Goal: Communication & Community: Answer question/provide support

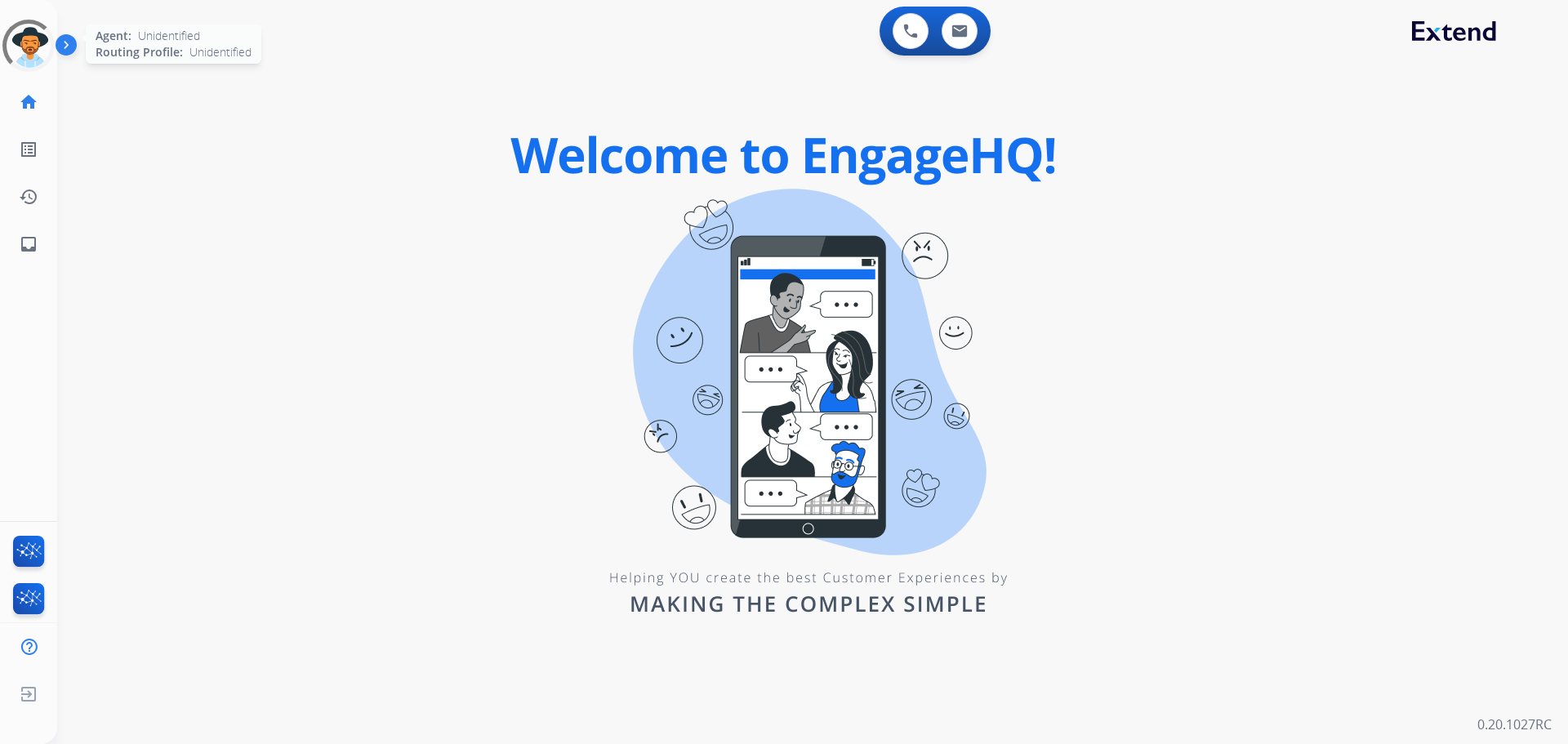
click at [26, 59] on div at bounding box center [29, 46] width 72 height 72
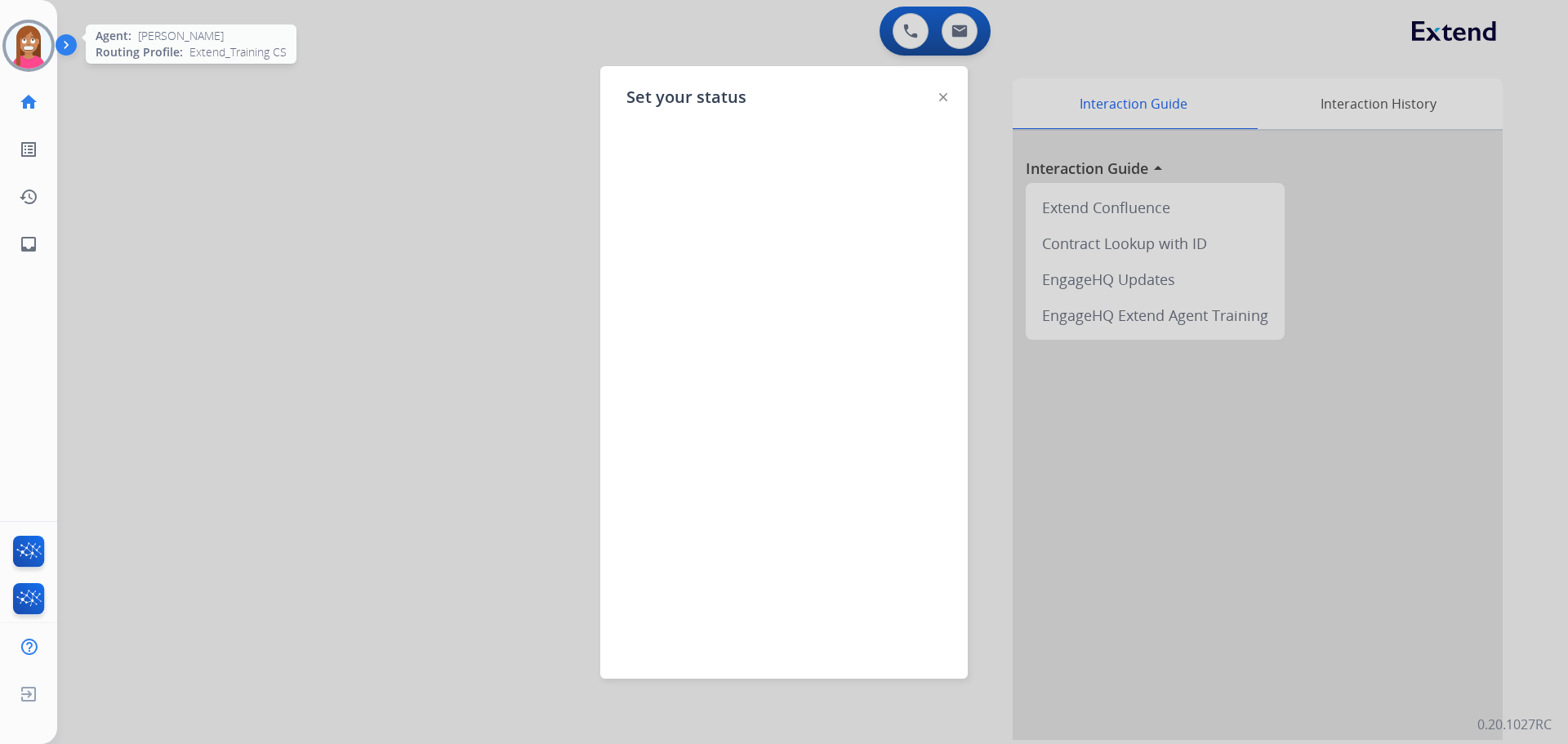
click at [933, 88] on div "Set your status" at bounding box center [783, 372] width 367 height 612
click at [940, 93] on img at bounding box center [943, 97] width 8 height 8
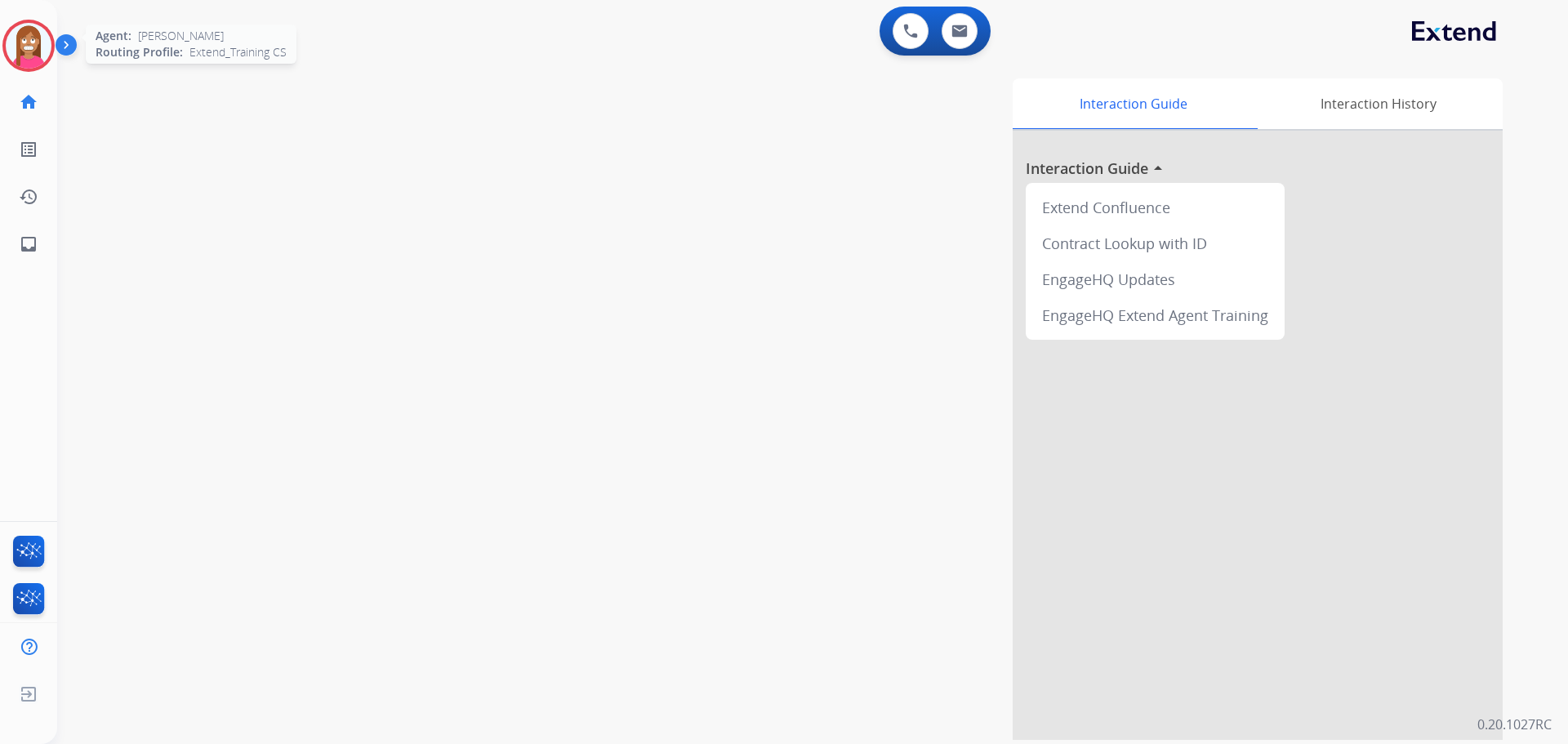
click at [24, 46] on img at bounding box center [29, 46] width 46 height 46
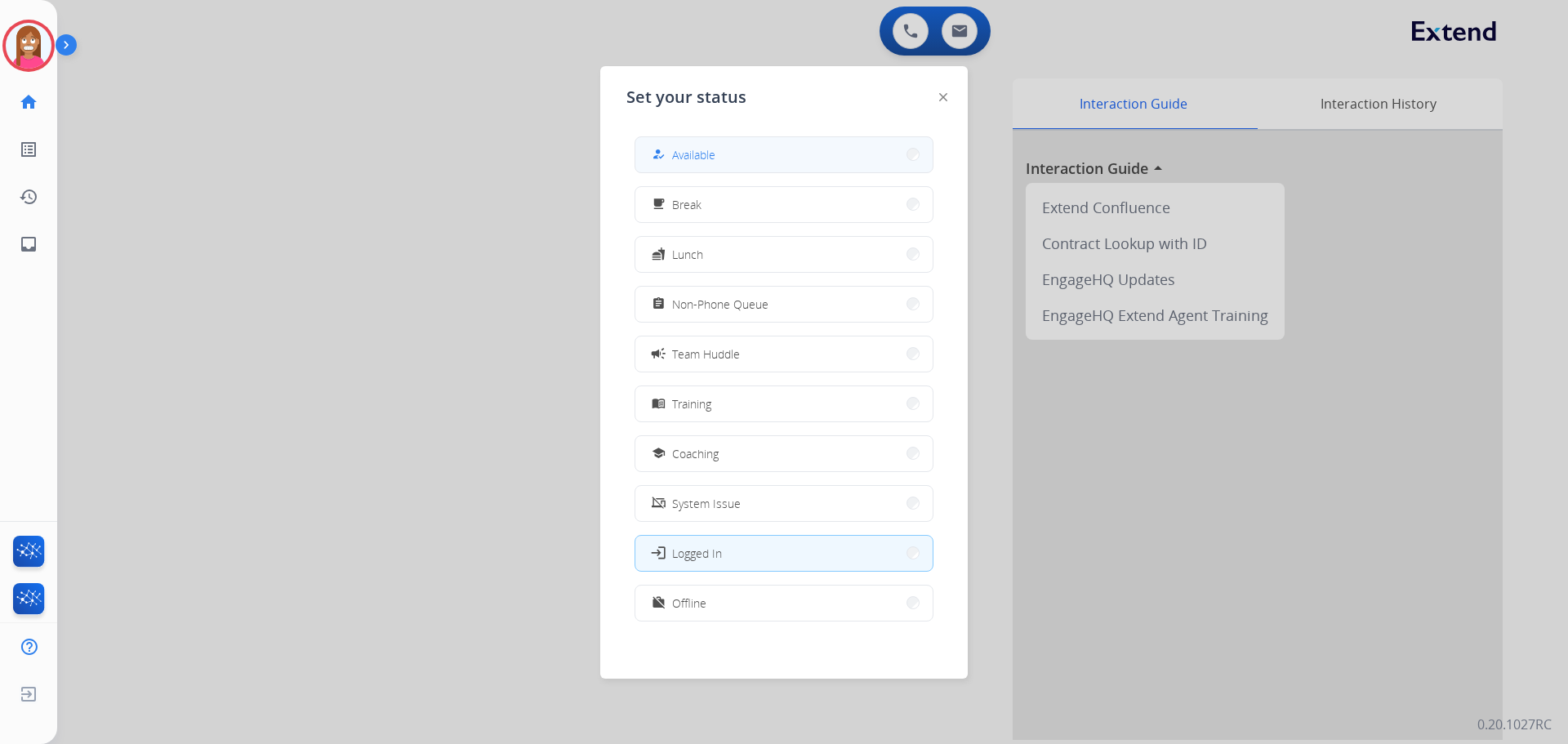
click at [680, 154] on span "Available" at bounding box center [694, 154] width 44 height 17
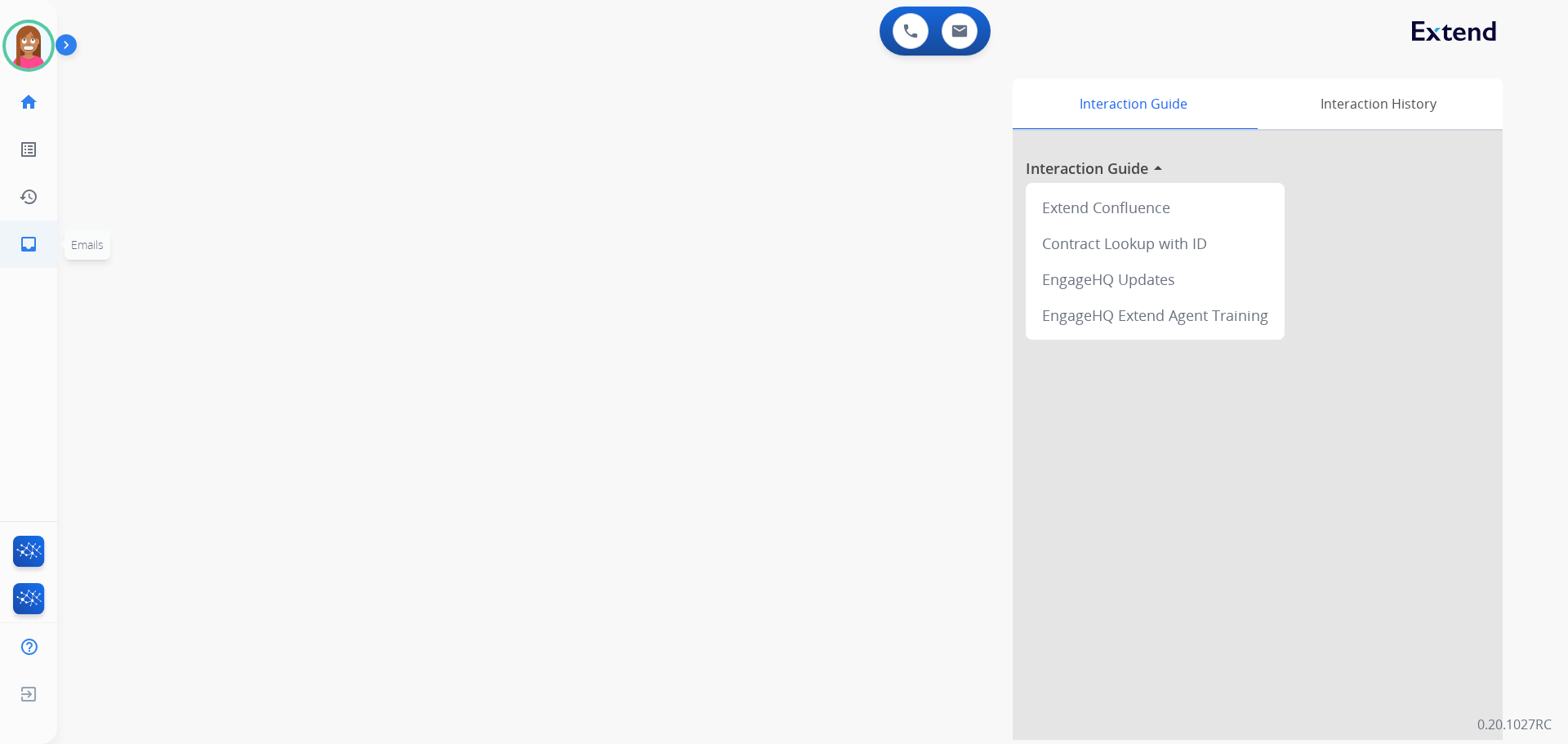
click at [45, 243] on link "inbox Emails" at bounding box center [29, 244] width 46 height 46
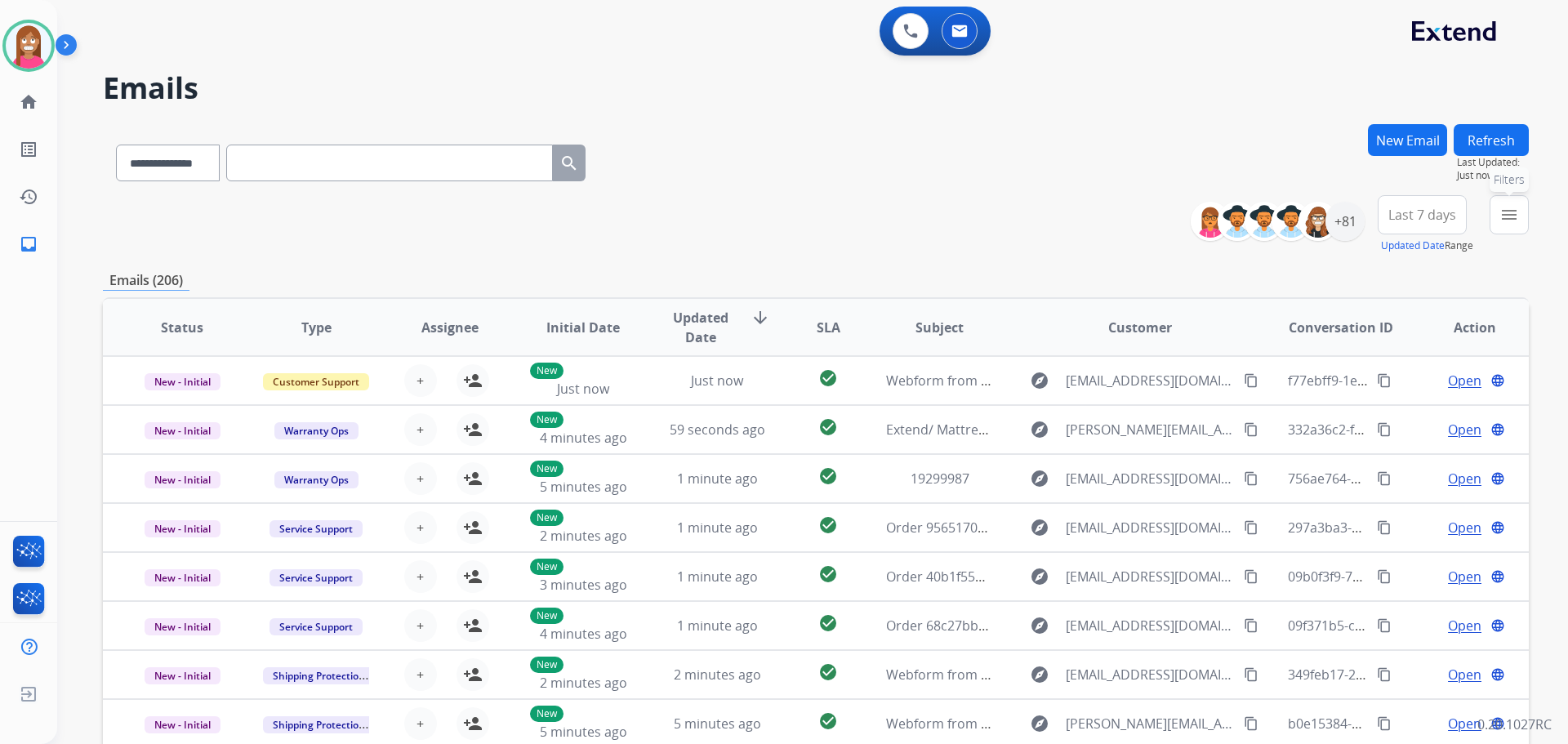
click at [1513, 234] on div "menu Filters Type Claims Adjudication Customer Support Escalation Service Suppo…" at bounding box center [1510, 224] width 40 height 58
click at [1494, 215] on button "menu Filters" at bounding box center [1510, 215] width 40 height 40
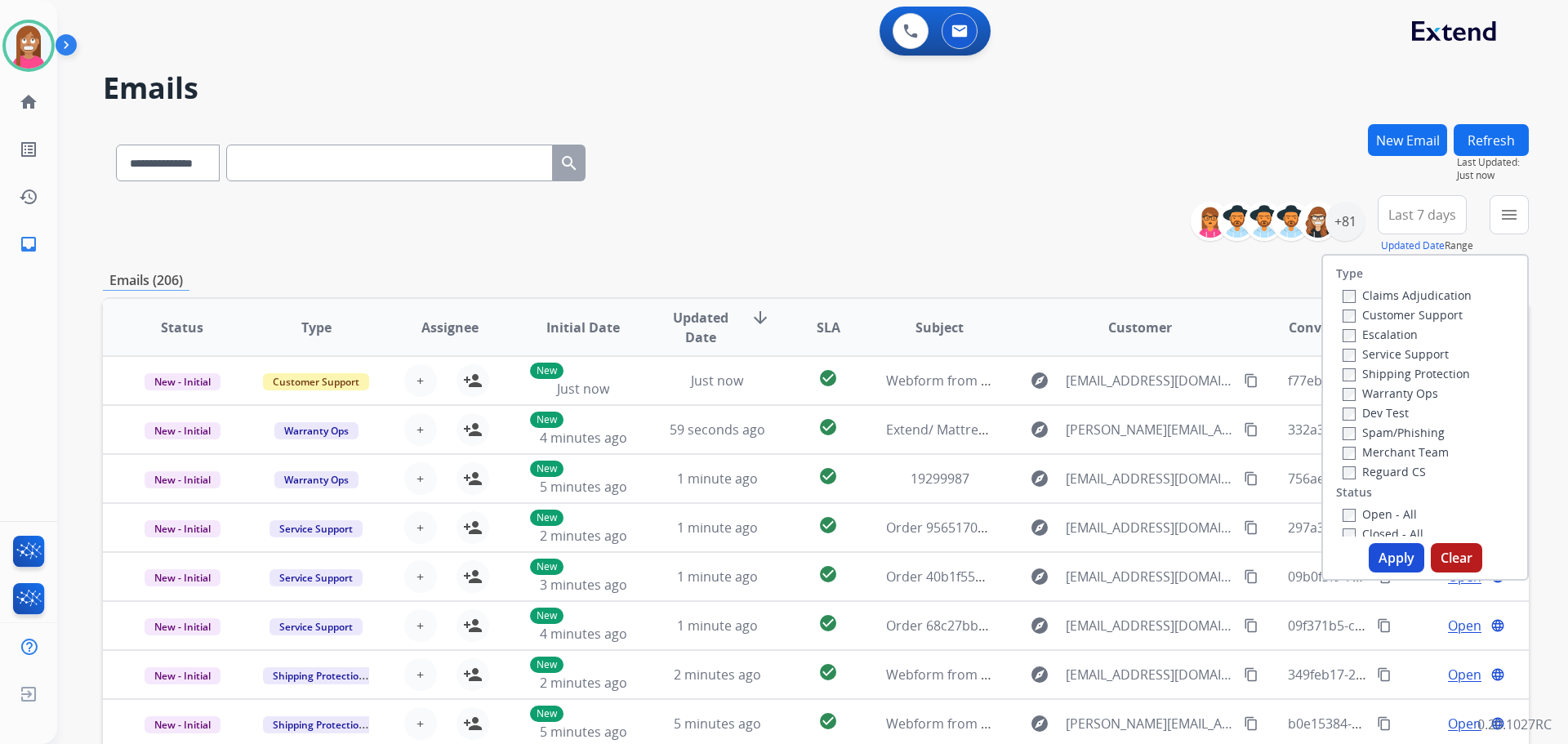
drag, startPoint x: 1375, startPoint y: 315, endPoint x: 1372, endPoint y: 357, distance: 42.1
click at [1375, 315] on label "Customer Support" at bounding box center [1402, 315] width 120 height 16
click at [1365, 374] on label "Shipping Protection" at bounding box center [1406, 374] width 128 height 16
click at [1358, 479] on div "Reguard CS" at bounding box center [1407, 471] width 129 height 20
drag, startPoint x: 1356, startPoint y: 469, endPoint x: 1349, endPoint y: 481, distance: 13.9
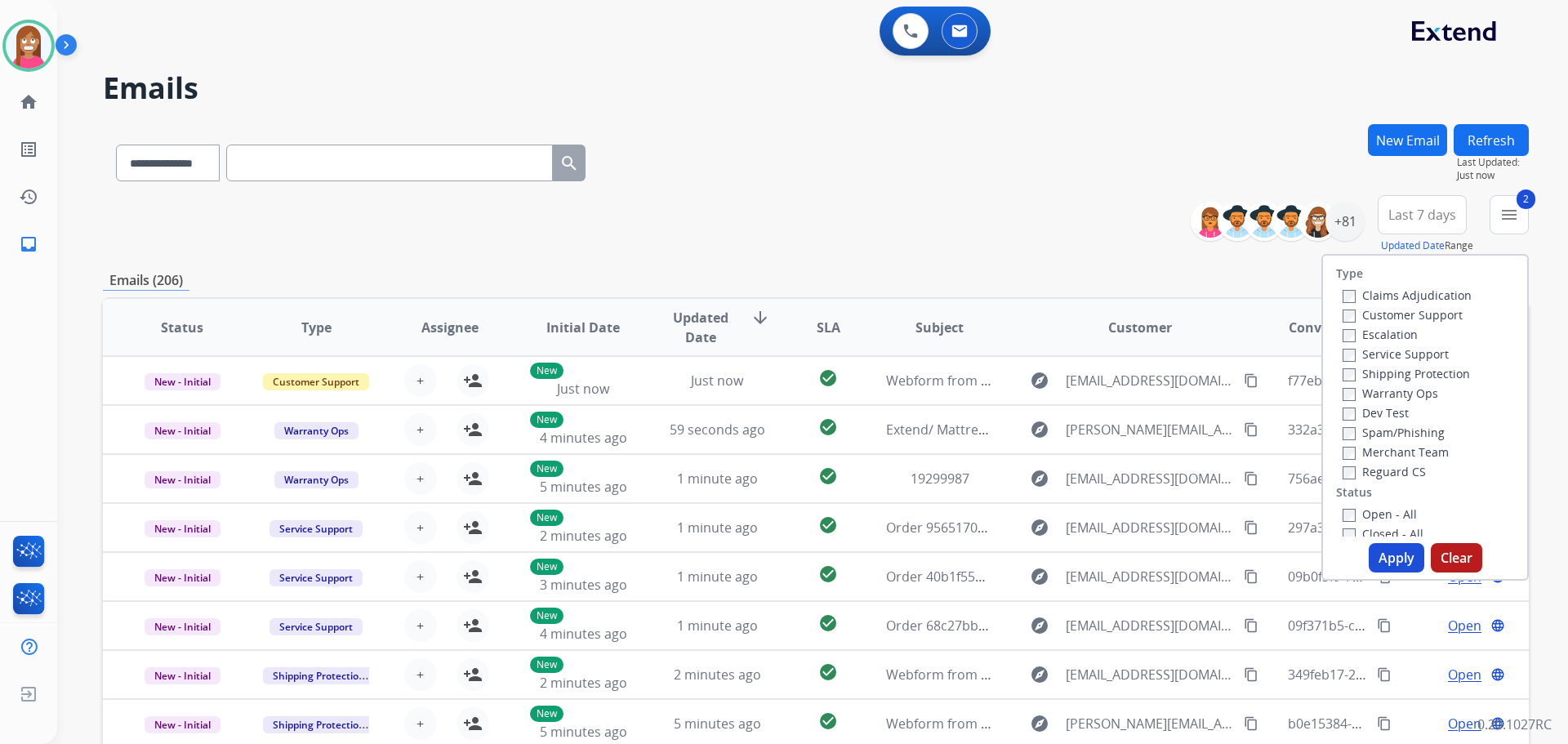
click at [1355, 471] on label "Reguard CS" at bounding box center [1384, 472] width 83 height 16
click at [1351, 512] on label "Open - All" at bounding box center [1379, 514] width 74 height 16
click at [1380, 553] on button "Apply" at bounding box center [1397, 558] width 55 height 30
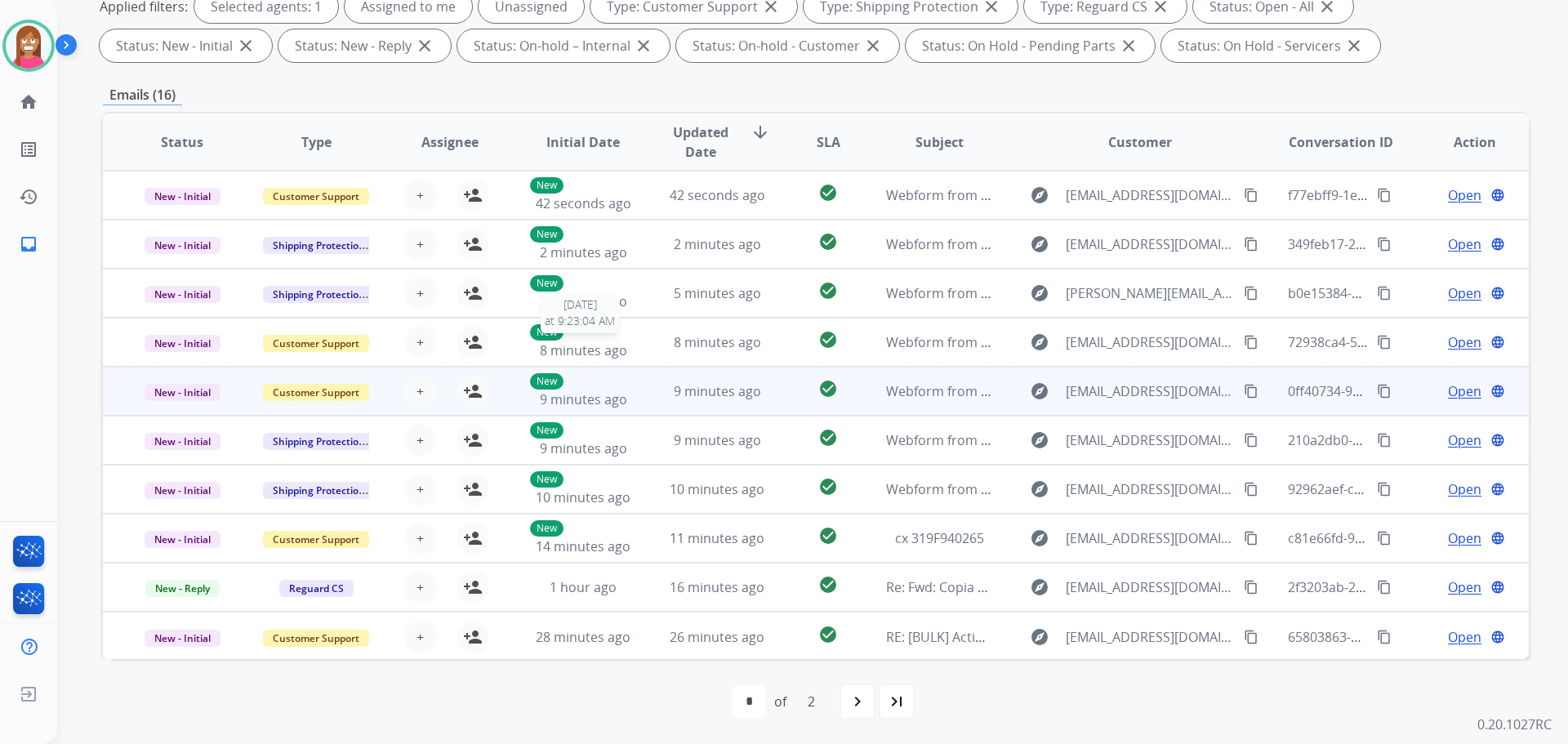
scroll to position [2, 0]
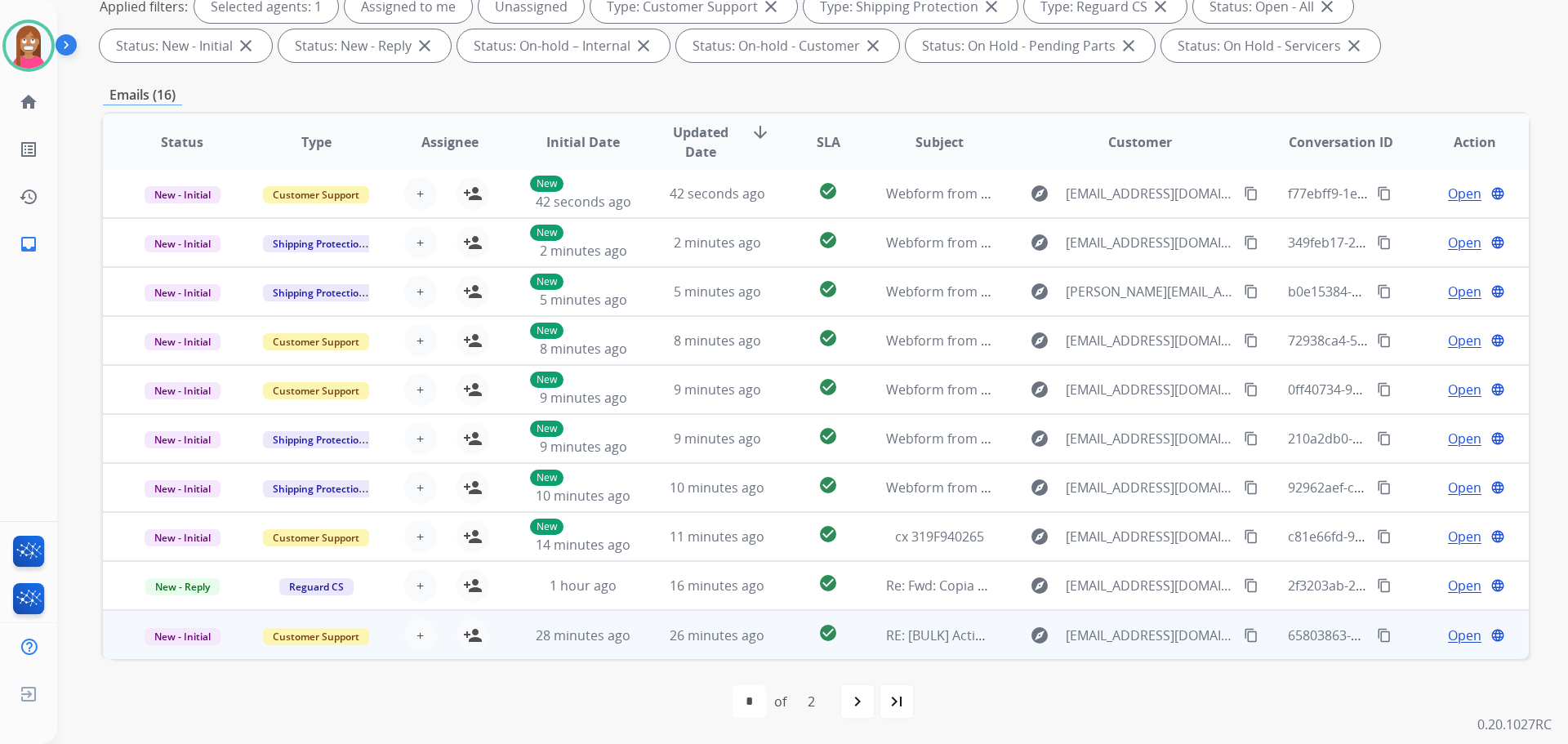
click at [534, 657] on td "28 minutes ago" at bounding box center [570, 634] width 134 height 49
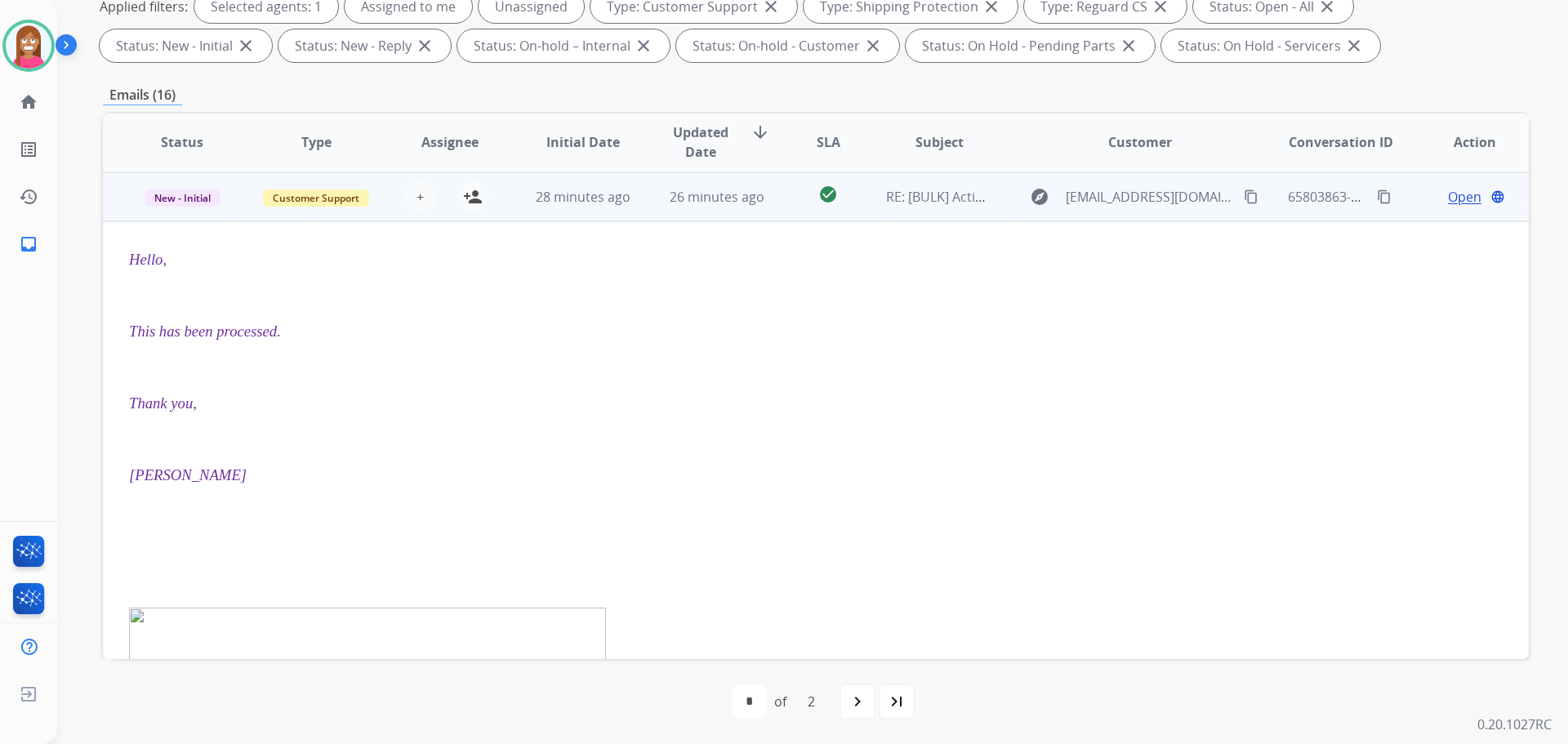
scroll to position [441, 0]
click at [463, 198] on mat-icon "person_add" at bounding box center [473, 195] width 20 height 20
click at [179, 190] on span "New - Initial" at bounding box center [182, 196] width 76 height 17
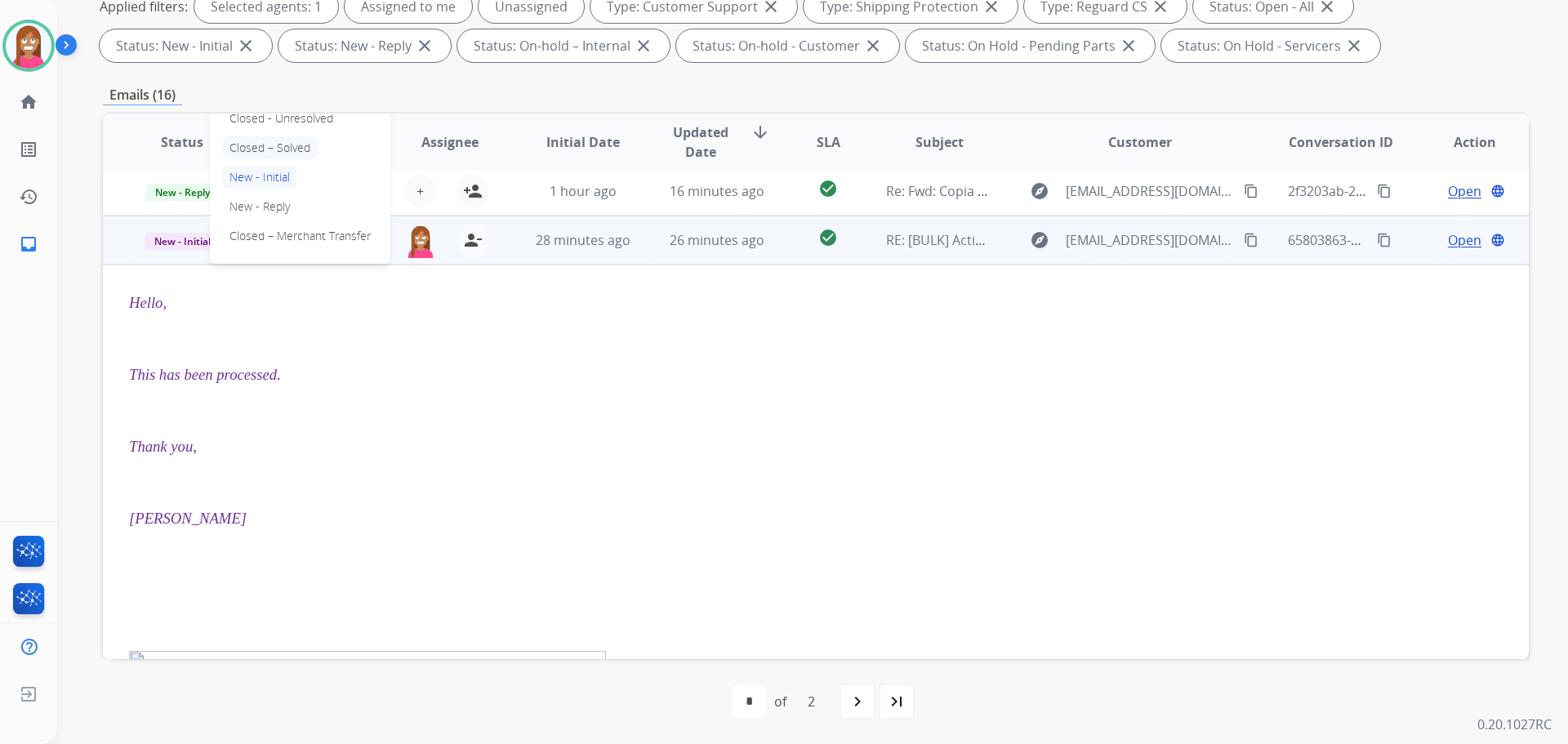
scroll to position [359, 0]
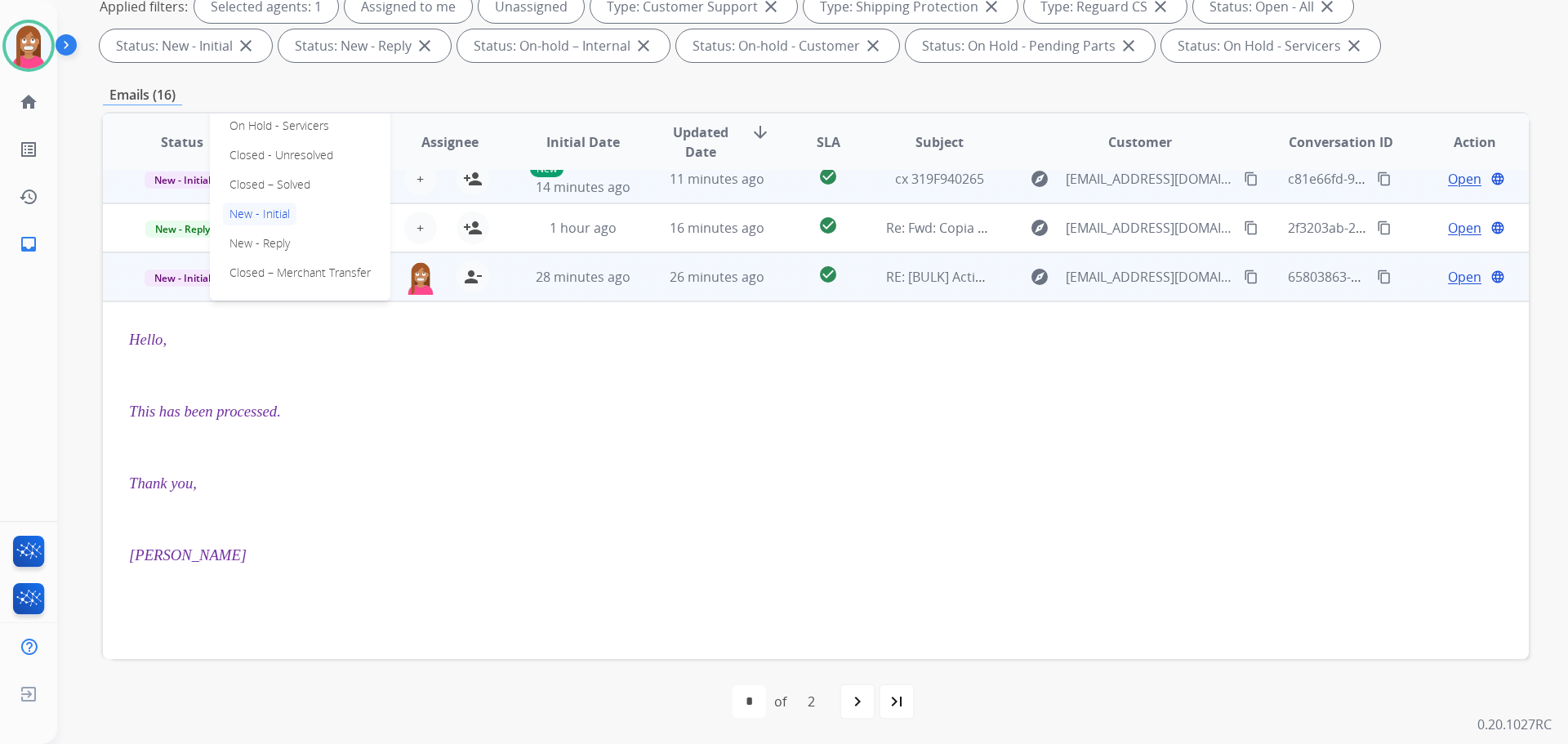
click at [250, 184] on p "Closed – Solved" at bounding box center [269, 184] width 94 height 23
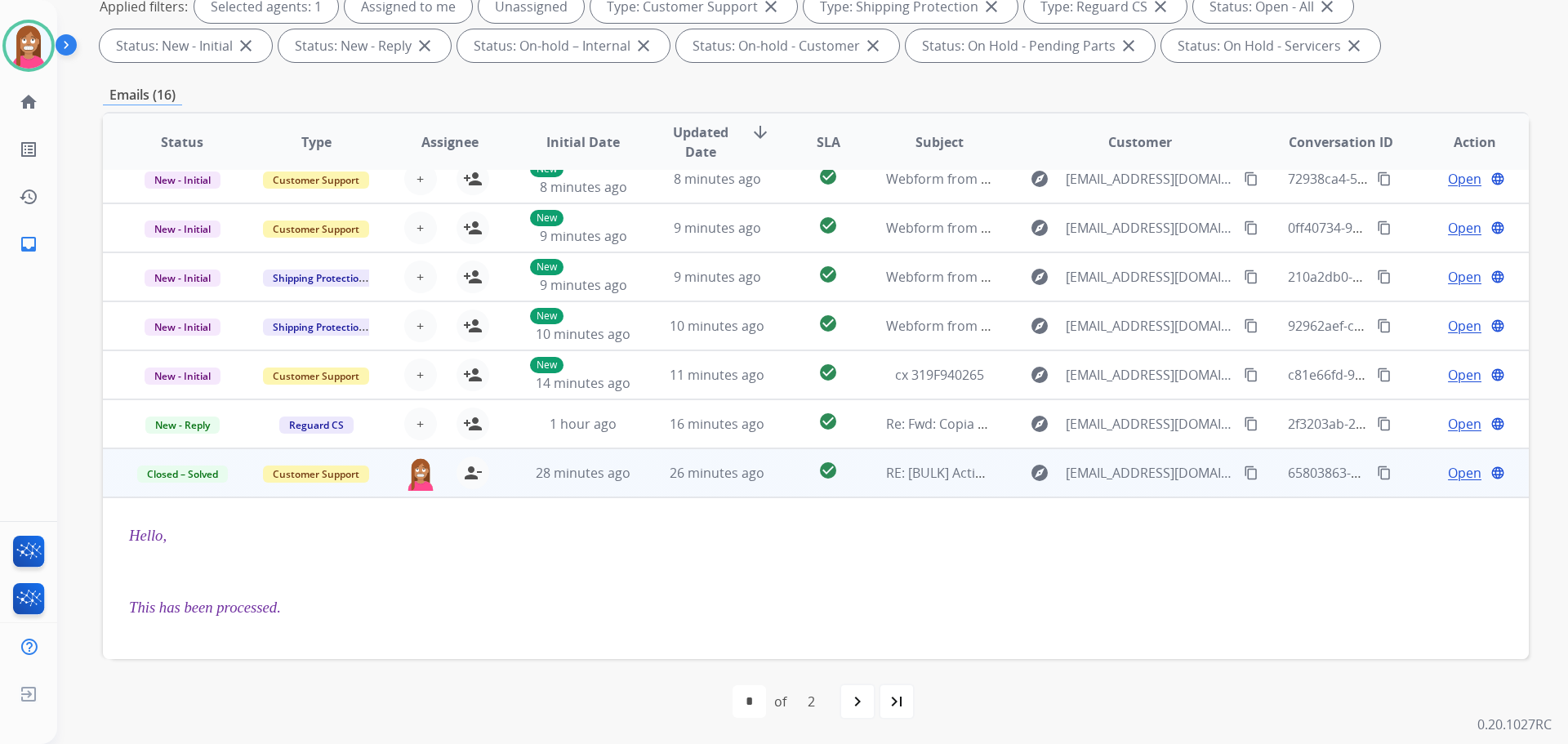
scroll to position [409, 0]
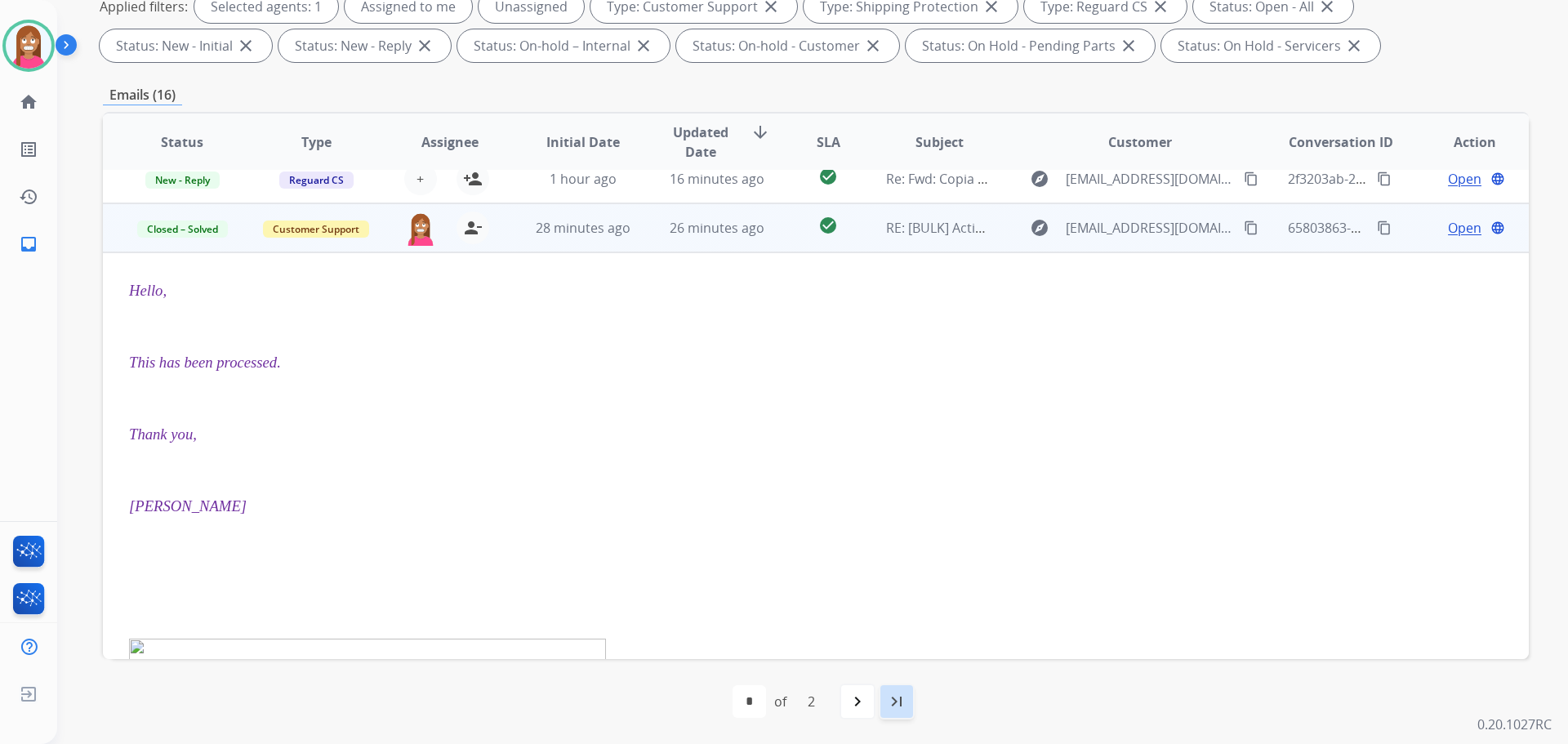
click at [883, 698] on div "last_page" at bounding box center [897, 701] width 36 height 36
select select "*"
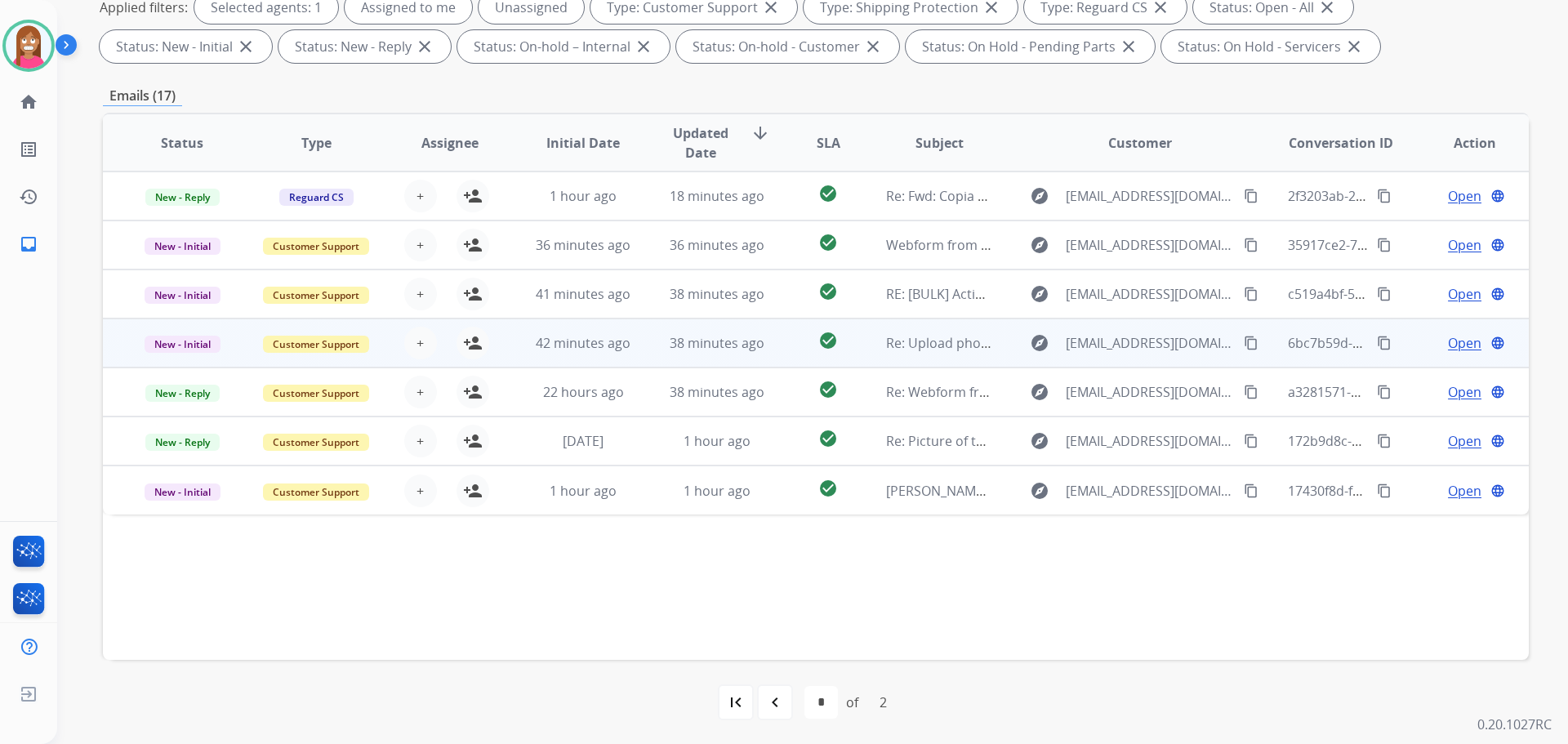
scroll to position [263, 0]
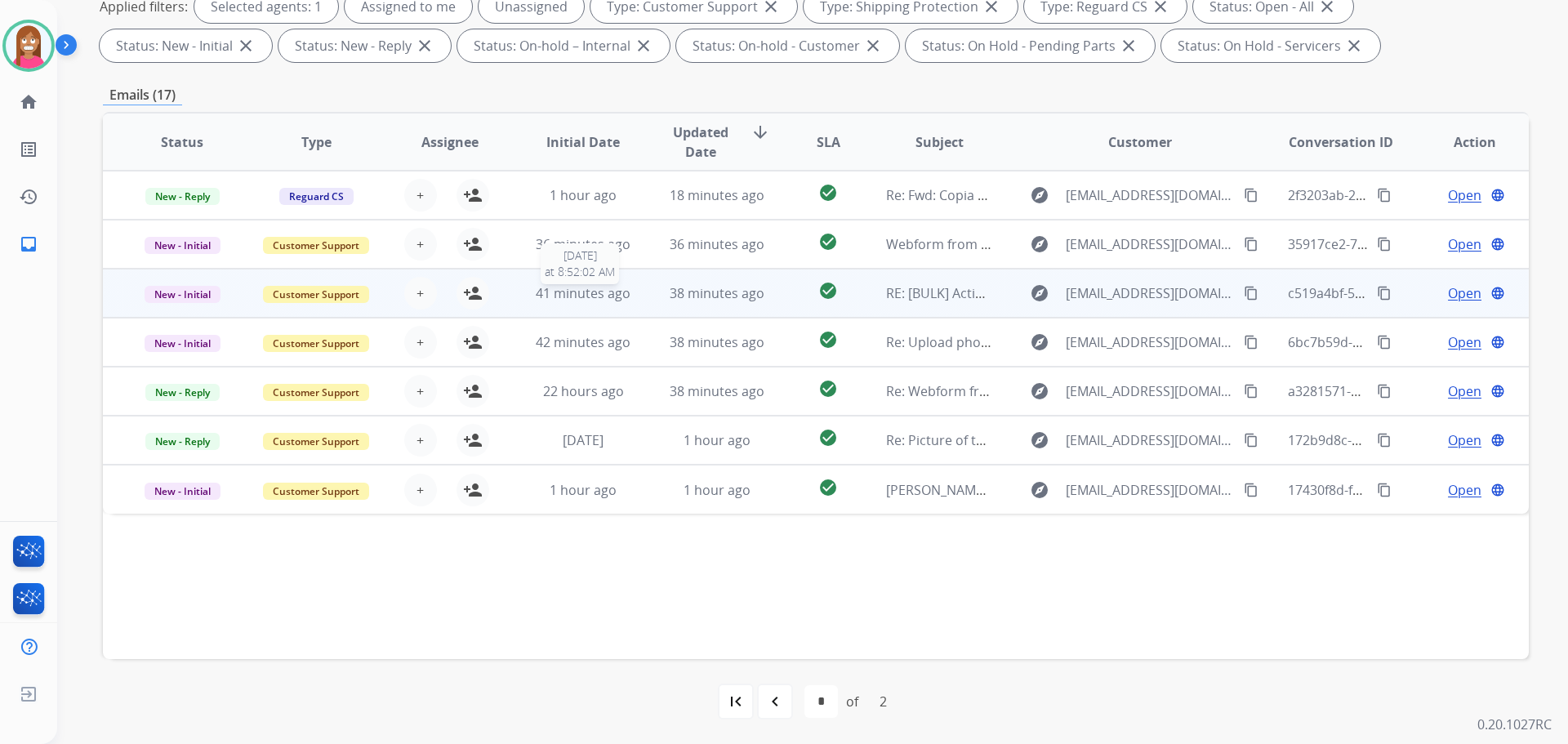
click at [629, 301] on div "41 minutes ago" at bounding box center [583, 293] width 107 height 20
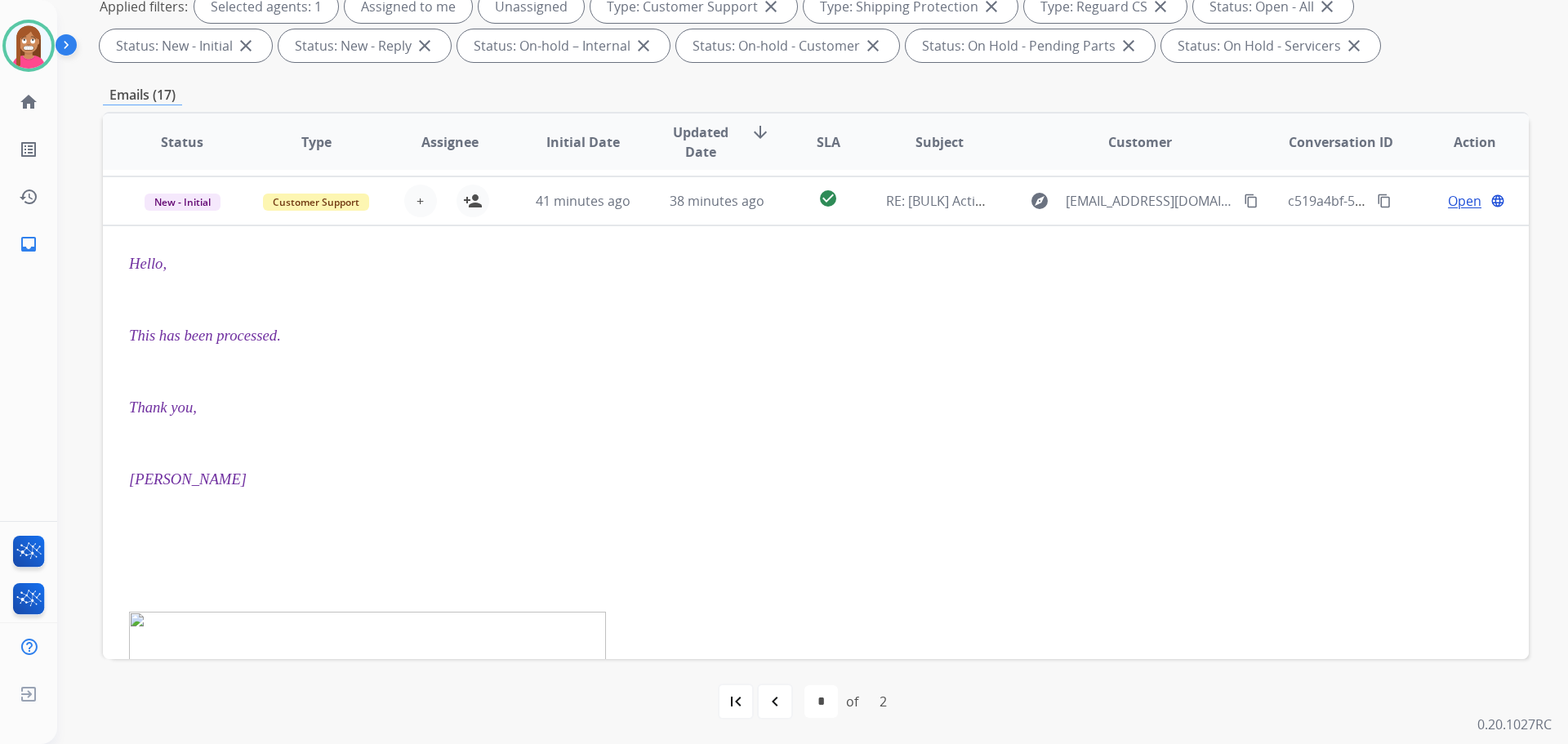
scroll to position [98, 0]
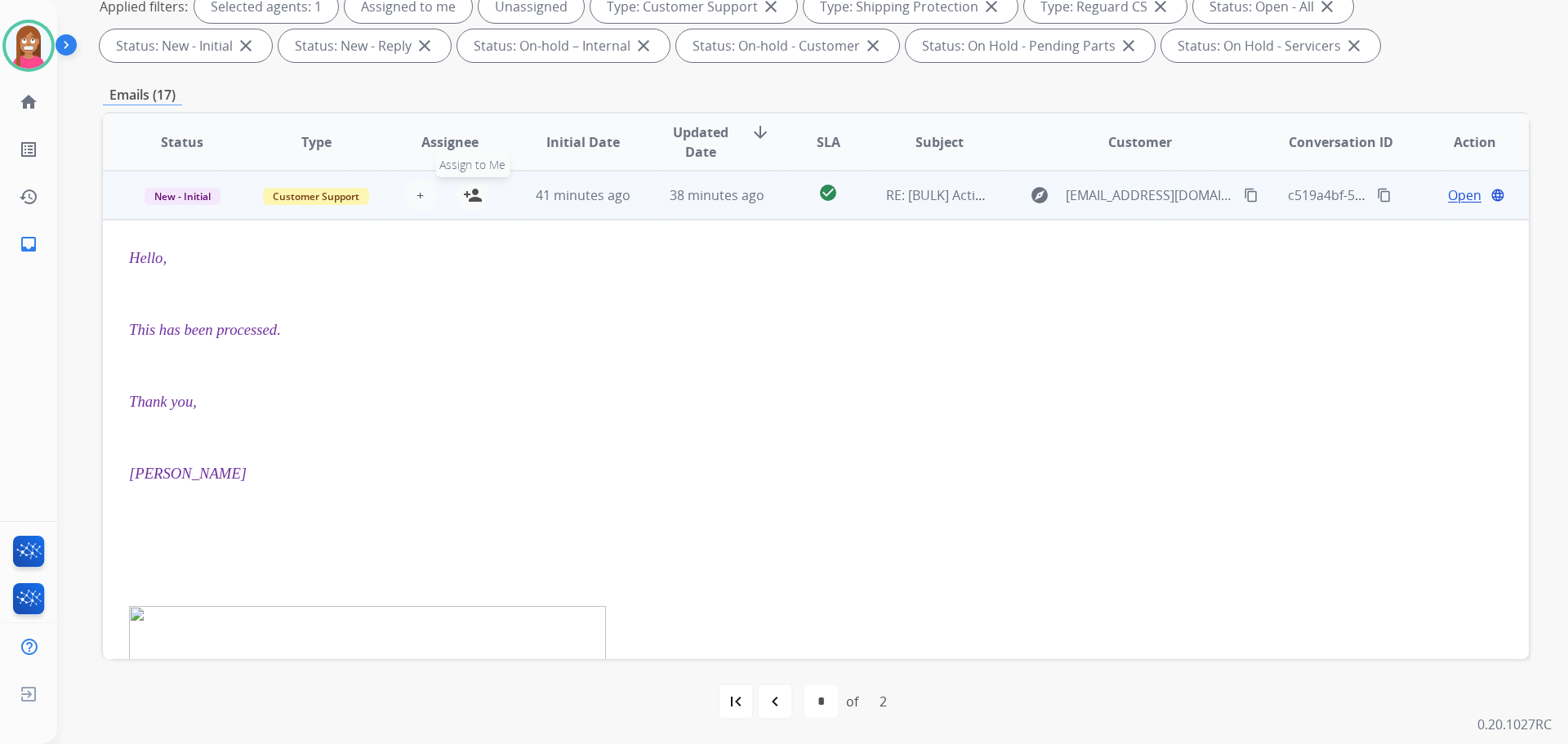
drag, startPoint x: 475, startPoint y: 195, endPoint x: 456, endPoint y: 203, distance: 20.6
click at [472, 198] on mat-icon "person_add" at bounding box center [473, 195] width 20 height 20
click at [158, 198] on span "New - Initial" at bounding box center [182, 196] width 76 height 17
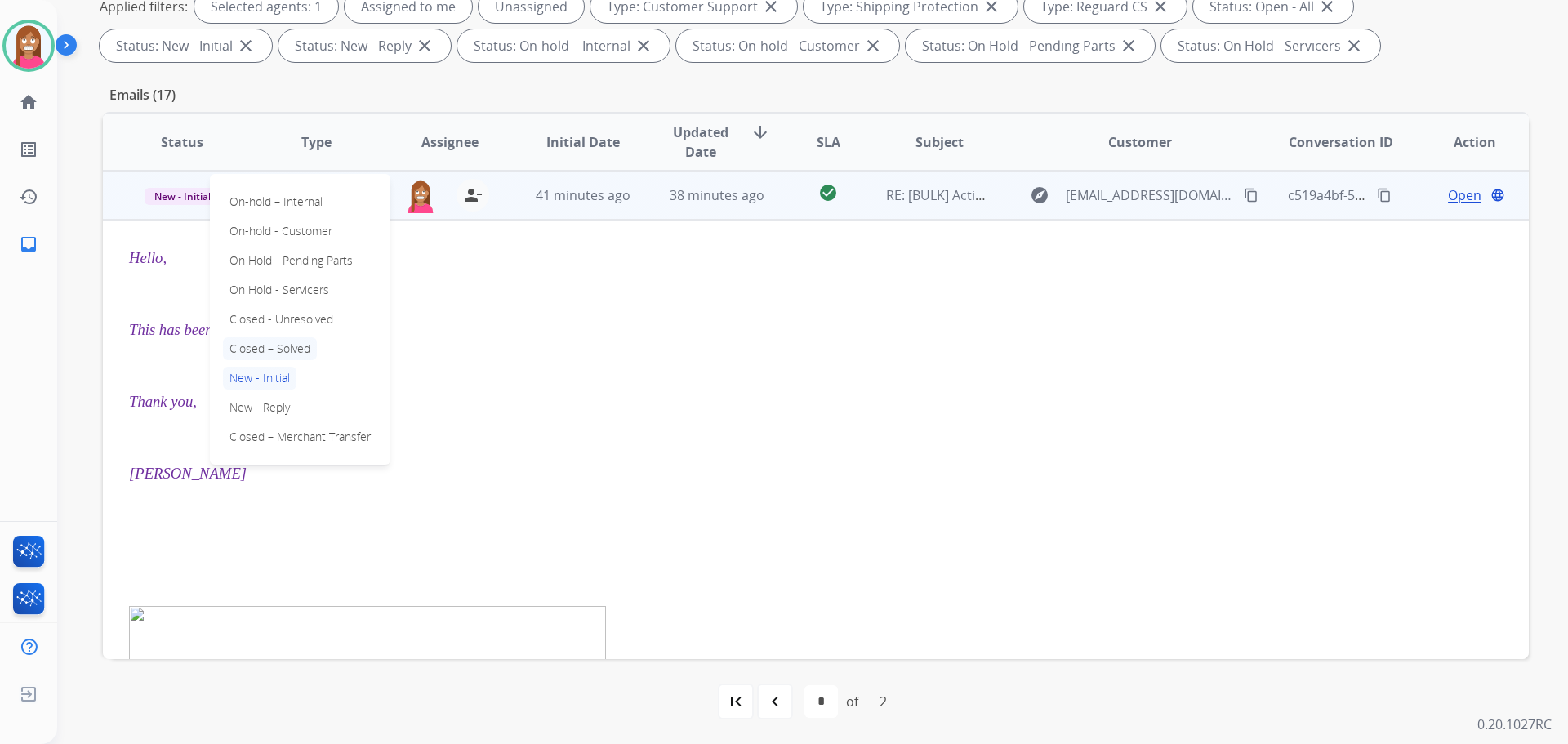
click at [228, 350] on p "Closed – Solved" at bounding box center [269, 348] width 94 height 23
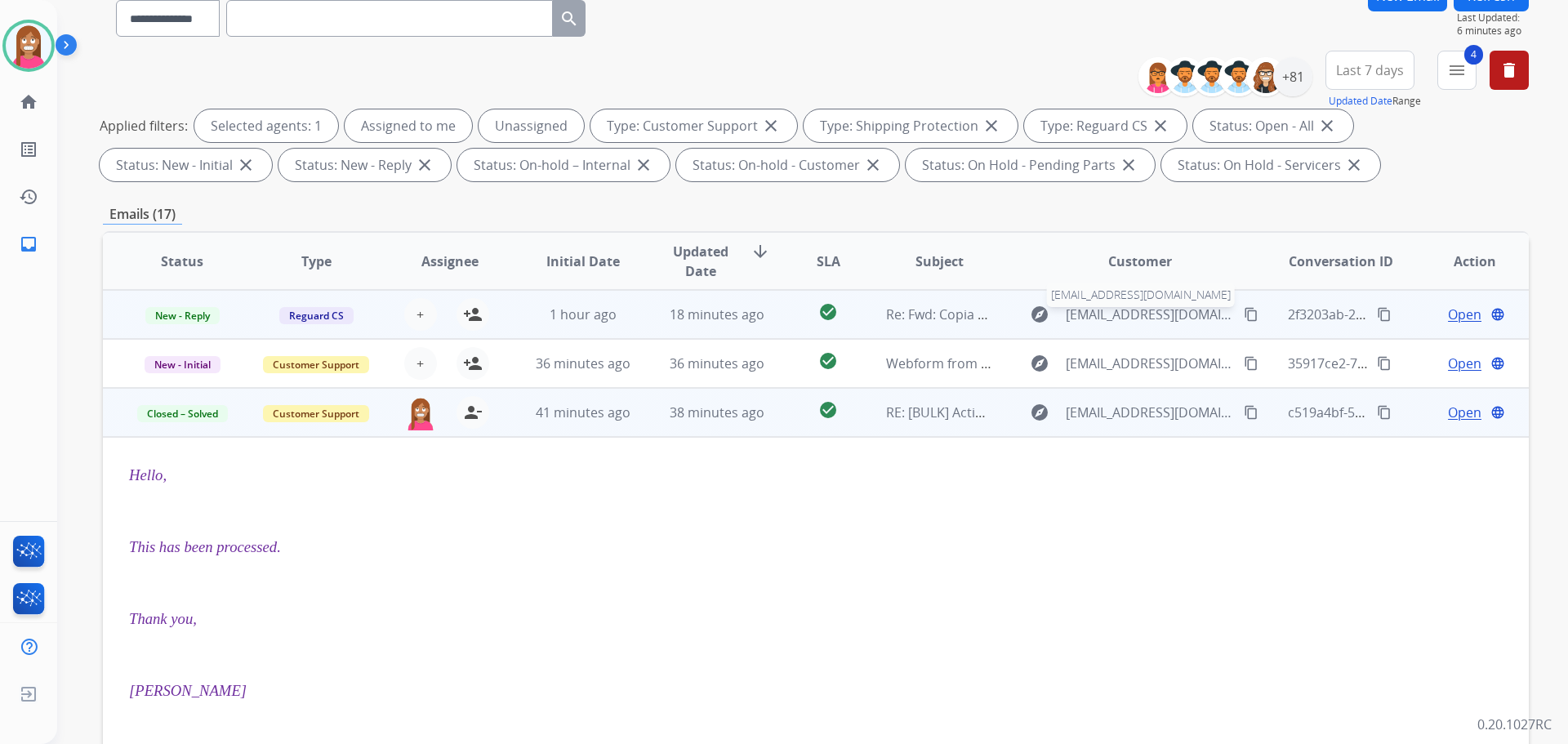
scroll to position [0, 0]
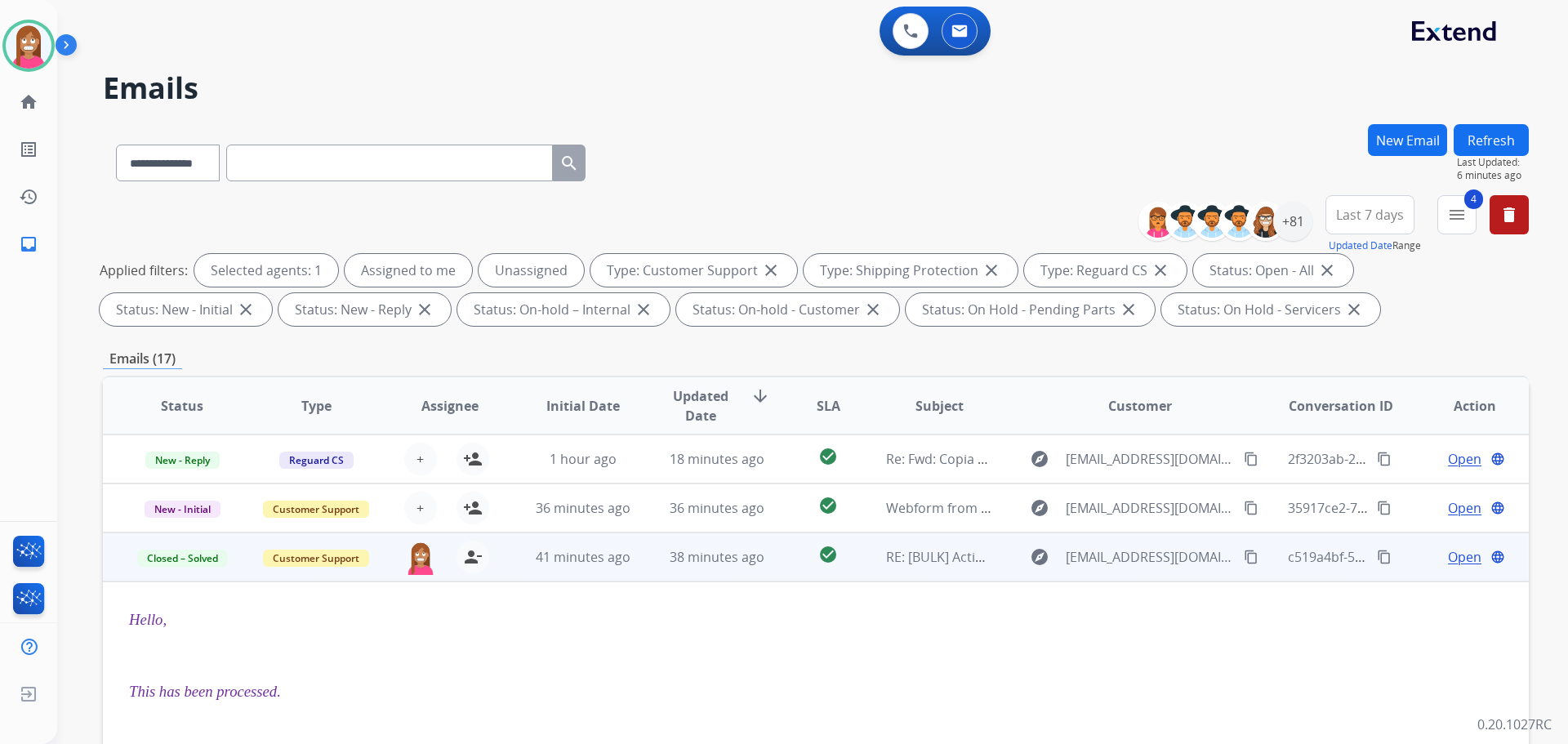
click at [1421, 141] on button "New Email" at bounding box center [1408, 140] width 79 height 32
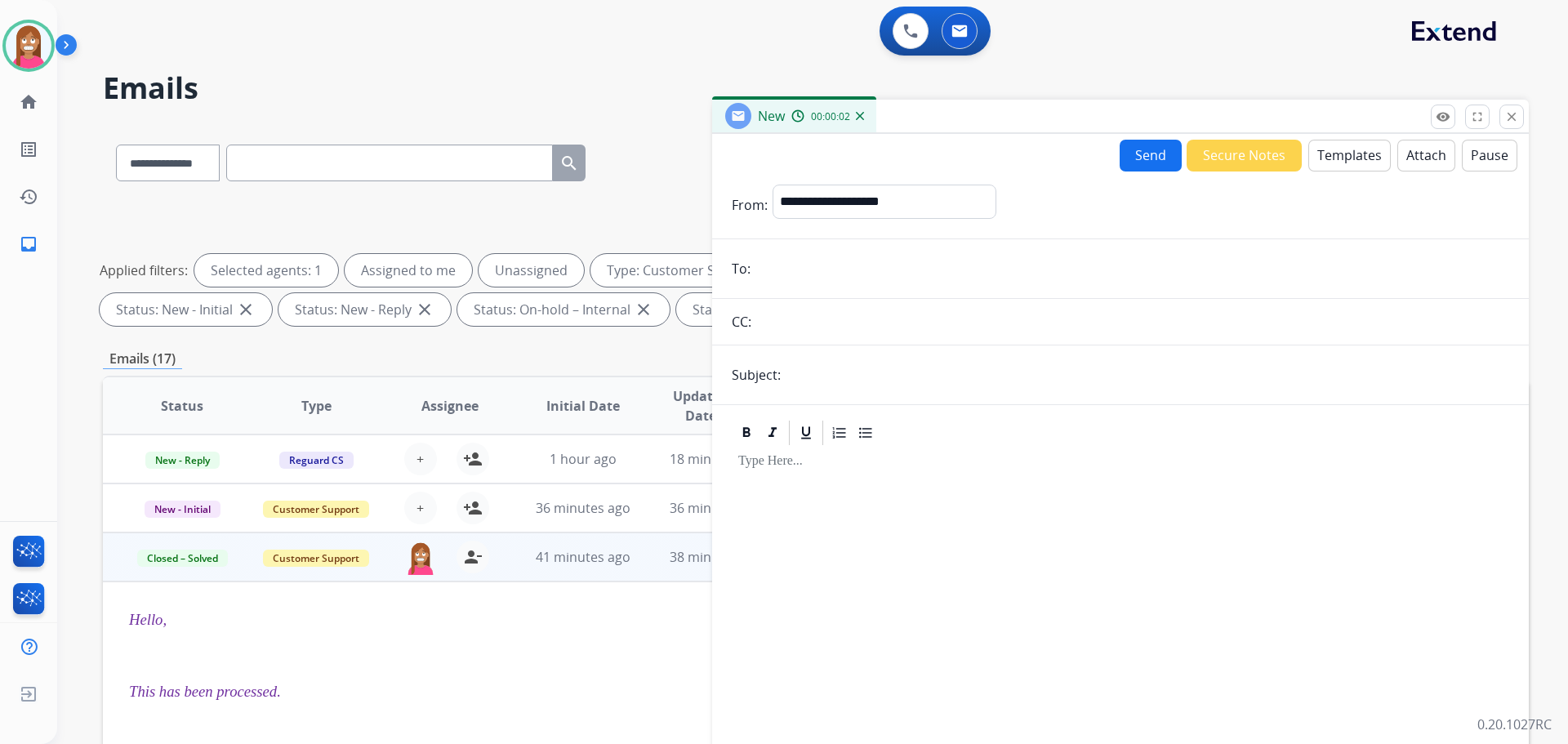
paste input "**********"
type input "**********"
click at [815, 209] on select "**********" at bounding box center [884, 200] width 222 height 33
select select "**********"
click at [773, 184] on select "**********" at bounding box center [884, 200] width 222 height 33
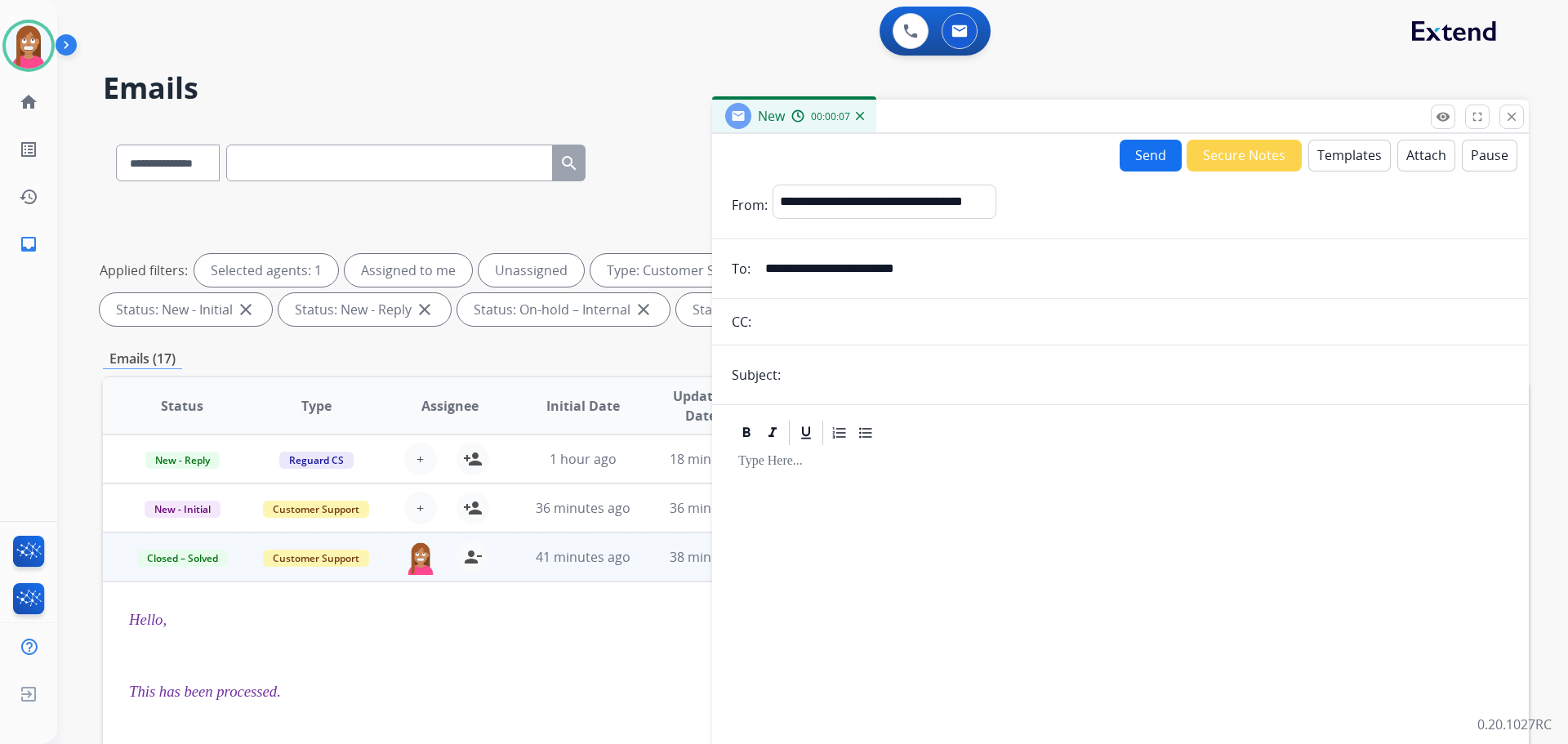
click at [822, 362] on input "text" at bounding box center [1147, 374] width 724 height 33
type input "**********"
click at [1405, 160] on button "Attach" at bounding box center [1426, 155] width 58 height 32
click at [1341, 161] on button "Templates" at bounding box center [1349, 155] width 82 height 32
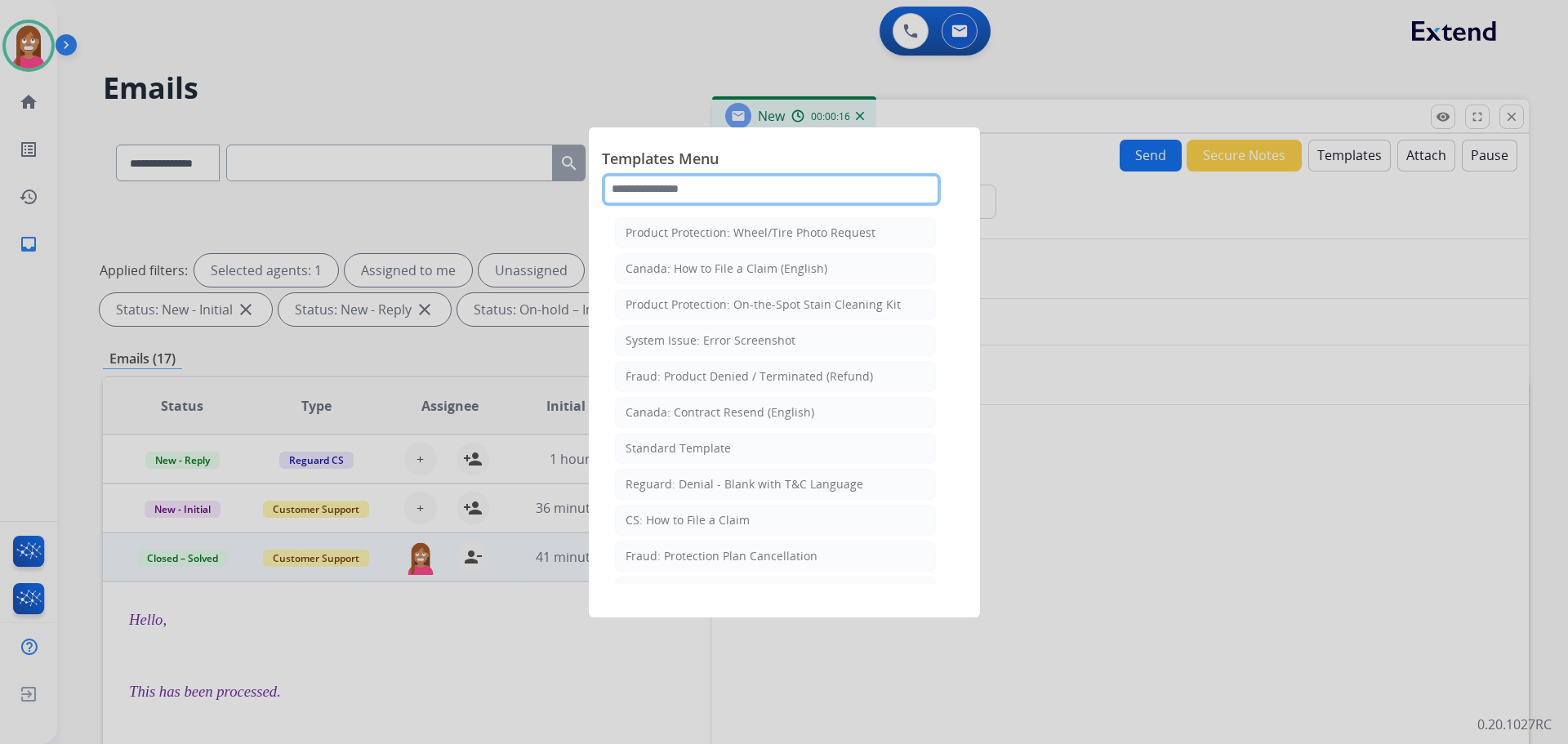
click at [687, 188] on input "text" at bounding box center [771, 189] width 339 height 33
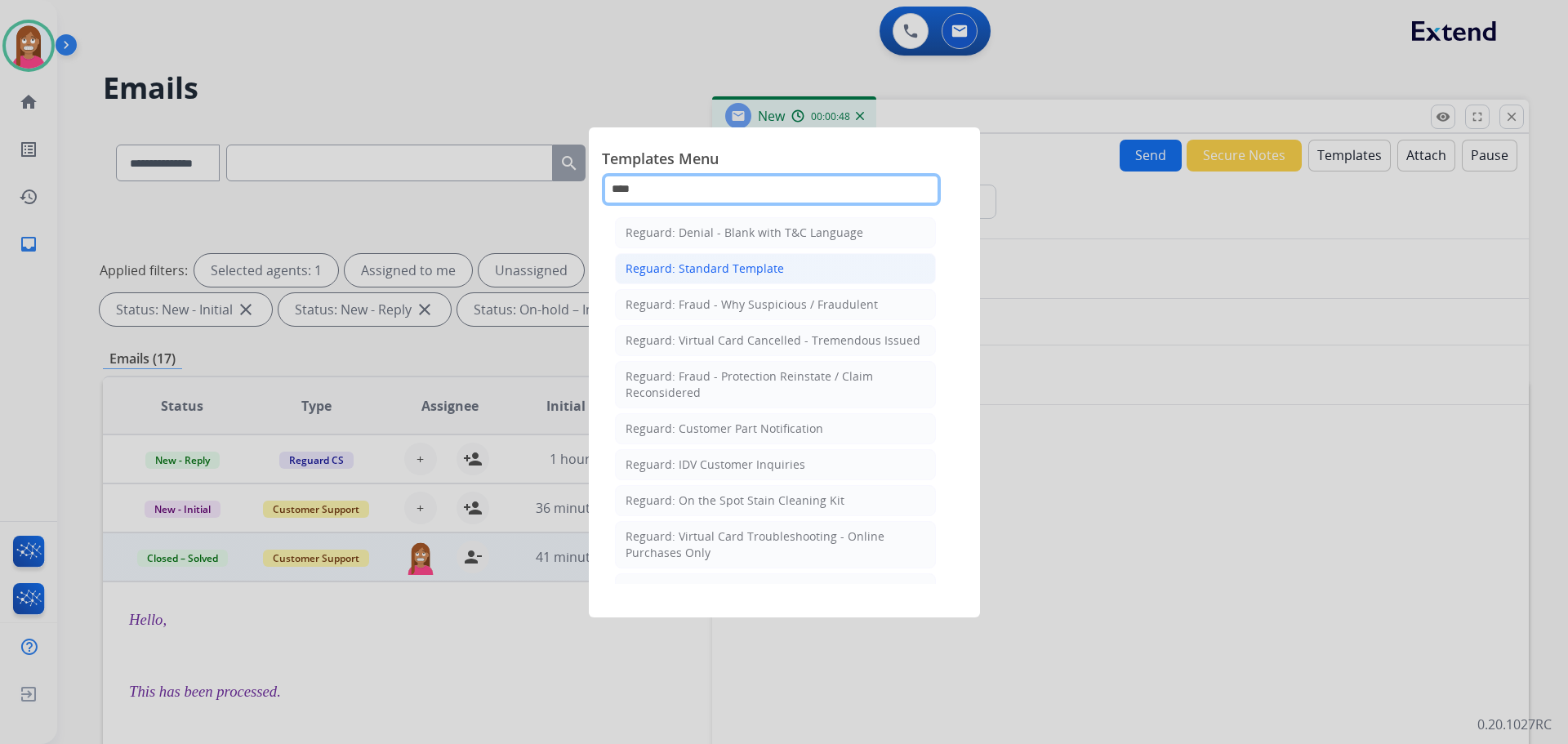
type input "****"
click at [724, 267] on div "Reguard: Standard Template" at bounding box center [705, 268] width 158 height 17
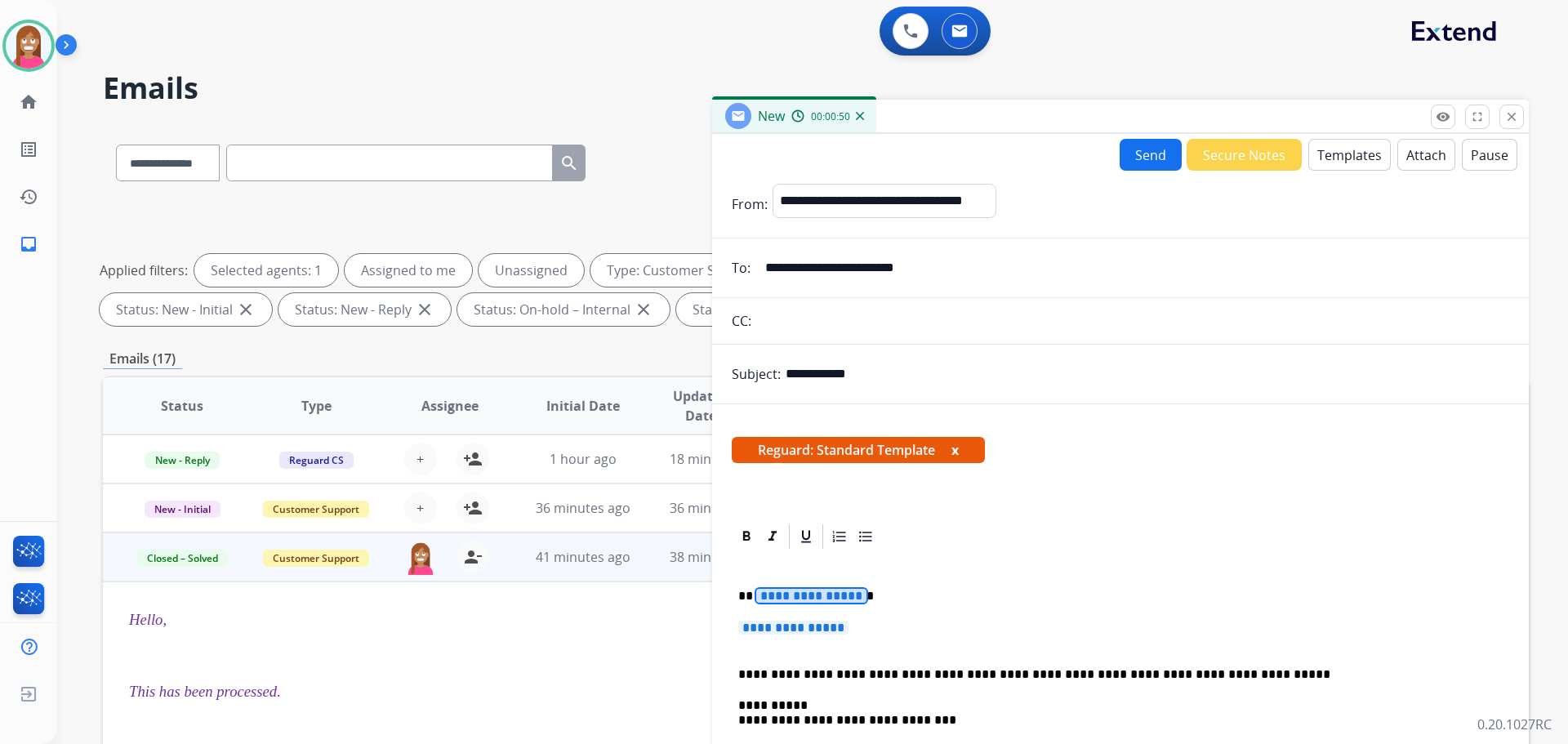
click at [791, 581] on div "**********" at bounding box center [1120, 719] width 777 height 337
click at [802, 622] on span "**********" at bounding box center [793, 627] width 110 height 14
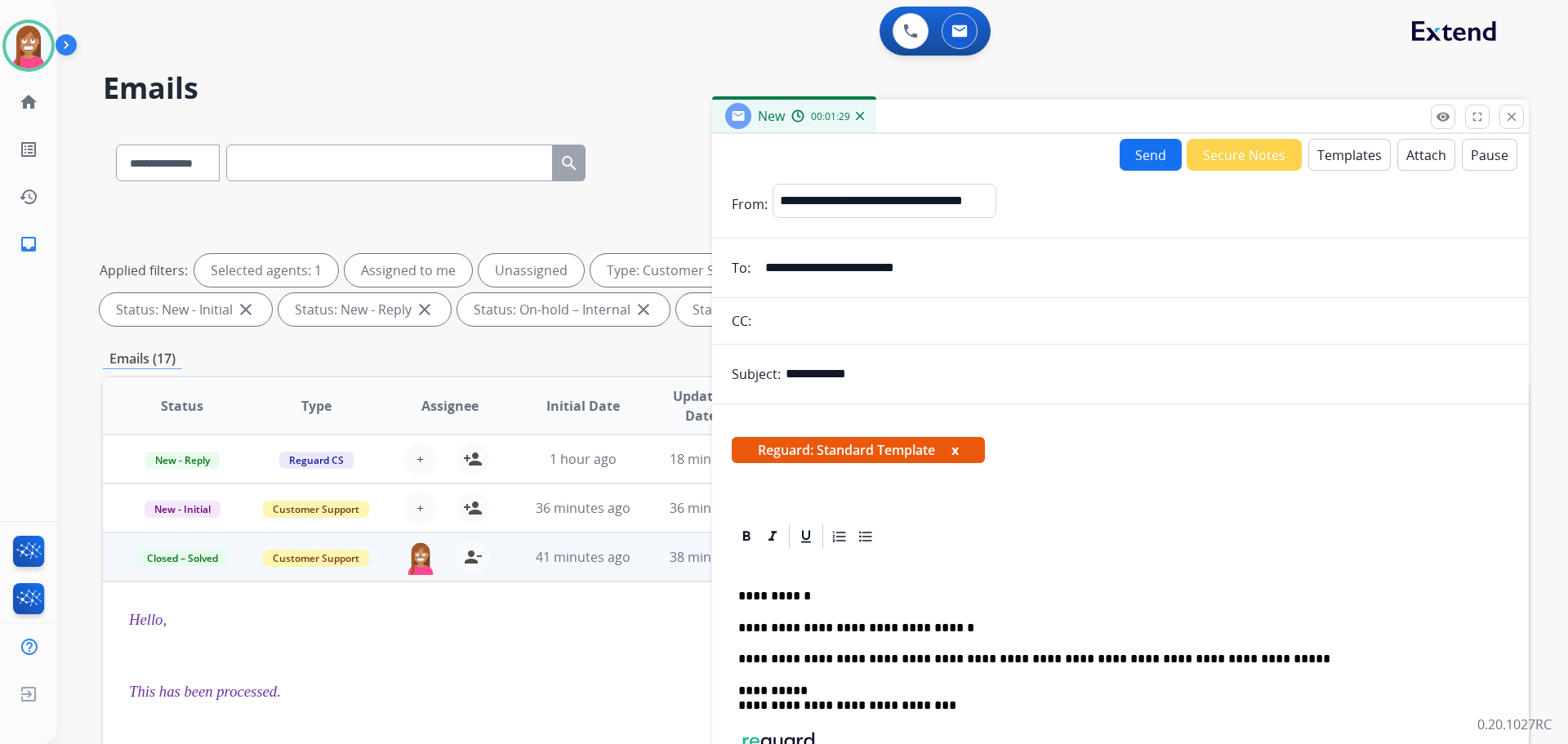
click at [1136, 149] on button "Send" at bounding box center [1150, 154] width 62 height 32
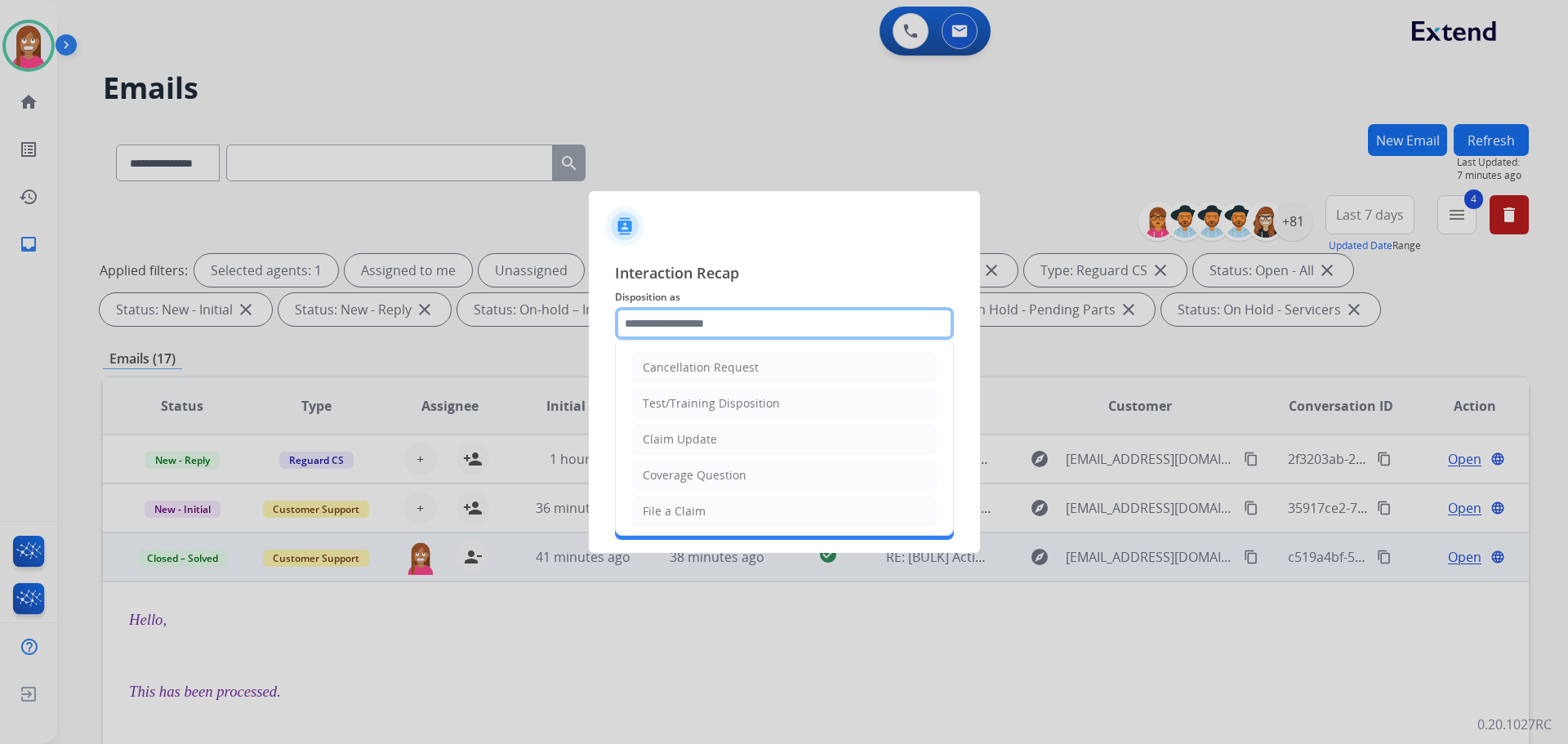
click at [651, 324] on input "text" at bounding box center [784, 323] width 339 height 33
click at [674, 438] on div "Claim Update" at bounding box center [679, 439] width 74 height 17
type input "**********"
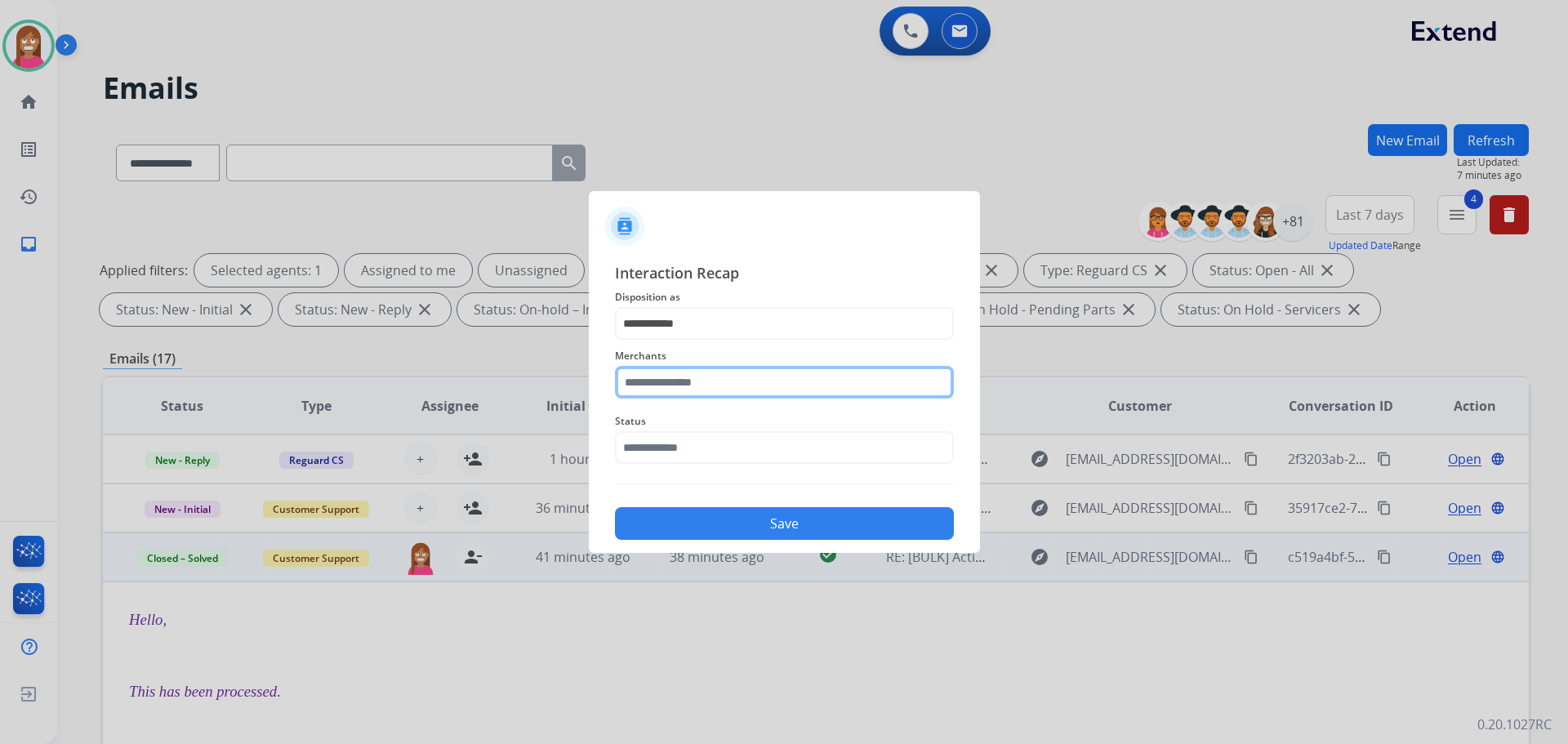
drag, startPoint x: 663, startPoint y: 385, endPoint x: 655, endPoint y: 388, distance: 8.5
click at [661, 386] on input "text" at bounding box center [784, 382] width 339 height 33
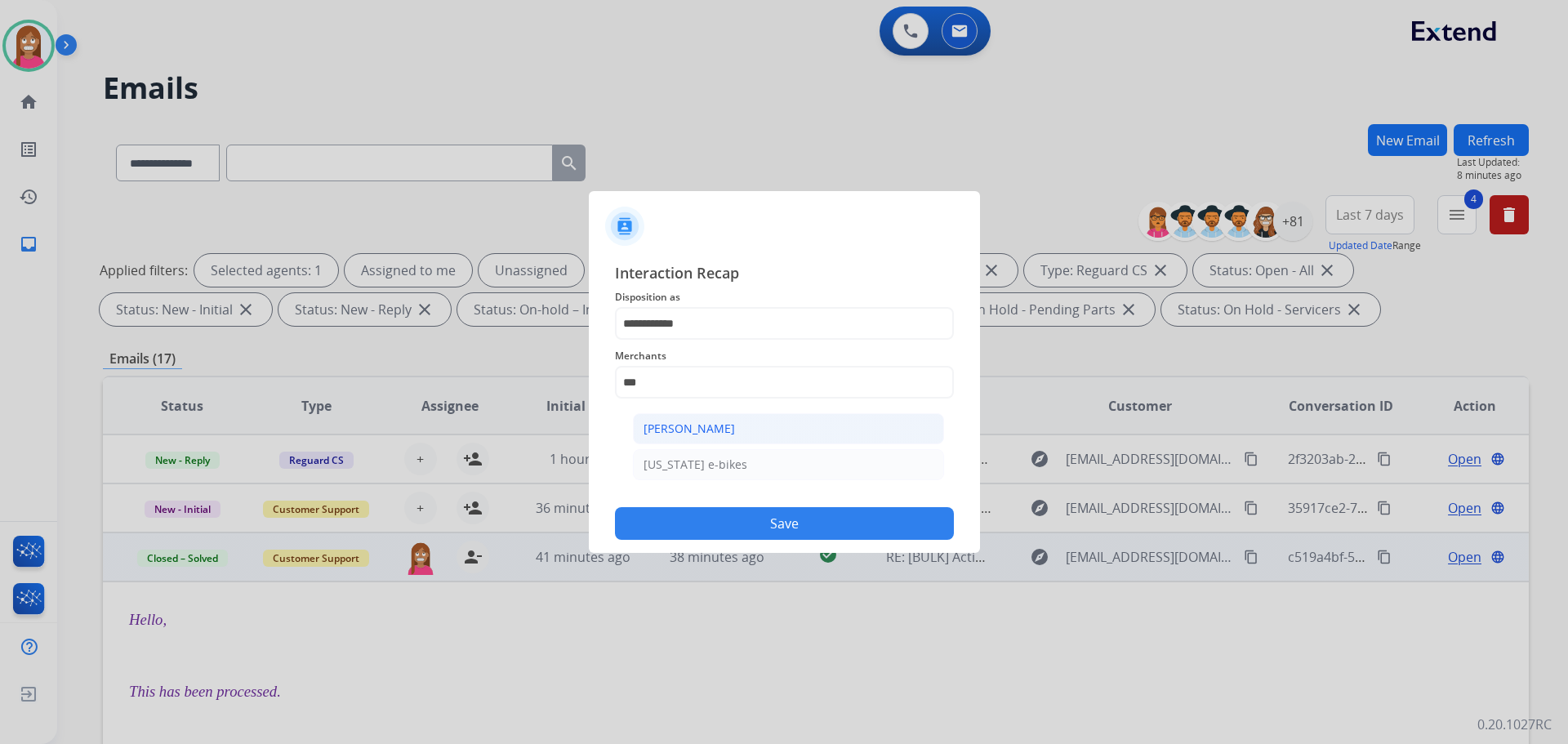
click at [742, 433] on li "Ashley - Reguard" at bounding box center [788, 427] width 311 height 31
type input "**********"
click at [731, 445] on input "text" at bounding box center [784, 447] width 339 height 33
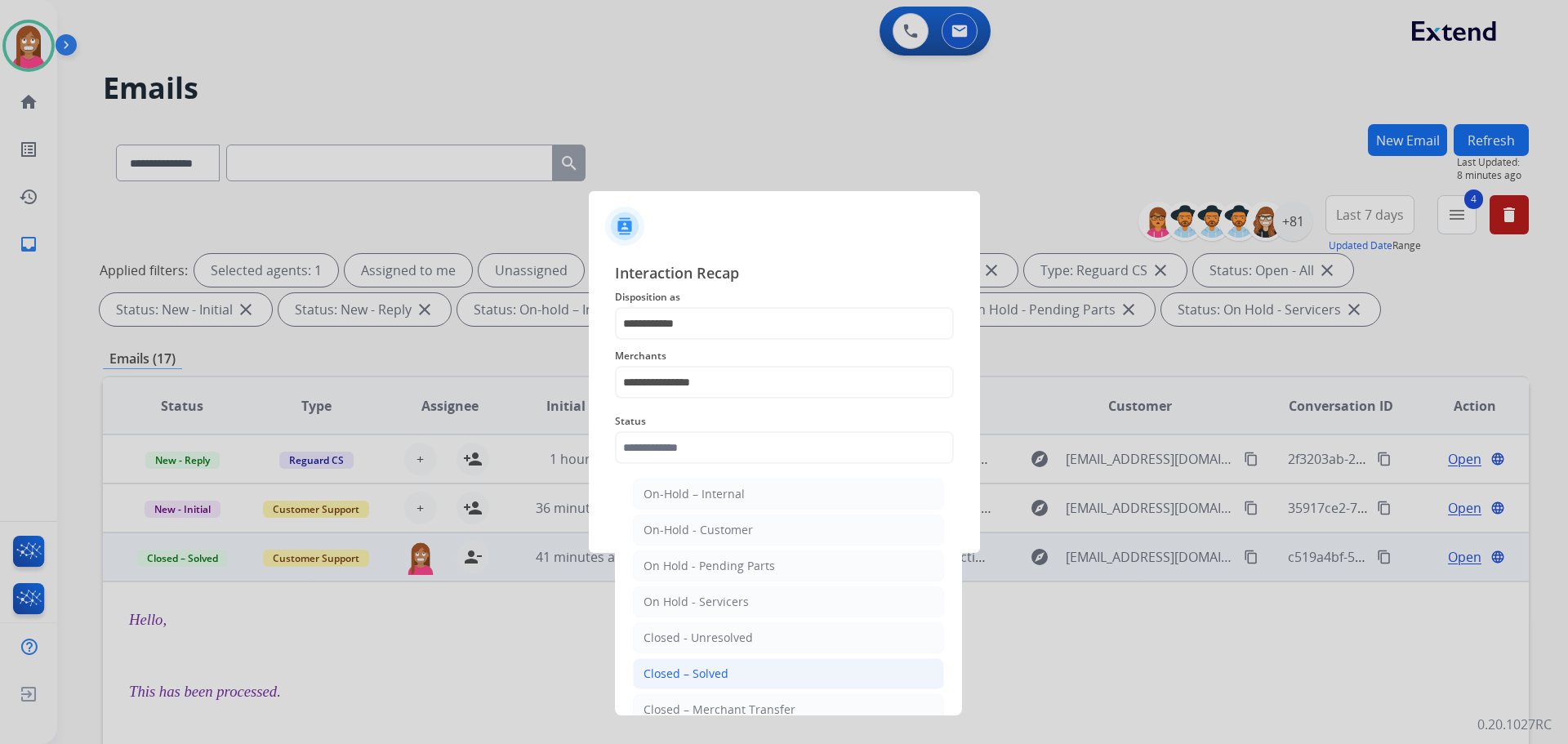
click at [656, 666] on div "Closed – Solved" at bounding box center [686, 673] width 85 height 17
type input "**********"
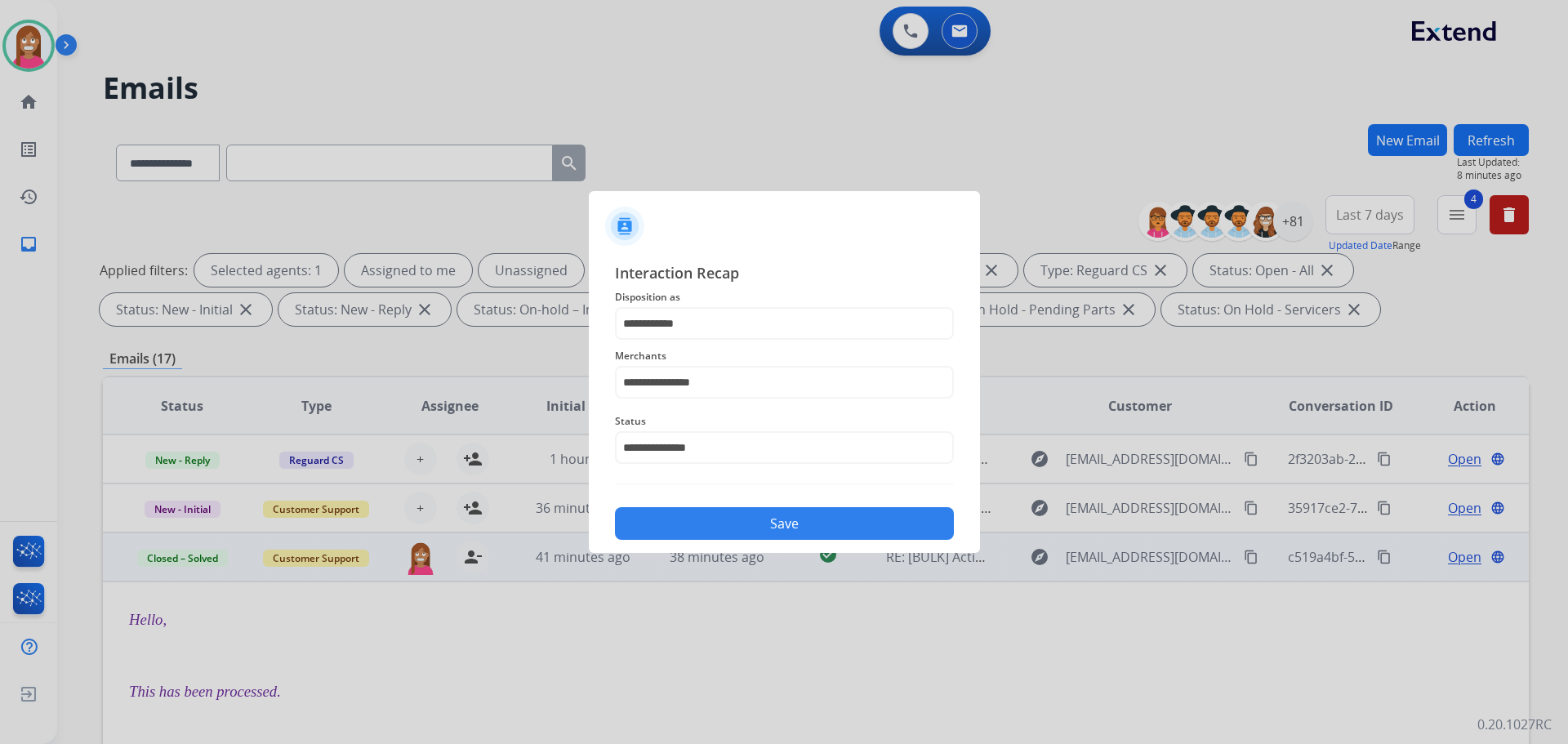
click at [680, 532] on button "Save" at bounding box center [784, 522] width 339 height 33
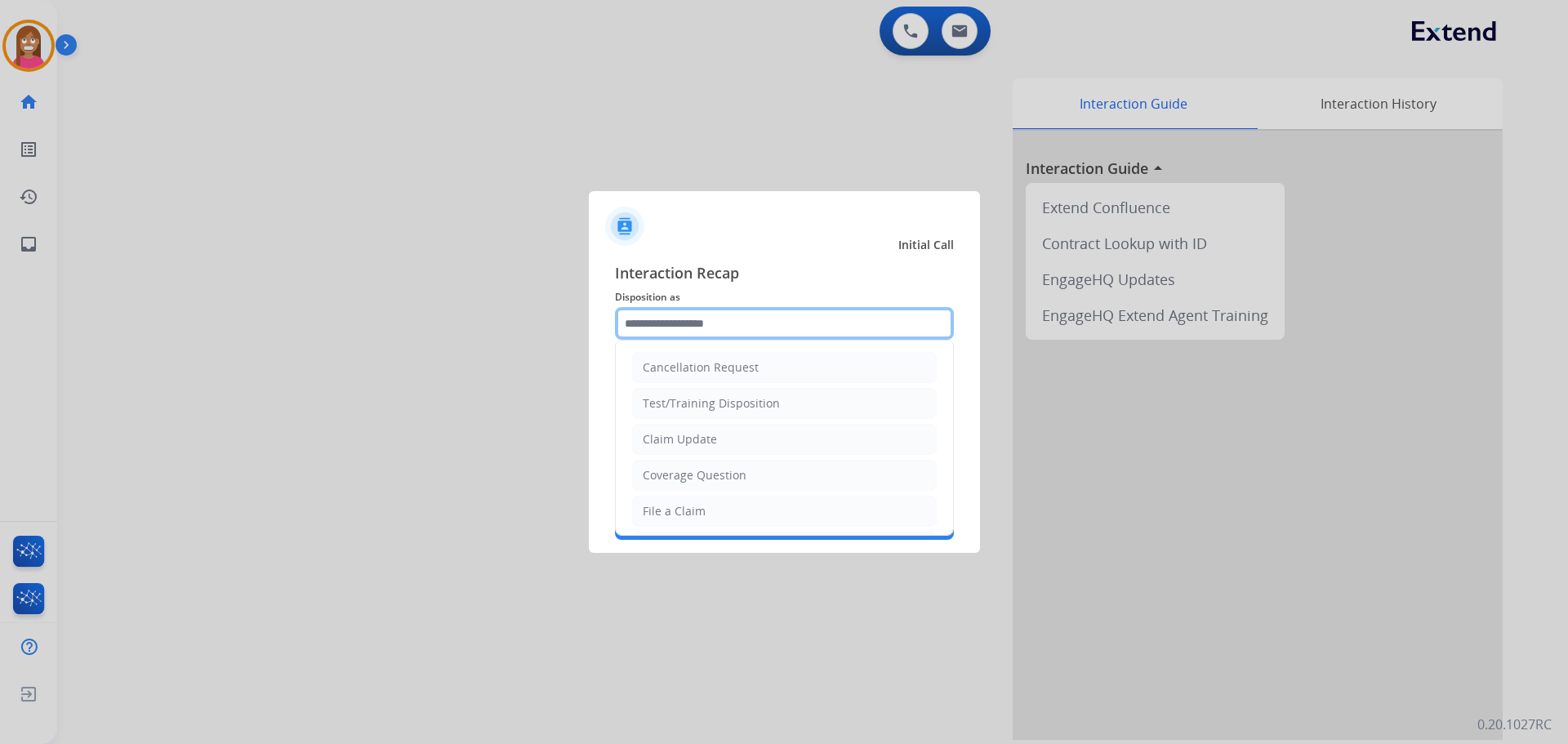
click at [674, 333] on input "text" at bounding box center [784, 323] width 339 height 33
click at [657, 515] on div "File a Claim" at bounding box center [674, 511] width 63 height 17
type input "**********"
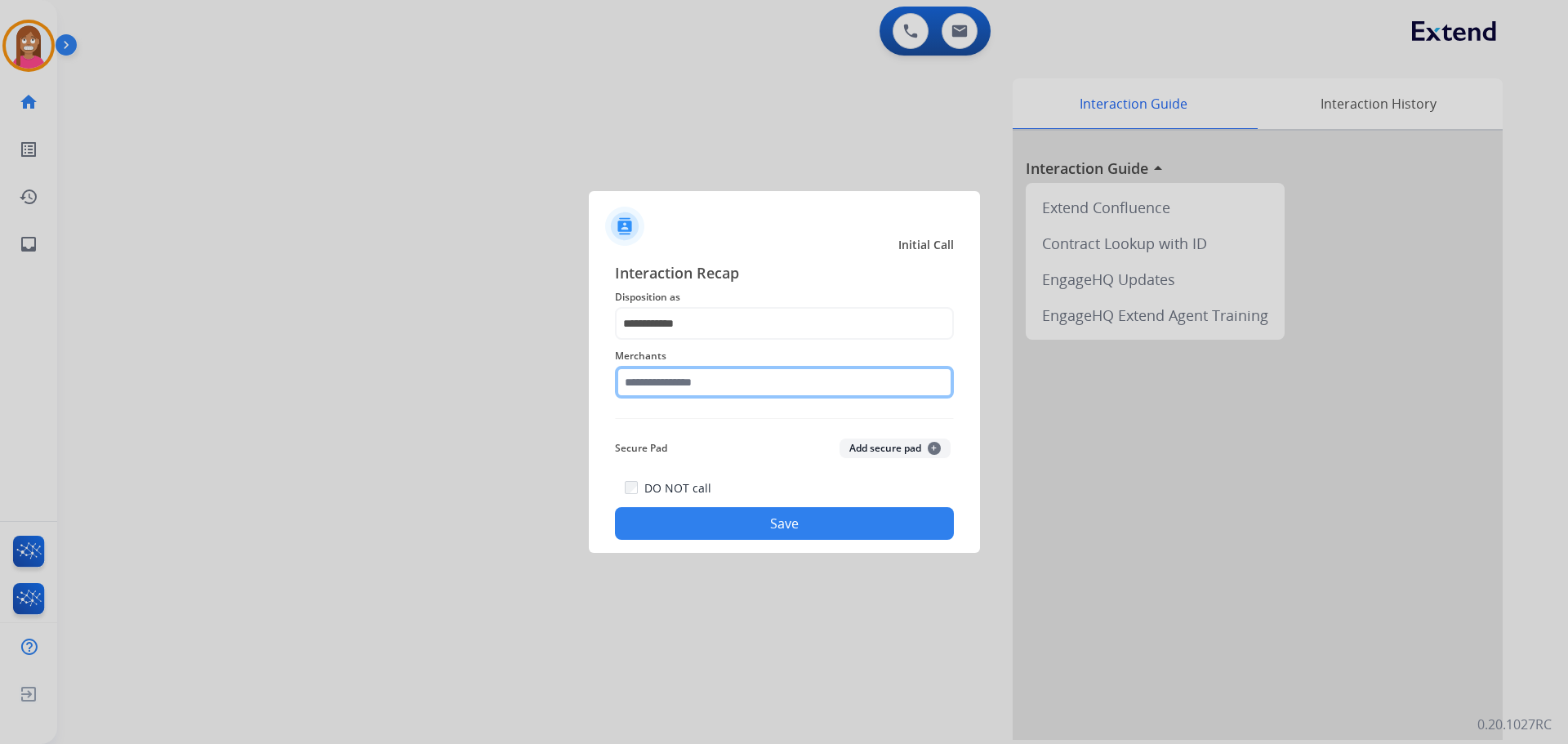
click at [642, 384] on input "text" at bounding box center [784, 382] width 339 height 33
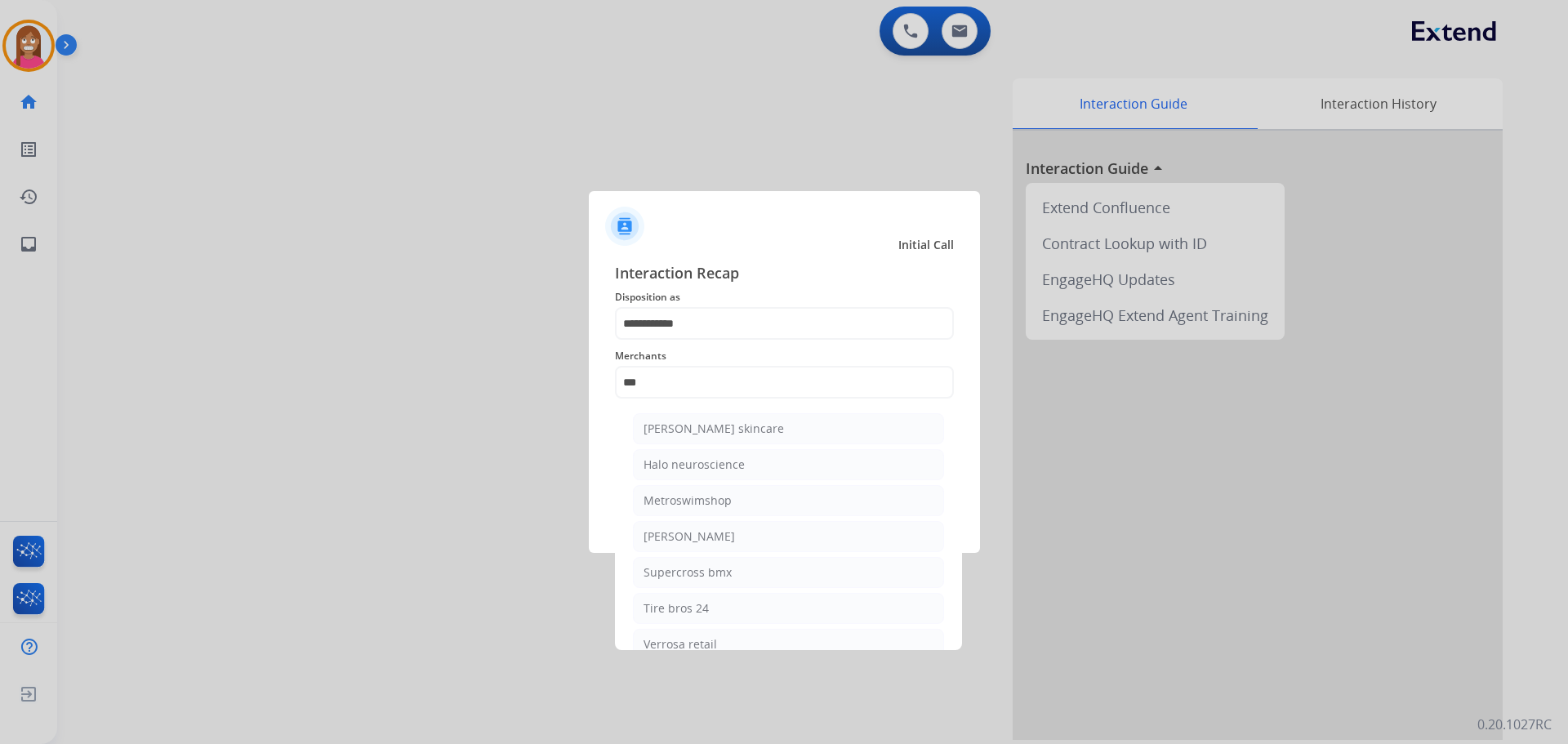
click at [661, 544] on div "Ross-simons" at bounding box center [689, 536] width 91 height 17
type input "**********"
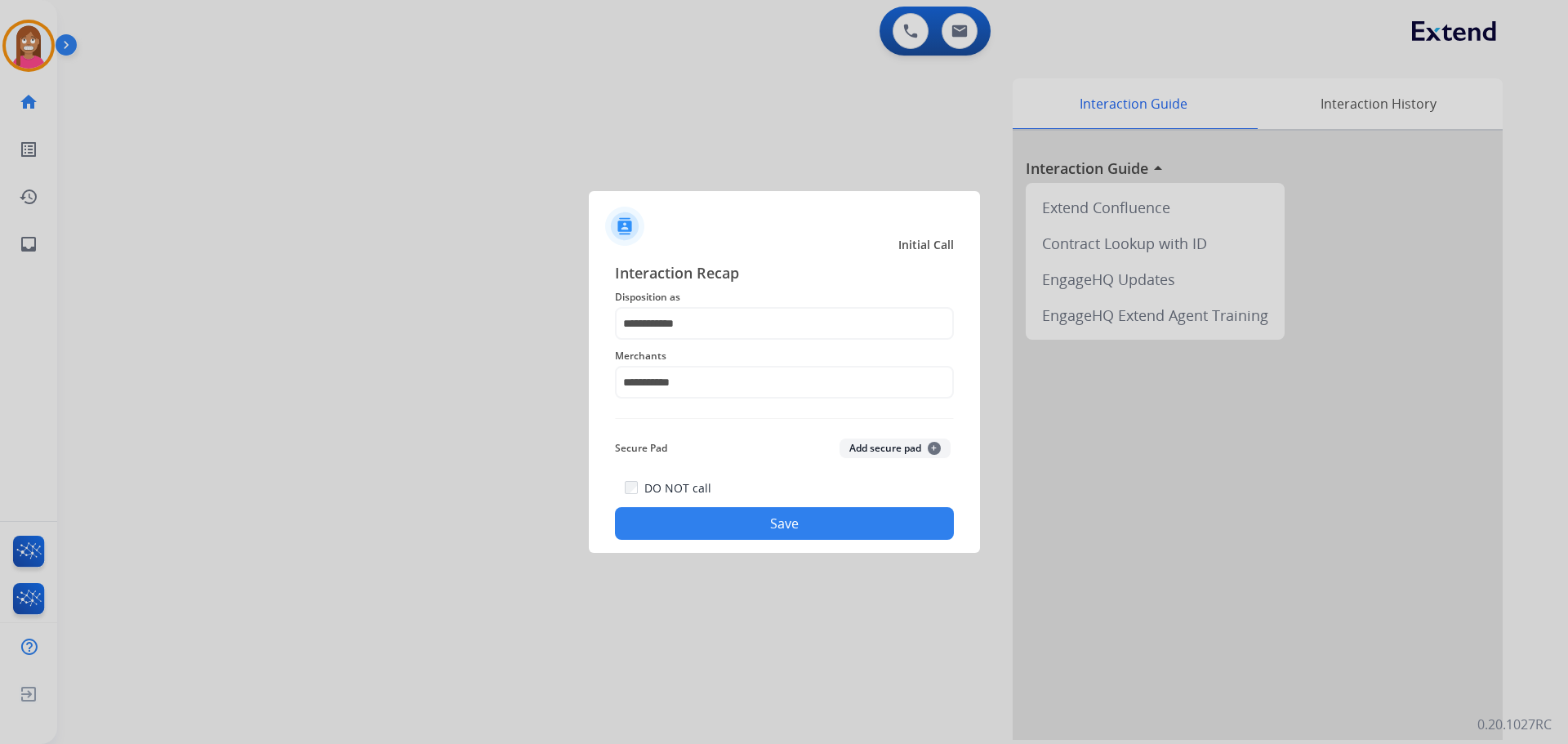
click at [665, 514] on button "Save" at bounding box center [784, 522] width 339 height 33
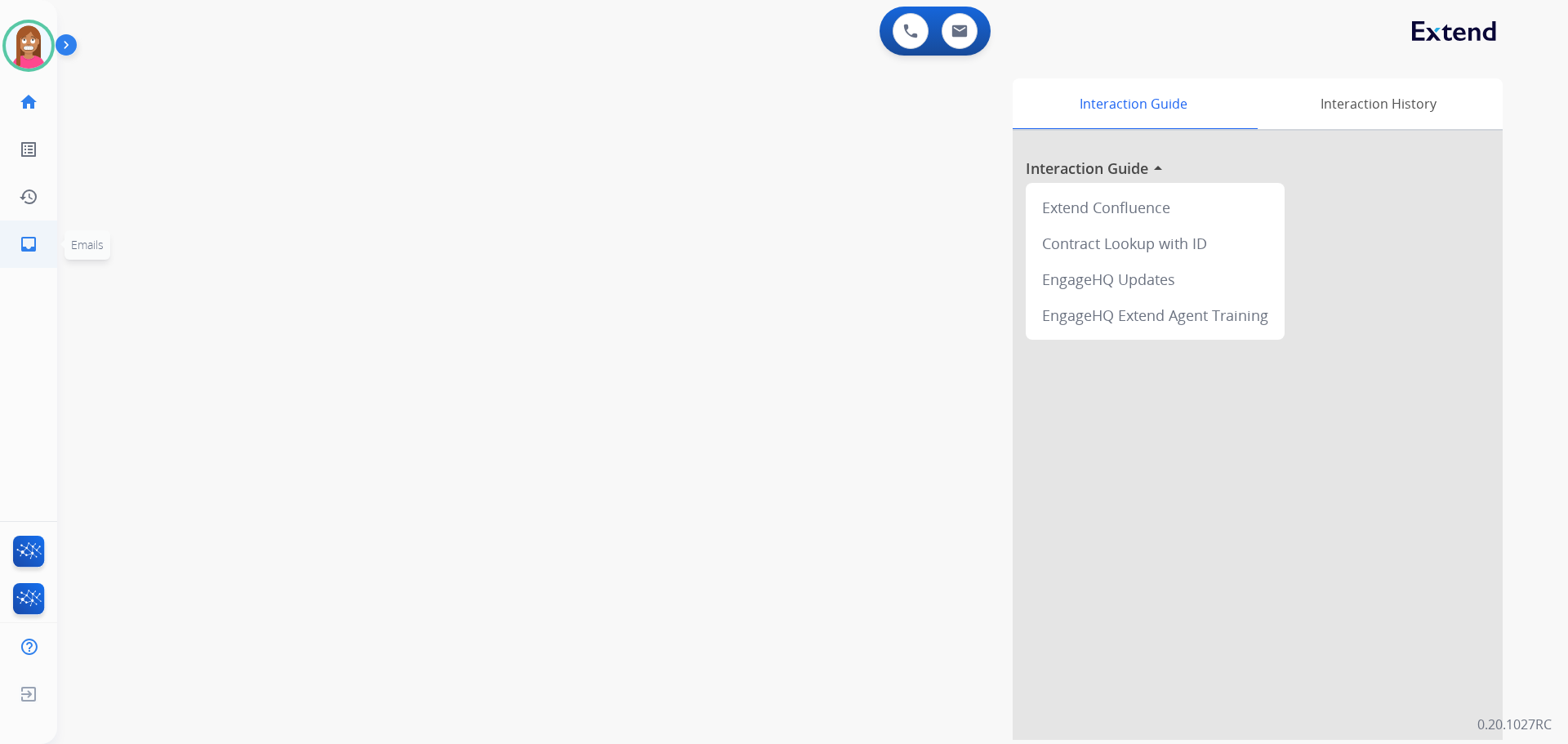
click at [35, 246] on mat-icon "inbox" at bounding box center [29, 244] width 20 height 20
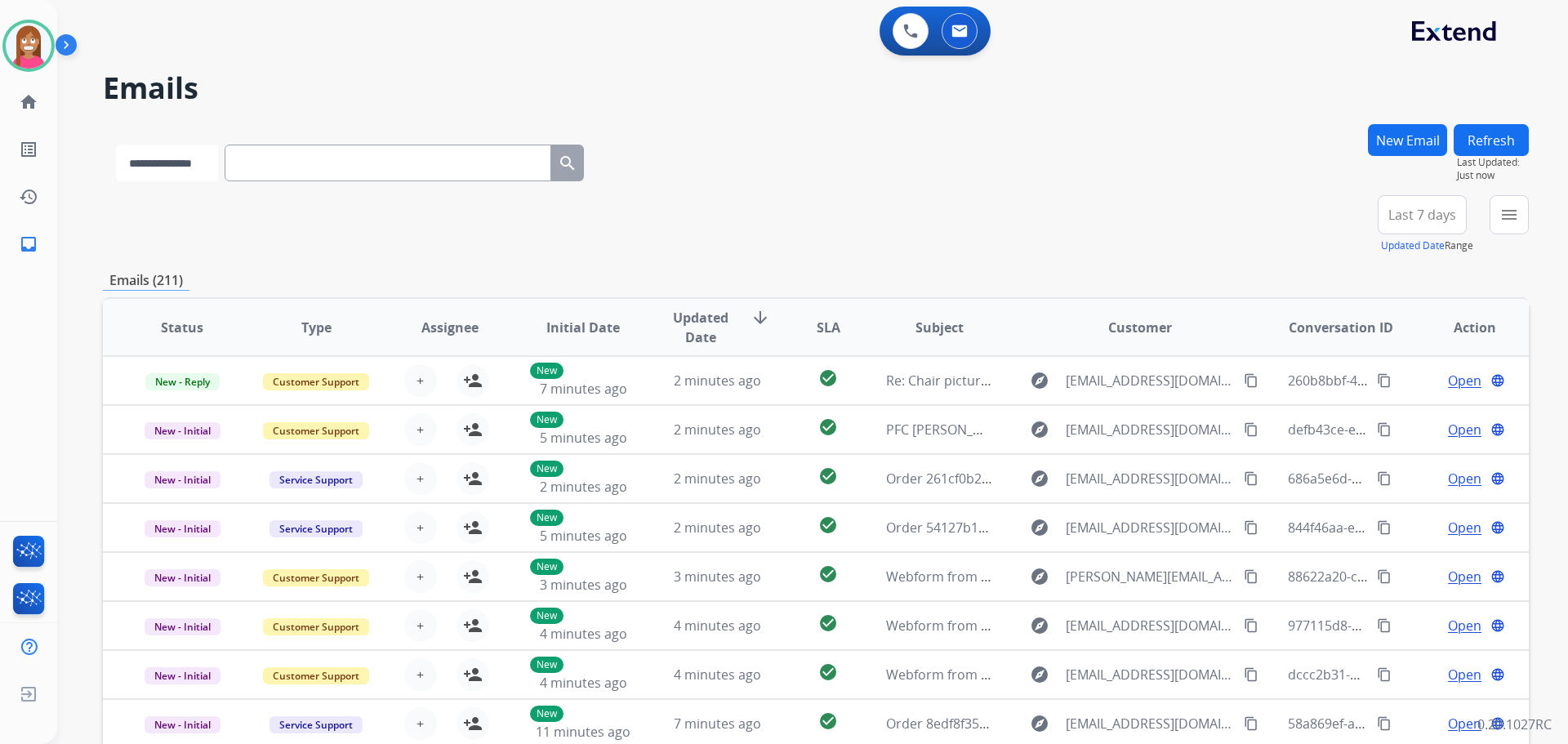
drag, startPoint x: 202, startPoint y: 171, endPoint x: 194, endPoint y: 165, distance: 10.0
click at [194, 165] on select "**********" at bounding box center [166, 162] width 102 height 37
select select "**********"
click at [116, 144] on select "**********" at bounding box center [166, 162] width 102 height 37
paste input "**********"
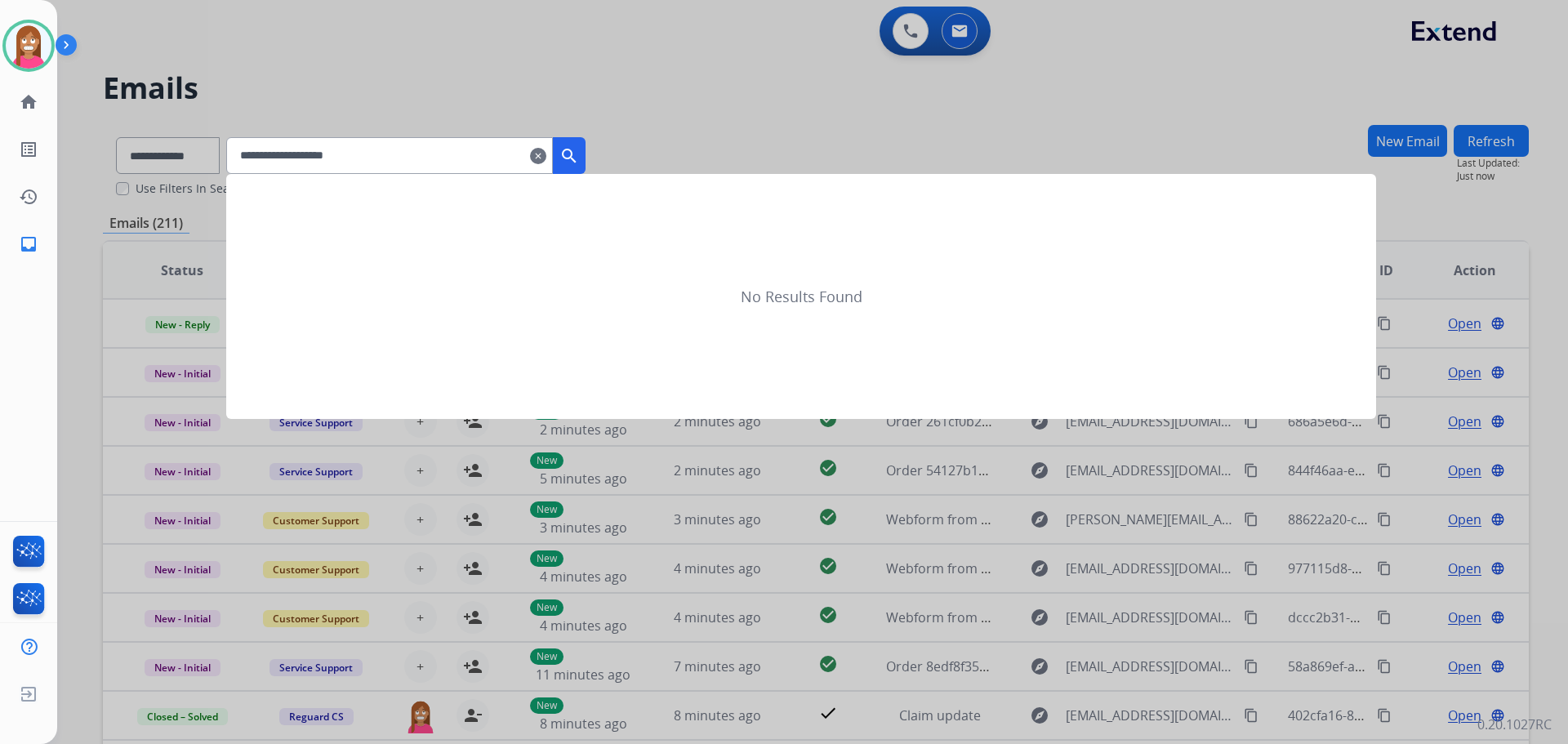
type input "**********"
drag, startPoint x: 581, startPoint y: 164, endPoint x: 594, endPoint y: 174, distance: 16.4
click at [579, 164] on mat-icon "search" at bounding box center [569, 156] width 20 height 20
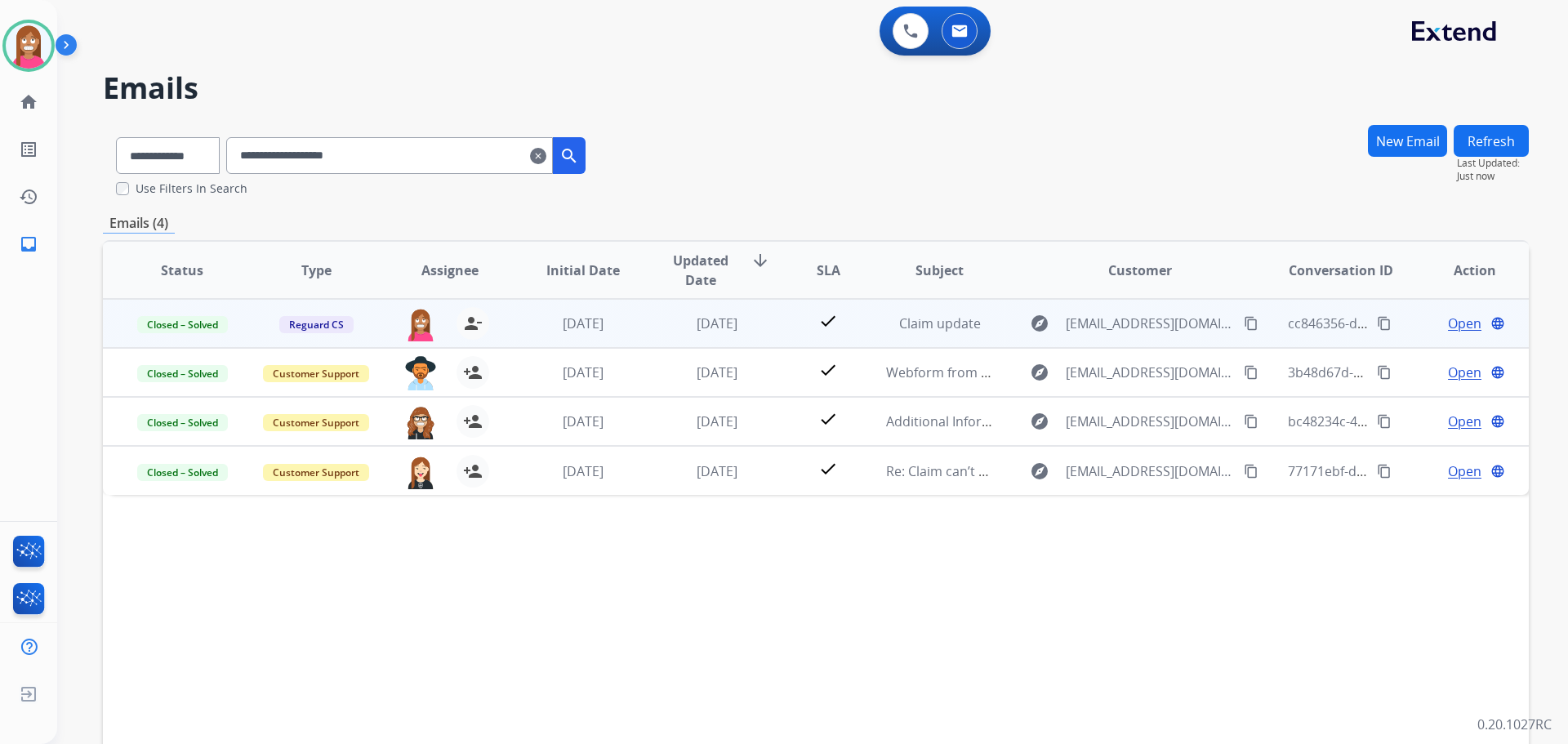
click at [641, 343] on td "5 days ago" at bounding box center [704, 324] width 134 height 49
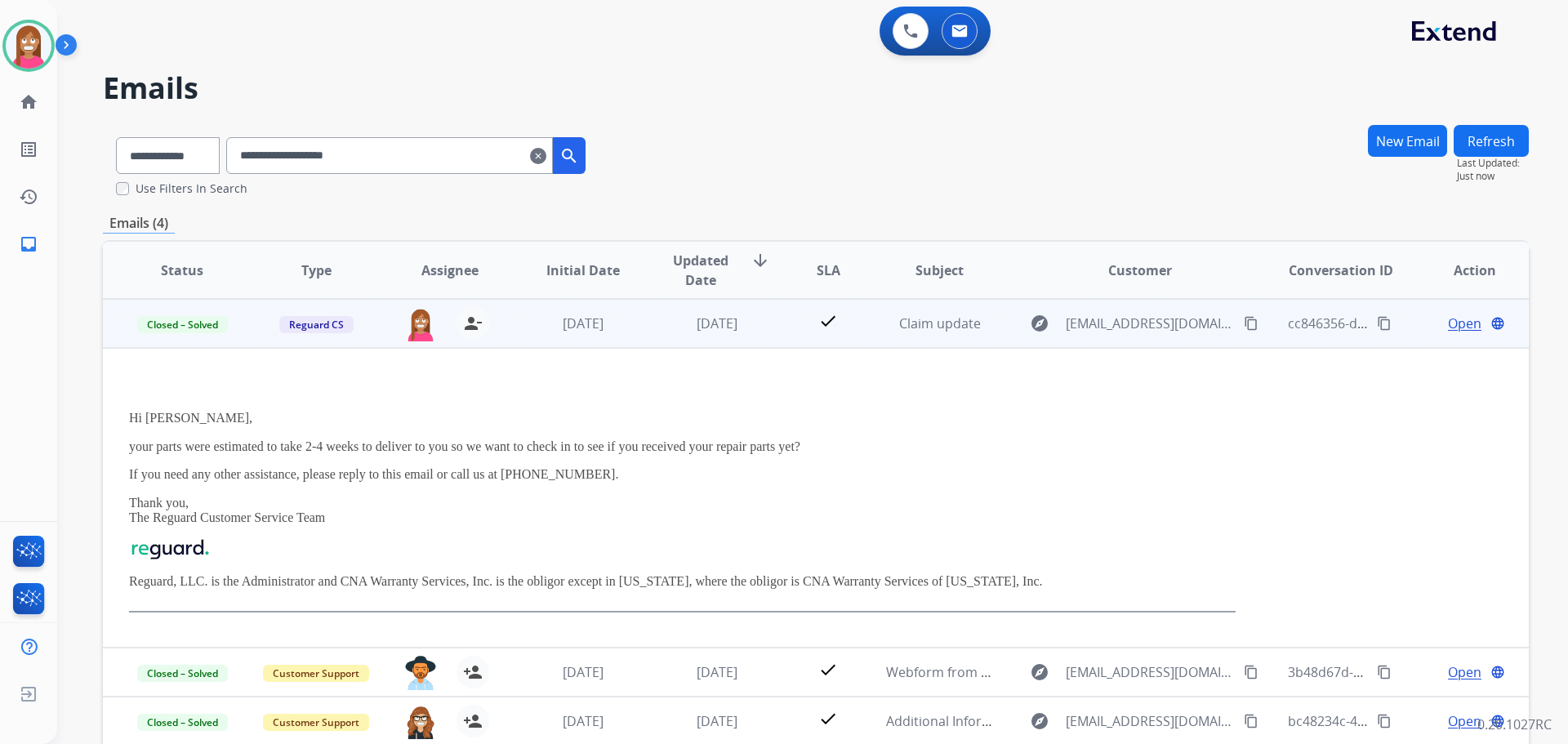
click at [1450, 325] on span "Open" at bounding box center [1465, 324] width 34 height 20
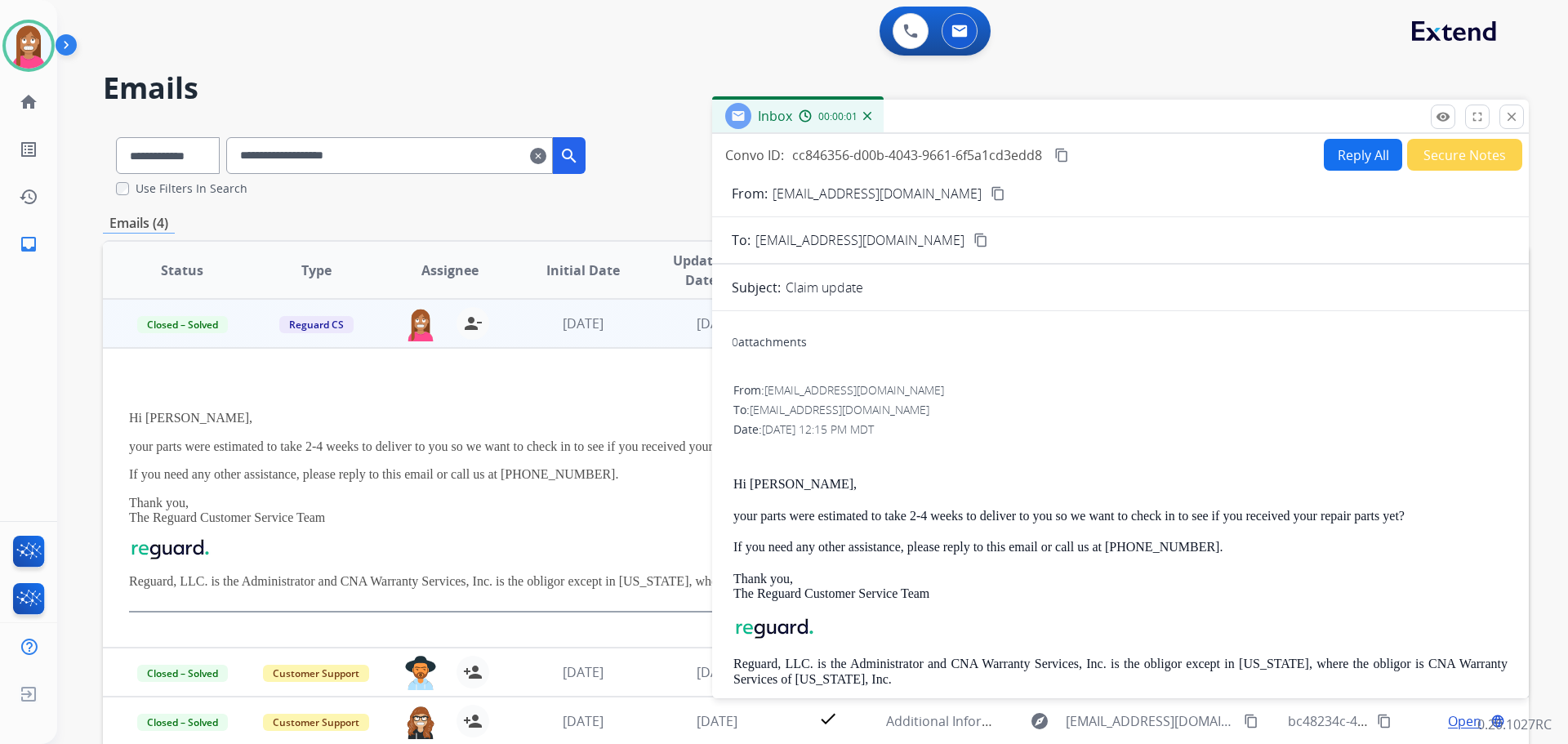
click at [1323, 155] on button "Reply All" at bounding box center [1362, 154] width 78 height 32
select select "**********"
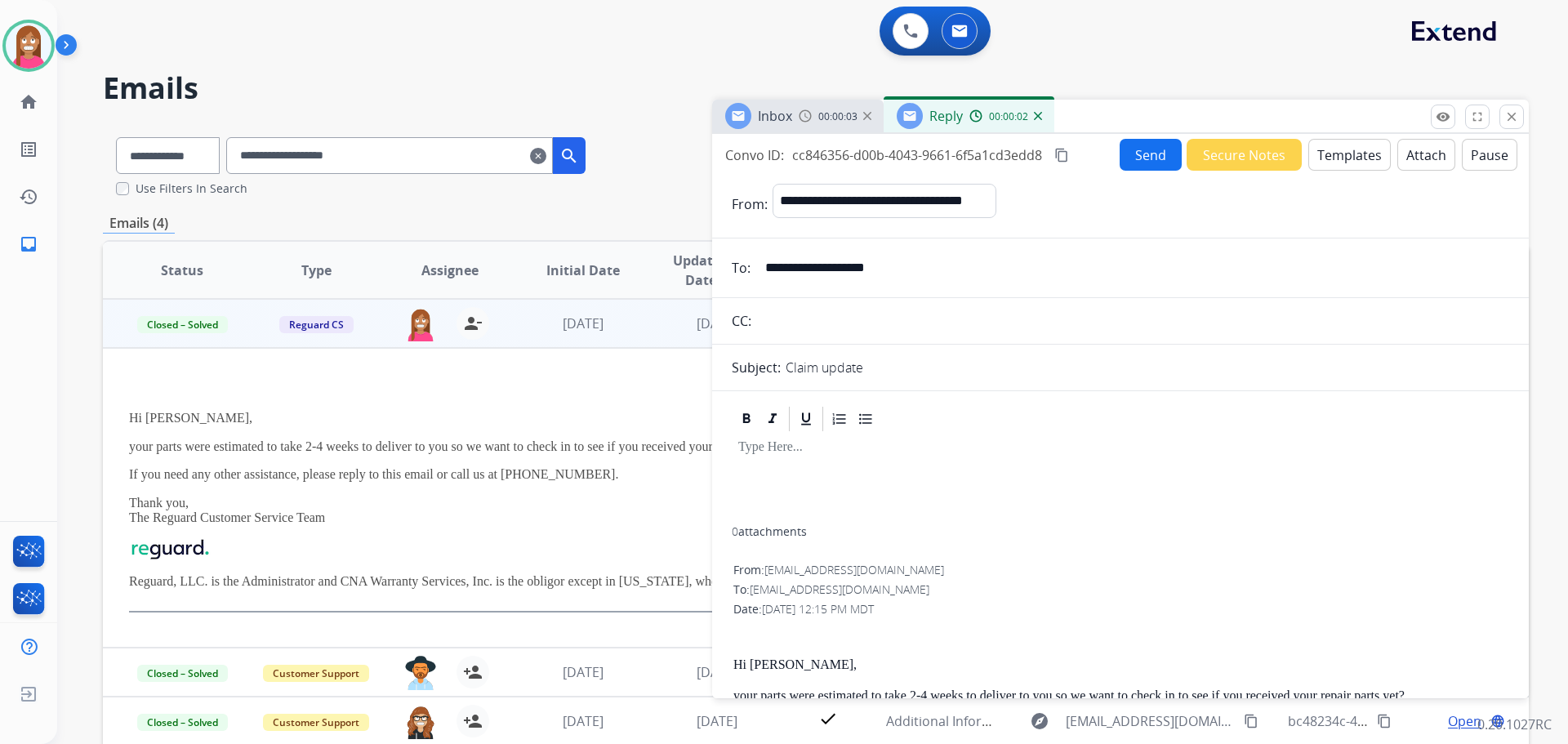
click at [1323, 164] on button "Templates" at bounding box center [1349, 154] width 82 height 32
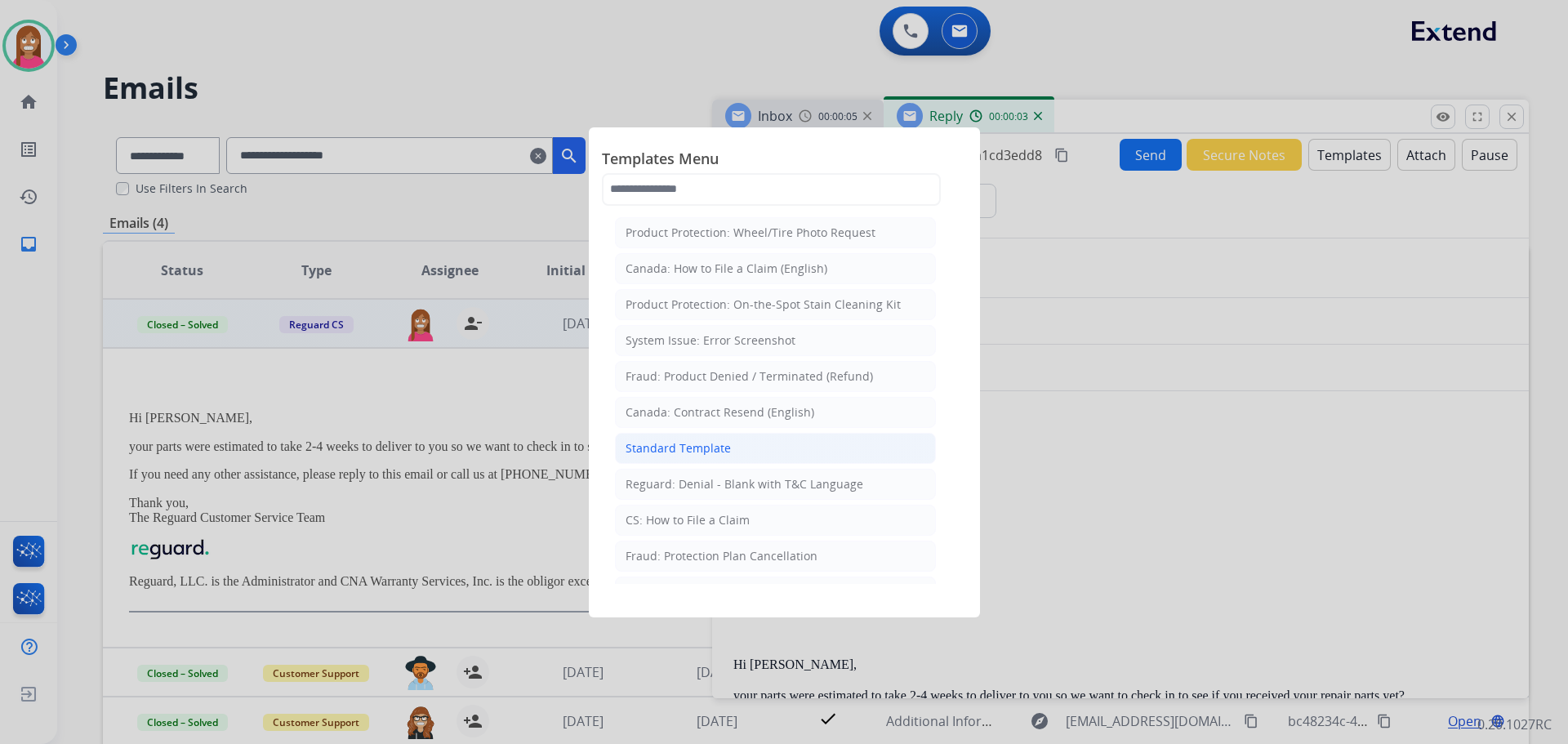
click at [672, 441] on div "Standard Template" at bounding box center [678, 448] width 105 height 17
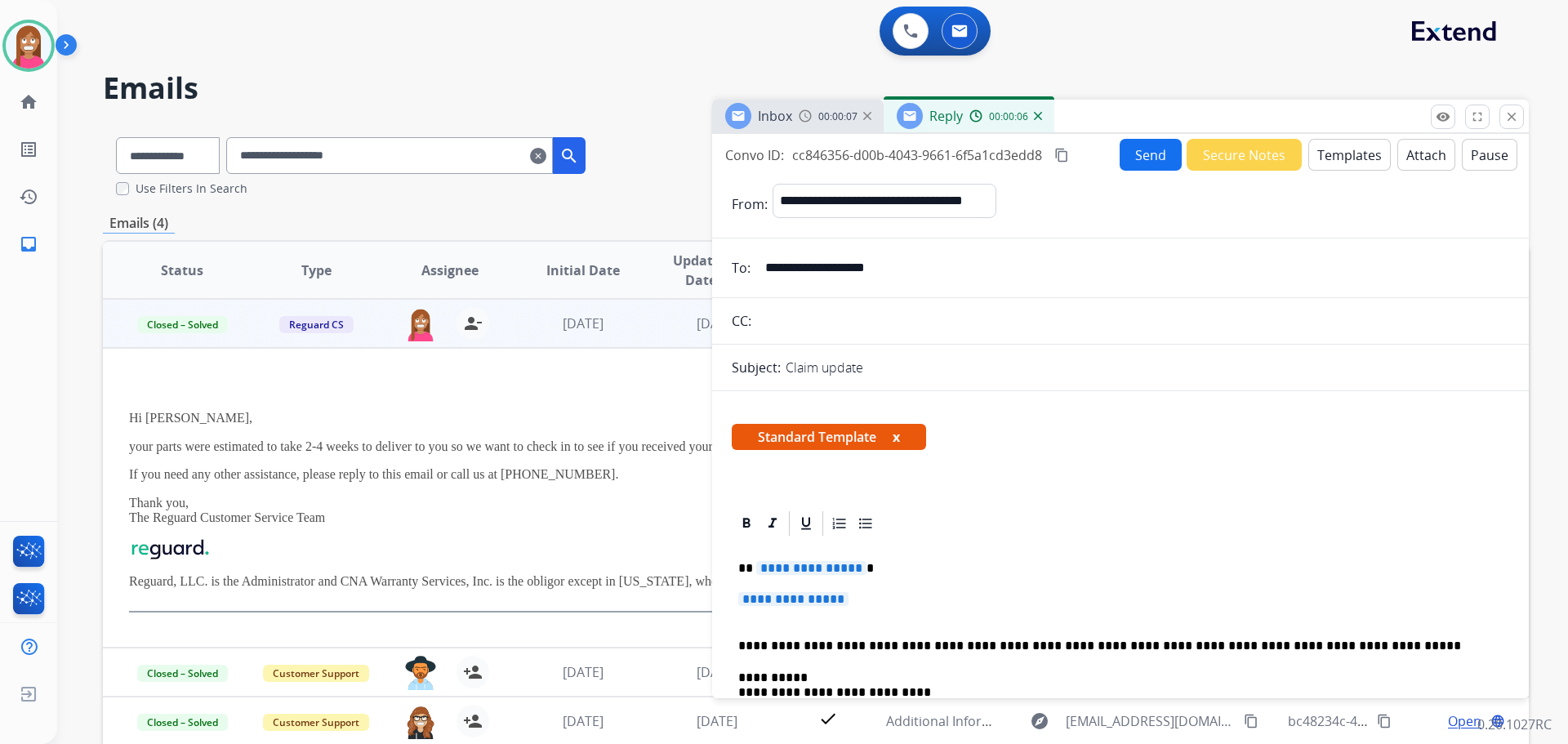
click at [789, 567] on span "**********" at bounding box center [811, 568] width 110 height 14
click at [798, 571] on span "**********" at bounding box center [811, 568] width 110 height 14
click at [818, 596] on span "**********" at bounding box center [793, 599] width 110 height 14
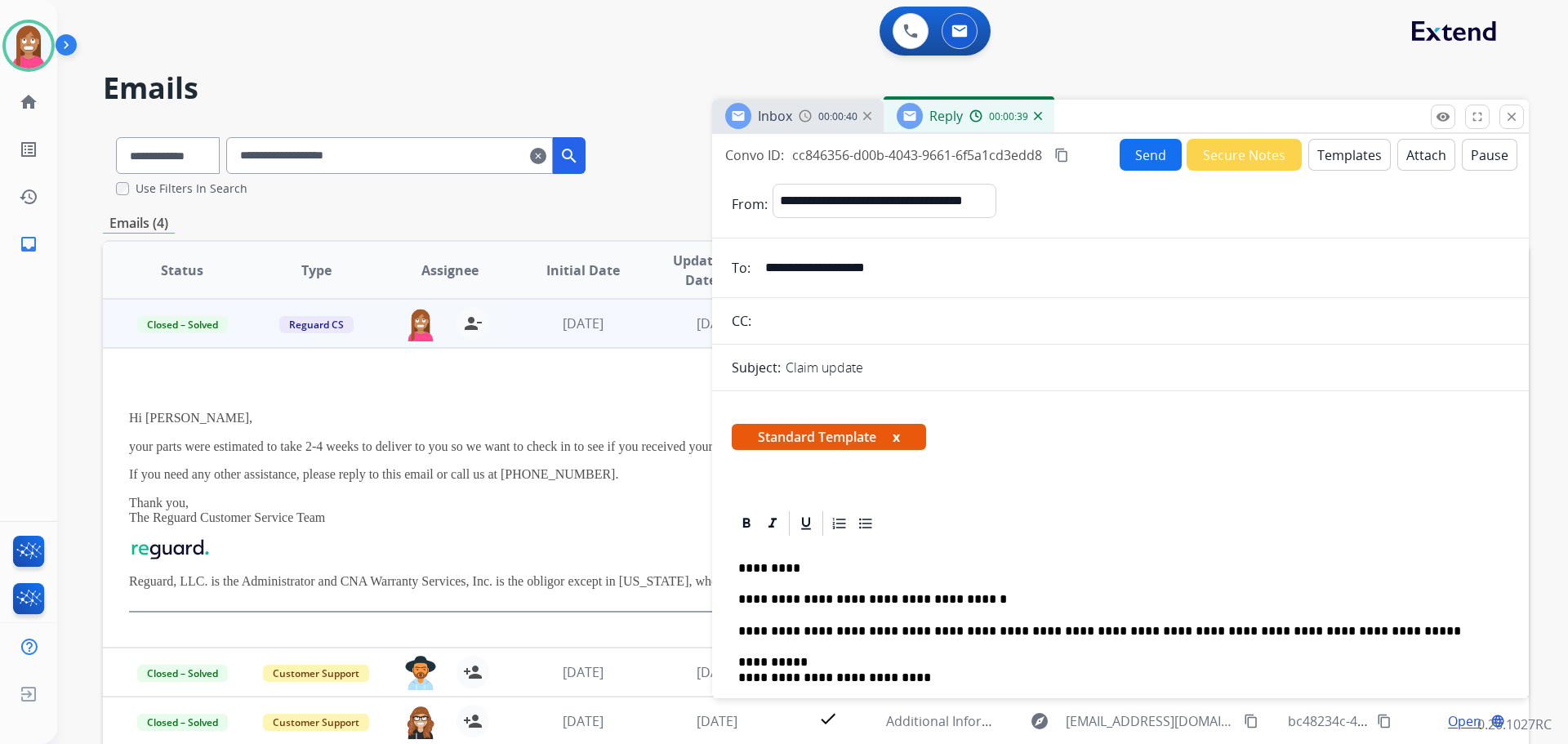
click at [1128, 159] on button "Send" at bounding box center [1150, 154] width 62 height 32
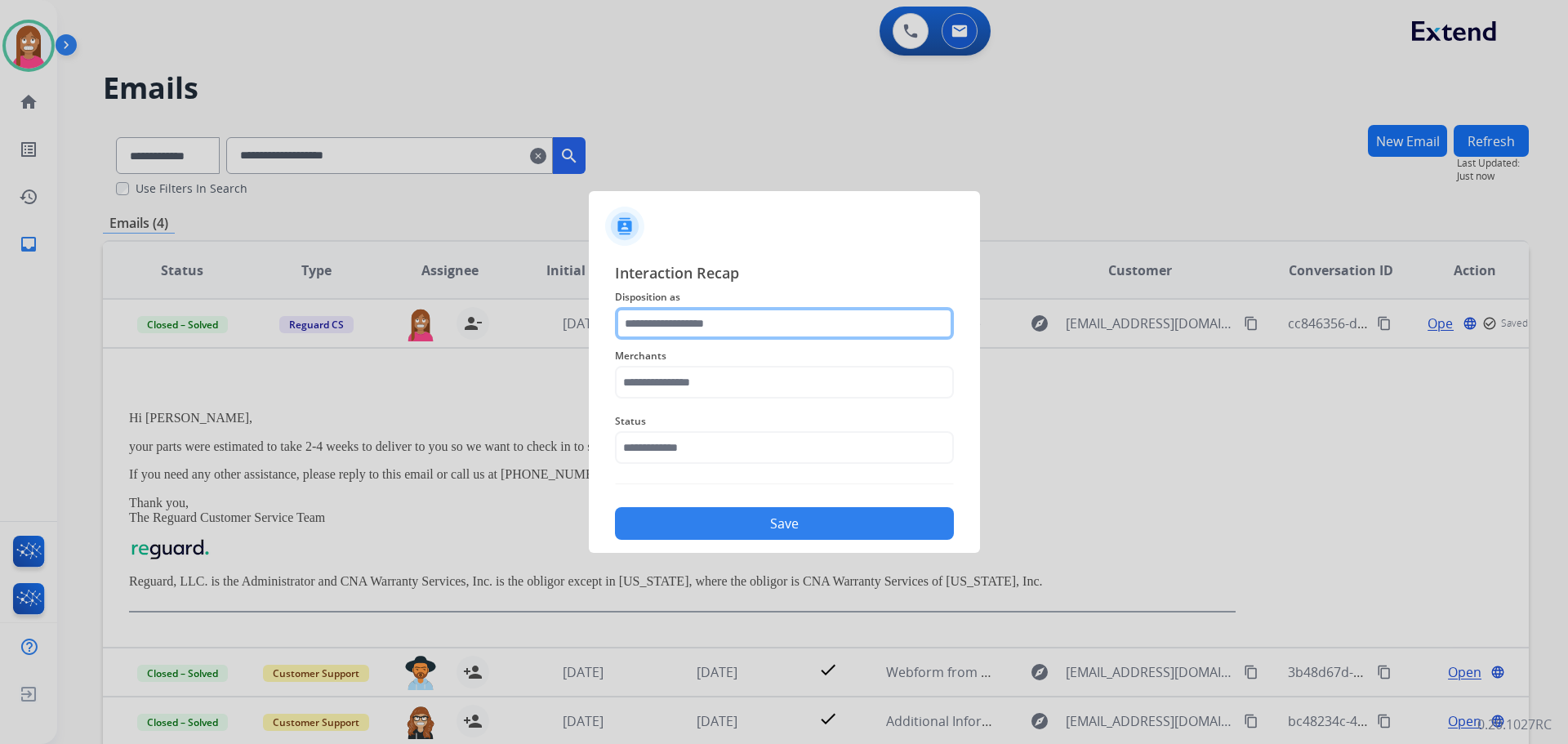
click at [657, 331] on input "text" at bounding box center [784, 323] width 339 height 33
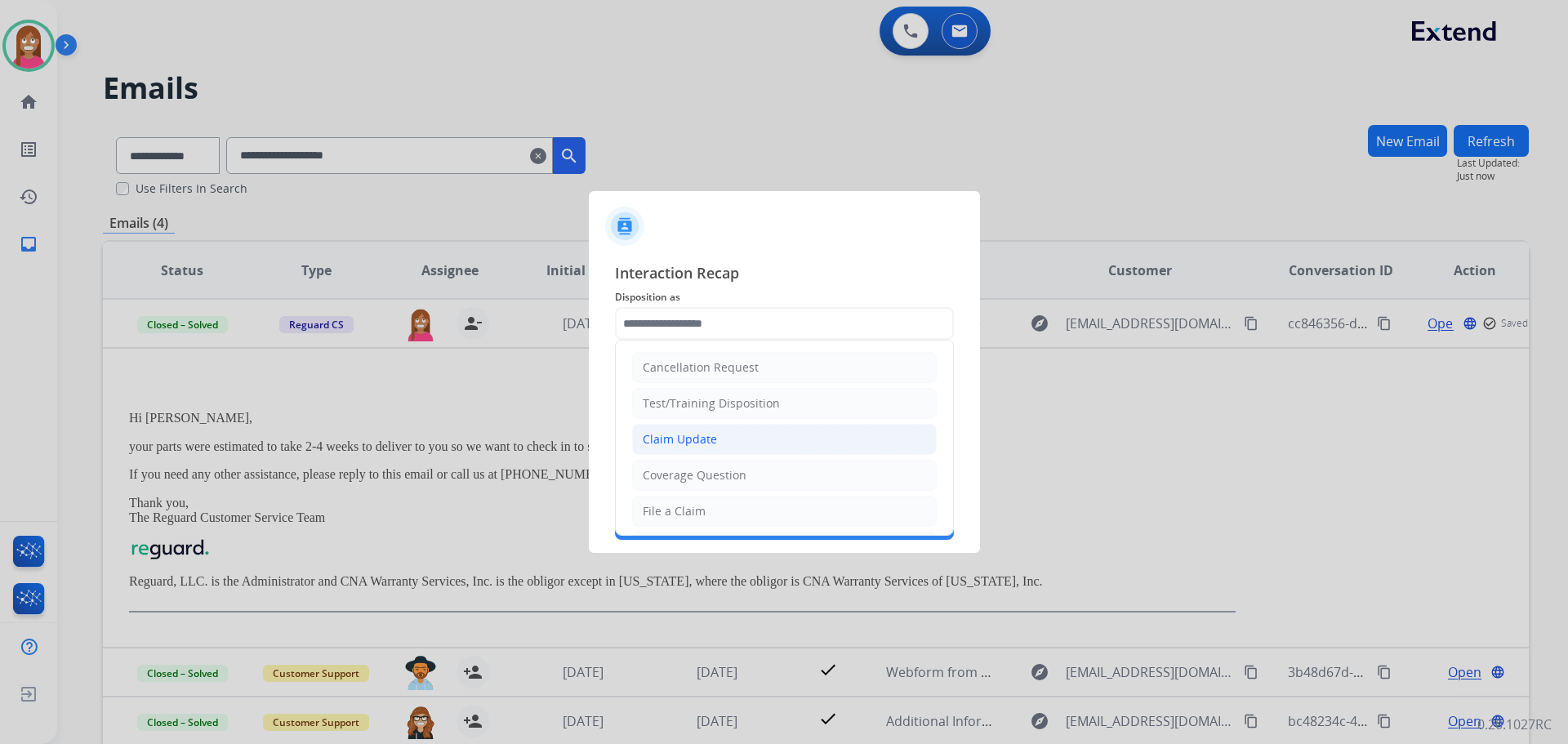
click at [660, 442] on div "Claim Update" at bounding box center [679, 439] width 74 height 17
type input "**********"
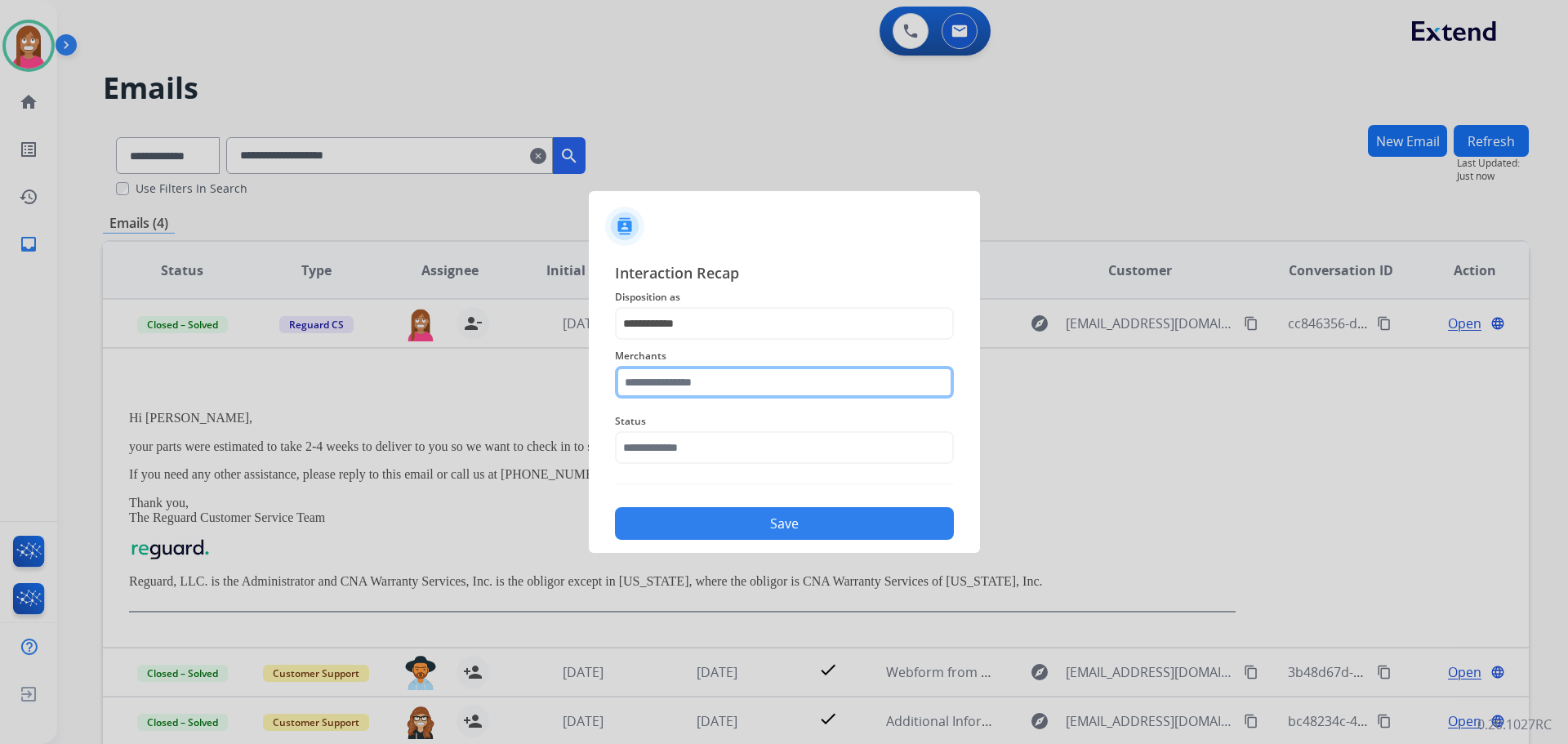
click at [660, 392] on input "text" at bounding box center [784, 382] width 339 height 33
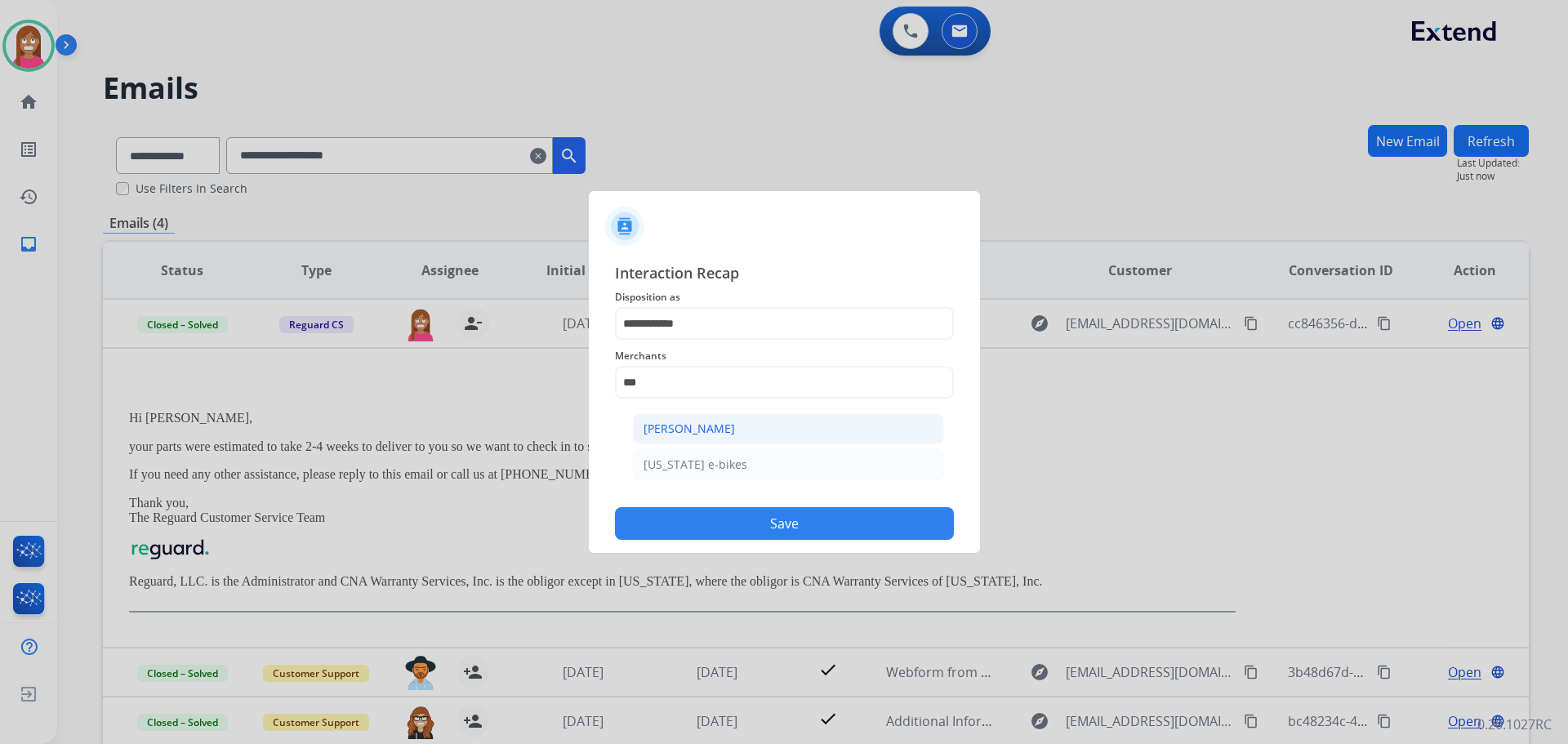
click at [658, 440] on li "Ashley - Reguard" at bounding box center [788, 427] width 311 height 31
type input "**********"
click at [665, 465] on div "Status" at bounding box center [784, 437] width 339 height 65
click at [664, 458] on input "text" at bounding box center [784, 447] width 339 height 33
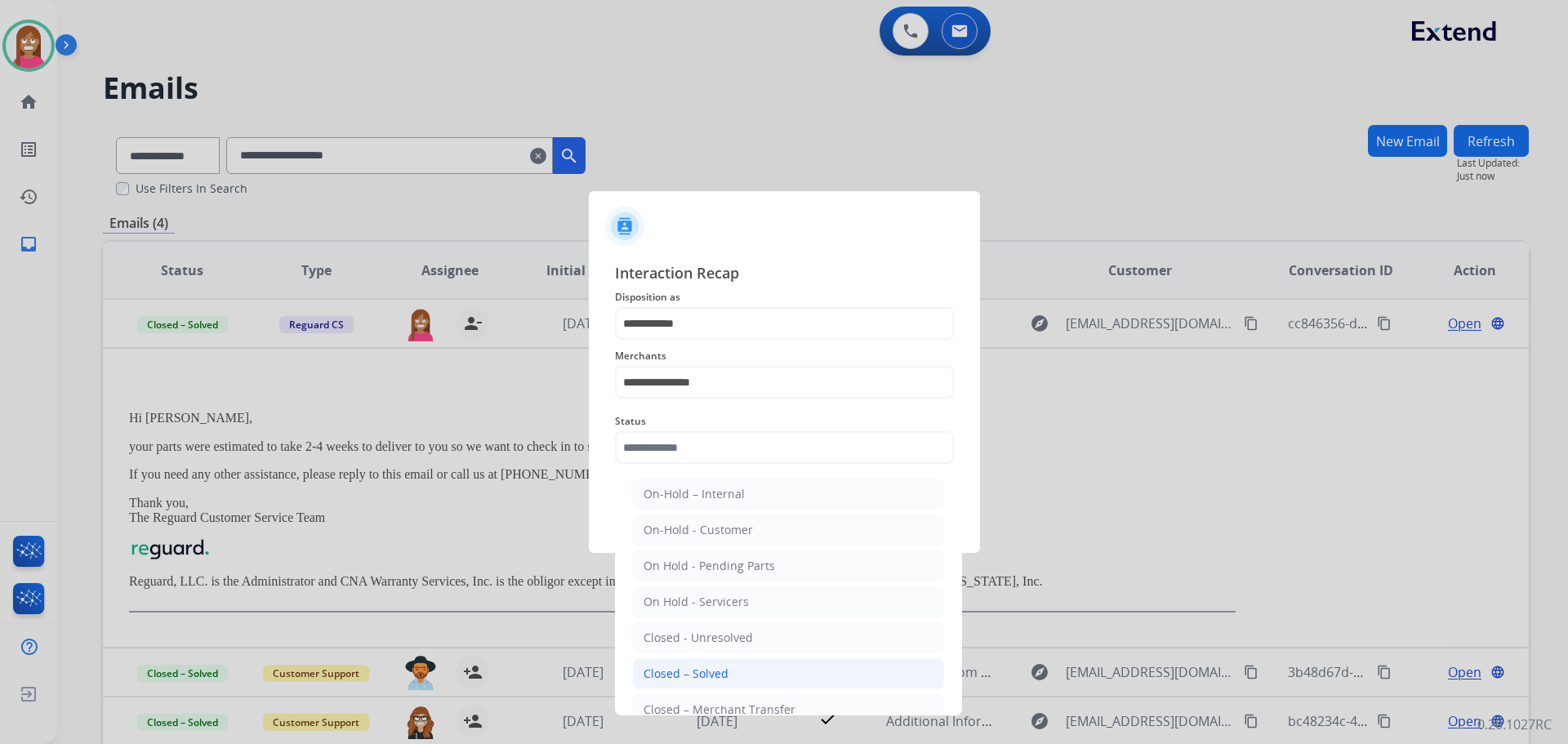
click at [660, 676] on div "Closed – Solved" at bounding box center [686, 673] width 85 height 17
type input "**********"
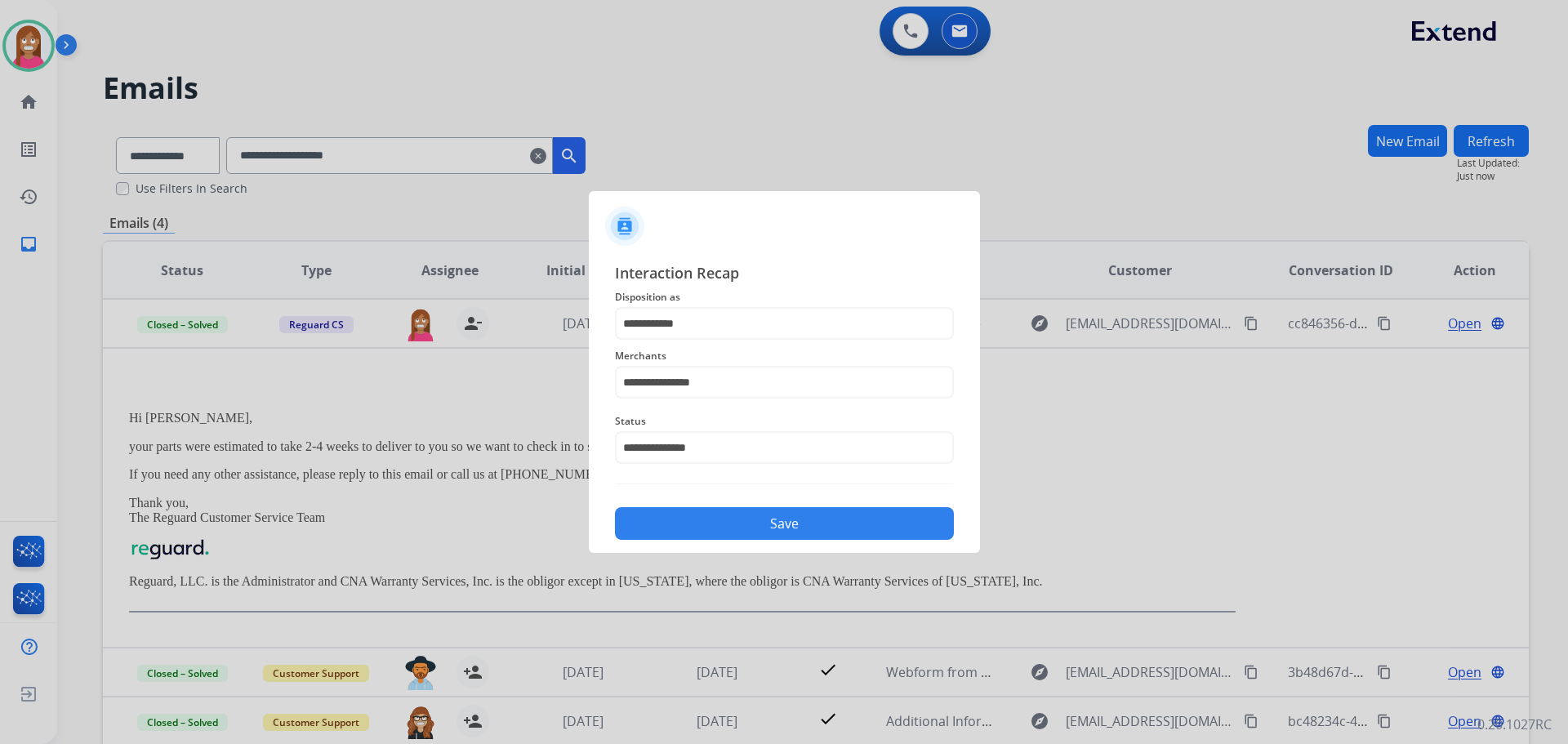
click at [717, 518] on button "Save" at bounding box center [784, 522] width 339 height 33
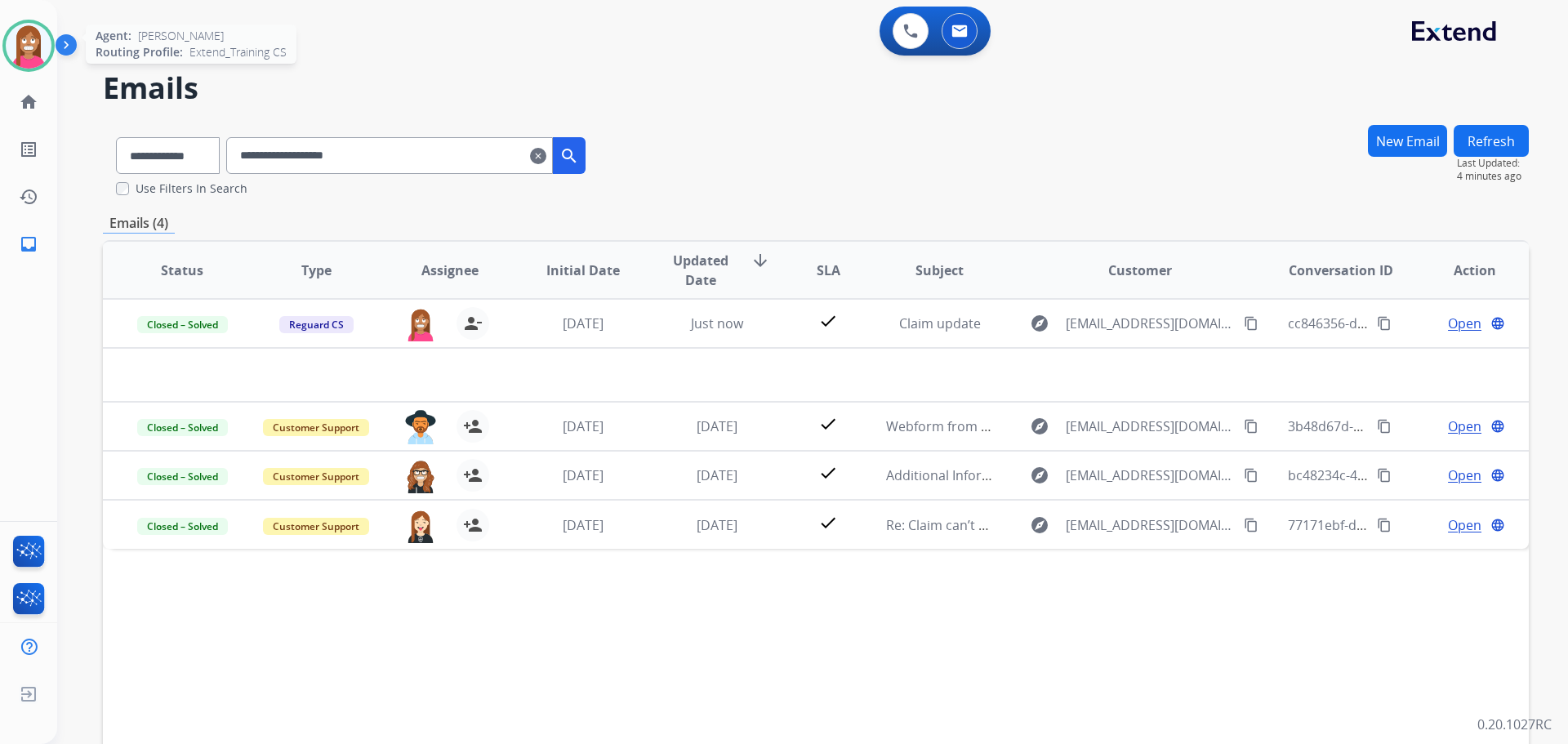
click at [7, 40] on img at bounding box center [29, 46] width 46 height 46
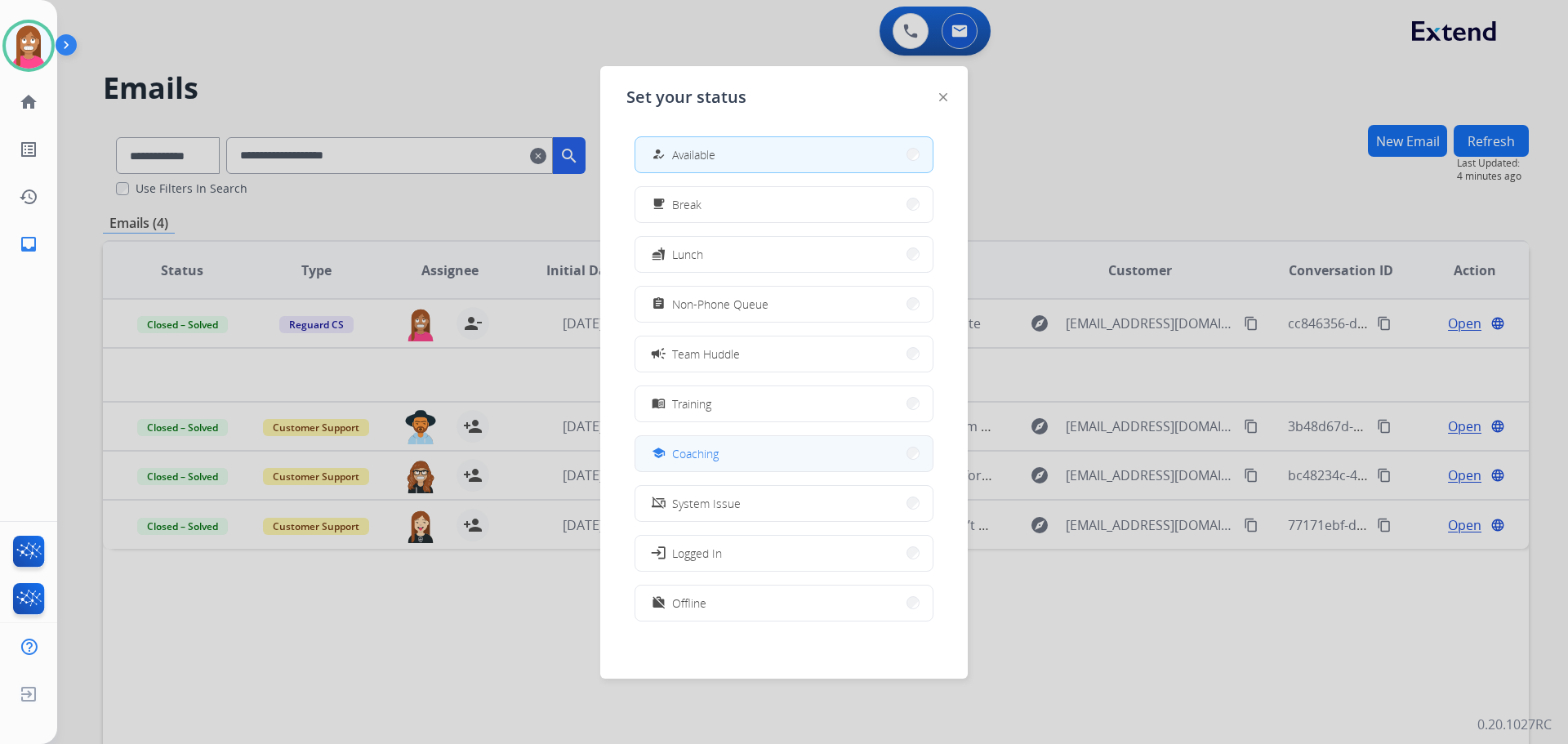
click at [678, 444] on div "school Coaching" at bounding box center [683, 453] width 70 height 20
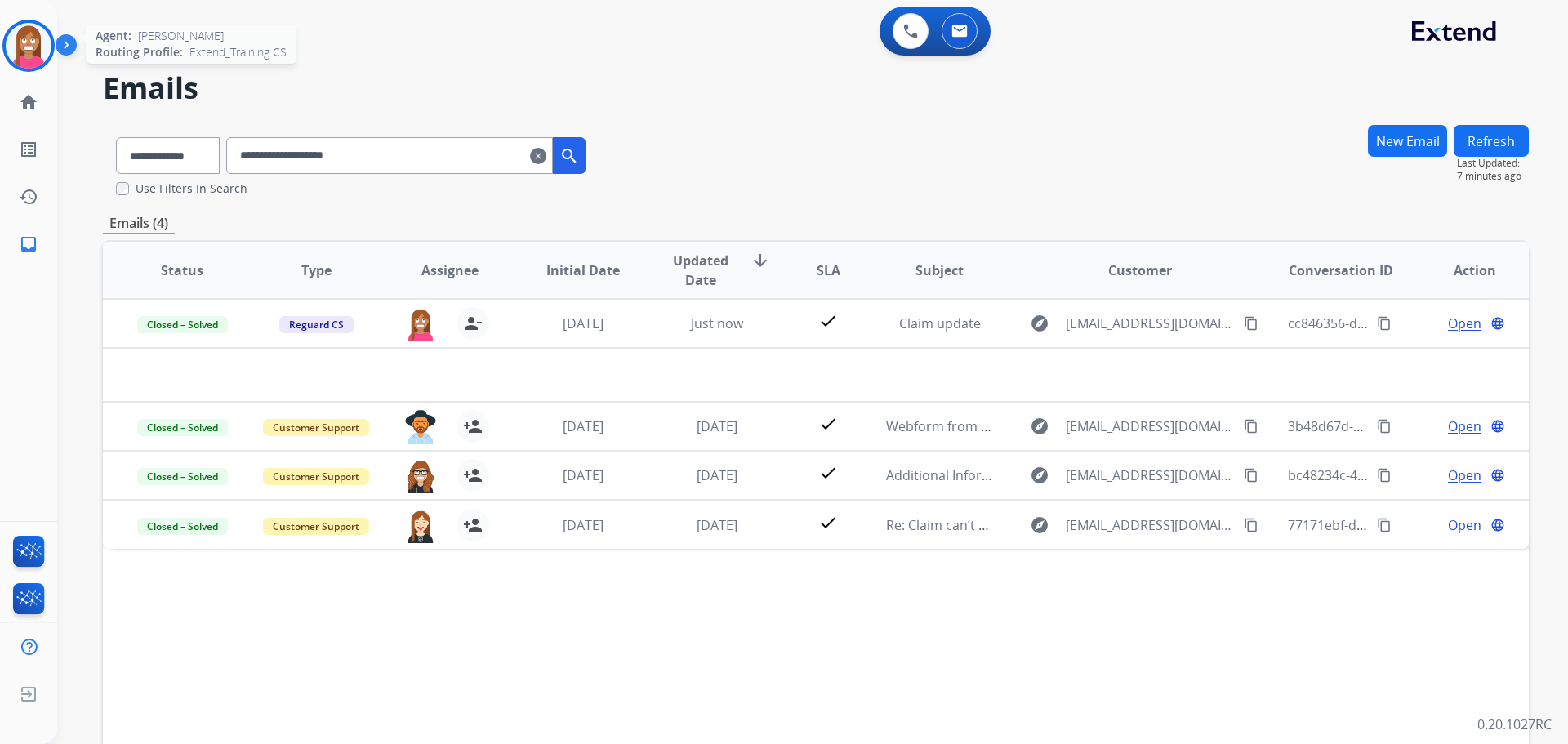
click at [28, 57] on img at bounding box center [29, 46] width 46 height 46
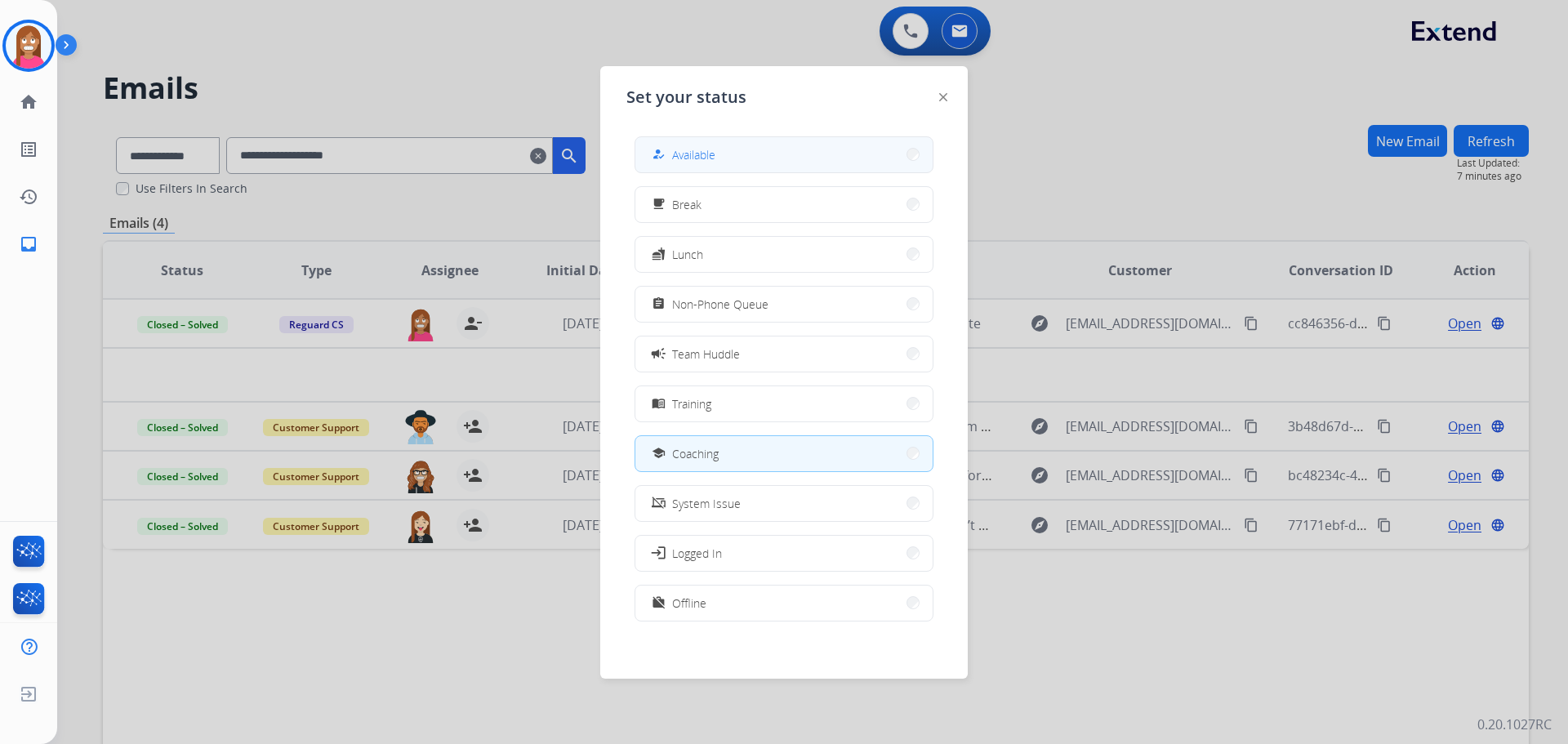
click at [716, 140] on button "how_to_reg Available" at bounding box center [784, 154] width 297 height 35
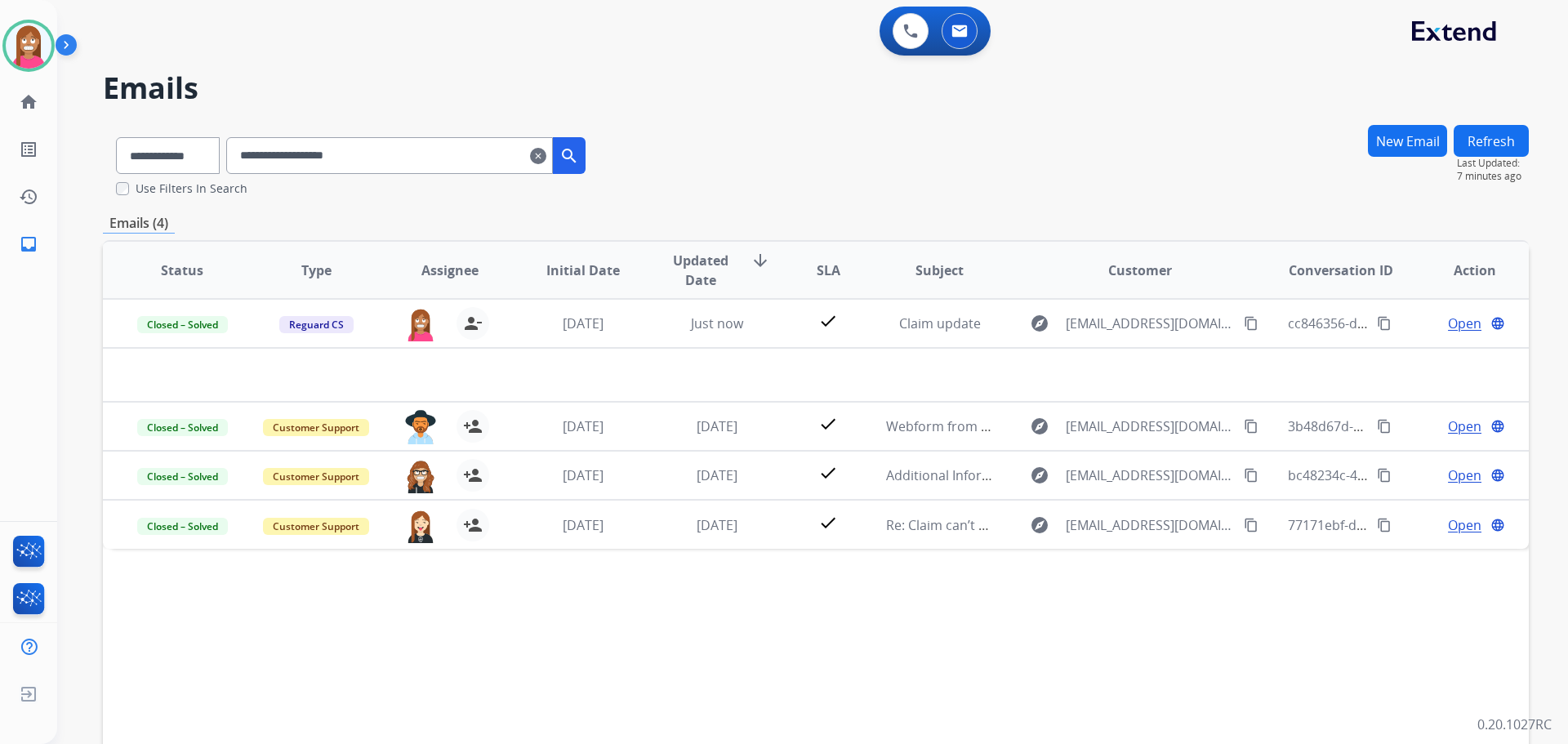
click at [546, 158] on mat-icon "clear" at bounding box center [538, 156] width 17 height 20
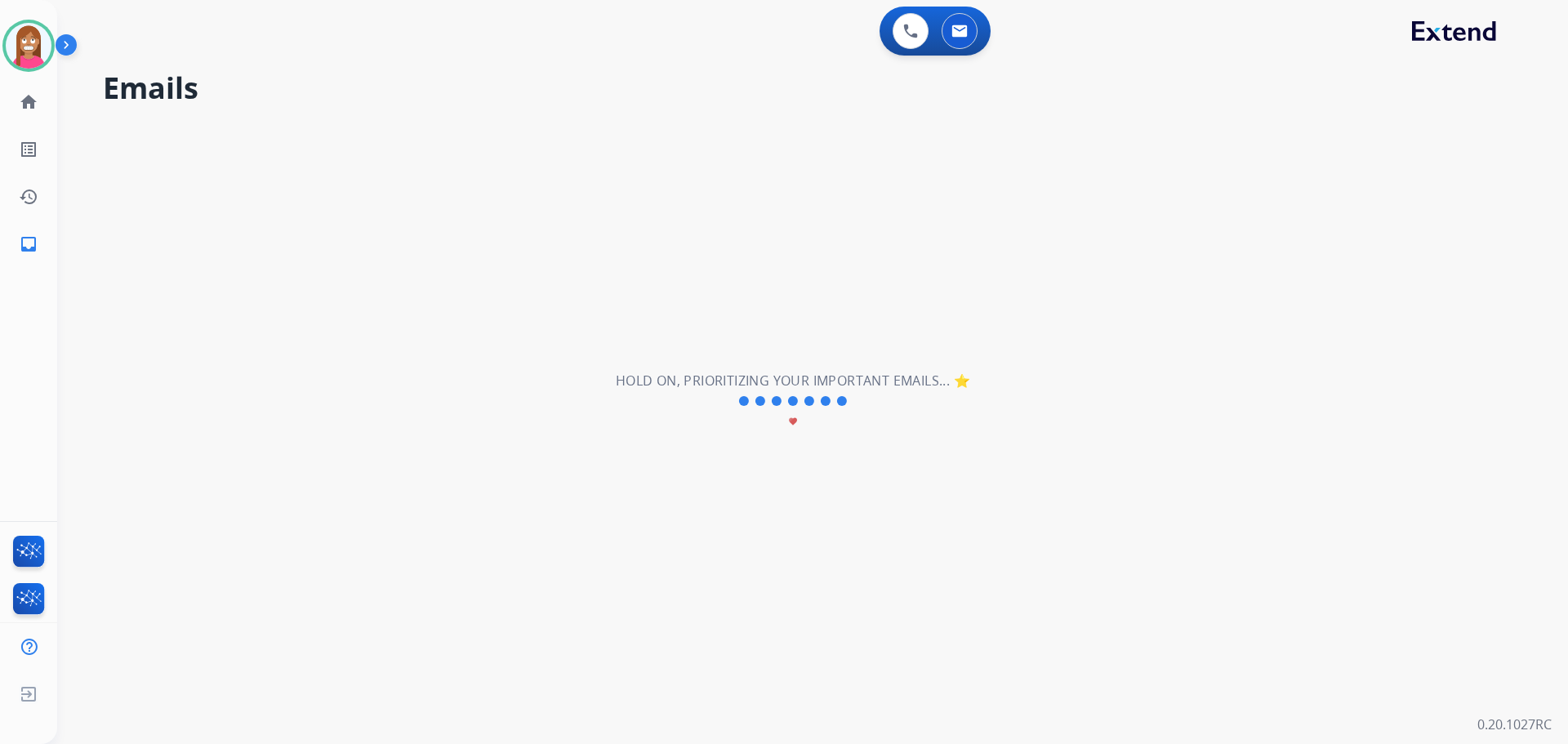
select select "**********"
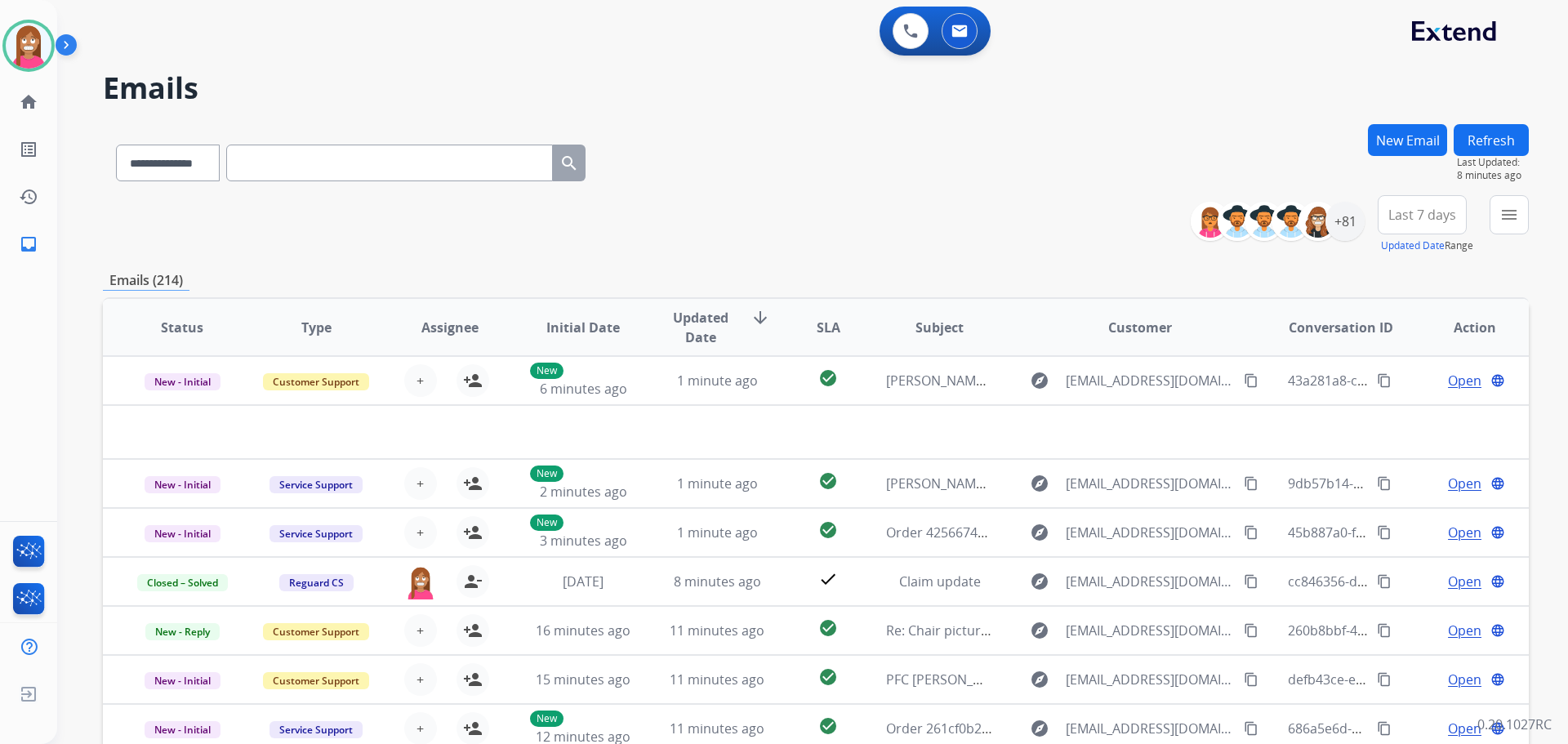
click at [1381, 144] on button "New Email" at bounding box center [1408, 140] width 79 height 32
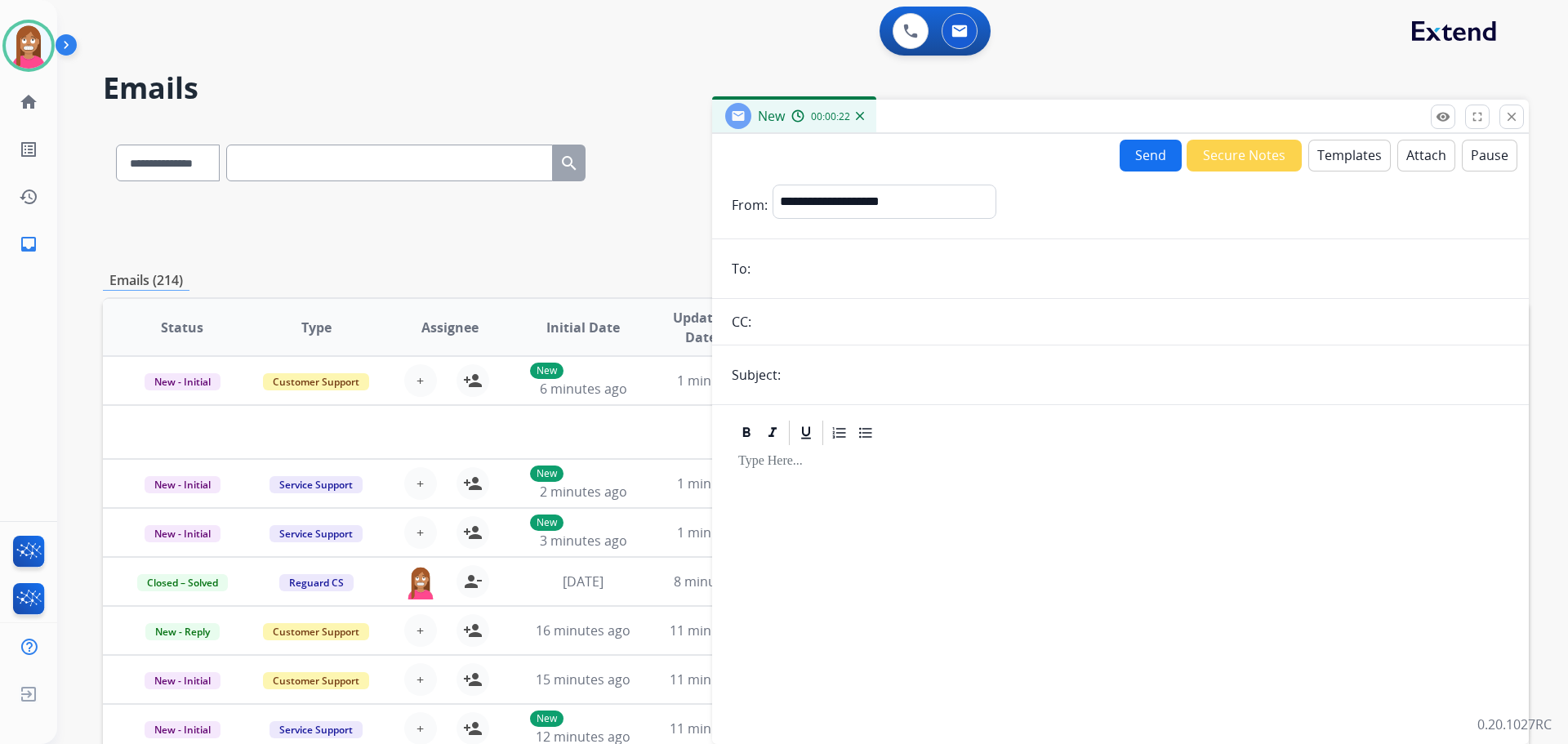
paste input "**********"
type input "**********"
click at [807, 208] on select "**********" at bounding box center [884, 200] width 222 height 33
select select "**********"
click at [773, 184] on select "**********" at bounding box center [884, 200] width 222 height 33
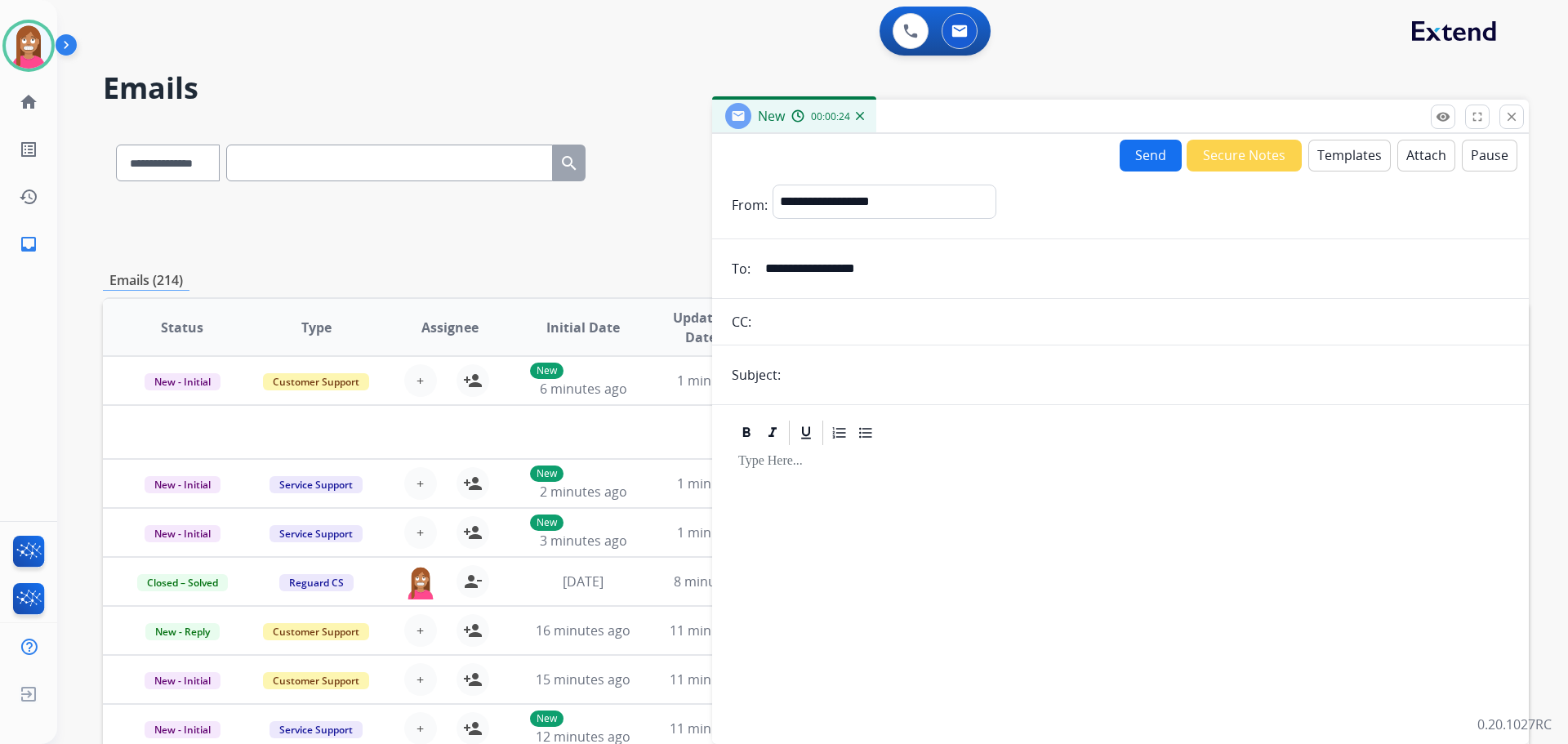
click at [844, 380] on input "text" at bounding box center [1147, 374] width 724 height 33
type input "**********"
click at [1344, 152] on button "Templates" at bounding box center [1349, 155] width 82 height 32
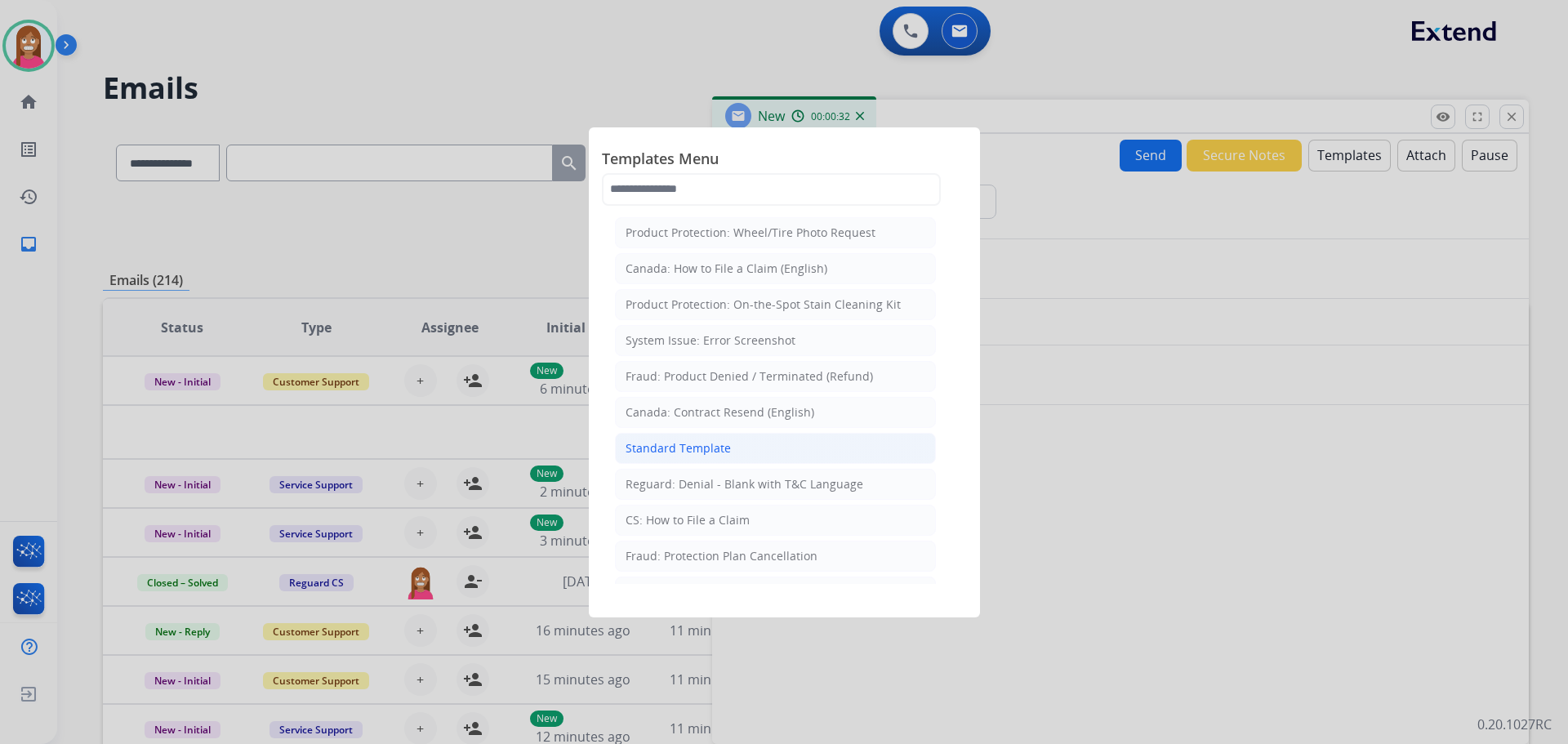
click at [637, 444] on div "Standard Template" at bounding box center [678, 448] width 105 height 17
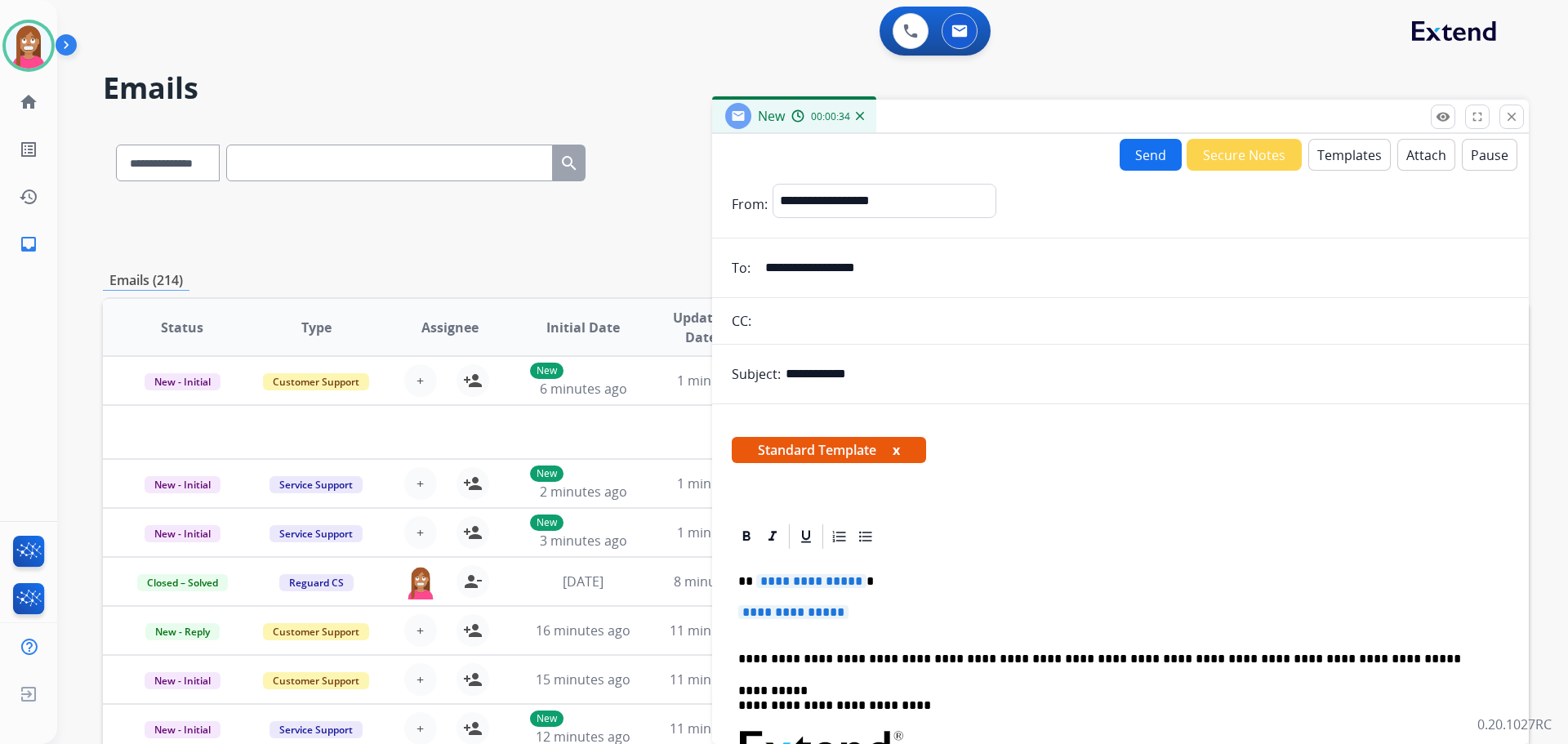
click at [801, 583] on span "**********" at bounding box center [811, 581] width 110 height 14
click at [794, 618] on span "**********" at bounding box center [793, 611] width 110 height 14
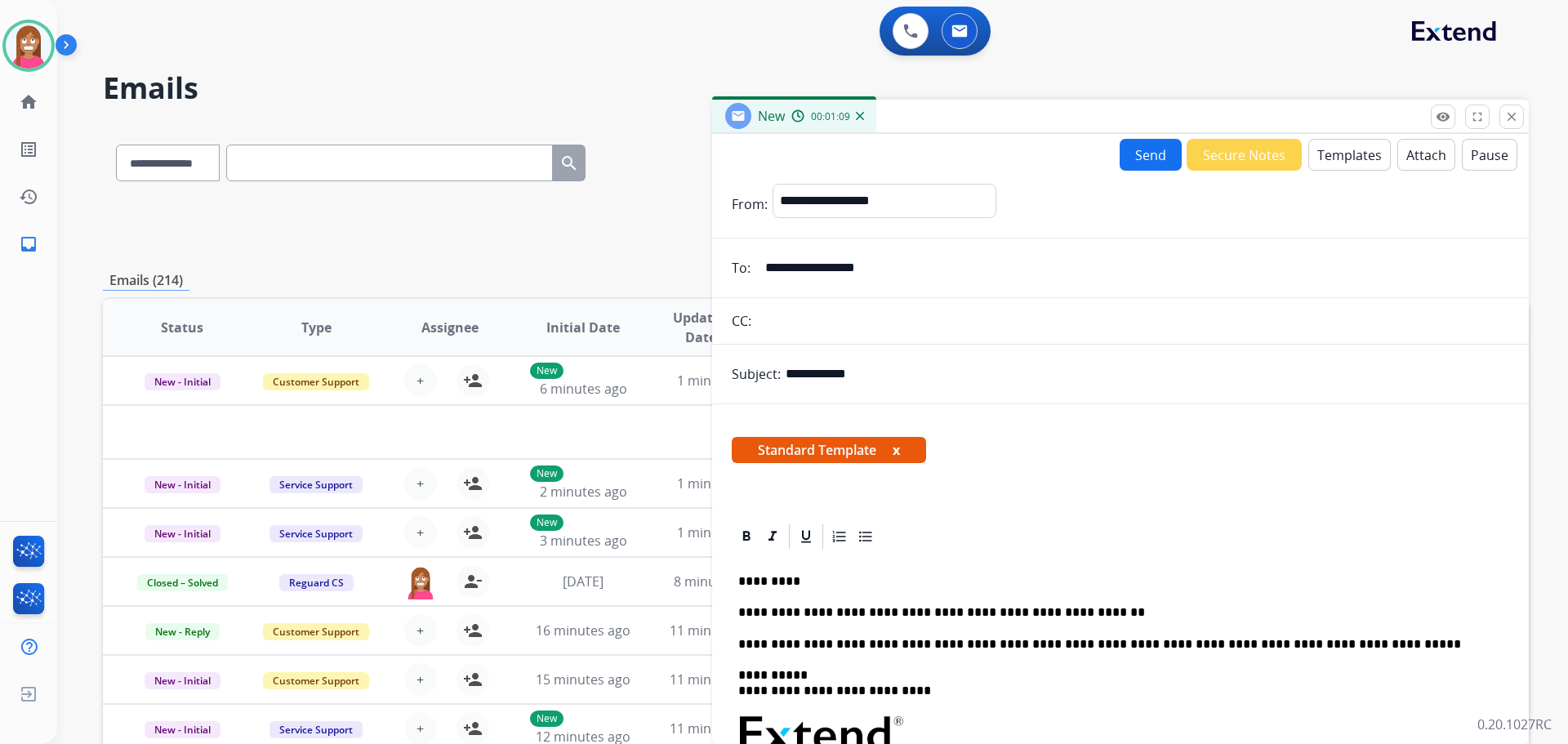
click at [1146, 150] on button "Send" at bounding box center [1150, 154] width 62 height 32
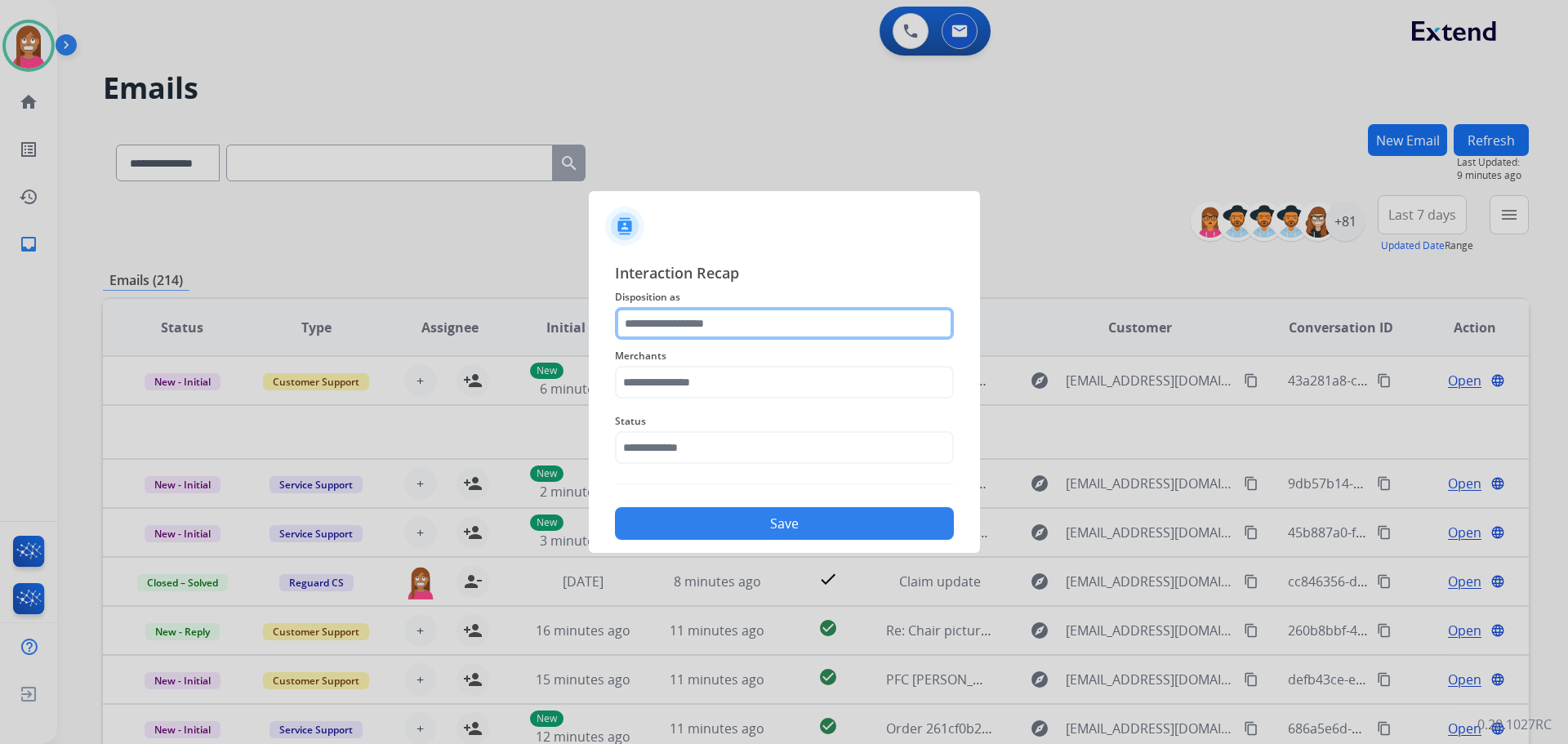
click at [640, 328] on input "text" at bounding box center [784, 323] width 339 height 33
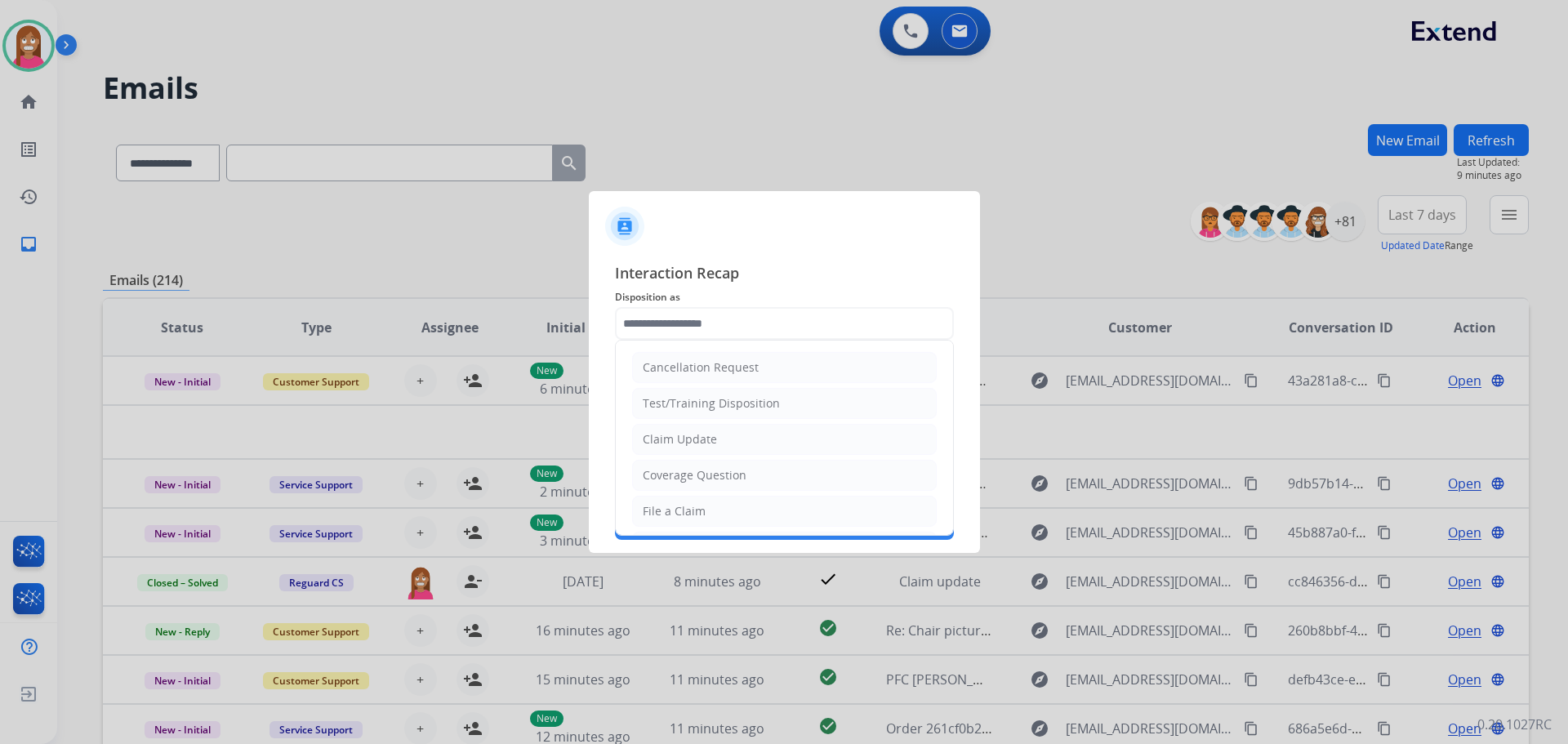
click at [660, 426] on li "Claim Update" at bounding box center [785, 438] width 305 height 31
type input "**********"
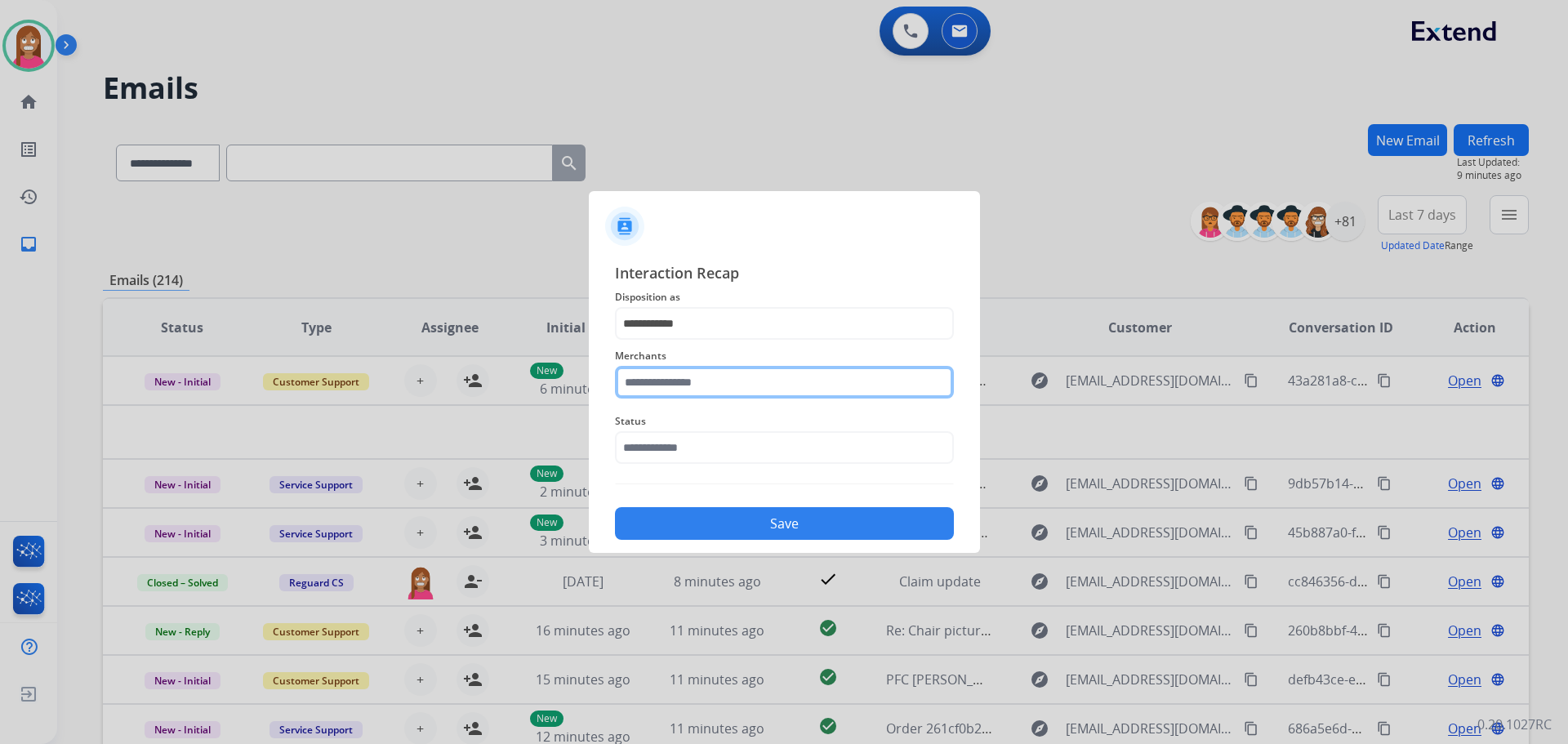
click at [648, 387] on input "text" at bounding box center [784, 382] width 339 height 33
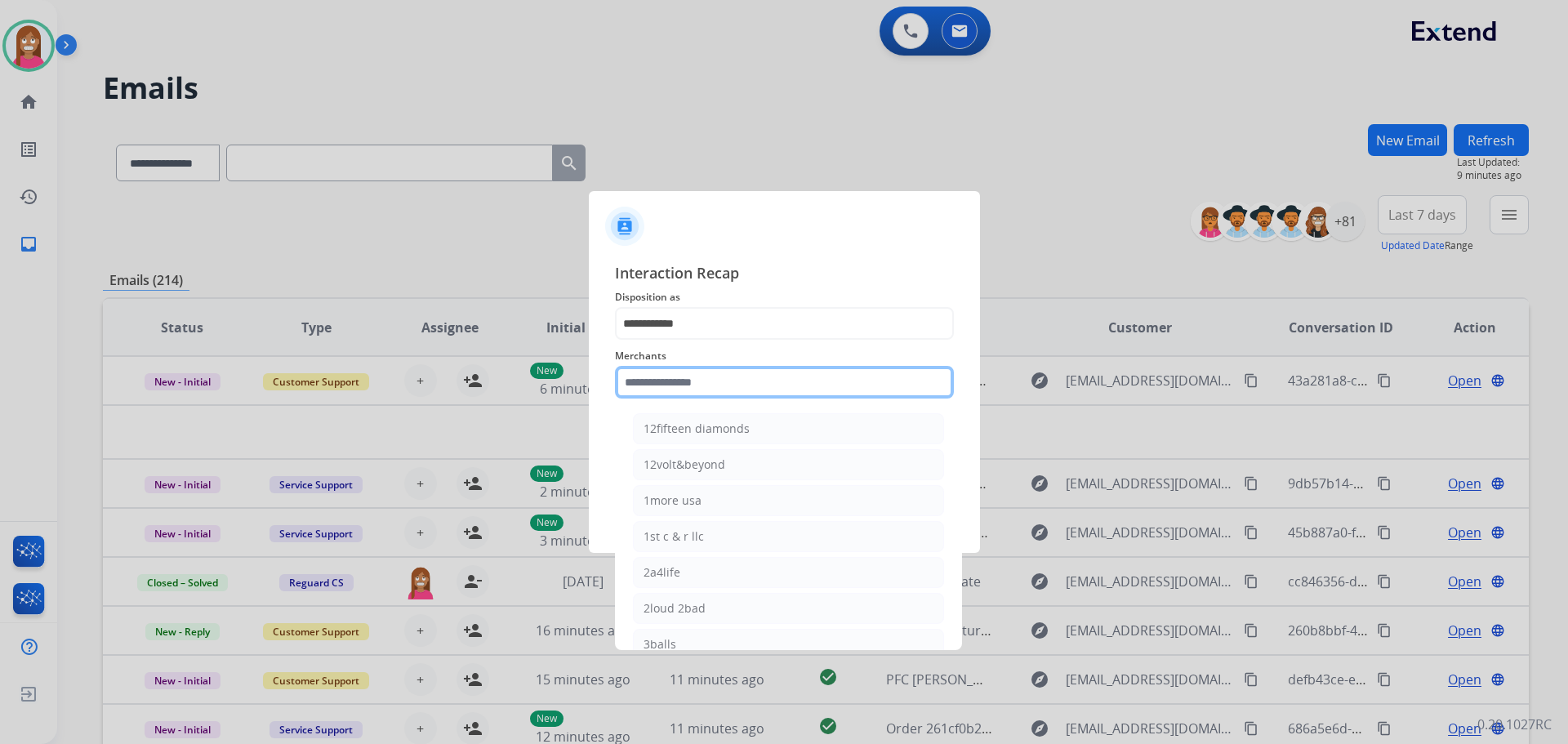
type input "*"
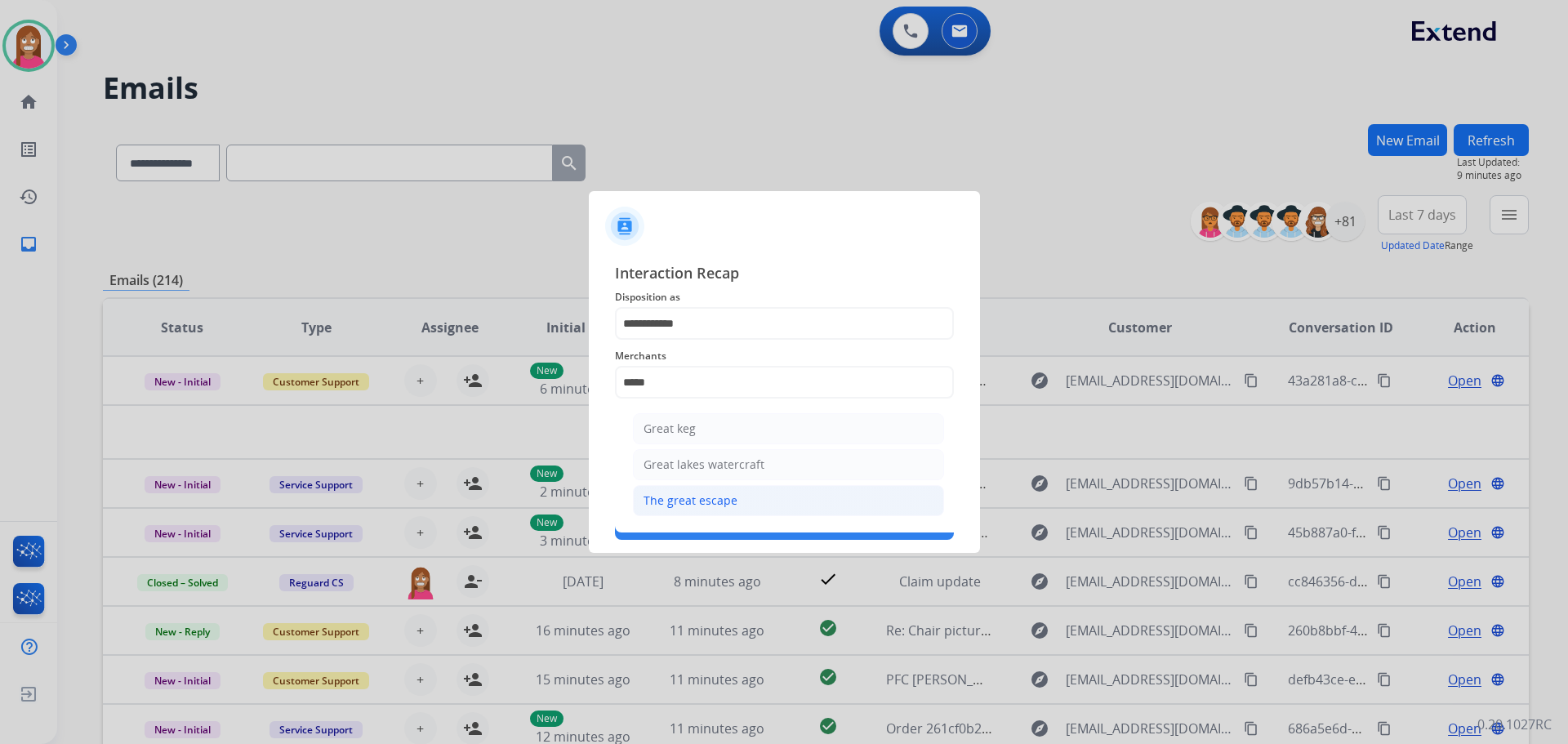
click at [662, 506] on div "The great escape" at bounding box center [690, 501] width 94 height 17
type input "**********"
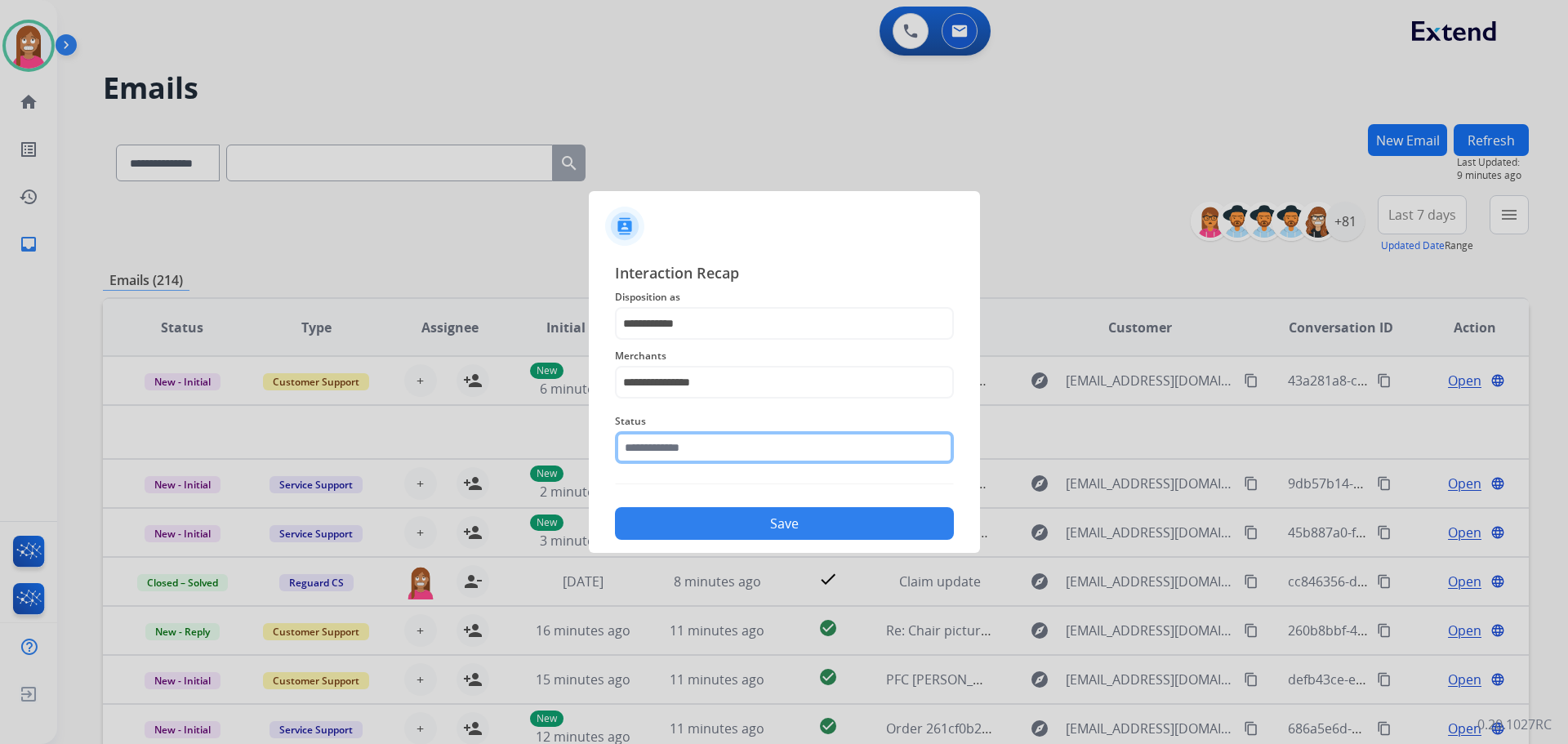
click at [657, 455] on input "text" at bounding box center [784, 447] width 339 height 33
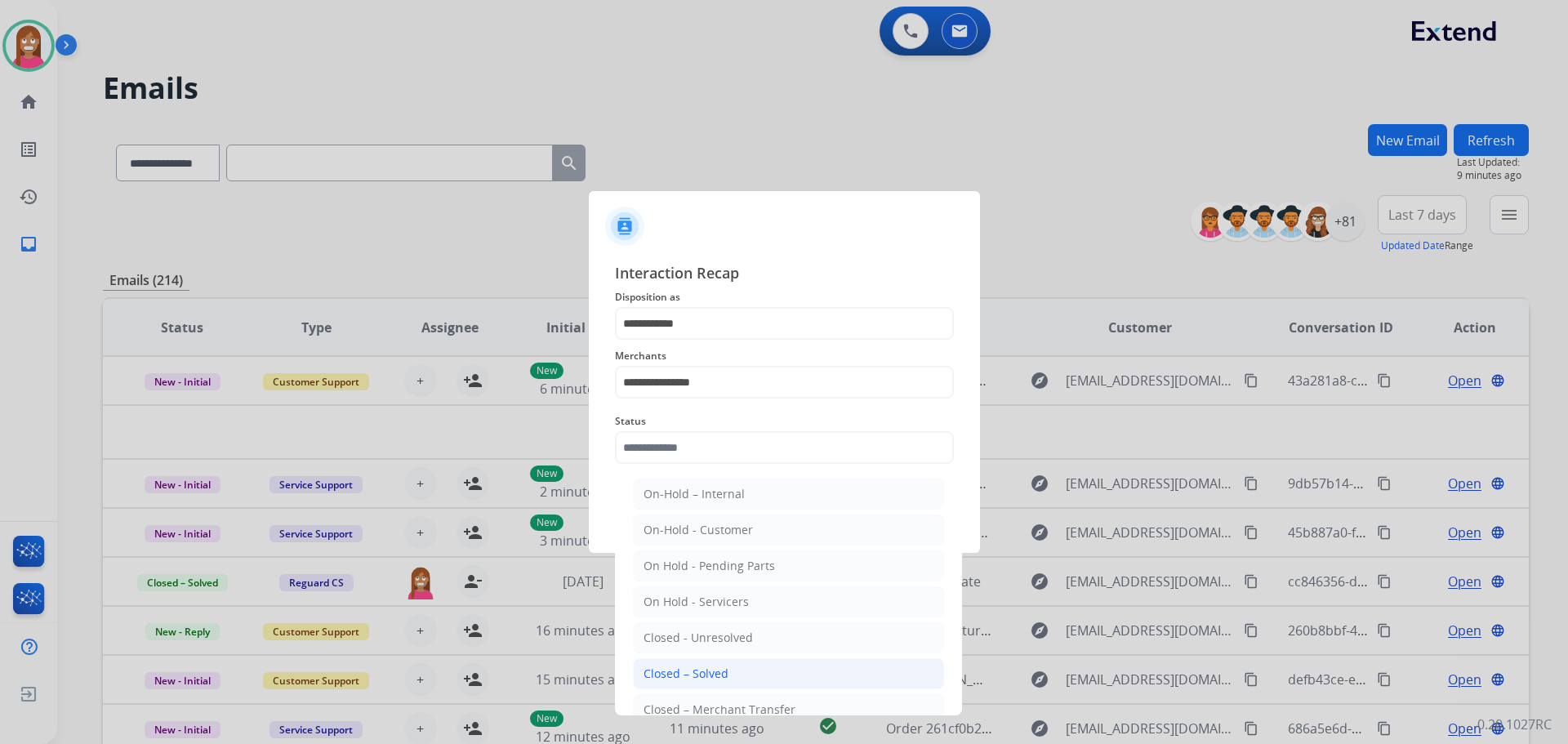
click at [704, 670] on div "Closed – Solved" at bounding box center [686, 673] width 85 height 17
type input "**********"
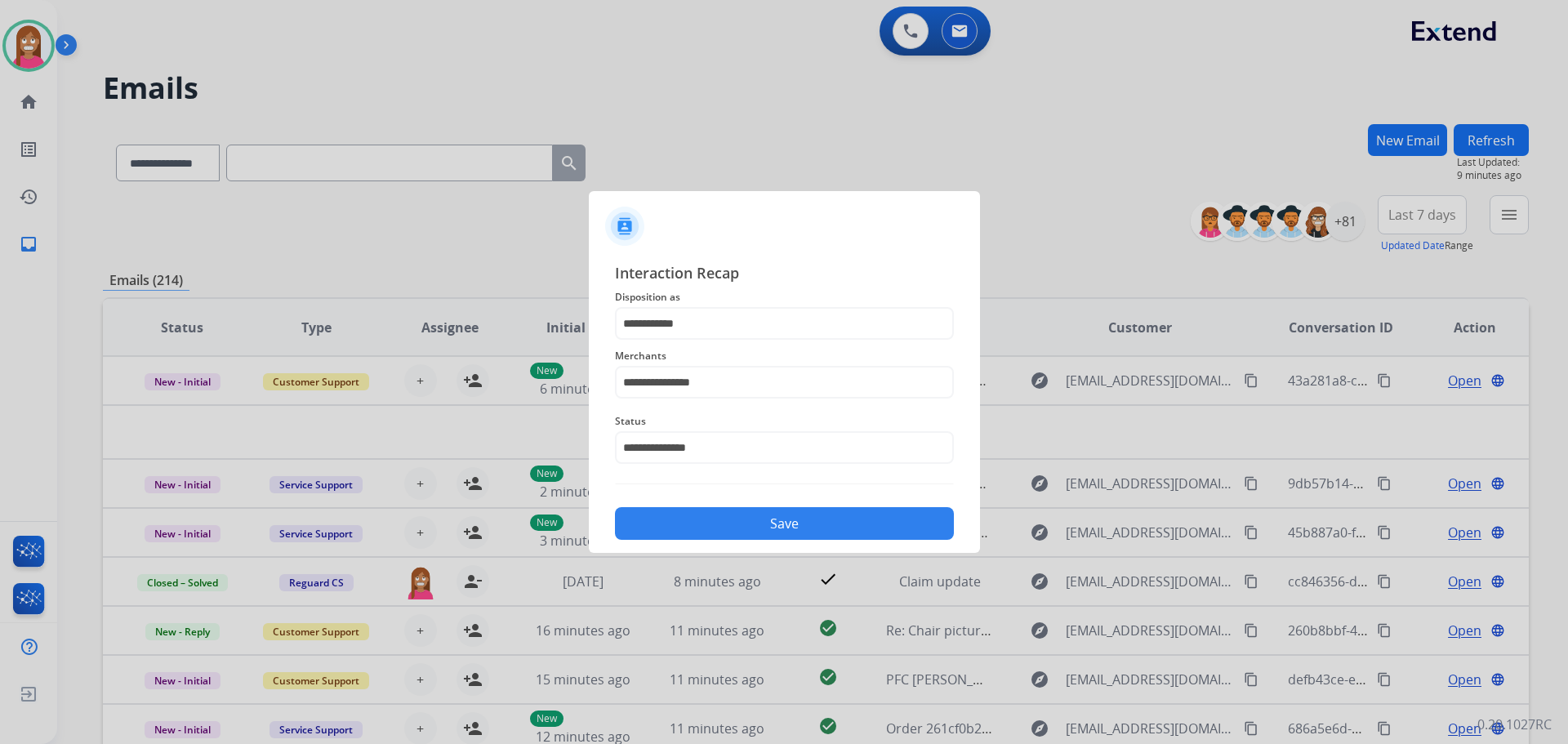
click at [662, 524] on button "Save" at bounding box center [784, 522] width 339 height 33
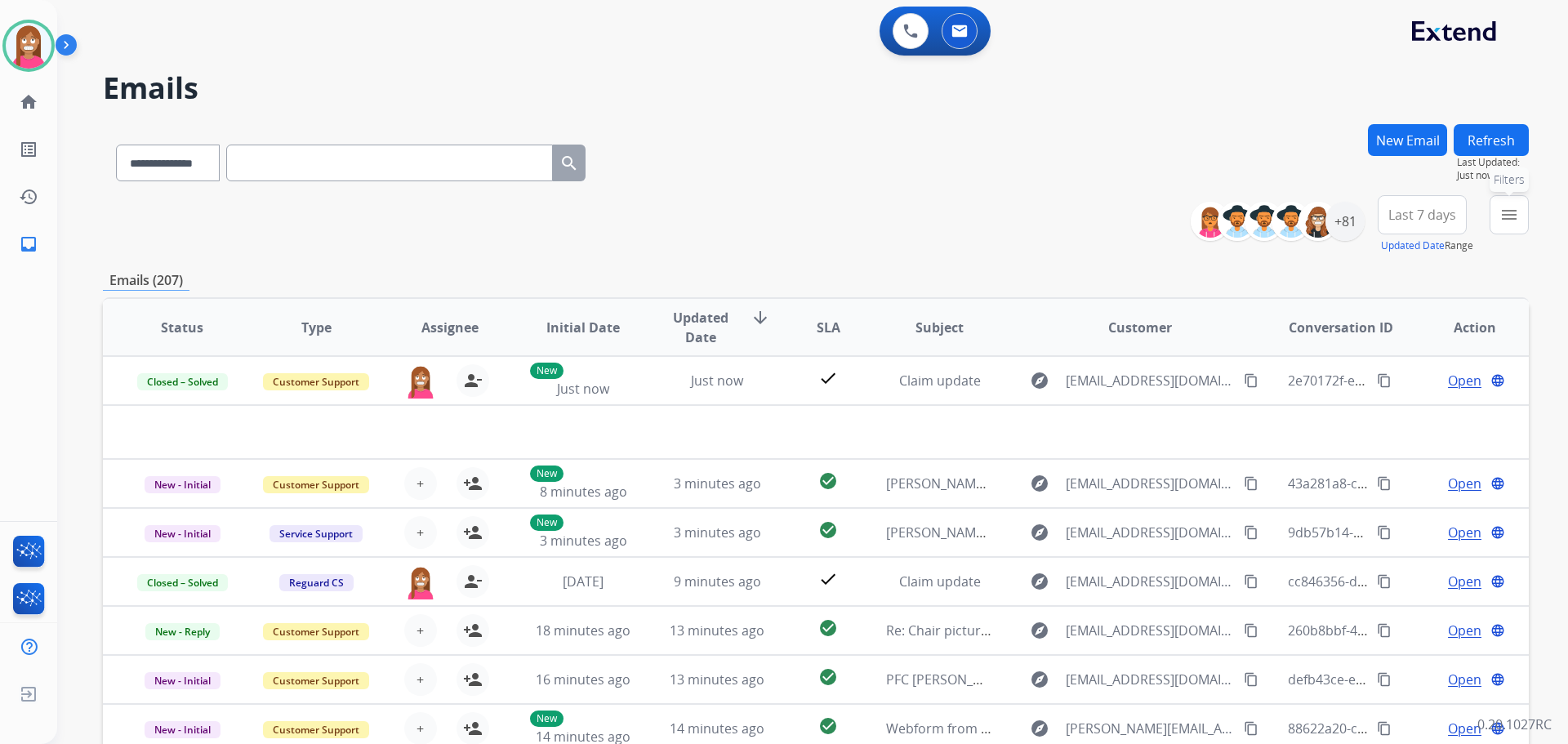
drag, startPoint x: 1513, startPoint y: 220, endPoint x: 1473, endPoint y: 240, distance: 44.7
click at [1514, 220] on mat-icon "menu" at bounding box center [1510, 215] width 20 height 20
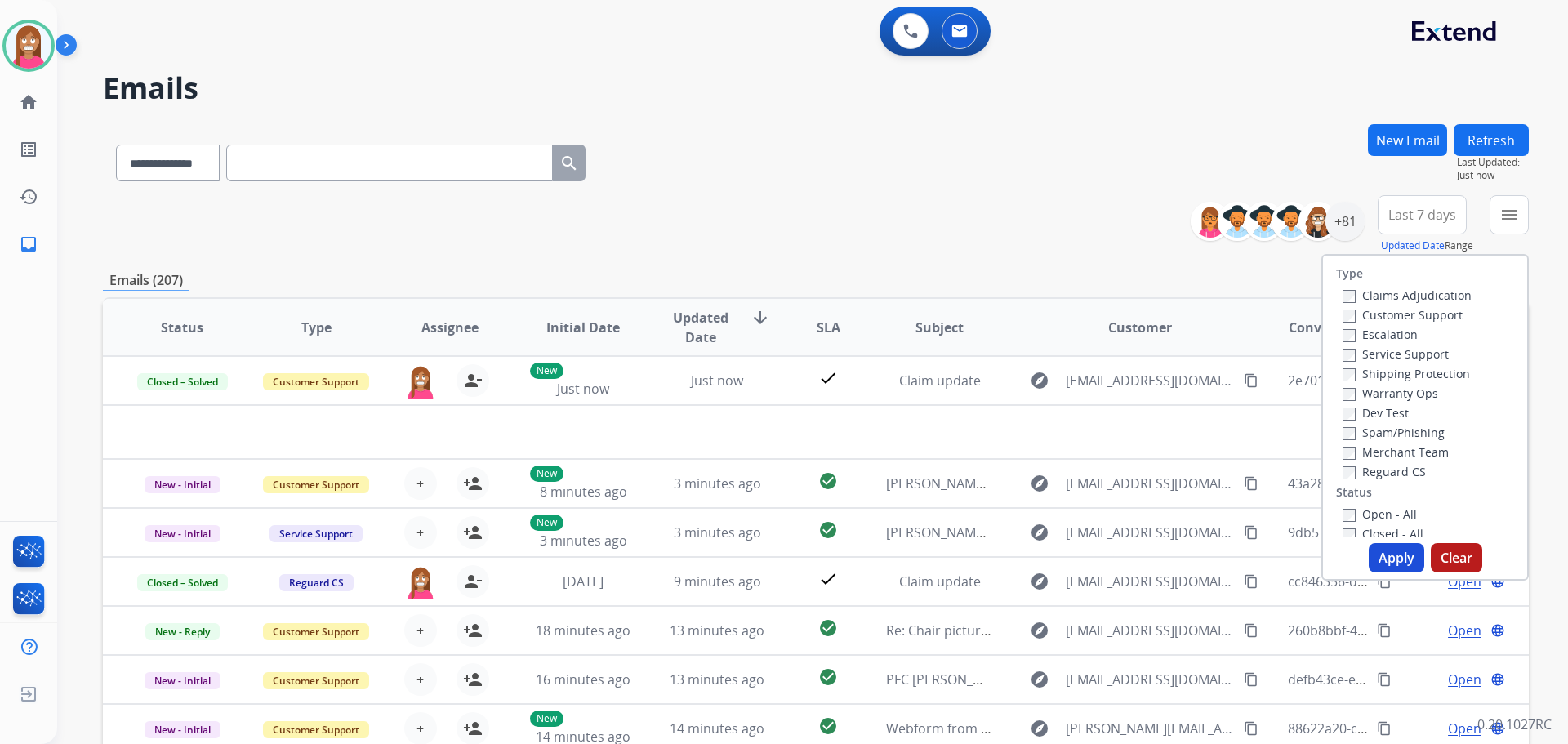
click at [1377, 311] on label "Customer Support" at bounding box center [1402, 315] width 120 height 16
click at [1370, 366] on label "Shipping Protection" at bounding box center [1406, 374] width 128 height 16
click at [1353, 470] on label "Reguard CS" at bounding box center [1384, 472] width 83 height 16
click at [1380, 517] on label "Open - All" at bounding box center [1379, 514] width 74 height 16
click at [1387, 559] on button "Apply" at bounding box center [1397, 558] width 55 height 30
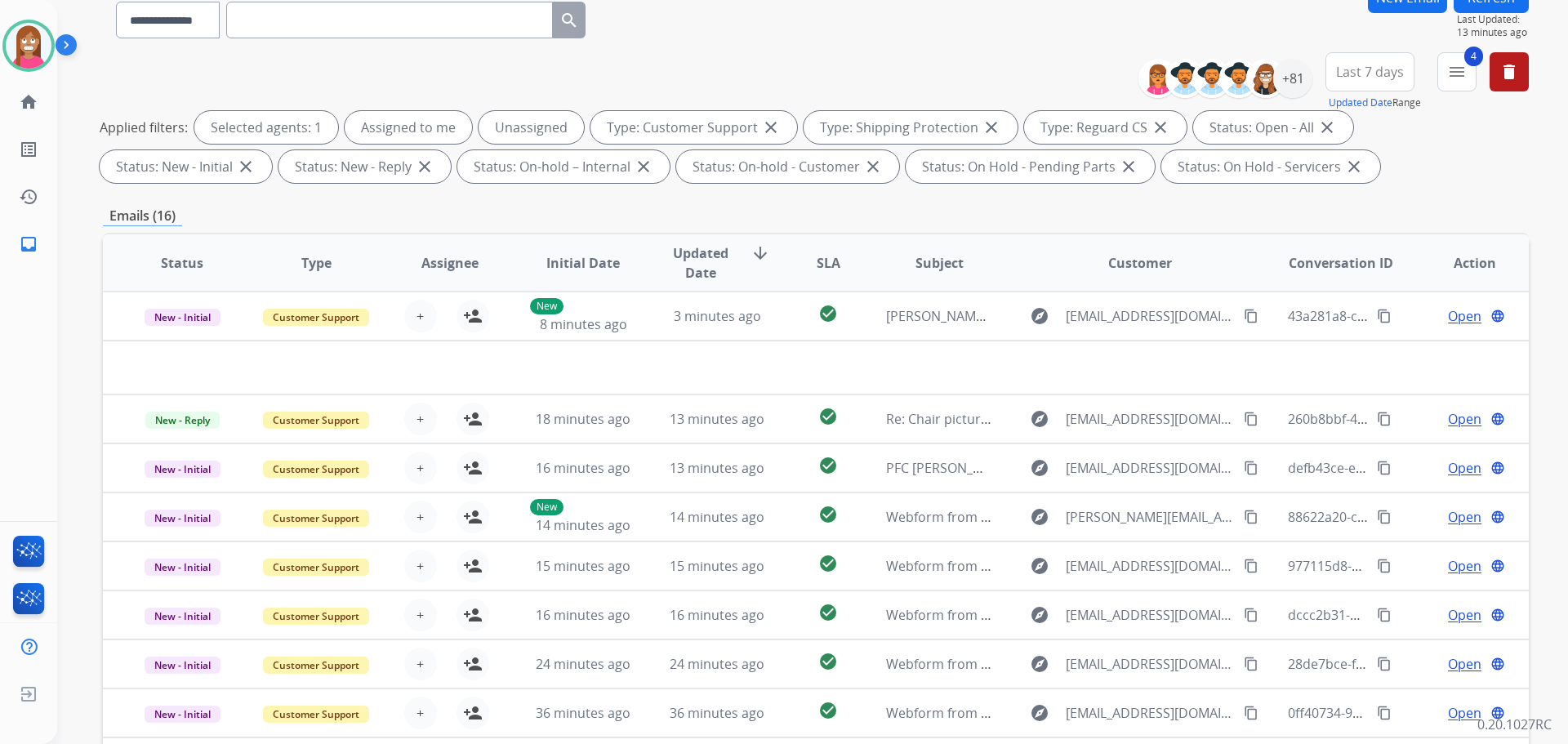
scroll to position [19, 0]
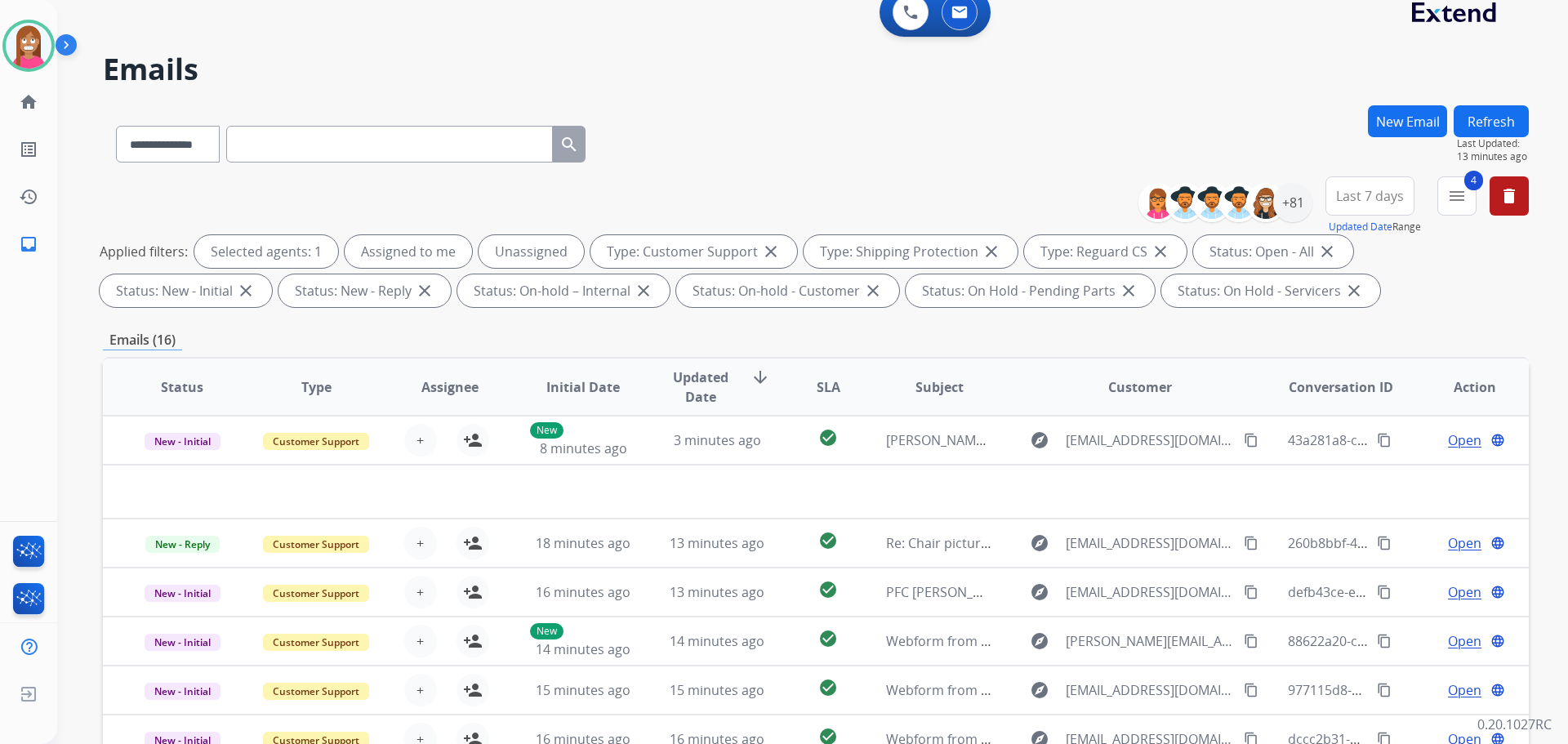
click at [1400, 127] on button "New Email" at bounding box center [1408, 121] width 79 height 32
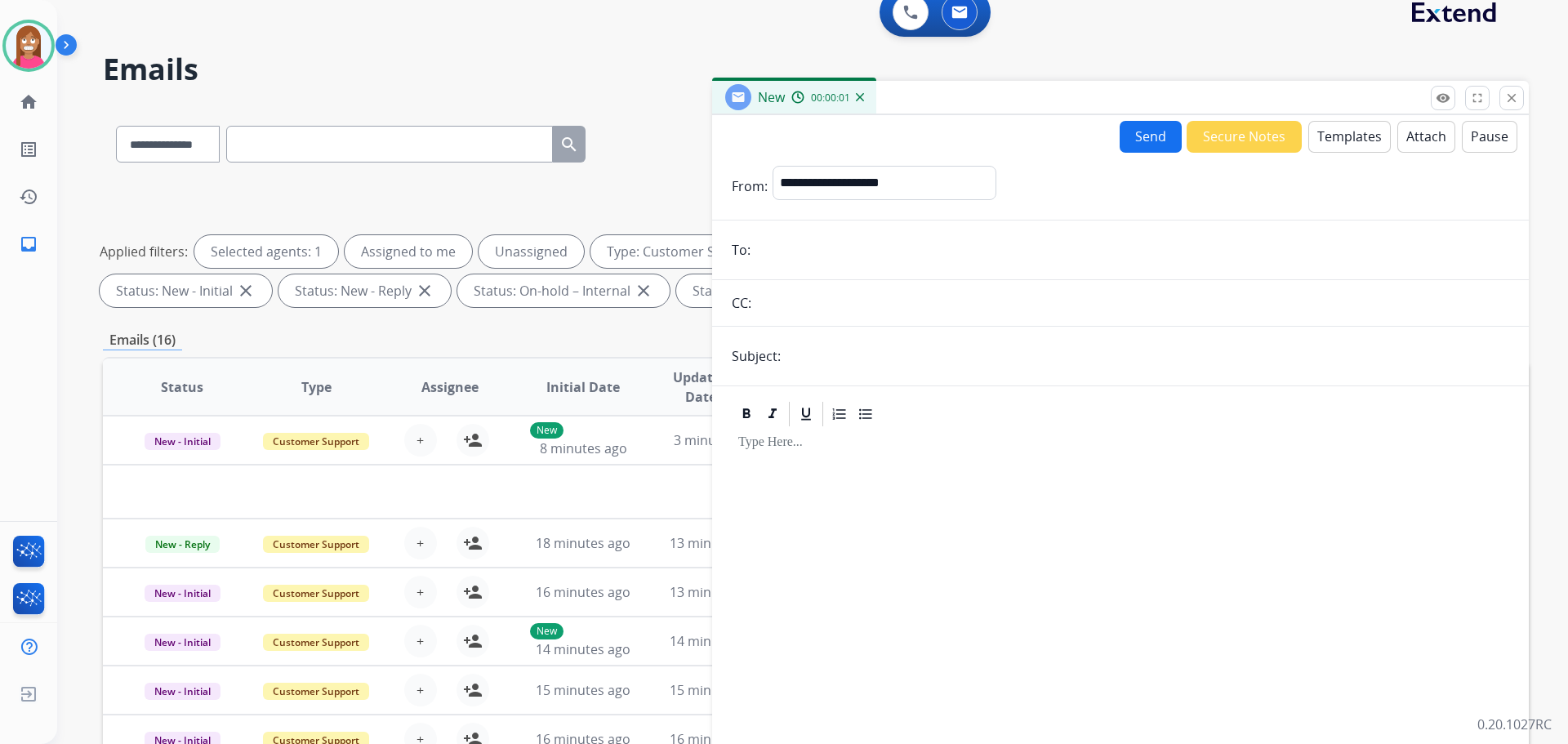
paste input "**********"
type input "**********"
click at [816, 349] on input "text" at bounding box center [1147, 355] width 724 height 33
type input "**********"
click at [1323, 139] on button "Templates" at bounding box center [1349, 137] width 82 height 32
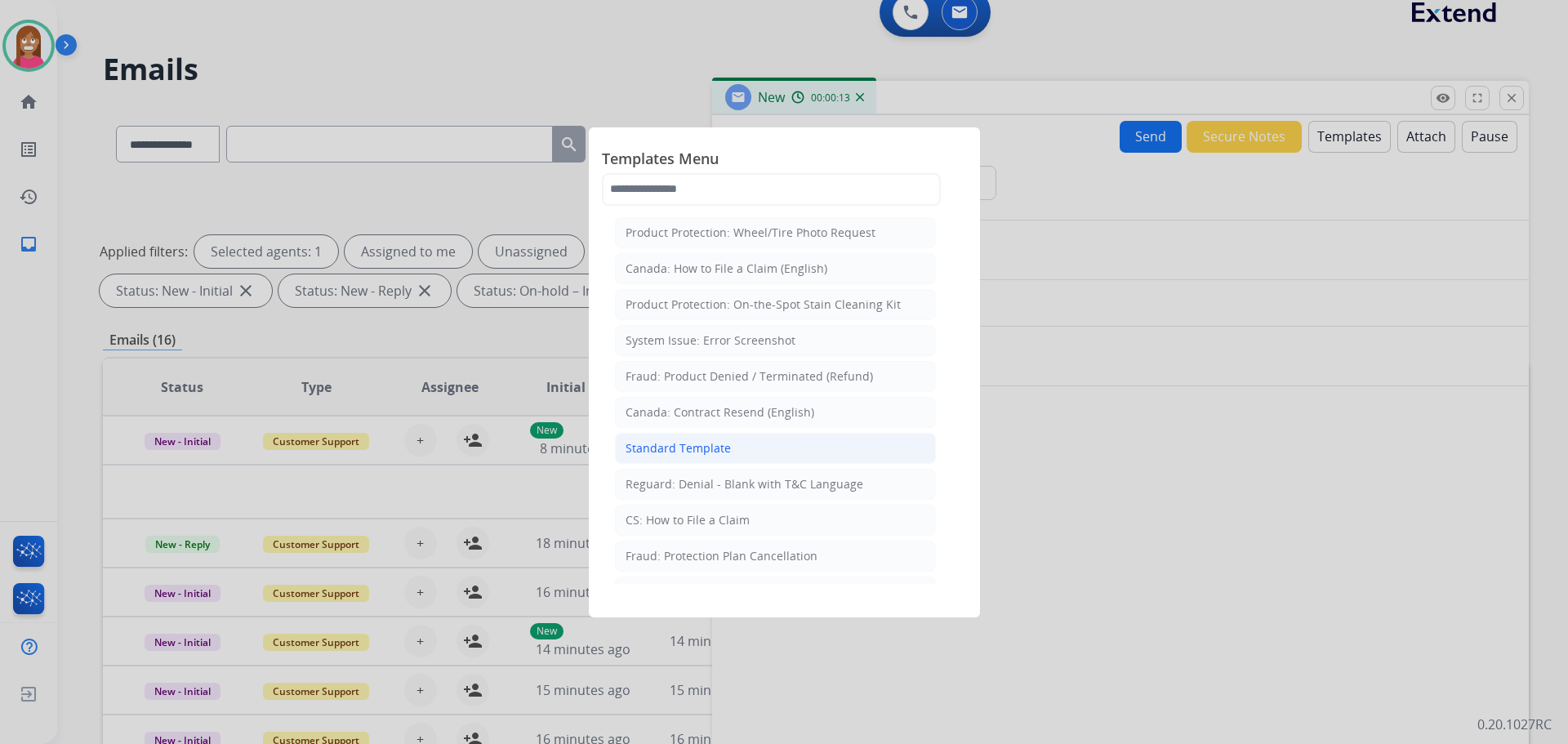
click at [665, 454] on div "Standard Template" at bounding box center [678, 448] width 105 height 17
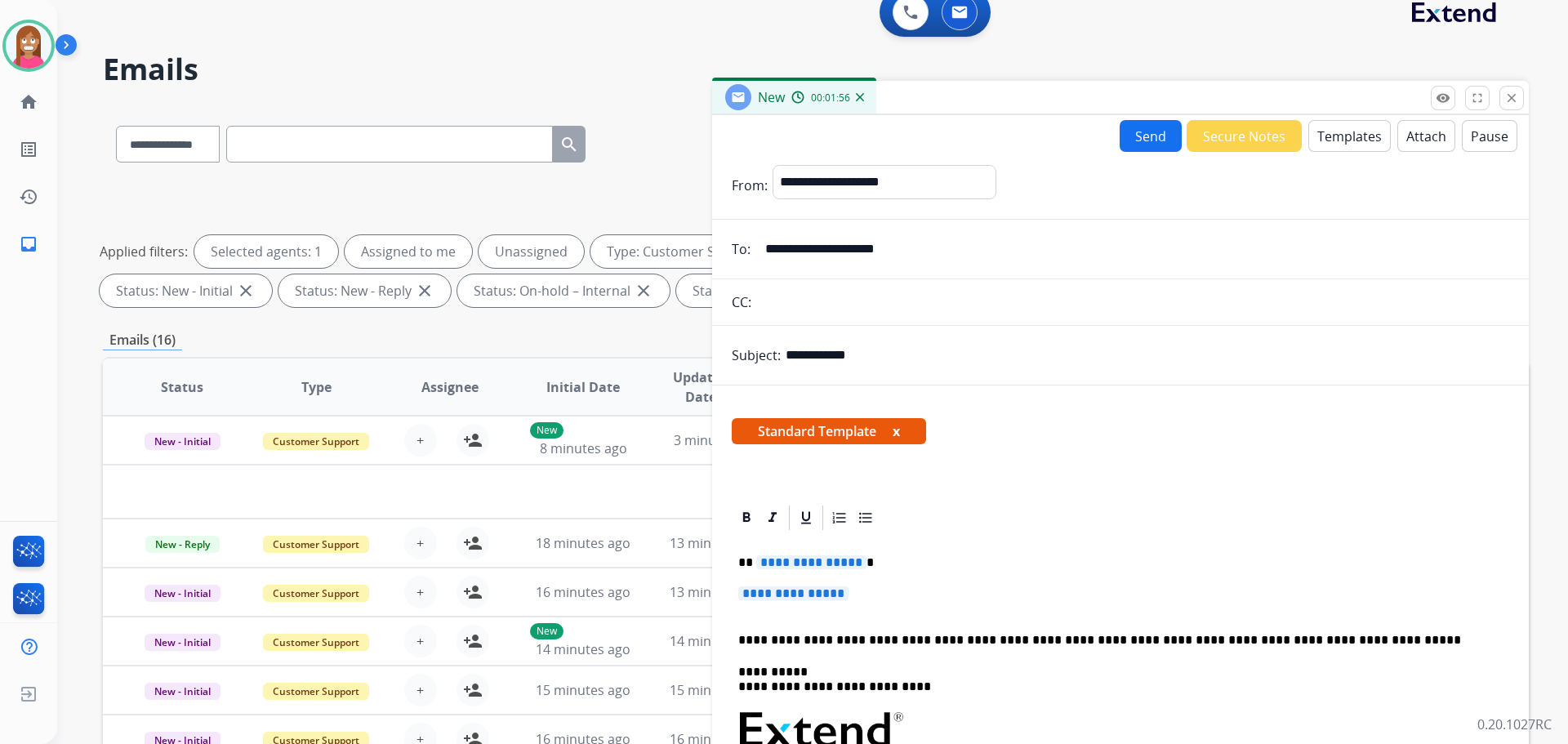
scroll to position [0, 0]
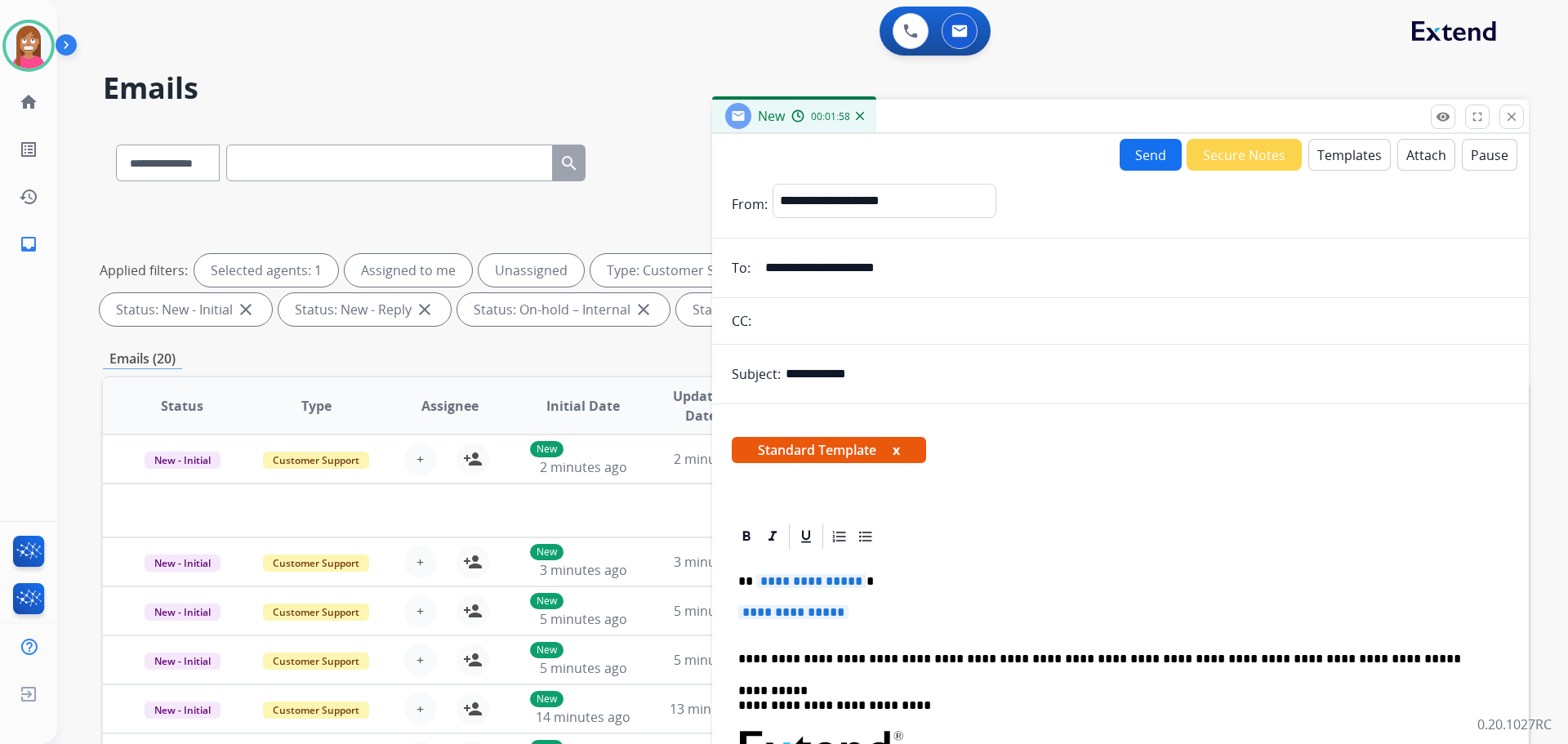
click at [1350, 154] on button "Templates" at bounding box center [1349, 154] width 82 height 32
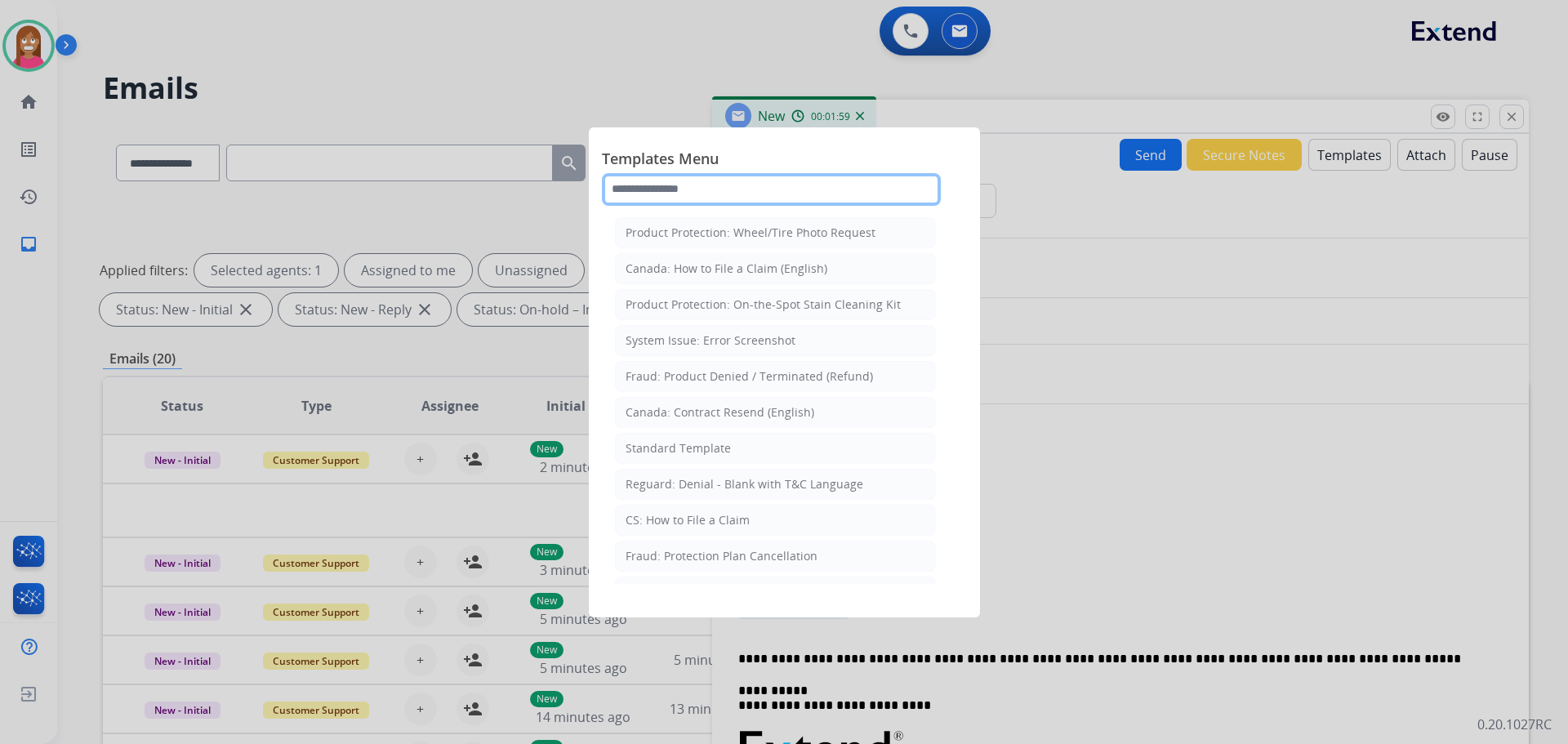
click at [676, 192] on input "text" at bounding box center [771, 189] width 339 height 33
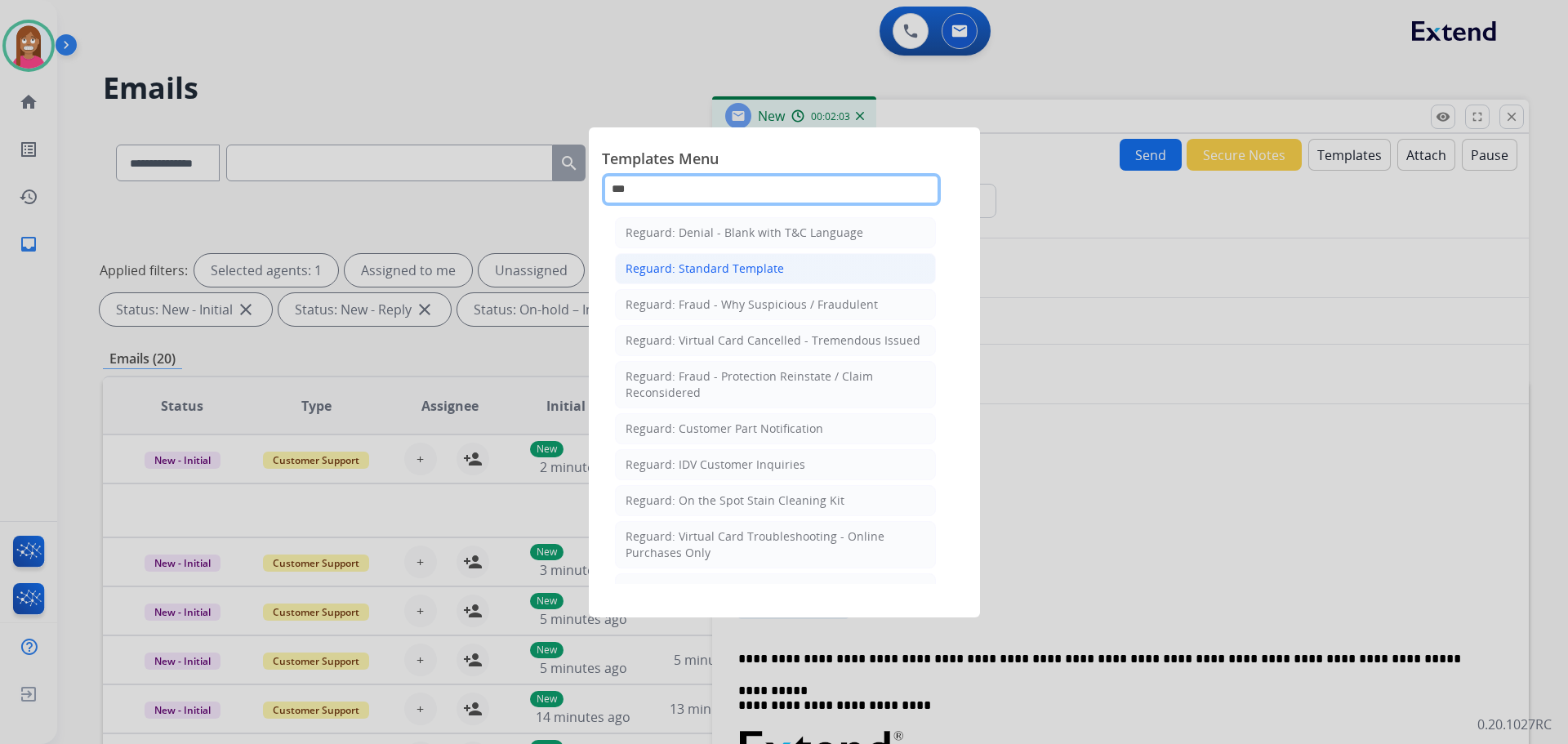
type input "***"
click at [675, 271] on div "Reguard: Standard Template" at bounding box center [705, 268] width 158 height 17
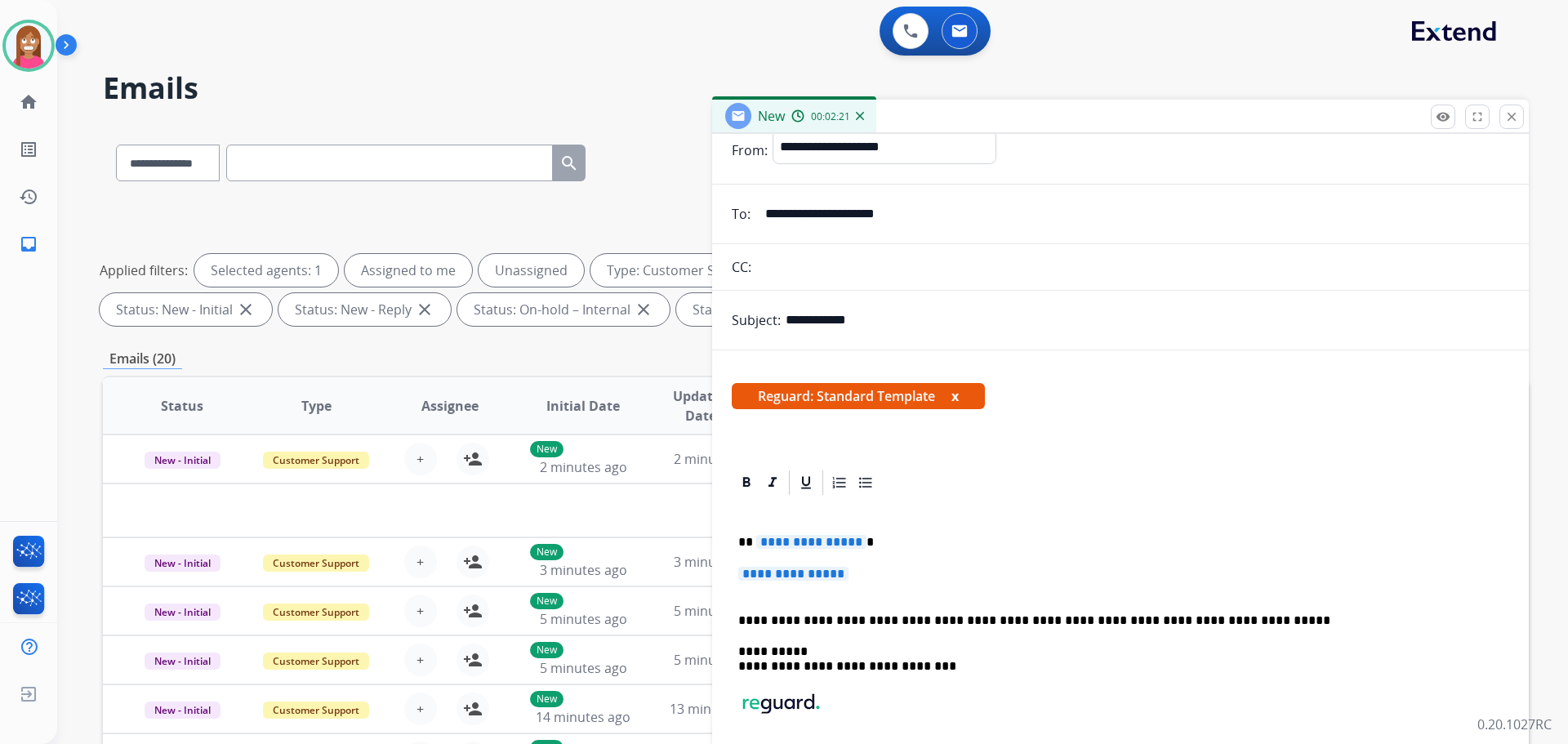
scroll to position [82, 0]
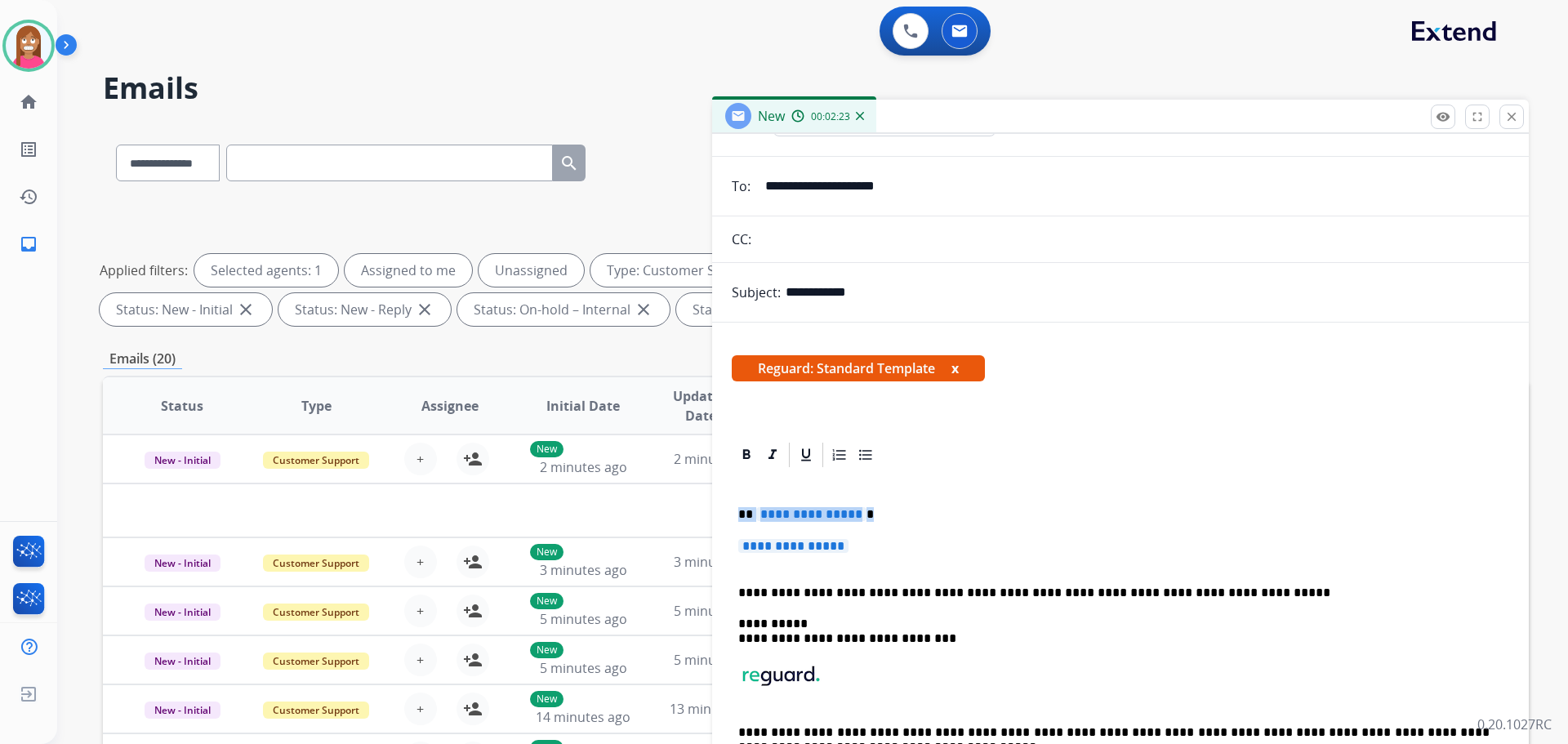
drag, startPoint x: 861, startPoint y: 544, endPoint x: 731, endPoint y: 508, distance: 134.9
click at [731, 508] on div "**********" at bounding box center [1120, 621] width 817 height 363
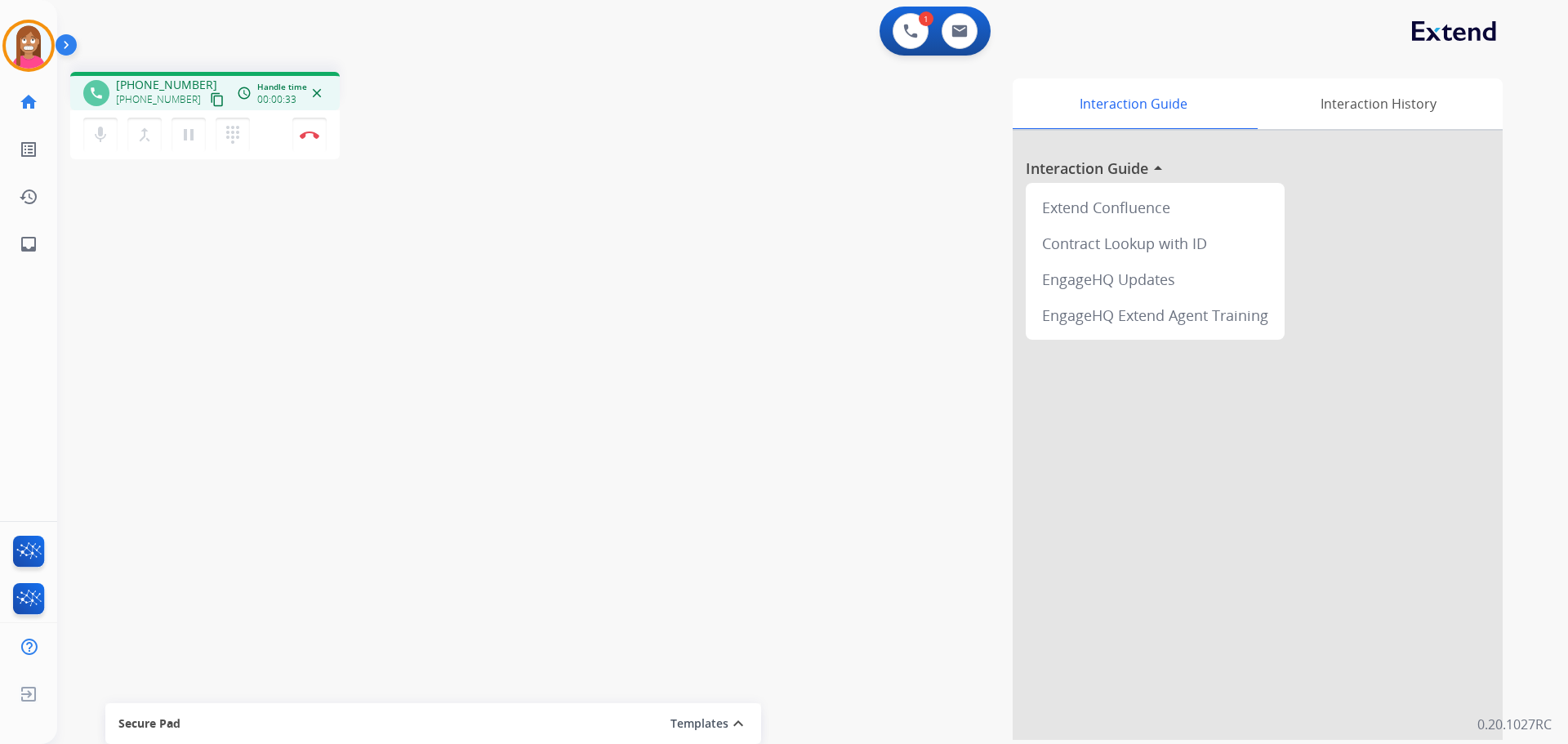
click at [210, 97] on mat-icon "content_copy" at bounding box center [217, 99] width 15 height 15
click at [315, 133] on img at bounding box center [310, 135] width 20 height 8
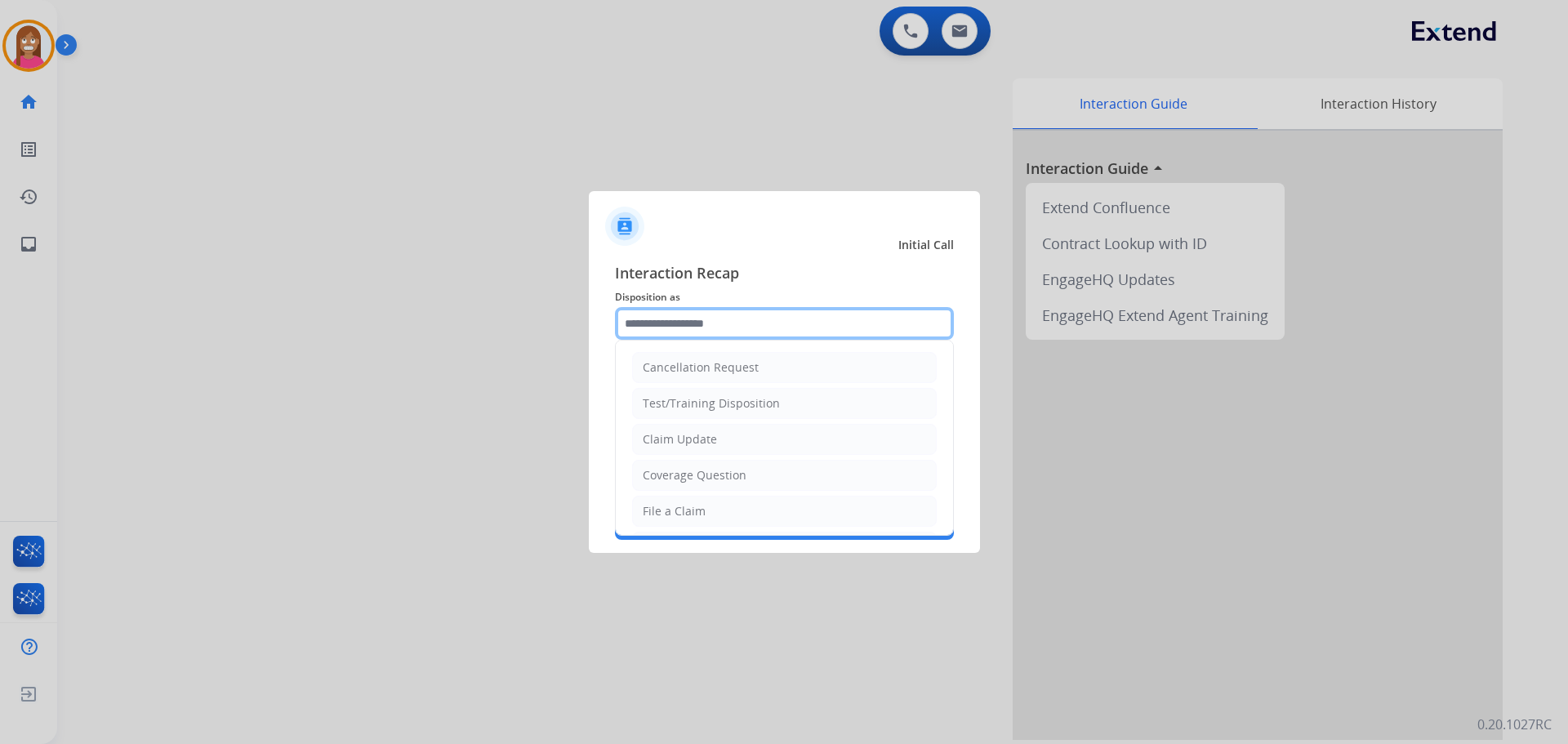
click at [781, 321] on input "text" at bounding box center [784, 323] width 339 height 33
drag, startPoint x: 646, startPoint y: 507, endPoint x: 650, endPoint y: 470, distance: 37.2
click at [646, 508] on div "File a Claim" at bounding box center [674, 511] width 63 height 17
type input "**********"
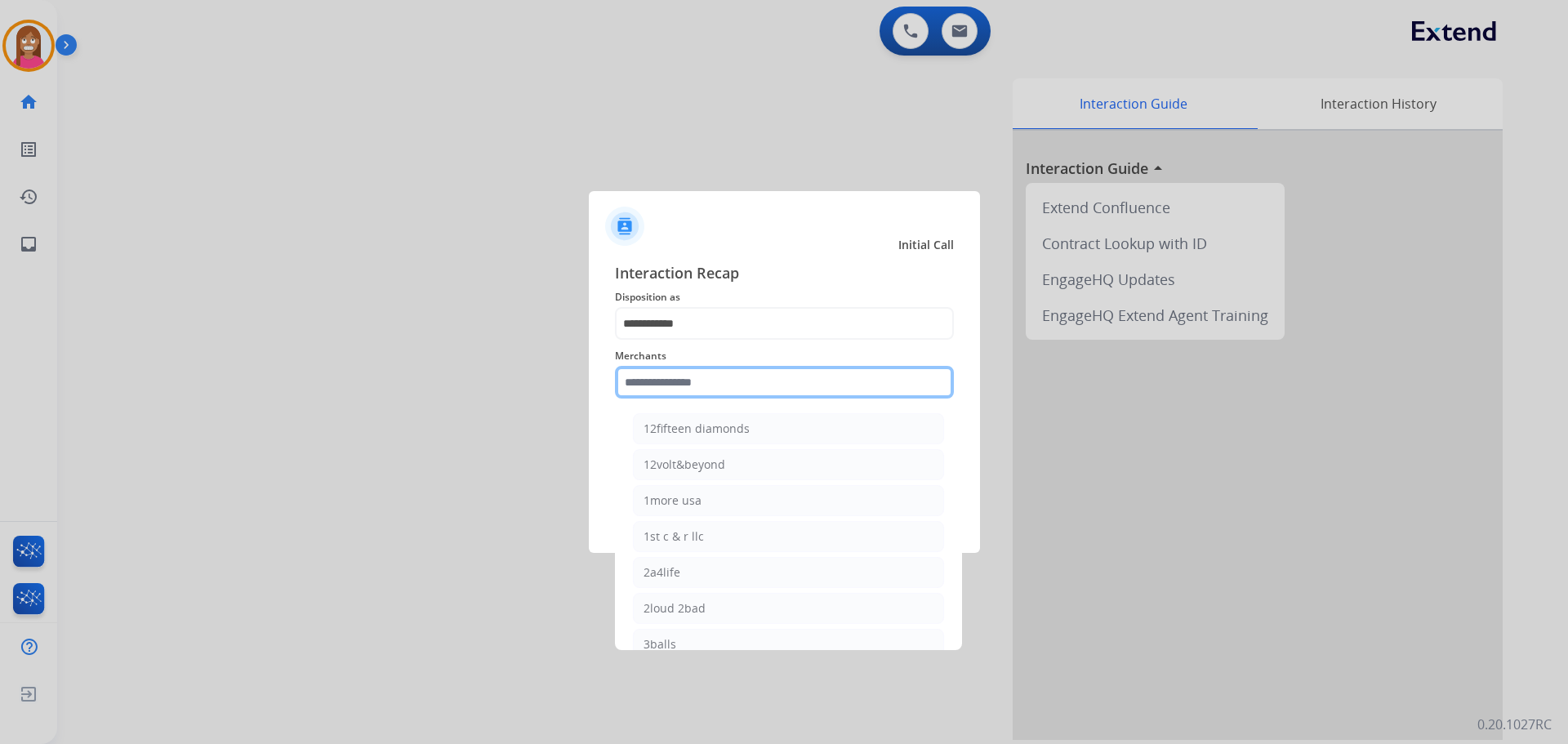
click at [654, 385] on input "text" at bounding box center [784, 382] width 339 height 33
click at [684, 510] on li "Carparts.com" at bounding box center [788, 500] width 311 height 31
type input "**********"
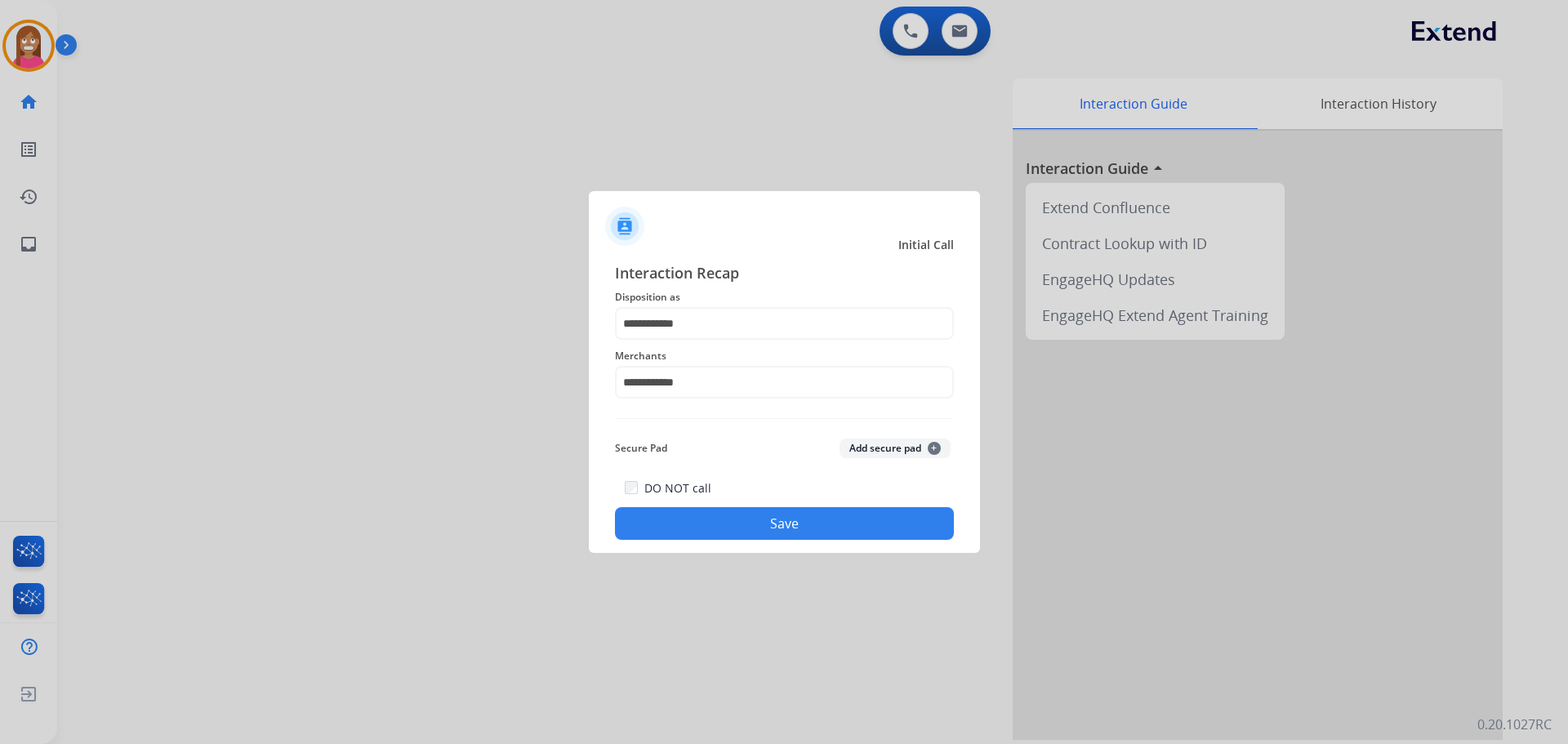
click at [701, 548] on div "**********" at bounding box center [784, 401] width 391 height 305
click at [705, 523] on button "Save" at bounding box center [784, 522] width 339 height 33
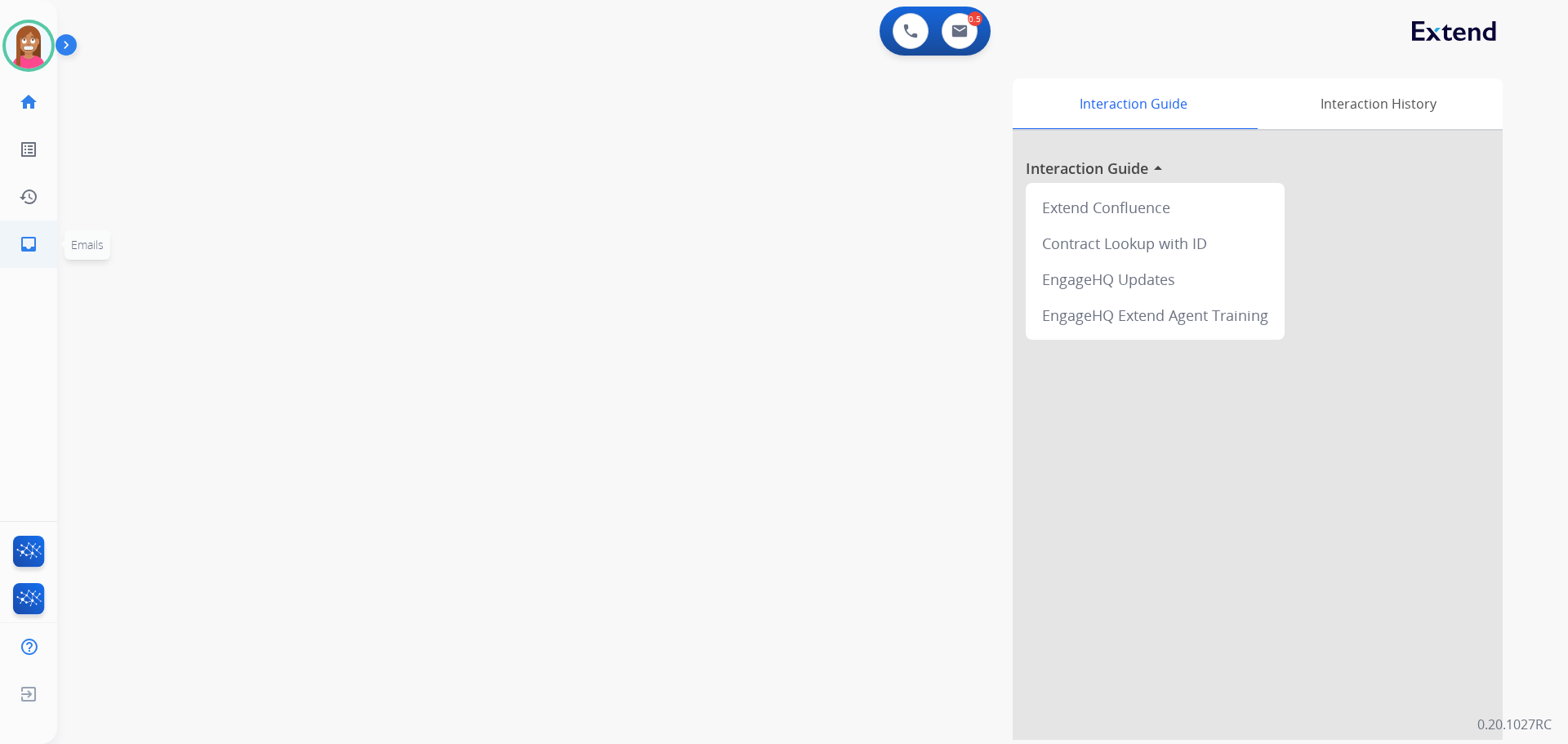
drag, startPoint x: 30, startPoint y: 245, endPoint x: 29, endPoint y: 254, distance: 9.1
click at [29, 254] on link "inbox Emails" at bounding box center [29, 244] width 46 height 46
select select "**********"
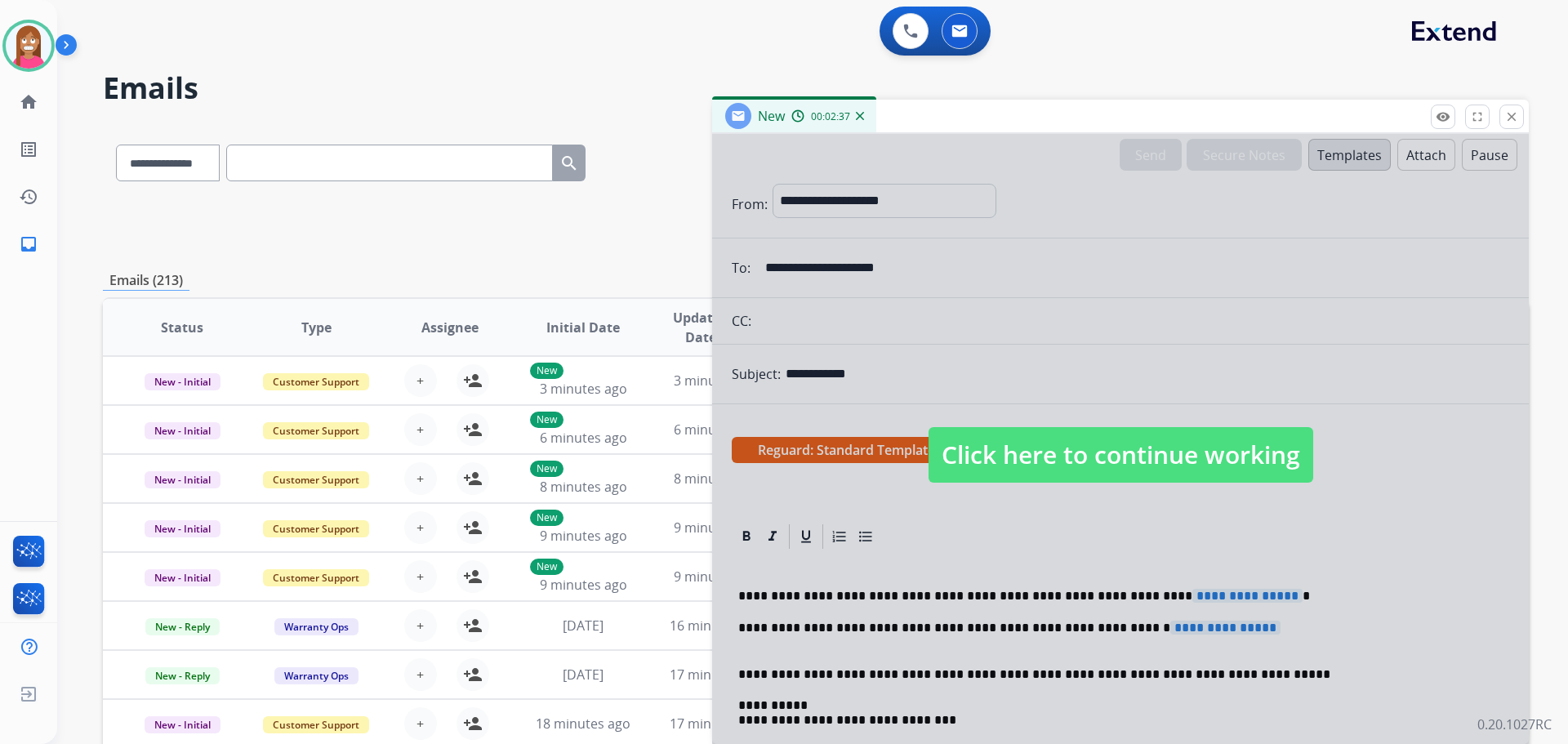
click at [1010, 439] on span "Click here to continue working" at bounding box center [1121, 455] width 385 height 55
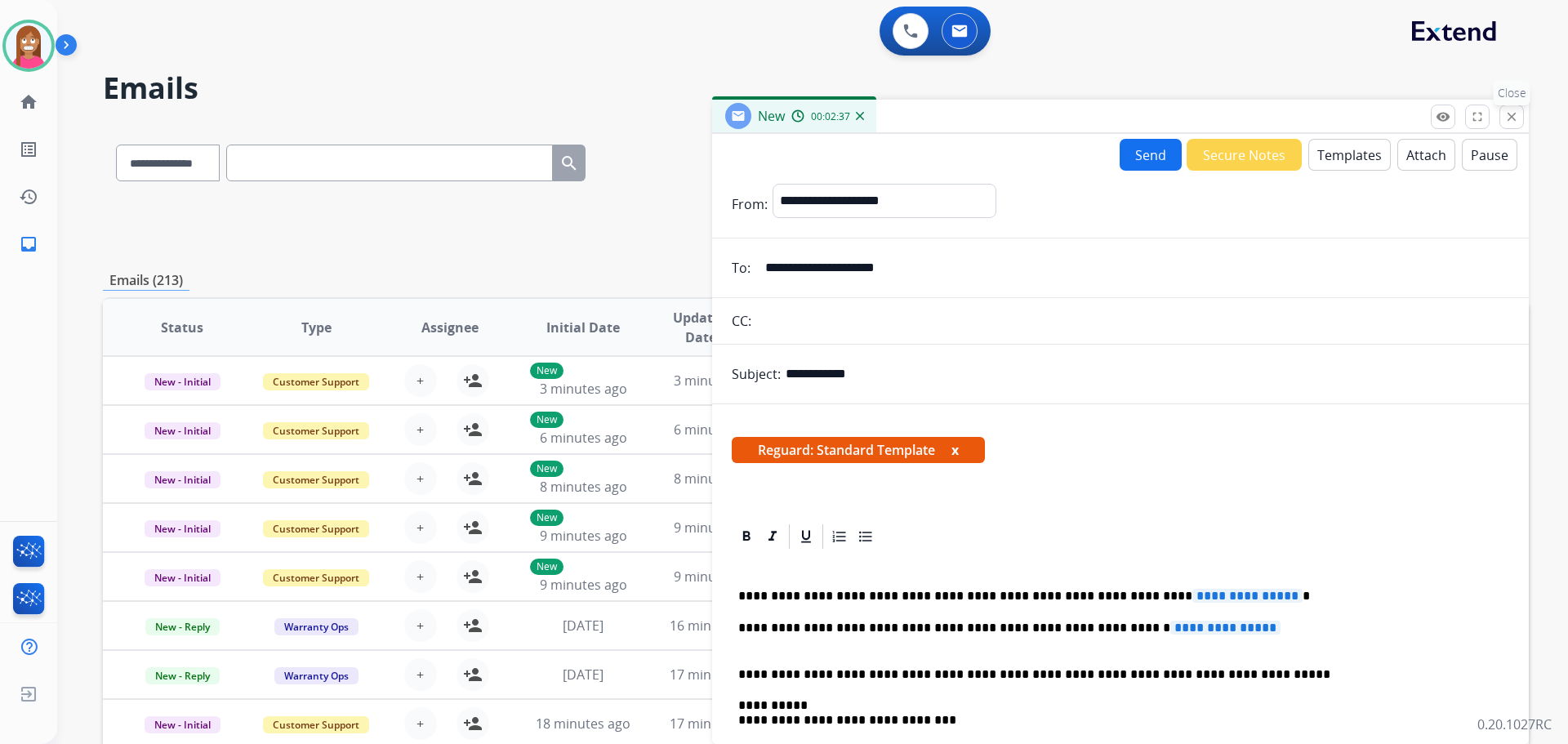
click at [1512, 119] on mat-icon "close" at bounding box center [1512, 117] width 15 height 15
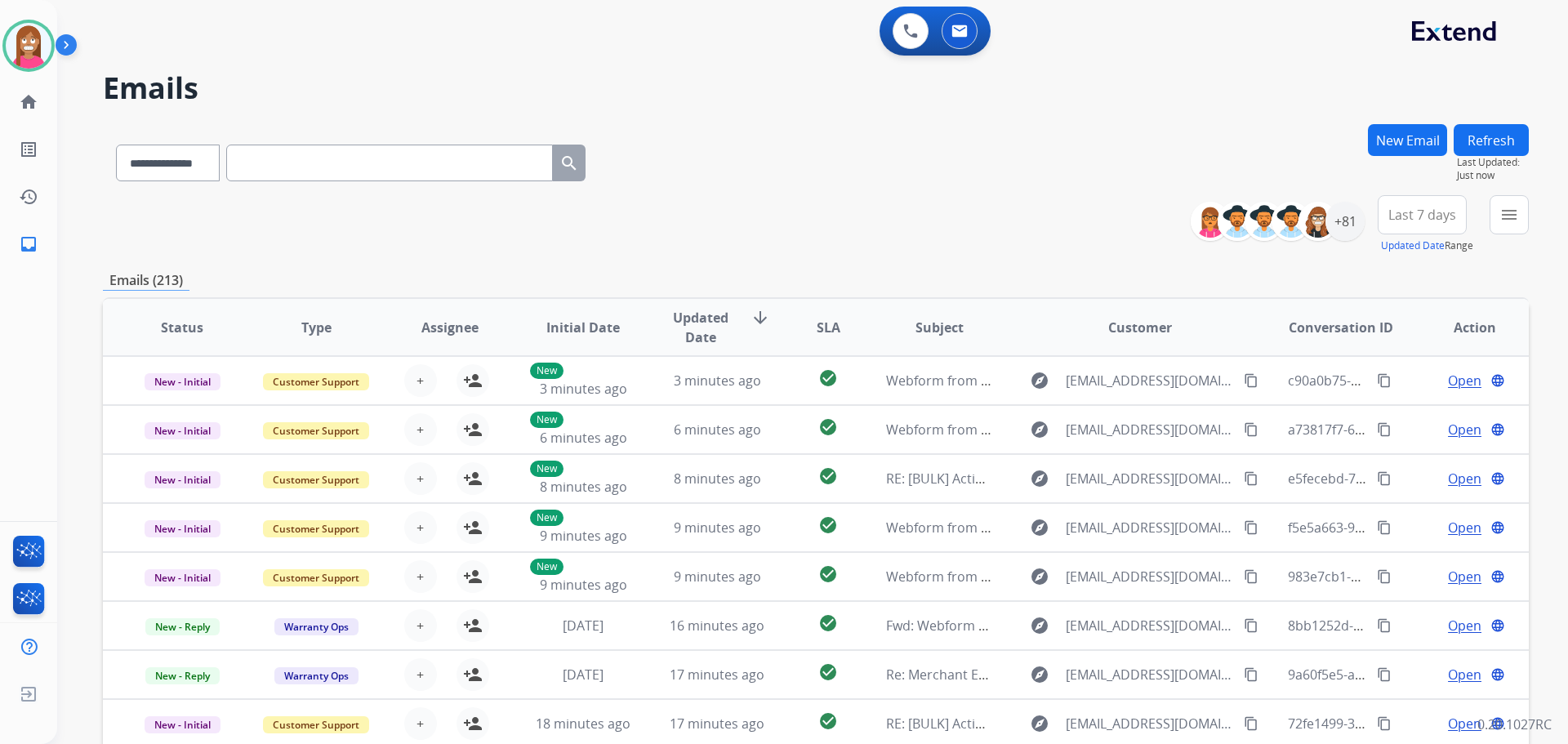
click at [1403, 143] on button "New Email" at bounding box center [1408, 140] width 79 height 32
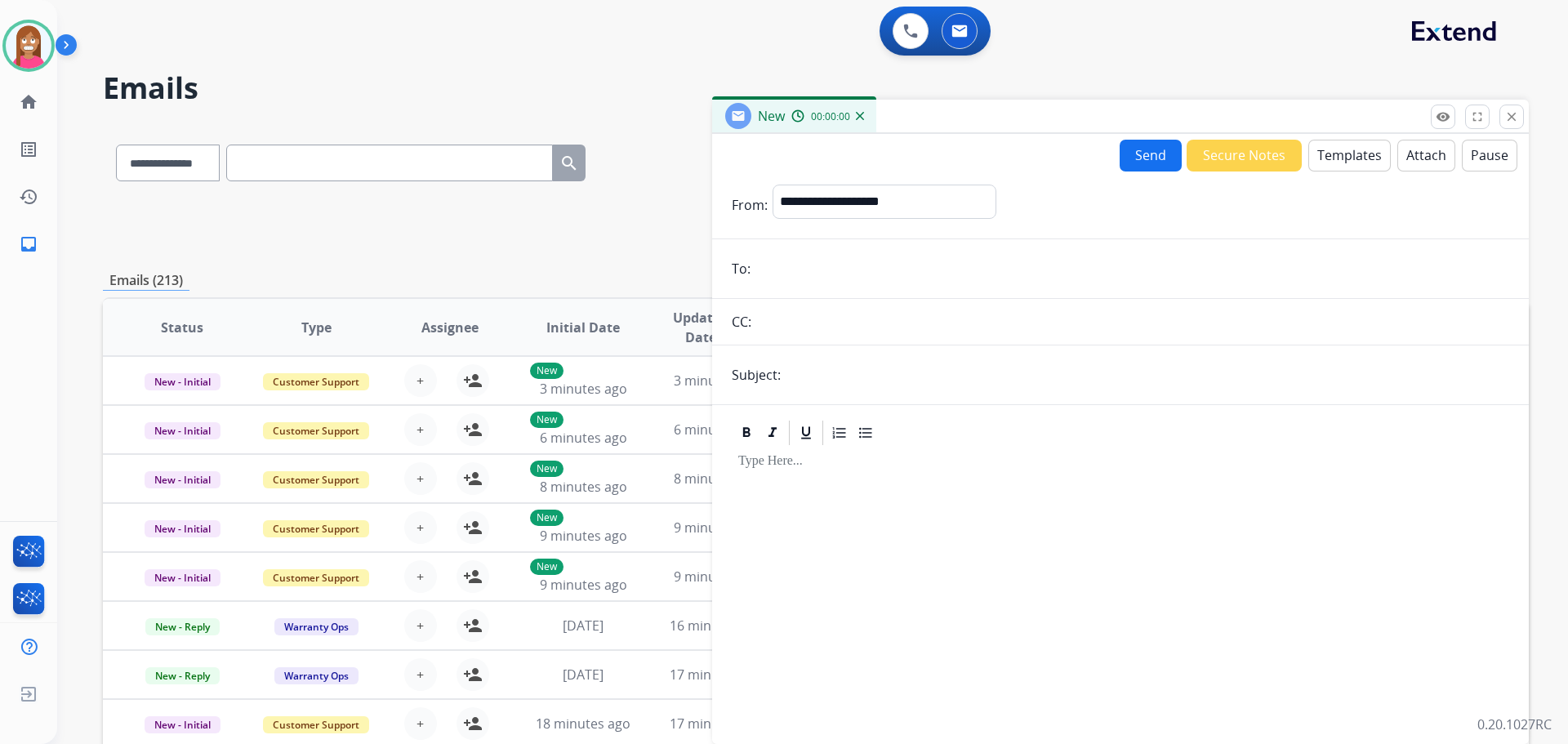
click at [834, 289] on form "**********" at bounding box center [1120, 454] width 817 height 566
click at [837, 273] on input "email" at bounding box center [1132, 268] width 754 height 33
paste input "**********"
type input "**********"
click at [880, 206] on select "**********" at bounding box center [884, 200] width 222 height 33
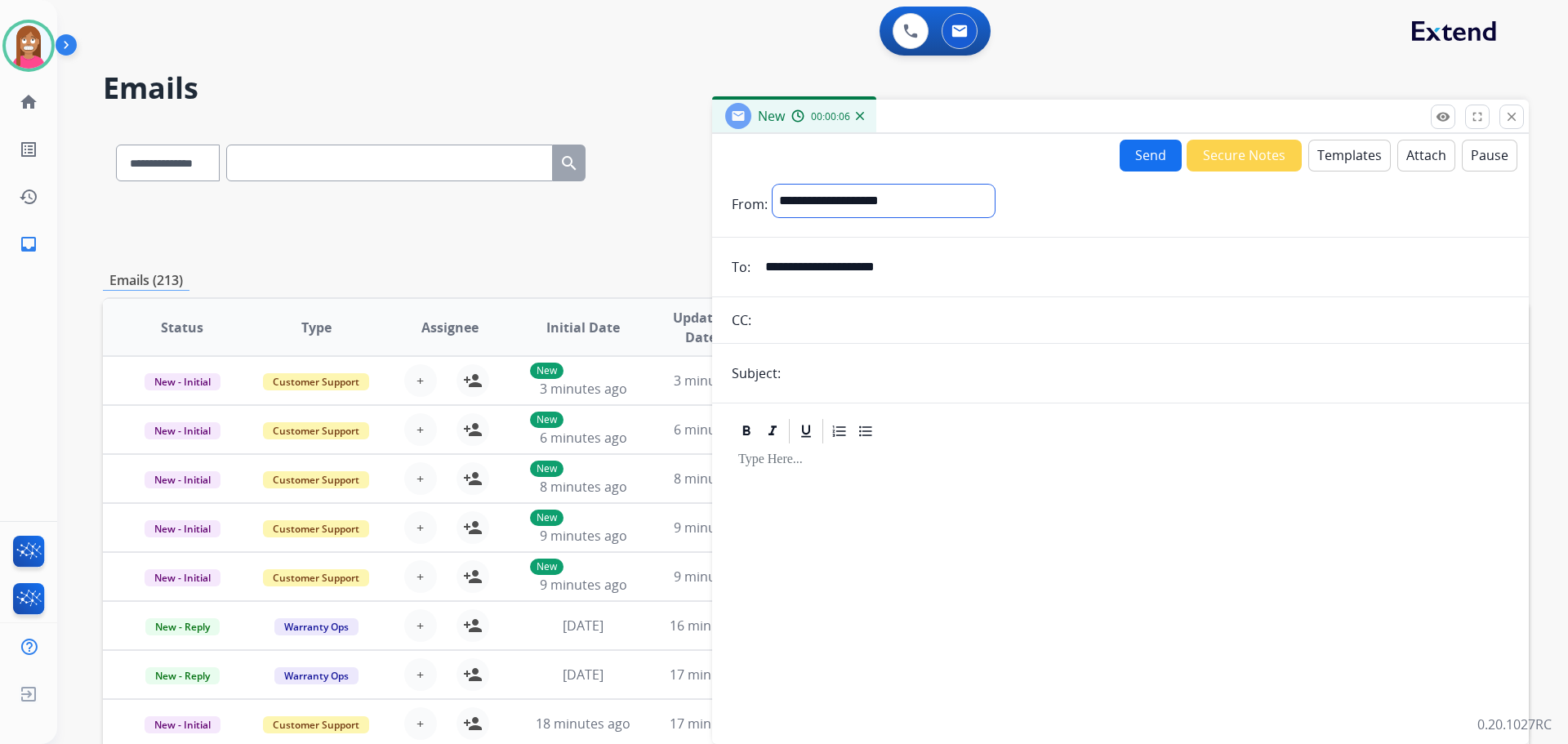
select select "**********"
click at [773, 184] on select "**********" at bounding box center [884, 200] width 222 height 33
click at [826, 374] on input "text" at bounding box center [1147, 374] width 724 height 33
type input "**********"
click at [1334, 161] on button "Templates" at bounding box center [1349, 155] width 82 height 32
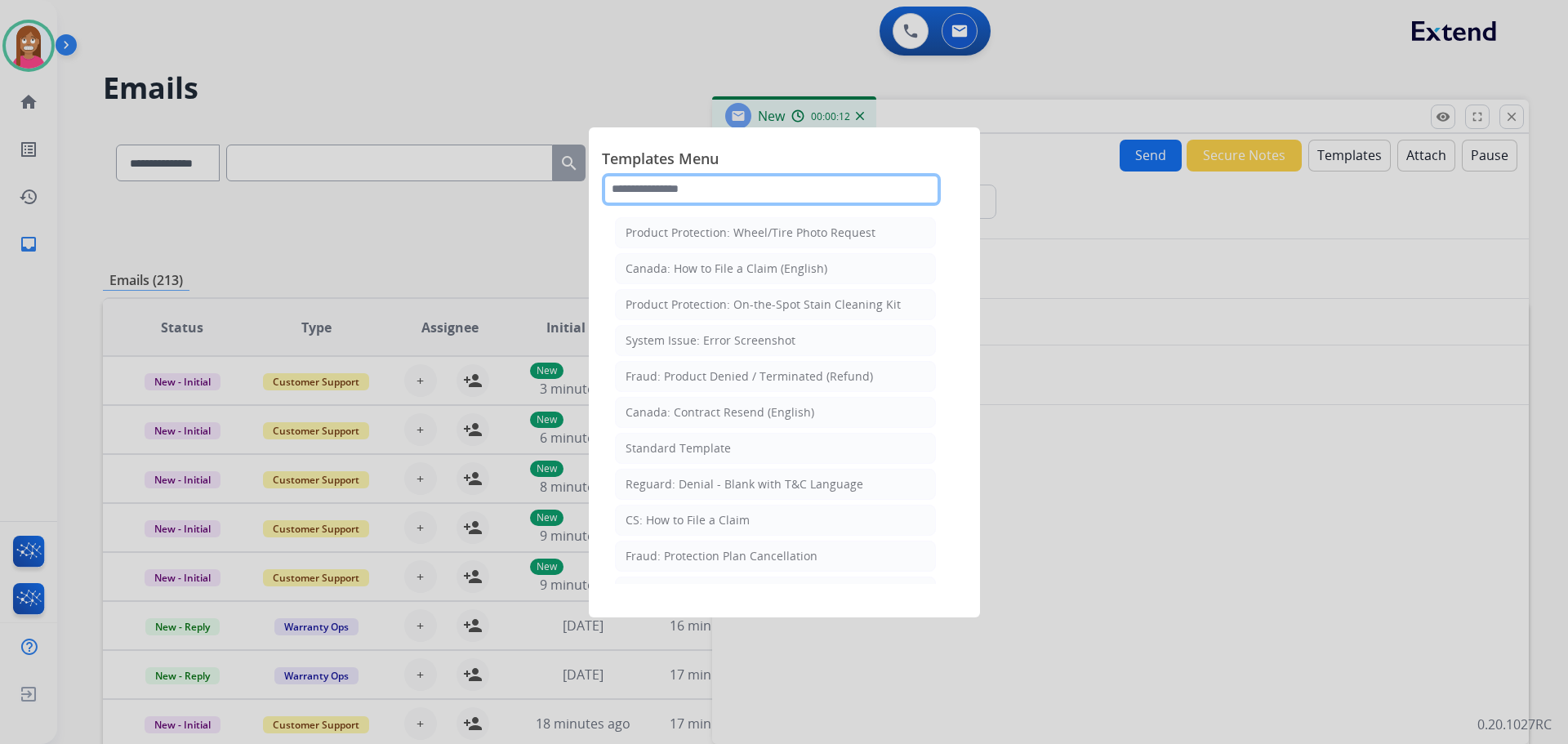
click at [689, 202] on input "text" at bounding box center [771, 189] width 339 height 33
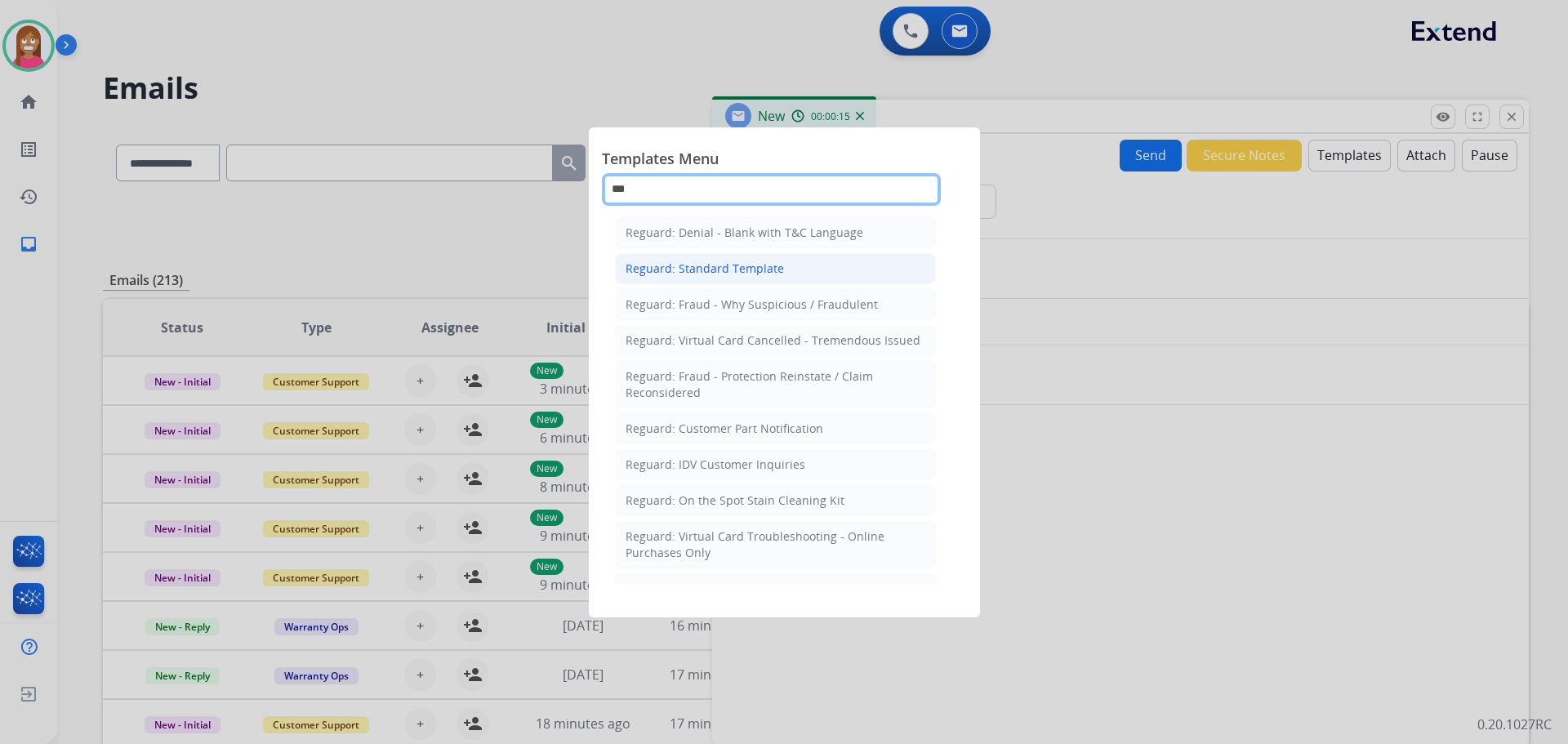
type input "***"
click at [689, 269] on div "Reguard: Standard Template" at bounding box center [705, 268] width 158 height 17
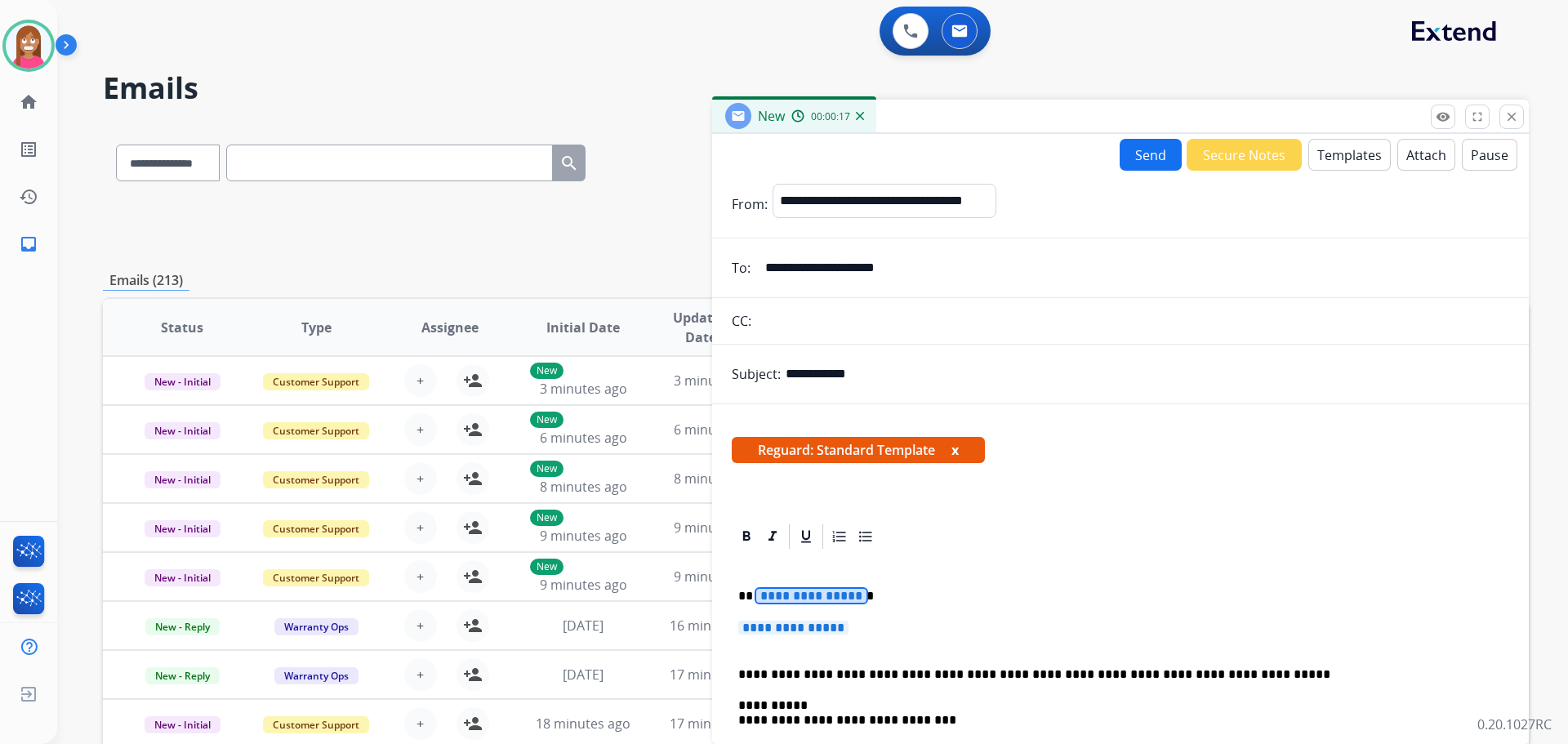
click at [809, 598] on span "**********" at bounding box center [811, 596] width 110 height 14
click at [821, 631] on span "**********" at bounding box center [793, 627] width 110 height 14
click at [887, 637] on p "**********" at bounding box center [1121, 635] width 764 height 31
drag, startPoint x: 887, startPoint y: 637, endPoint x: 854, endPoint y: 593, distance: 55.0
click at [763, 574] on div "**********" at bounding box center [1120, 719] width 777 height 337
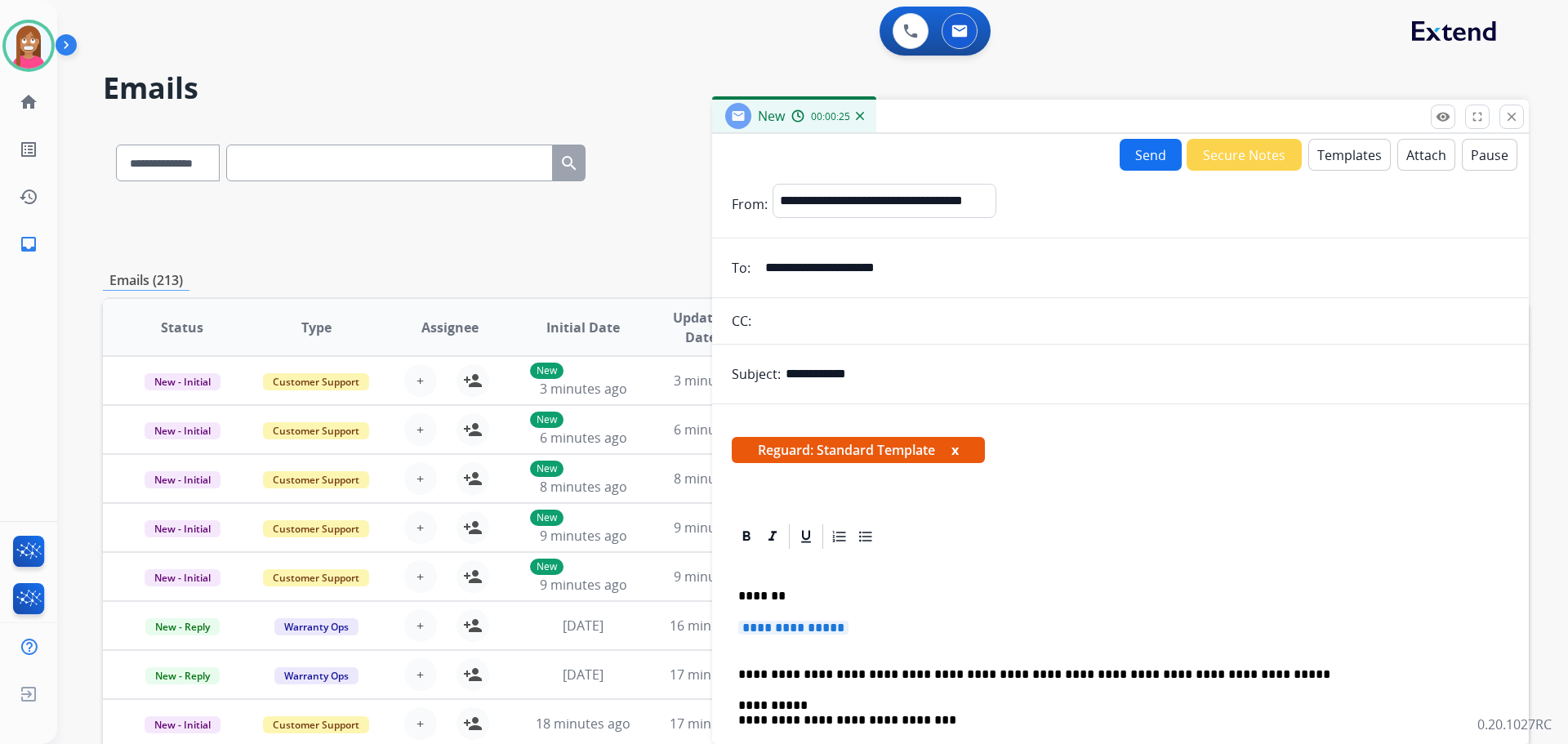
click at [843, 625] on span "**********" at bounding box center [793, 627] width 110 height 14
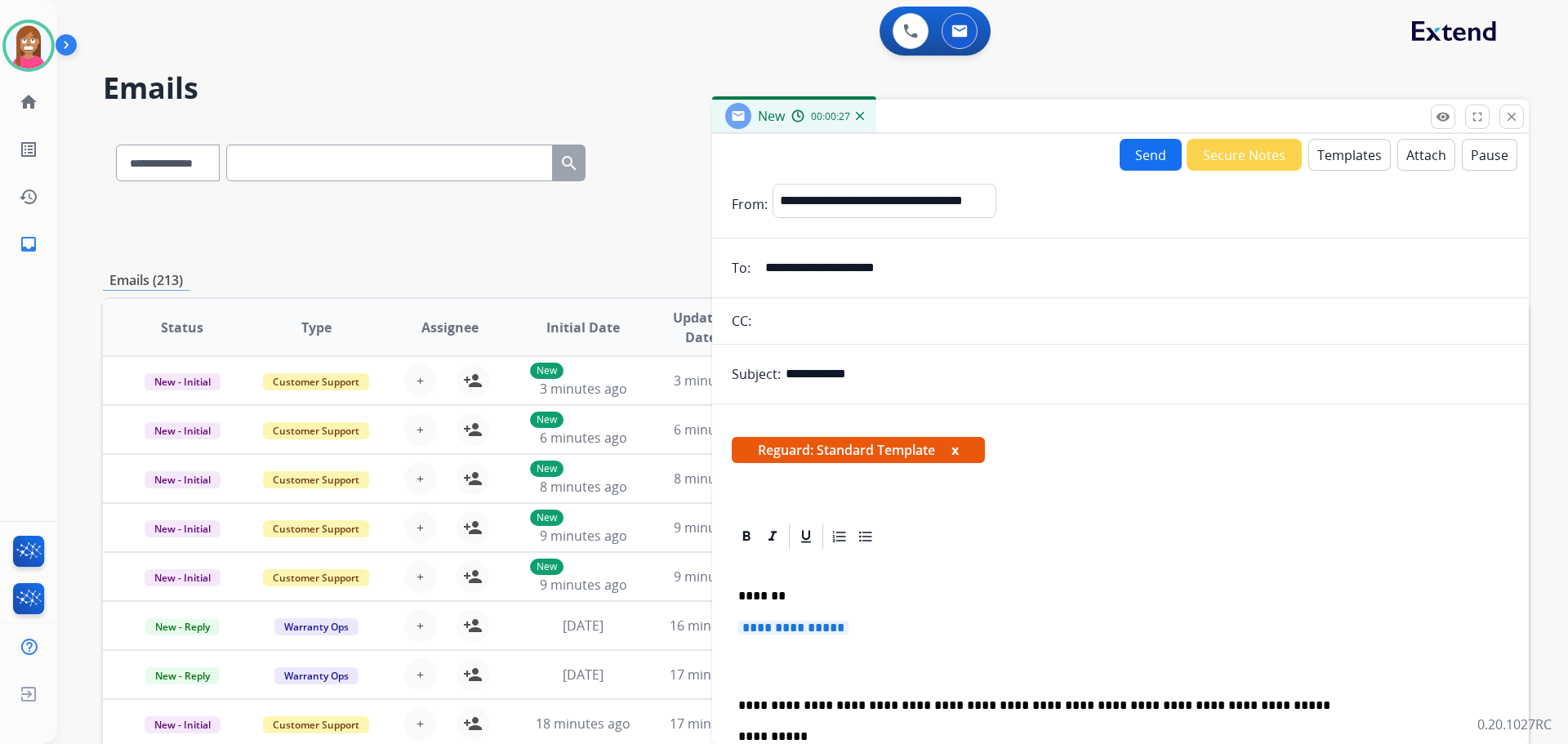
click at [874, 651] on div "**********" at bounding box center [1120, 735] width 777 height 369
drag, startPoint x: 746, startPoint y: 674, endPoint x: 727, endPoint y: 580, distance: 95.9
click at [727, 580] on div "**********" at bounding box center [1120, 718] width 817 height 395
click at [887, 618] on div "**********" at bounding box center [1120, 735] width 777 height 369
drag, startPoint x: 887, startPoint y: 618, endPoint x: 723, endPoint y: 615, distance: 164.0
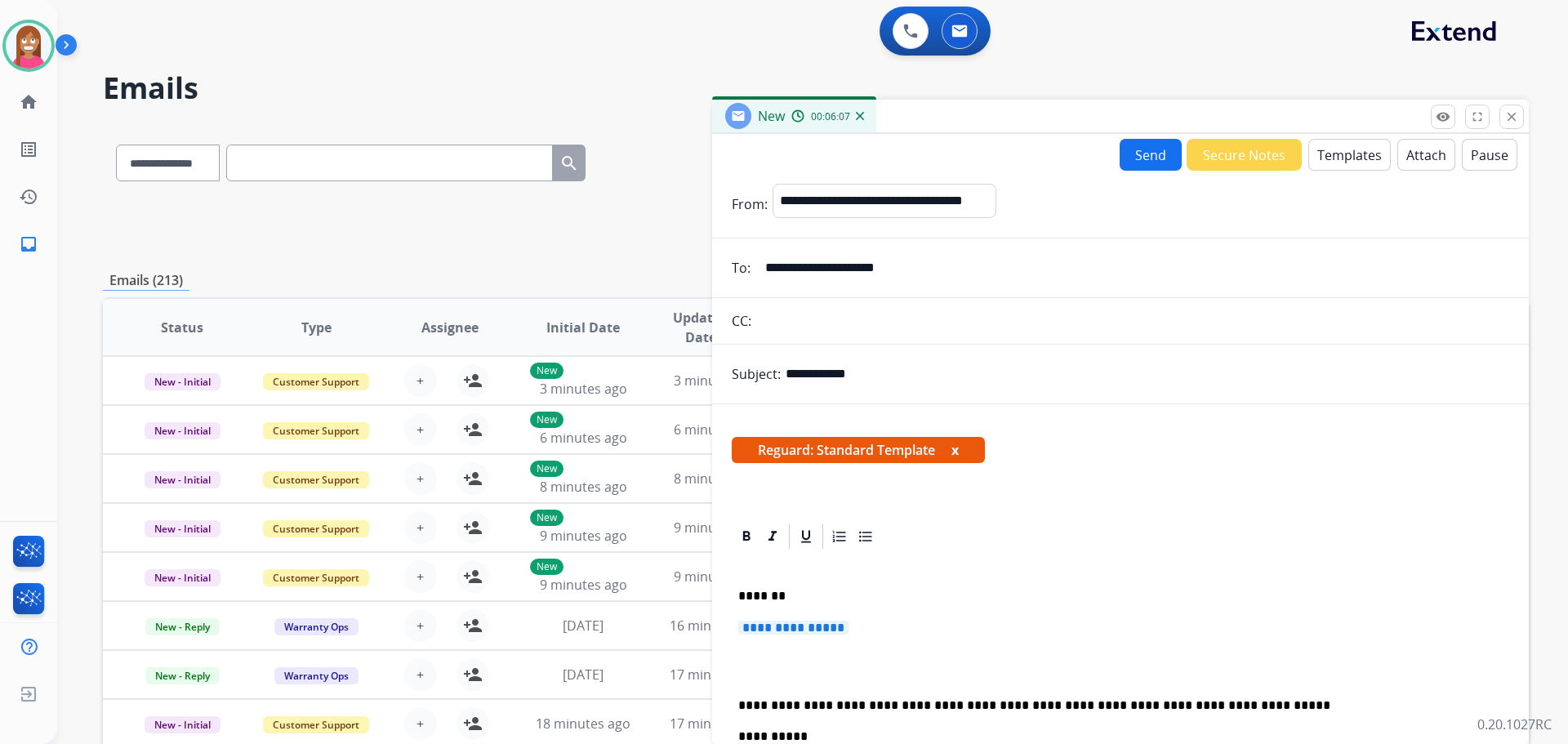
click at [723, 615] on div "**********" at bounding box center [1120, 718] width 817 height 395
drag, startPoint x: 868, startPoint y: 625, endPoint x: 734, endPoint y: 620, distance: 134.1
click at [734, 620] on div "**********" at bounding box center [1120, 735] width 777 height 369
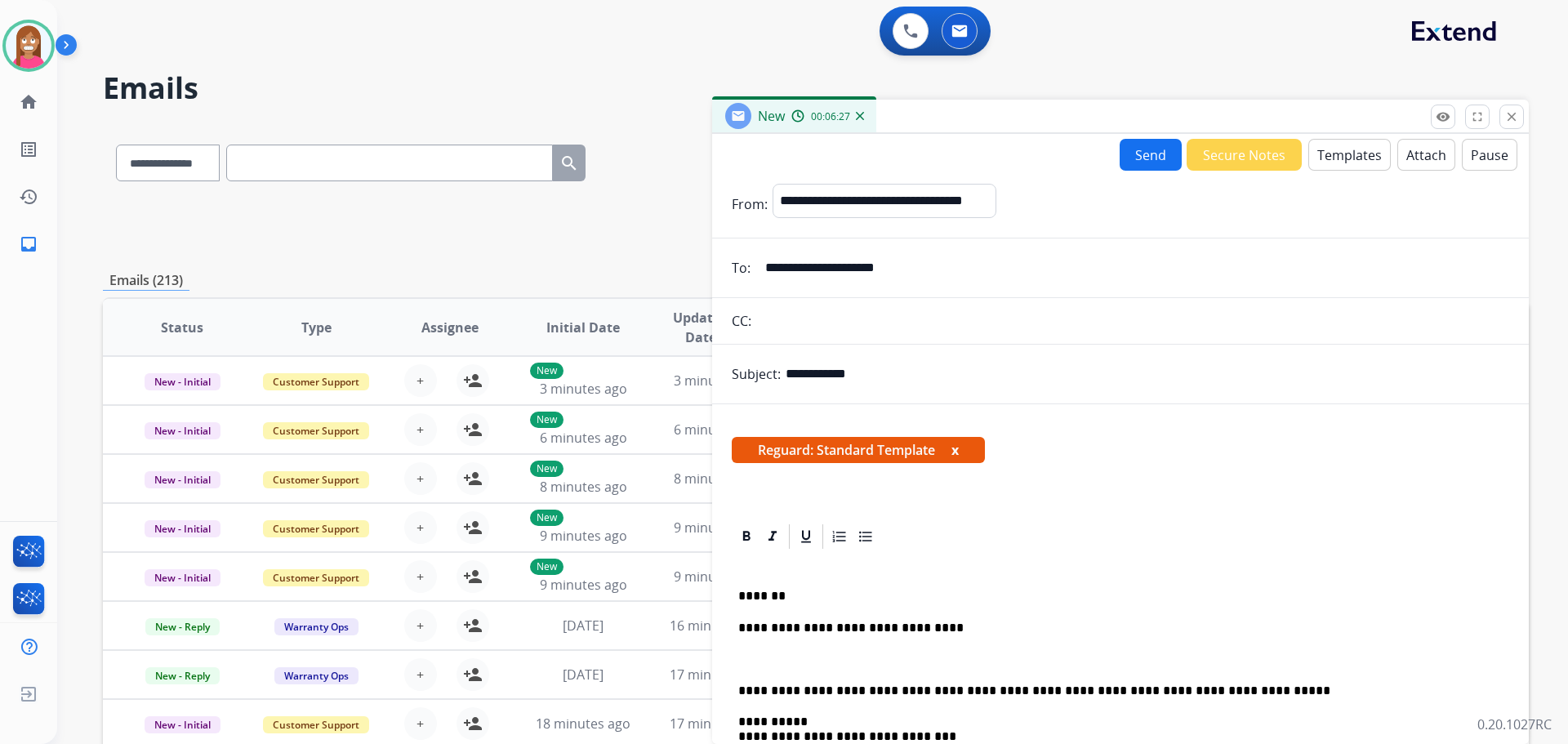
click at [1131, 156] on button "Send" at bounding box center [1150, 154] width 62 height 32
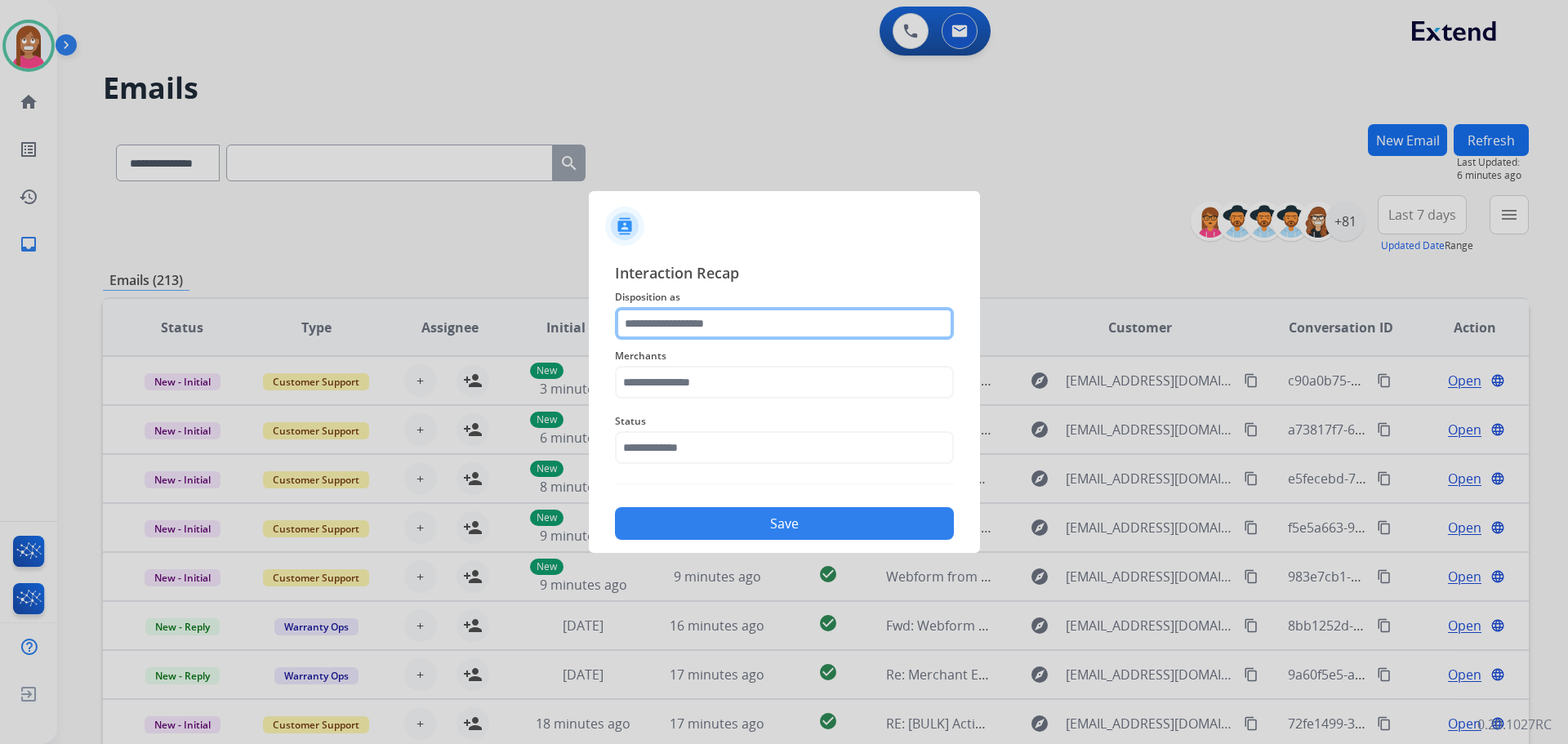
drag, startPoint x: 646, startPoint y: 327, endPoint x: 647, endPoint y: 335, distance: 8.1
click at [647, 335] on input "text" at bounding box center [784, 323] width 339 height 33
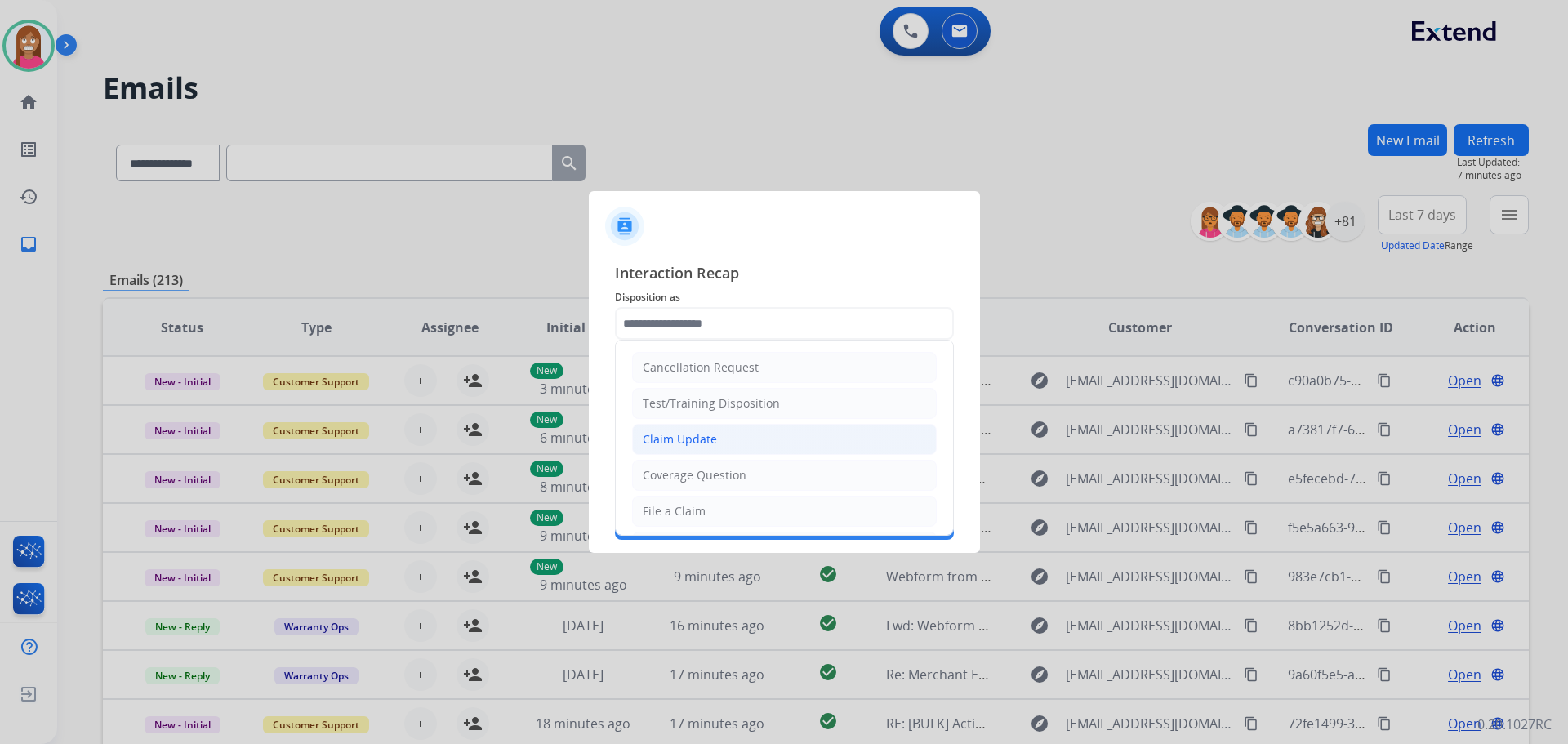
click at [671, 439] on div "Claim Update" at bounding box center [679, 439] width 74 height 17
type input "**********"
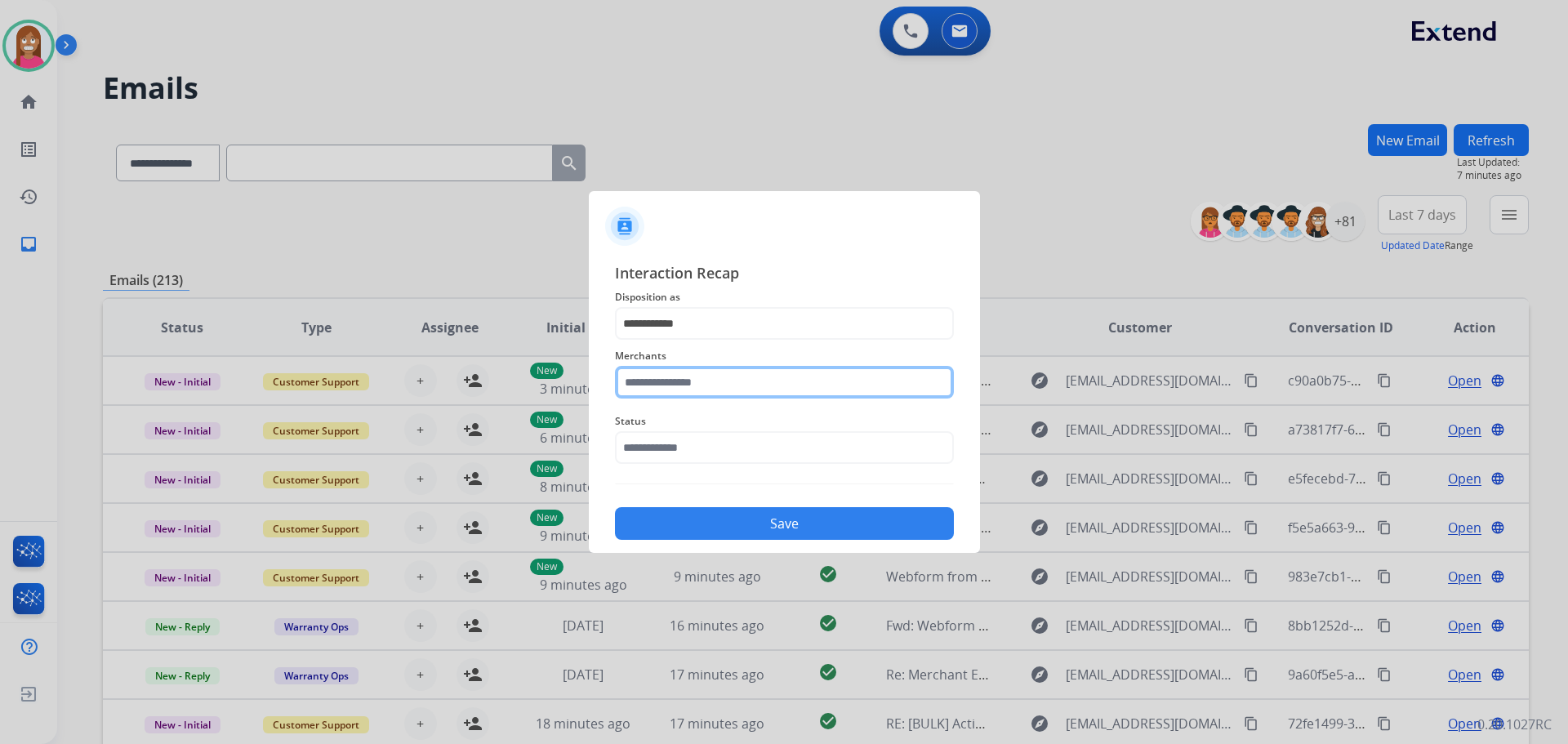
click at [657, 382] on input "text" at bounding box center [784, 382] width 339 height 33
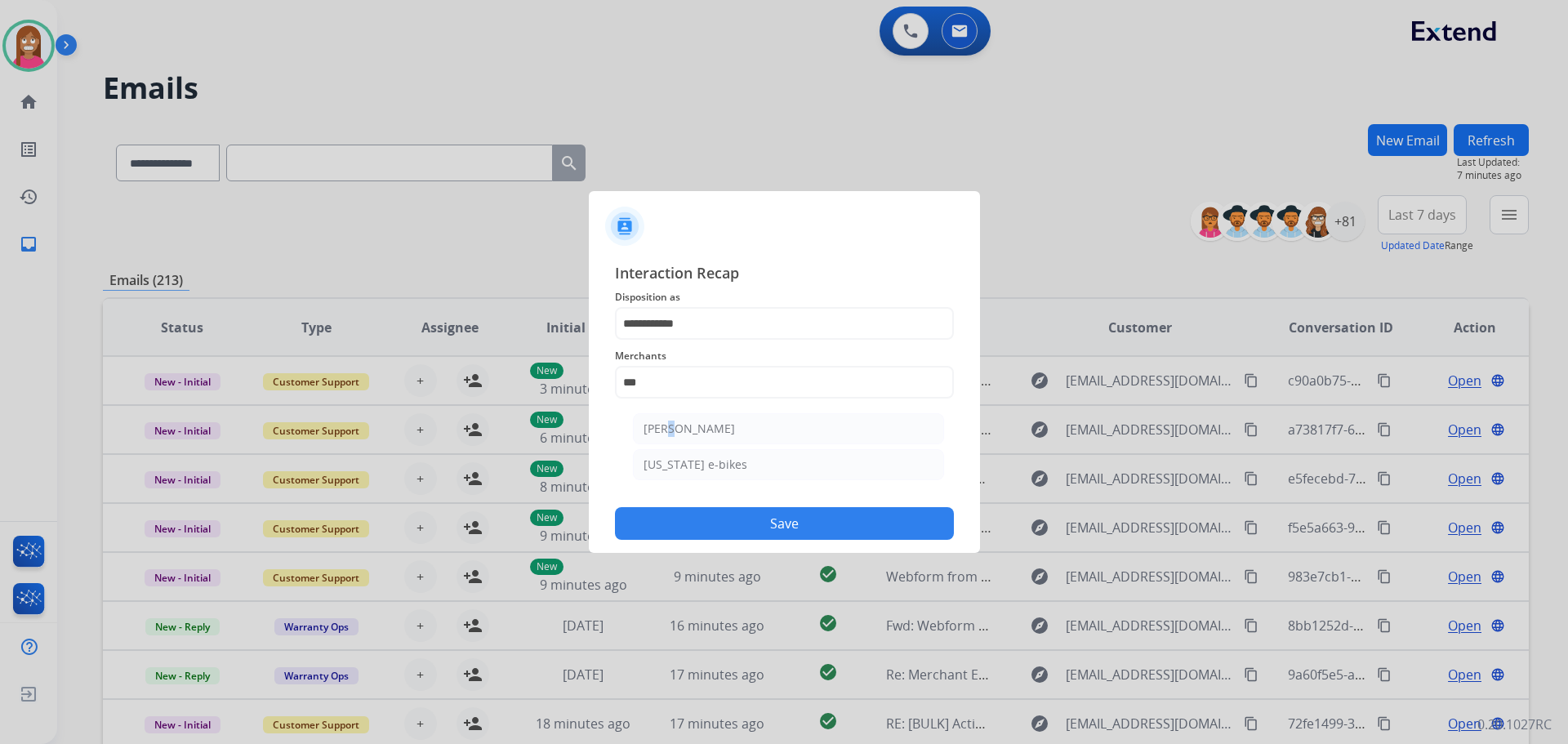
click at [672, 430] on div "Ashley - Reguard" at bounding box center [689, 428] width 91 height 17
type input "**********"
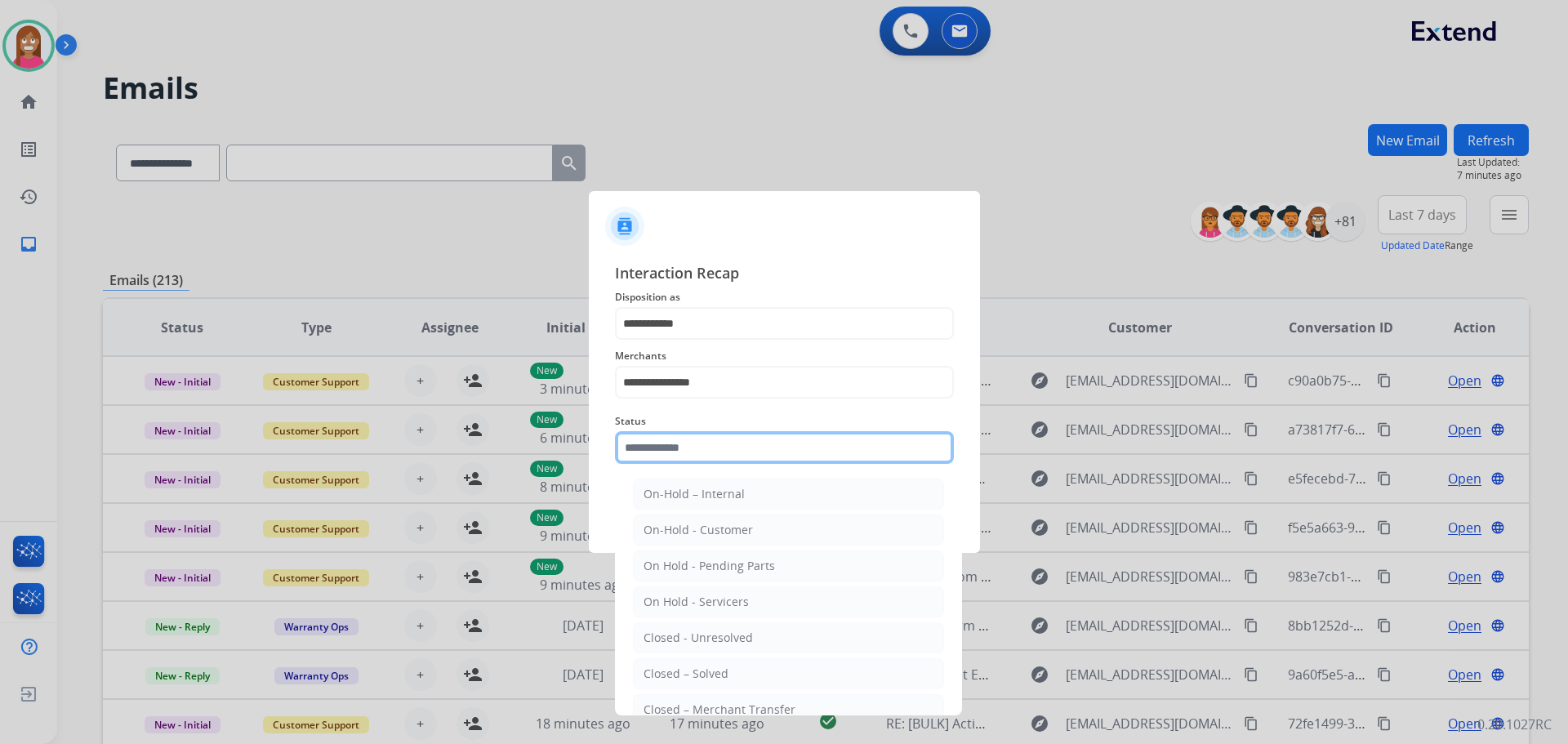
click at [694, 445] on input "text" at bounding box center [784, 447] width 339 height 33
click at [684, 671] on div "Closed – Solved" at bounding box center [686, 673] width 85 height 17
type input "**********"
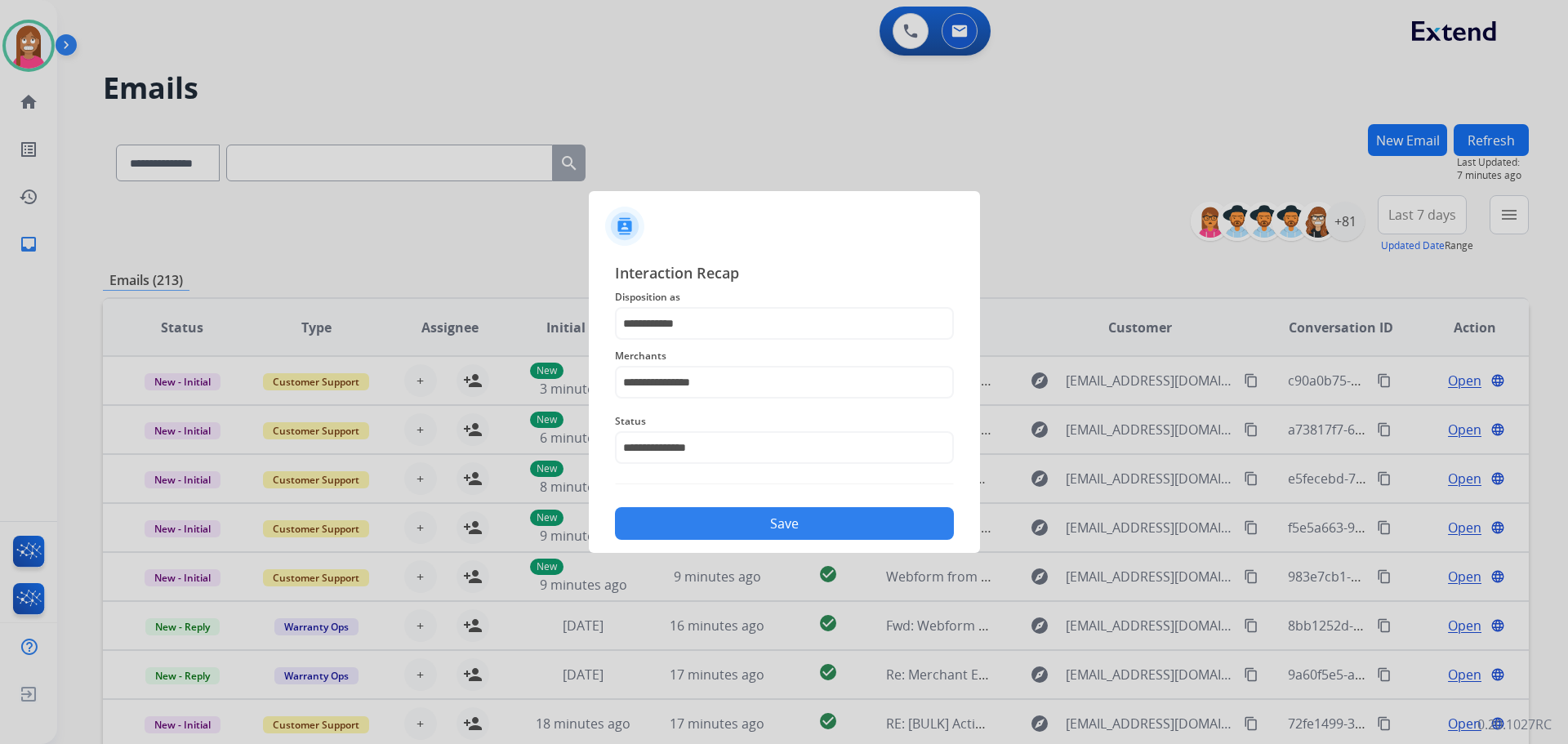
click at [717, 521] on button "Save" at bounding box center [784, 522] width 339 height 33
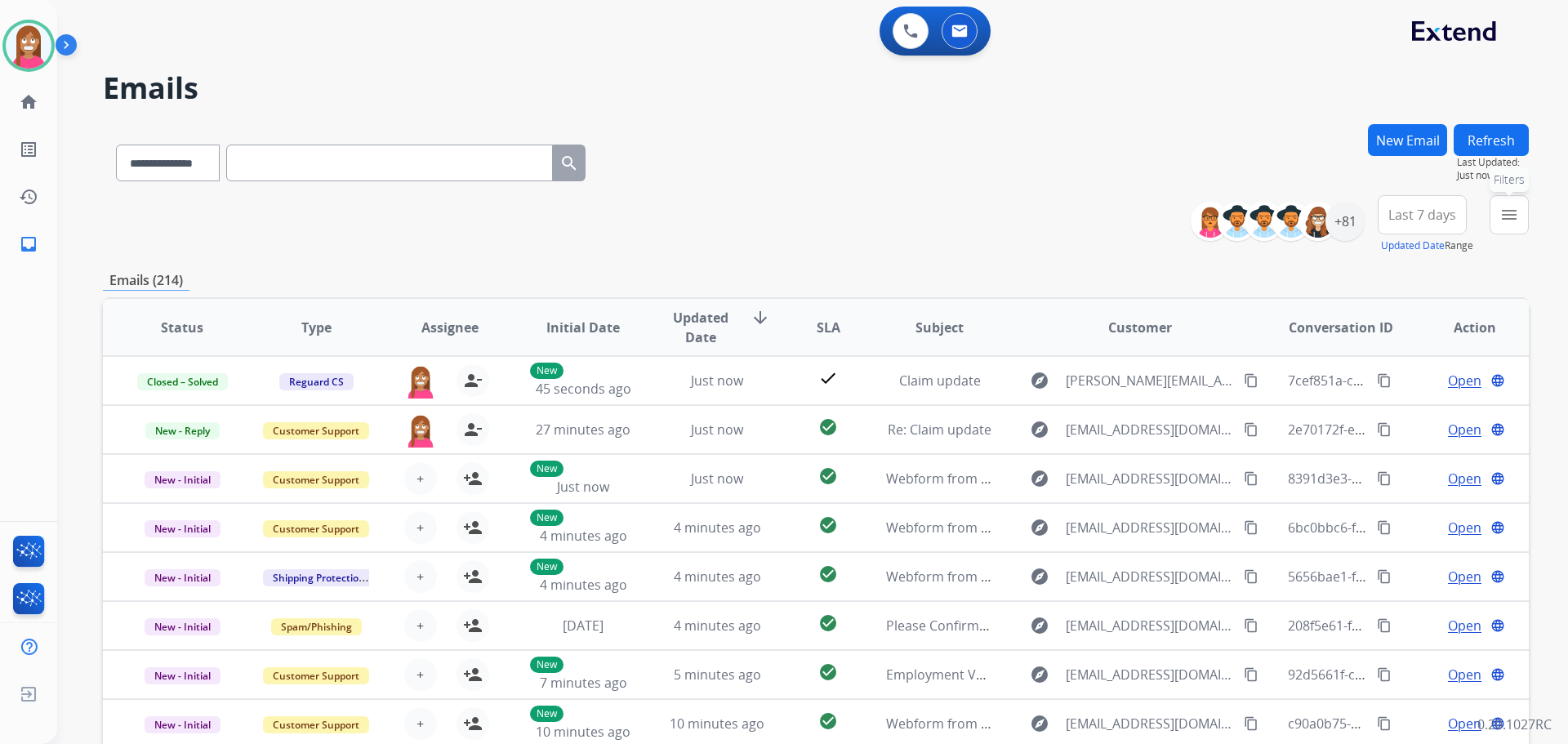
click at [1515, 208] on mat-icon "menu" at bounding box center [1510, 215] width 20 height 20
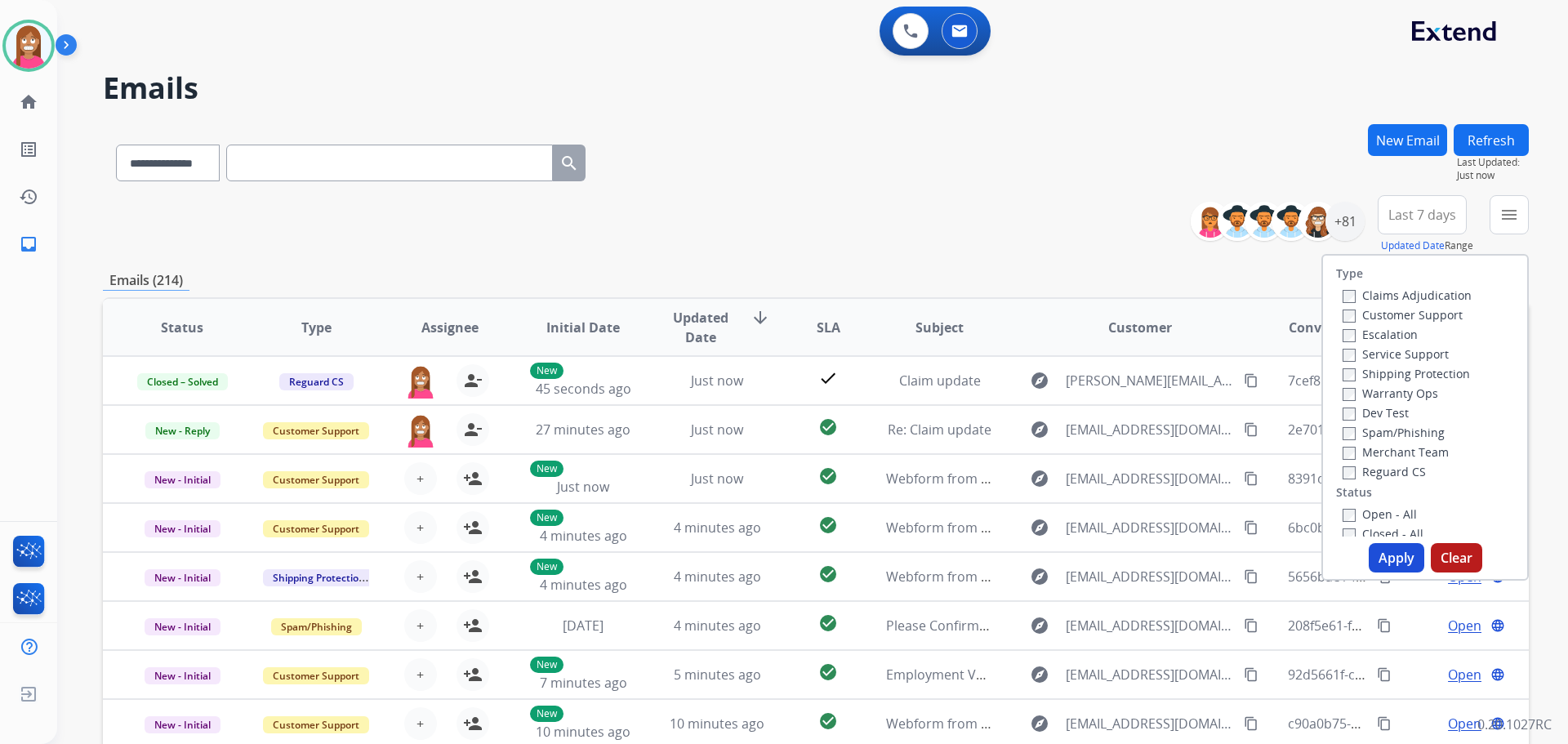
click at [1364, 316] on label "Customer Support" at bounding box center [1402, 315] width 120 height 16
click at [1346, 373] on label "Shipping Protection" at bounding box center [1406, 374] width 128 height 16
click at [1356, 465] on label "Reguard CS" at bounding box center [1384, 472] width 83 height 16
click at [1345, 517] on label "Open - All" at bounding box center [1379, 514] width 74 height 16
click at [1386, 562] on button "Apply" at bounding box center [1397, 558] width 55 height 30
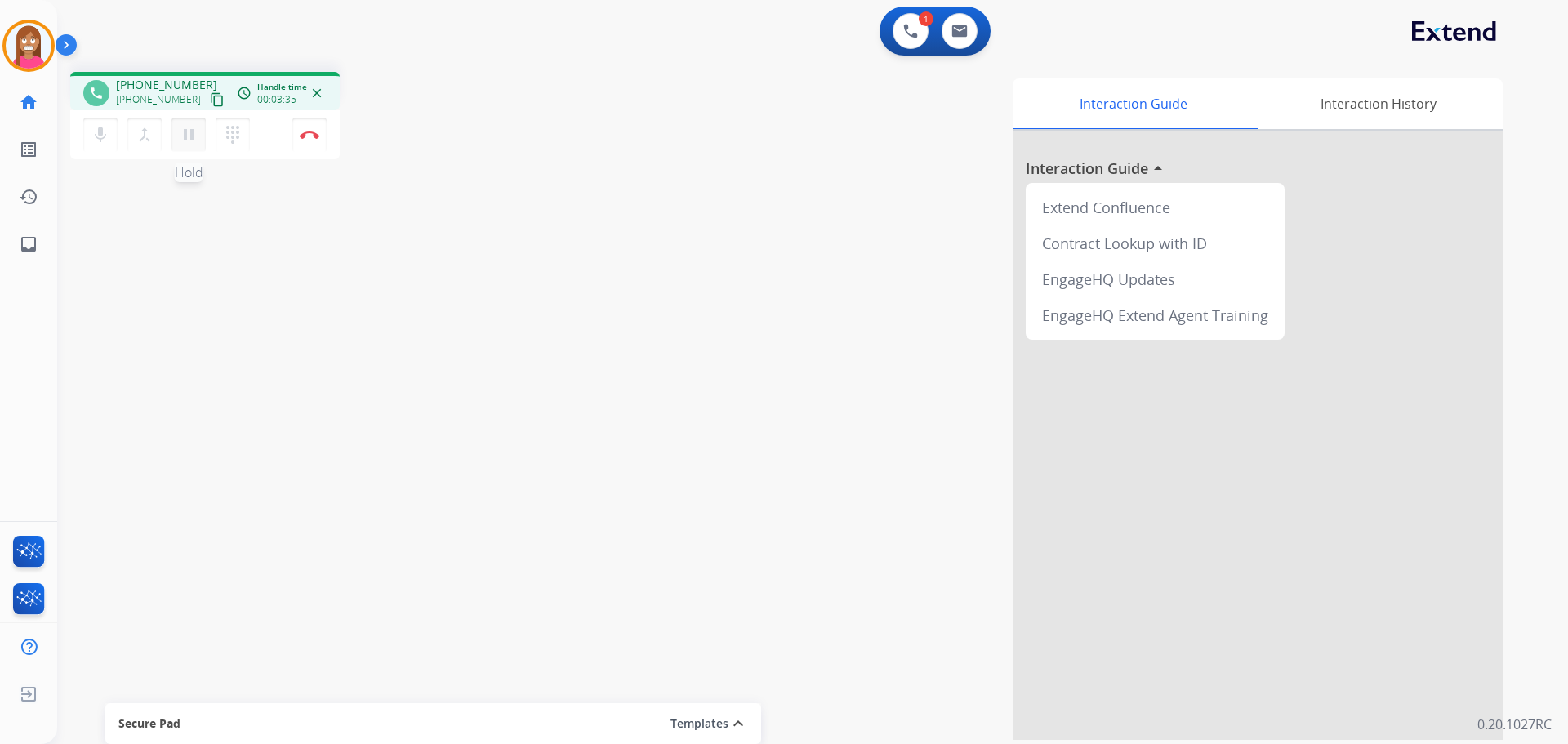
click at [186, 135] on mat-icon "pause" at bounding box center [189, 135] width 20 height 20
click at [189, 132] on mat-icon "play_arrow" at bounding box center [189, 135] width 20 height 20
click at [306, 139] on button "Disconnect" at bounding box center [309, 135] width 35 height 35
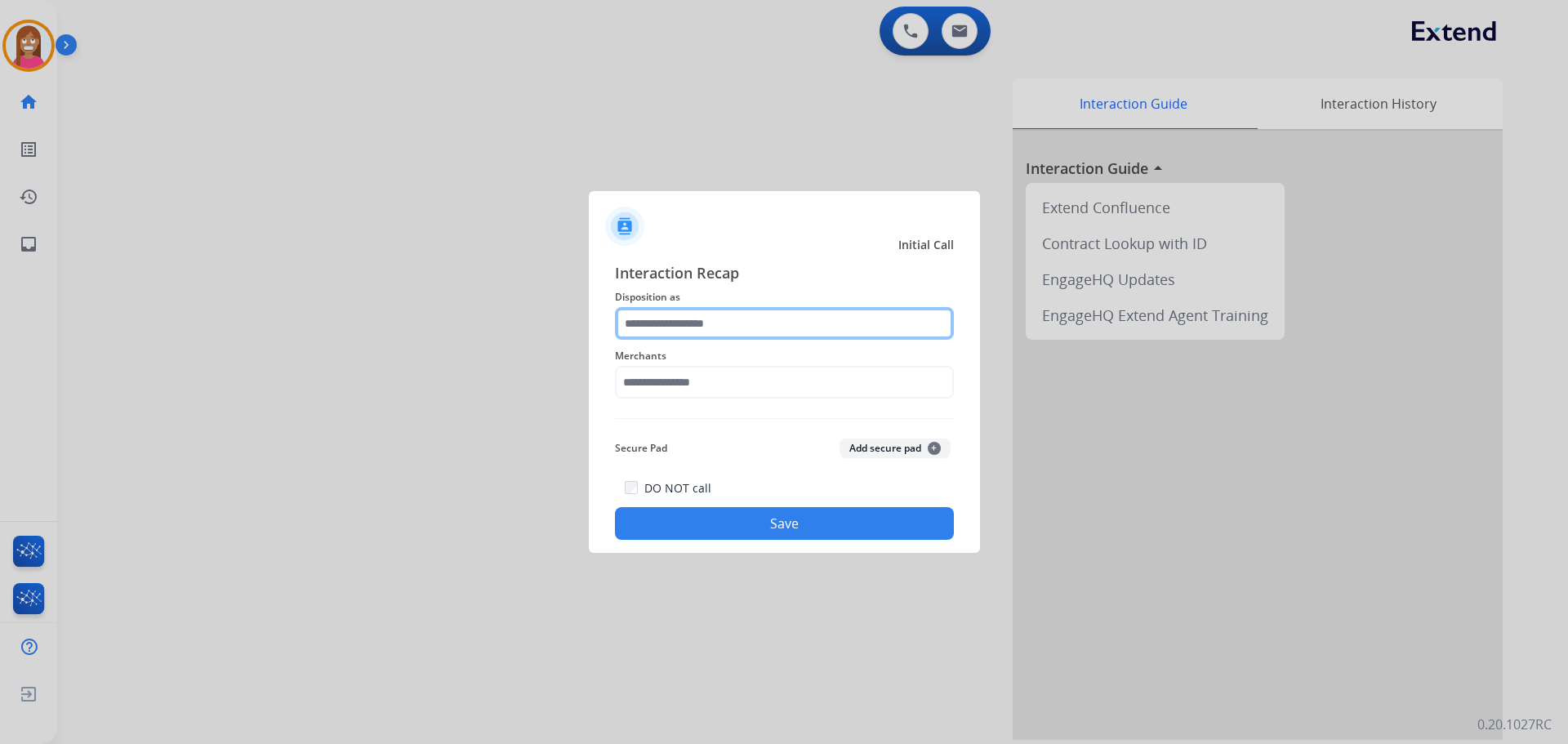
click at [679, 332] on input "text" at bounding box center [784, 323] width 339 height 33
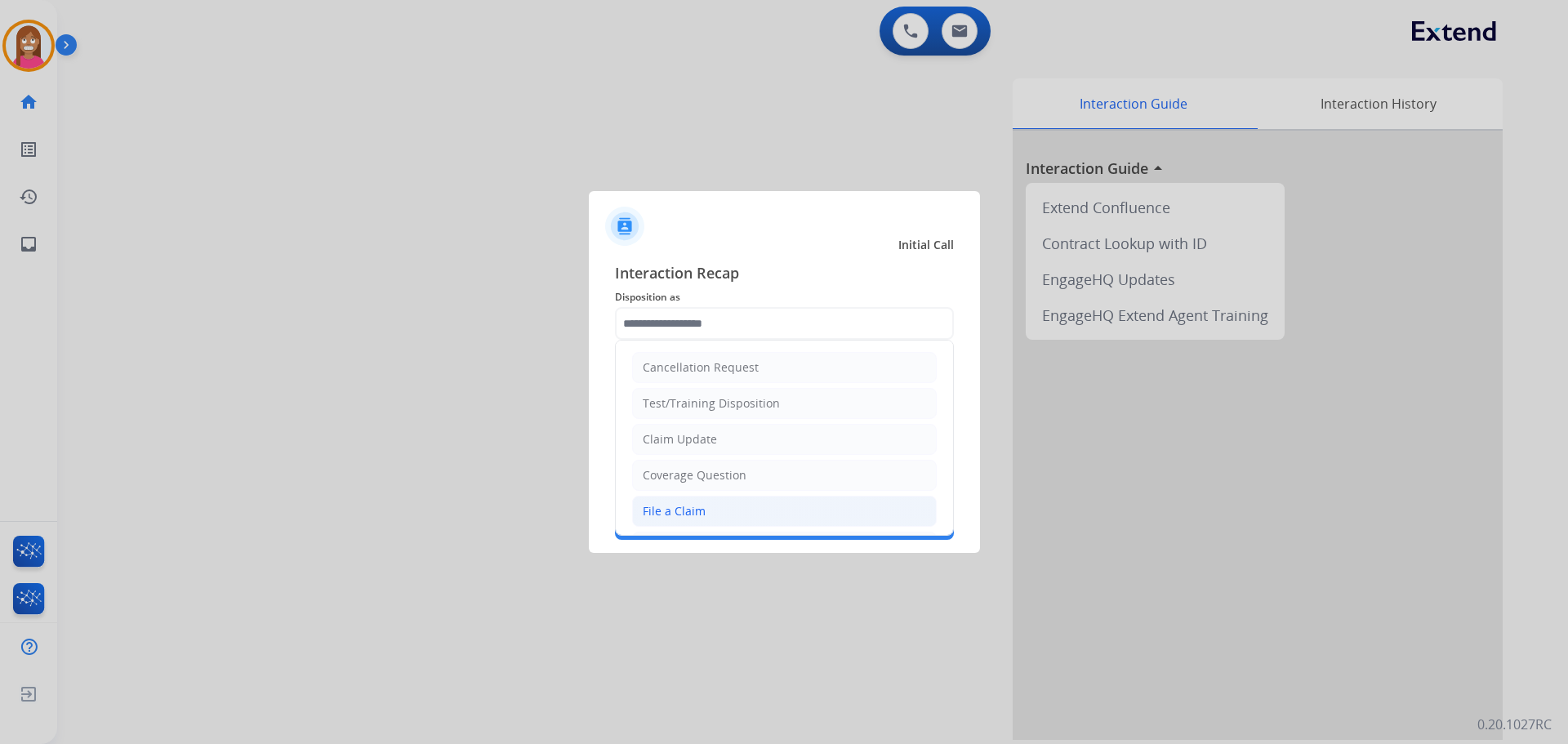
click at [679, 505] on div "File a Claim" at bounding box center [674, 511] width 63 height 17
type input "**********"
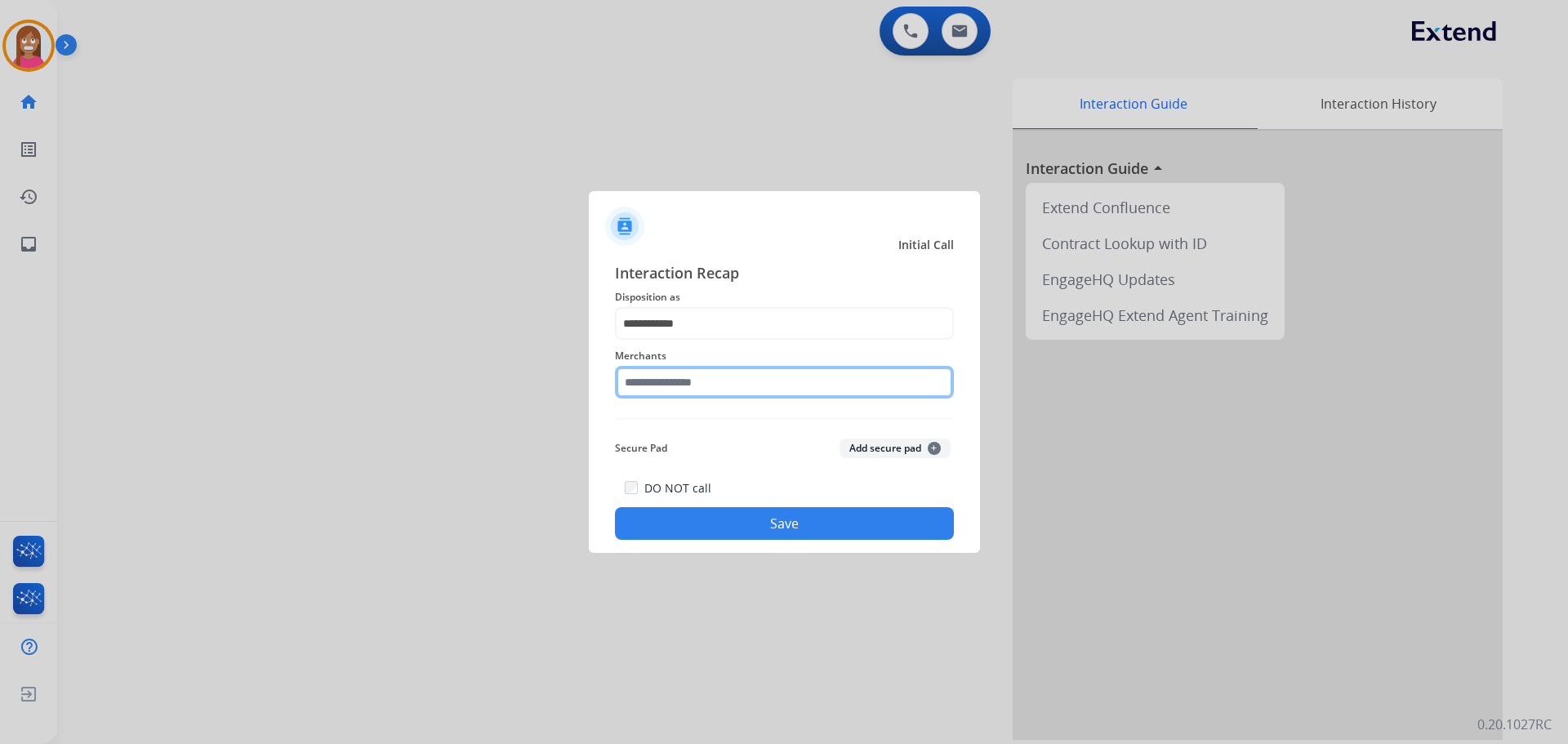
click at [654, 385] on input "text" at bounding box center [784, 382] width 339 height 33
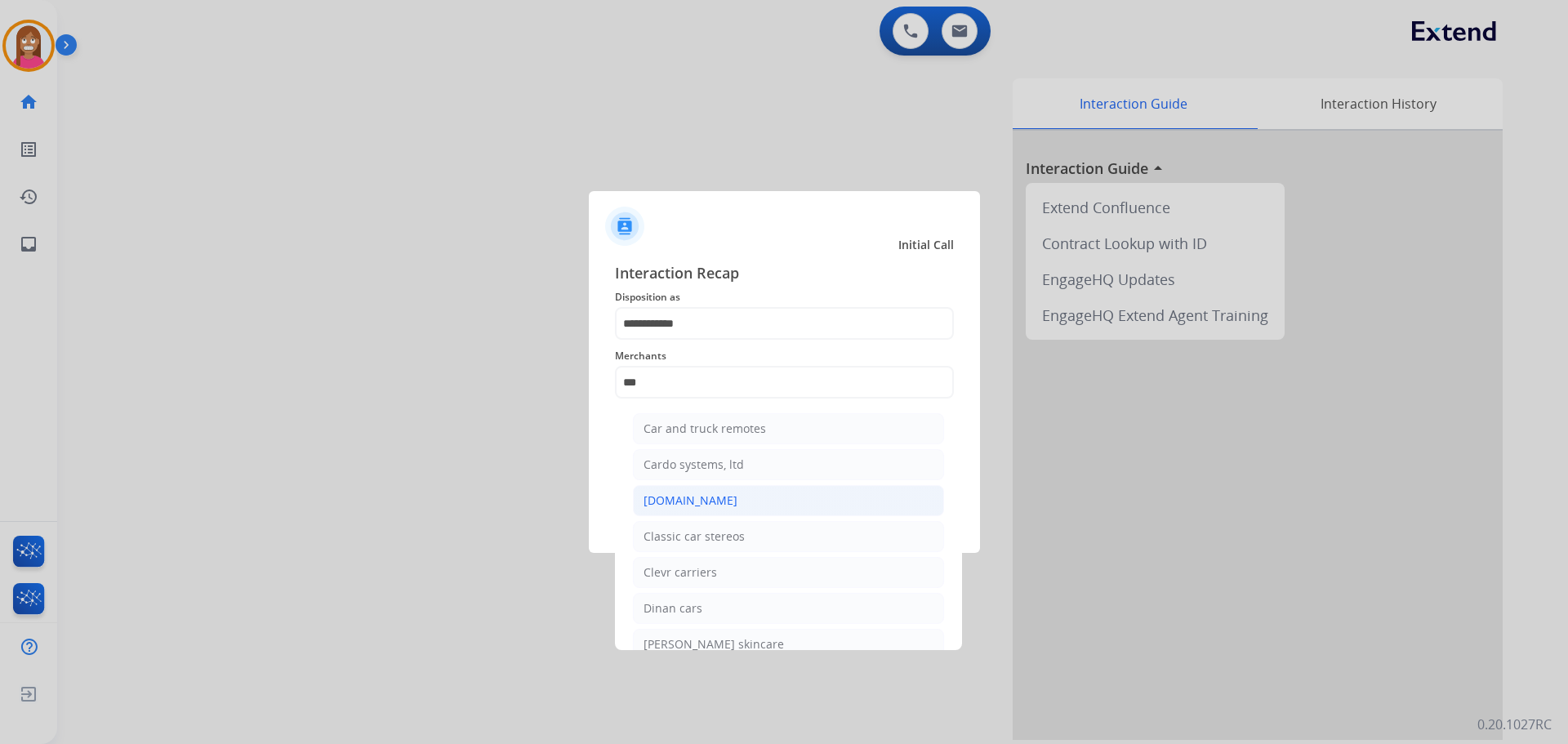
click at [706, 499] on div "Carparts.com" at bounding box center [690, 501] width 94 height 17
type input "**********"
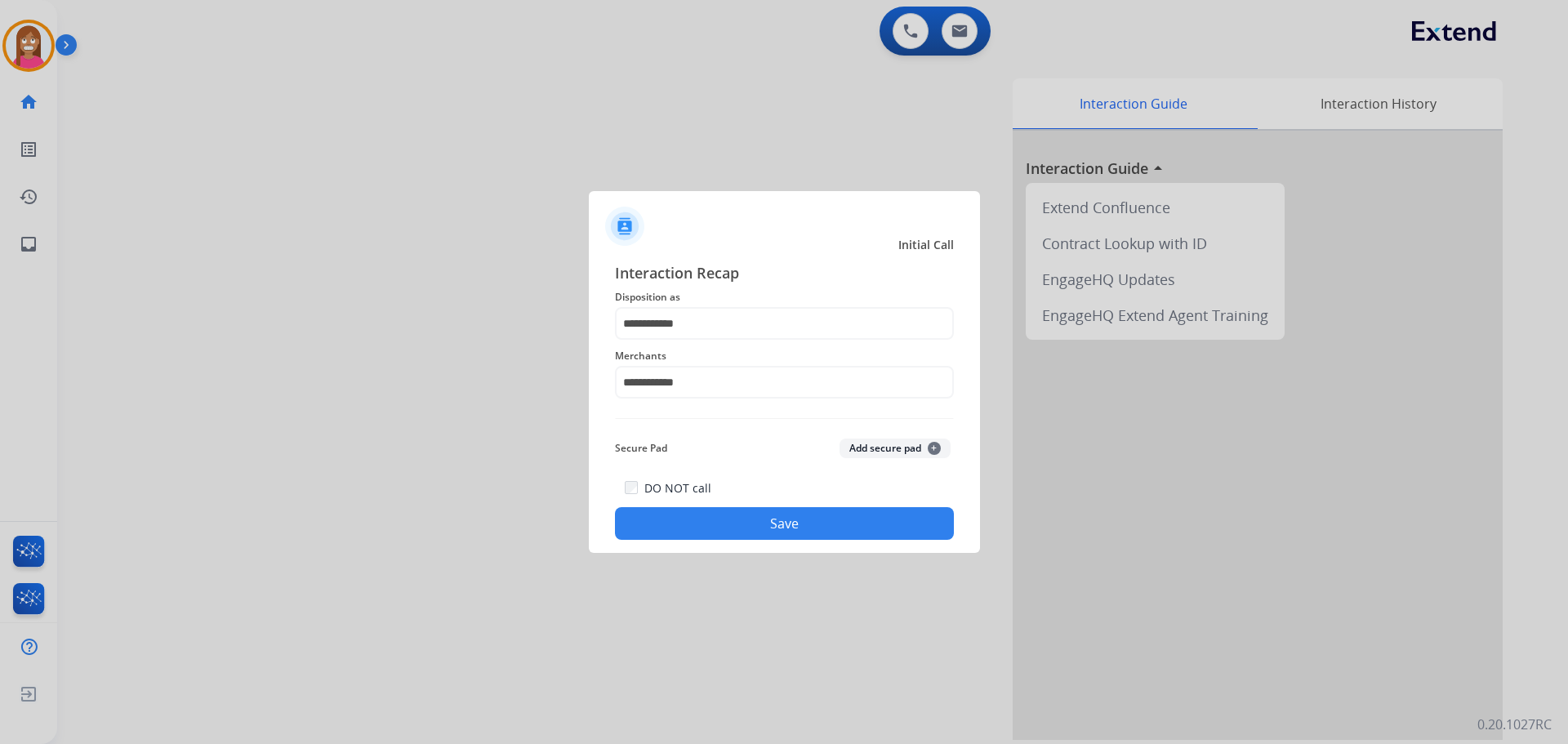
click at [710, 524] on button "Save" at bounding box center [784, 522] width 339 height 33
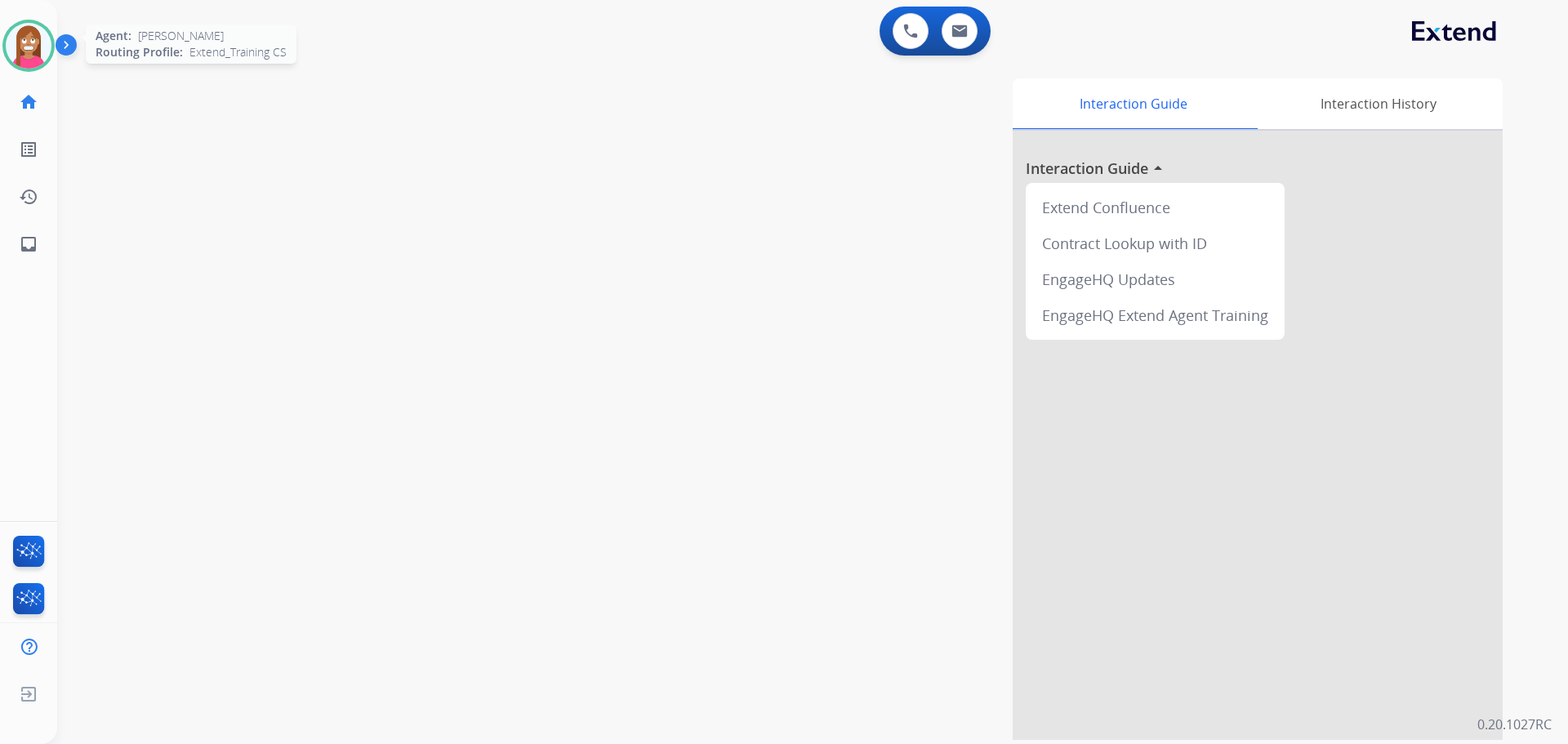
click at [35, 53] on img at bounding box center [29, 46] width 46 height 46
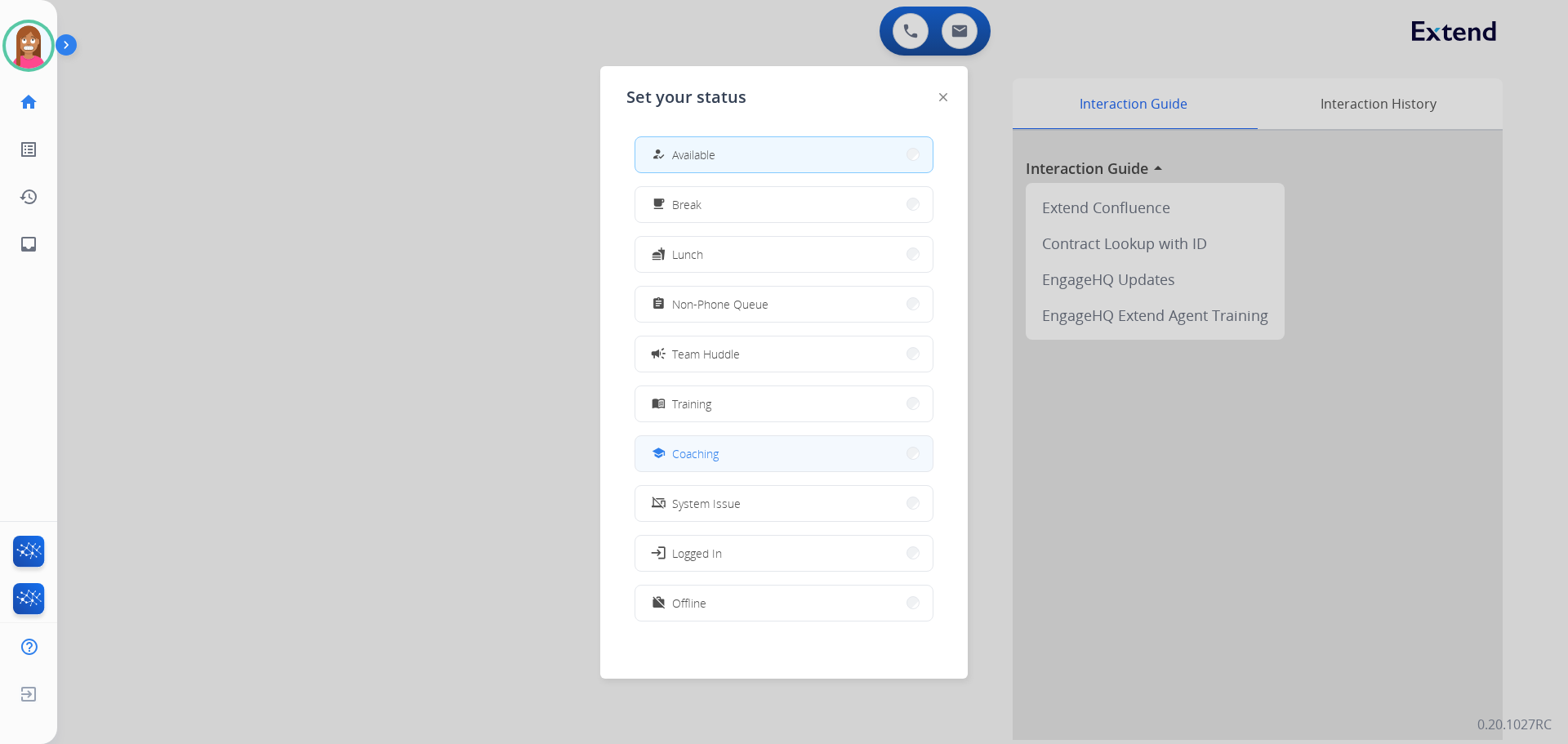
click at [689, 455] on span "Coaching" at bounding box center [695, 453] width 47 height 17
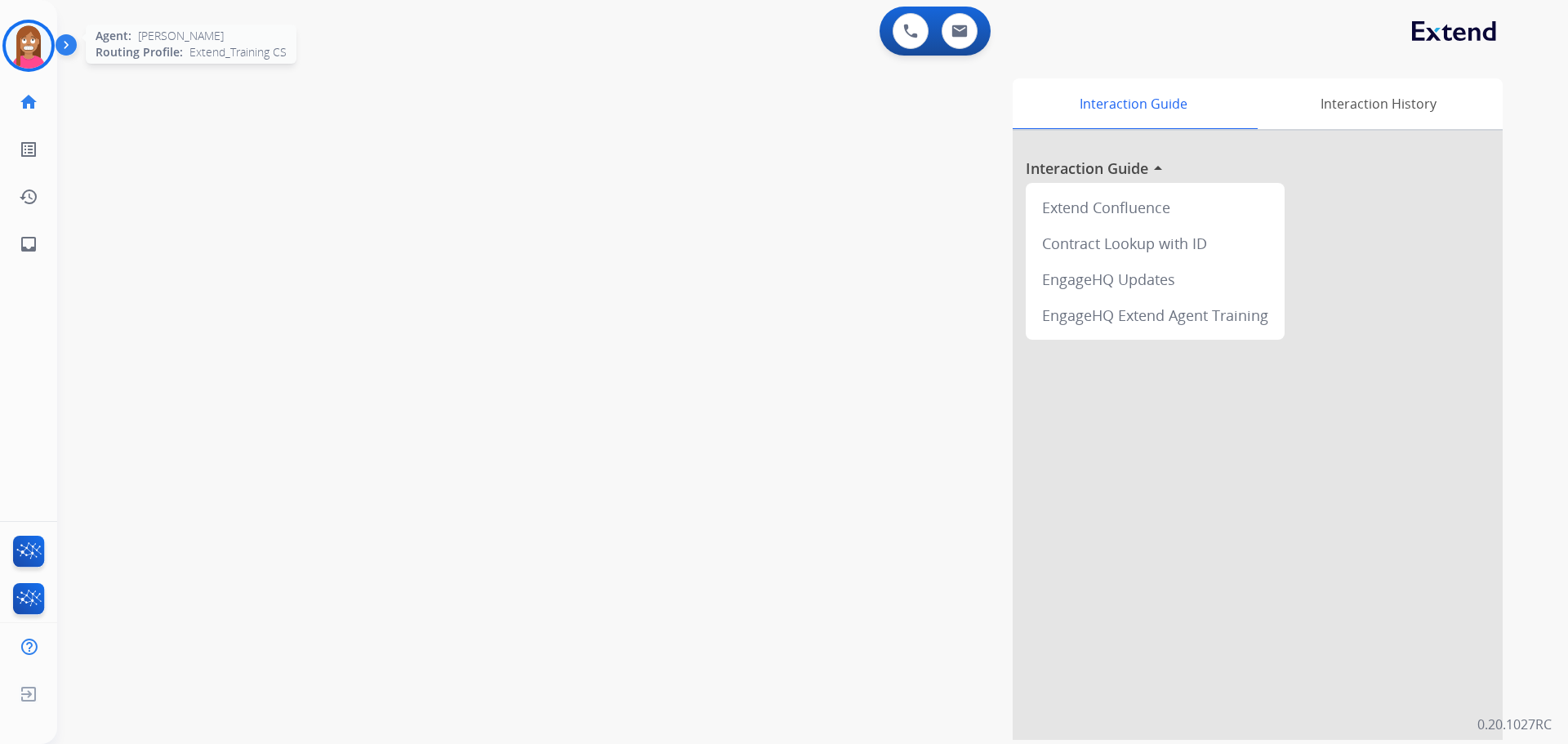
click at [38, 44] on img at bounding box center [29, 46] width 46 height 46
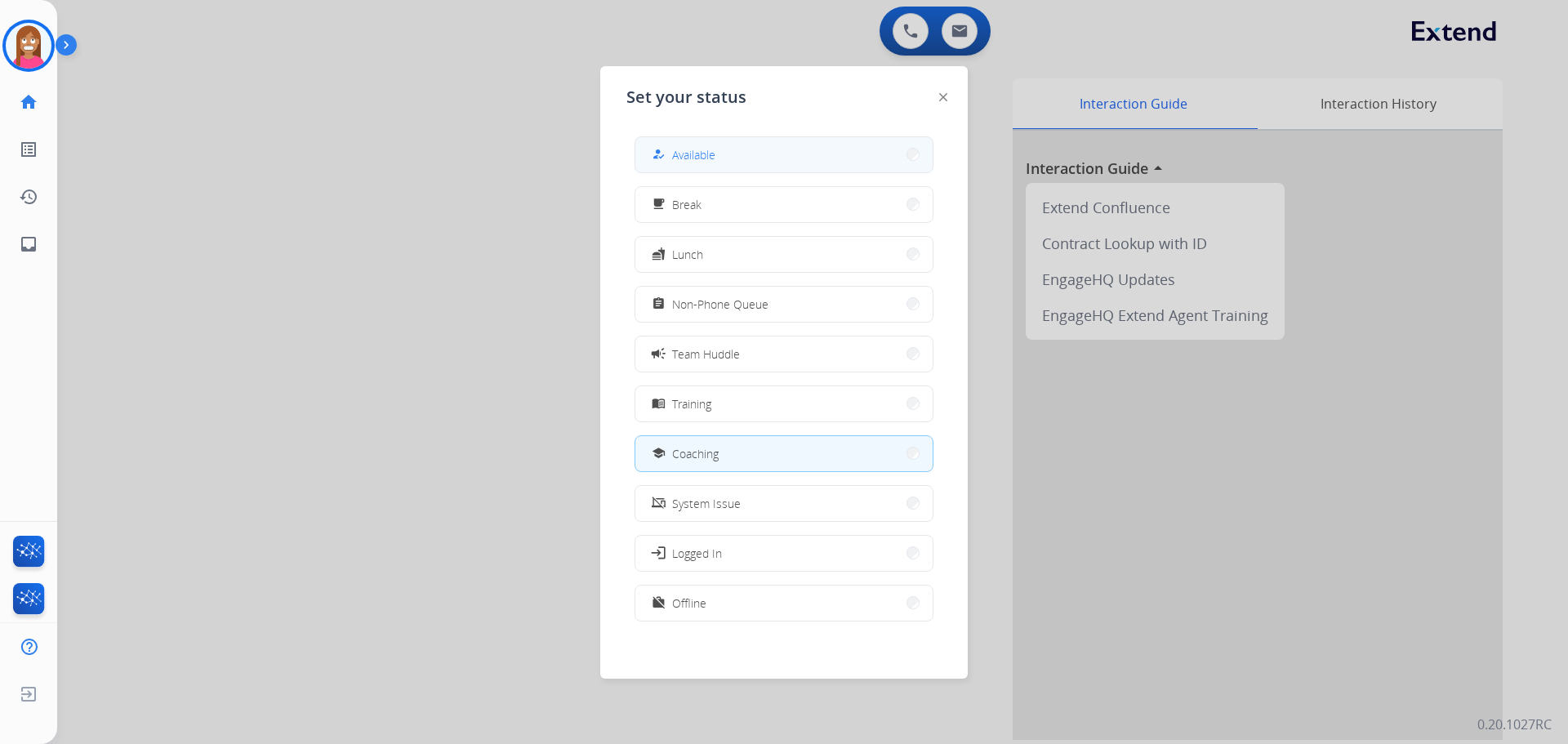
click at [731, 157] on button "how_to_reg Available" at bounding box center [784, 154] width 297 height 35
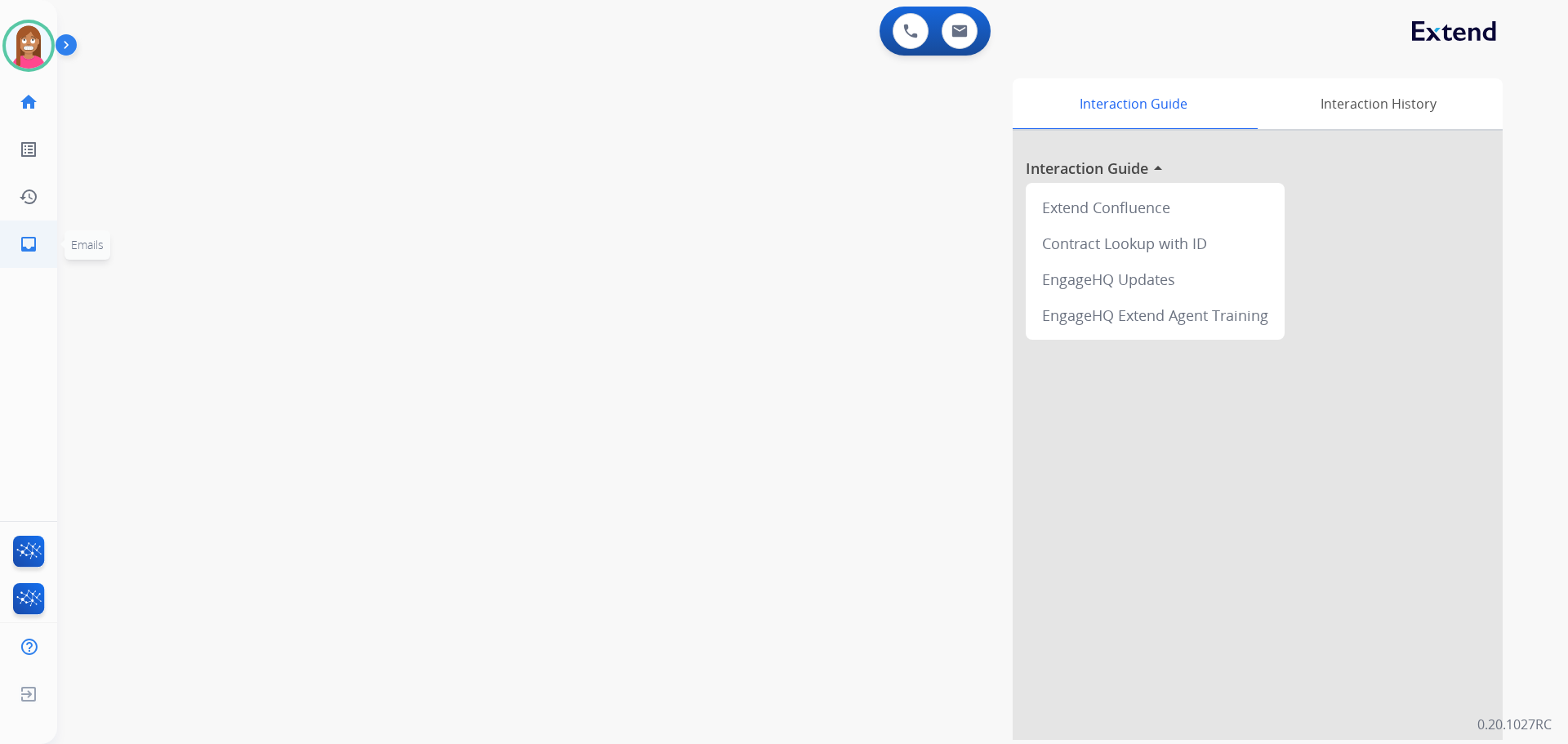
click at [38, 236] on mat-icon "inbox" at bounding box center [29, 244] width 20 height 20
select select "**********"
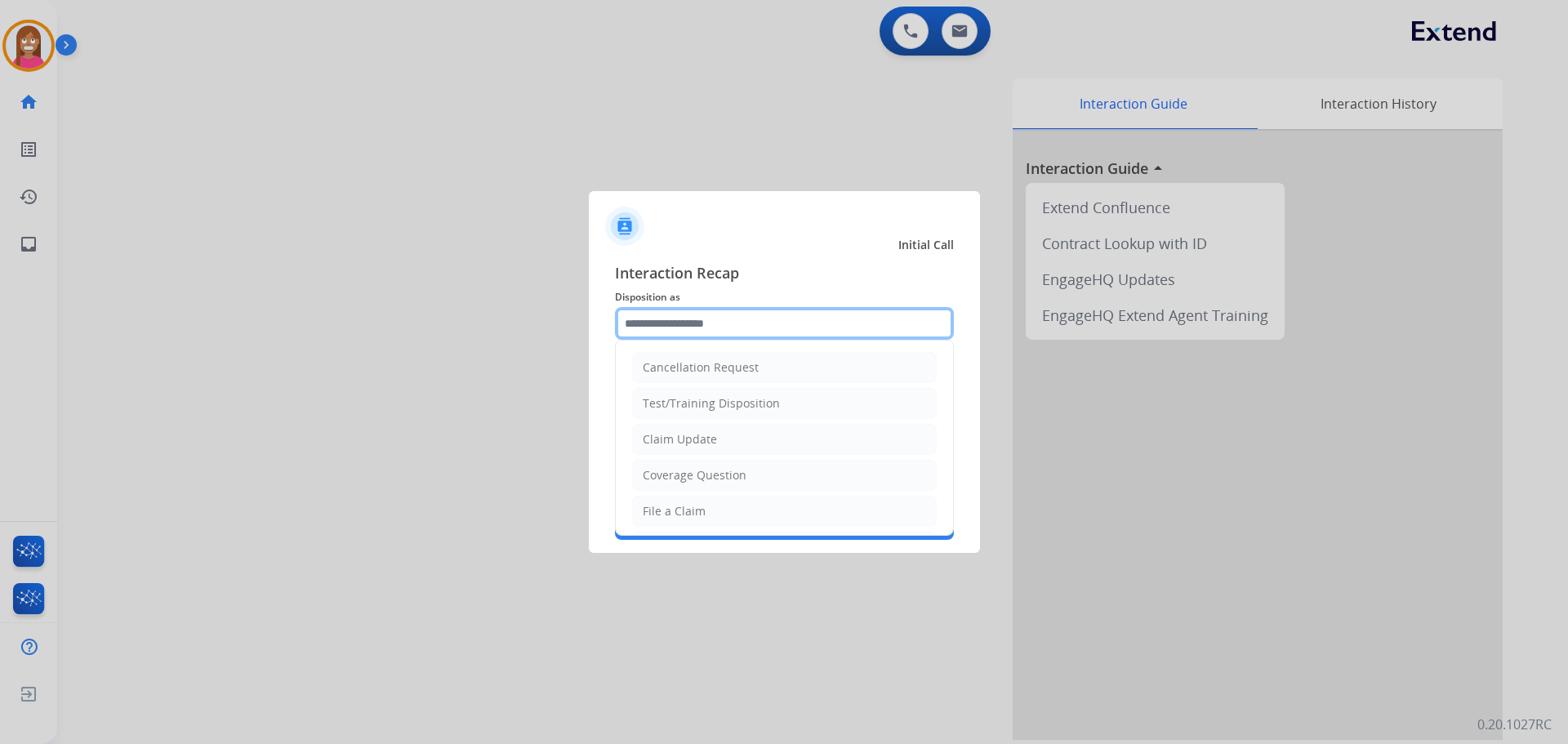
click at [638, 331] on input "text" at bounding box center [784, 323] width 339 height 33
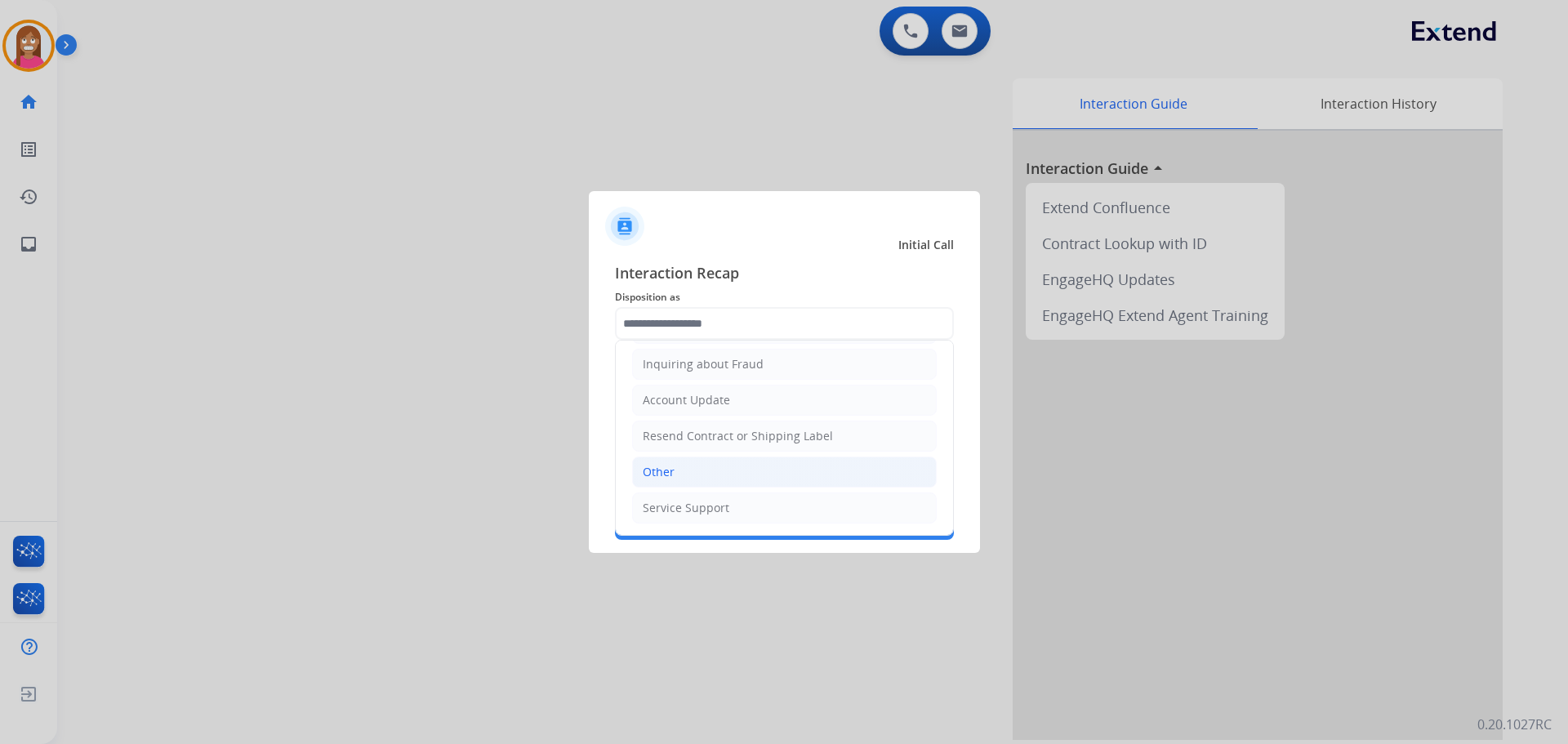
click at [664, 478] on div "Other" at bounding box center [658, 472] width 32 height 17
type input "*****"
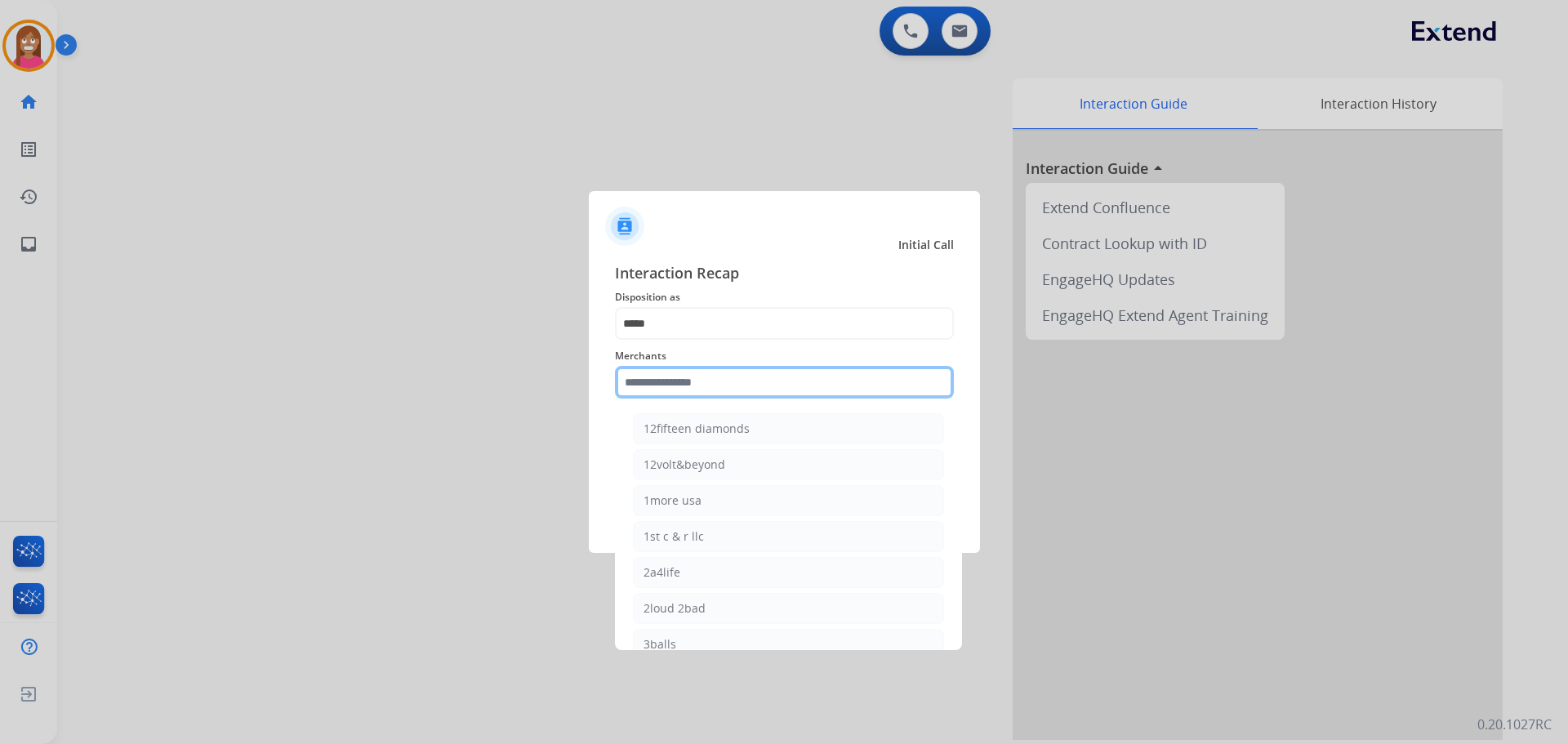
click at [656, 369] on input "text" at bounding box center [784, 382] width 339 height 33
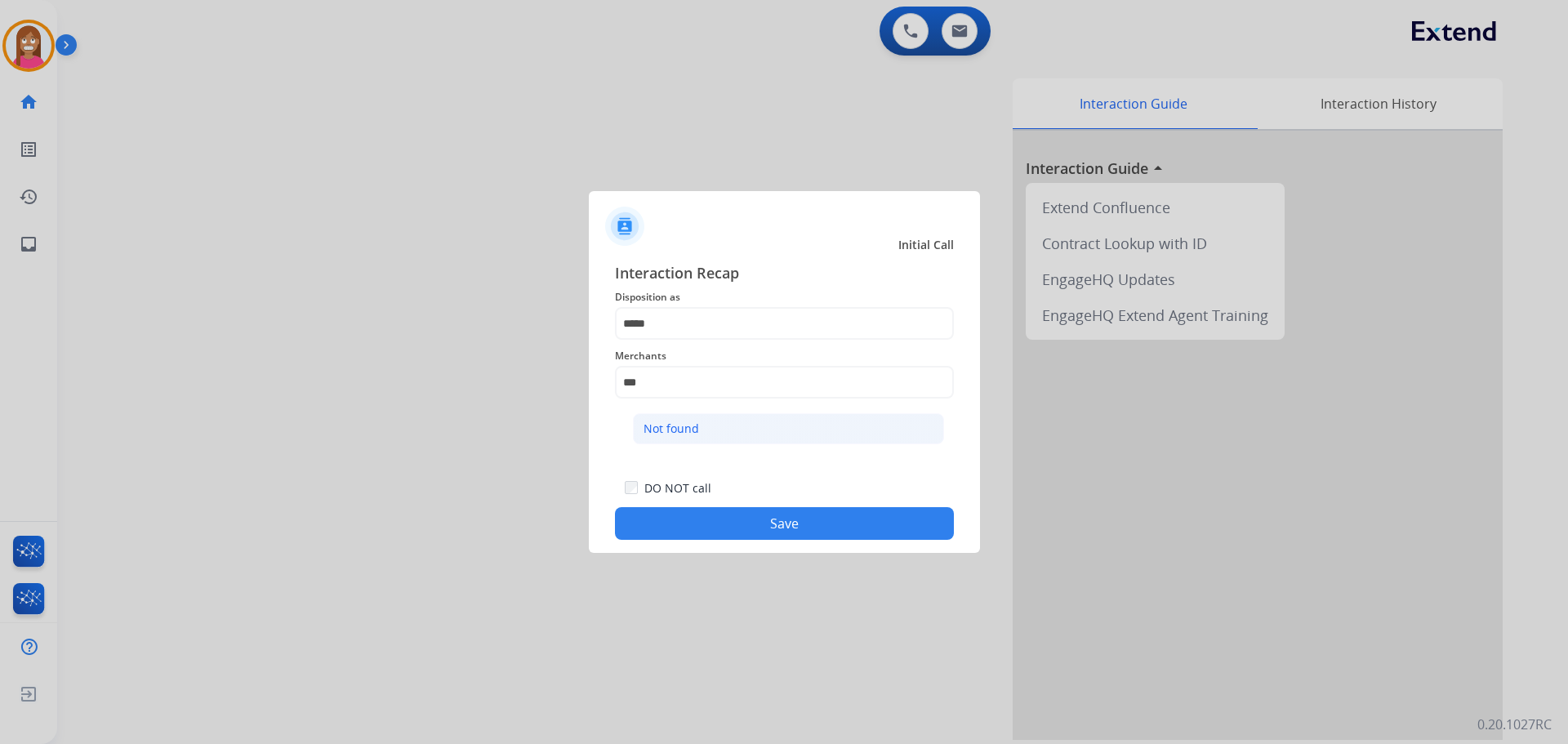
click at [698, 419] on li "Not found" at bounding box center [788, 427] width 311 height 31
type input "*********"
click at [731, 541] on div "Interaction Recap Disposition as ***** Merchants ********* Secure Pad Add secur…" at bounding box center [784, 401] width 391 height 305
click at [723, 535] on button "Save" at bounding box center [784, 522] width 339 height 33
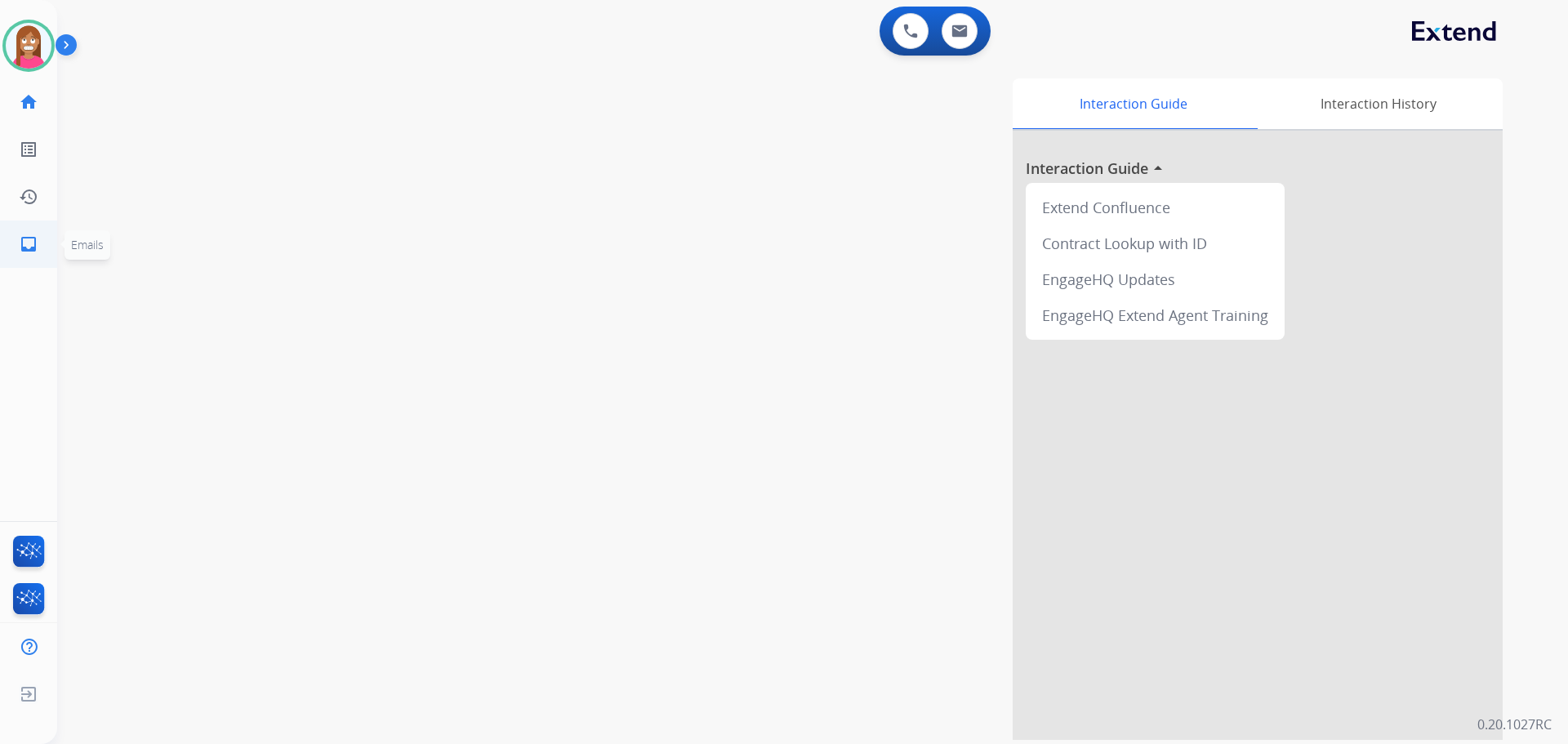
click at [35, 248] on mat-icon "inbox" at bounding box center [29, 244] width 20 height 20
select select "**********"
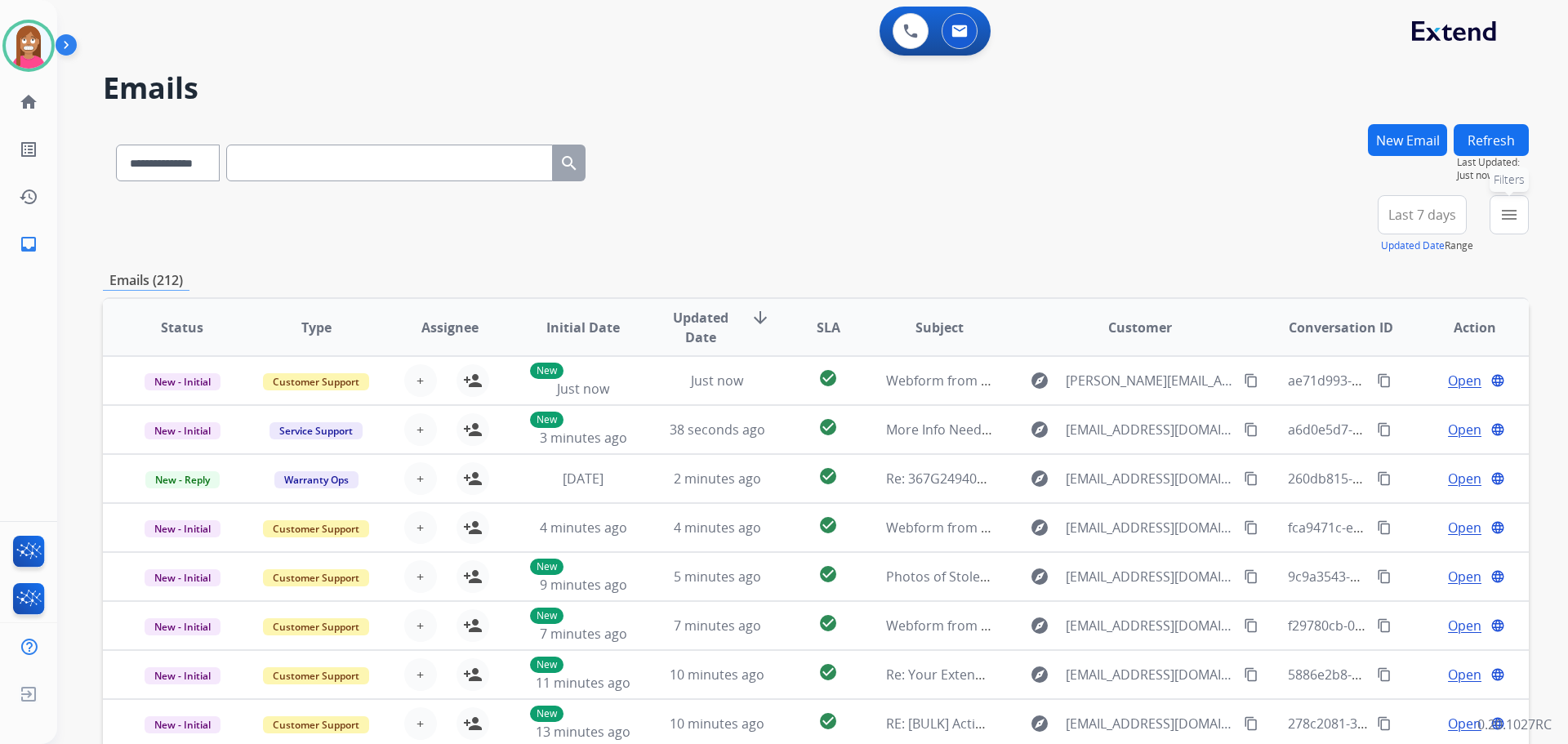
click at [1519, 204] on button "menu Filters" at bounding box center [1510, 215] width 40 height 40
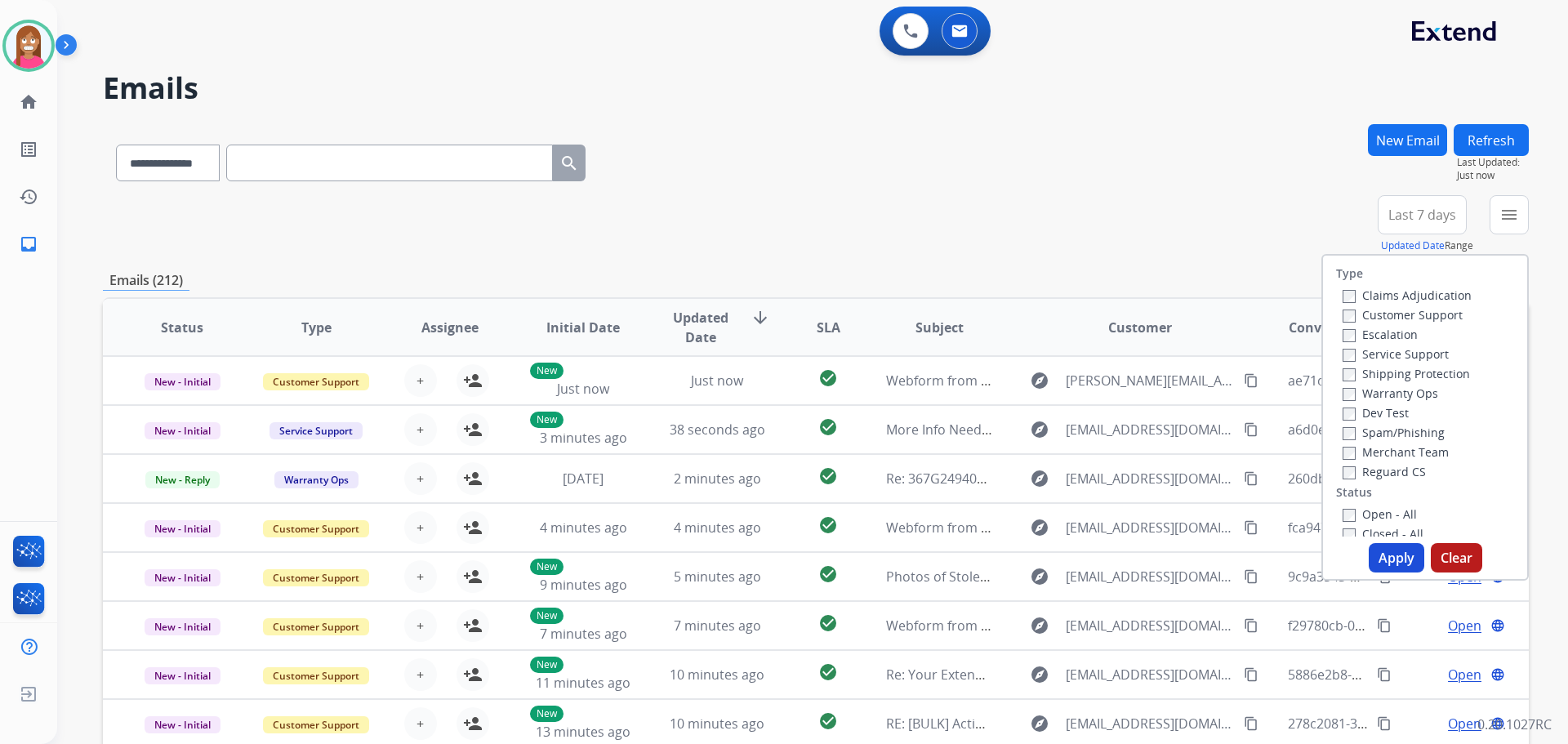
click at [1388, 312] on label "Customer Support" at bounding box center [1402, 315] width 120 height 16
click at [1392, 378] on label "Shipping Protection" at bounding box center [1406, 374] width 128 height 16
drag, startPoint x: 1380, startPoint y: 473, endPoint x: 1375, endPoint y: 500, distance: 27.5
click at [1379, 474] on label "Reguard CS" at bounding box center [1384, 472] width 83 height 16
drag, startPoint x: 1365, startPoint y: 513, endPoint x: 1381, endPoint y: 550, distance: 40.3
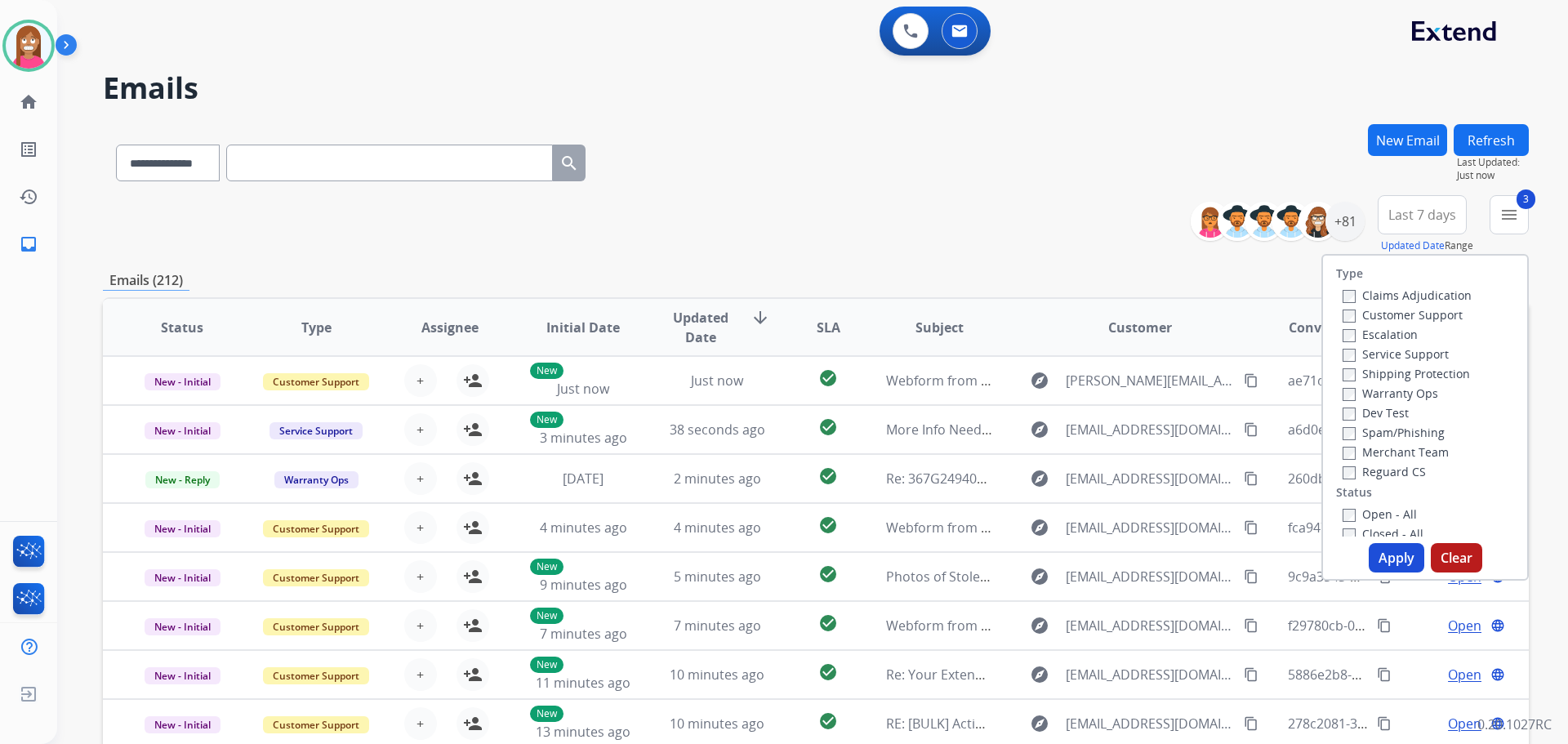
click at [1365, 518] on label "Open - All" at bounding box center [1379, 514] width 74 height 16
click at [1383, 558] on button "Apply" at bounding box center [1397, 558] width 55 height 30
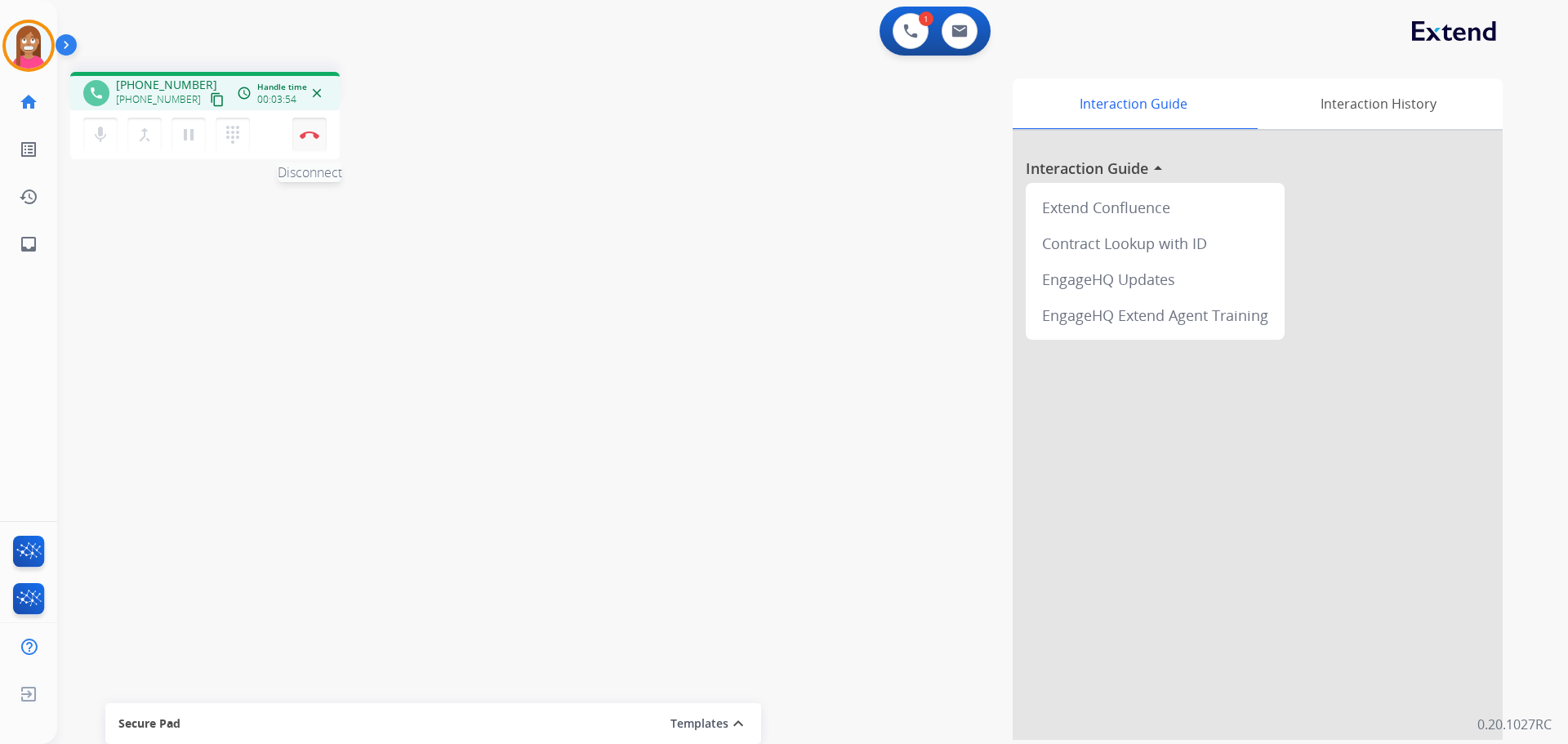
click at [306, 143] on button "Disconnect" at bounding box center [309, 135] width 35 height 35
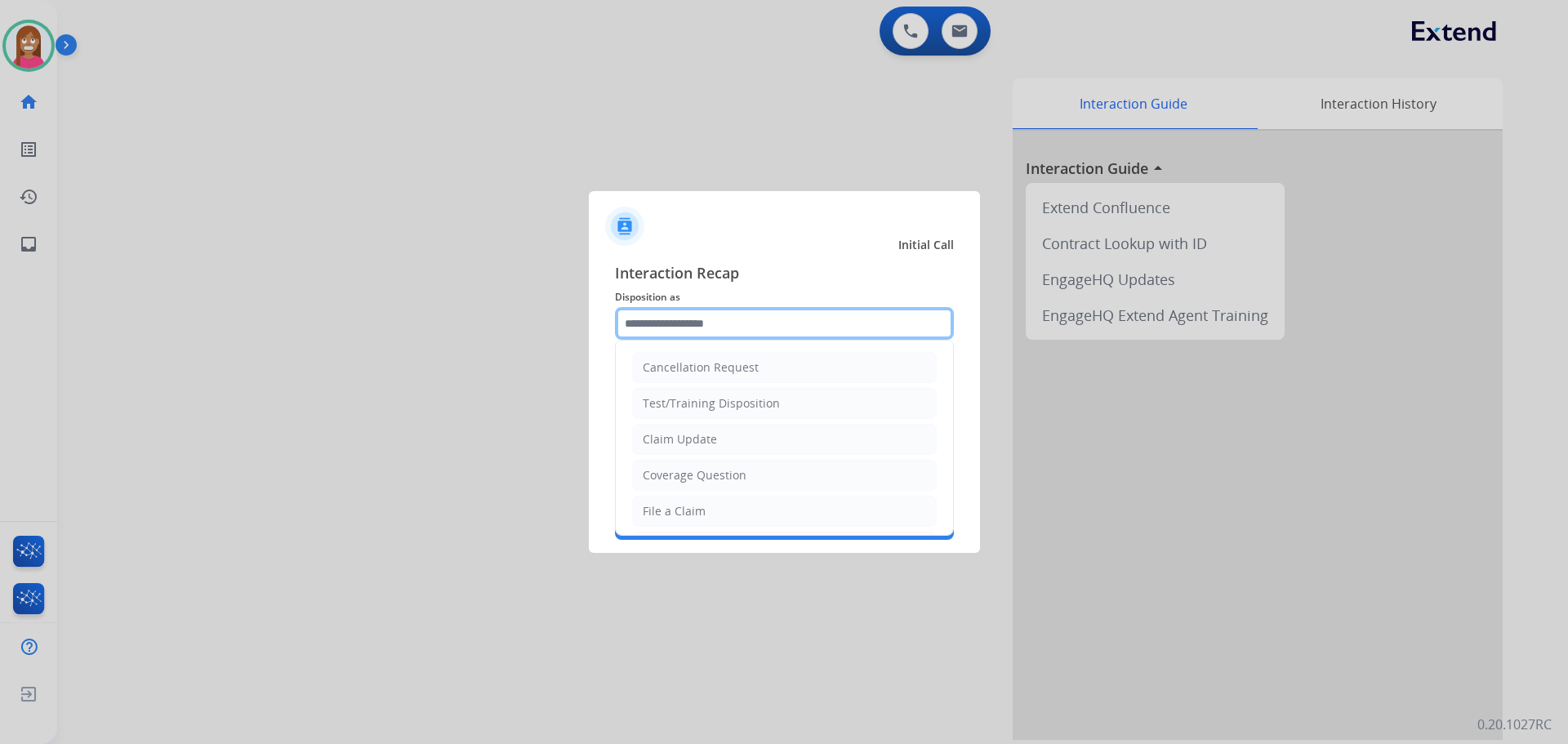
click at [684, 324] on input "text" at bounding box center [784, 323] width 339 height 33
drag, startPoint x: 660, startPoint y: 444, endPoint x: 653, endPoint y: 431, distance: 14.8
click at [660, 443] on div "Claim Update" at bounding box center [679, 439] width 74 height 17
type input "**********"
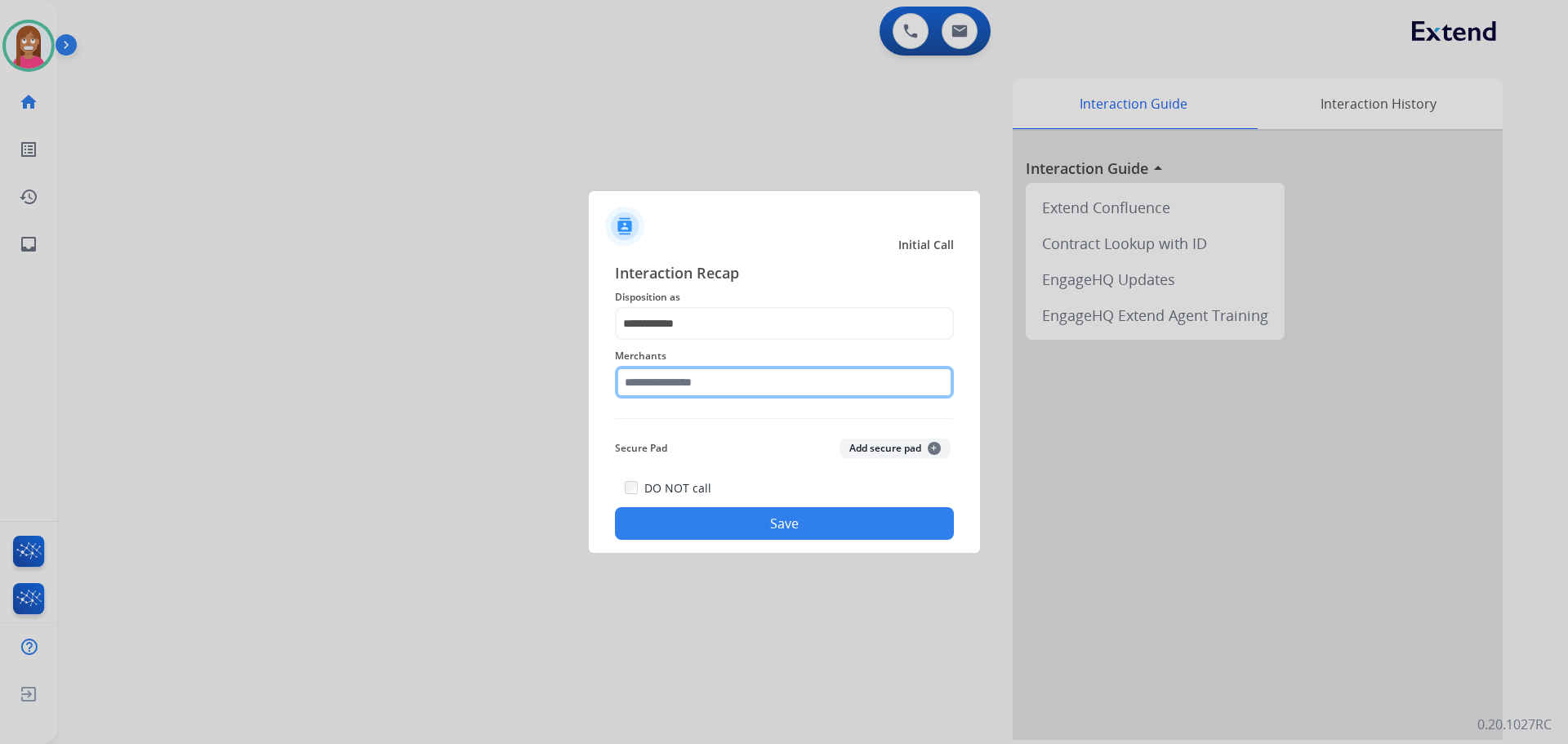
click at [655, 376] on input "text" at bounding box center [784, 382] width 339 height 33
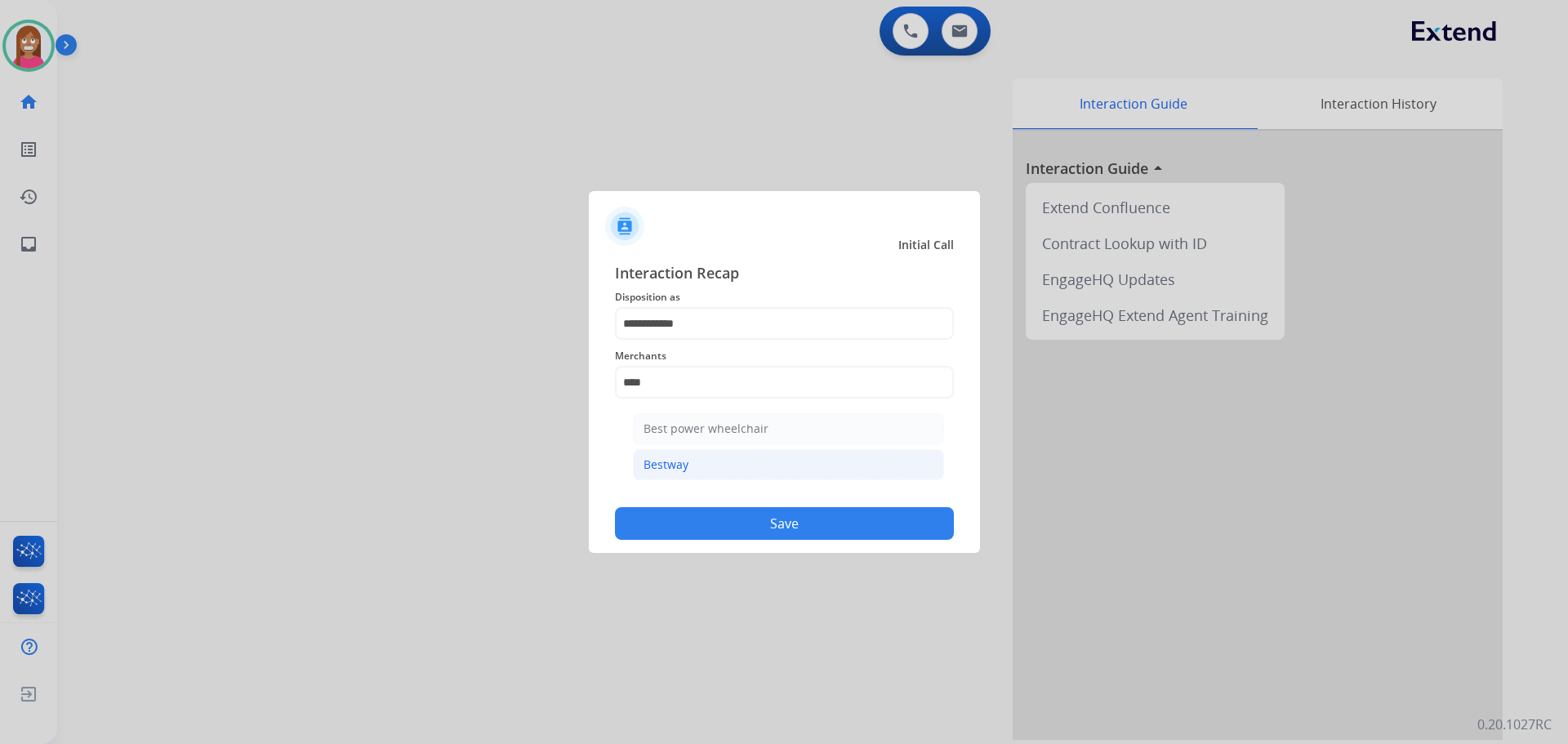
click at [682, 466] on div "Bestway" at bounding box center [665, 464] width 45 height 17
type input "*******"
click at [690, 512] on button "Save" at bounding box center [784, 522] width 339 height 33
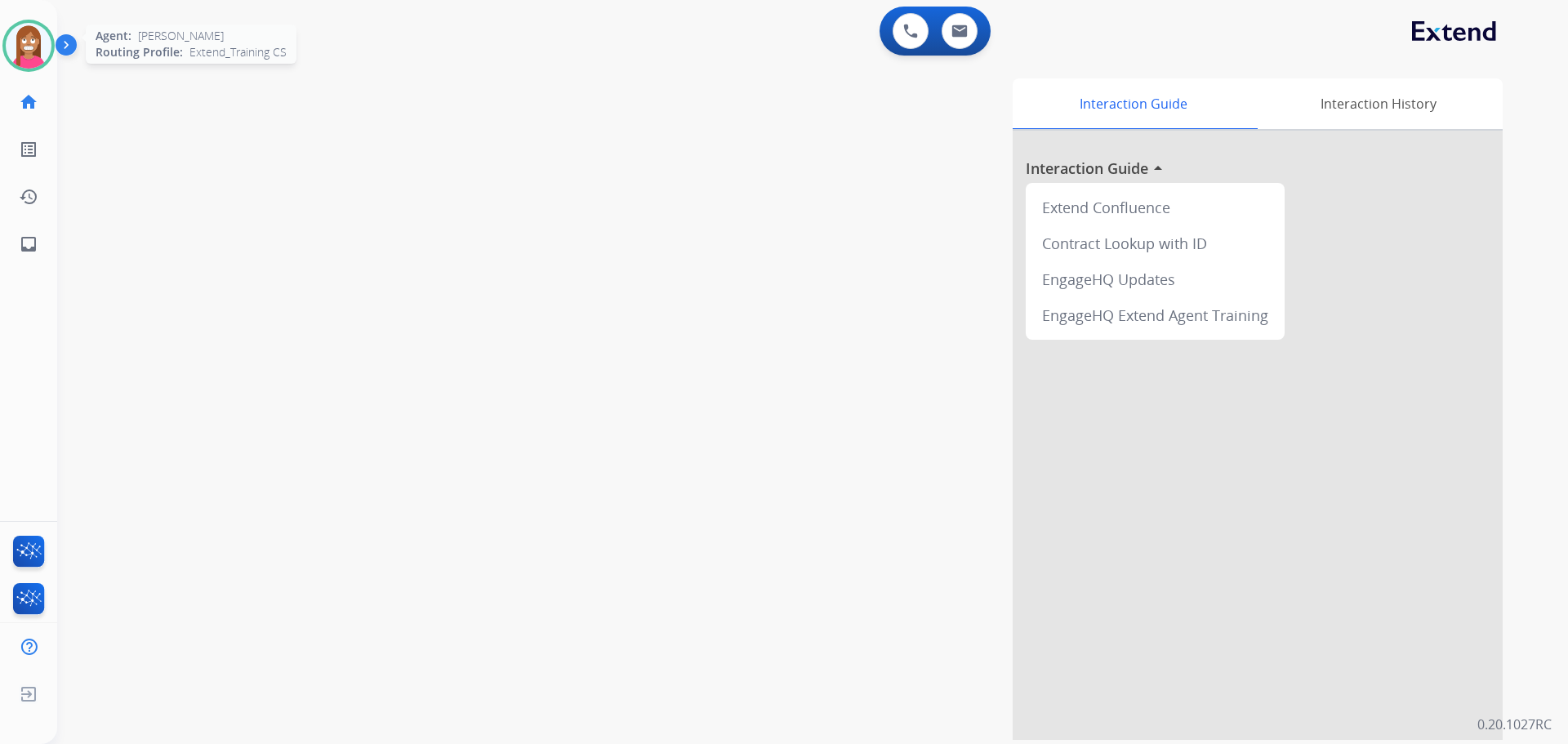
click at [7, 46] on img at bounding box center [29, 46] width 46 height 46
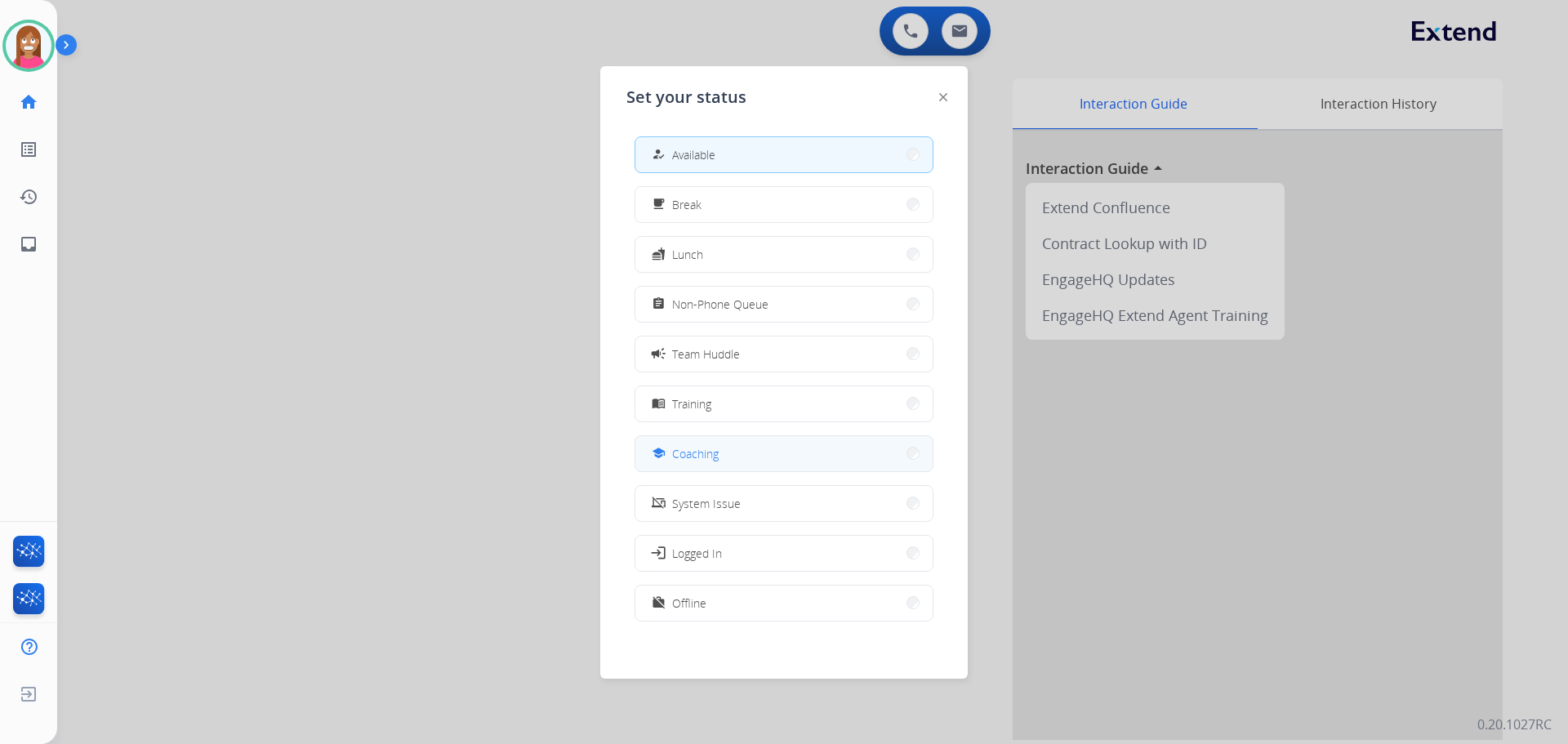
drag, startPoint x: 684, startPoint y: 451, endPoint x: 671, endPoint y: 451, distance: 13.0
click at [681, 451] on span "Coaching" at bounding box center [695, 453] width 47 height 17
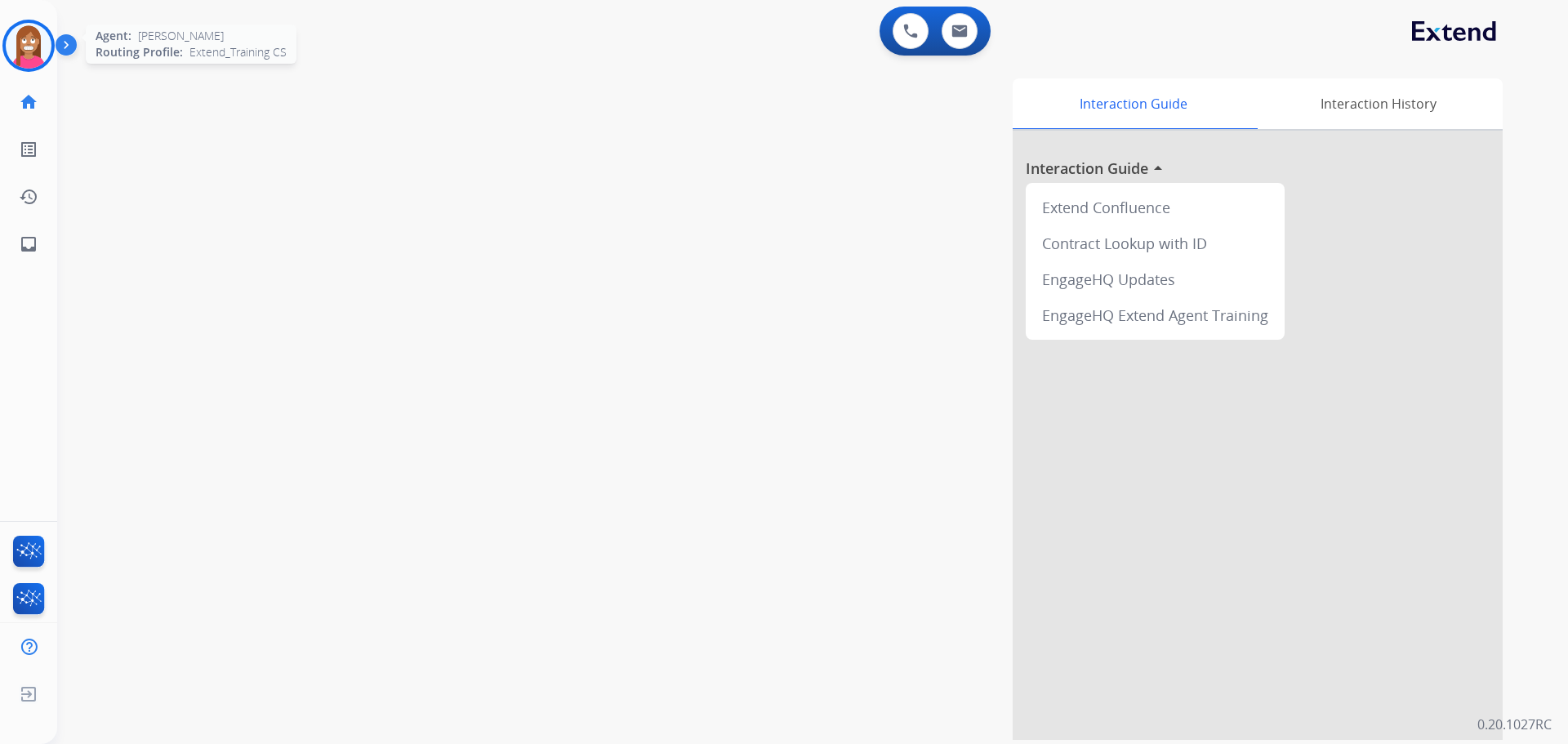
click at [12, 60] on img at bounding box center [29, 46] width 46 height 46
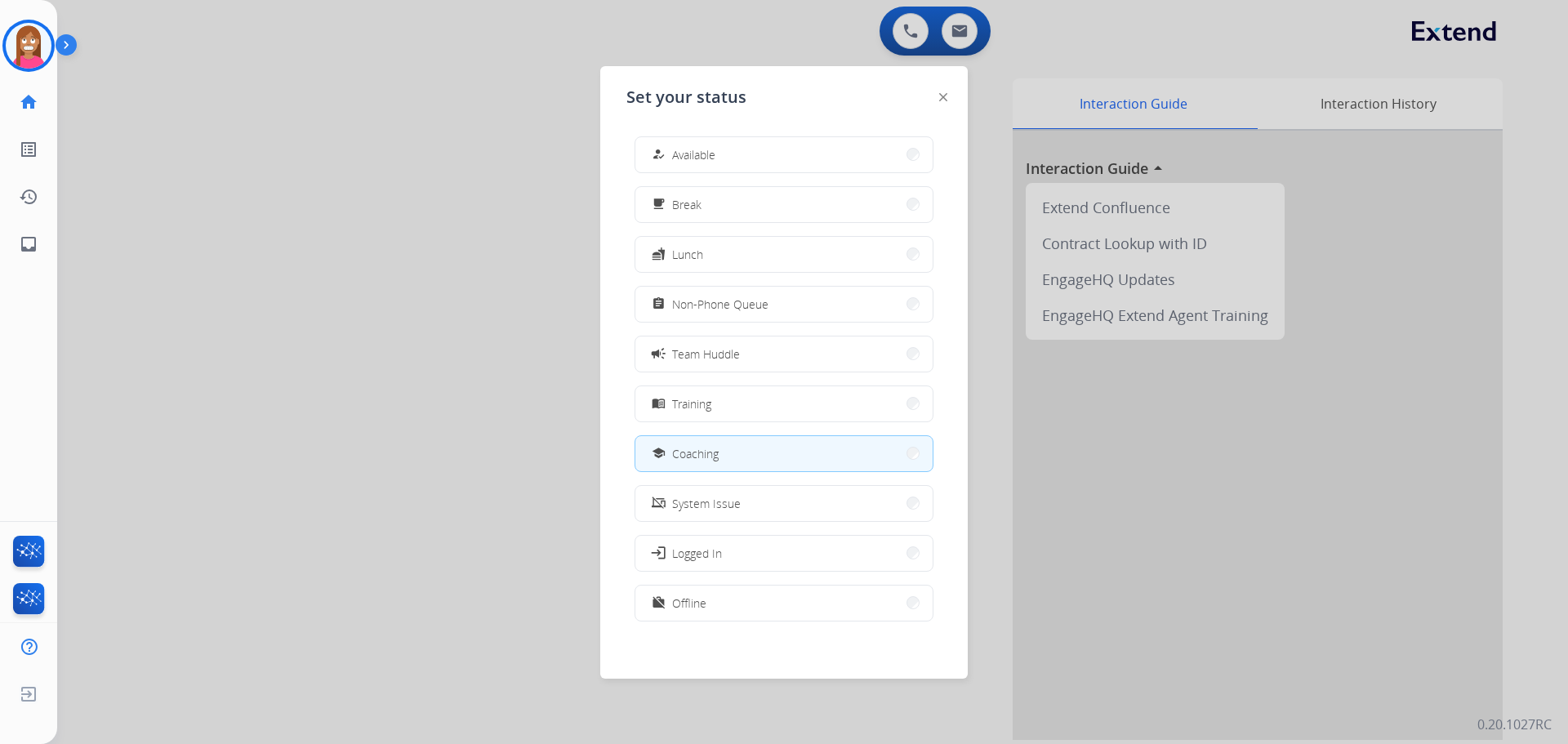
drag, startPoint x: 671, startPoint y: 155, endPoint x: 651, endPoint y: 138, distance: 26.2
click at [666, 148] on div "how_to_reg" at bounding box center [660, 154] width 24 height 20
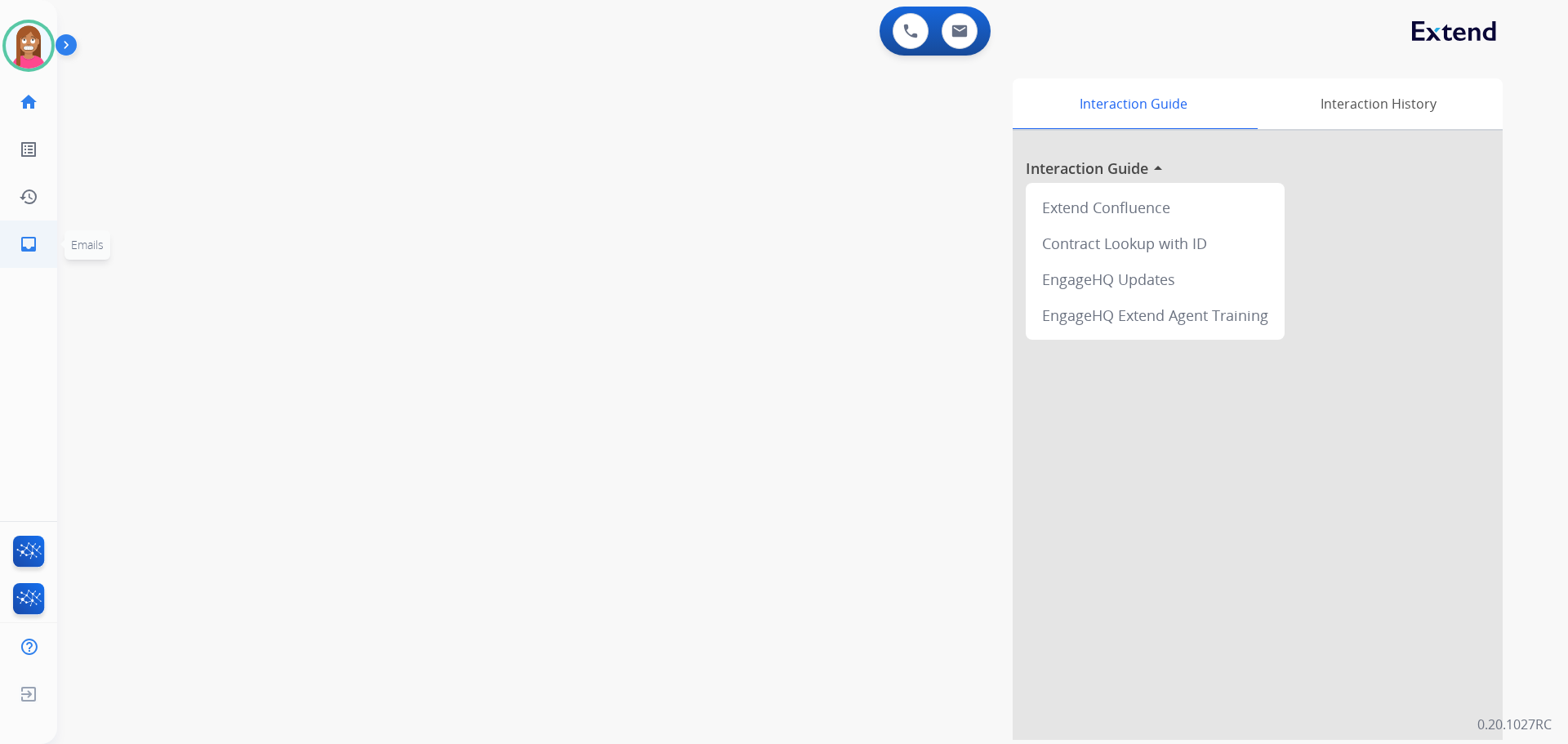
click at [49, 249] on link "inbox Emails" at bounding box center [29, 244] width 46 height 46
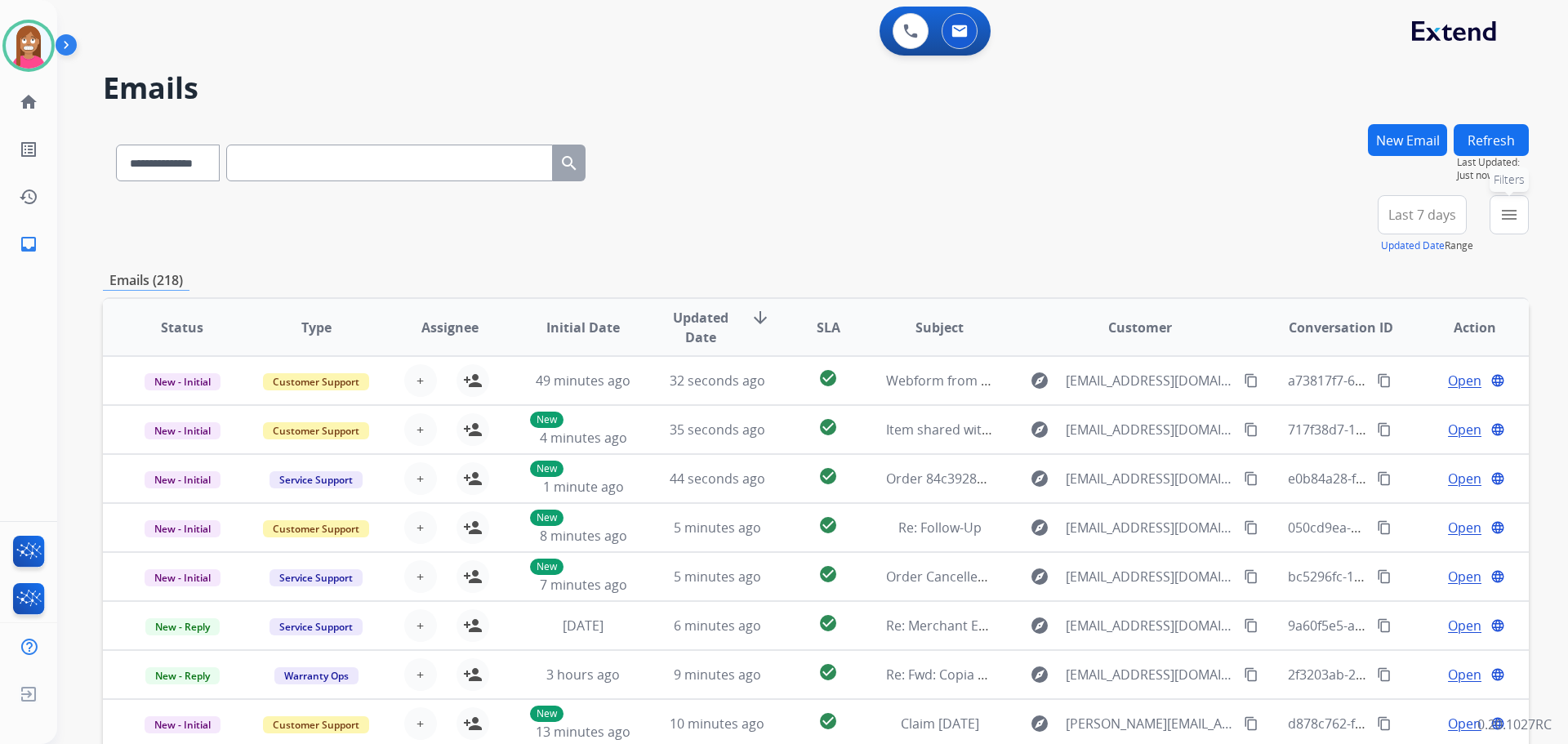
click at [1514, 226] on button "menu Filters" at bounding box center [1510, 215] width 40 height 40
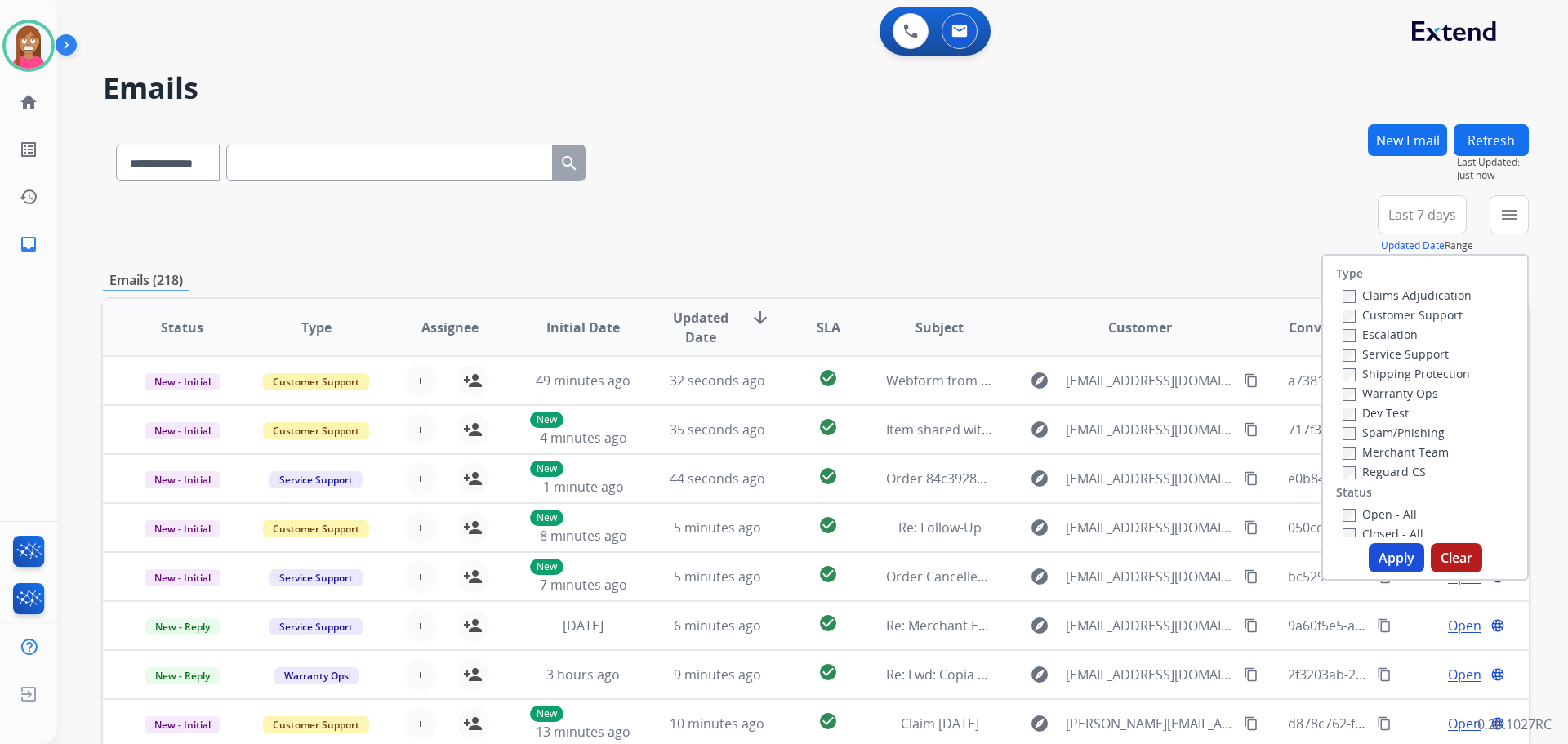
click at [1370, 316] on label "Customer Support" at bounding box center [1402, 315] width 120 height 16
click at [1347, 371] on label "Shipping Protection" at bounding box center [1406, 374] width 128 height 16
click at [1355, 469] on label "Reguard CS" at bounding box center [1384, 472] width 83 height 16
click at [1352, 513] on label "Open - All" at bounding box center [1379, 514] width 74 height 16
click at [1382, 564] on button "Apply" at bounding box center [1397, 558] width 55 height 30
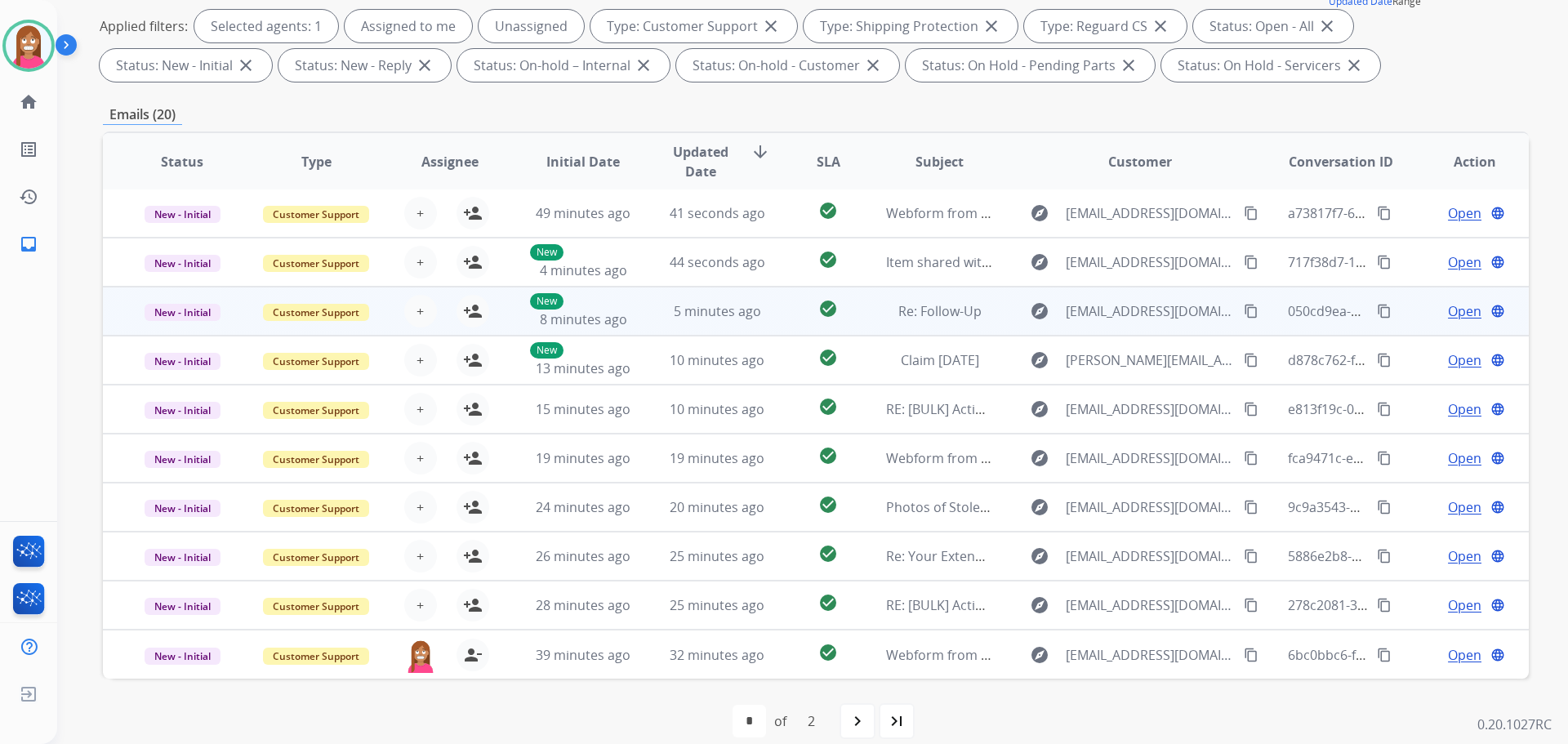
scroll to position [245, 0]
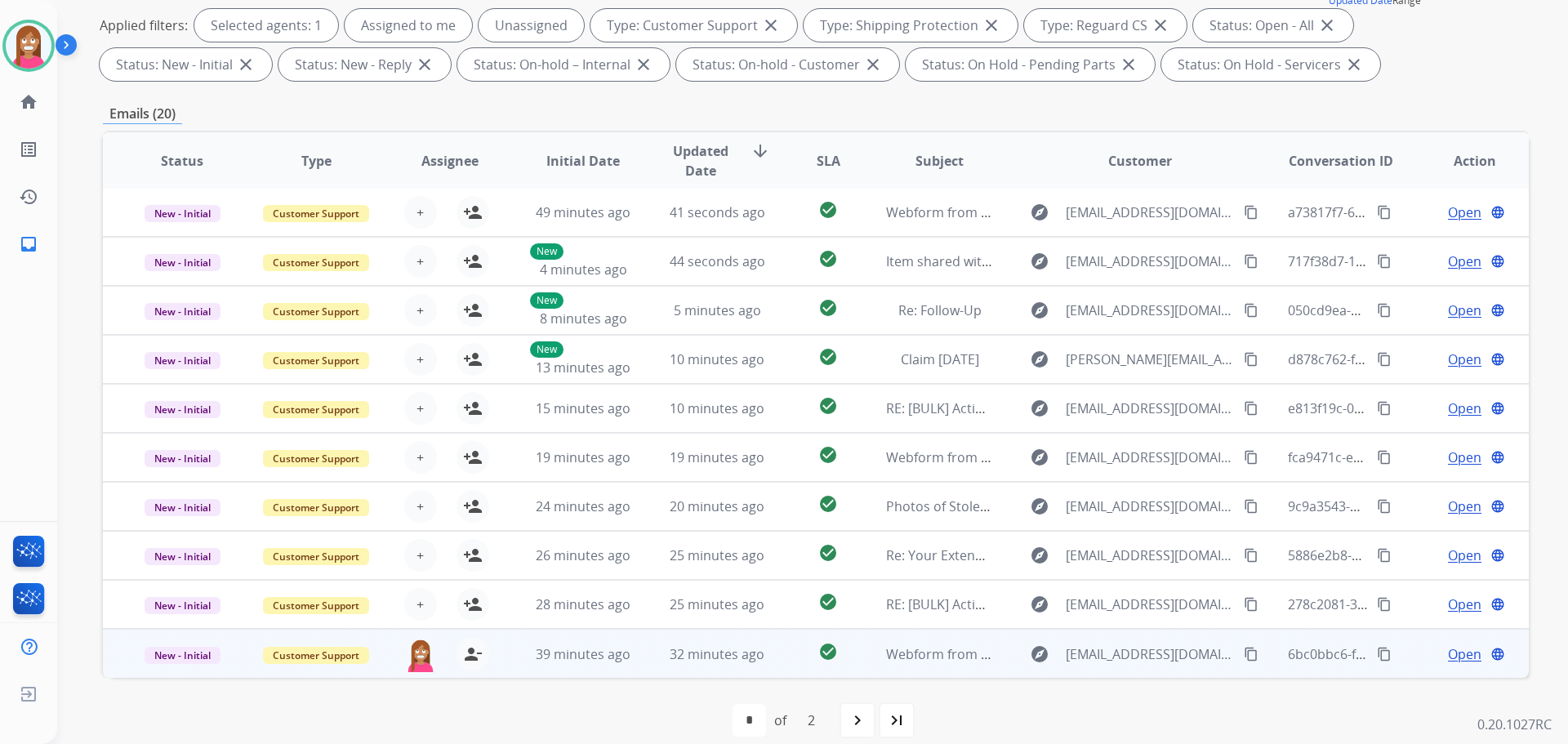
click at [628, 670] on td "39 minutes ago" at bounding box center [570, 653] width 134 height 49
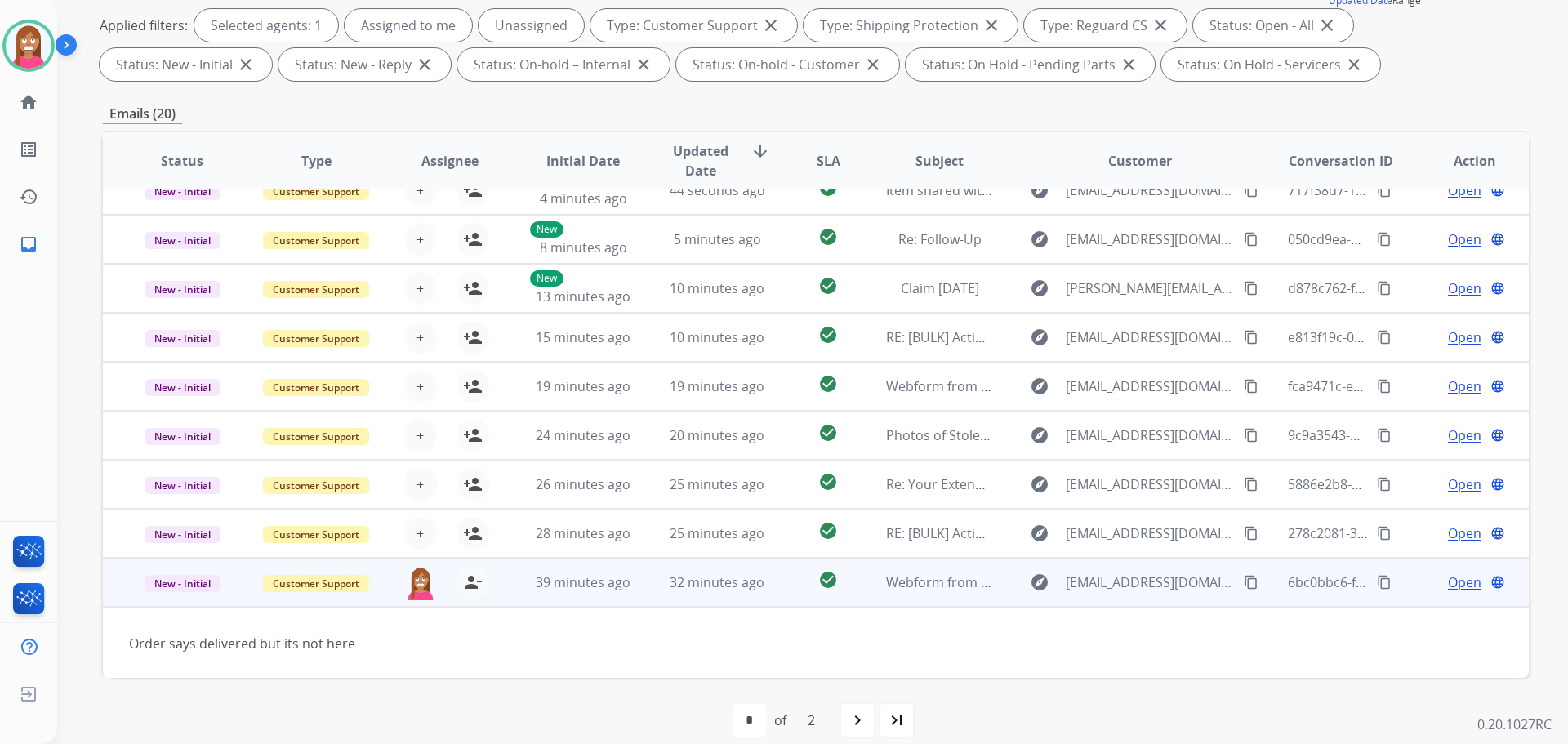
click at [628, 670] on td "Order says delivered but its not here" at bounding box center [682, 642] width 1159 height 72
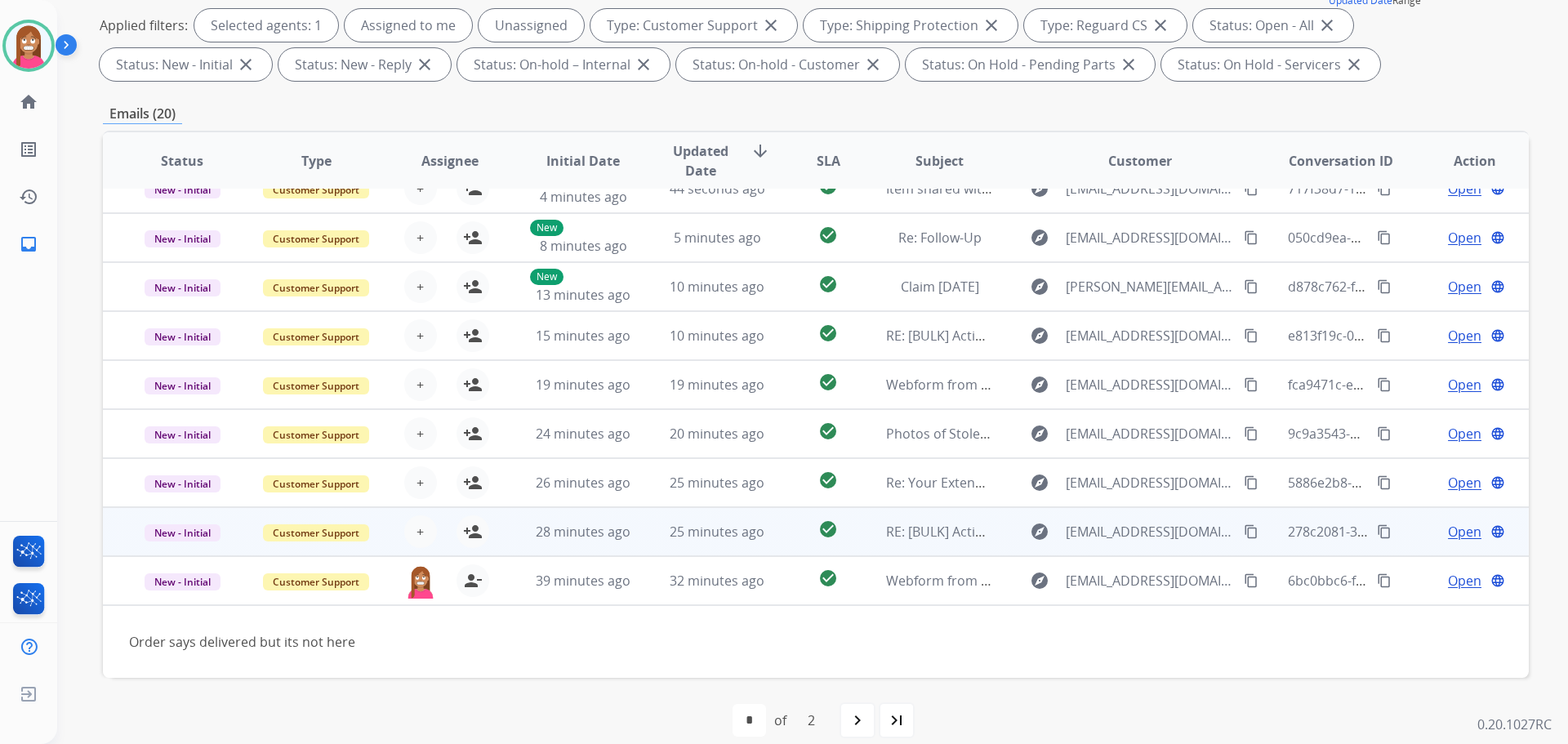
click at [647, 532] on td "25 minutes ago" at bounding box center [704, 531] width 134 height 49
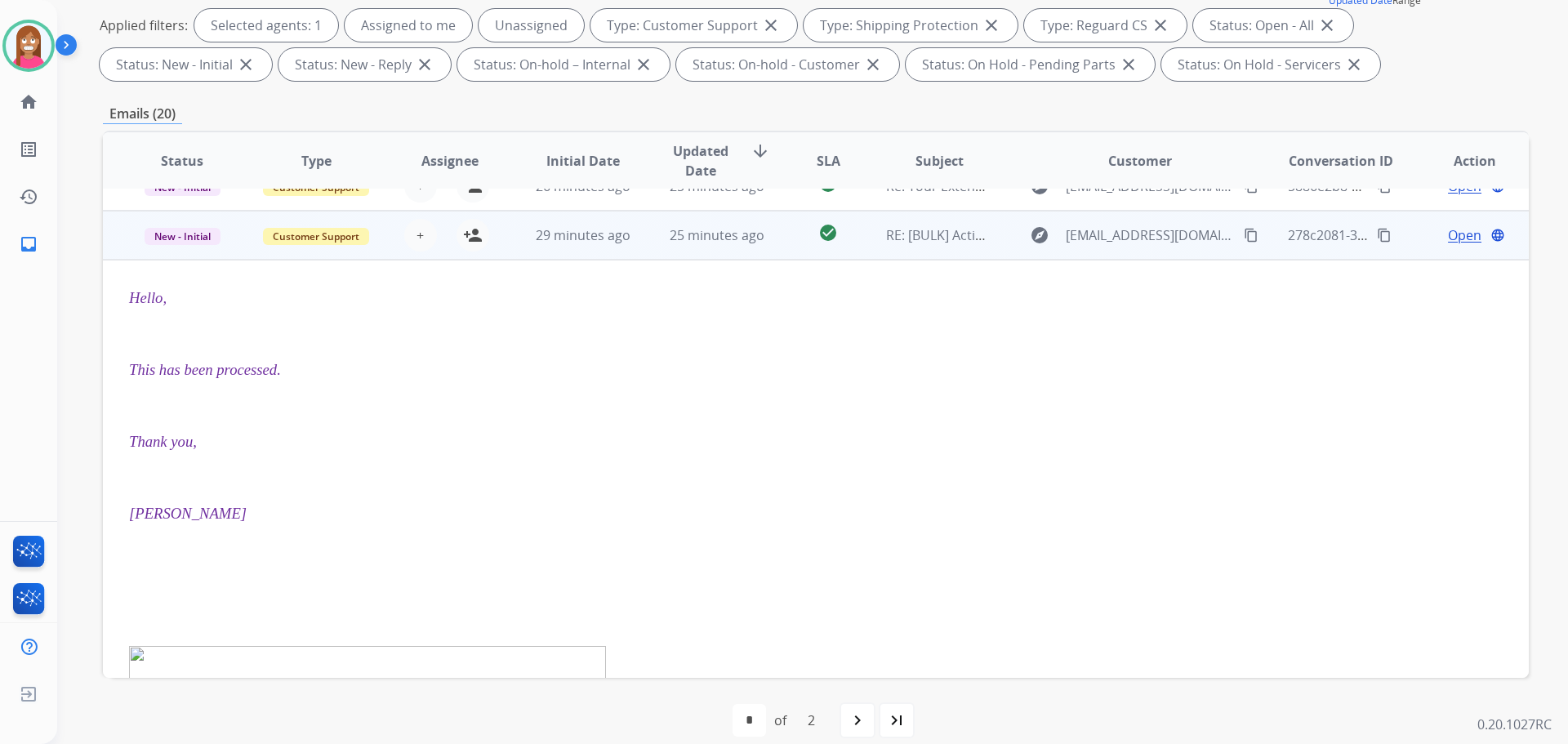
scroll to position [311, 0]
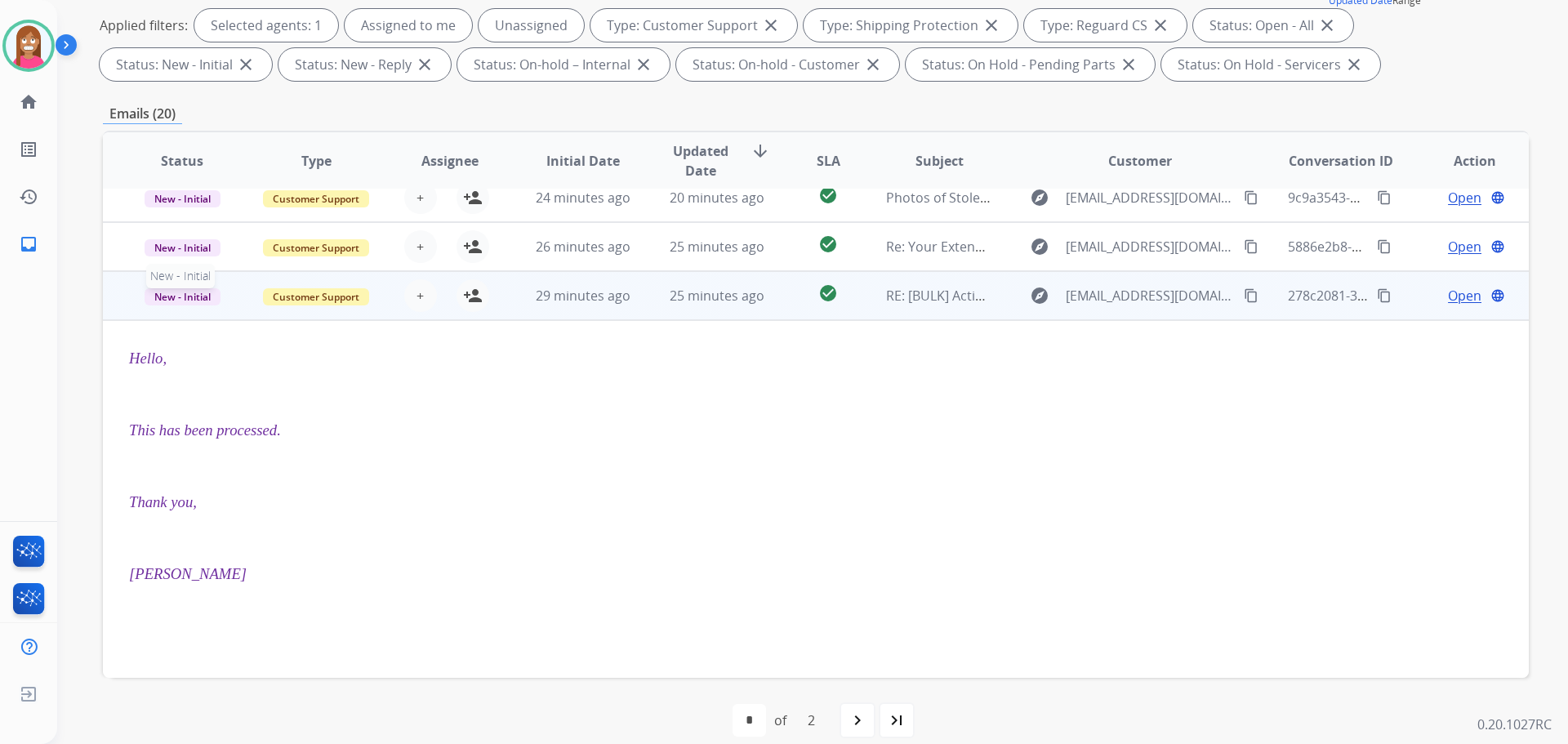
click at [194, 298] on span "New - Initial" at bounding box center [182, 296] width 76 height 17
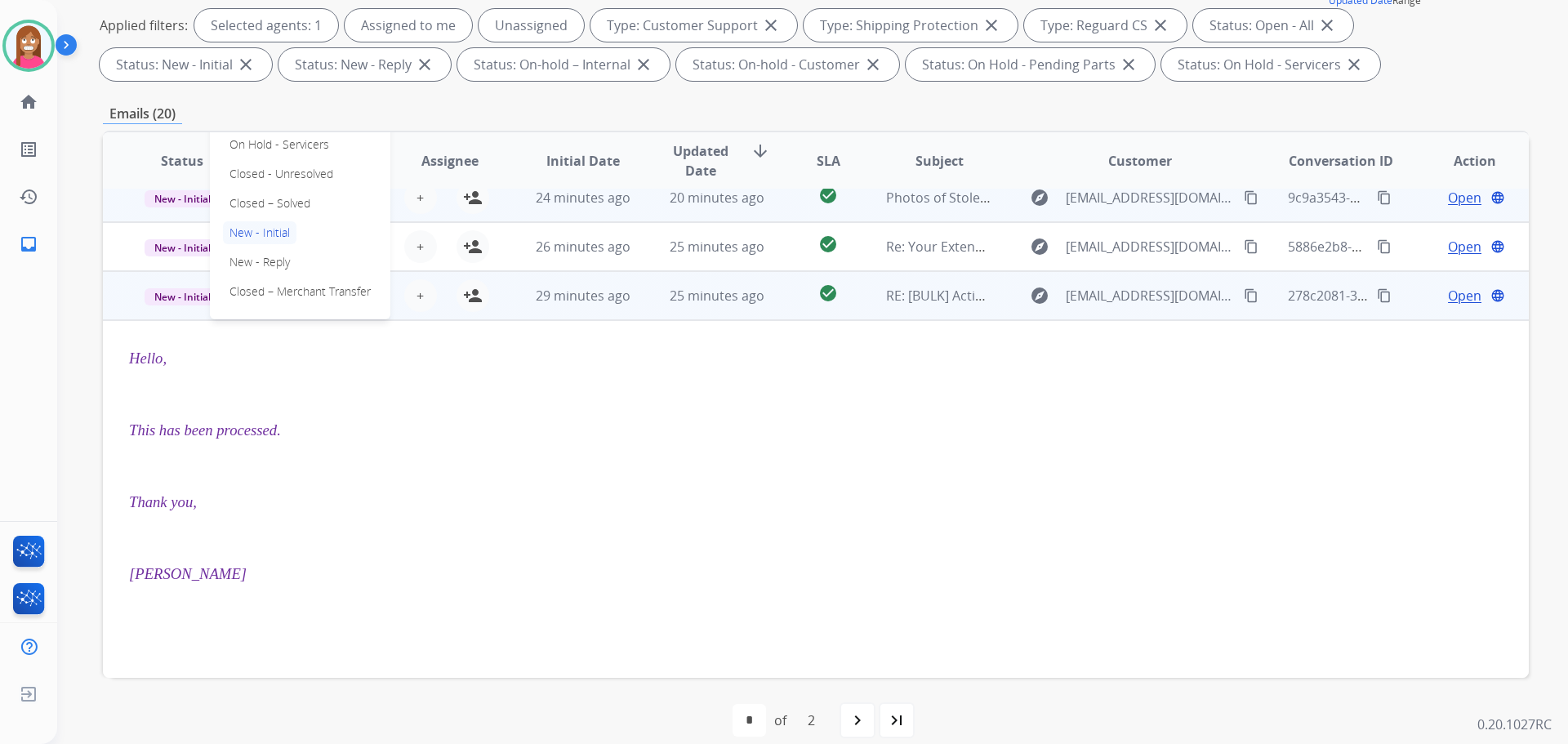
click at [273, 208] on p "Closed – Solved" at bounding box center [269, 203] width 94 height 23
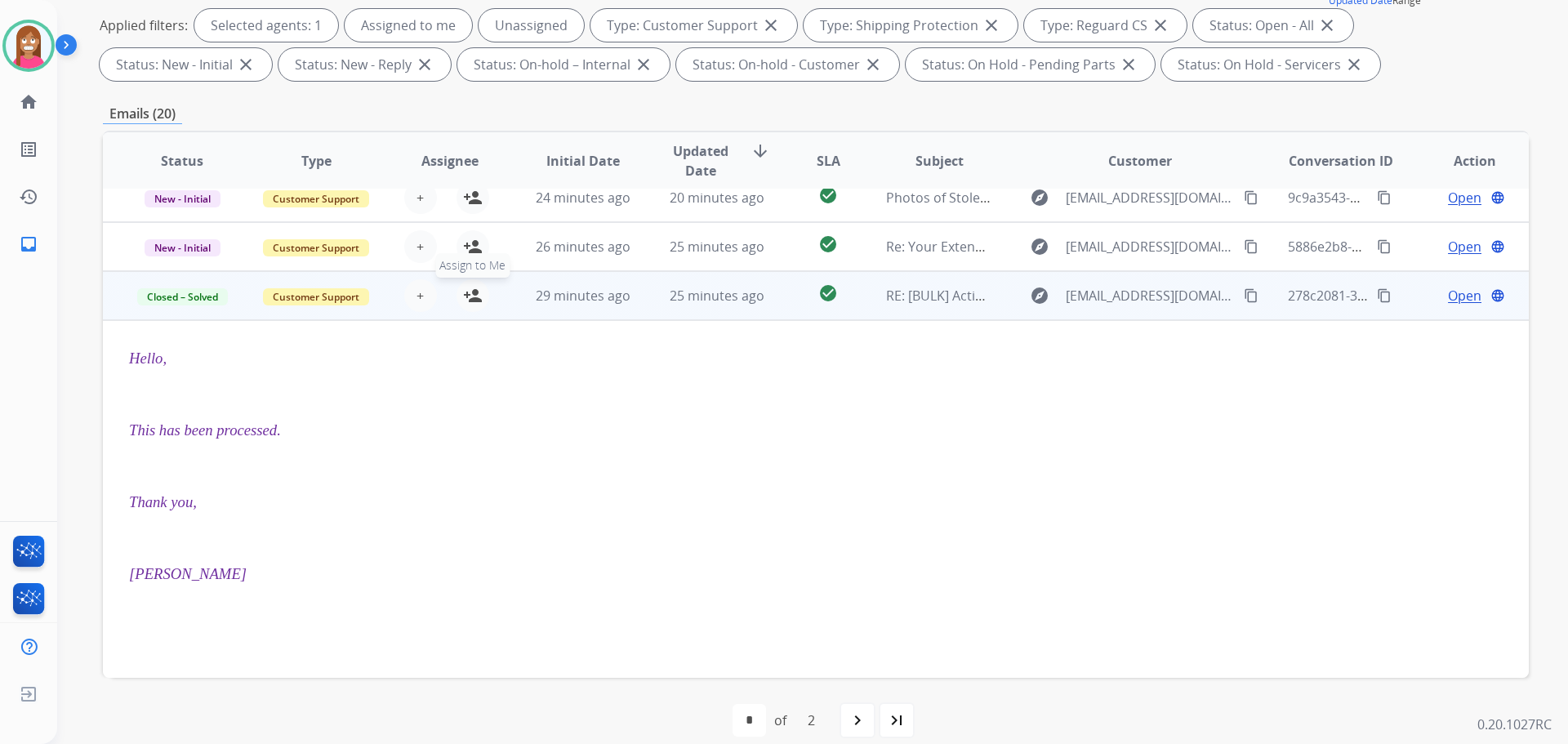
click at [466, 299] on mat-icon "person_add" at bounding box center [473, 296] width 20 height 20
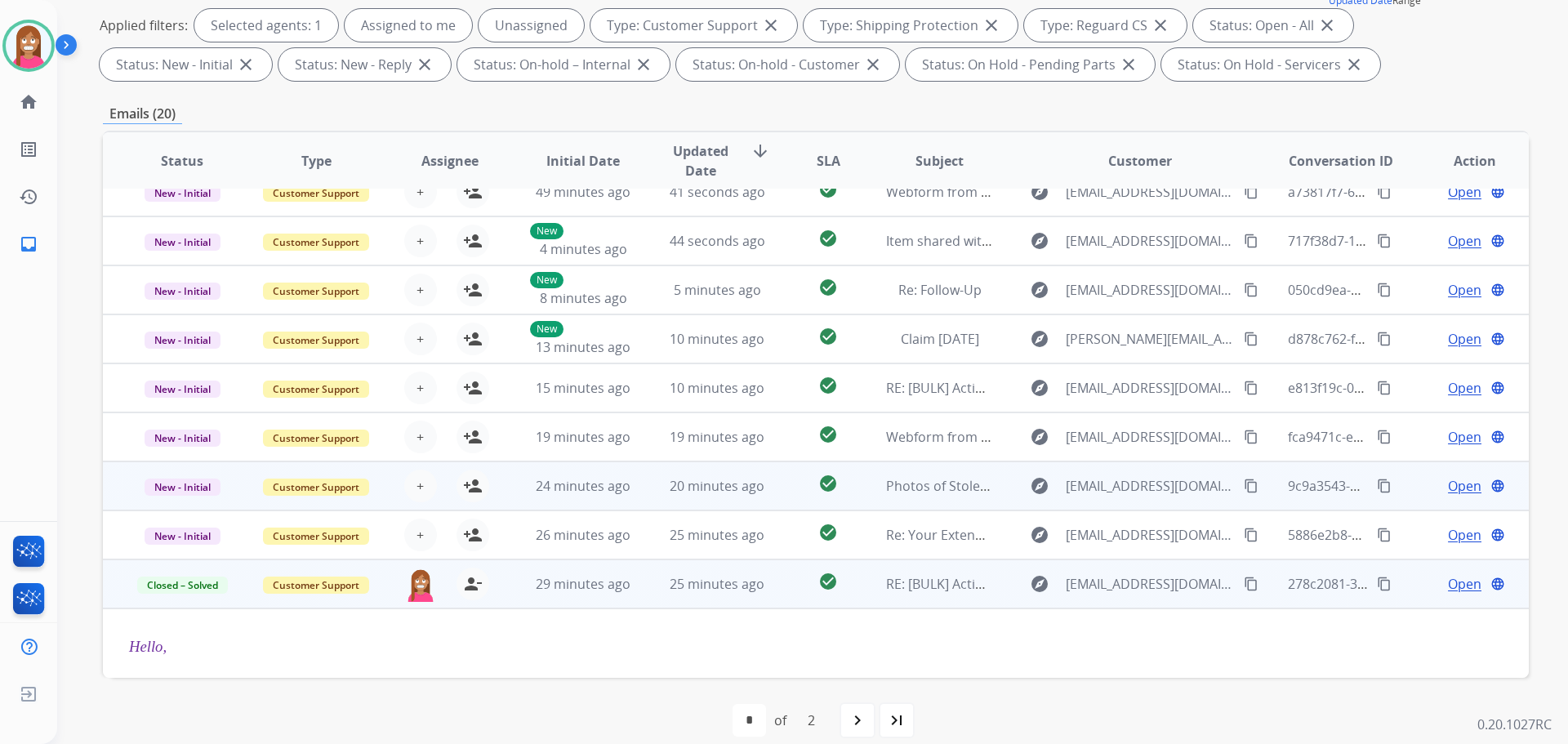
scroll to position [0, 0]
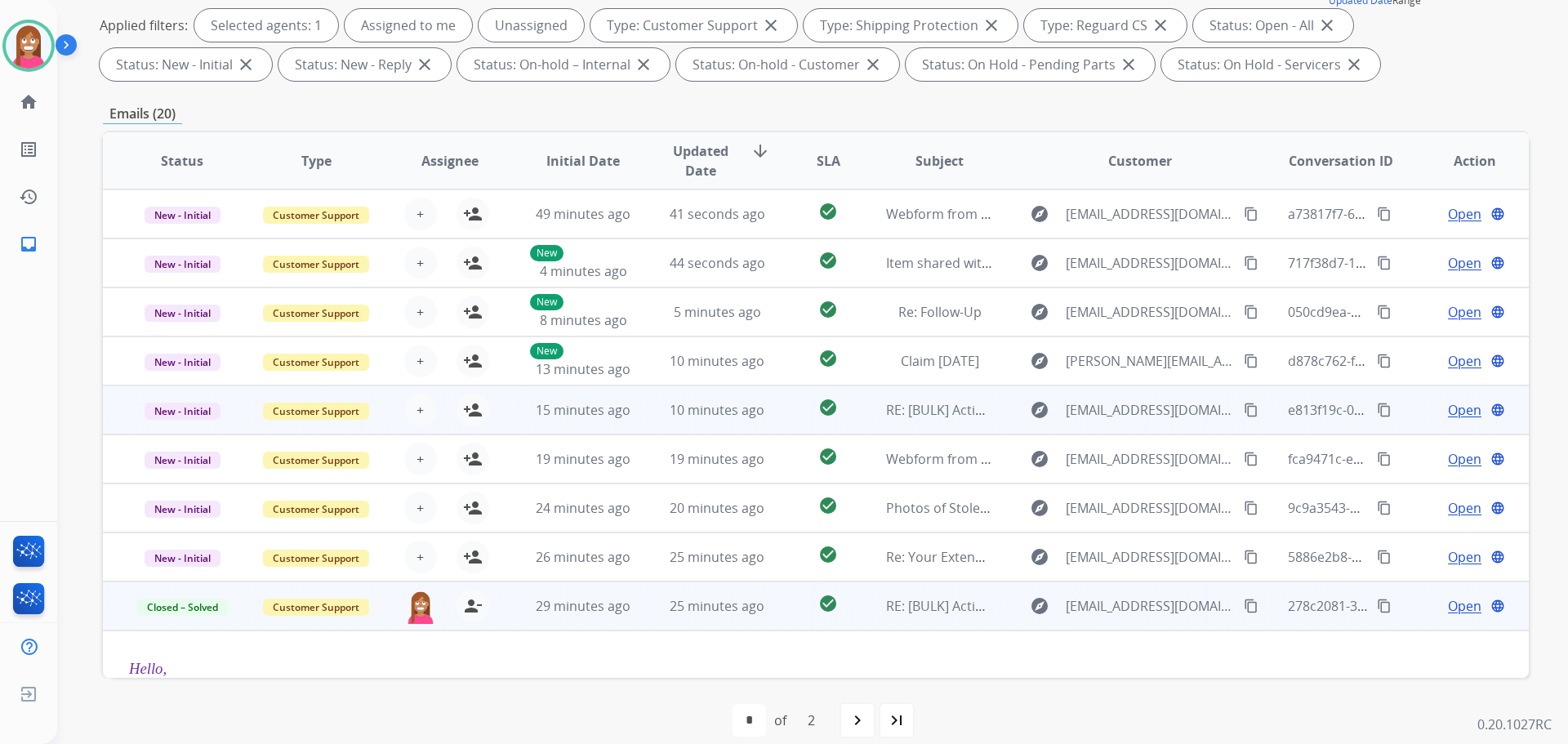
click at [651, 418] on td "10 minutes ago" at bounding box center [704, 410] width 134 height 49
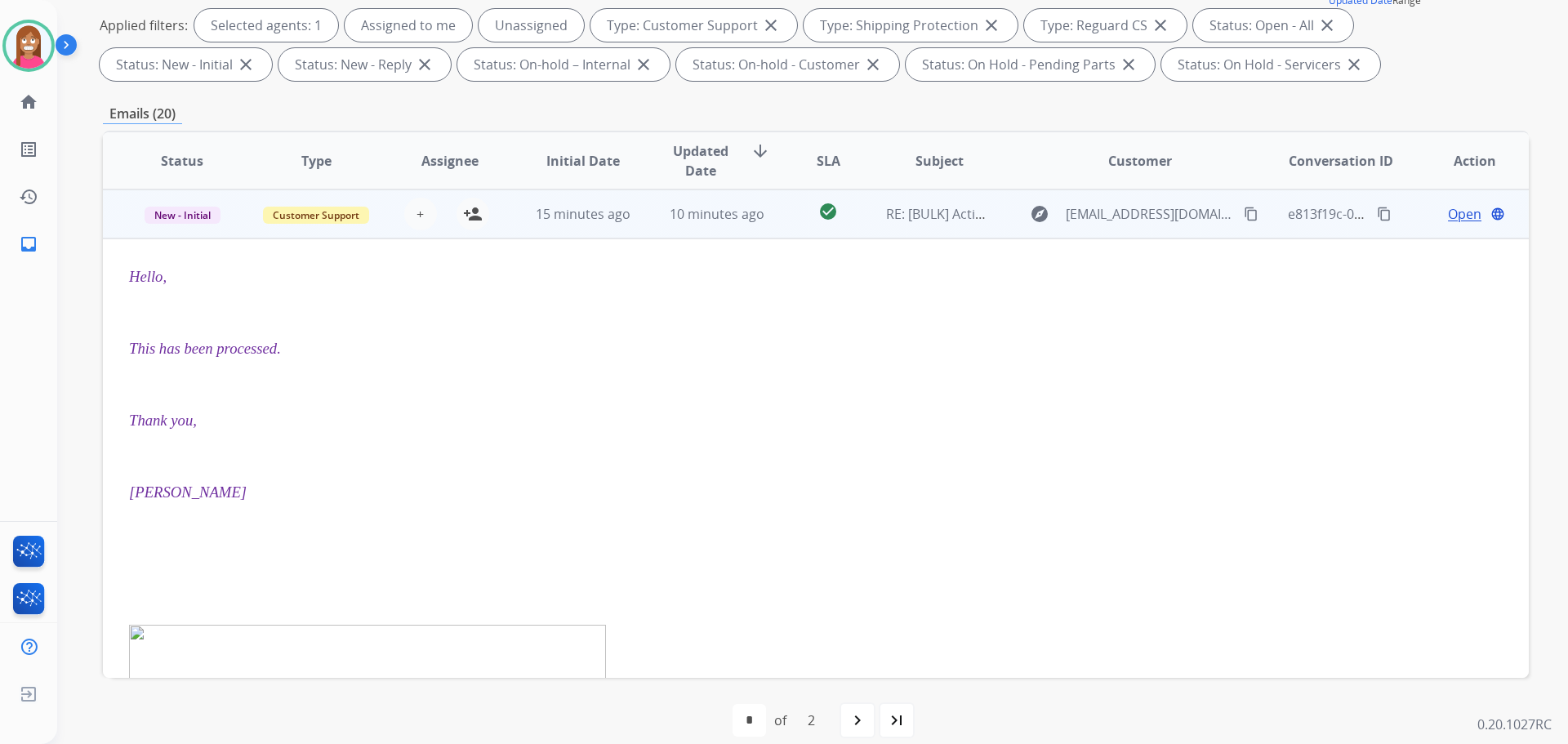
scroll to position [115, 0]
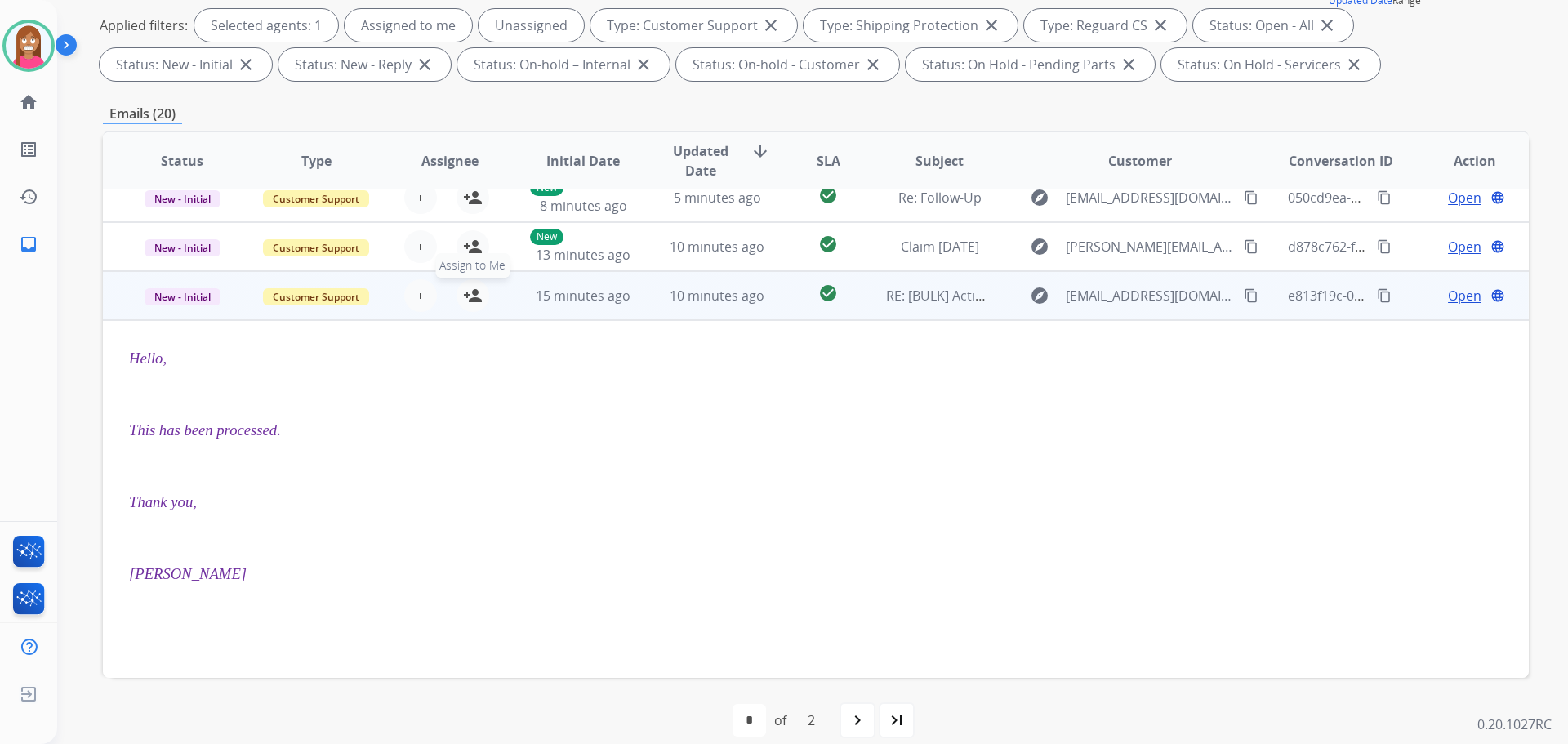
click at [469, 297] on mat-icon "person_add" at bounding box center [473, 296] width 20 height 20
click at [186, 298] on span "New - Initial" at bounding box center [182, 296] width 76 height 17
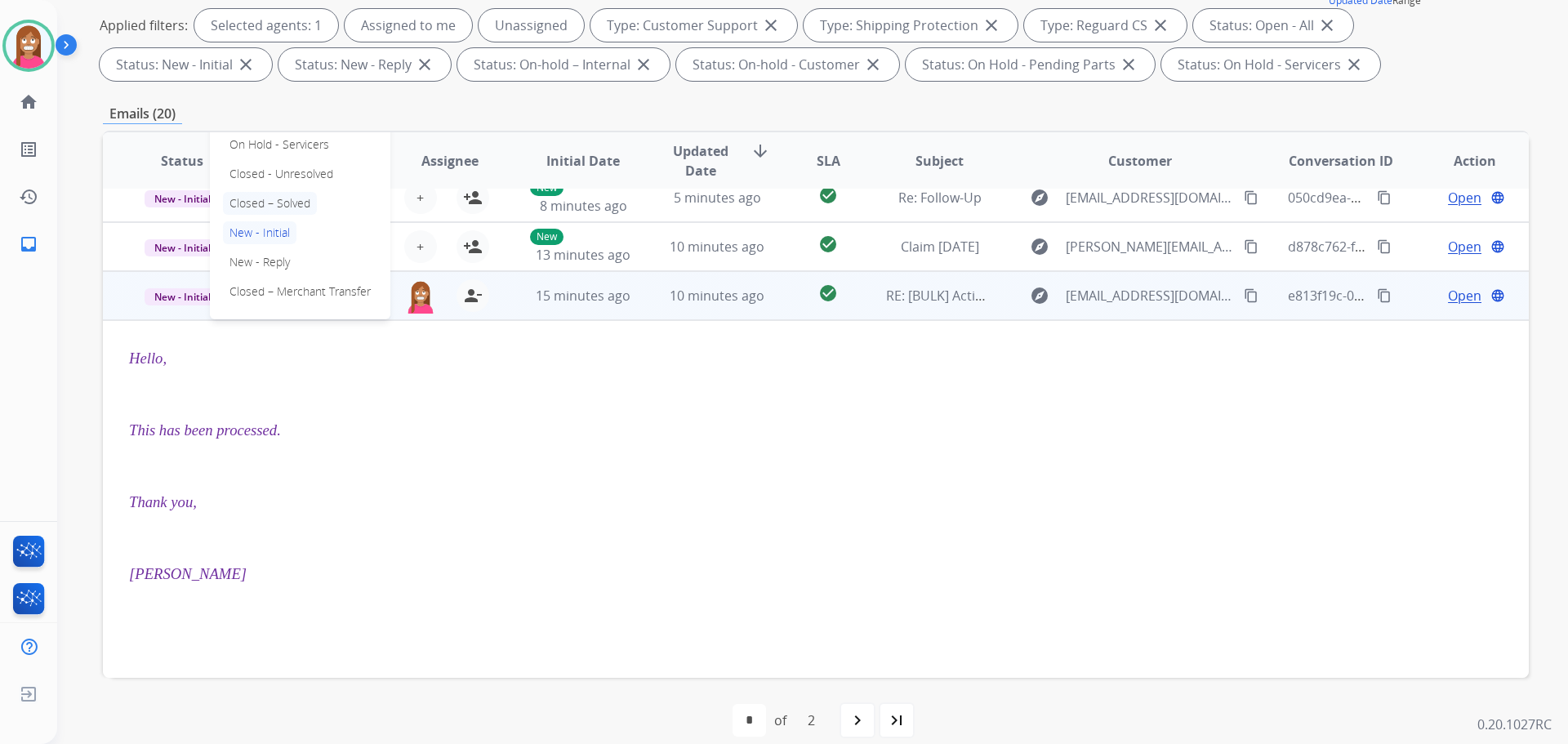
click at [254, 207] on p "Closed – Solved" at bounding box center [269, 203] width 94 height 23
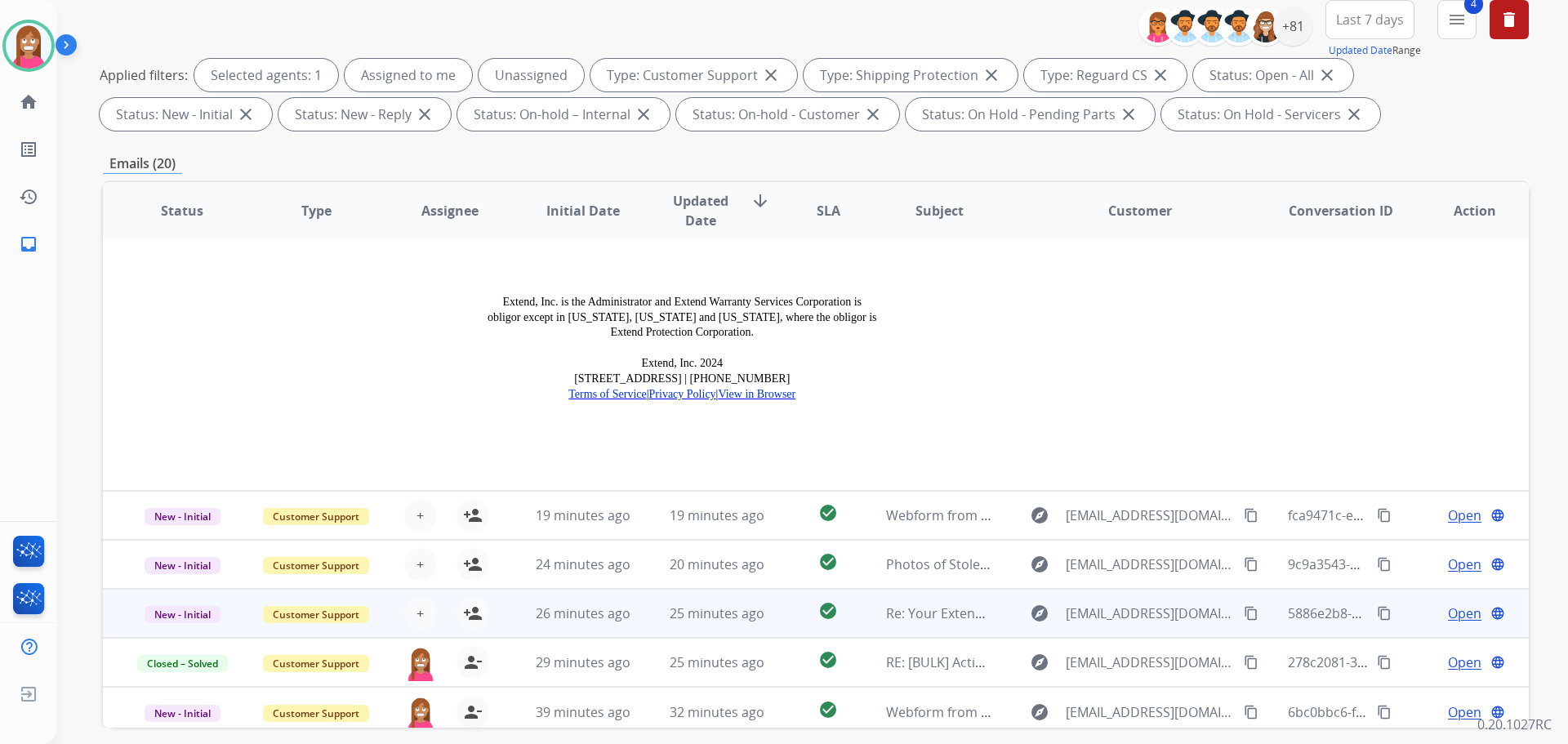
scroll to position [263, 0]
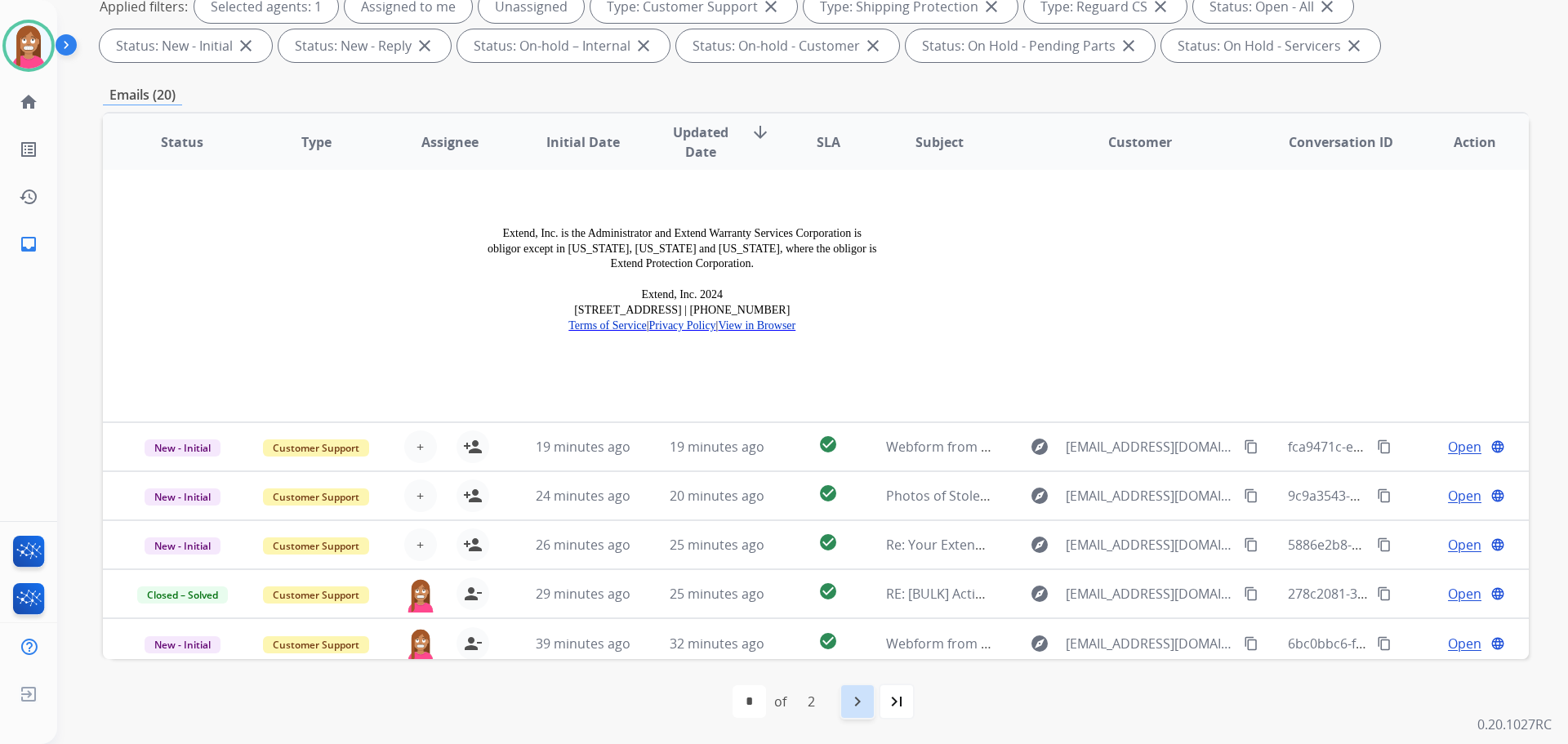
click at [861, 701] on mat-icon "navigate_next" at bounding box center [857, 701] width 20 height 20
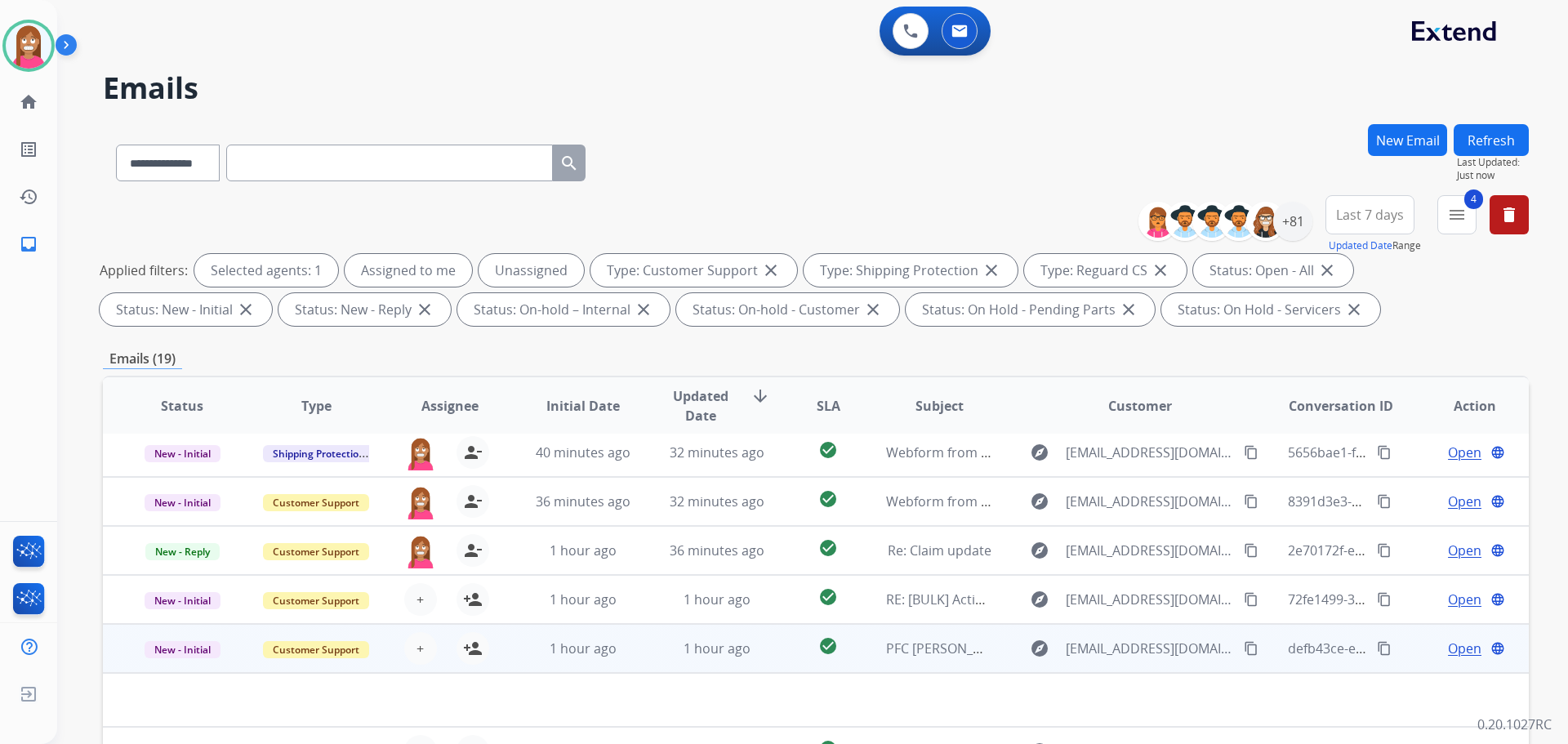
scroll to position [7, 0]
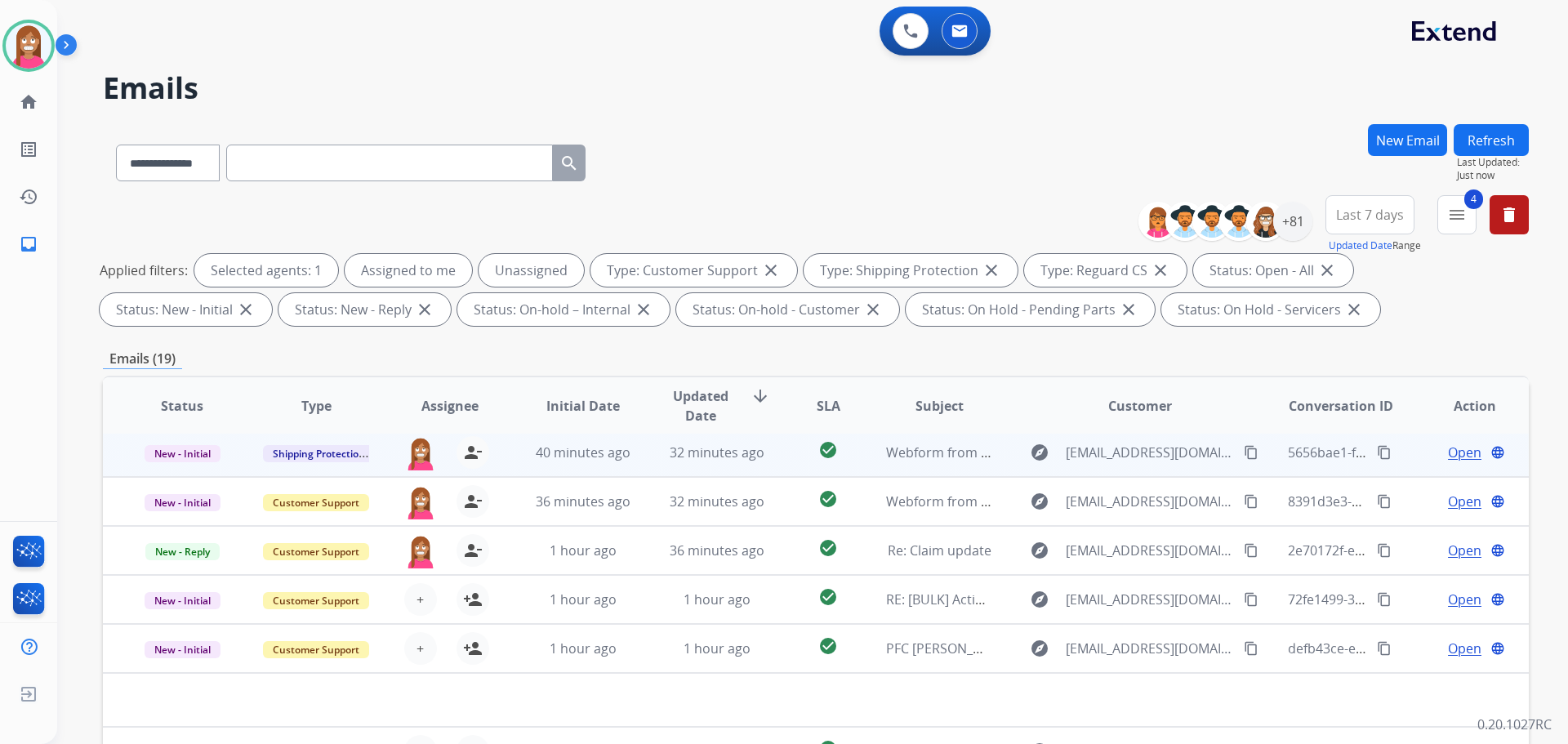
click at [650, 464] on td "32 minutes ago" at bounding box center [704, 452] width 134 height 49
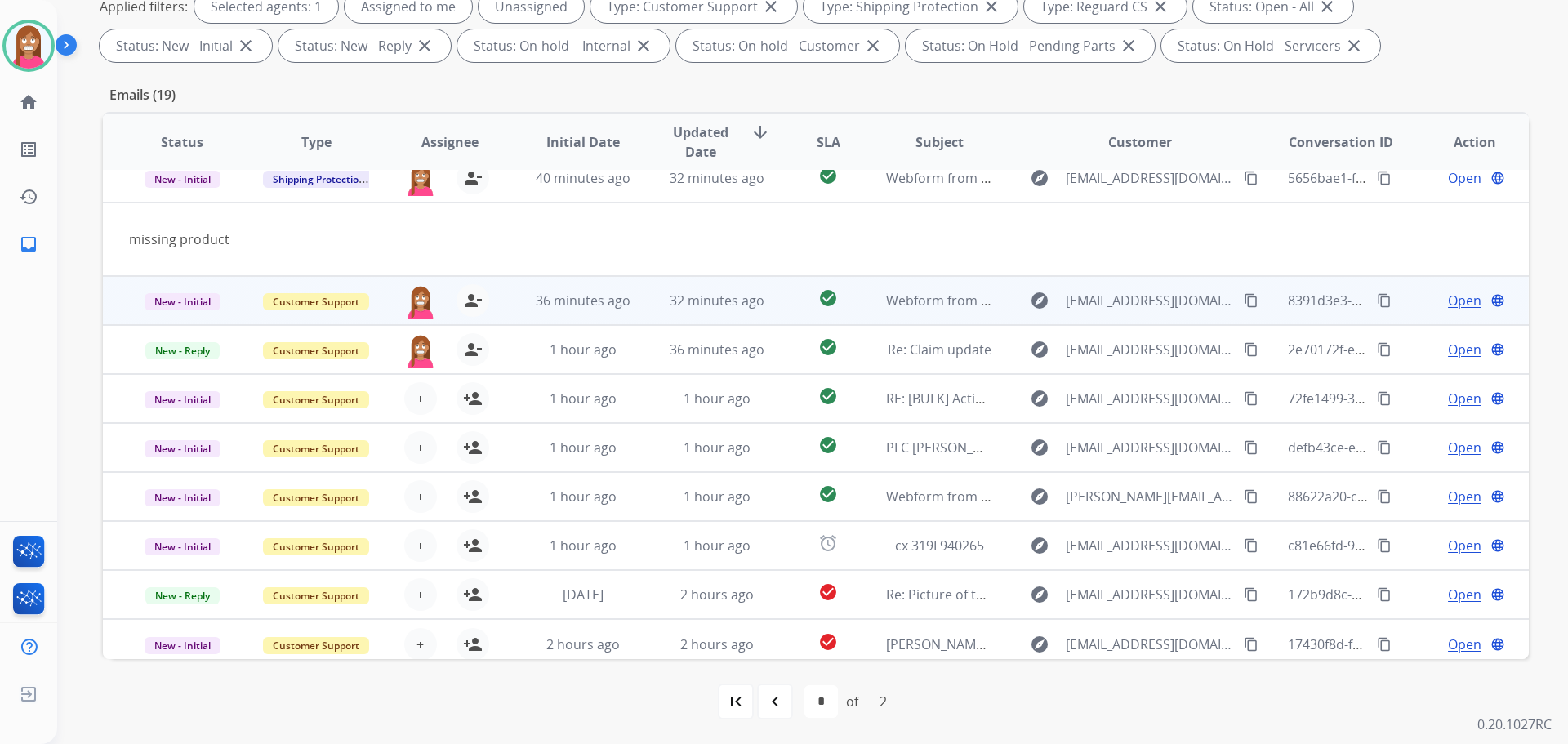
scroll to position [26, 0]
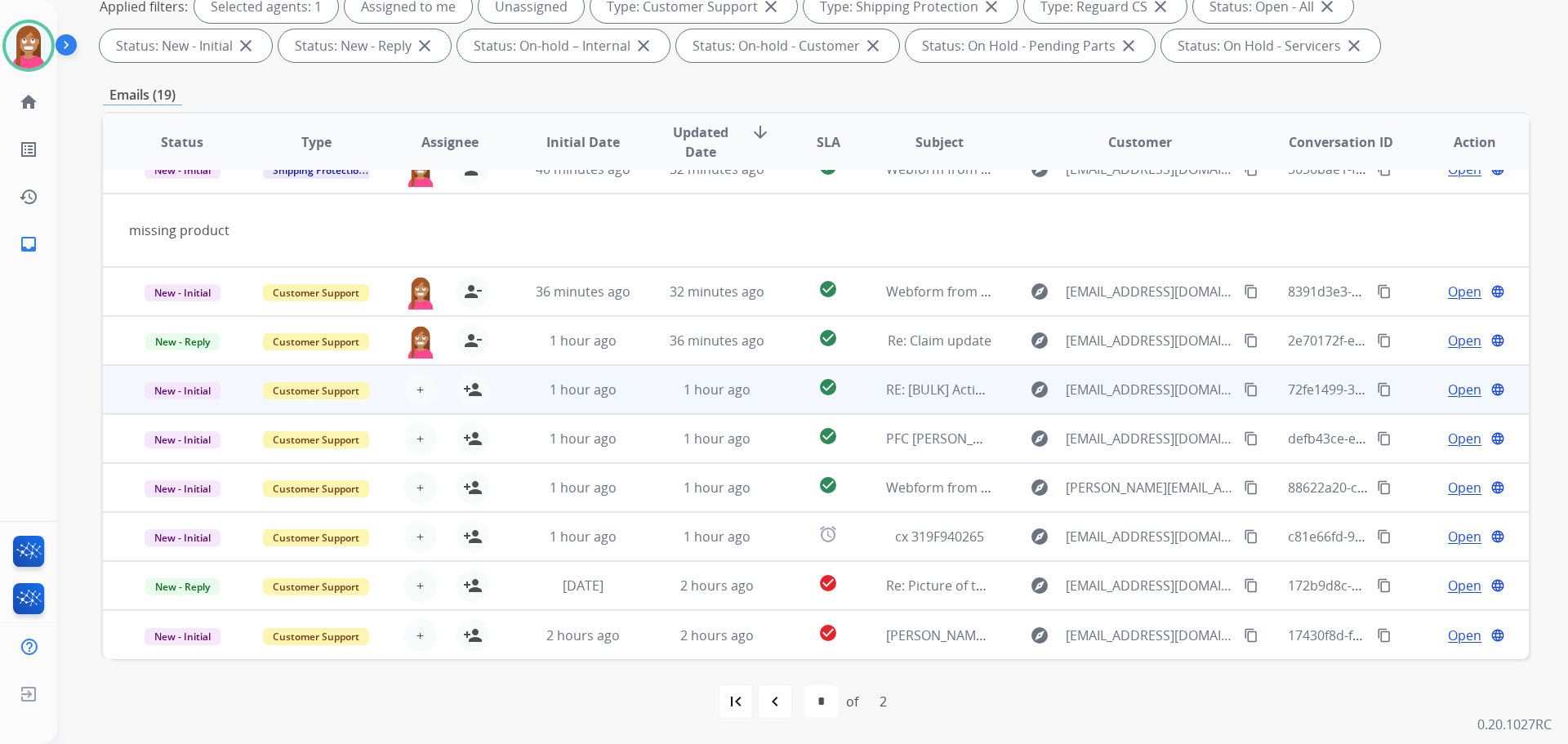
click at [648, 403] on td "1 hour ago" at bounding box center [704, 390] width 134 height 49
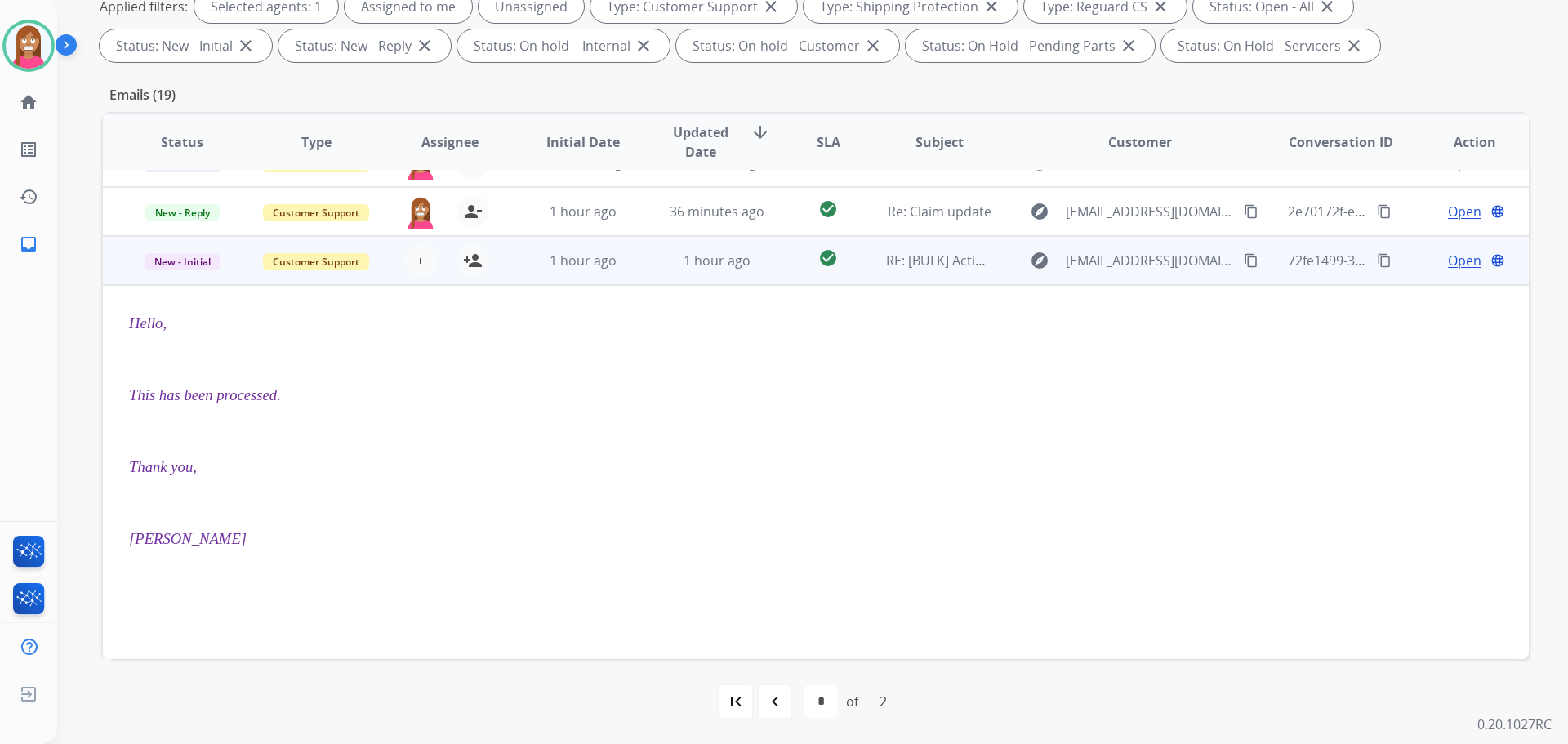
scroll to position [0, 0]
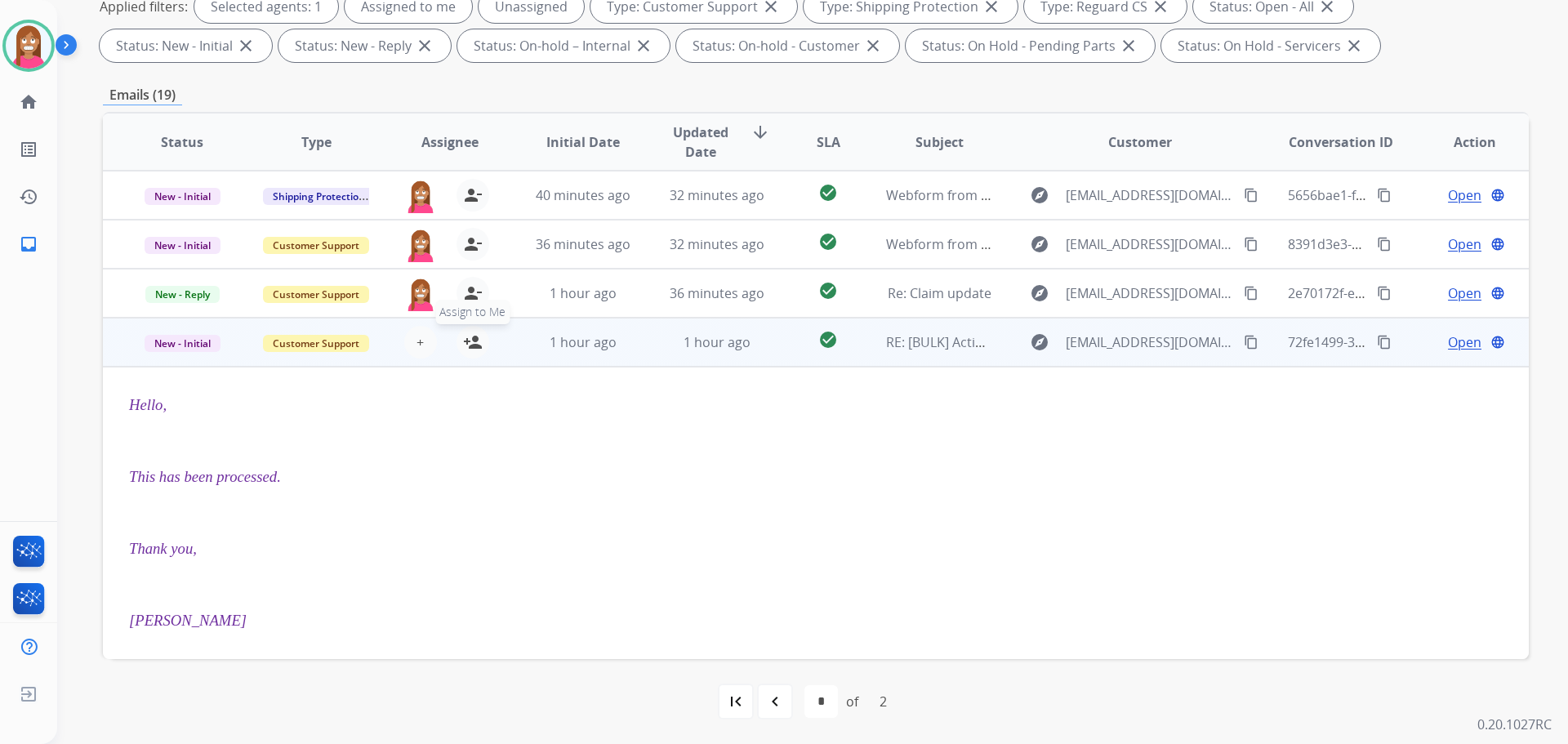
click at [474, 343] on mat-icon "person_add" at bounding box center [473, 342] width 20 height 20
click at [176, 347] on span "New - Initial" at bounding box center [182, 342] width 76 height 17
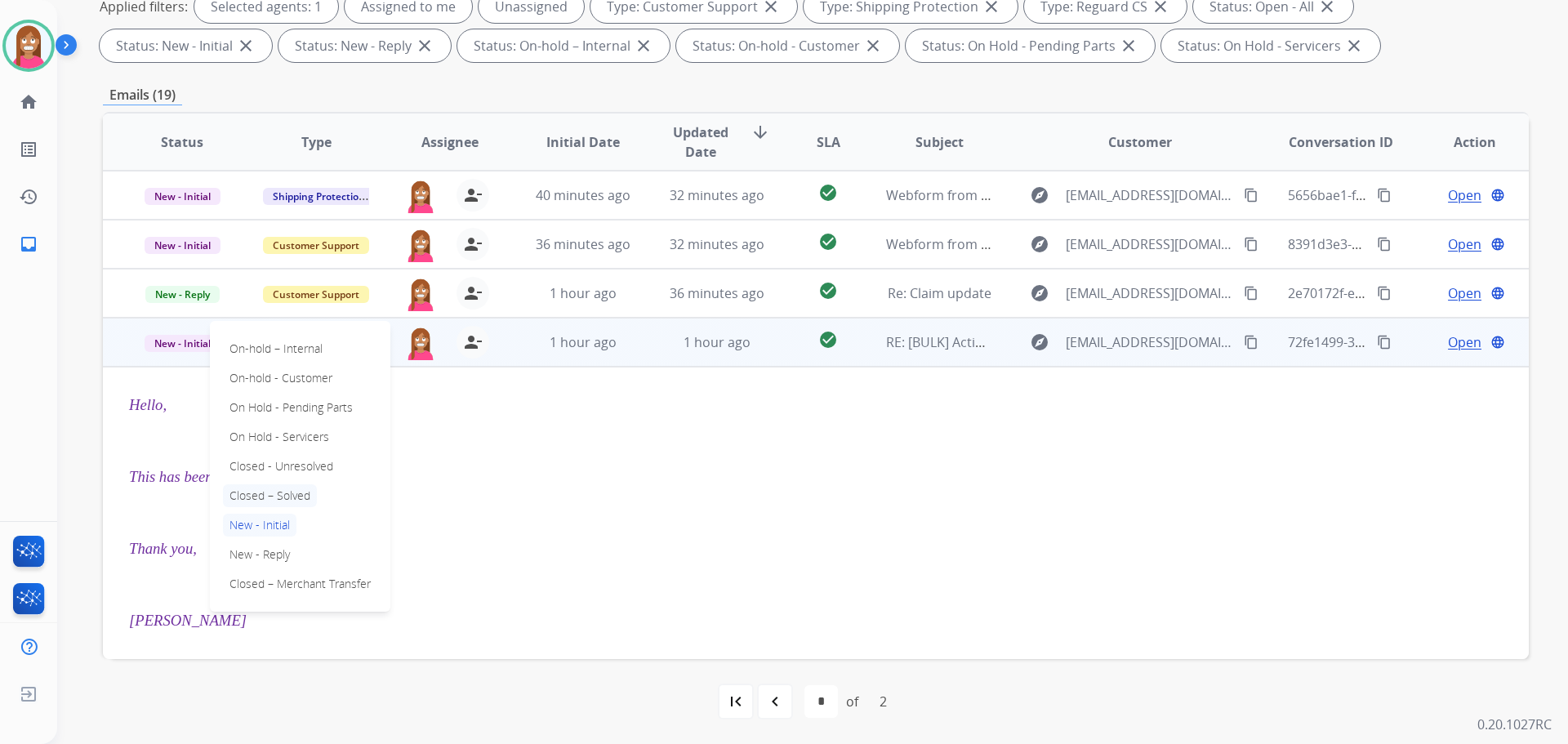
click at [273, 493] on p "Closed – Solved" at bounding box center [269, 495] width 94 height 23
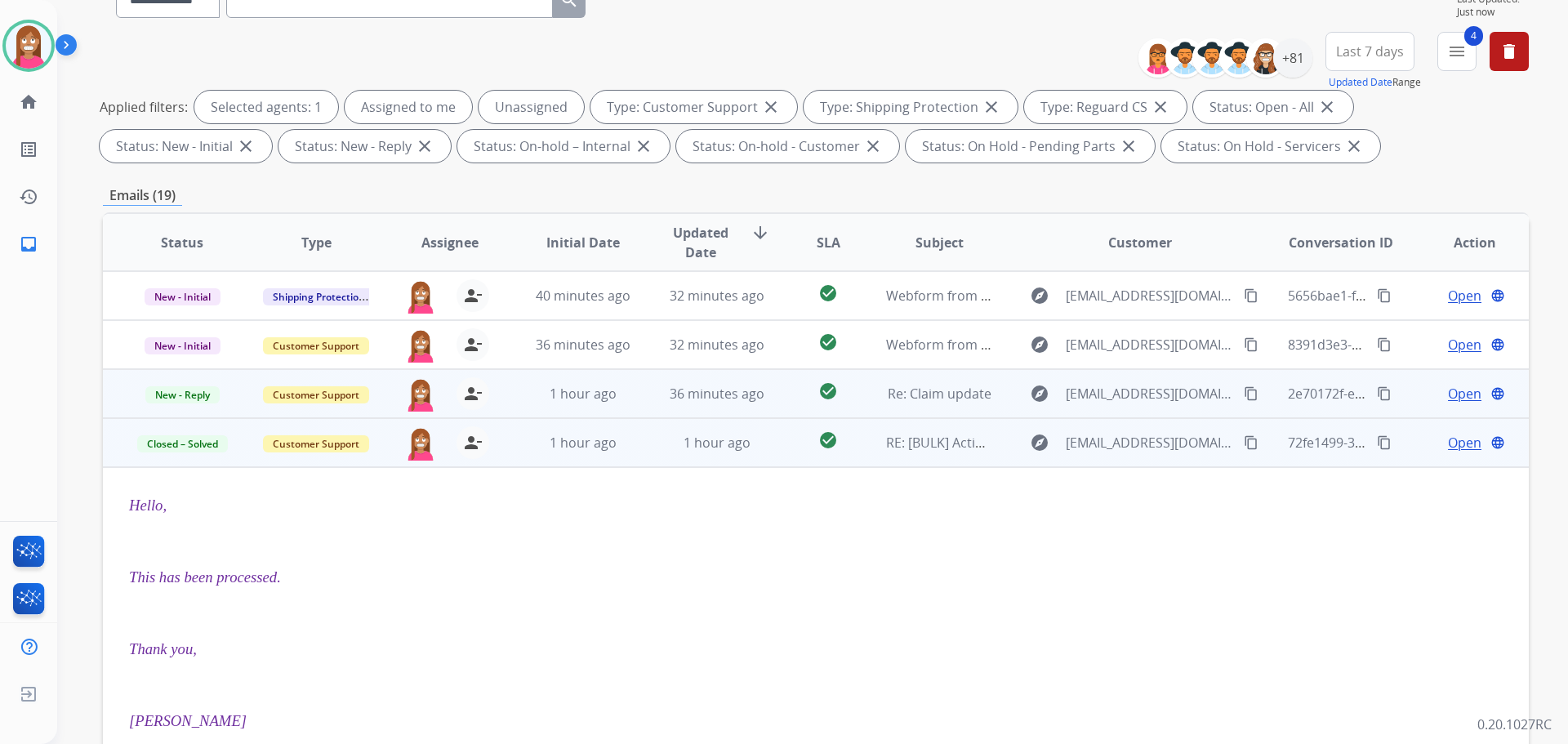
scroll to position [19, 0]
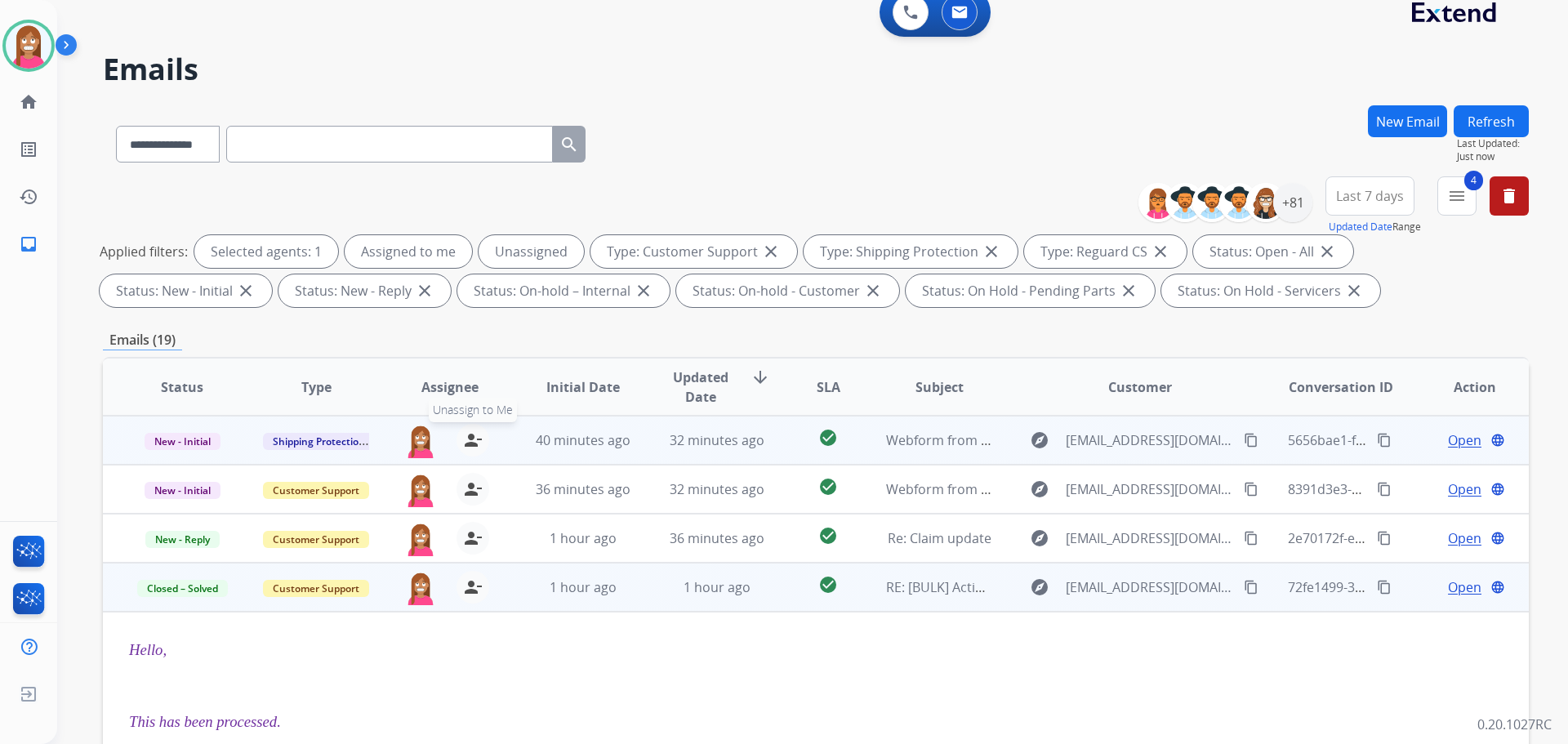
click at [471, 434] on mat-icon "person_remove" at bounding box center [473, 440] width 20 height 20
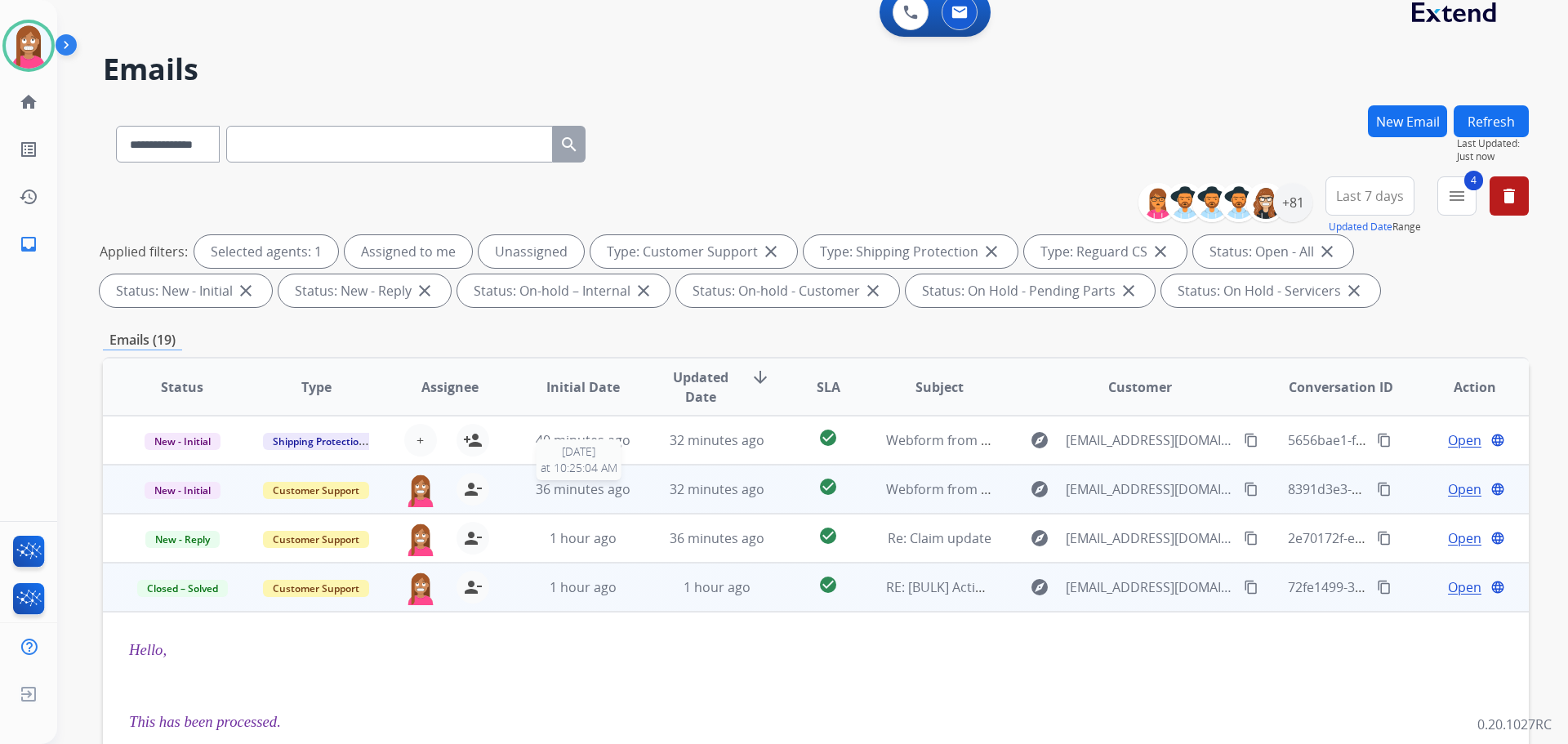
click at [530, 498] on div "36 minutes ago" at bounding box center [583, 489] width 107 height 20
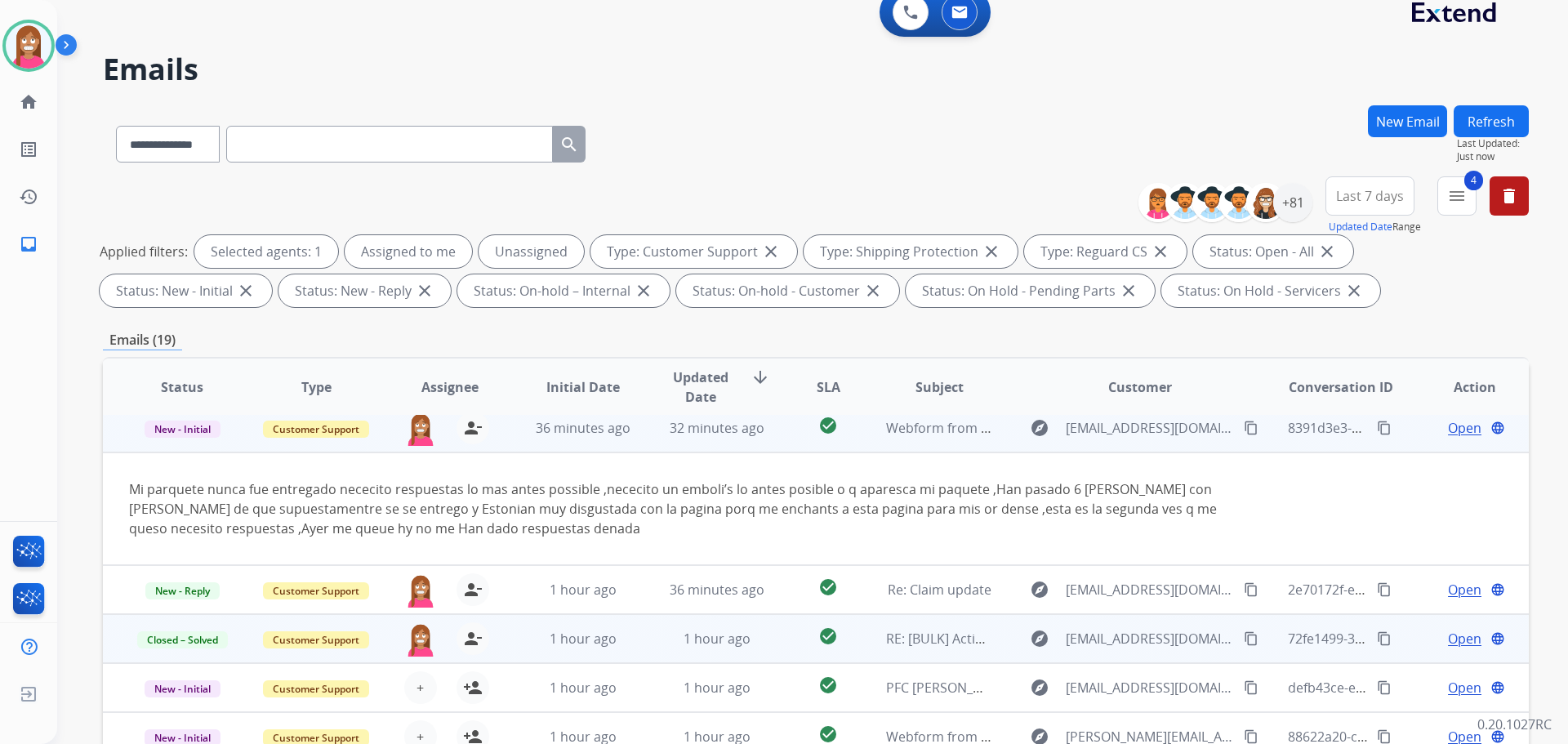
scroll to position [65, 0]
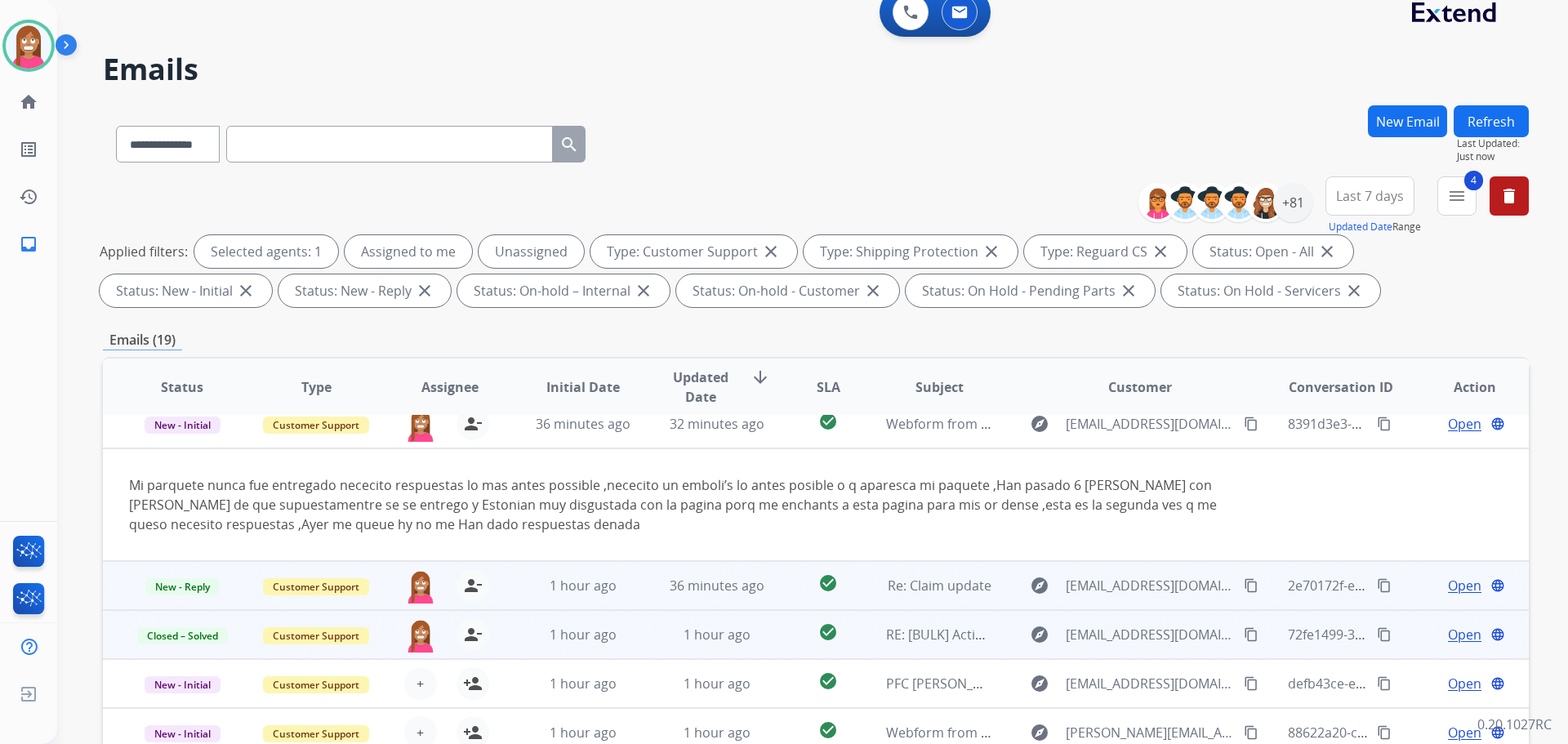
click at [641, 582] on td "36 minutes ago" at bounding box center [704, 586] width 134 height 49
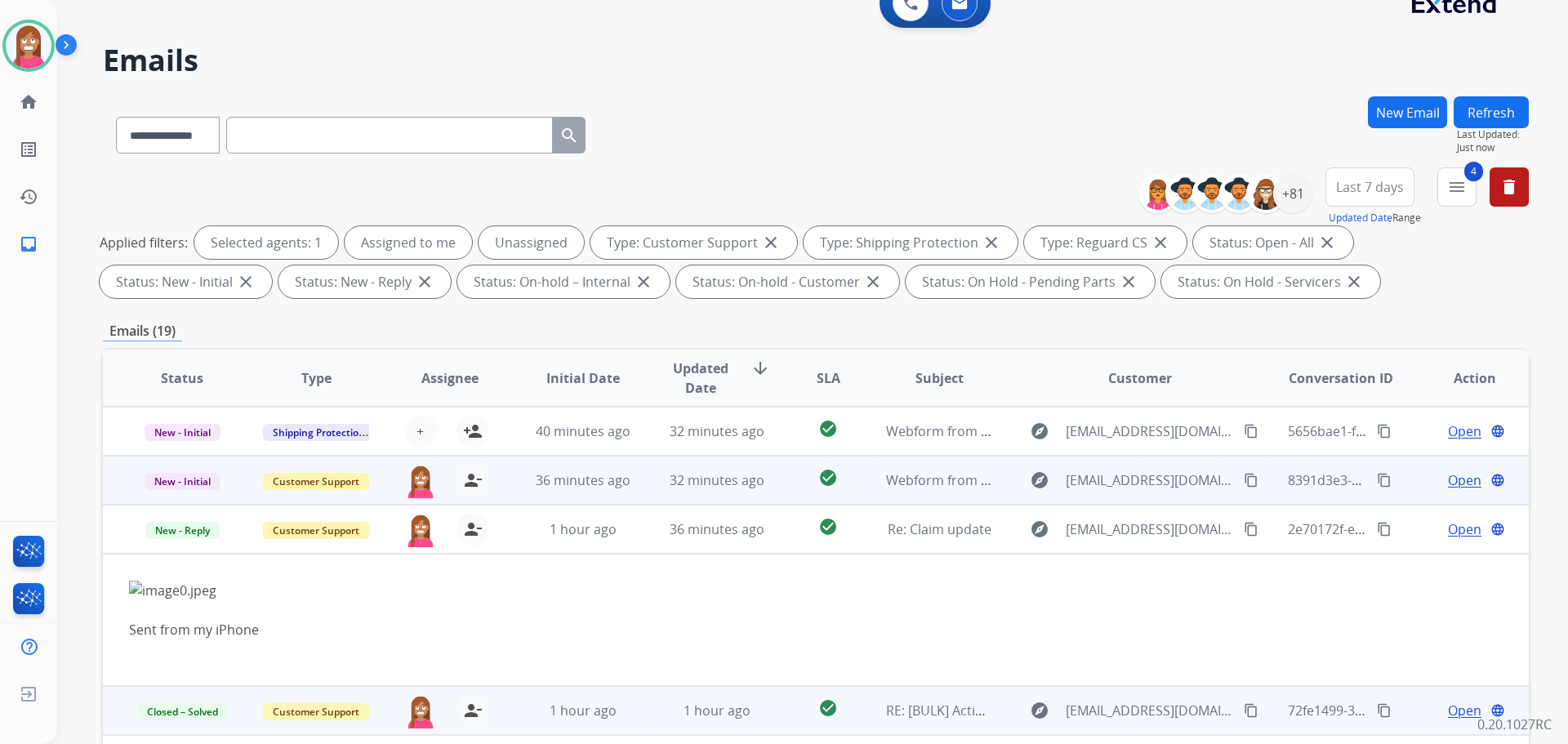
scroll to position [19, 0]
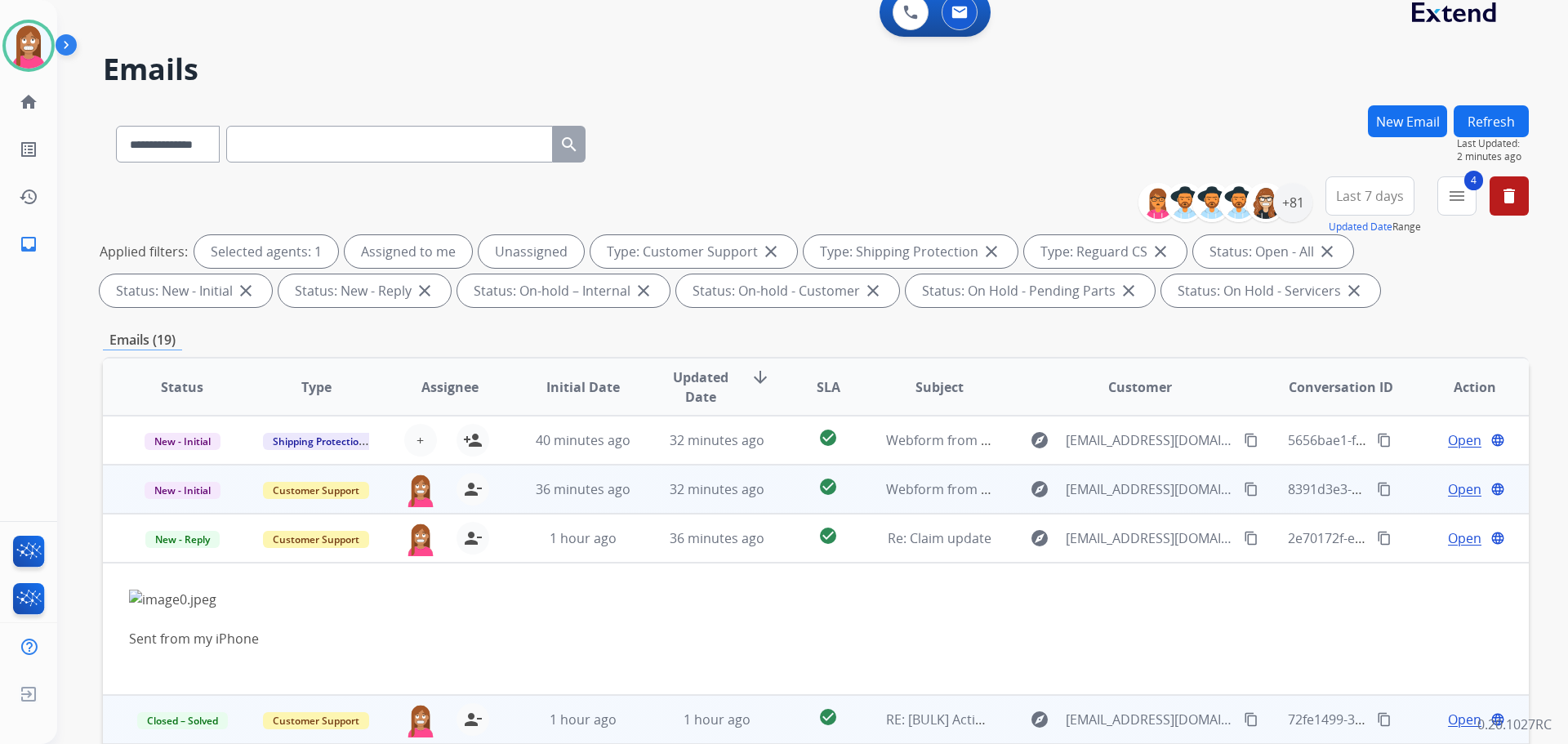
click at [542, 509] on td "36 minutes ago" at bounding box center [570, 489] width 134 height 49
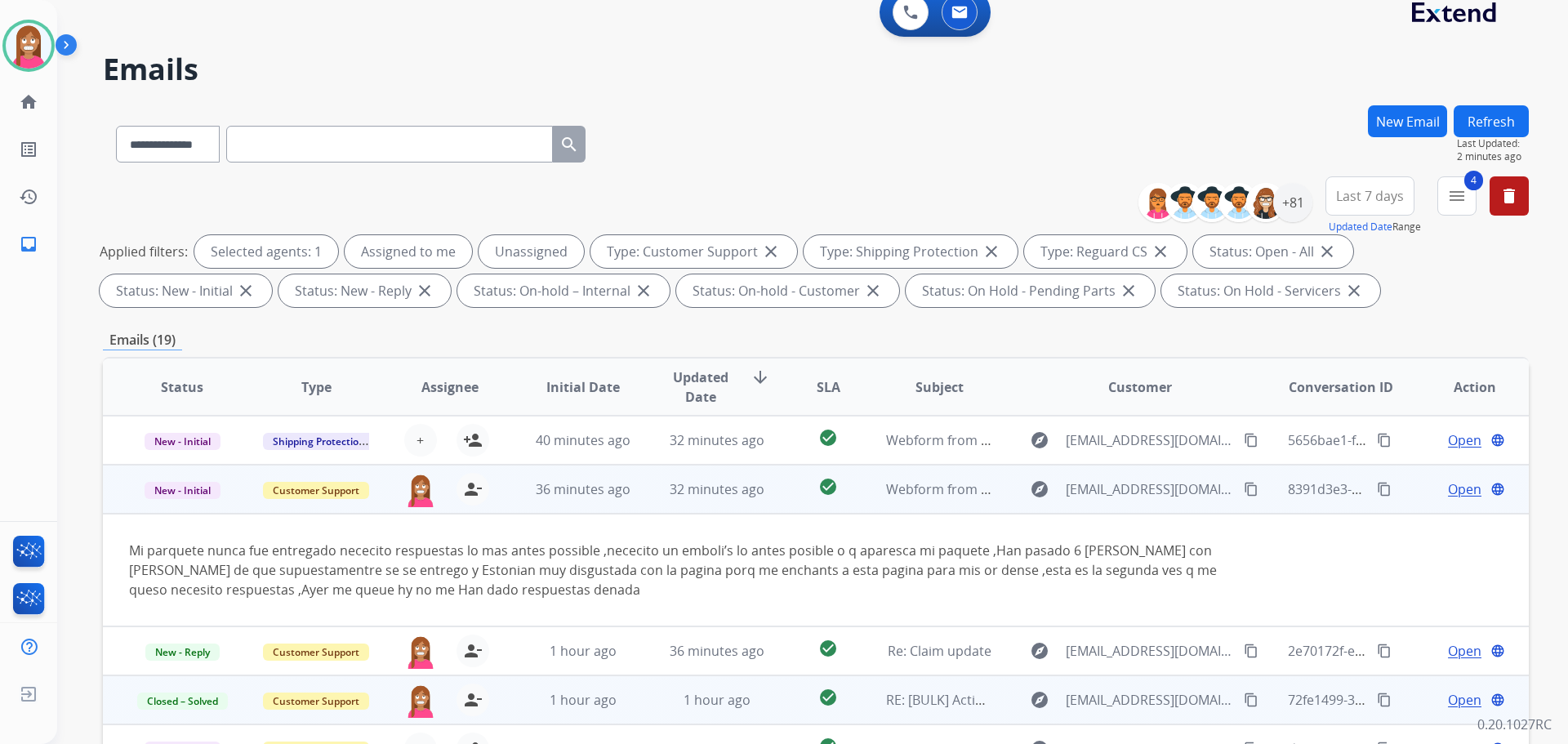
scroll to position [49, 0]
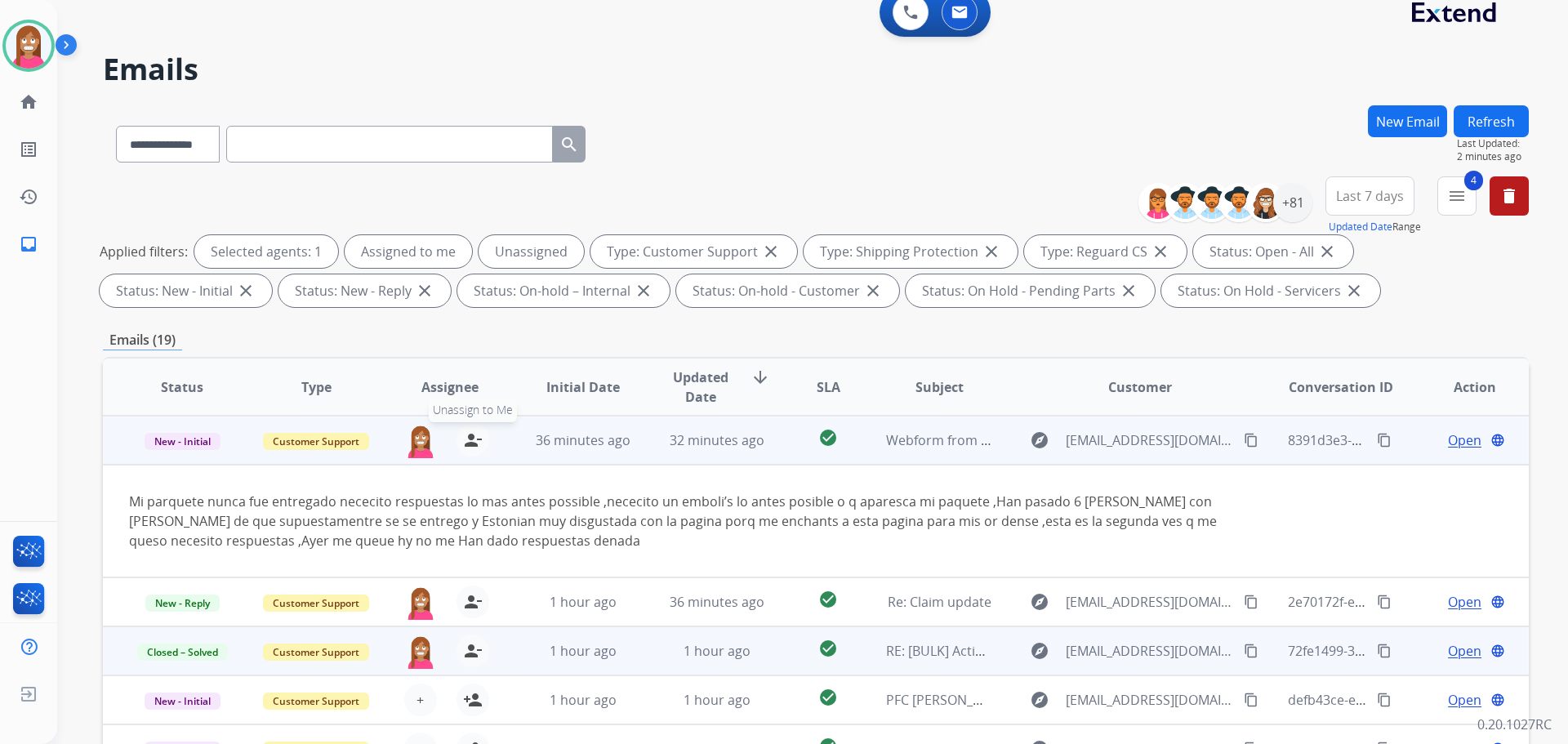
click at [474, 436] on mat-icon "person_remove" at bounding box center [473, 440] width 20 height 20
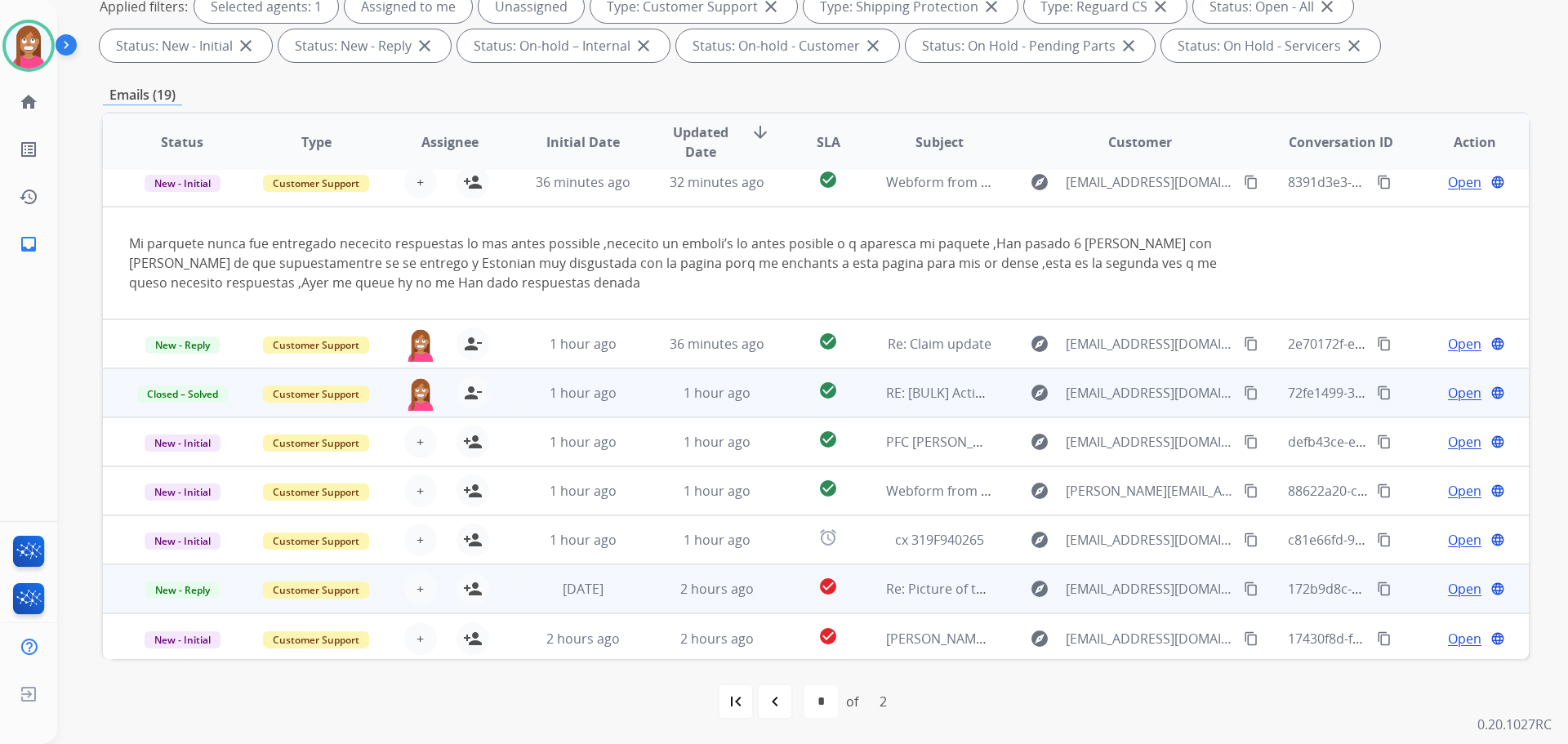
scroll to position [65, 0]
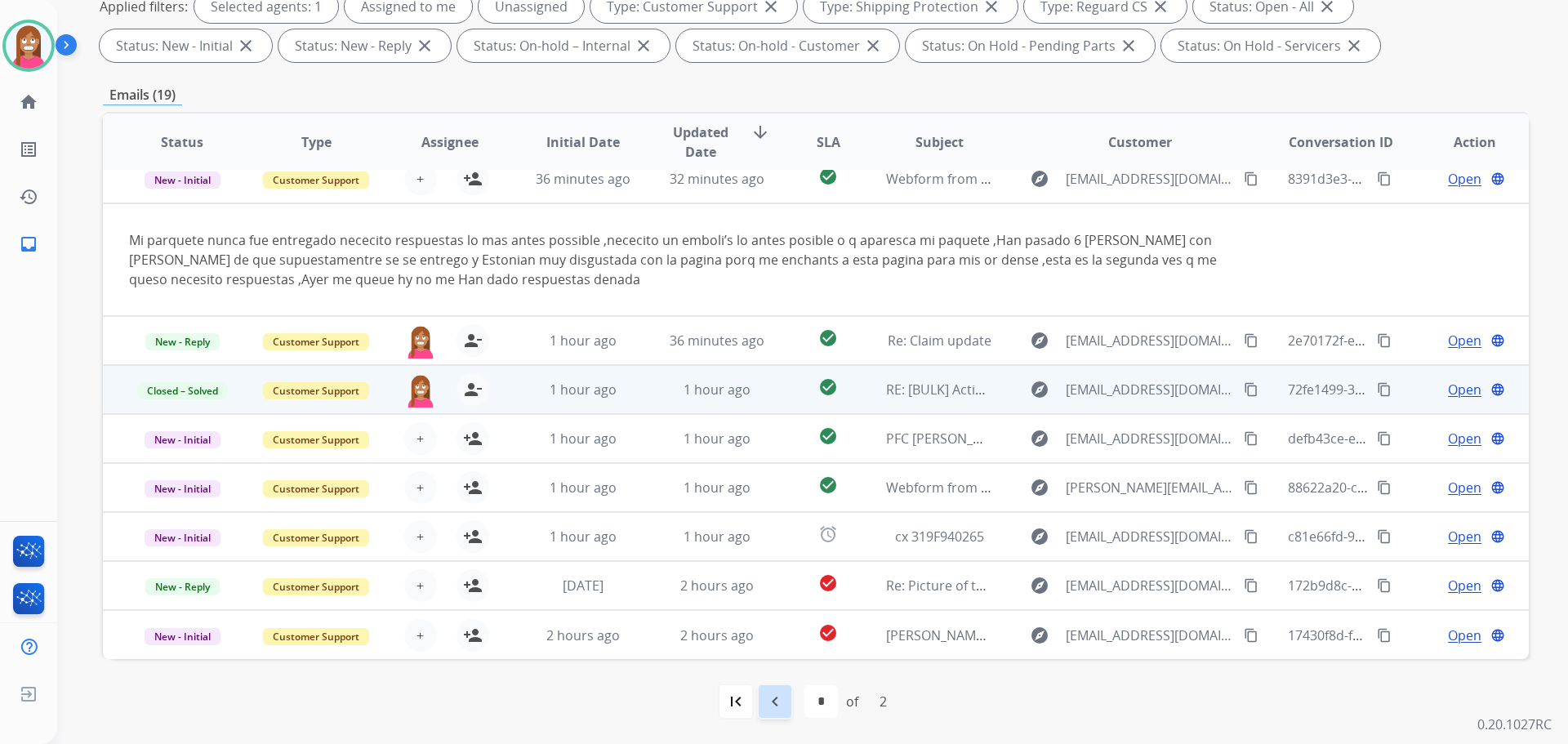
click at [781, 703] on mat-icon "navigate_before" at bounding box center [775, 701] width 20 height 20
select select "*"
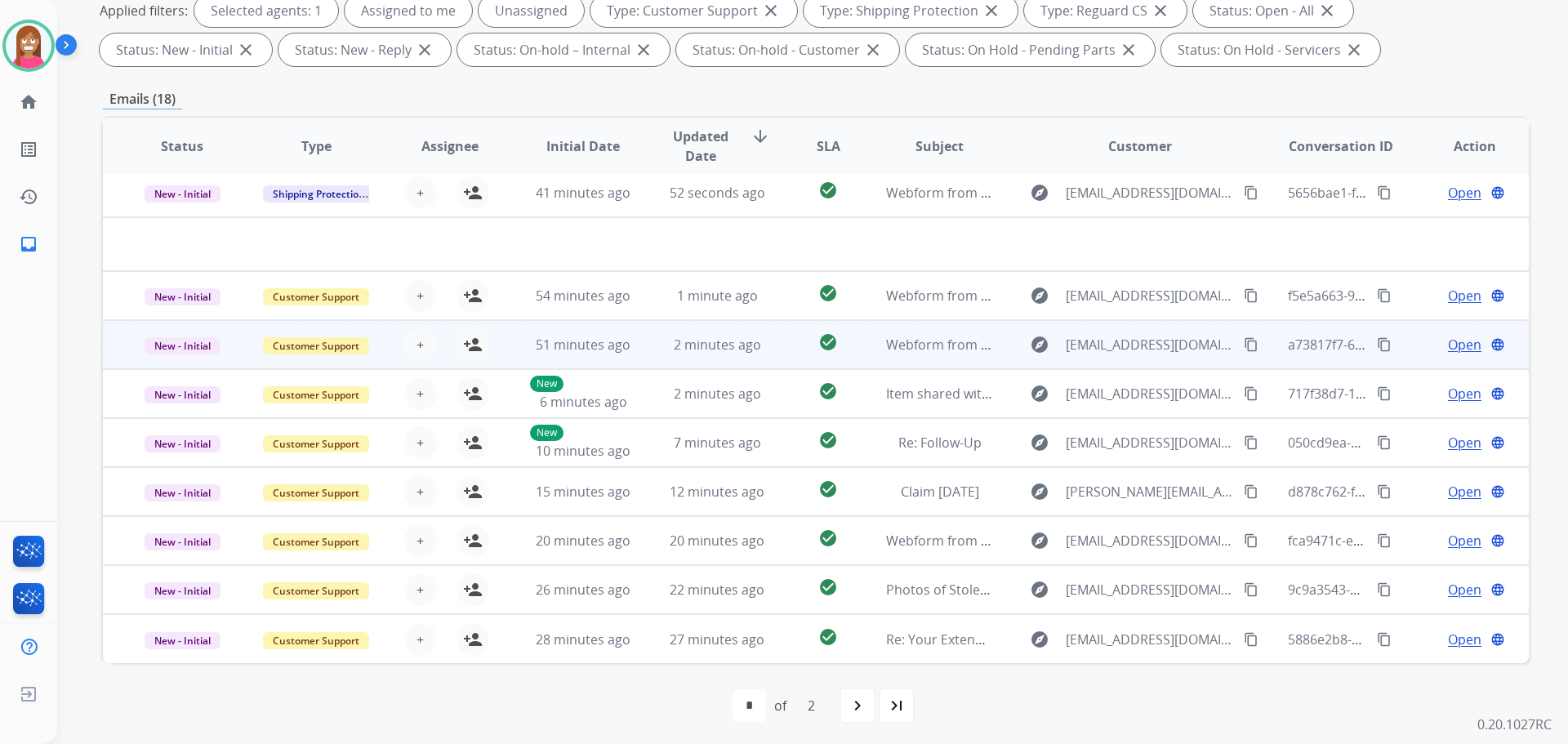
scroll to position [263, 0]
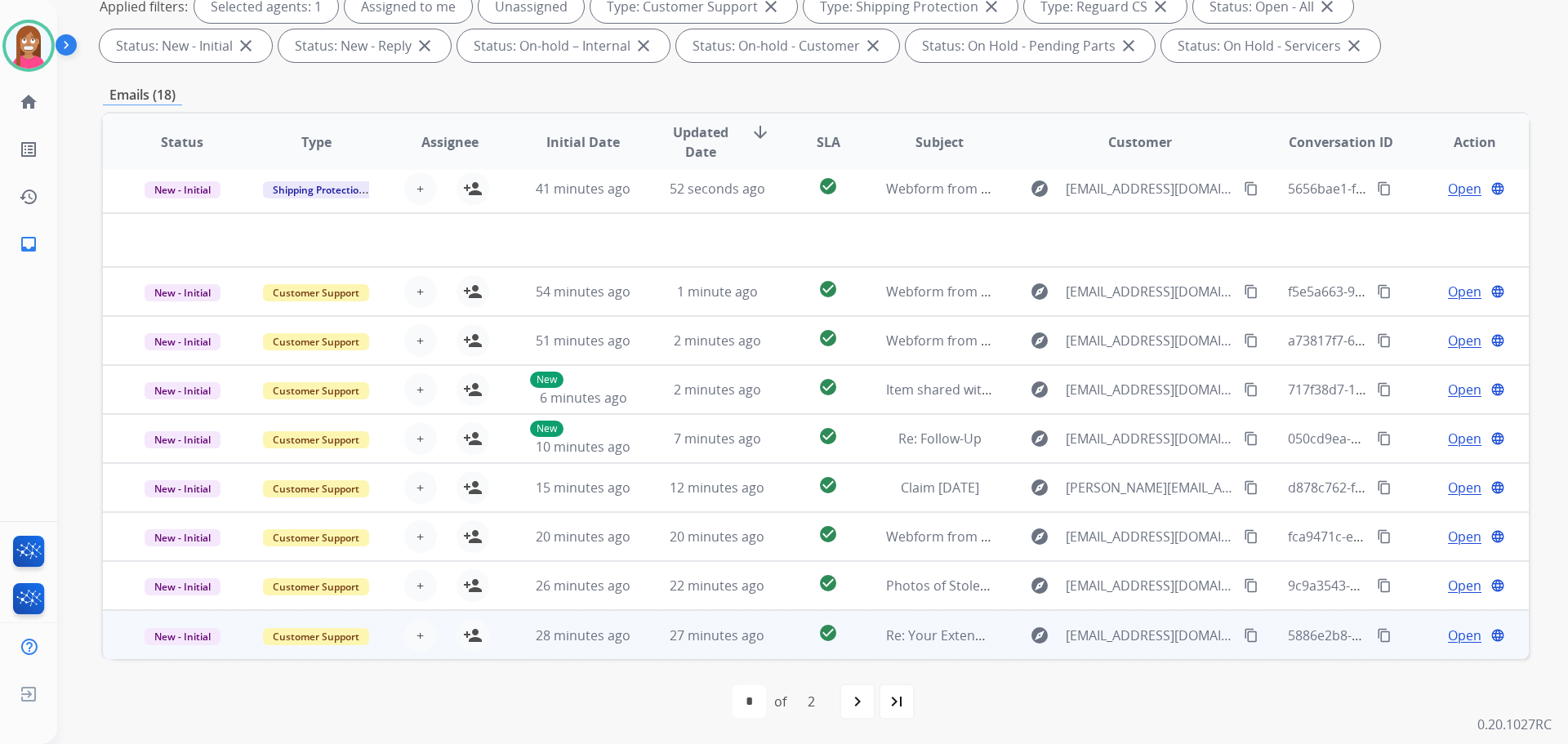
click at [665, 652] on td "27 minutes ago" at bounding box center [704, 634] width 134 height 49
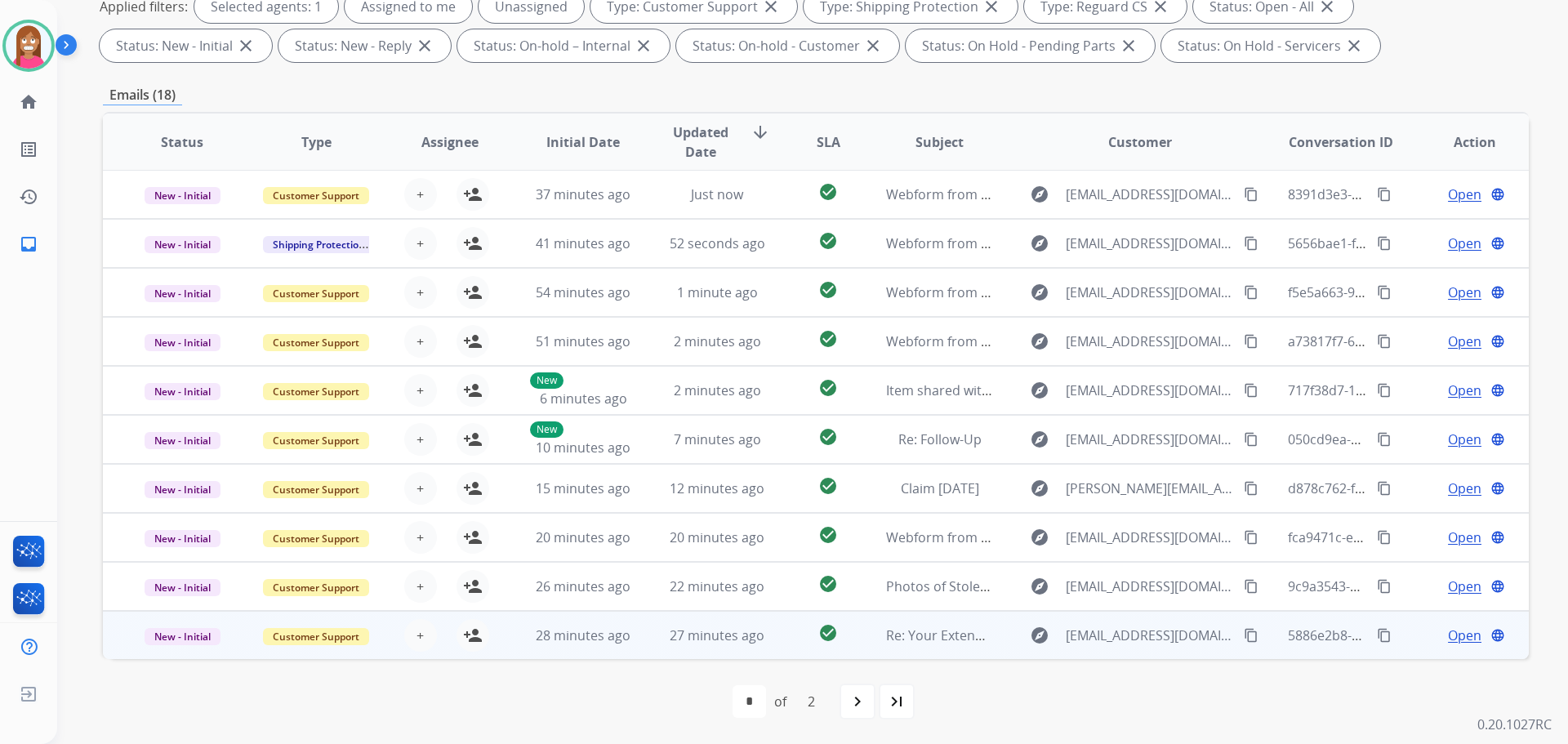
scroll to position [0, 0]
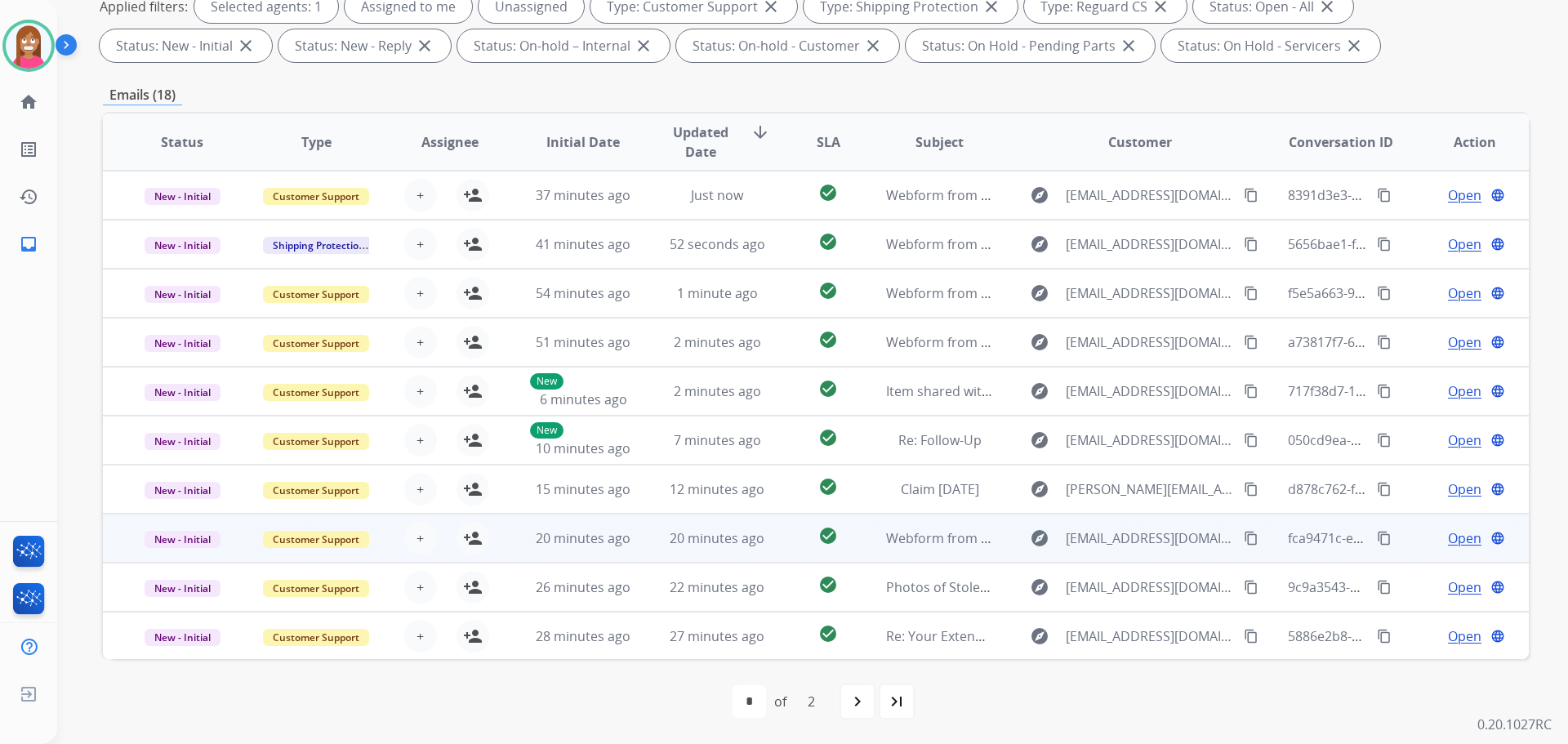
click at [655, 542] on td "20 minutes ago" at bounding box center [704, 538] width 134 height 49
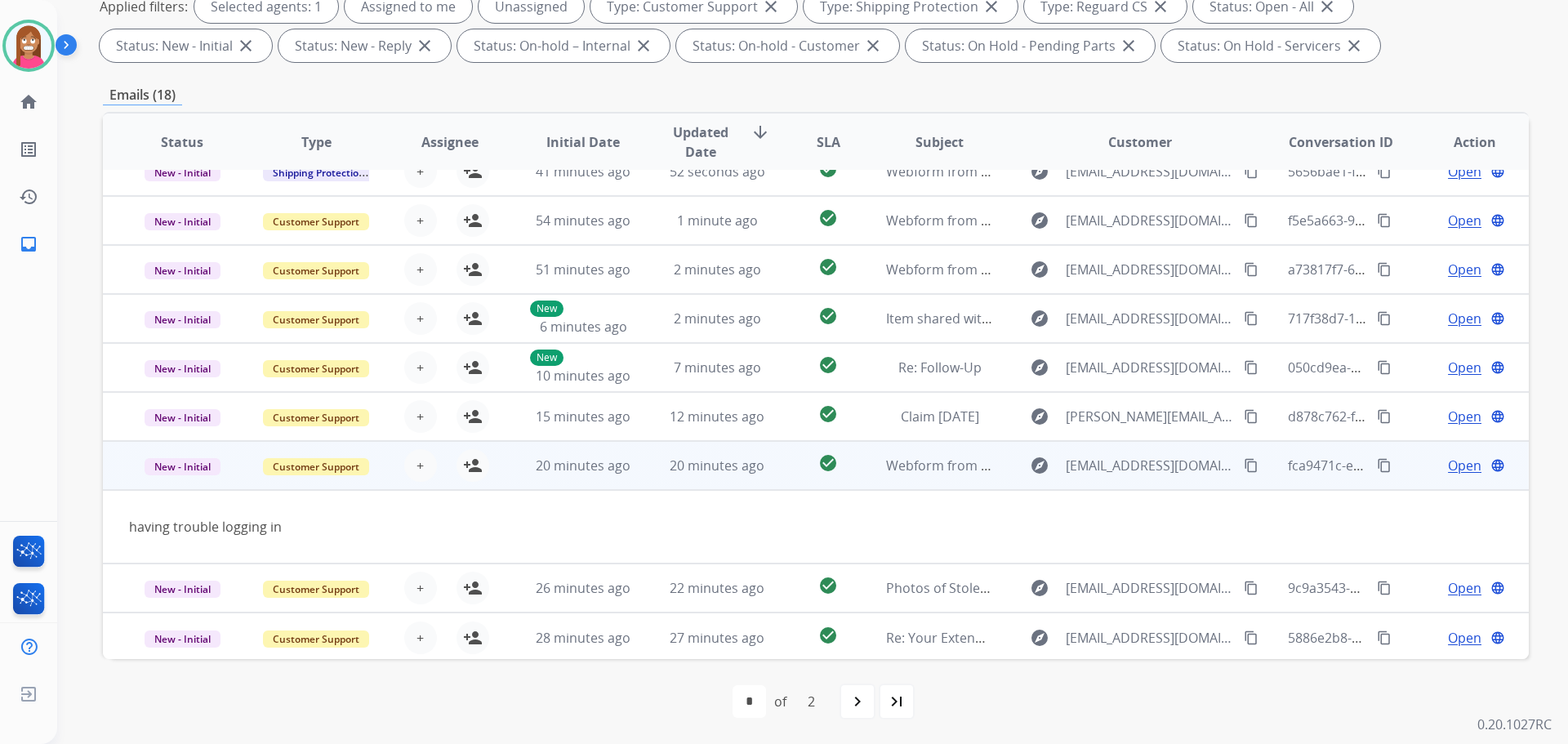
scroll to position [75, 0]
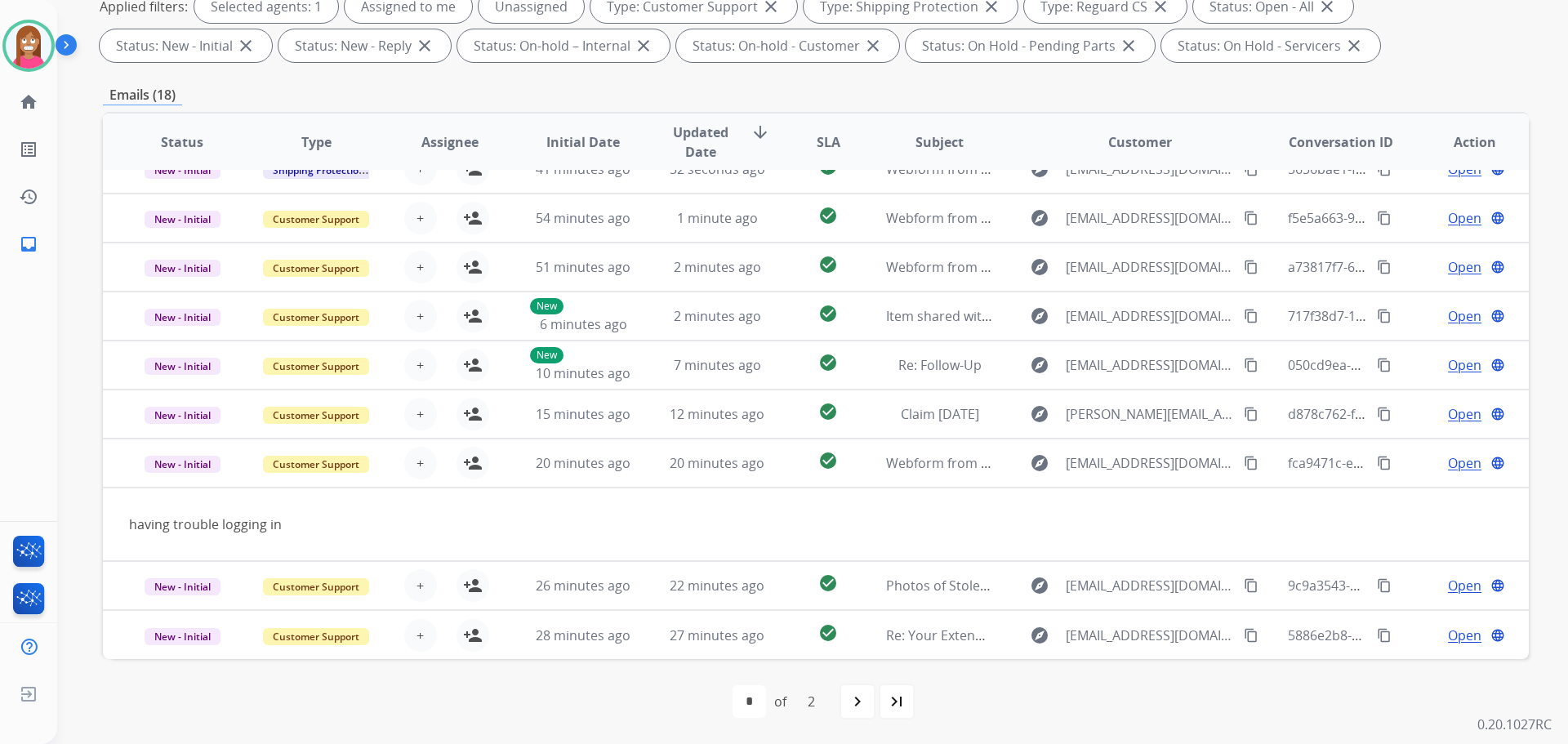
drag, startPoint x: 1225, startPoint y: 456, endPoint x: 1526, endPoint y: 320, distance: 330.3
click at [1244, 459] on mat-icon "content_copy" at bounding box center [1251, 462] width 15 height 15
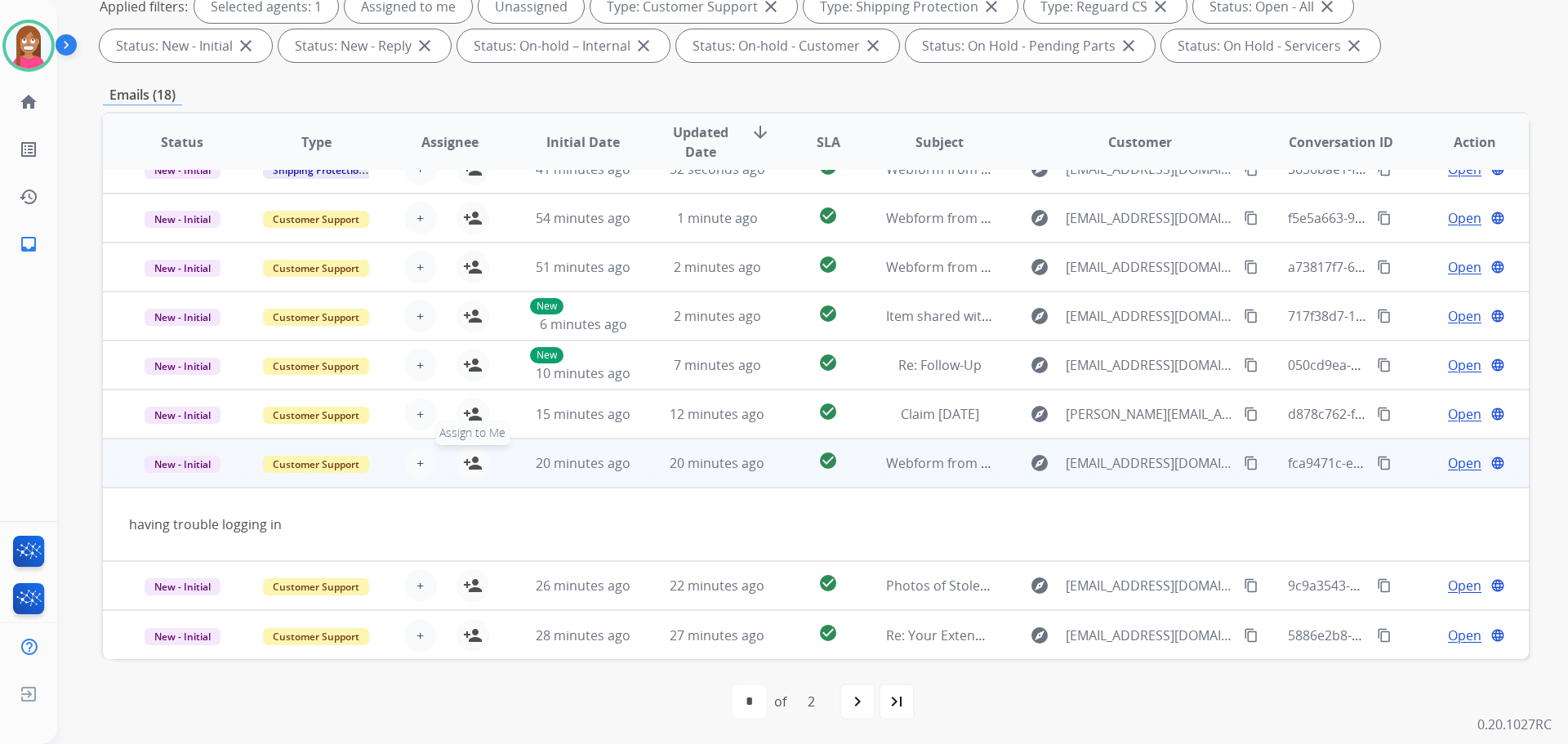
click at [473, 469] on mat-icon "person_add" at bounding box center [473, 463] width 20 height 20
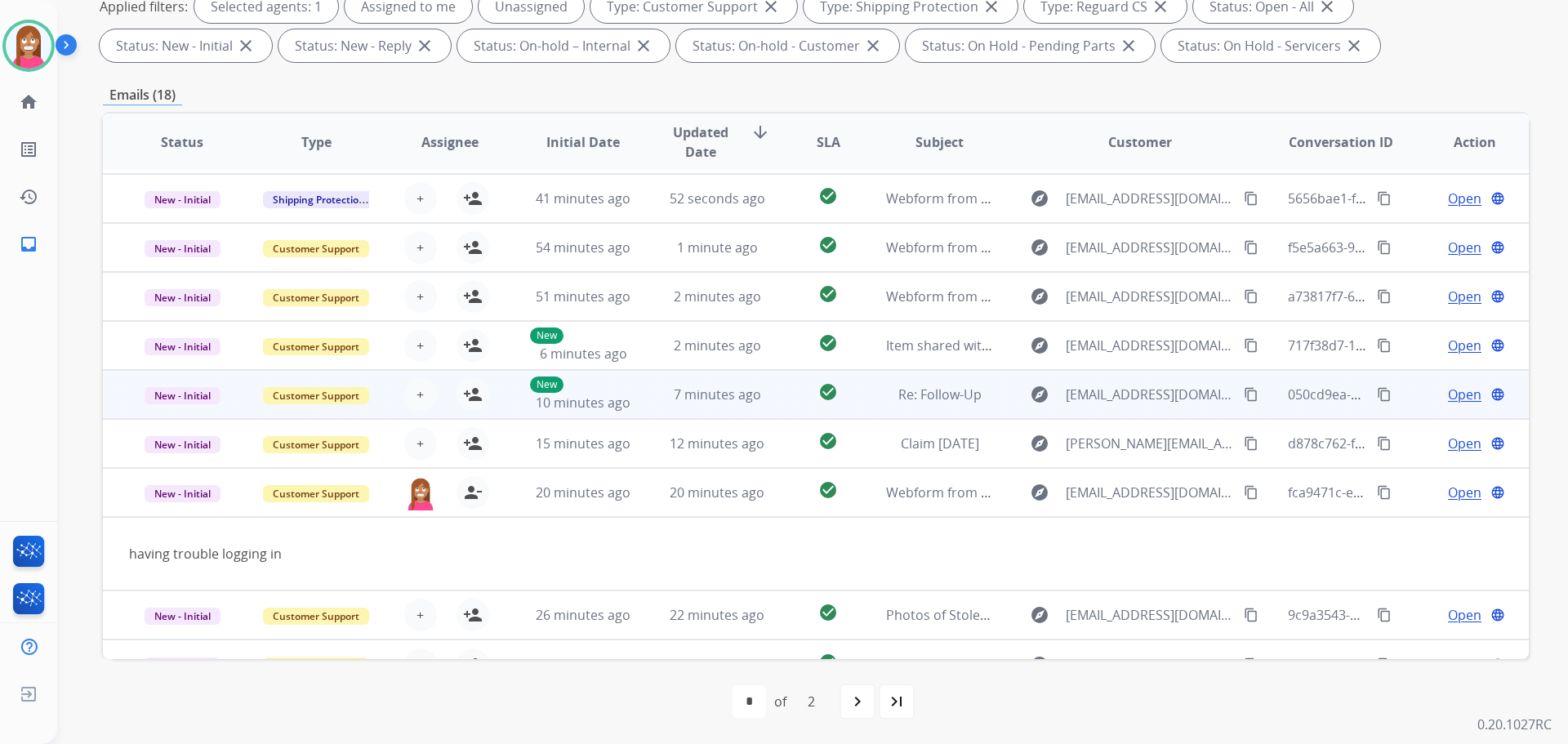
scroll to position [0, 0]
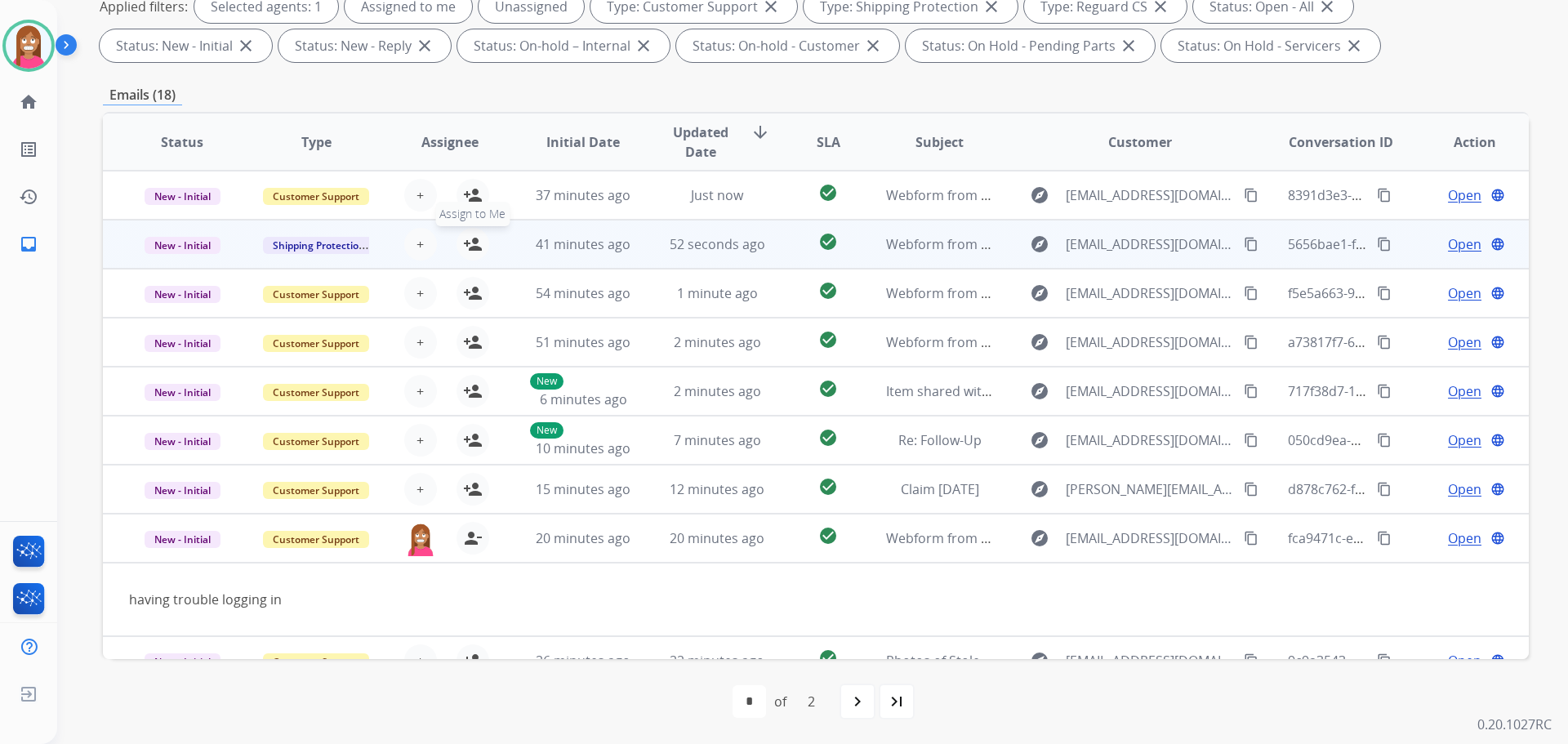
click at [469, 249] on mat-icon "person_add" at bounding box center [473, 244] width 20 height 20
click at [1448, 249] on span "Open" at bounding box center [1465, 244] width 34 height 20
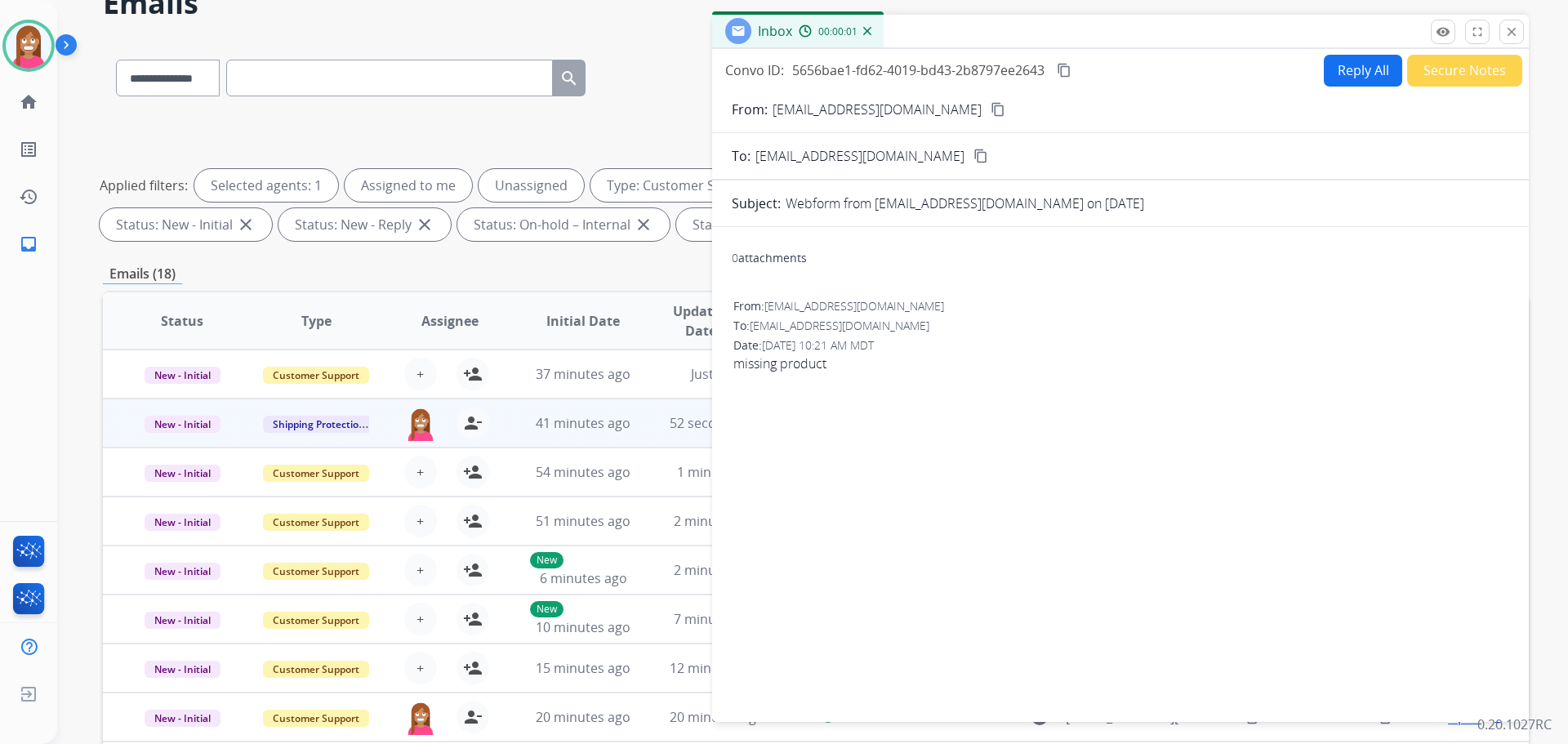
scroll to position [19, 0]
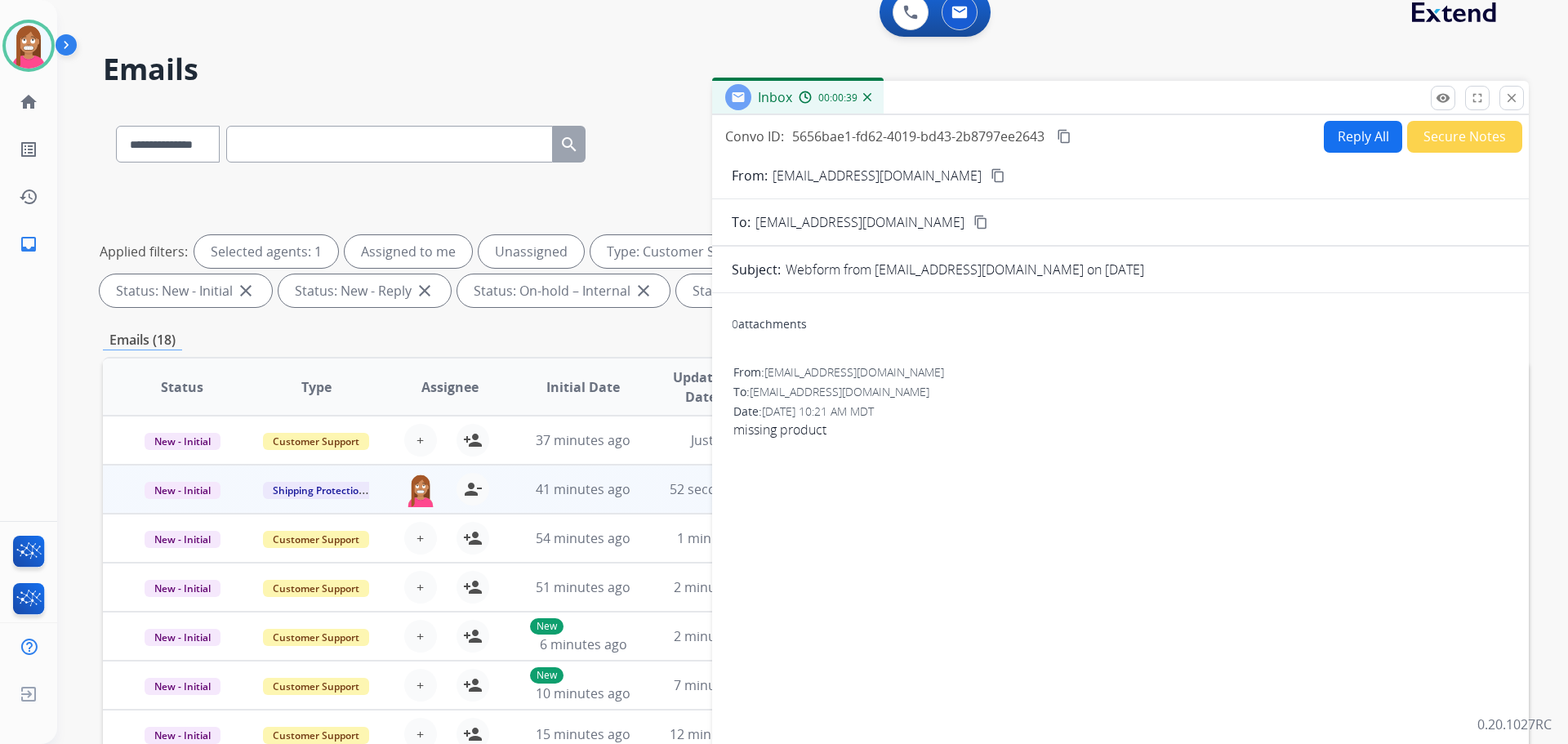
click at [1338, 133] on button "Reply All" at bounding box center [1362, 137] width 78 height 32
select select "**********"
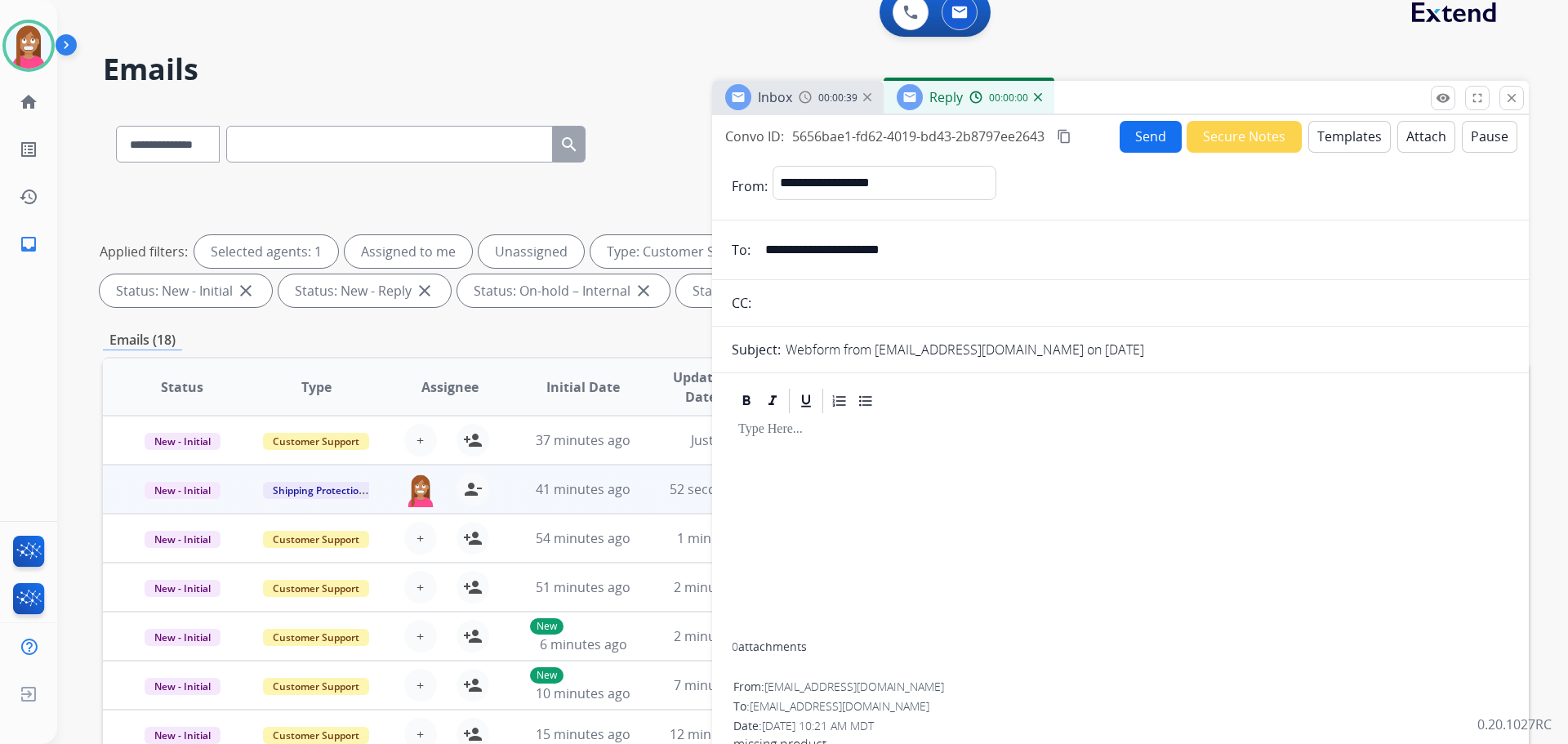
click at [1326, 143] on button "Templates" at bounding box center [1349, 137] width 82 height 32
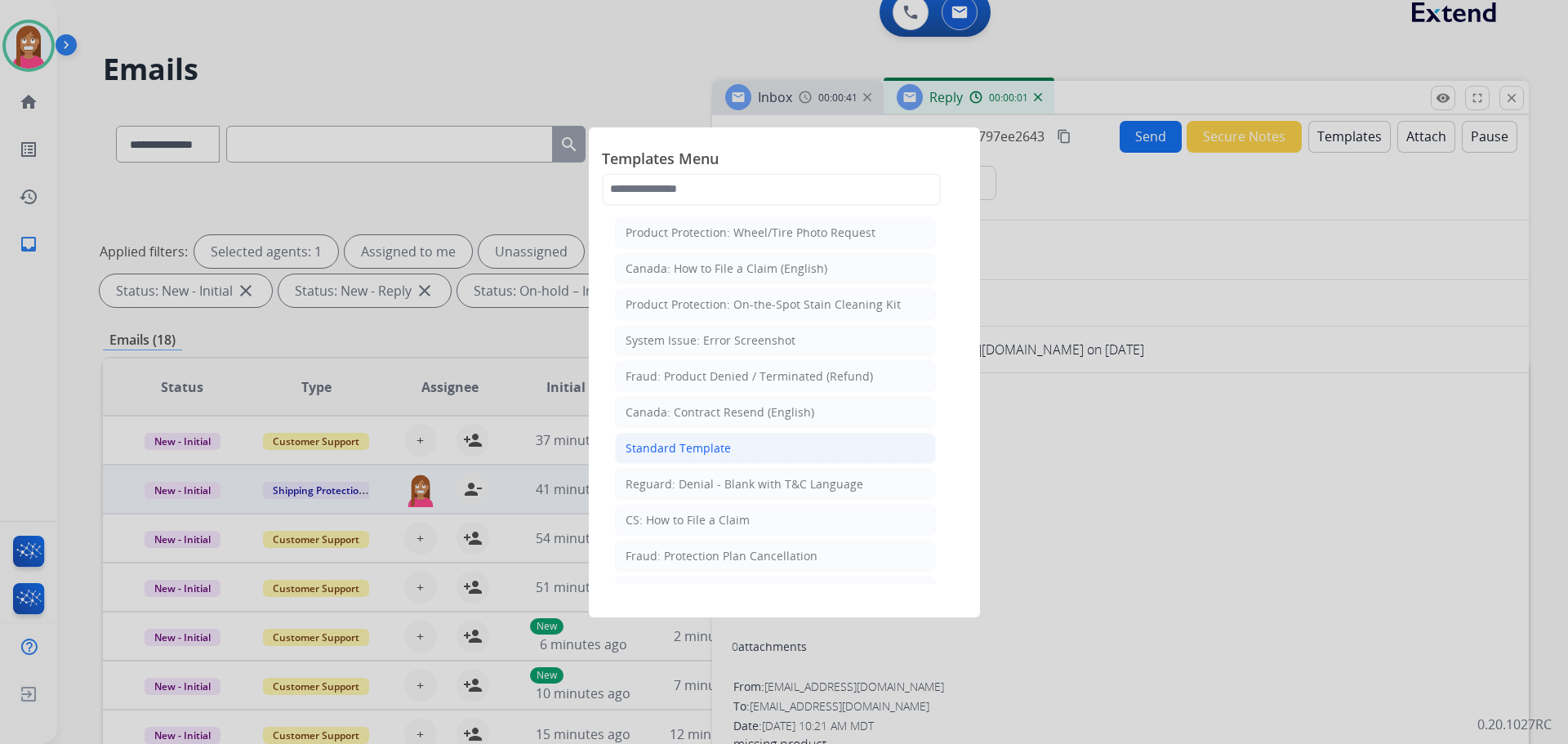
click at [668, 440] on div "Standard Template" at bounding box center [678, 448] width 105 height 17
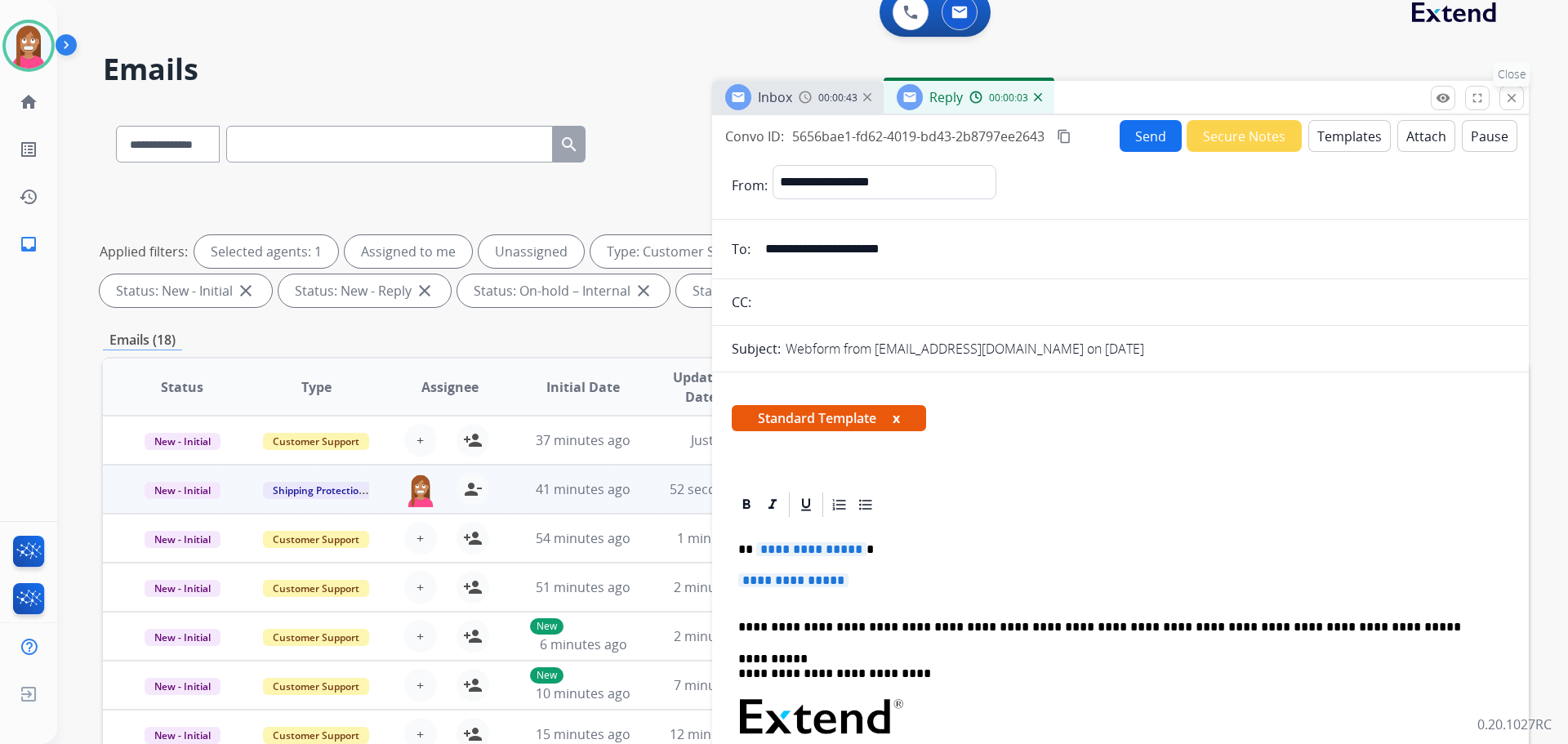
drag, startPoint x: 1506, startPoint y: 98, endPoint x: 1132, endPoint y: 147, distance: 377.2
click at [1505, 98] on mat-icon "close" at bounding box center [1512, 98] width 15 height 15
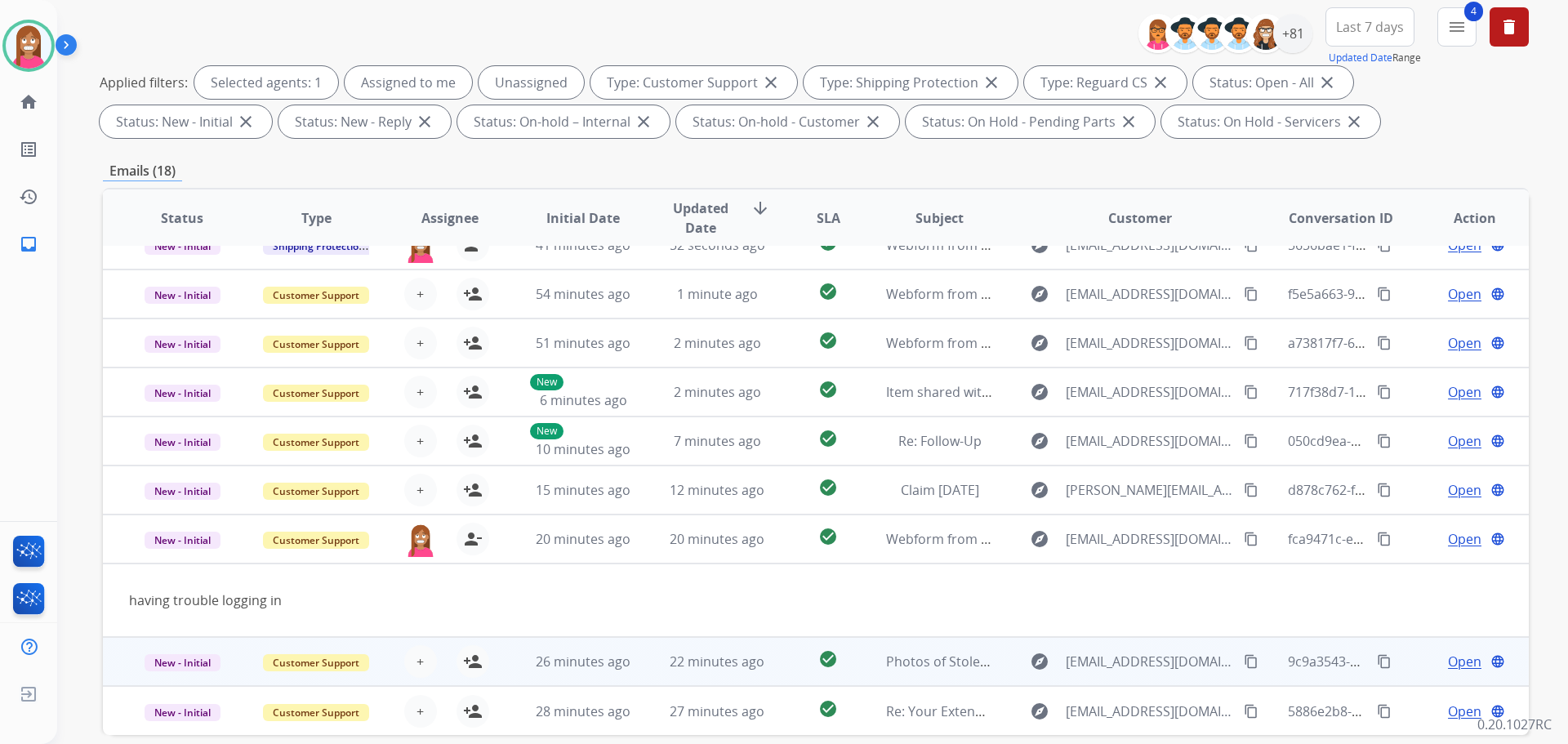
scroll to position [263, 0]
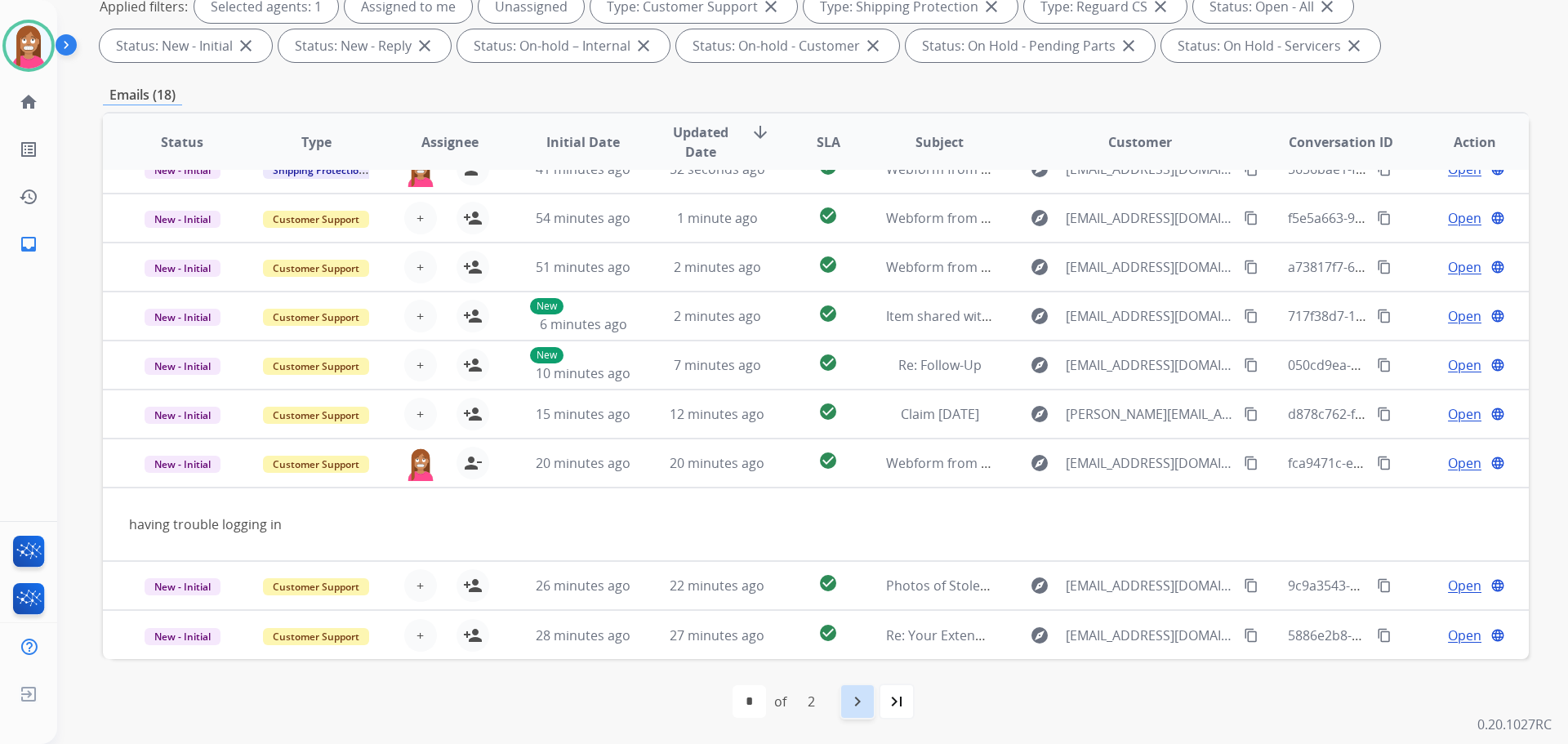
click at [860, 701] on mat-icon "navigate_next" at bounding box center [857, 701] width 20 height 20
select select "*"
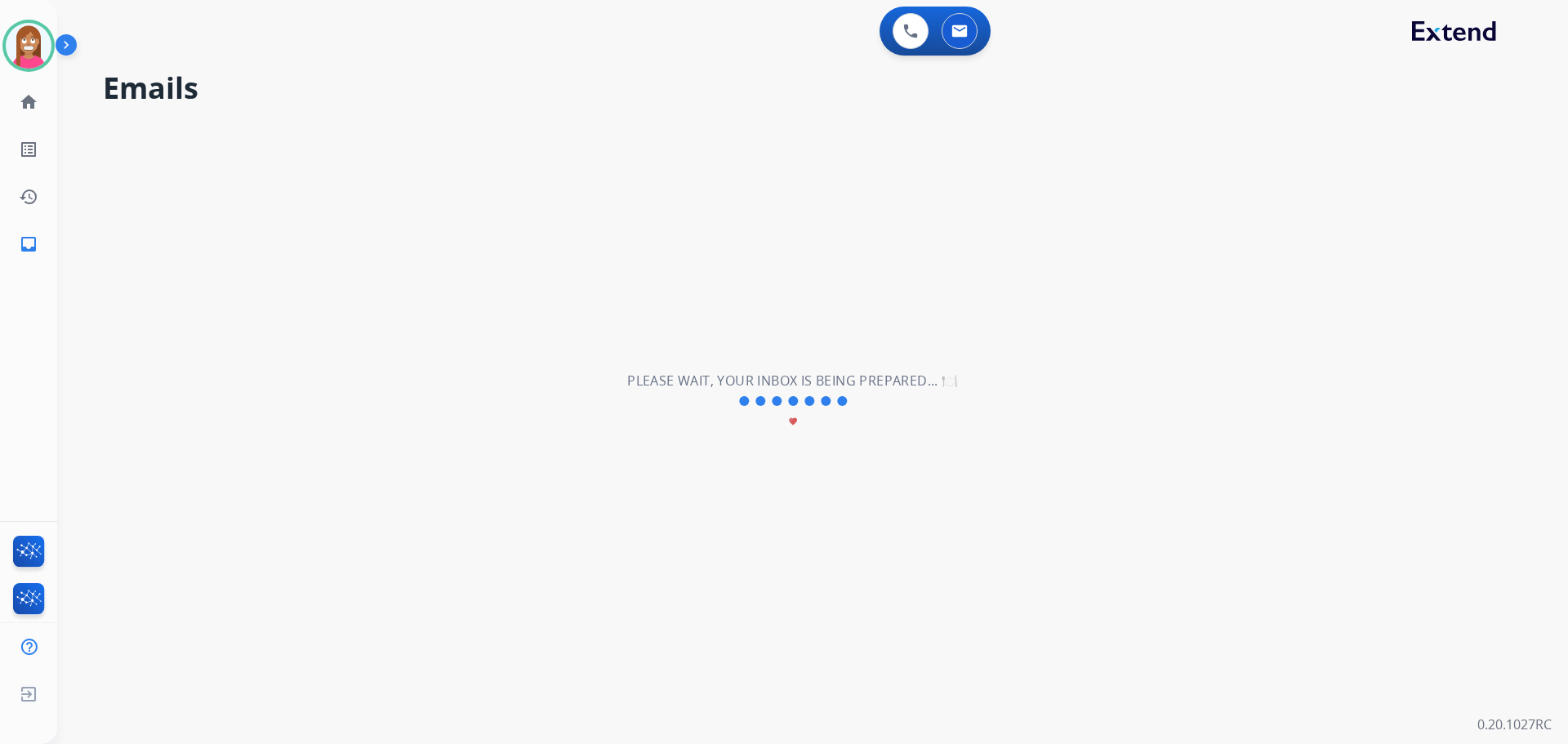
scroll to position [7, 0]
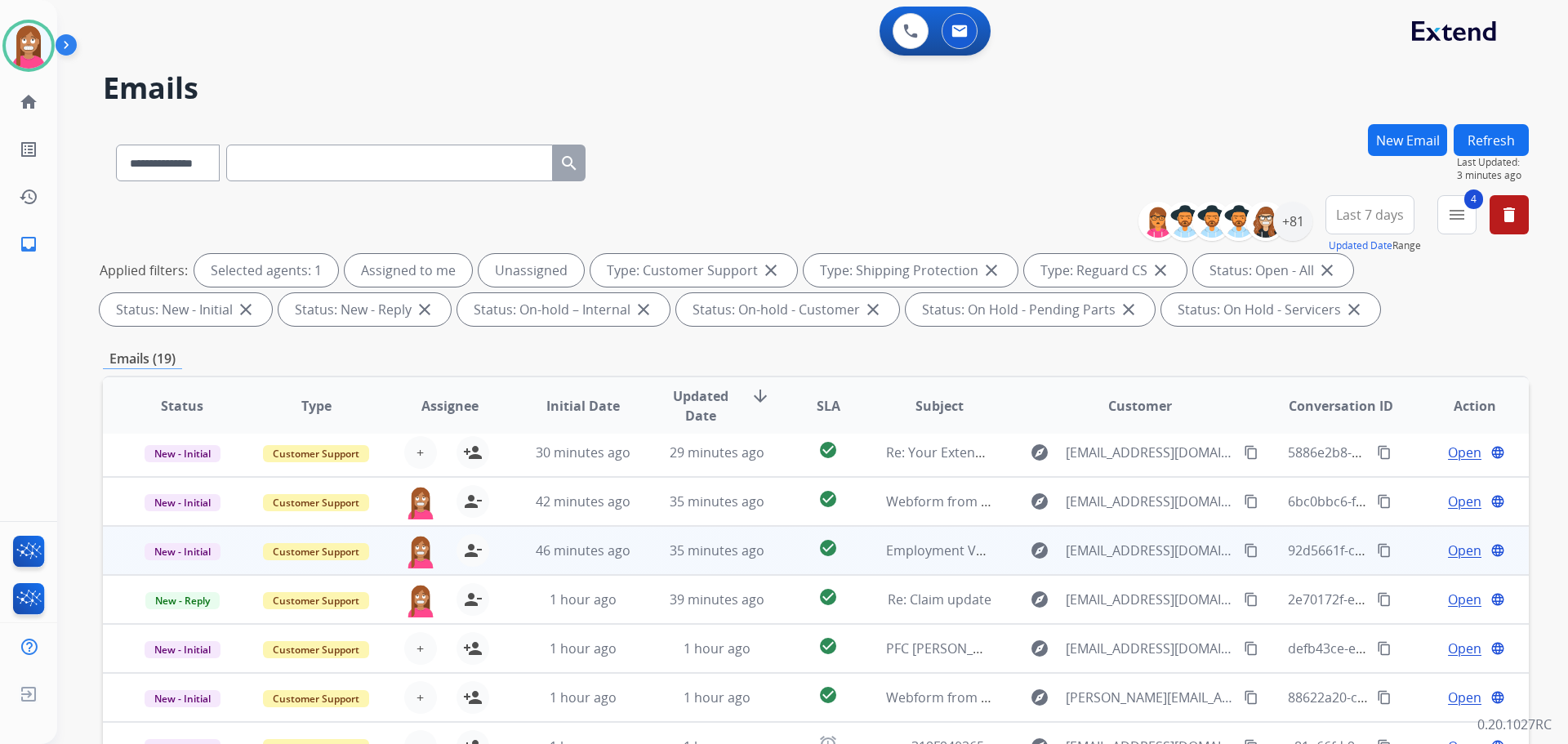
click at [641, 566] on td "35 minutes ago" at bounding box center [704, 550] width 134 height 49
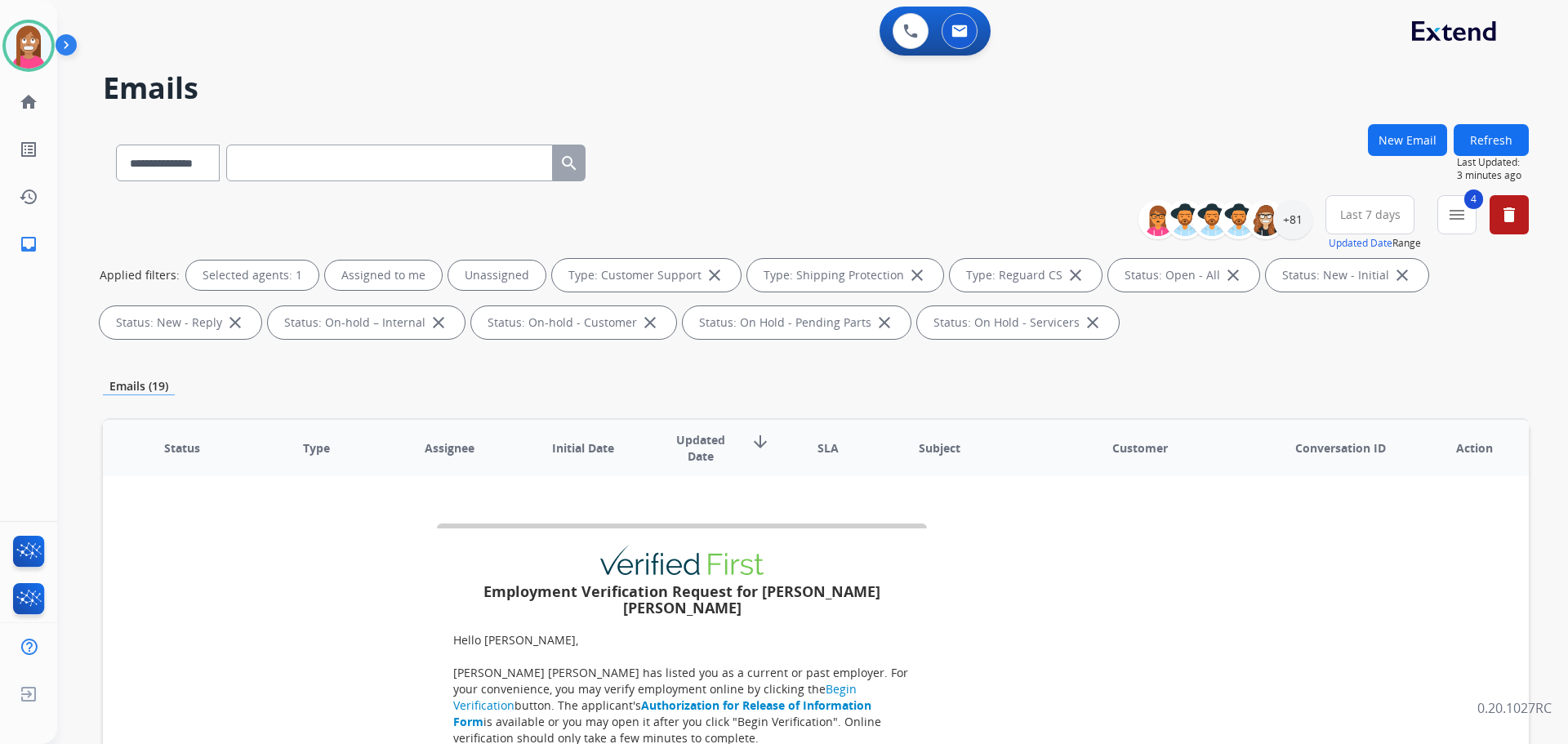
scroll to position [0, 0]
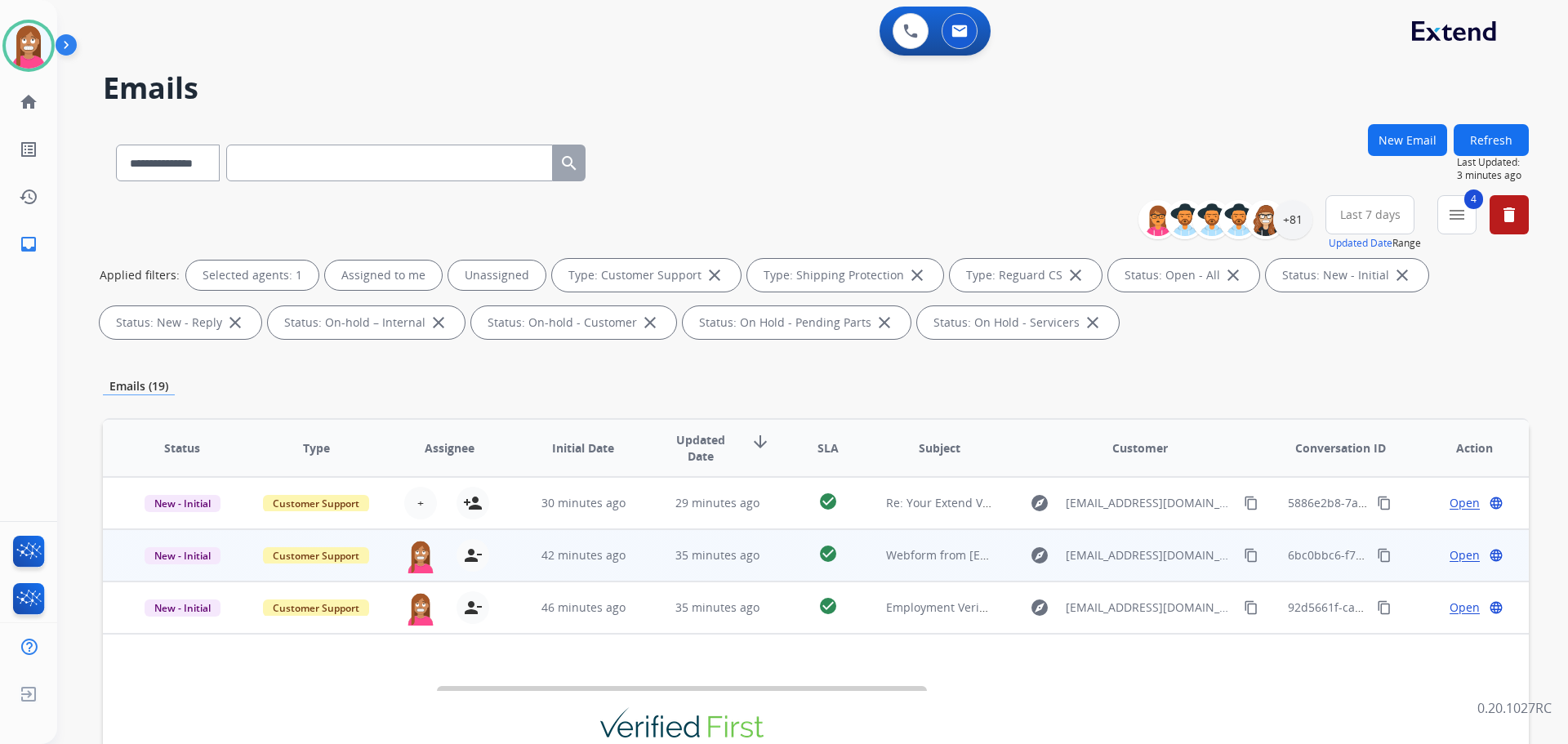
click at [628, 569] on td "42 minutes ago" at bounding box center [570, 555] width 134 height 52
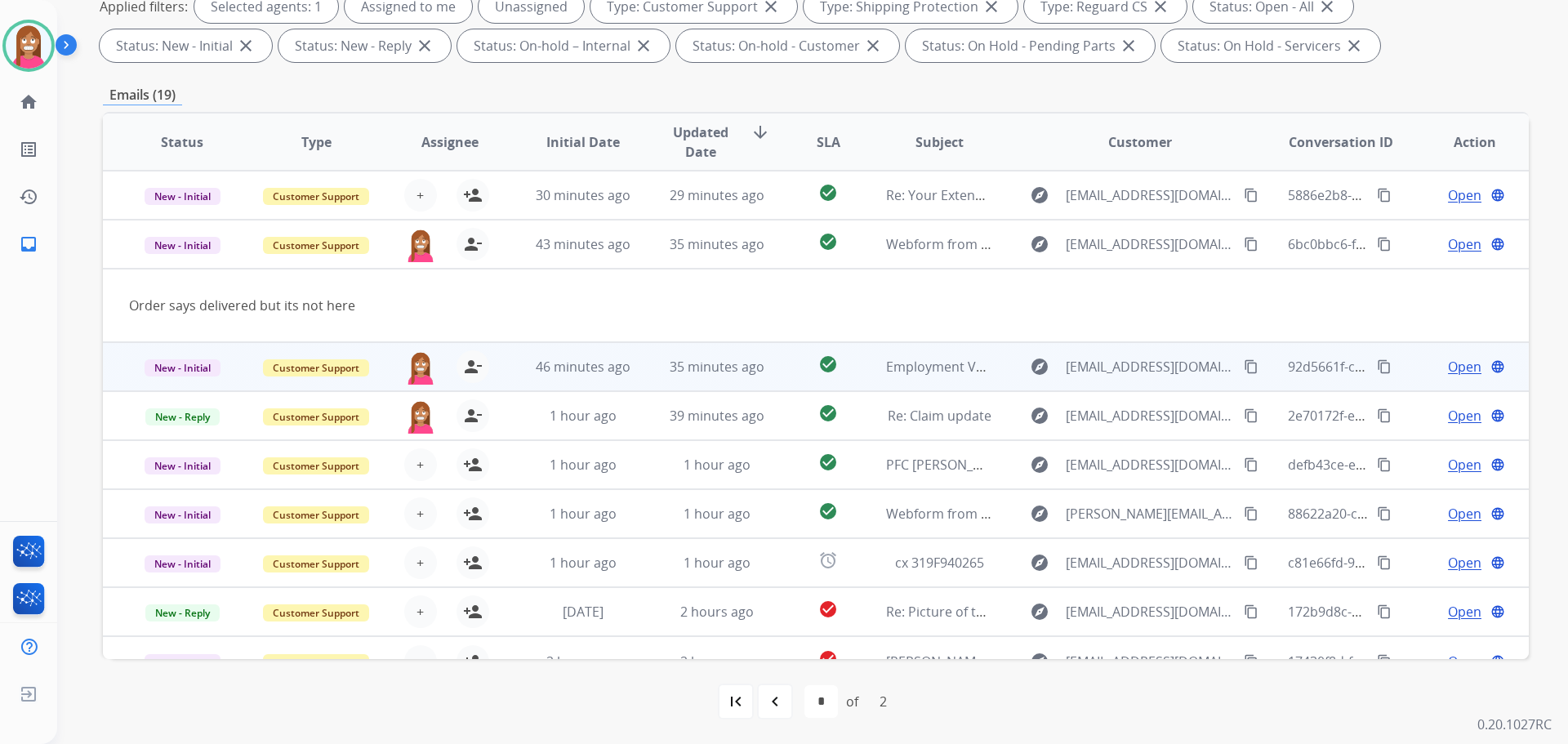
click at [637, 375] on td "35 minutes ago" at bounding box center [704, 367] width 134 height 49
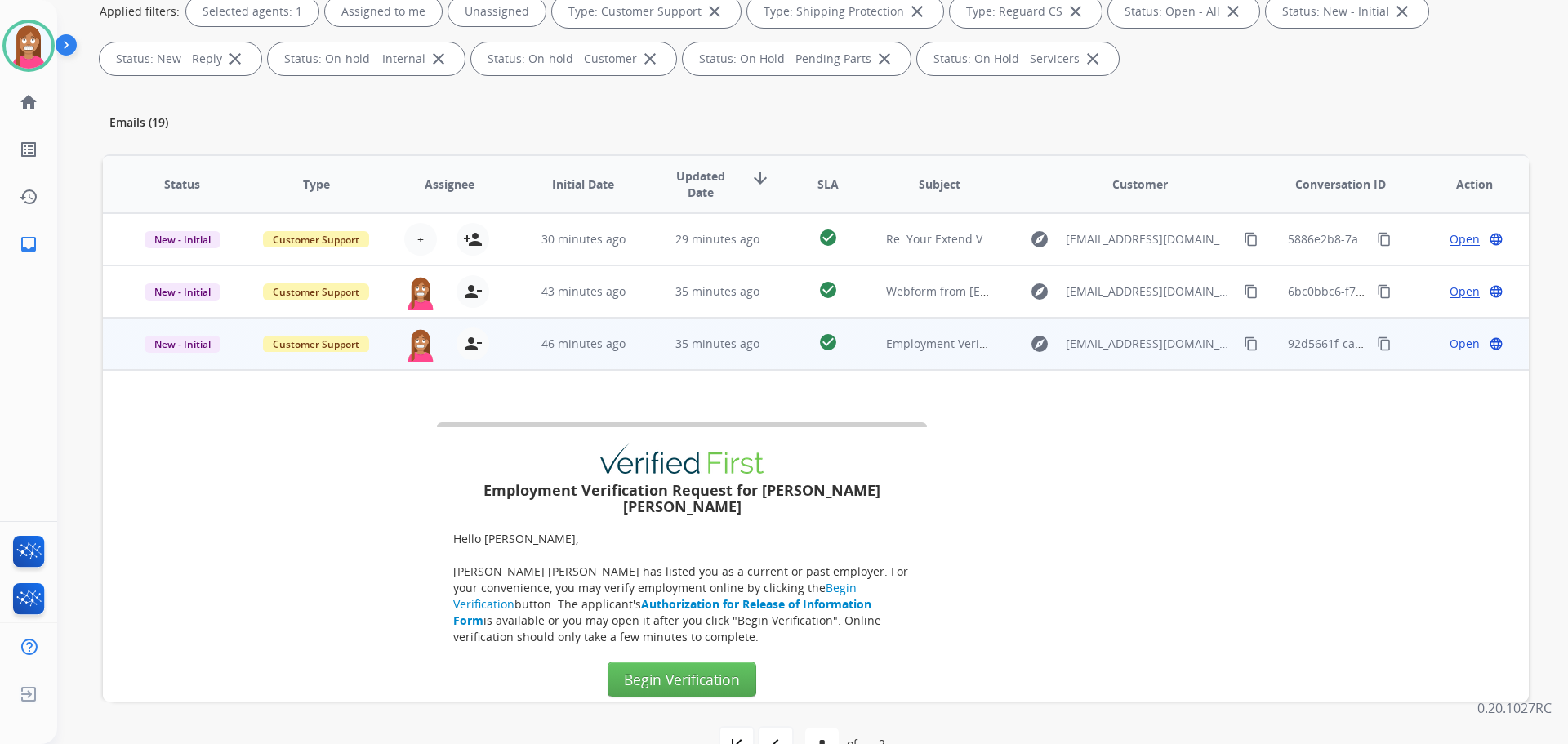
scroll to position [98, 0]
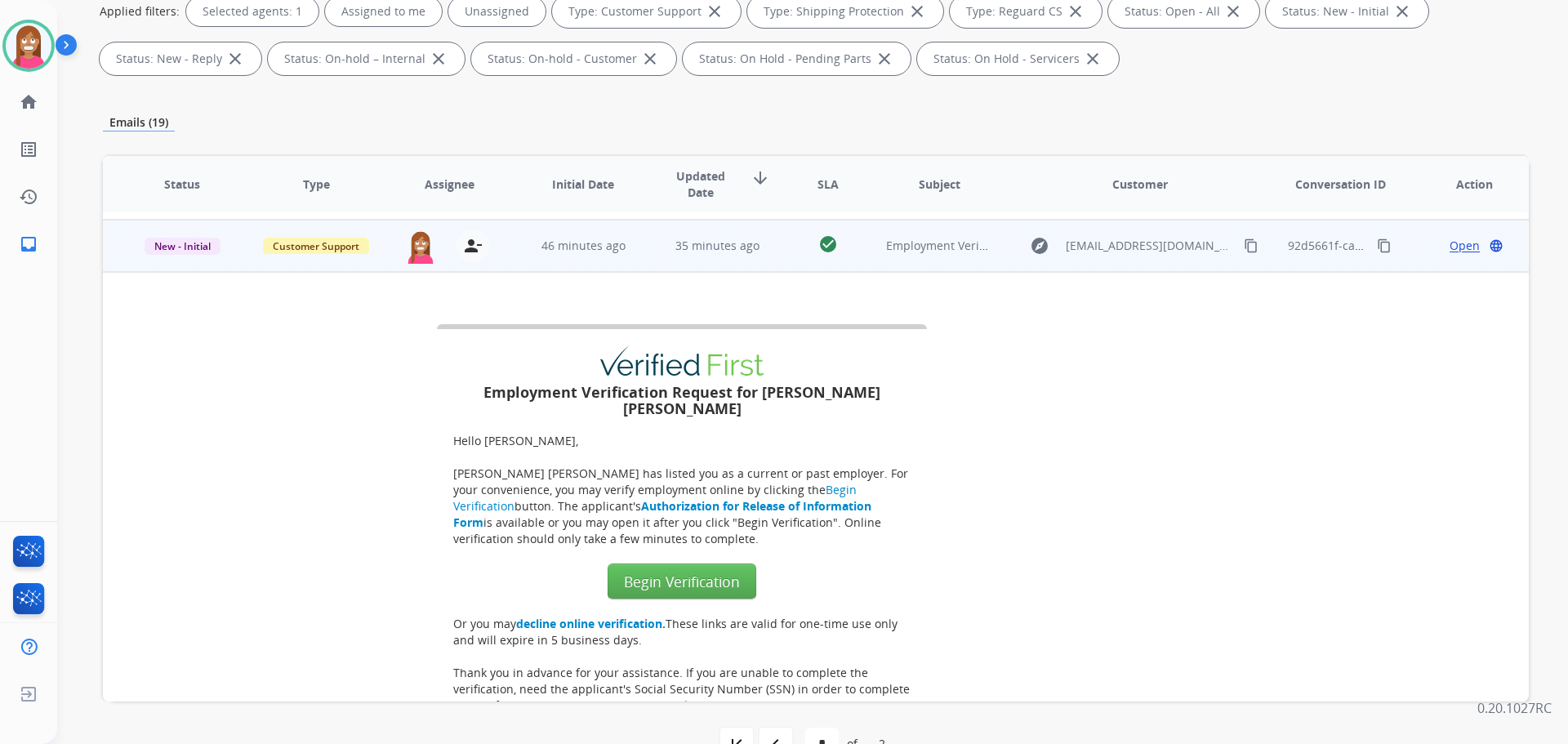
click at [1377, 240] on mat-icon "content_copy" at bounding box center [1384, 245] width 15 height 15
click at [1459, 247] on span "Open" at bounding box center [1464, 245] width 31 height 17
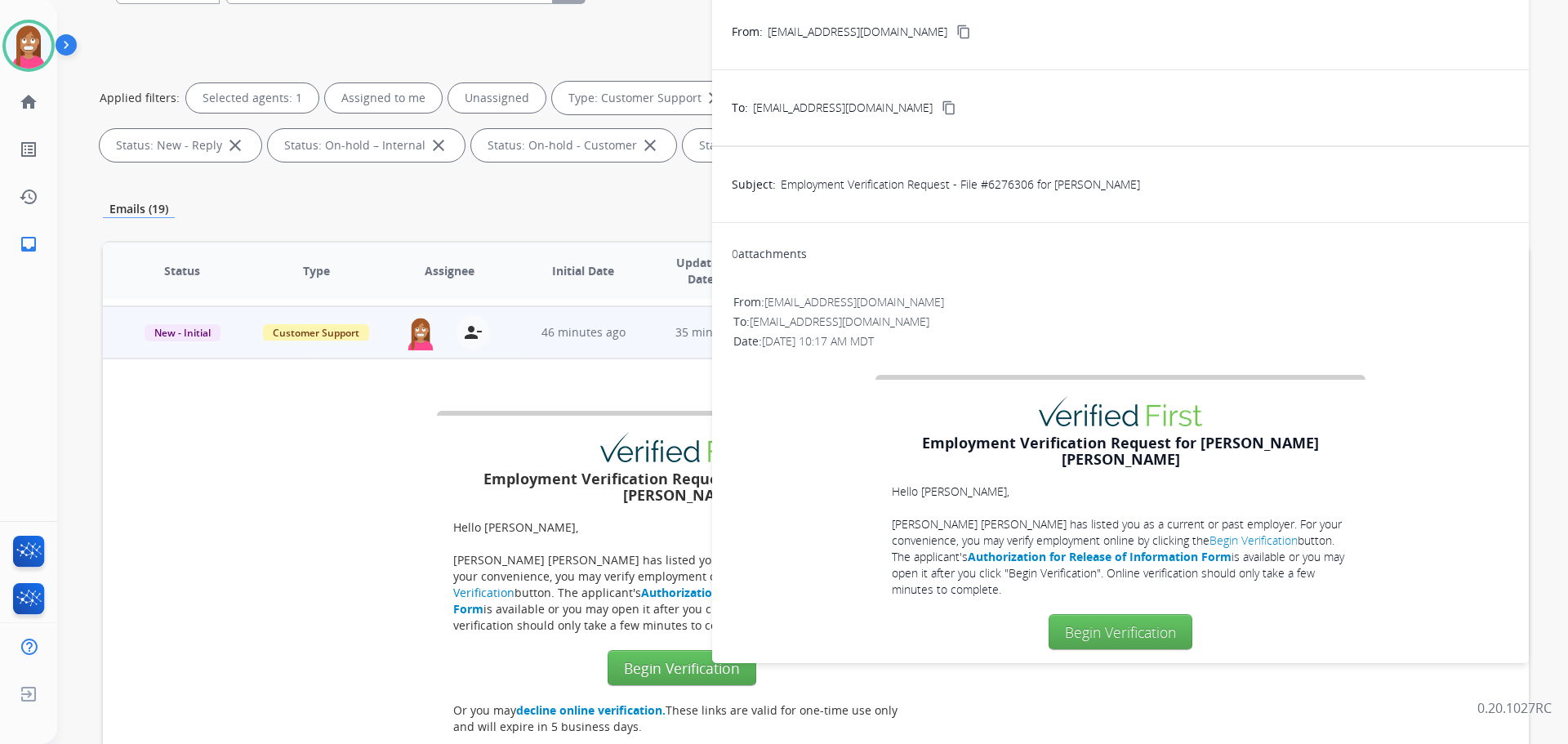
scroll to position [0, 0]
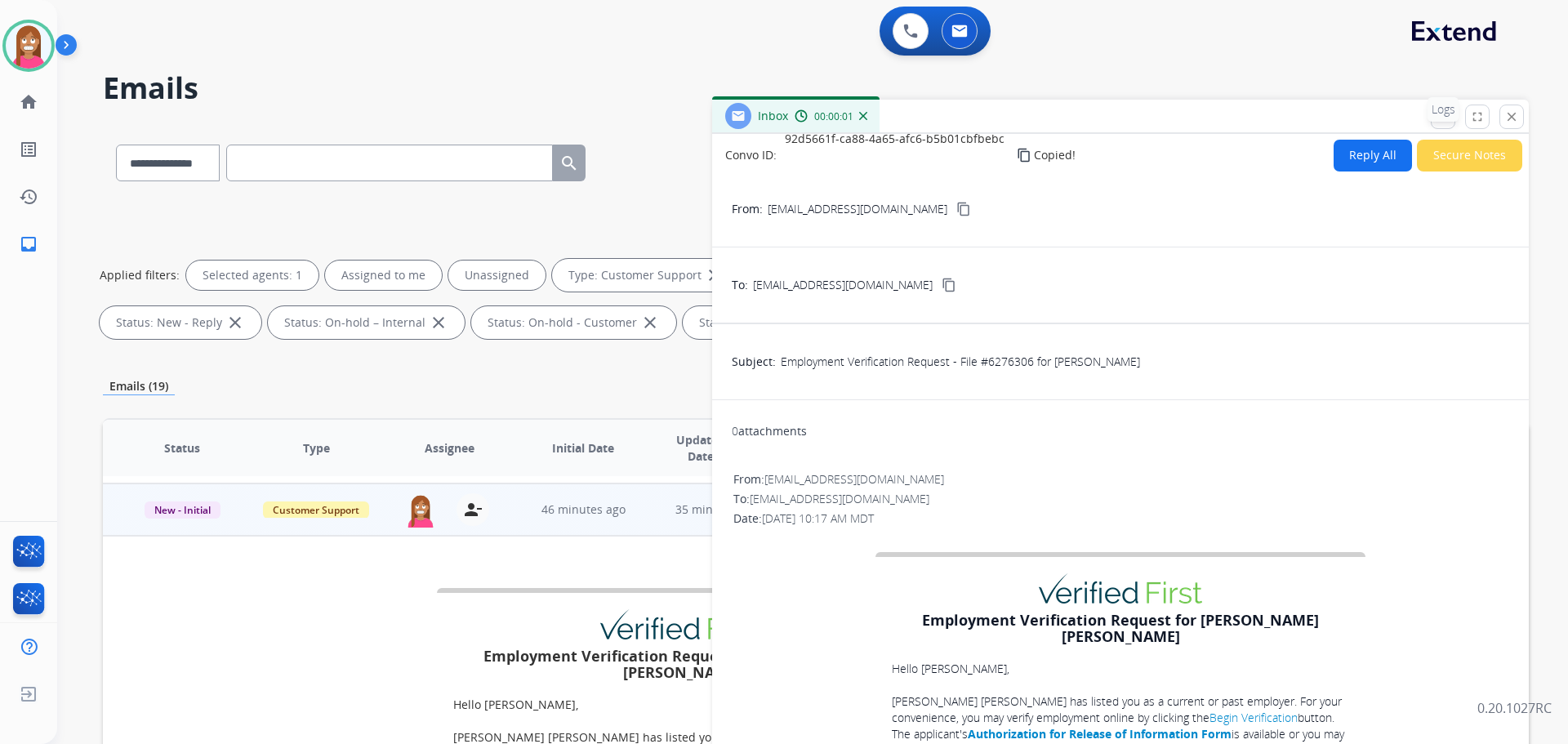
click at [1440, 115] on p "Logs" at bounding box center [1443, 109] width 32 height 25
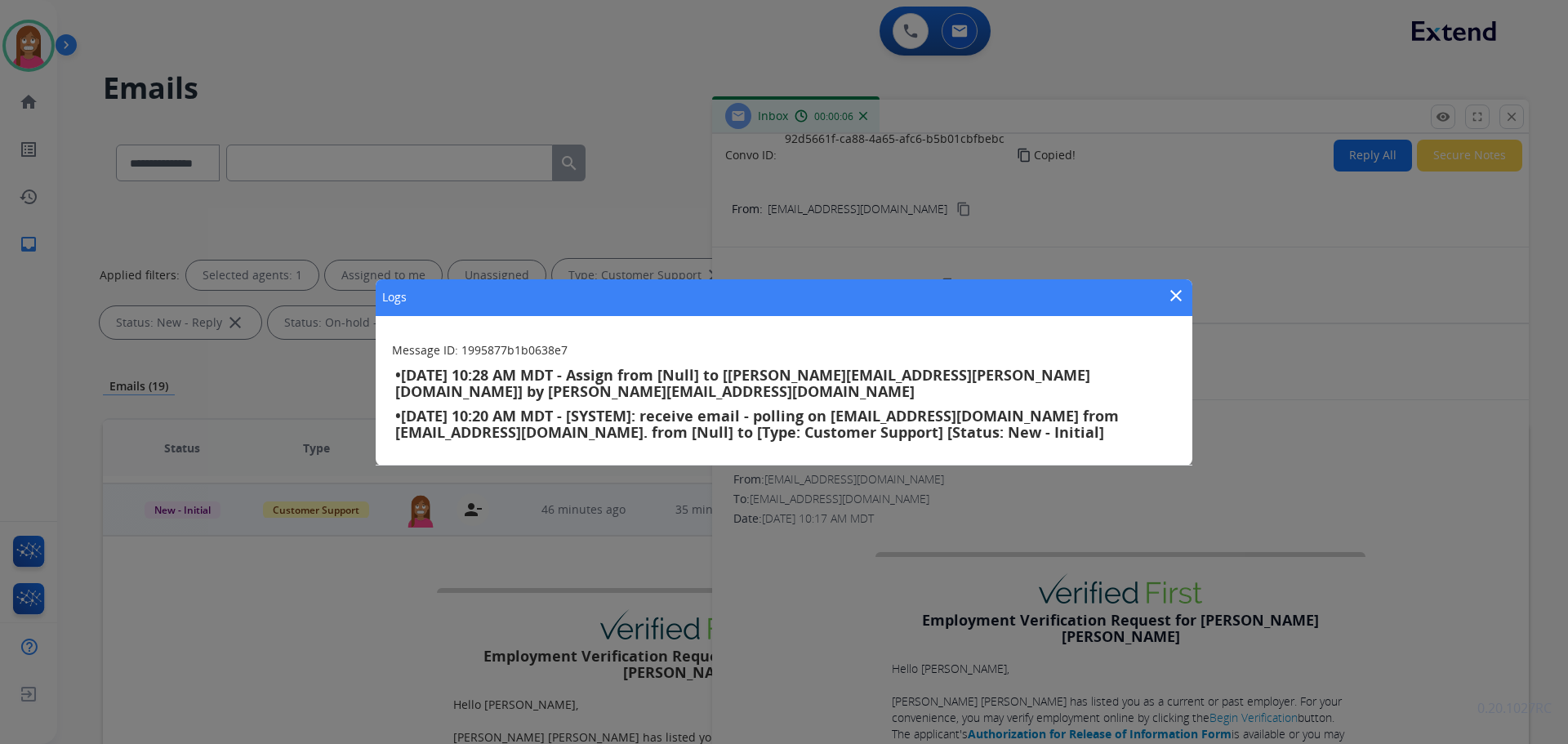
click at [1177, 297] on mat-icon "close" at bounding box center [1176, 296] width 20 height 20
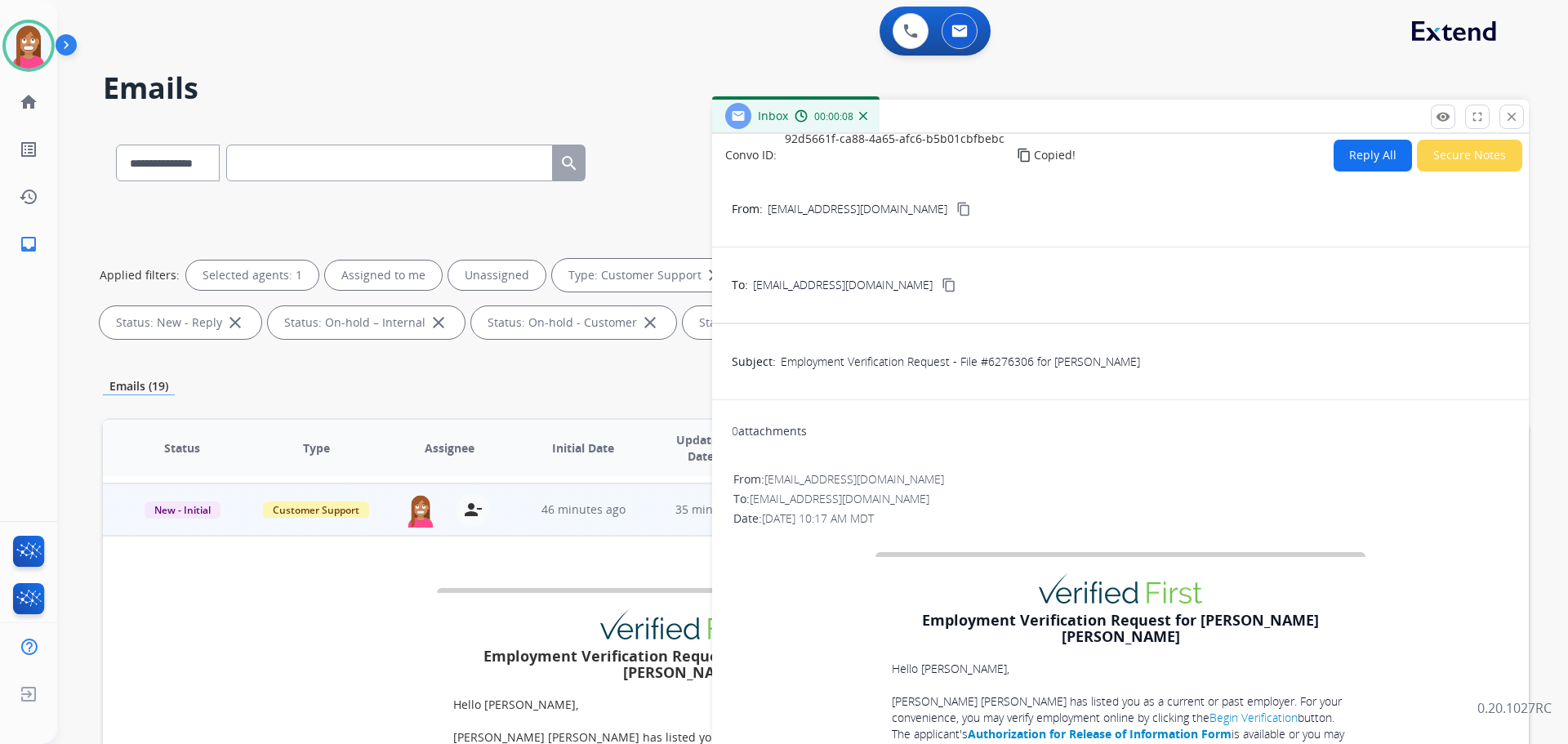
click at [1506, 113] on p "Close" at bounding box center [1512, 109] width 37 height 25
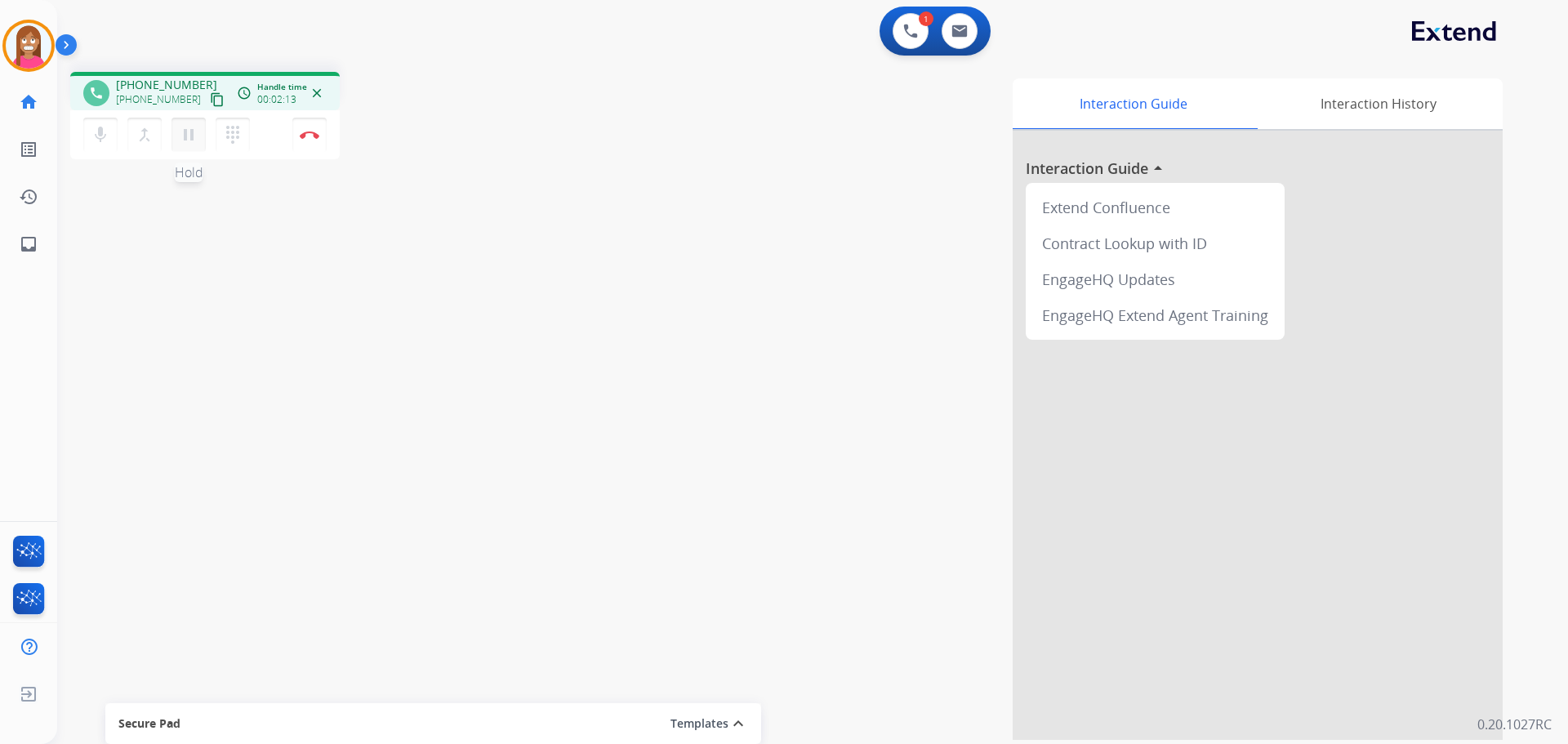
click at [185, 140] on mat-icon "pause" at bounding box center [189, 135] width 20 height 20
click at [35, 236] on mat-icon "inbox" at bounding box center [29, 244] width 20 height 20
select select "**********"
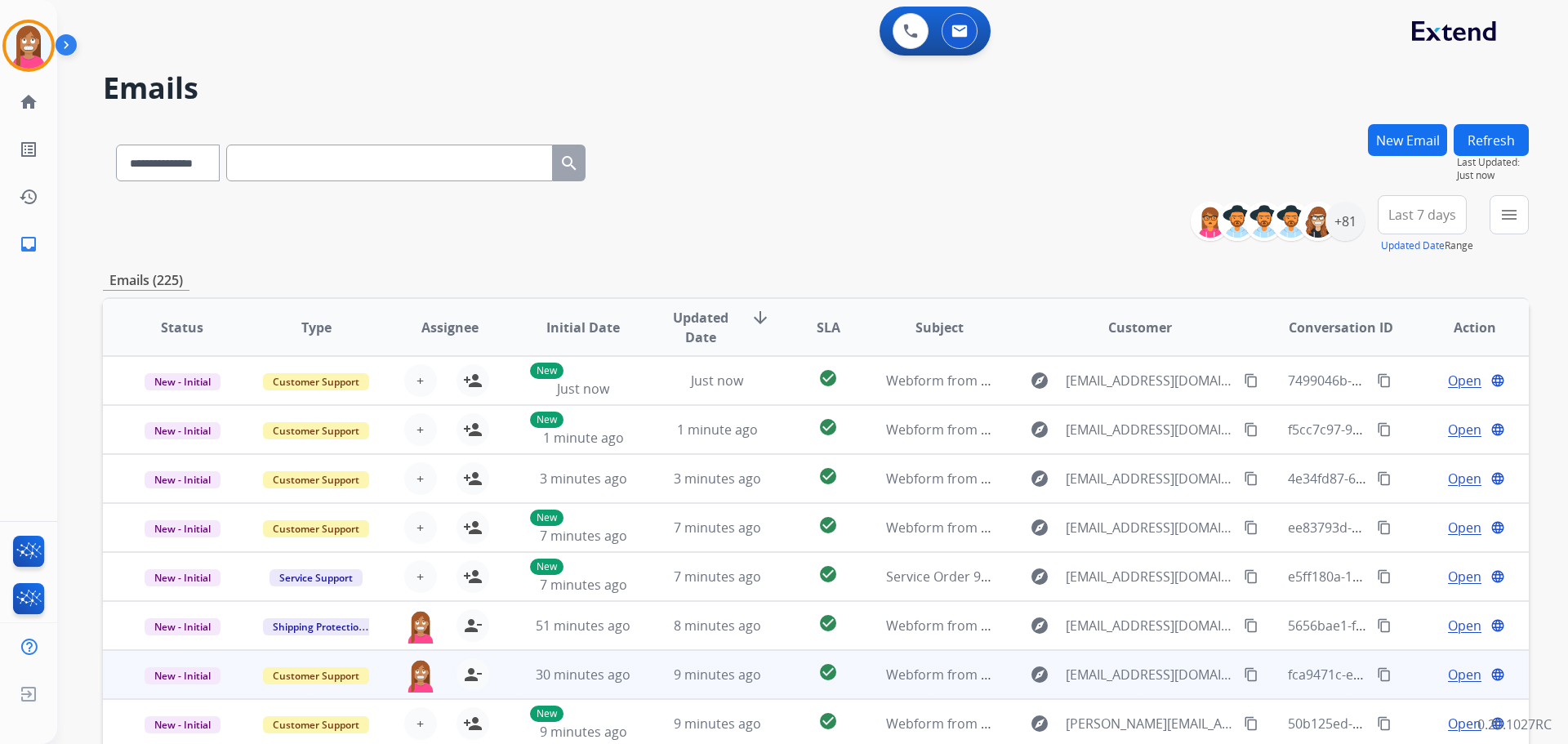
click at [652, 683] on td "9 minutes ago" at bounding box center [704, 675] width 134 height 49
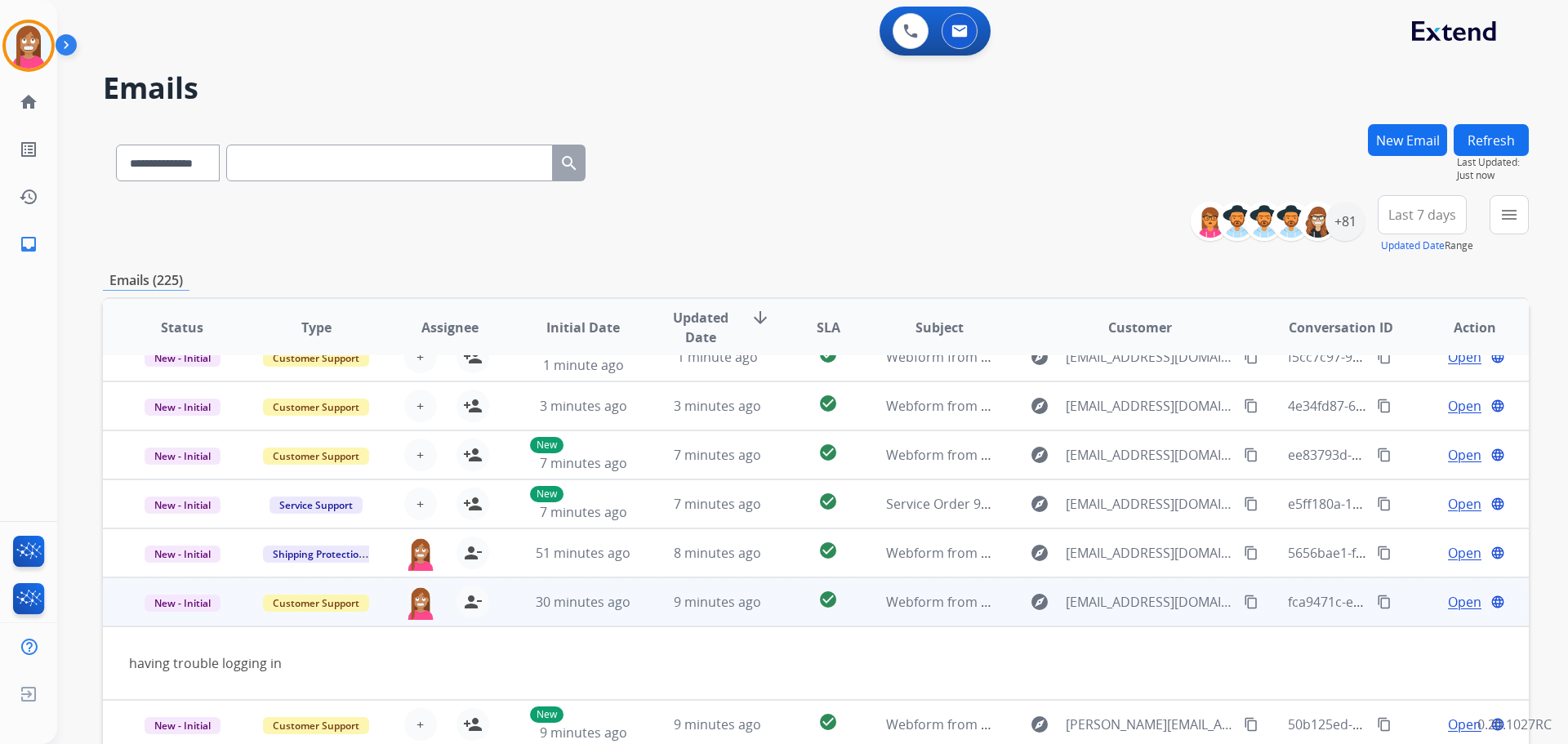
scroll to position [75, 0]
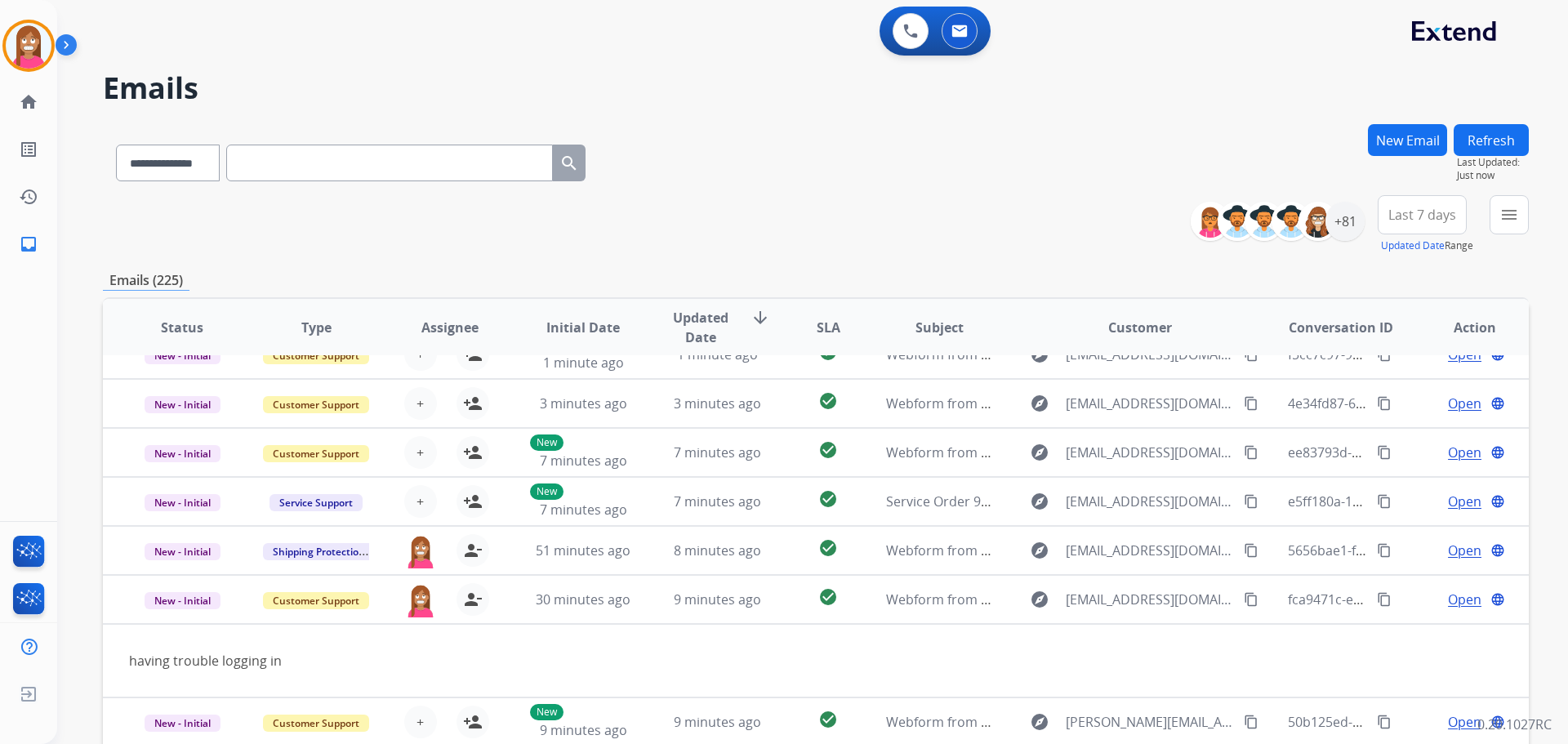
click at [1418, 130] on button "New Email" at bounding box center [1408, 140] width 79 height 32
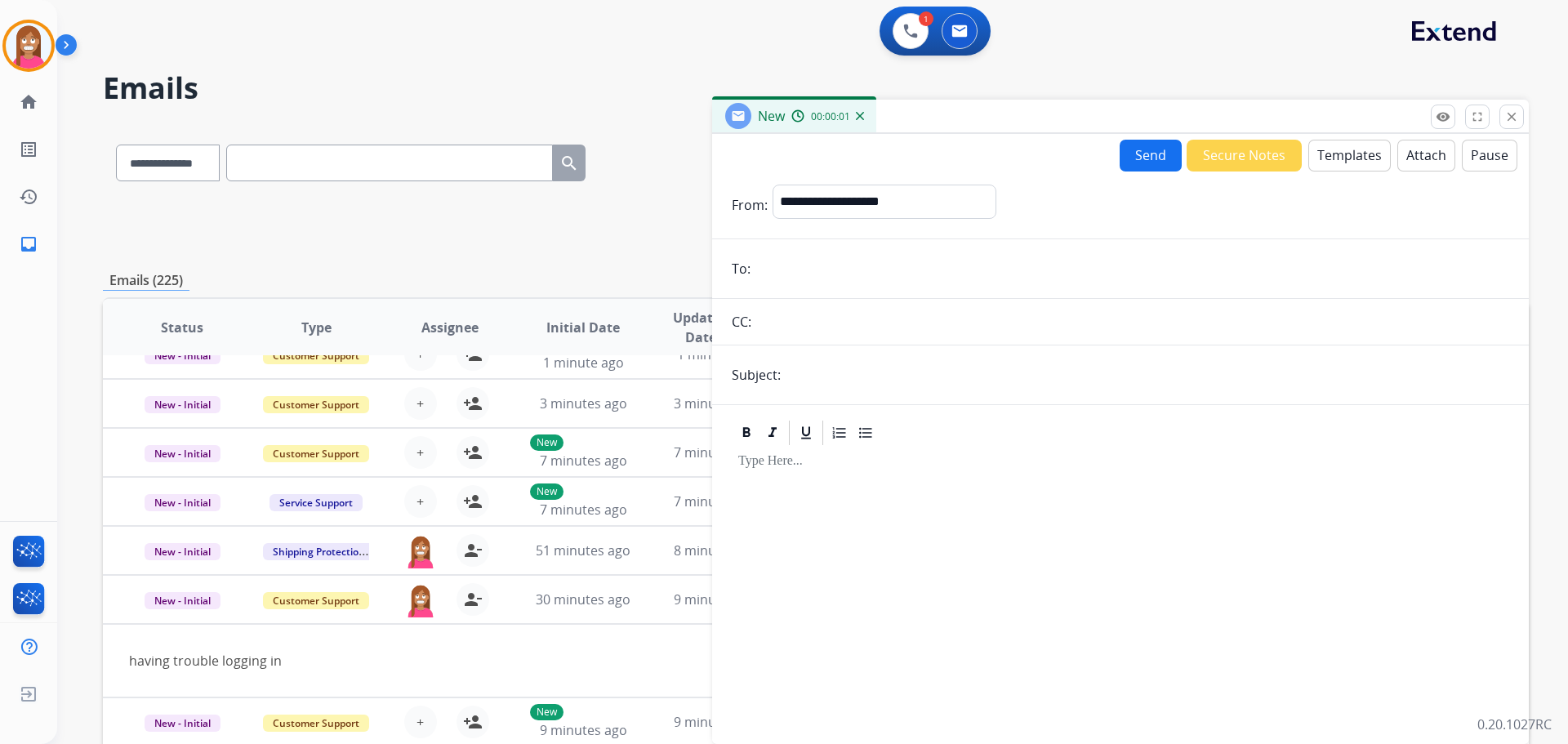
paste input "**********"
type input "**********"
click at [1408, 158] on button "Attach" at bounding box center [1426, 155] width 58 height 32
click at [824, 381] on input "text" at bounding box center [1147, 374] width 724 height 33
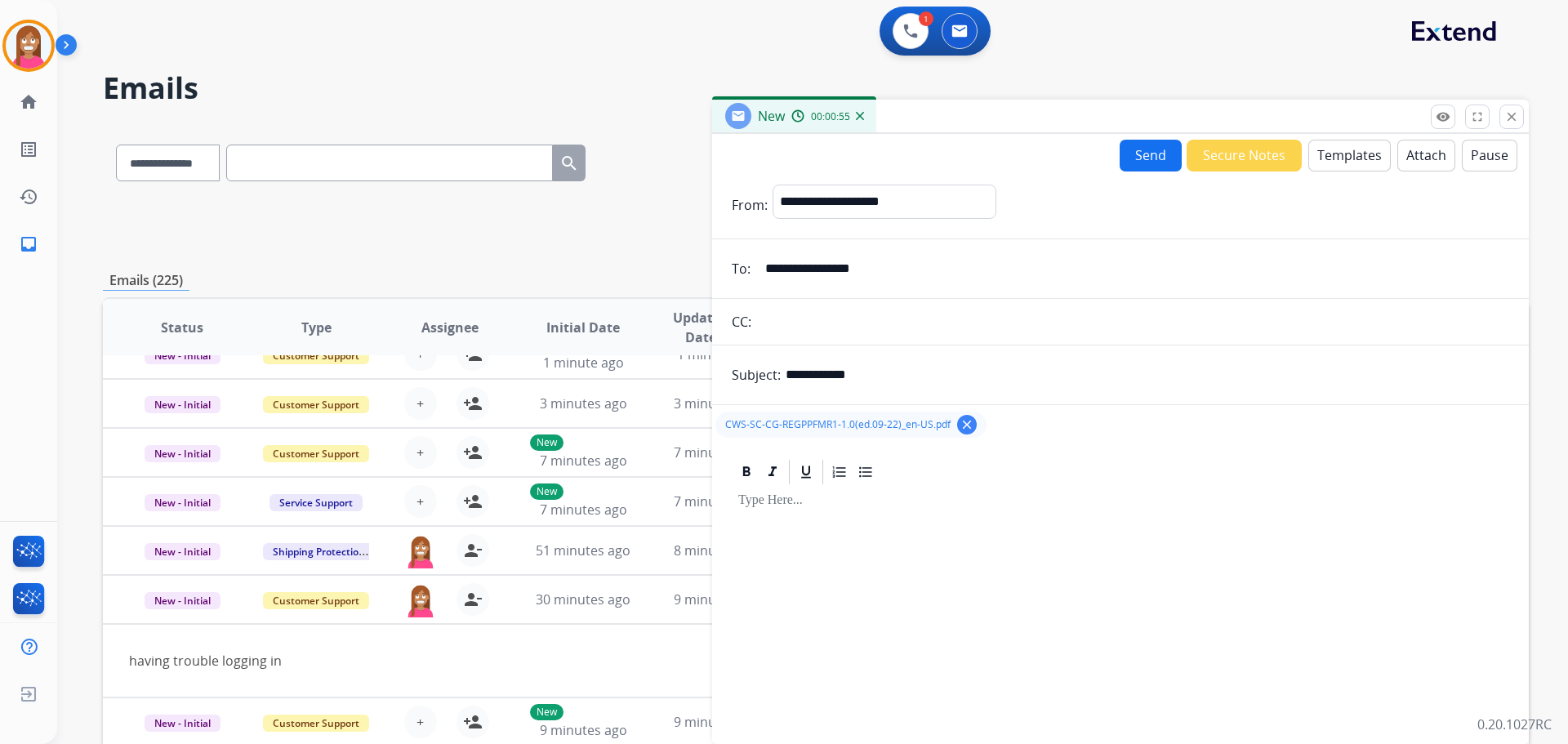
drag, startPoint x: 895, startPoint y: 378, endPoint x: 767, endPoint y: 376, distance: 128.0
click at [767, 365] on div "**********" at bounding box center [1120, 374] width 817 height 33
type input "**********"
click at [807, 519] on div at bounding box center [1120, 606] width 777 height 240
click at [1310, 164] on button "Templates" at bounding box center [1349, 155] width 82 height 32
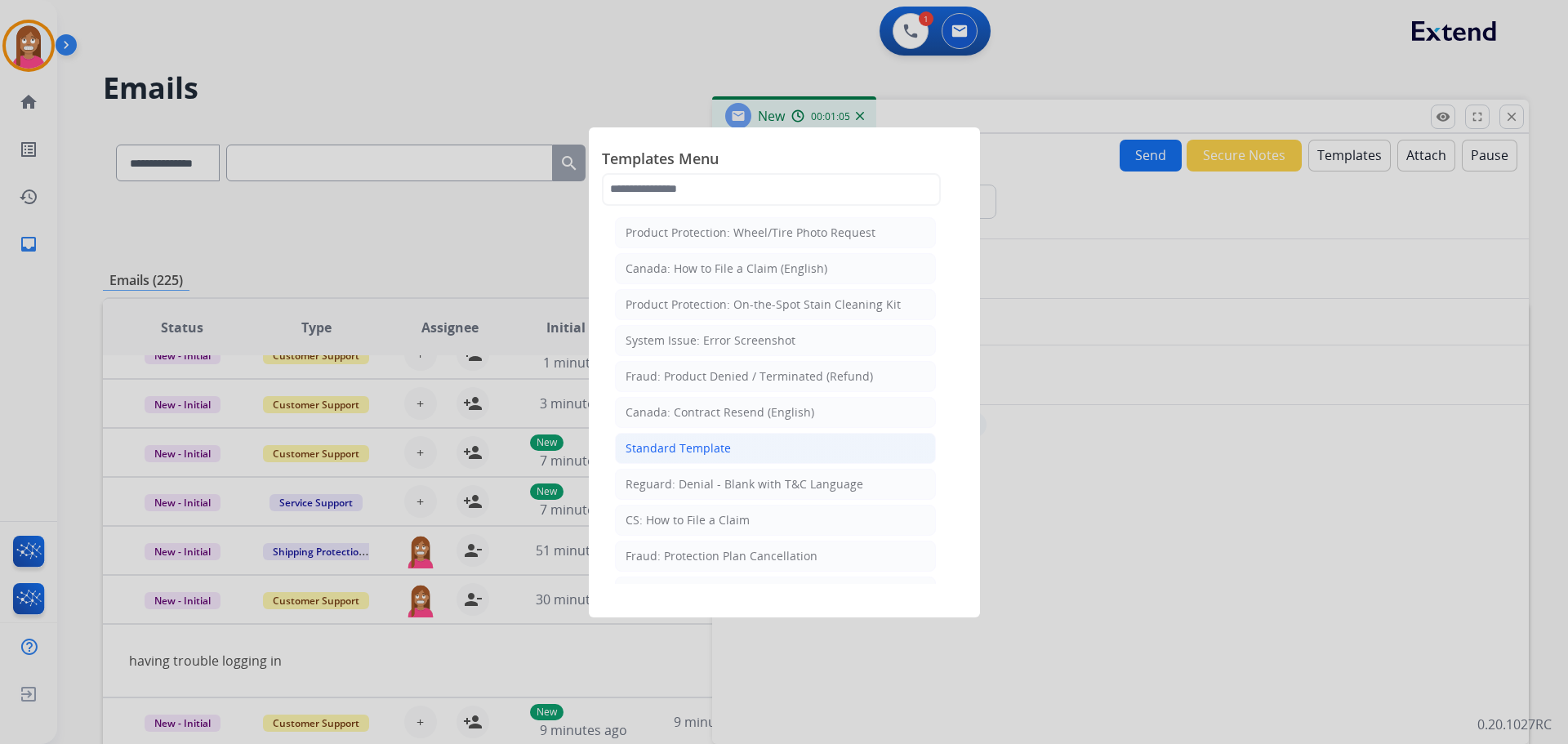
click at [671, 445] on div "Standard Template" at bounding box center [678, 448] width 105 height 17
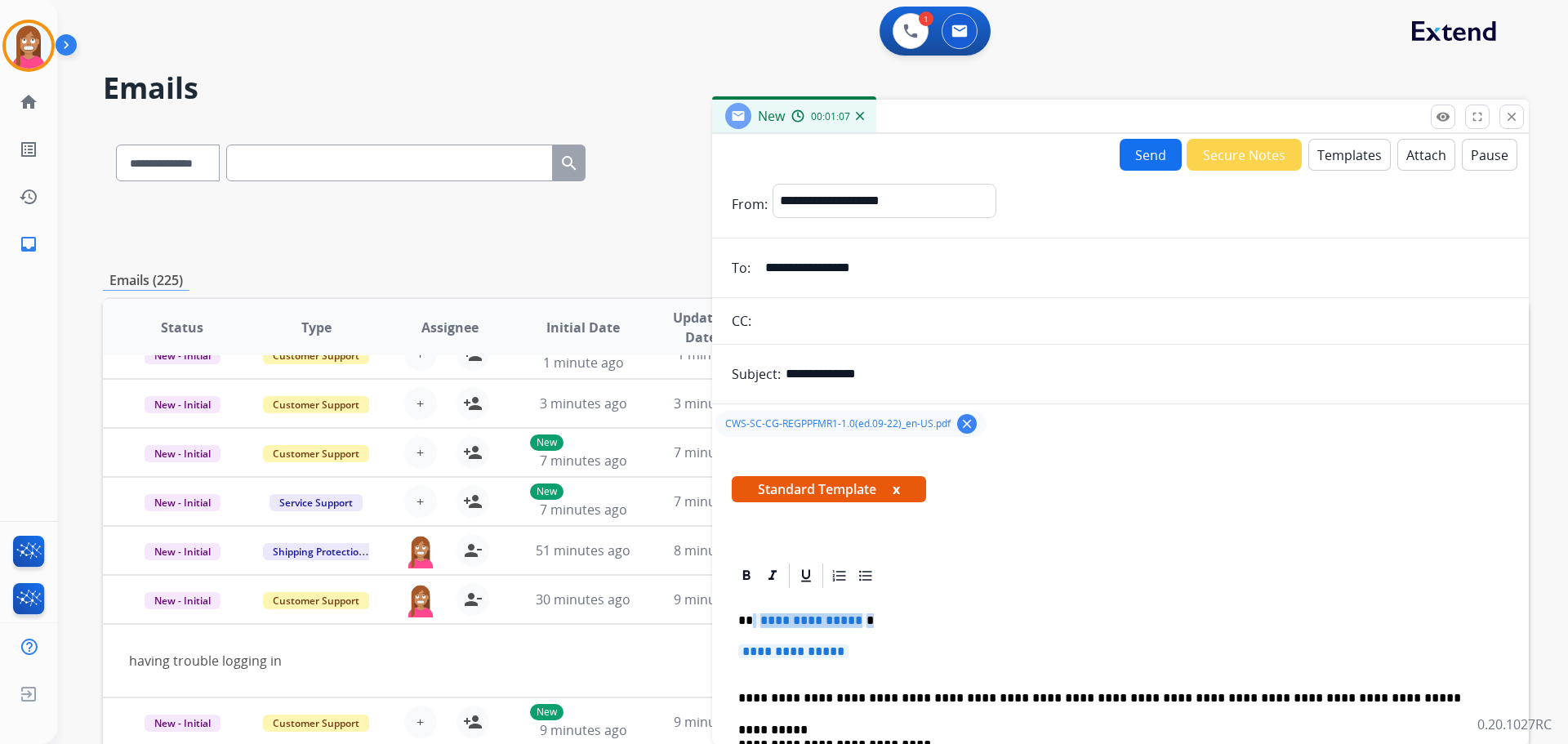
drag, startPoint x: 866, startPoint y: 651, endPoint x: 752, endPoint y: 617, distance: 119.0
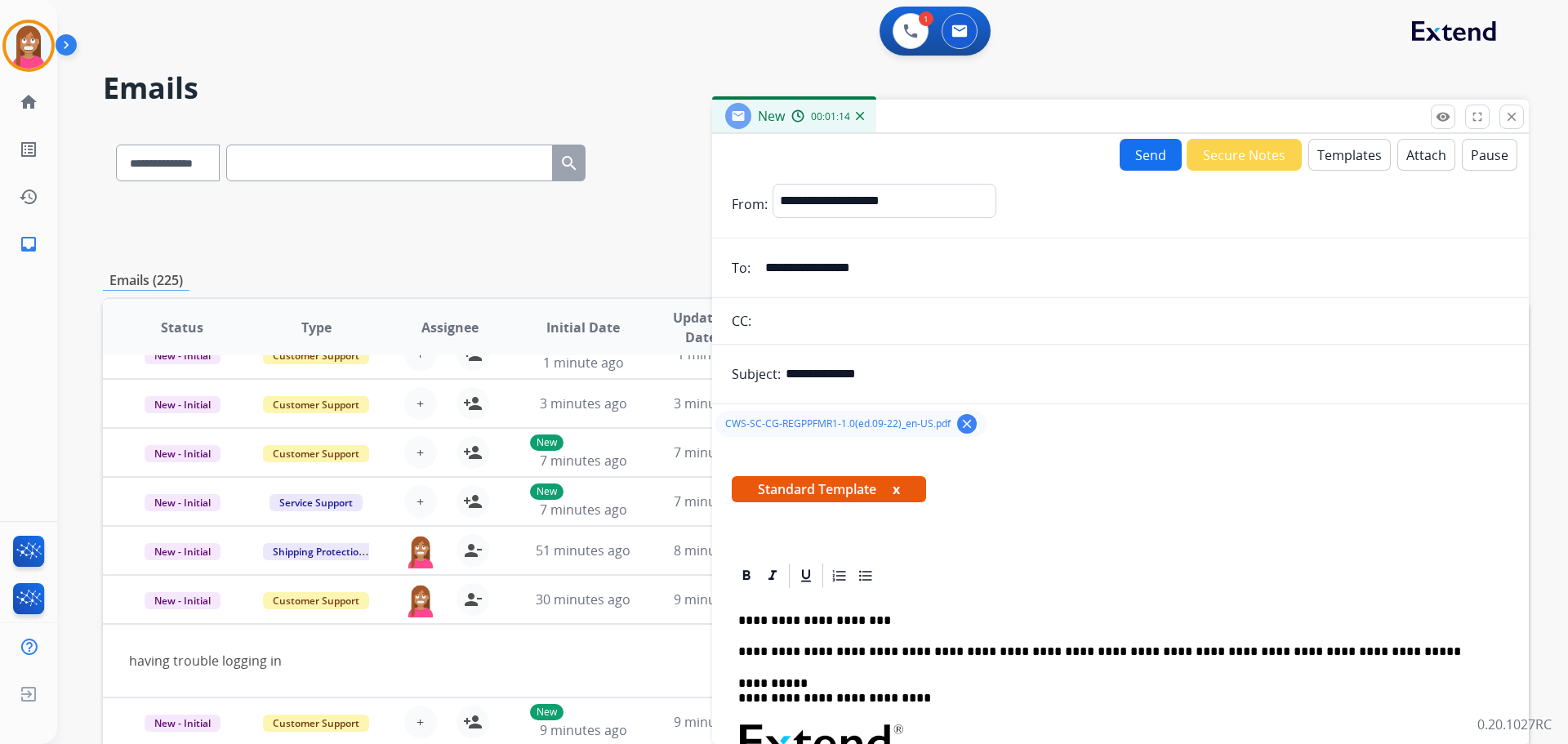
click at [1144, 154] on button "Send" at bounding box center [1150, 154] width 62 height 32
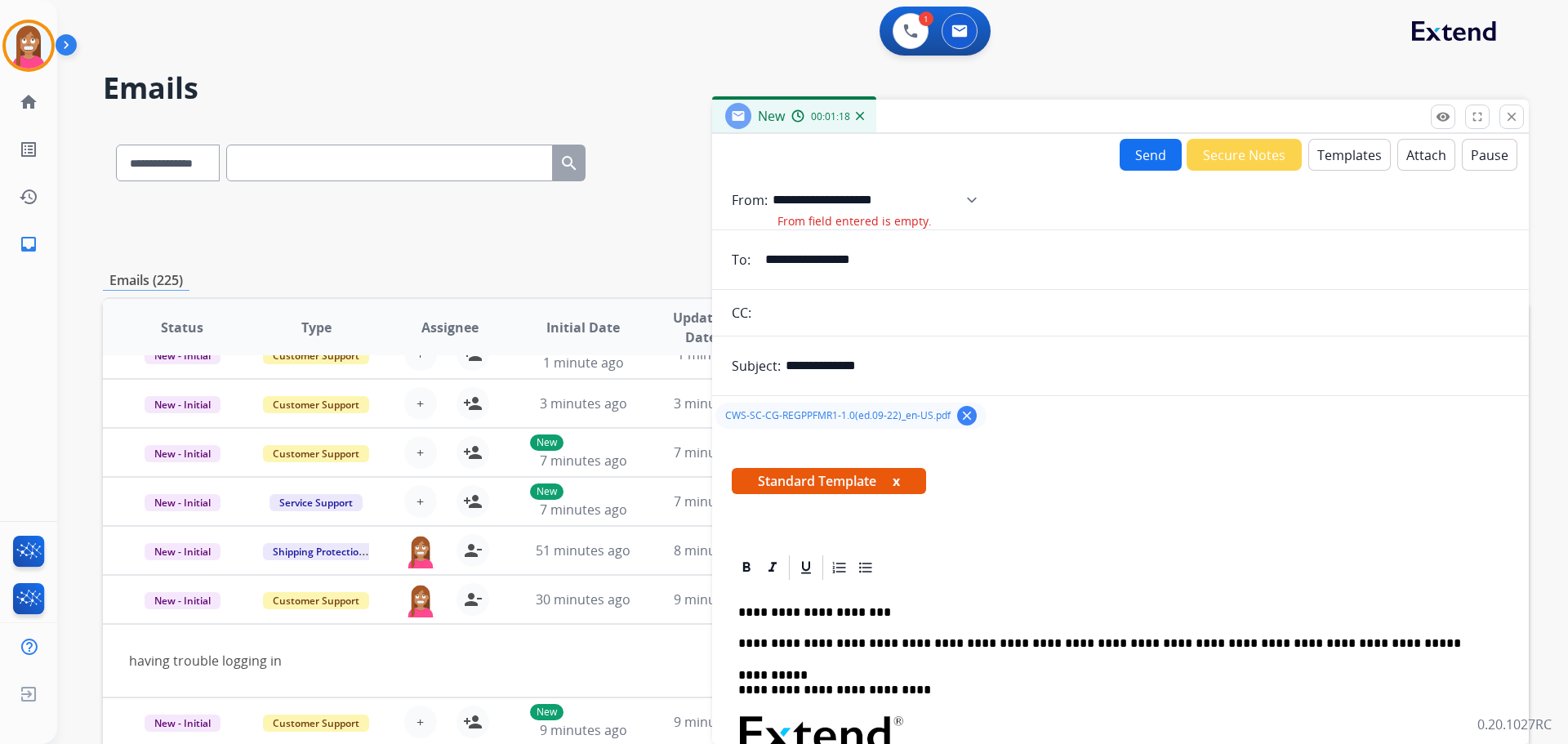
click at [868, 211] on select "**********" at bounding box center [881, 200] width 216 height 33
select select "**********"
click at [773, 184] on select "**********" at bounding box center [881, 200] width 216 height 33
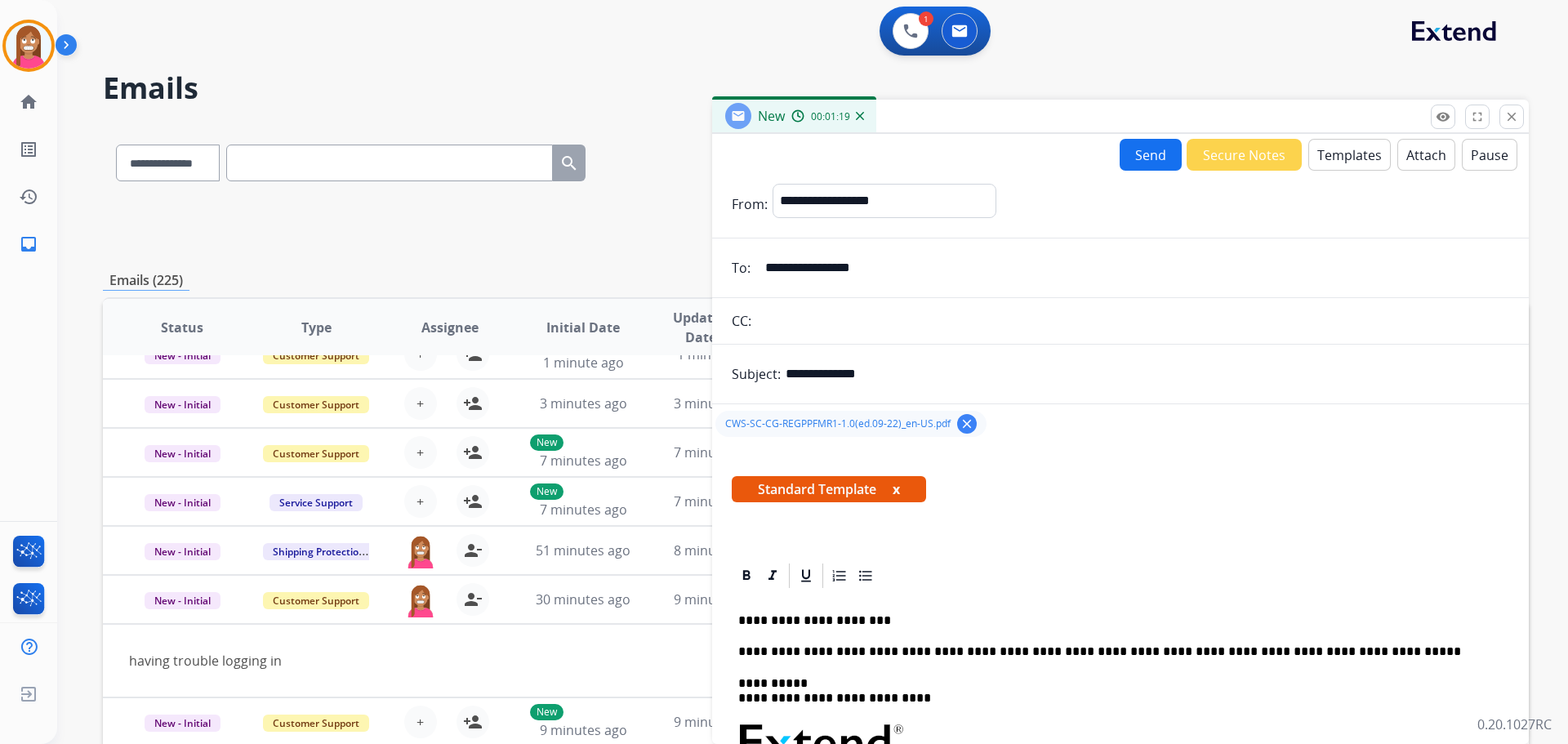
click at [1138, 156] on button "Send" at bounding box center [1150, 154] width 62 height 32
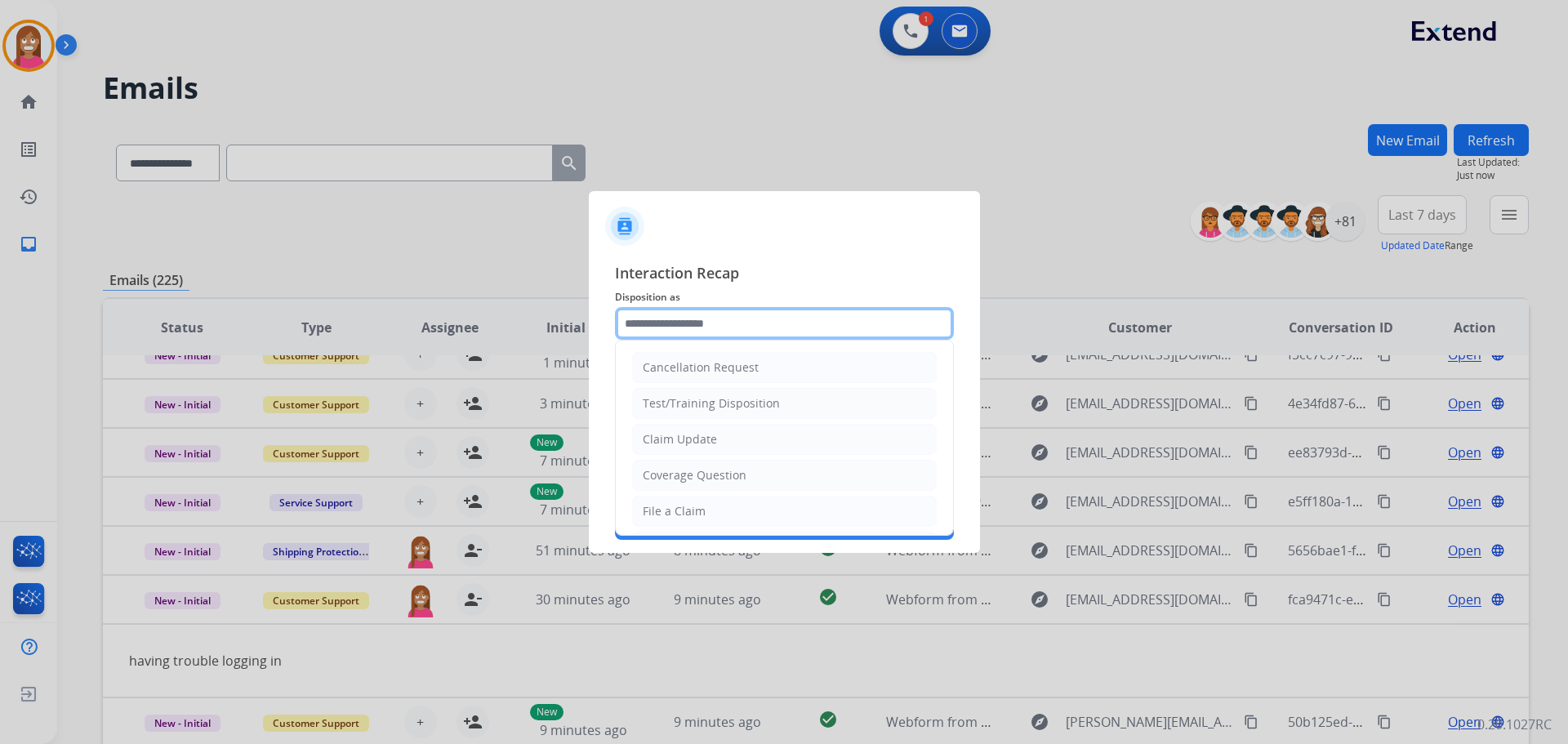
click at [672, 325] on input "text" at bounding box center [784, 323] width 339 height 33
click at [670, 444] on div "Claim Update" at bounding box center [679, 439] width 74 height 17
type input "**********"
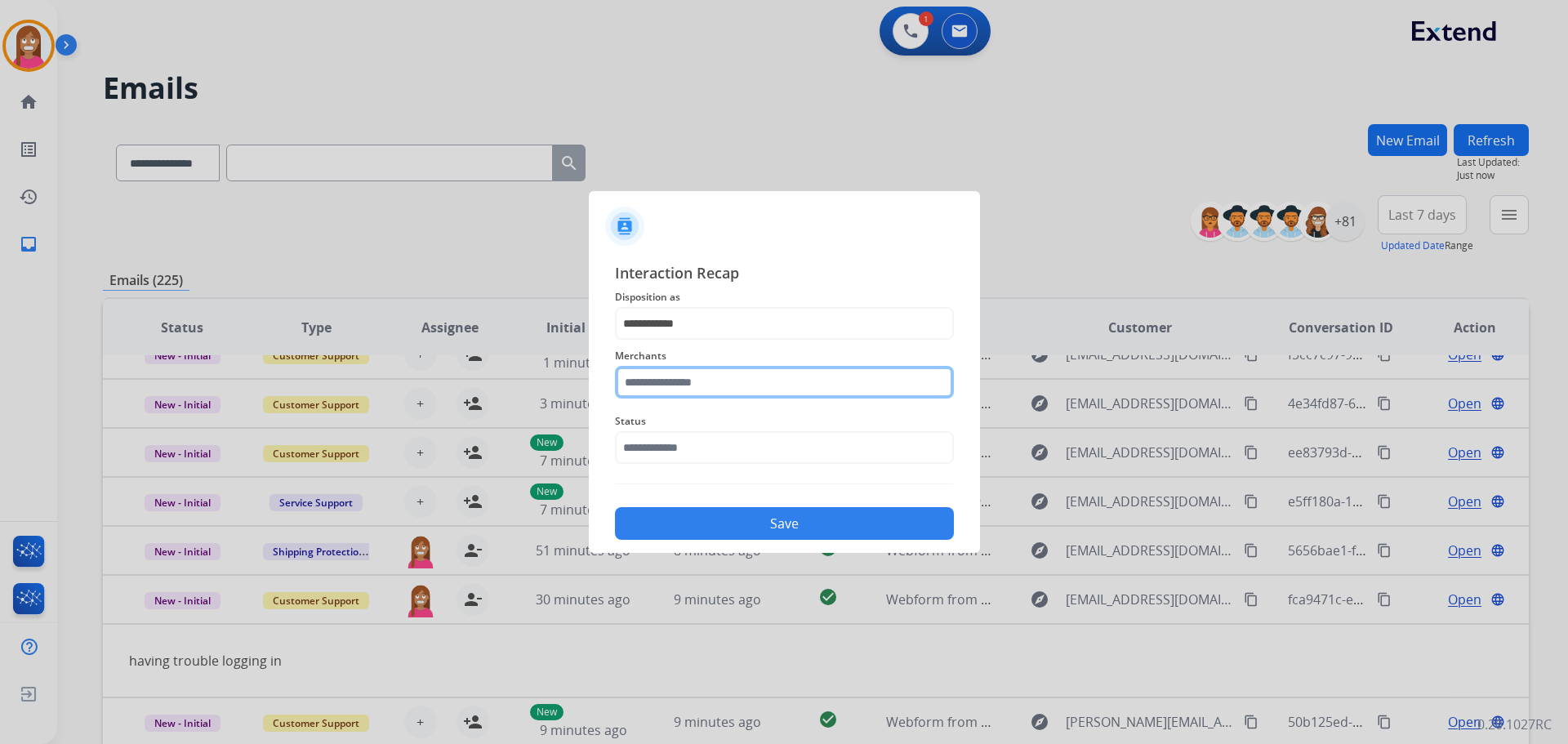
click at [665, 385] on input "text" at bounding box center [784, 382] width 339 height 33
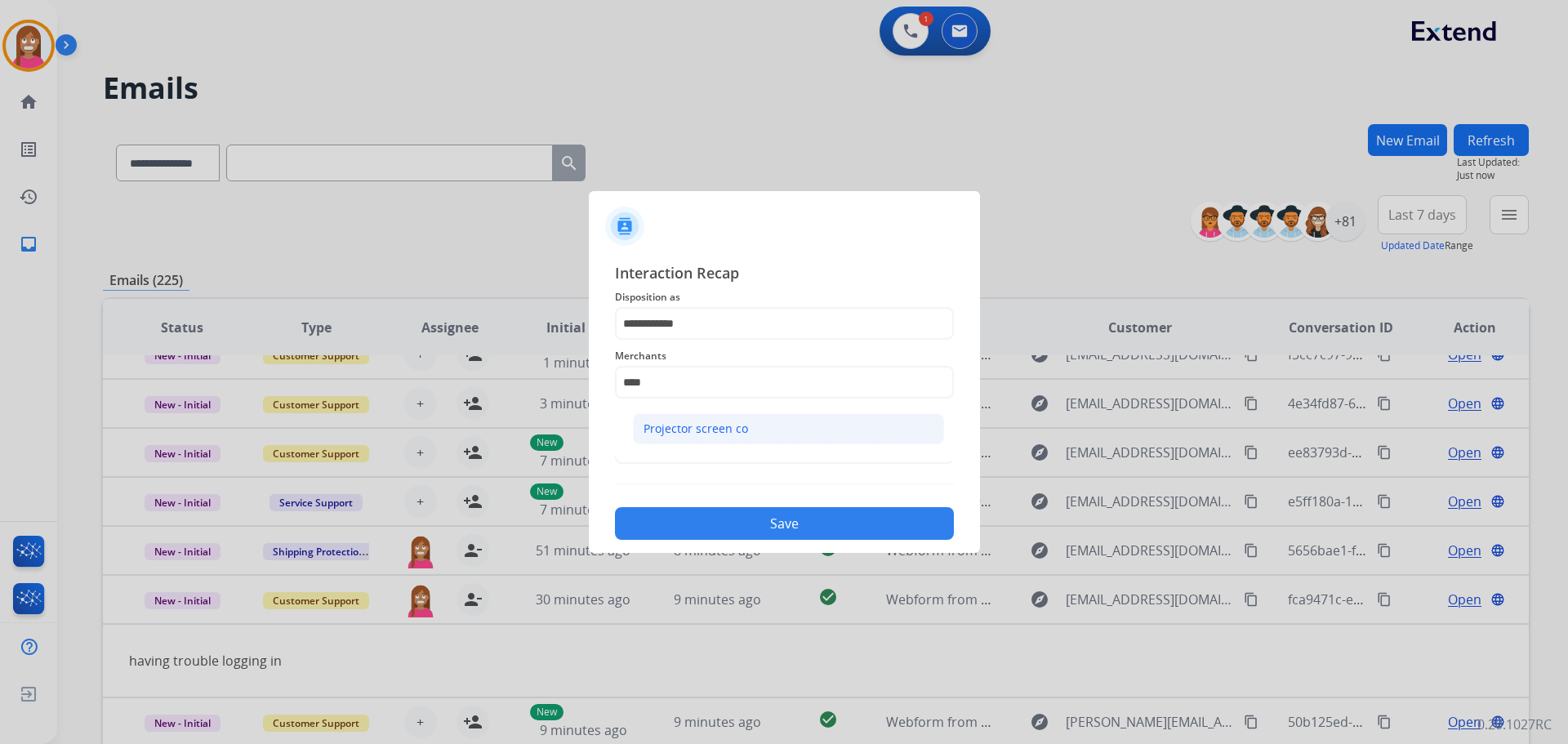
click at [740, 436] on div "Projector screen co" at bounding box center [696, 428] width 105 height 17
type input "**********"
click at [703, 444] on input "text" at bounding box center [784, 447] width 339 height 33
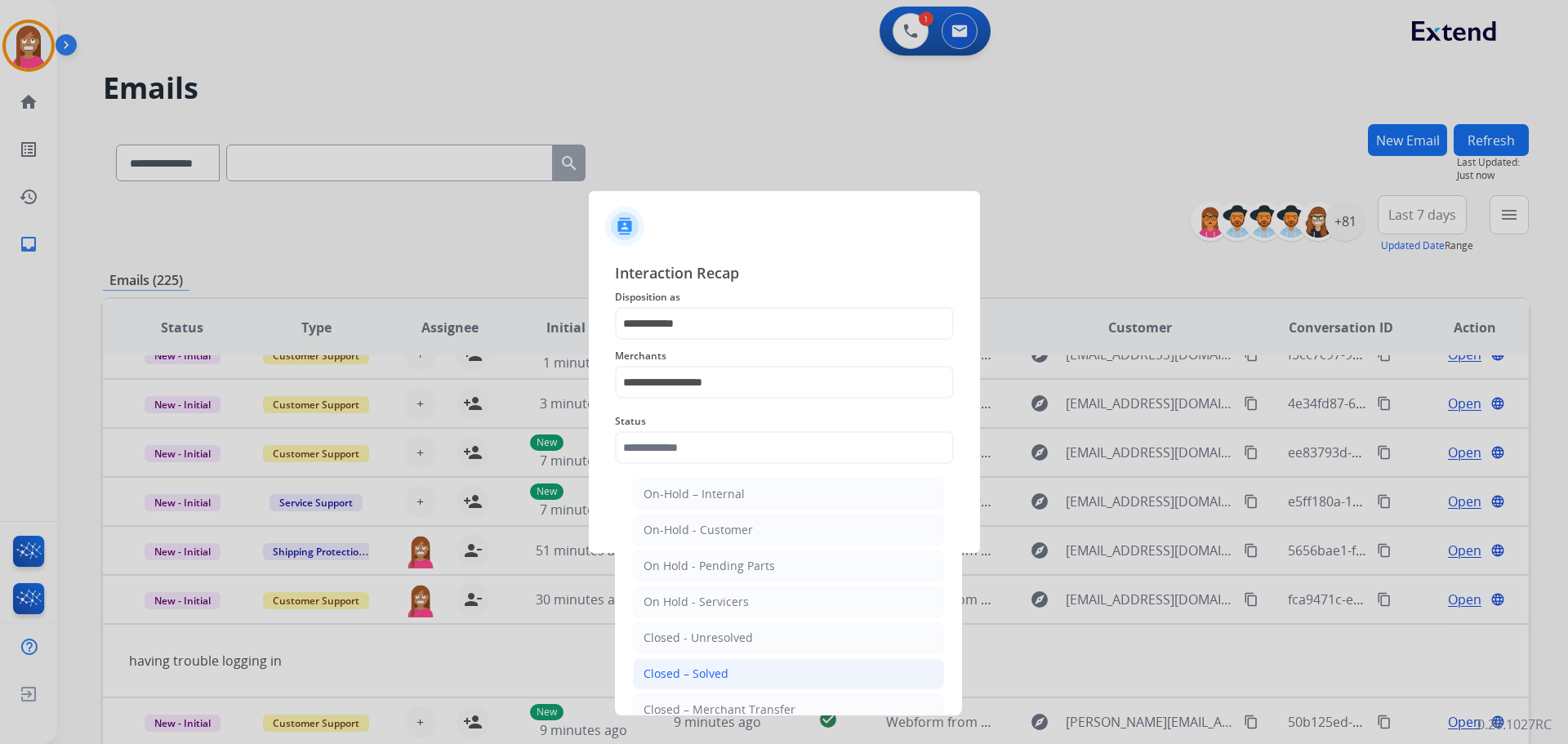
click at [653, 670] on div "Closed – Solved" at bounding box center [686, 673] width 85 height 17
type input "**********"
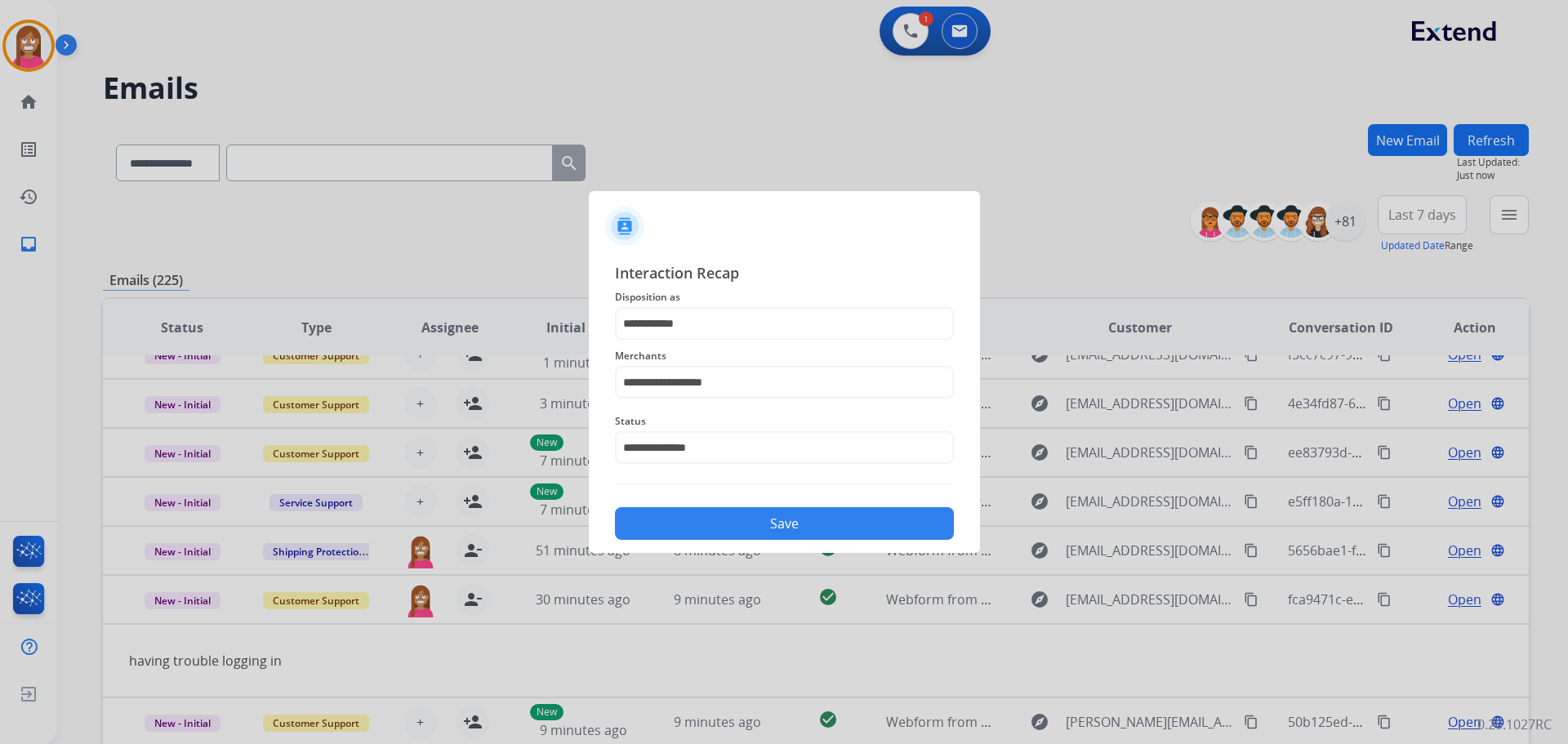
click at [705, 533] on button "Save" at bounding box center [784, 522] width 339 height 33
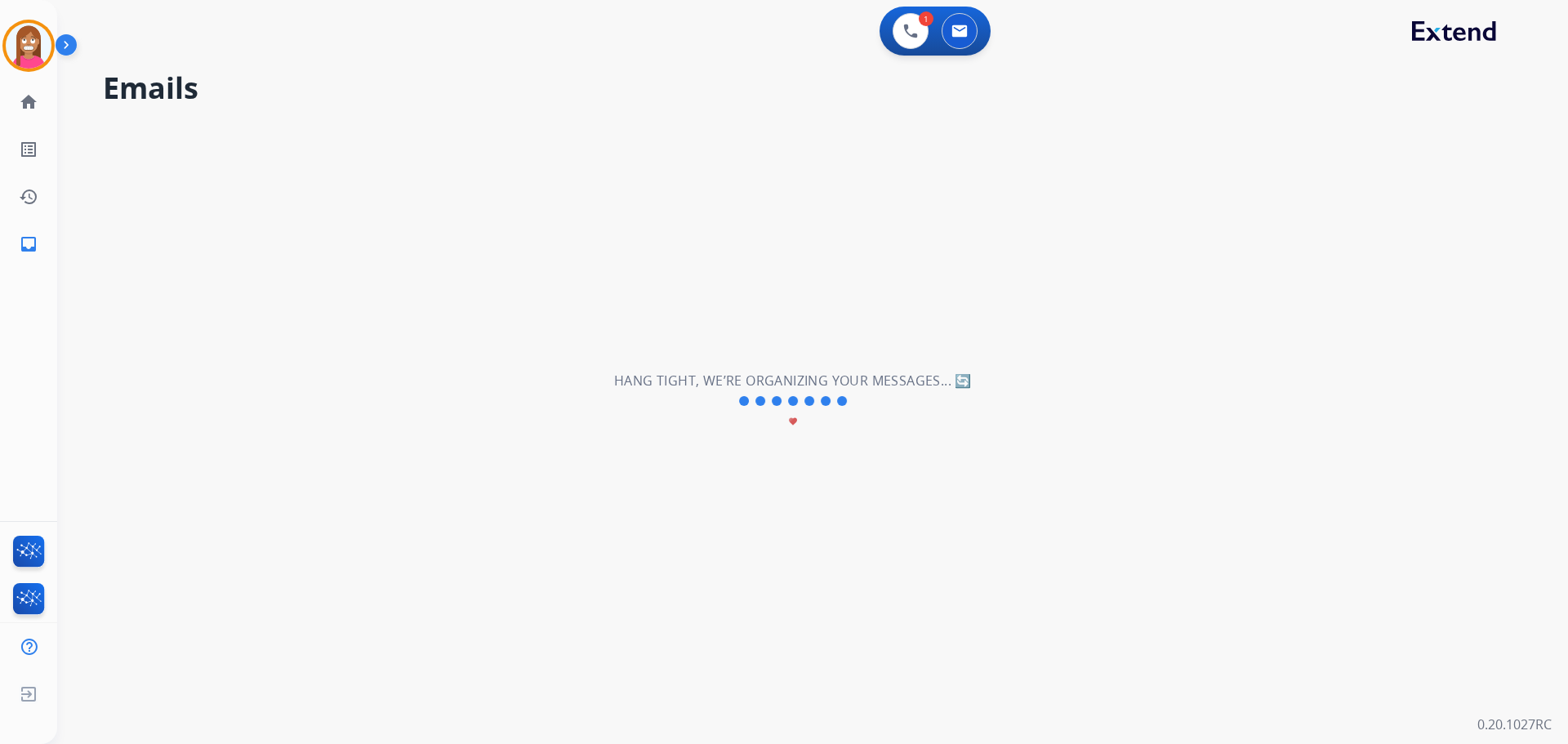
scroll to position [55, 0]
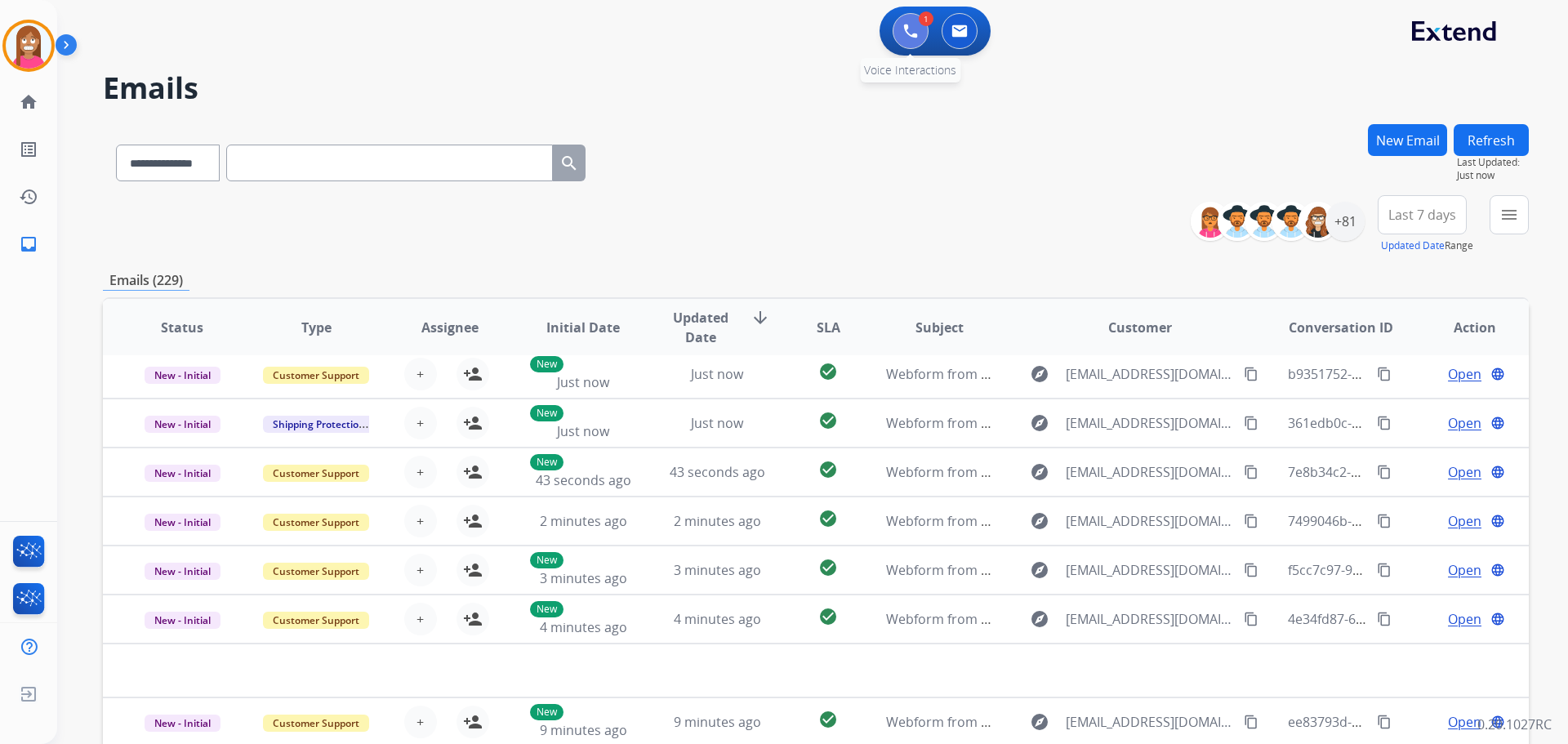
click at [905, 33] on img at bounding box center [911, 31] width 15 height 15
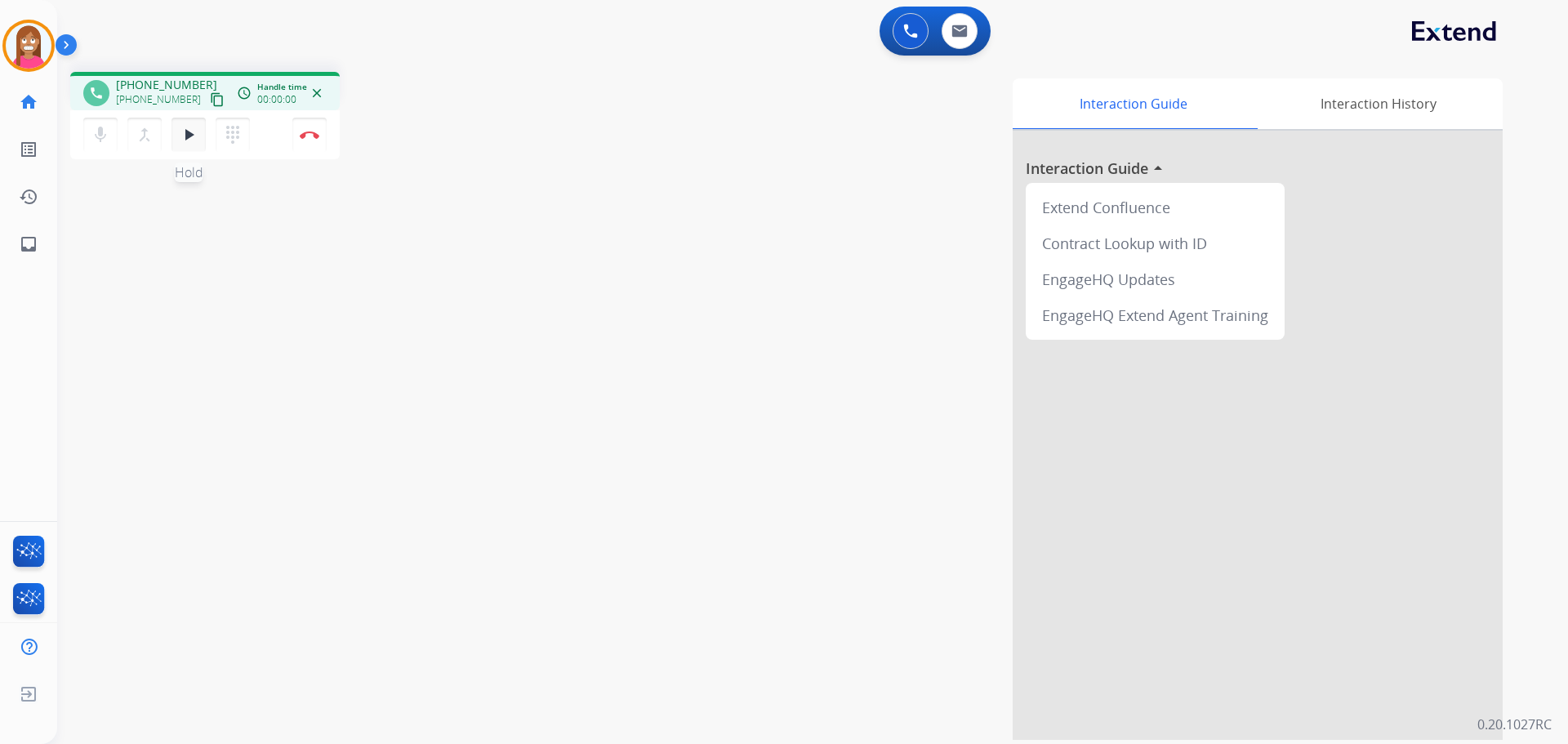
click at [185, 140] on mat-icon "play_arrow" at bounding box center [189, 135] width 20 height 20
click at [307, 138] on img at bounding box center [310, 135] width 20 height 8
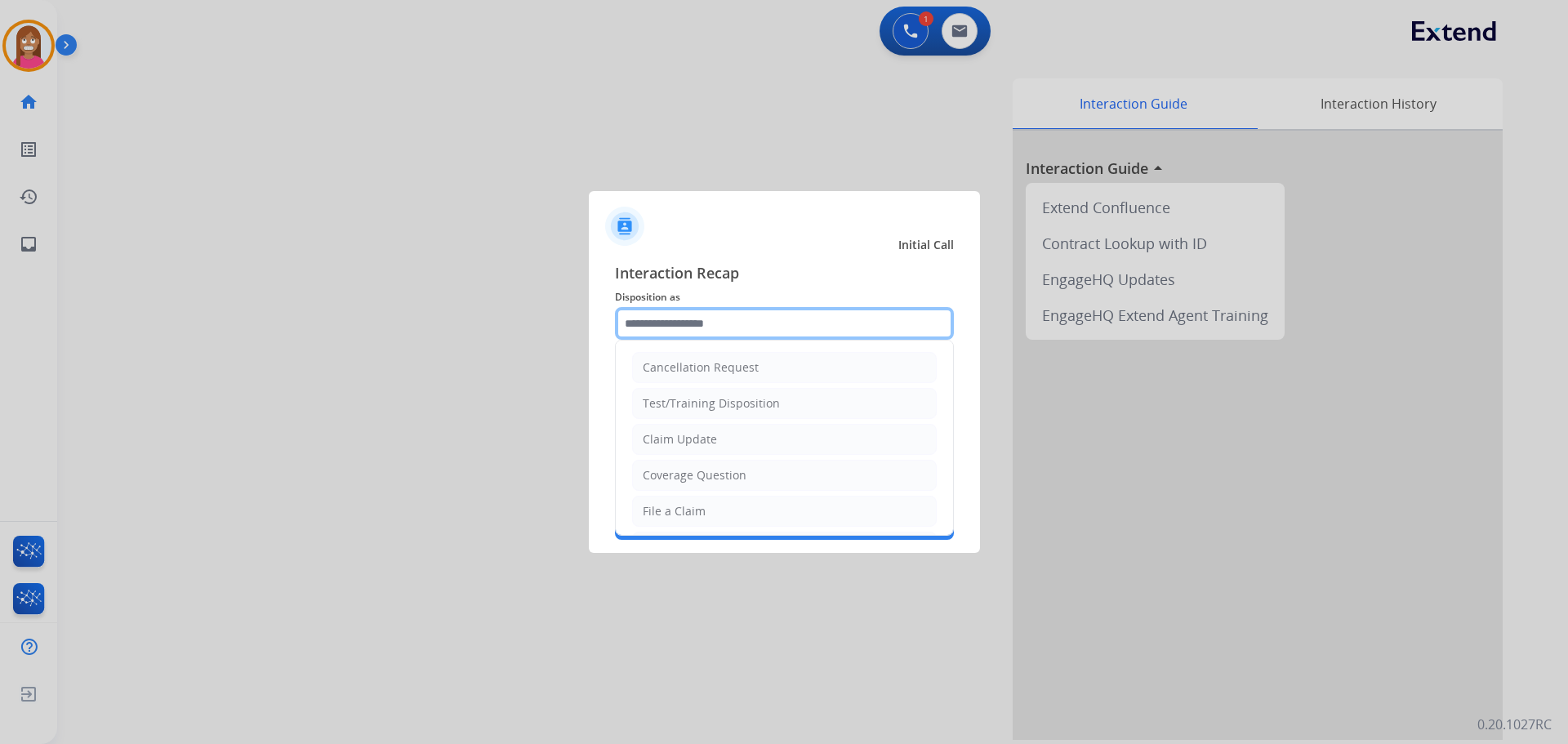
click at [793, 309] on input "text" at bounding box center [784, 323] width 339 height 33
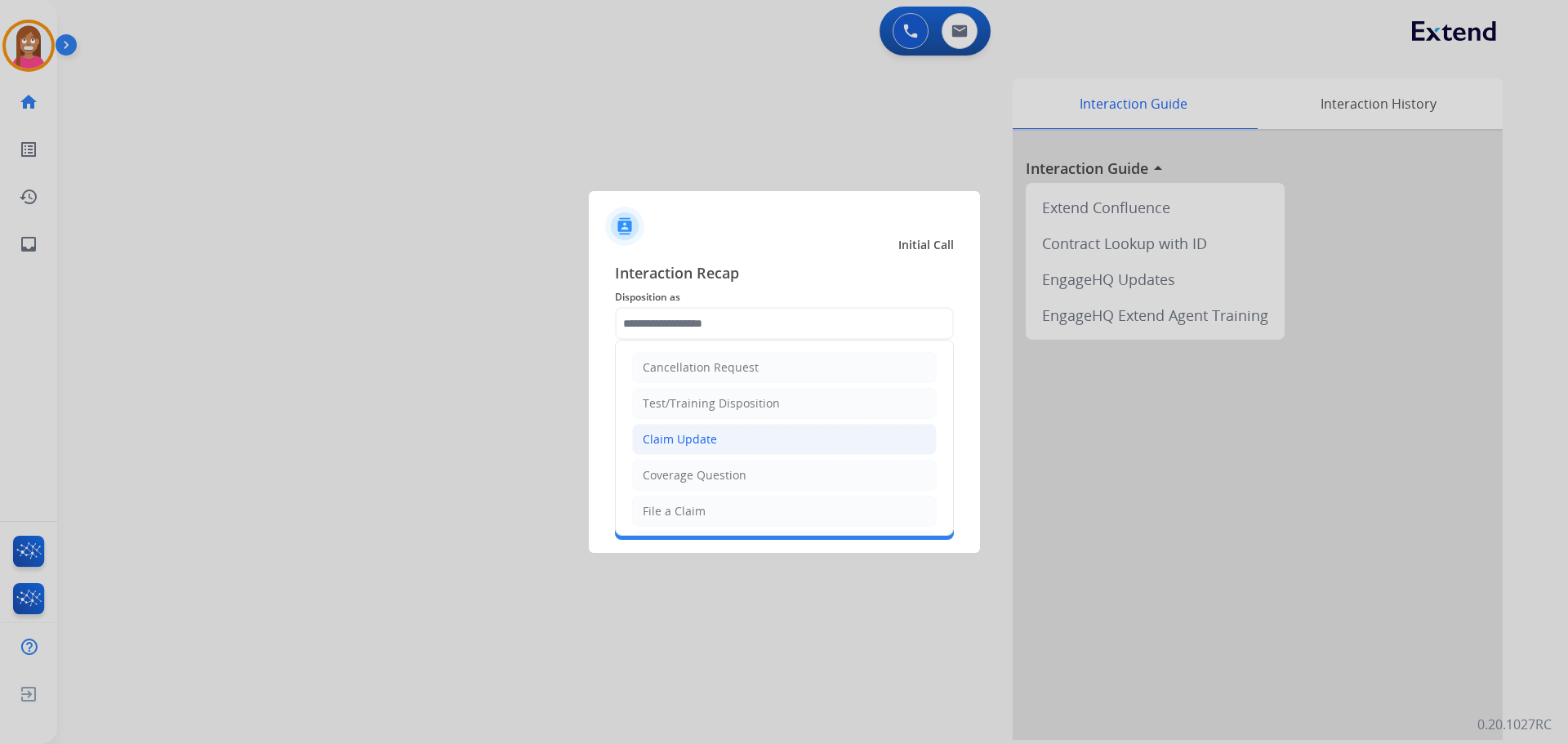
click at [661, 446] on div "Claim Update" at bounding box center [679, 439] width 74 height 17
type input "**********"
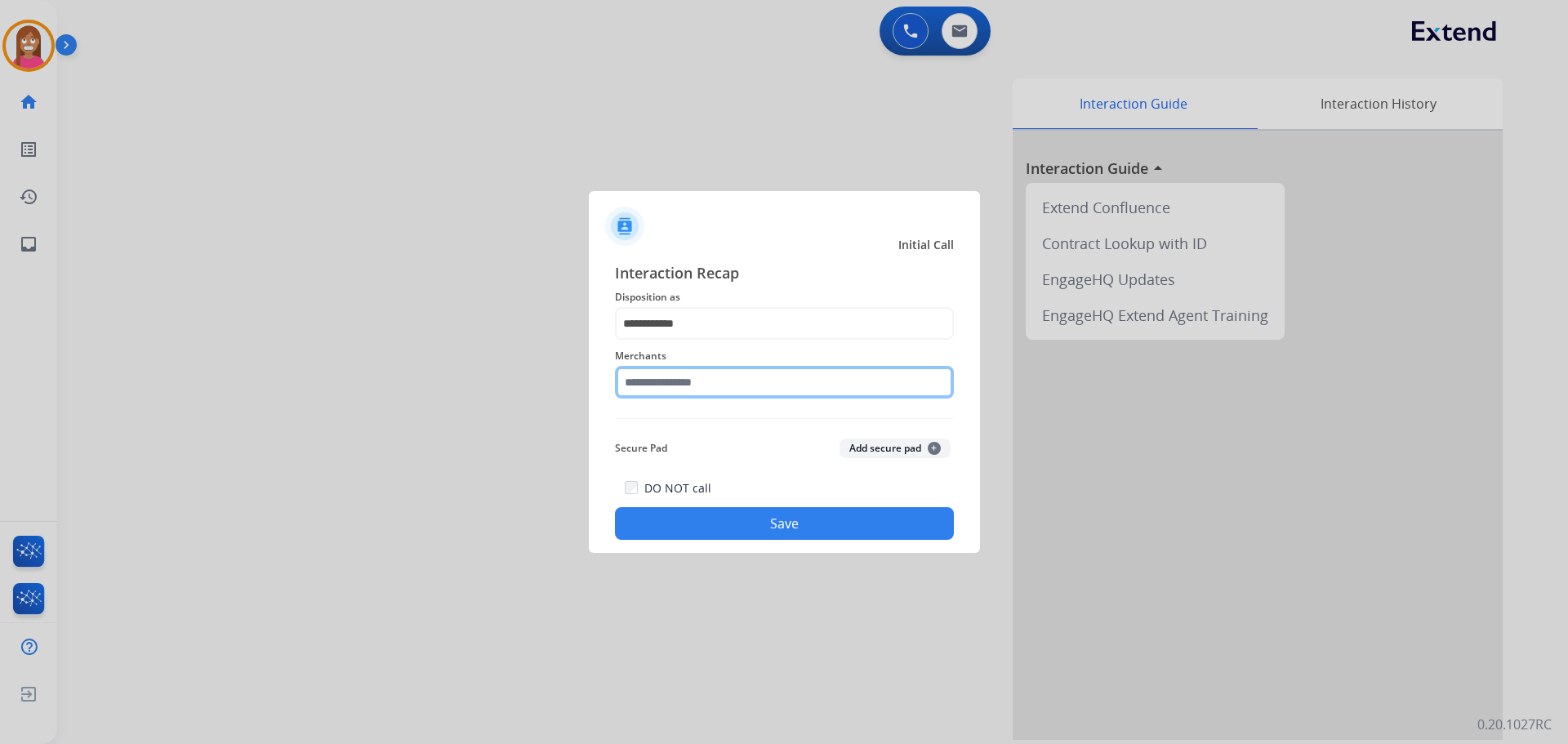
click at [684, 386] on input "text" at bounding box center [784, 382] width 339 height 33
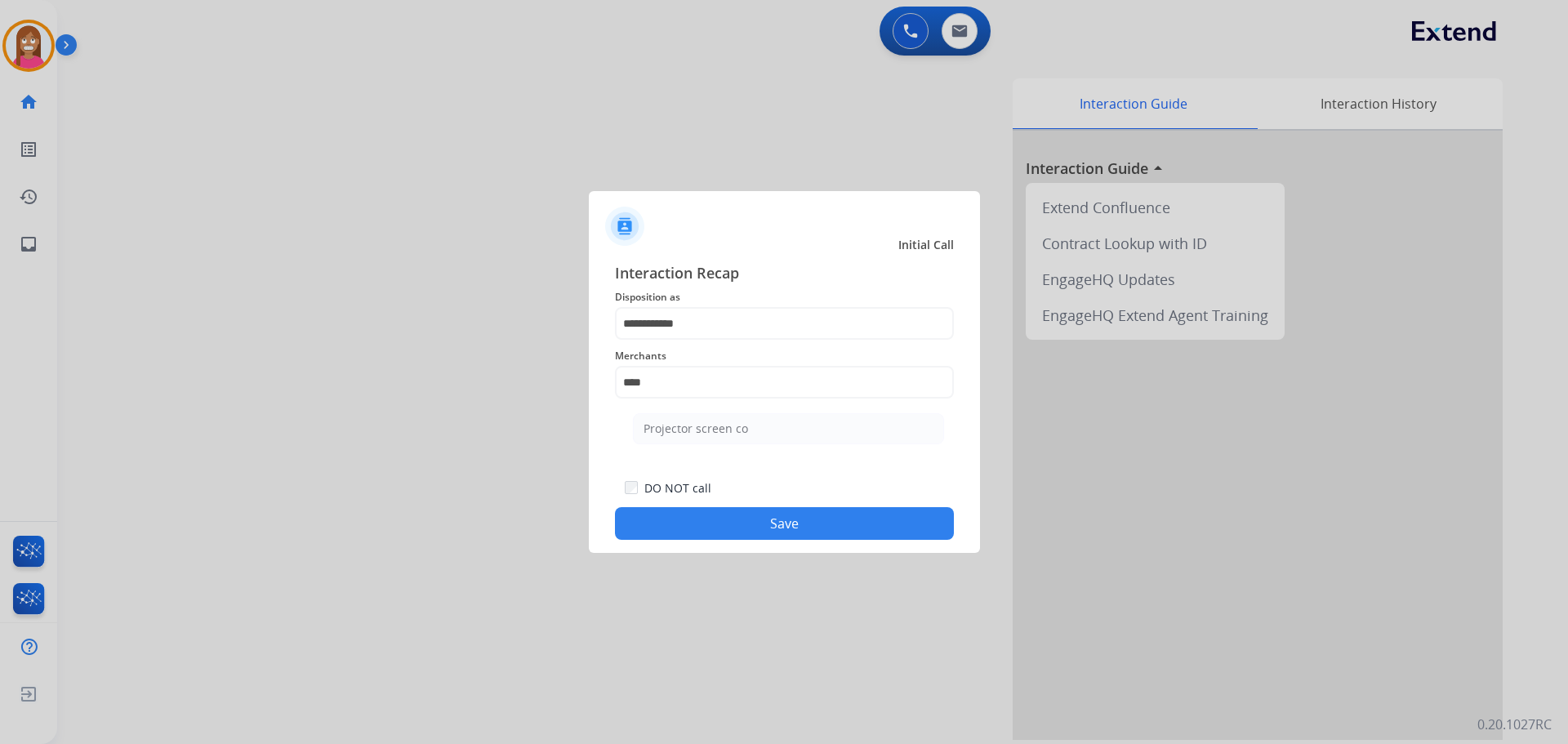
click at [713, 445] on ul "Projector screen co" at bounding box center [788, 432] width 321 height 55
click at [710, 432] on div "Projector screen co" at bounding box center [696, 428] width 105 height 17
type input "**********"
click at [720, 527] on button "Save" at bounding box center [784, 522] width 339 height 33
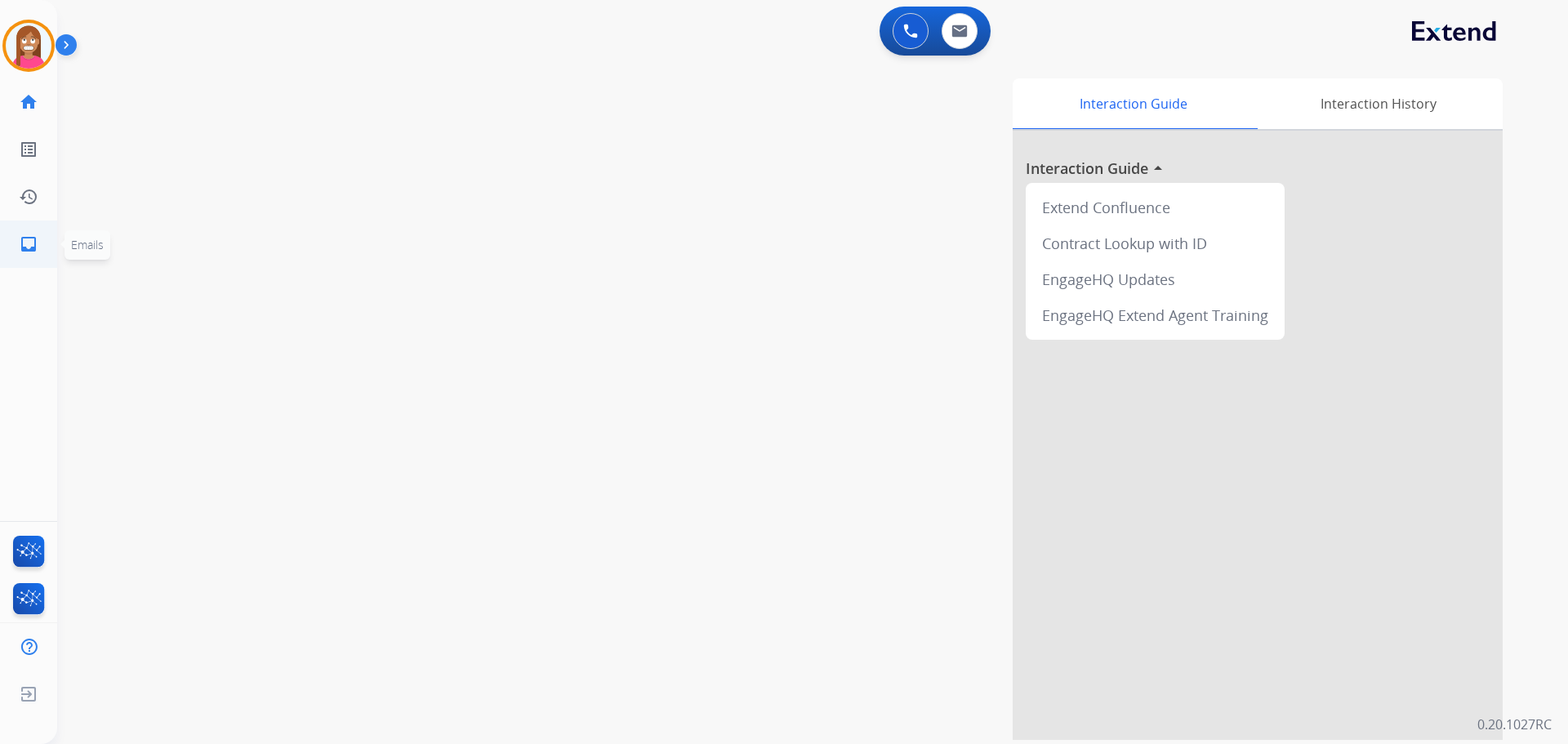
click at [30, 259] on link "inbox Emails" at bounding box center [29, 244] width 46 height 46
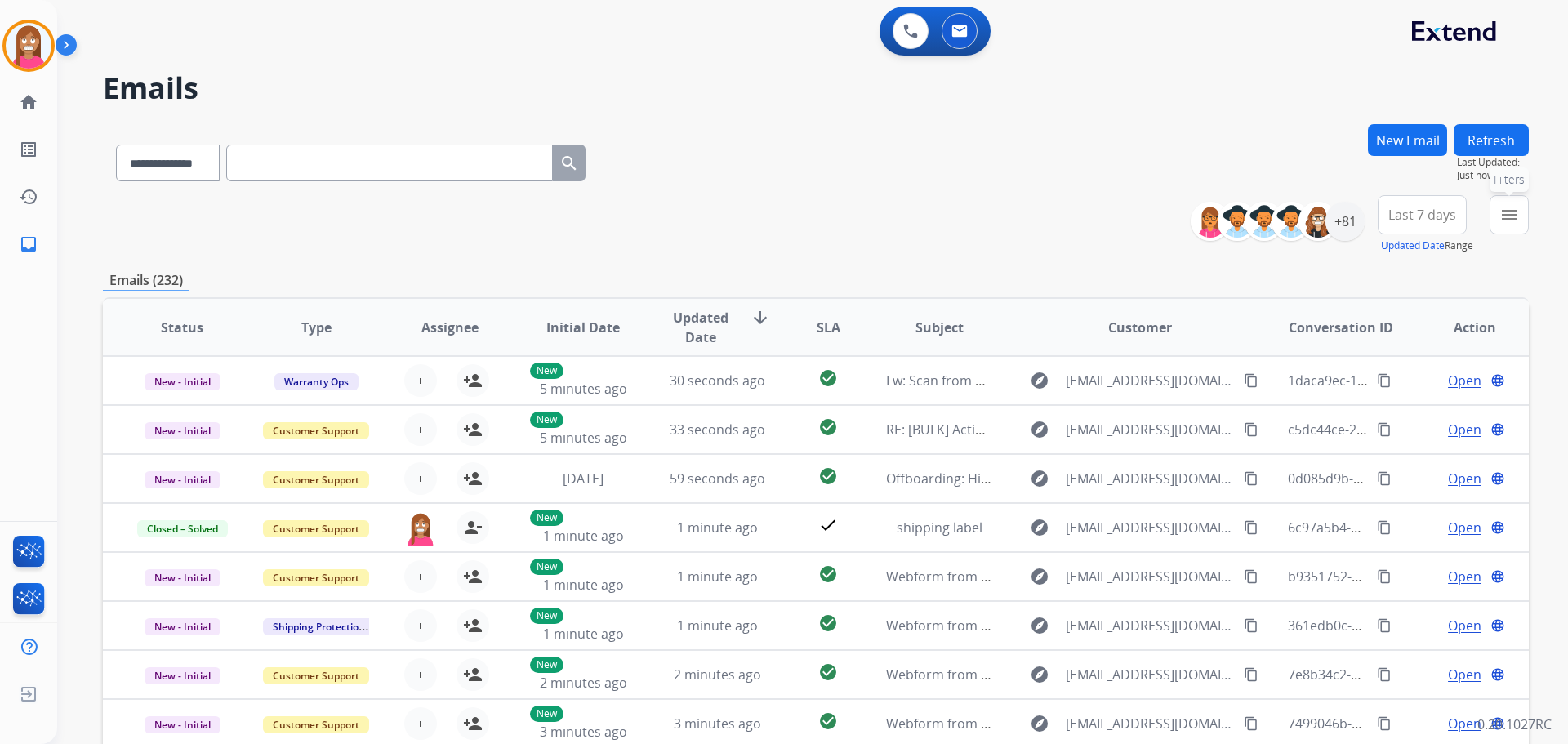
click at [1507, 217] on mat-icon "menu" at bounding box center [1510, 215] width 20 height 20
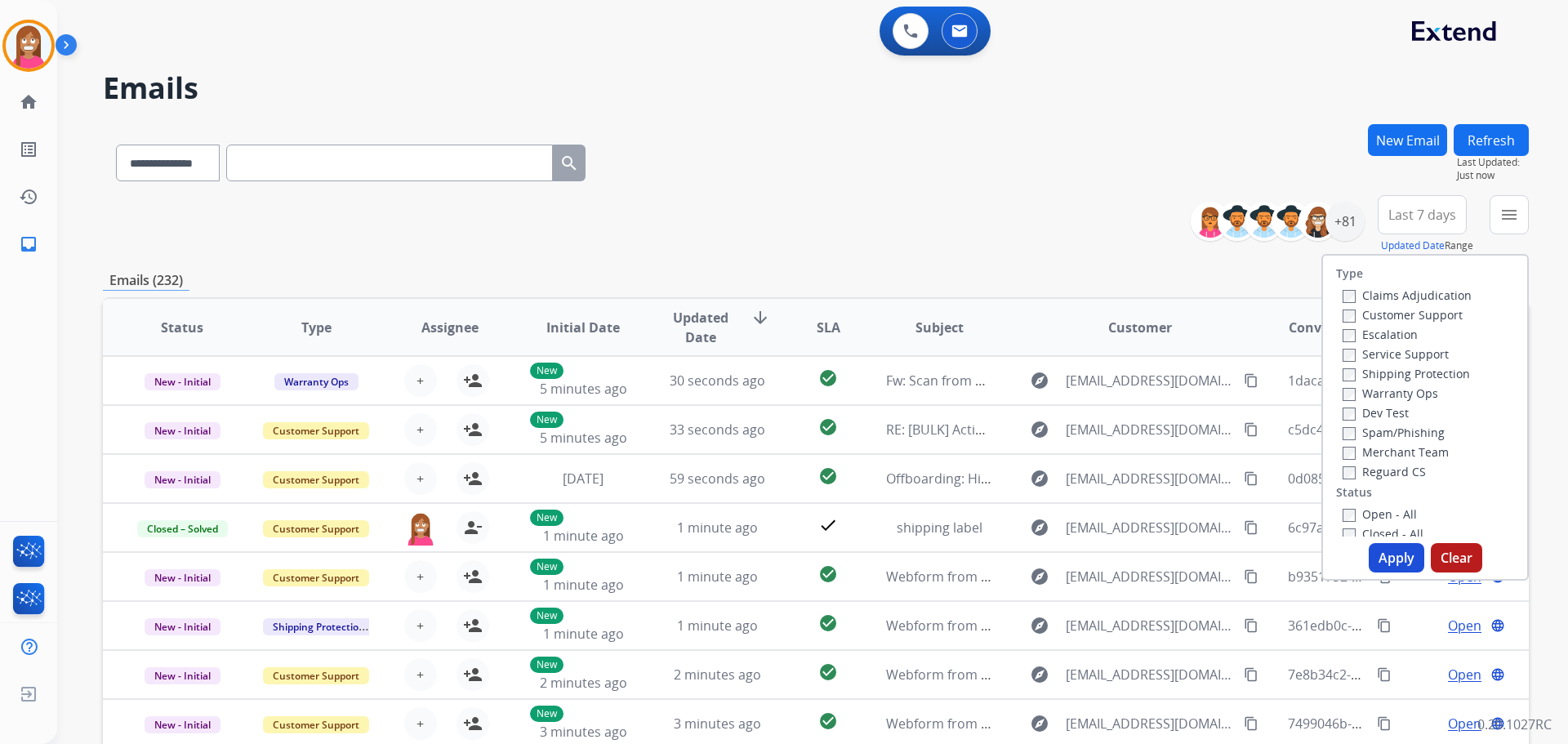
click at [1358, 312] on label "Customer Support" at bounding box center [1402, 315] width 120 height 16
click at [1375, 369] on label "Shipping Protection" at bounding box center [1406, 374] width 128 height 16
click at [1347, 469] on label "Reguard CS" at bounding box center [1384, 472] width 83 height 16
click at [1358, 514] on label "Open - All" at bounding box center [1379, 514] width 74 height 16
click at [1375, 555] on button "Apply" at bounding box center [1397, 558] width 55 height 30
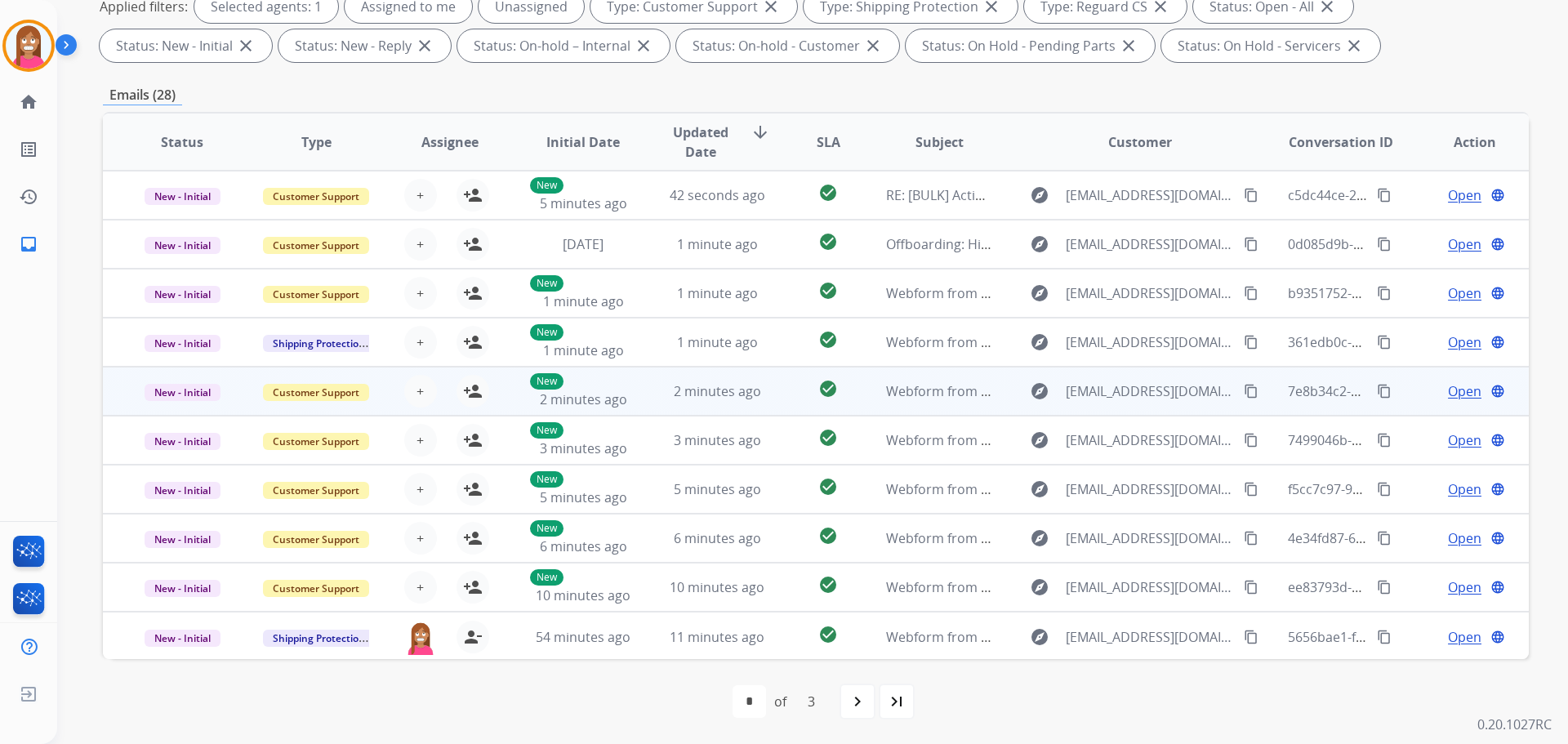
scroll to position [2, 0]
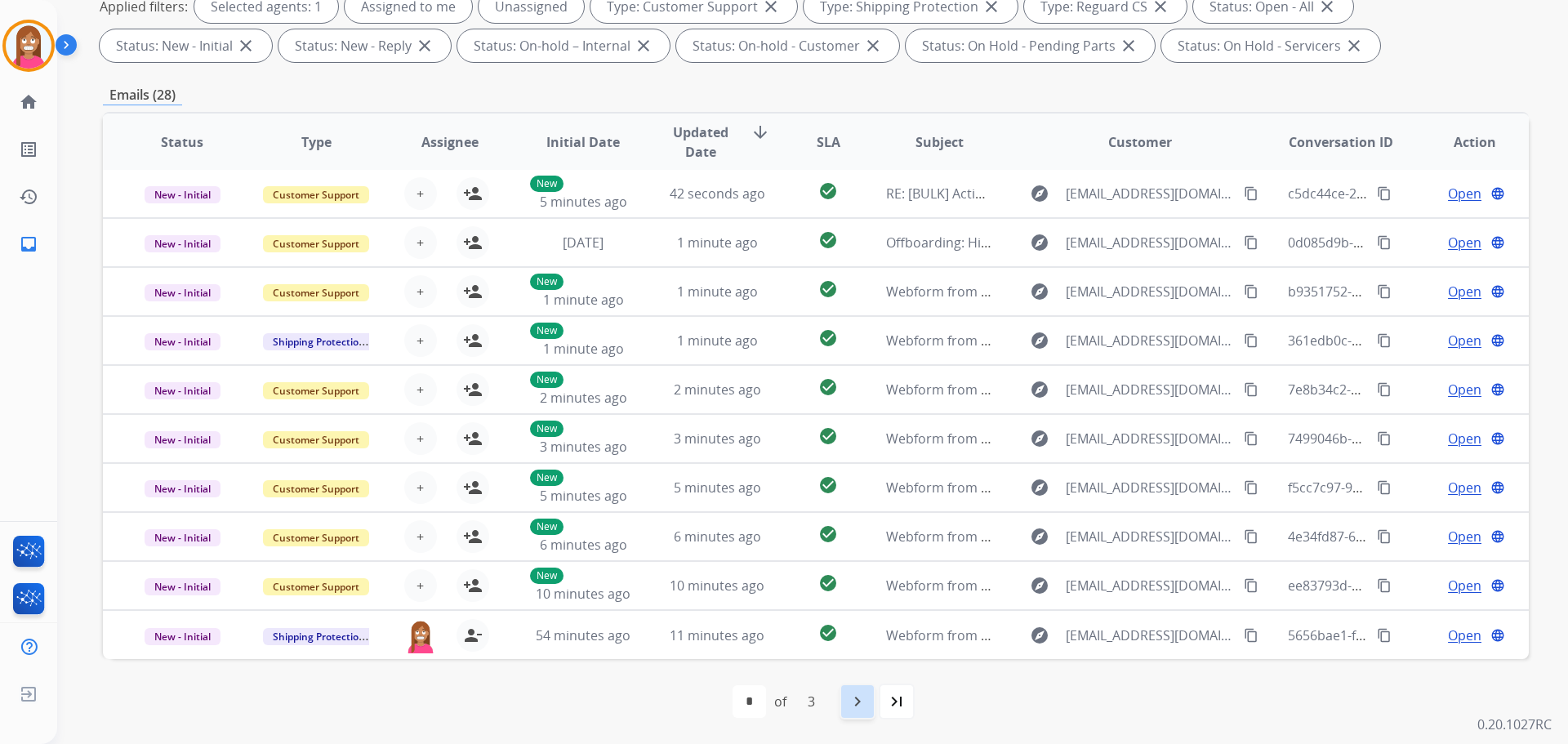
click at [866, 709] on mat-icon "navigate_next" at bounding box center [857, 701] width 20 height 20
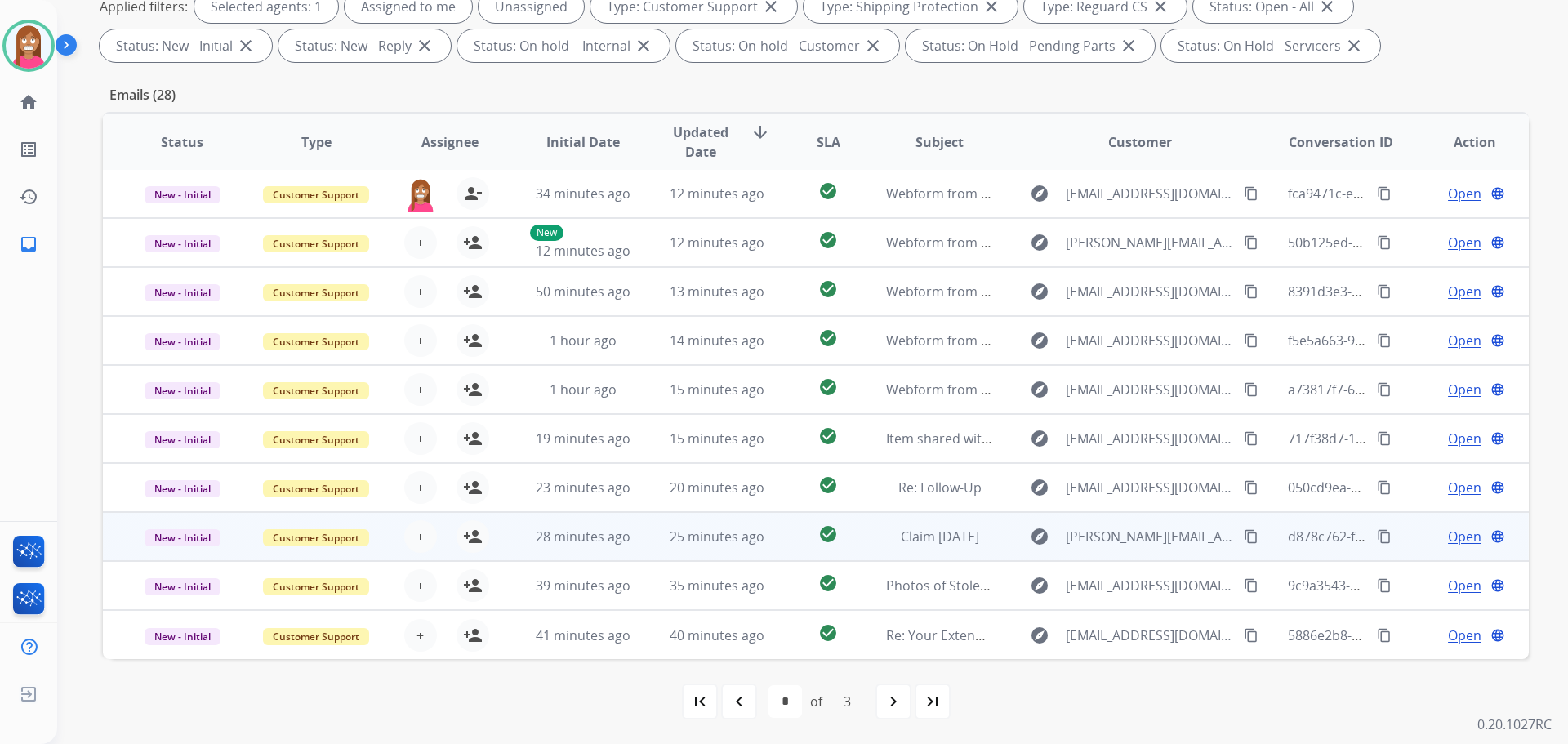
scroll to position [0, 0]
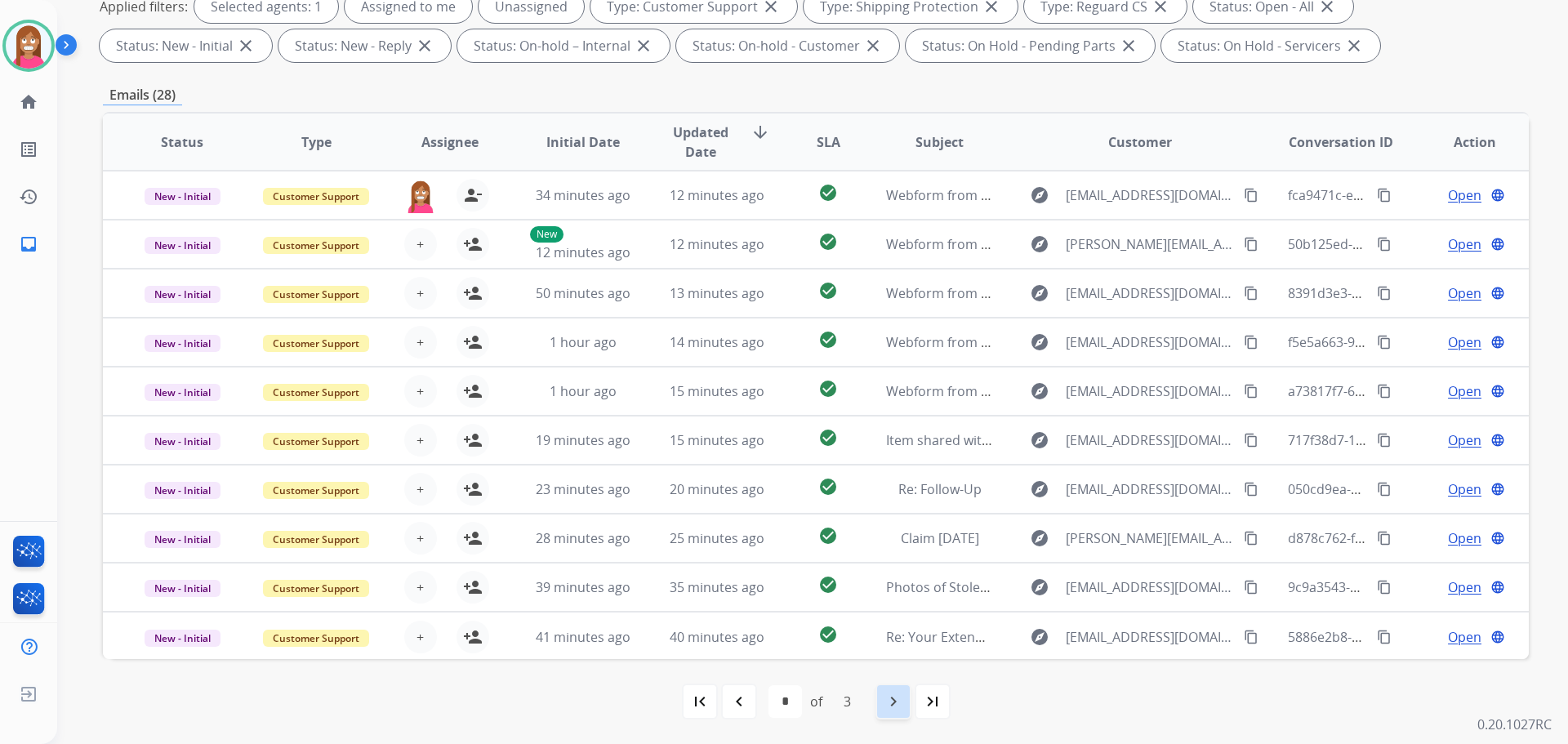
click at [894, 693] on mat-icon "navigate_next" at bounding box center [894, 701] width 20 height 20
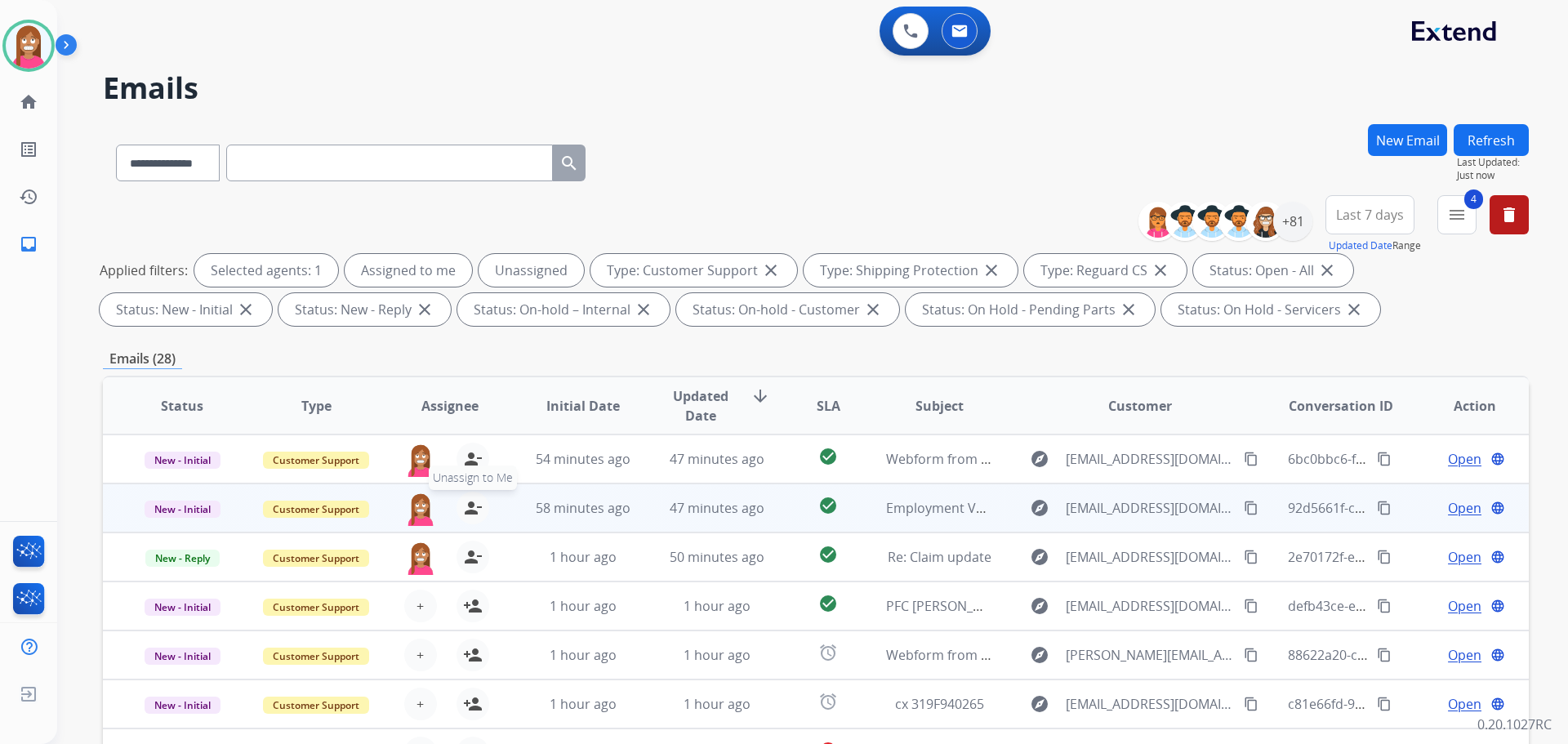
click at [478, 507] on mat-icon "person_remove" at bounding box center [473, 508] width 20 height 20
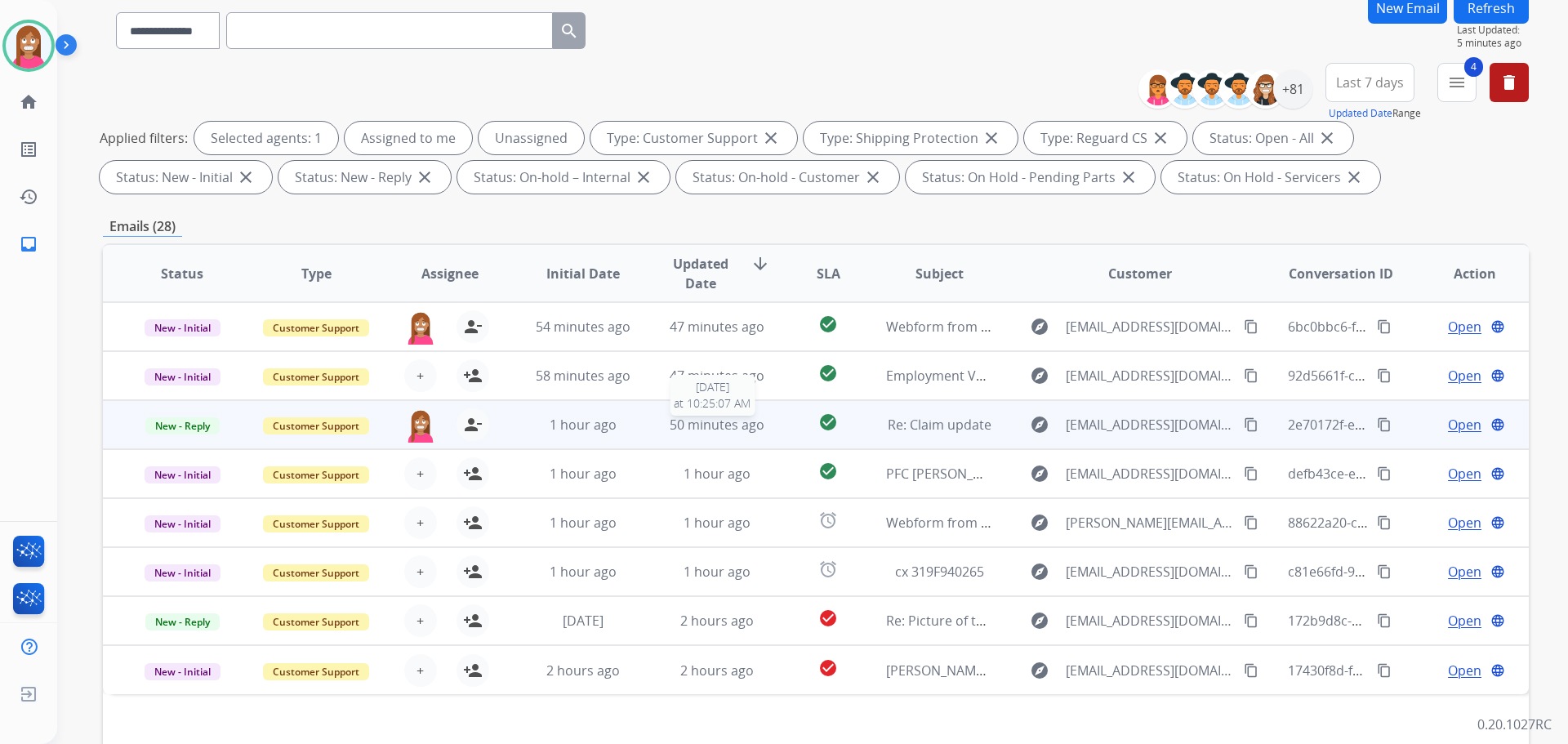
scroll to position [163, 0]
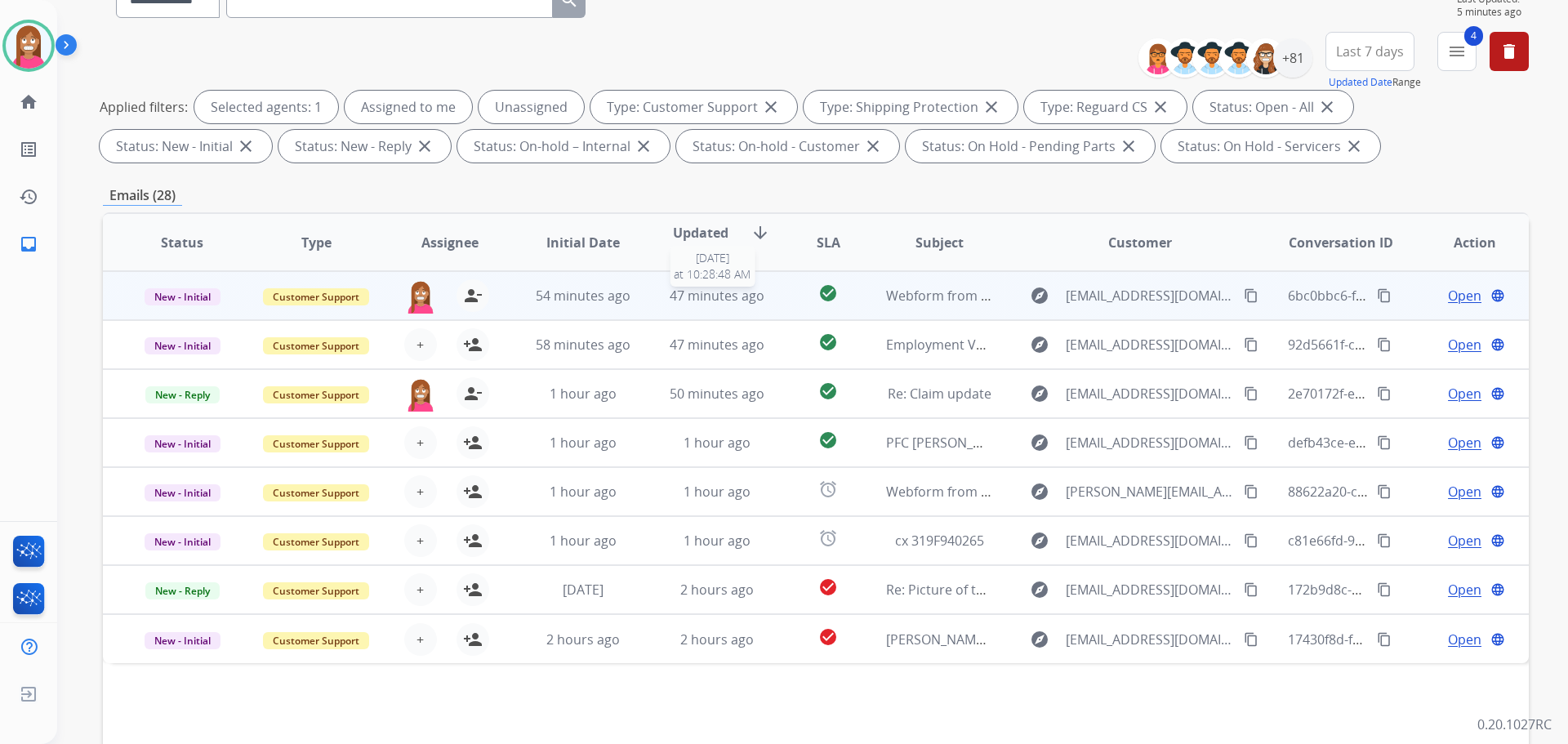
click at [664, 300] on div "47 minutes ago" at bounding box center [718, 296] width 107 height 20
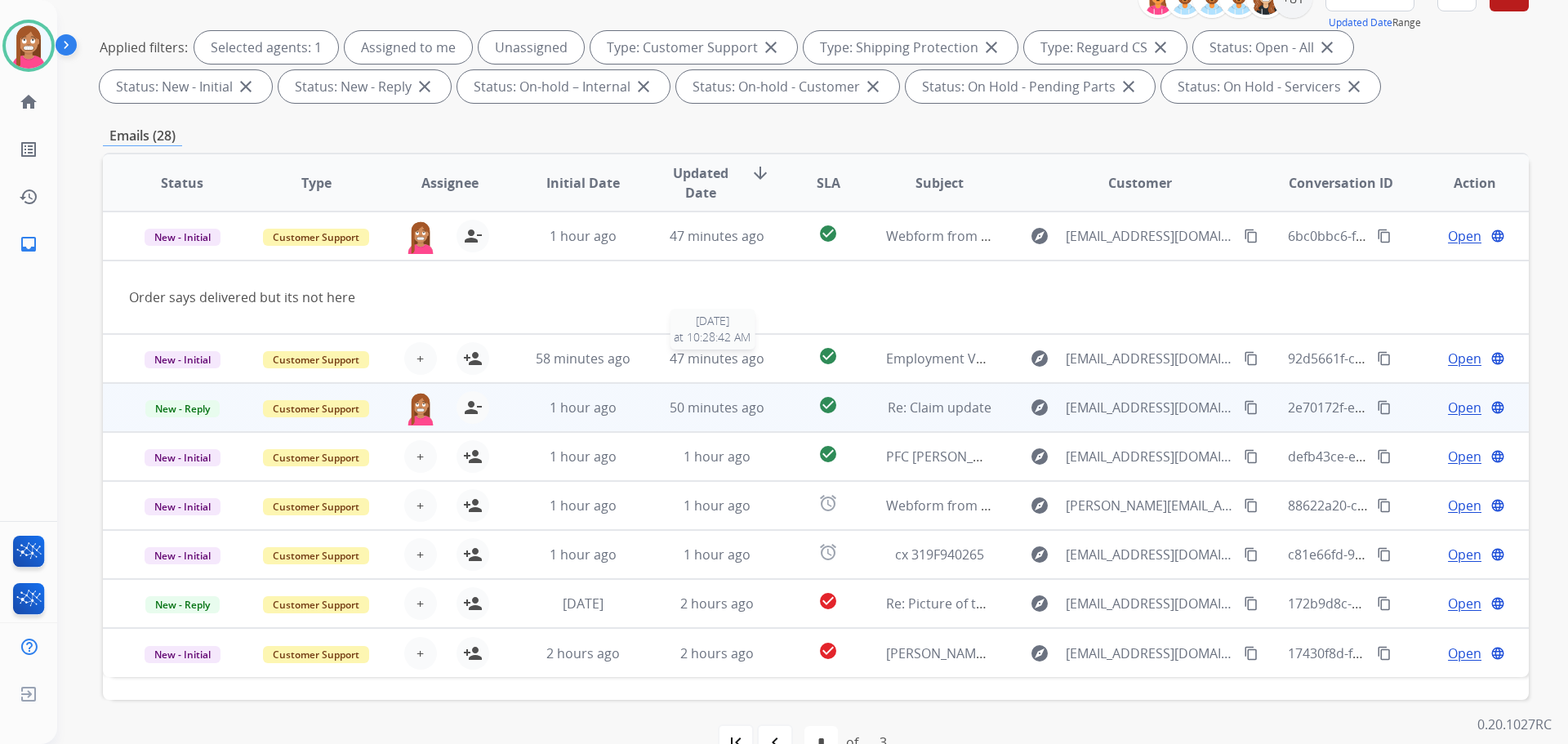
scroll to position [263, 0]
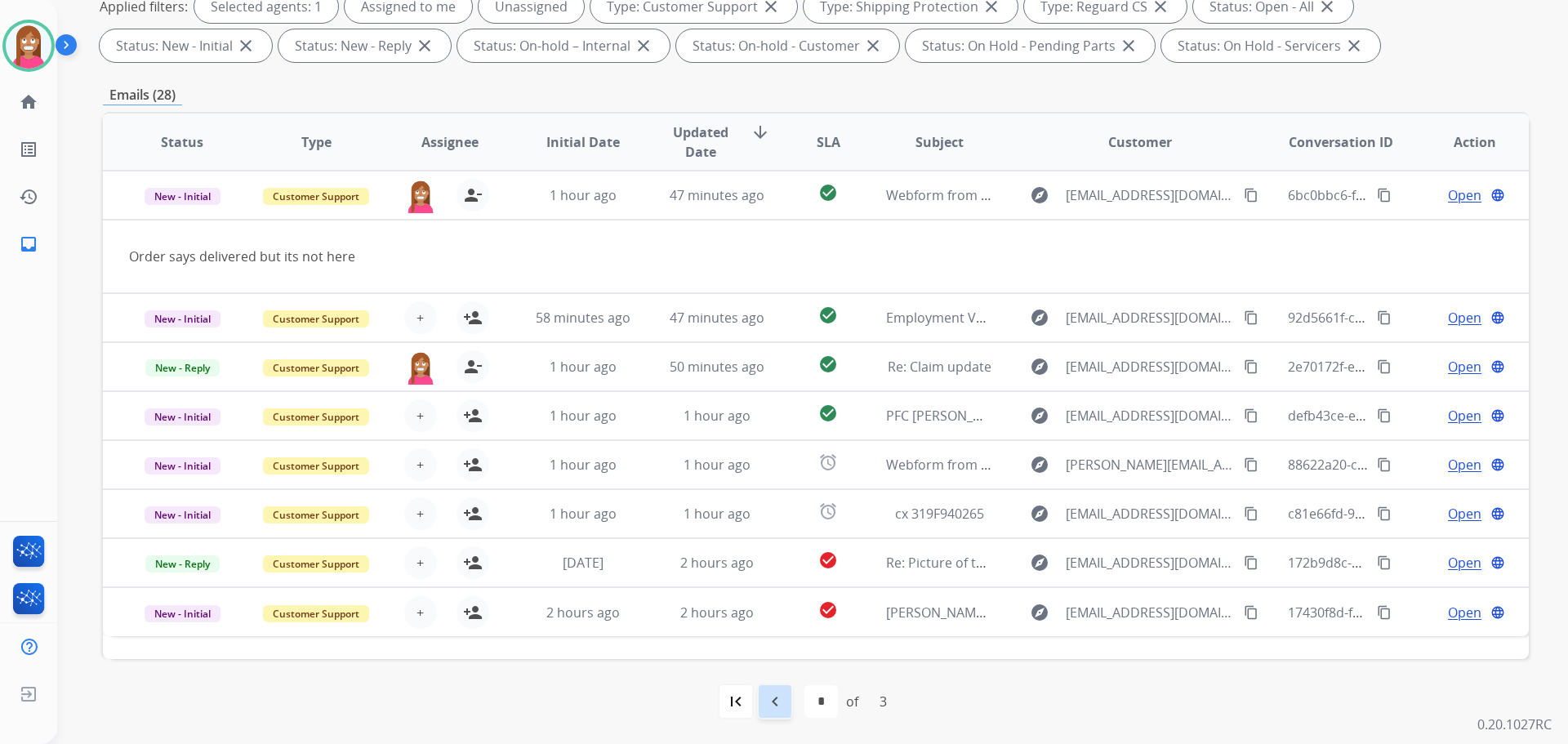
click at [782, 701] on mat-icon "navigate_before" at bounding box center [775, 701] width 20 height 20
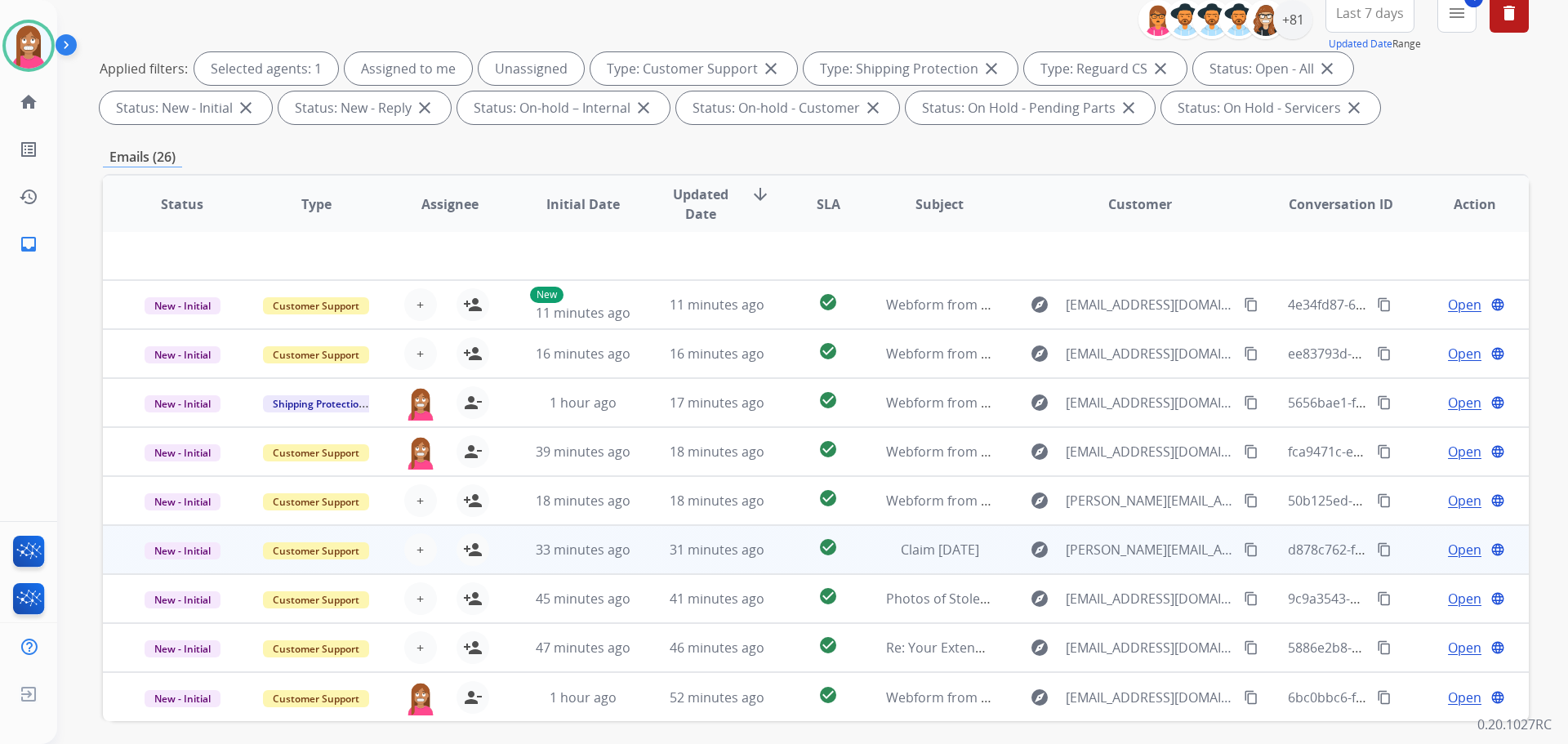
scroll to position [245, 0]
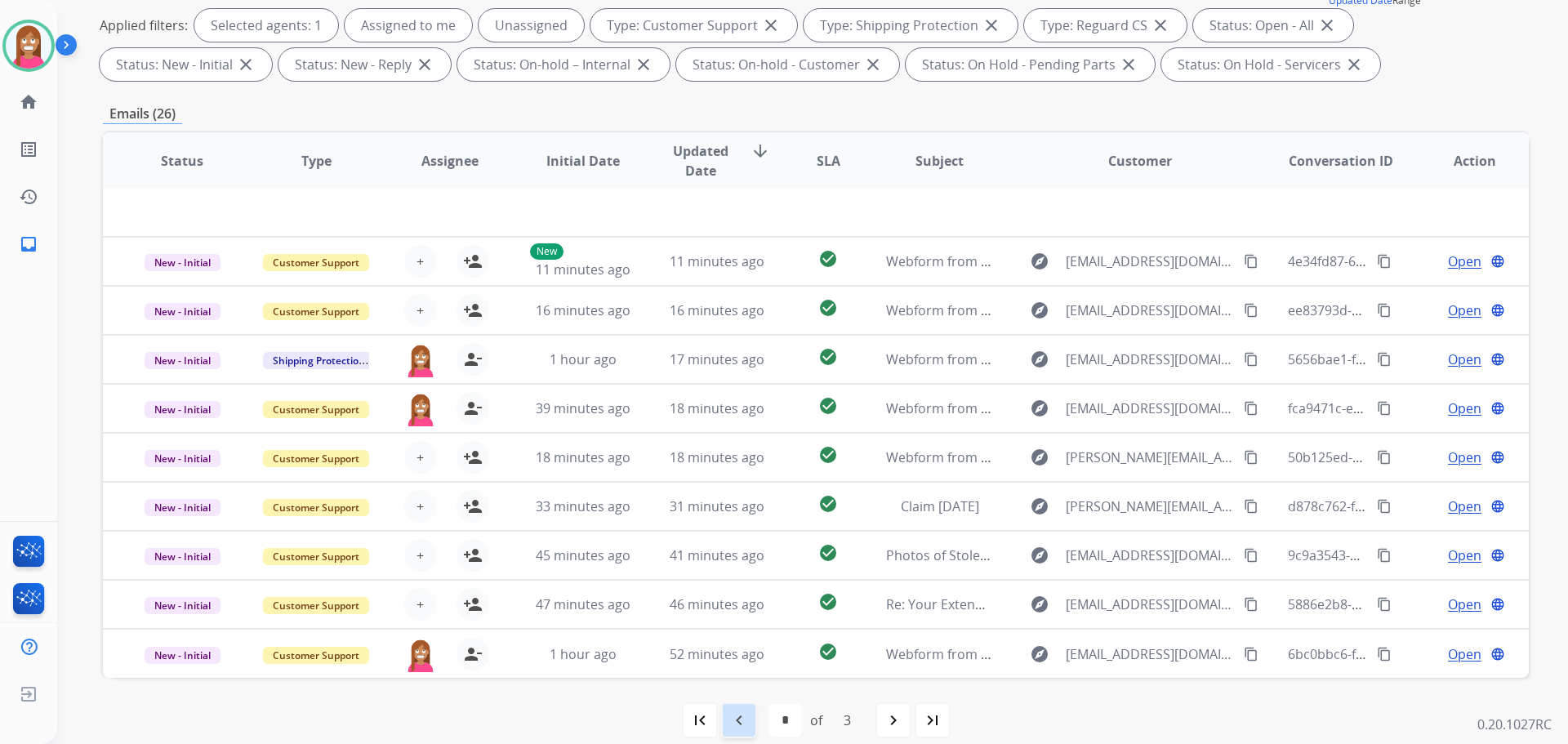
click at [735, 720] on mat-icon "navigate_before" at bounding box center [739, 720] width 20 height 20
select select "*"
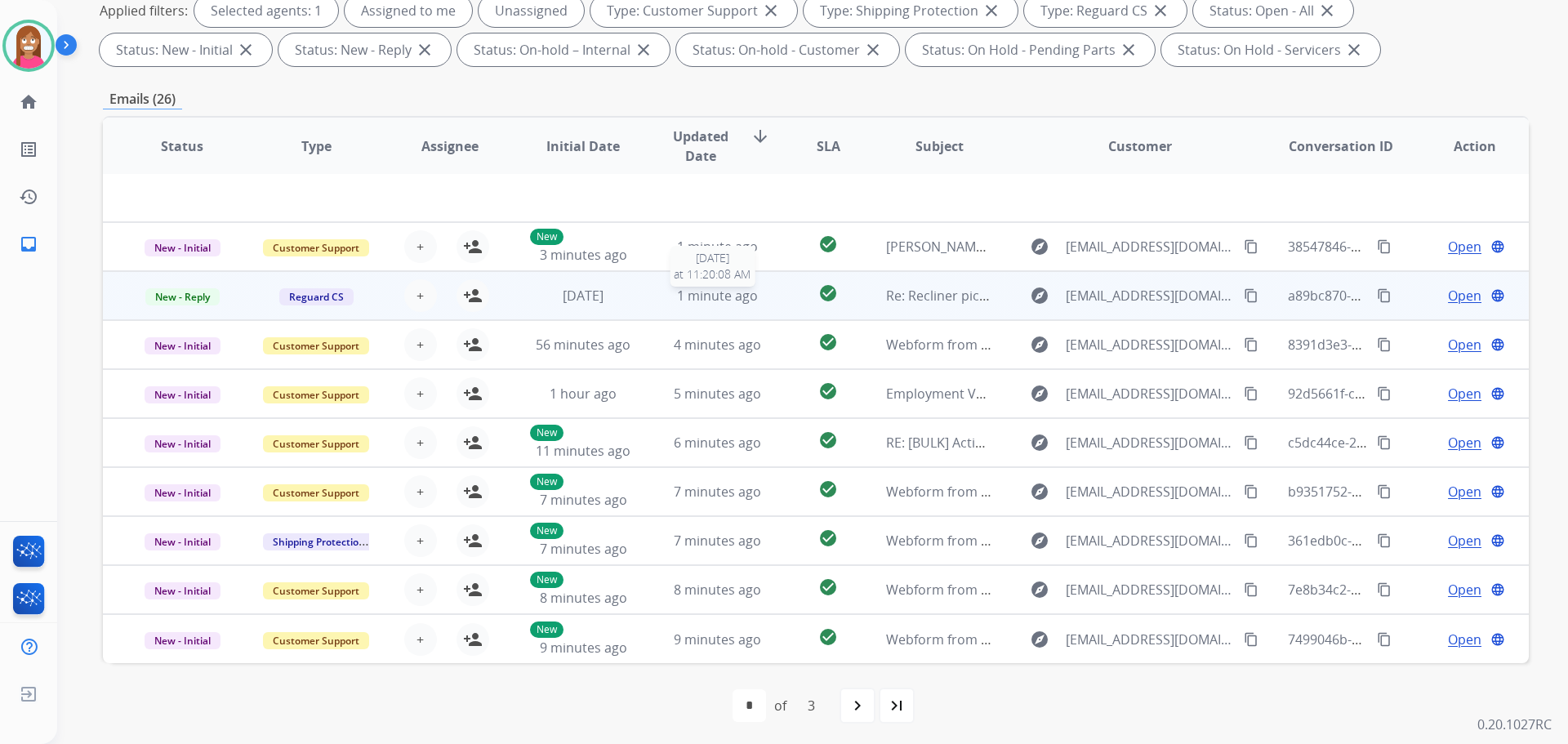
scroll to position [263, 0]
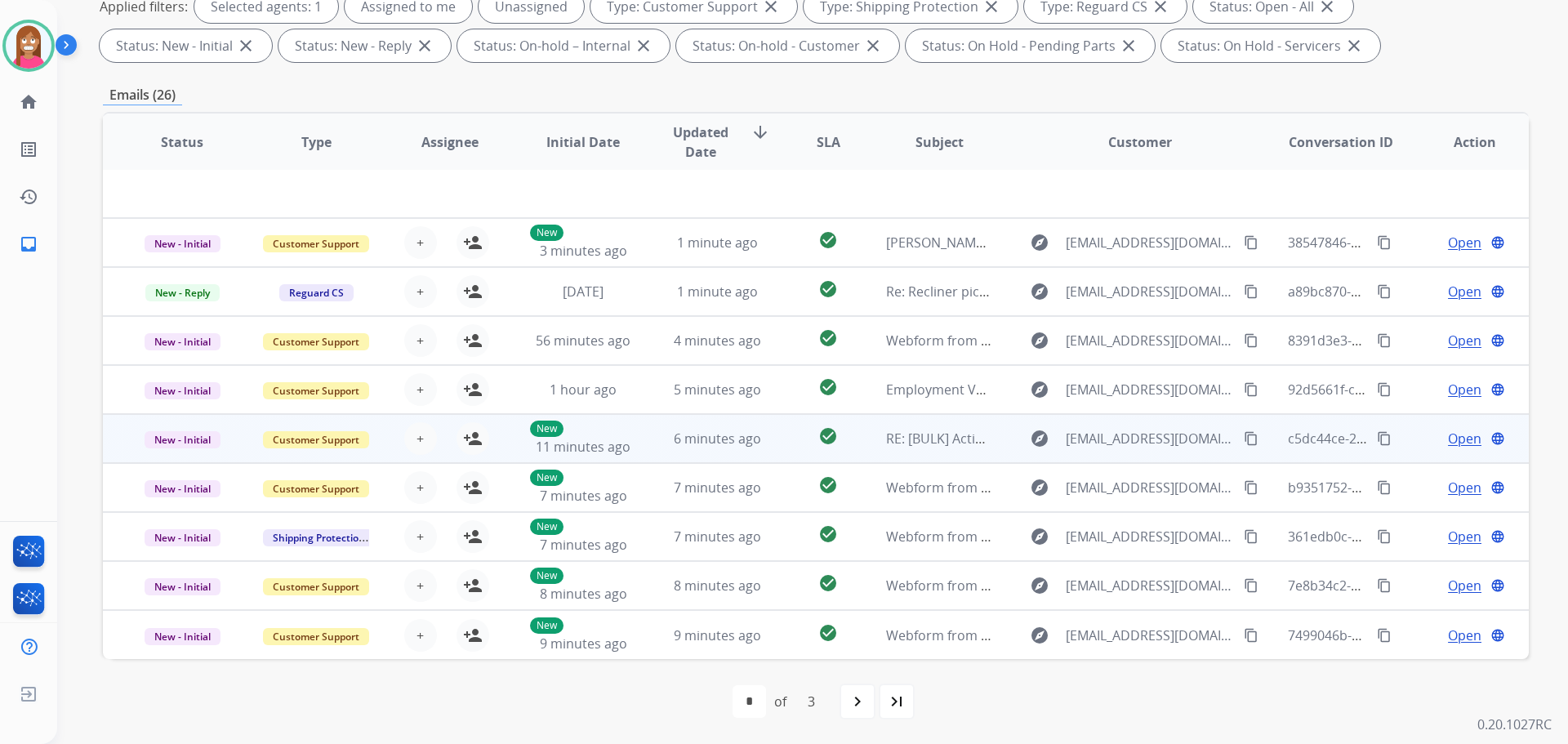
click at [638, 450] on td "6 minutes ago" at bounding box center [704, 438] width 134 height 49
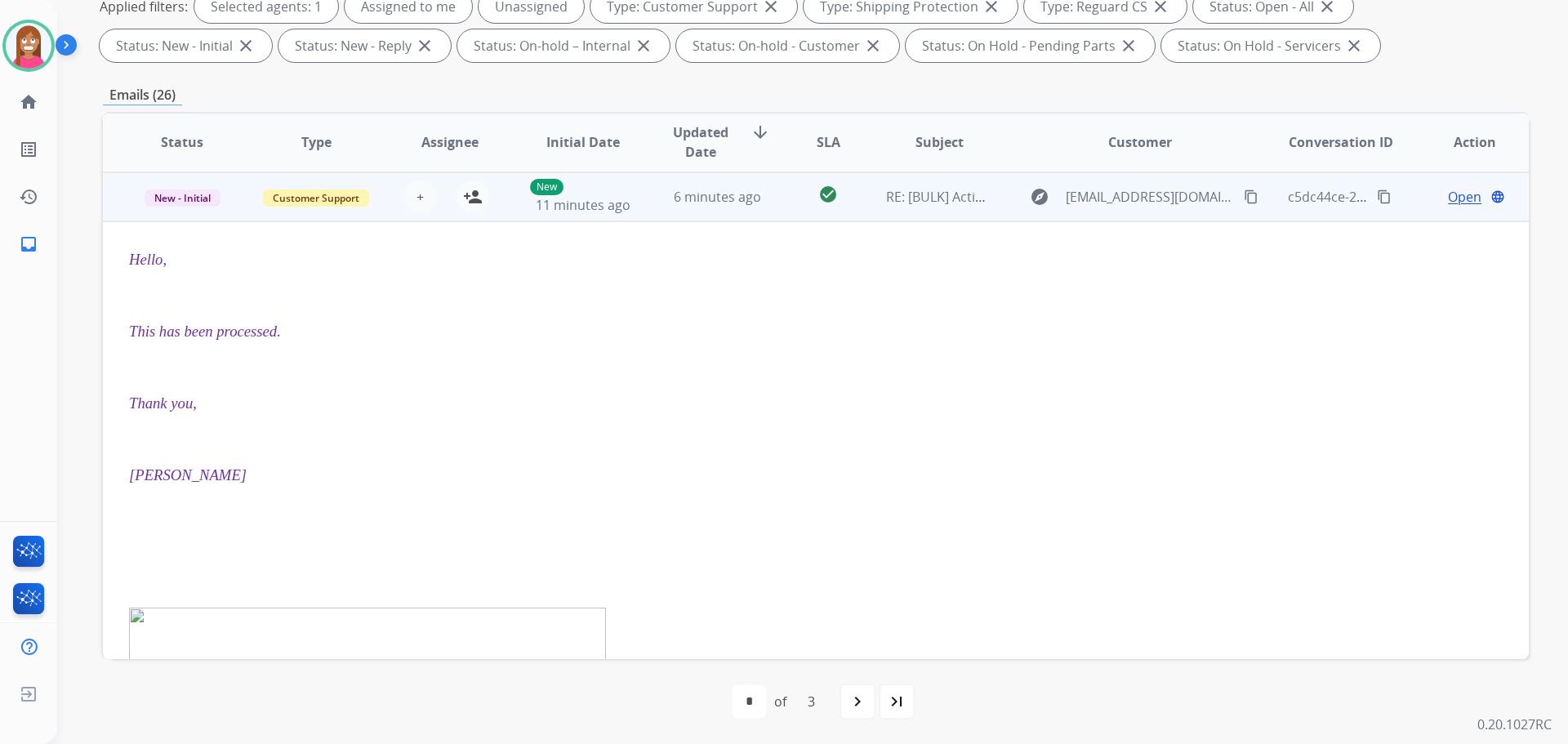
scroll to position [245, 0]
click at [471, 192] on mat-icon "person_add" at bounding box center [473, 195] width 20 height 20
click at [194, 200] on span "New - Initial" at bounding box center [182, 196] width 76 height 17
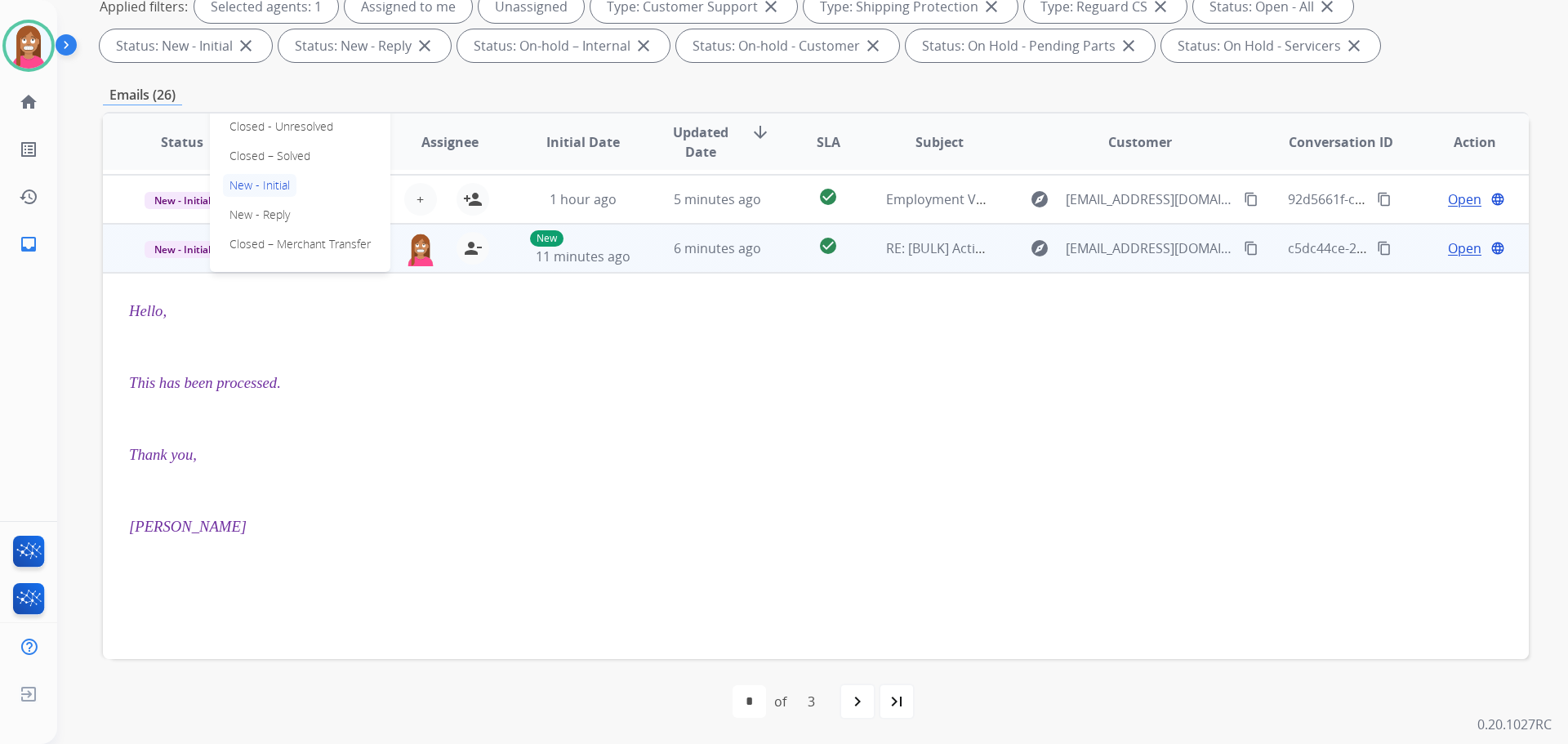
scroll to position [163, 0]
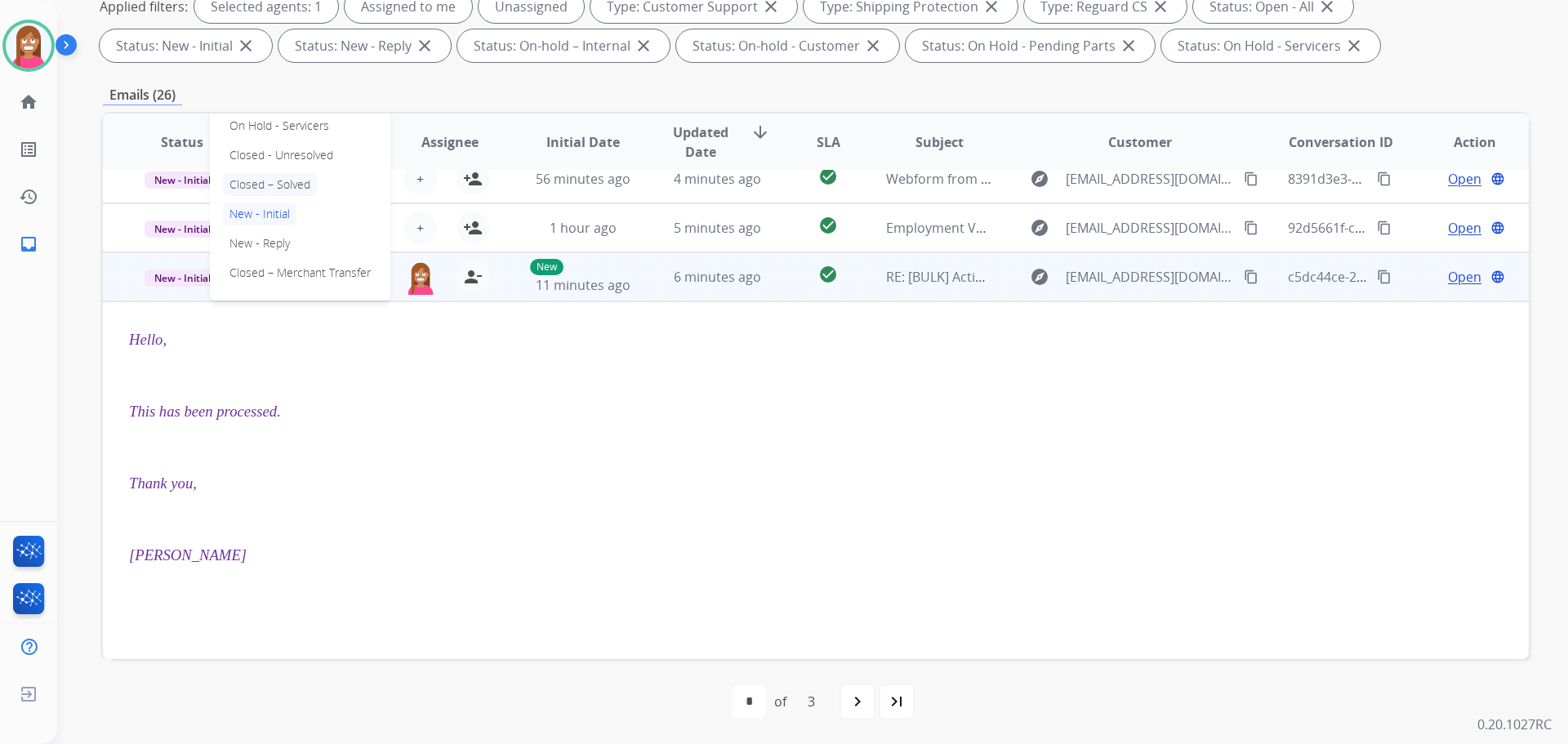
click at [267, 182] on p "Closed – Solved" at bounding box center [269, 184] width 94 height 23
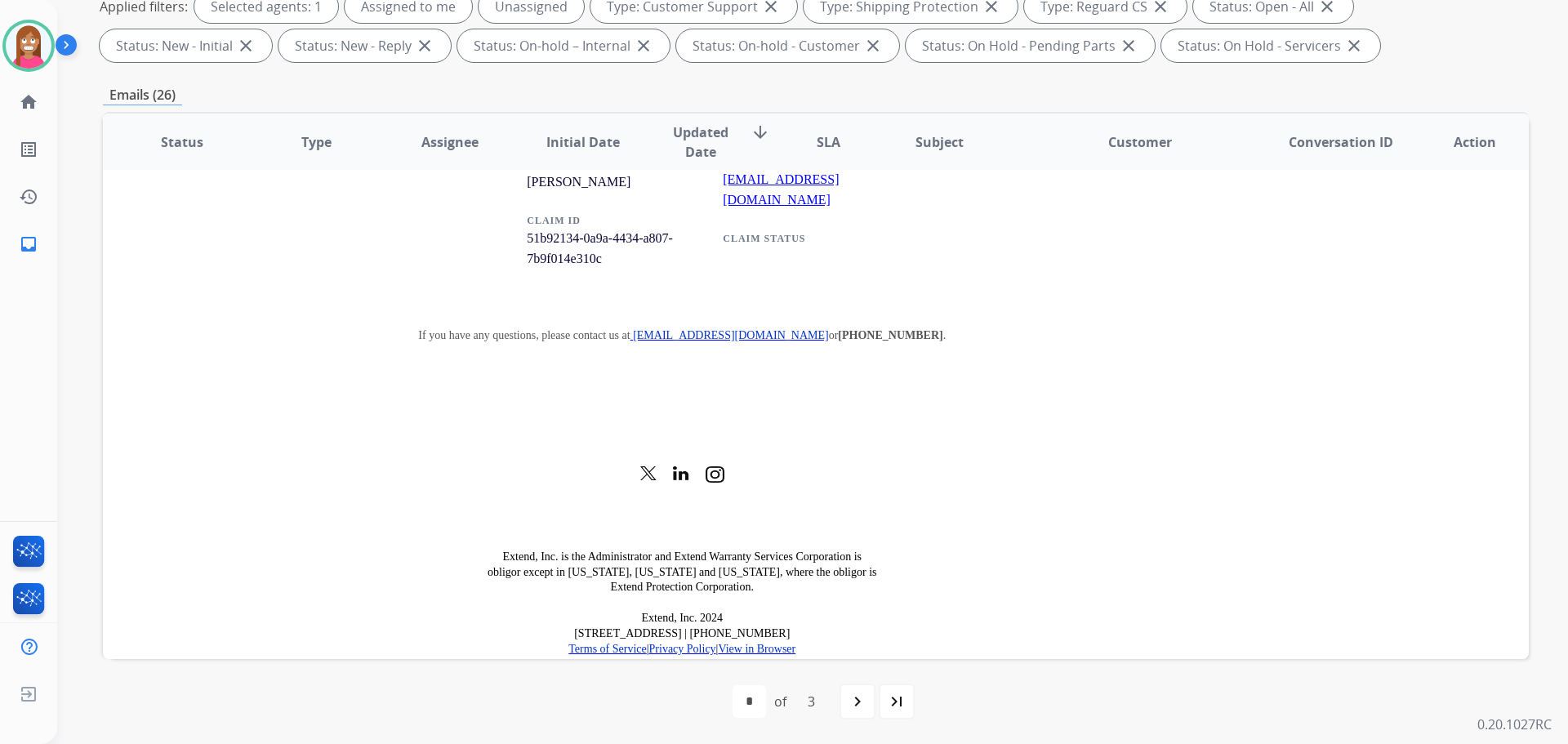
scroll to position [2152, 0]
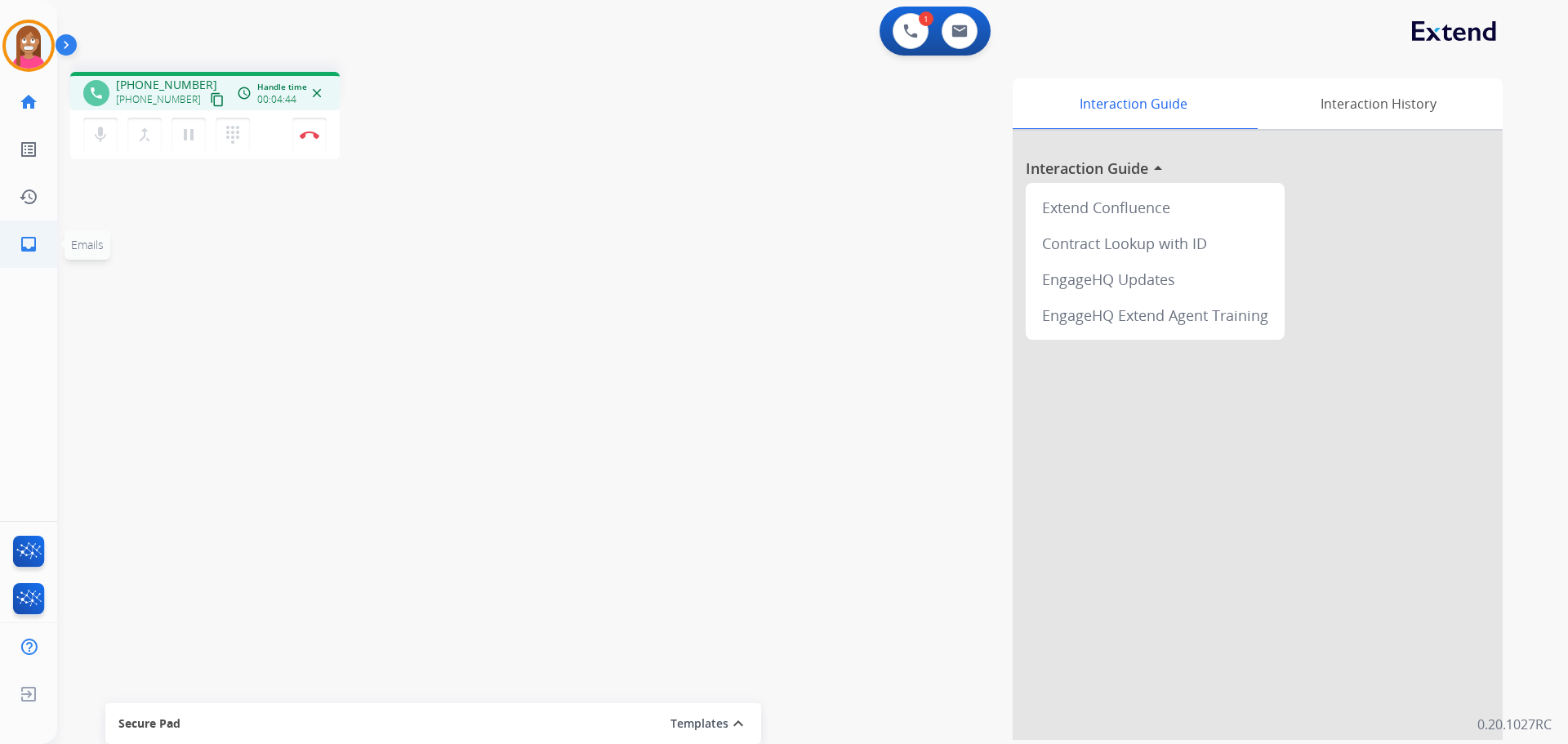
click at [21, 250] on mat-icon "inbox" at bounding box center [29, 244] width 20 height 20
select select "**********"
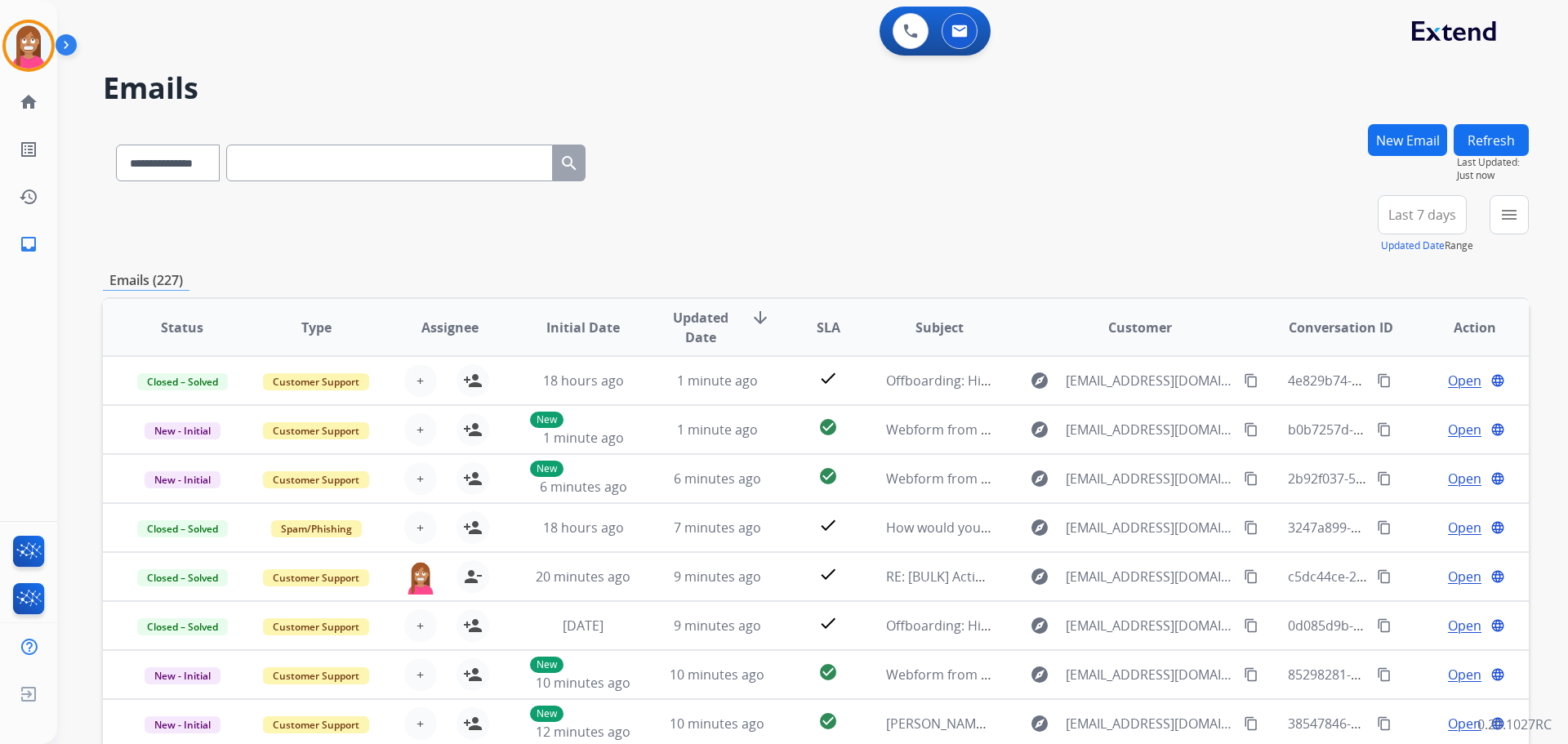
click at [1381, 128] on button "New Email" at bounding box center [1408, 140] width 79 height 32
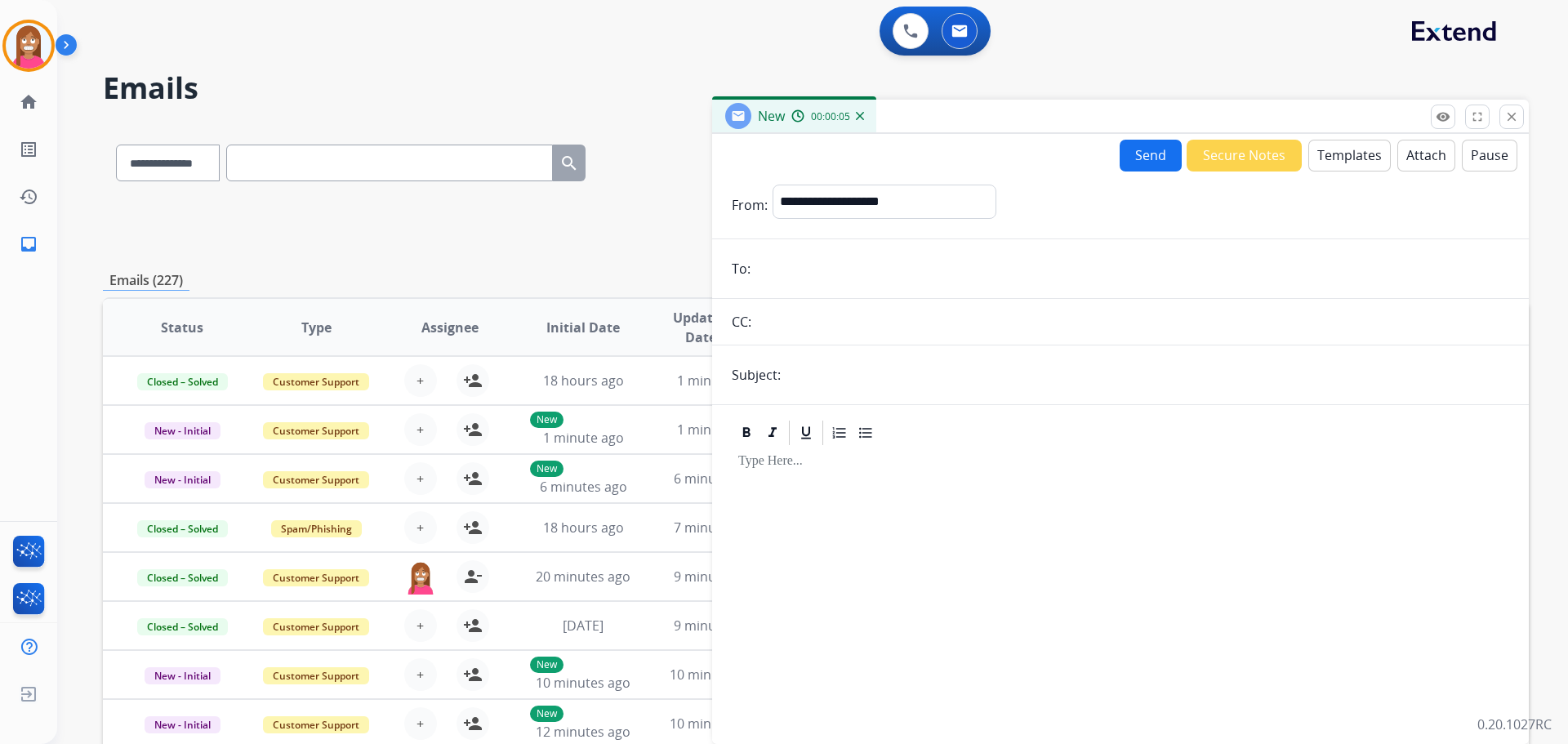
paste input "**********"
type input "**********"
click at [810, 207] on select "**********" at bounding box center [884, 200] width 222 height 33
select select "**********"
click at [773, 184] on select "**********" at bounding box center [884, 200] width 222 height 33
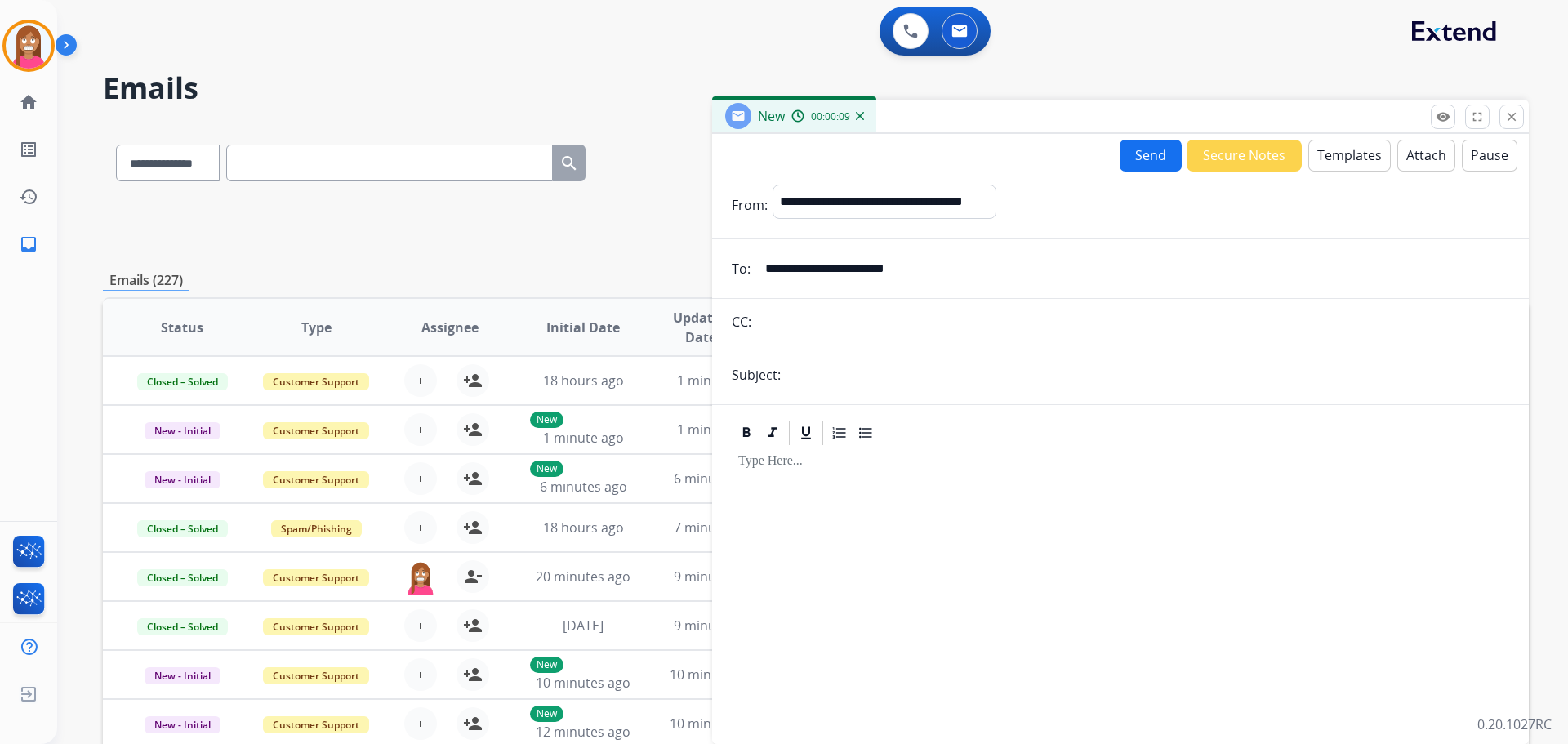
click at [828, 388] on input "text" at bounding box center [1147, 374] width 724 height 33
type input "**********"
click at [1360, 156] on button "Templates" at bounding box center [1349, 155] width 82 height 32
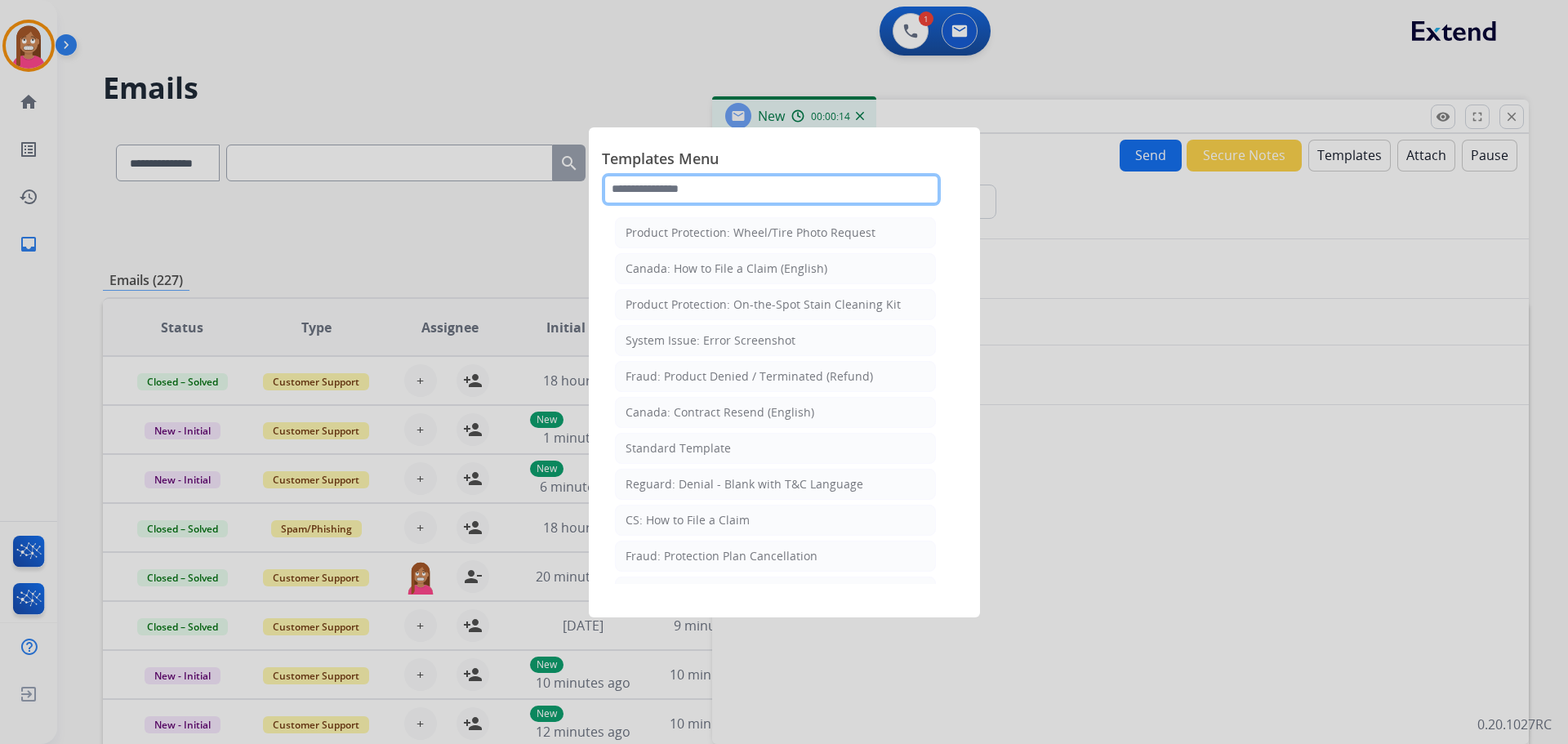
click at [667, 194] on input "text" at bounding box center [771, 189] width 339 height 33
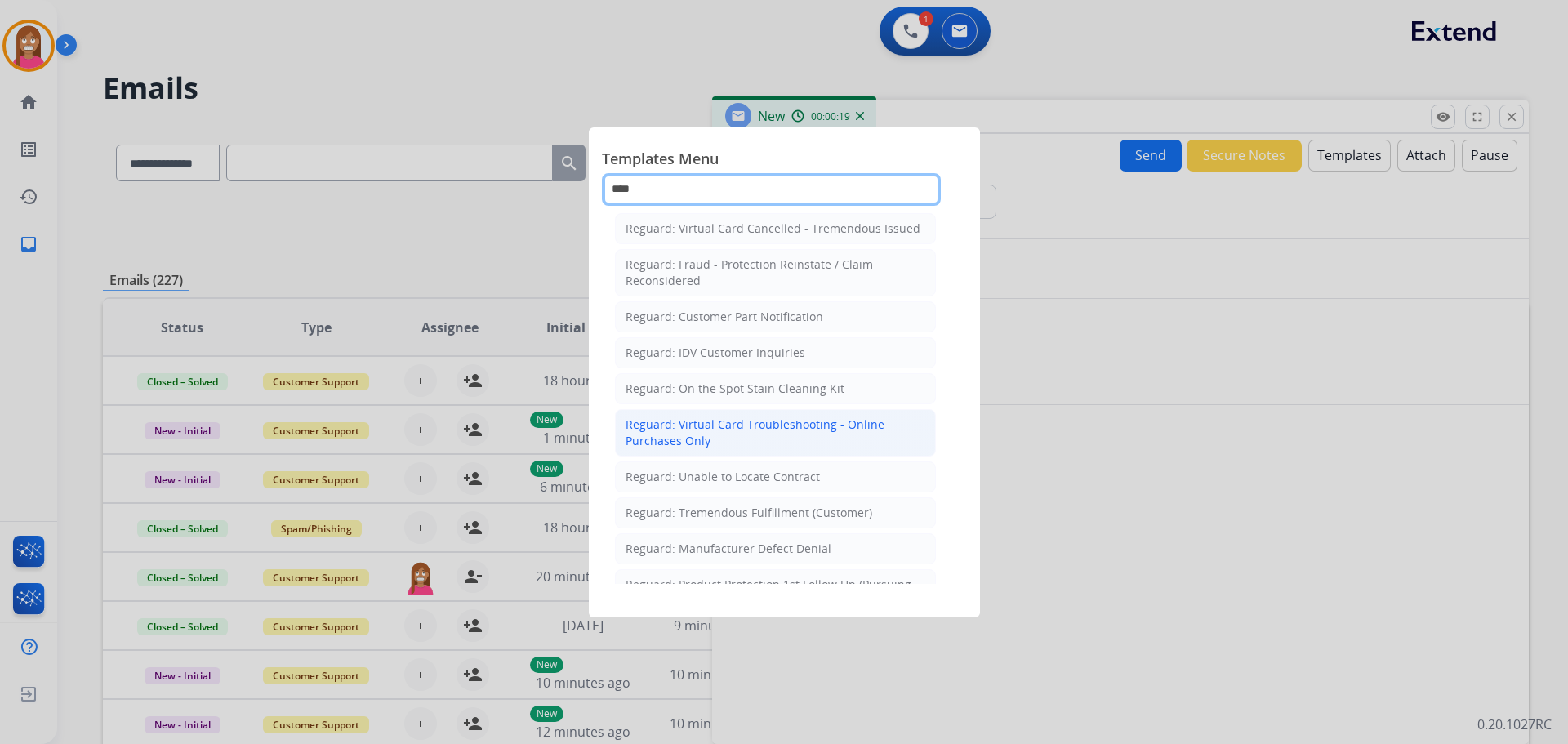
scroll to position [257, 0]
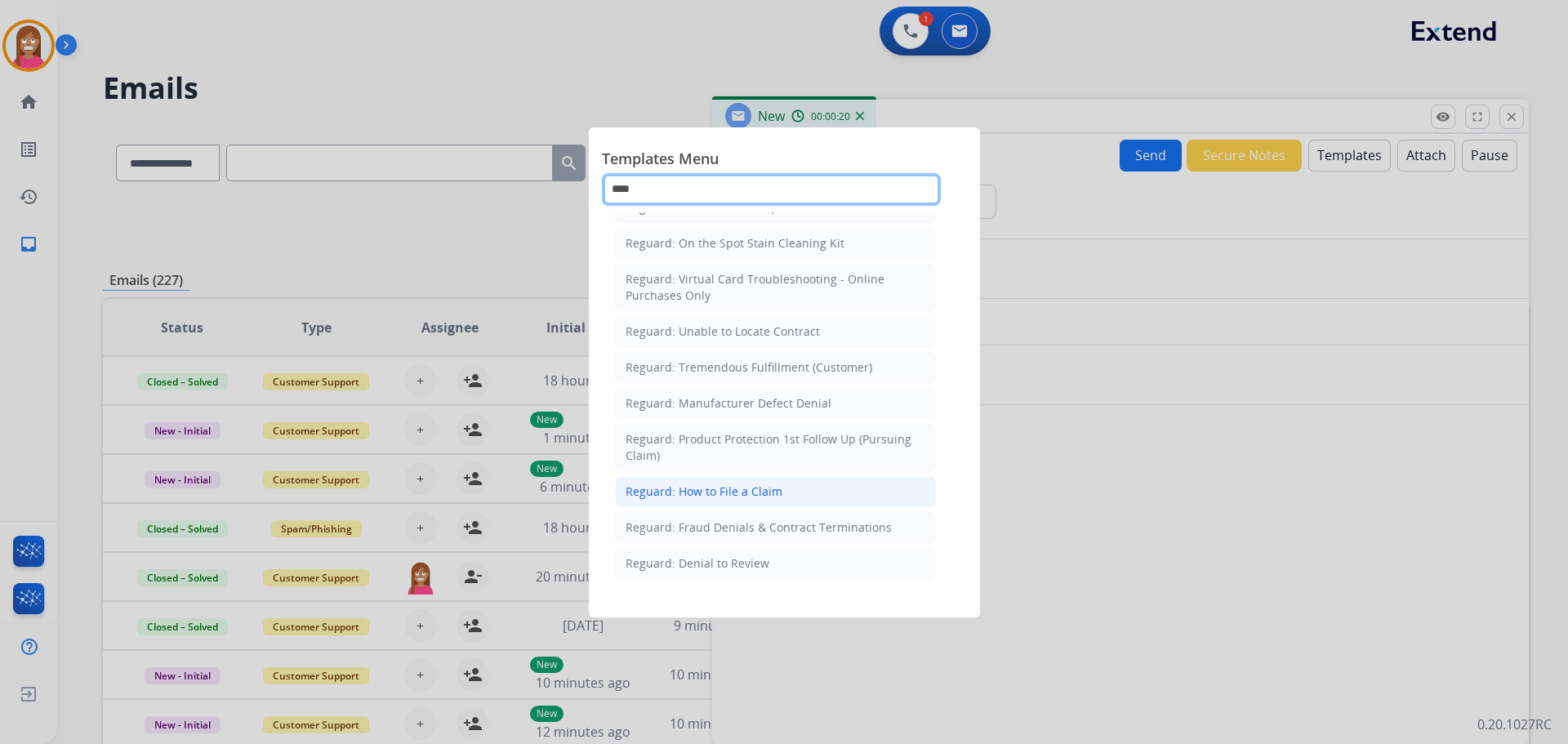
type input "****"
click at [695, 502] on li "Reguard: How to File a Claim" at bounding box center [775, 491] width 321 height 31
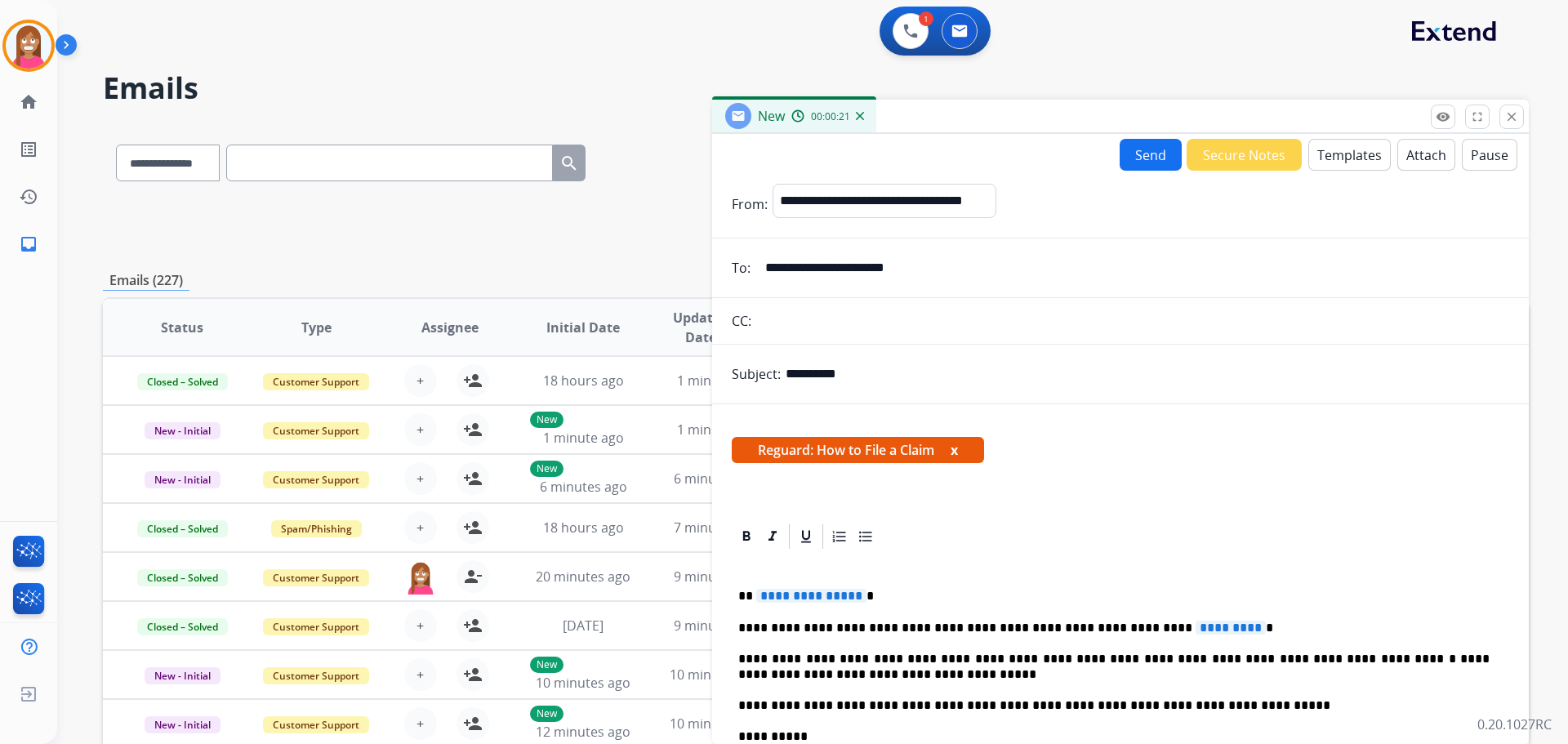
click at [806, 595] on span "**********" at bounding box center [811, 596] width 110 height 14
click at [1196, 620] on span "*********" at bounding box center [1230, 627] width 70 height 14
click at [1144, 151] on button "Send" at bounding box center [1150, 154] width 62 height 32
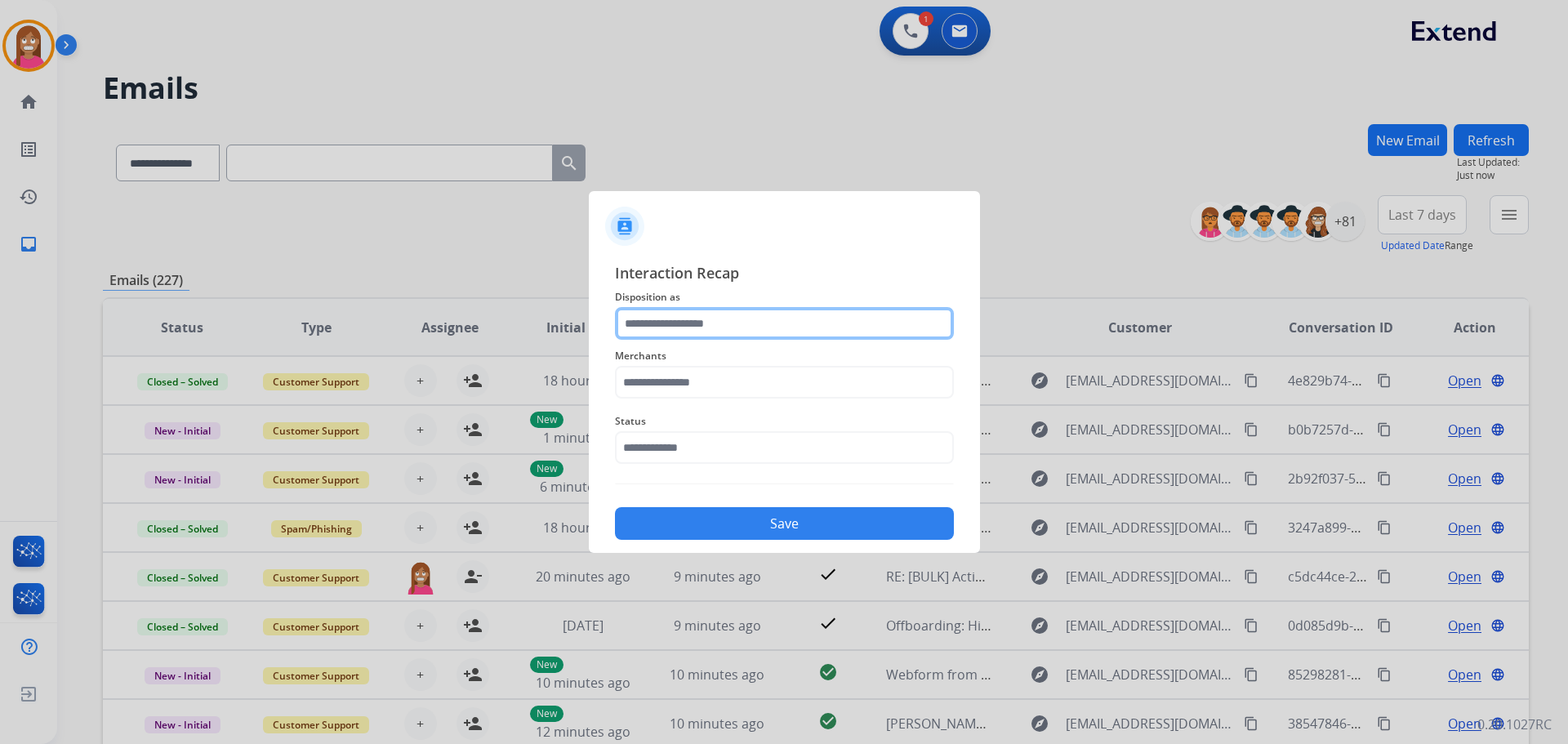
click at [641, 337] on input "text" at bounding box center [784, 323] width 339 height 33
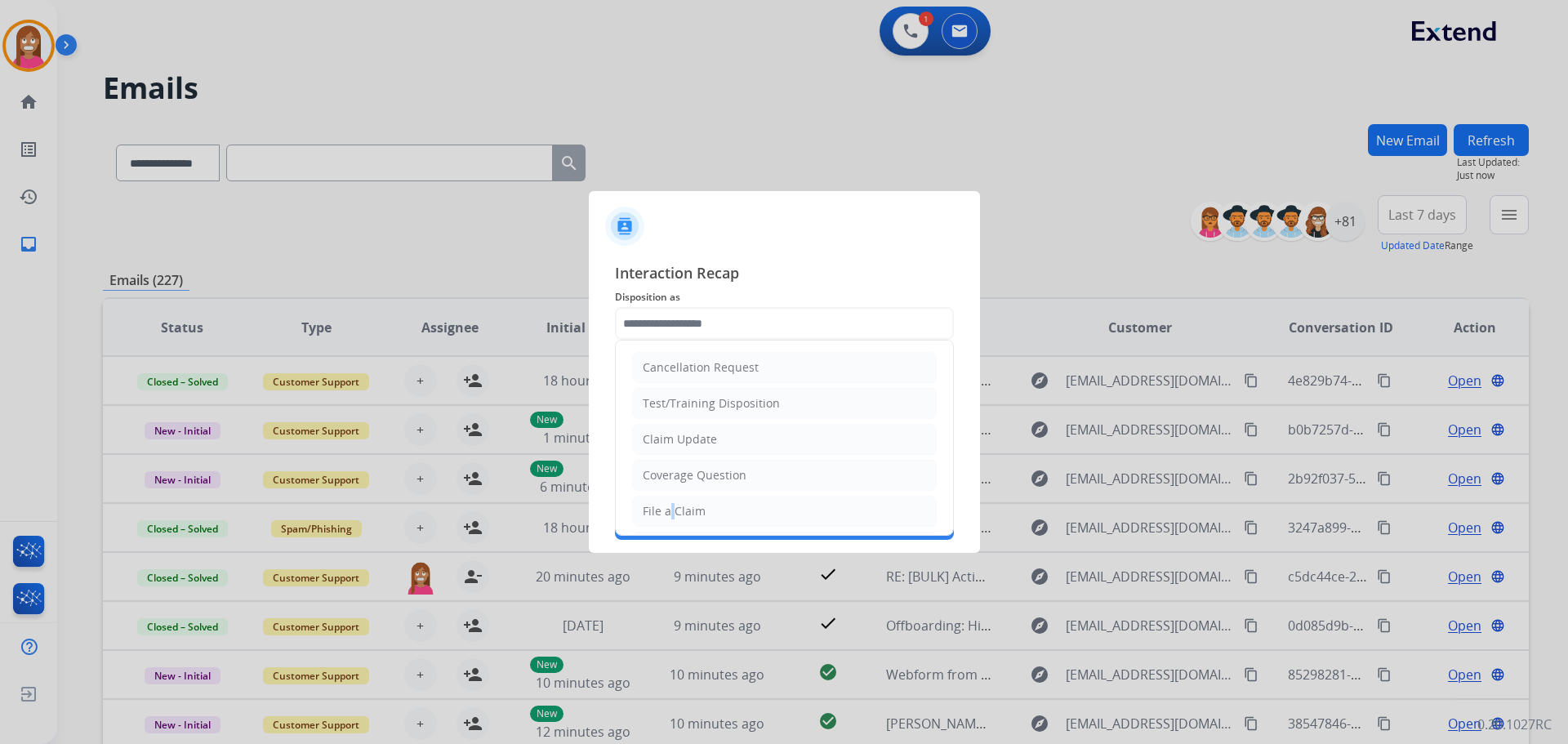
drag, startPoint x: 665, startPoint y: 503, endPoint x: 670, endPoint y: 457, distance: 46.3
click at [670, 502] on li "File a Claim" at bounding box center [785, 511] width 305 height 31
type input "**********"
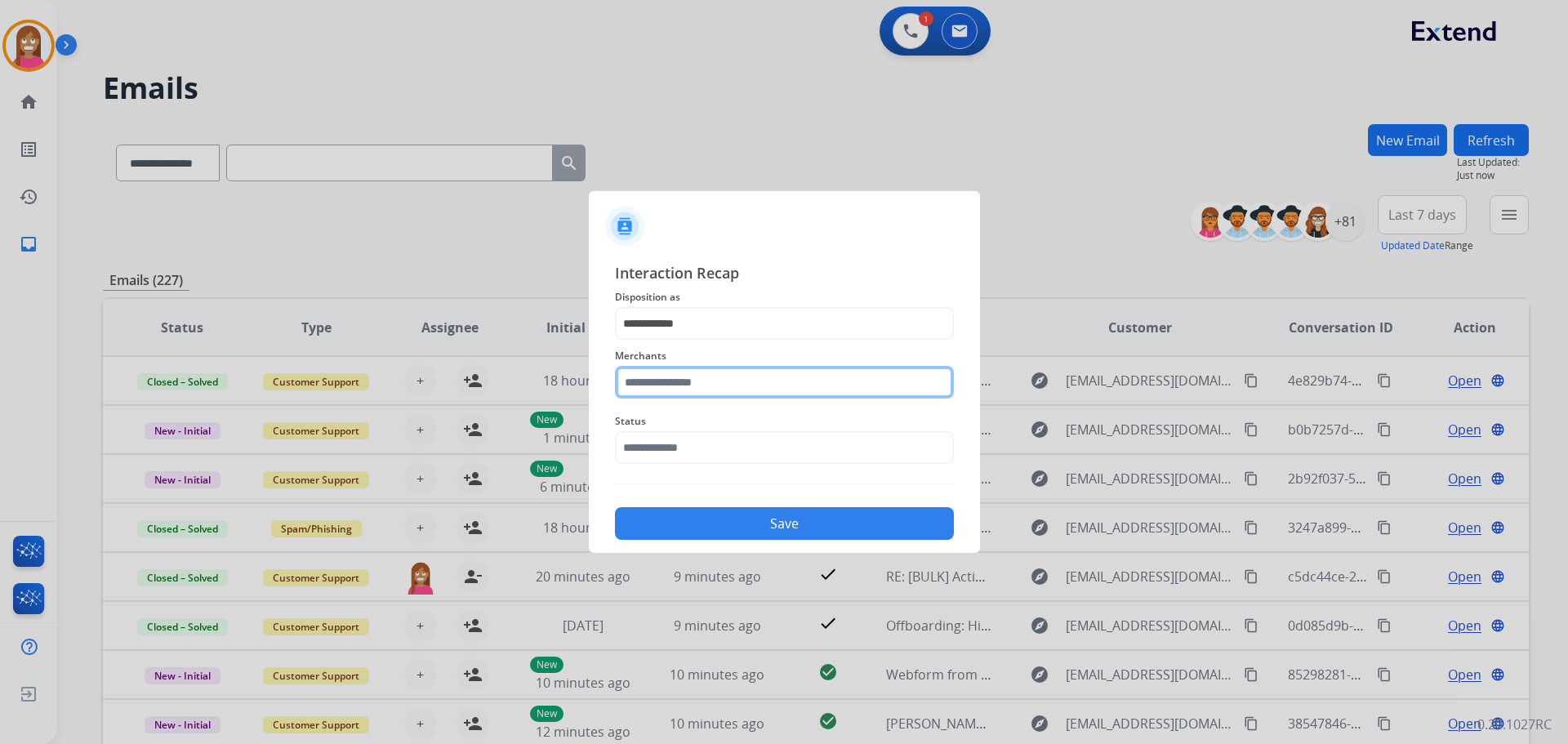
click at [651, 389] on input "text" at bounding box center [784, 382] width 339 height 33
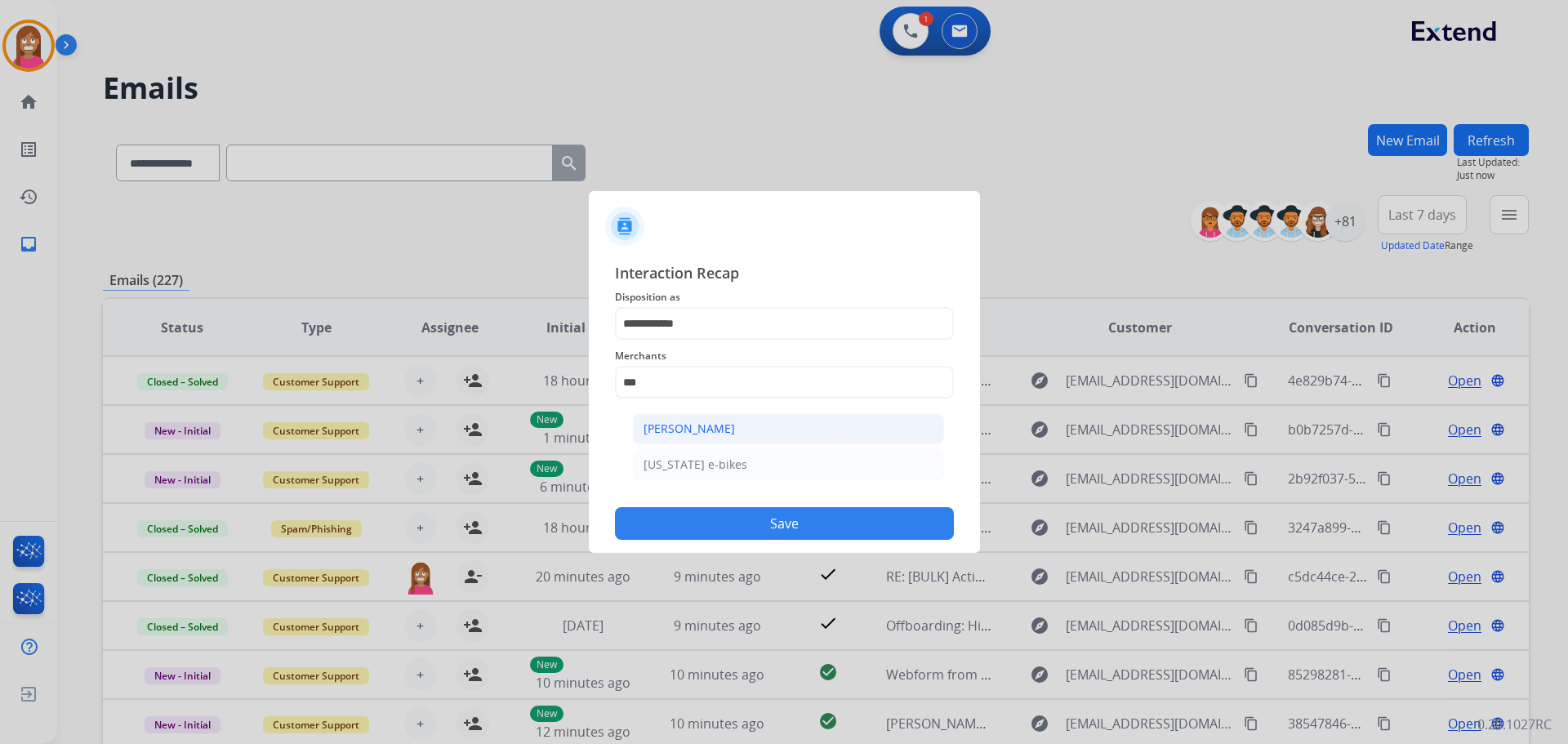
click at [650, 422] on div "Ashley - Reguard" at bounding box center [689, 428] width 91 height 17
type input "**********"
click at [666, 457] on input "text" at bounding box center [784, 447] width 339 height 33
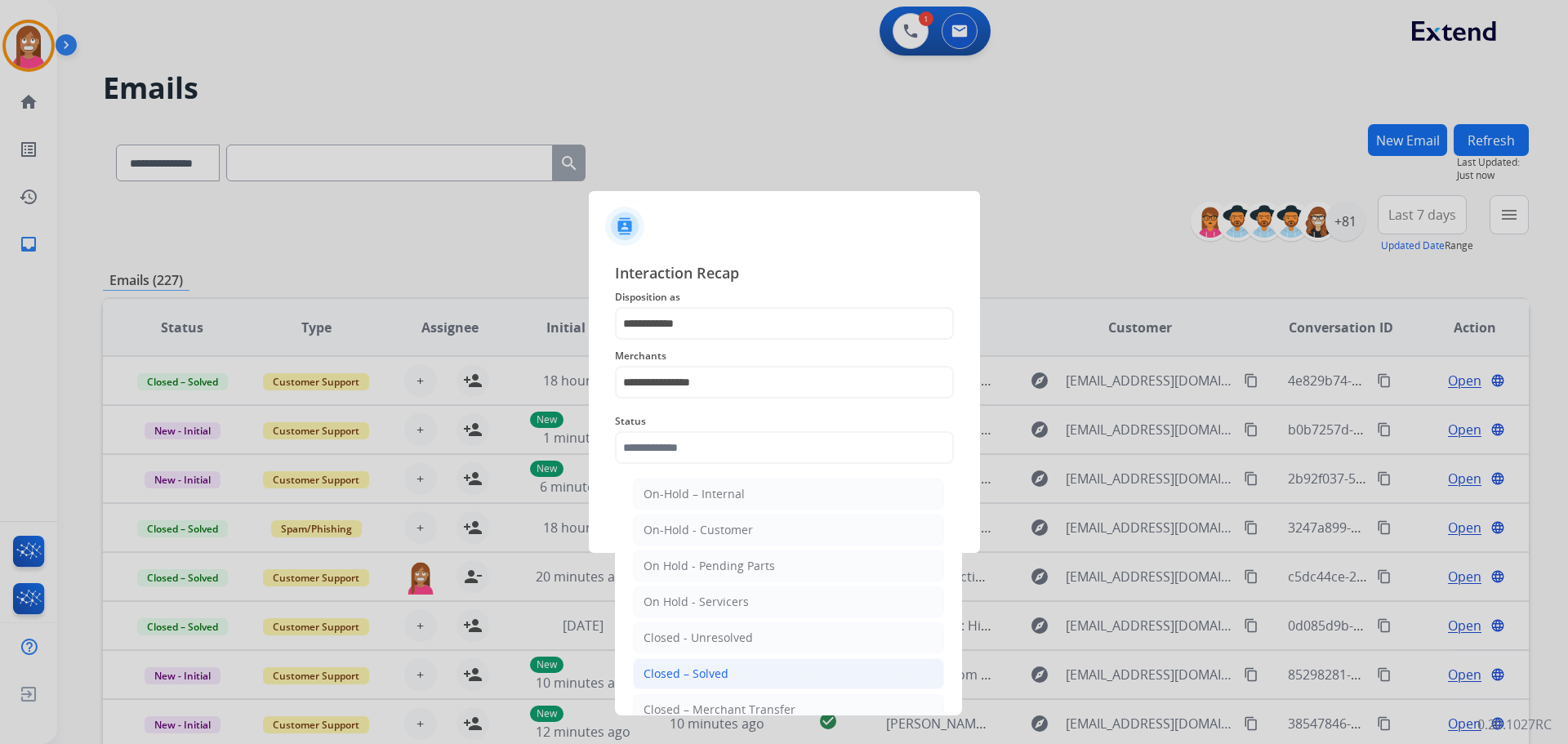
click at [655, 669] on div "Closed – Solved" at bounding box center [686, 673] width 85 height 17
type input "**********"
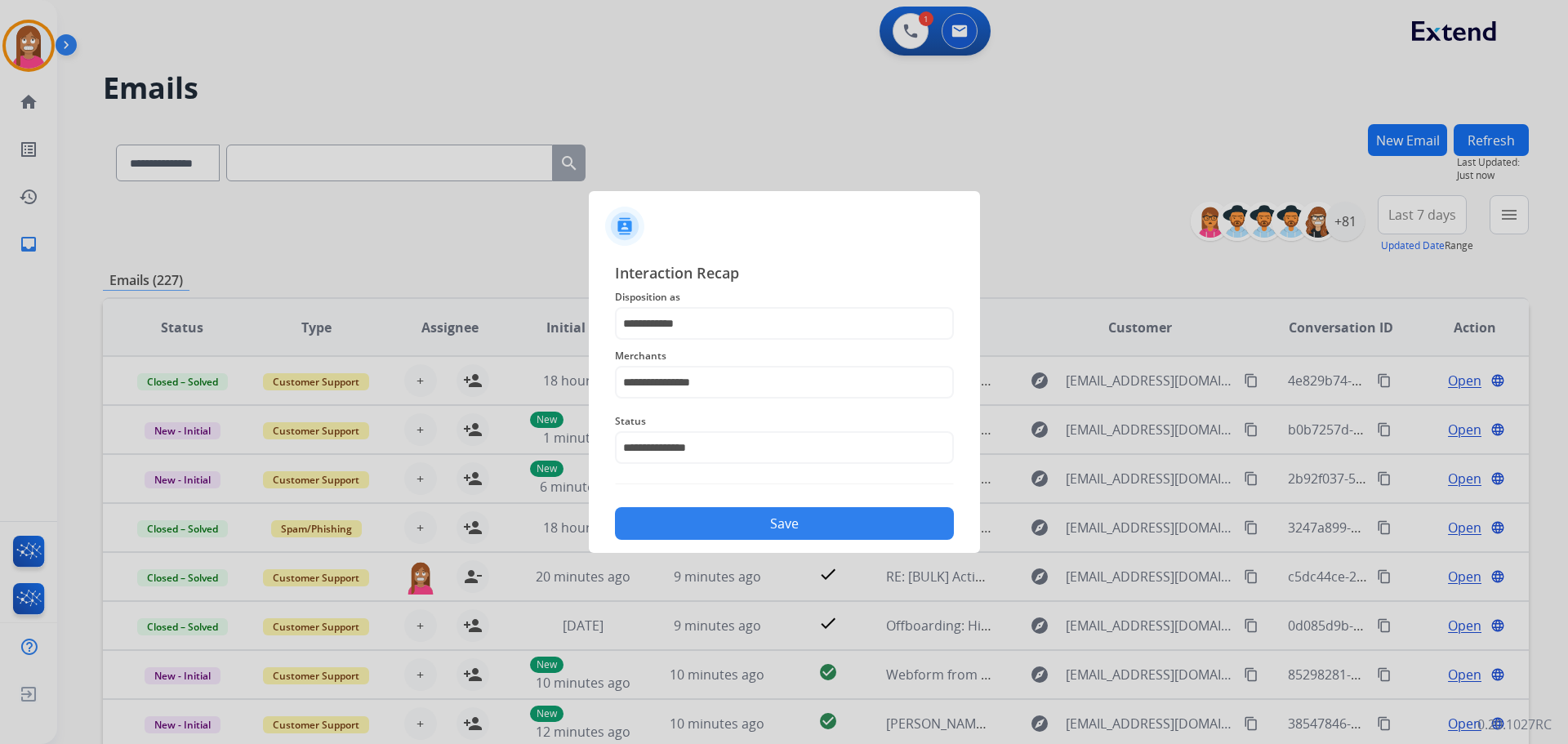
click at [679, 523] on button "Save" at bounding box center [784, 522] width 339 height 33
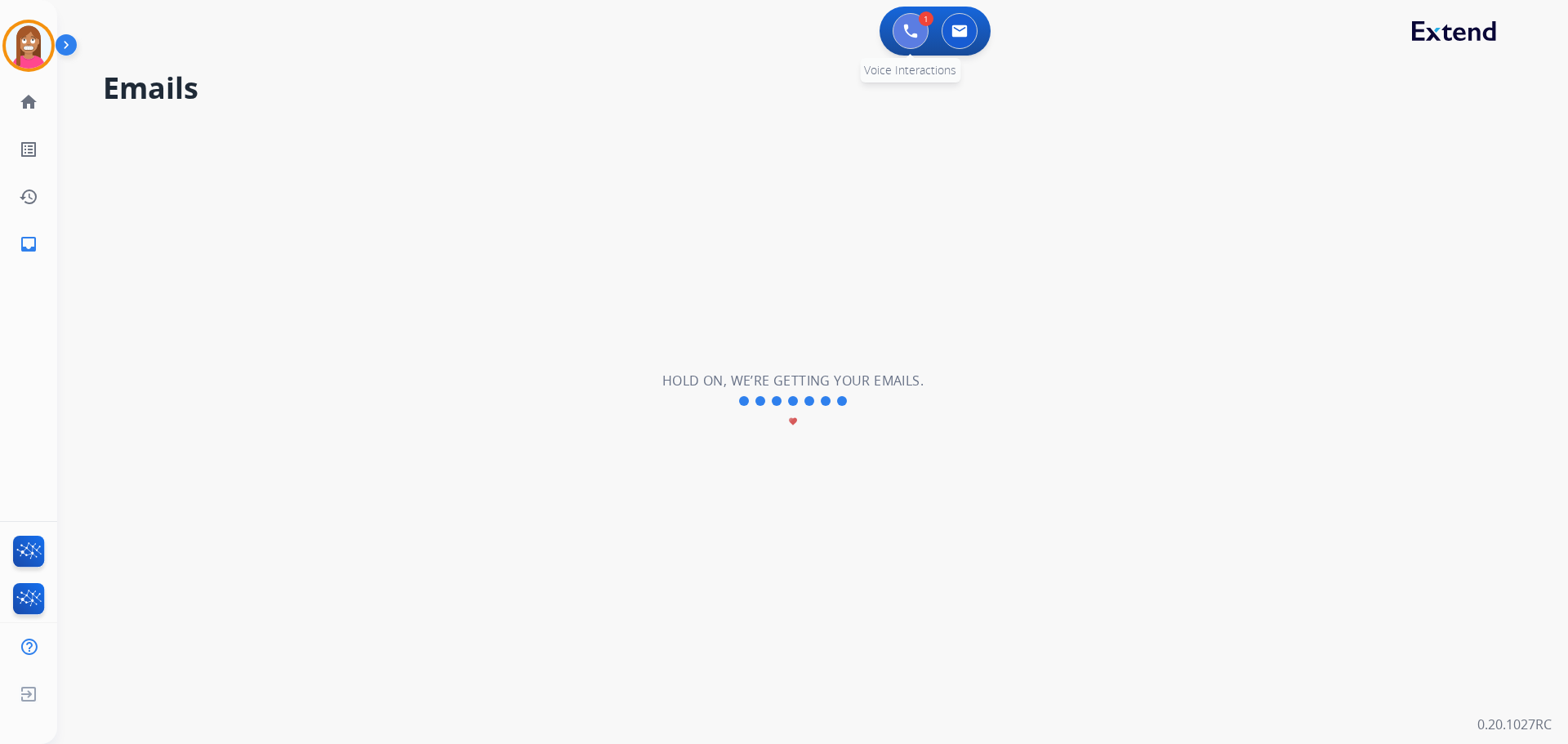
click at [909, 27] on img at bounding box center [911, 31] width 15 height 15
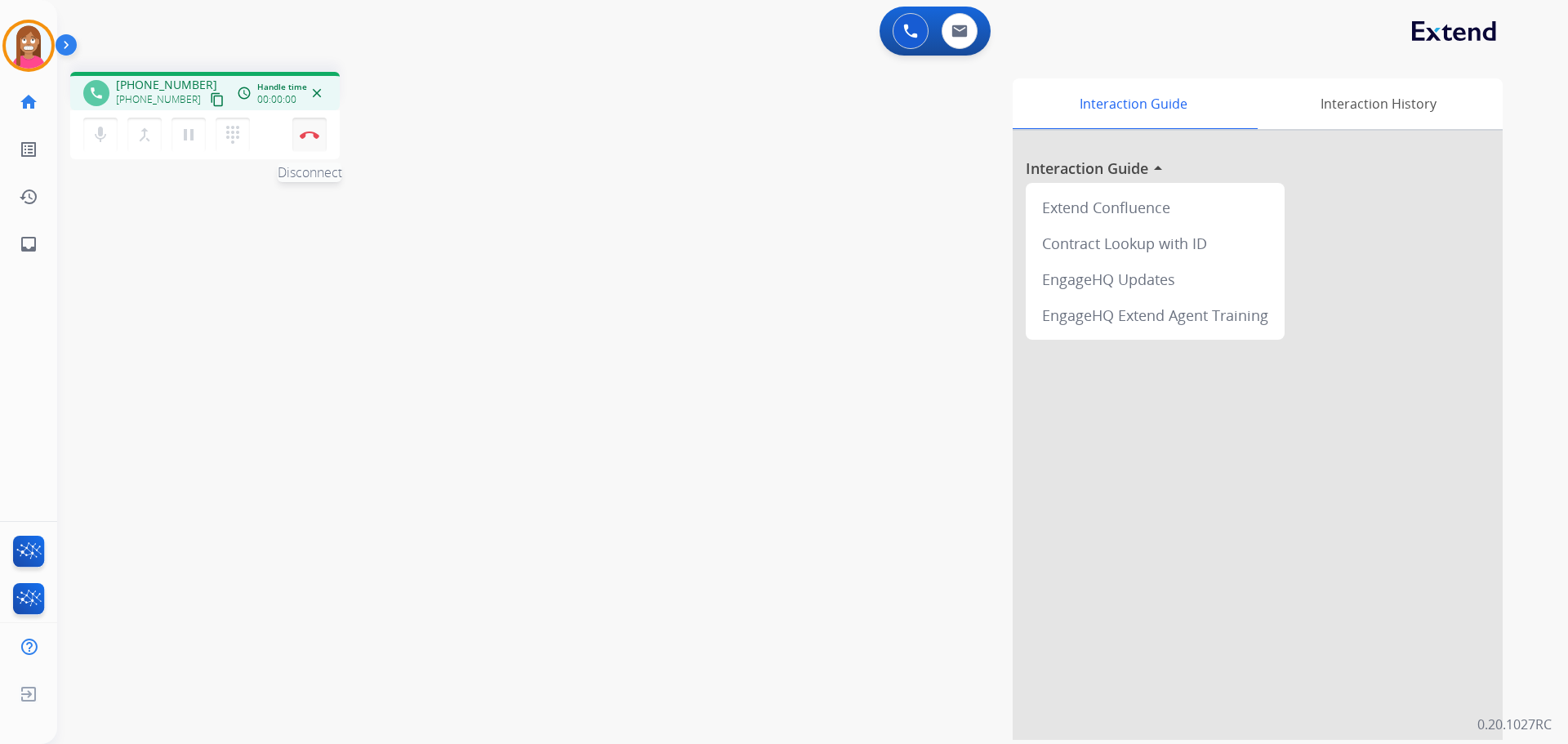
click at [316, 125] on button "Disconnect" at bounding box center [309, 135] width 35 height 35
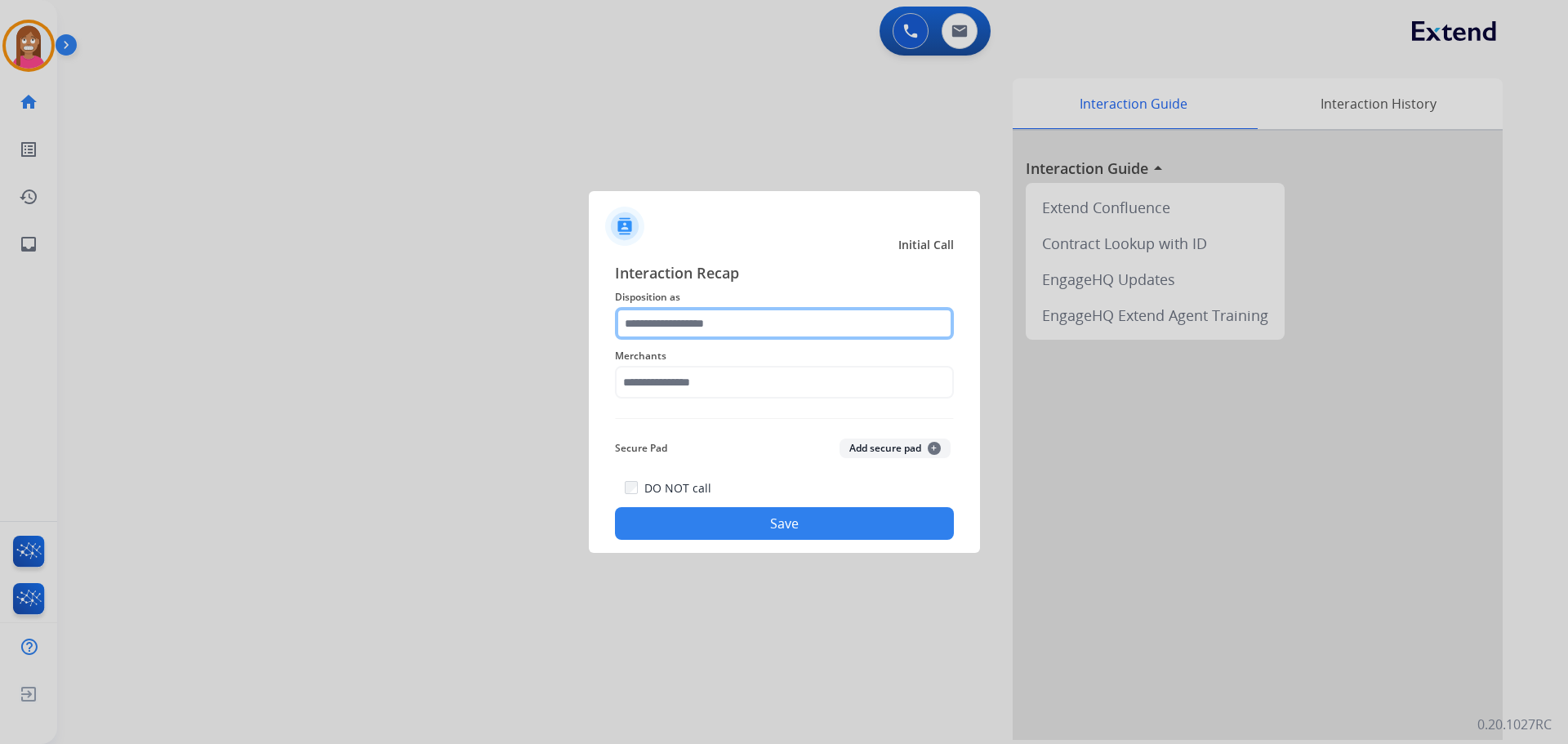
click at [687, 315] on input "text" at bounding box center [784, 323] width 339 height 33
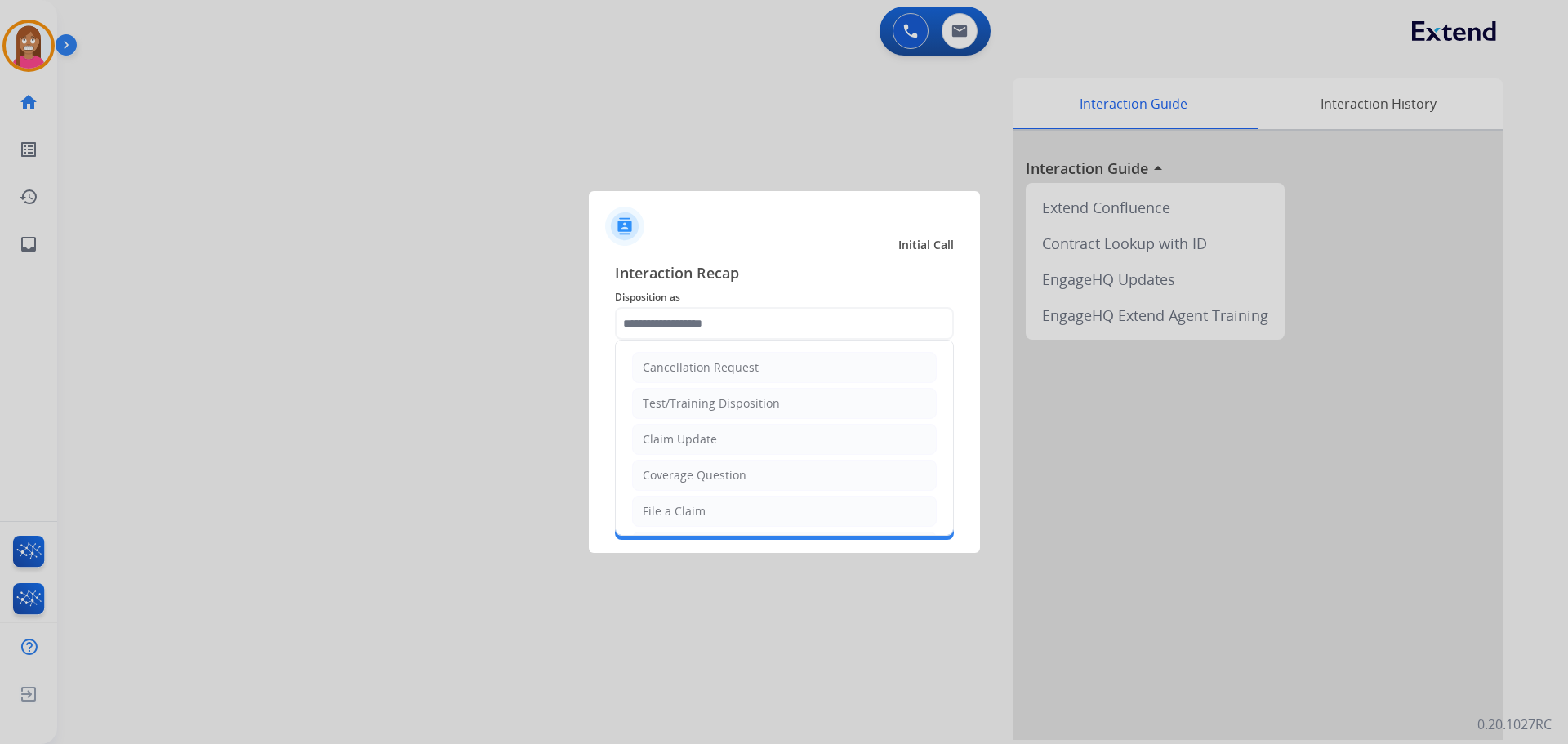
drag, startPoint x: 684, startPoint y: 505, endPoint x: 693, endPoint y: 488, distance: 19.2
click at [689, 506] on div "File a Claim" at bounding box center [674, 511] width 63 height 17
type input "**********"
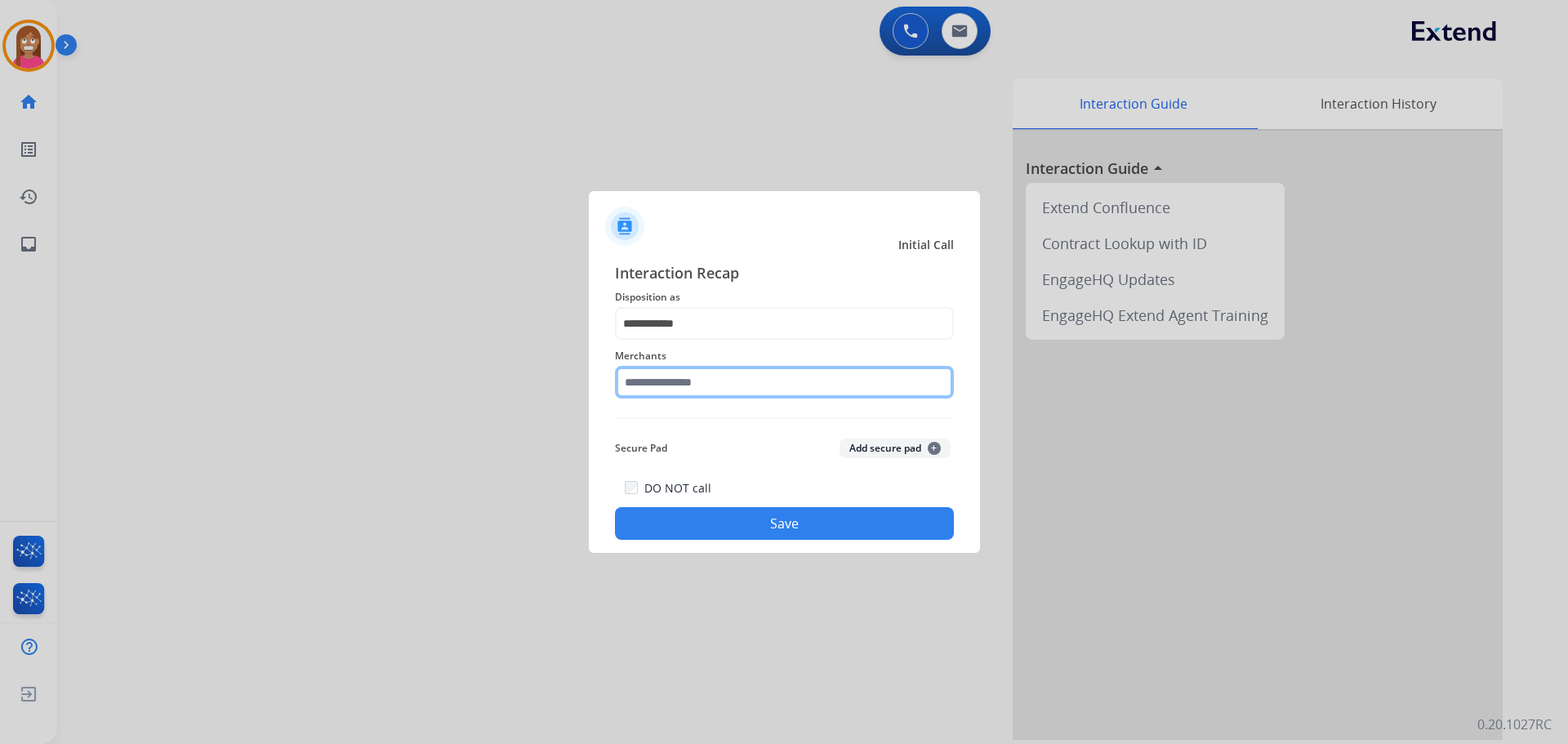
click at [659, 390] on input "text" at bounding box center [784, 382] width 339 height 33
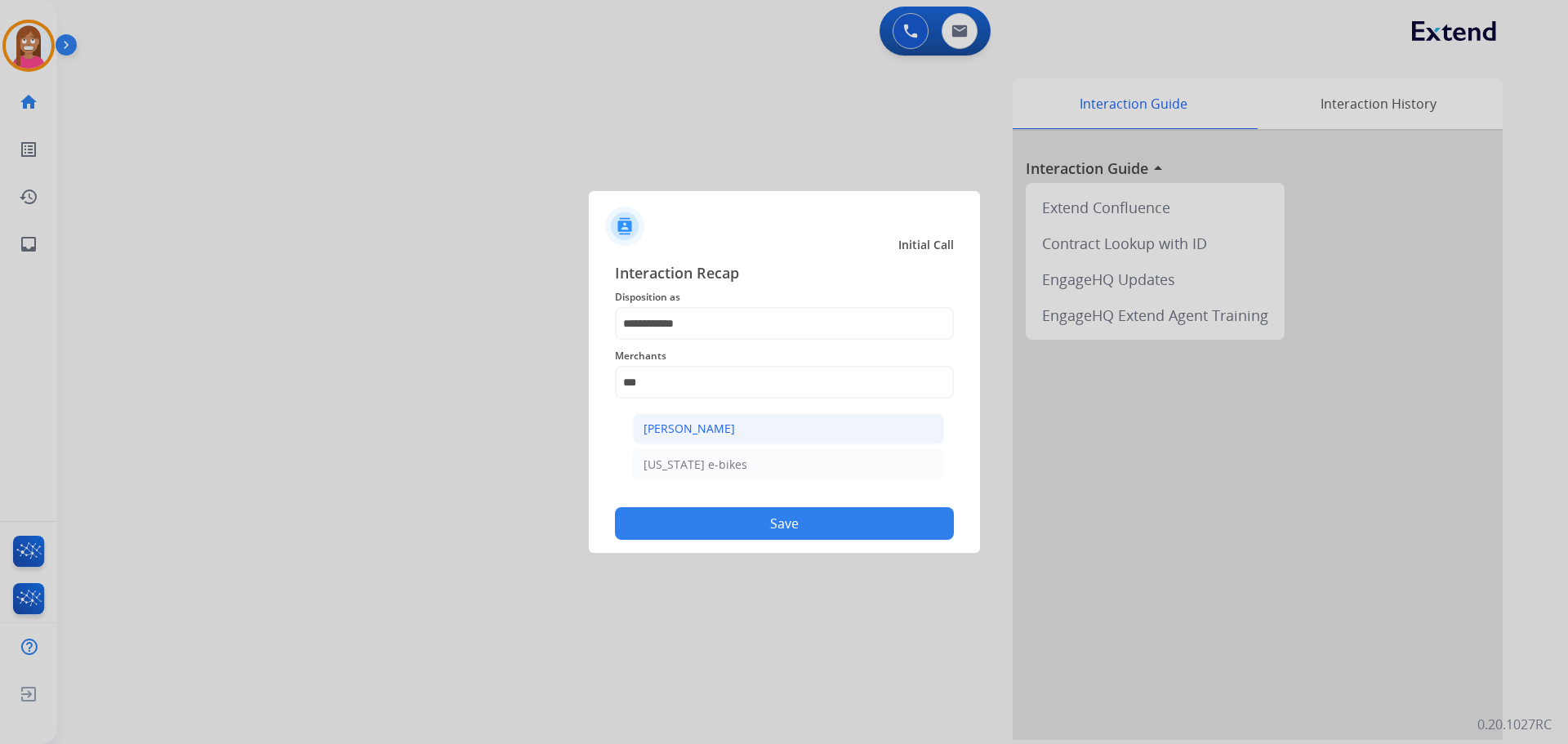
click at [786, 433] on li "Ashley - Reguard" at bounding box center [788, 427] width 311 height 31
type input "**********"
drag, startPoint x: 761, startPoint y: 551, endPoint x: 756, endPoint y: 539, distance: 13.0
click at [762, 549] on div "**********" at bounding box center [784, 401] width 391 height 305
click at [756, 536] on button "Save" at bounding box center [784, 522] width 339 height 33
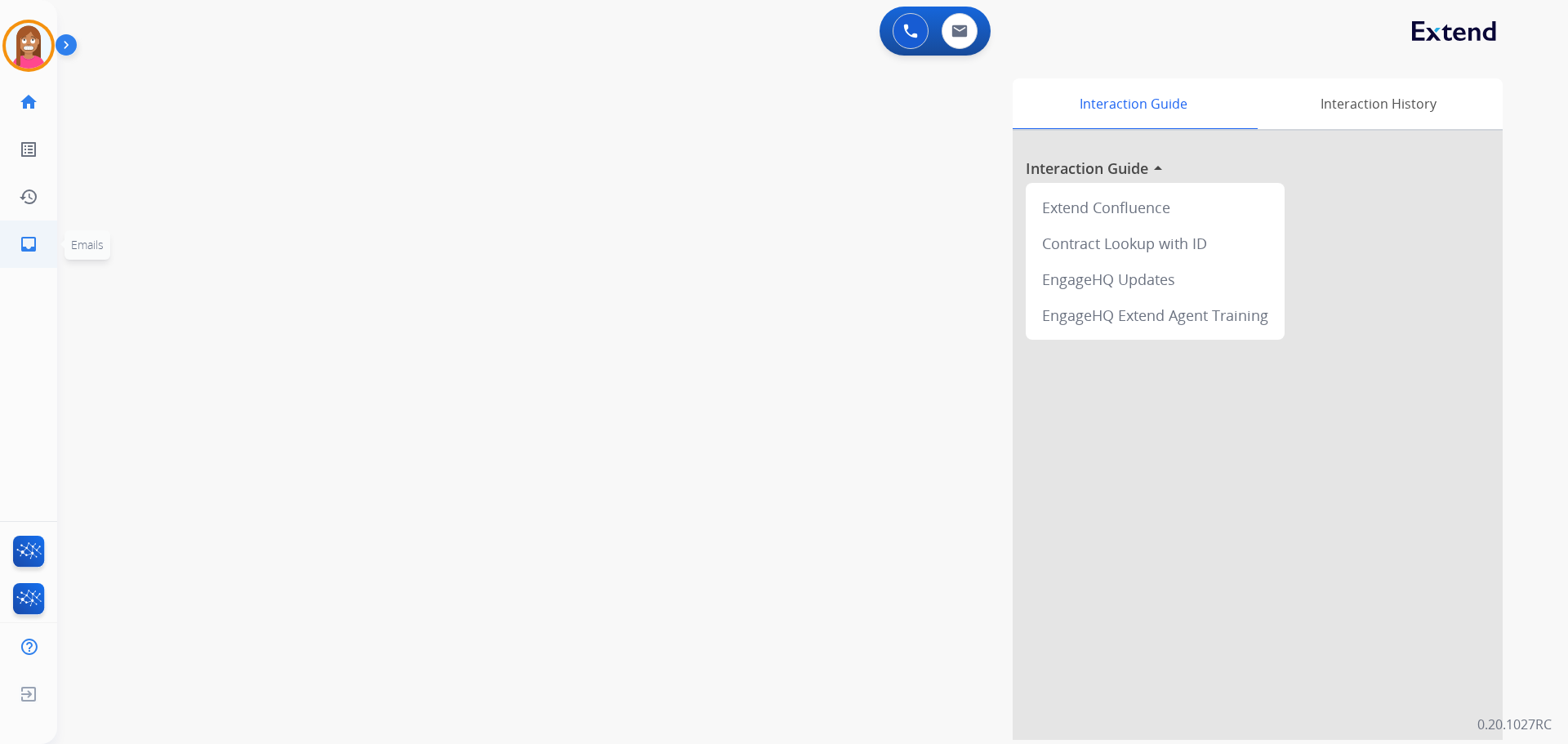
click at [36, 235] on mat-icon "inbox" at bounding box center [29, 244] width 20 height 20
select select "**********"
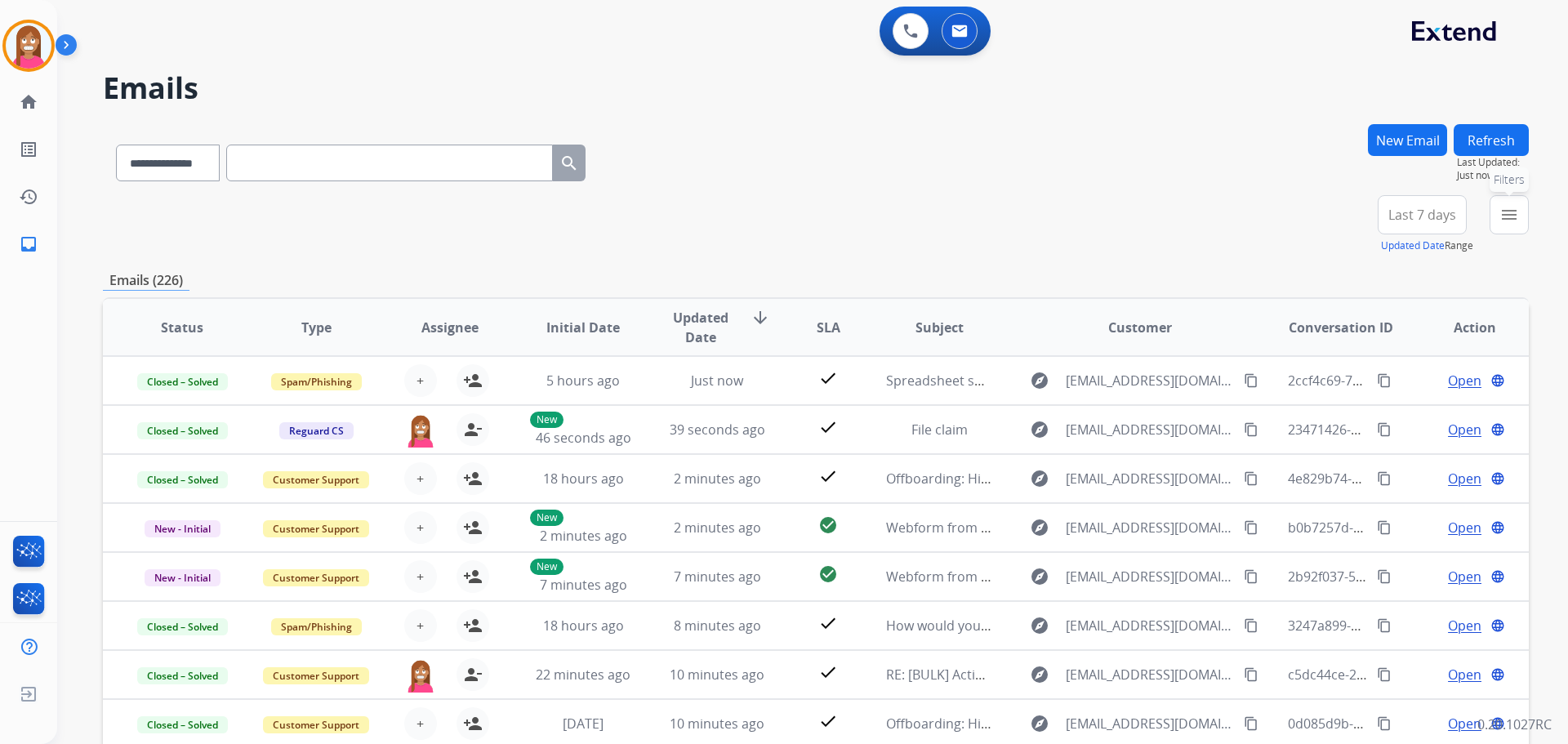
click at [1523, 219] on button "menu Filters" at bounding box center [1510, 215] width 40 height 40
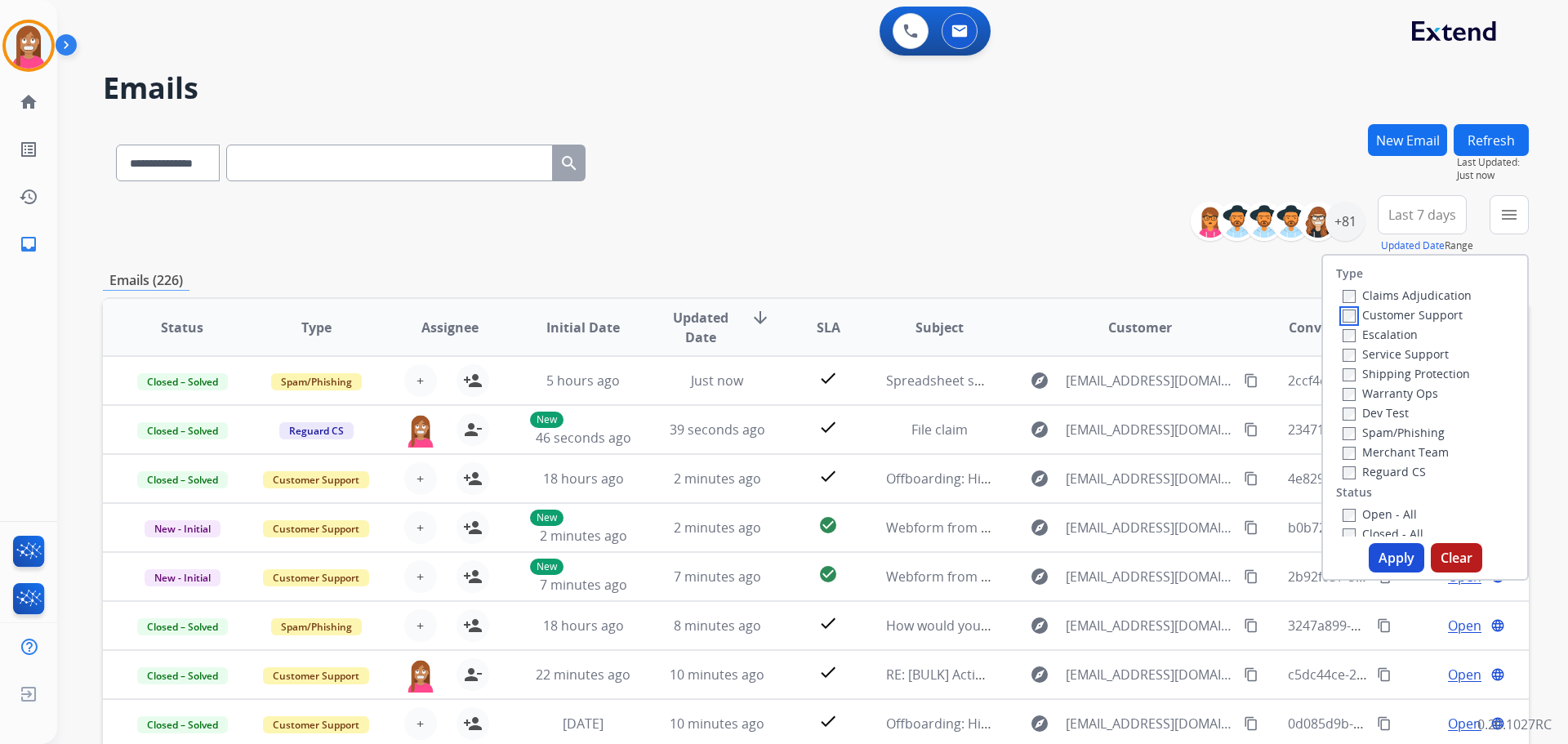
click at [1346, 315] on label "Customer Support" at bounding box center [1402, 315] width 120 height 16
click at [1389, 373] on label "Shipping Protection" at bounding box center [1406, 374] width 128 height 16
click at [1370, 474] on label "Reguard CS" at bounding box center [1384, 472] width 83 height 16
click at [1348, 508] on label "Open - All" at bounding box center [1379, 514] width 74 height 16
click at [1380, 563] on button "Apply" at bounding box center [1397, 558] width 55 height 30
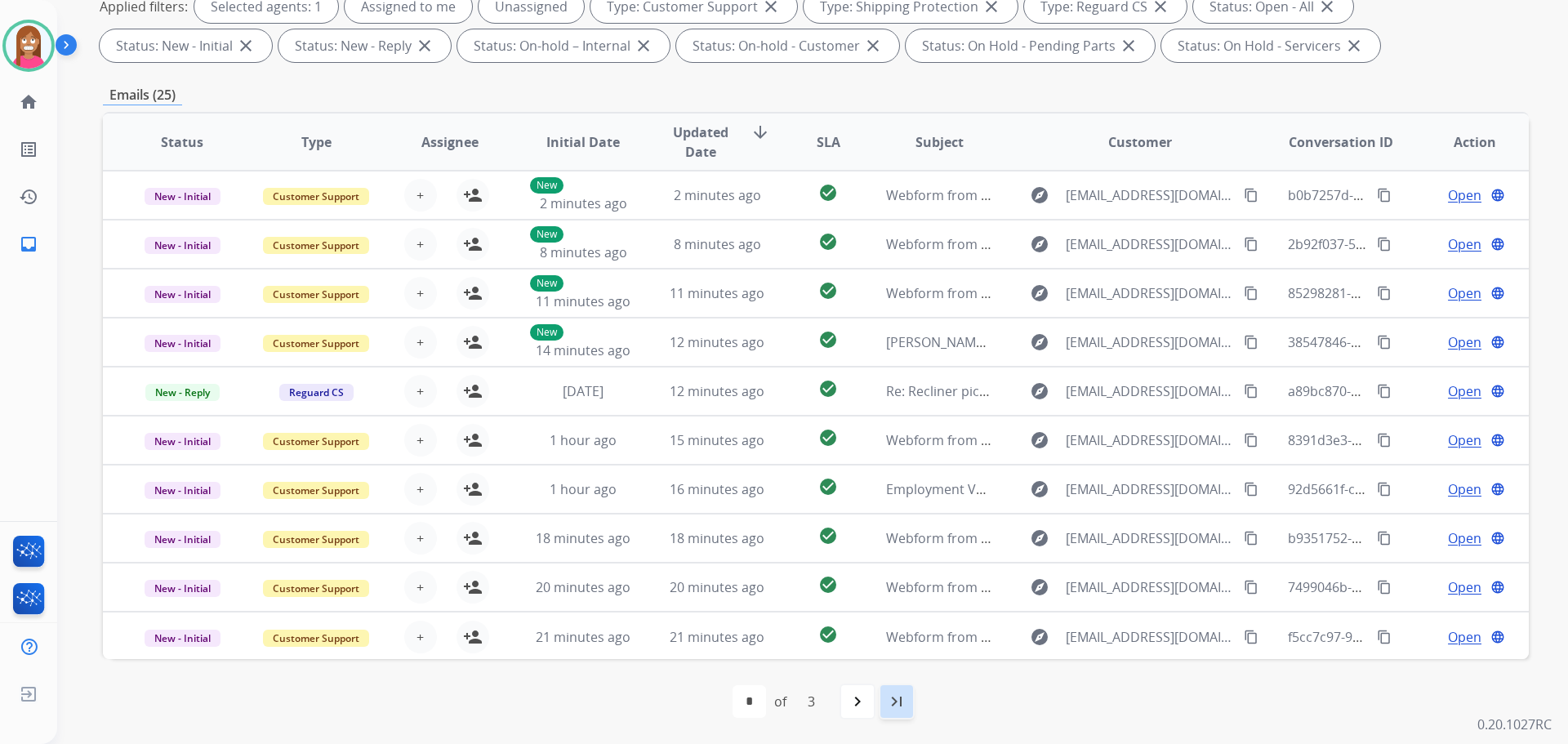
click at [898, 703] on mat-icon "last_page" at bounding box center [897, 701] width 20 height 20
select select "*"
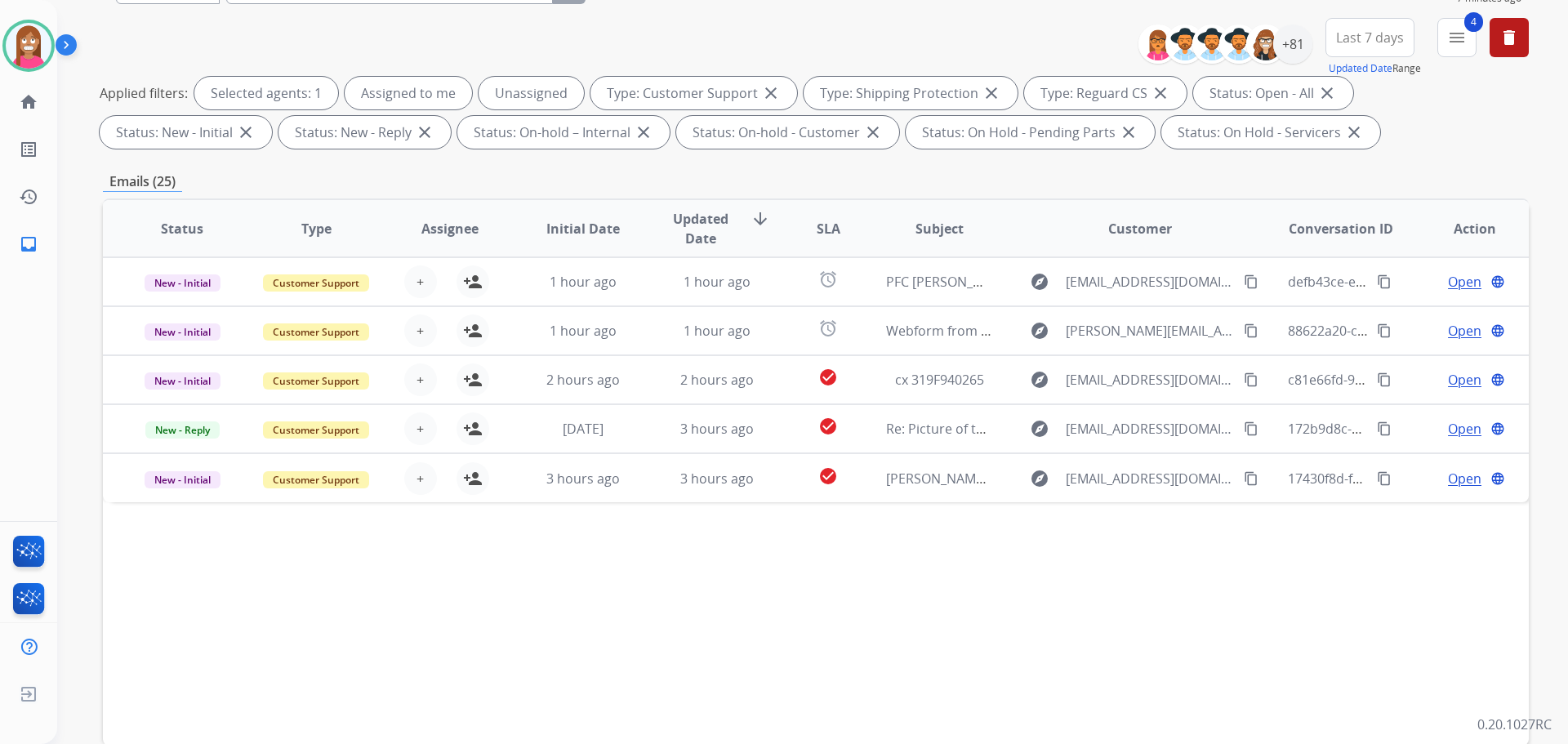
scroll to position [263, 0]
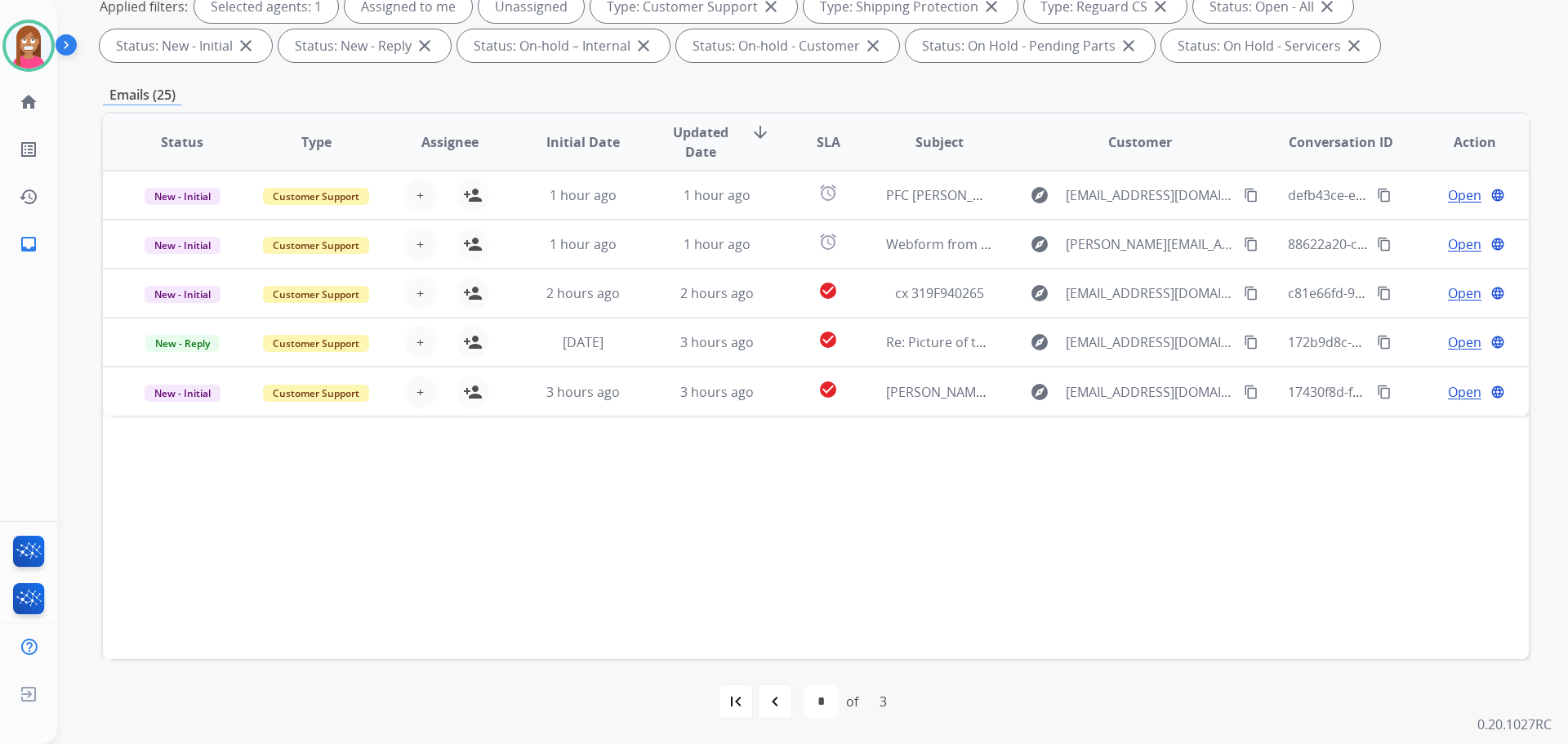
click at [774, 706] on mat-icon "navigate_before" at bounding box center [775, 701] width 20 height 20
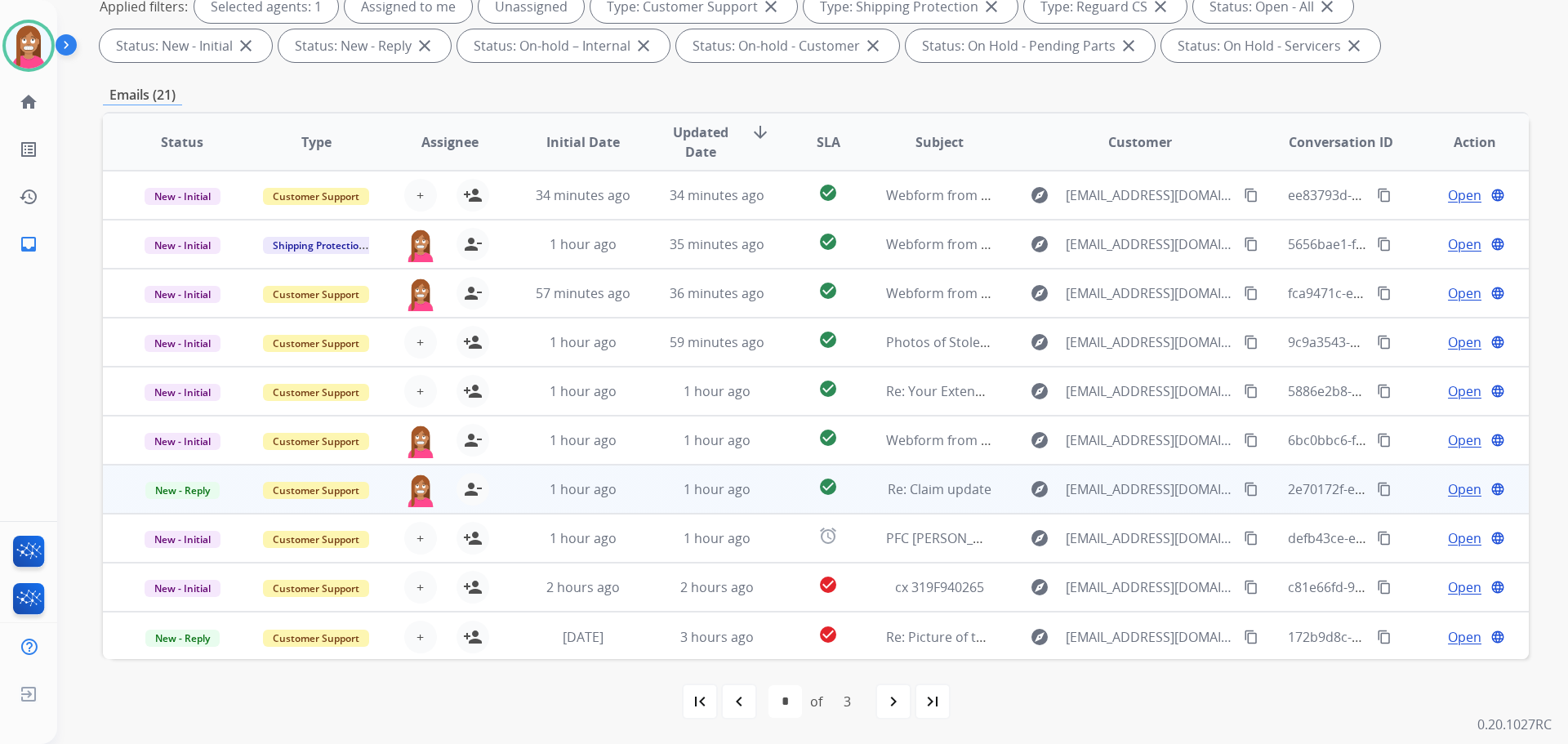
click at [1244, 483] on mat-icon "content_copy" at bounding box center [1251, 489] width 15 height 15
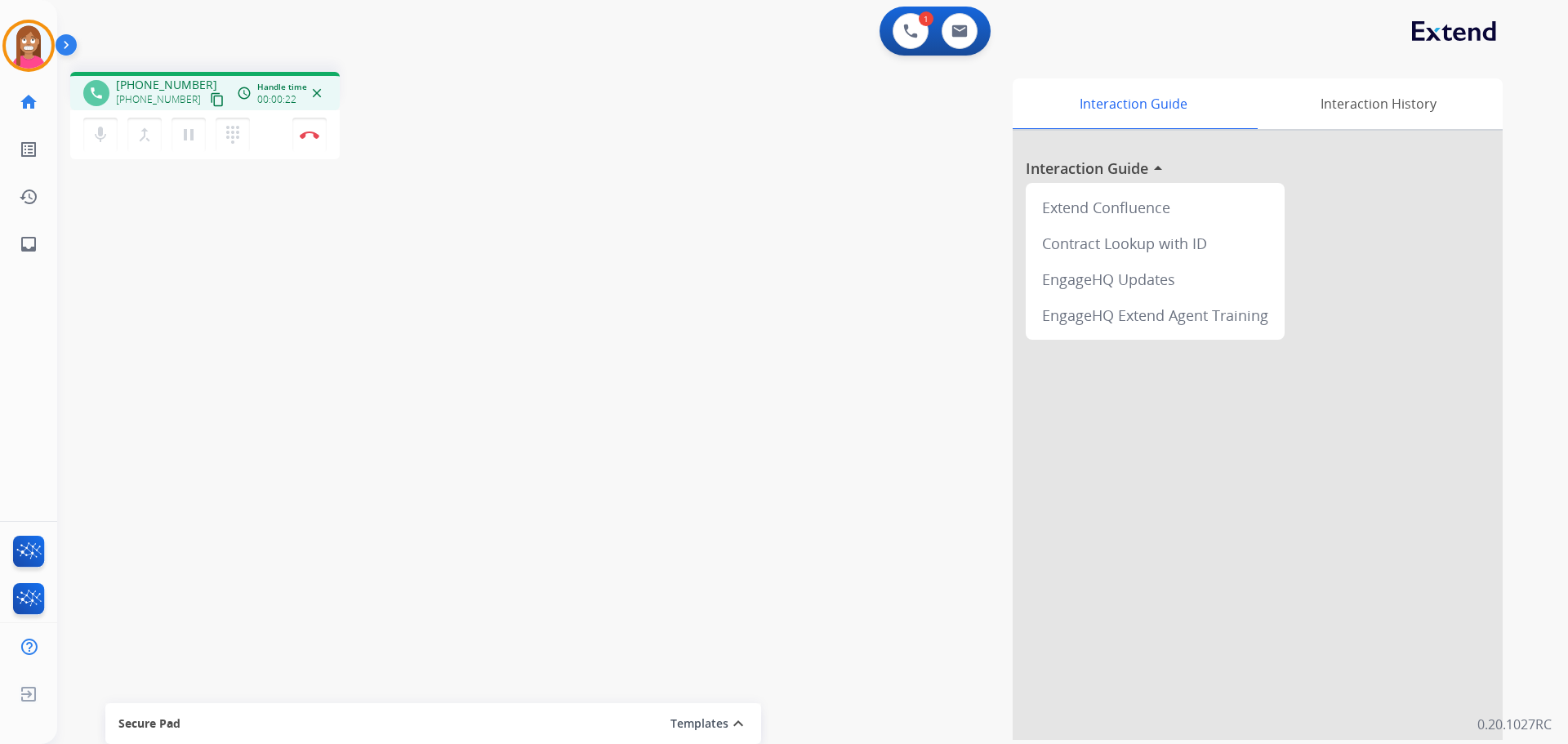
click at [210, 105] on mat-icon "content_copy" at bounding box center [217, 99] width 15 height 15
click at [311, 140] on button "Disconnect" at bounding box center [309, 135] width 35 height 35
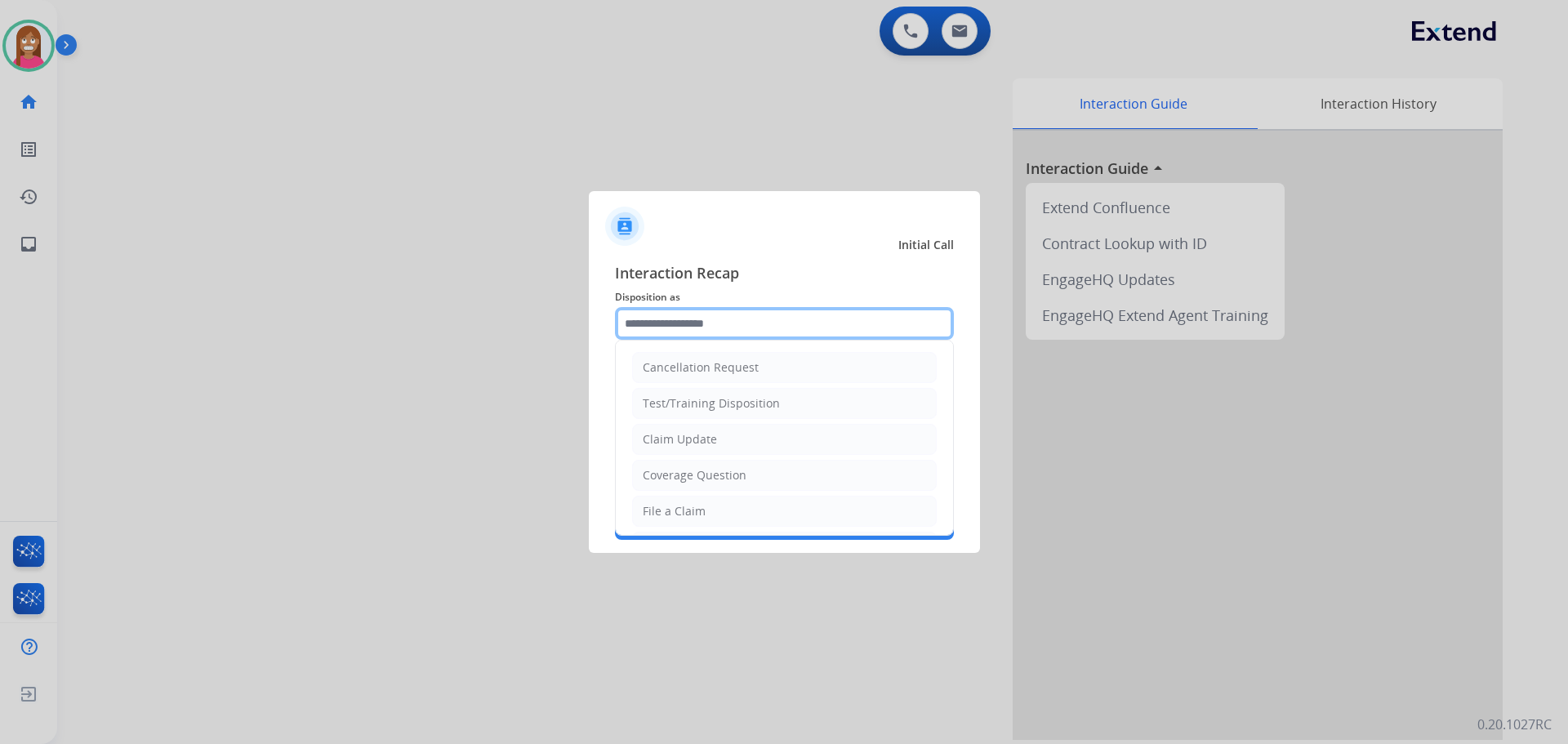
click at [707, 312] on input "text" at bounding box center [784, 323] width 339 height 33
click at [680, 441] on div "Claim Update" at bounding box center [679, 439] width 74 height 17
type input "**********"
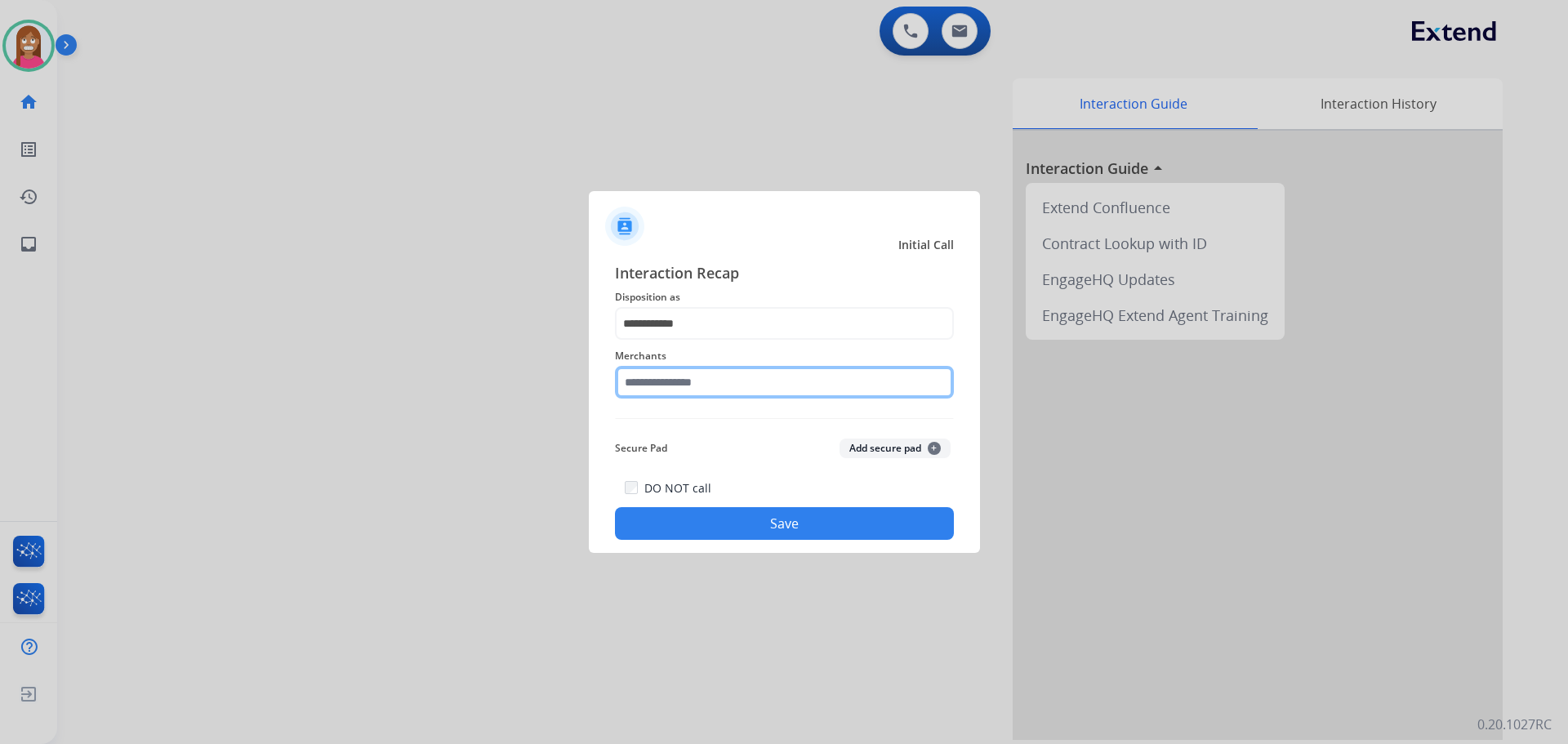
click at [685, 392] on input "text" at bounding box center [784, 382] width 339 height 33
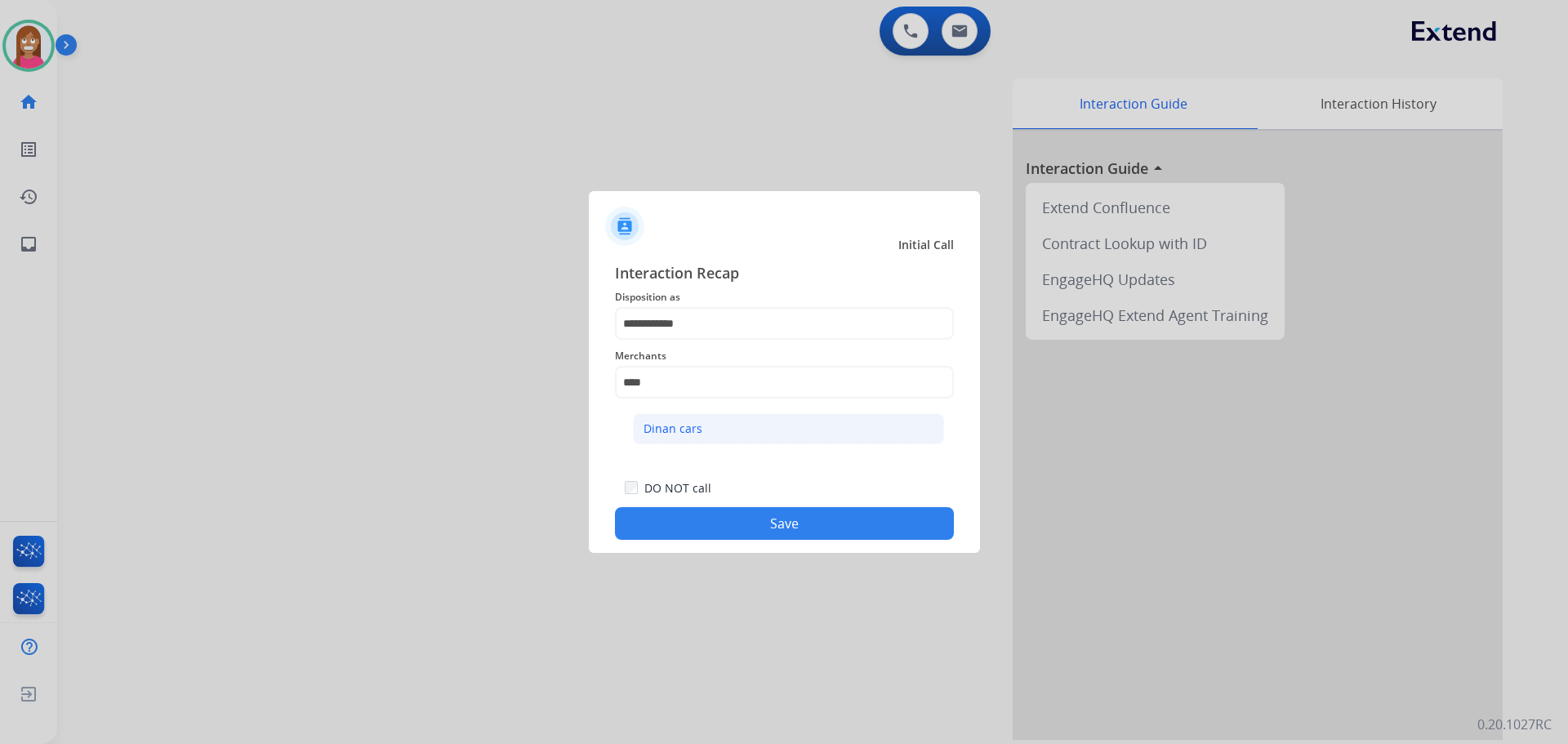
click at [678, 431] on div "Dinan cars" at bounding box center [672, 428] width 58 height 17
type input "**********"
click at [711, 511] on button "Save" at bounding box center [784, 522] width 339 height 33
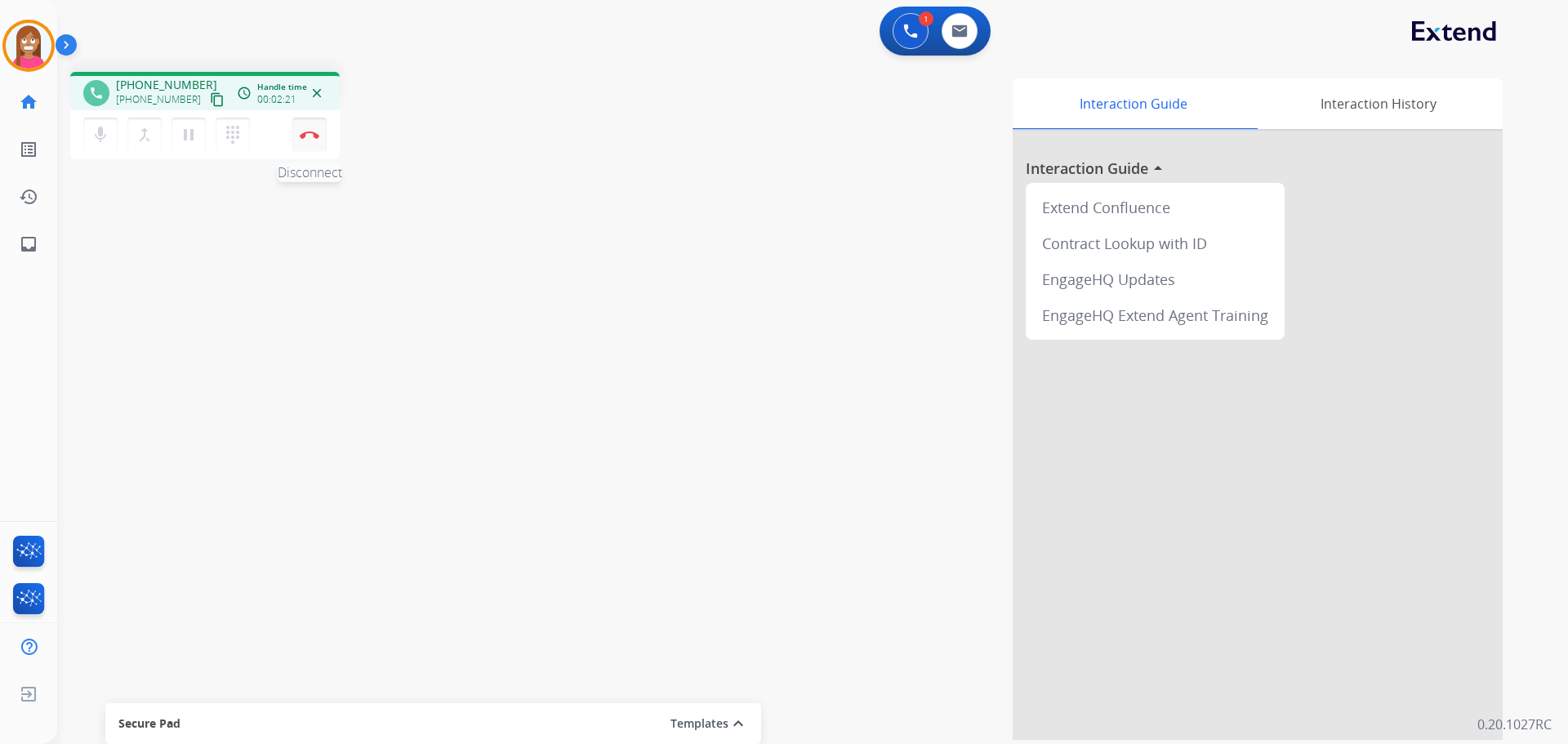
click at [306, 141] on button "Disconnect" at bounding box center [309, 135] width 35 height 35
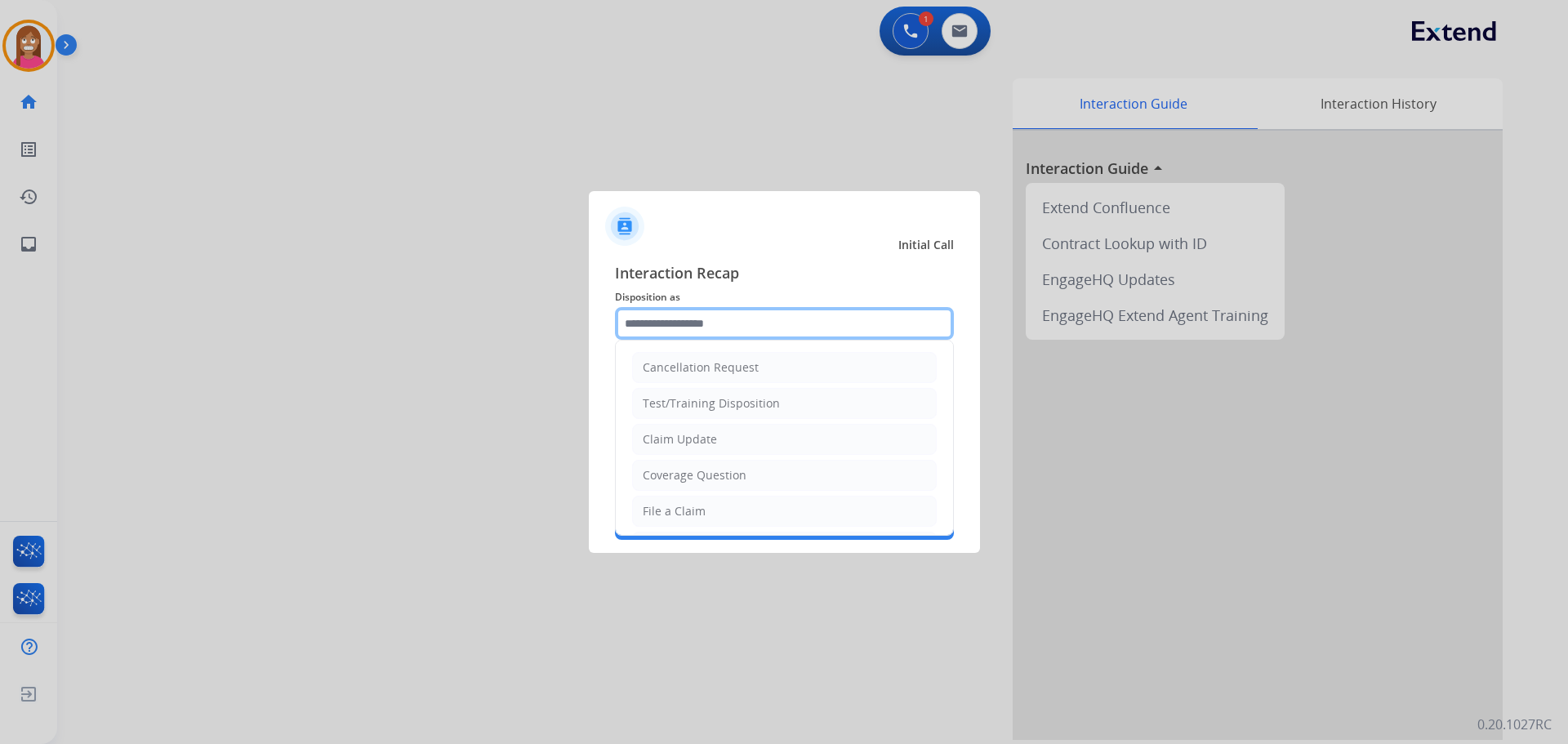
click at [691, 331] on input "text" at bounding box center [784, 323] width 339 height 33
click at [656, 512] on div "File a Claim" at bounding box center [674, 511] width 63 height 17
type input "**********"
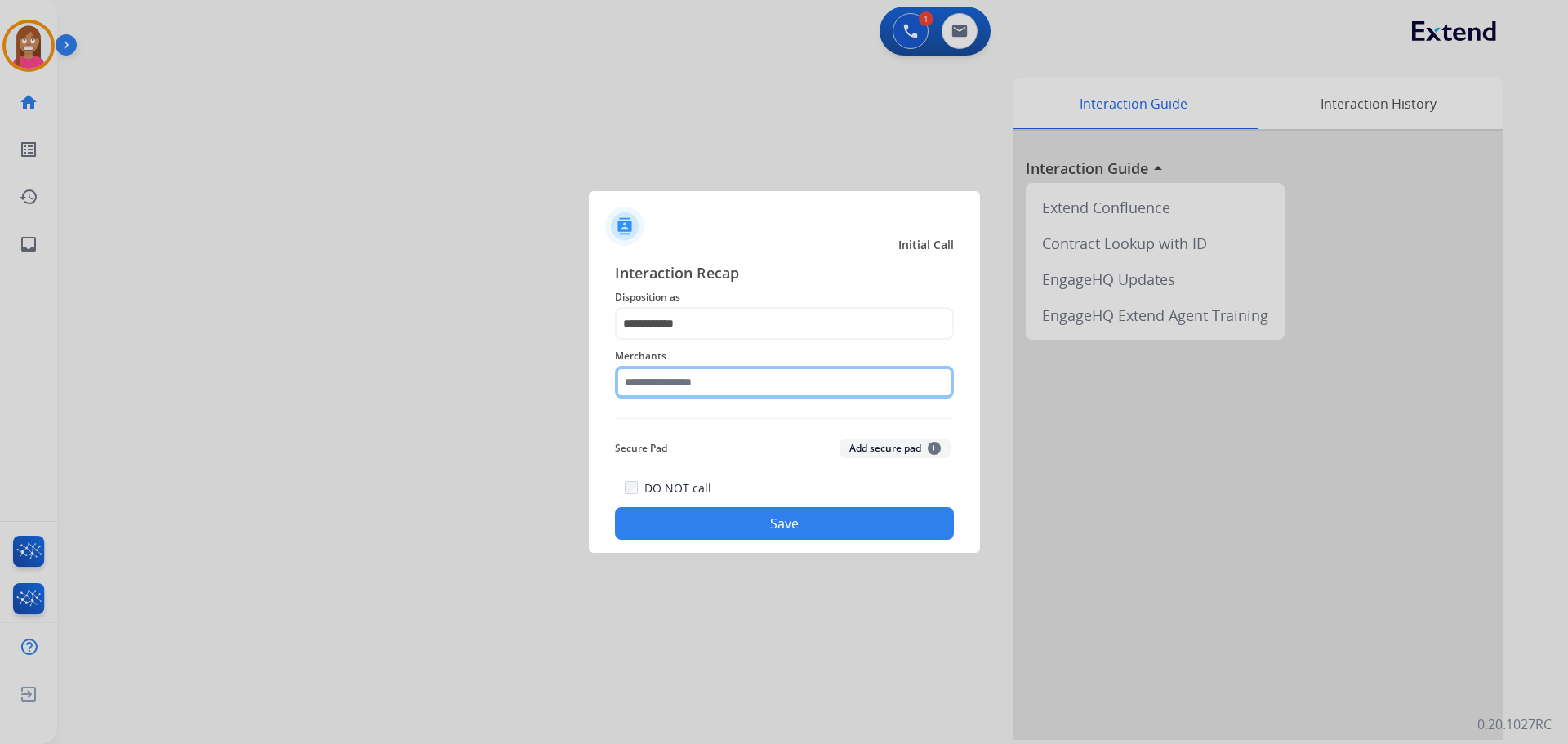
click at [638, 380] on input "text" at bounding box center [784, 382] width 339 height 33
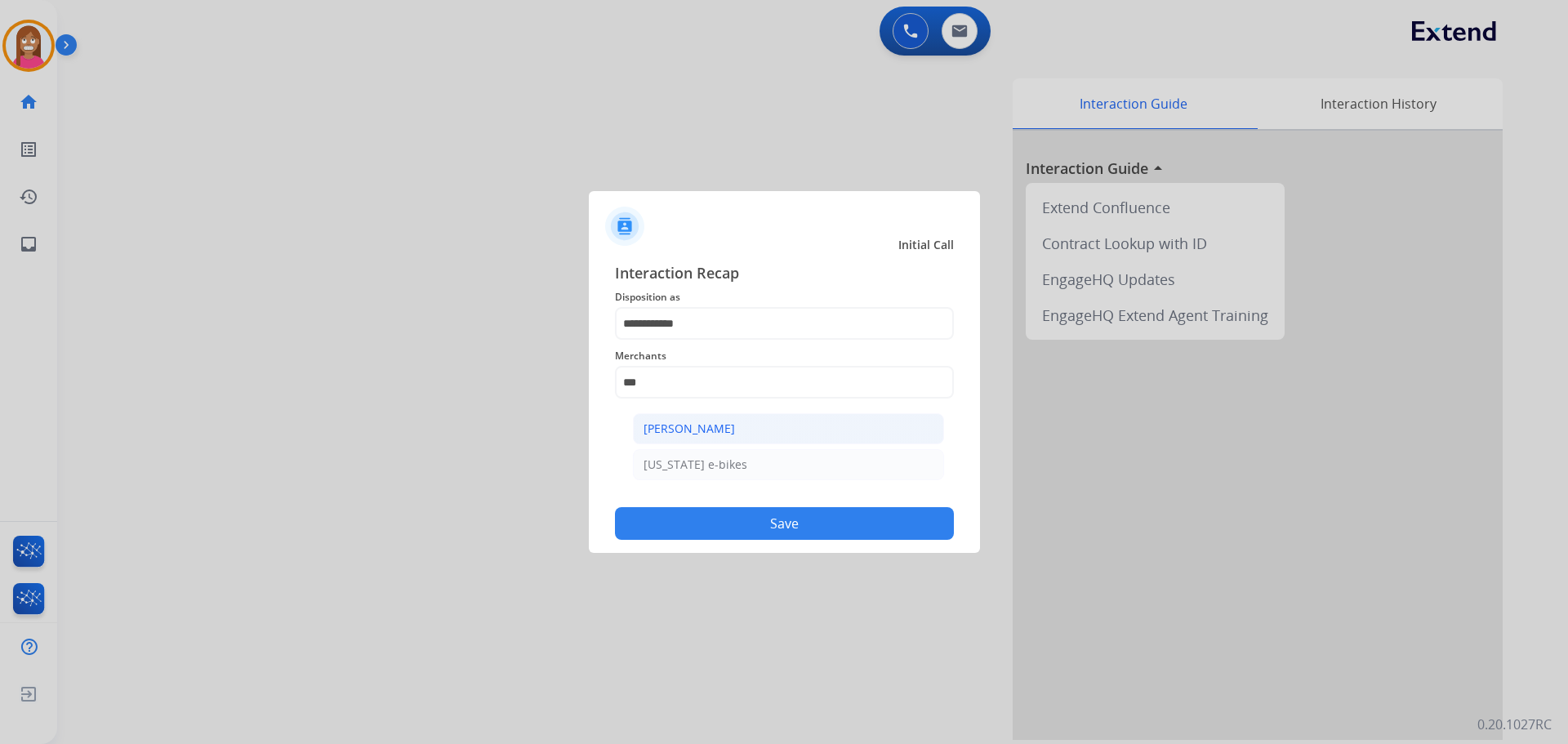
click at [670, 436] on div "Ashley - Reguard" at bounding box center [689, 428] width 91 height 17
type input "**********"
click at [696, 511] on button "Save" at bounding box center [784, 522] width 339 height 33
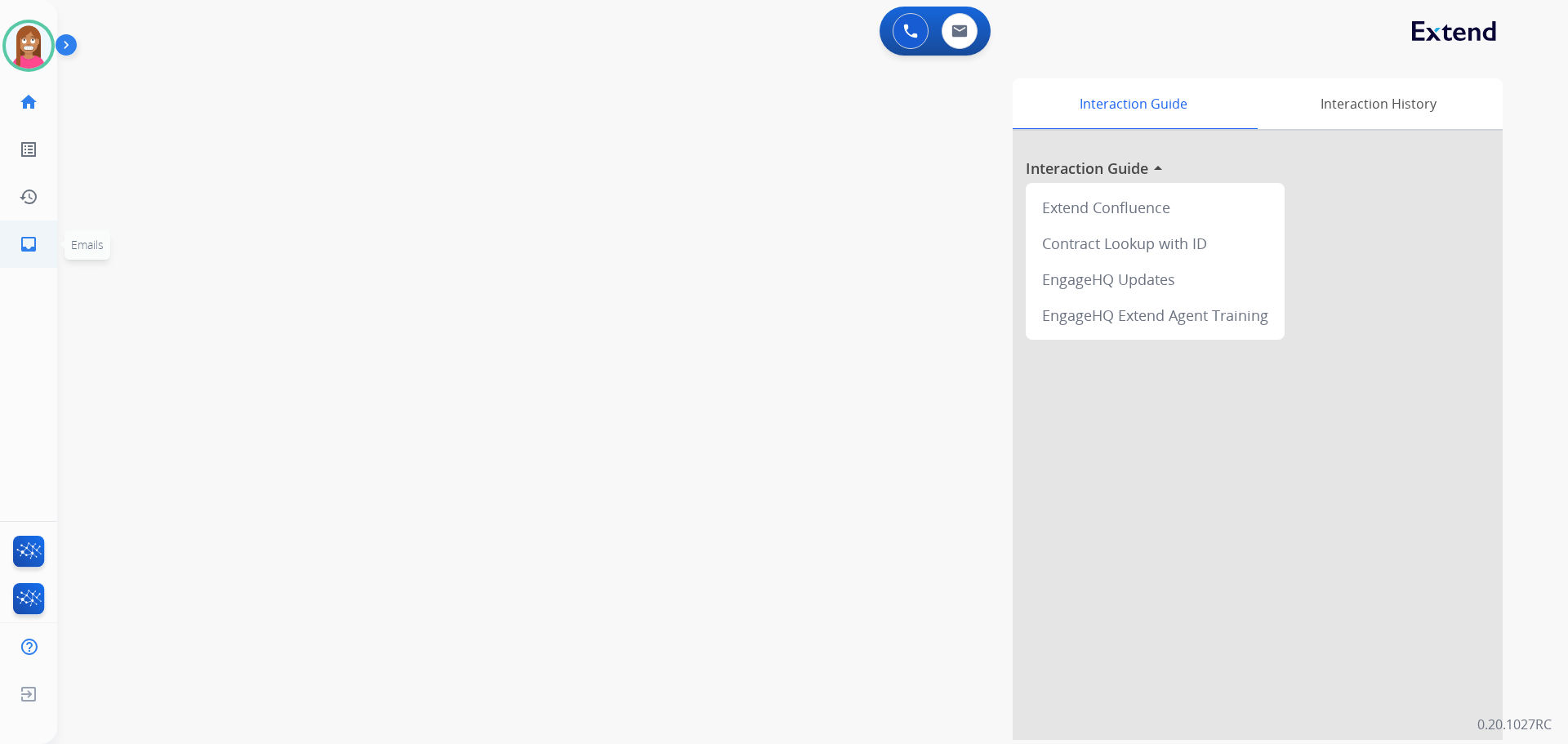
click at [26, 249] on mat-icon "inbox" at bounding box center [29, 244] width 20 height 20
select select "**********"
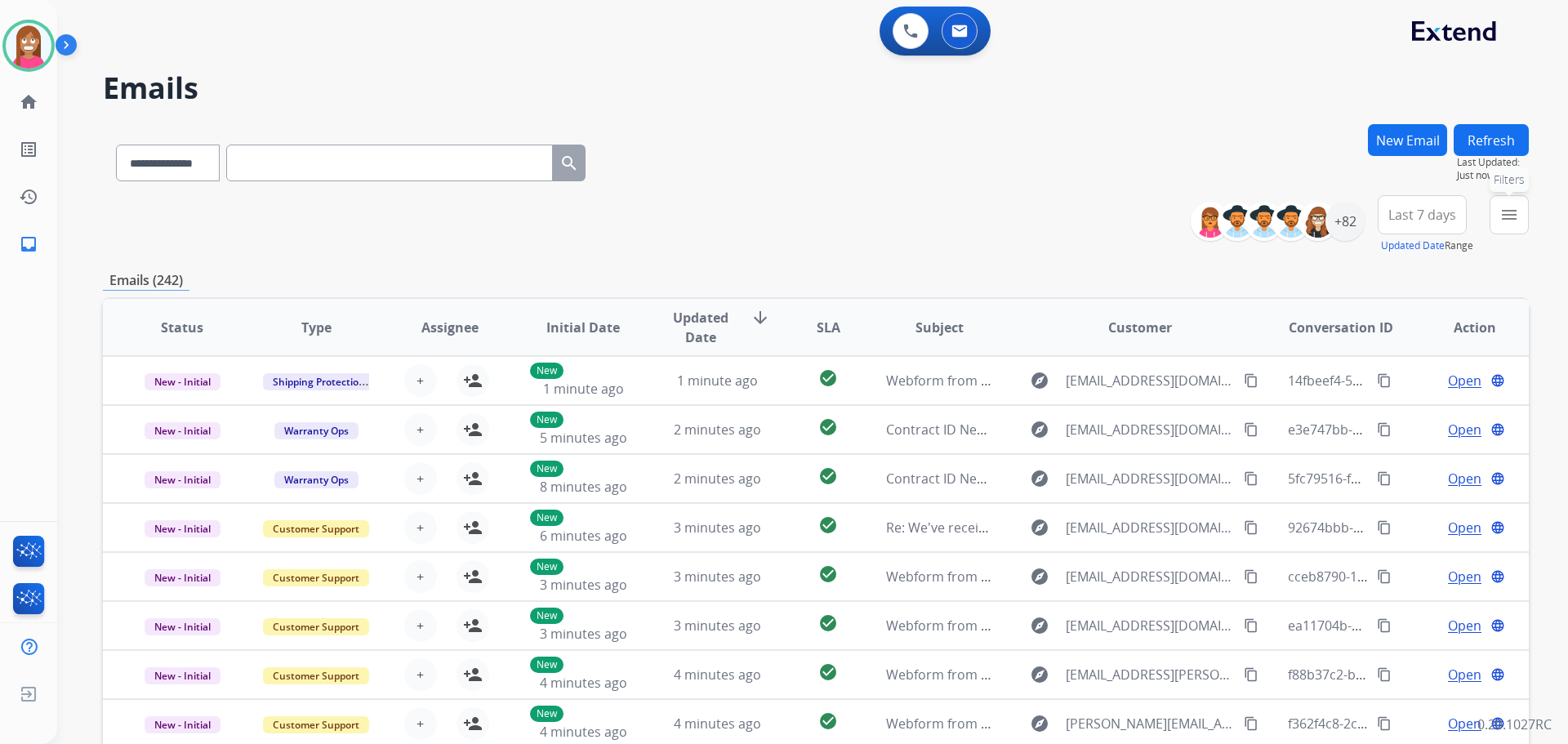
click at [1505, 214] on mat-icon "menu" at bounding box center [1510, 215] width 20 height 20
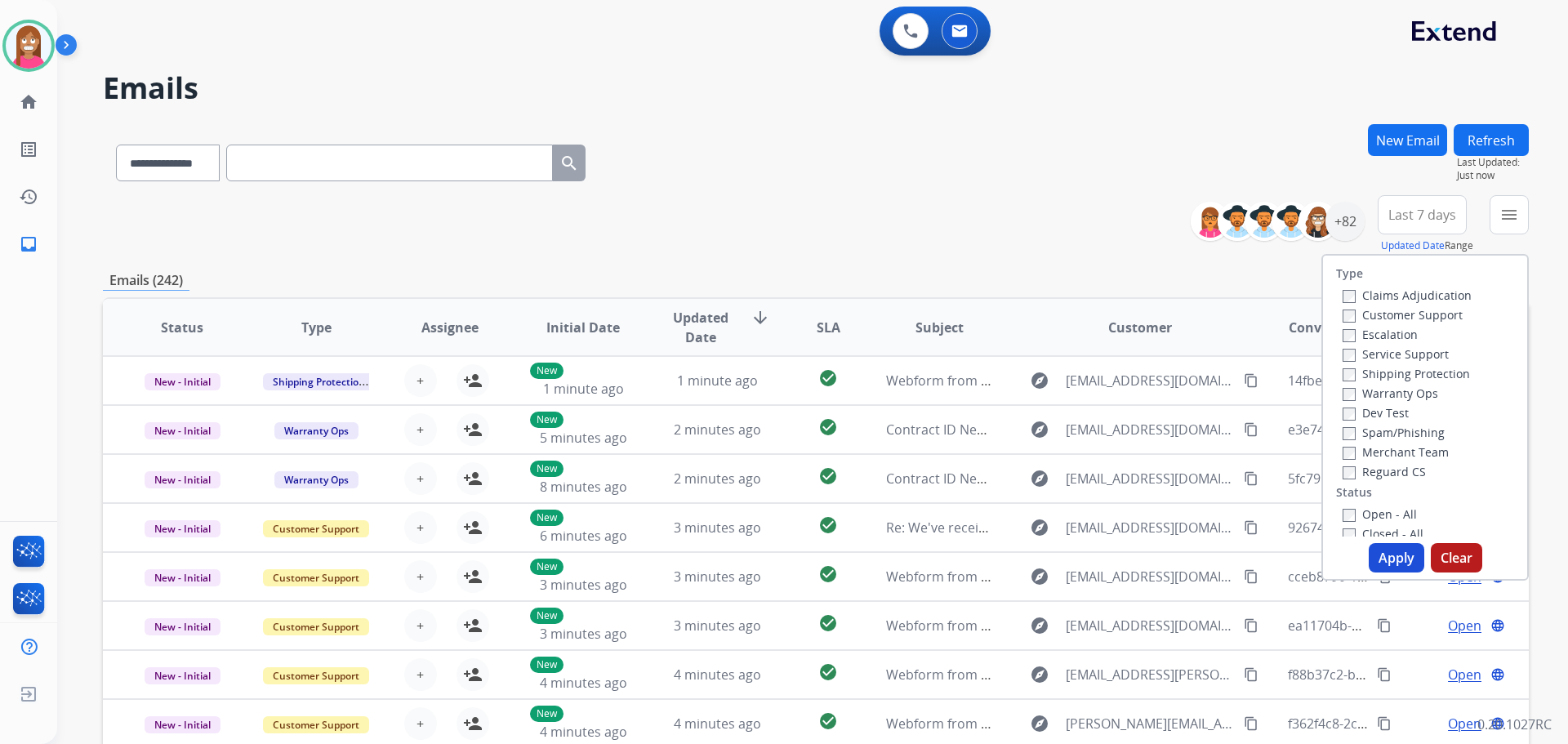
click at [1355, 311] on label "Customer Support" at bounding box center [1402, 315] width 120 height 16
click at [1374, 374] on label "Shipping Protection" at bounding box center [1406, 374] width 128 height 16
click at [1394, 478] on label "Reguard CS" at bounding box center [1384, 472] width 83 height 16
click at [1377, 518] on label "Open - All" at bounding box center [1379, 514] width 74 height 16
click at [1372, 558] on button "Apply" at bounding box center [1397, 558] width 55 height 30
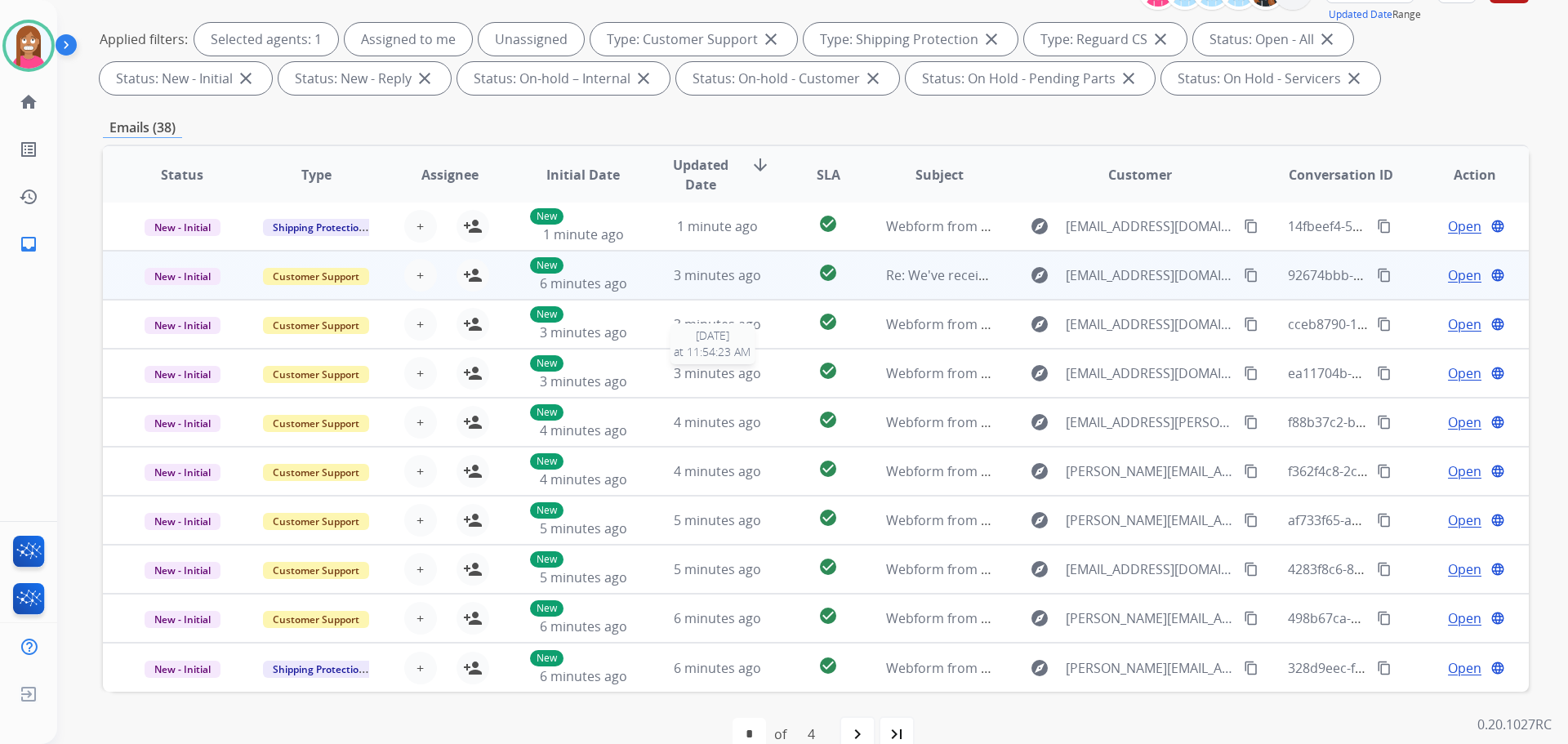
scroll to position [263, 0]
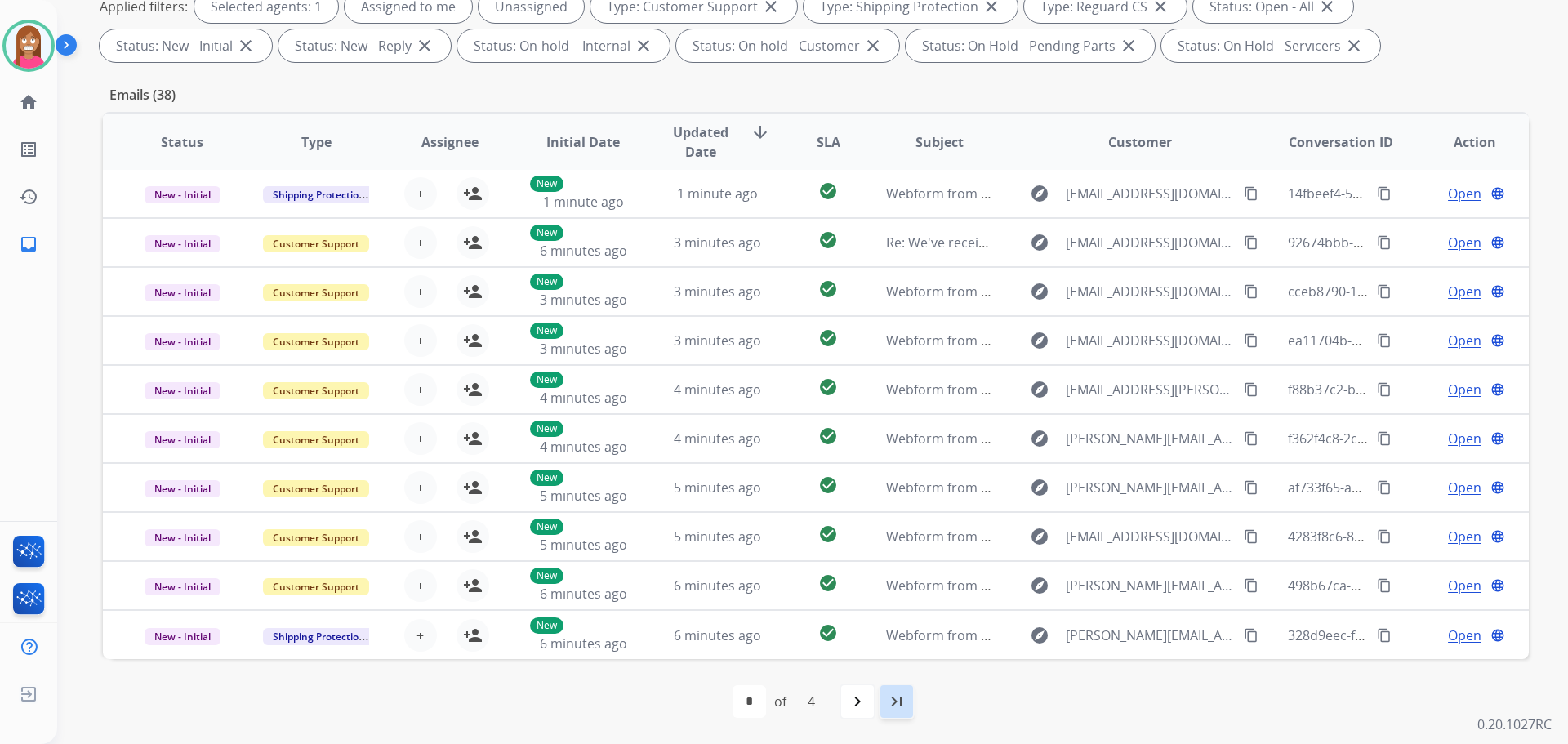
click at [885, 710] on div "last_page" at bounding box center [897, 701] width 36 height 36
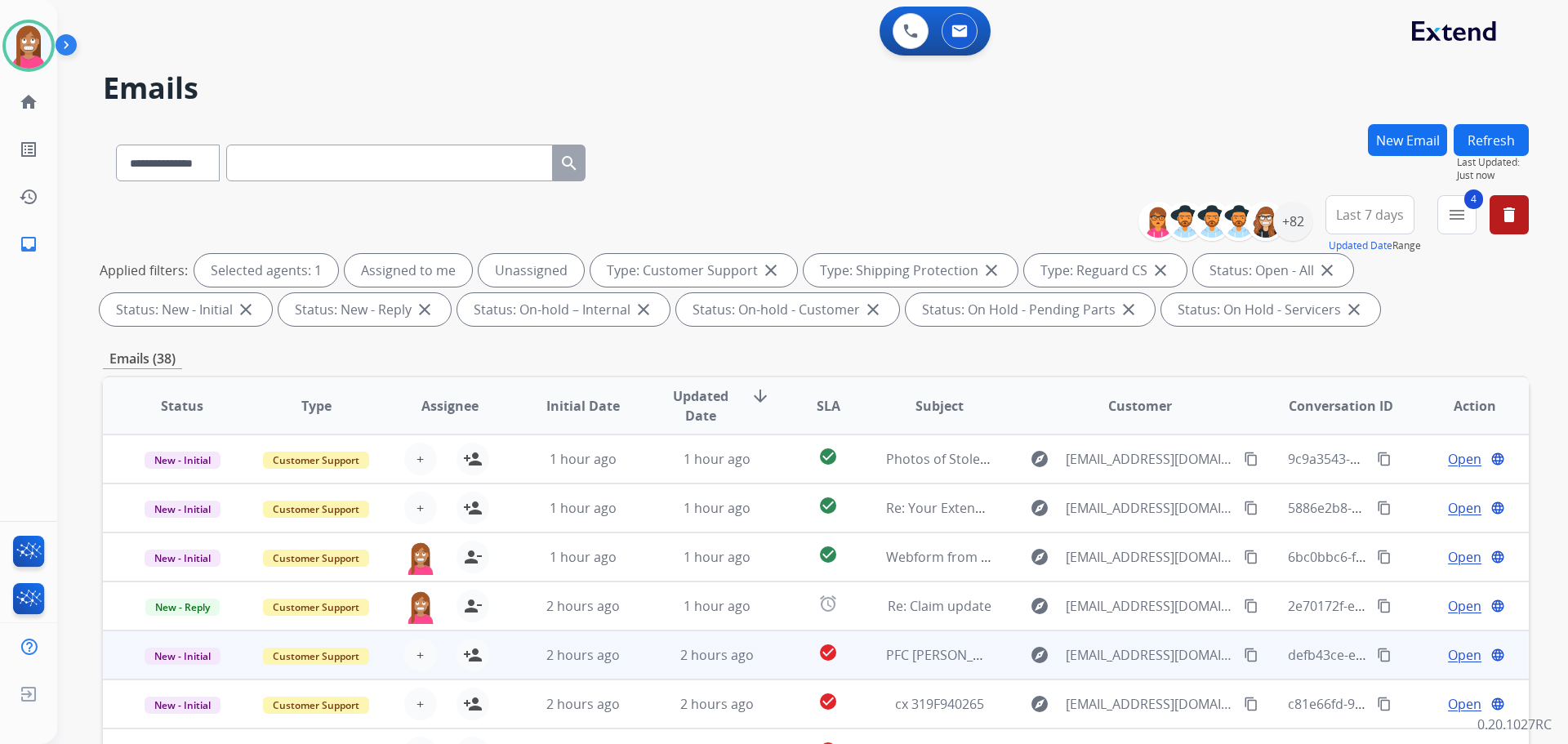
scroll to position [0, 0]
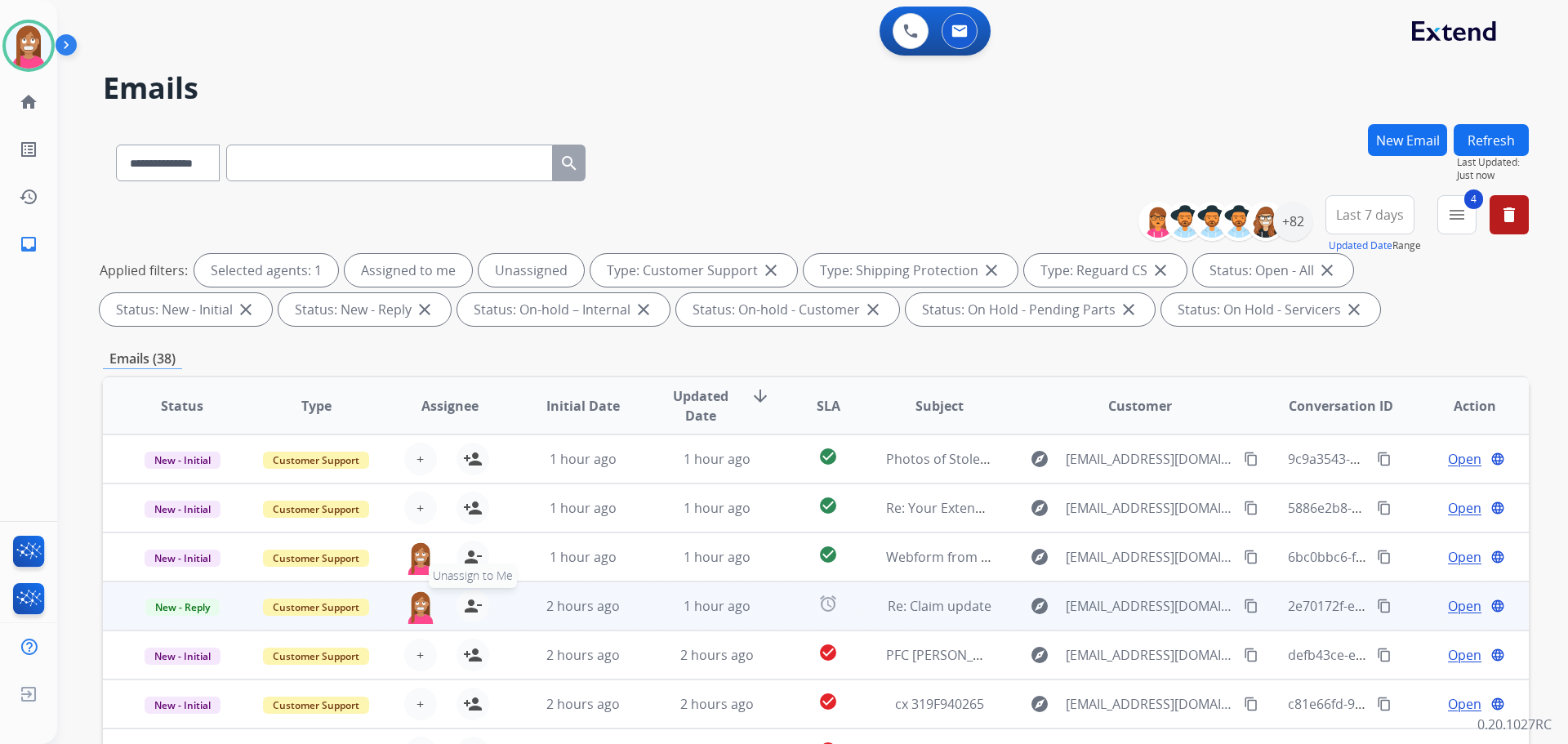
click at [474, 609] on mat-icon "person_remove" at bounding box center [473, 605] width 20 height 20
click at [474, 609] on mat-icon "person_add" at bounding box center [473, 605] width 20 height 20
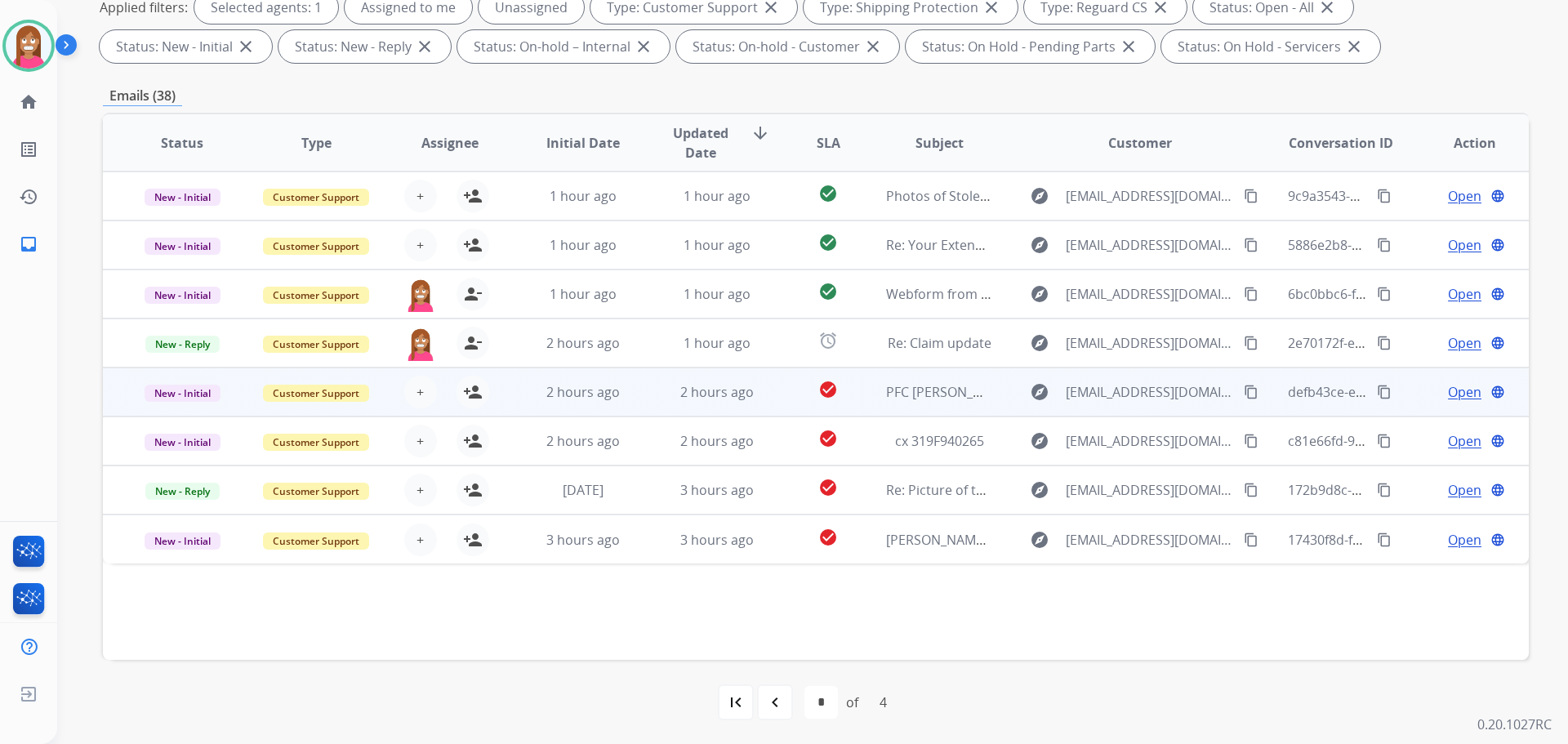
scroll to position [263, 0]
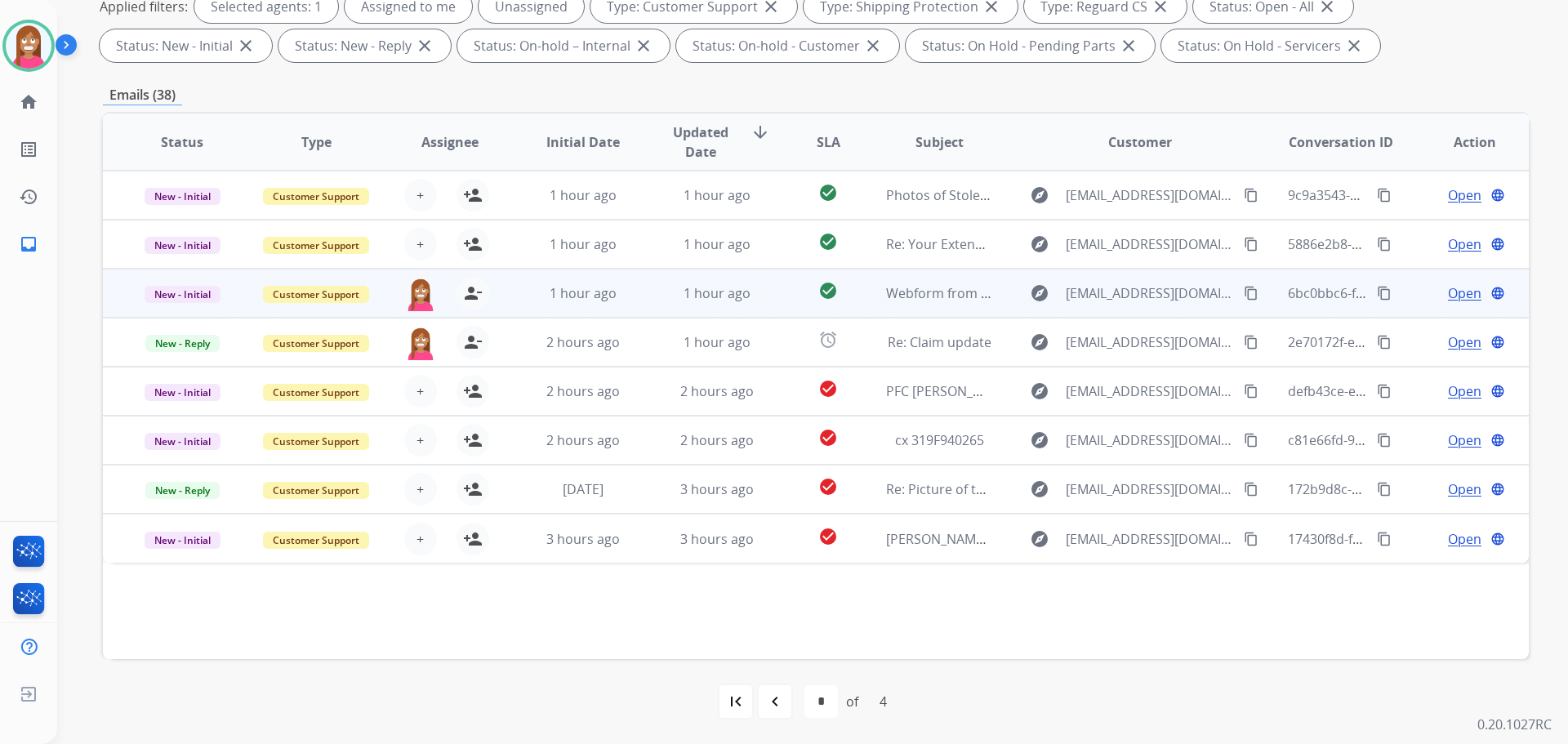
click at [647, 308] on td "1 hour ago" at bounding box center [704, 293] width 134 height 49
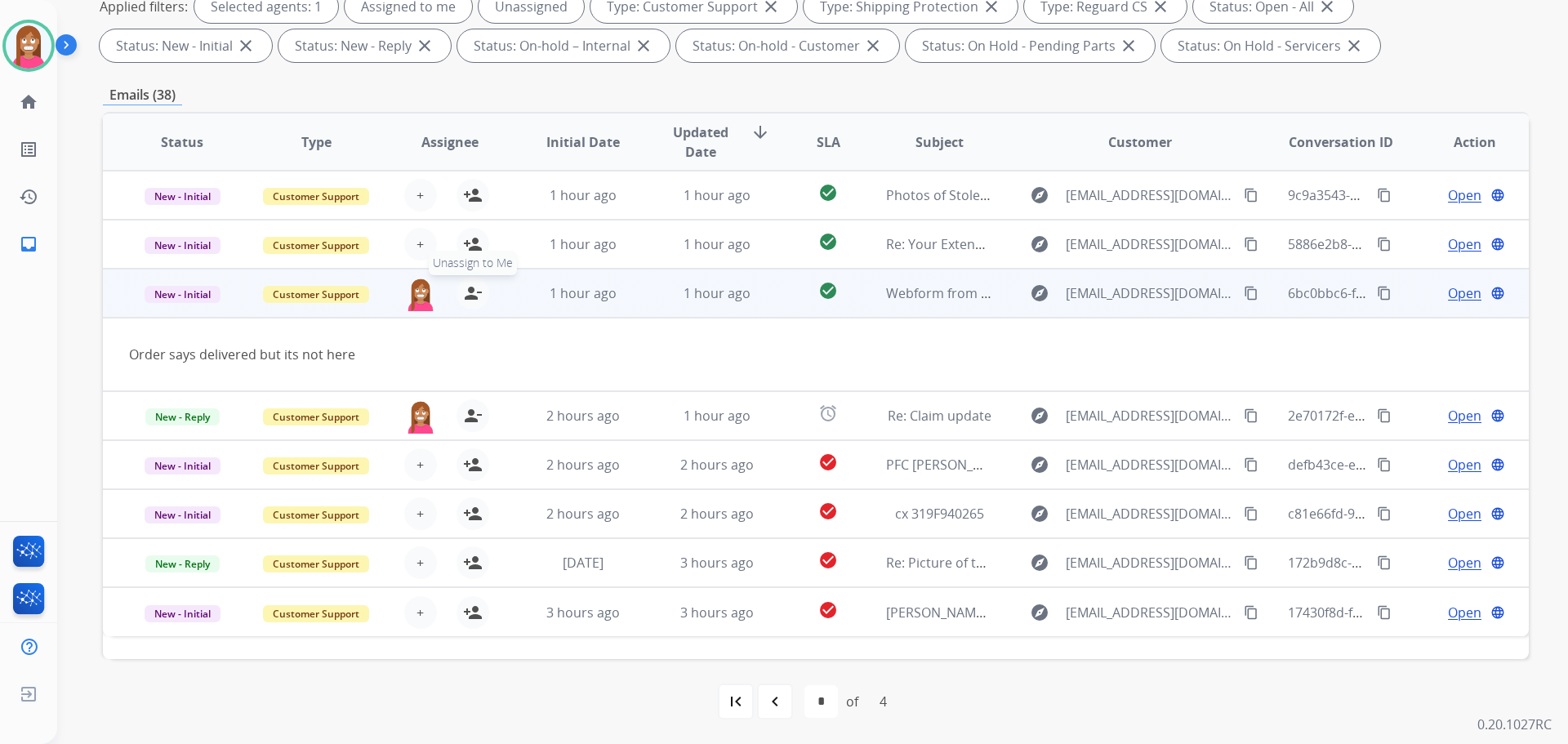
click at [472, 294] on mat-icon "person_remove" at bounding box center [473, 293] width 20 height 20
click at [474, 296] on mat-icon "person_add" at bounding box center [473, 293] width 20 height 20
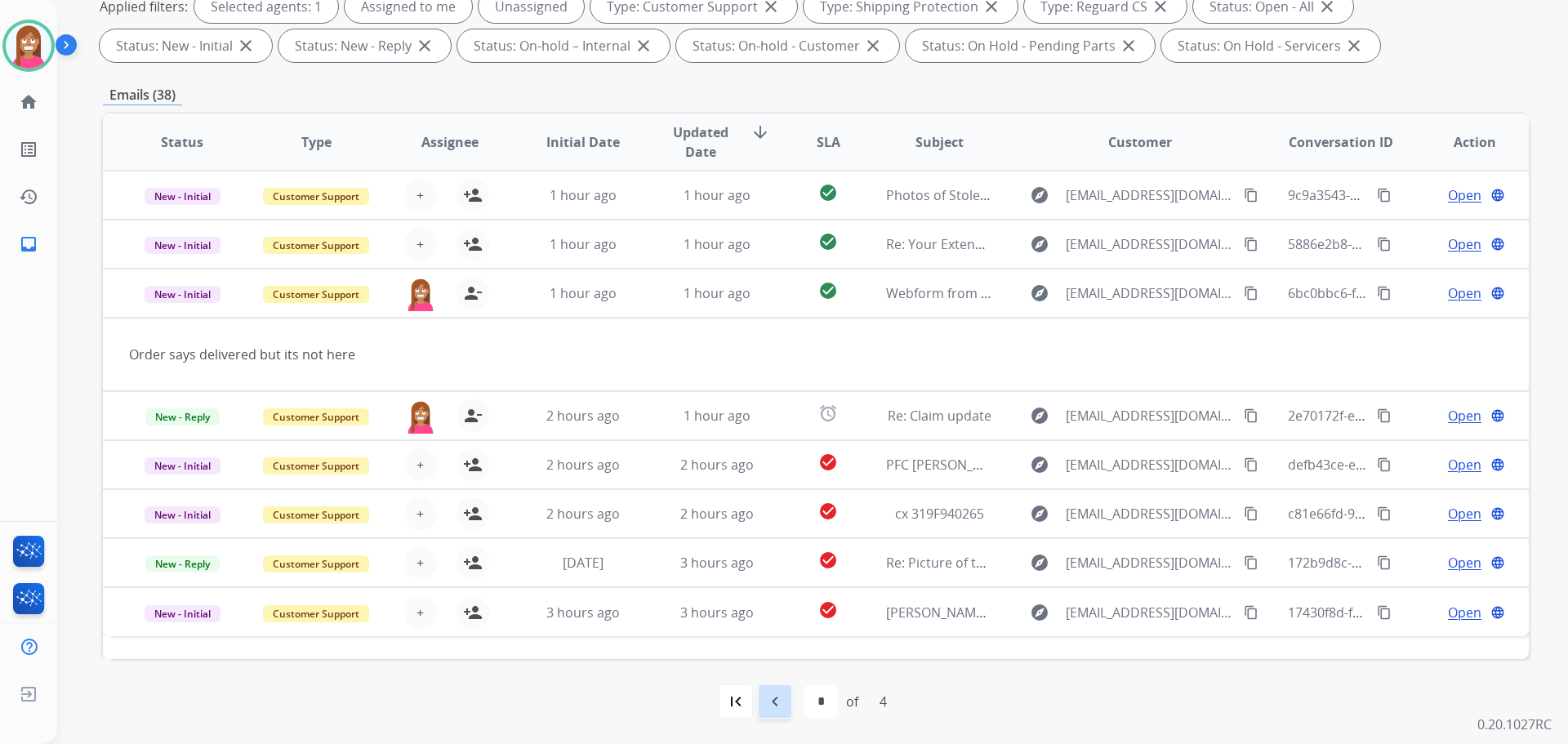
click at [770, 696] on mat-icon "navigate_before" at bounding box center [775, 701] width 20 height 20
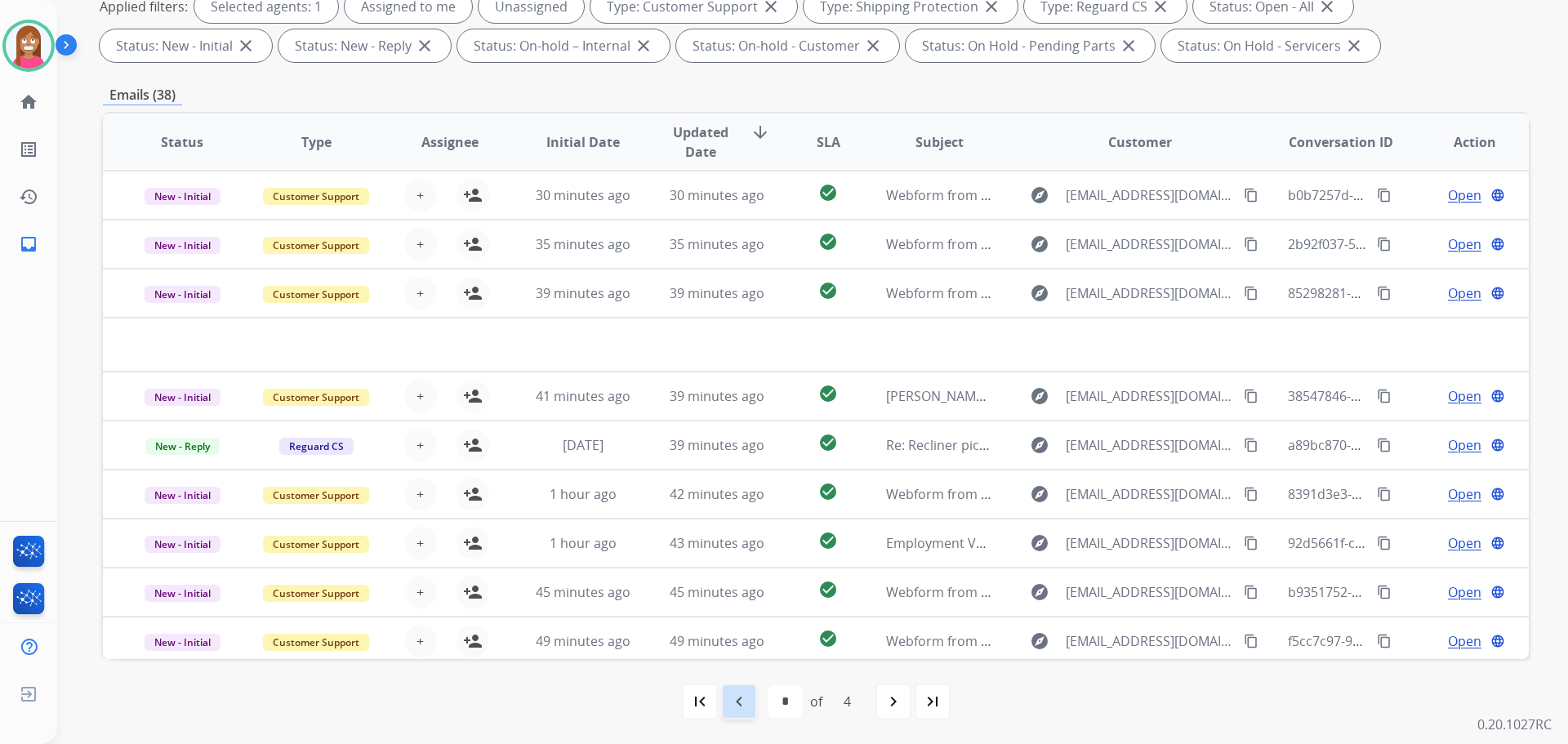
click at [740, 709] on mat-icon "navigate_before" at bounding box center [739, 701] width 20 height 20
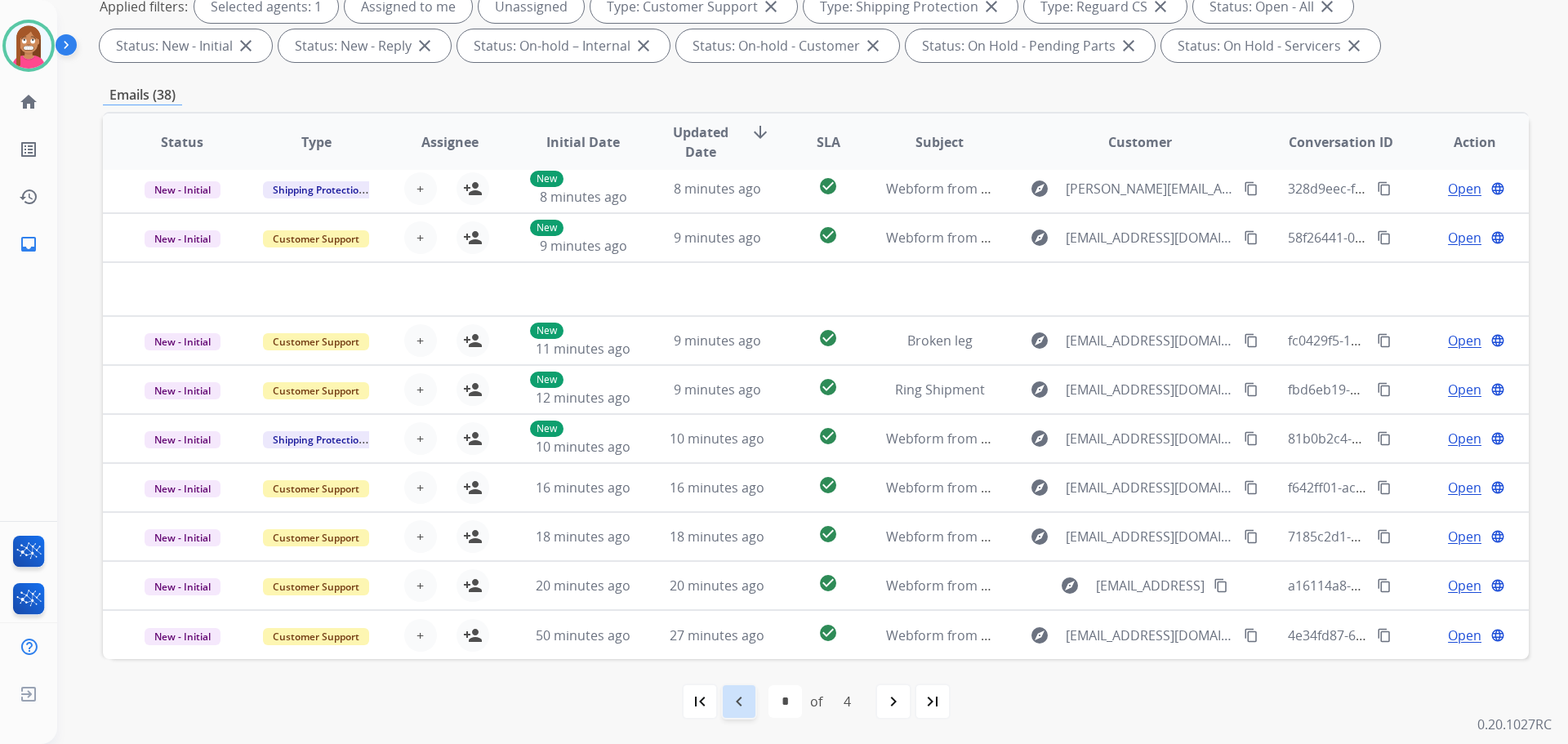
click at [739, 696] on mat-icon "navigate_before" at bounding box center [739, 701] width 20 height 20
select select "*"
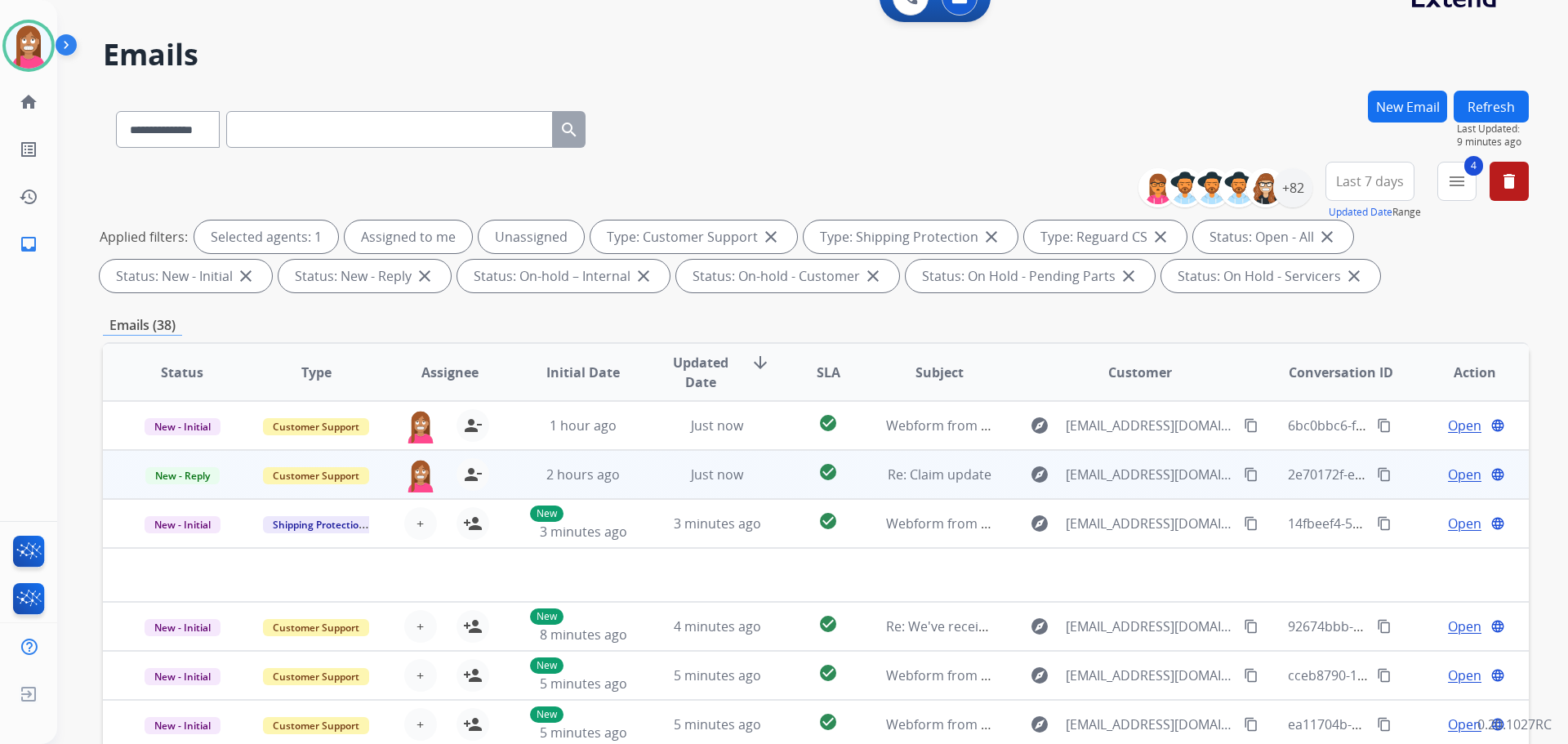
scroll to position [19, 0]
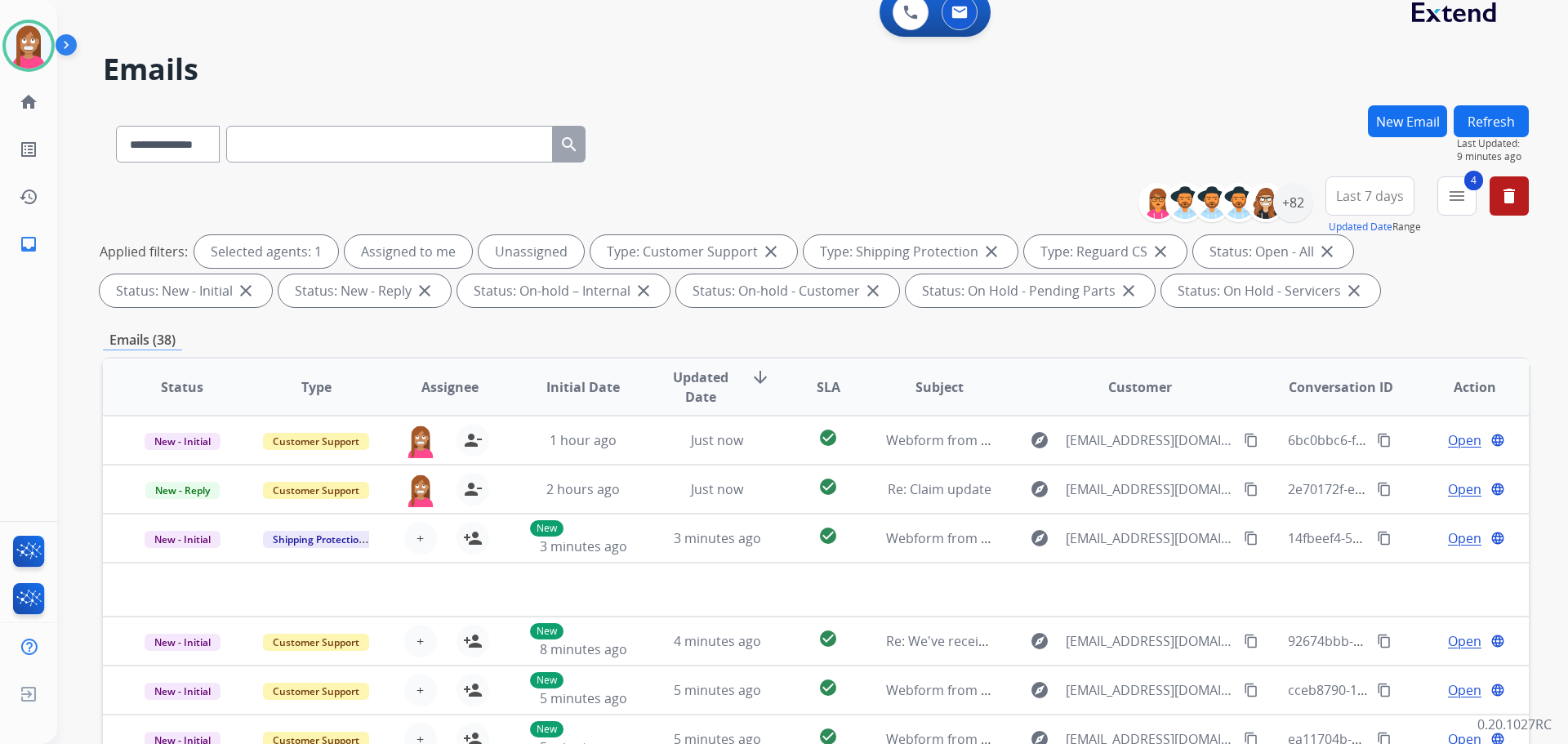
drag, startPoint x: 1505, startPoint y: 114, endPoint x: 1484, endPoint y: 129, distance: 25.8
click at [1503, 117] on button "Refresh" at bounding box center [1492, 121] width 75 height 32
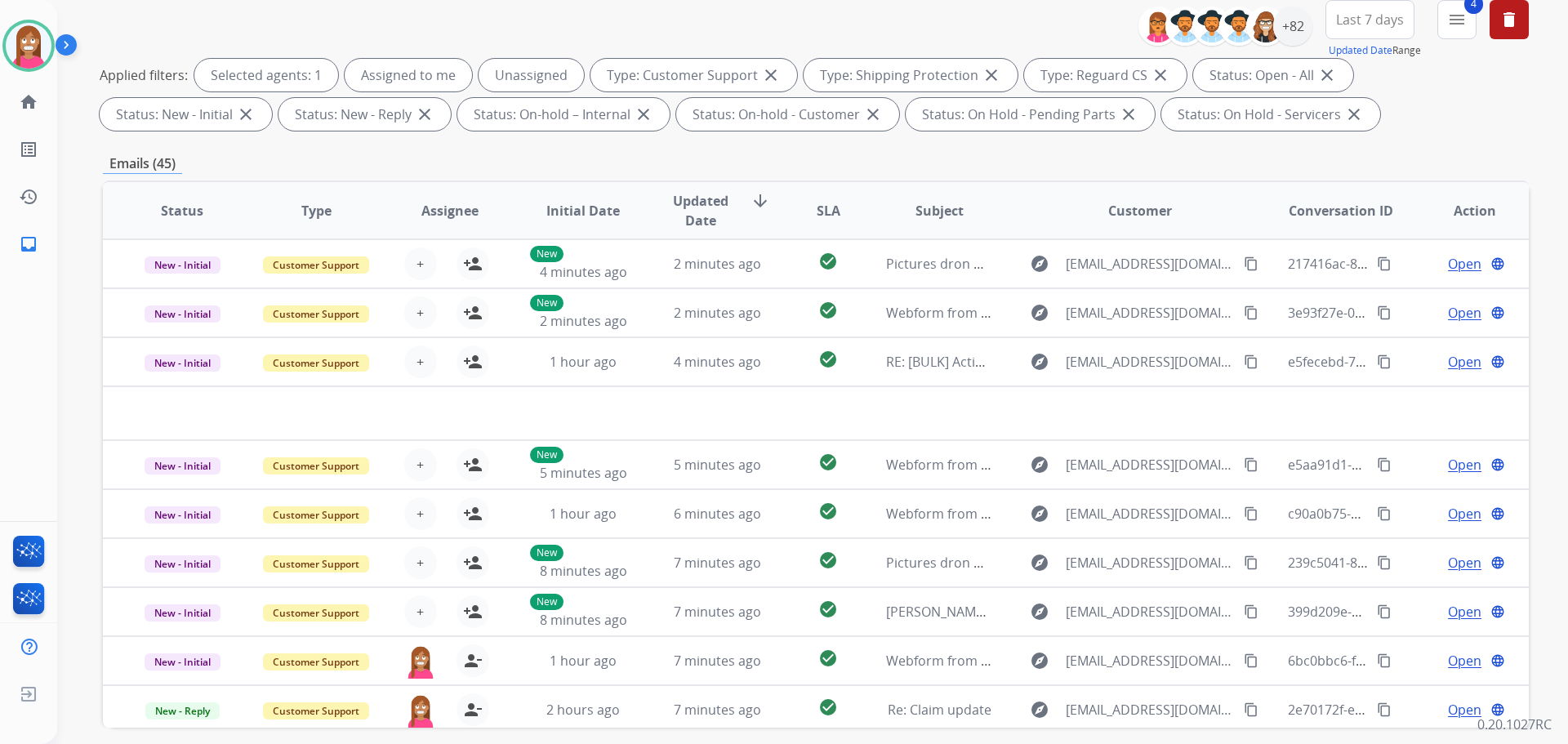
scroll to position [100, 0]
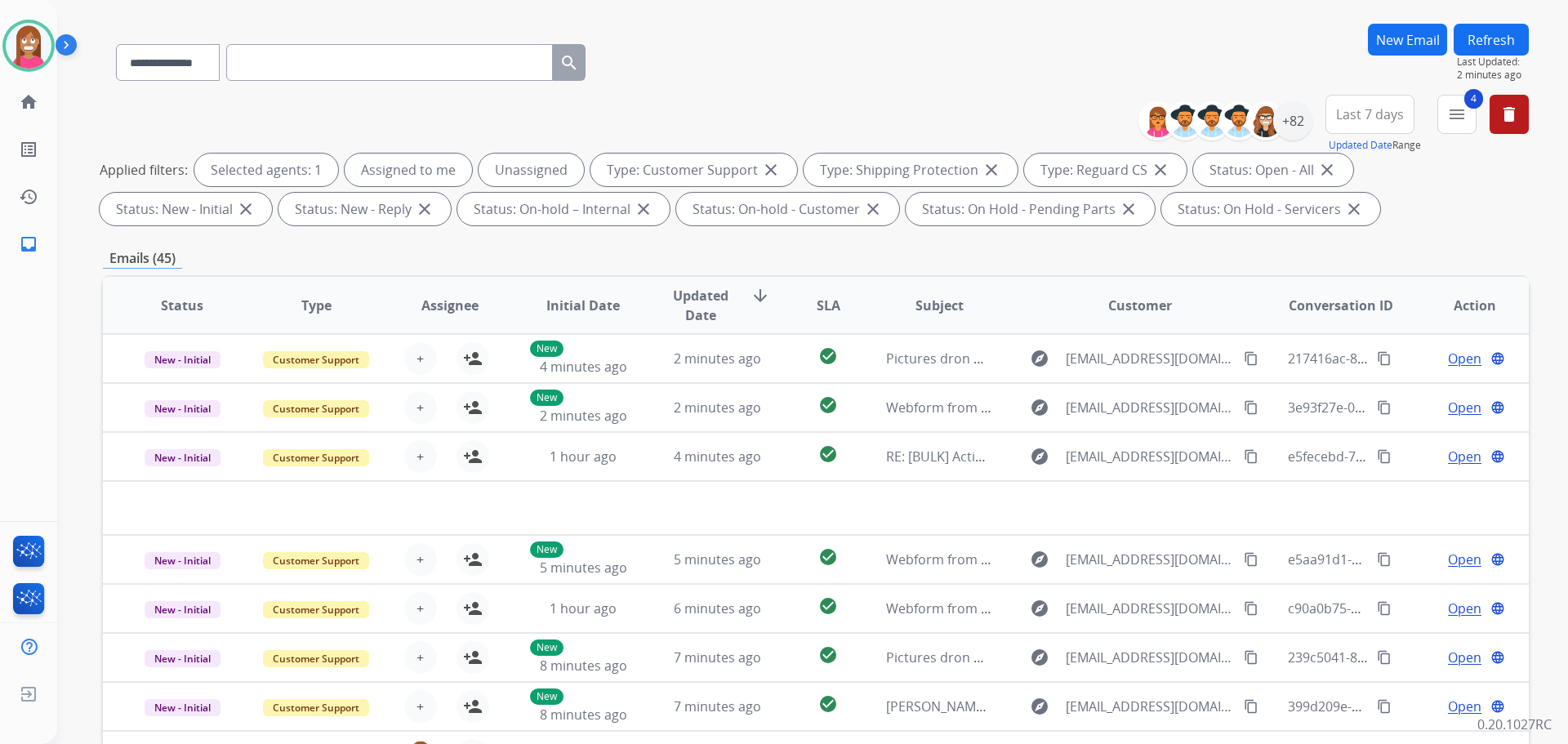
click at [1470, 42] on button "Refresh" at bounding box center [1492, 40] width 75 height 32
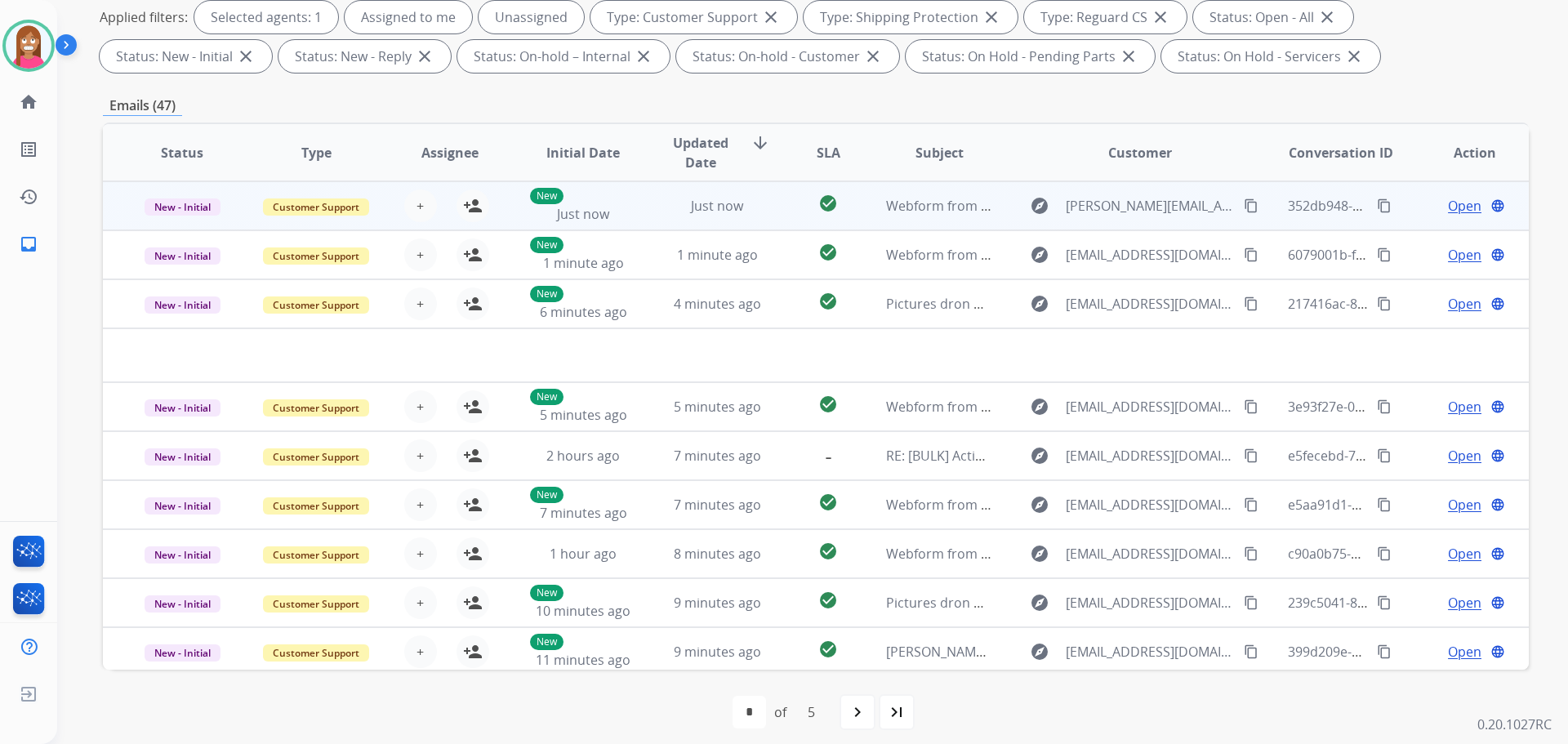
scroll to position [263, 0]
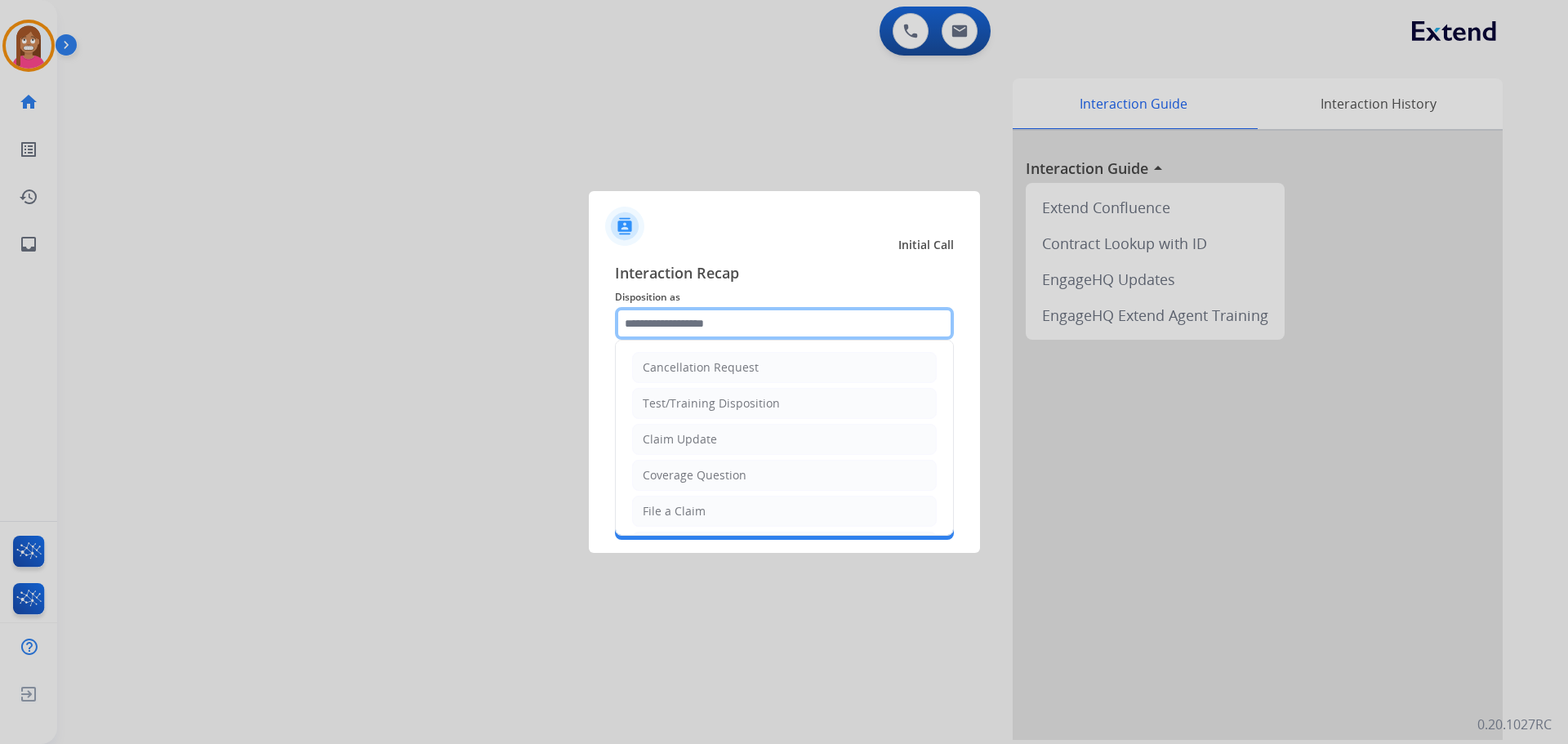
drag, startPoint x: 660, startPoint y: 320, endPoint x: 650, endPoint y: 329, distance: 13.5
click at [655, 323] on input "text" at bounding box center [784, 323] width 339 height 33
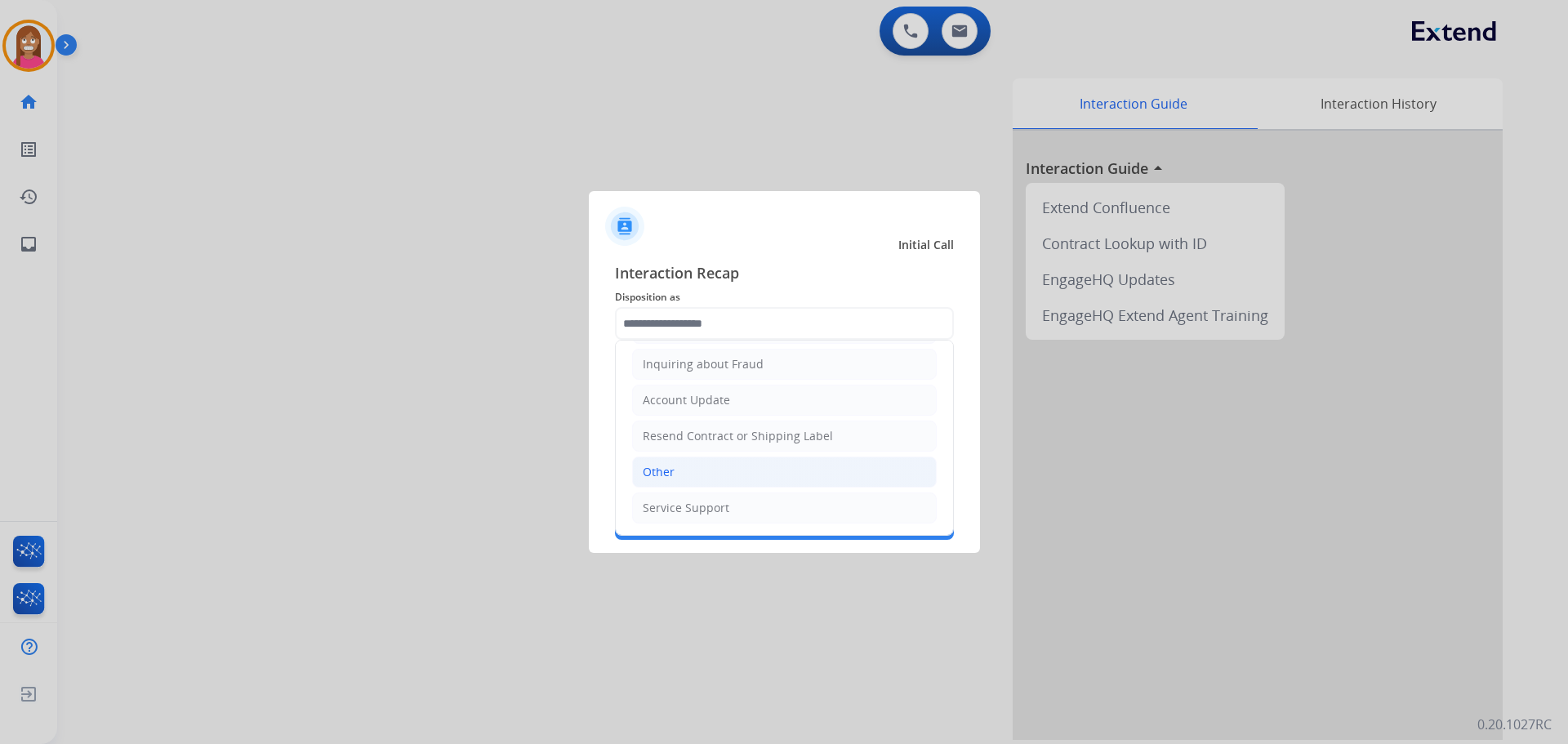
click at [665, 464] on li "Other" at bounding box center [785, 471] width 305 height 31
type input "*****"
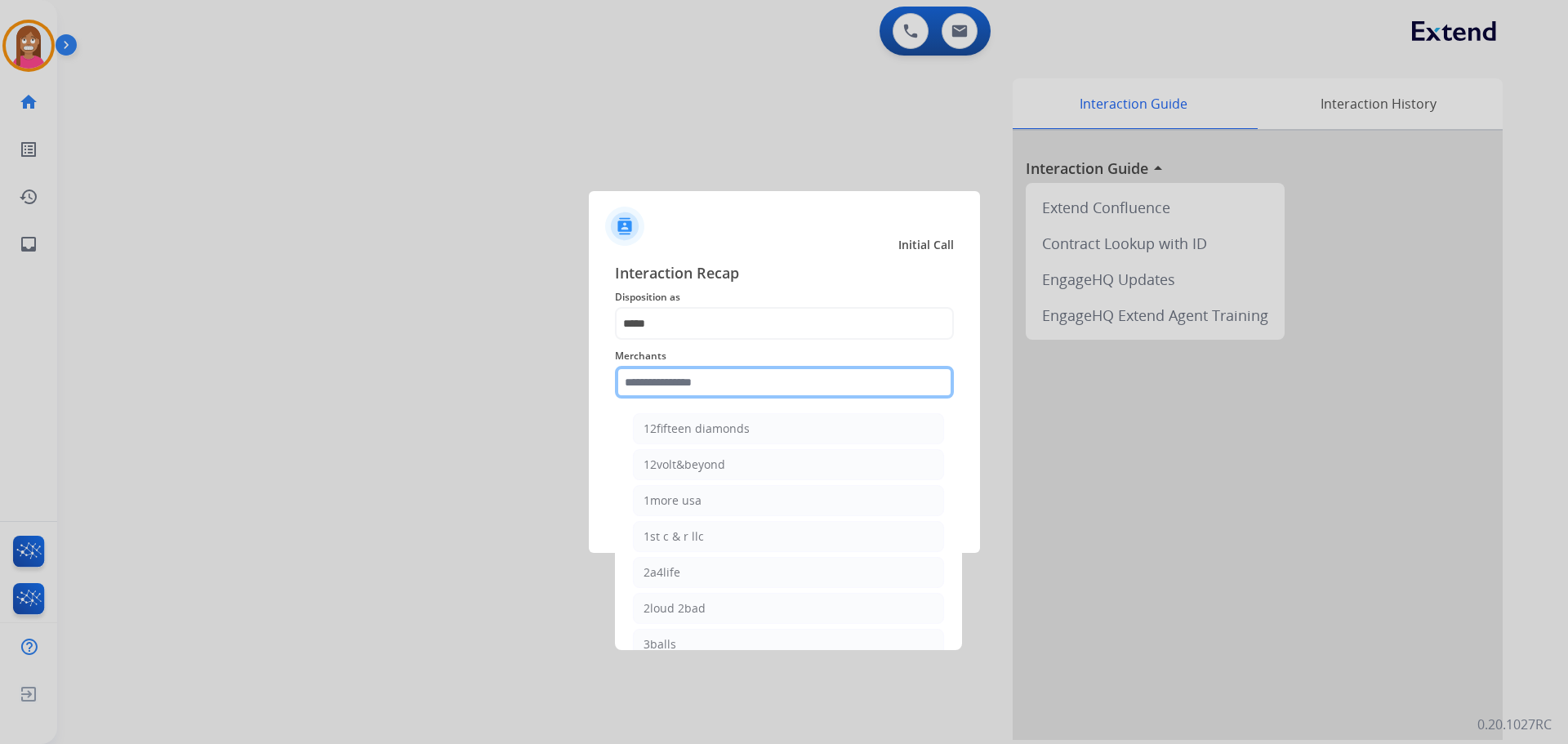
click at [646, 376] on input "text" at bounding box center [784, 382] width 339 height 33
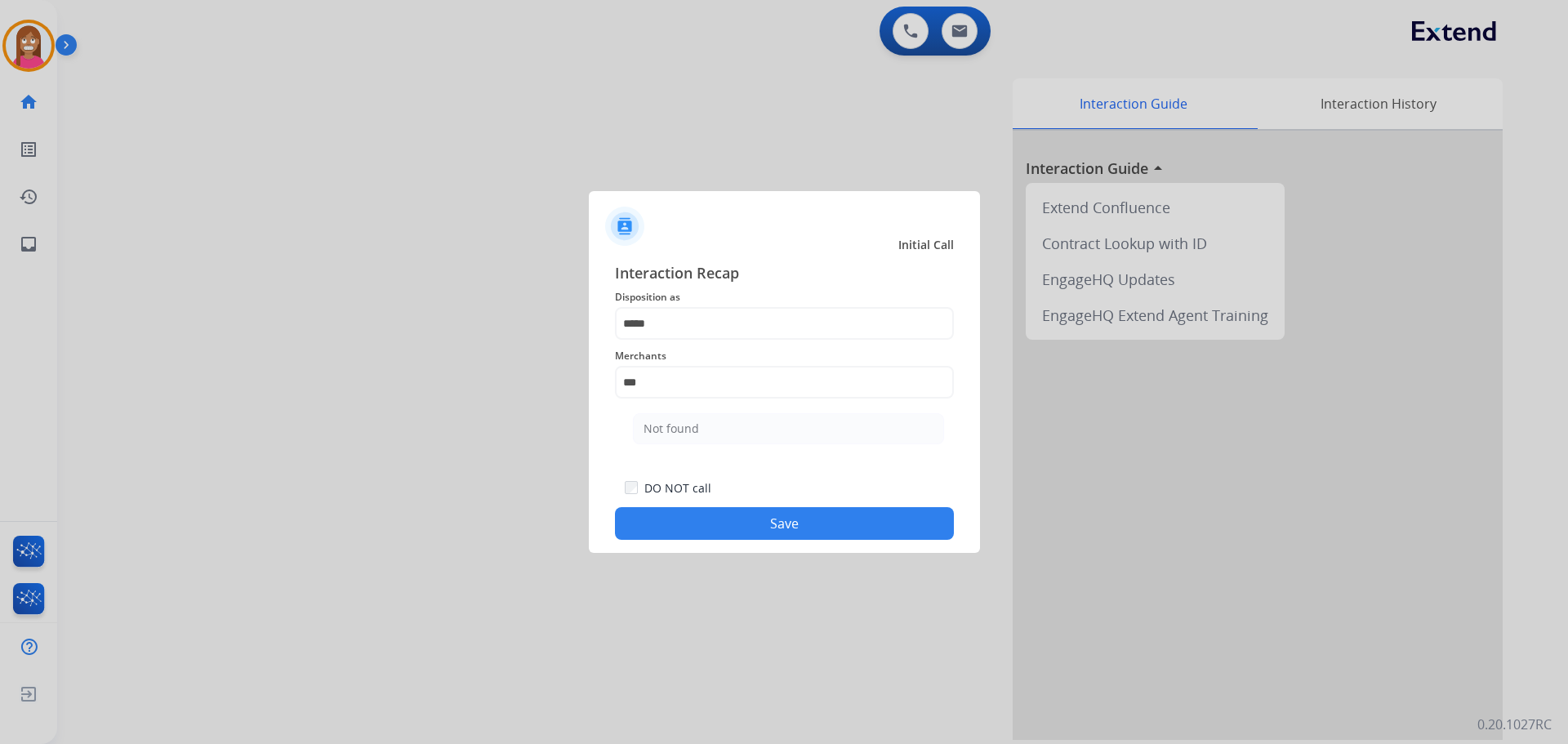
drag, startPoint x: 706, startPoint y: 417, endPoint x: 706, endPoint y: 436, distance: 19.0
click at [706, 422] on li "Not found" at bounding box center [788, 427] width 311 height 31
type input "*********"
click at [712, 525] on button "Save" at bounding box center [784, 522] width 339 height 33
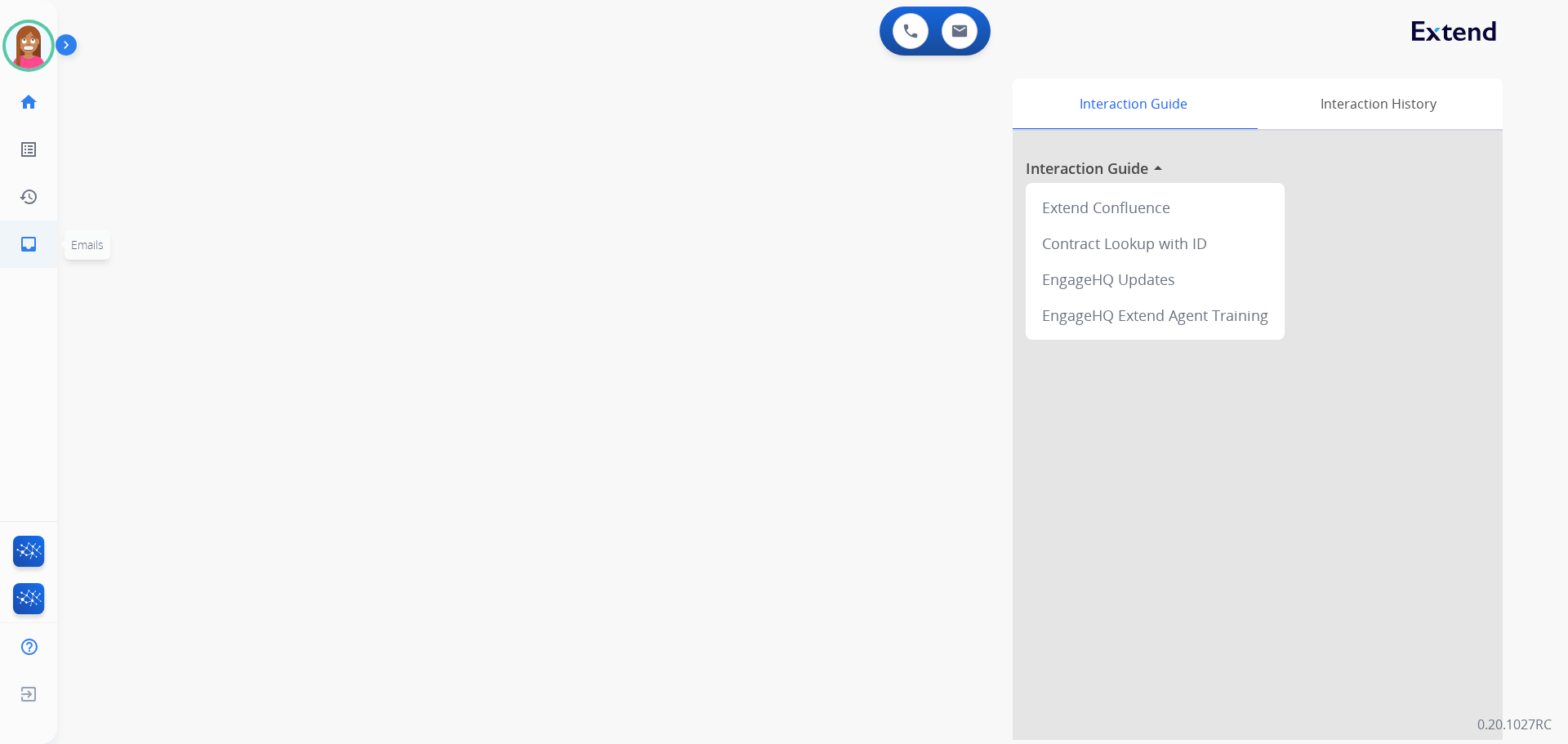
click at [20, 235] on mat-icon "inbox" at bounding box center [29, 244] width 20 height 20
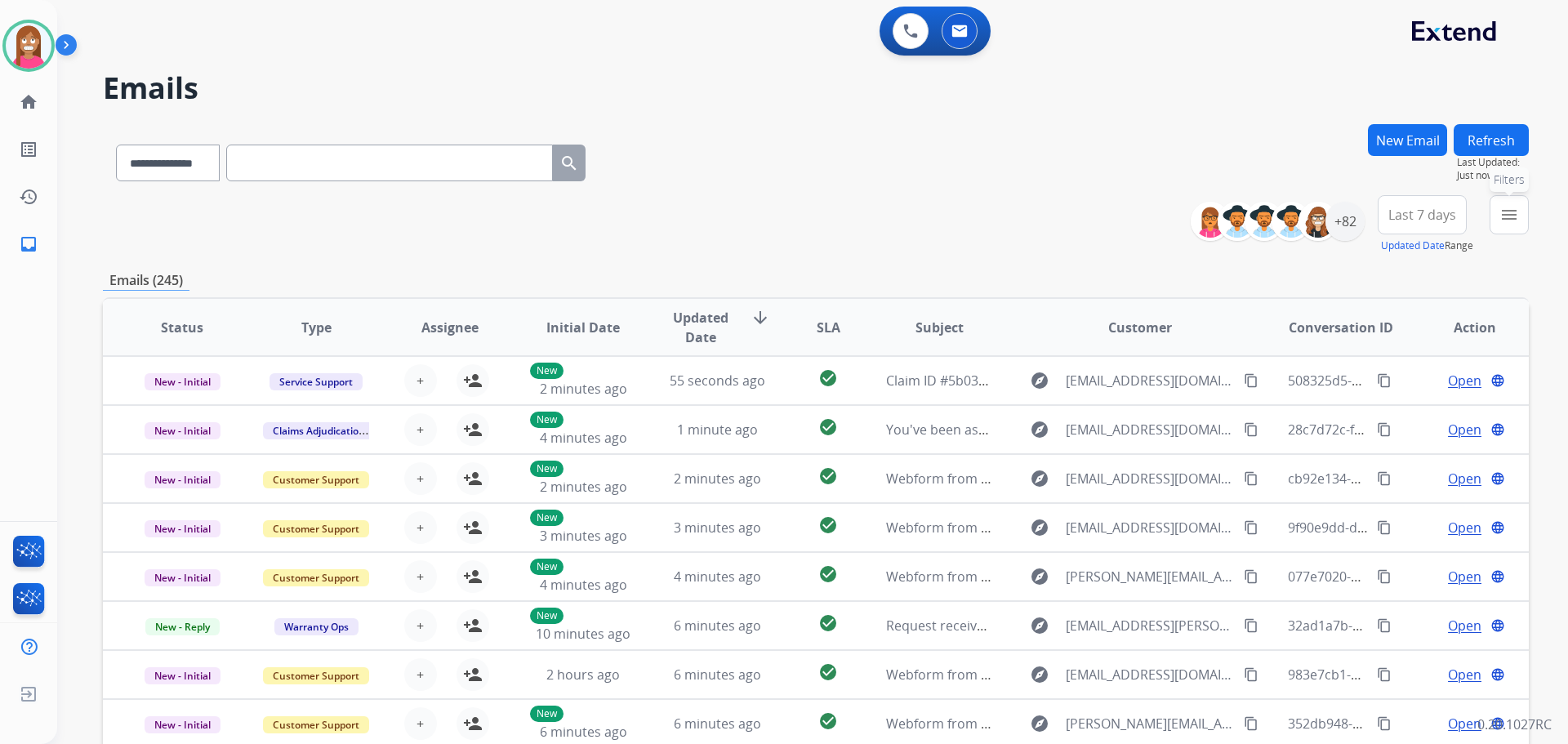
click at [1500, 222] on mat-icon "menu" at bounding box center [1510, 215] width 20 height 20
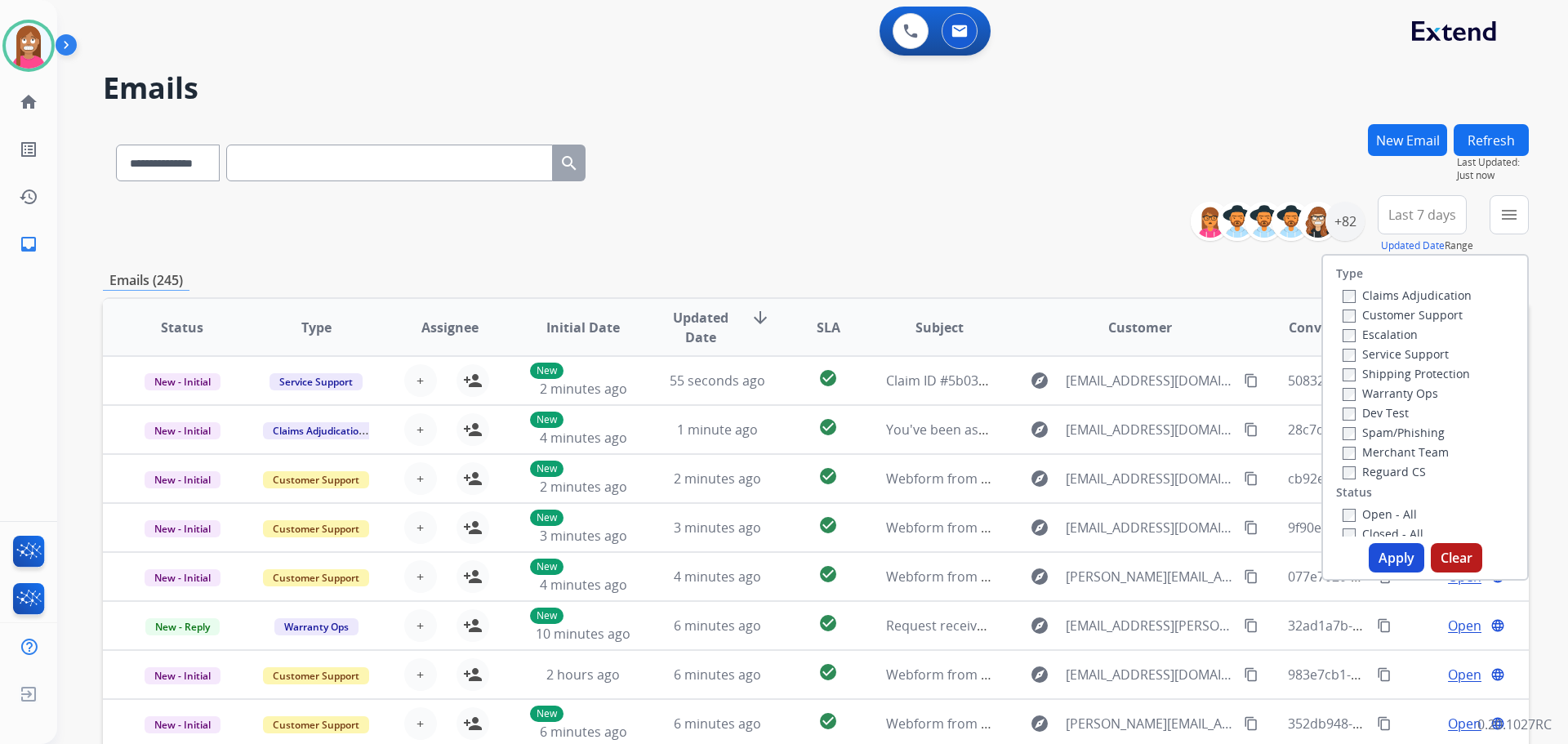
click at [1388, 309] on label "Customer Support" at bounding box center [1402, 315] width 120 height 16
click at [1390, 371] on label "Shipping Protection" at bounding box center [1406, 374] width 128 height 16
click at [1377, 469] on label "Reguard CS" at bounding box center [1384, 472] width 83 height 16
click at [1375, 512] on label "Open - All" at bounding box center [1379, 514] width 74 height 16
click at [1389, 553] on button "Apply" at bounding box center [1397, 558] width 55 height 30
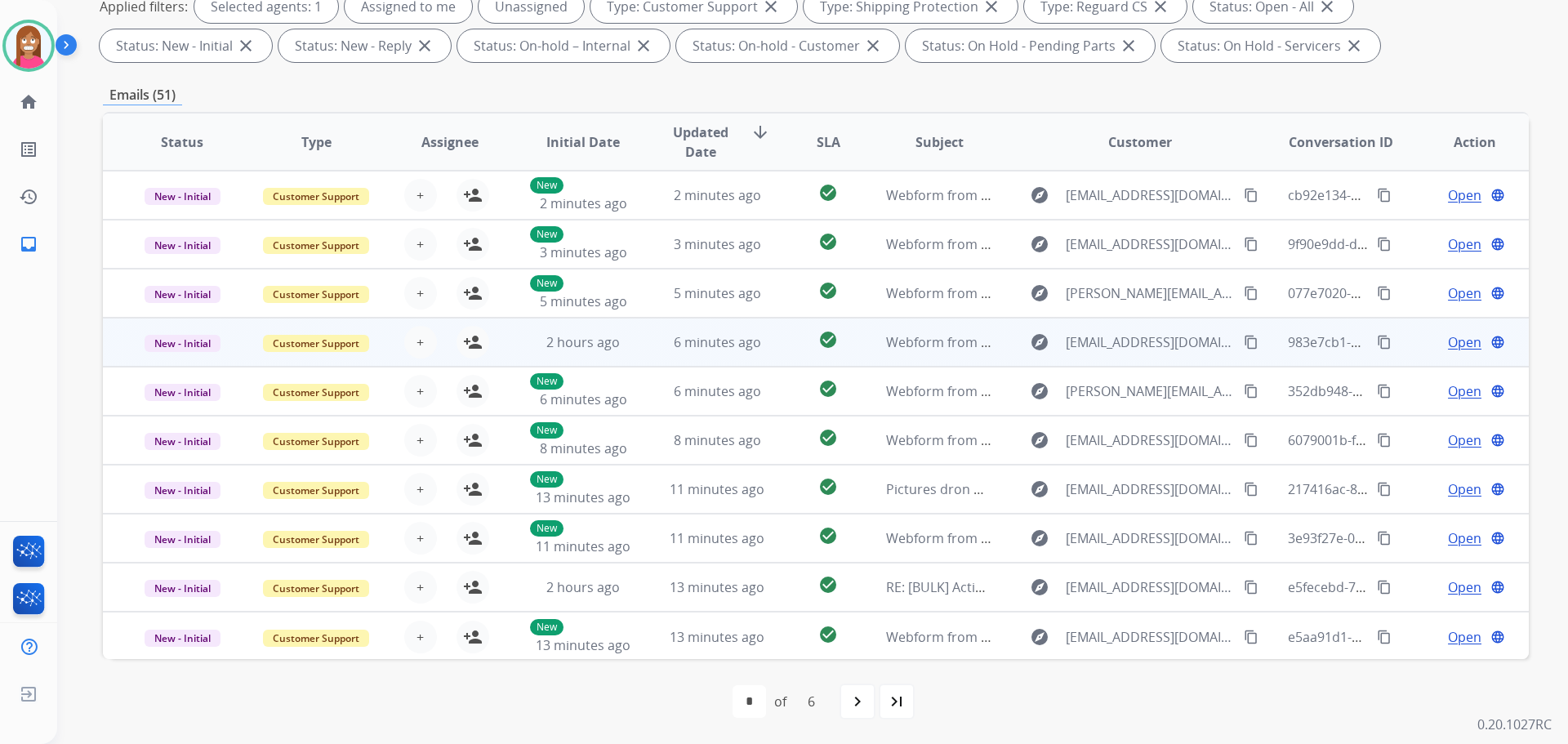
scroll to position [2, 0]
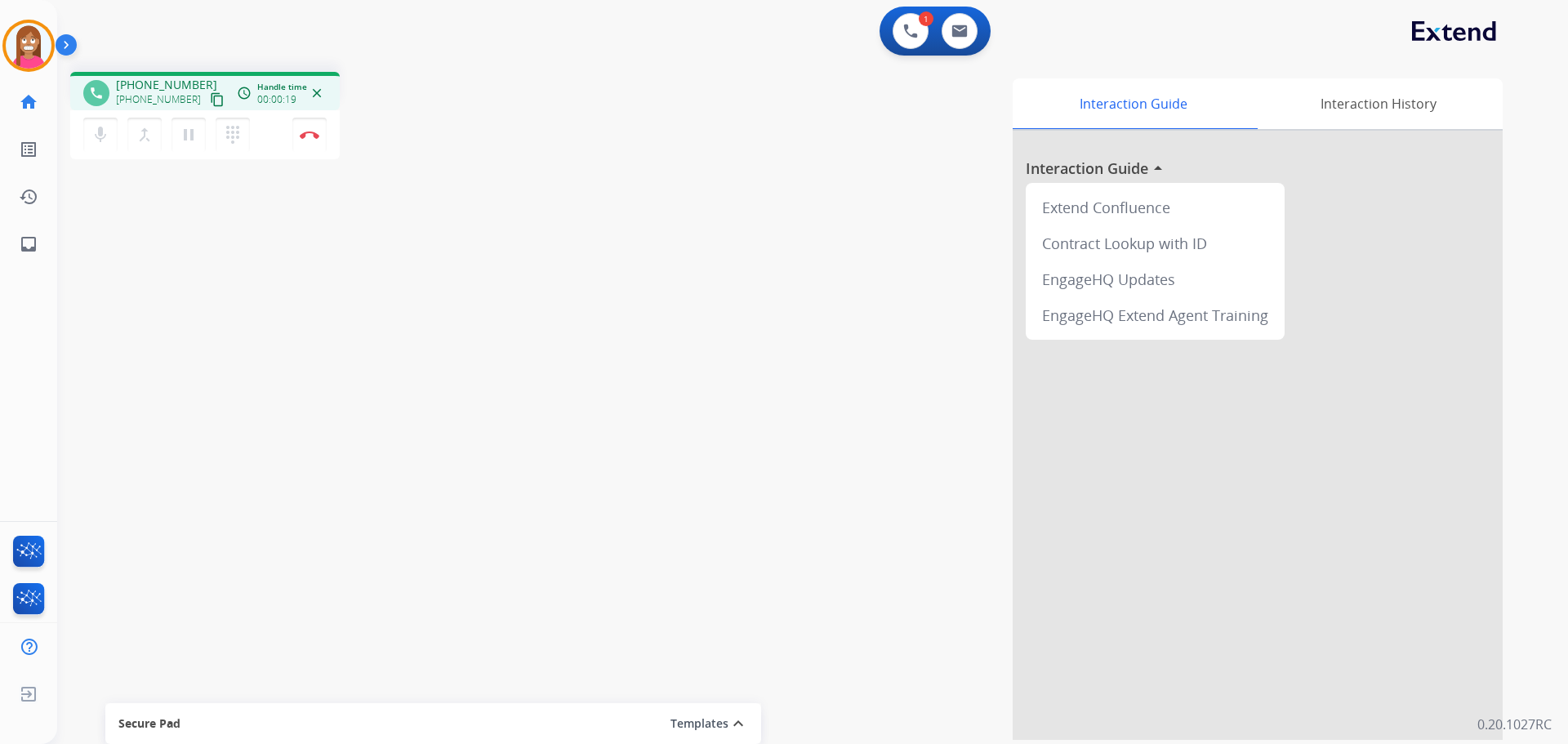
click at [208, 98] on button "content_copy" at bounding box center [218, 100] width 20 height 20
click at [311, 146] on button "Disconnect" at bounding box center [309, 135] width 35 height 35
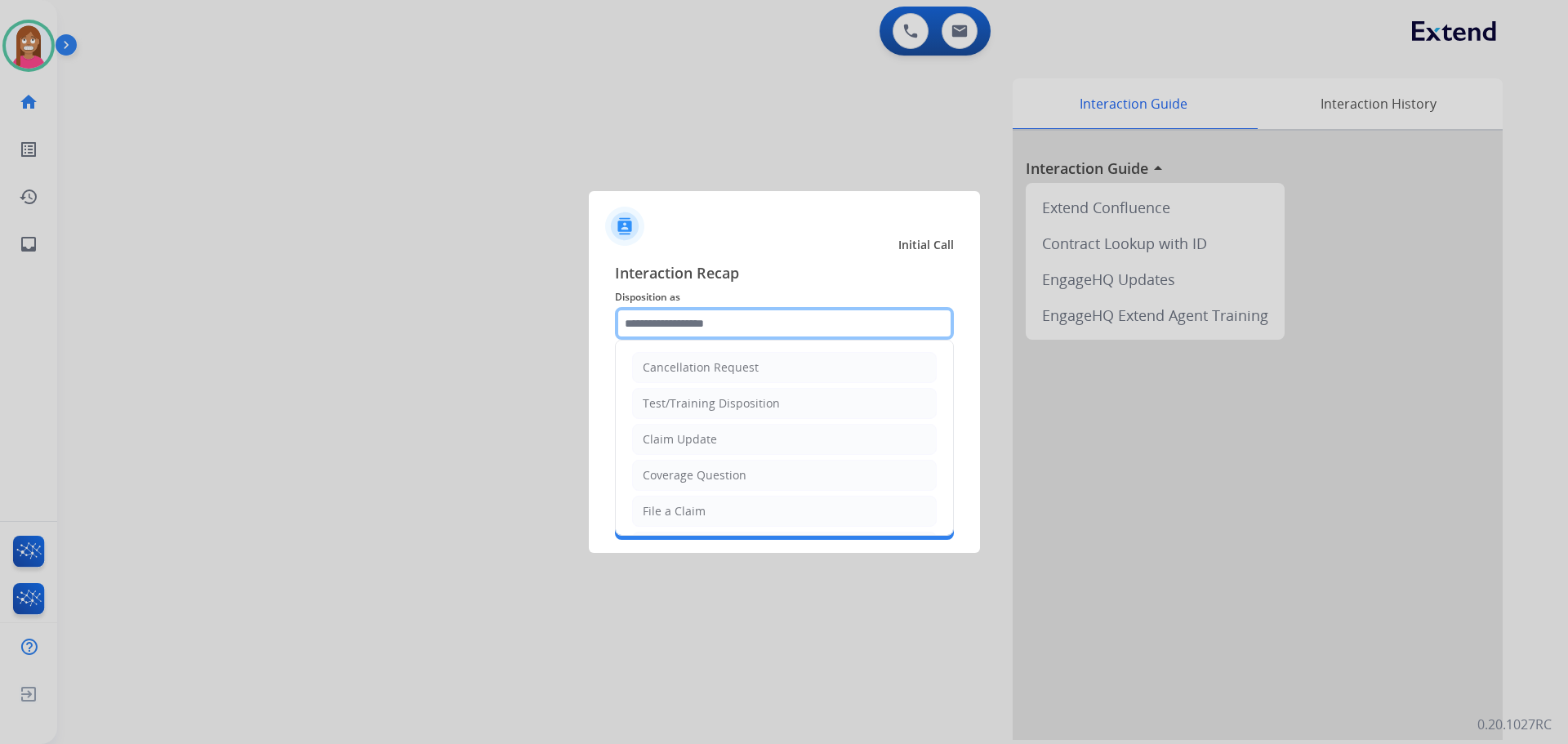
click at [685, 313] on input "text" at bounding box center [784, 323] width 339 height 33
drag, startPoint x: 662, startPoint y: 500, endPoint x: 682, endPoint y: 469, distance: 36.9
click at [663, 501] on li "File a Claim" at bounding box center [785, 511] width 305 height 31
type input "**********"
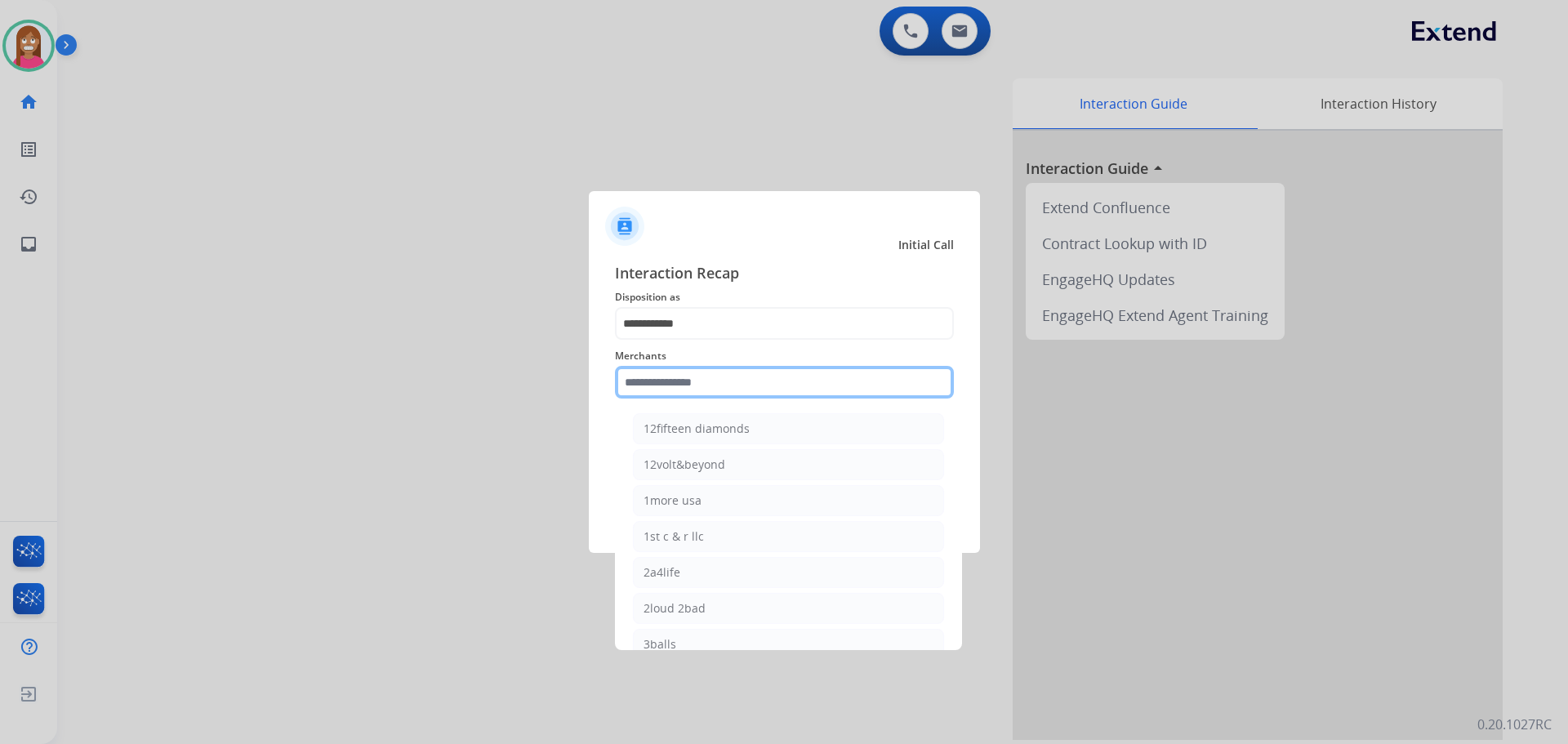
click at [691, 390] on input "text" at bounding box center [784, 382] width 339 height 33
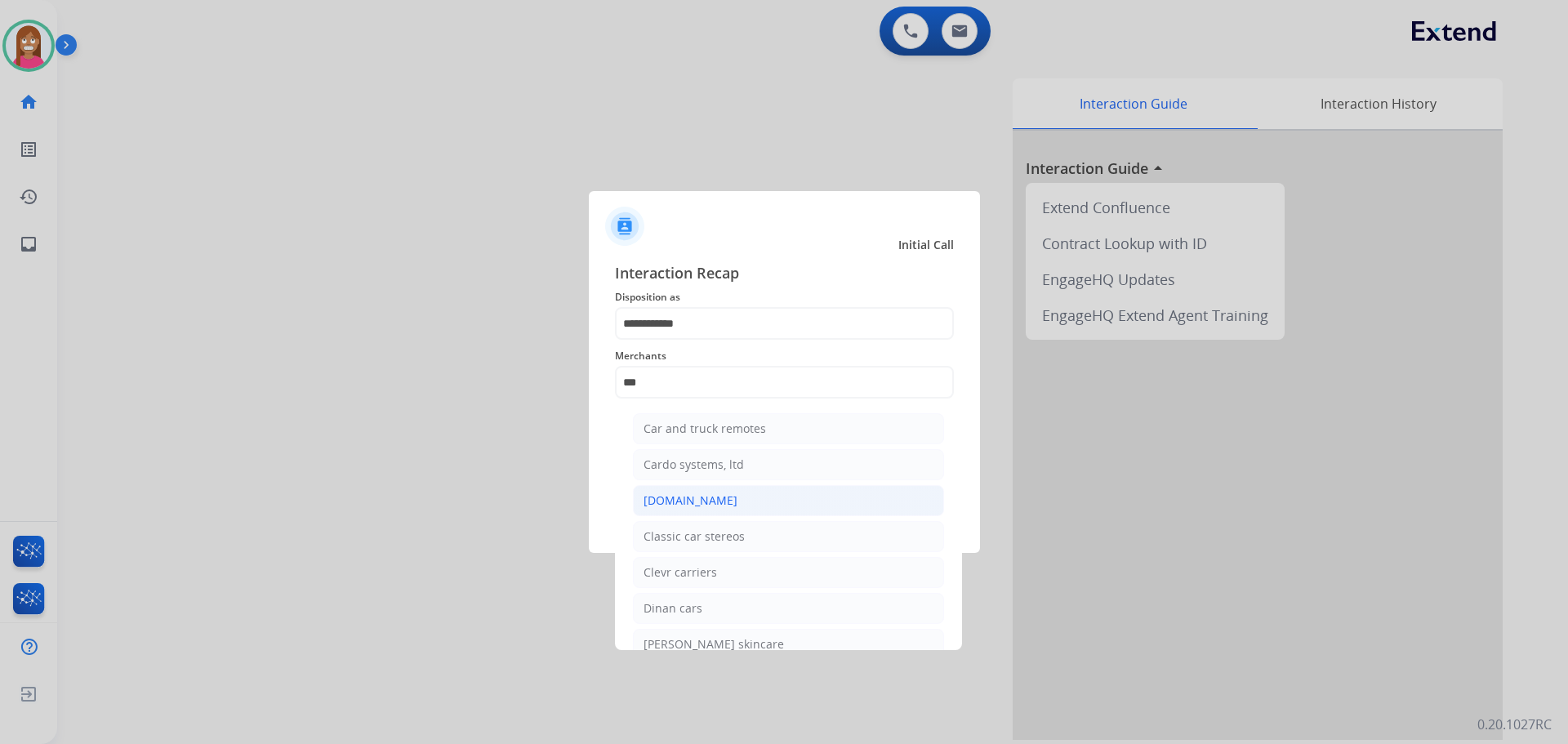
click at [677, 503] on div "Carparts.com" at bounding box center [690, 501] width 94 height 17
type input "**********"
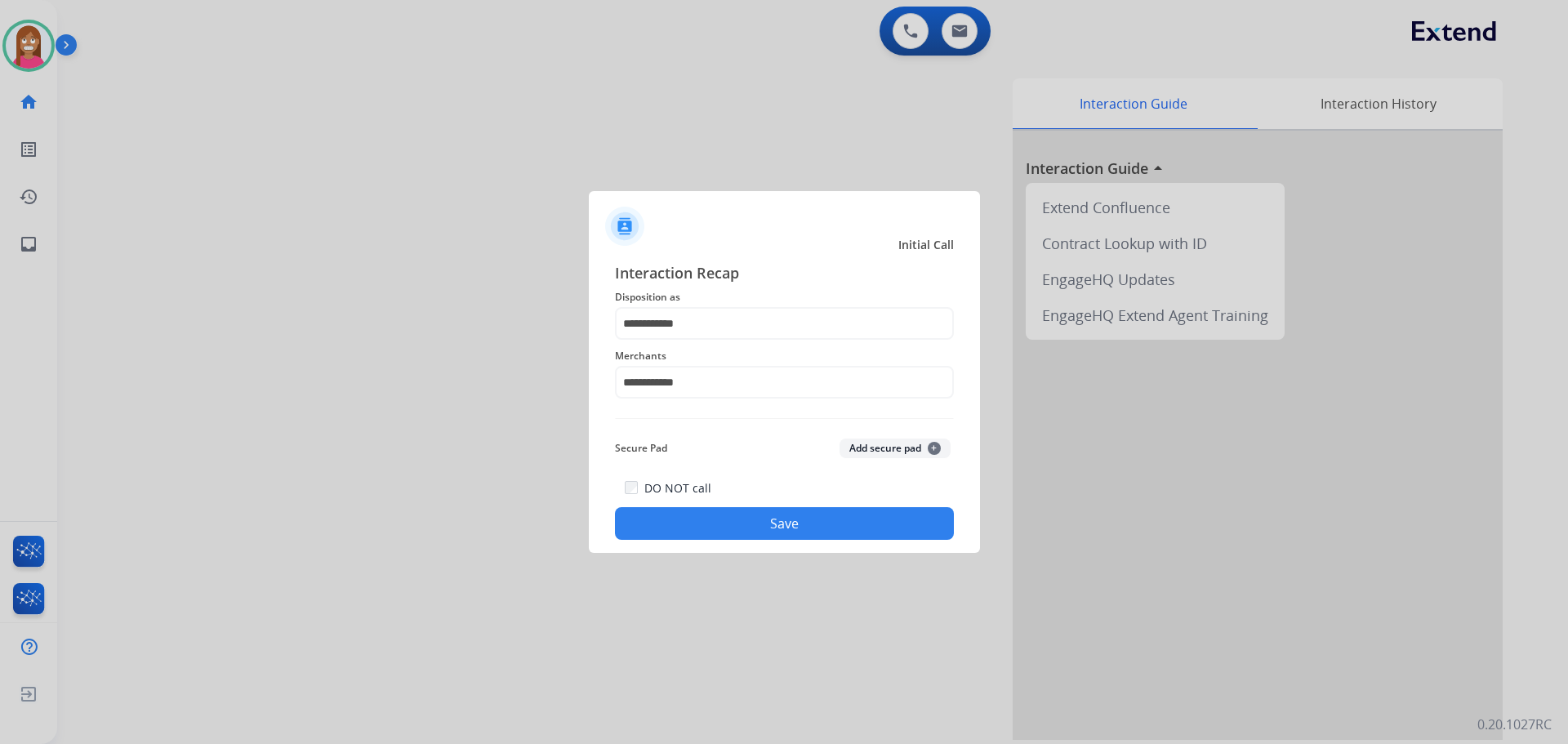
click at [677, 512] on button "Save" at bounding box center [784, 522] width 339 height 33
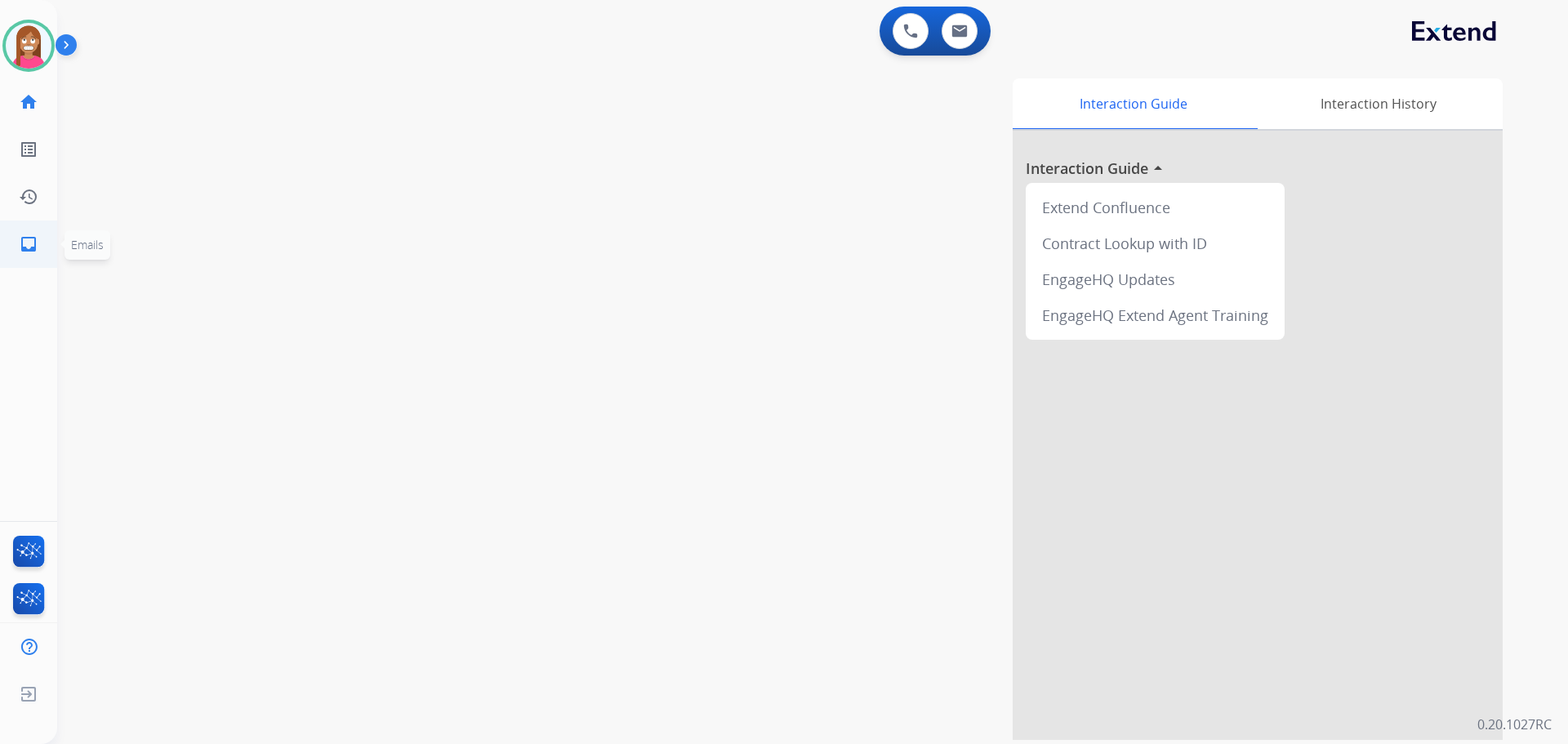
click at [37, 241] on mat-icon "inbox" at bounding box center [29, 244] width 20 height 20
select select "**********"
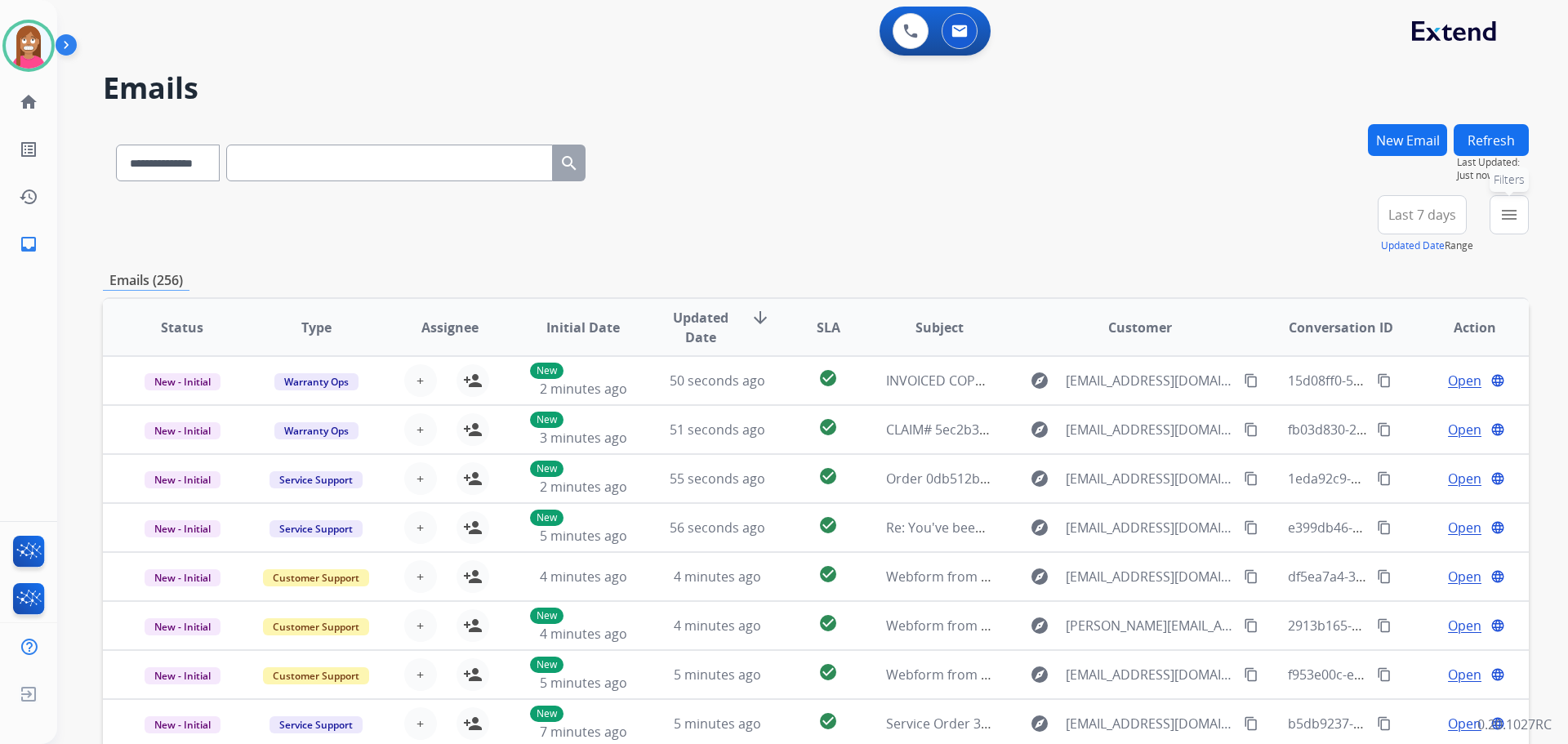
click at [1496, 219] on button "menu Filters" at bounding box center [1510, 215] width 40 height 40
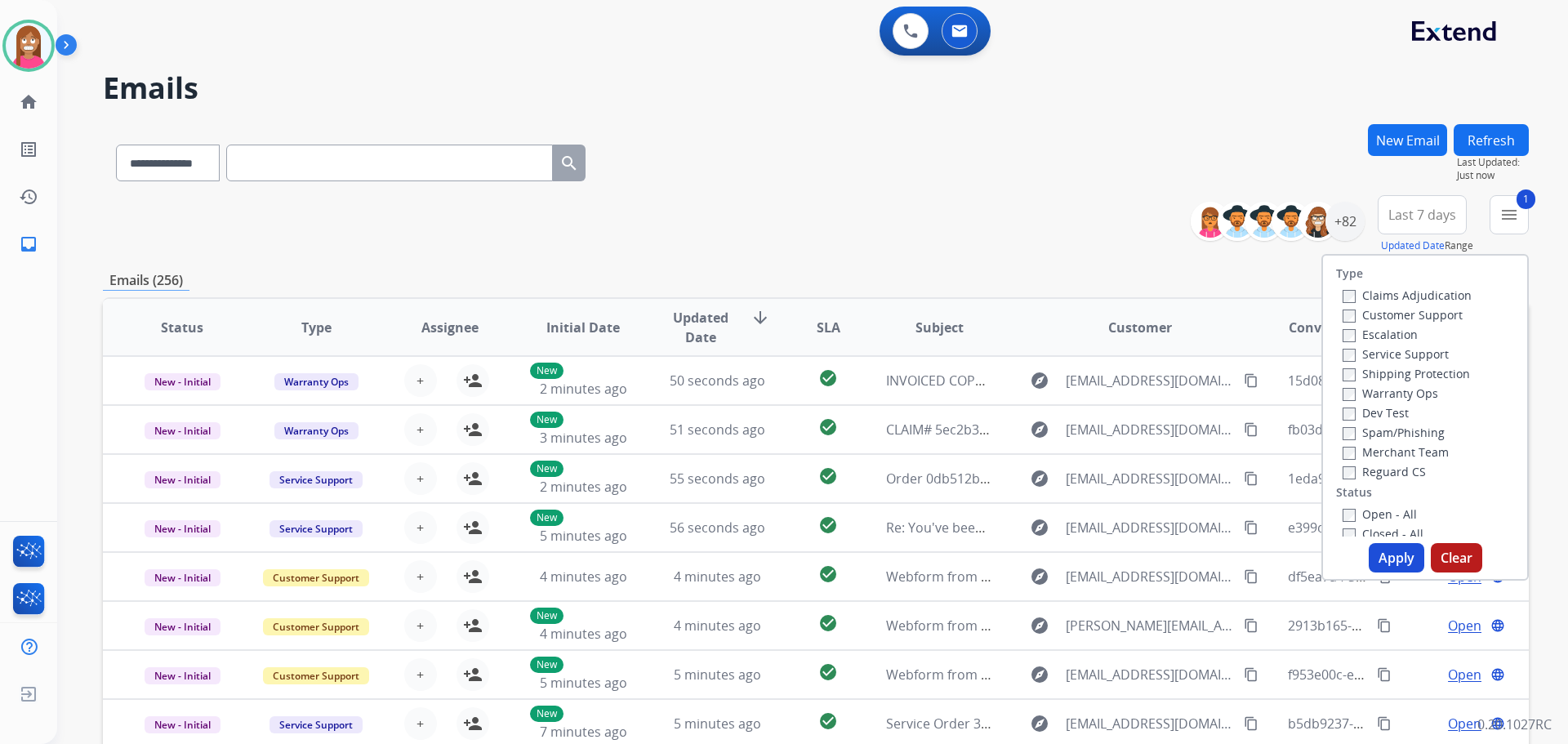
click at [1352, 366] on label "Shipping Protection" at bounding box center [1406, 374] width 128 height 16
click at [1355, 471] on label "Reguard CS" at bounding box center [1384, 472] width 83 height 16
click at [1353, 517] on label "Open - All" at bounding box center [1379, 514] width 74 height 16
click at [1388, 562] on button "Apply" at bounding box center [1397, 558] width 55 height 30
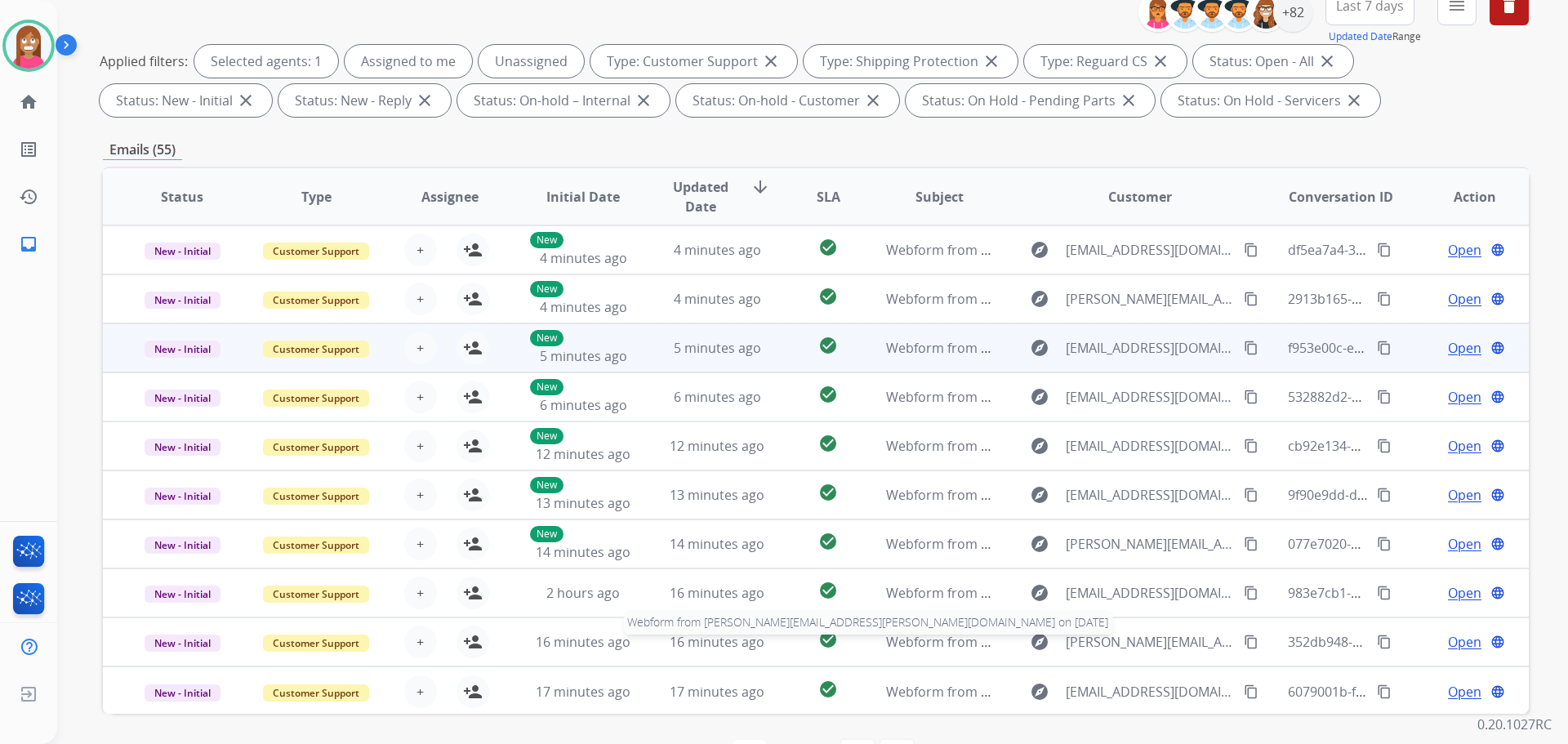
scroll to position [19, 0]
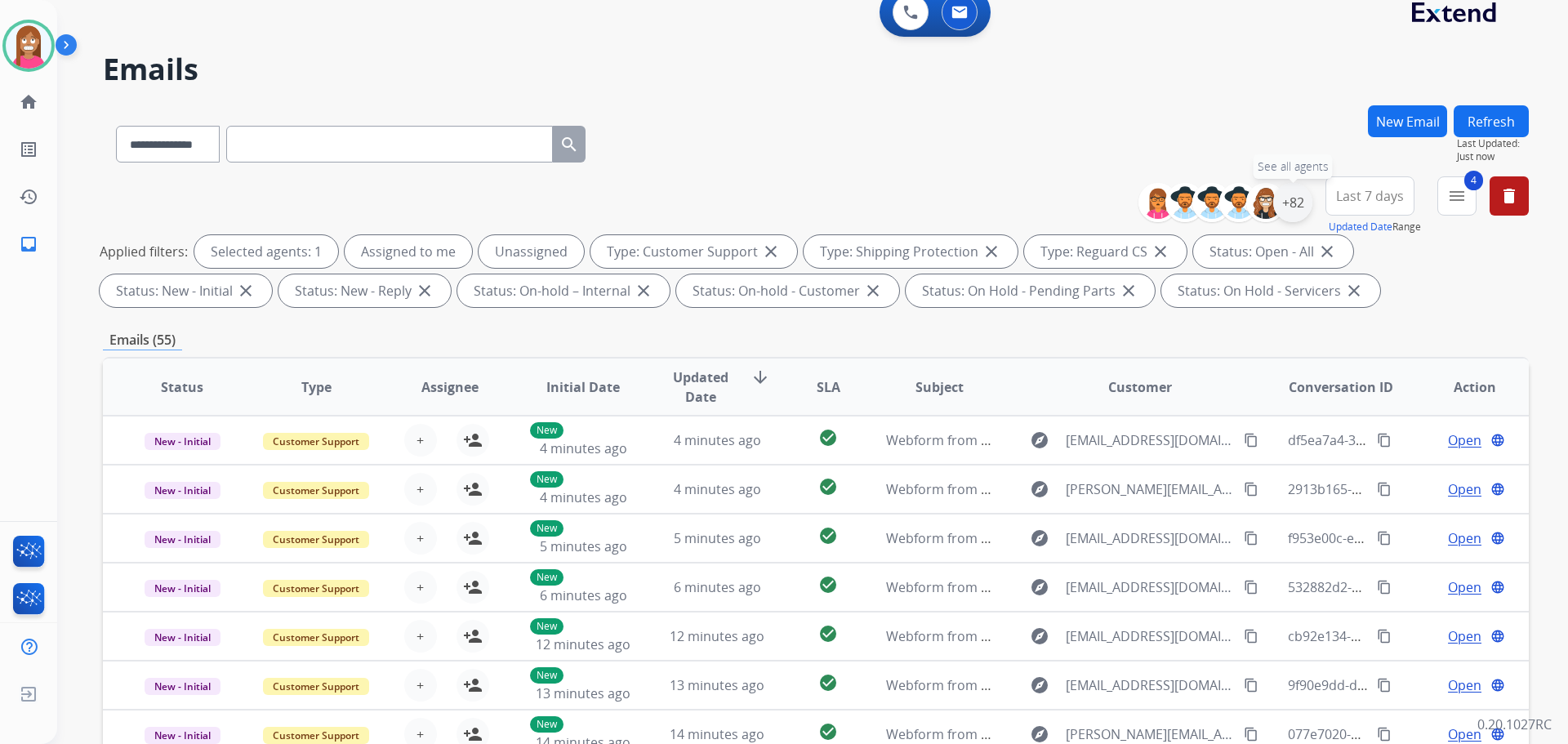
click at [1287, 208] on div "+82" at bounding box center [1293, 203] width 40 height 40
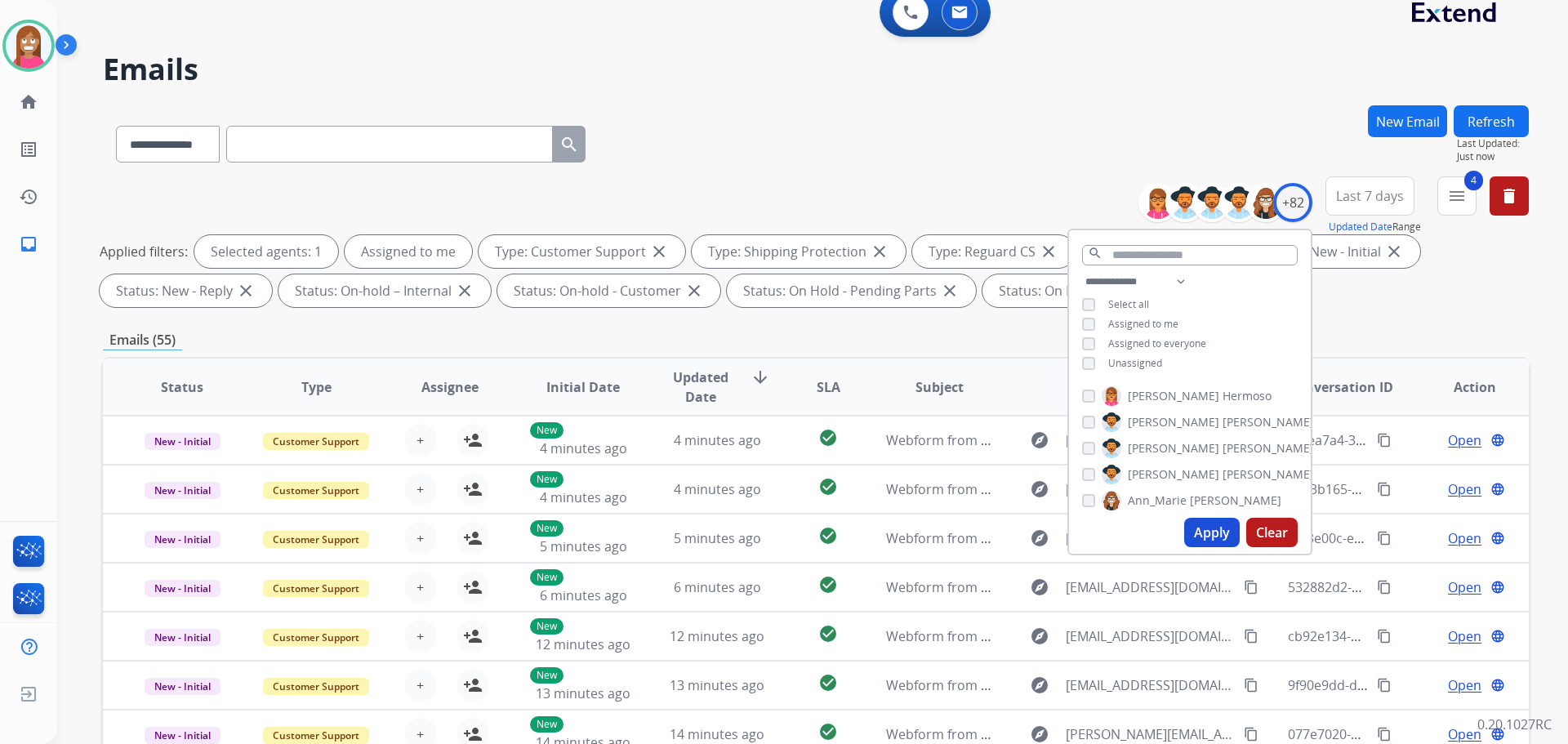
click at [1202, 529] on button "Apply" at bounding box center [1212, 532] width 55 height 30
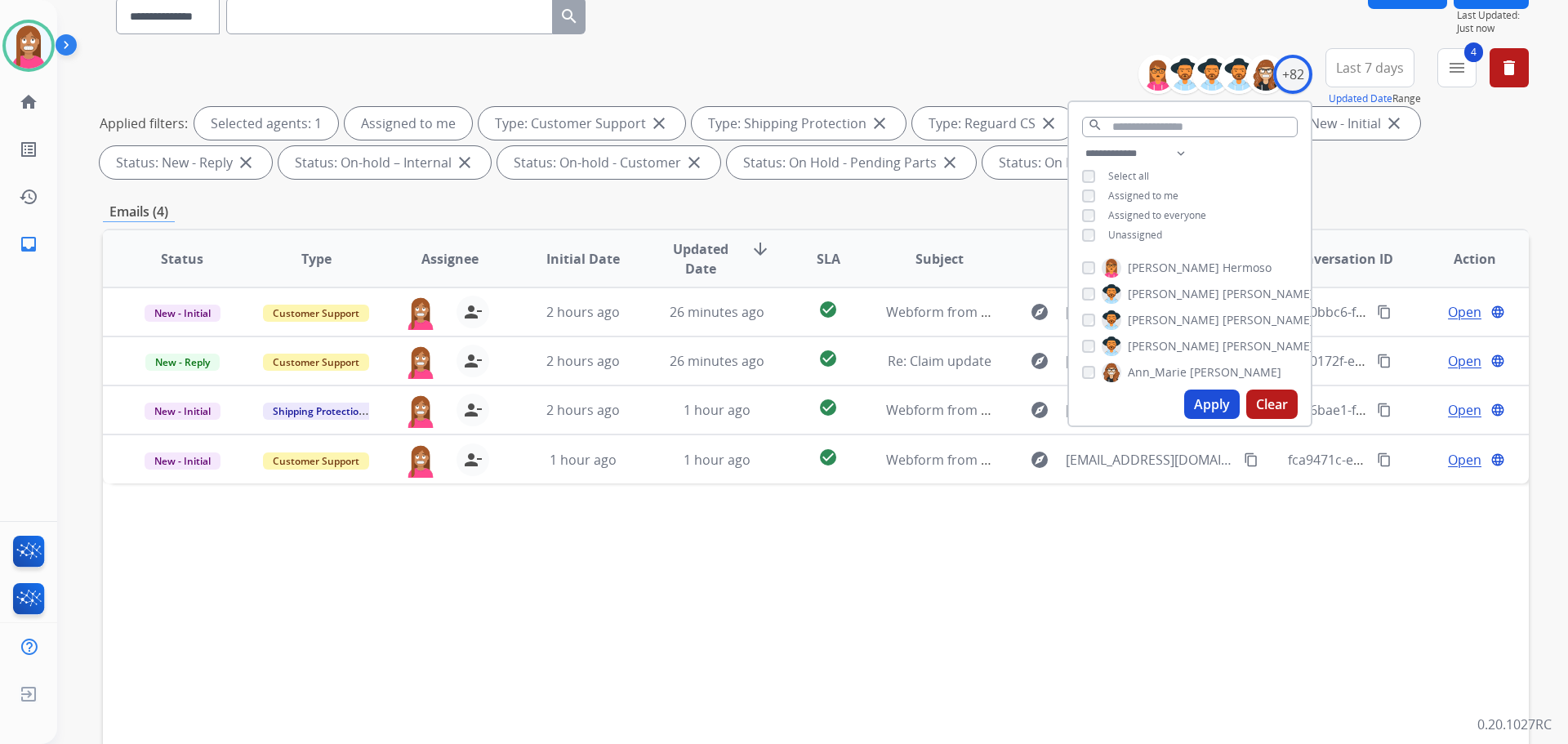
scroll to position [163, 0]
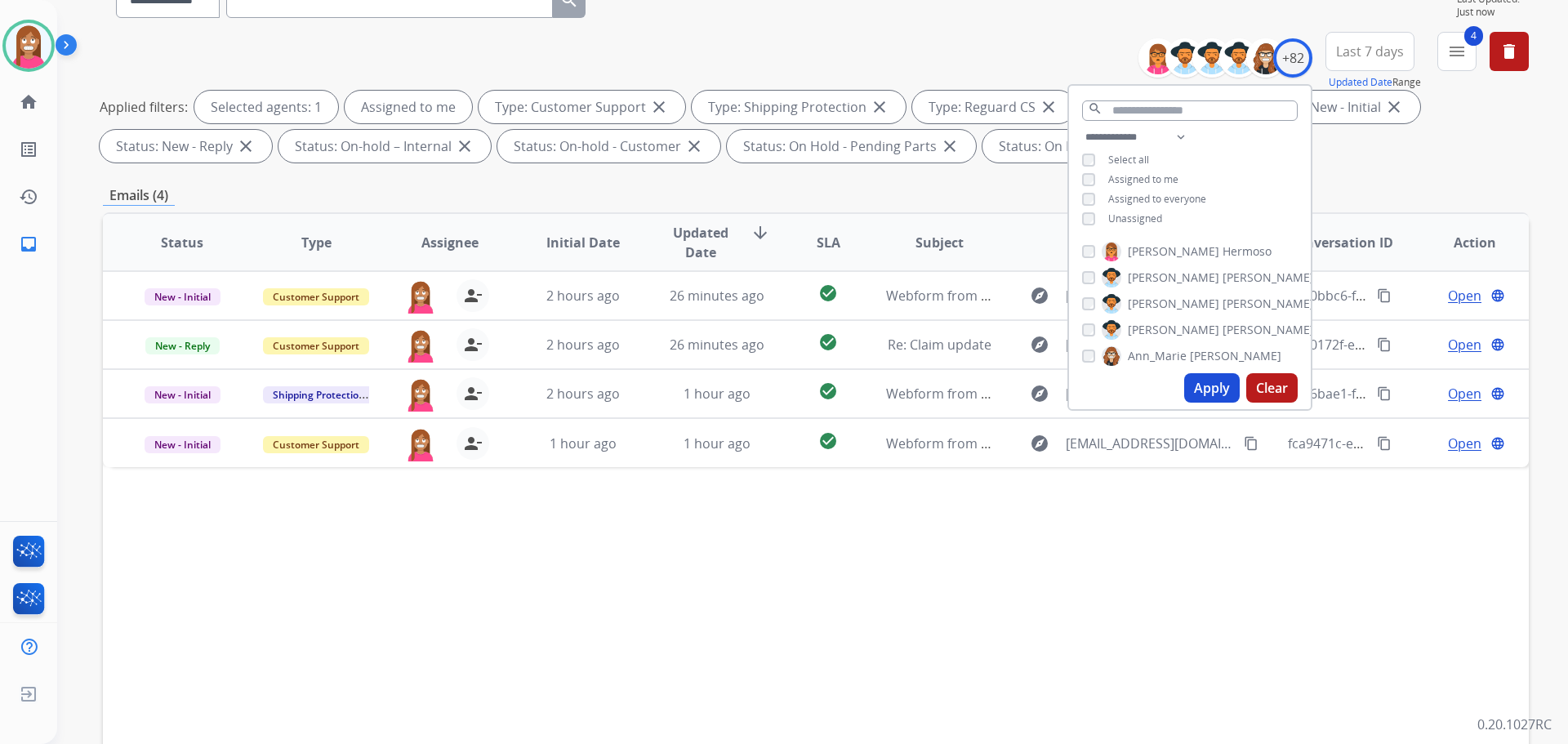
drag, startPoint x: 734, startPoint y: 565, endPoint x: 754, endPoint y: 548, distance: 26.2
click at [745, 529] on div "Status Type Assignee Initial Date Updated Date arrow_downward SLA Subject Custo…" at bounding box center [816, 486] width 1426 height 547
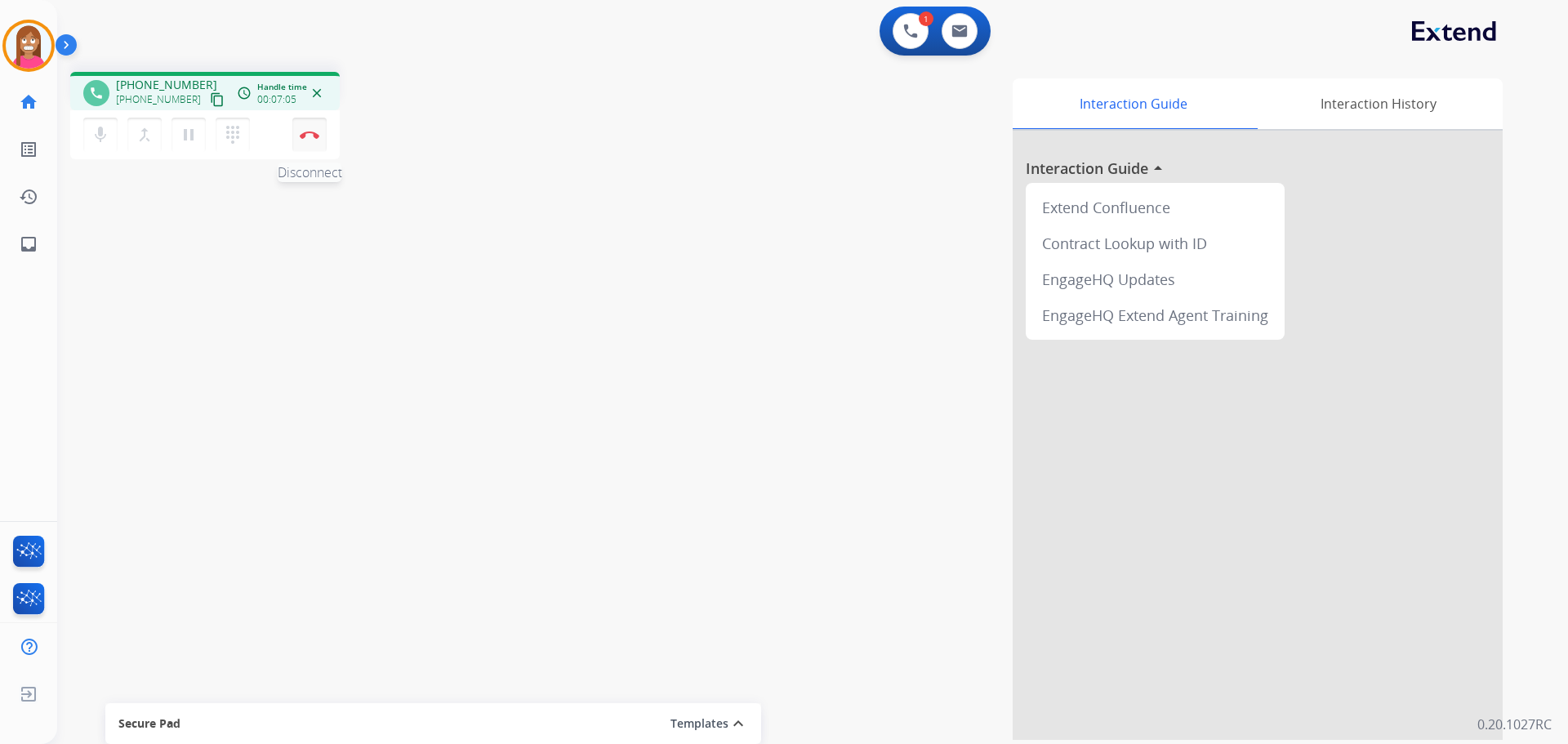
click at [311, 138] on img at bounding box center [310, 135] width 20 height 8
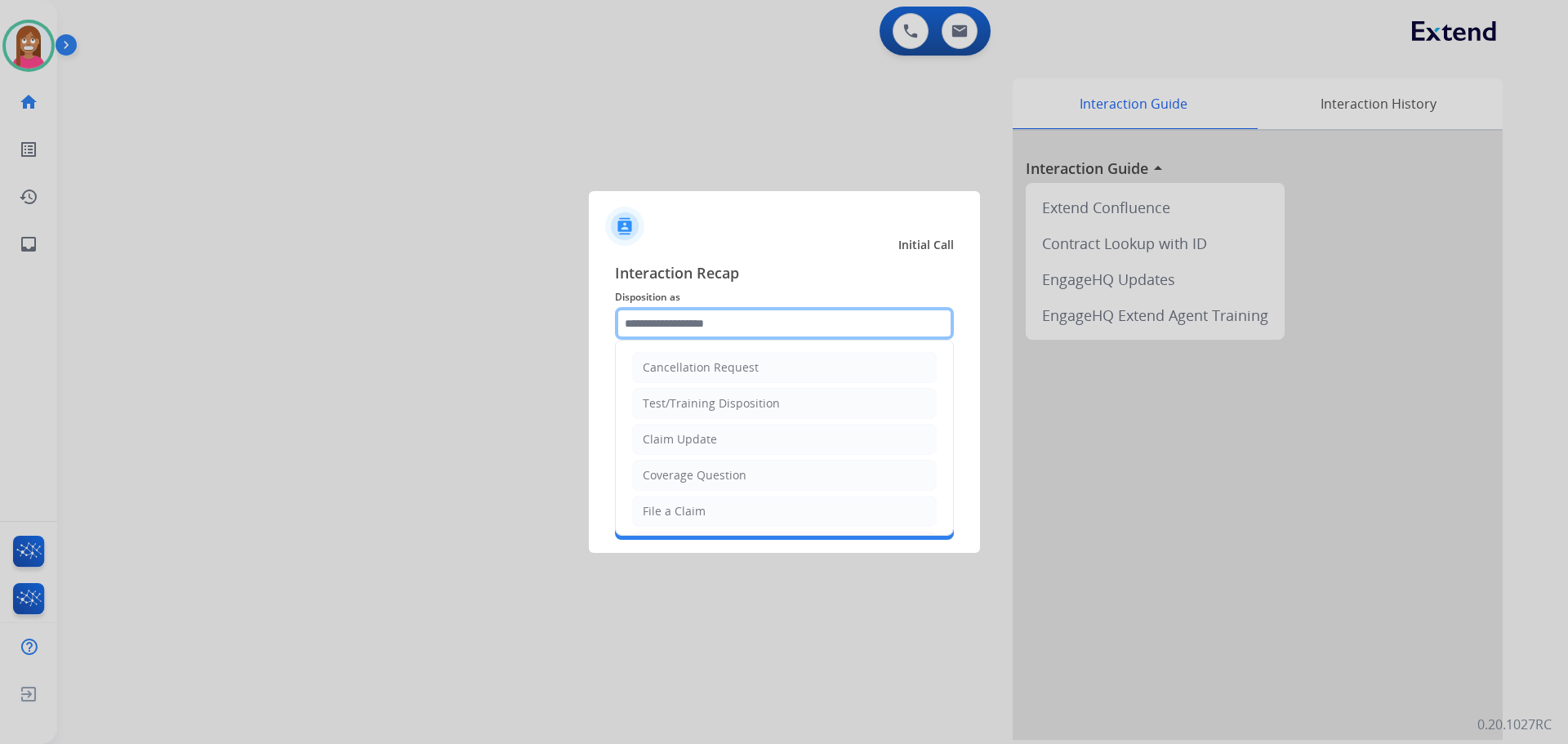
click at [628, 321] on input "text" at bounding box center [784, 323] width 339 height 33
click at [659, 529] on ul "Cancellation Request Test/Training Disposition Claim Update Coverage Question F…" at bounding box center [784, 565] width 338 height 449
click at [659, 521] on li "File a Claim" at bounding box center [785, 511] width 305 height 31
type input "**********"
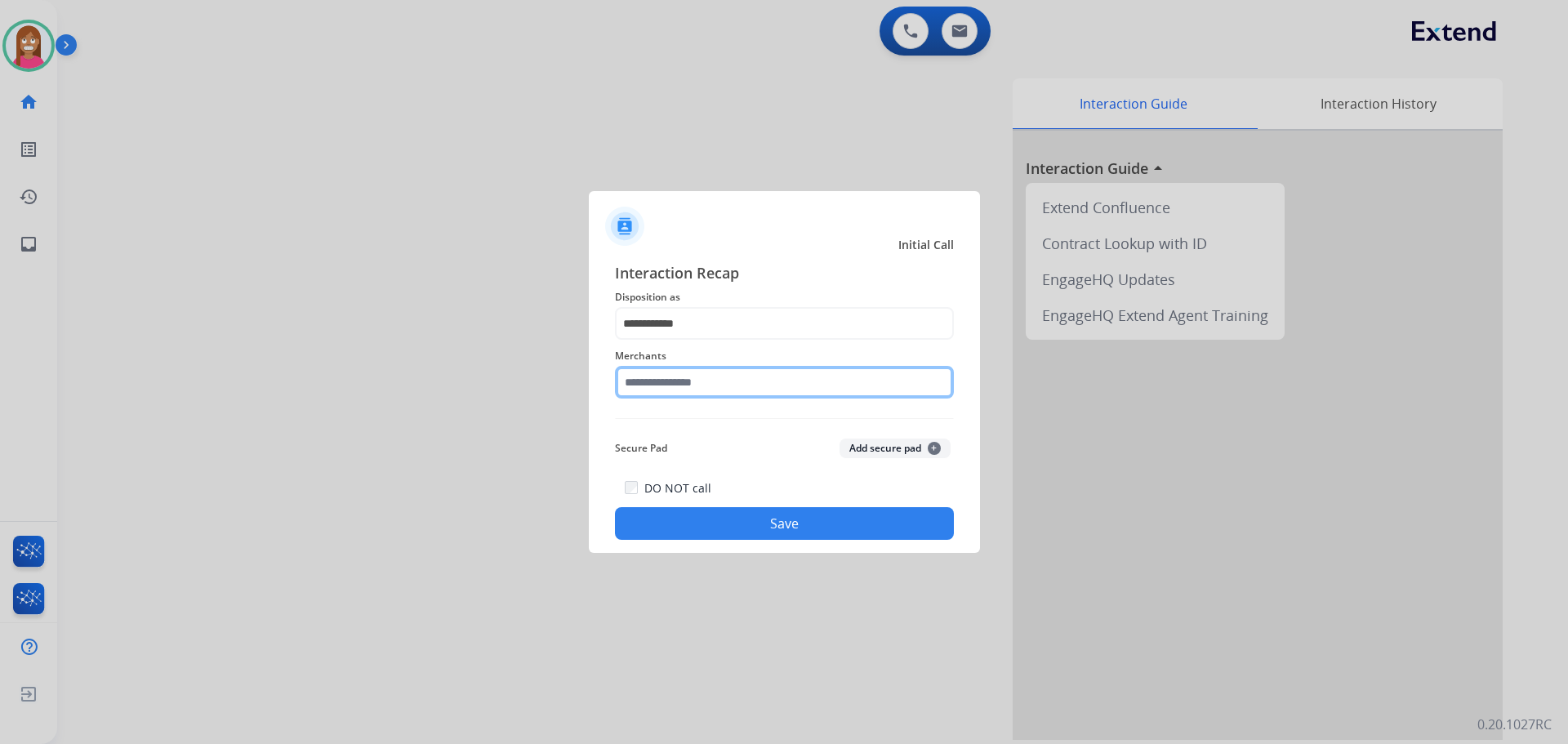
click at [654, 375] on input "text" at bounding box center [784, 382] width 339 height 33
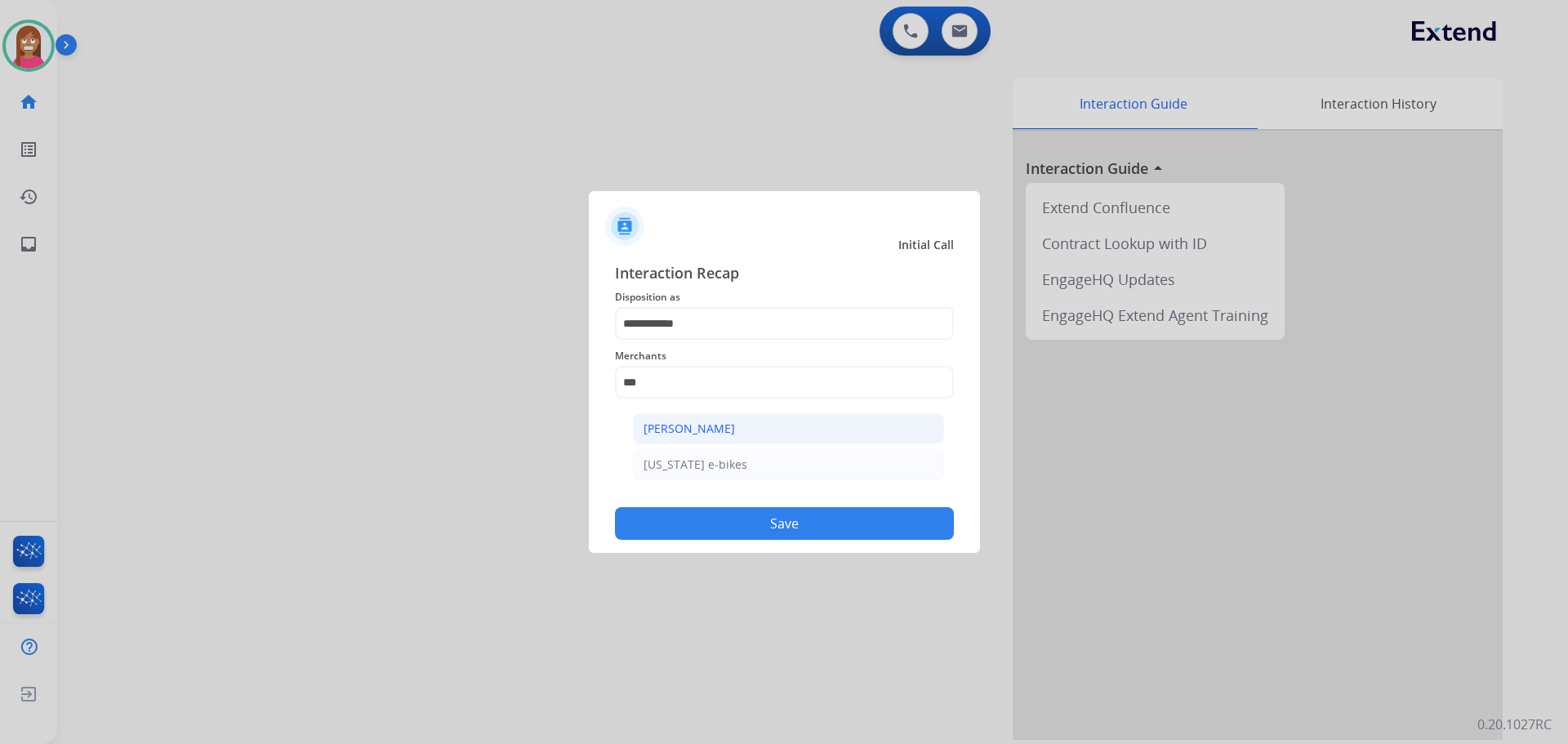
click at [711, 439] on li "[PERSON_NAME]" at bounding box center [788, 427] width 311 height 31
type input "**********"
click at [703, 503] on div "DO NOT call Save" at bounding box center [784, 509] width 339 height 62
click at [708, 525] on button "Save" at bounding box center [784, 522] width 339 height 33
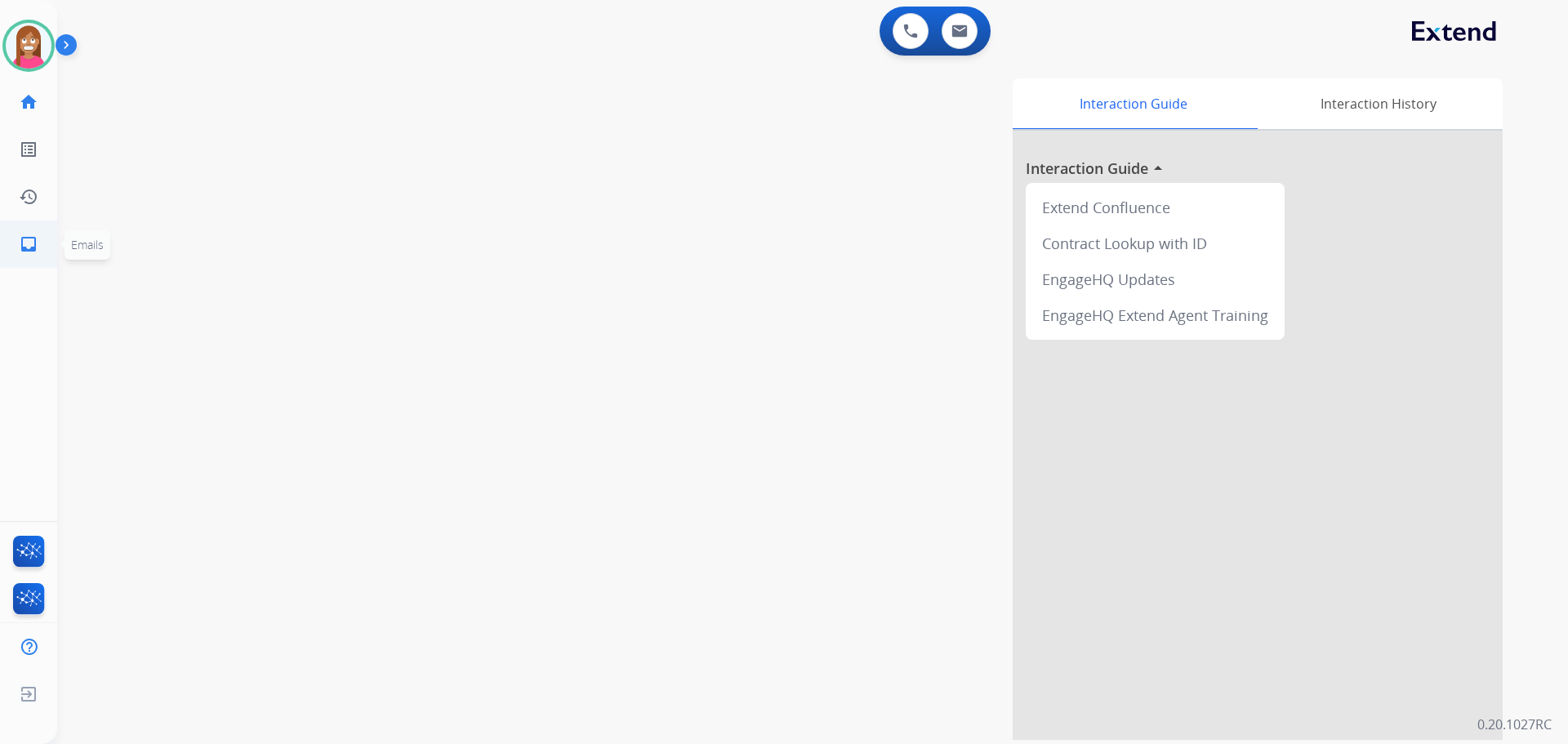
click at [22, 243] on mat-icon "inbox" at bounding box center [29, 244] width 20 height 20
select select "**********"
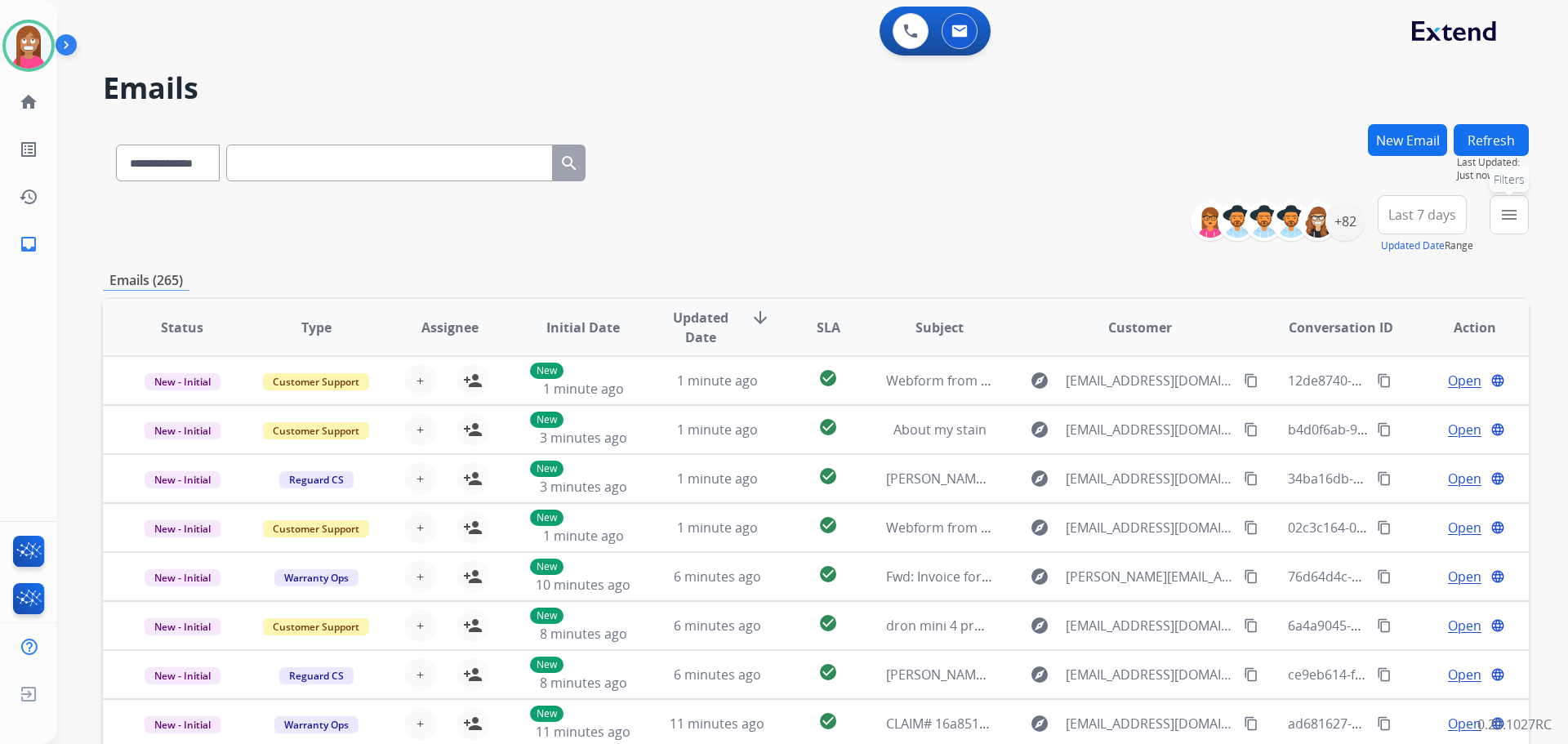
click at [1510, 213] on mat-icon "menu" at bounding box center [1510, 215] width 20 height 20
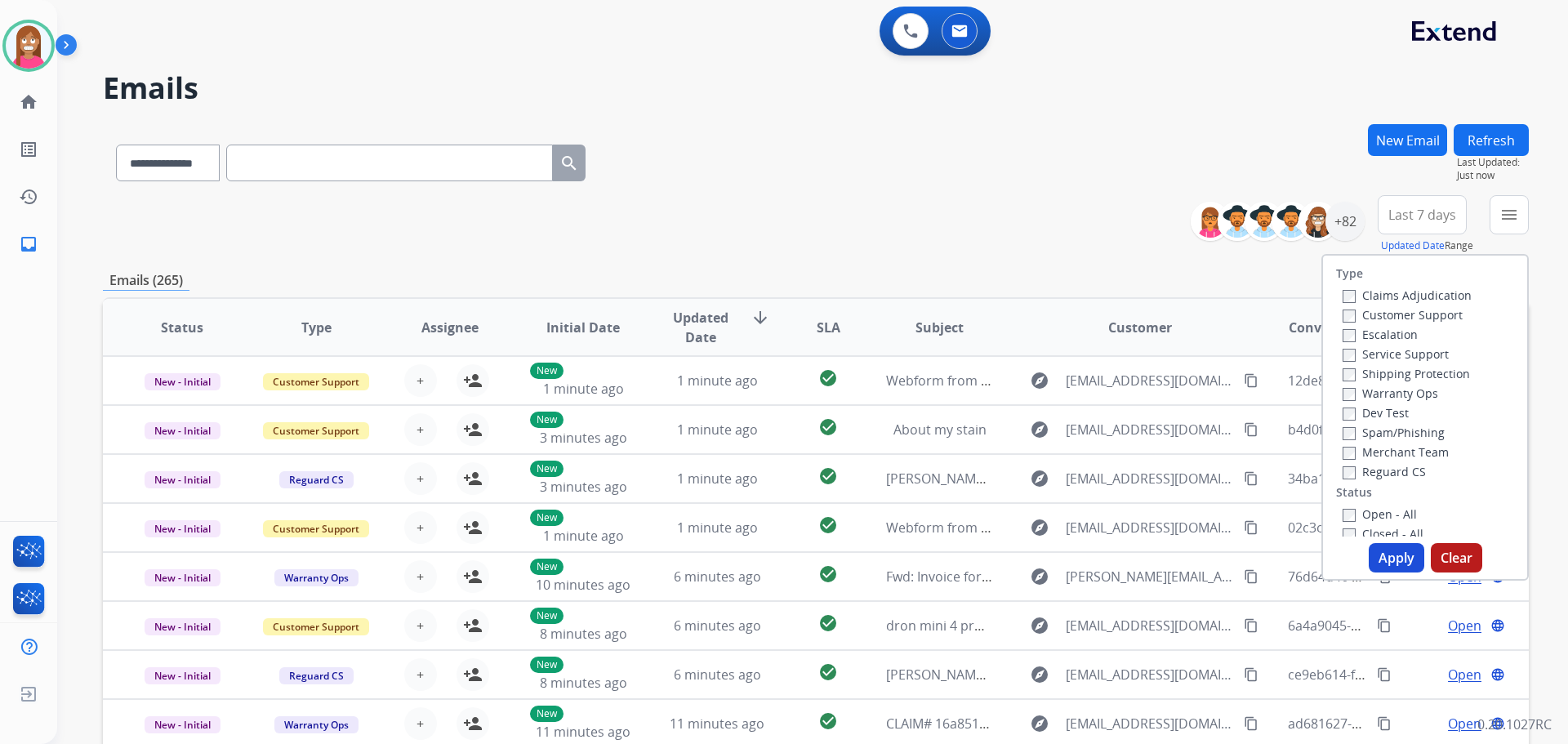
click at [1412, 313] on label "Customer Support" at bounding box center [1402, 315] width 120 height 16
click at [1402, 374] on label "Shipping Protection" at bounding box center [1406, 374] width 128 height 16
click at [1348, 472] on label "Reguard CS" at bounding box center [1384, 472] width 83 height 16
click at [1356, 515] on label "Open - All" at bounding box center [1379, 514] width 74 height 16
click at [1388, 561] on button "Apply" at bounding box center [1397, 558] width 55 height 30
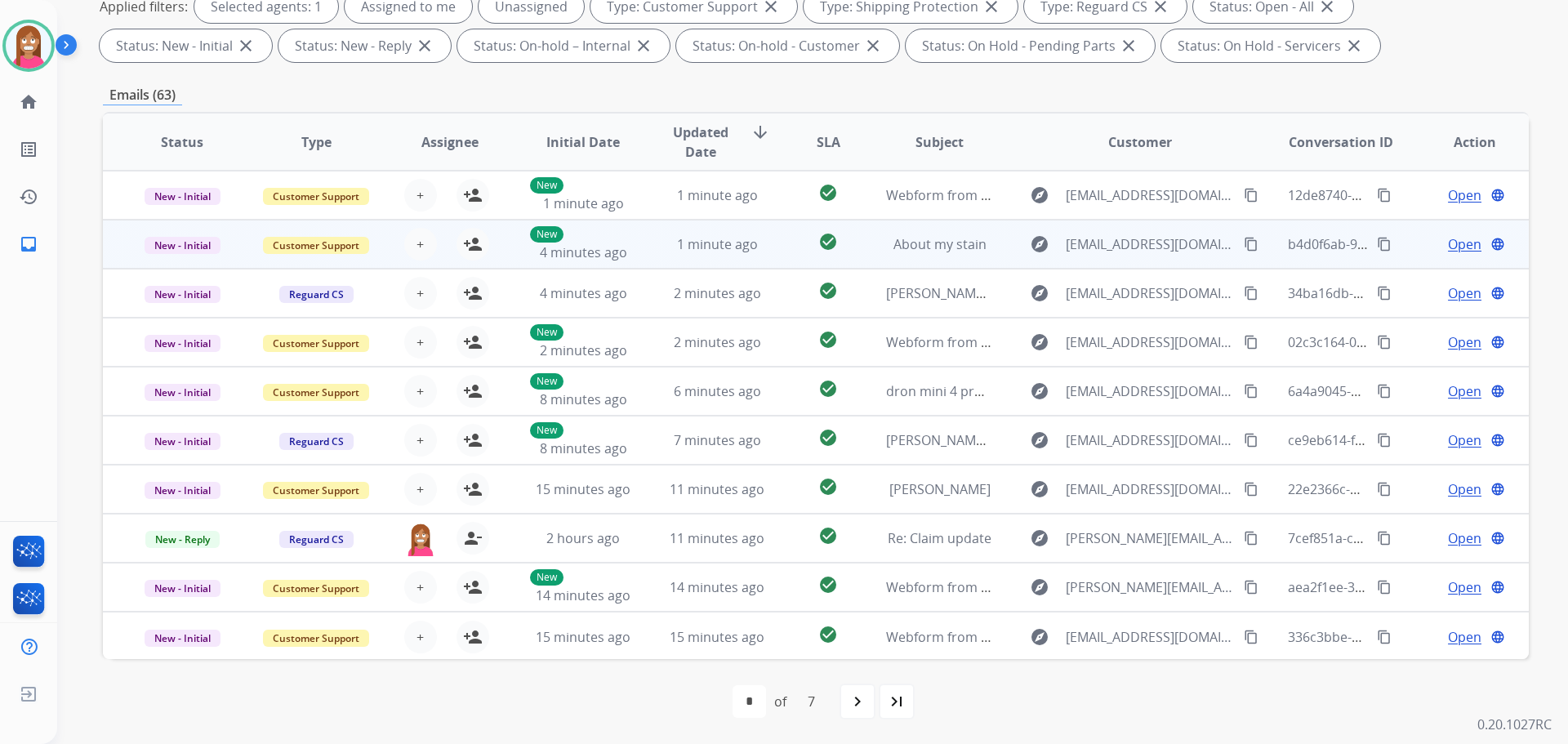
scroll to position [2, 0]
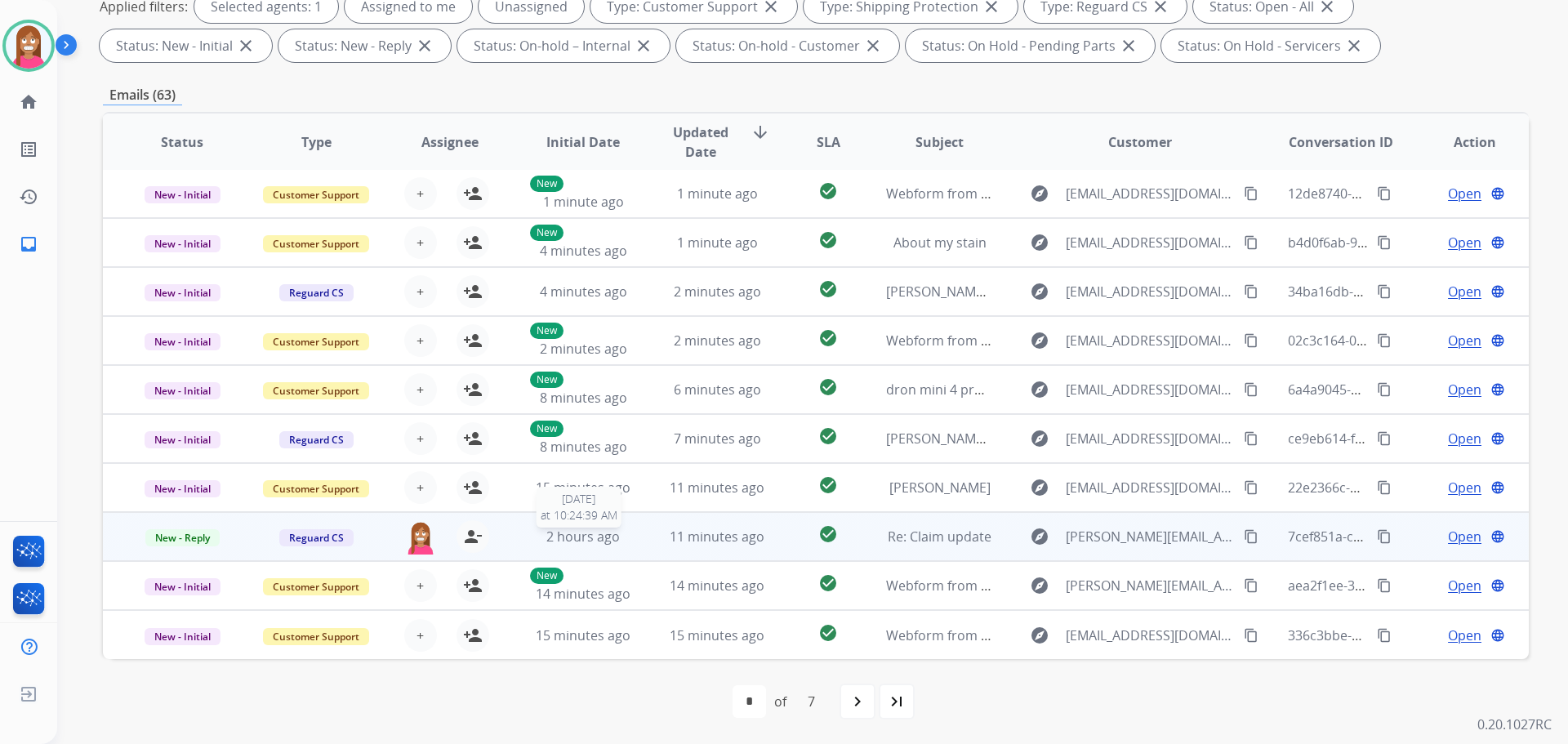
click at [628, 543] on div "2 hours ago" at bounding box center [583, 536] width 107 height 20
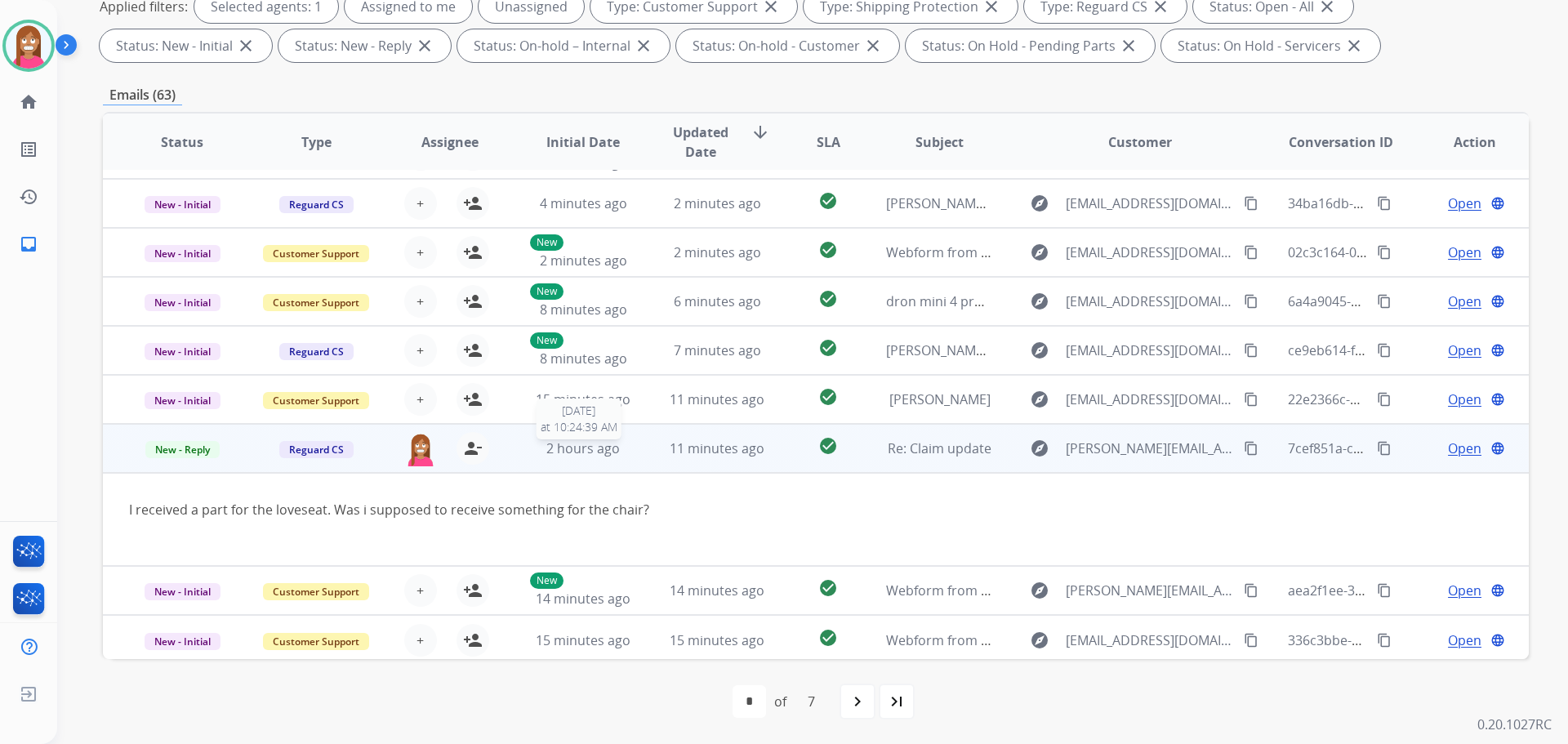
scroll to position [95, 0]
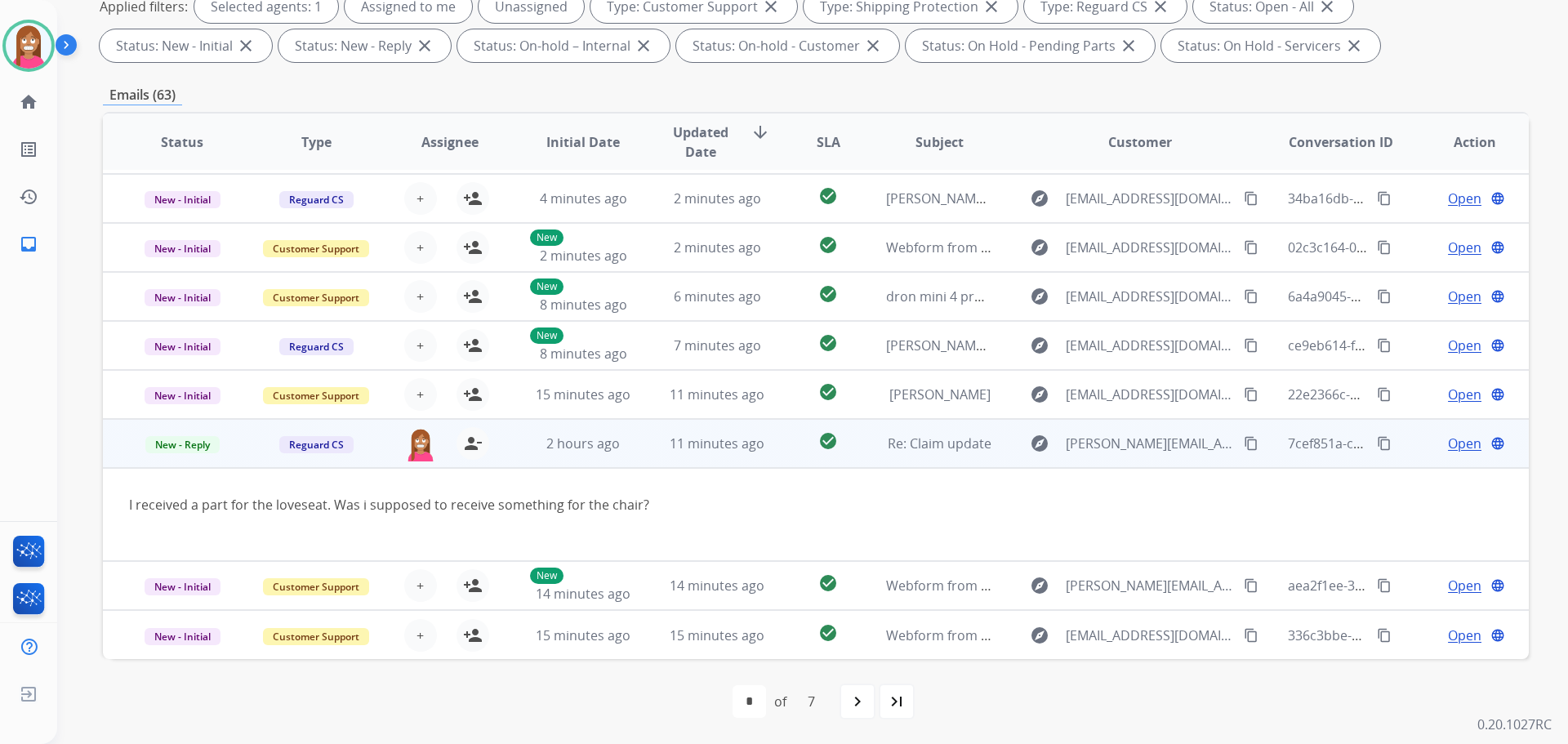
click at [1244, 447] on mat-icon "content_copy" at bounding box center [1251, 443] width 15 height 15
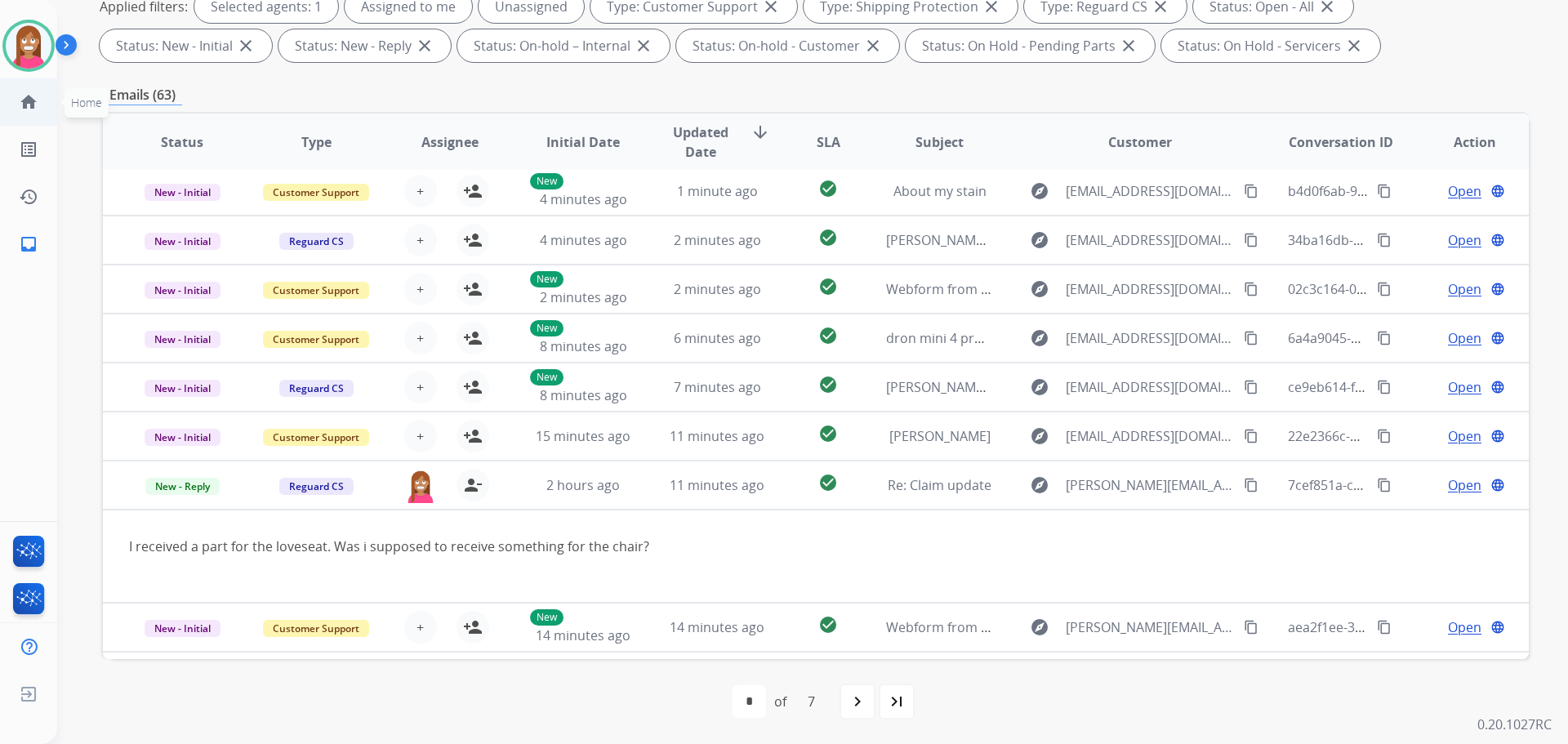
scroll to position [13, 0]
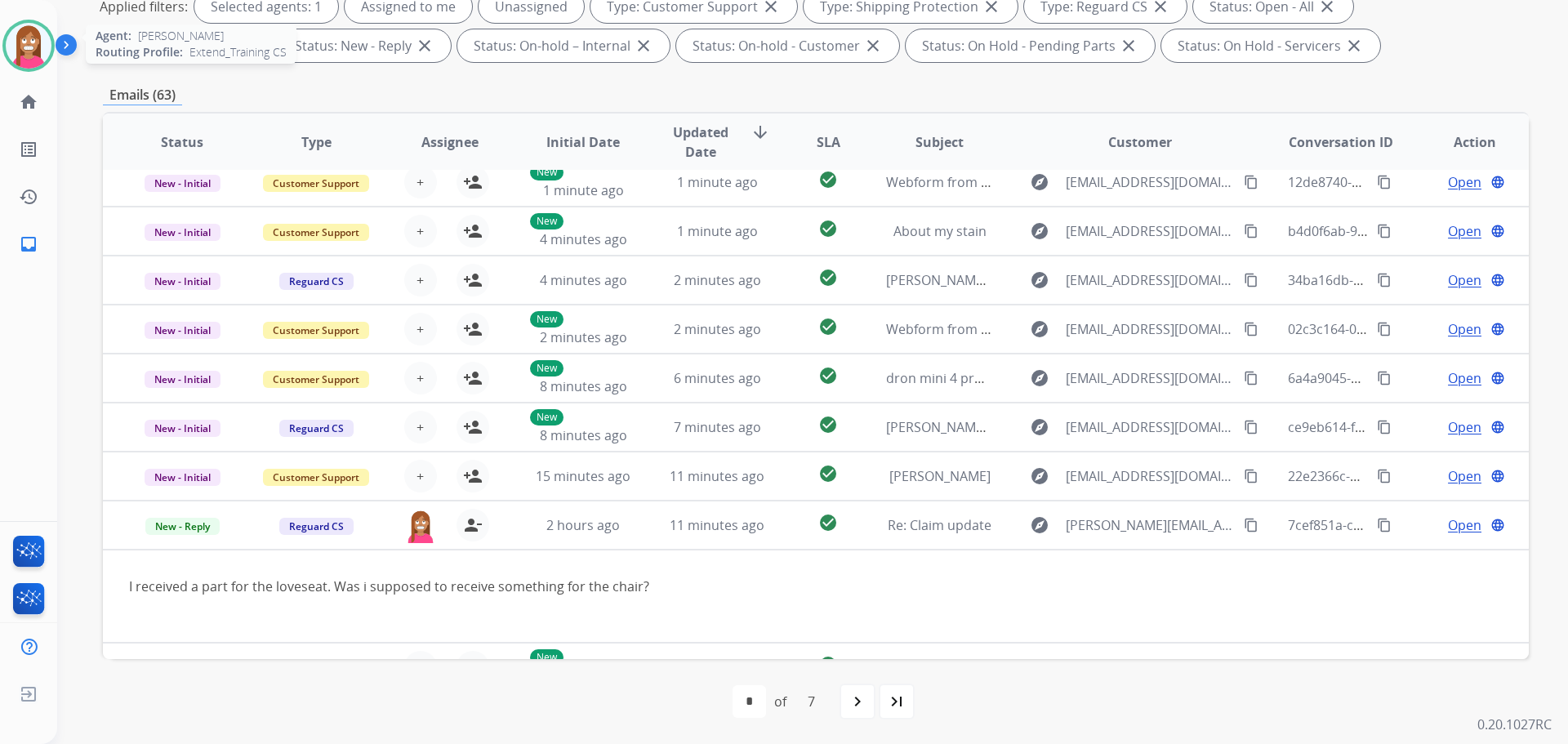
click at [23, 60] on img at bounding box center [29, 46] width 46 height 46
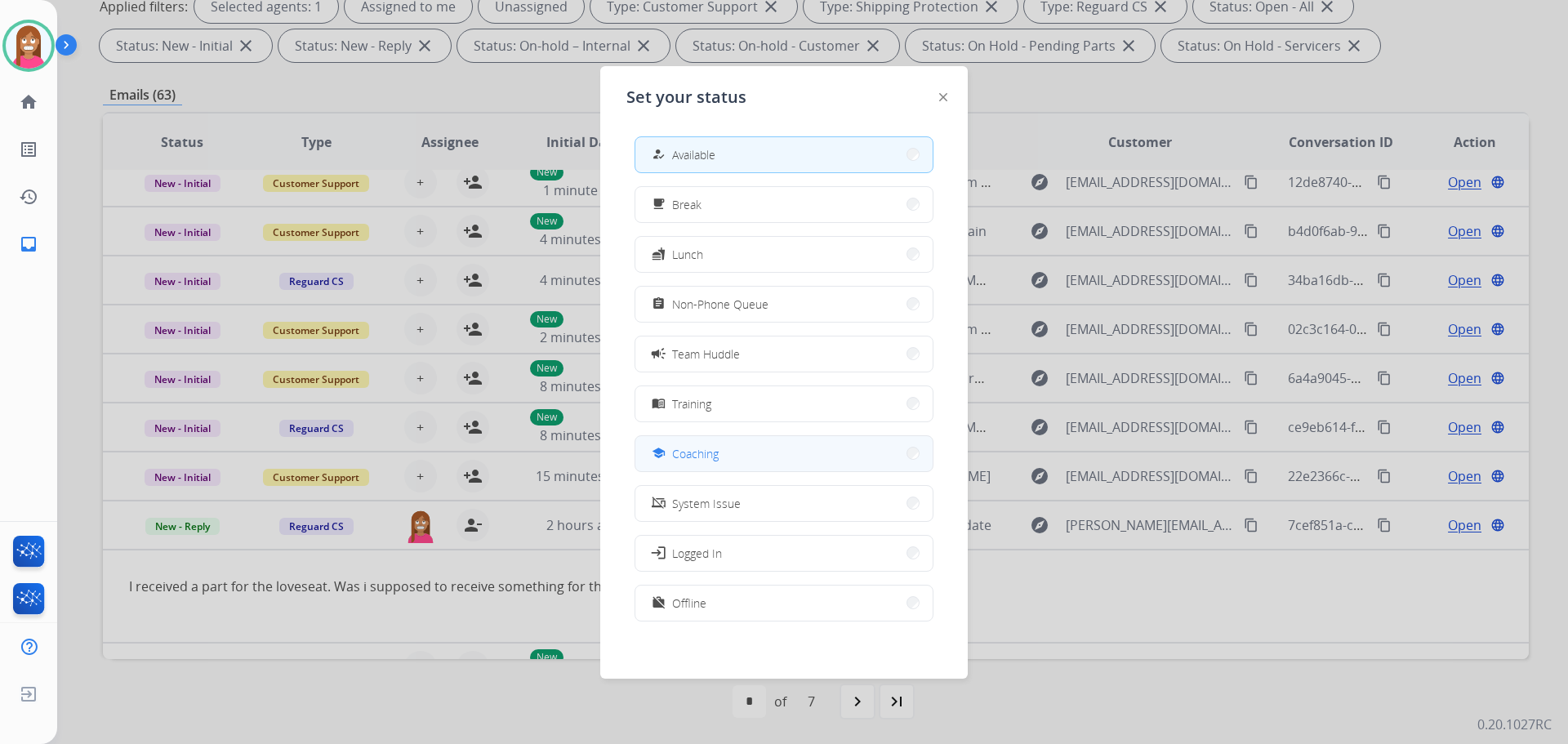
click at [693, 451] on span "Coaching" at bounding box center [695, 453] width 47 height 17
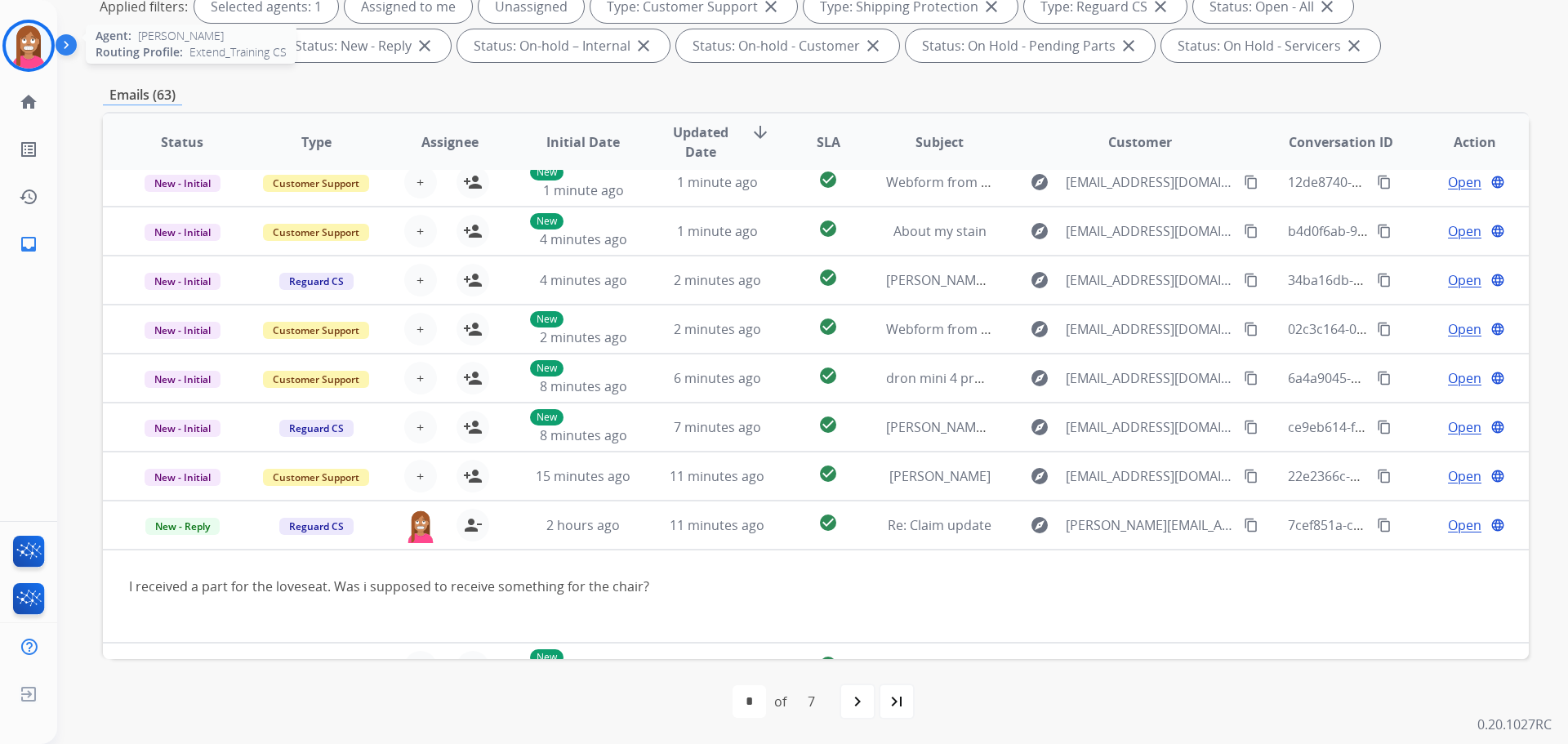
click at [23, 45] on img at bounding box center [29, 46] width 46 height 46
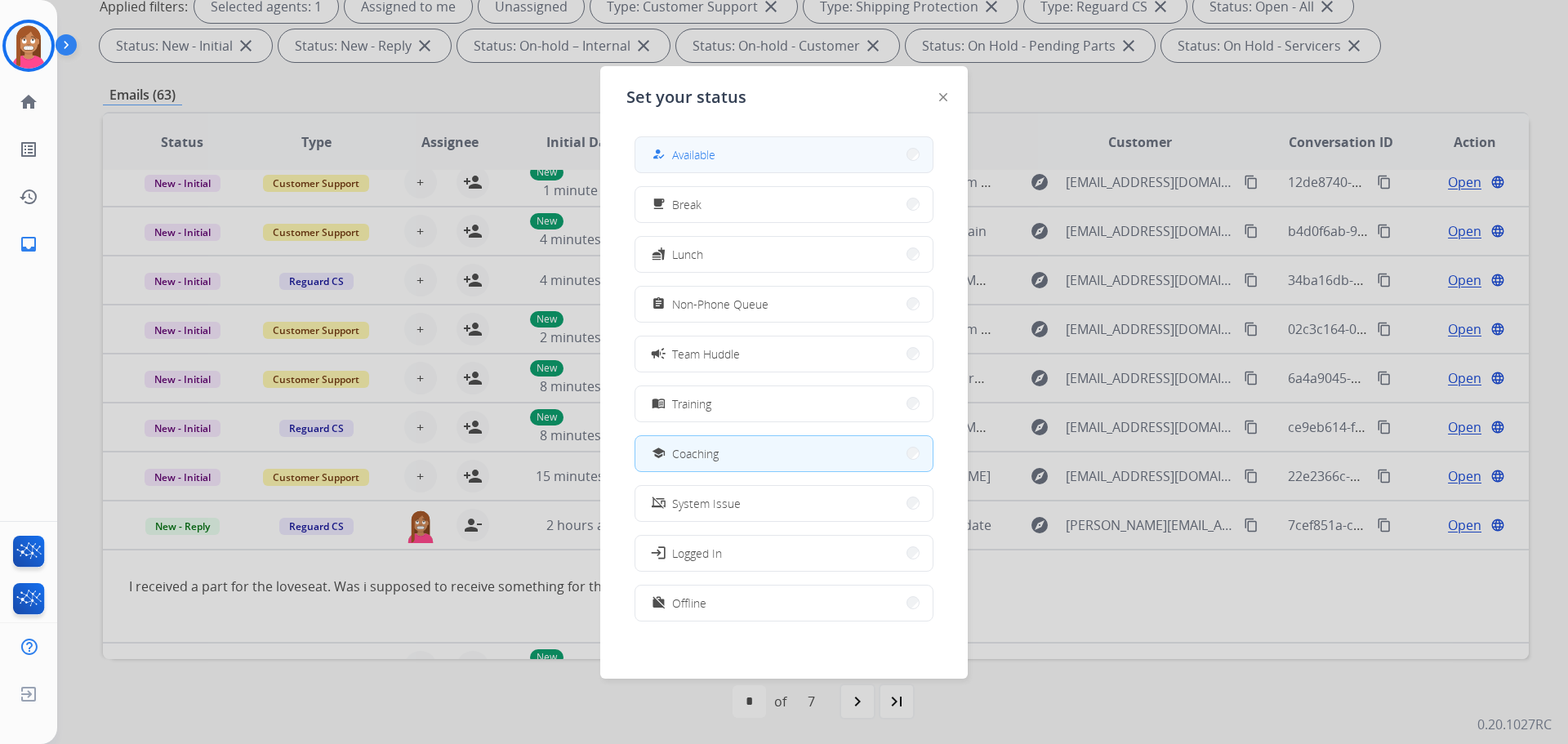
click at [674, 147] on div "how_to_reg Available" at bounding box center [682, 154] width 67 height 20
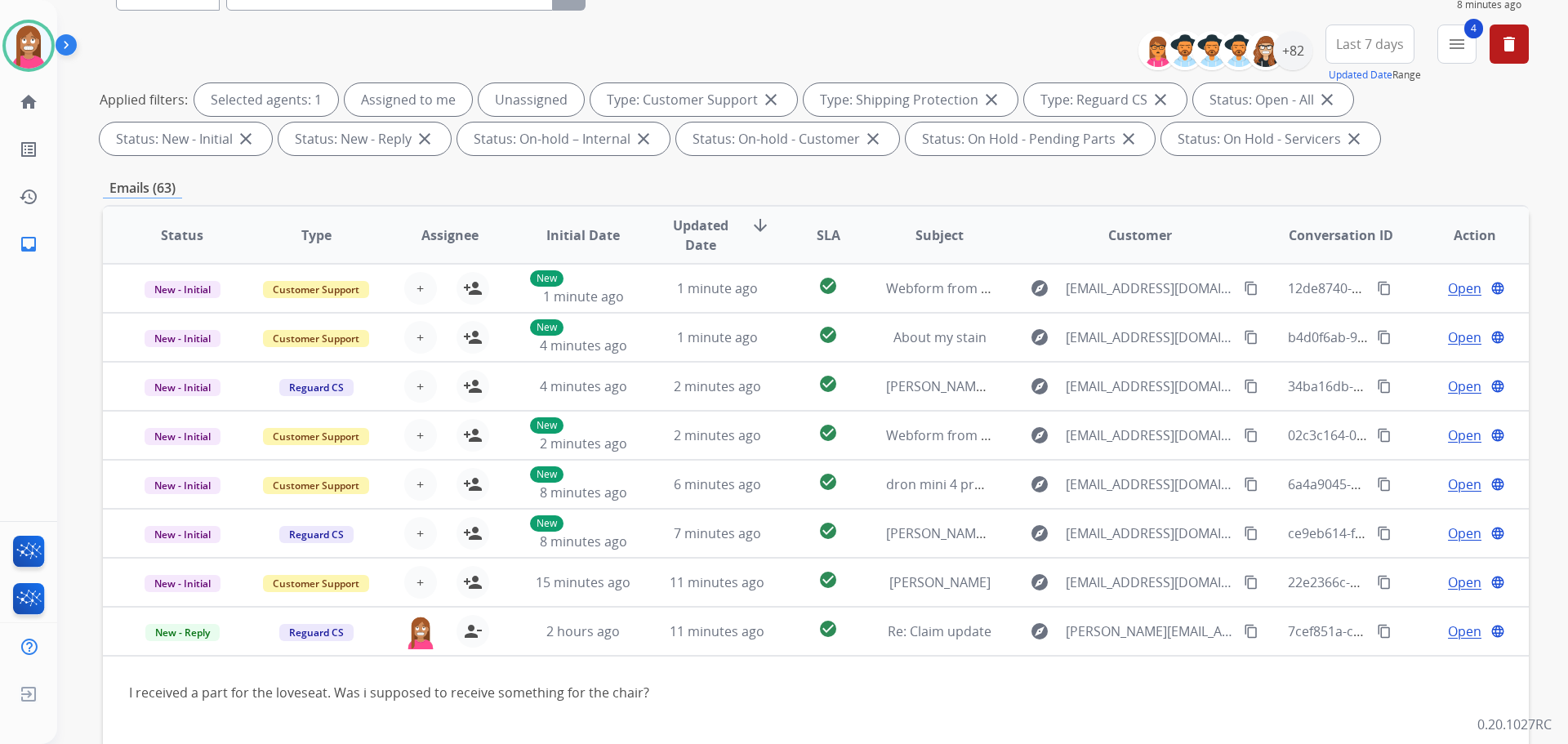
scroll to position [0, 0]
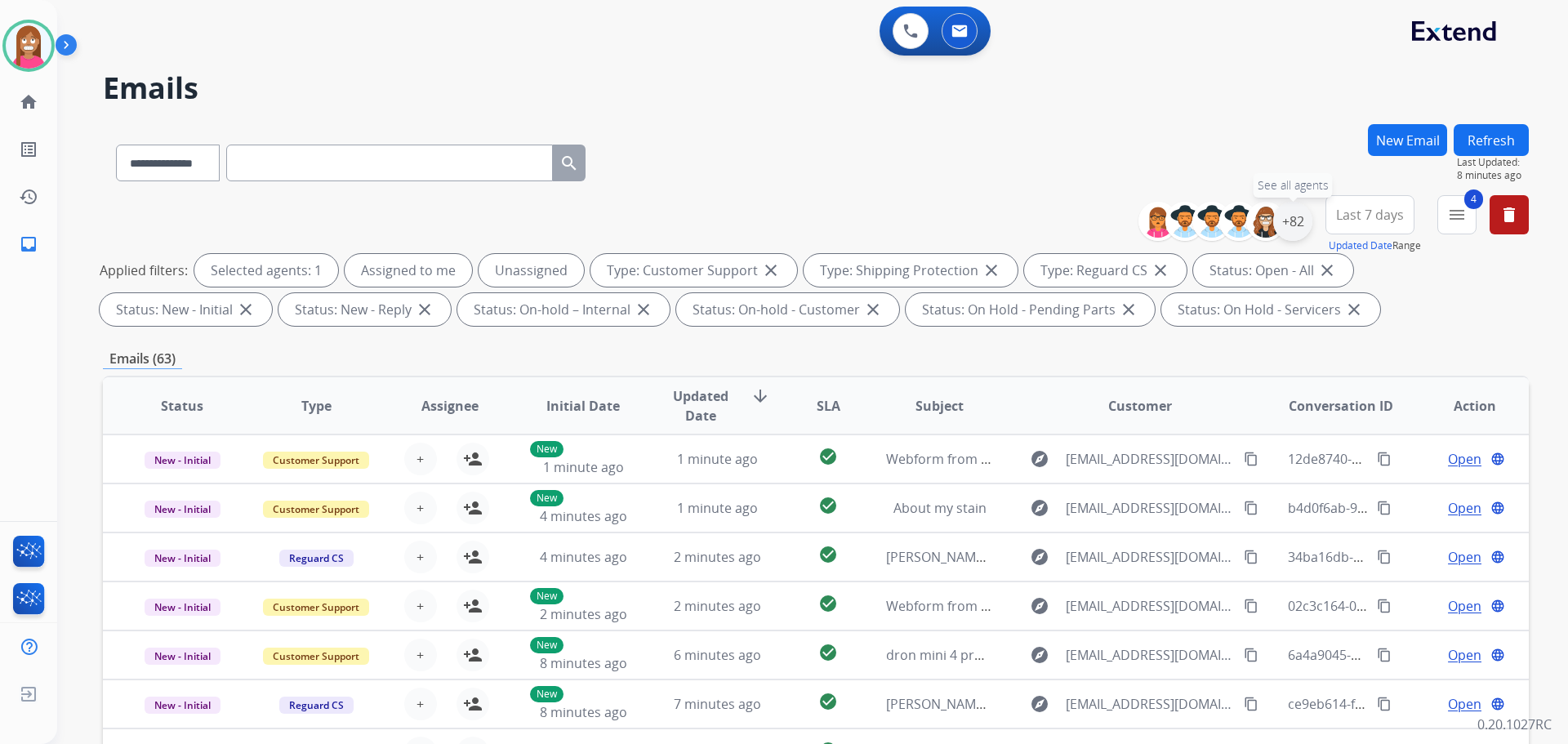
click at [1289, 229] on div "+82" at bounding box center [1293, 222] width 40 height 40
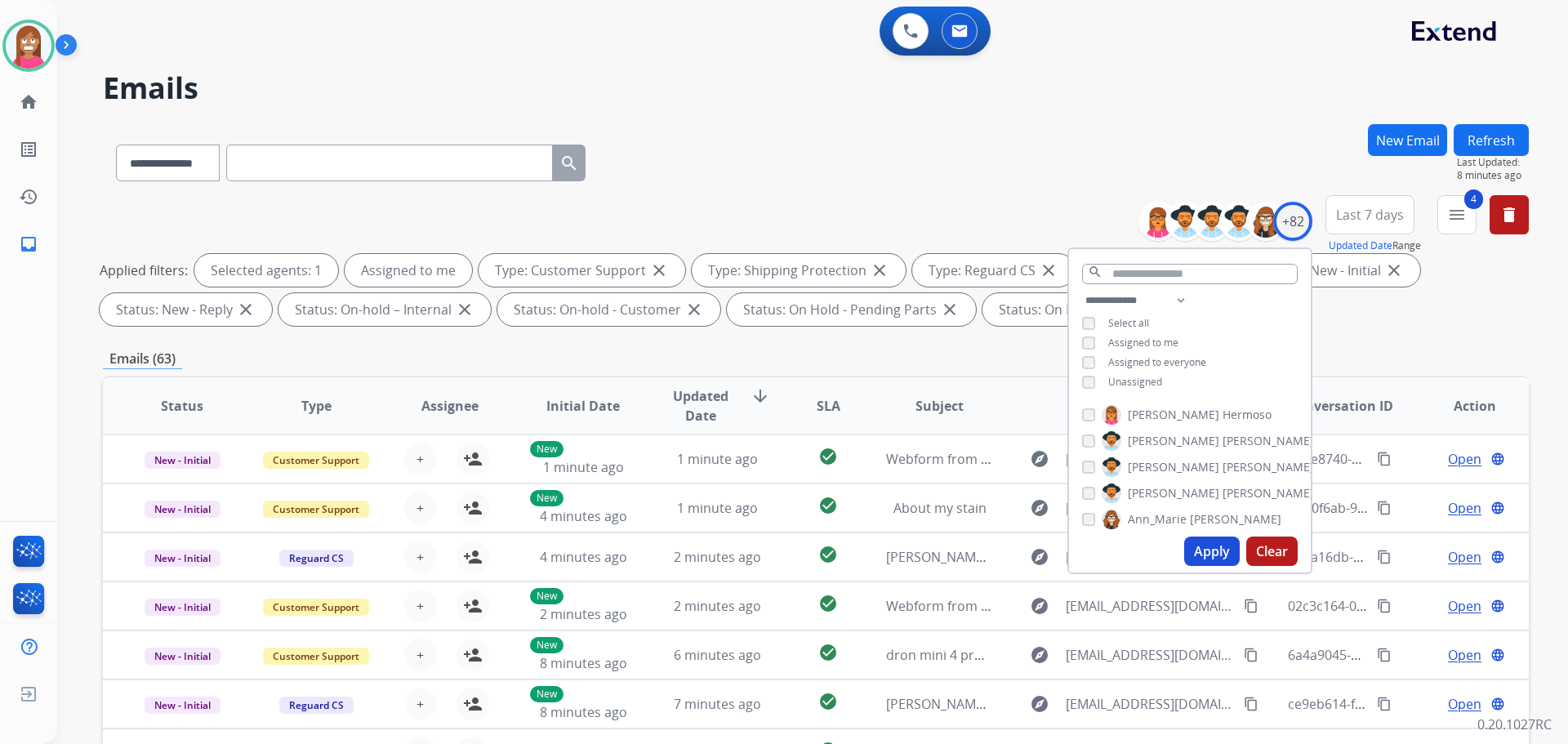
click at [1213, 557] on button "Apply" at bounding box center [1212, 551] width 55 height 30
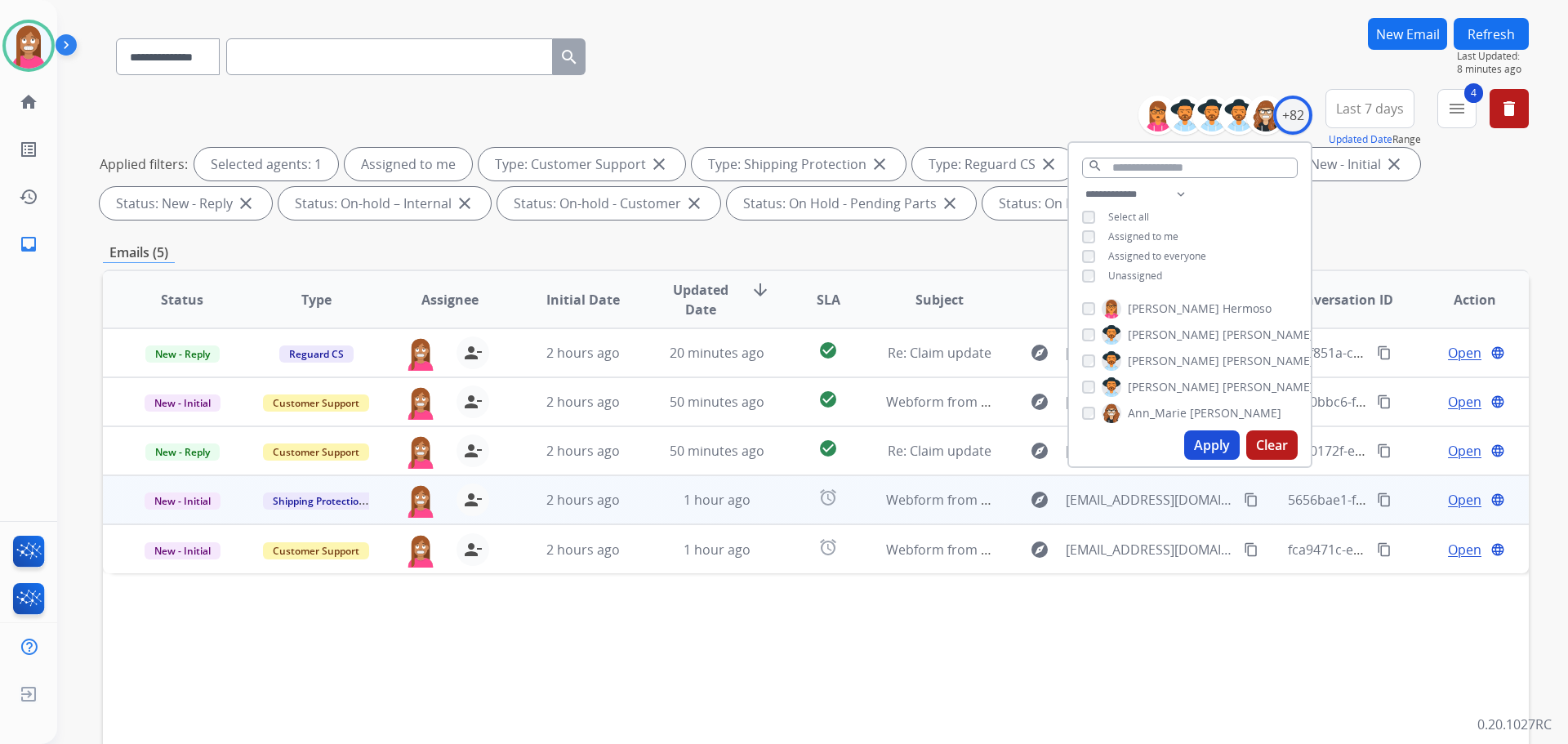
scroll to position [163, 0]
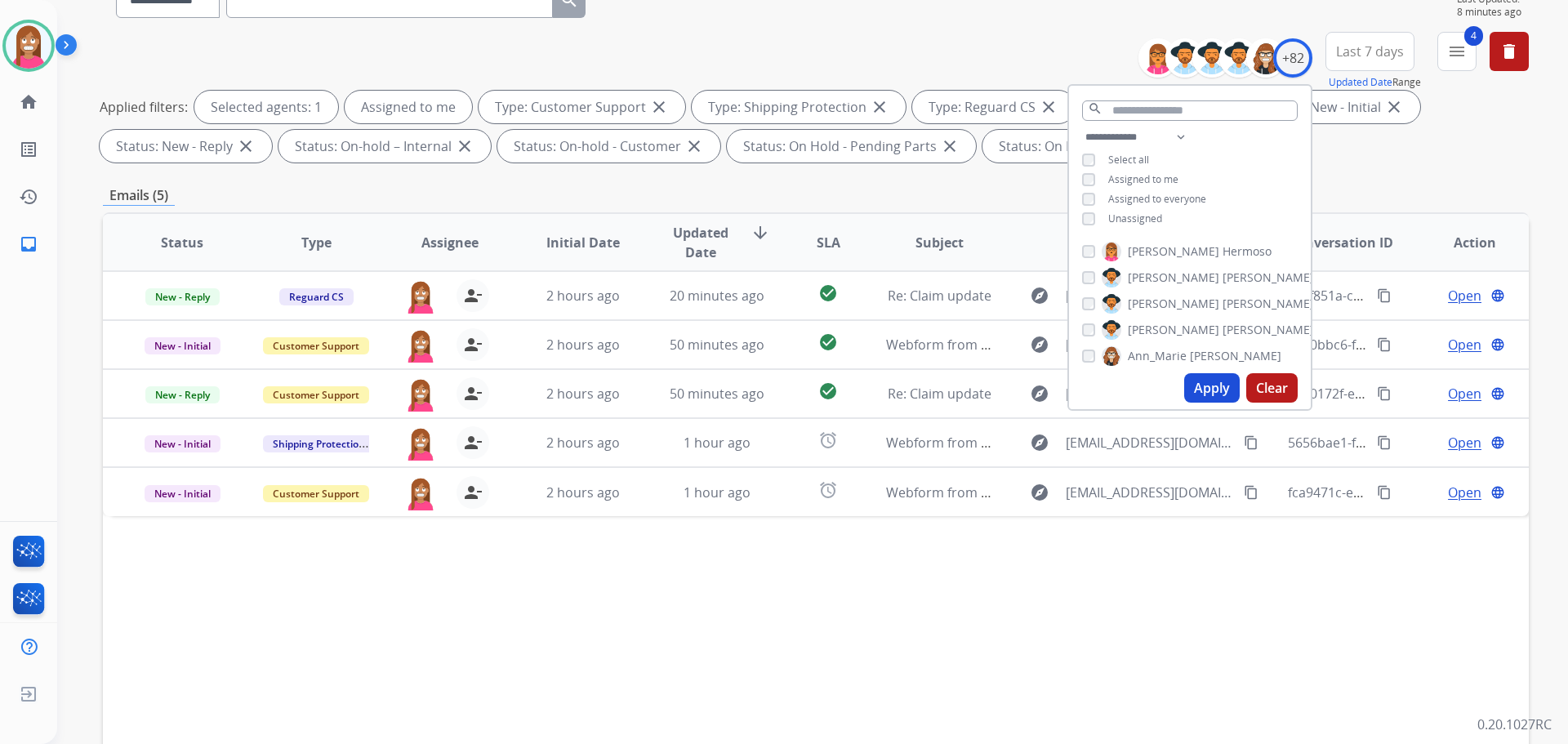
click at [507, 571] on div "Status Type Assignee Initial Date Updated Date arrow_downward SLA Subject Custo…" at bounding box center [816, 486] width 1426 height 547
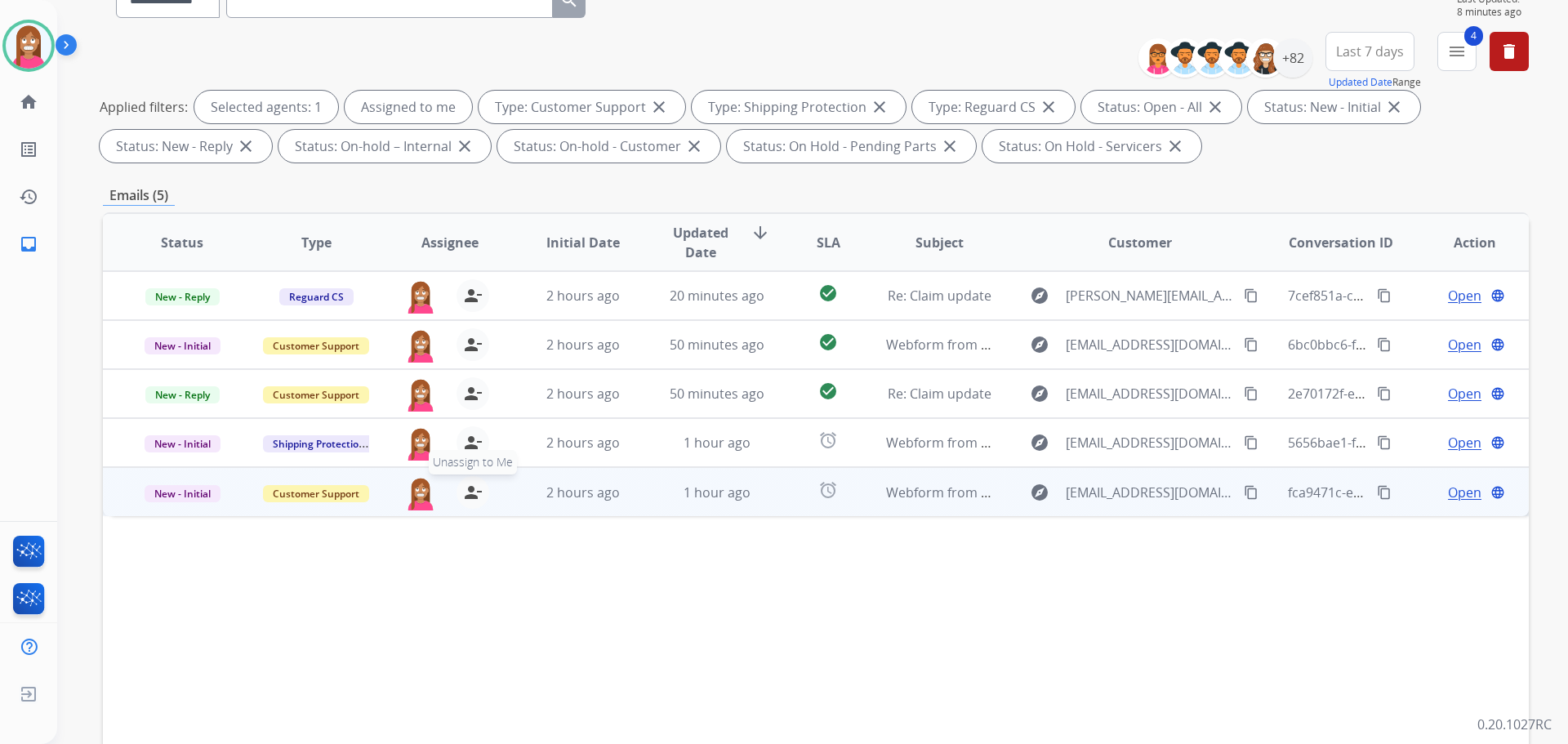
click at [463, 495] on mat-icon "person_remove" at bounding box center [473, 493] width 20 height 20
click at [467, 496] on mat-icon "person_add" at bounding box center [473, 493] width 20 height 20
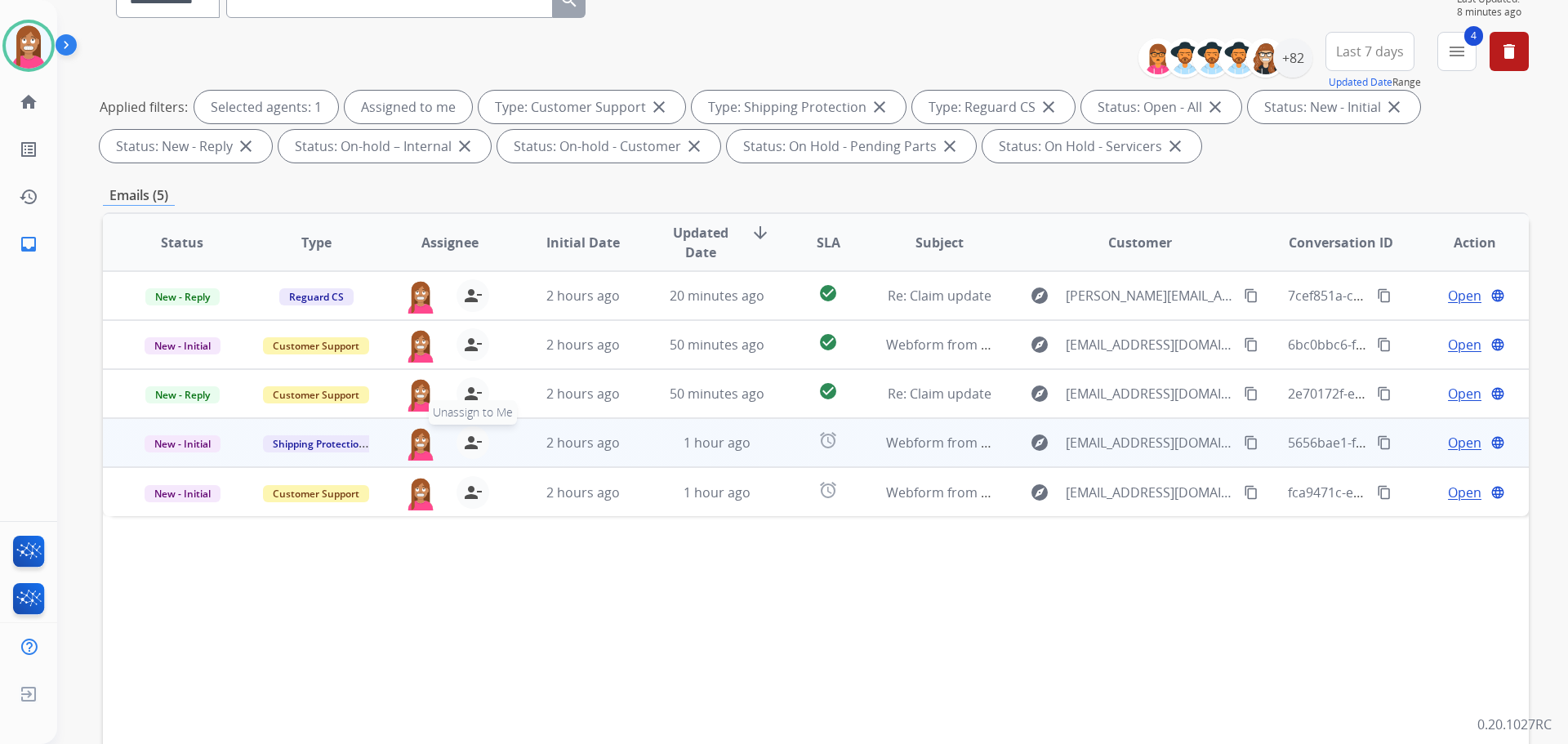
click at [474, 442] on mat-icon "person_remove" at bounding box center [473, 442] width 20 height 20
click at [474, 442] on mat-icon "person_add" at bounding box center [473, 442] width 20 height 20
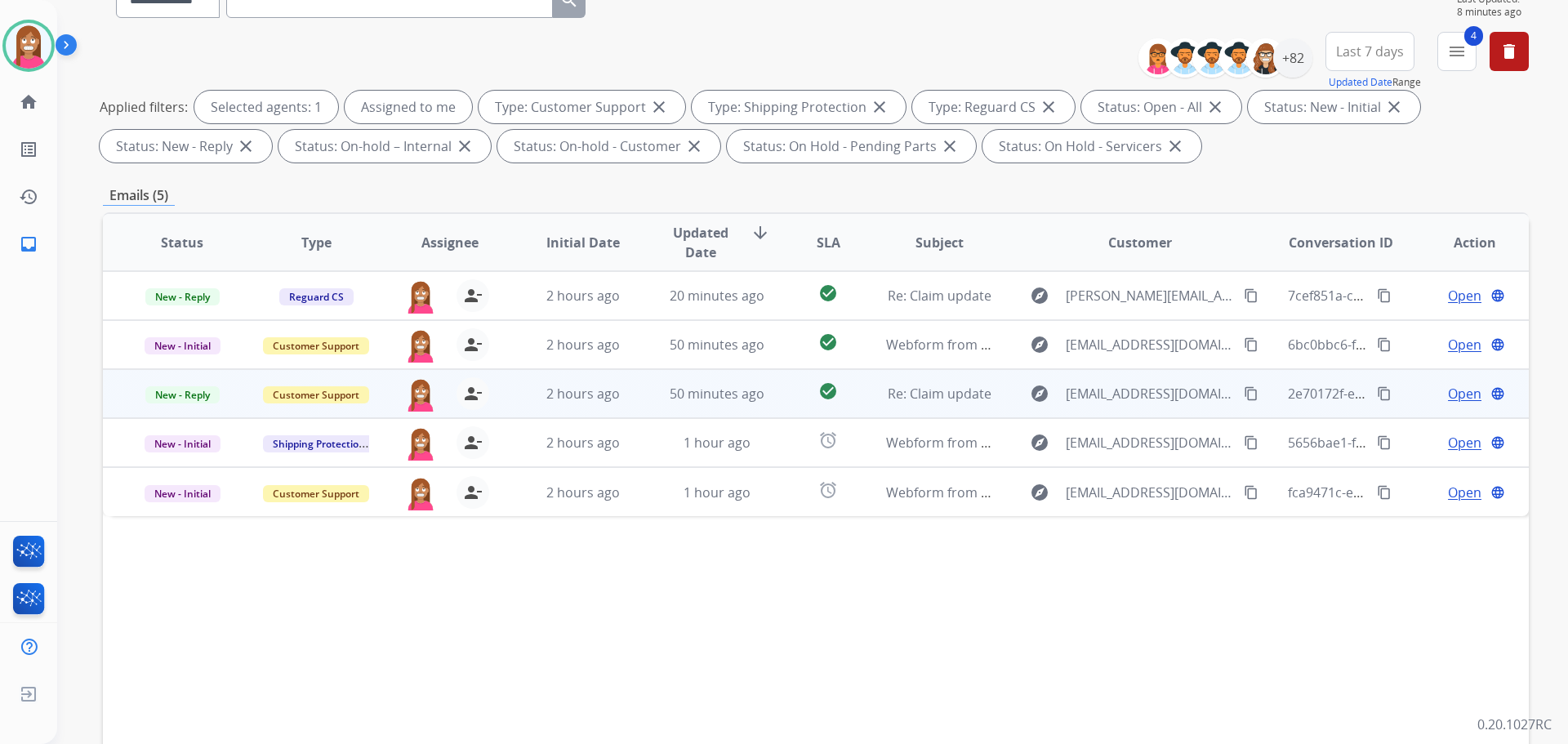
click at [632, 404] on td "2 hours ago" at bounding box center [570, 394] width 134 height 49
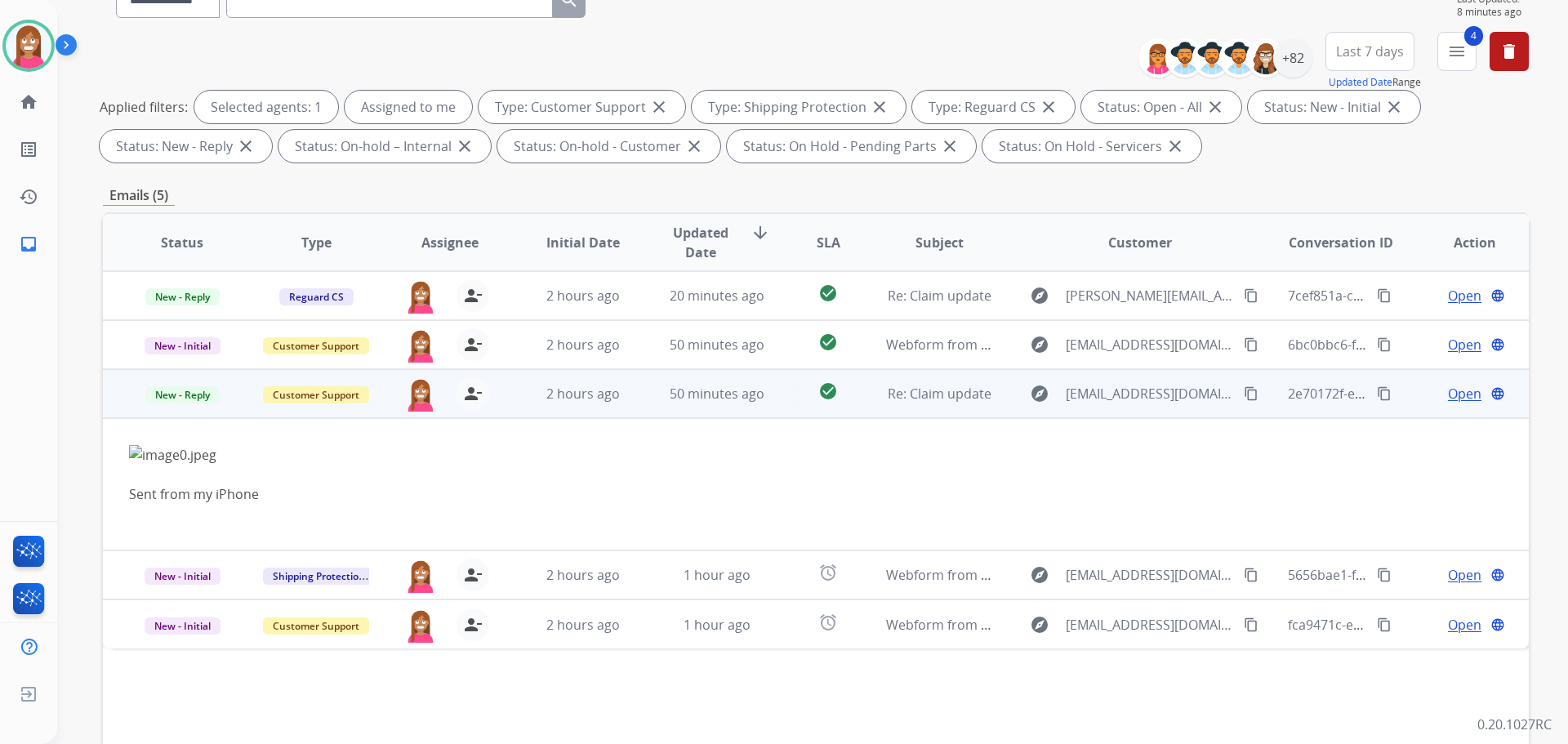
click at [1448, 387] on span "Open" at bounding box center [1465, 394] width 34 height 20
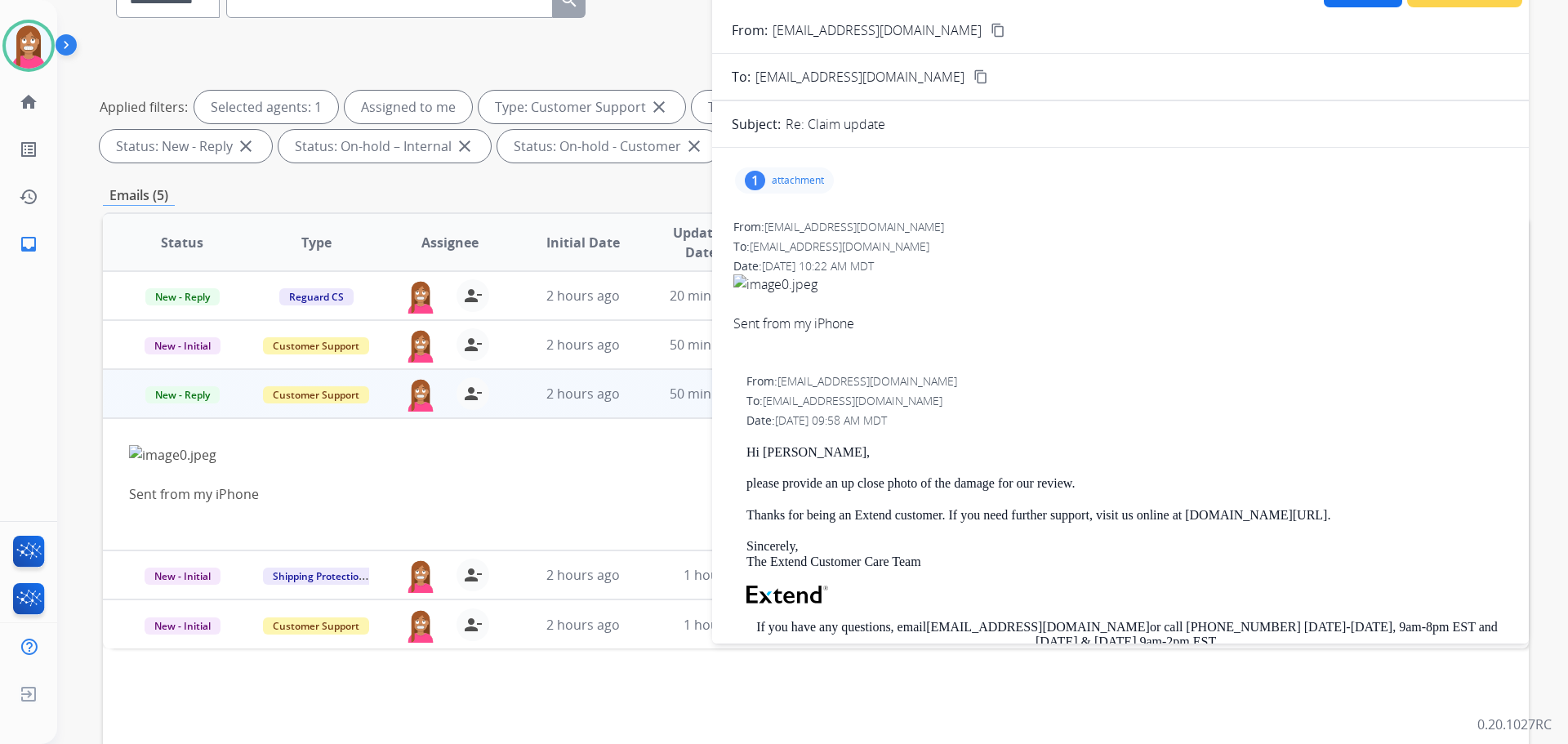
click at [779, 187] on div "1 attachment" at bounding box center [785, 180] width 99 height 26
click at [772, 217] on div at bounding box center [792, 226] width 82 height 57
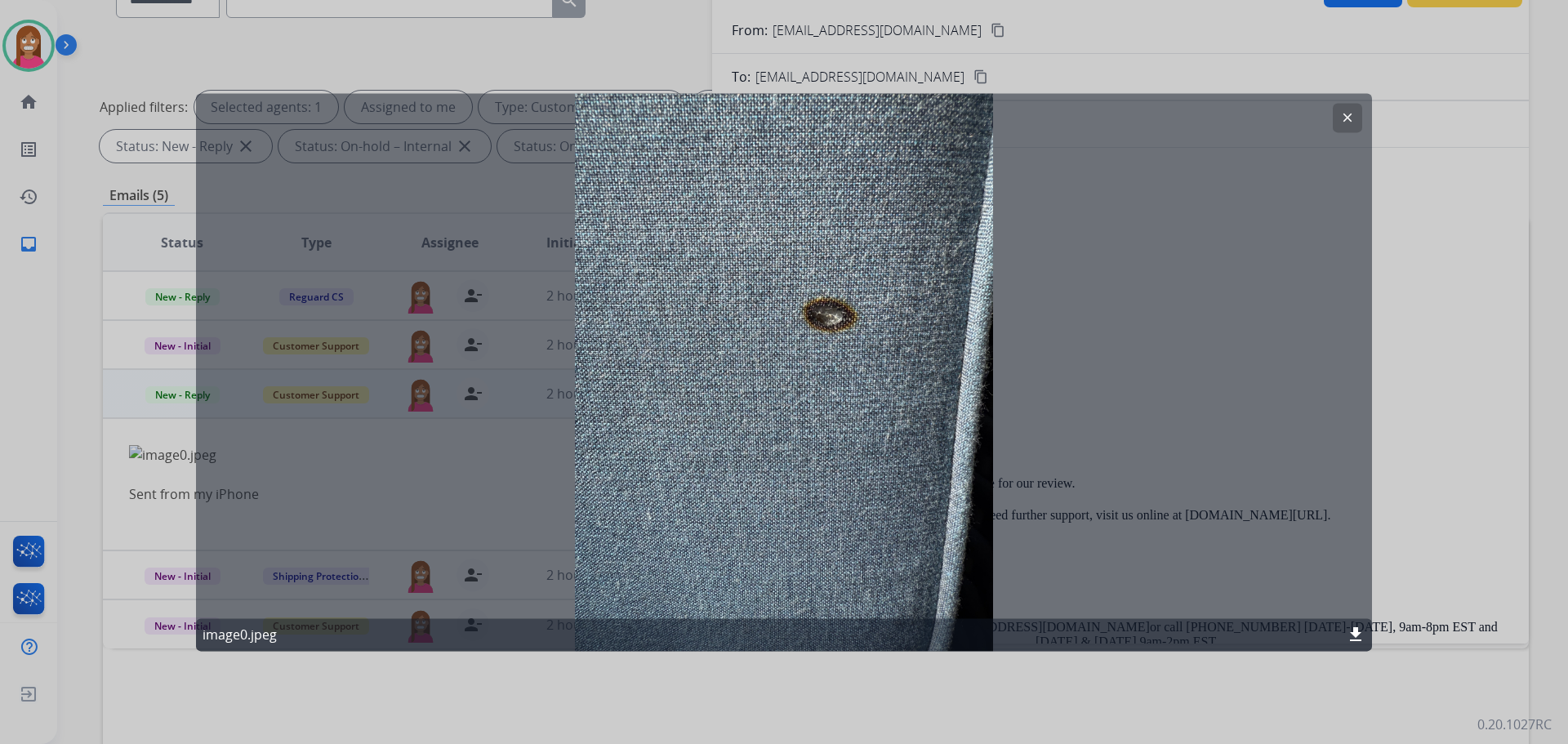
click at [1357, 636] on mat-icon "download" at bounding box center [1356, 634] width 20 height 20
click at [1337, 109] on button "clear" at bounding box center [1347, 118] width 30 height 30
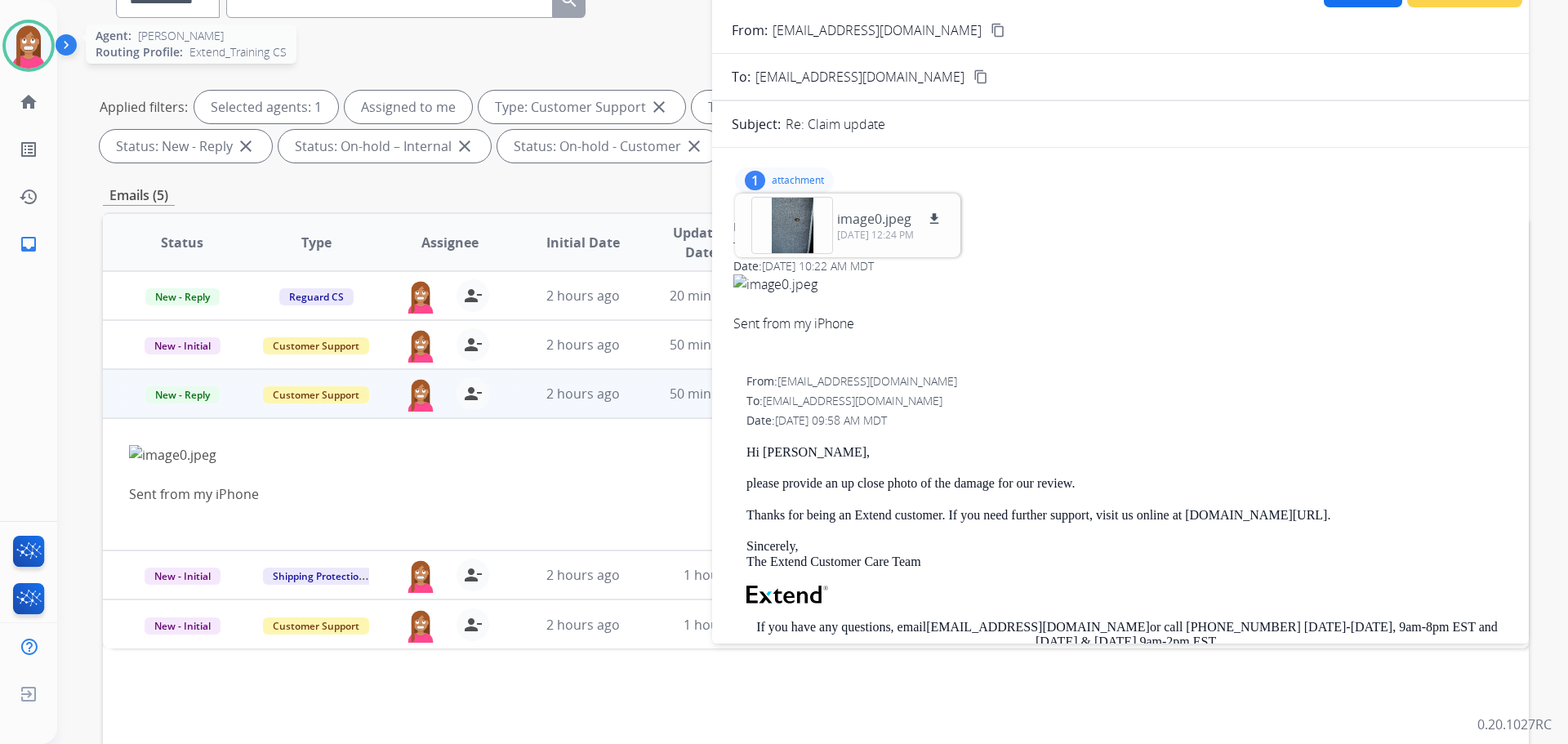
click at [21, 55] on img at bounding box center [29, 46] width 46 height 46
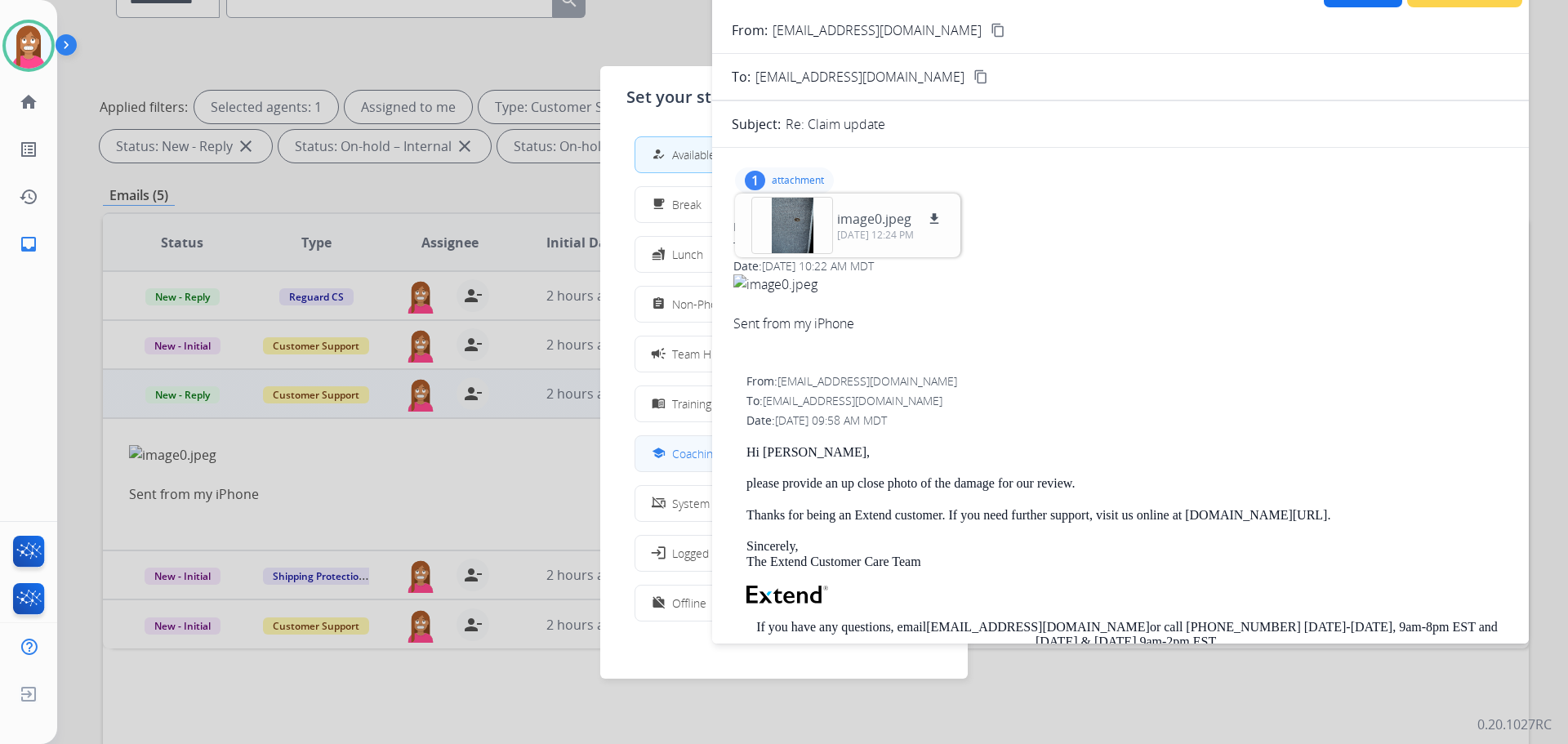
click at [664, 460] on div "school" at bounding box center [660, 453] width 24 height 20
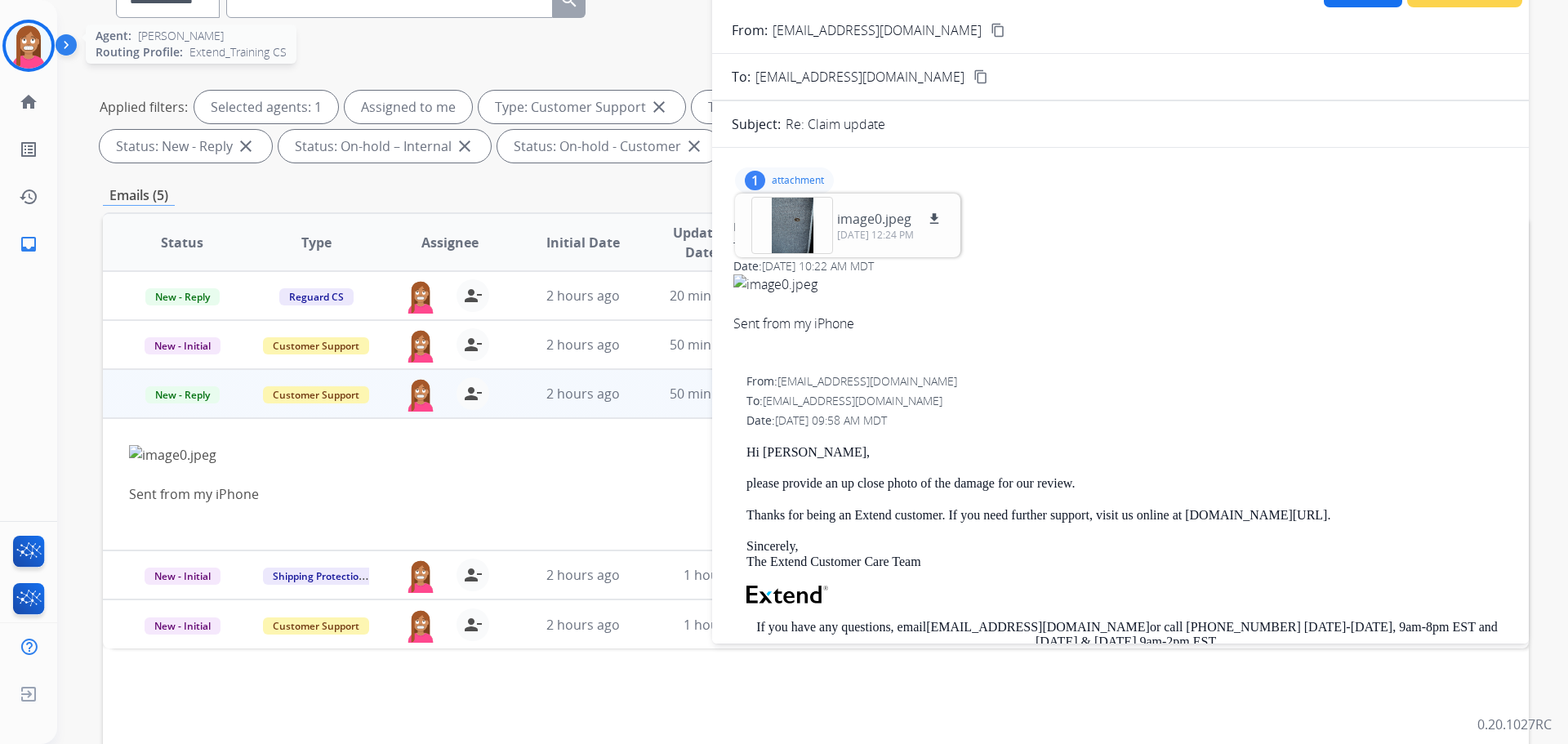
click at [15, 53] on img at bounding box center [29, 46] width 46 height 46
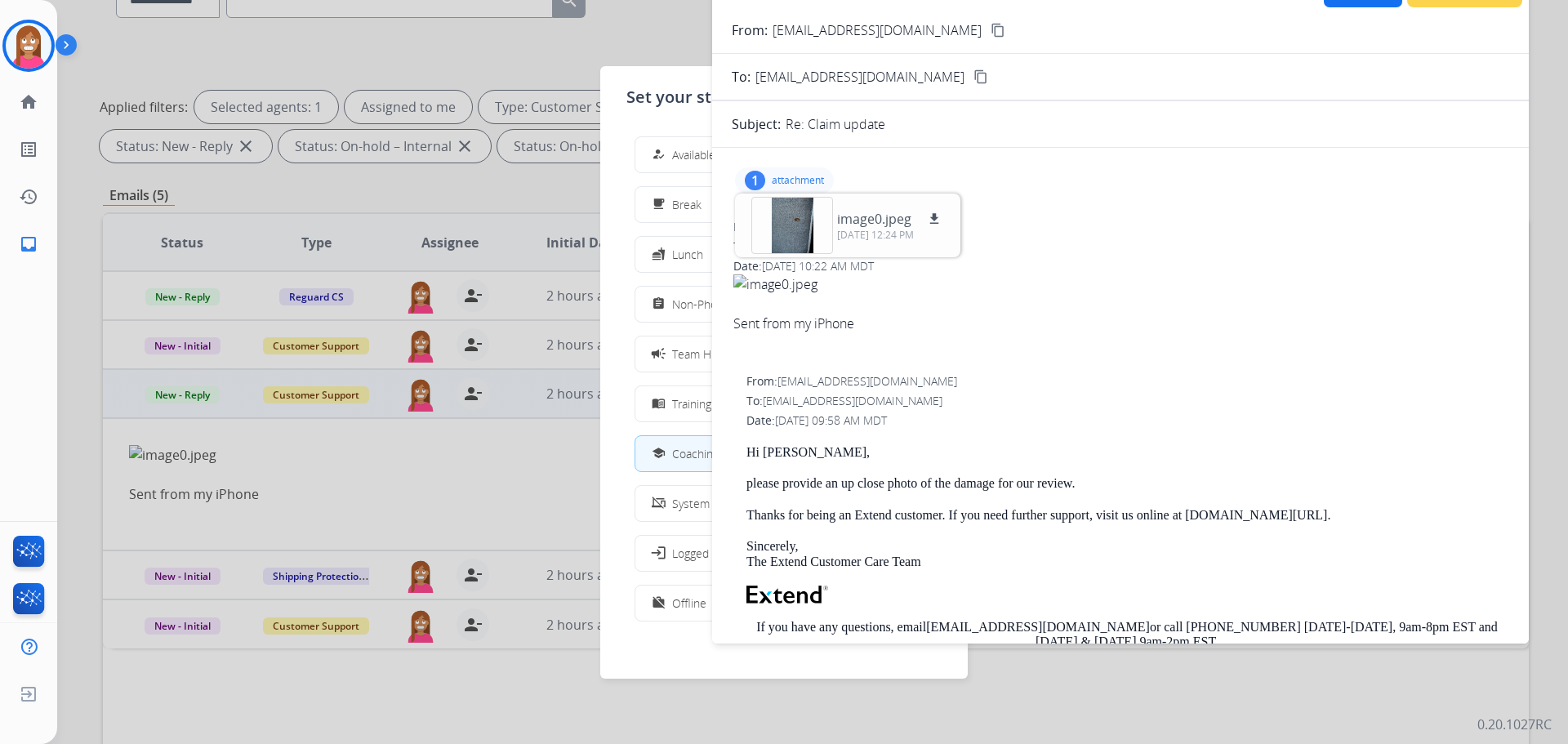
drag, startPoint x: 669, startPoint y: 152, endPoint x: 680, endPoint y: 147, distance: 12.1
click at [672, 156] on div "how_to_reg" at bounding box center [660, 154] width 24 height 20
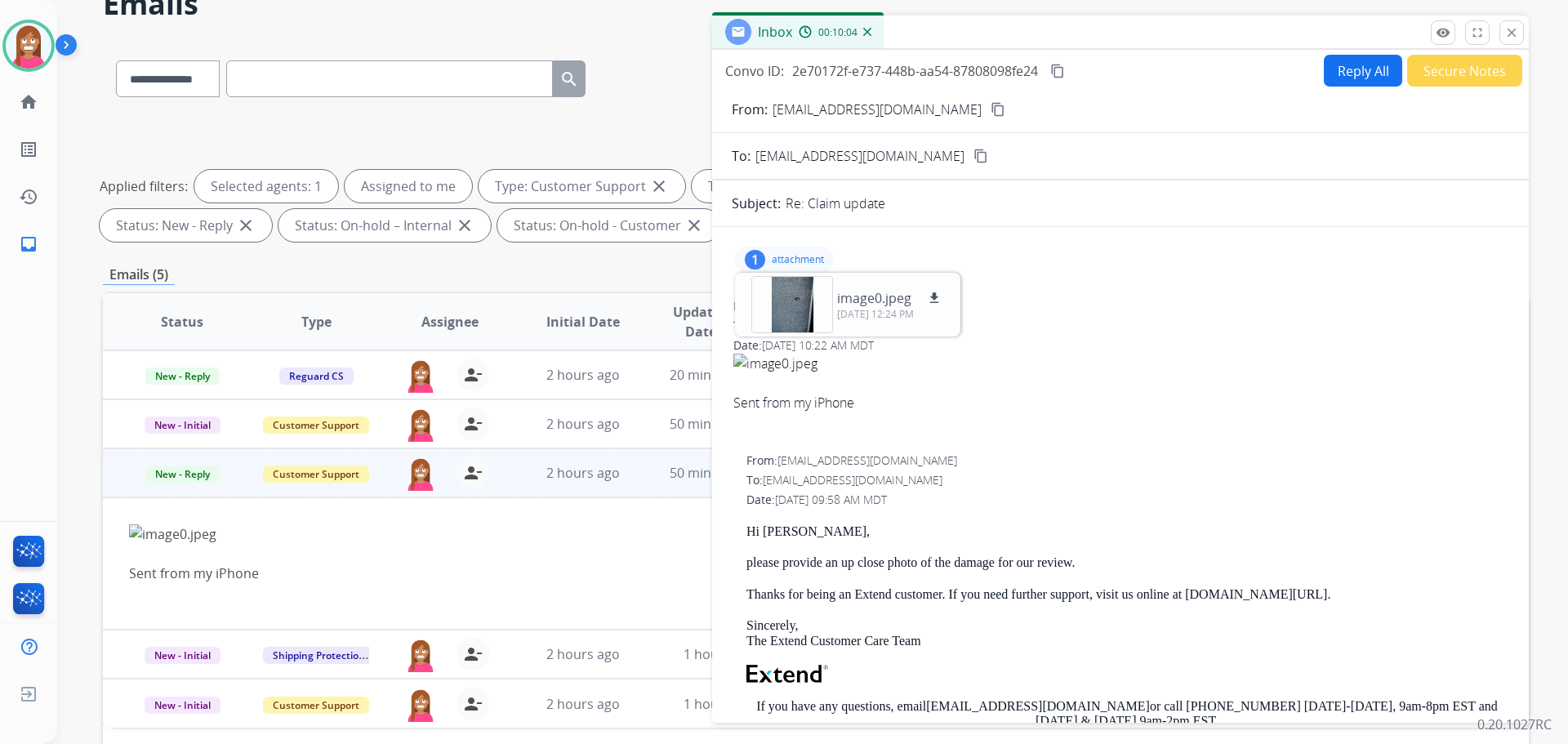
scroll to position [0, 0]
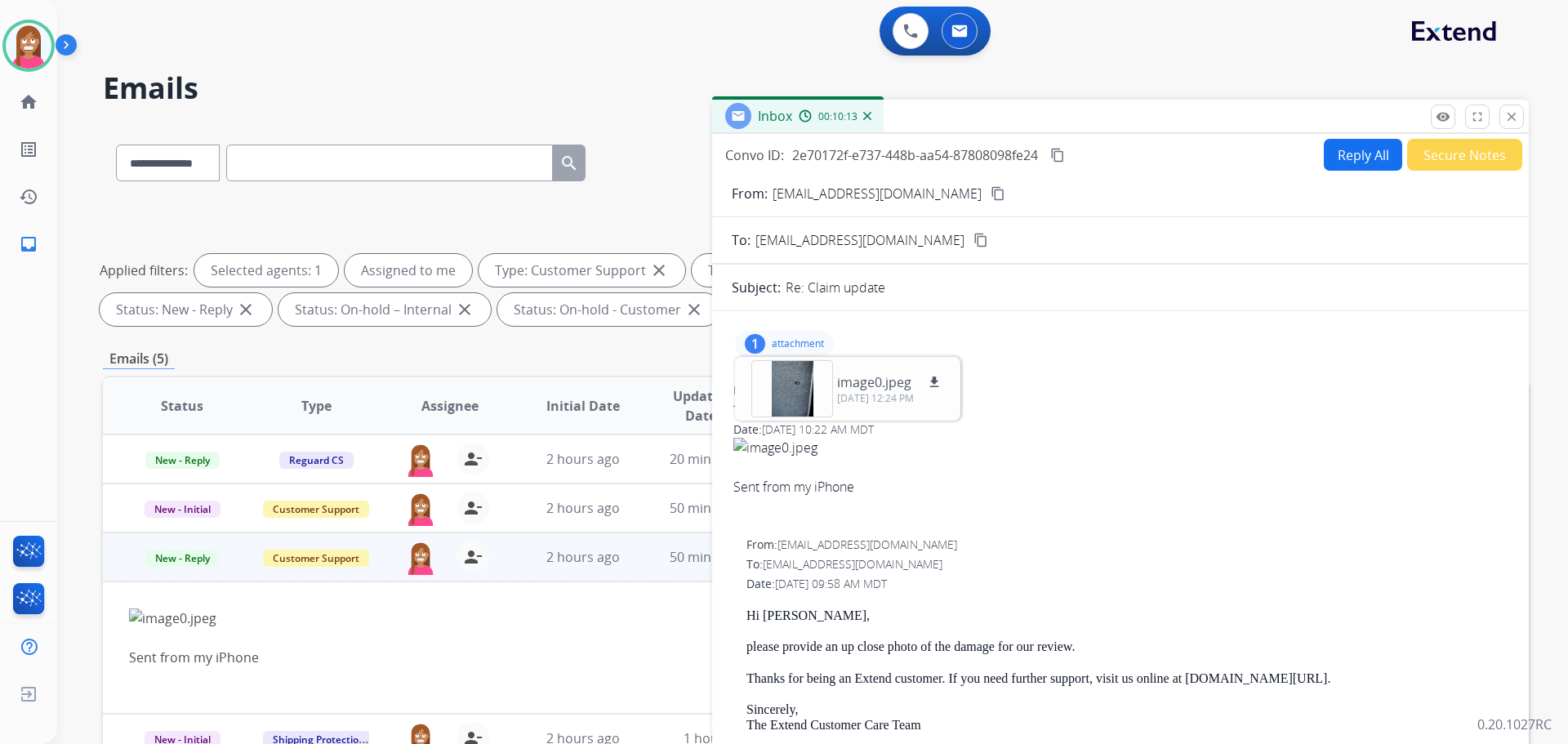
click at [1373, 162] on button "Reply All" at bounding box center [1362, 154] width 78 height 32
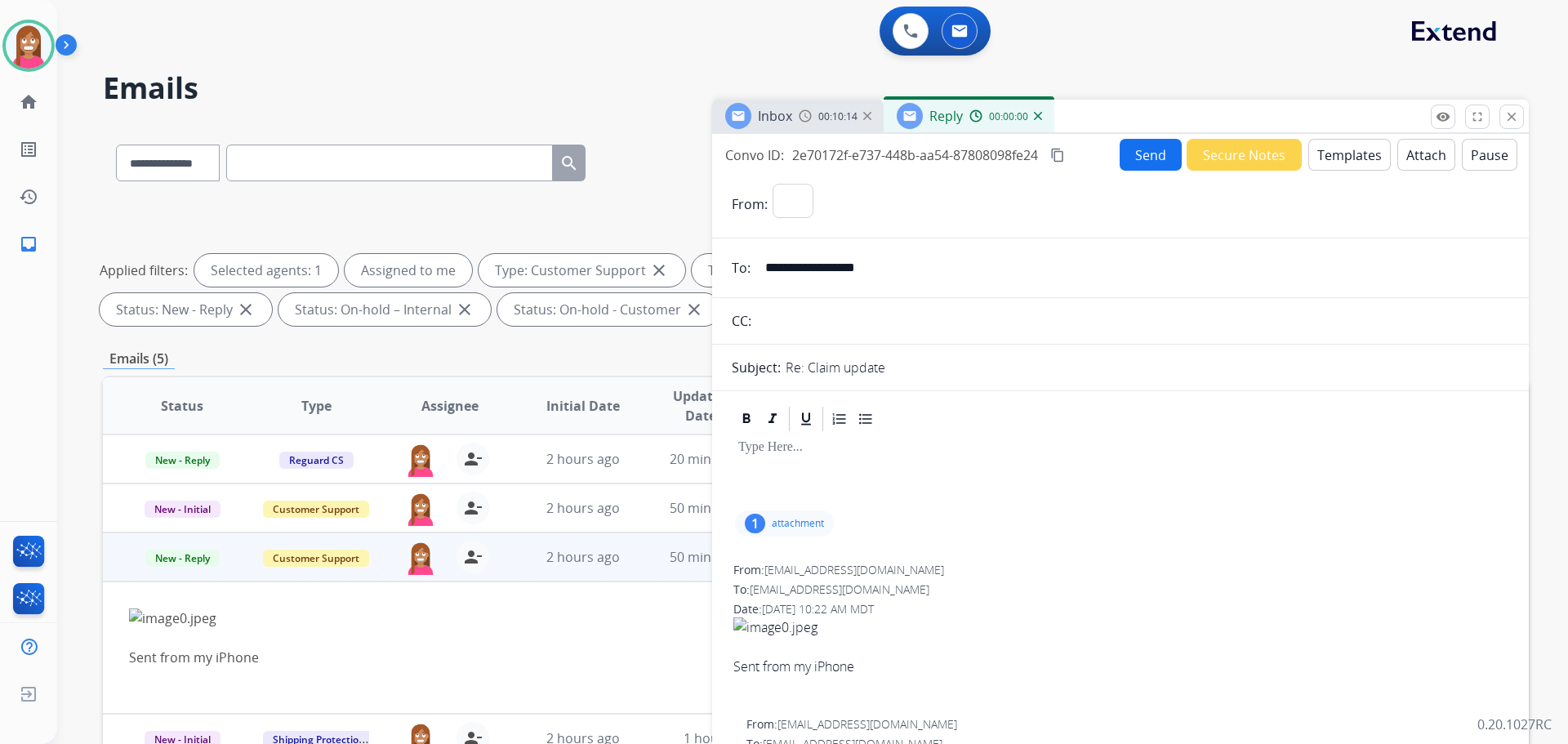
click at [1352, 155] on button "Templates" at bounding box center [1349, 154] width 82 height 32
select select "**********"
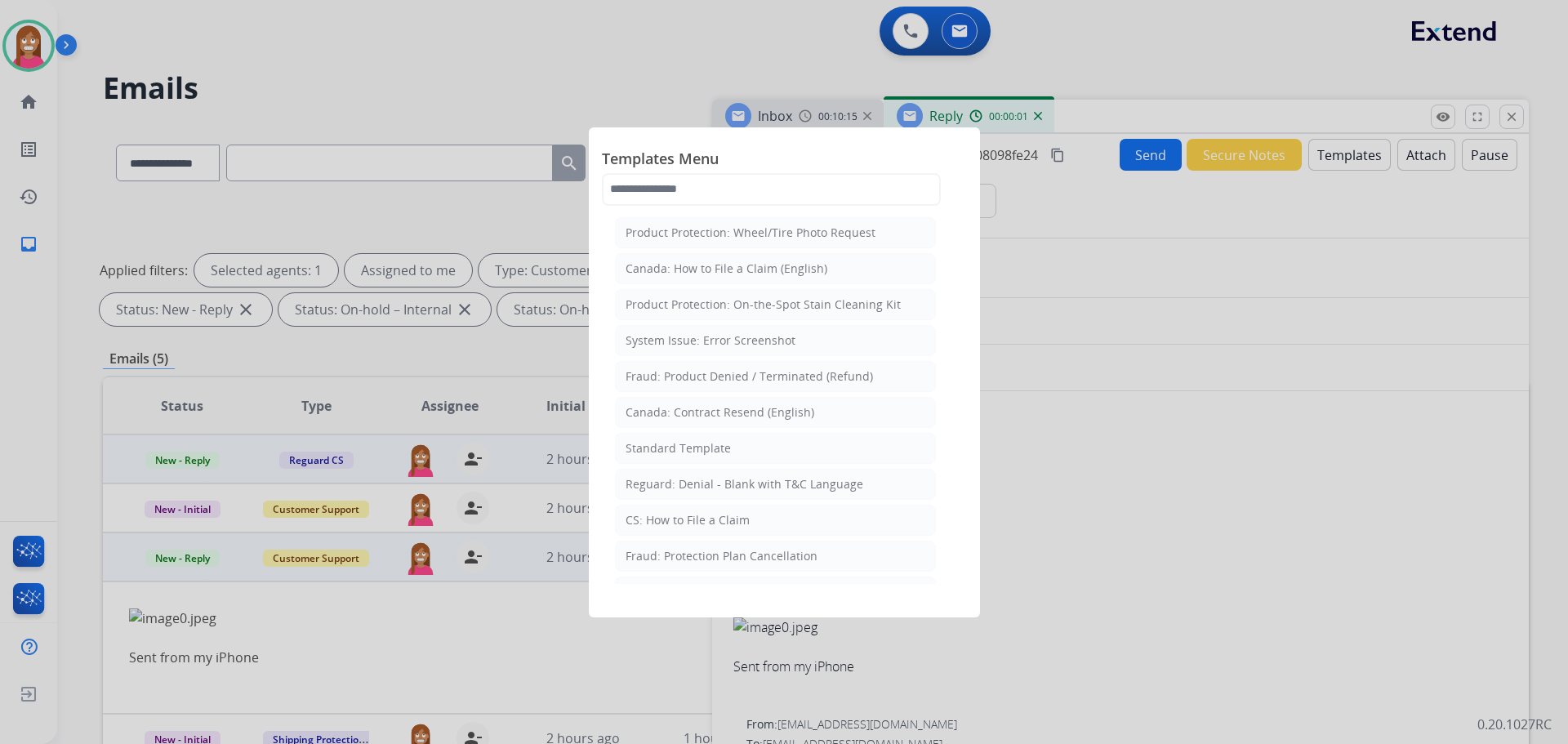
click at [692, 450] on div "Standard Template" at bounding box center [678, 448] width 105 height 17
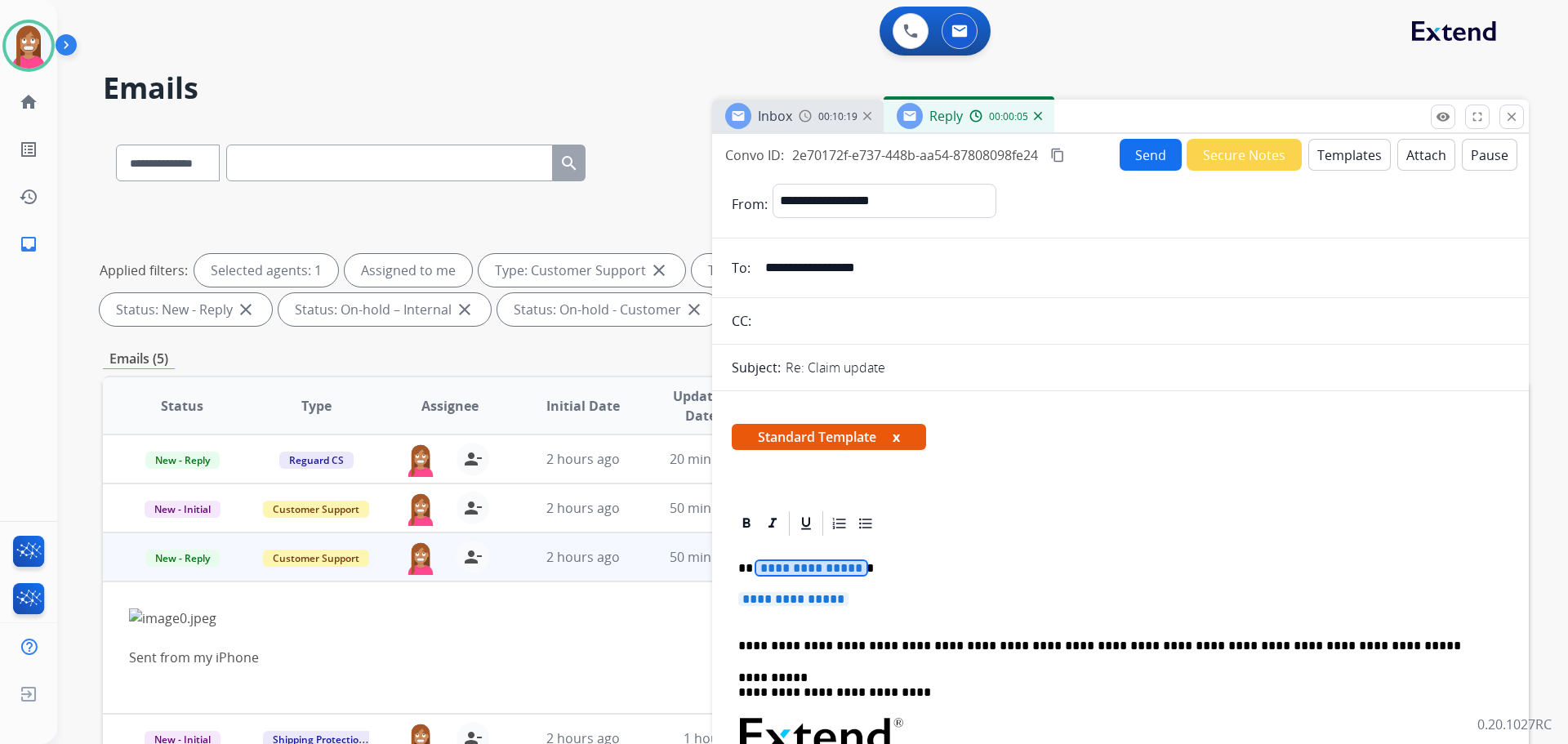
click at [781, 572] on span "**********" at bounding box center [811, 568] width 110 height 14
click at [763, 604] on span "**********" at bounding box center [793, 599] width 110 height 14
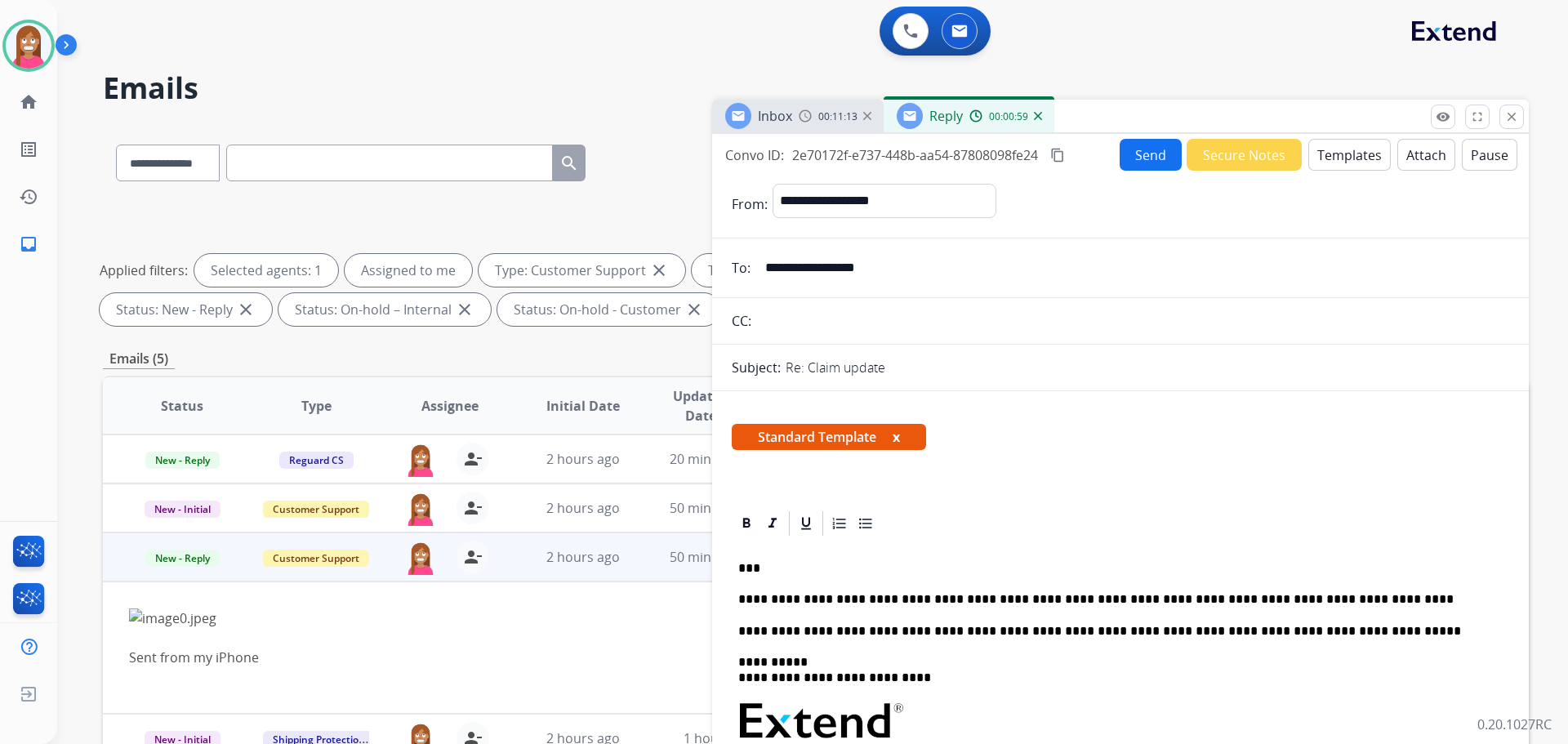
click at [1138, 160] on button "Send" at bounding box center [1150, 154] width 62 height 32
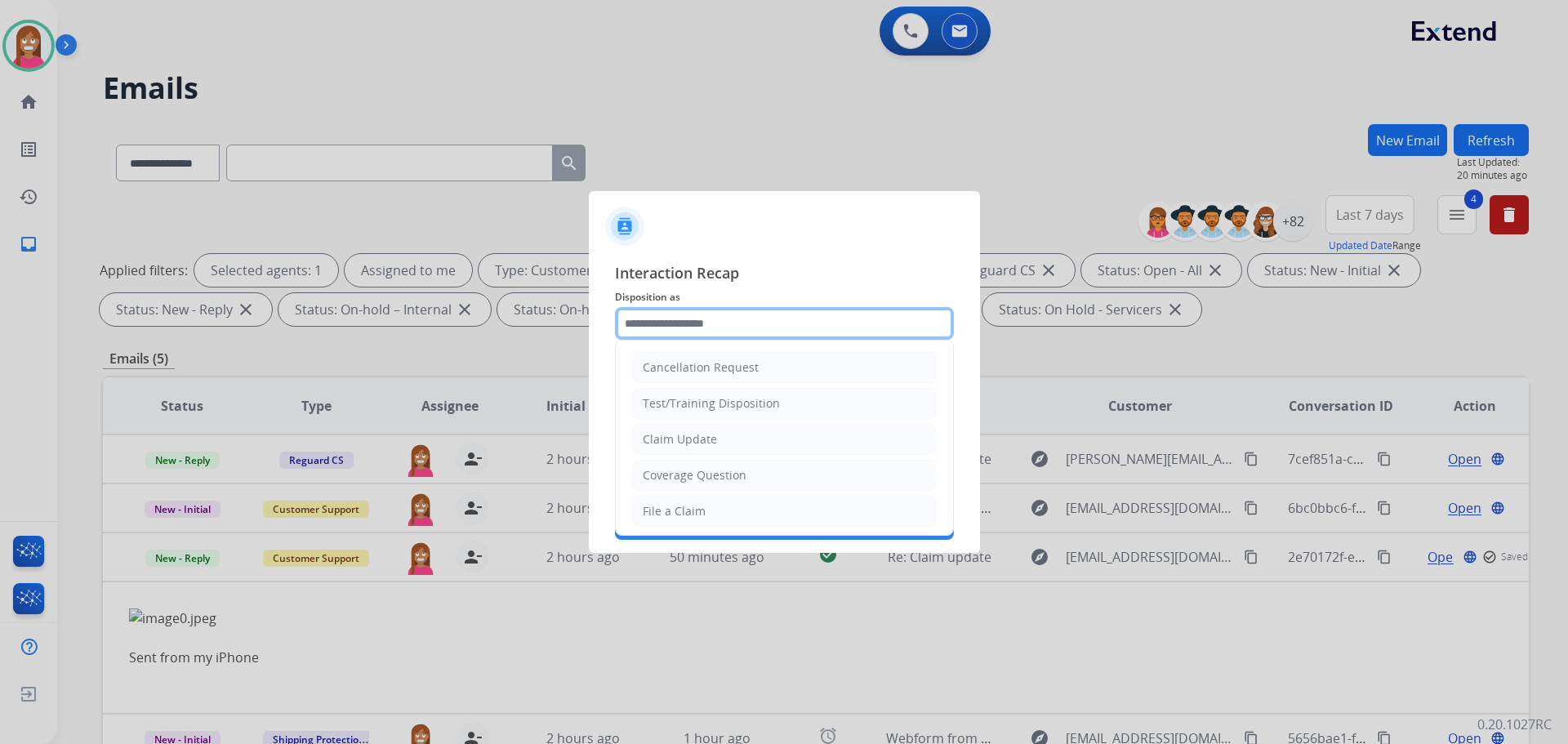
click at [652, 326] on input "text" at bounding box center [784, 323] width 339 height 33
click at [659, 444] on div "Claim Update" at bounding box center [679, 439] width 74 height 17
type input "**********"
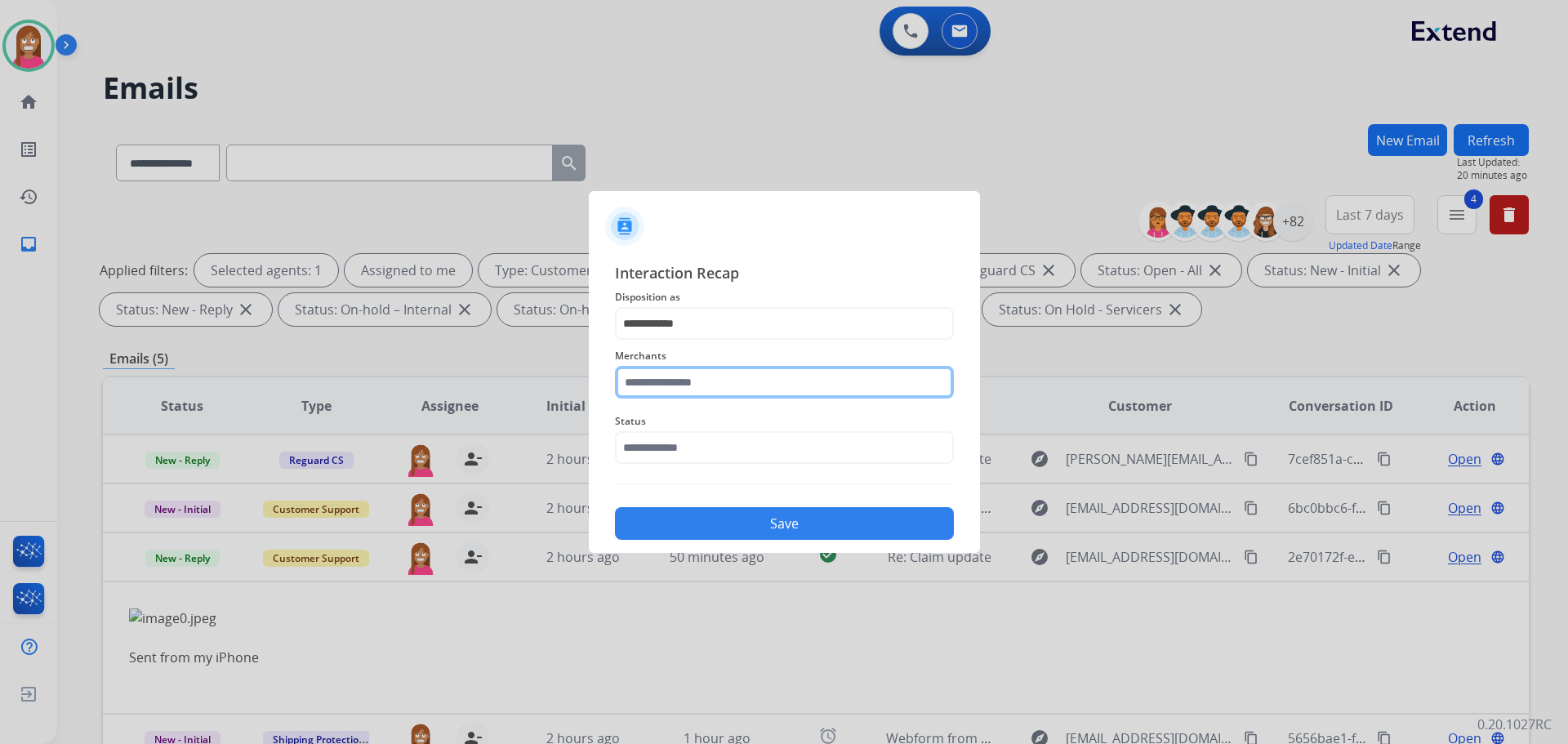
click at [654, 385] on input "text" at bounding box center [784, 382] width 339 height 33
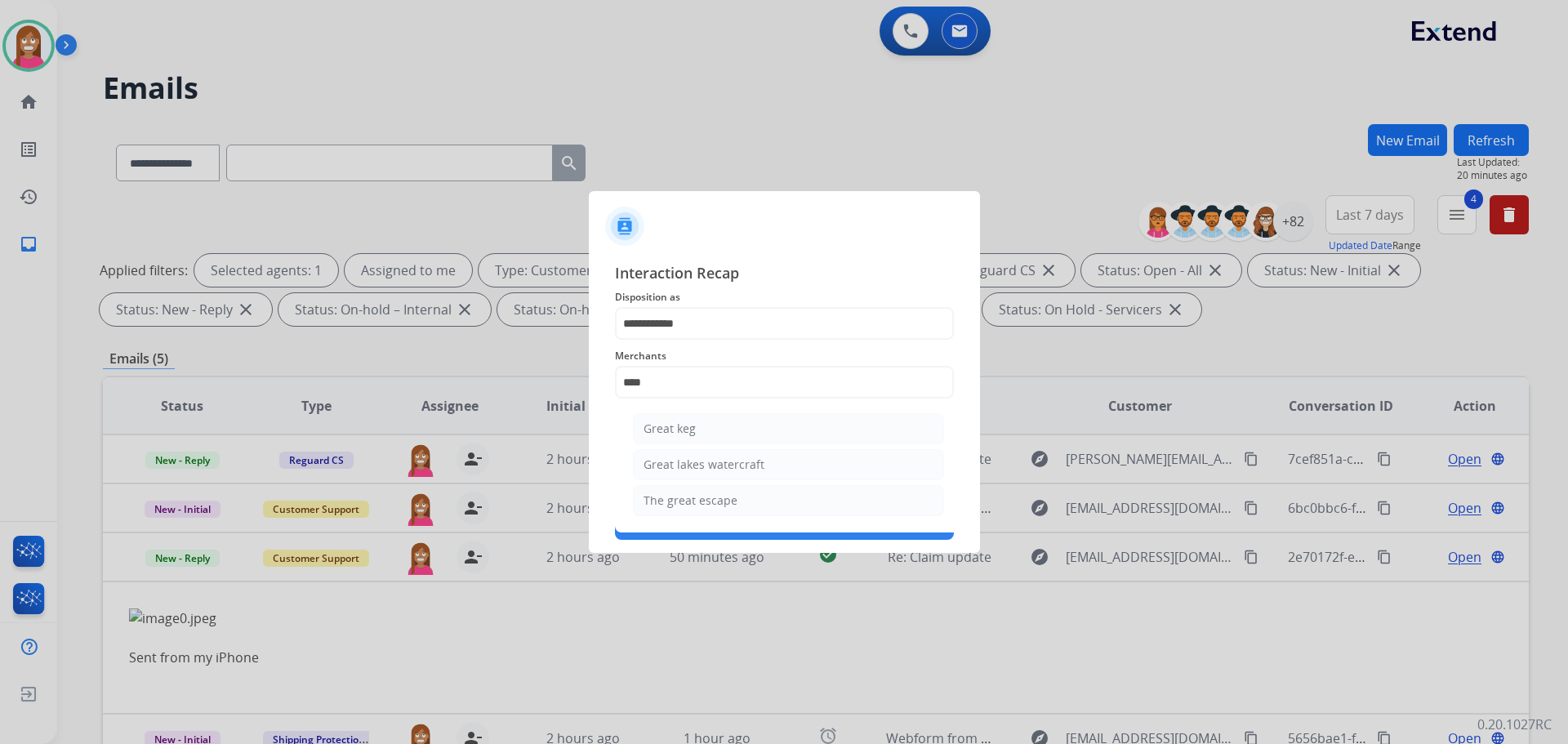
click at [764, 493] on li "The great escape" at bounding box center [788, 500] width 311 height 31
type input "**********"
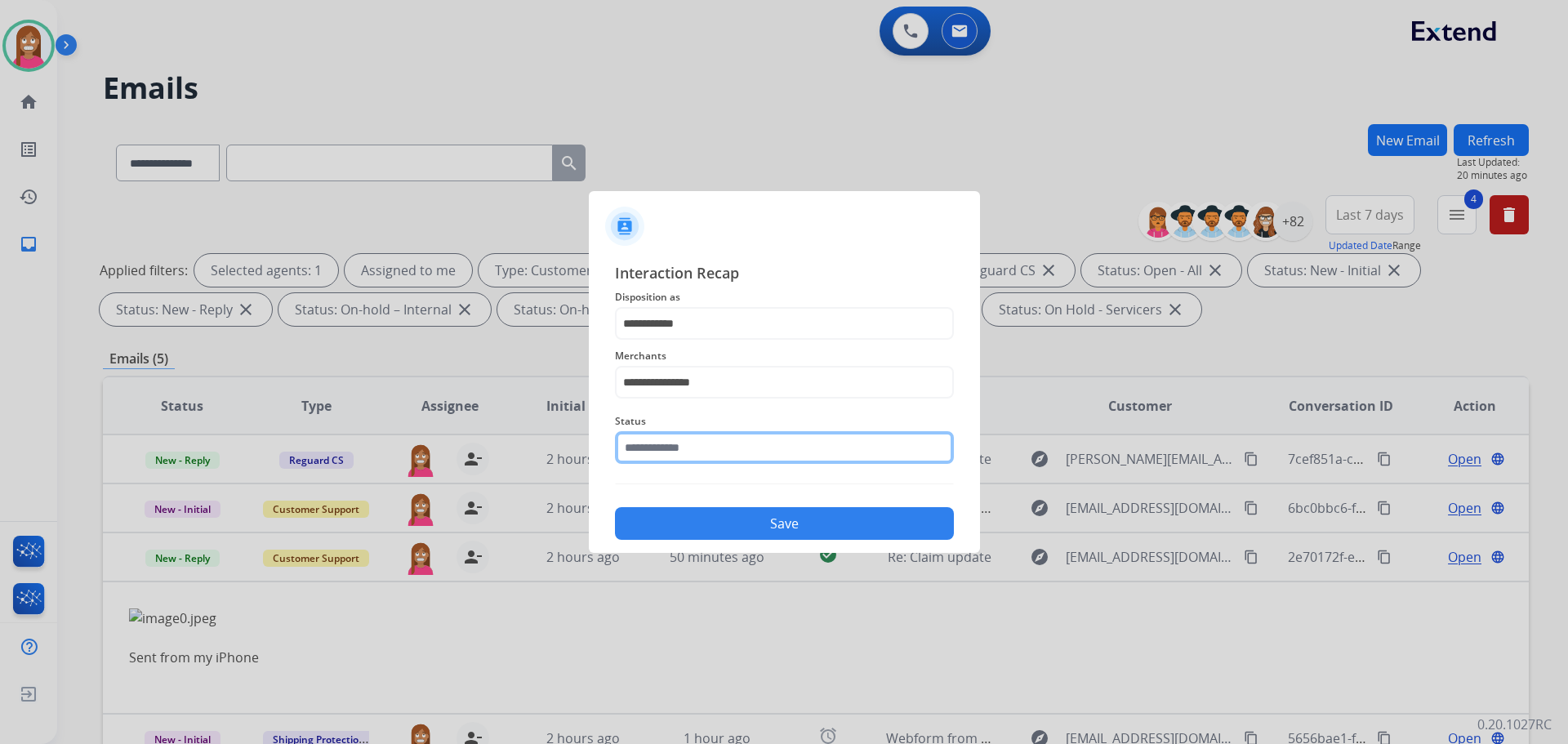
click at [735, 458] on input "text" at bounding box center [784, 447] width 339 height 33
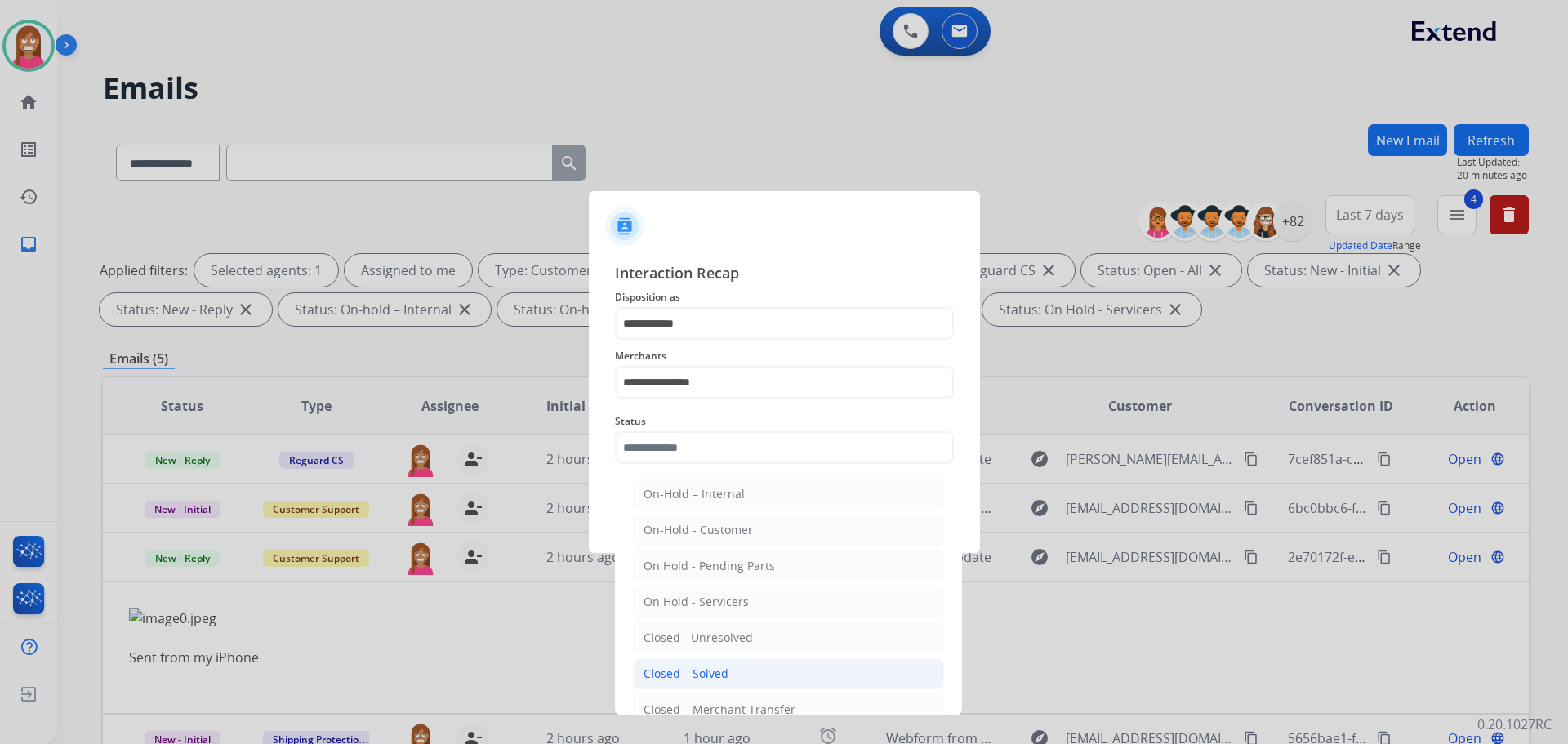
click at [692, 659] on li "Closed – Solved" at bounding box center [788, 673] width 311 height 31
type input "**********"
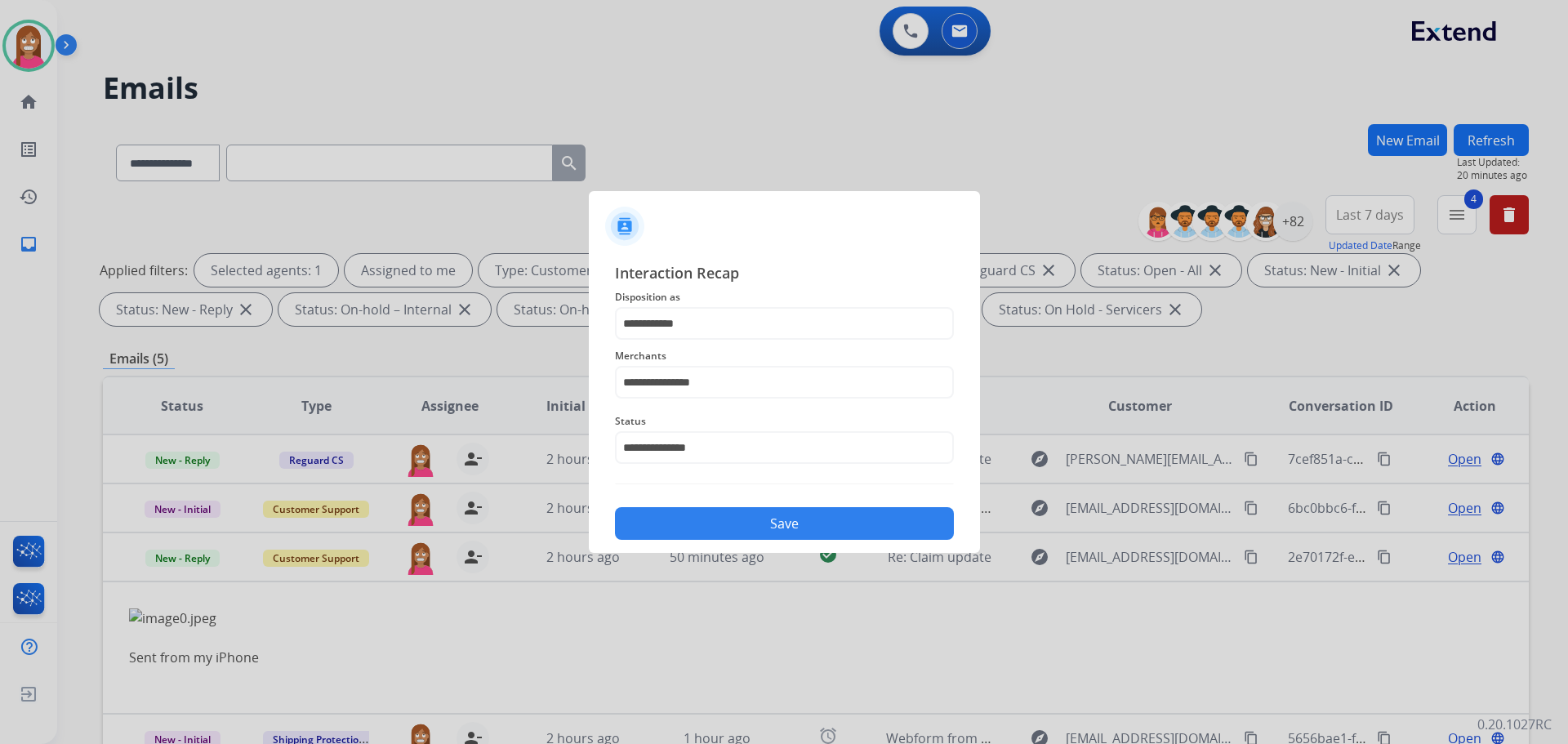
click at [691, 490] on div "**********" at bounding box center [784, 400] width 339 height 278
click at [686, 514] on button "Save" at bounding box center [784, 522] width 339 height 33
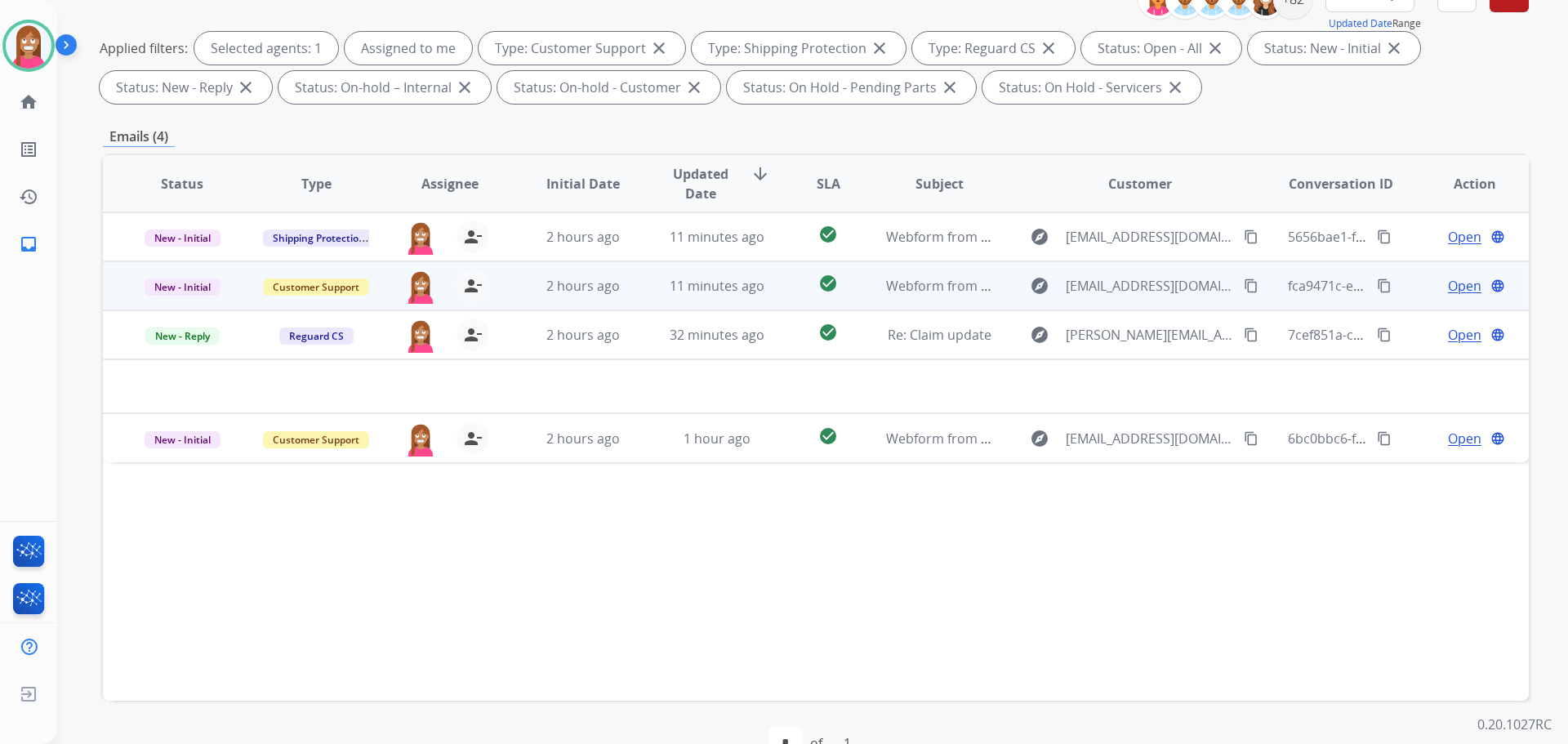
scroll to position [182, 0]
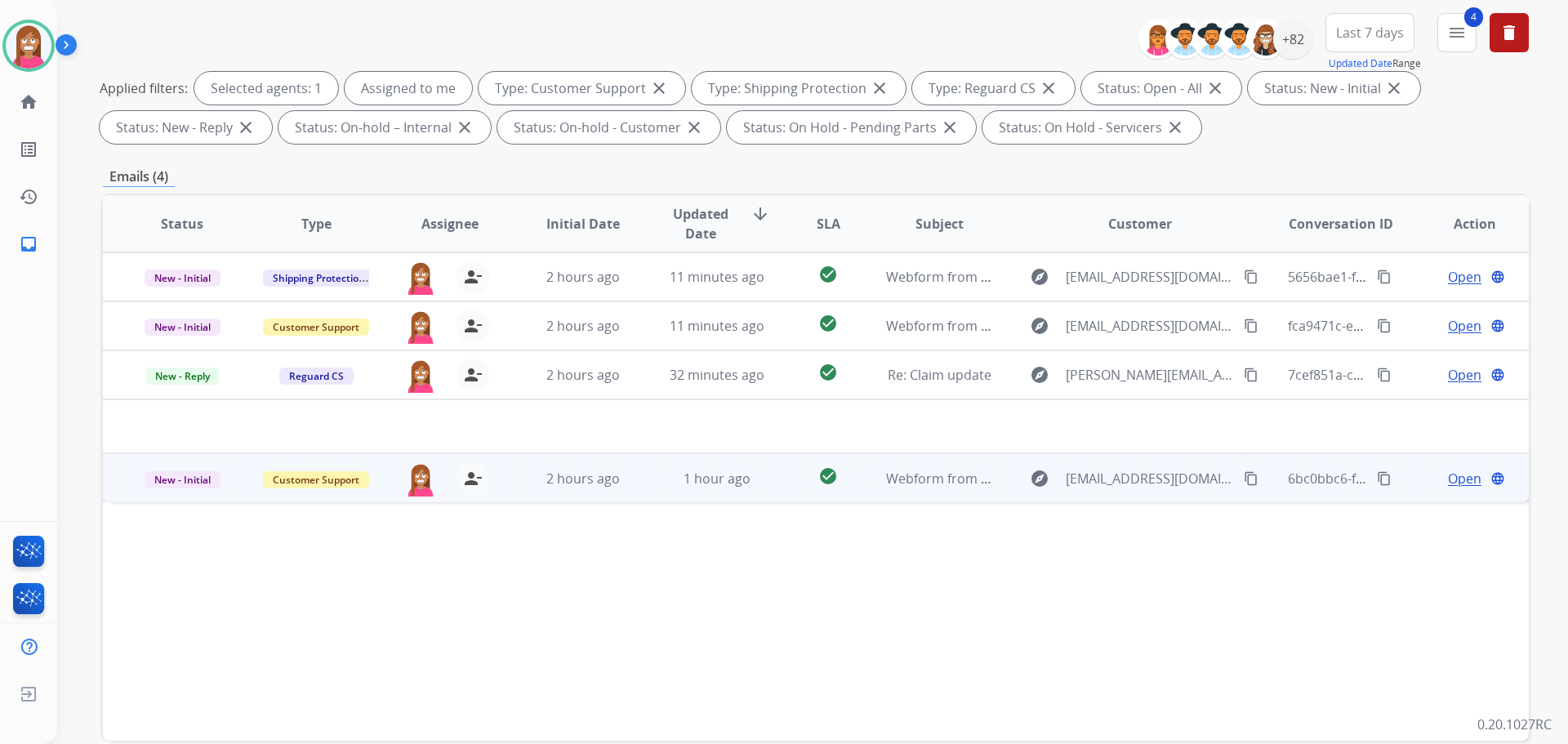
click at [637, 499] on td "1 hour ago" at bounding box center [704, 478] width 134 height 49
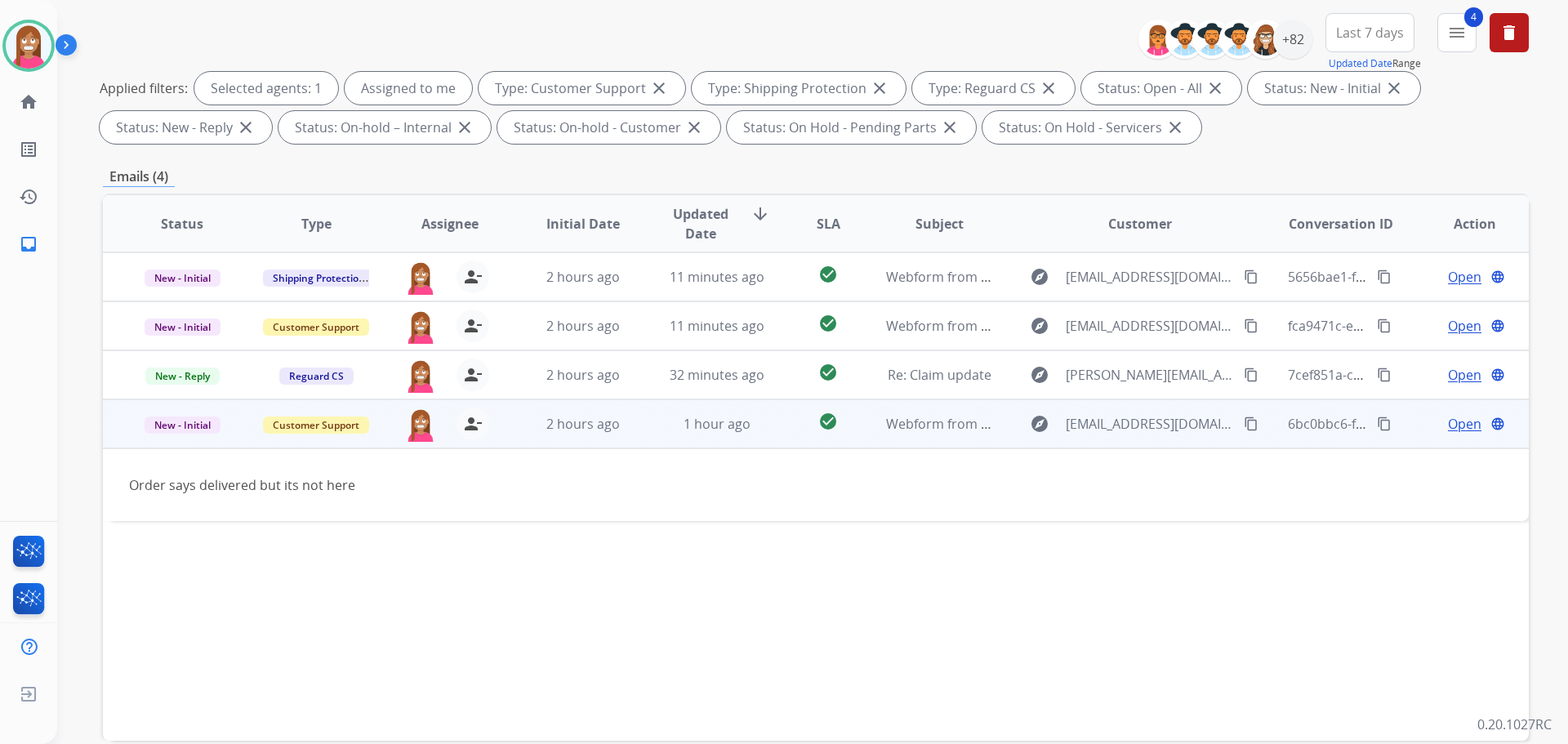
click at [1244, 425] on mat-icon "content_copy" at bounding box center [1251, 423] width 15 height 15
click at [1453, 425] on span "Open" at bounding box center [1465, 423] width 34 height 20
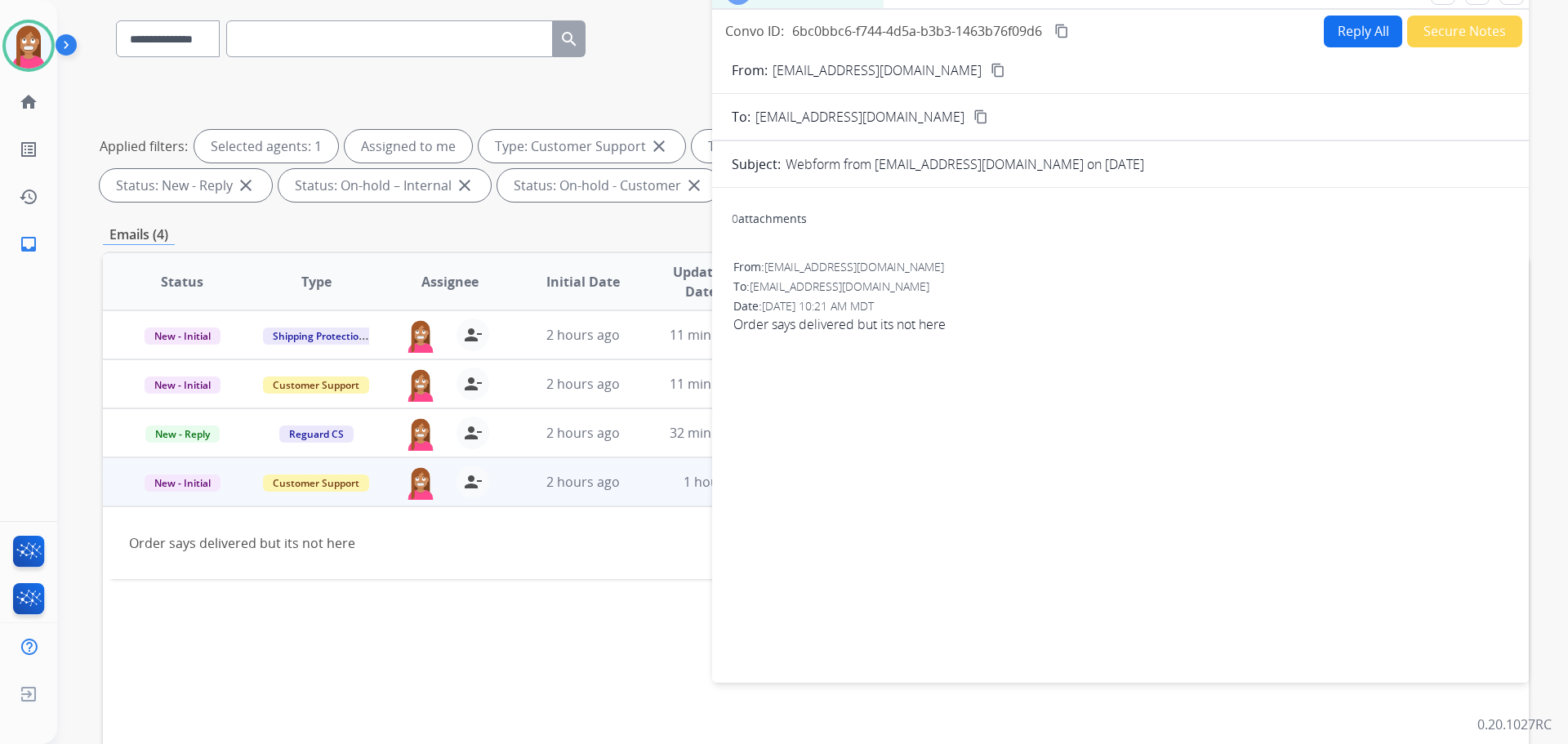
scroll to position [0, 0]
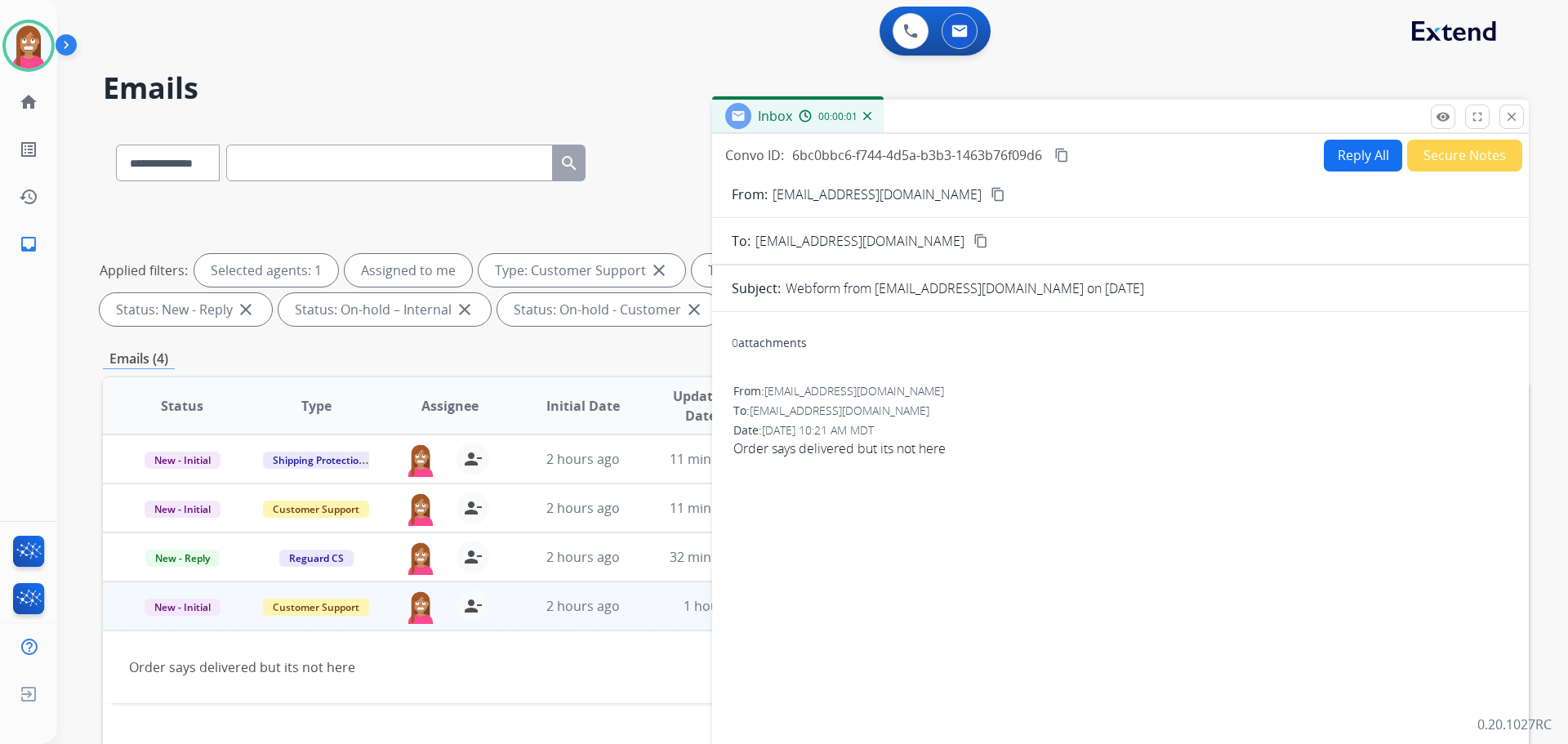
click at [1379, 170] on button "Reply All" at bounding box center [1362, 155] width 78 height 32
select select "**********"
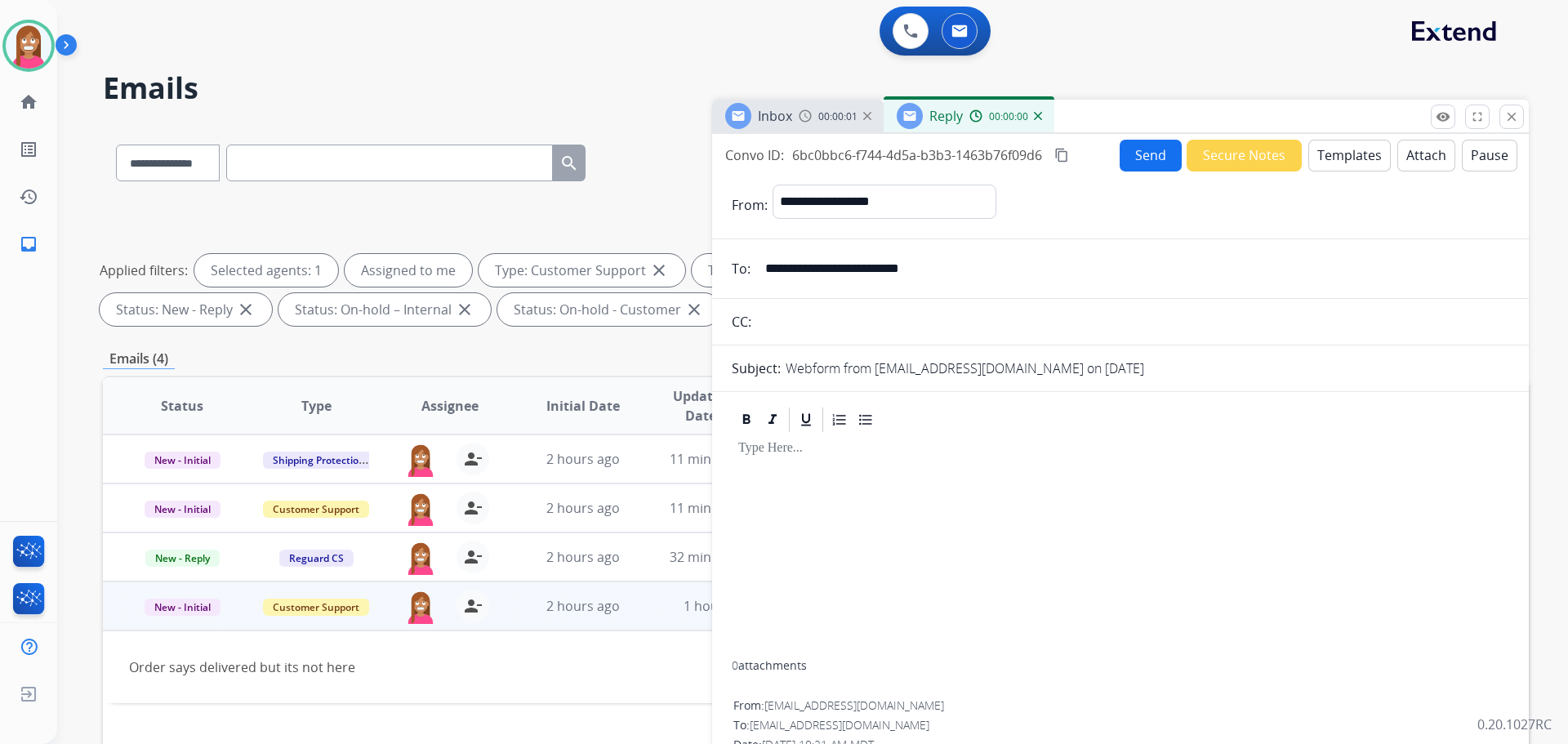
click at [1350, 158] on button "Templates" at bounding box center [1349, 155] width 82 height 32
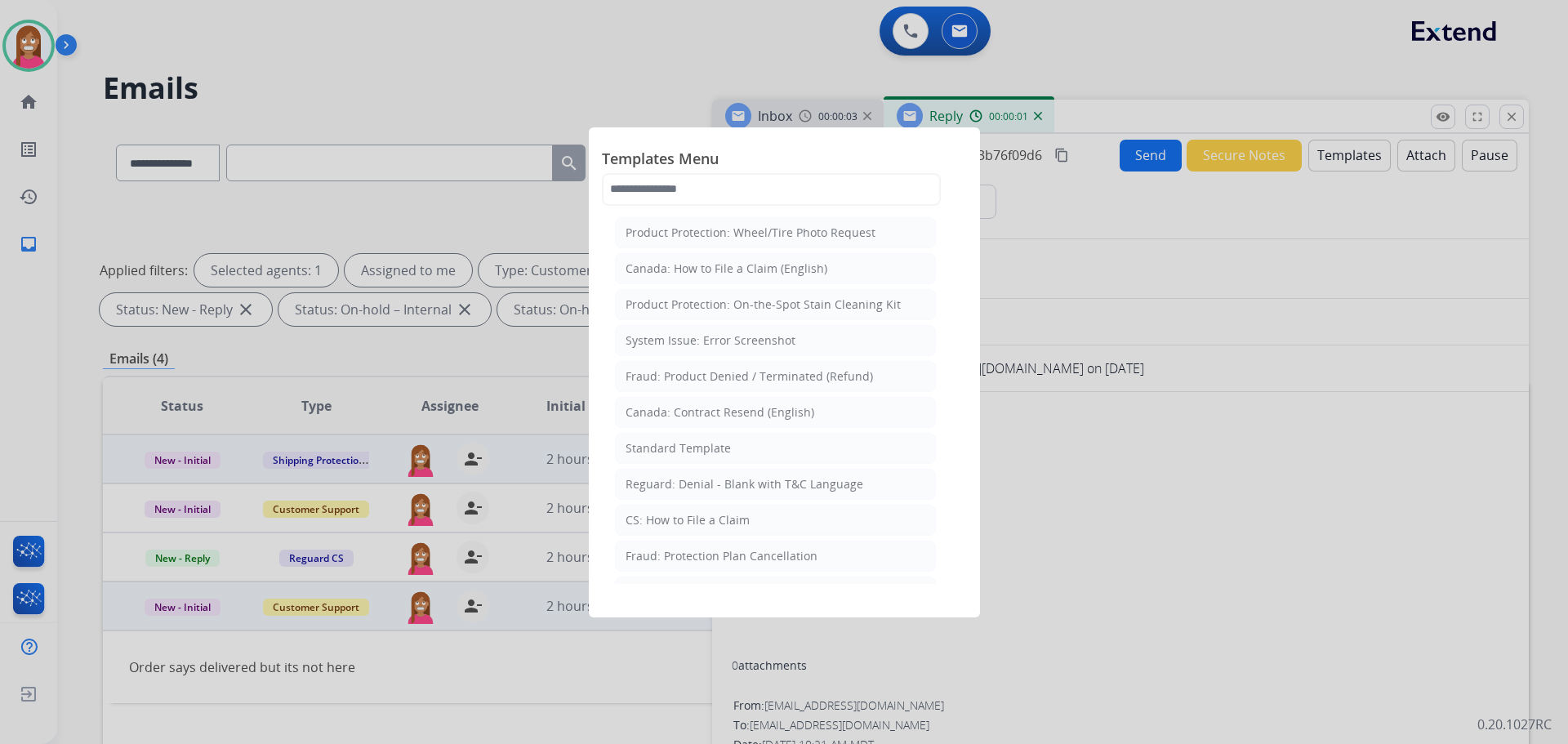
drag, startPoint x: 667, startPoint y: 449, endPoint x: 685, endPoint y: 475, distance: 31.6
click at [668, 449] on div "Standard Template" at bounding box center [678, 448] width 105 height 17
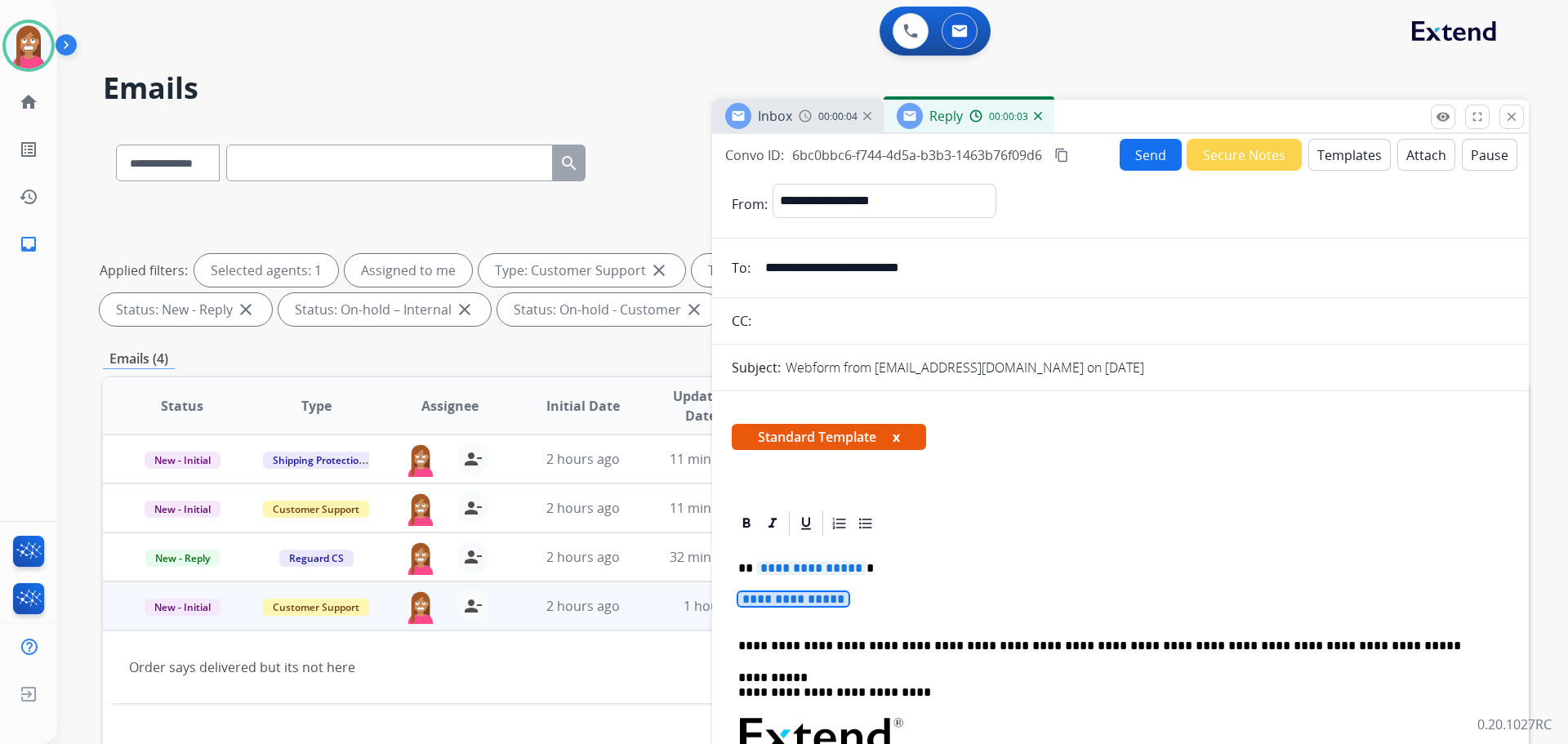
click at [791, 599] on span "**********" at bounding box center [793, 599] width 110 height 14
paste div
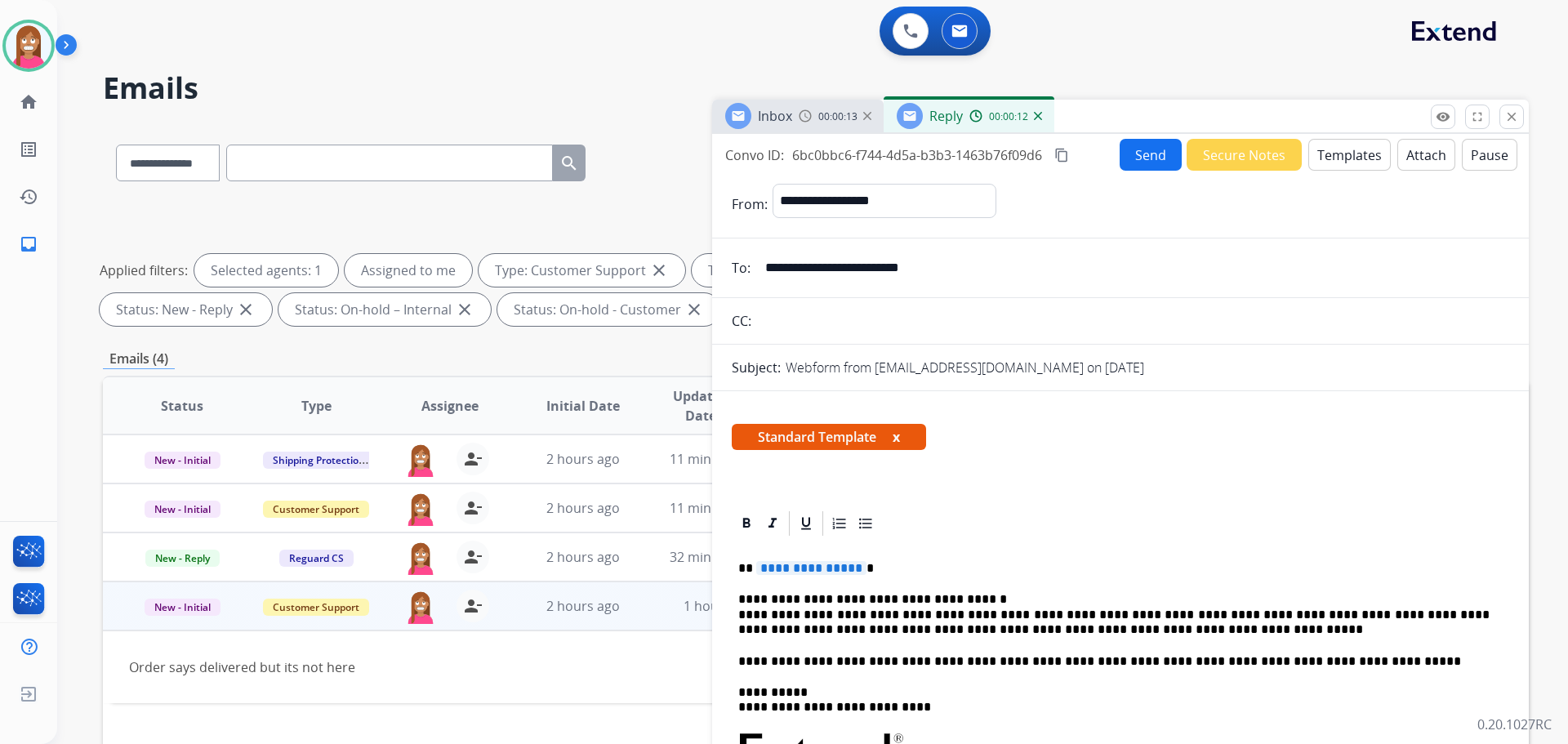
click at [812, 564] on span "**********" at bounding box center [811, 568] width 110 height 14
click at [1145, 159] on button "Send" at bounding box center [1150, 154] width 62 height 32
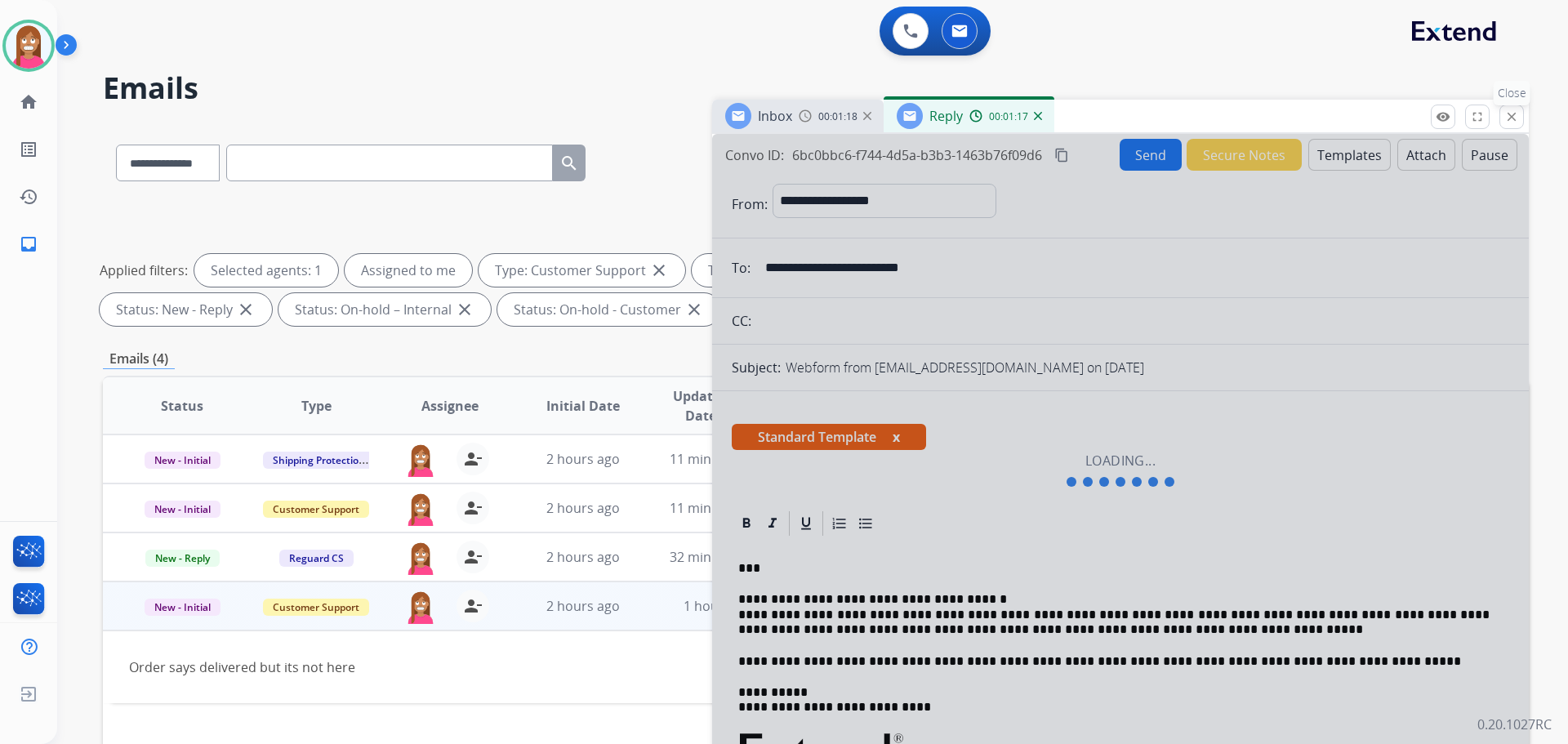
click at [1519, 119] on button "close Close" at bounding box center [1512, 117] width 25 height 25
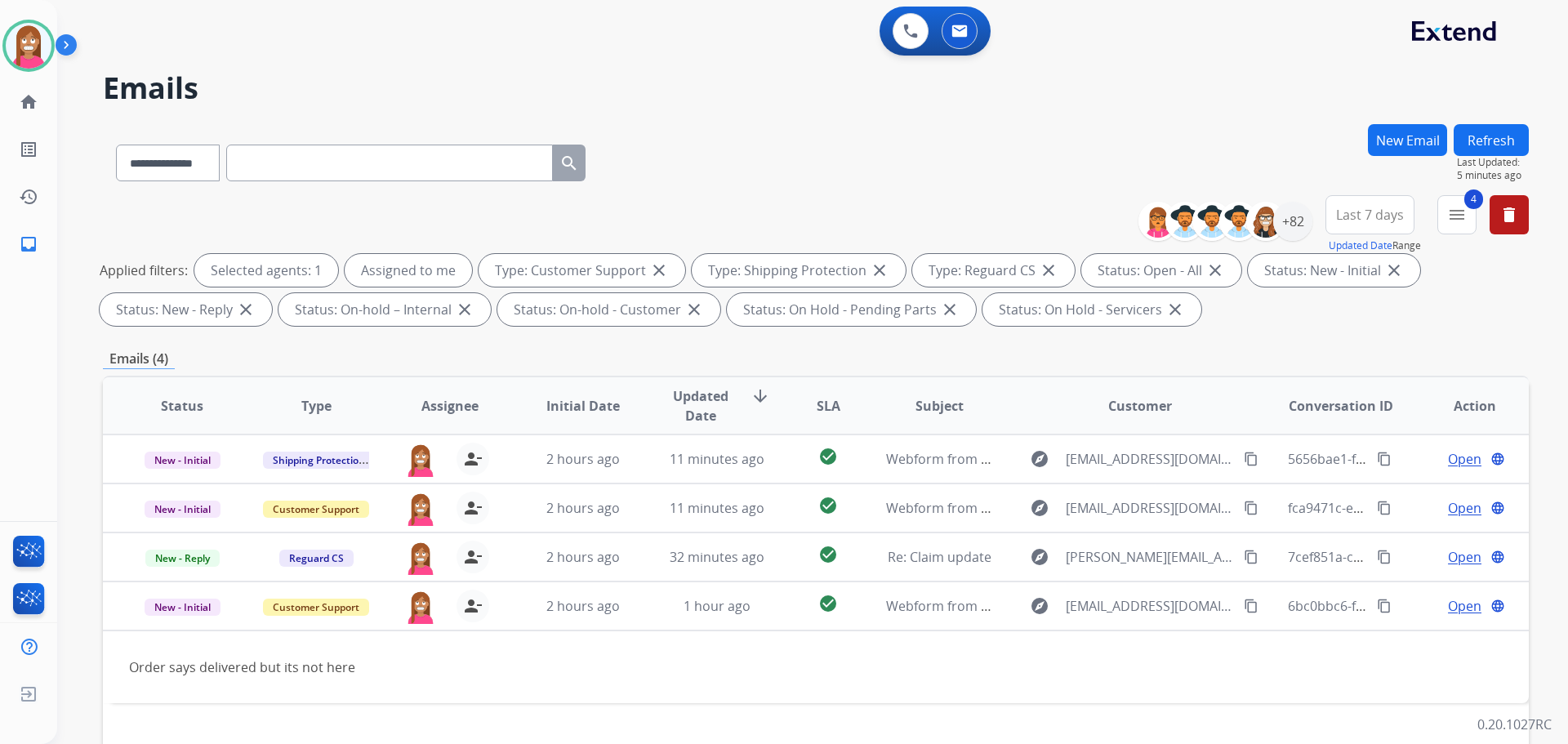
drag, startPoint x: 1424, startPoint y: 140, endPoint x: 1419, endPoint y: 146, distance: 7.8
click at [1419, 146] on button "New Email" at bounding box center [1408, 140] width 79 height 32
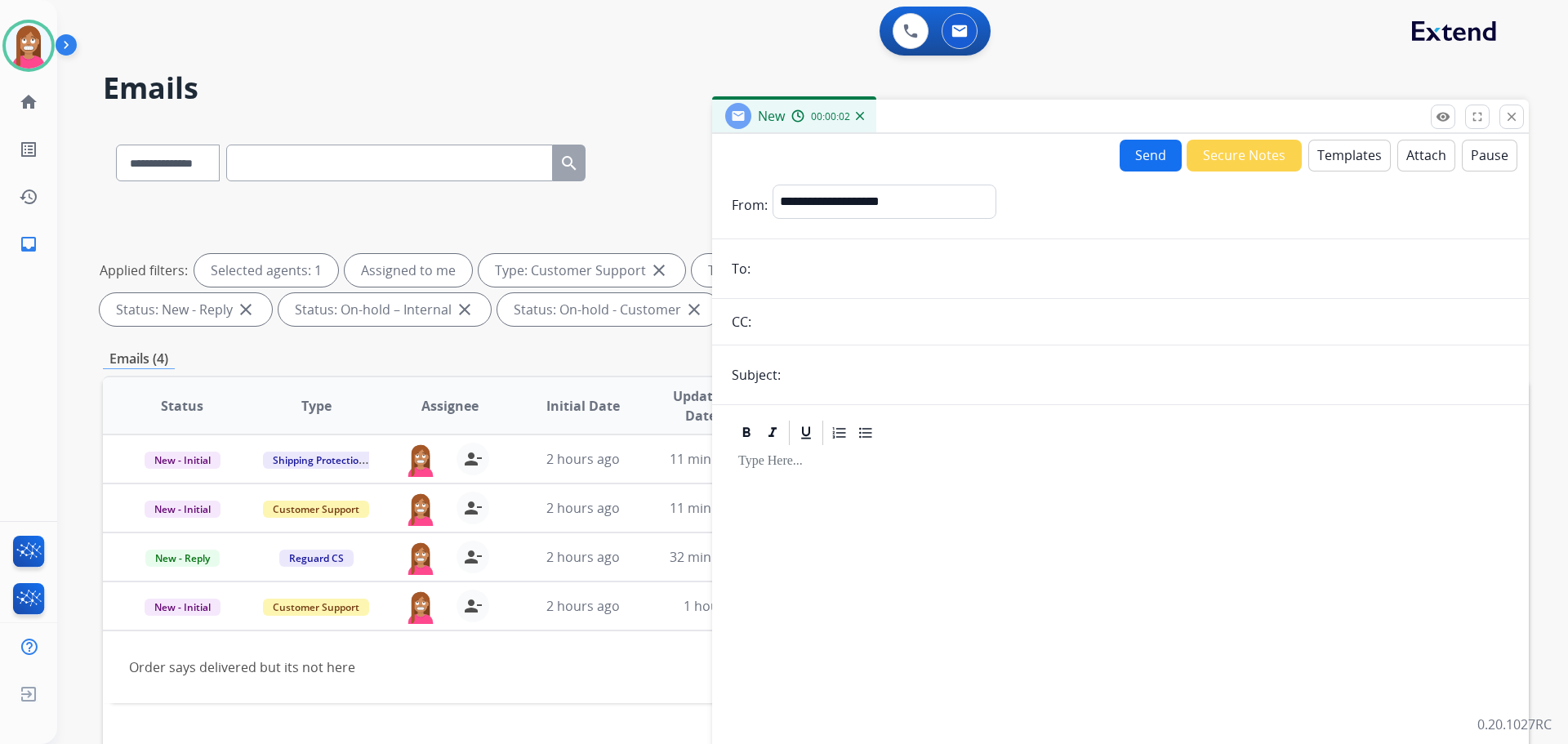
drag, startPoint x: 782, startPoint y: 477, endPoint x: 1332, endPoint y: 161, distance: 634.3
click at [1332, 161] on button "Templates" at bounding box center [1349, 155] width 82 height 32
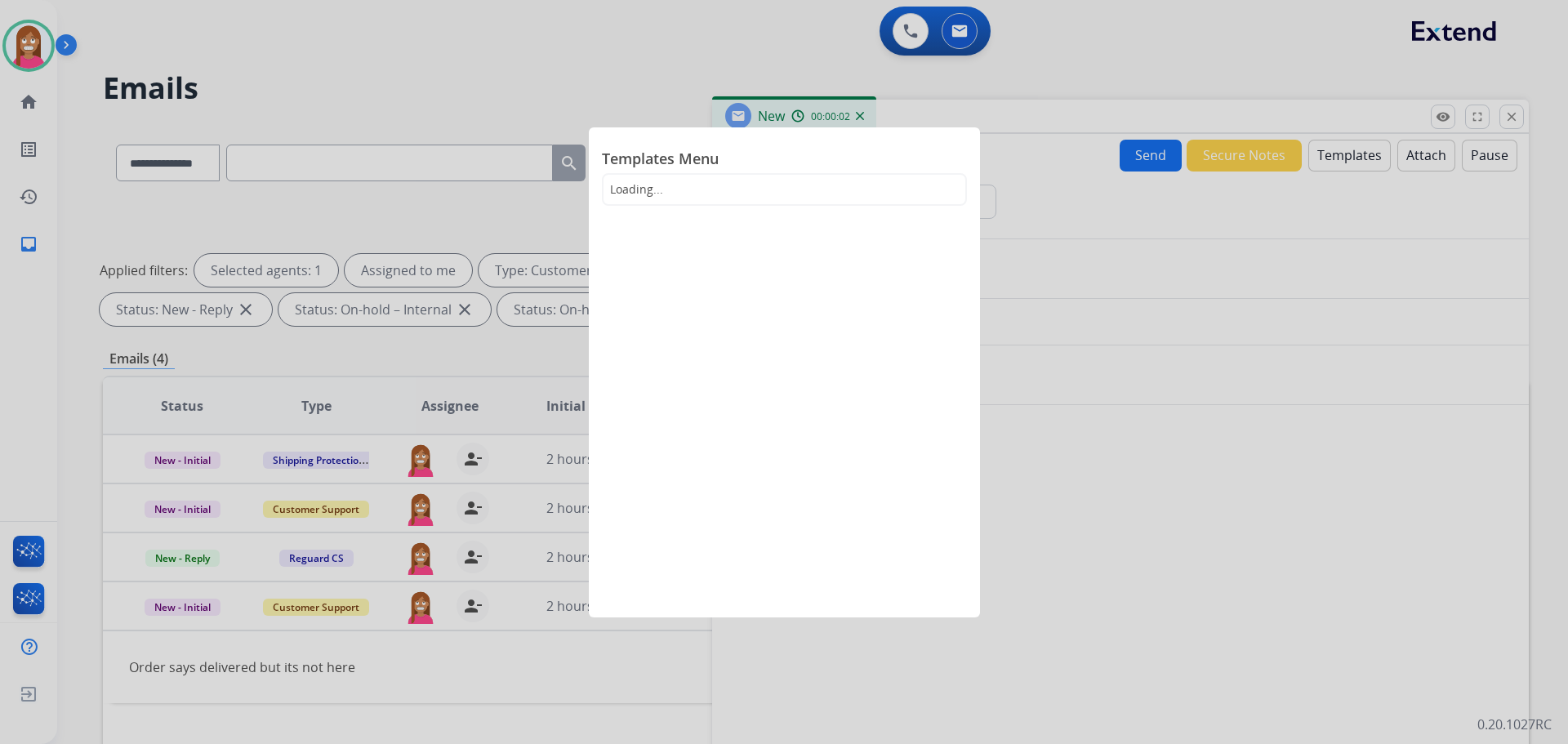
click at [1332, 161] on div at bounding box center [784, 372] width 1568 height 744
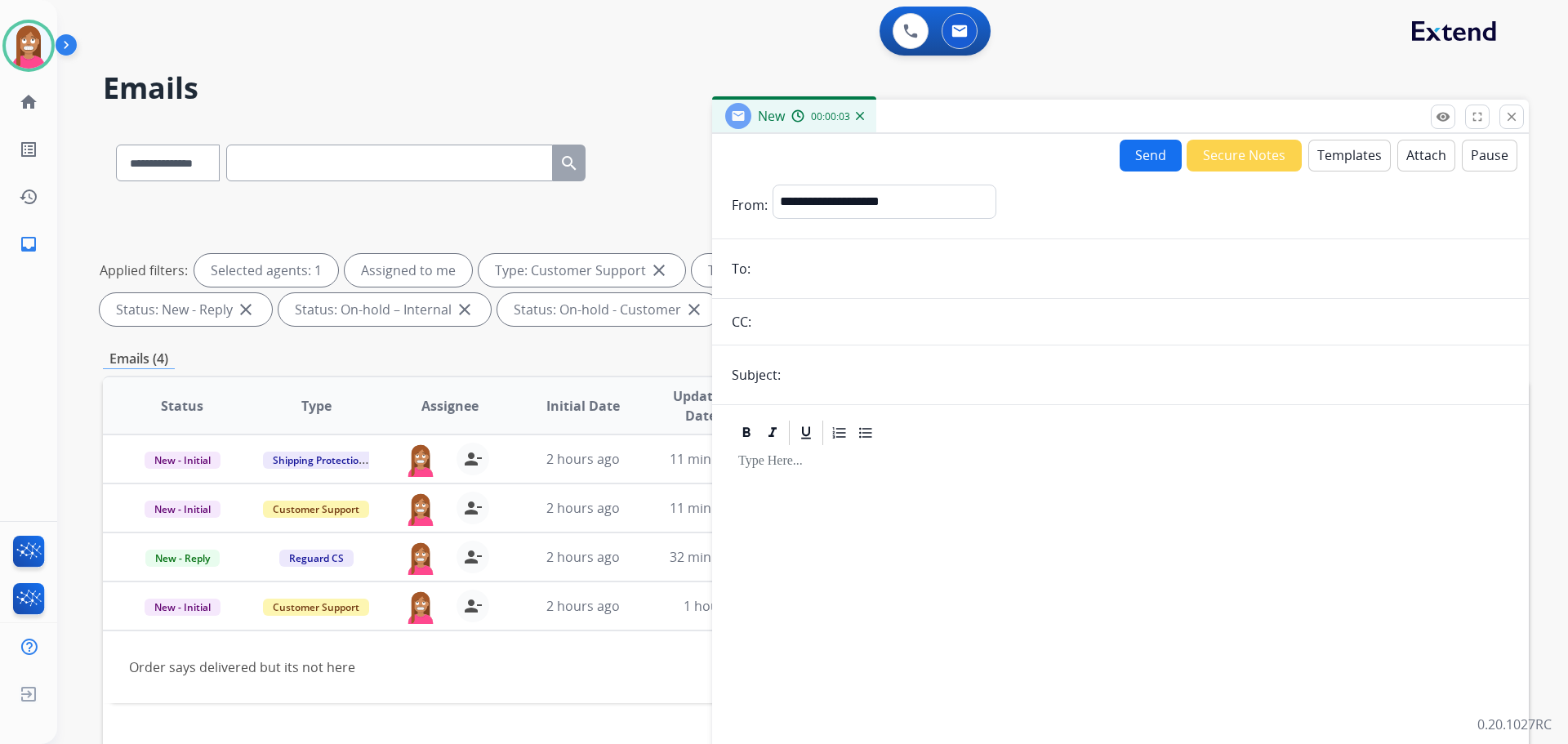
click at [1356, 159] on button "Templates" at bounding box center [1349, 155] width 82 height 32
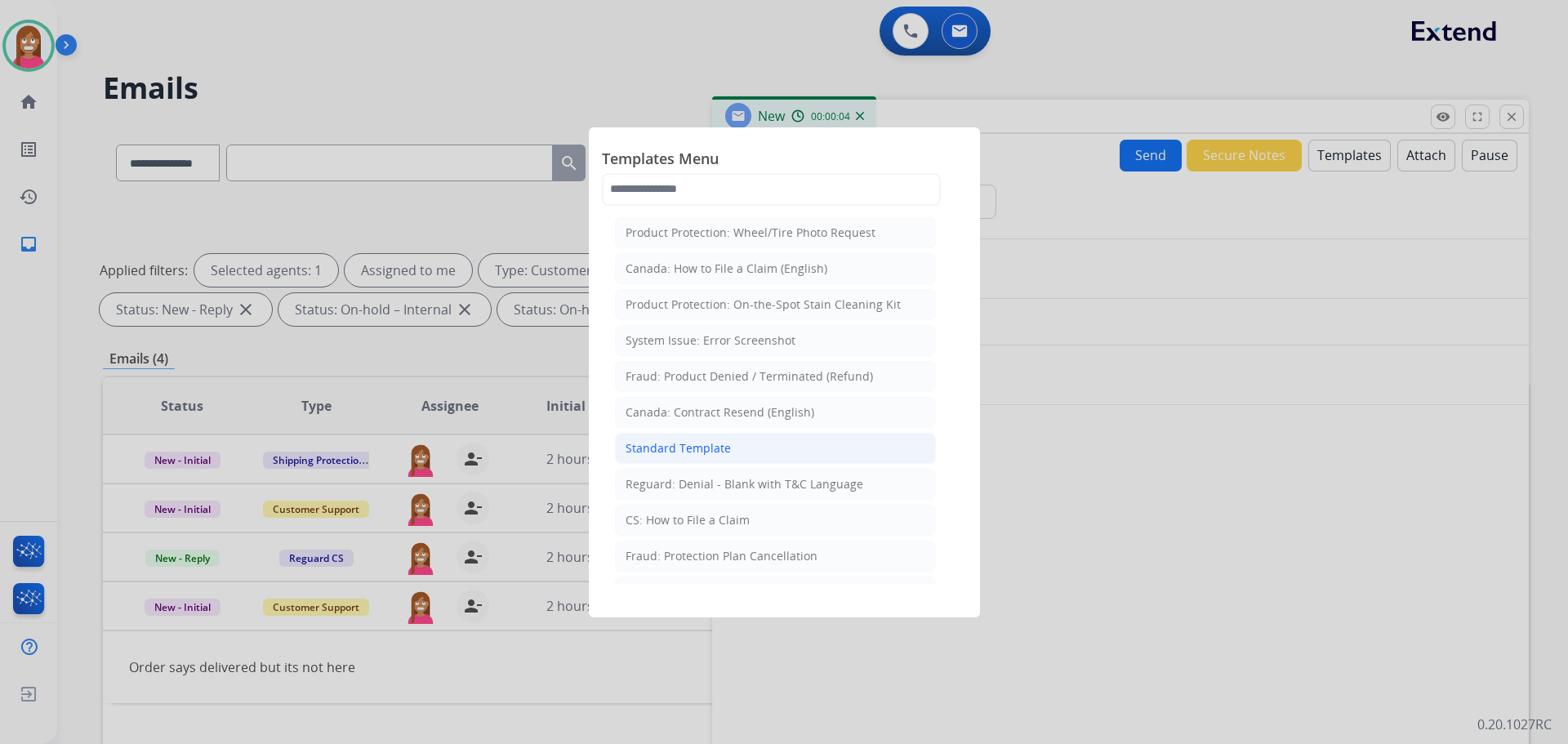
click at [670, 450] on div "Standard Template" at bounding box center [678, 448] width 105 height 17
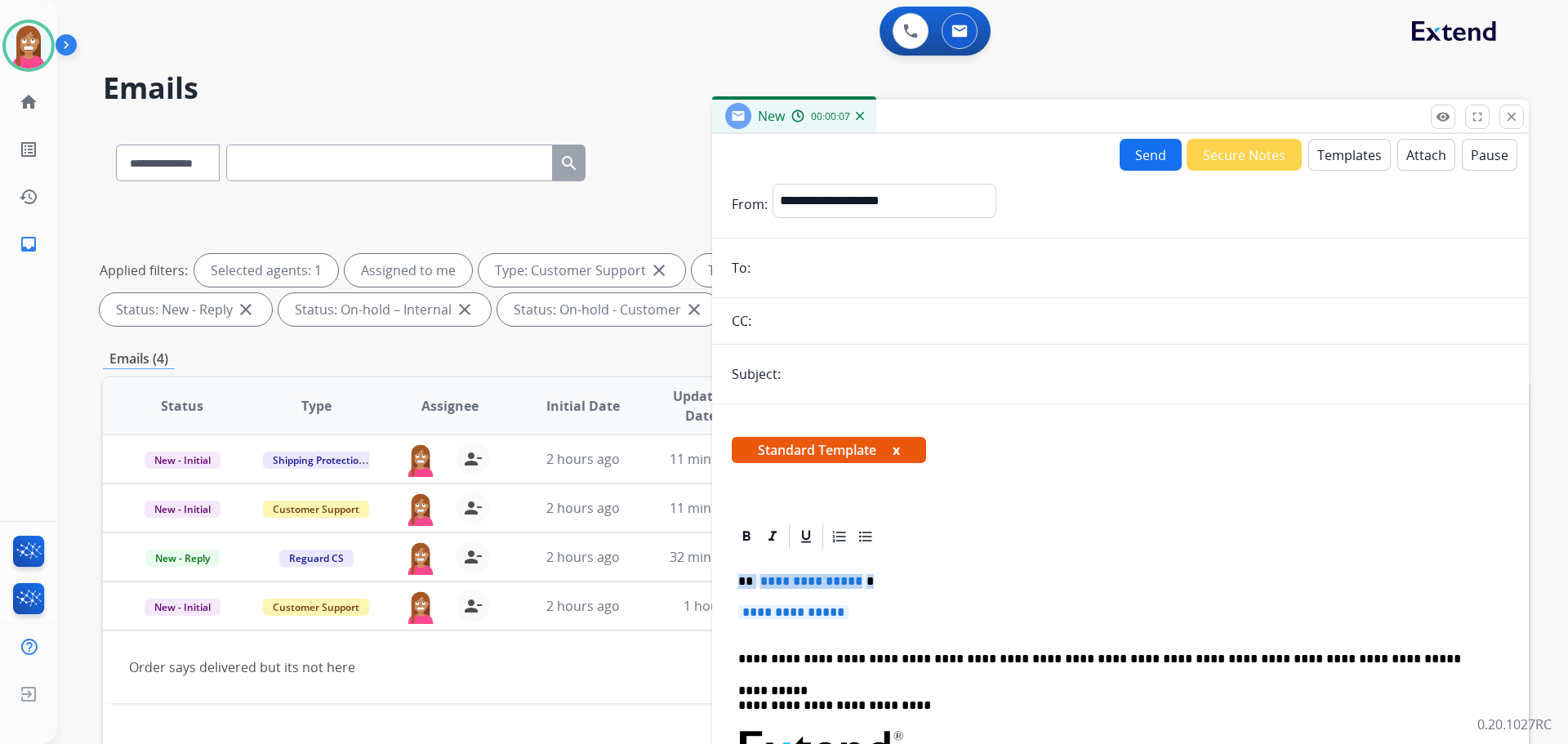
drag, startPoint x: 884, startPoint y: 615, endPoint x: 731, endPoint y: 574, distance: 158.4
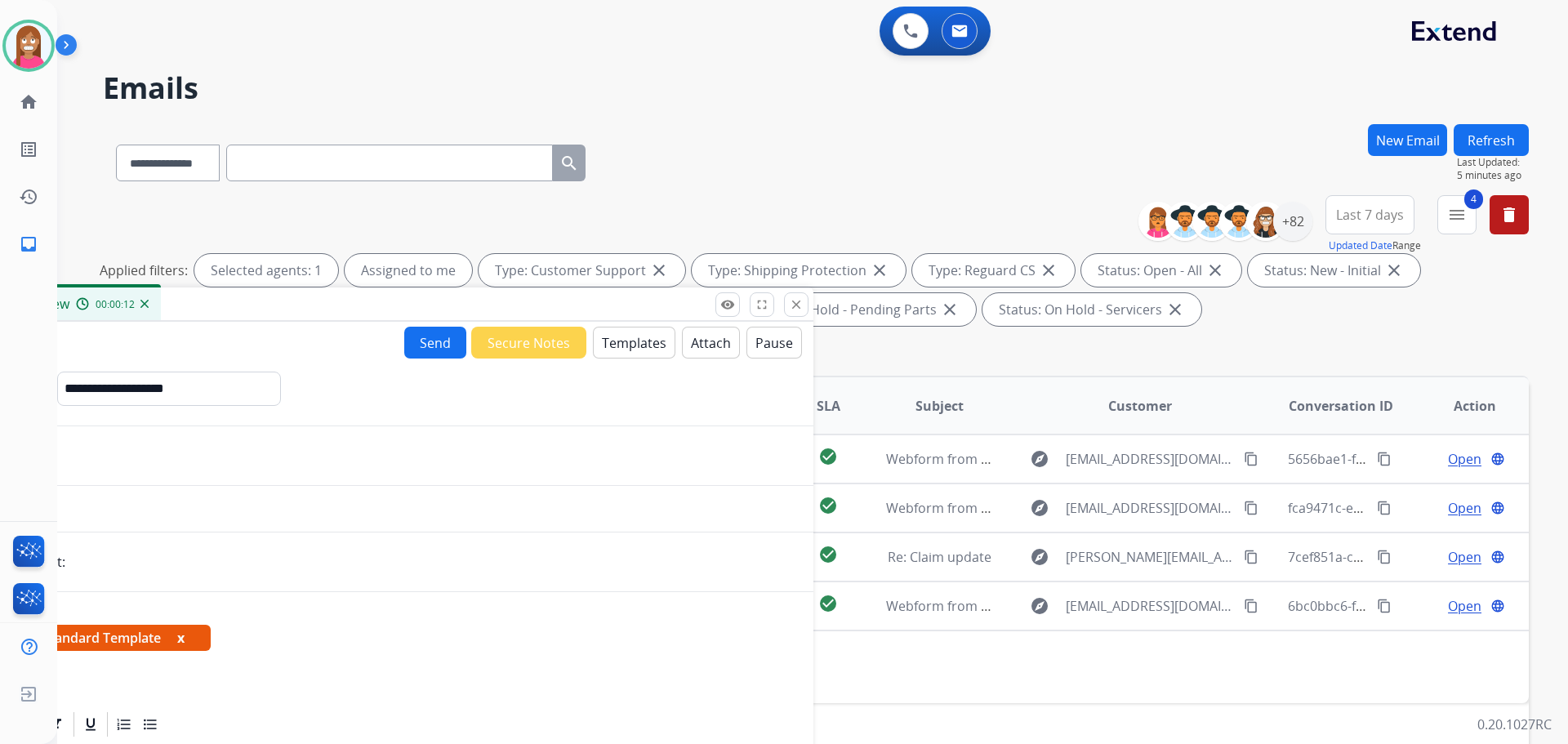
drag, startPoint x: 1109, startPoint y: 120, endPoint x: 417, endPoint y: 298, distance: 714.5
click at [395, 306] on div "New 00:00:12" at bounding box center [405, 304] width 817 height 35
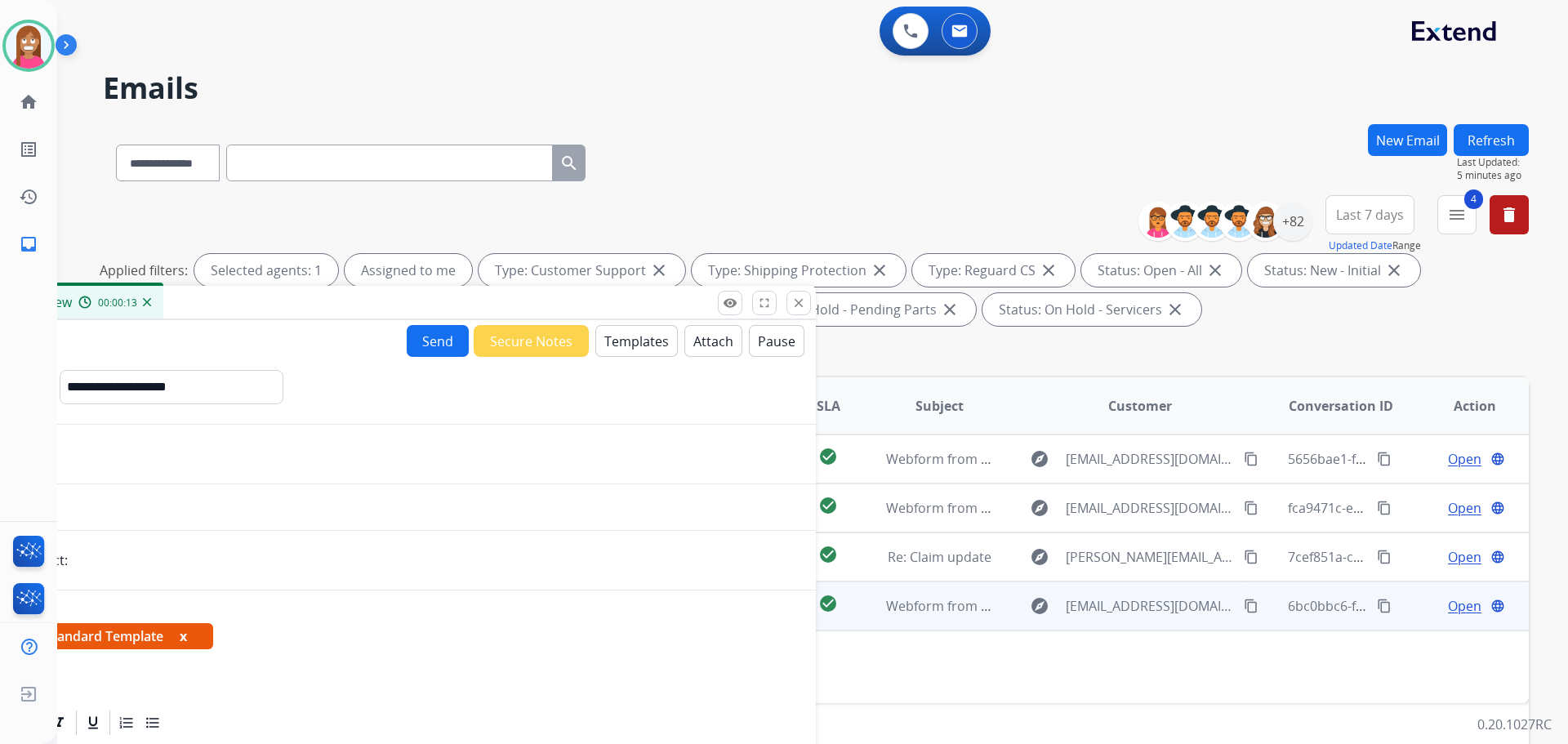
click at [1244, 606] on mat-icon "content_copy" at bounding box center [1251, 605] width 15 height 15
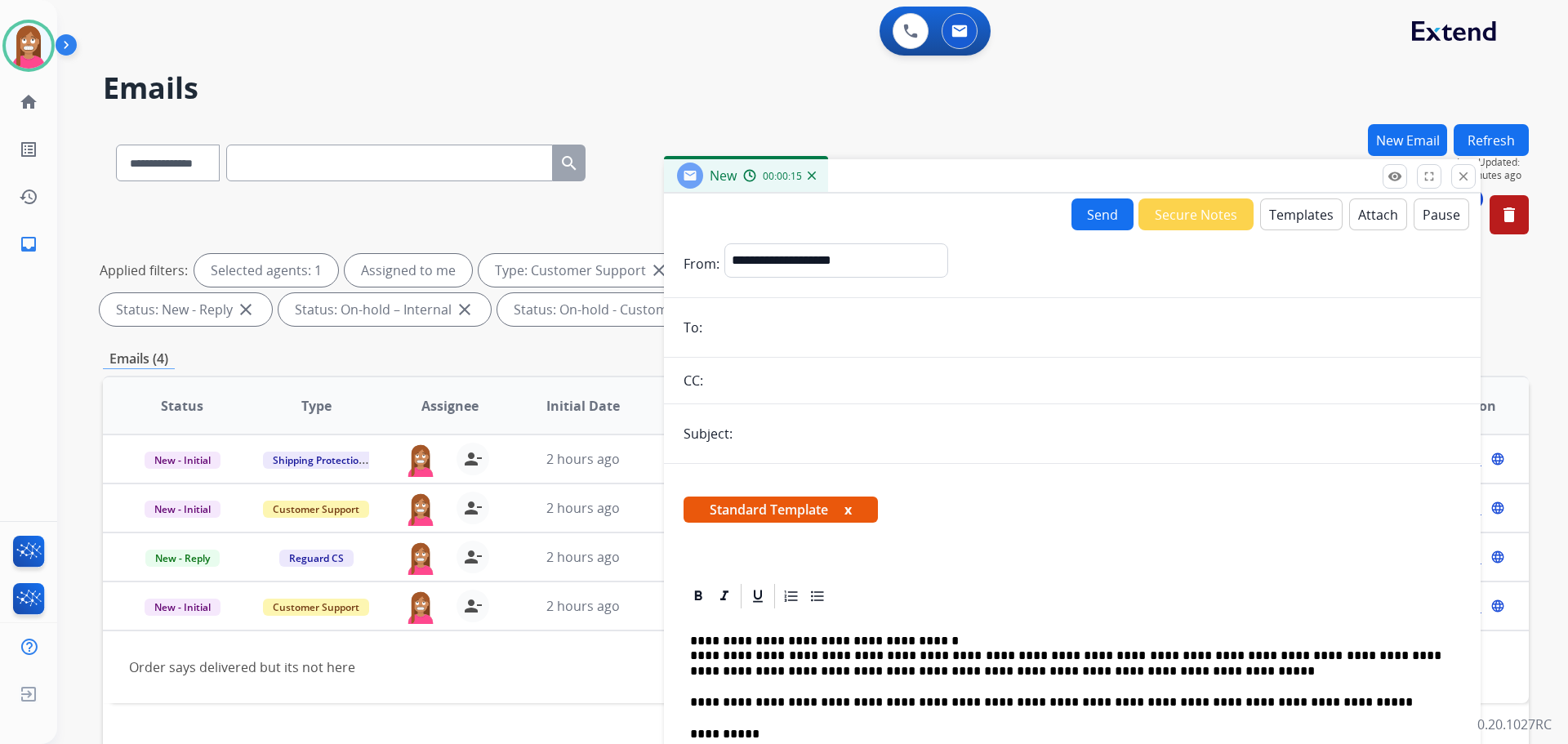
drag, startPoint x: 321, startPoint y: 300, endPoint x: 919, endPoint y: 152, distance: 616.0
click at [919, 159] on div "New 00:00:15" at bounding box center [1072, 176] width 817 height 35
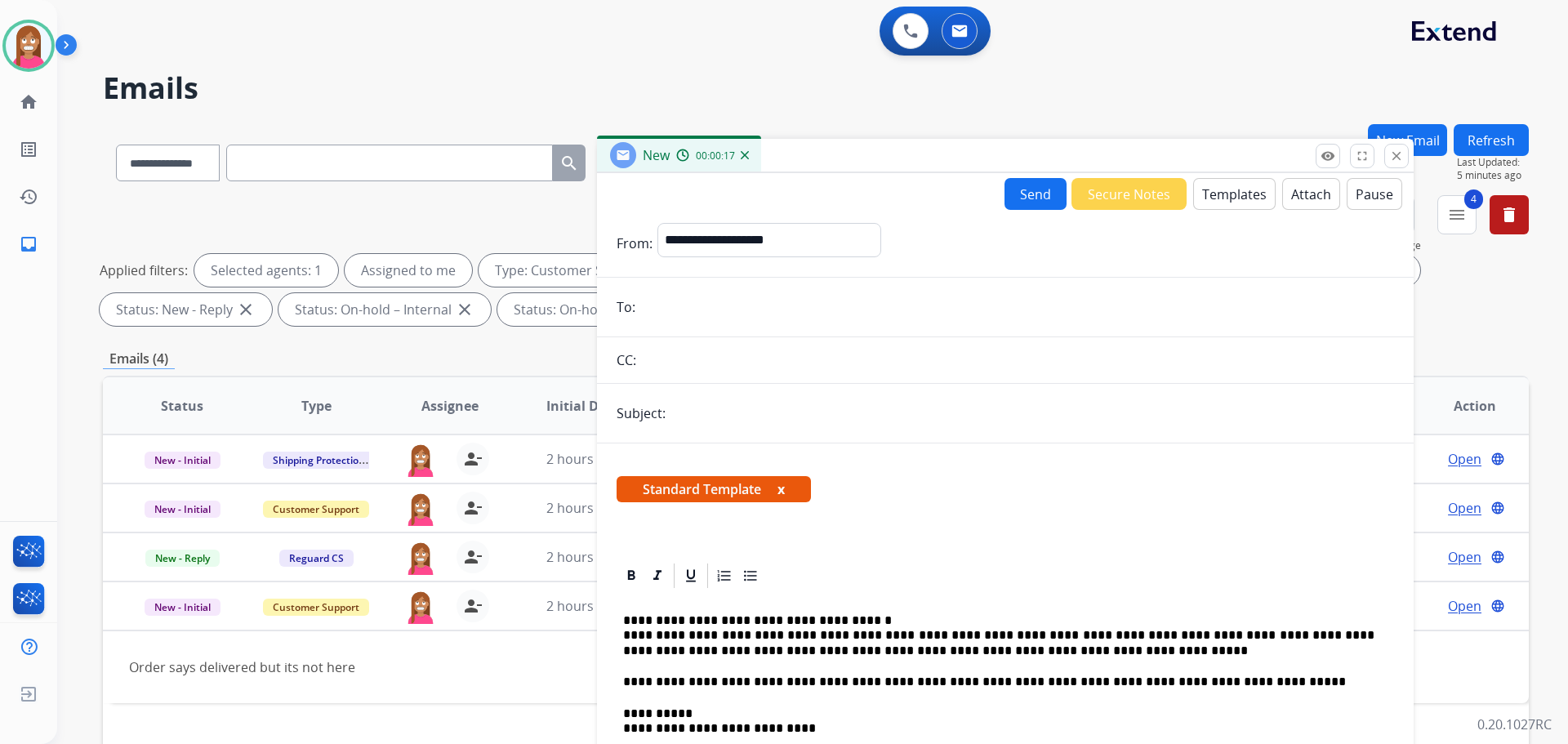
paste input "**********"
type input "**********"
click at [694, 416] on input "text" at bounding box center [1031, 413] width 724 height 33
type input "**********"
click at [754, 231] on select "**********" at bounding box center [768, 238] width 222 height 33
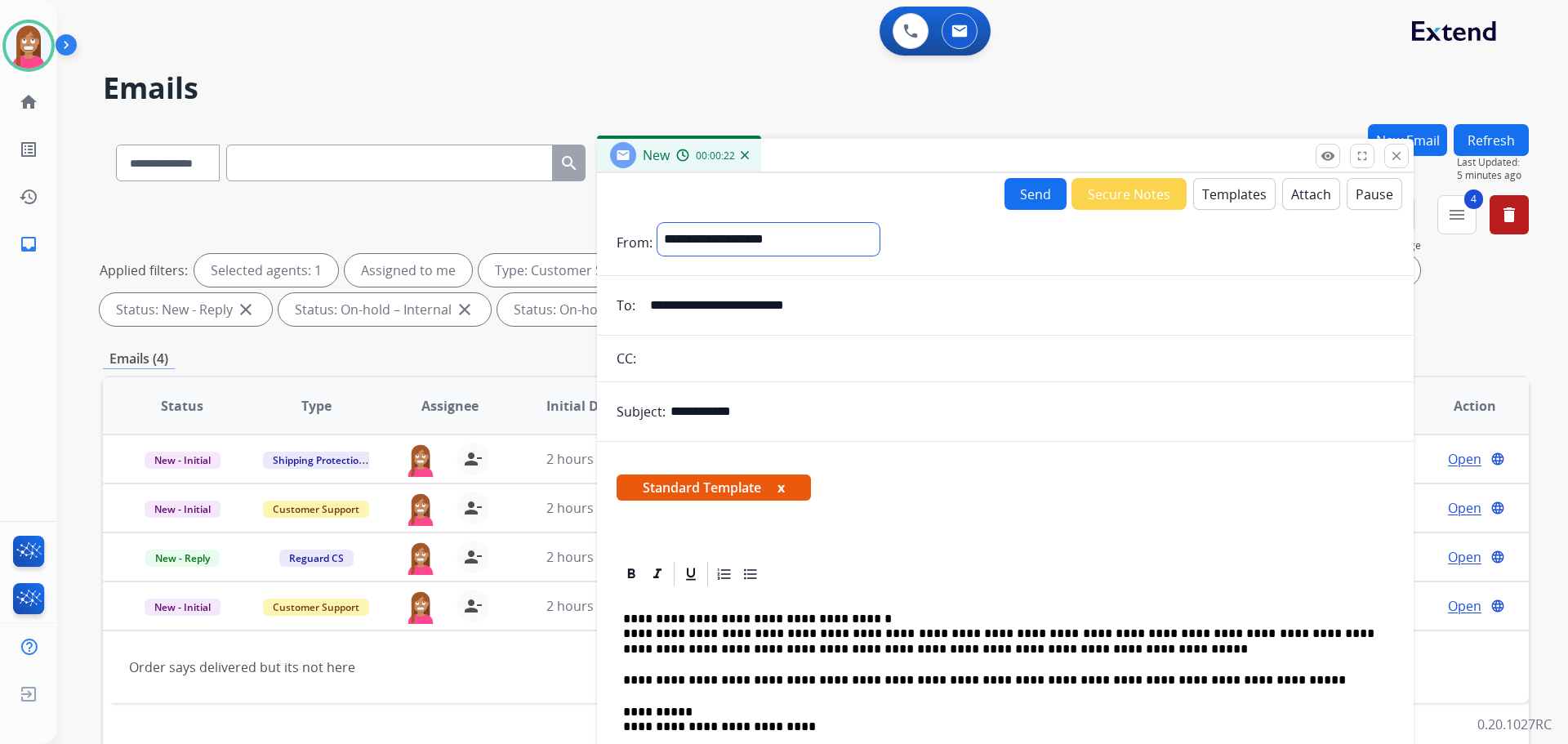
select select "**********"
click at [657, 223] on select "**********" at bounding box center [768, 238] width 222 height 33
click at [1018, 196] on button "Send" at bounding box center [1035, 194] width 62 height 32
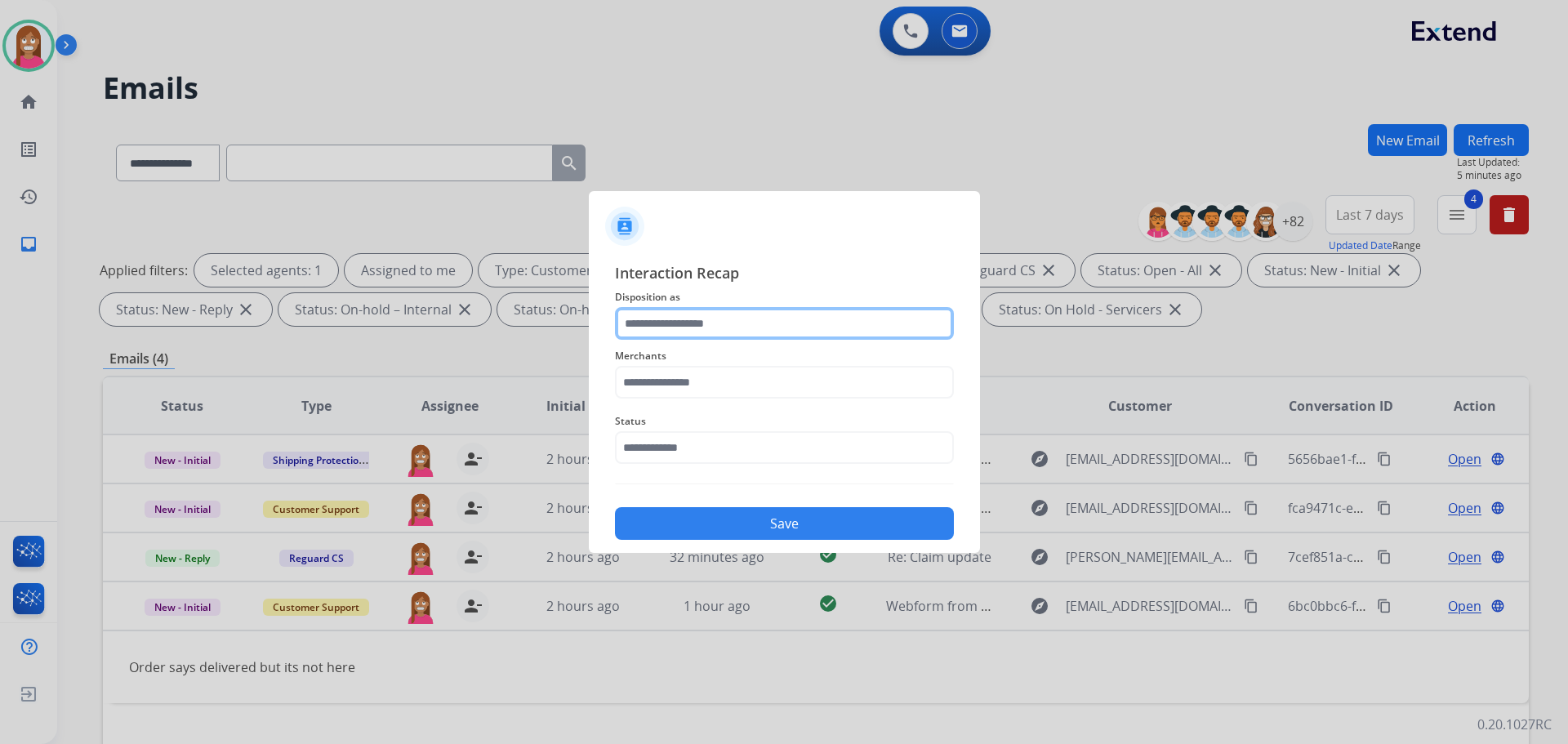
click at [668, 326] on input "text" at bounding box center [784, 323] width 339 height 33
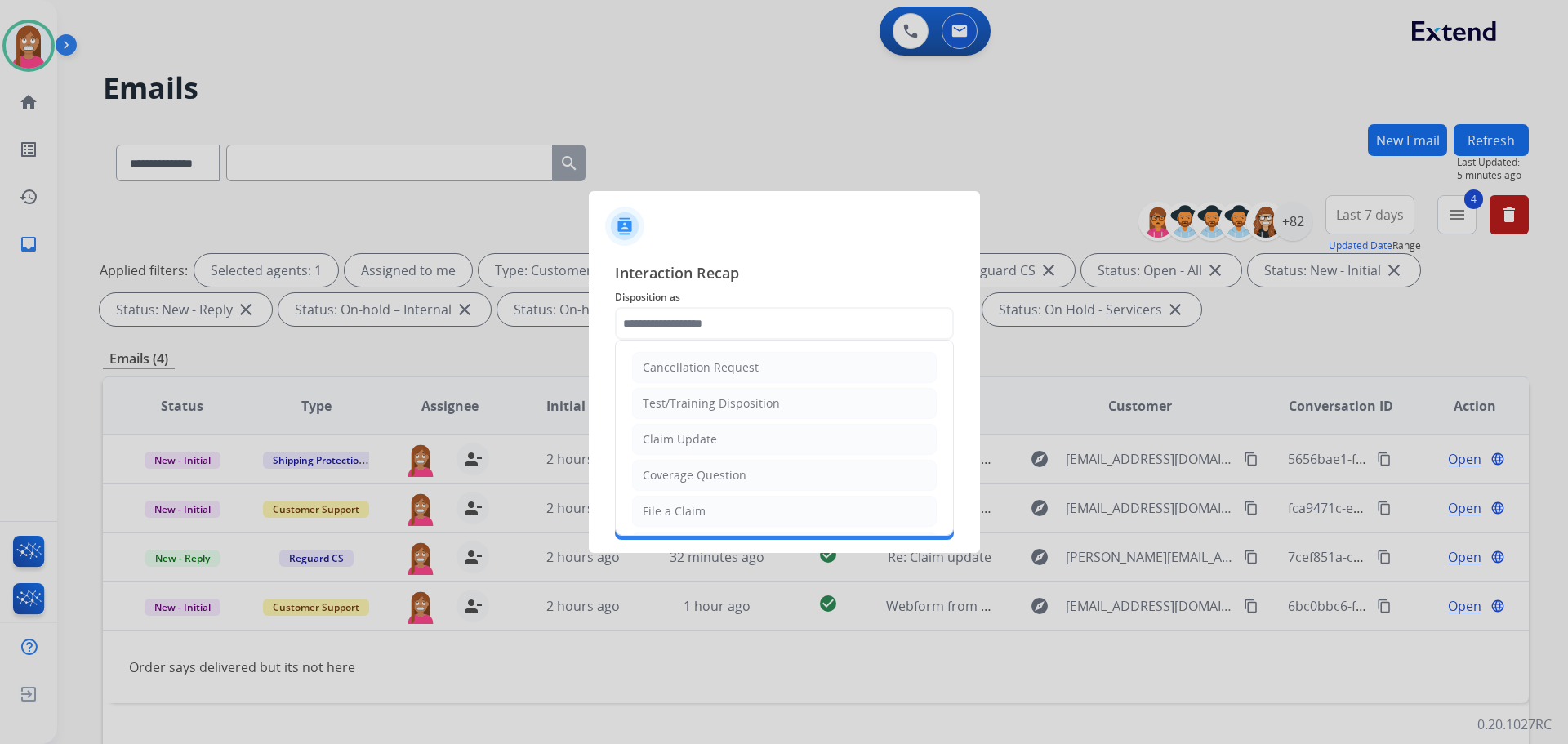
click at [675, 511] on div "File a Claim" at bounding box center [674, 511] width 63 height 17
type input "**********"
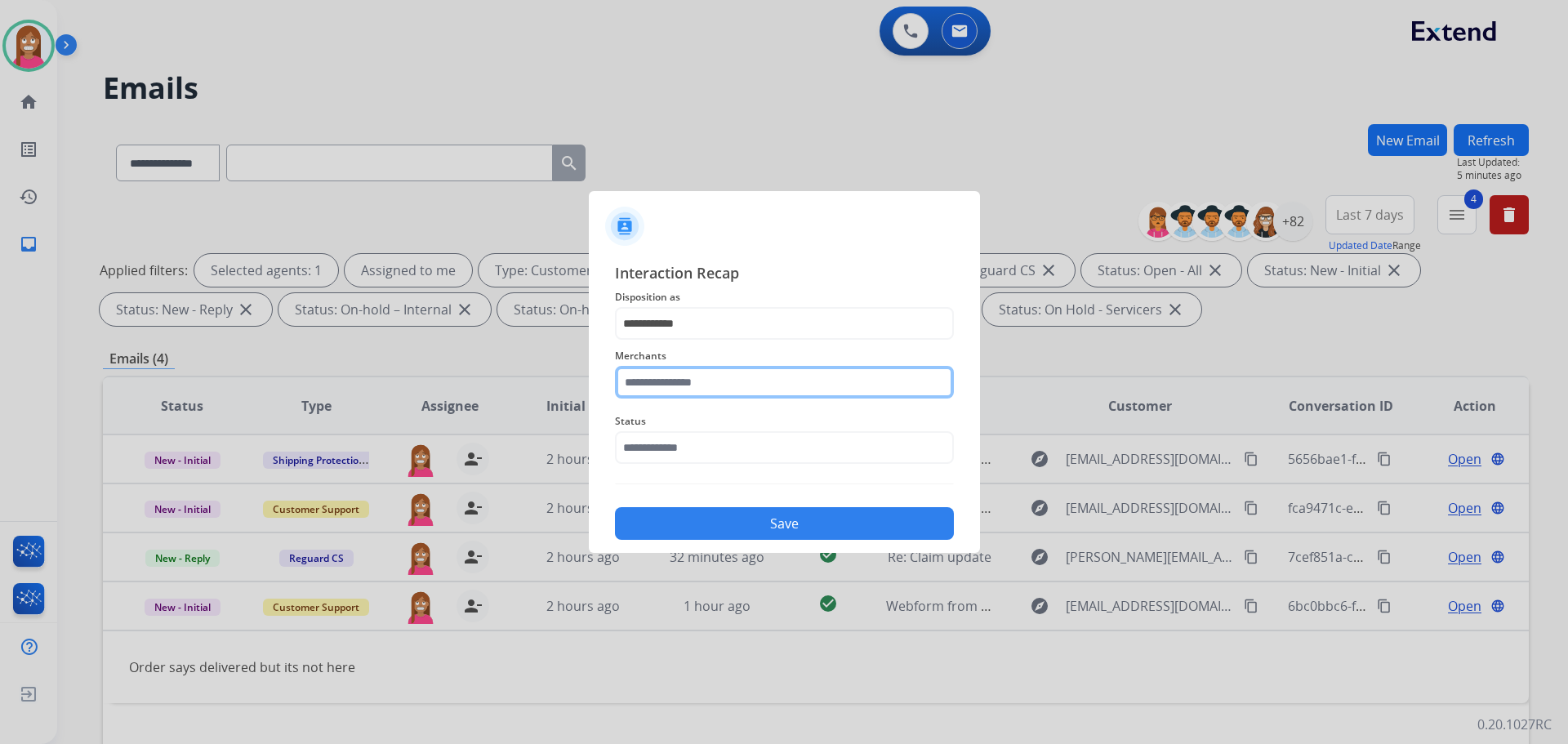
click at [687, 386] on input "text" at bounding box center [784, 382] width 339 height 33
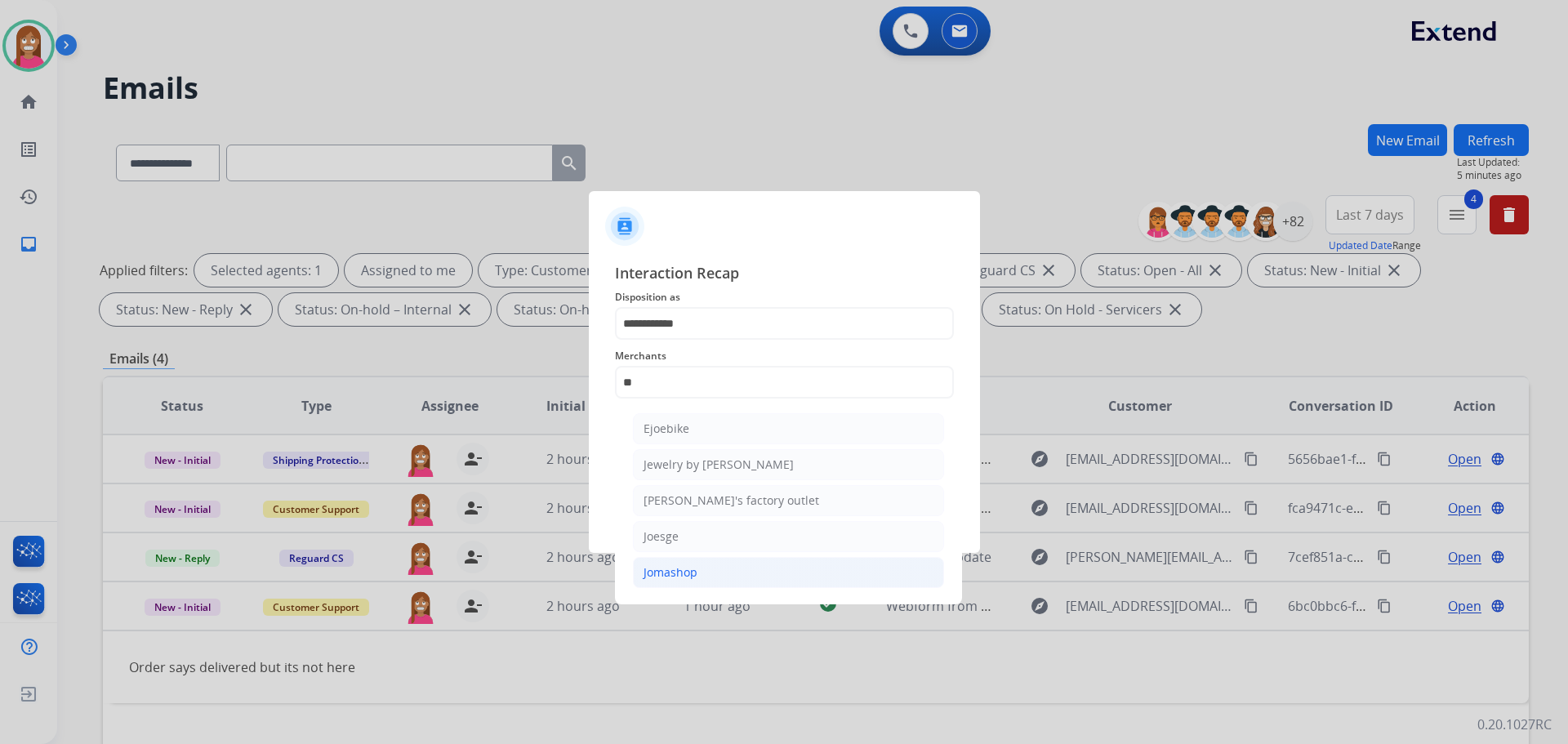
click at [683, 566] on div "Jomashop" at bounding box center [670, 572] width 53 height 17
type input "********"
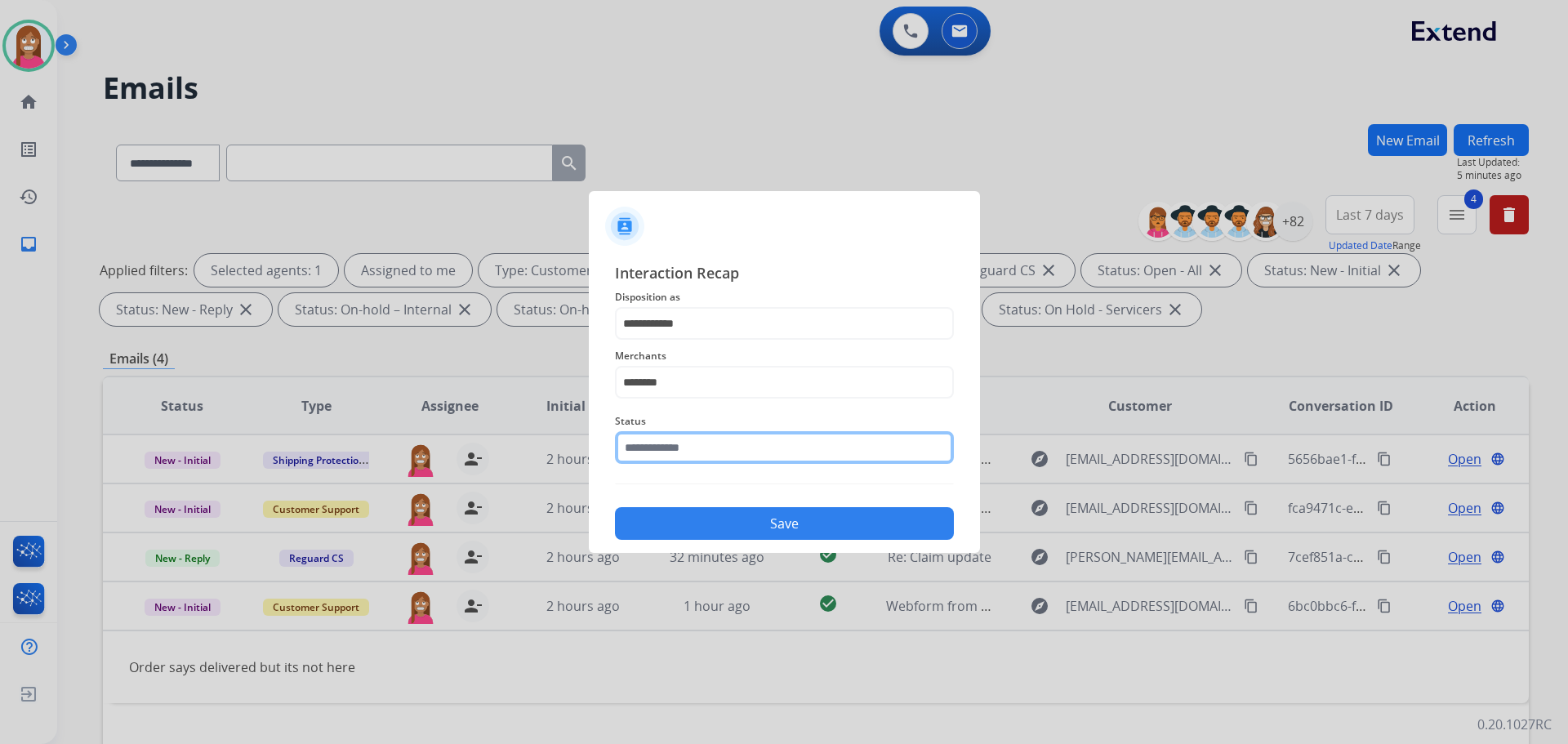
click at [664, 443] on input "text" at bounding box center [784, 447] width 339 height 33
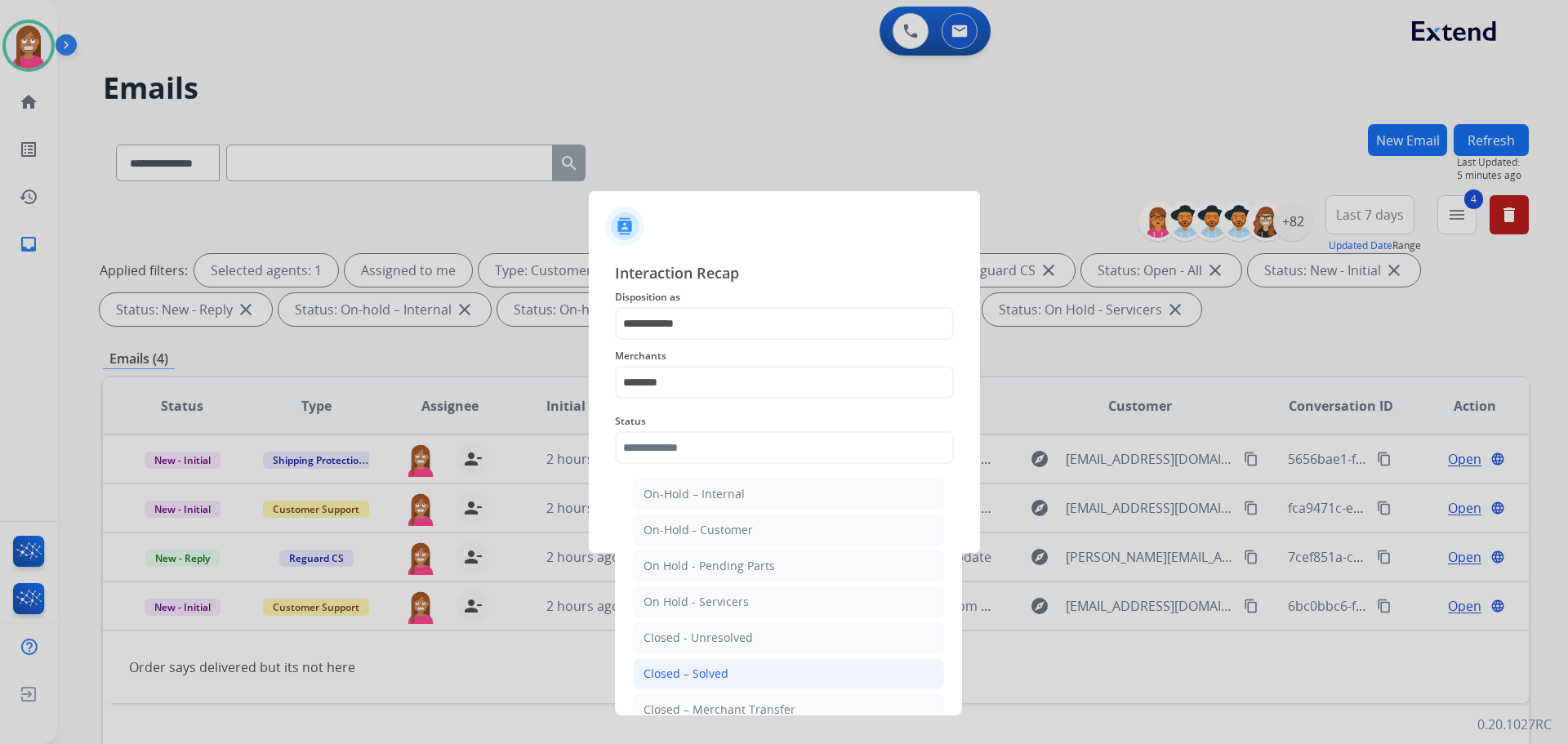
click at [664, 674] on div "Closed – Solved" at bounding box center [686, 673] width 85 height 17
type input "**********"
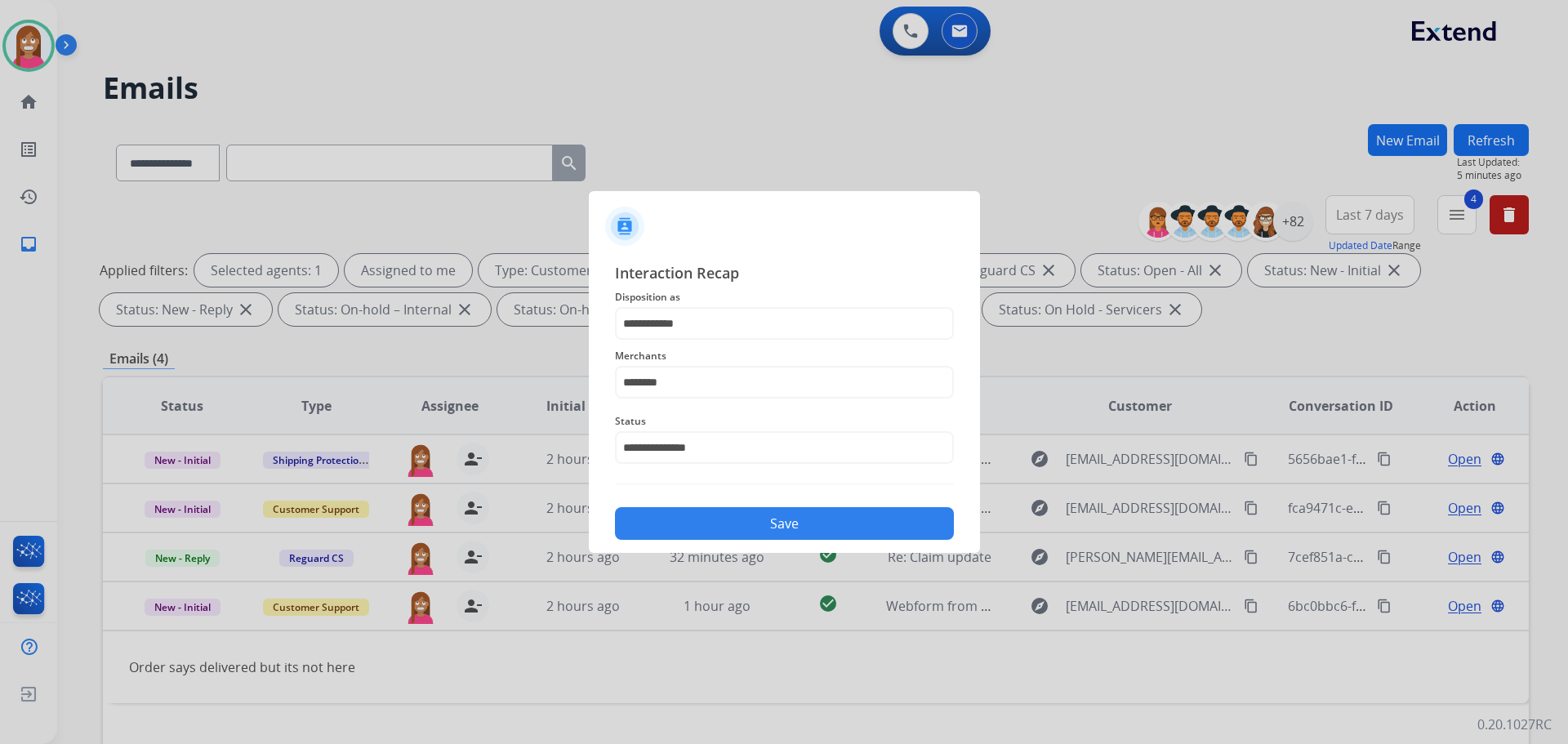
click at [692, 525] on button "Save" at bounding box center [784, 522] width 339 height 33
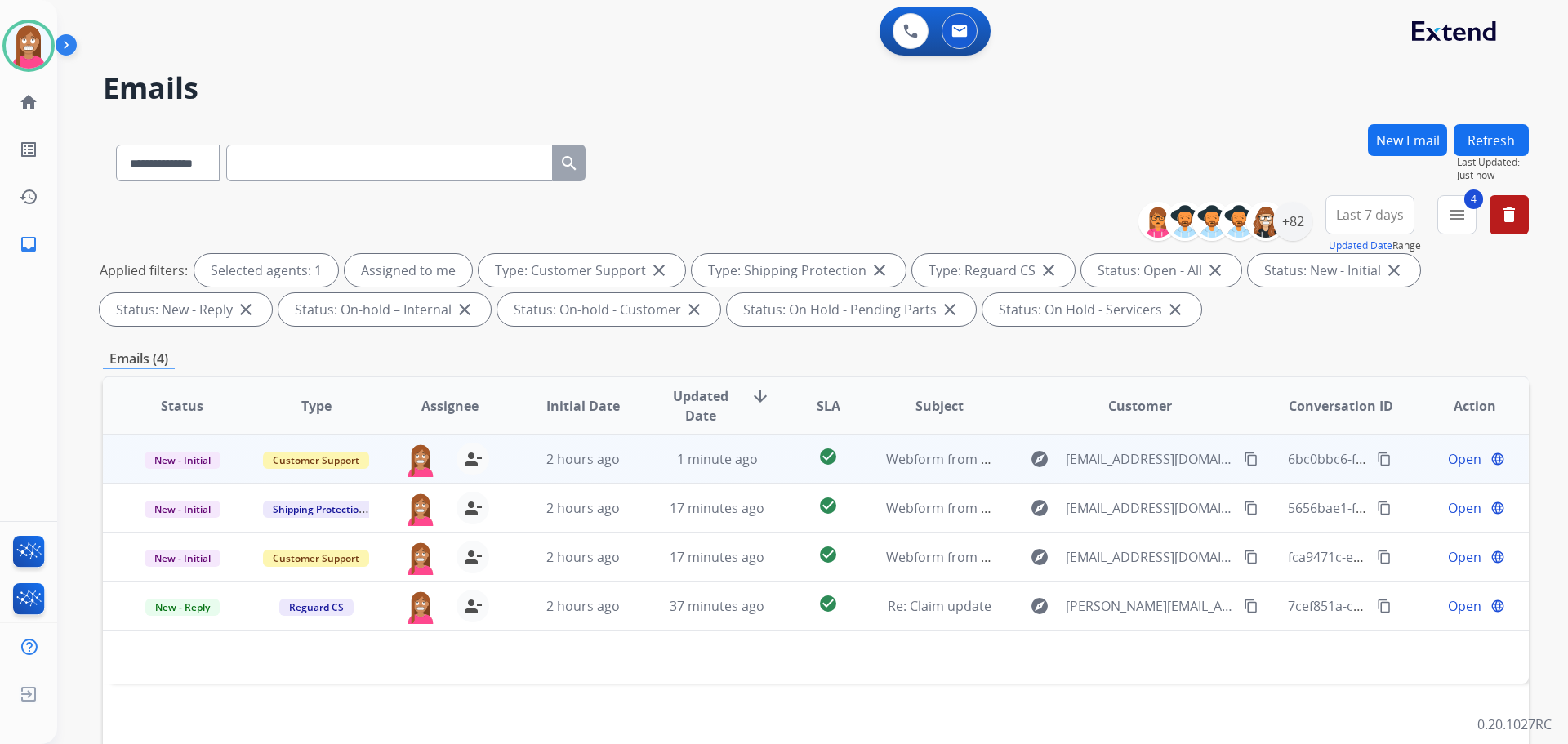
click at [652, 464] on td "1 minute ago" at bounding box center [704, 459] width 134 height 49
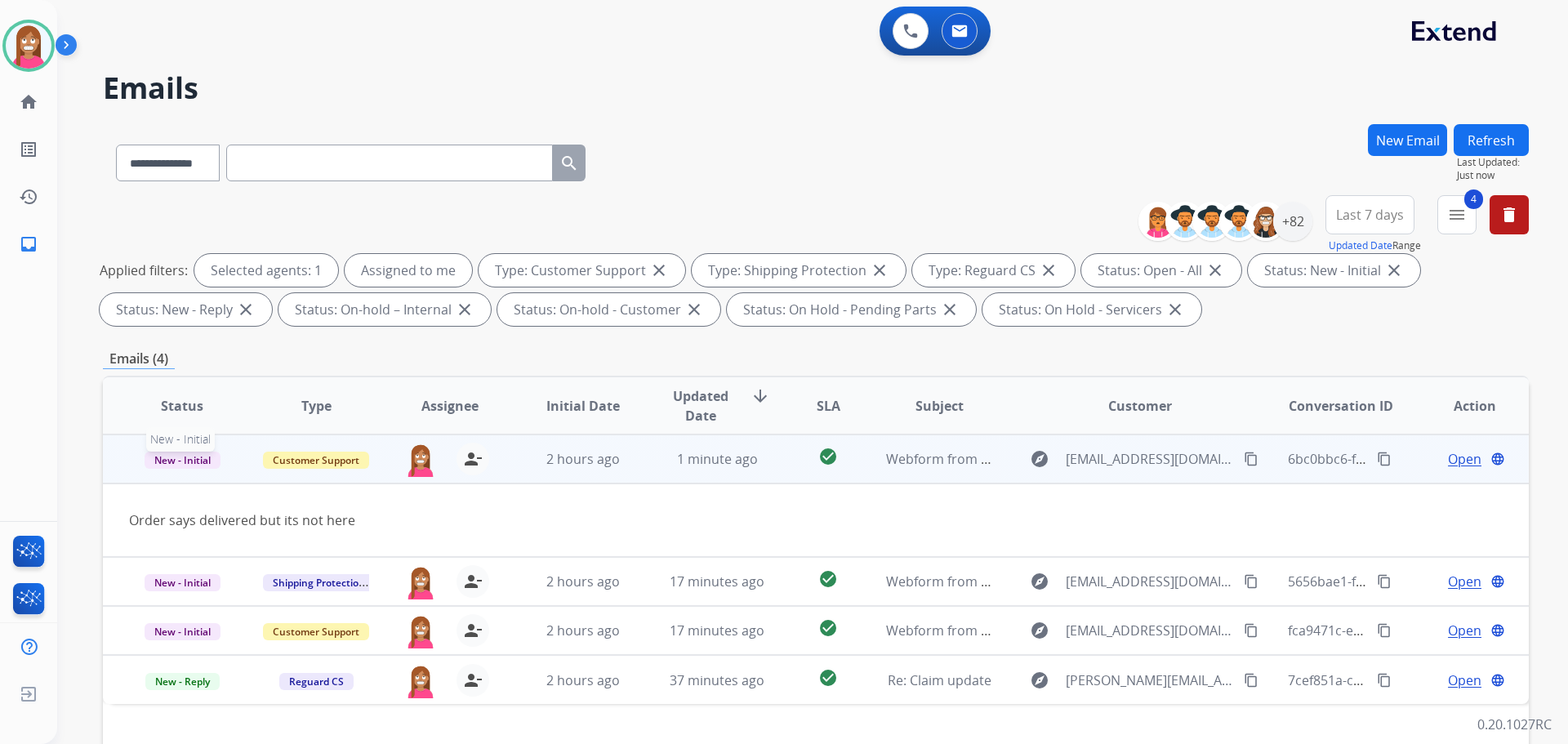
click at [155, 460] on span "New - Initial" at bounding box center [182, 459] width 76 height 17
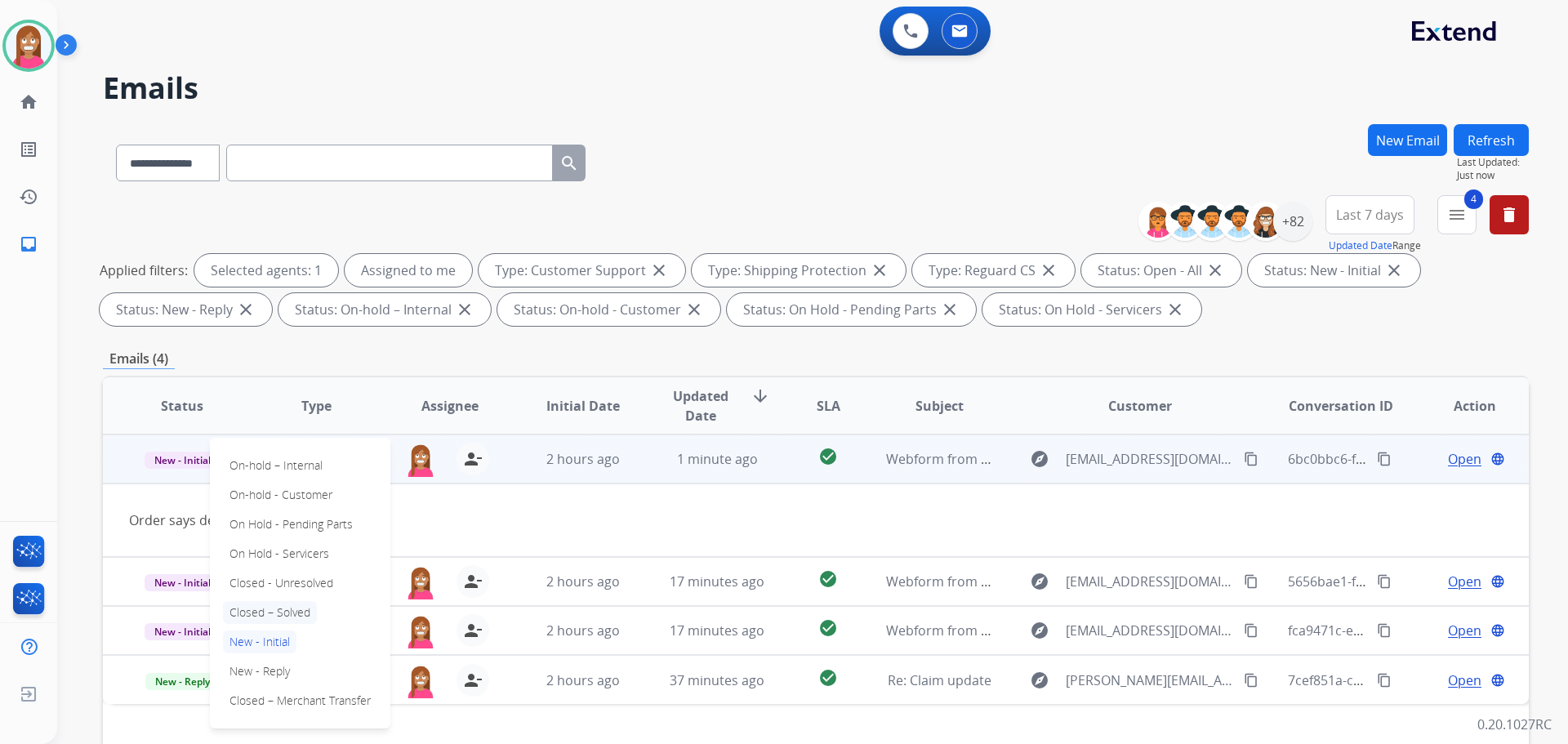
click at [245, 603] on p "Closed – Solved" at bounding box center [269, 611] width 94 height 23
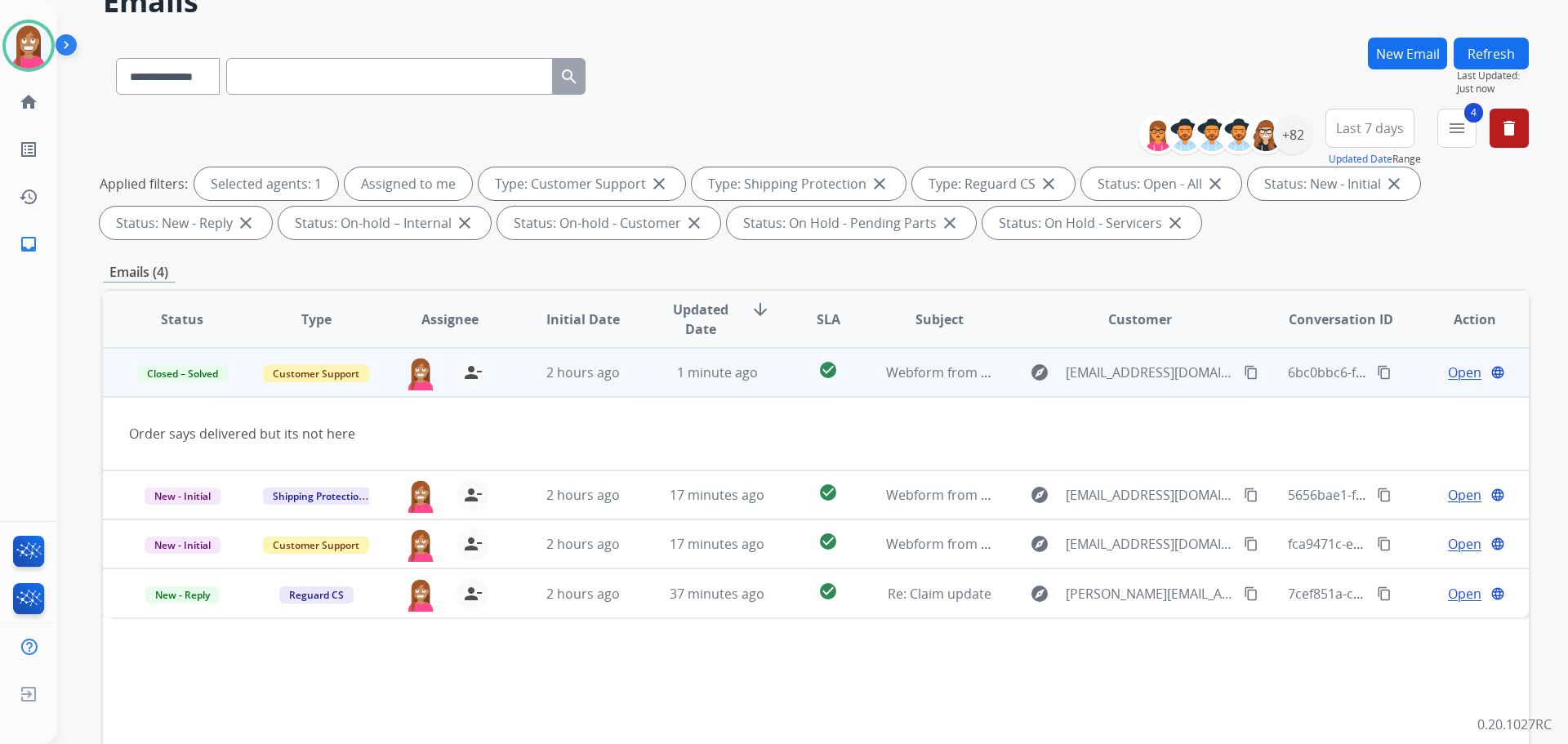
scroll to position [82, 0]
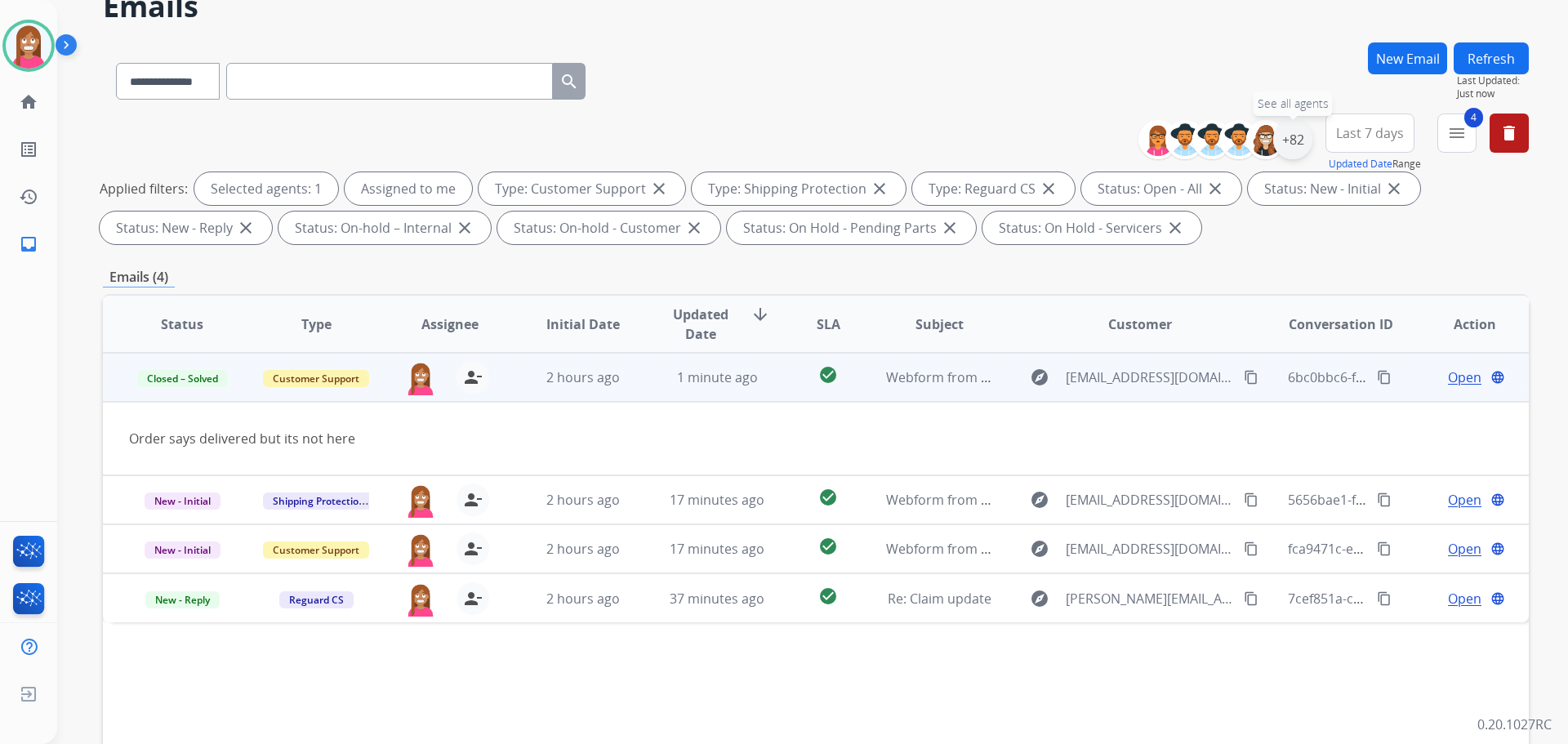
click at [1303, 136] on div "+82" at bounding box center [1293, 140] width 40 height 40
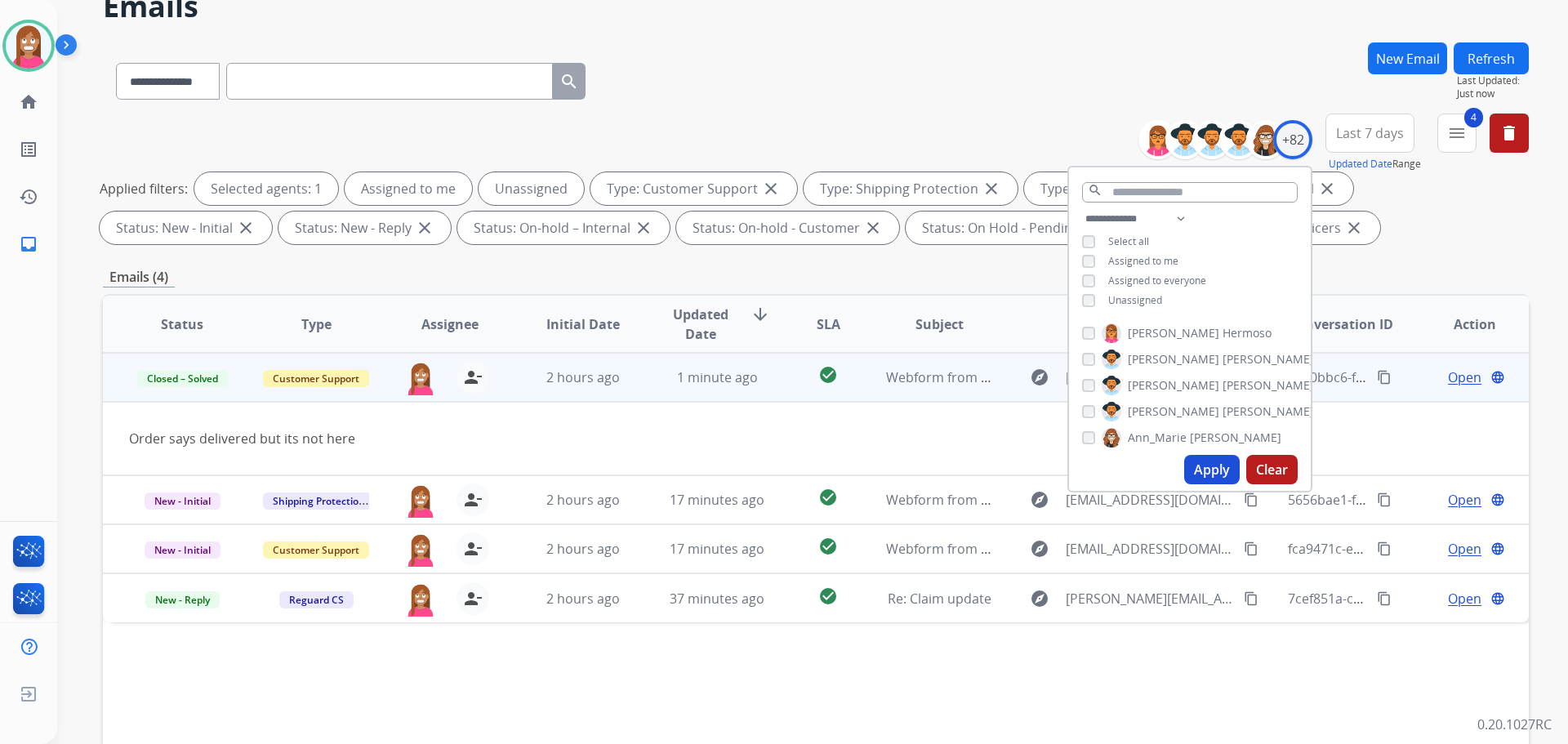
drag, startPoint x: 1207, startPoint y: 461, endPoint x: 1116, endPoint y: 432, distance: 95.5
click at [1204, 460] on button "Apply" at bounding box center [1212, 470] width 55 height 30
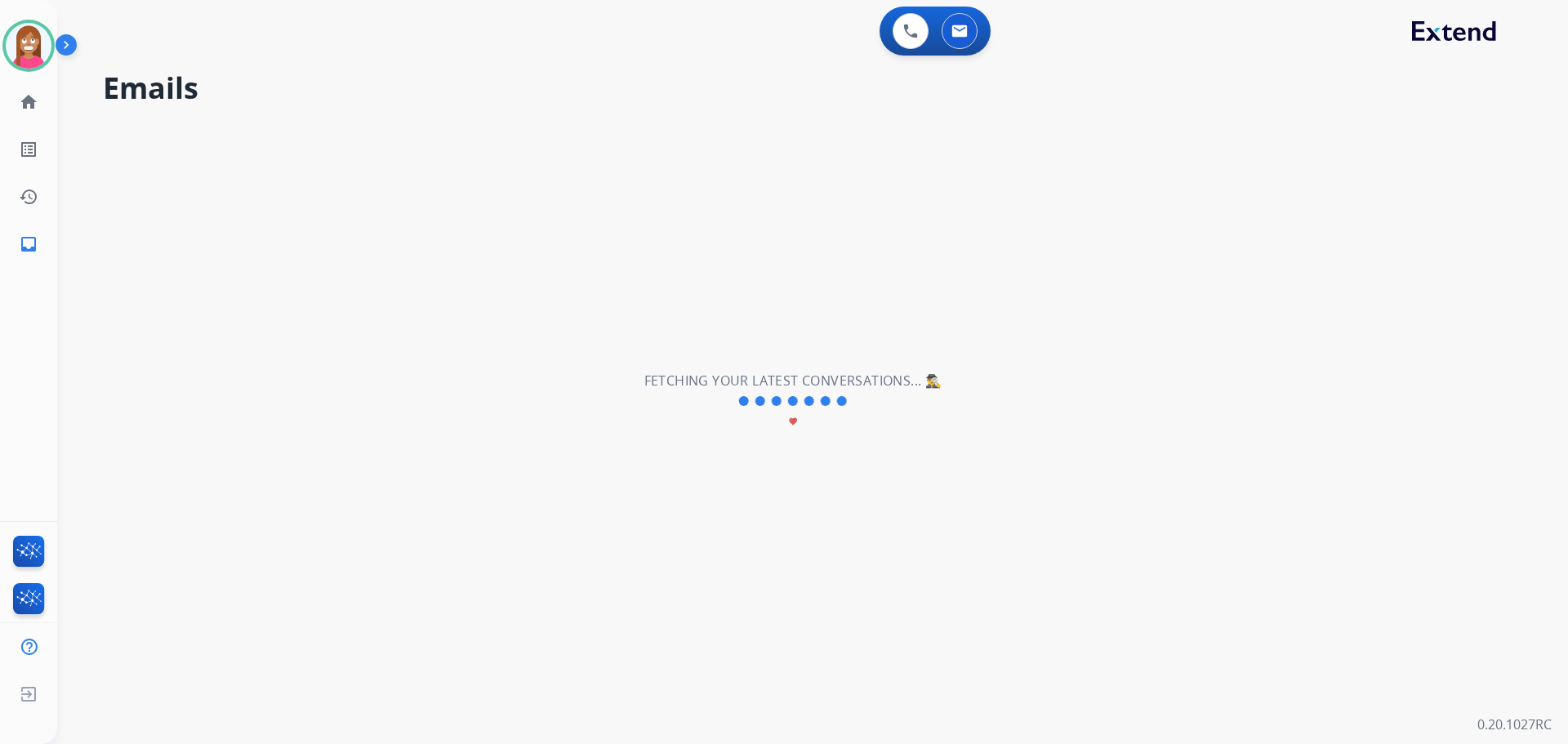
scroll to position [0, 0]
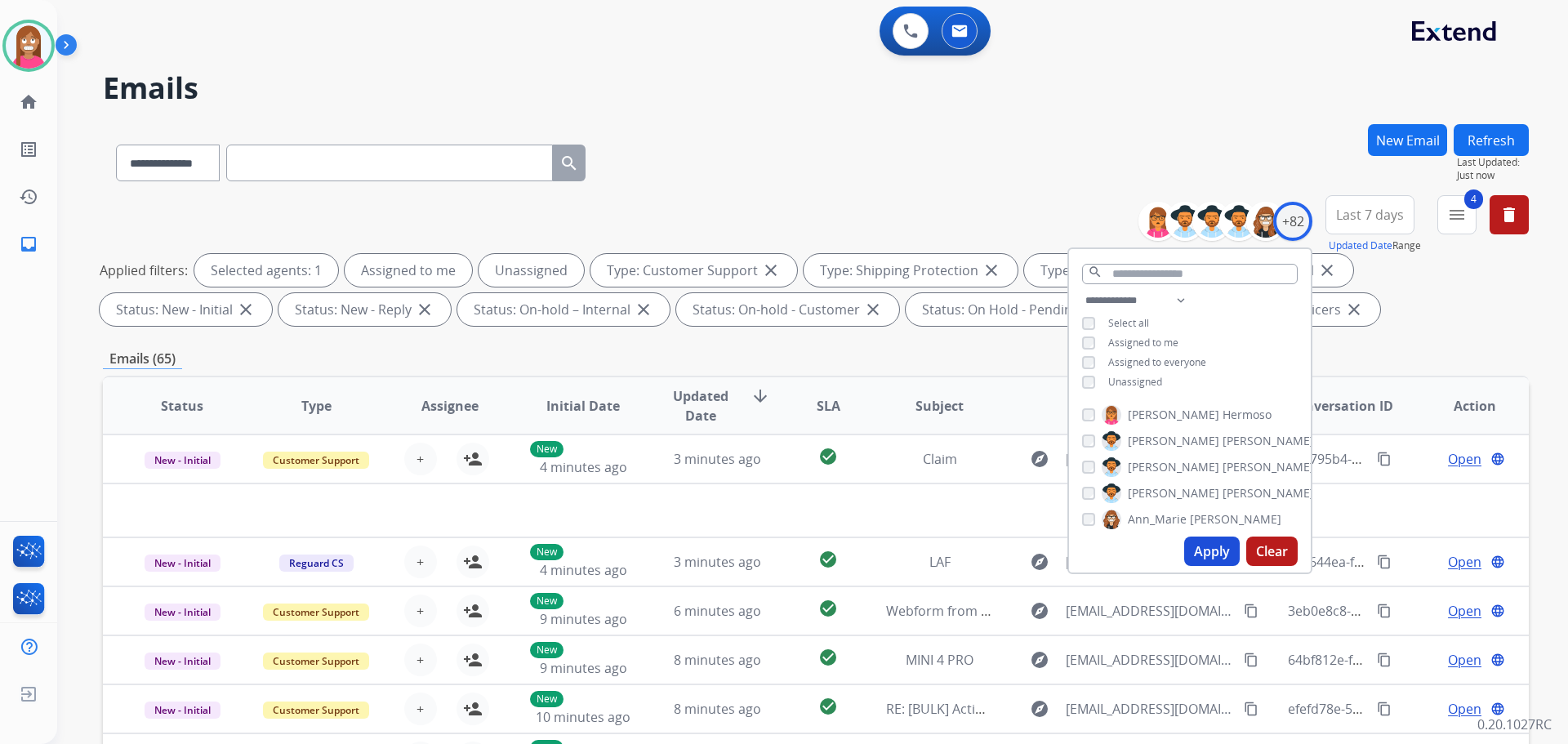
click at [722, 117] on div "**********" at bounding box center [793, 430] width 1472 height 744
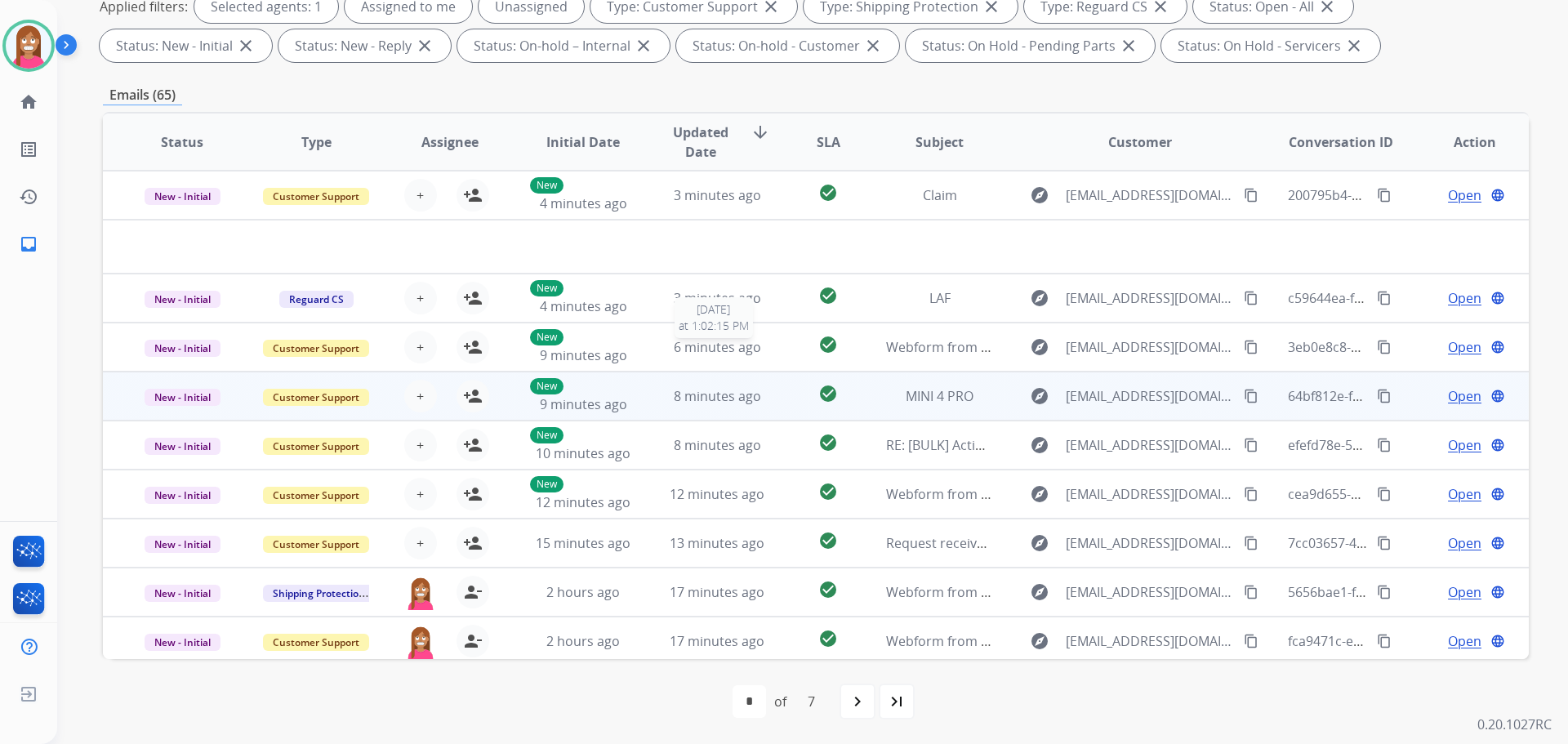
scroll to position [55, 0]
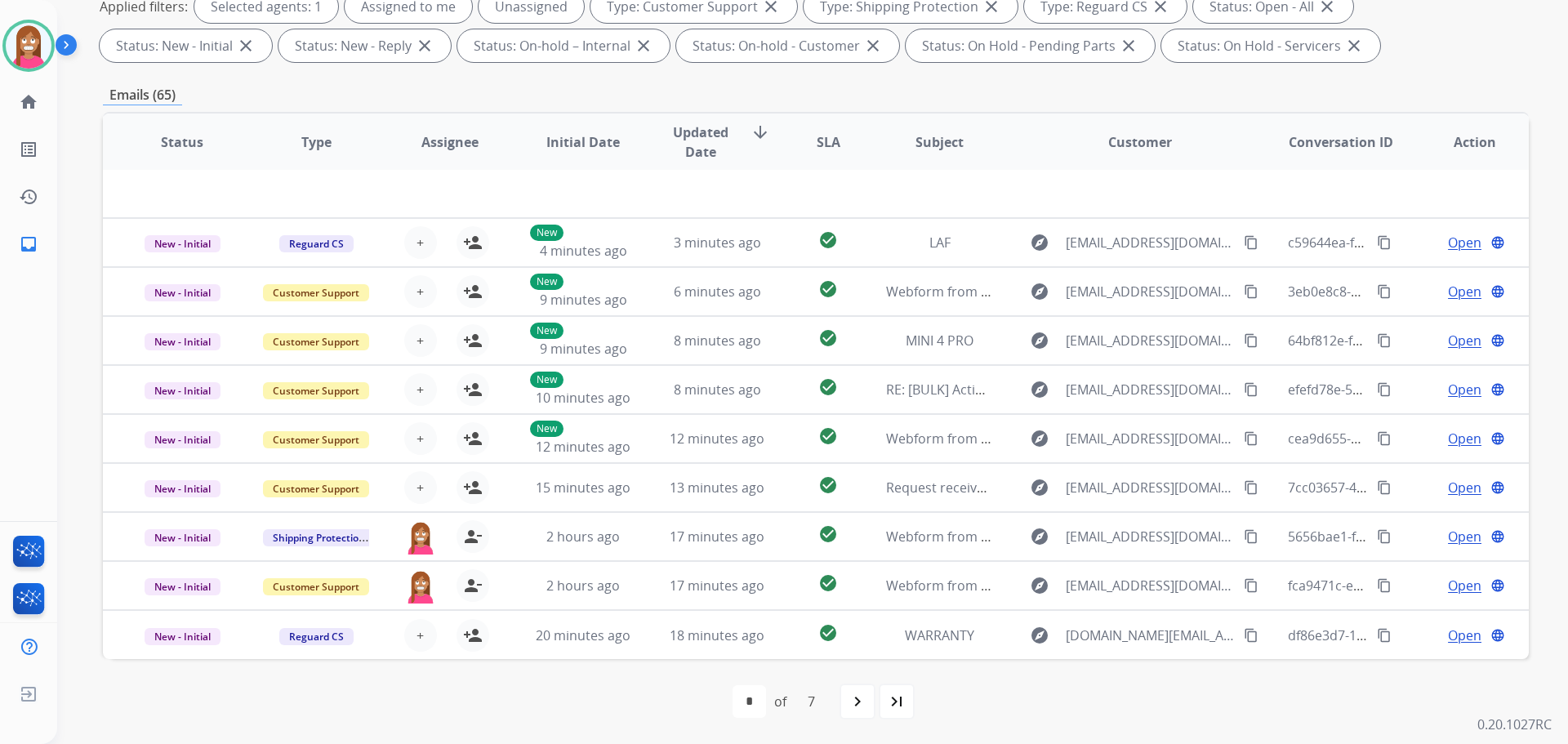
click at [905, 702] on mat-icon "last_page" at bounding box center [897, 701] width 20 height 20
select select "*"
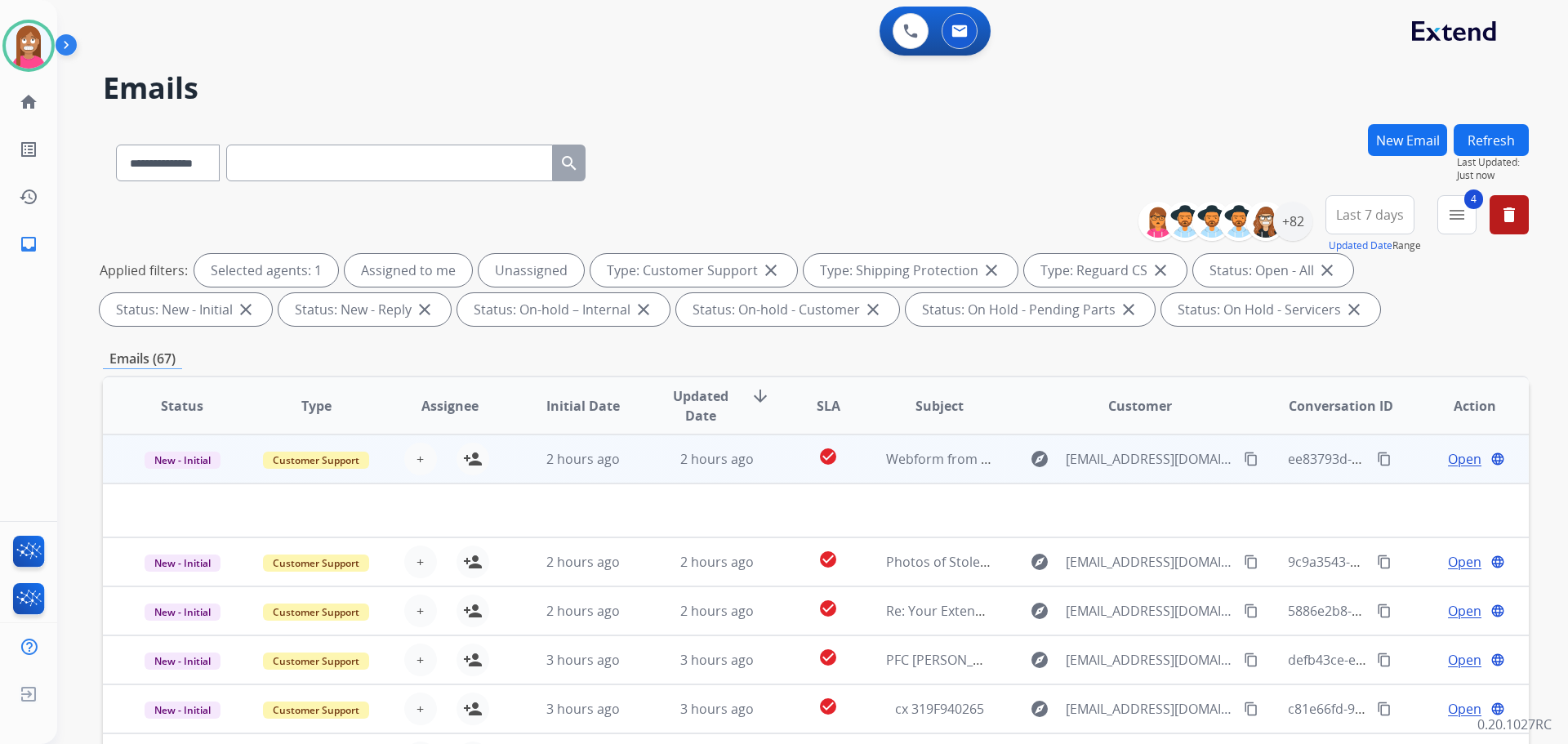
scroll to position [82, 0]
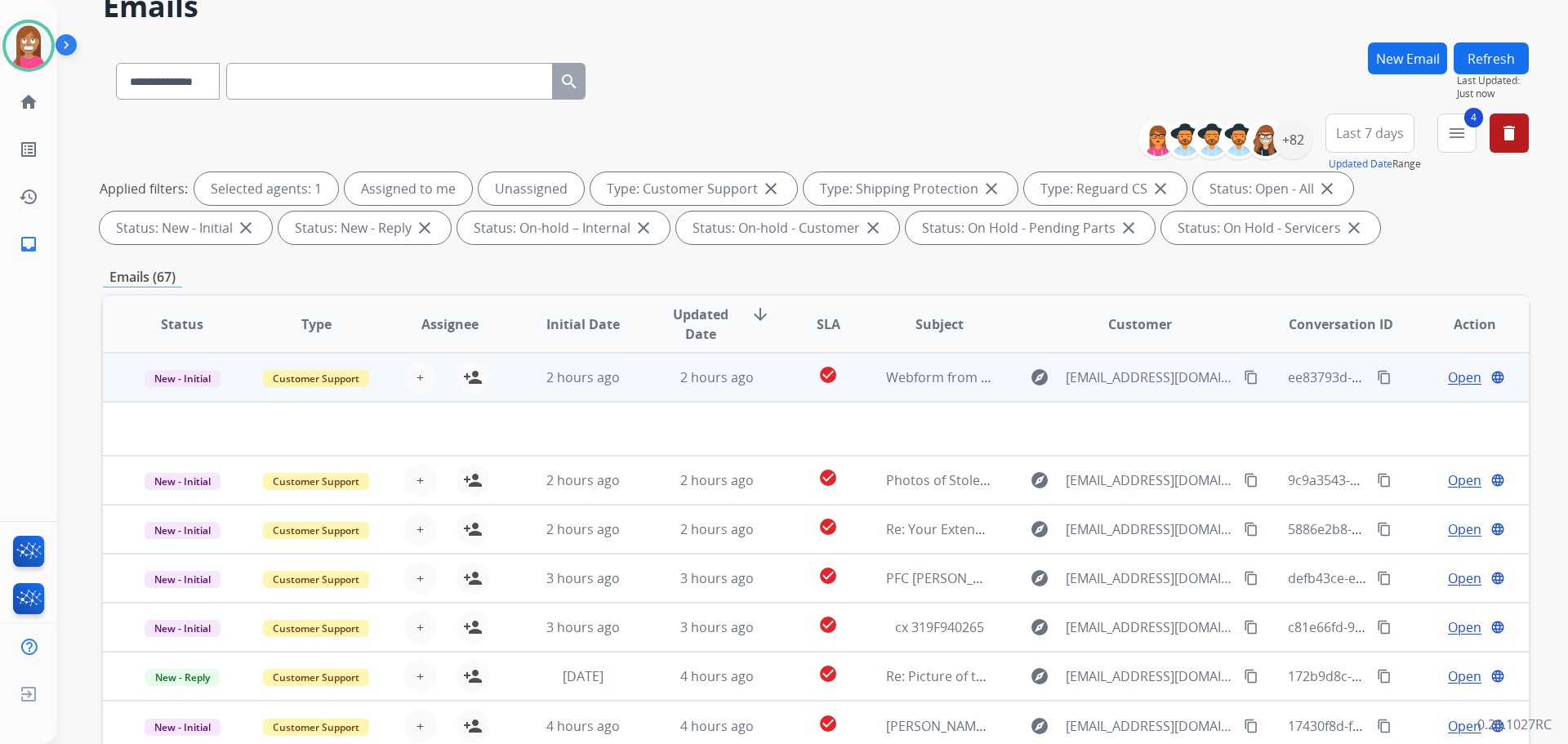
click at [651, 396] on td "2 hours ago" at bounding box center [704, 377] width 134 height 49
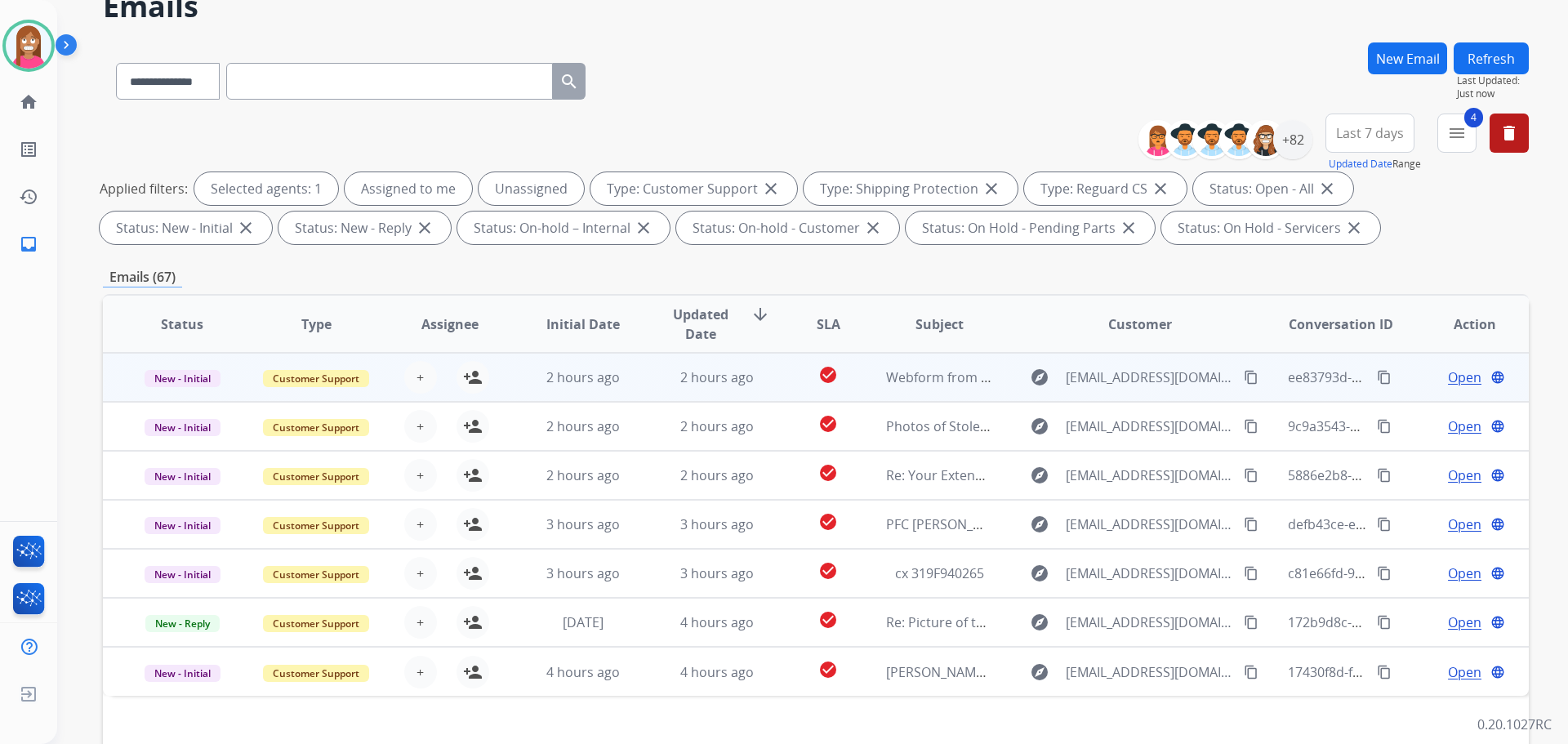
click at [650, 395] on td "2 hours ago" at bounding box center [704, 377] width 134 height 49
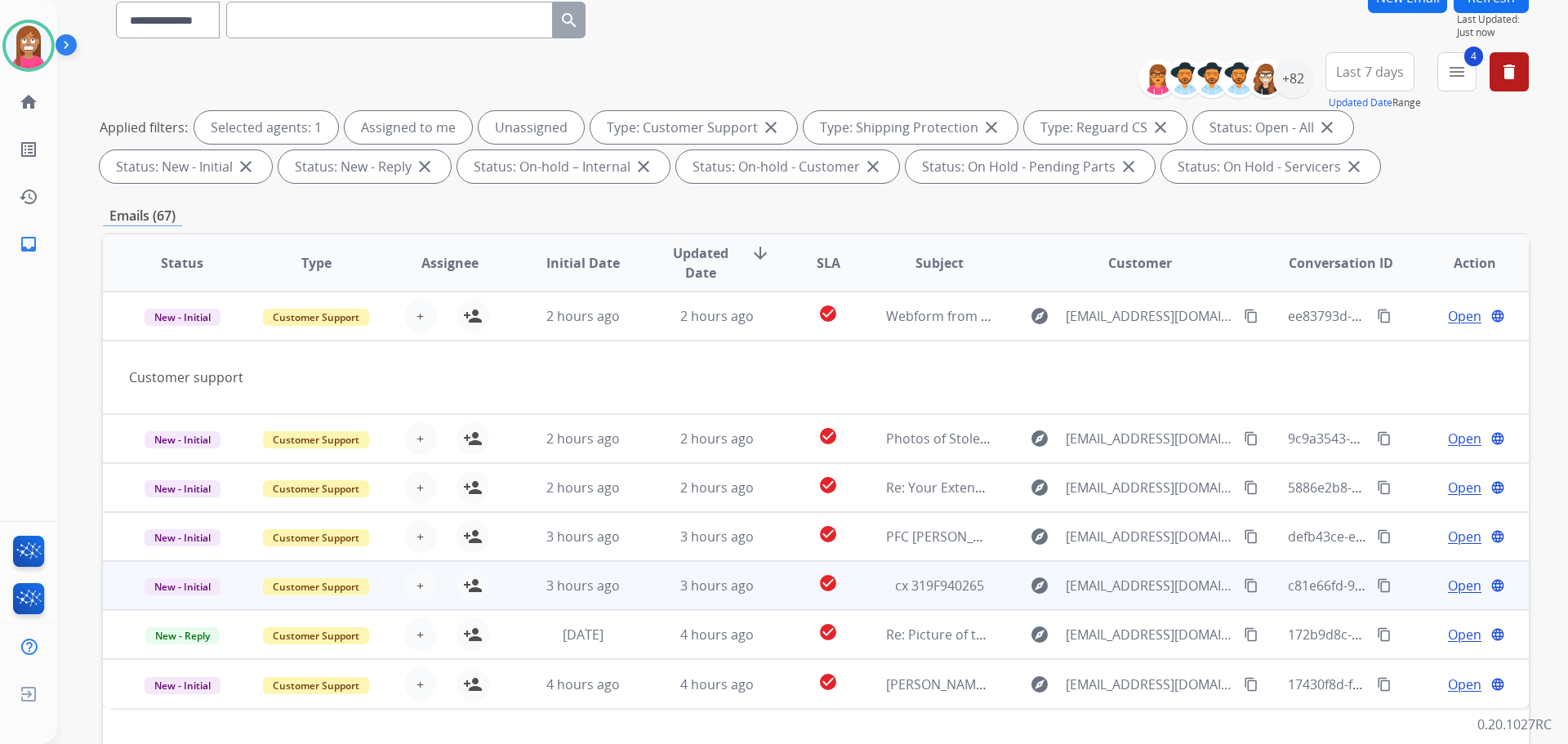
scroll to position [263, 0]
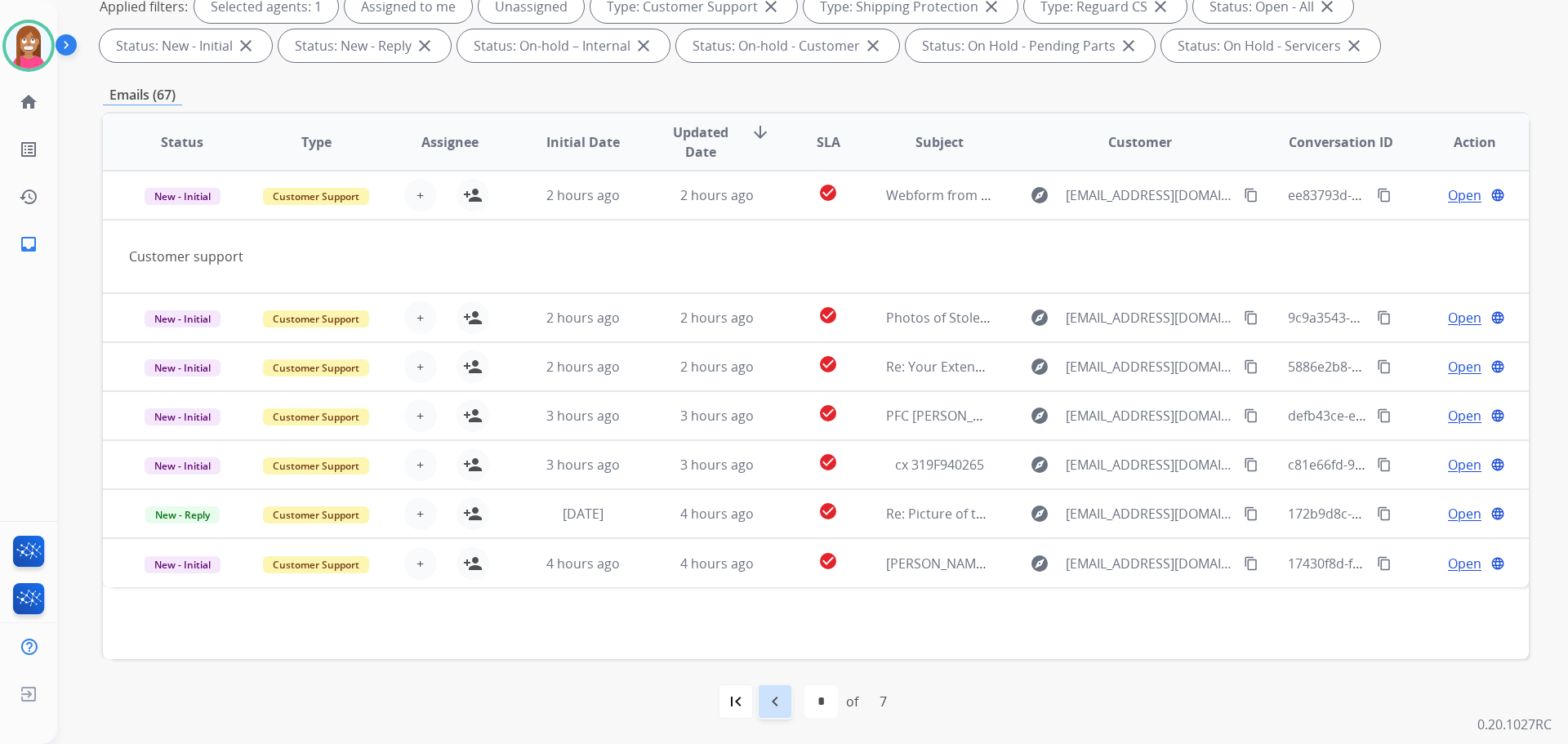
click at [765, 694] on div "**********" at bounding box center [784, 372] width 1568 height 744
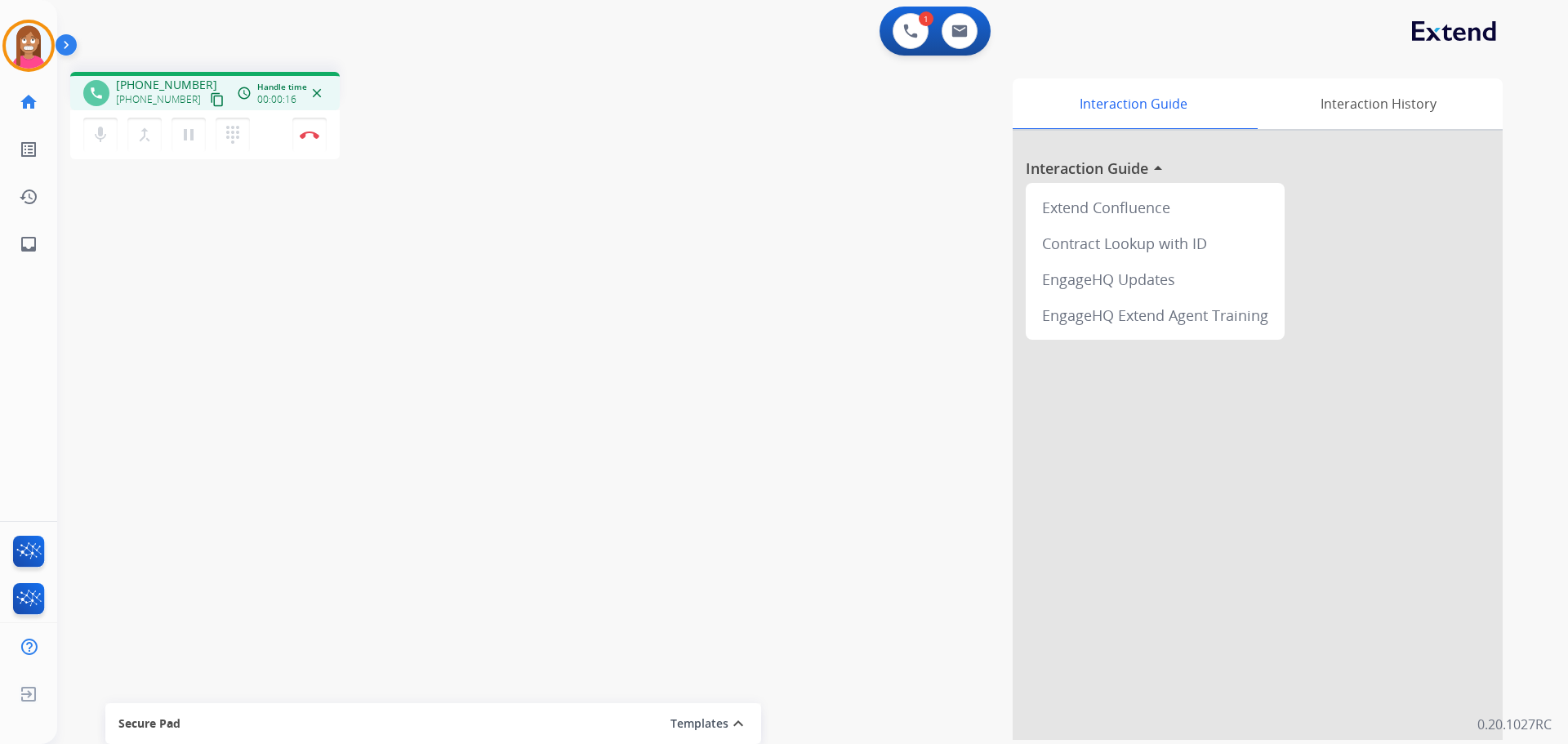
click at [210, 104] on mat-icon "content_copy" at bounding box center [217, 99] width 15 height 15
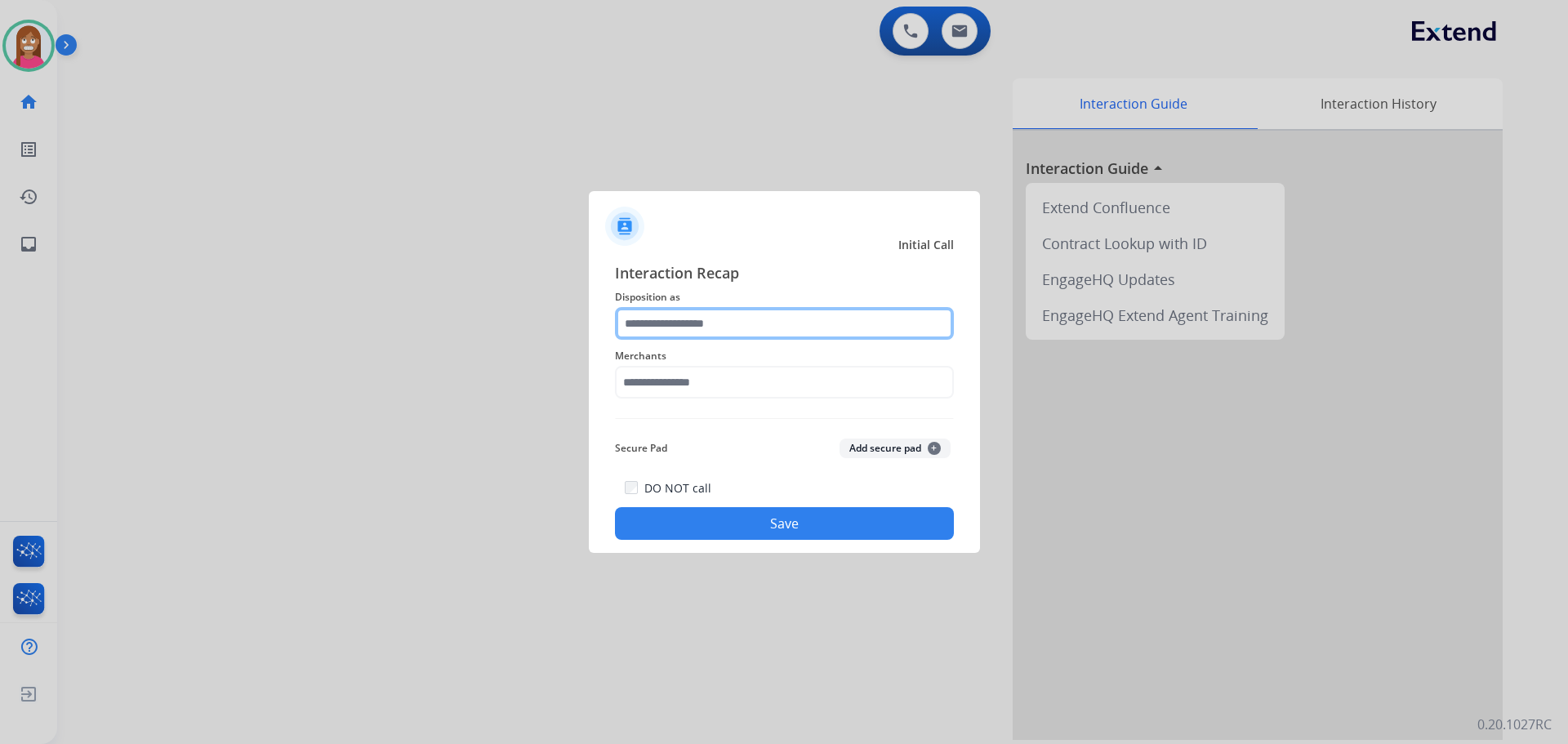
click at [663, 316] on input "text" at bounding box center [784, 323] width 339 height 33
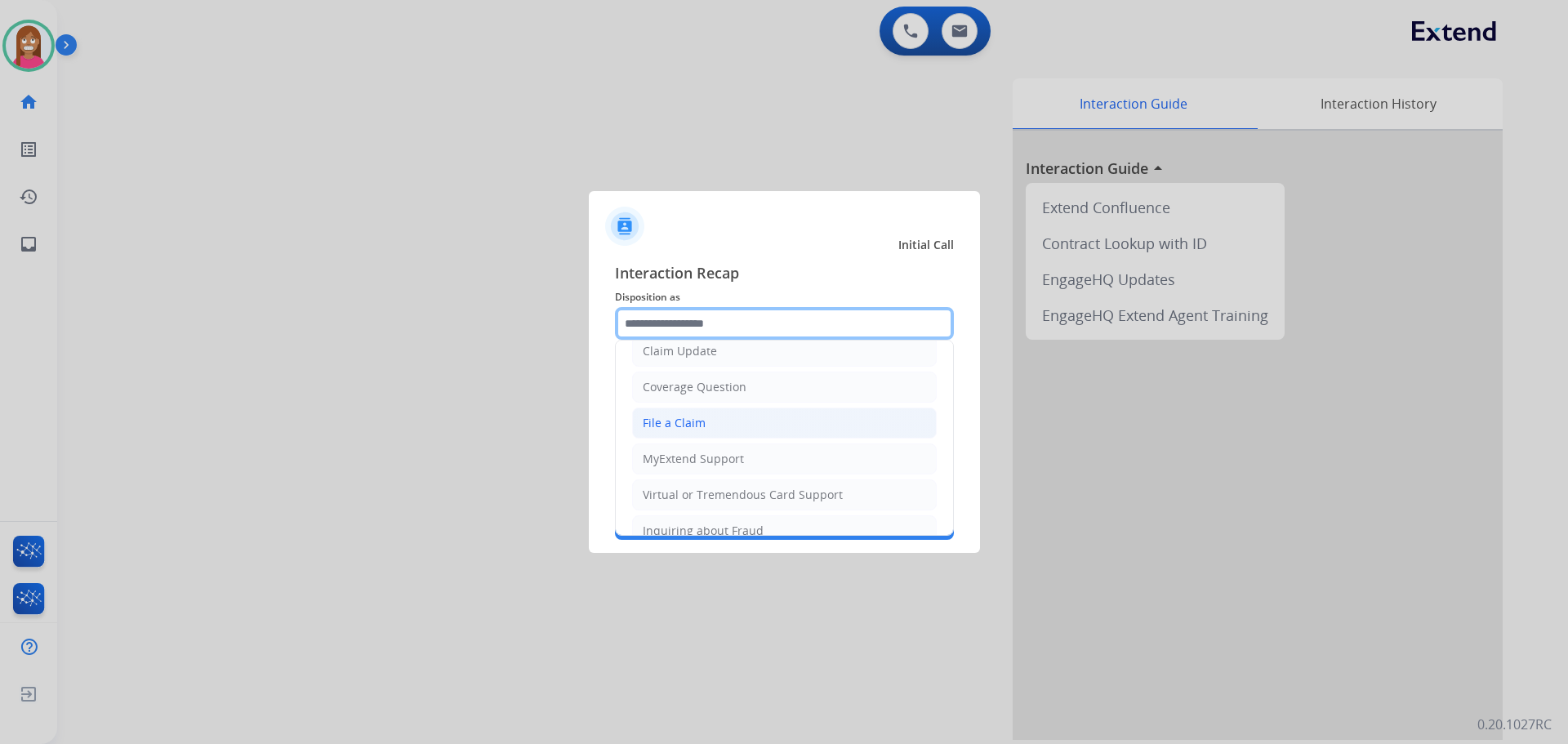
scroll to position [82, 0]
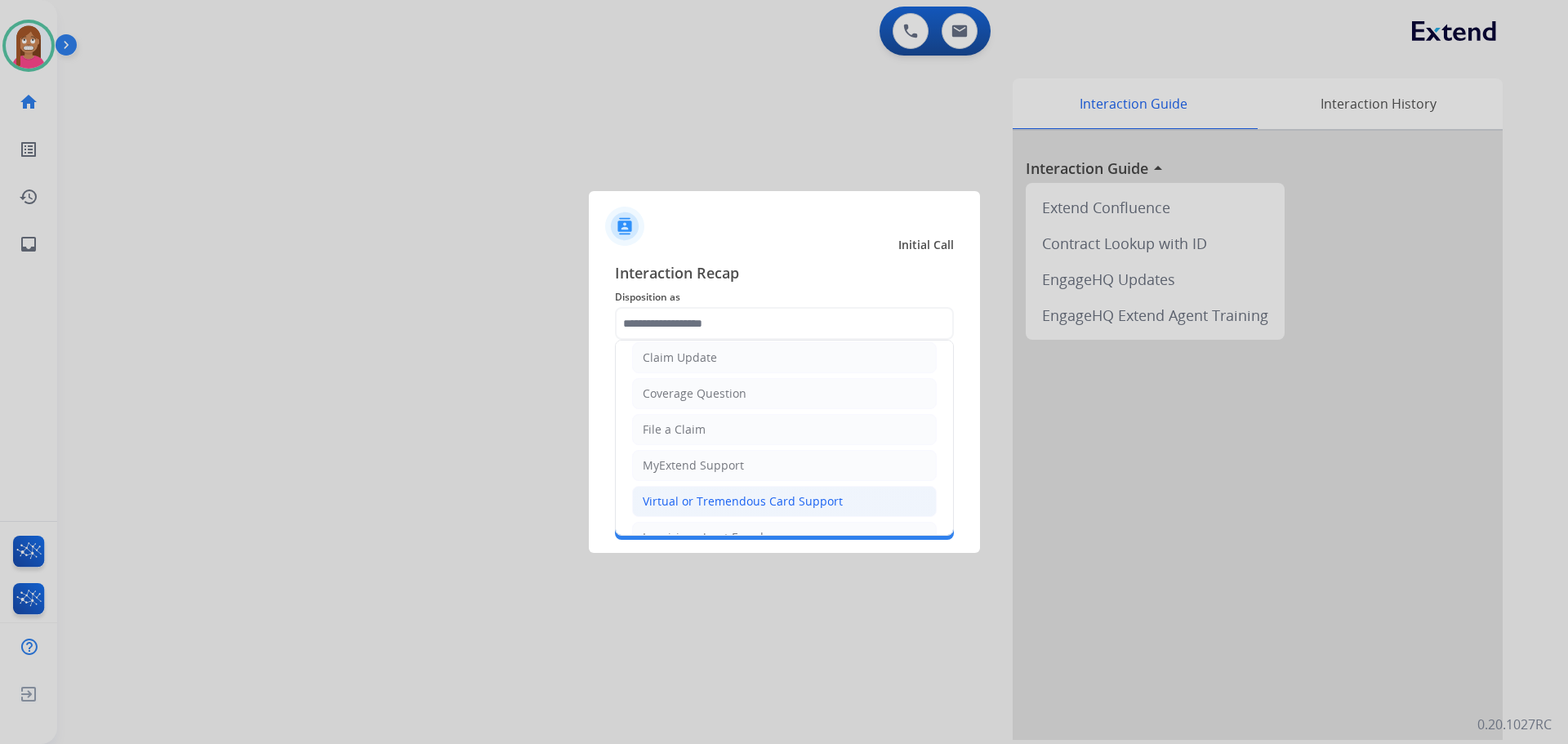
click at [660, 503] on div "Virtual or Tremendous Card Support" at bounding box center [742, 501] width 200 height 17
type input "**********"
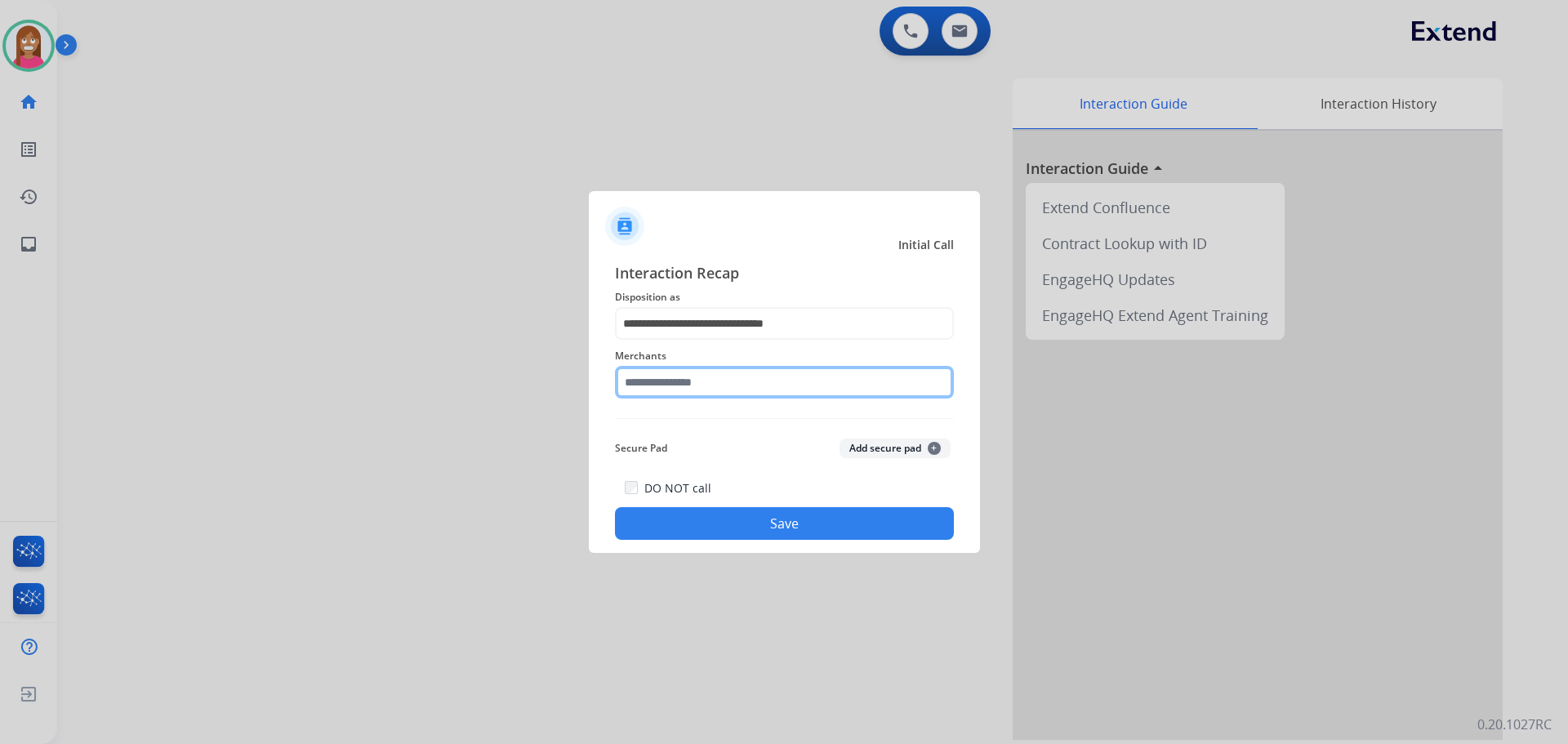
click at [660, 380] on input "text" at bounding box center [784, 382] width 339 height 33
click at [676, 379] on input "text" at bounding box center [784, 382] width 339 height 33
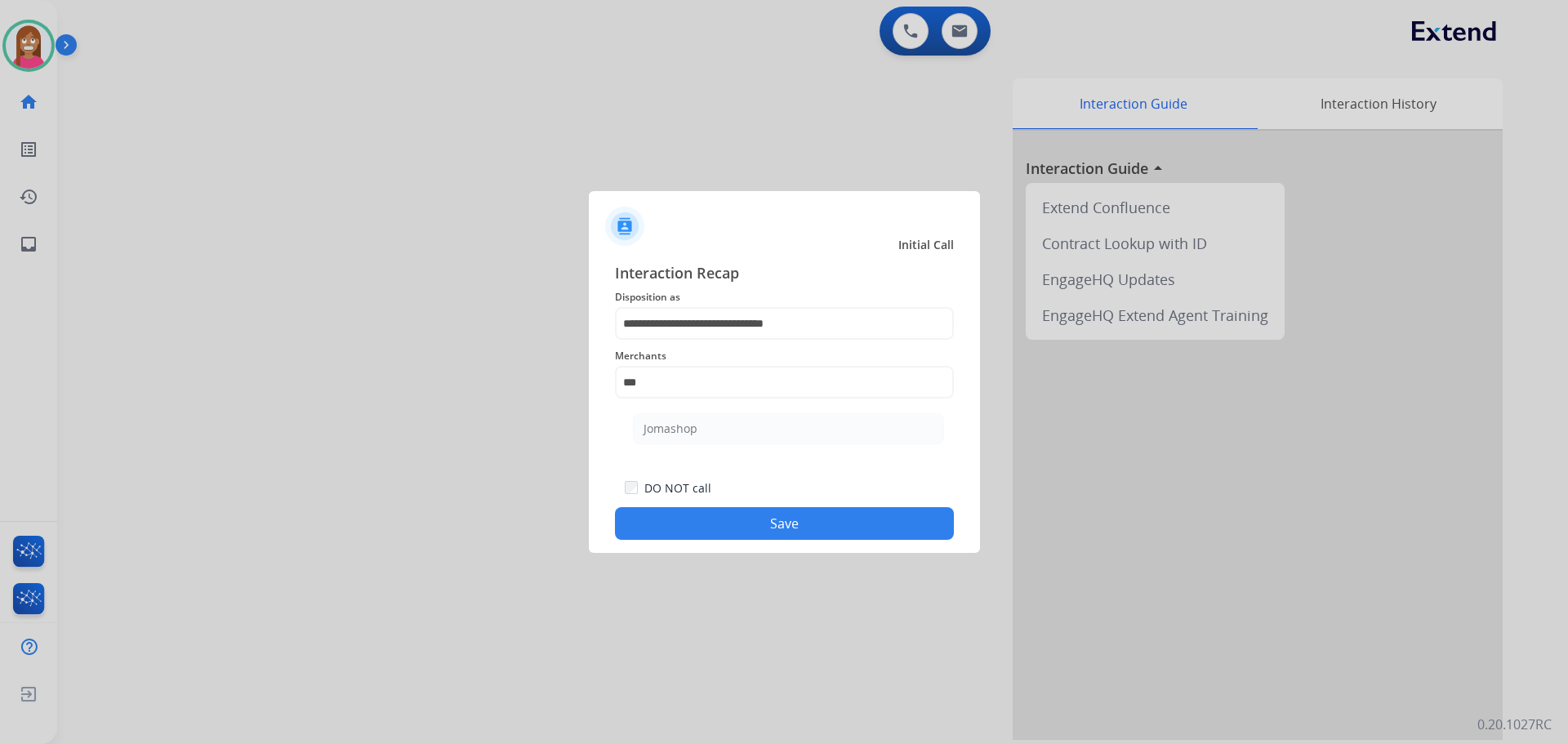
click at [725, 431] on li "Jomashop" at bounding box center [788, 427] width 311 height 31
type input "********"
click at [775, 526] on button "Save" at bounding box center [784, 522] width 339 height 33
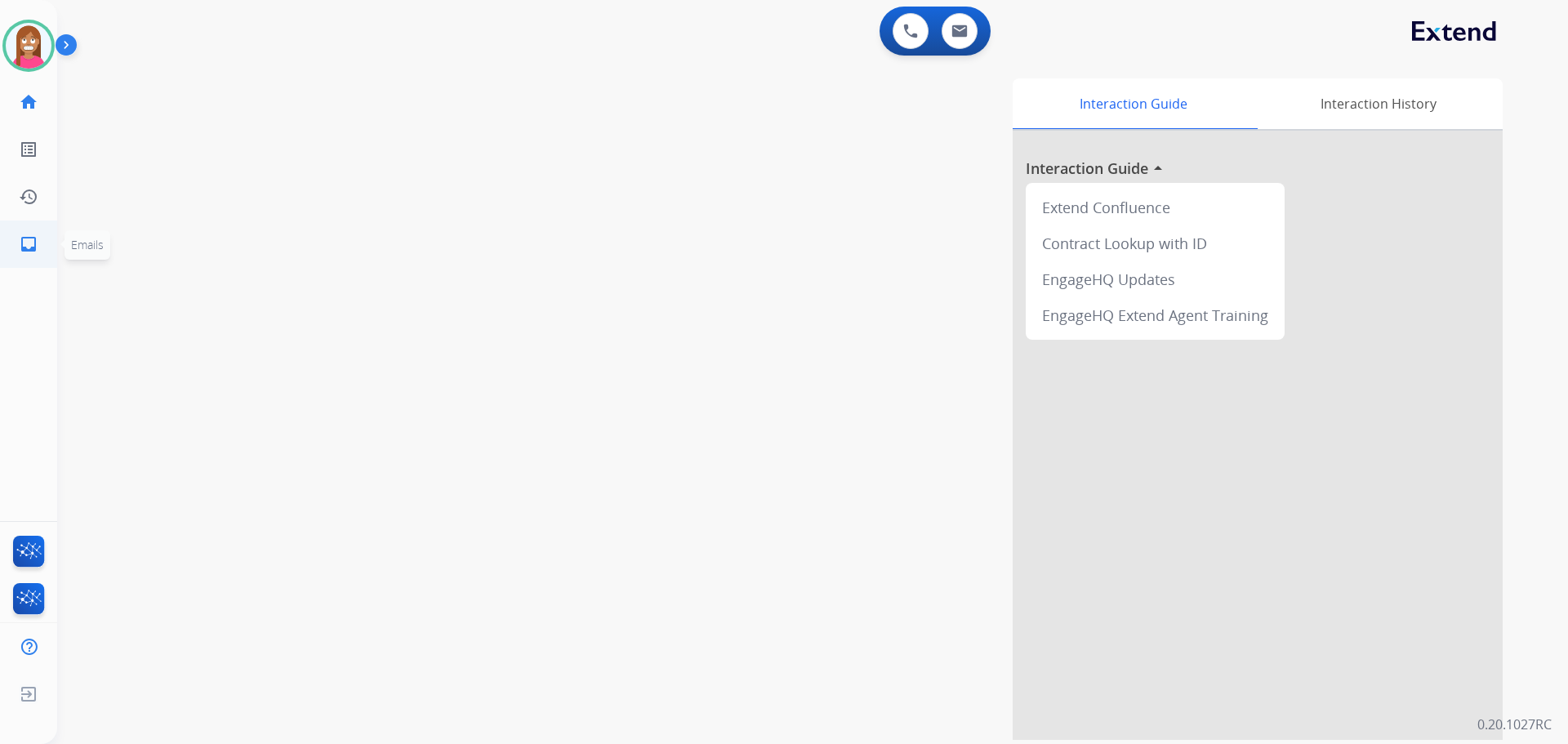
click at [25, 248] on mat-icon "inbox" at bounding box center [29, 244] width 20 height 20
select select "**********"
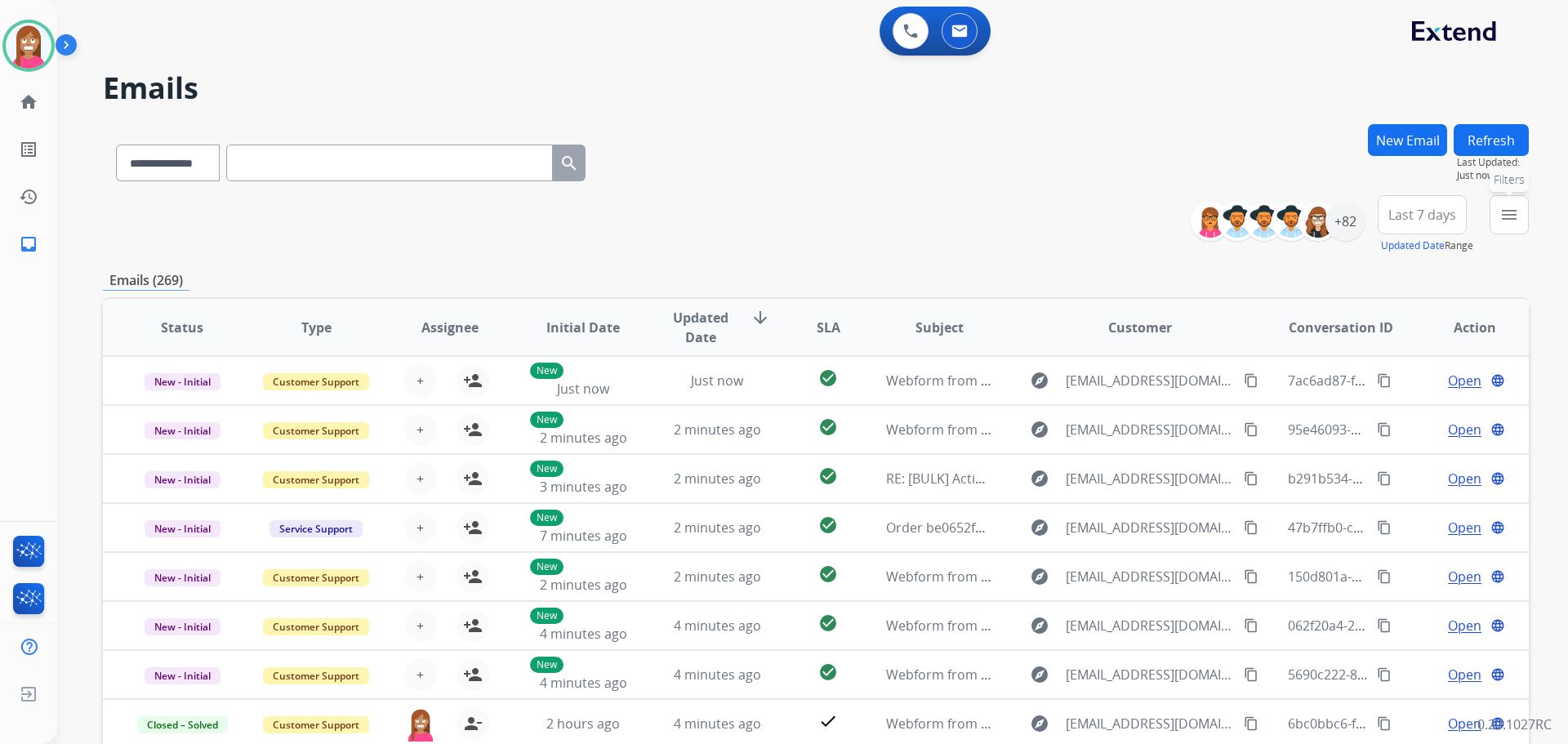
click at [1519, 209] on button "menu Filters" at bounding box center [1510, 215] width 40 height 40
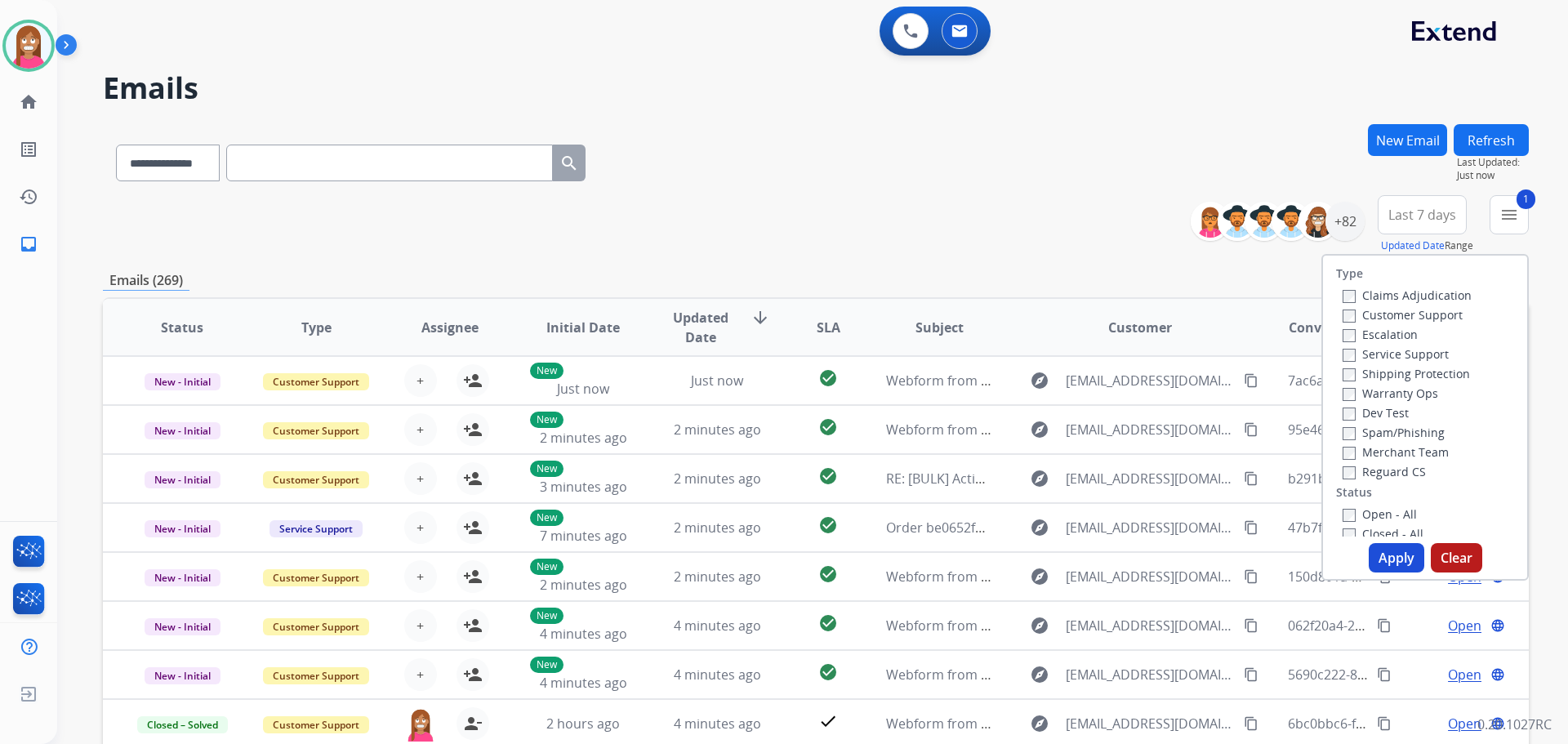
click at [1356, 379] on label "Shipping Protection" at bounding box center [1406, 374] width 128 height 16
click at [1348, 473] on label "Reguard CS" at bounding box center [1384, 472] width 83 height 16
click at [1363, 511] on label "Open - All" at bounding box center [1379, 514] width 74 height 16
click at [1384, 553] on button "Apply" at bounding box center [1397, 558] width 55 height 30
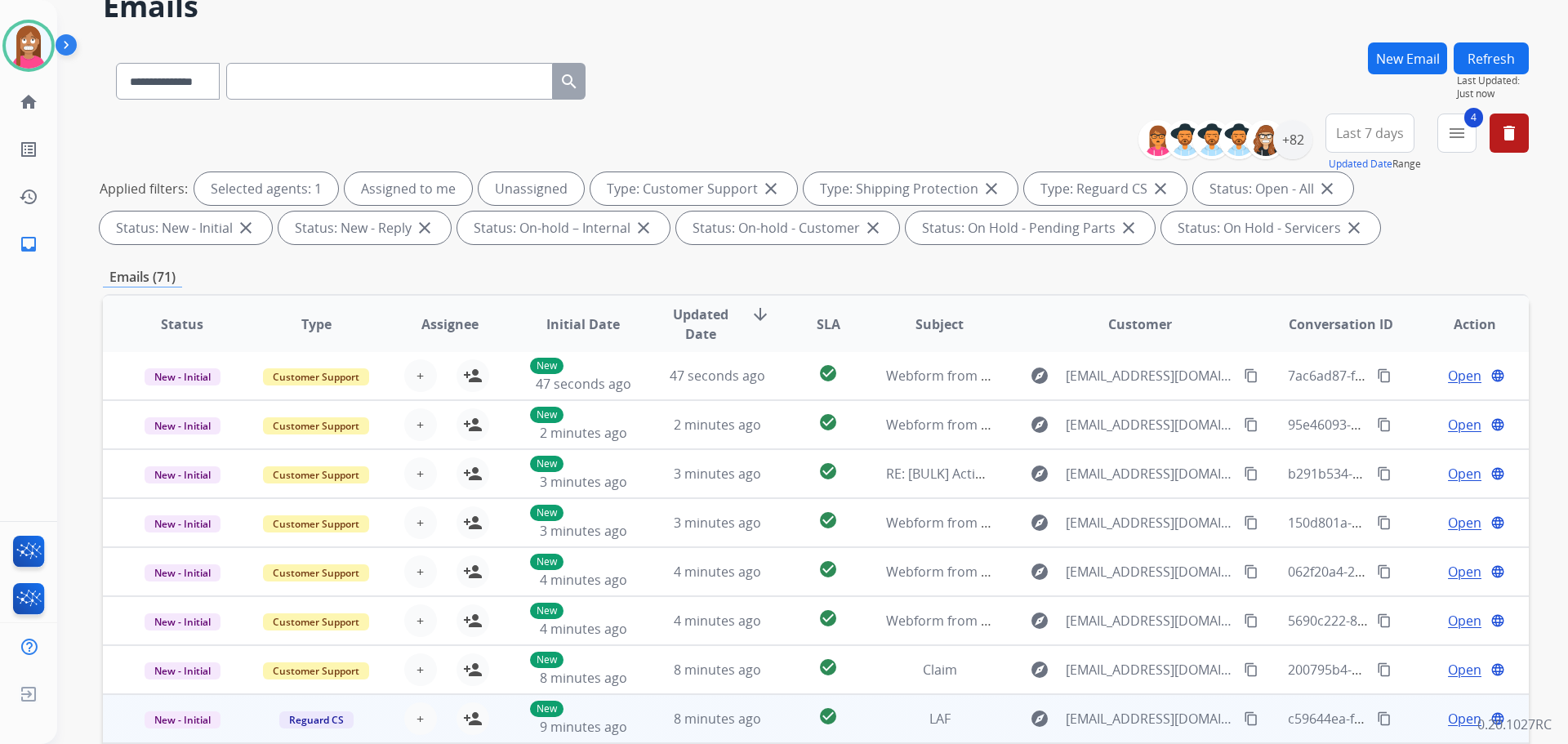
scroll to position [263, 0]
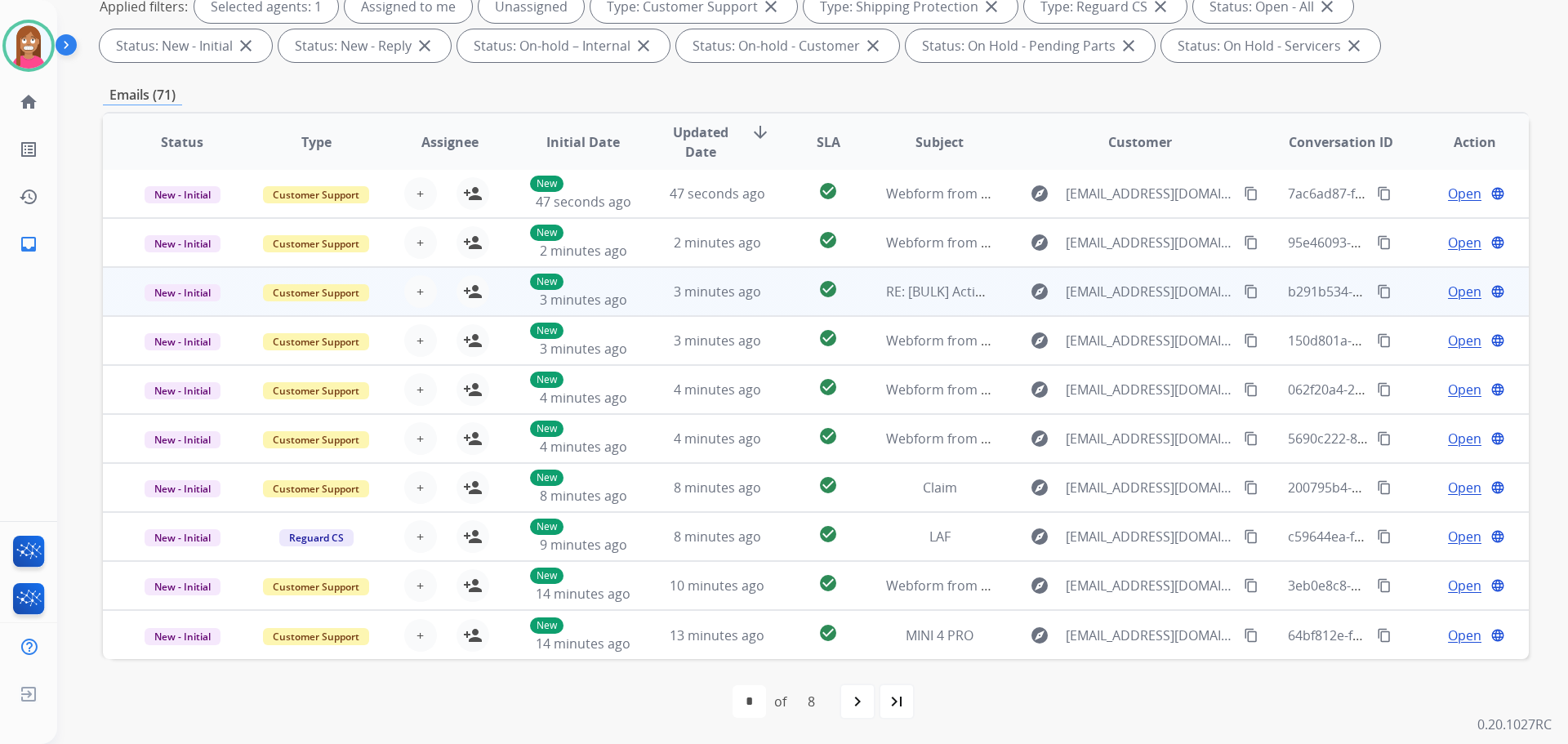
click at [604, 303] on span "3 minutes ago" at bounding box center [583, 300] width 87 height 18
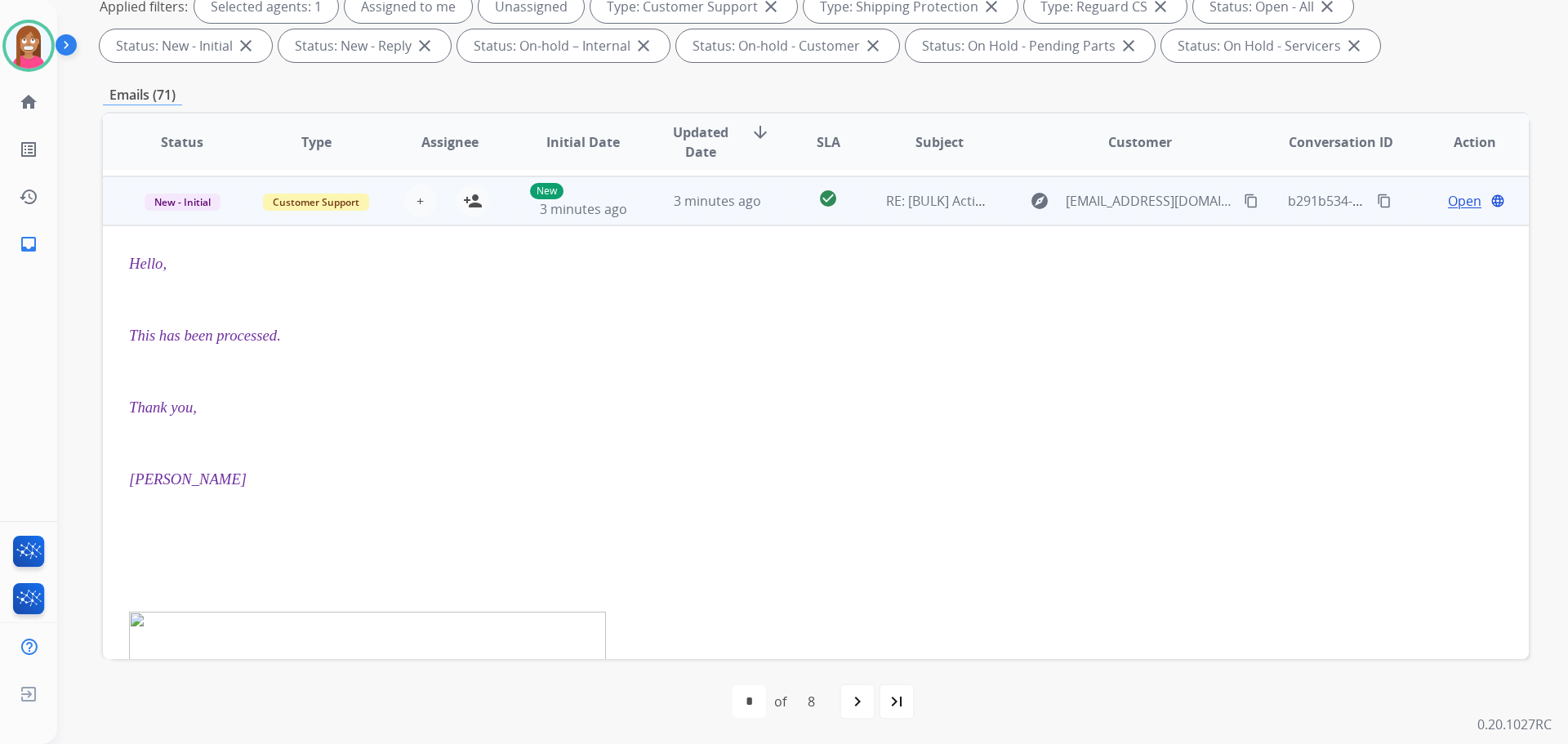
scroll to position [98, 0]
drag, startPoint x: 468, startPoint y: 198, endPoint x: 373, endPoint y: 219, distance: 97.3
click at [466, 200] on mat-icon "person_add" at bounding box center [473, 195] width 20 height 20
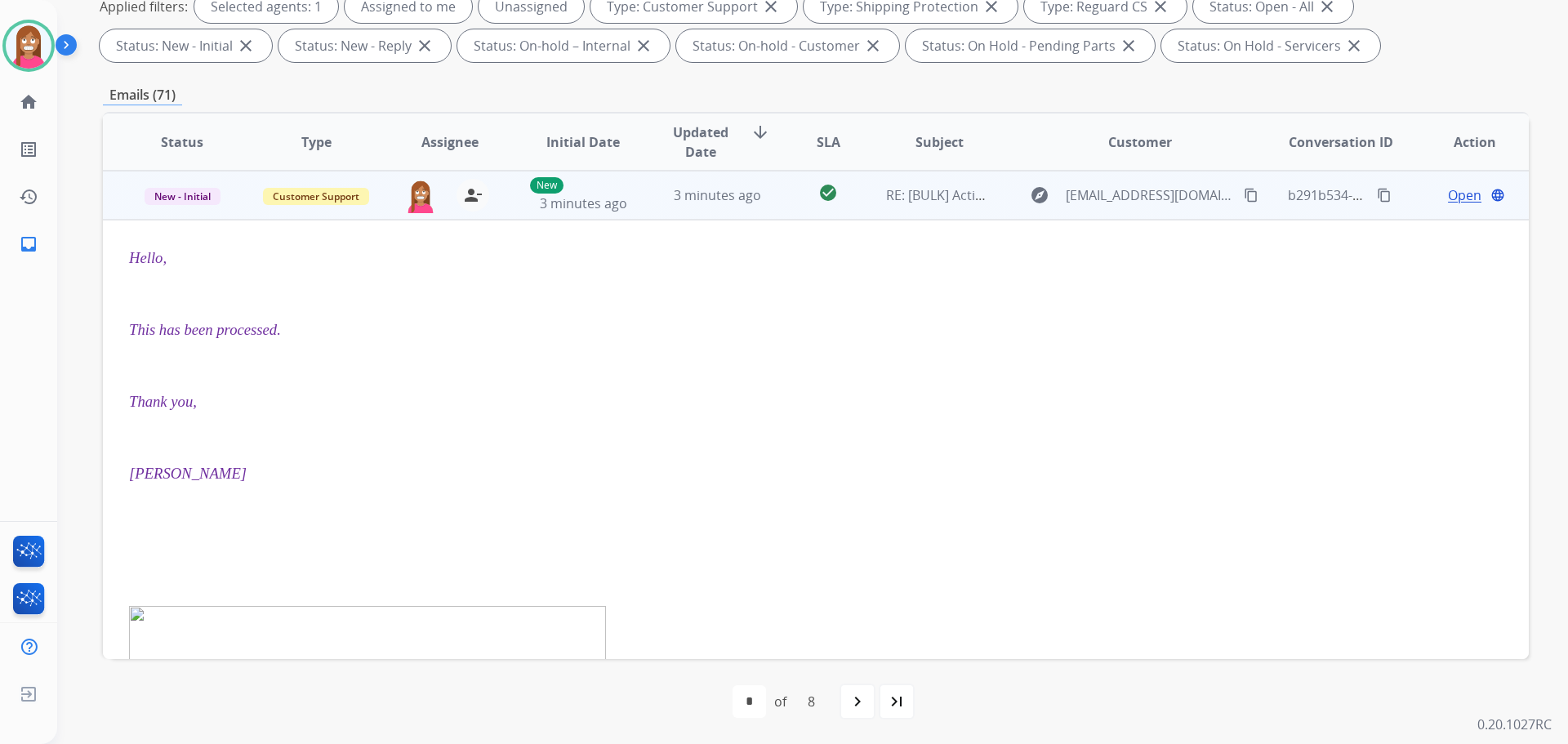
click at [198, 202] on span "New - Initial" at bounding box center [182, 196] width 76 height 17
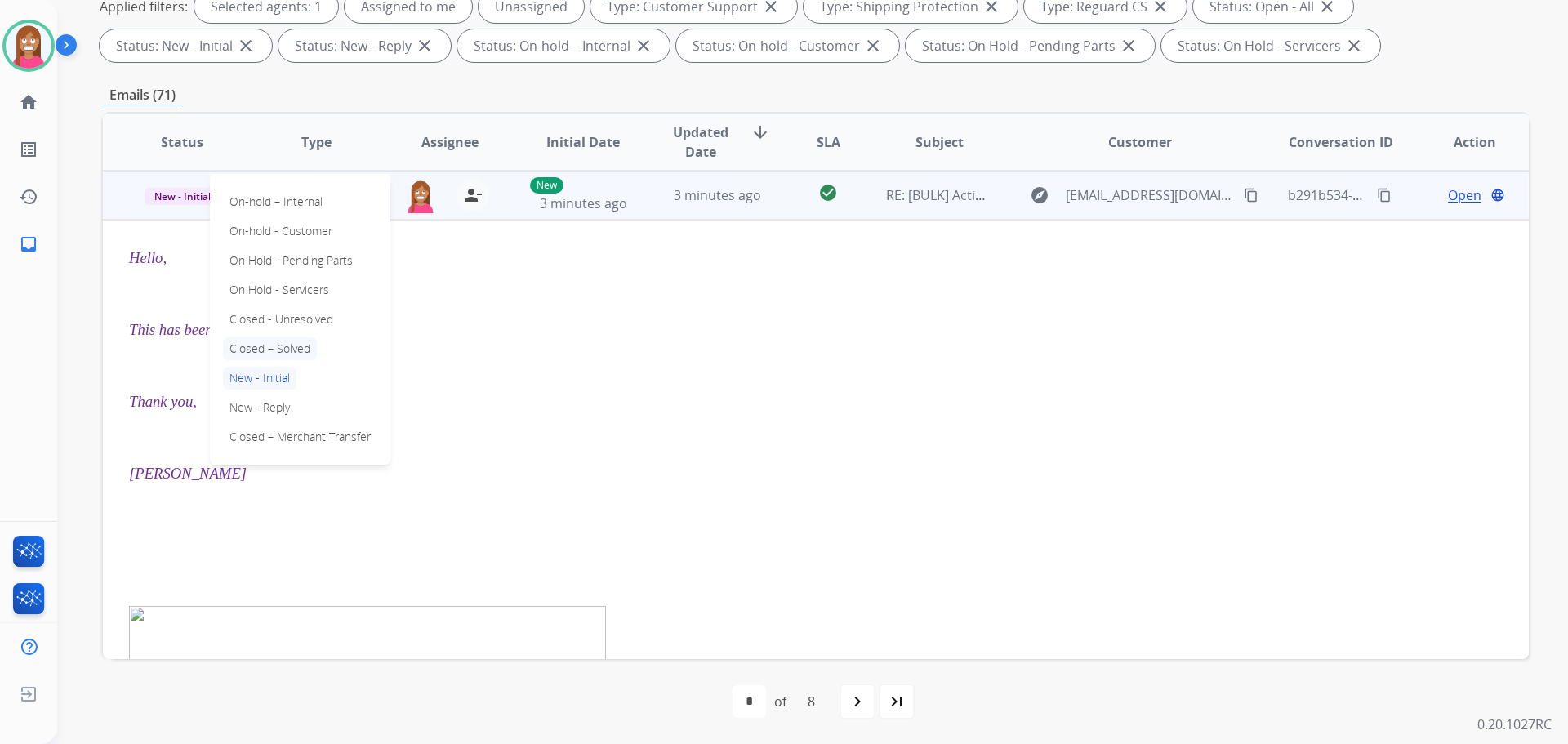
click at [242, 348] on p "Closed – Solved" at bounding box center [269, 348] width 94 height 23
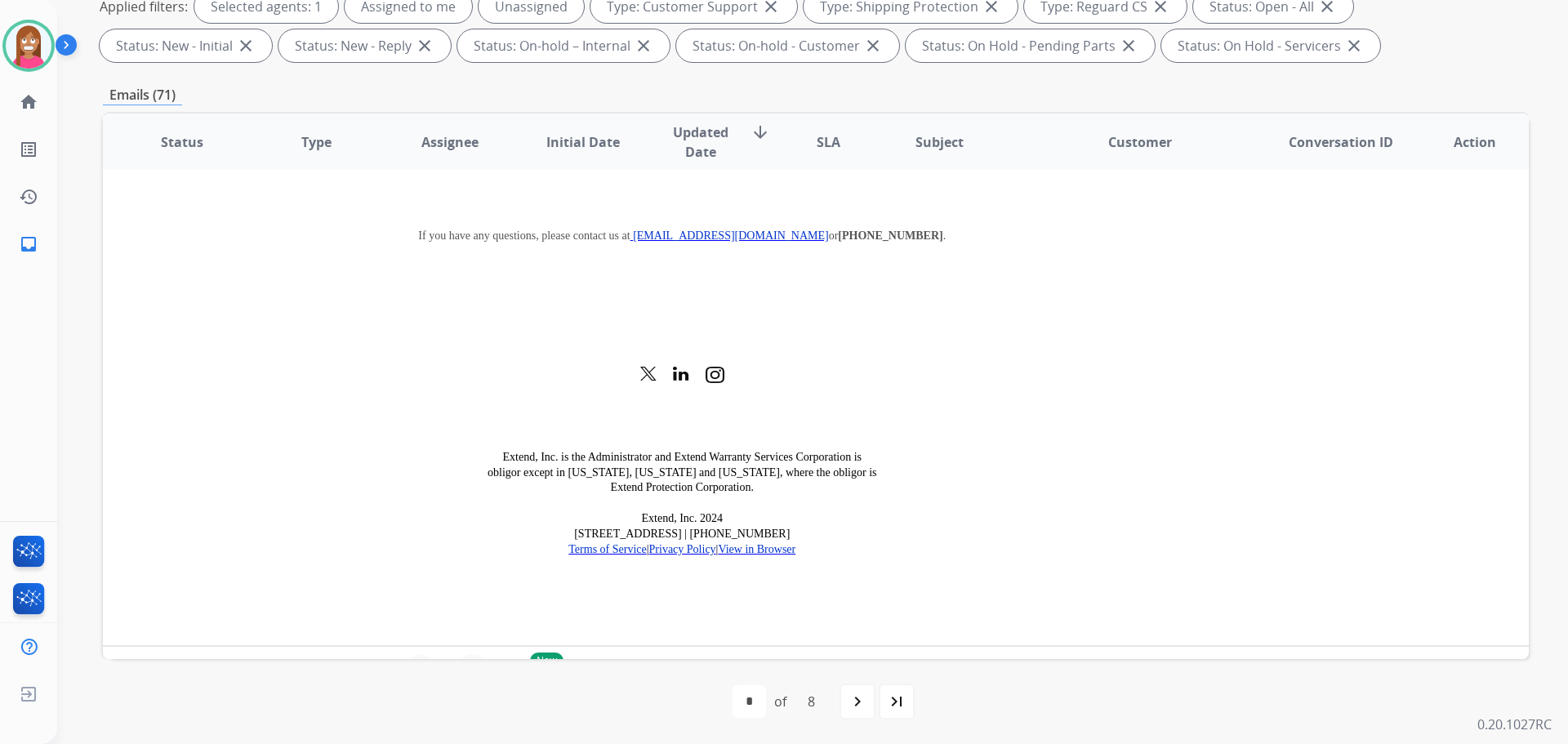
scroll to position [2057, 0]
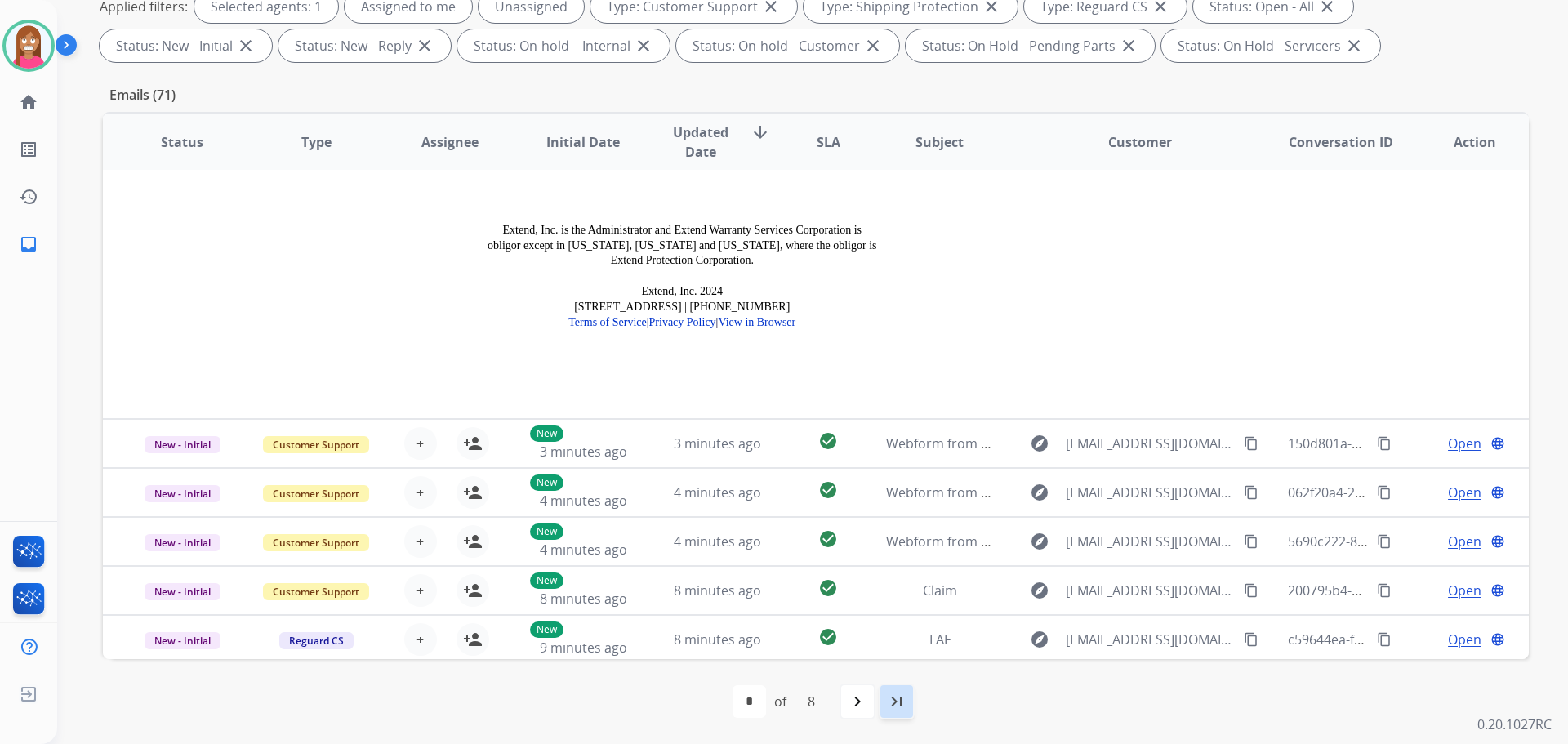
click at [891, 706] on mat-icon "last_page" at bounding box center [897, 701] width 20 height 20
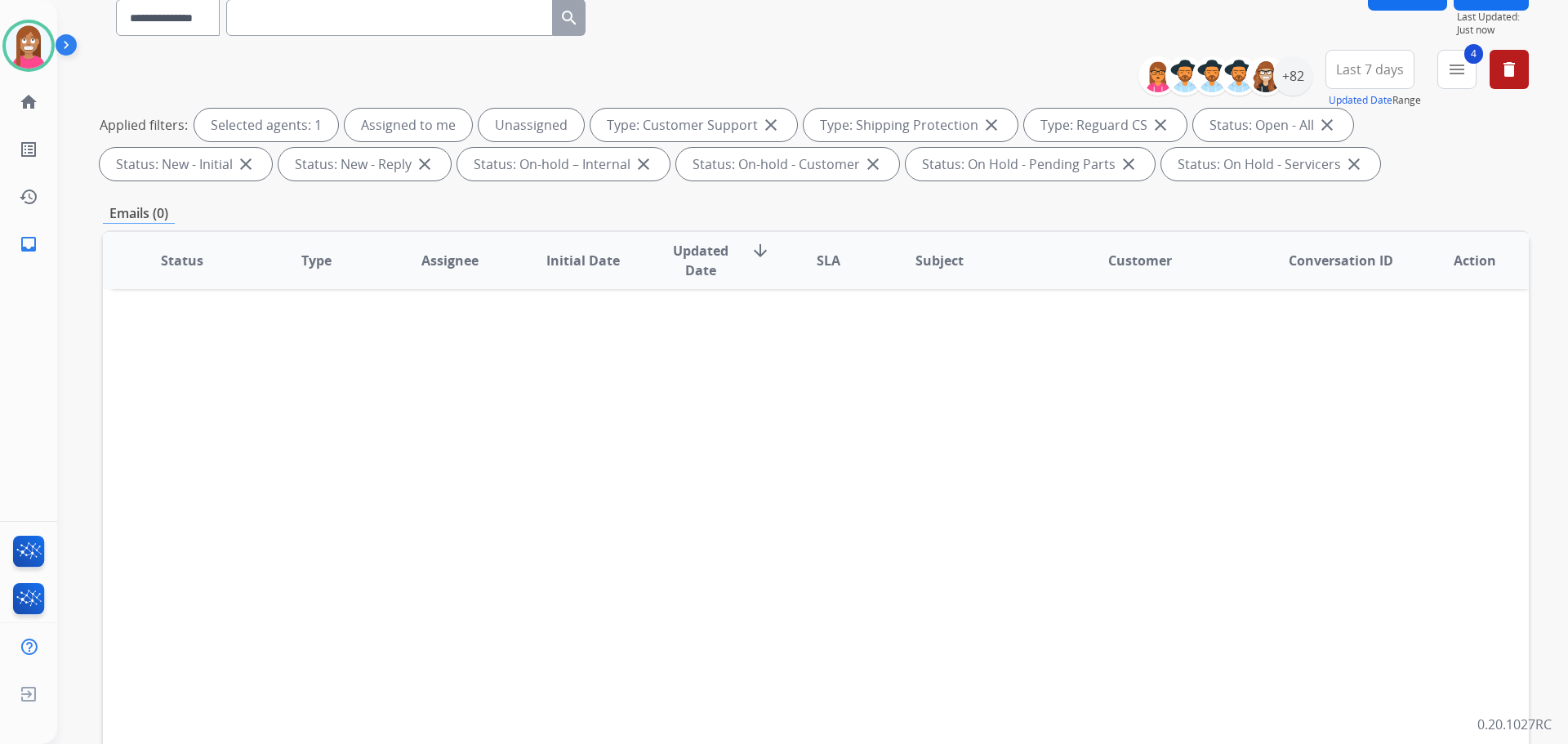
scroll to position [263, 0]
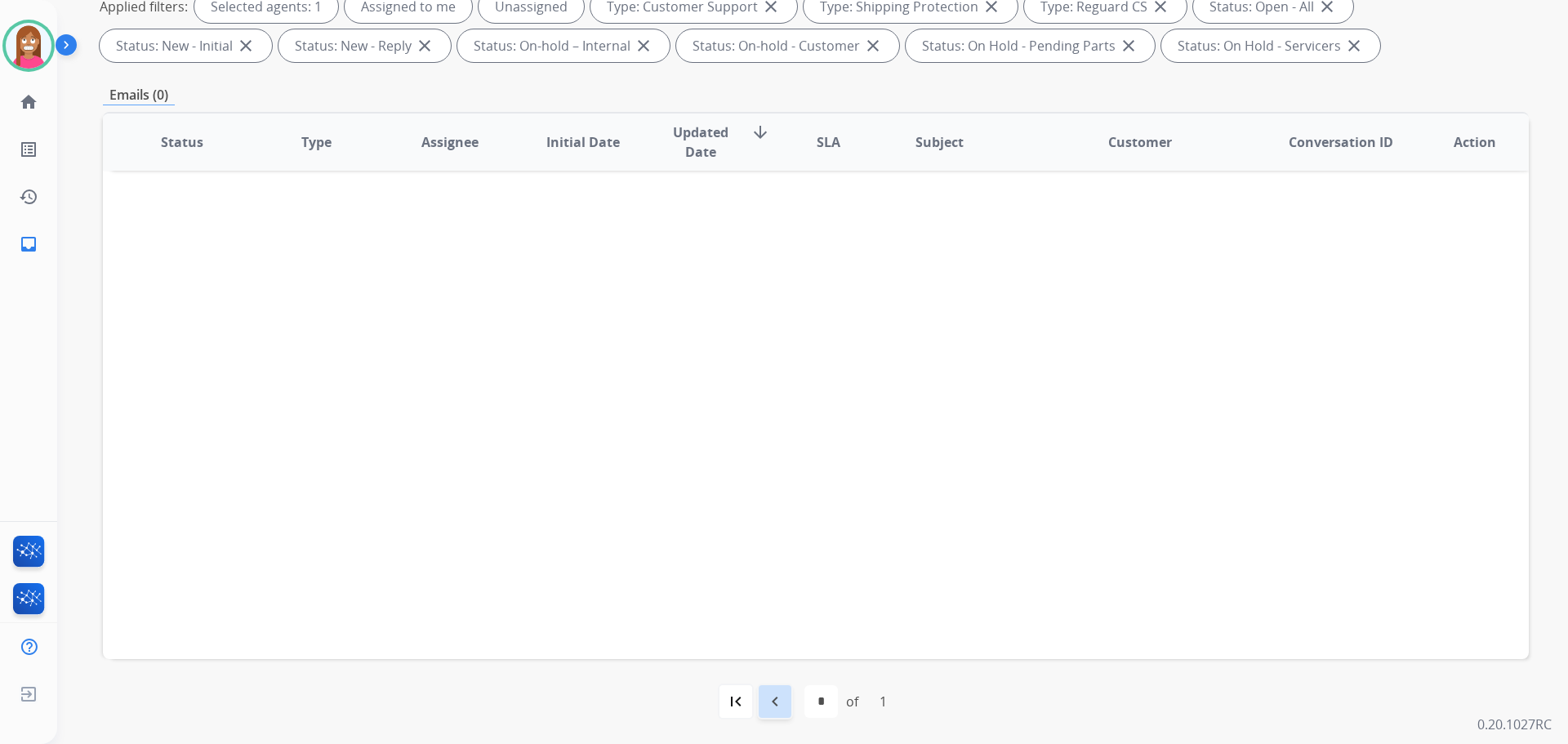
click at [780, 698] on mat-icon "navigate_before" at bounding box center [775, 701] width 20 height 20
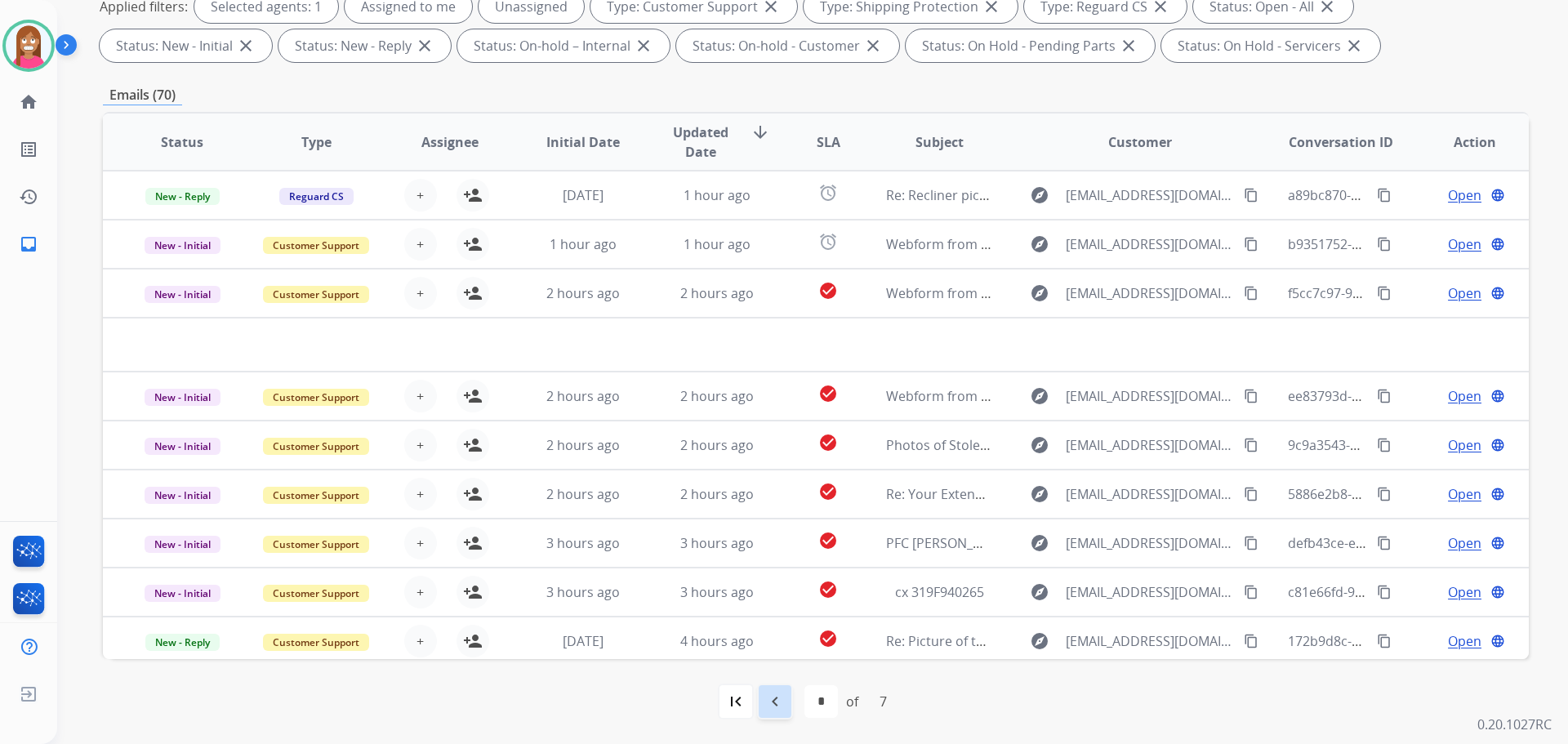
click at [776, 703] on mat-icon "navigate_before" at bounding box center [775, 701] width 20 height 20
select select "*"
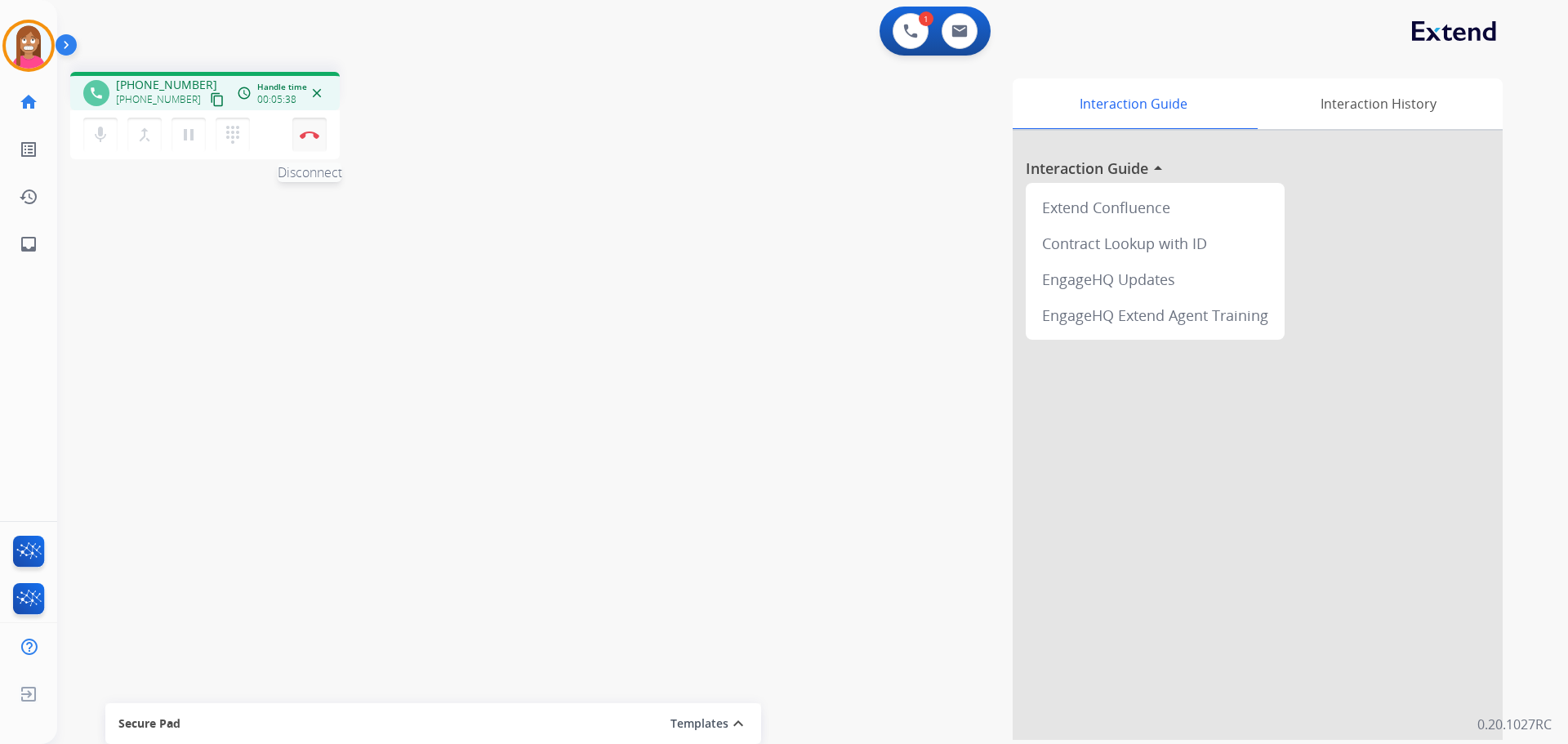
click at [321, 145] on button "Disconnect" at bounding box center [309, 135] width 35 height 35
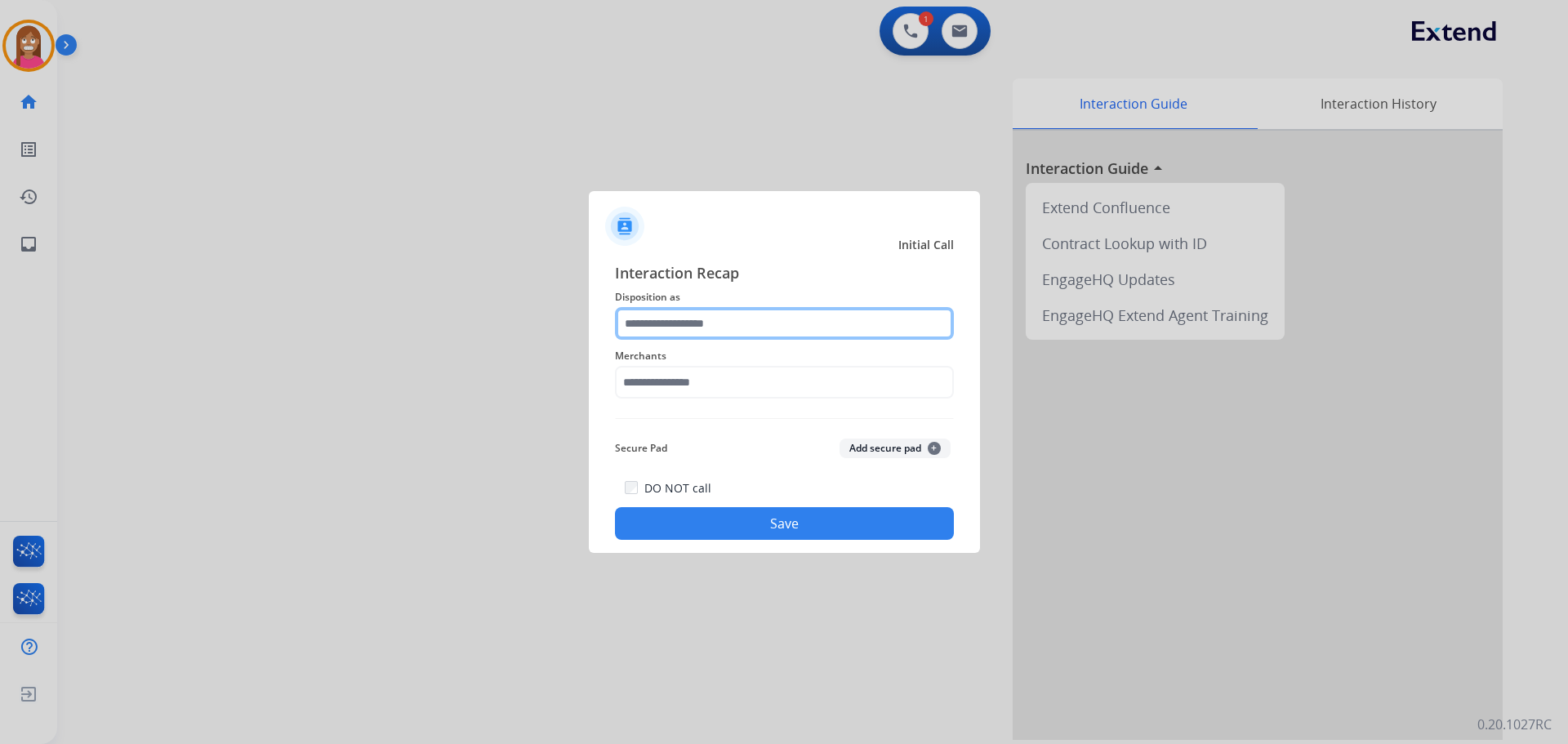
click at [709, 328] on input "text" at bounding box center [784, 323] width 339 height 33
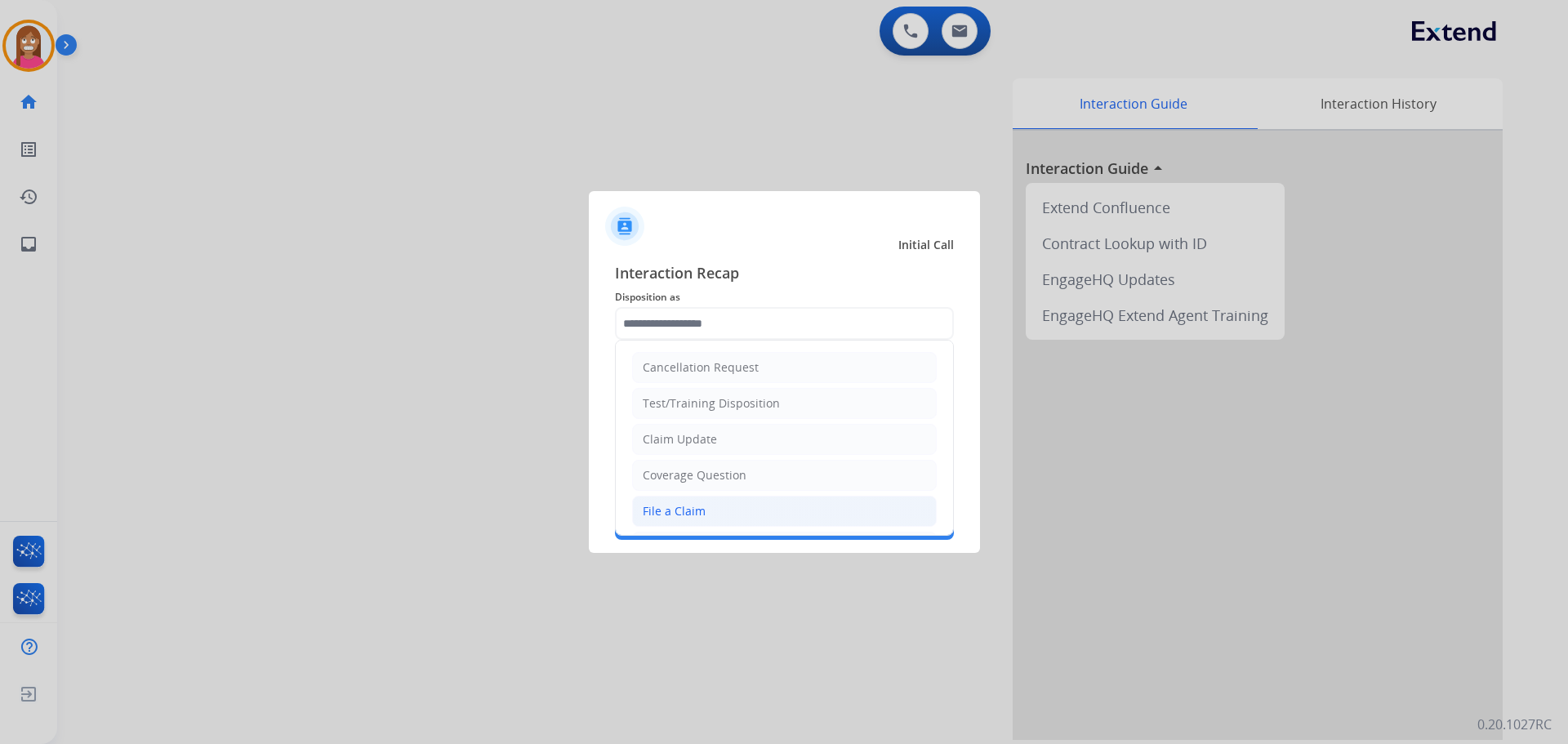
click at [675, 501] on li "File a Claim" at bounding box center [785, 511] width 305 height 31
type input "**********"
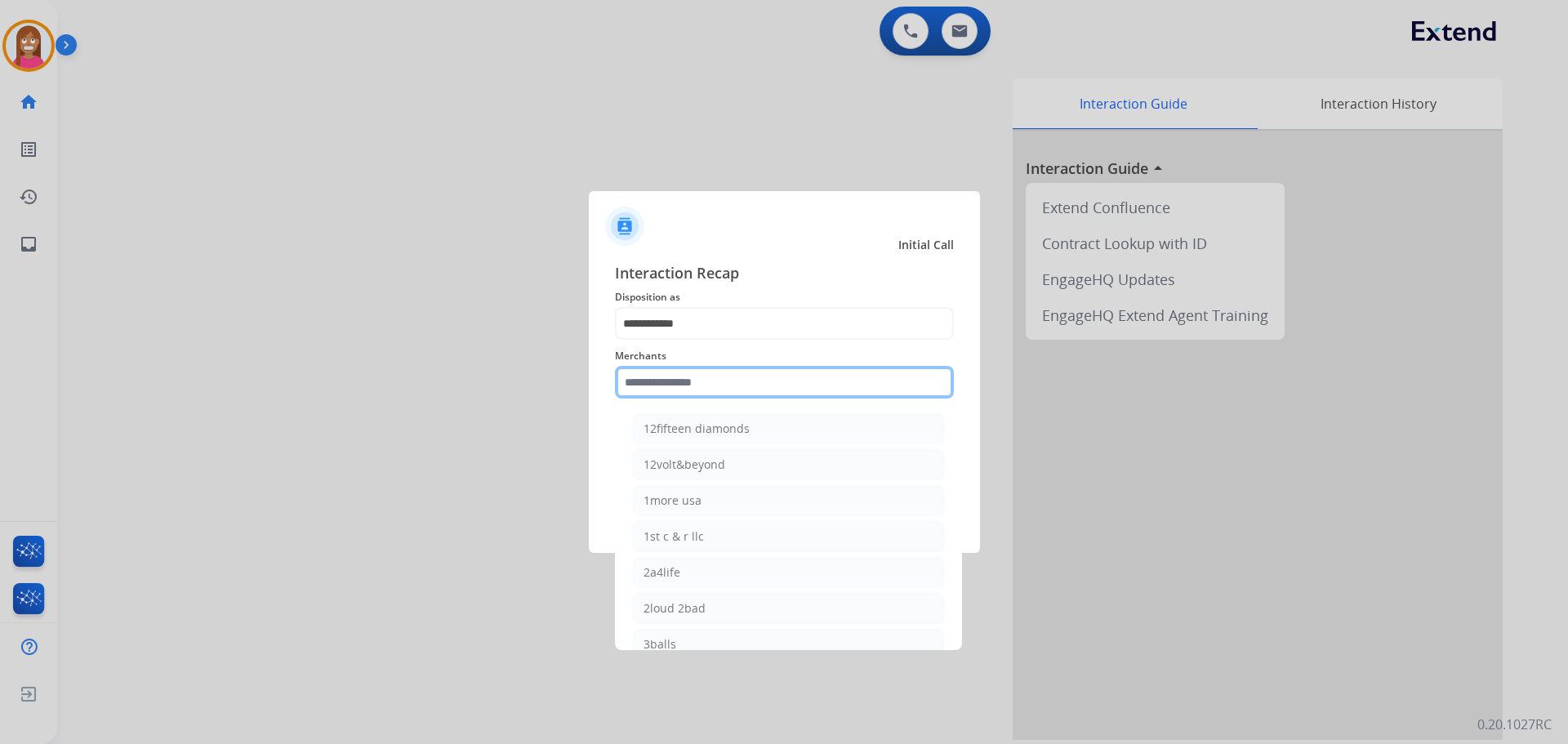
click at [651, 378] on input "text" at bounding box center [784, 382] width 339 height 33
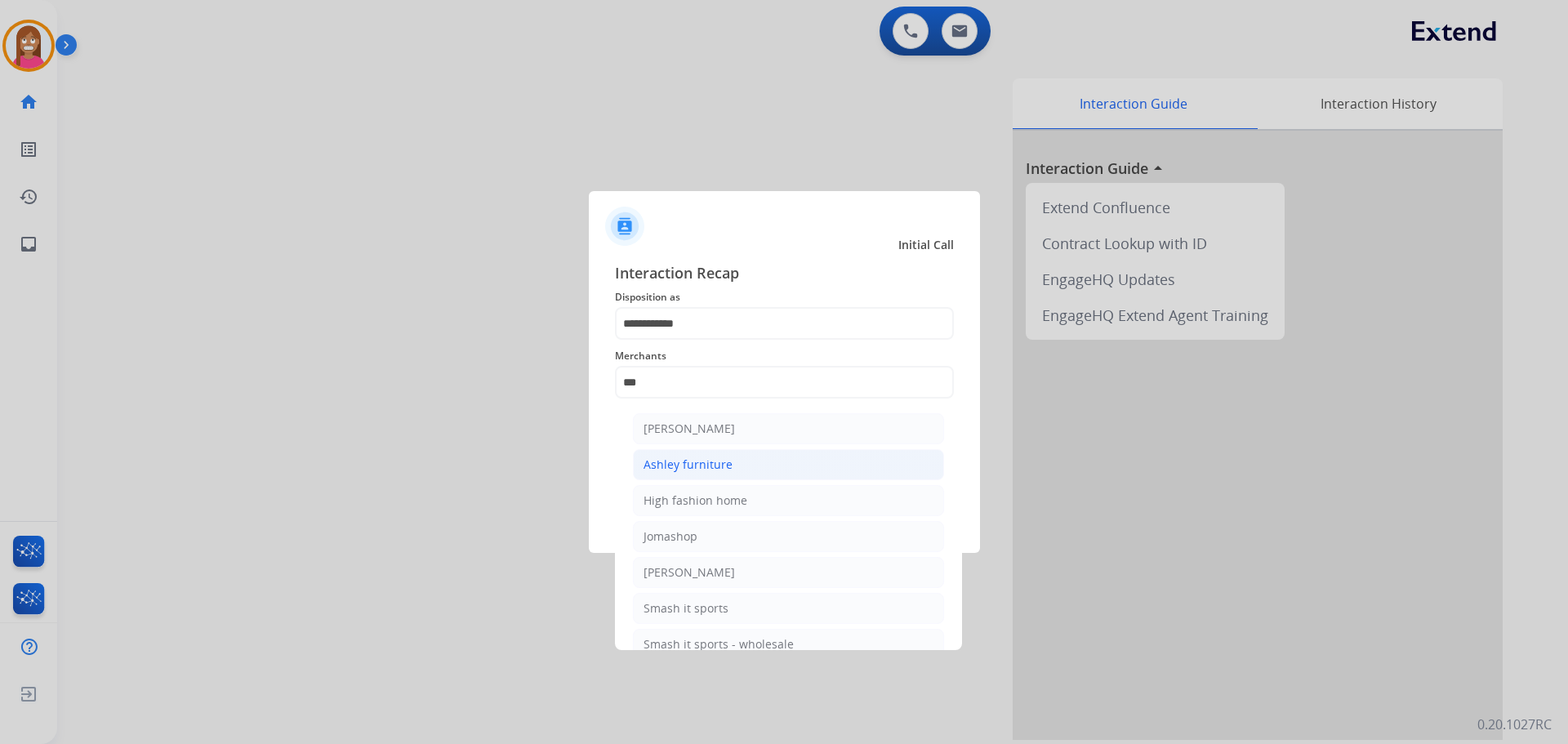
click at [681, 476] on li "Ashley furniture" at bounding box center [788, 464] width 311 height 31
type input "**********"
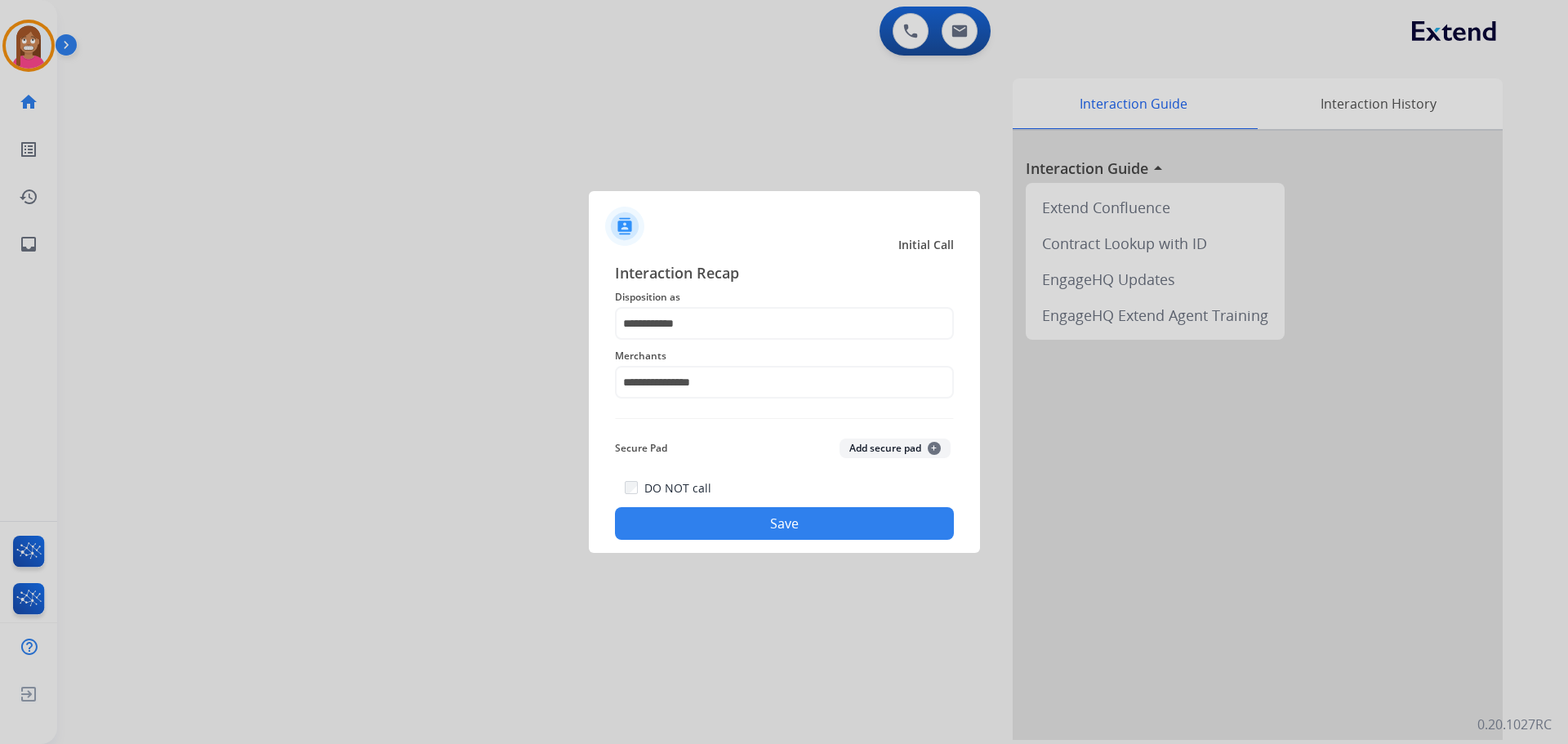
drag, startPoint x: 677, startPoint y: 521, endPoint x: 696, endPoint y: 512, distance: 21.0
click at [674, 525] on button "Save" at bounding box center [784, 522] width 339 height 33
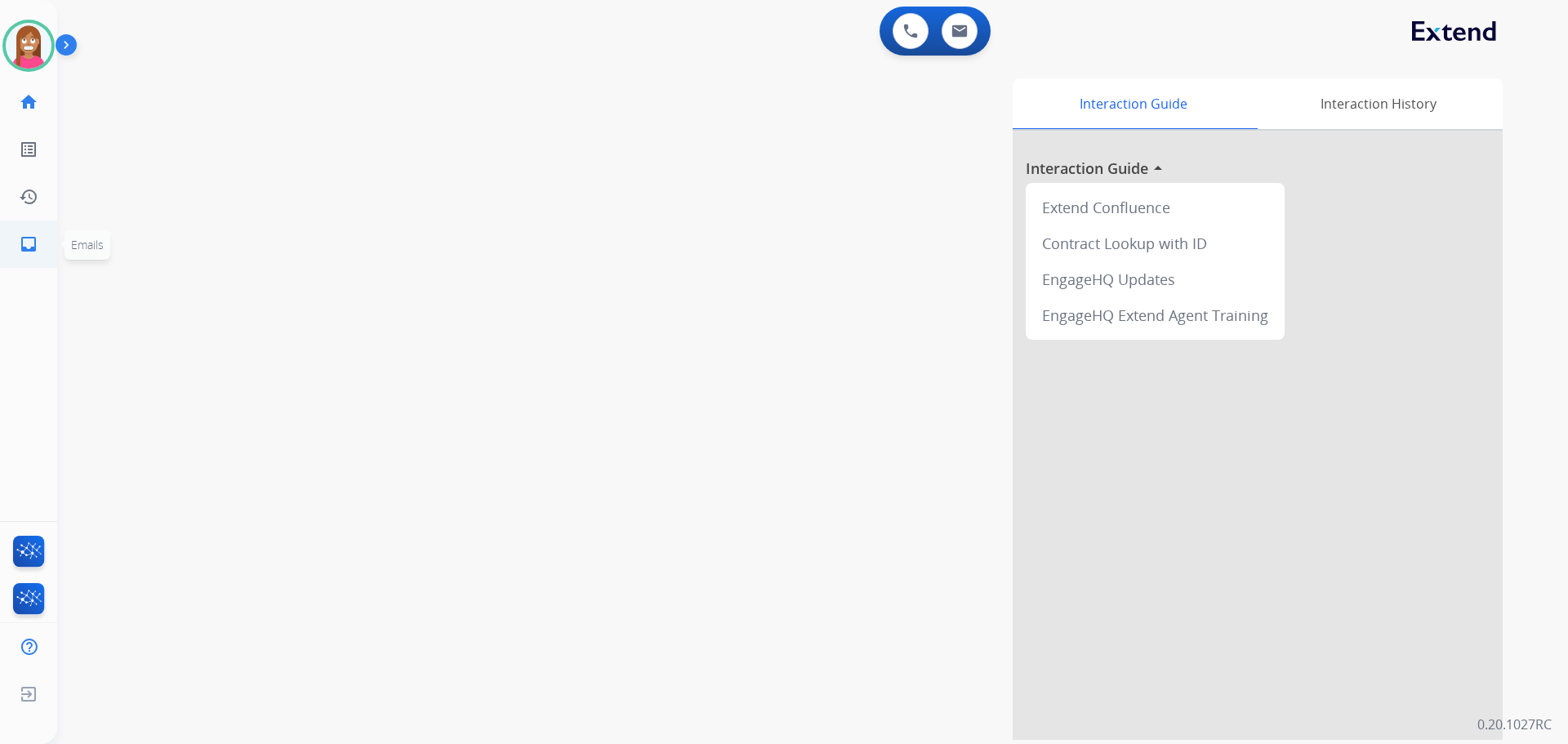
click at [16, 238] on link "inbox Emails" at bounding box center [29, 244] width 46 height 46
select select "**********"
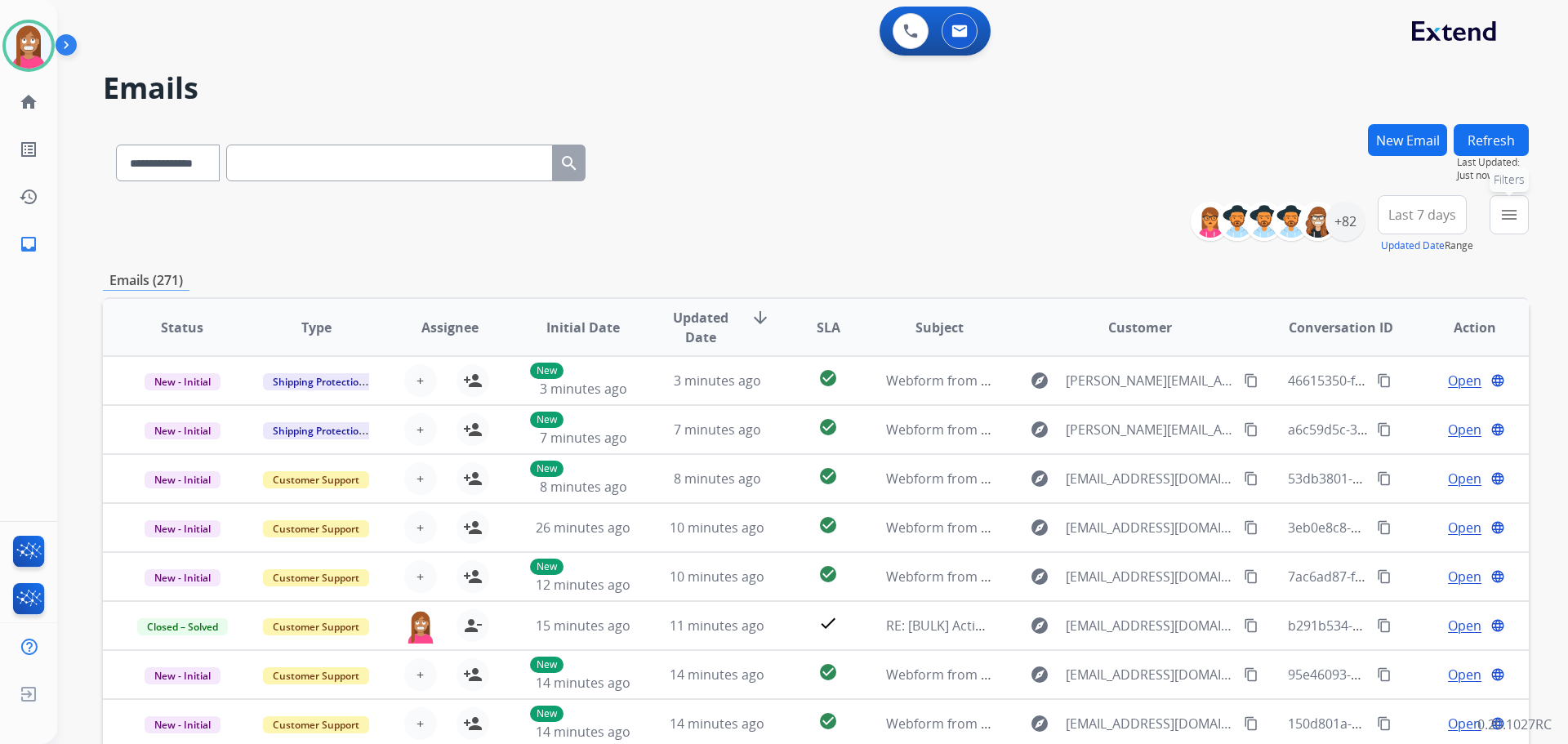
click at [1501, 218] on mat-icon "menu" at bounding box center [1510, 215] width 20 height 20
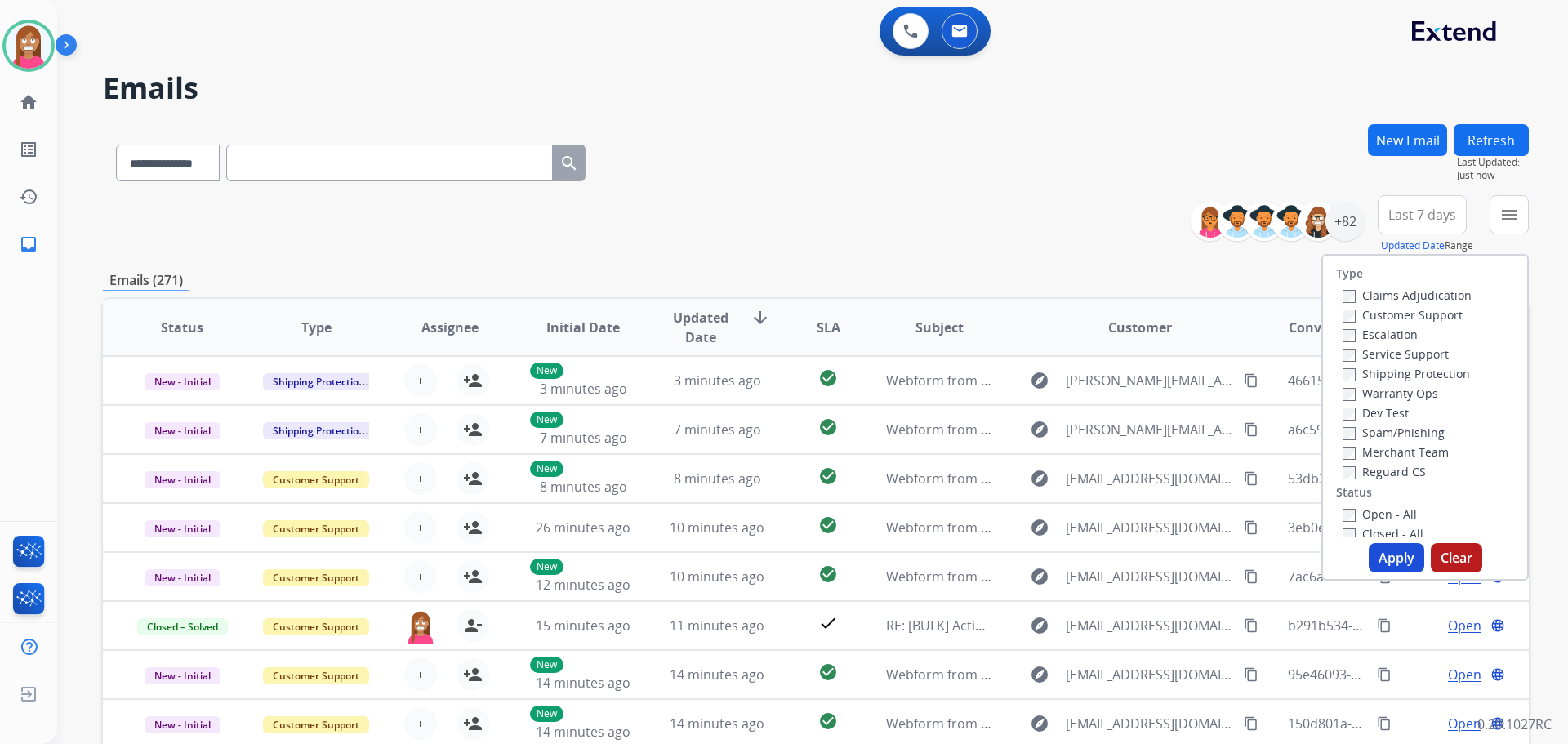
click at [1363, 313] on label "Customer Support" at bounding box center [1402, 315] width 120 height 16
click at [1375, 371] on label "Shipping Protection" at bounding box center [1406, 374] width 128 height 16
click at [1377, 479] on div "Reguard CS" at bounding box center [1407, 471] width 129 height 20
click at [1375, 475] on label "Reguard CS" at bounding box center [1384, 472] width 83 height 16
drag, startPoint x: 1367, startPoint y: 514, endPoint x: 1366, endPoint y: 548, distance: 34.0
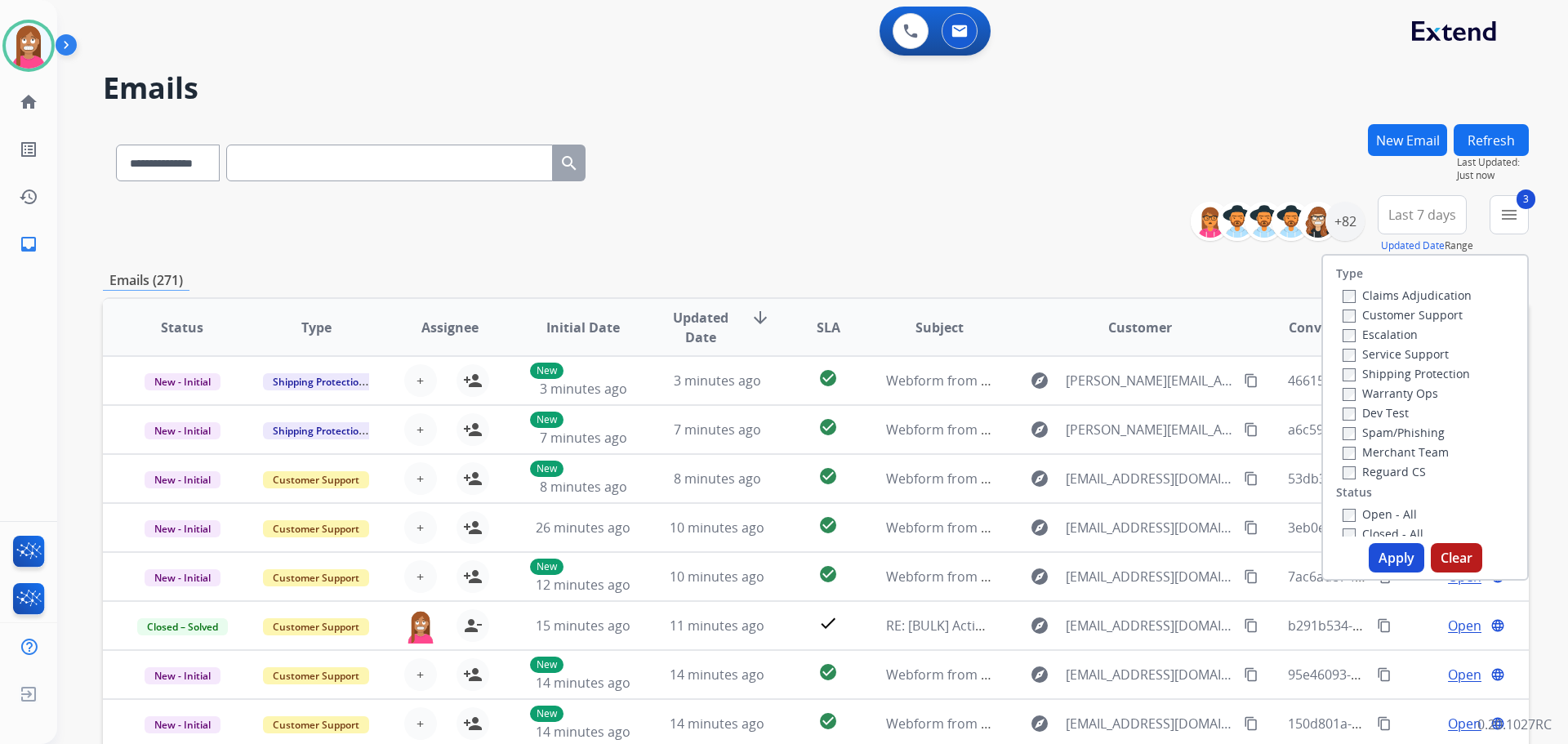
click at [1366, 515] on label "Open - All" at bounding box center [1379, 514] width 74 height 16
click at [1369, 544] on button "Apply" at bounding box center [1397, 558] width 55 height 30
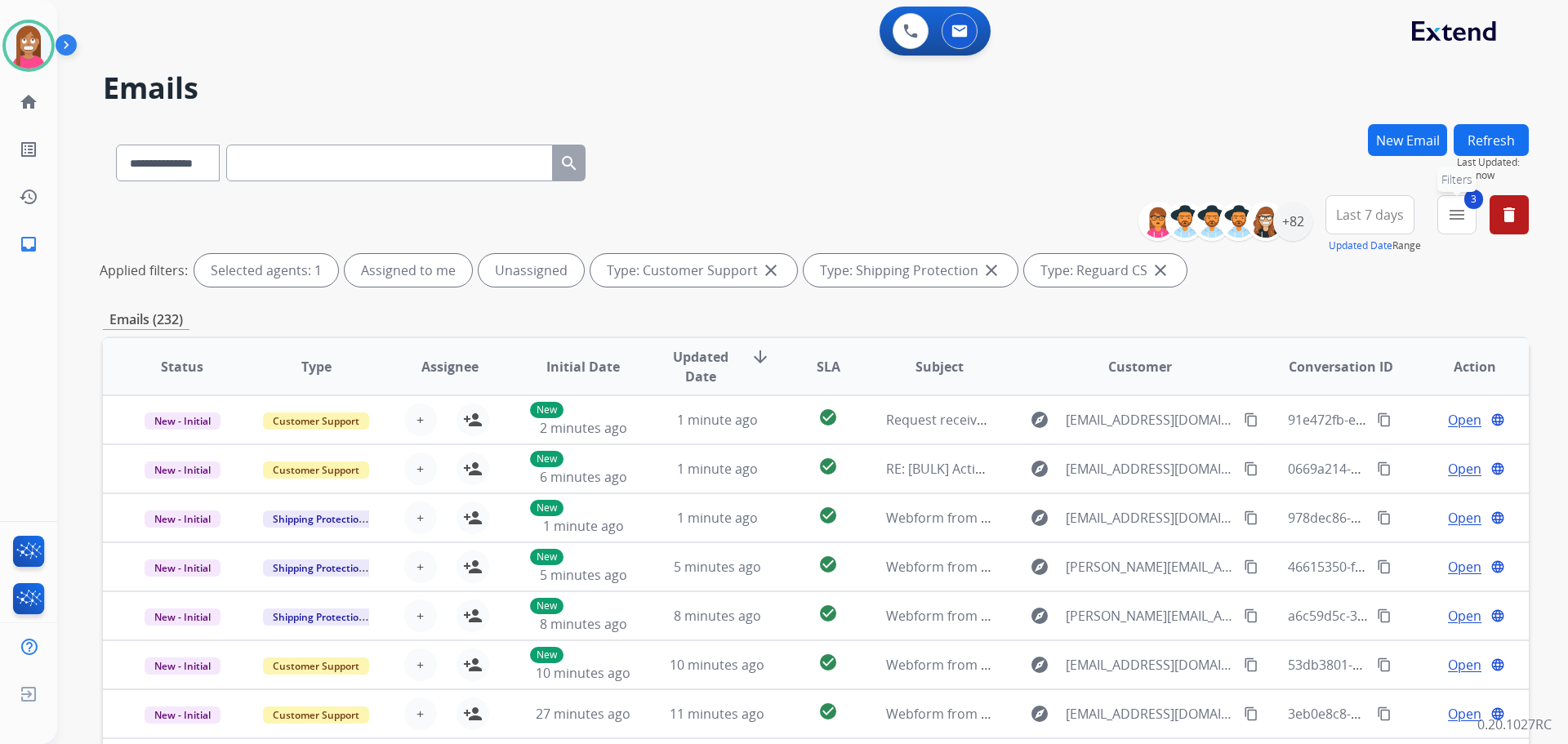
click at [1469, 205] on span "3" at bounding box center [1473, 199] width 19 height 20
click at [1449, 224] on mat-icon "menu" at bounding box center [1457, 215] width 20 height 20
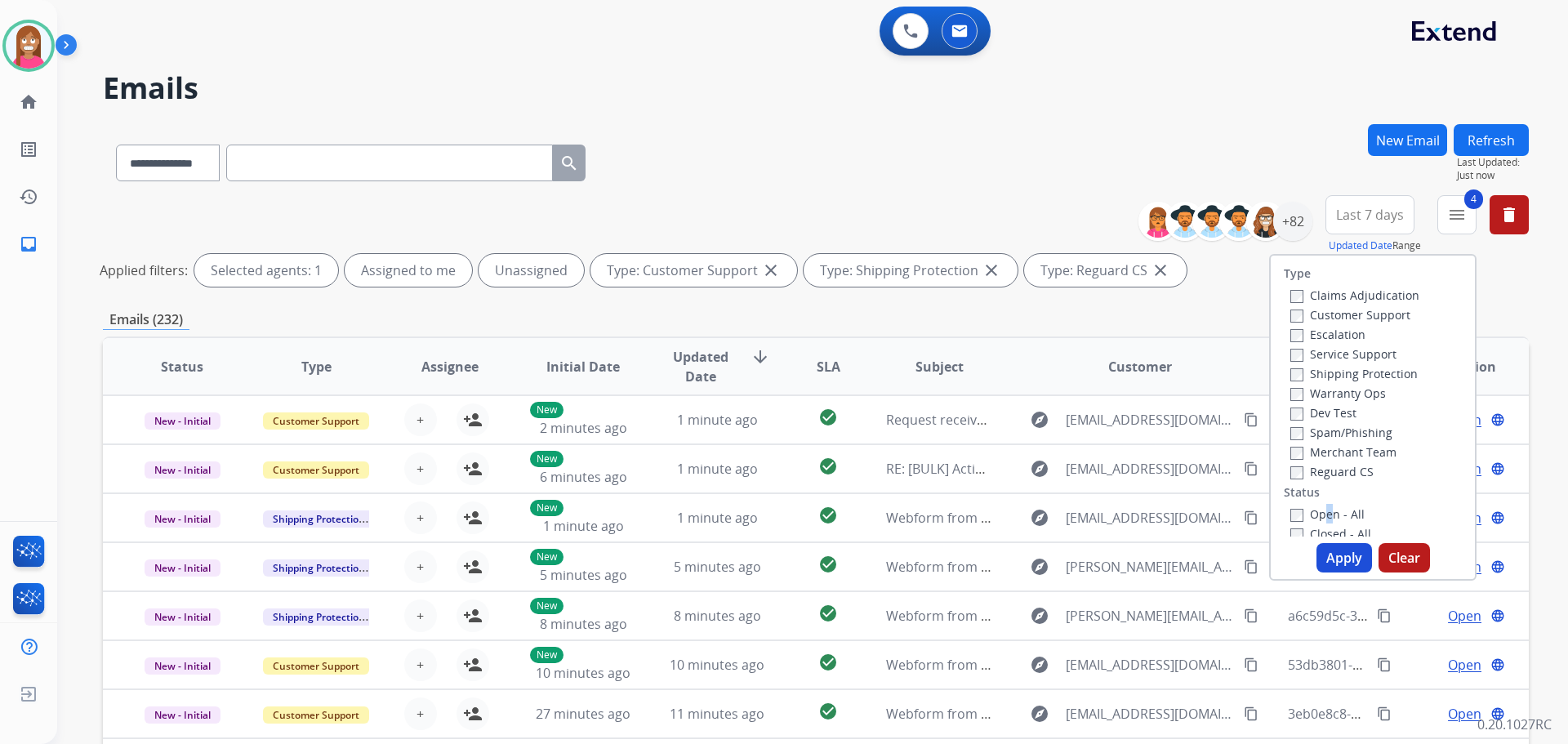
drag, startPoint x: 1339, startPoint y: 551, endPoint x: 1334, endPoint y: 537, distance: 14.9
click at [1338, 550] on button "Apply" at bounding box center [1344, 558] width 55 height 30
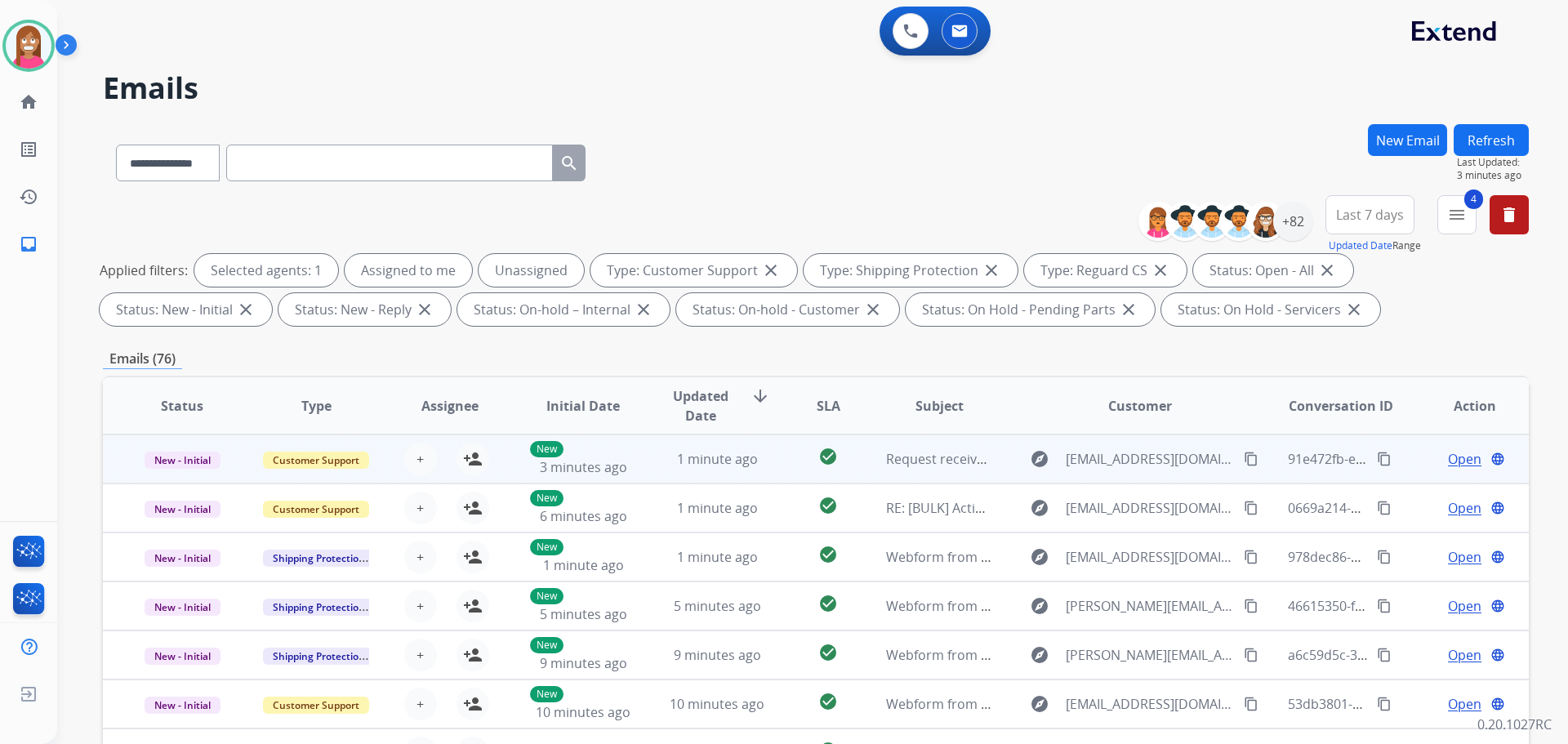
click at [647, 474] on td "1 minute ago" at bounding box center [704, 459] width 134 height 49
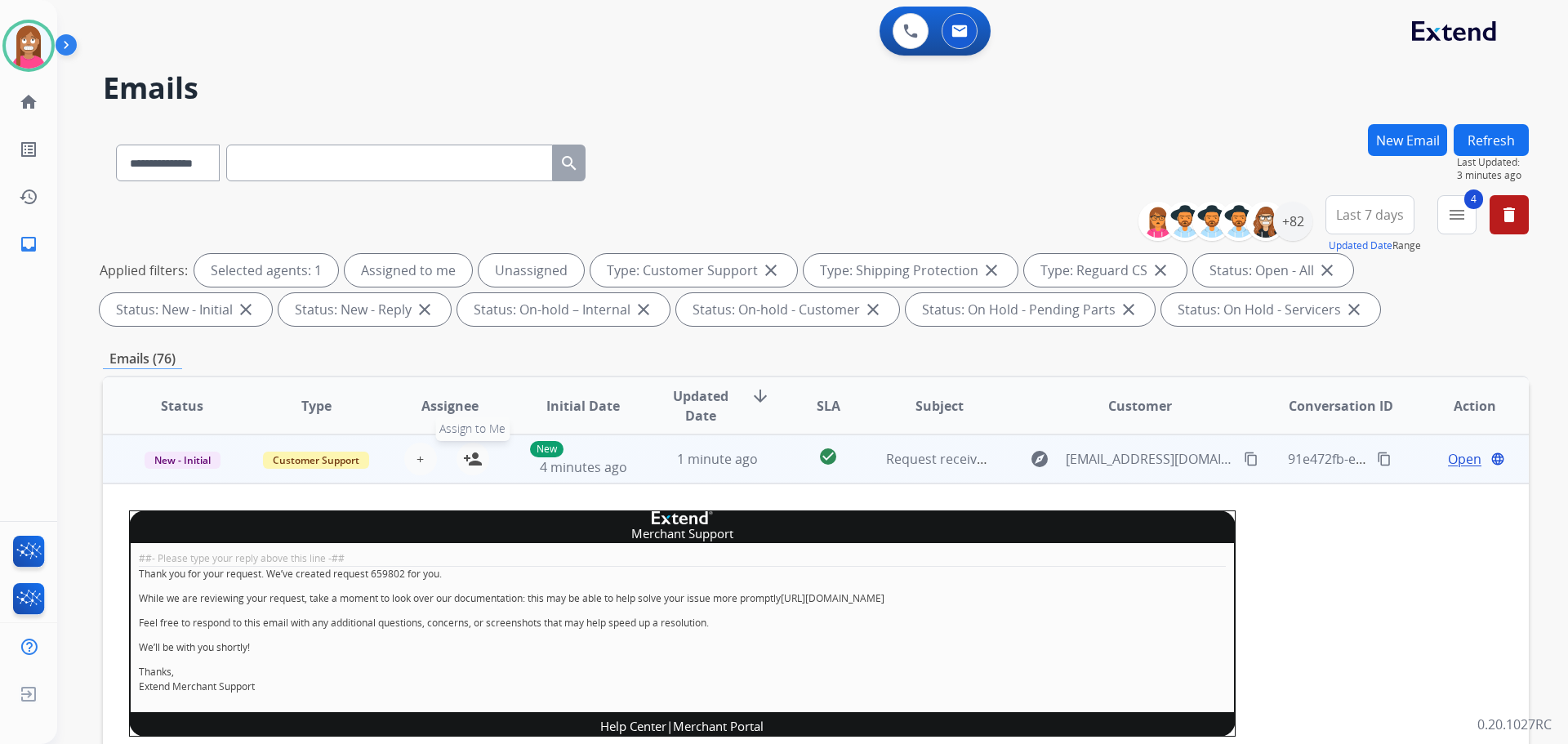
click at [463, 461] on mat-icon "person_add" at bounding box center [473, 459] width 20 height 20
click at [192, 464] on span "New - Initial" at bounding box center [182, 459] width 76 height 17
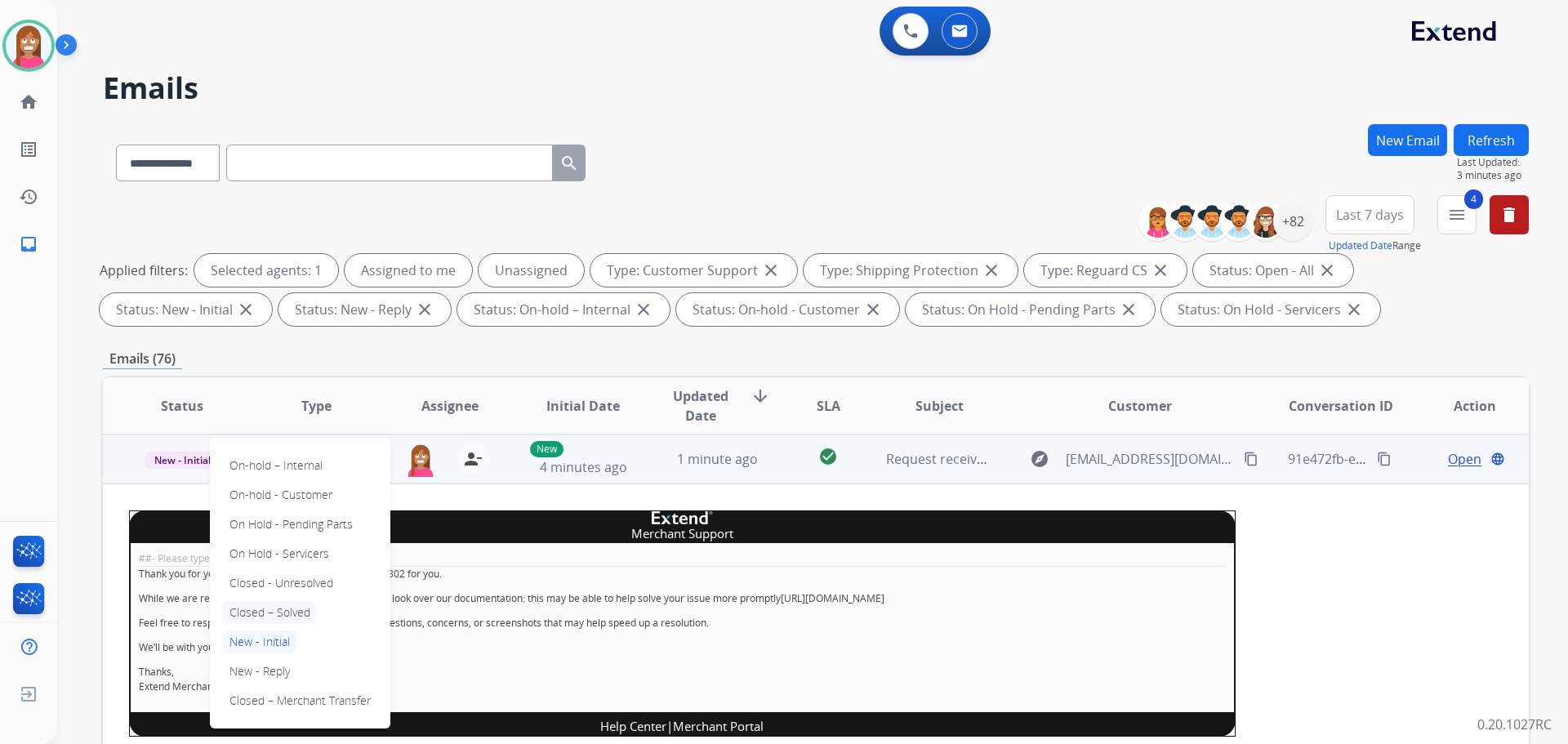
click at [258, 613] on p "Closed – Solved" at bounding box center [269, 611] width 94 height 23
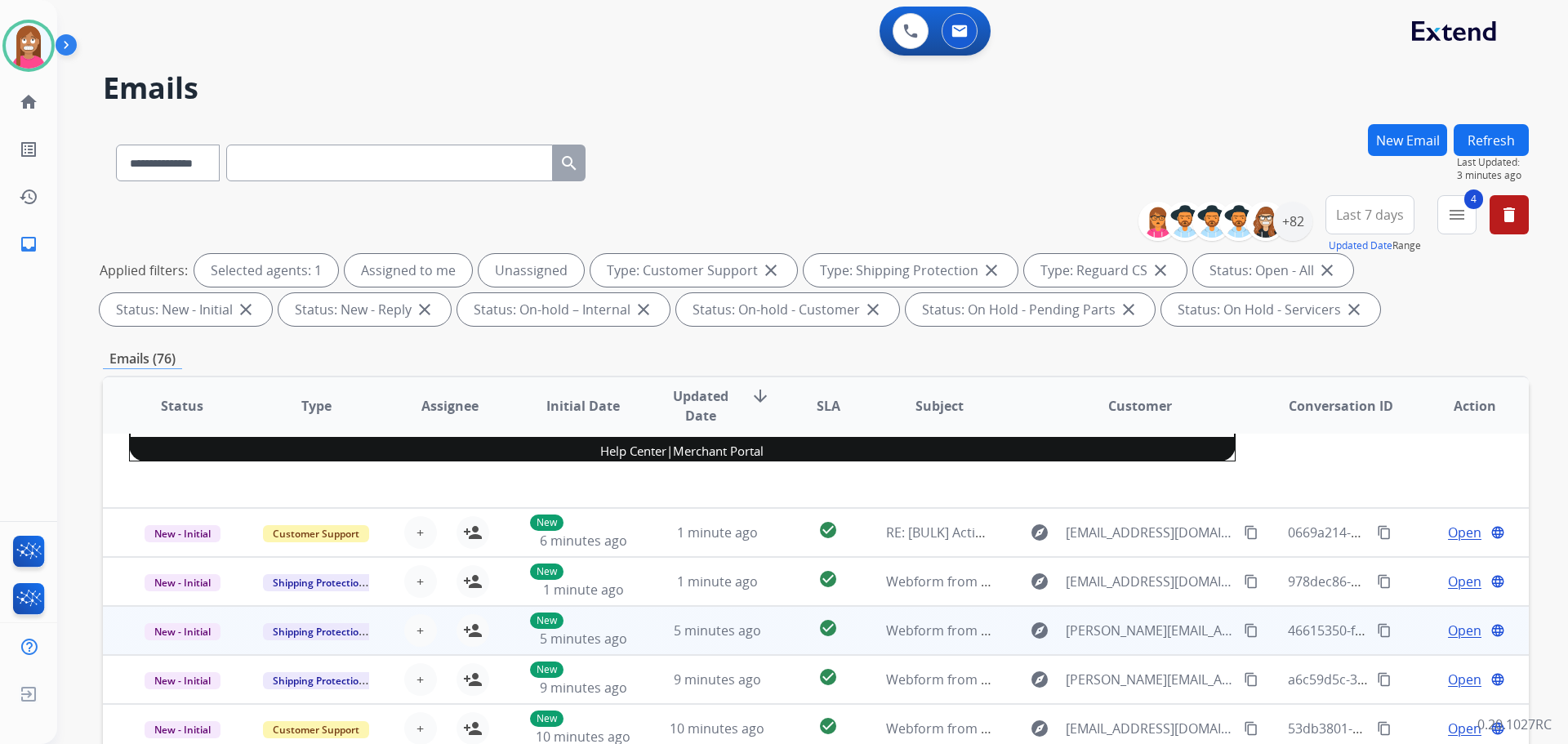
scroll to position [301, 0]
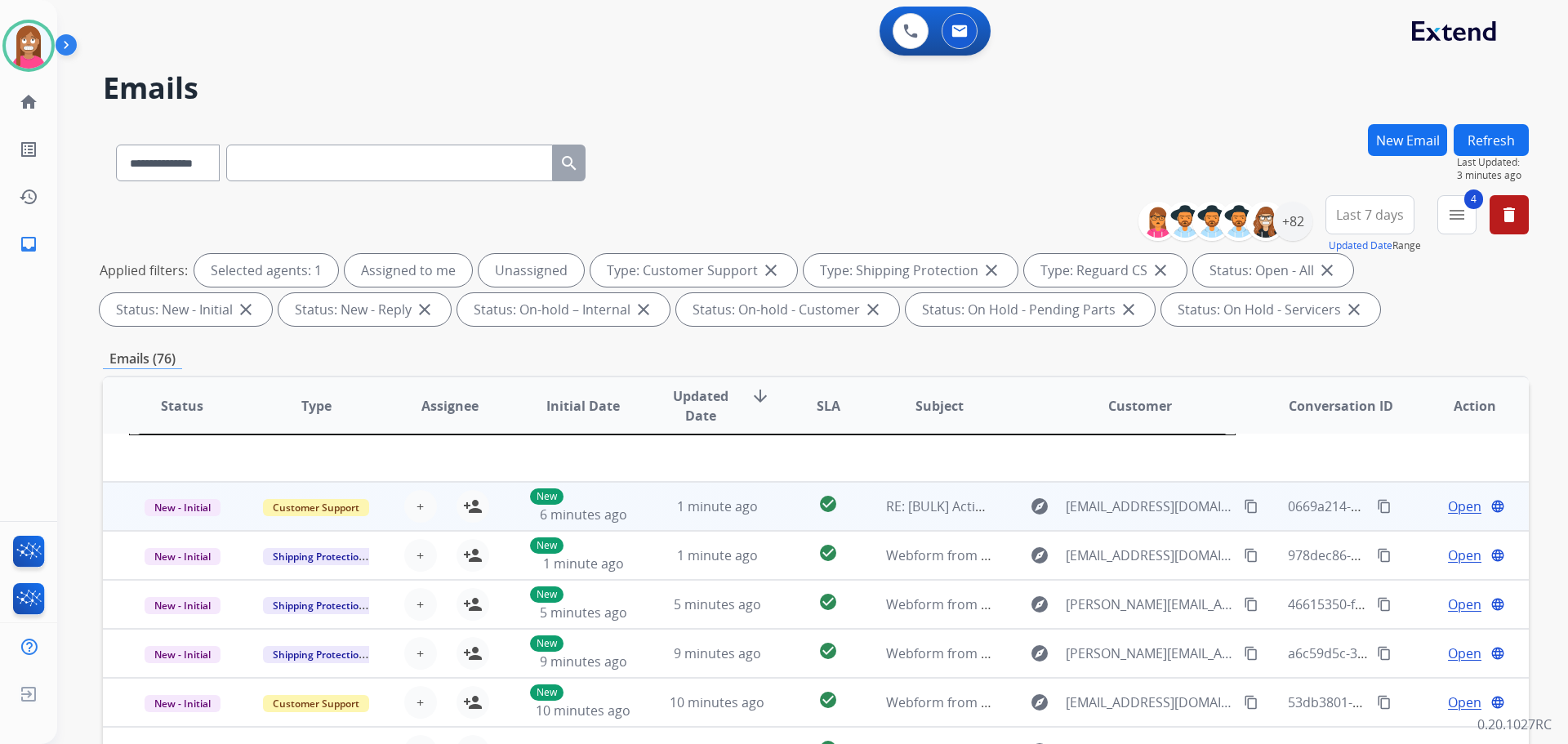
click at [643, 517] on td "1 minute ago" at bounding box center [704, 507] width 134 height 49
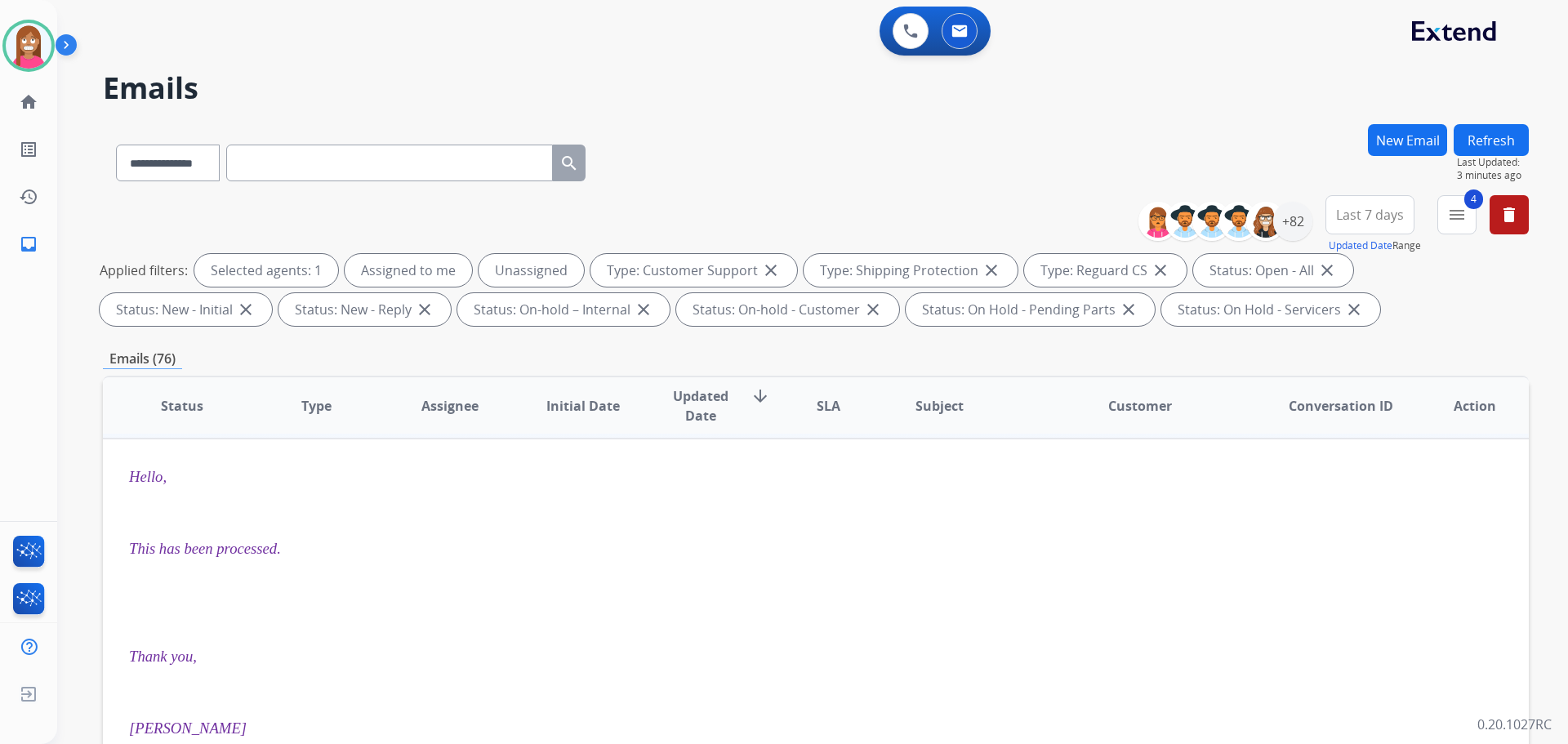
scroll to position [49, 0]
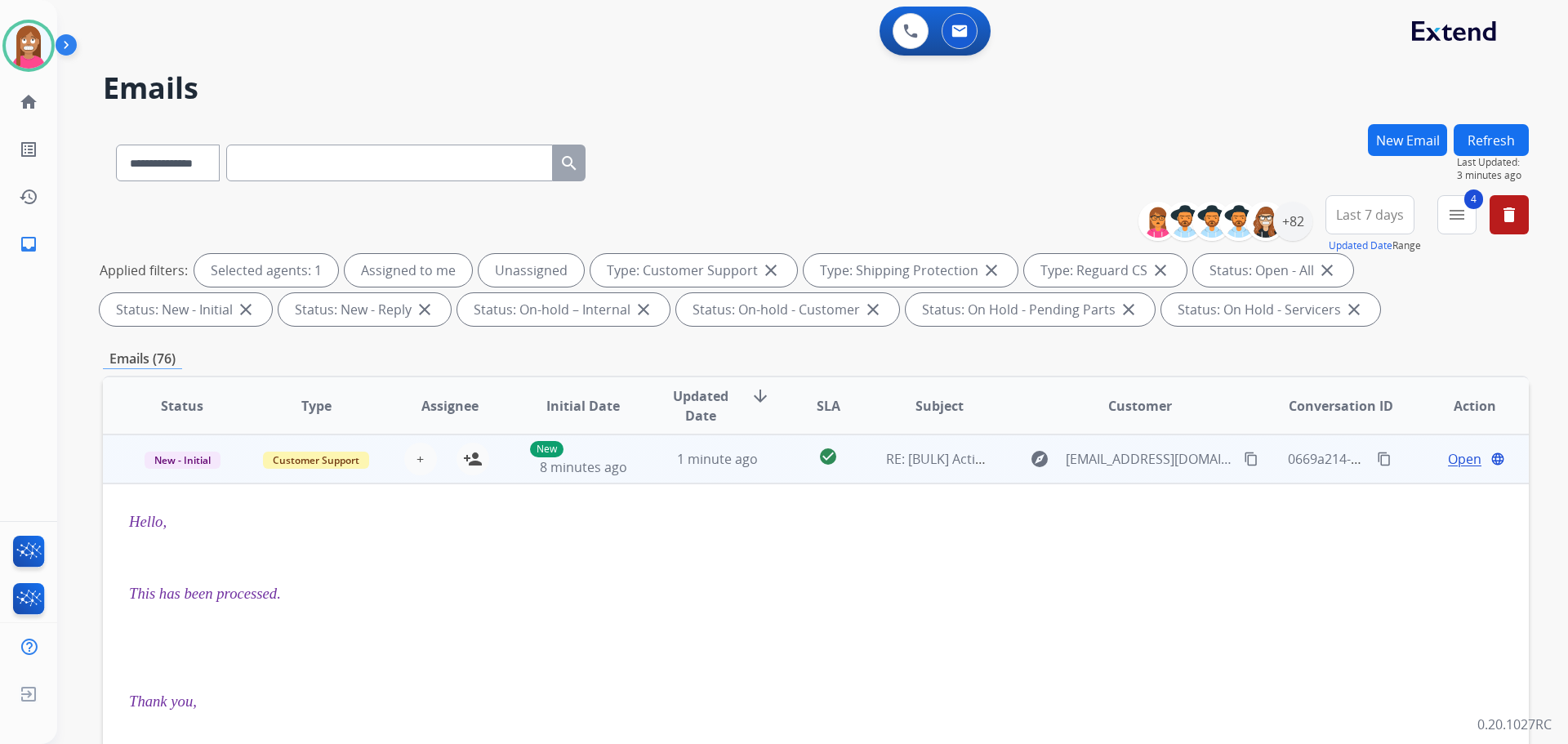
drag, startPoint x: 474, startPoint y: 457, endPoint x: 336, endPoint y: 499, distance: 144.2
click at [473, 458] on mat-icon "person_add" at bounding box center [473, 459] width 20 height 20
click at [227, 465] on p "New - Initial" at bounding box center [182, 459] width 107 height 20
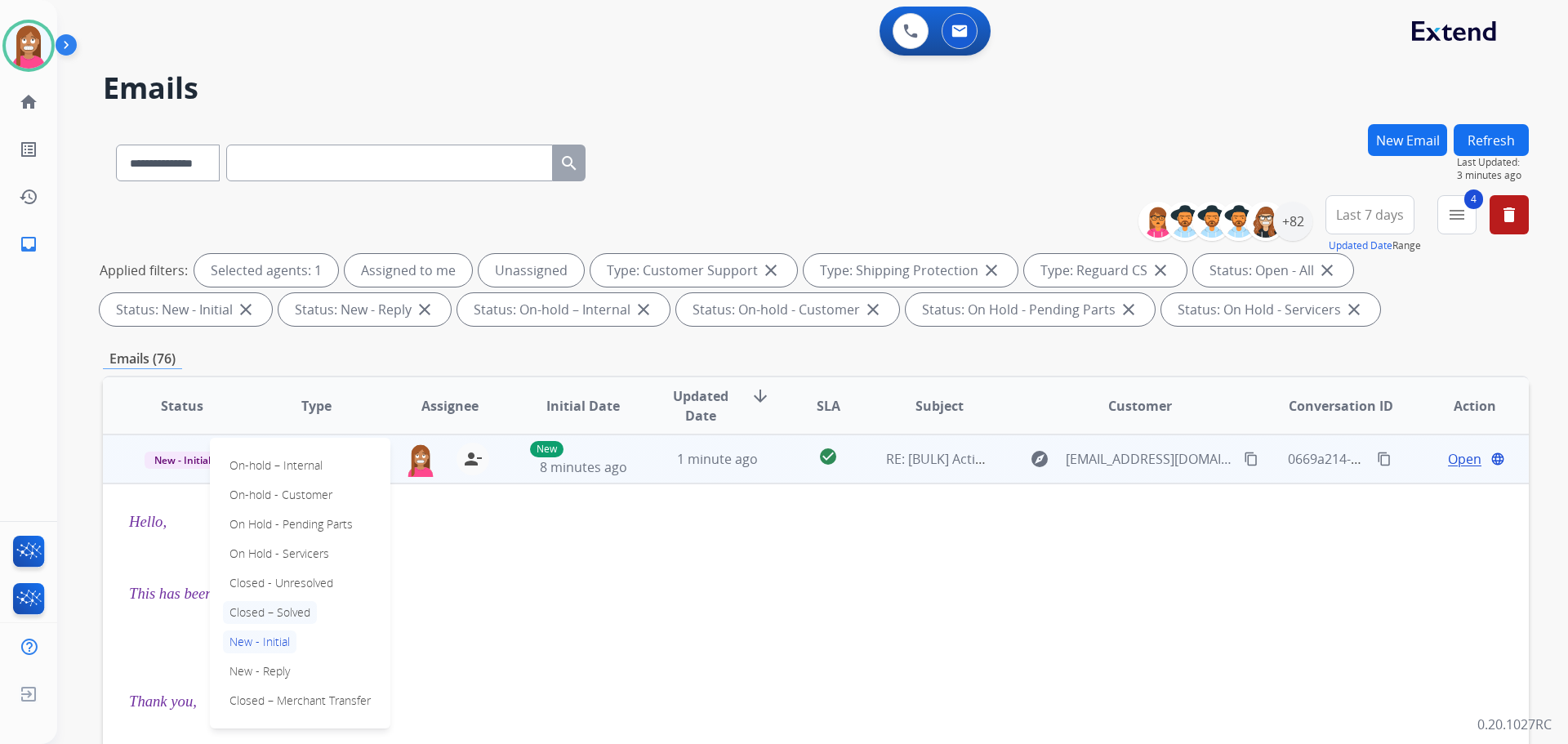
click at [258, 615] on p "Closed – Solved" at bounding box center [269, 611] width 94 height 23
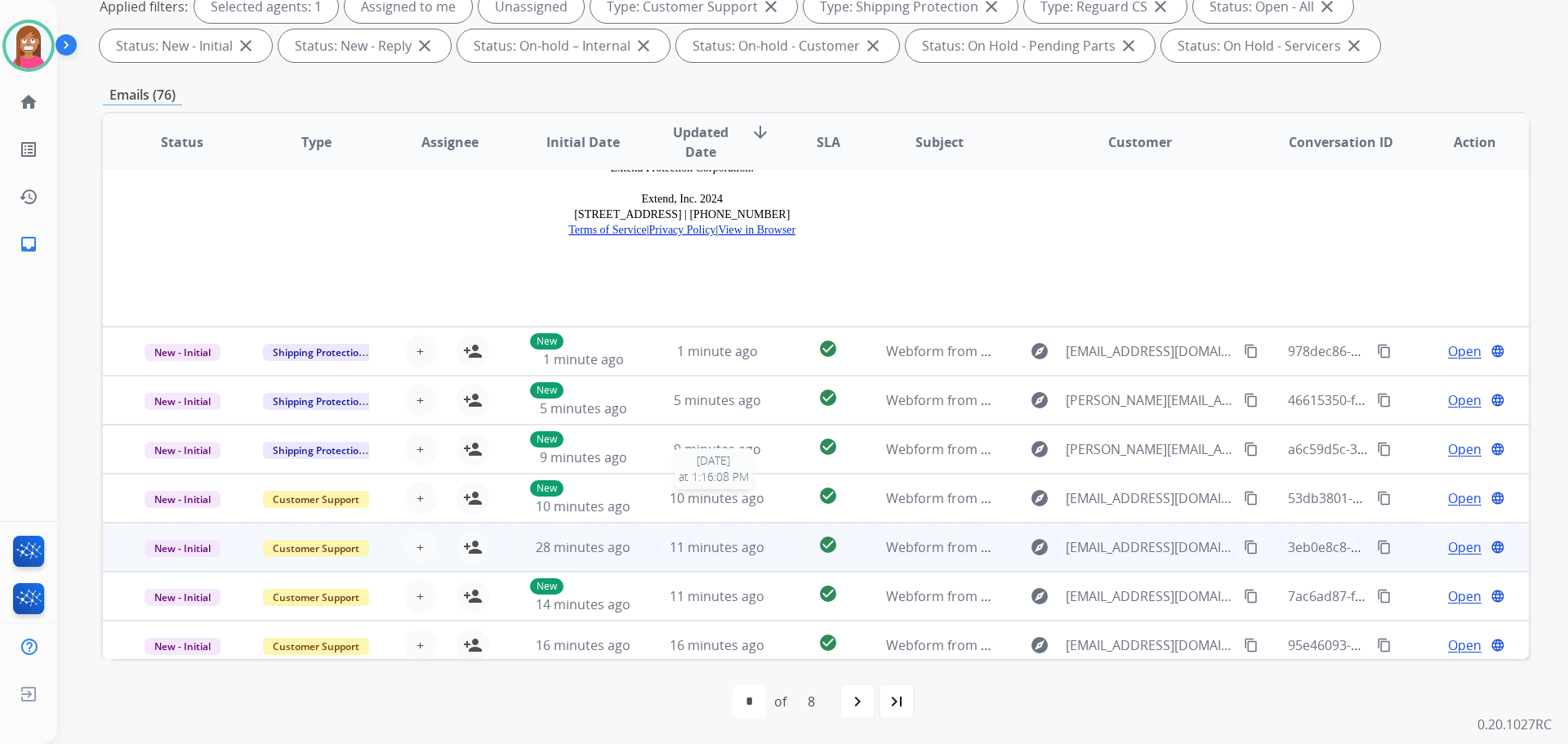
scroll to position [2187, 0]
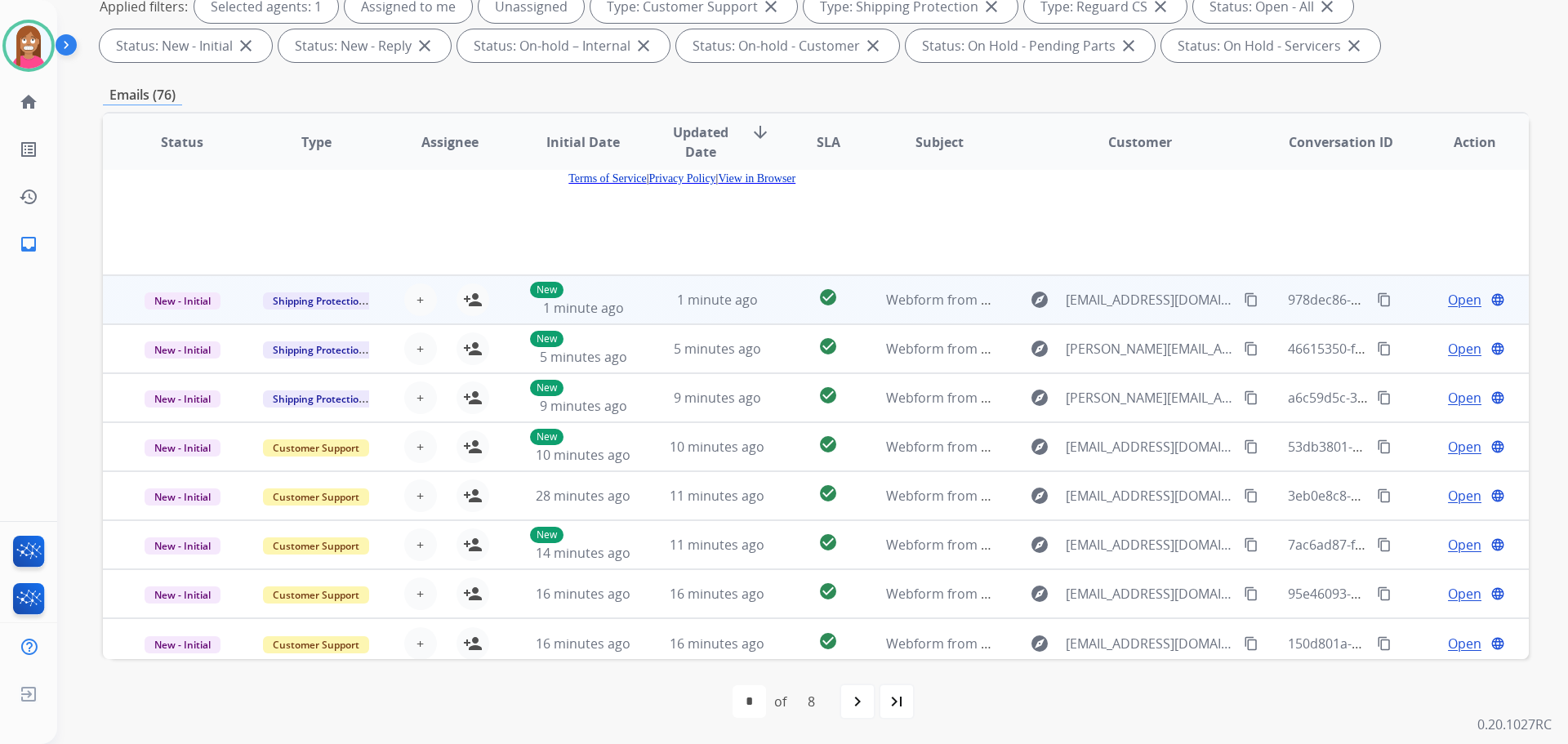
click at [651, 304] on td "1 minute ago" at bounding box center [704, 300] width 134 height 49
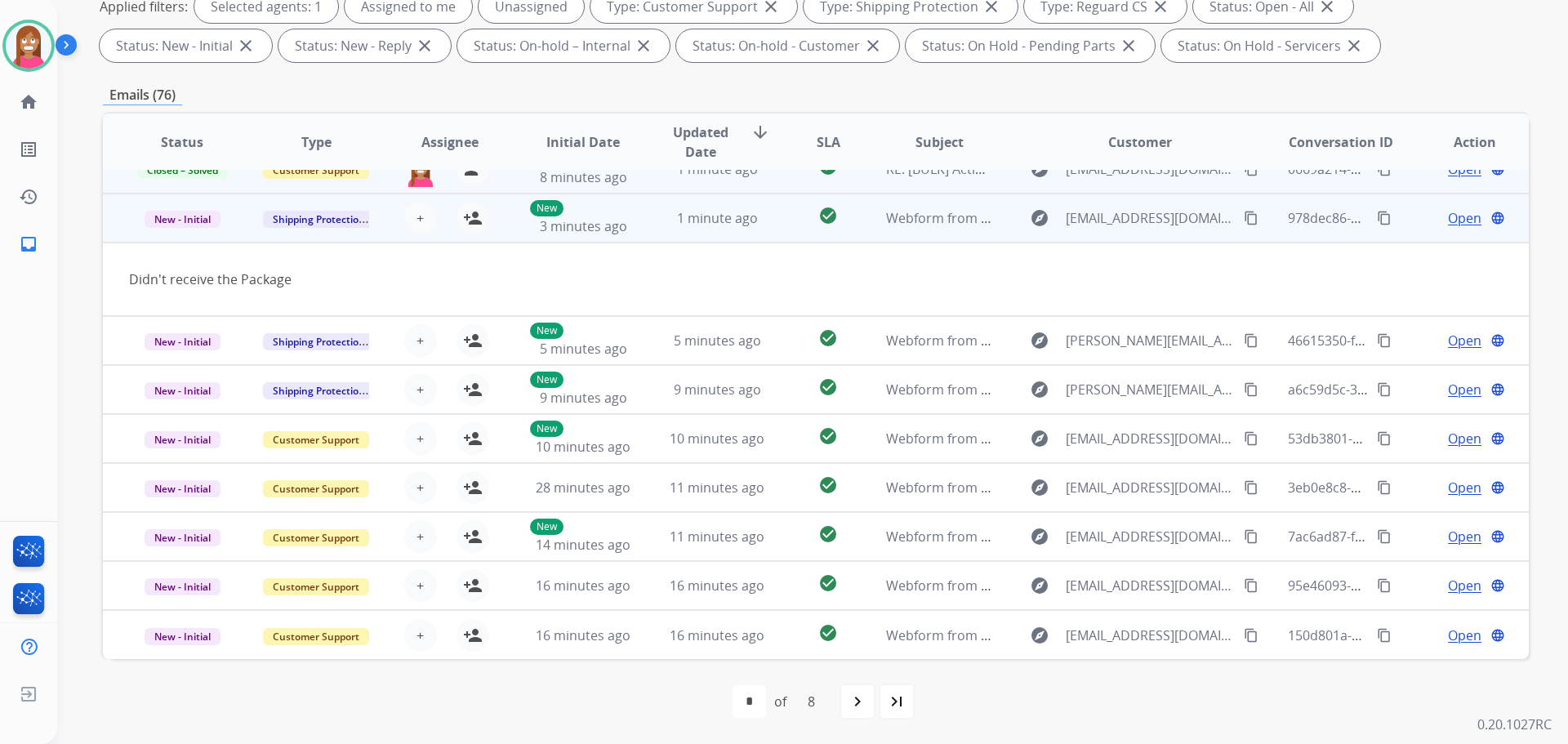
scroll to position [75, 0]
click at [457, 217] on button "person_add Assign to Me" at bounding box center [472, 218] width 33 height 33
click at [1244, 221] on mat-icon "content_copy" at bounding box center [1251, 218] width 15 height 15
click at [468, 214] on mat-icon "person_remove" at bounding box center [473, 218] width 20 height 20
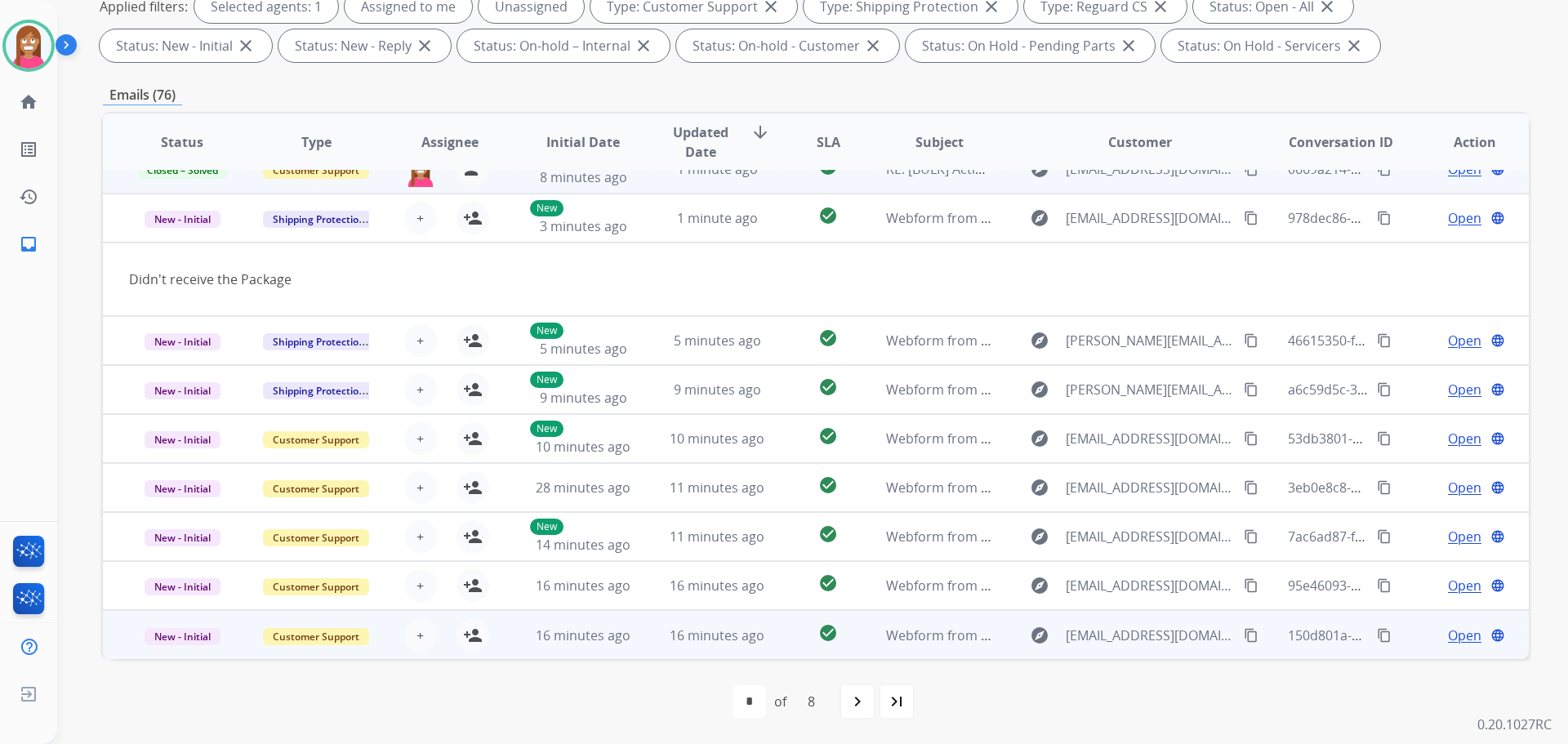
click at [647, 643] on td "16 minutes ago" at bounding box center [704, 634] width 134 height 49
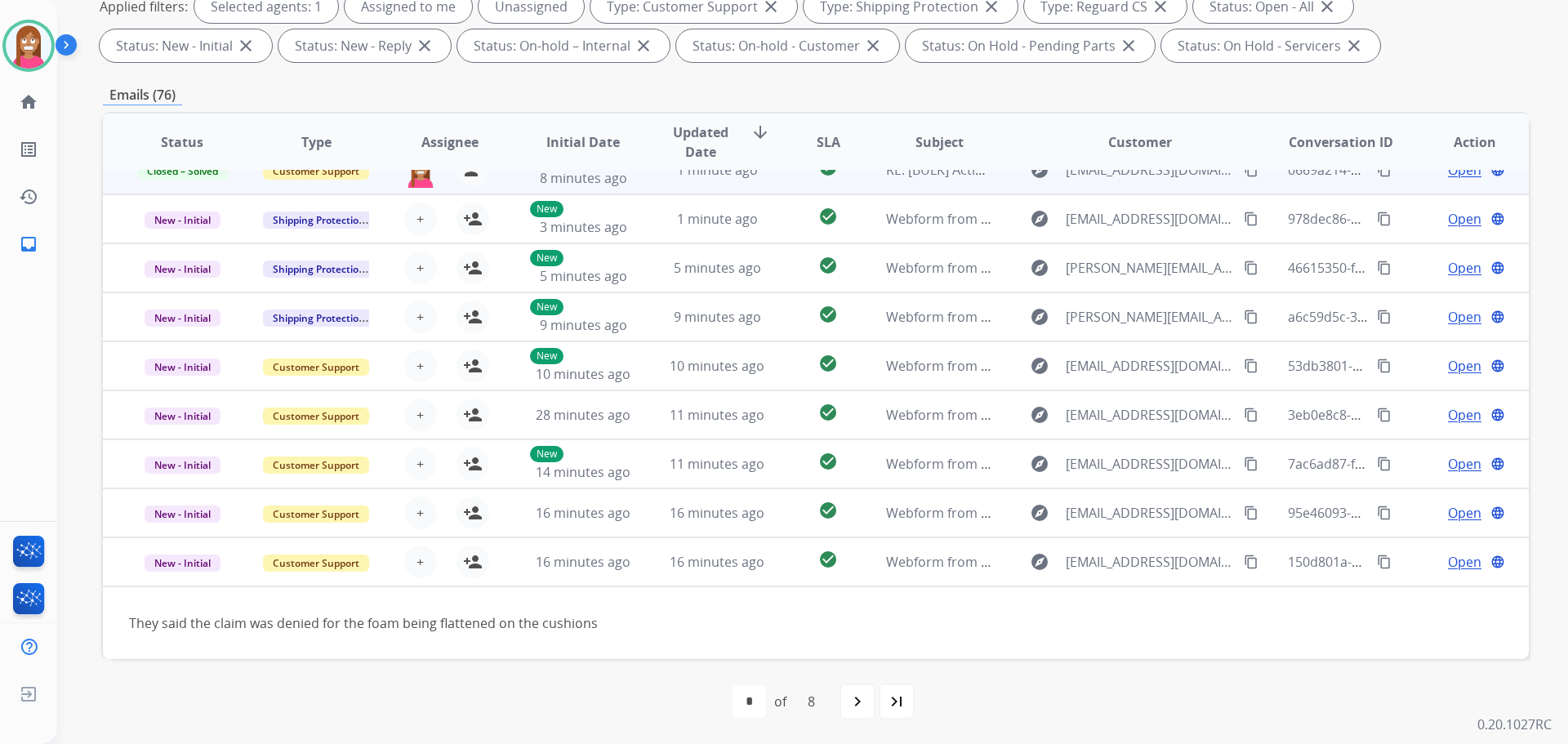
scroll to position [74, 0]
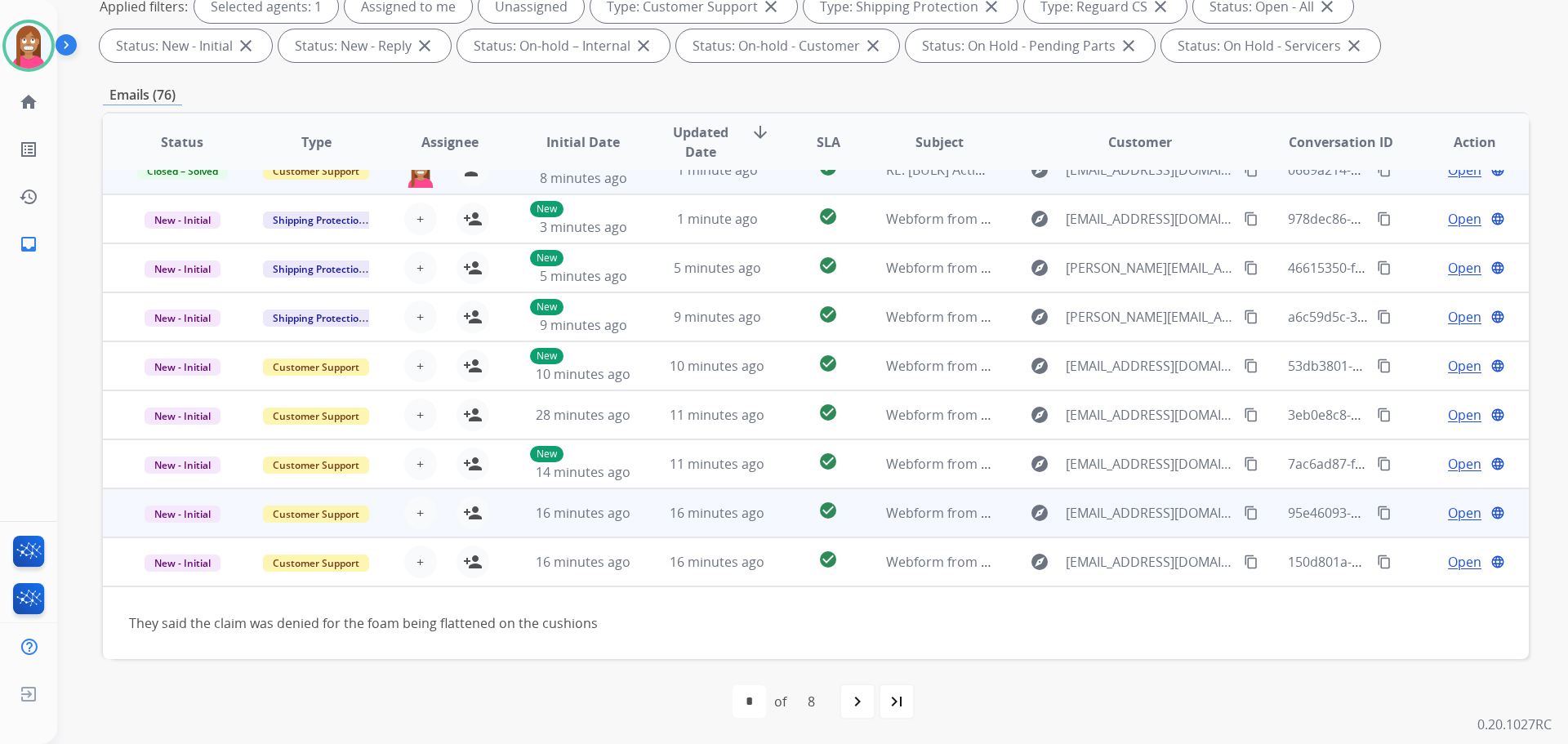
click at [646, 512] on td "16 minutes ago" at bounding box center [704, 512] width 134 height 49
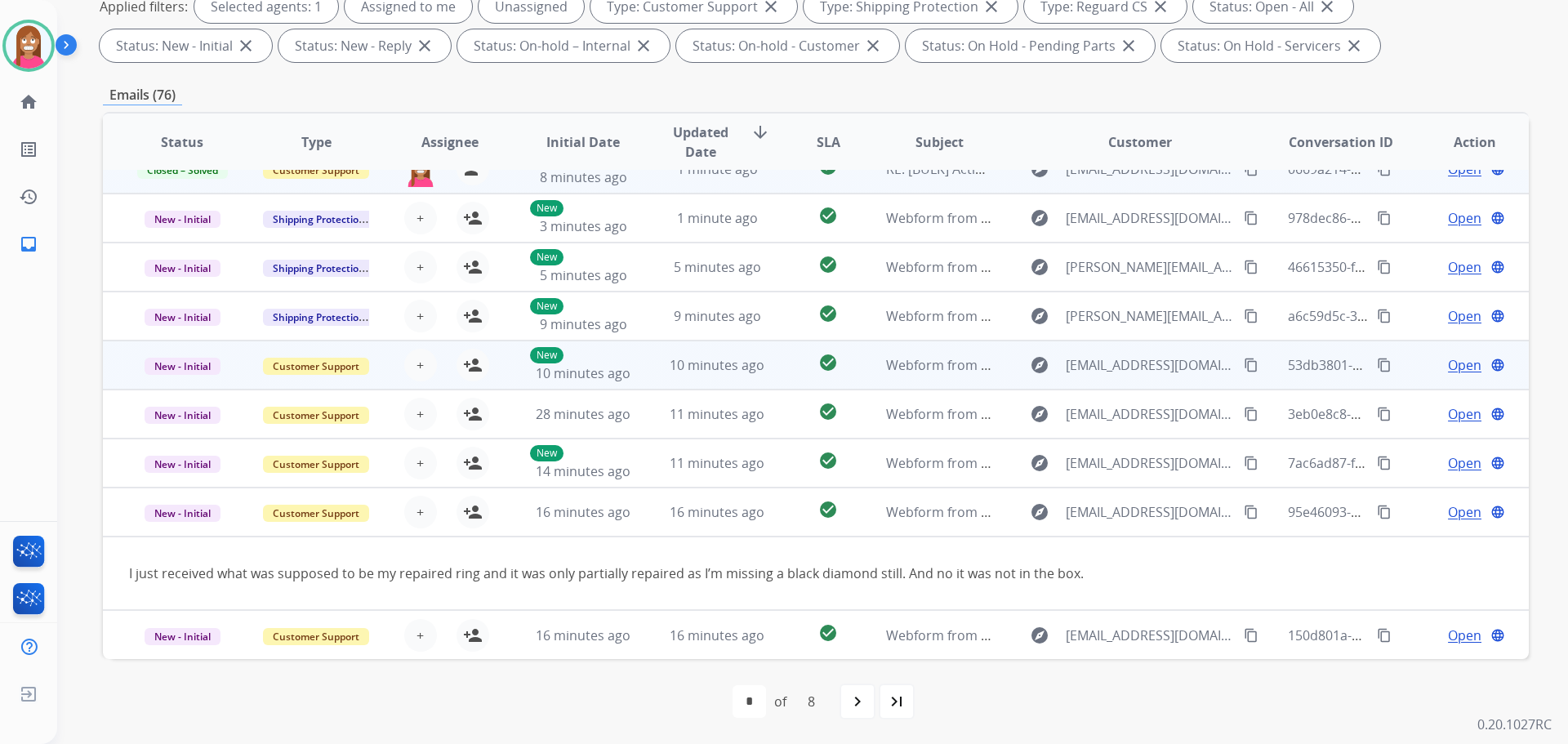
click at [656, 368] on td "10 minutes ago" at bounding box center [704, 365] width 134 height 49
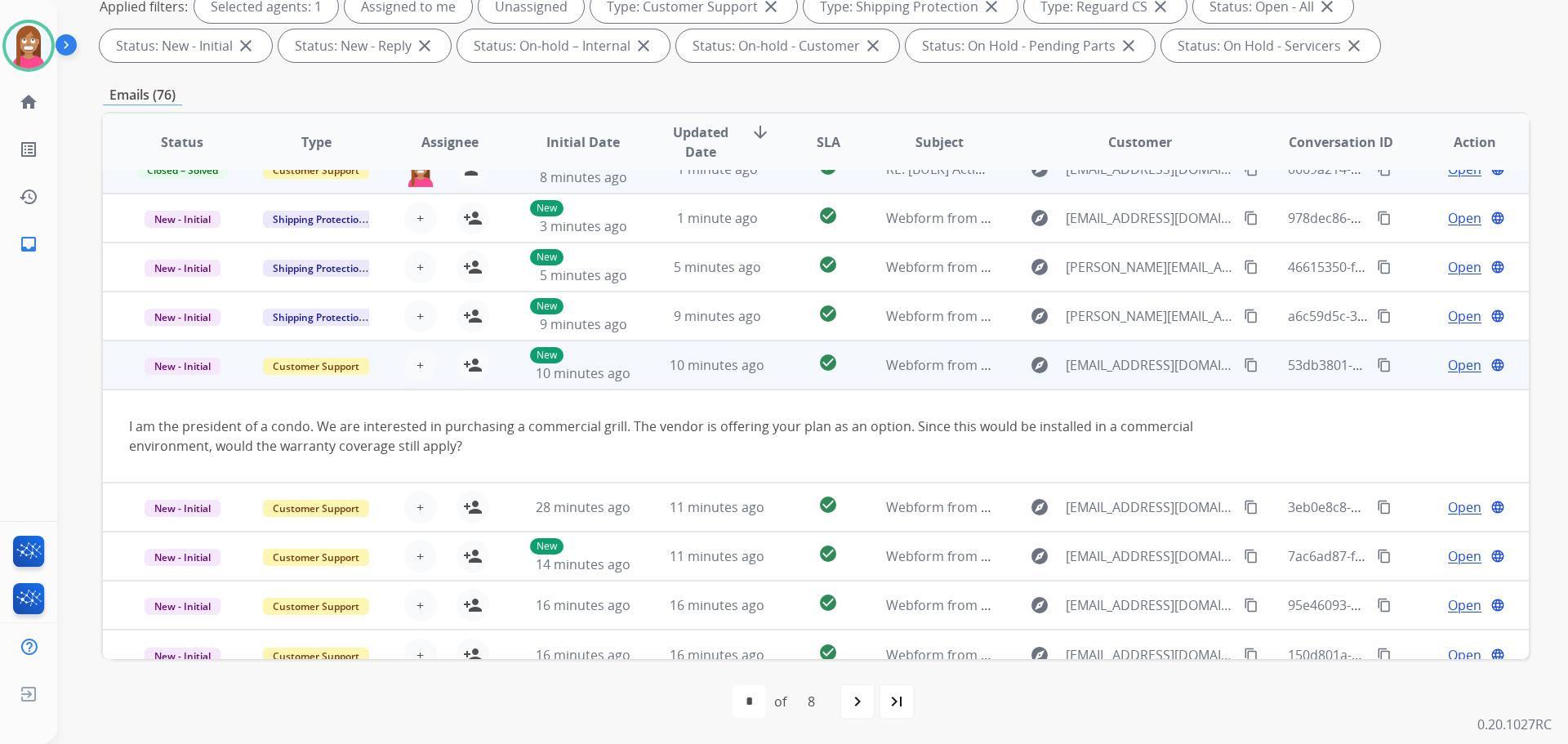
scroll to position [95, 0]
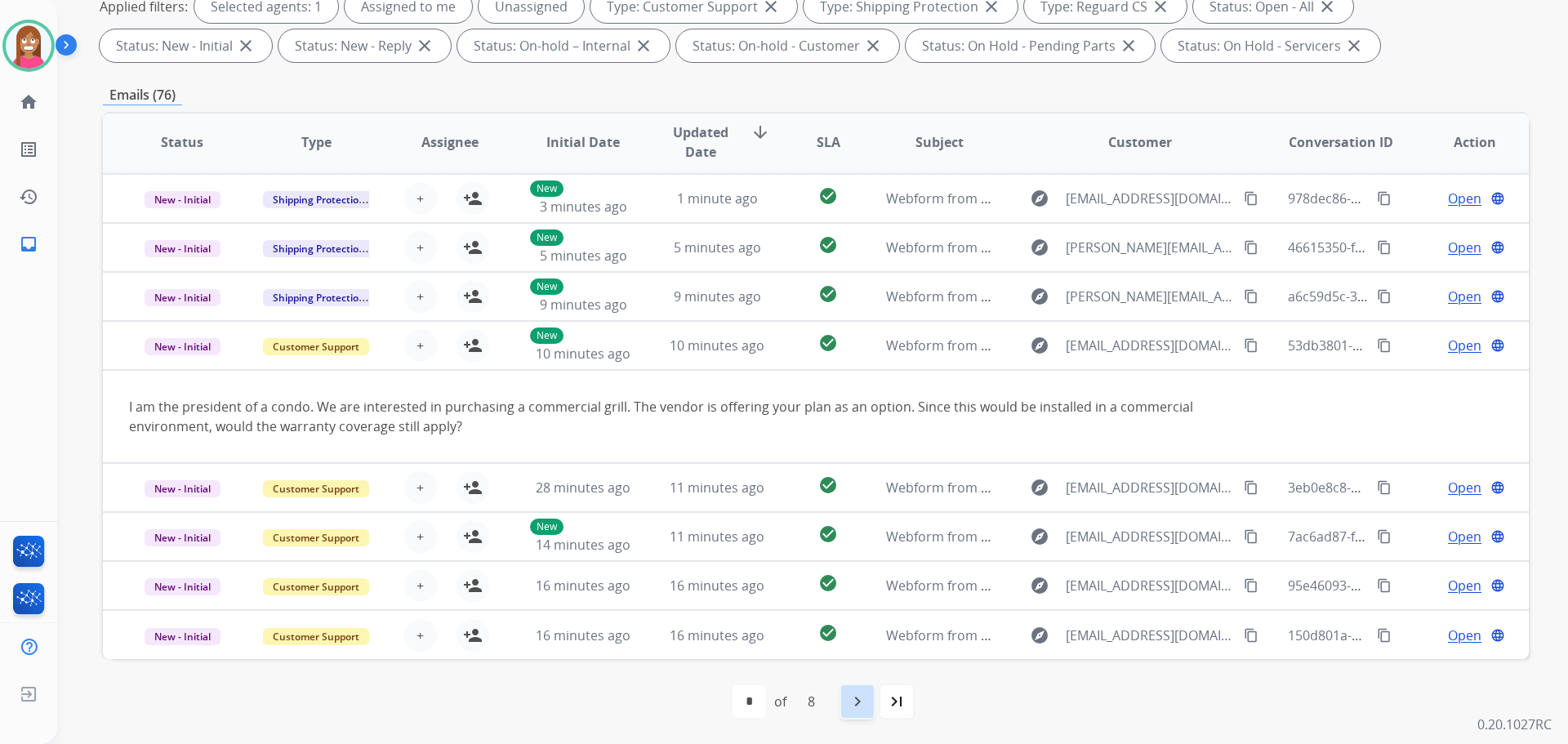
click at [872, 698] on div "navigate_next" at bounding box center [857, 701] width 36 height 36
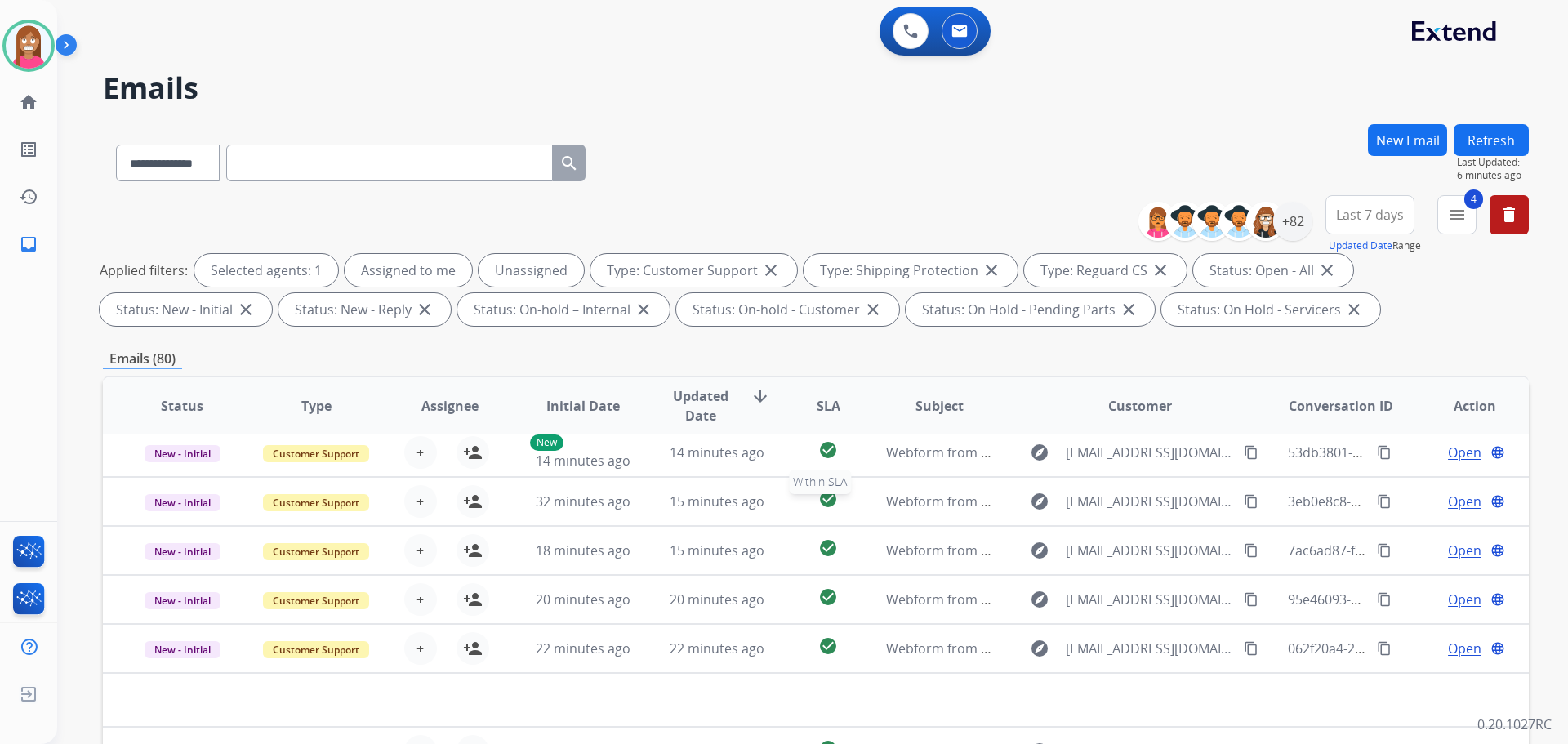
scroll to position [55, 0]
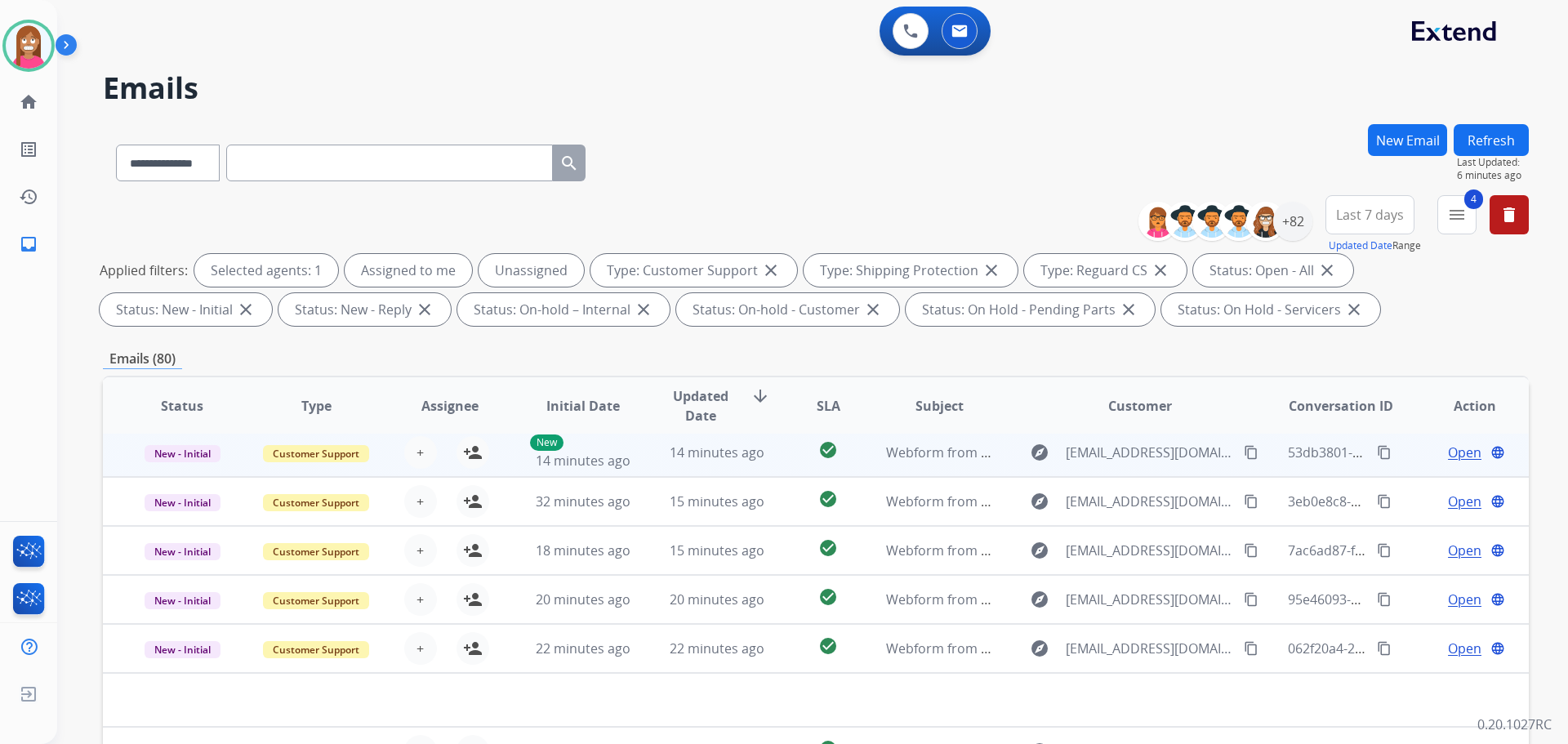
click at [628, 470] on td "New 14 minutes ago" at bounding box center [570, 452] width 134 height 49
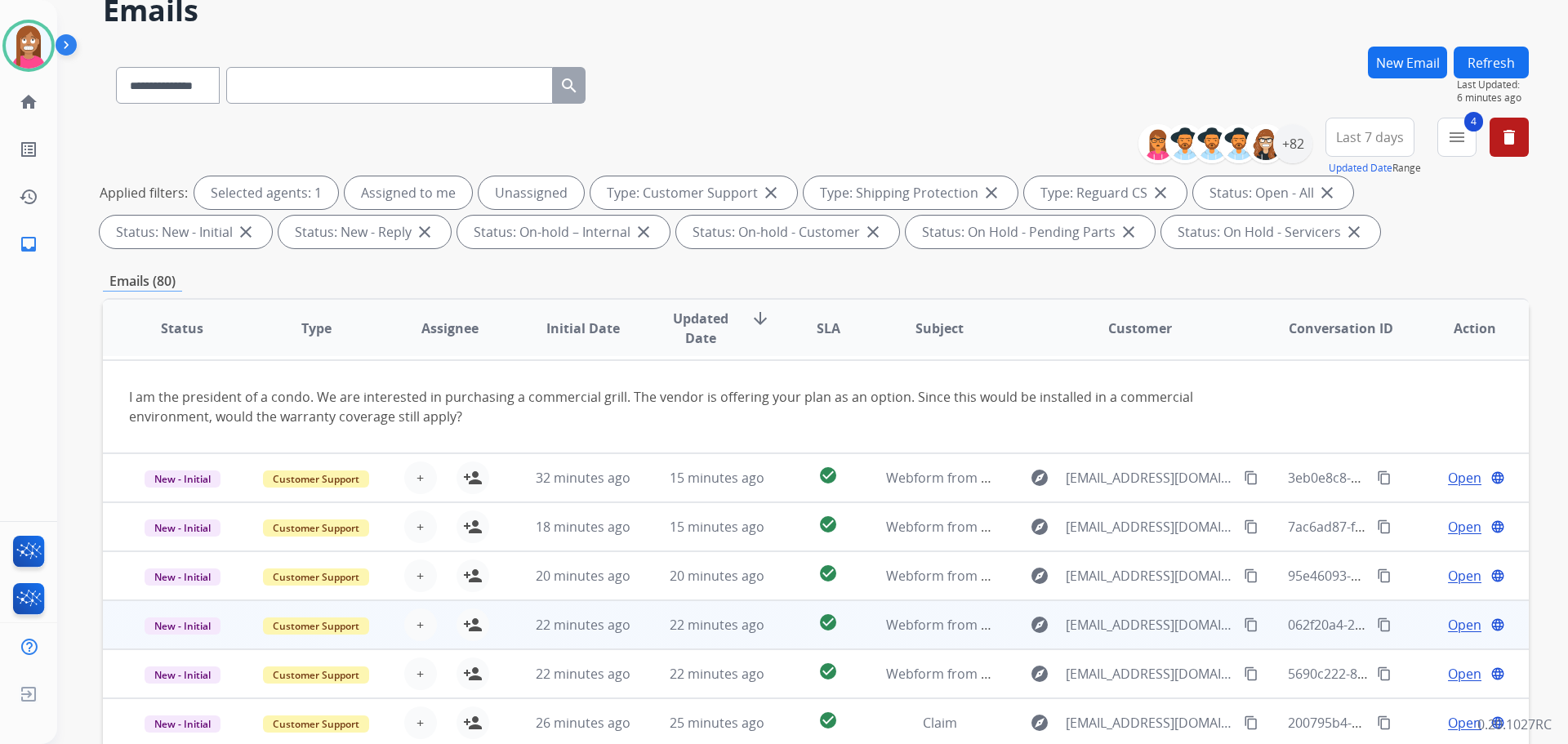
scroll to position [82, 0]
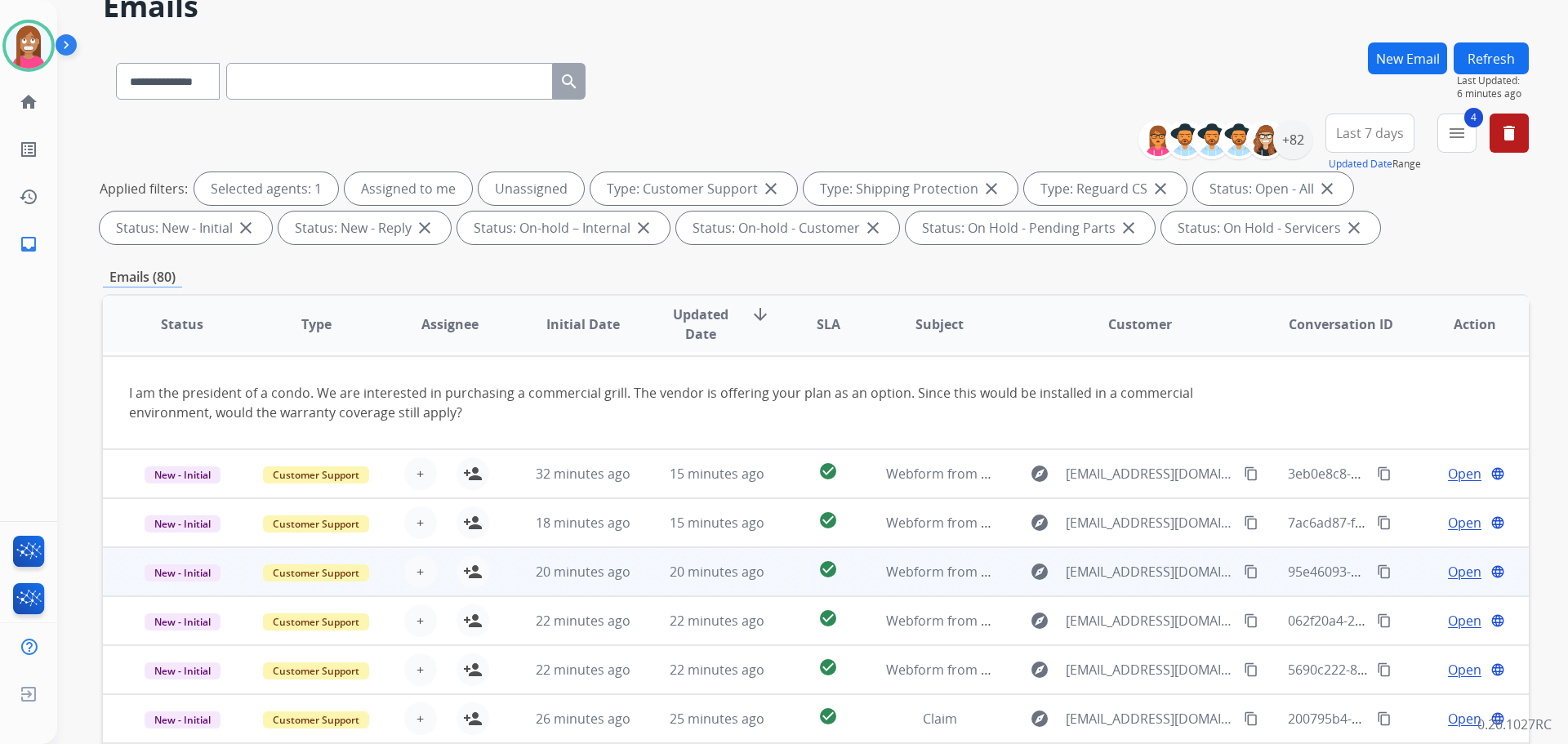
click at [637, 579] on td "20 minutes ago" at bounding box center [704, 572] width 134 height 49
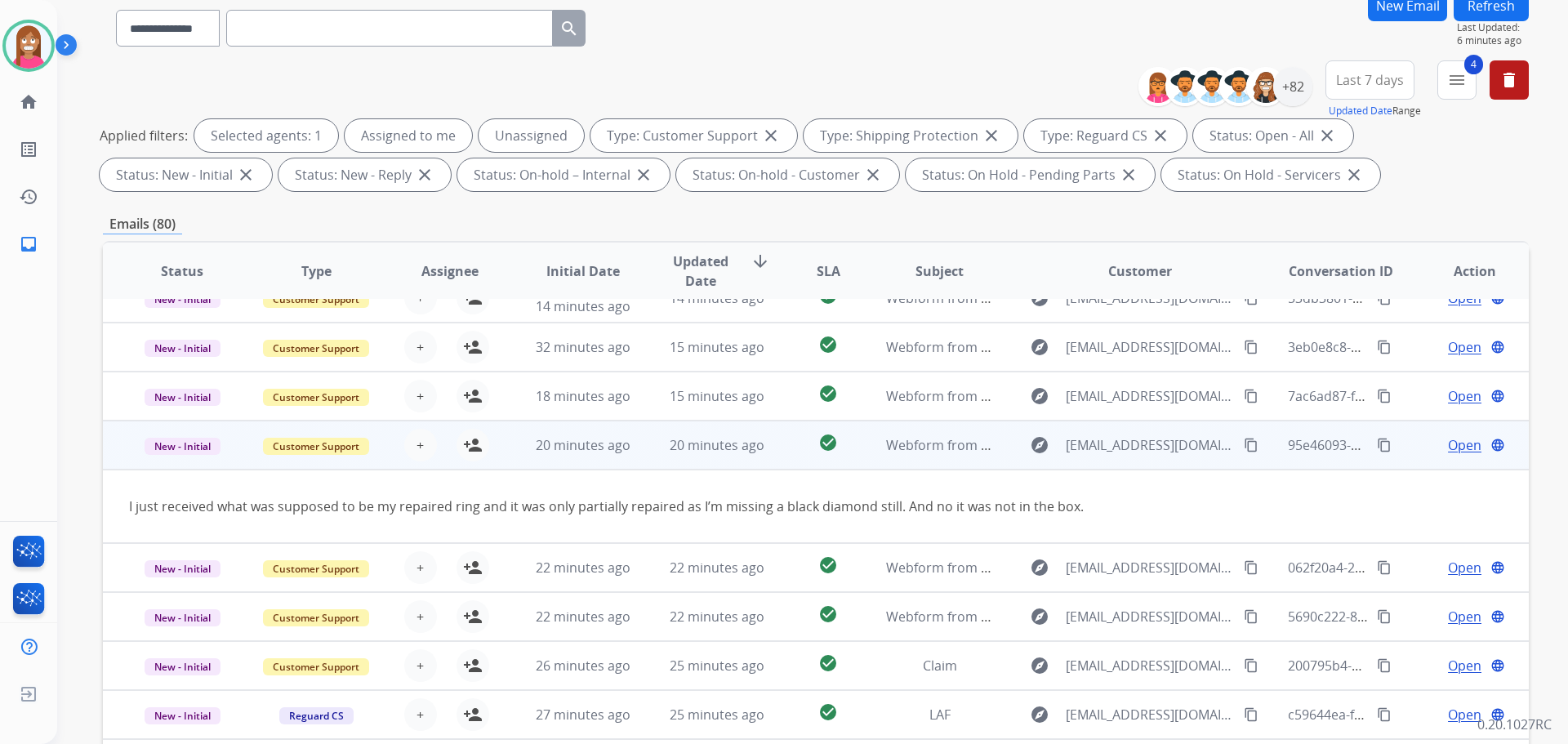
scroll to position [163, 0]
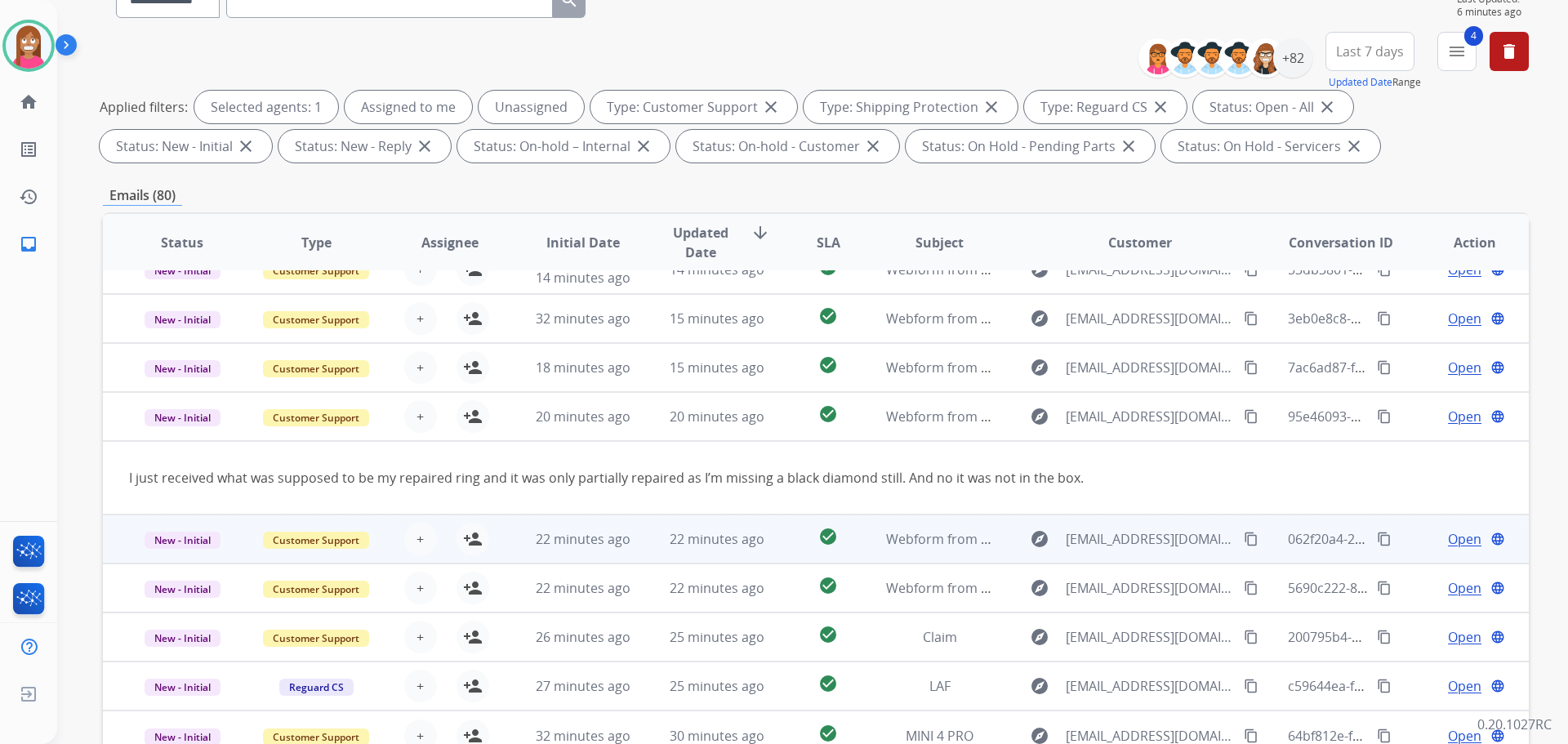
click at [637, 550] on td "22 minutes ago" at bounding box center [704, 539] width 134 height 49
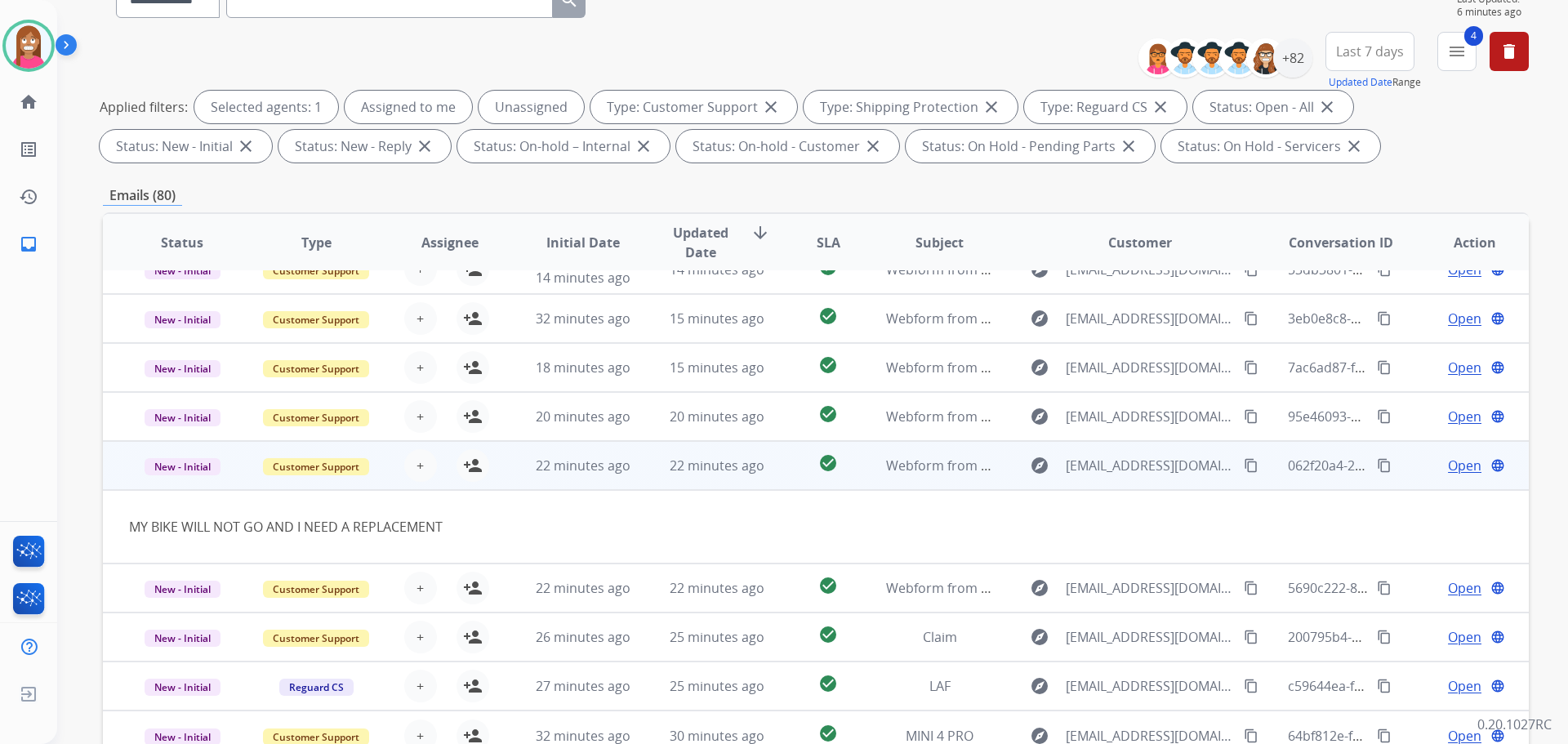
scroll to position [75, 0]
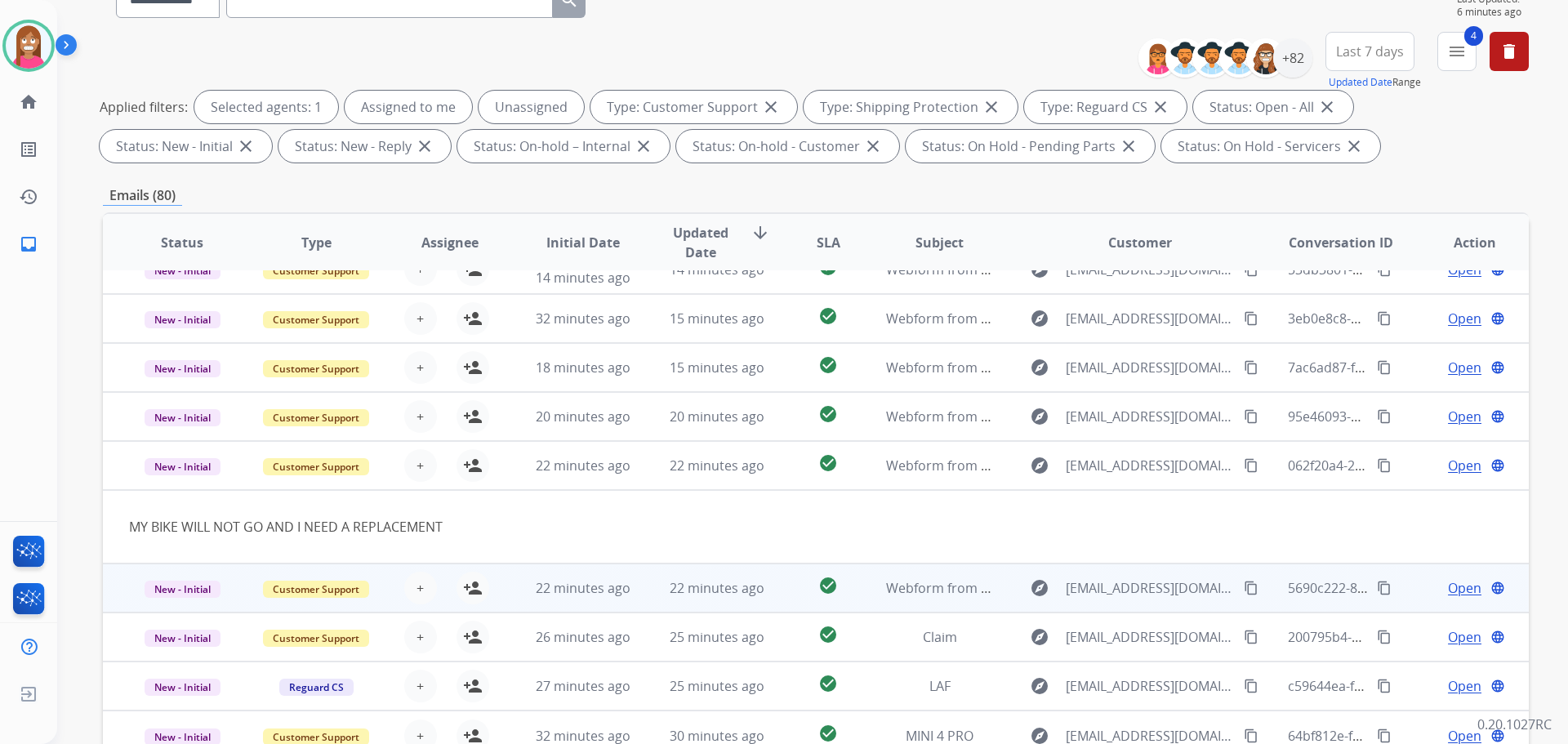
click at [656, 591] on td "22 minutes ago" at bounding box center [704, 588] width 134 height 49
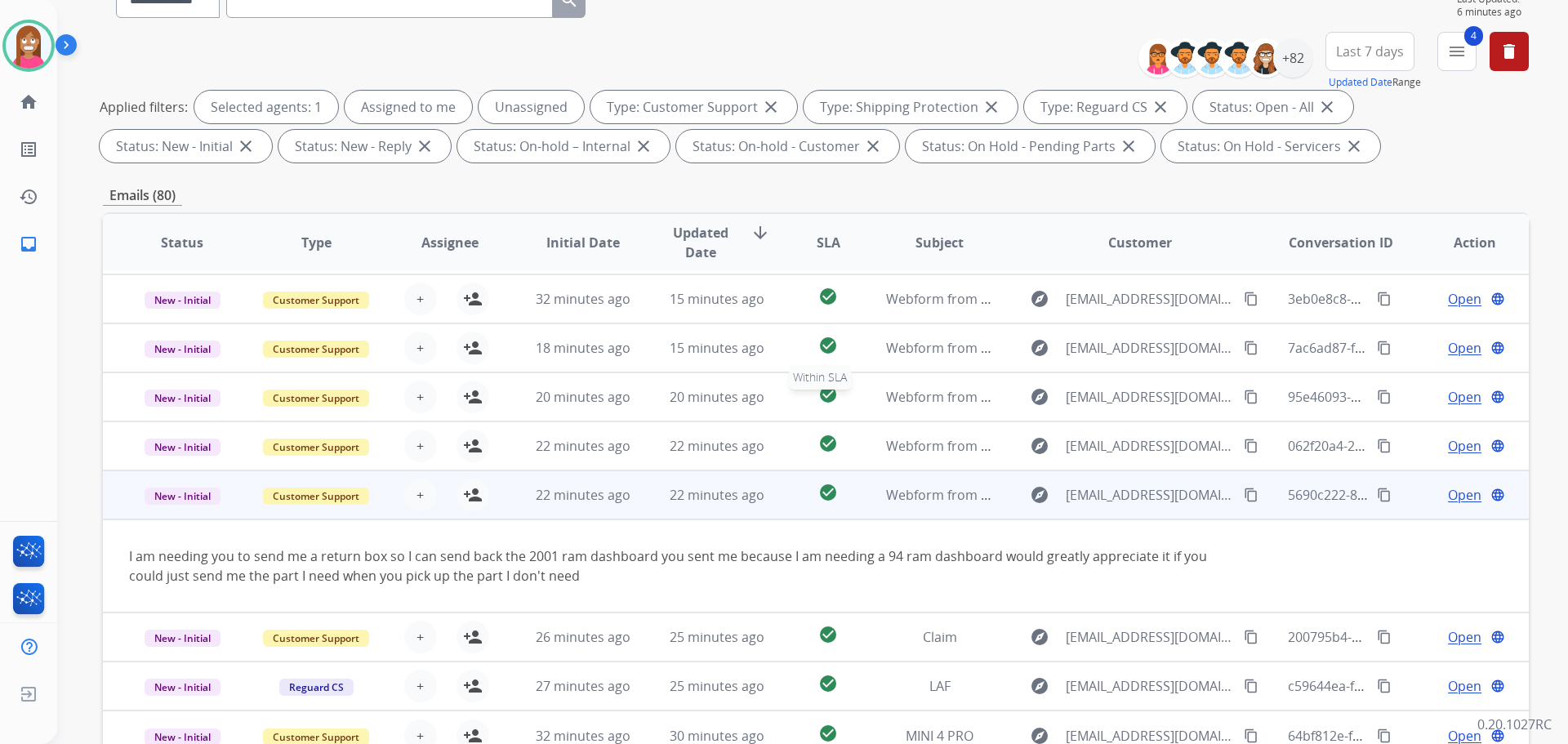
scroll to position [263, 0]
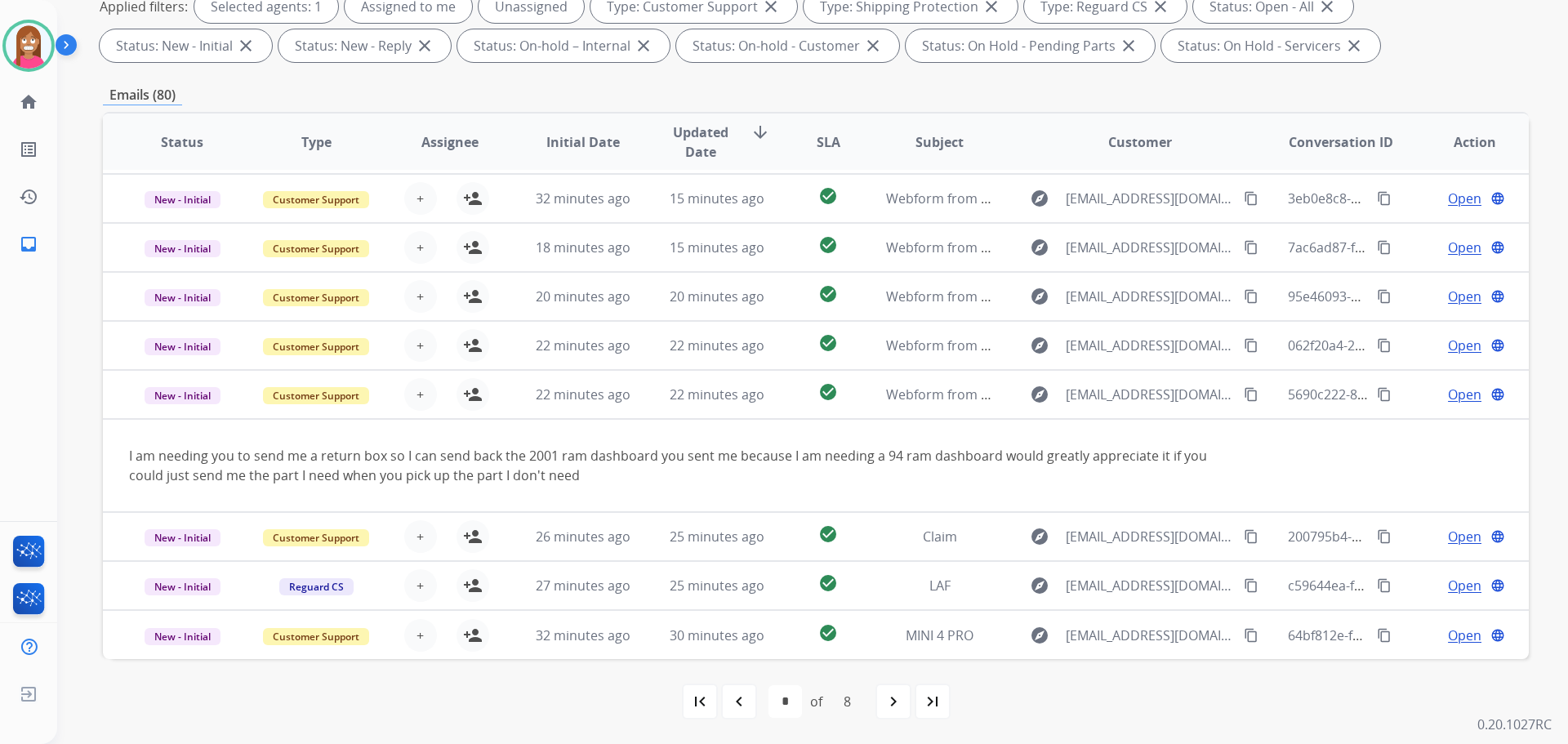
click at [890, 698] on mat-icon "navigate_next" at bounding box center [894, 701] width 20 height 20
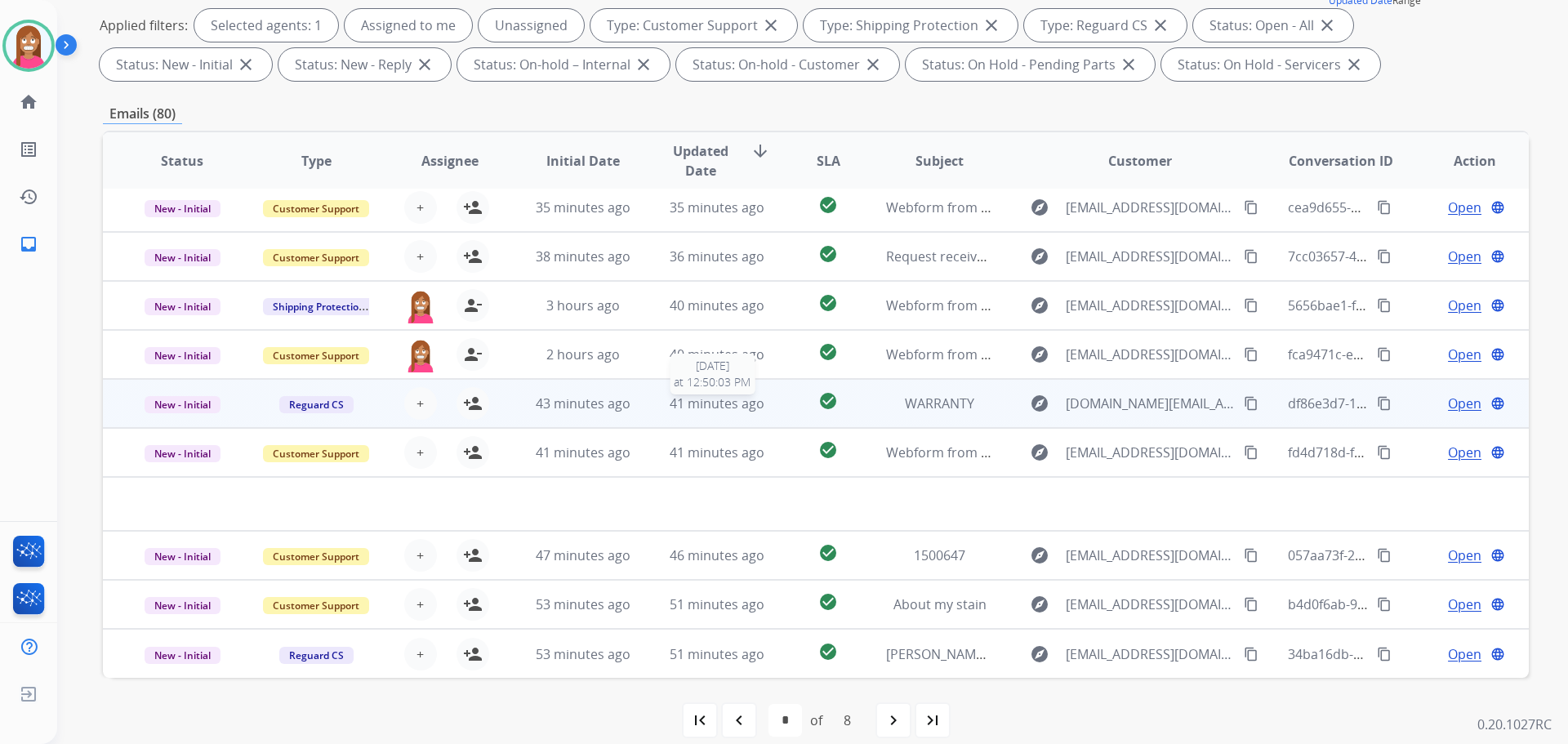
scroll to position [0, 0]
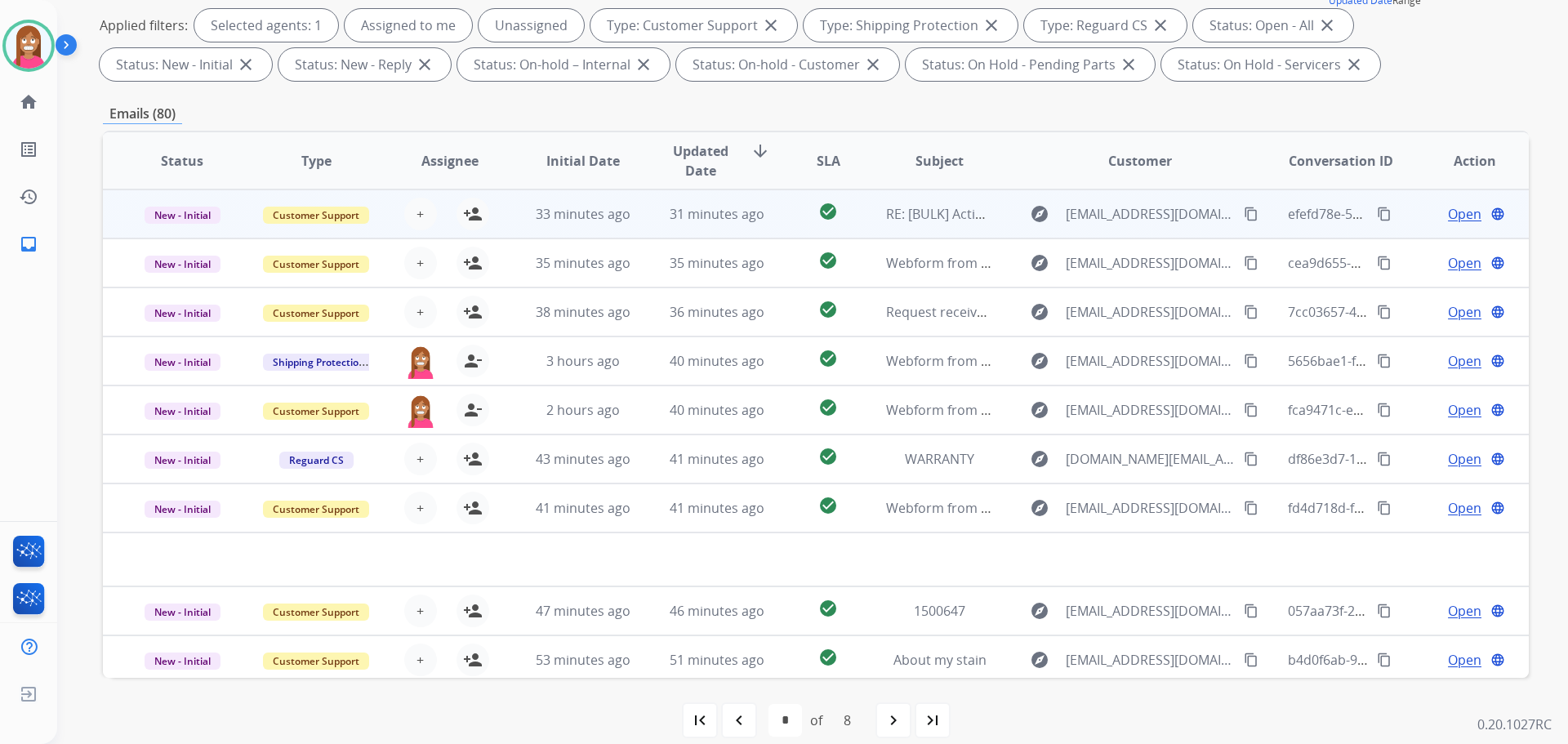
click at [647, 223] on td "31 minutes ago" at bounding box center [704, 214] width 134 height 49
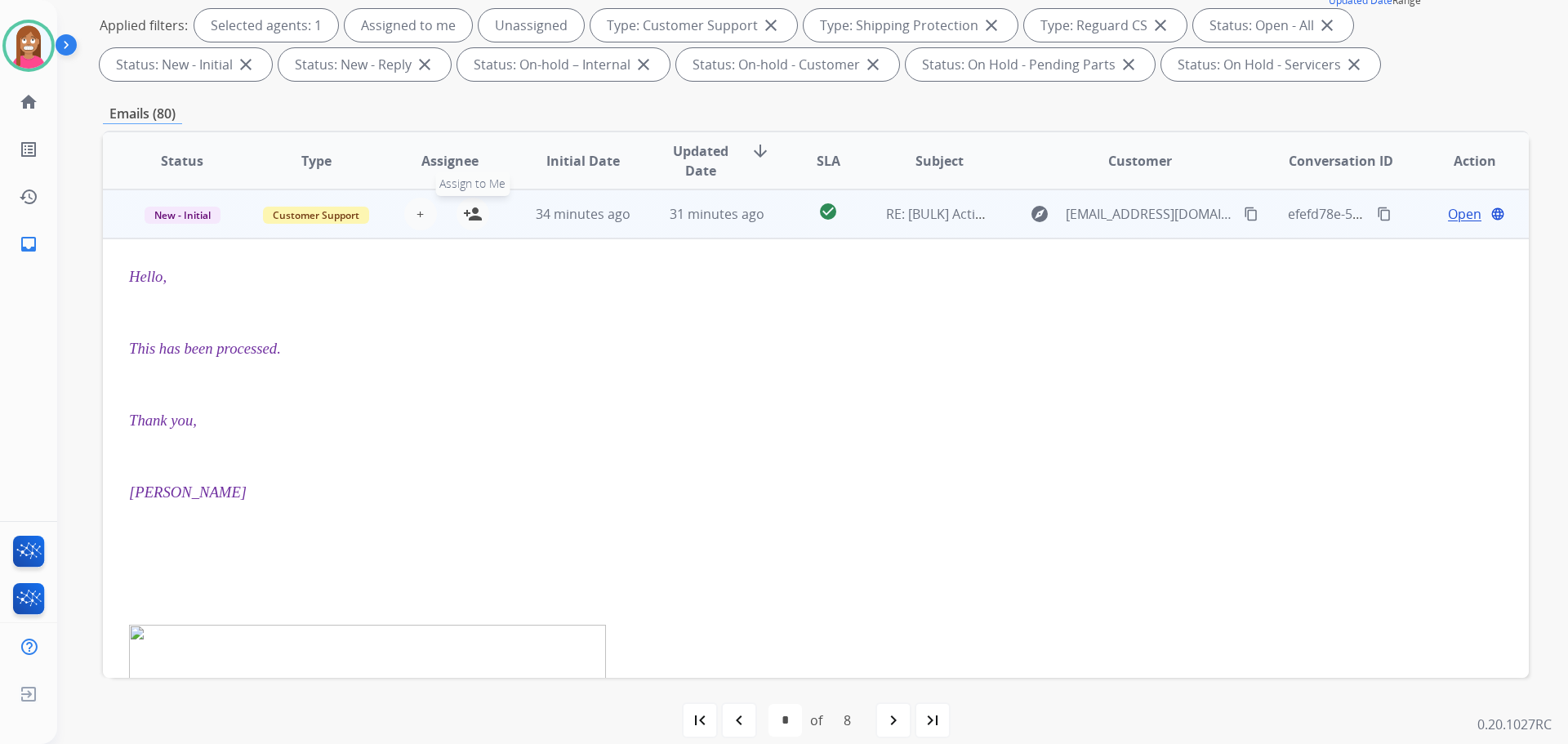
click at [474, 220] on mat-icon "person_add" at bounding box center [473, 214] width 20 height 20
click at [220, 213] on p "New - Initial" at bounding box center [182, 214] width 107 height 20
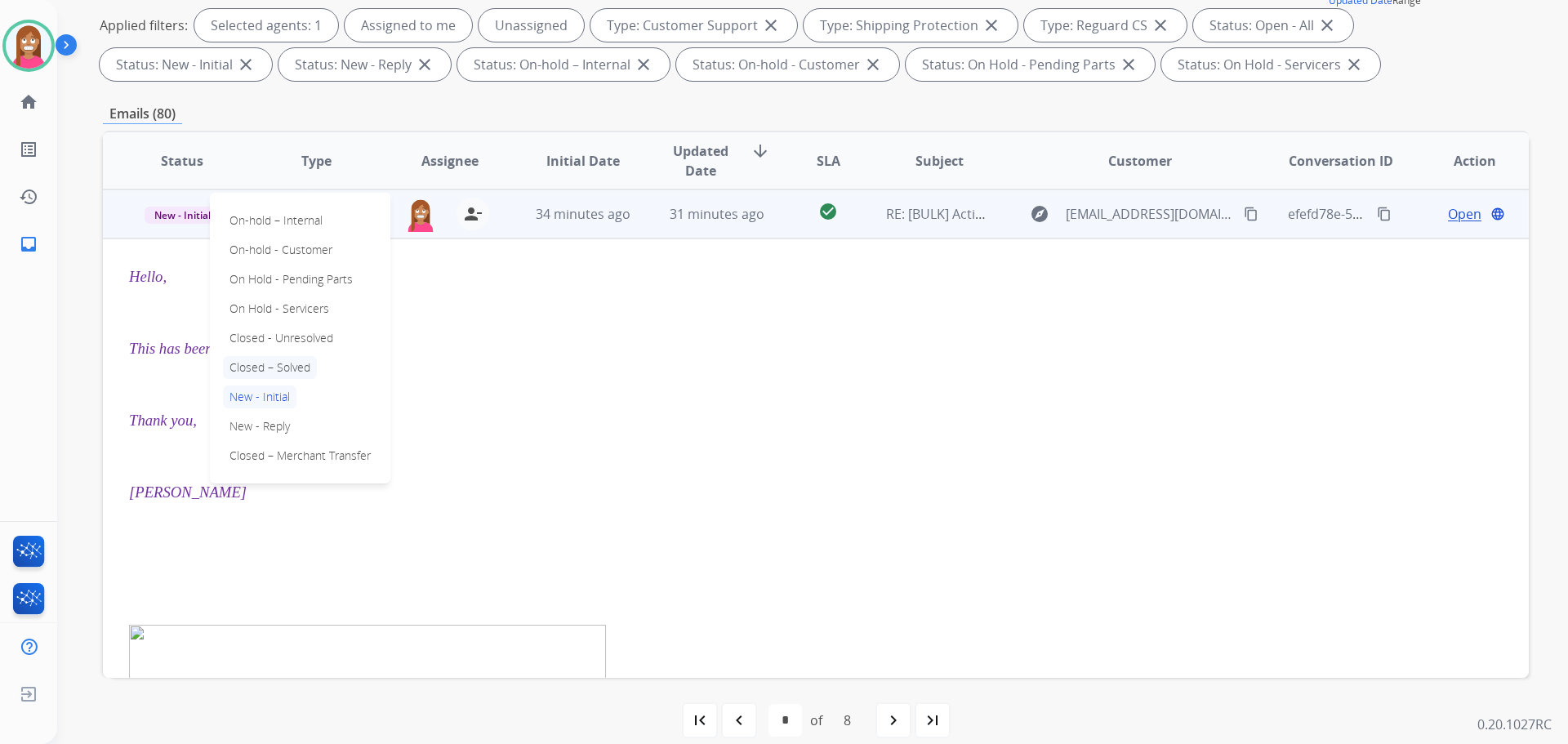
click at [245, 367] on p "Closed – Solved" at bounding box center [269, 367] width 94 height 23
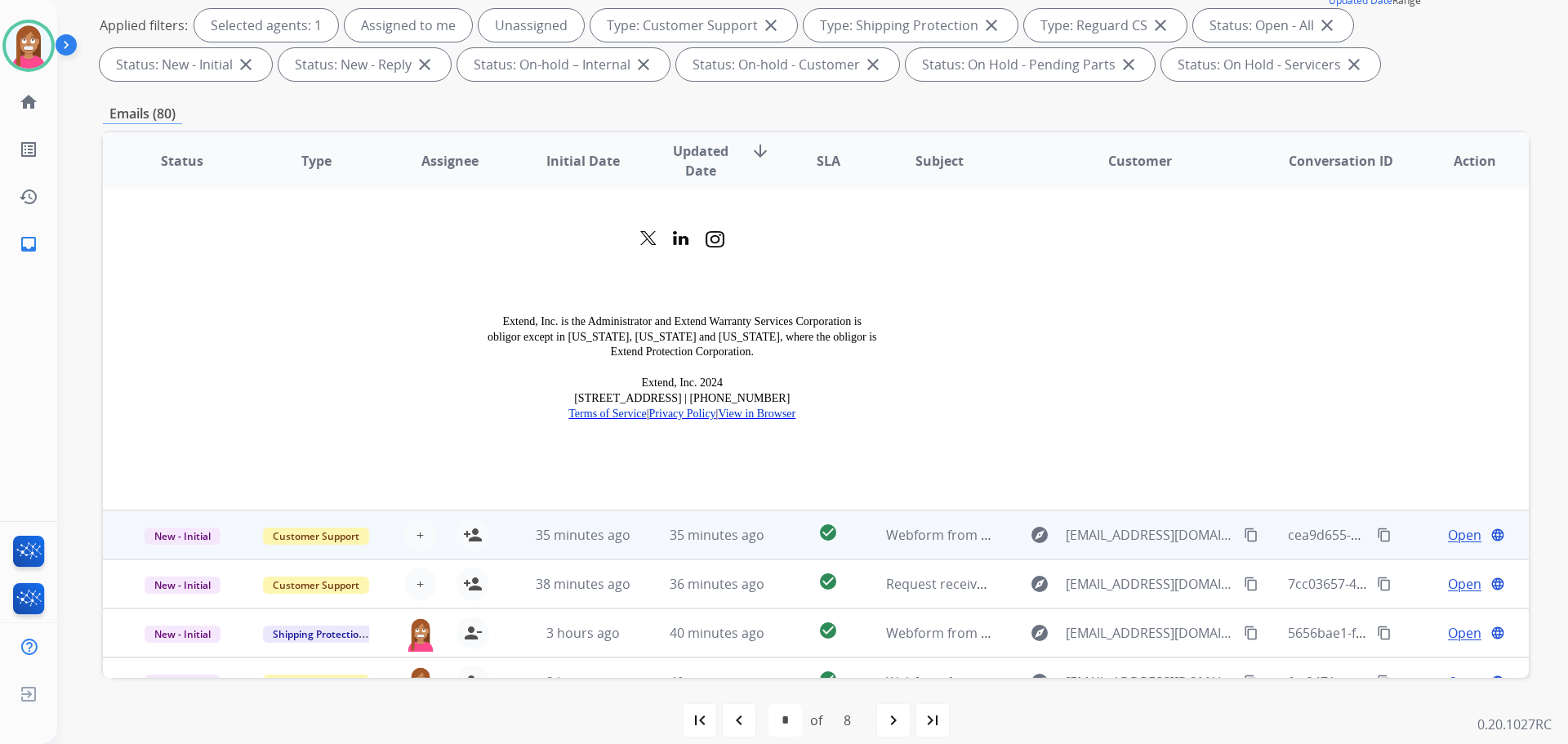
scroll to position [2041, 0]
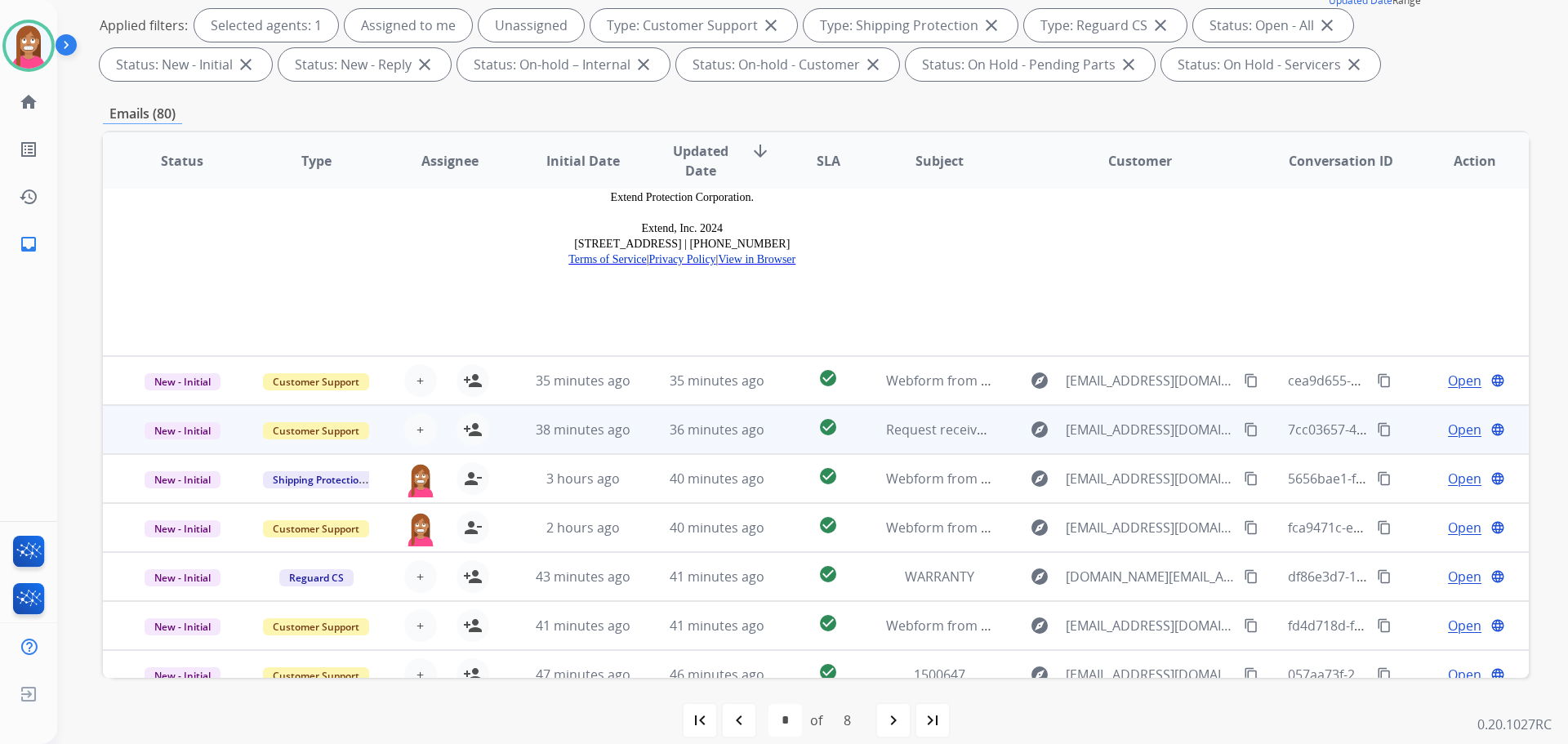
click at [655, 415] on td "36 minutes ago" at bounding box center [704, 429] width 134 height 49
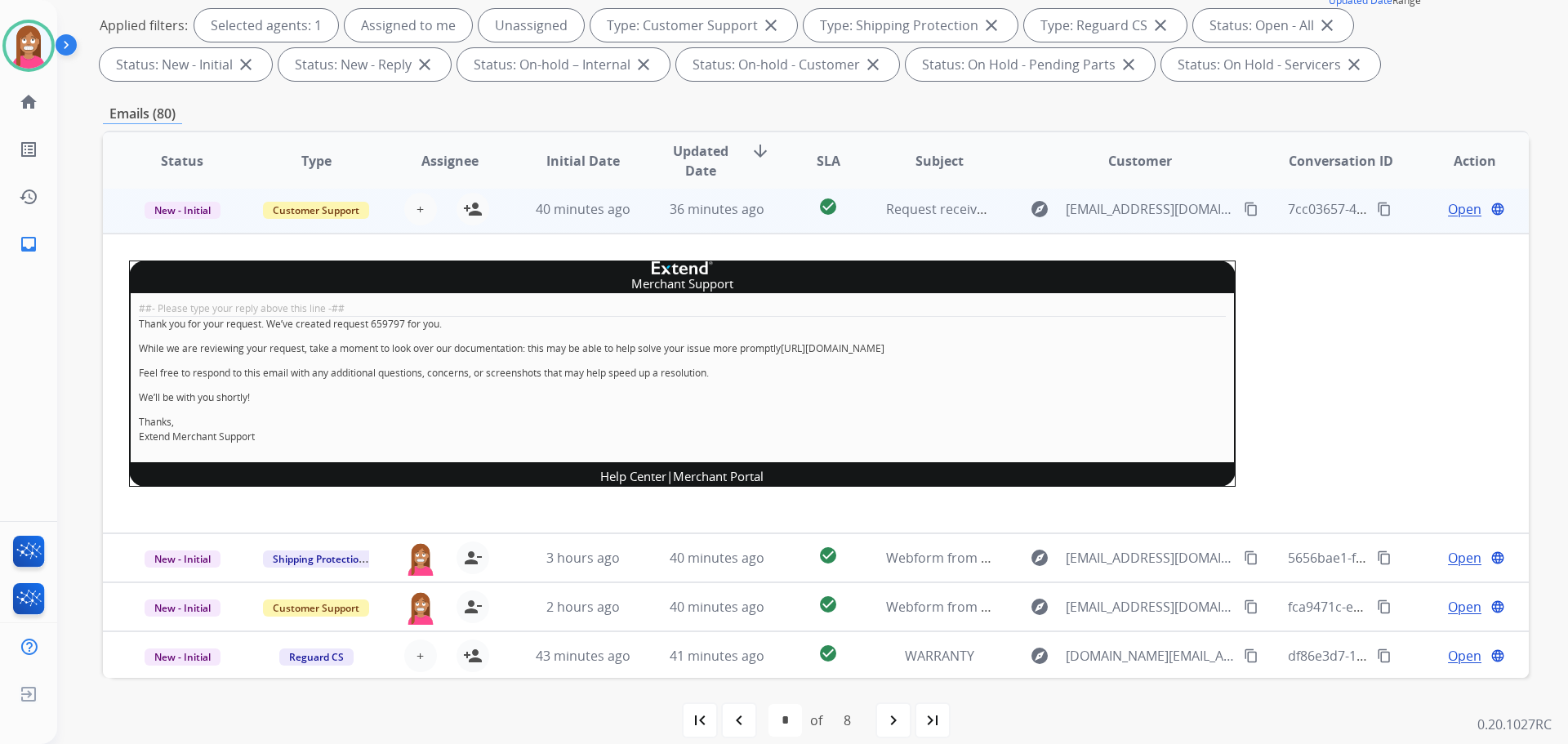
scroll to position [98, 0]
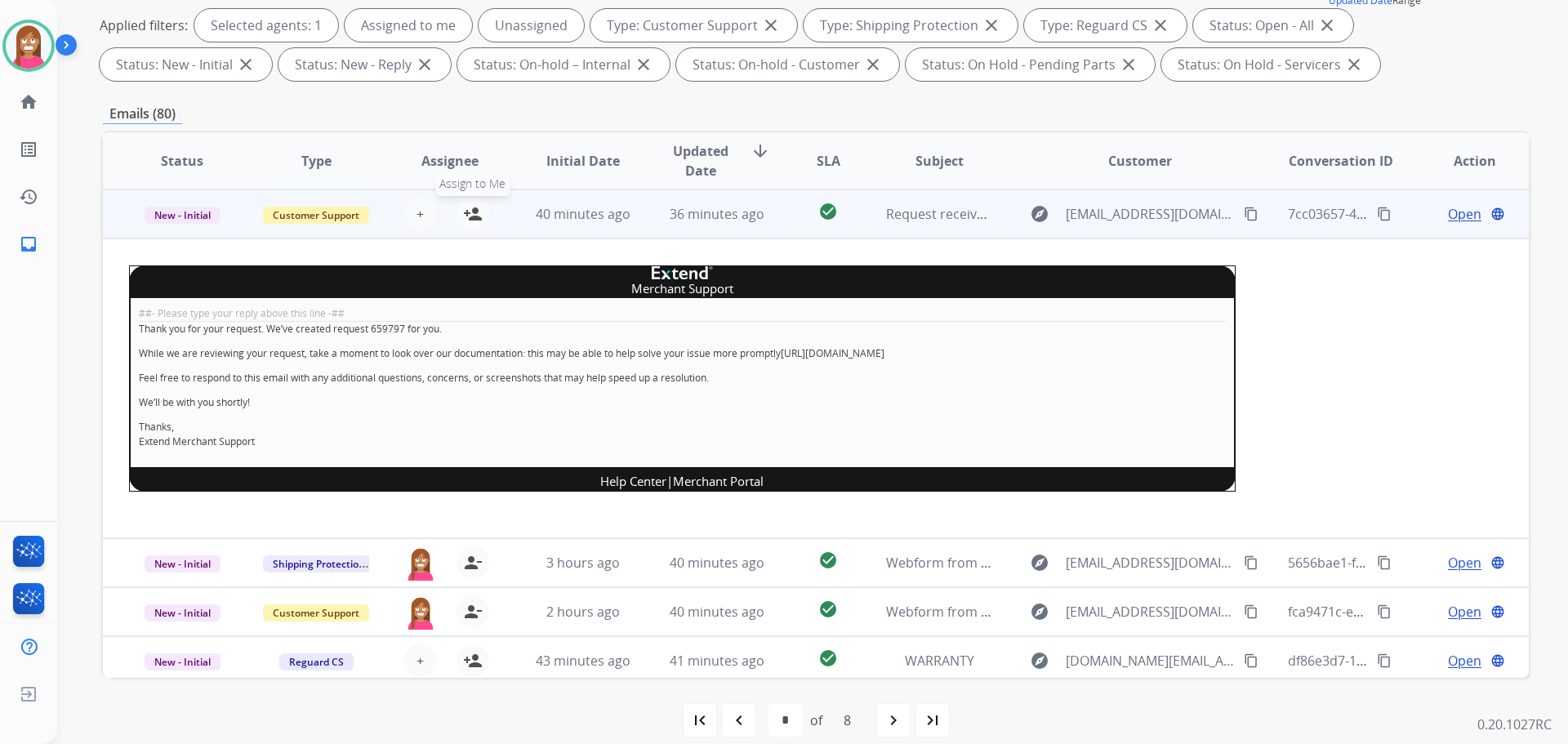
click at [474, 210] on mat-icon "person_add" at bounding box center [473, 214] width 20 height 20
click at [165, 218] on span "New - Initial" at bounding box center [182, 215] width 76 height 17
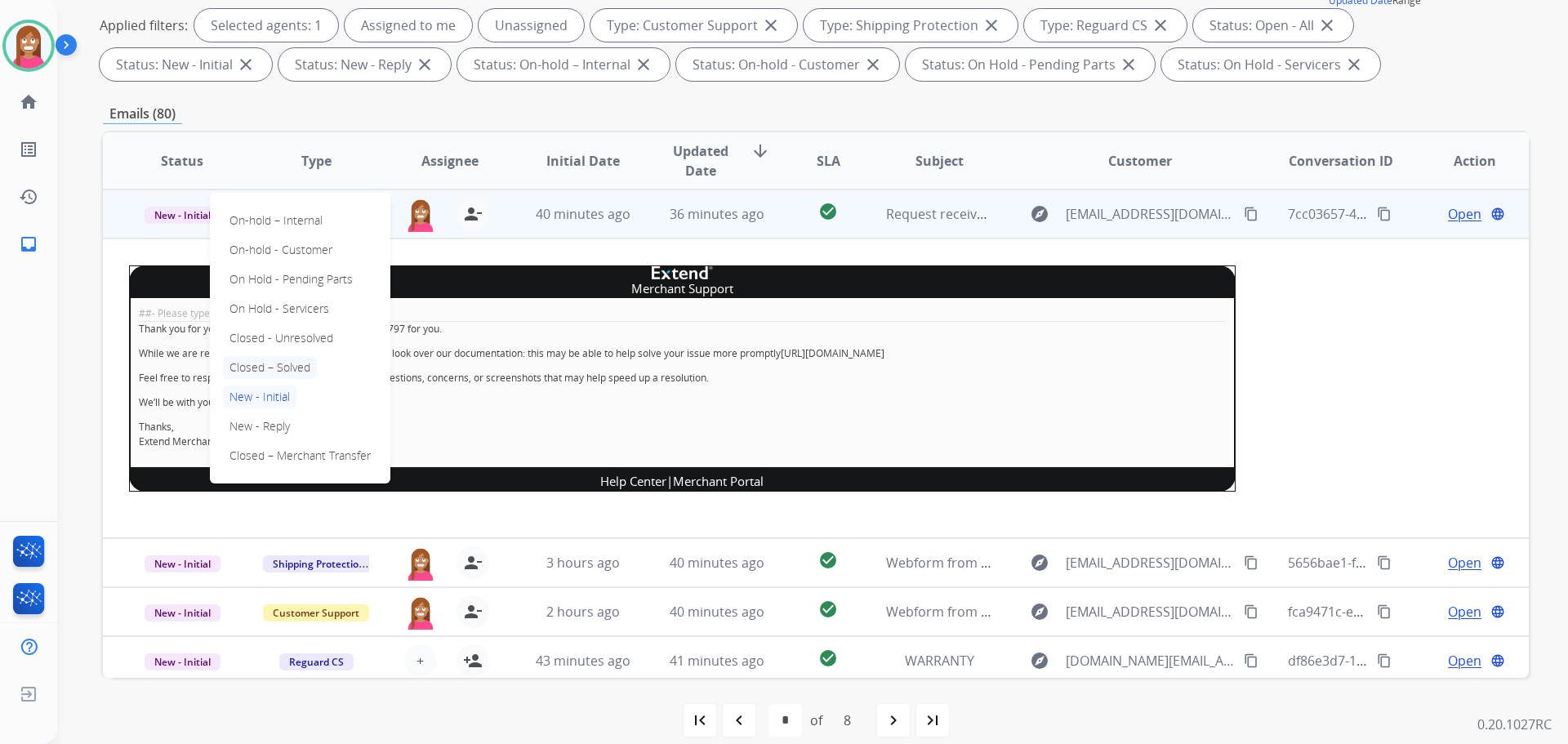
click at [274, 357] on p "Closed – Solved" at bounding box center [269, 367] width 94 height 23
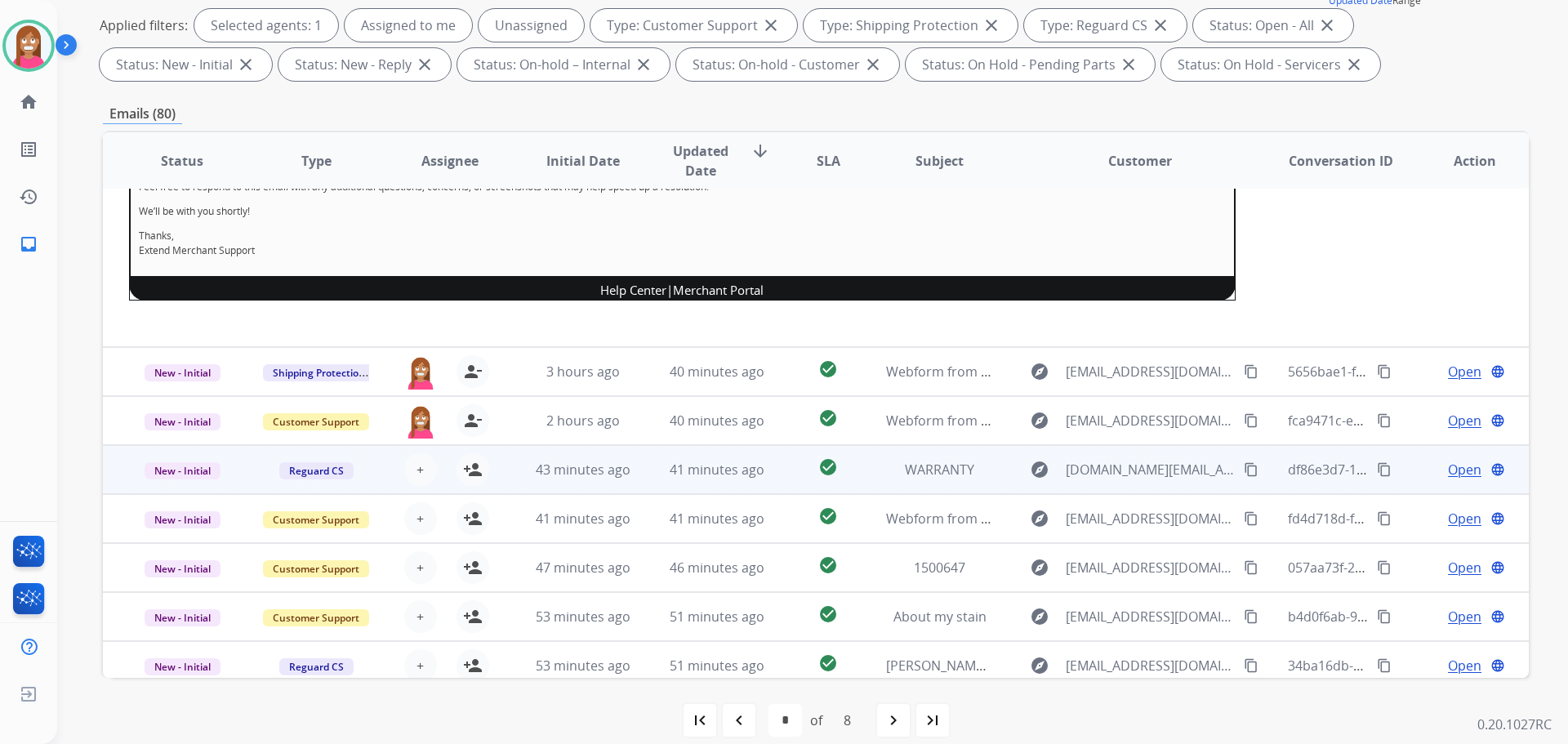
scroll to position [301, 0]
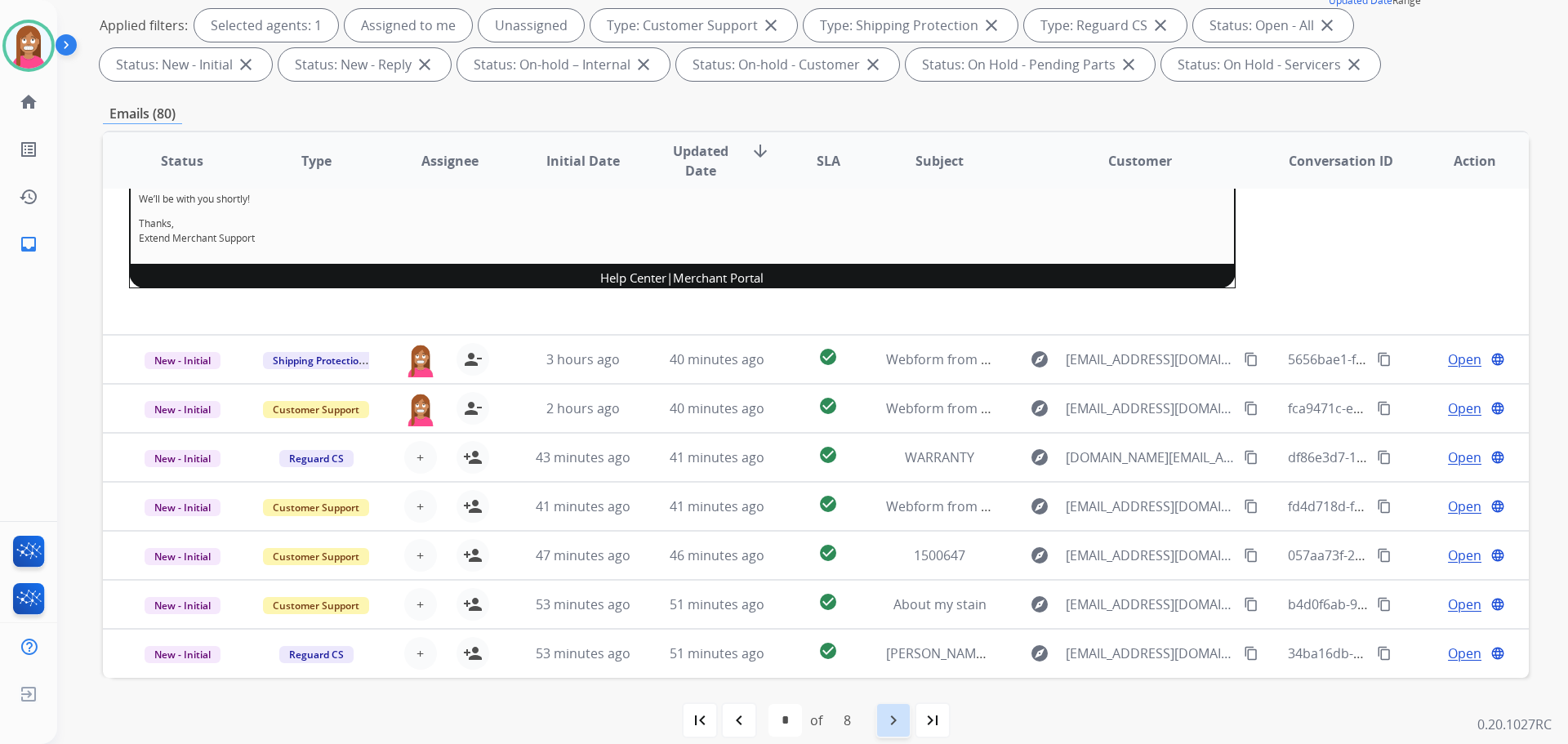
click at [881, 713] on div "navigate_next" at bounding box center [893, 720] width 36 height 36
select select "*"
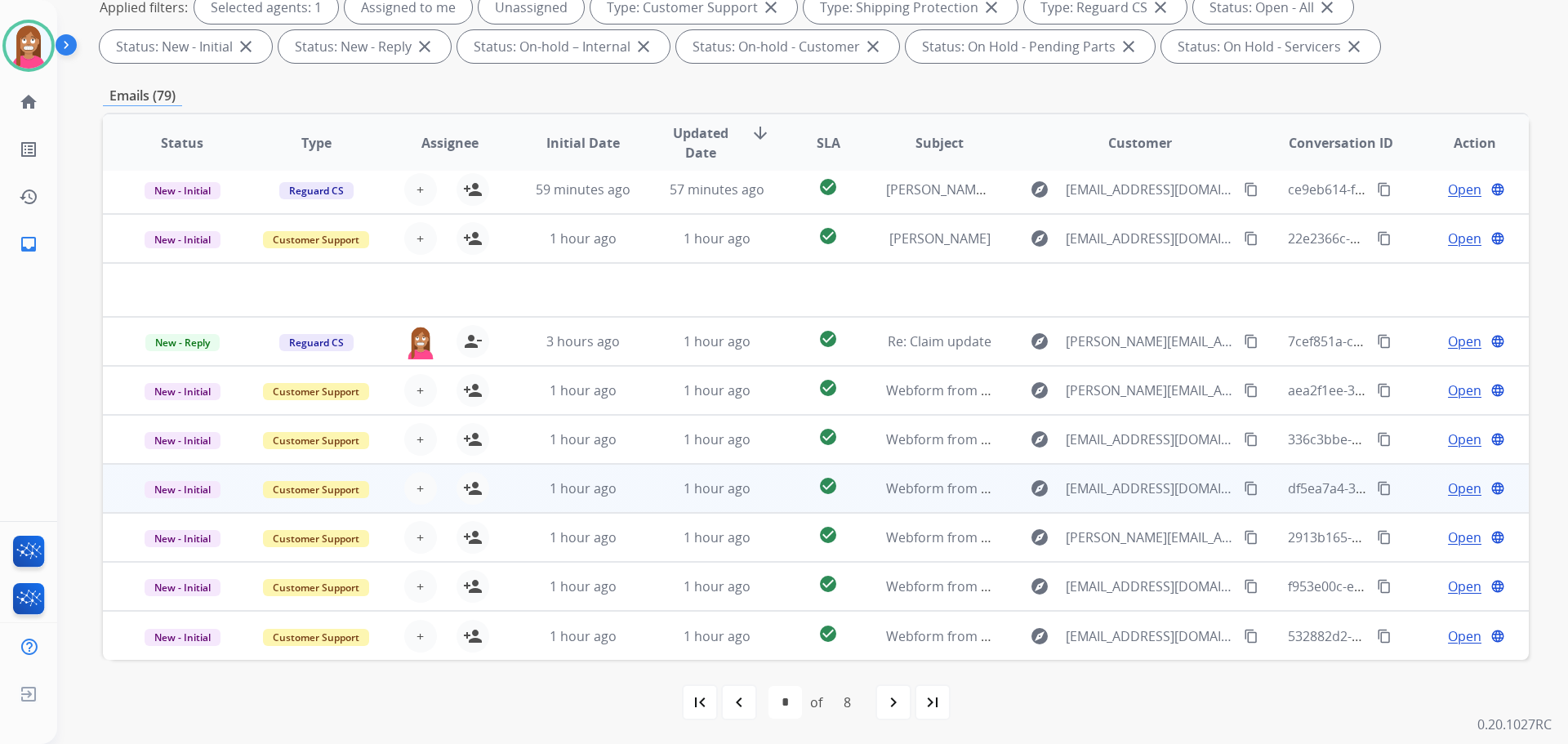
scroll to position [263, 0]
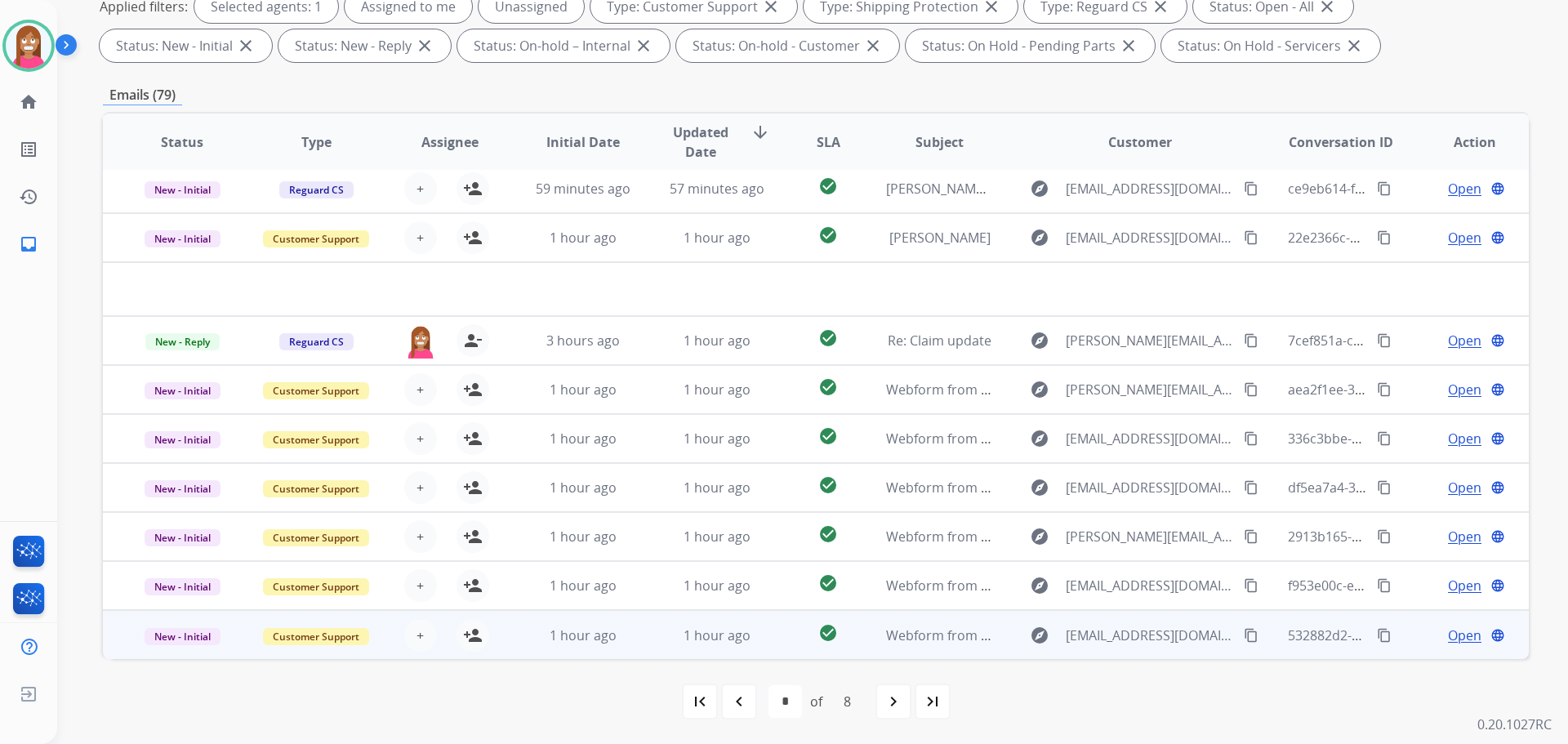
click at [637, 641] on td "1 hour ago" at bounding box center [704, 634] width 134 height 49
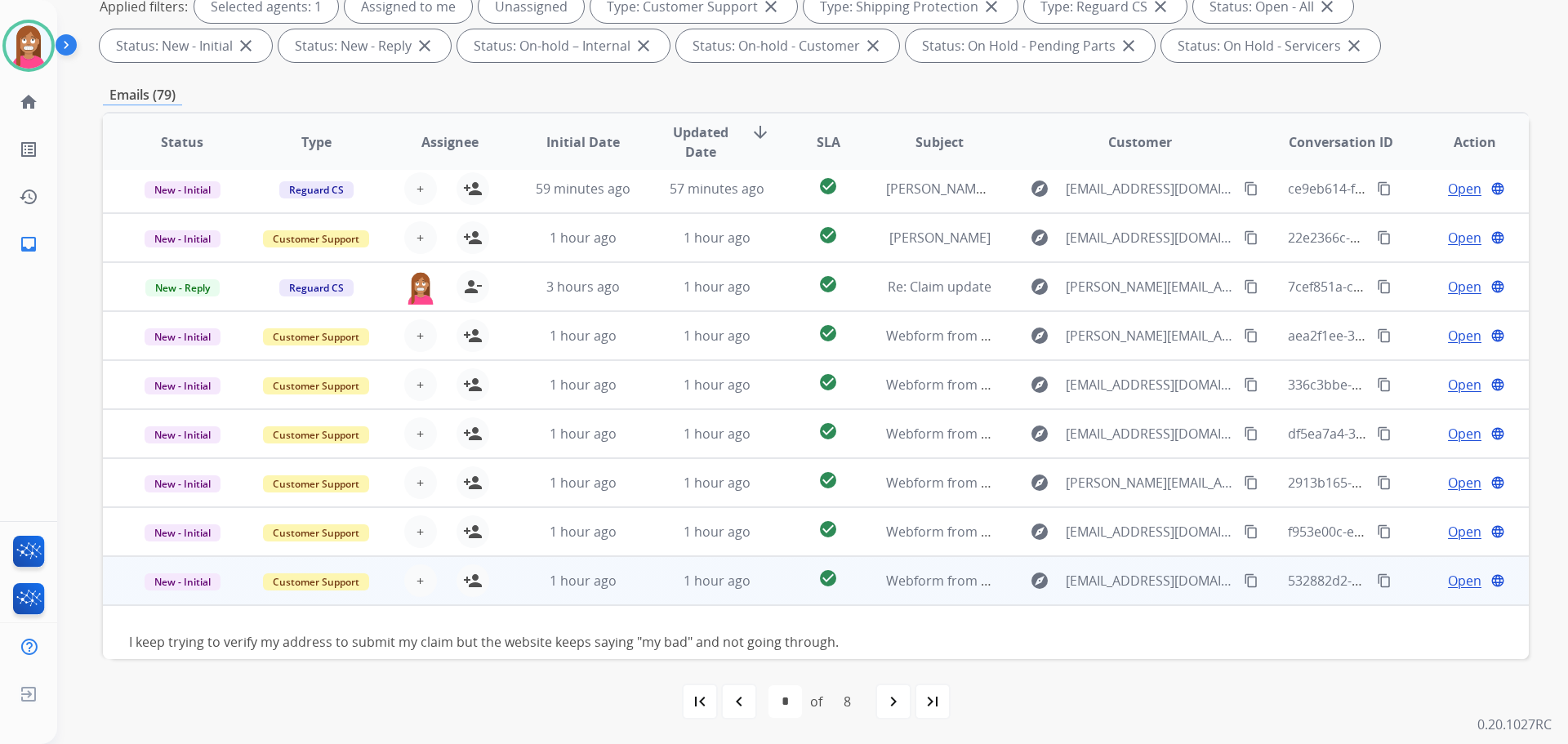
scroll to position [74, 0]
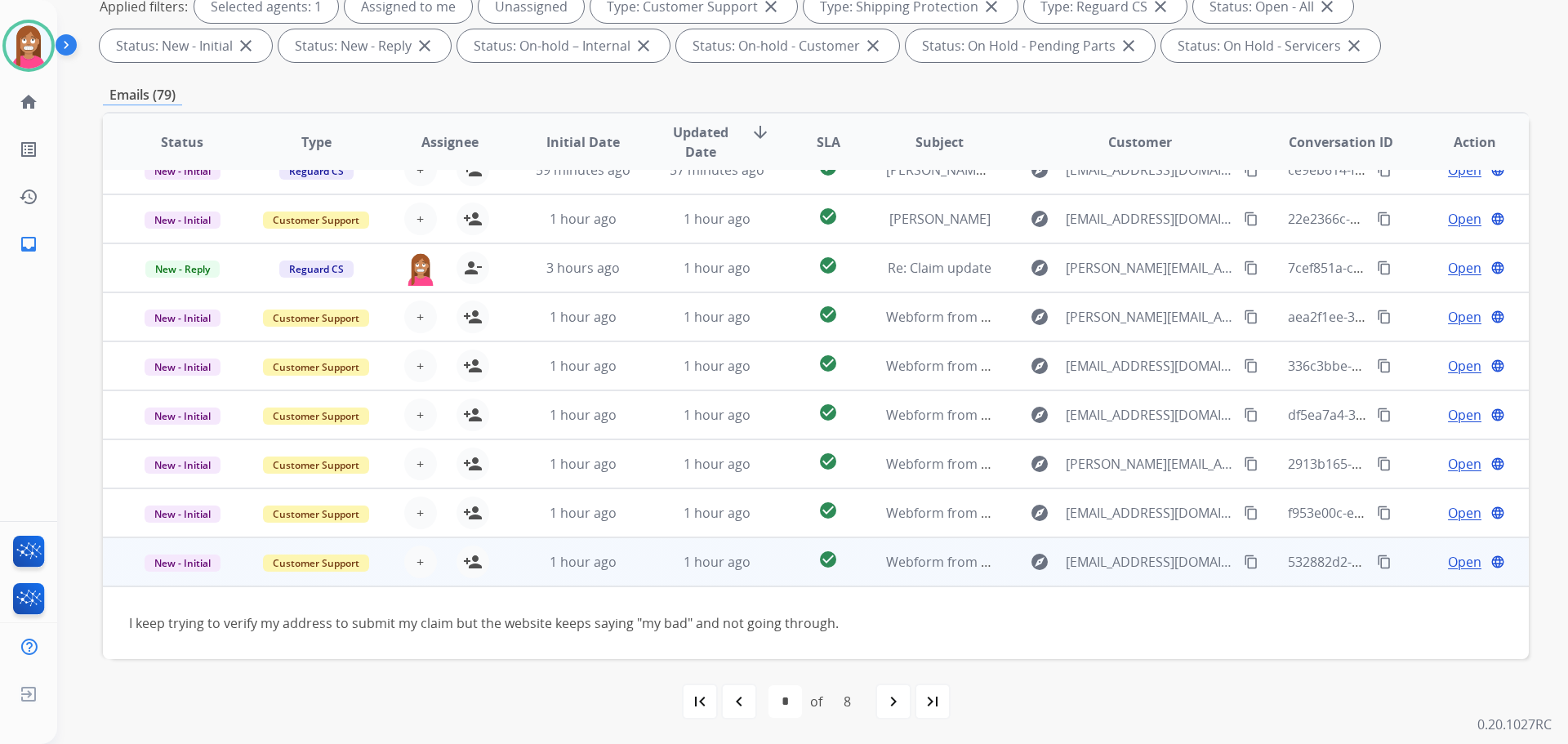
click at [1244, 560] on mat-icon "content_copy" at bounding box center [1251, 561] width 15 height 15
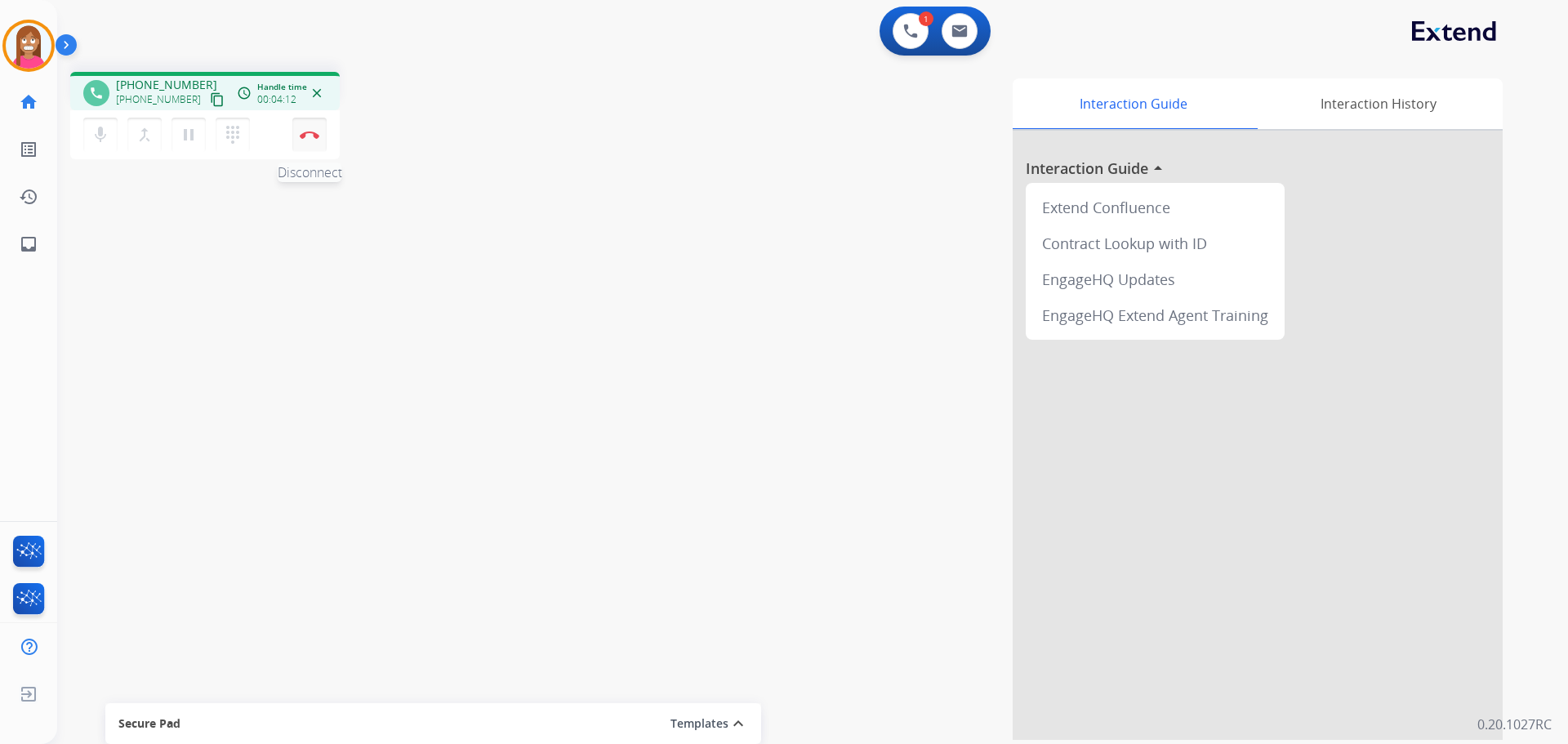
click at [299, 138] on button "Disconnect" at bounding box center [309, 135] width 35 height 35
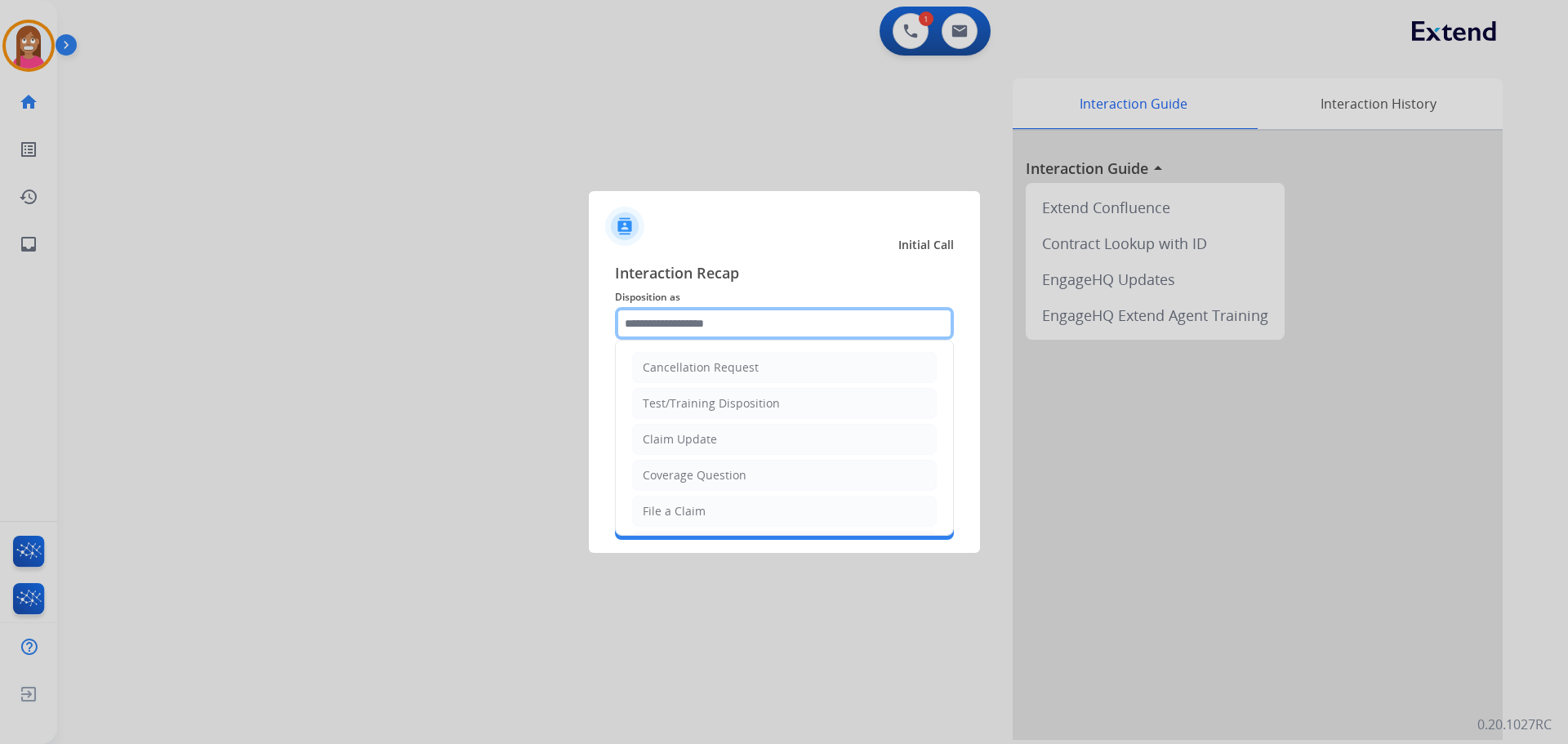
drag, startPoint x: 647, startPoint y: 323, endPoint x: 613, endPoint y: 346, distance: 41.0
click at [642, 325] on input "text" at bounding box center [784, 323] width 339 height 33
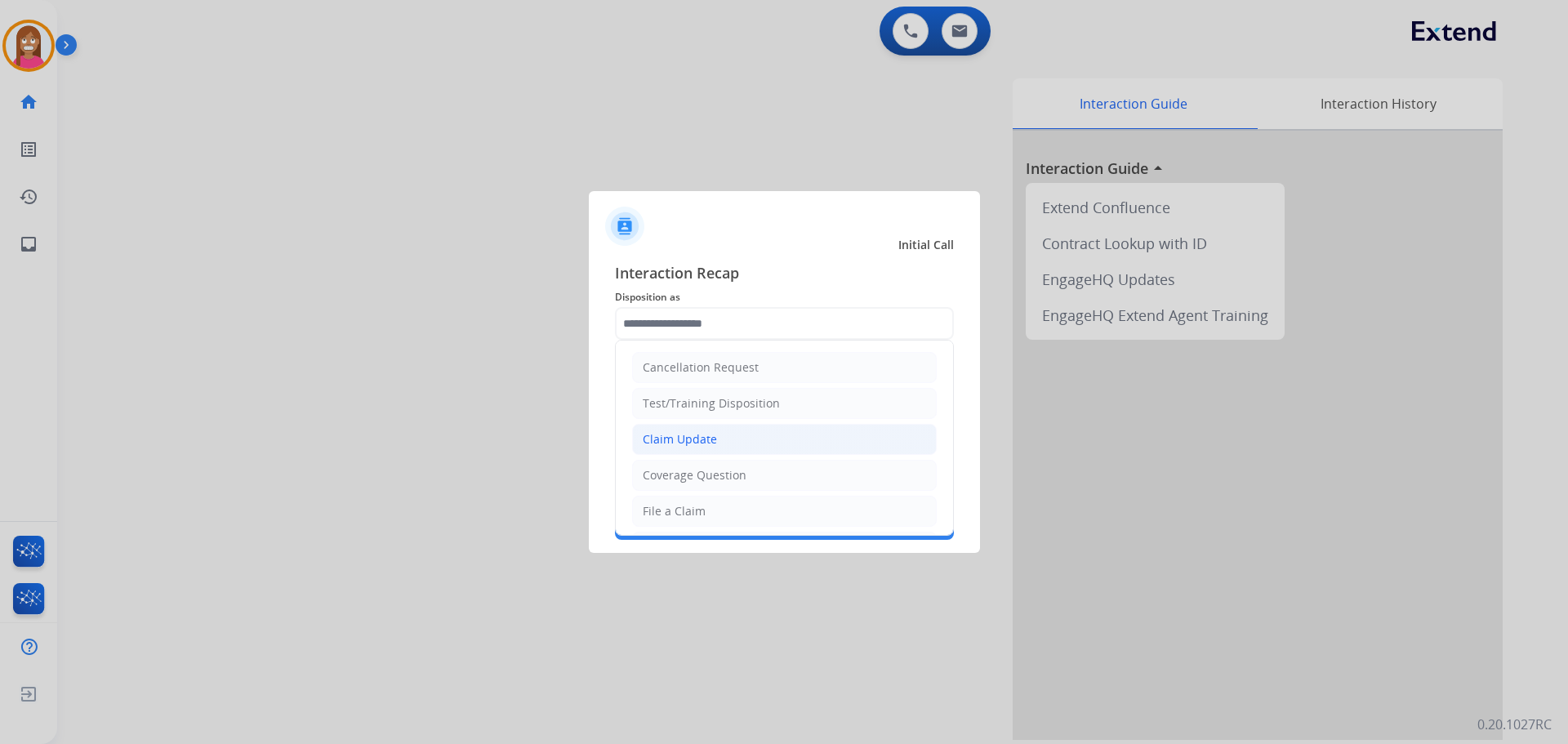
click at [677, 447] on div "Claim Update" at bounding box center [679, 439] width 74 height 17
type input "**********"
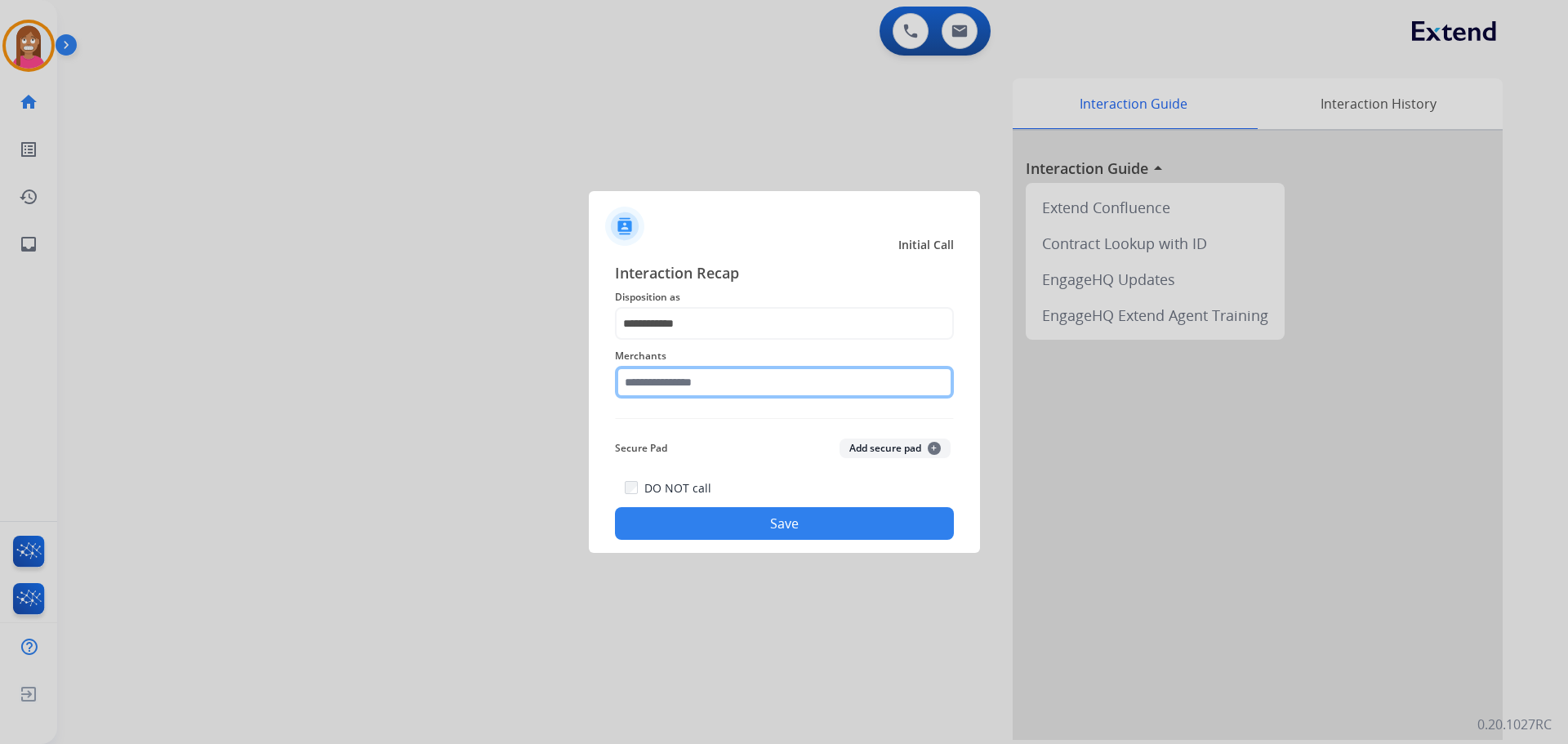
click at [628, 380] on input "text" at bounding box center [784, 382] width 339 height 33
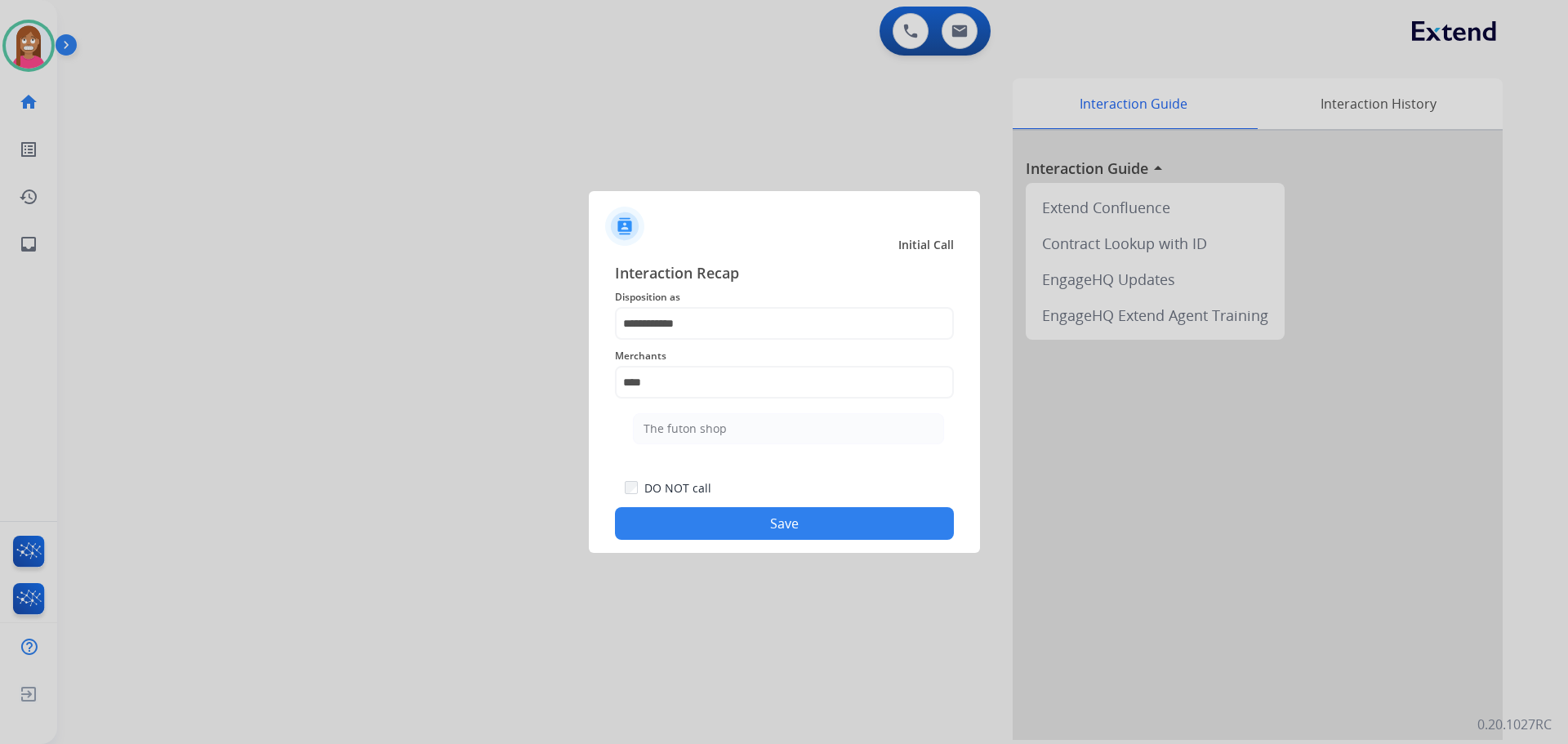
click at [651, 429] on div "The futon shop" at bounding box center [685, 428] width 83 height 17
type input "**********"
drag, startPoint x: 695, startPoint y: 522, endPoint x: 682, endPoint y: 516, distance: 14.3
click at [691, 521] on button "Save" at bounding box center [784, 522] width 339 height 33
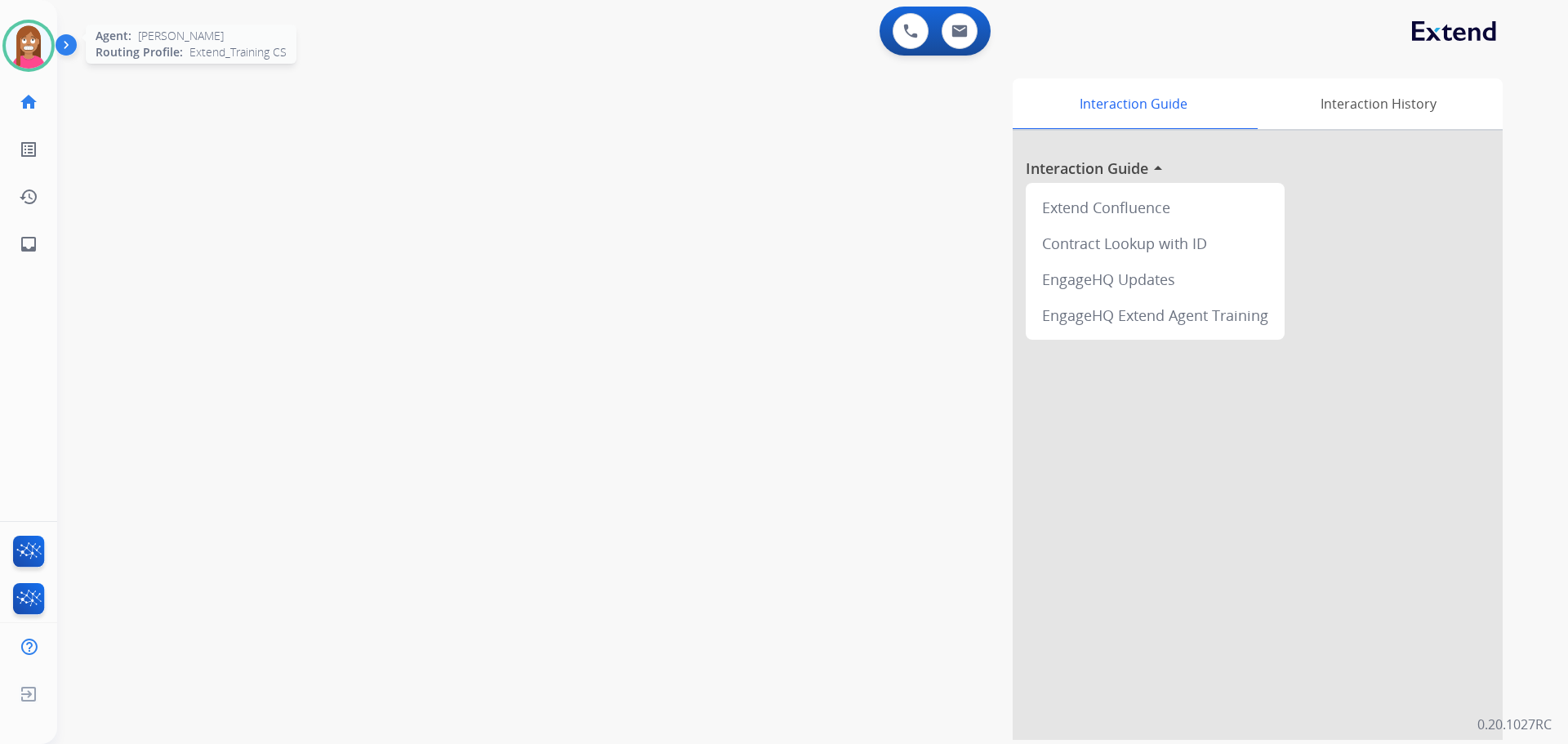
click at [32, 57] on img at bounding box center [29, 46] width 46 height 46
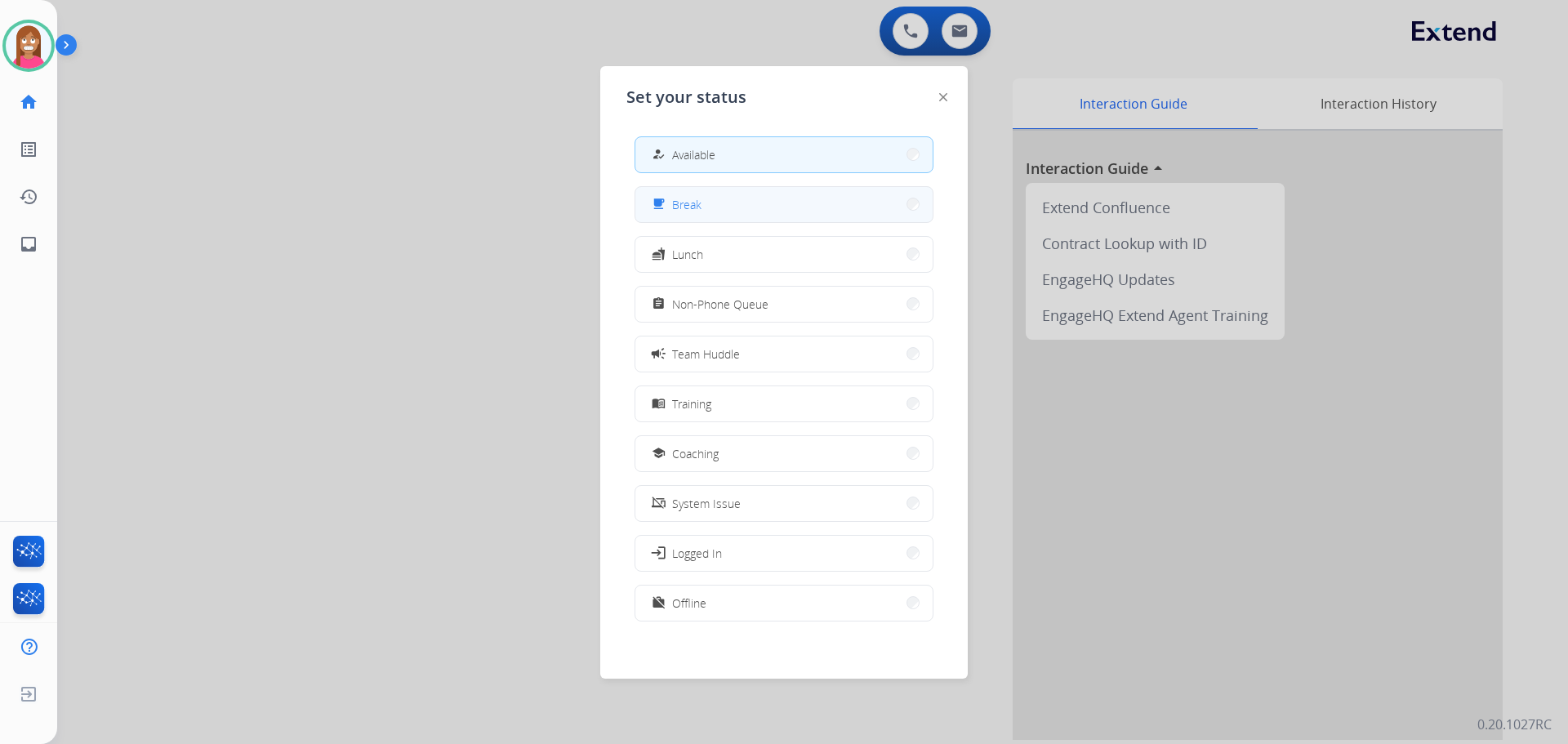
drag, startPoint x: 703, startPoint y: 207, endPoint x: 690, endPoint y: 207, distance: 13.0
click at [690, 207] on button "free_breakfast Break" at bounding box center [784, 204] width 297 height 35
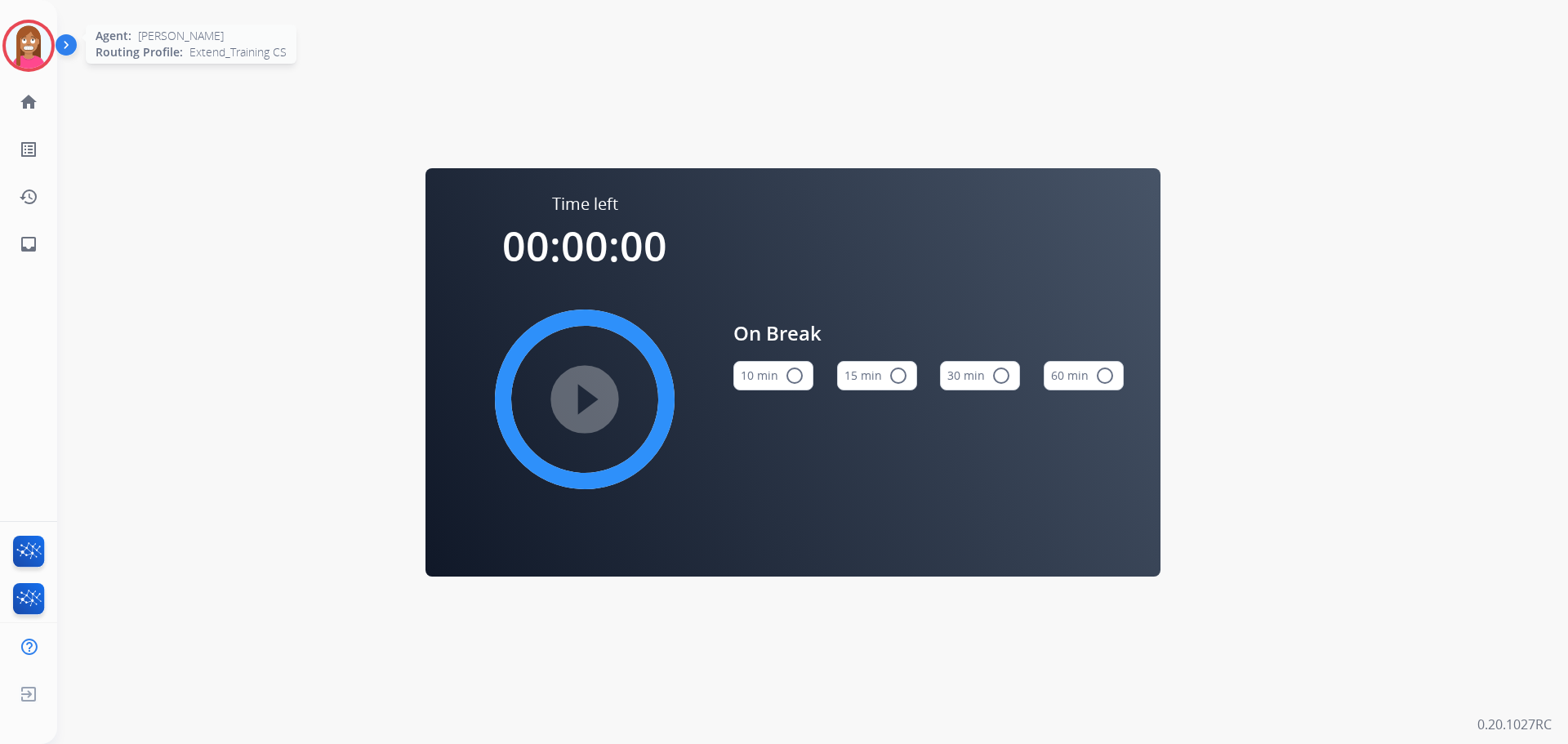
click at [35, 50] on img at bounding box center [29, 46] width 46 height 46
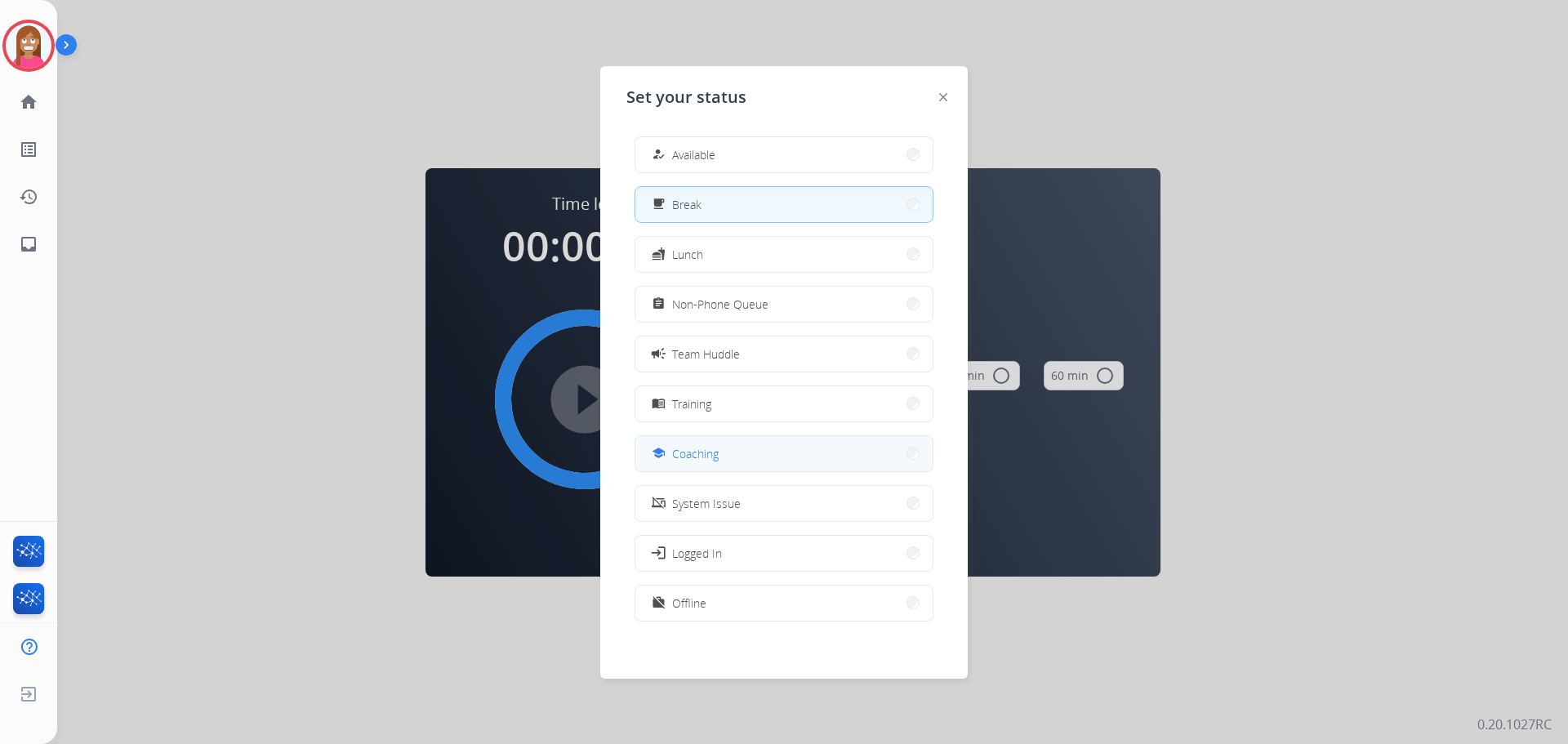
click at [702, 463] on button "school Coaching" at bounding box center [784, 453] width 297 height 35
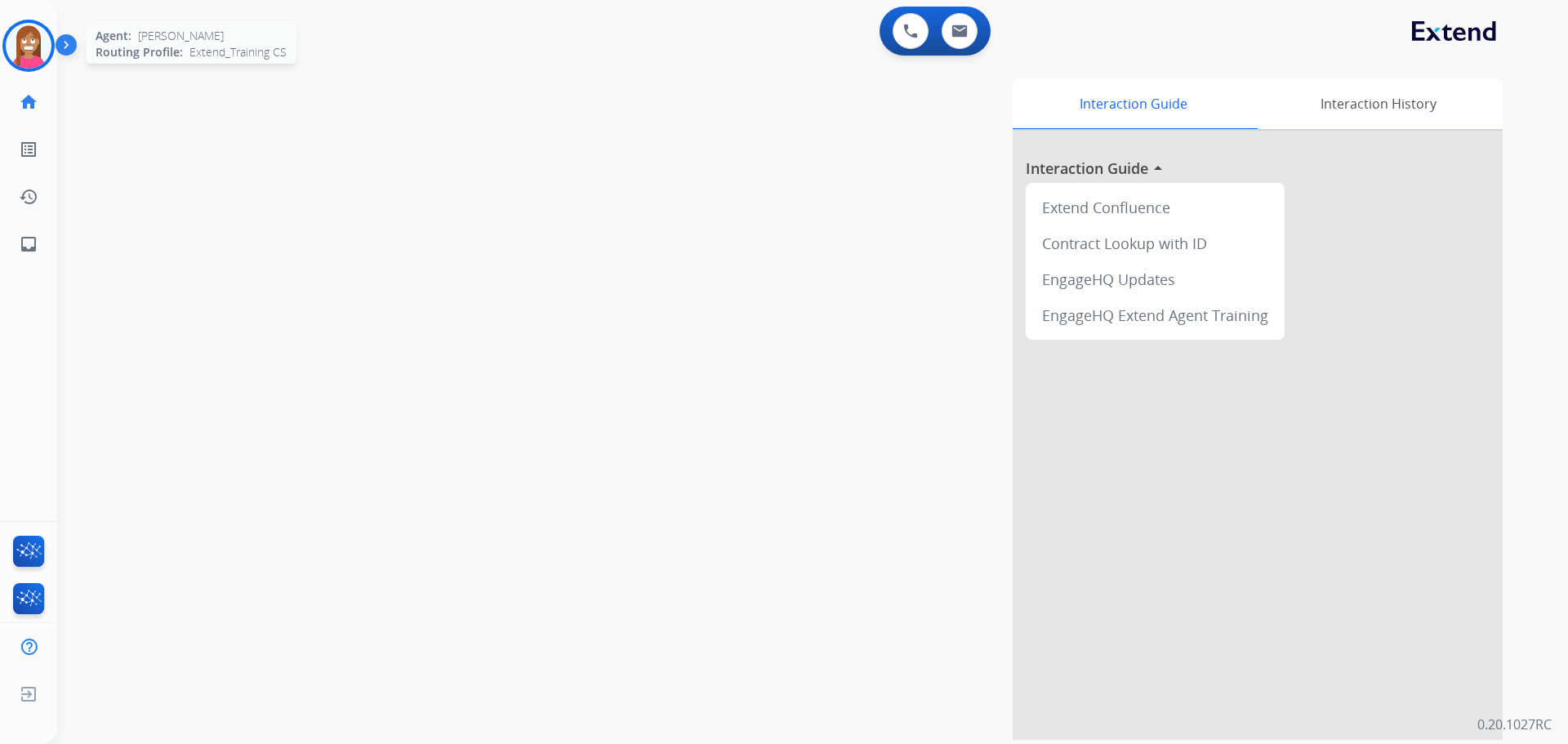
click at [27, 64] on img at bounding box center [29, 46] width 46 height 46
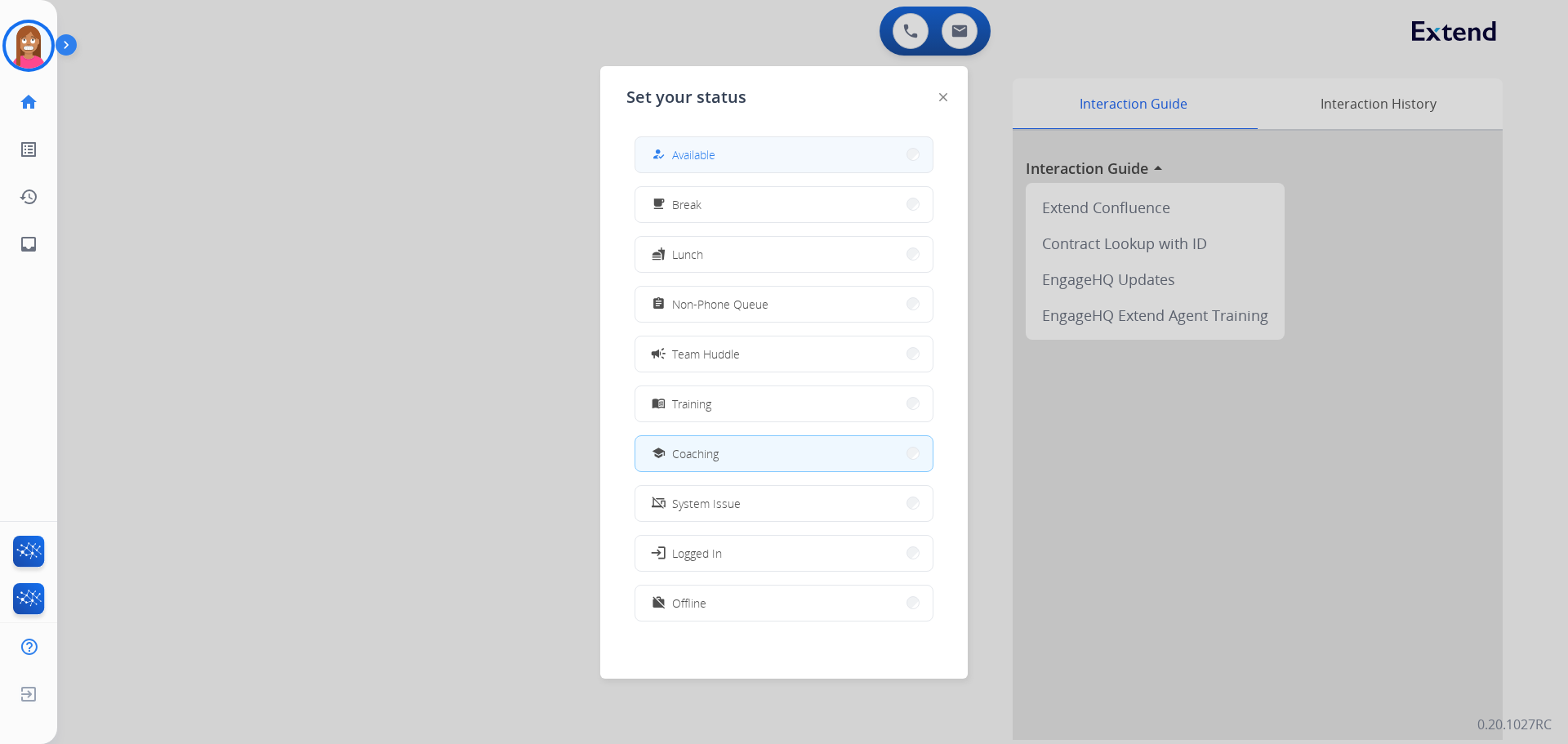
click at [671, 161] on div "how_to_reg" at bounding box center [660, 154] width 24 height 20
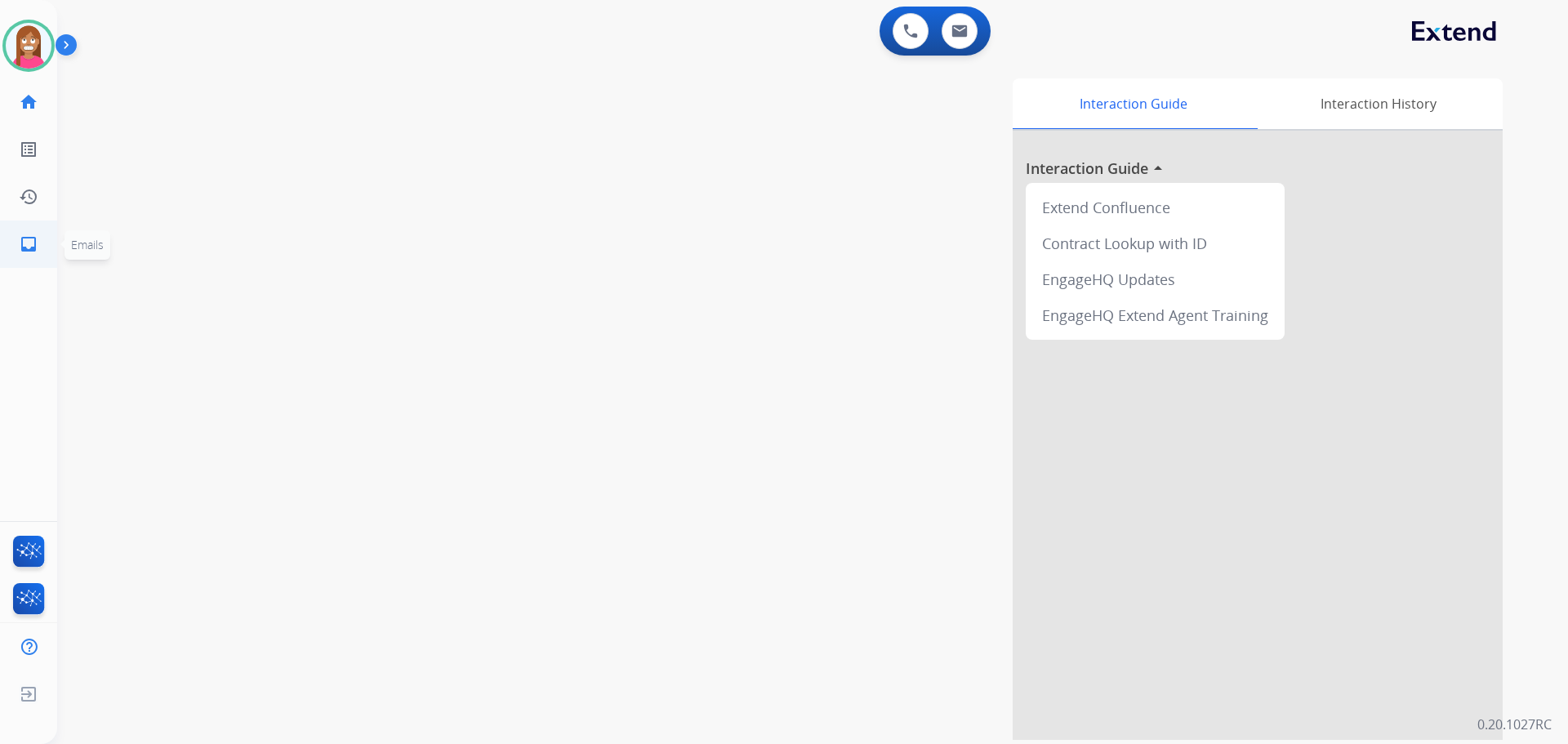
click at [34, 251] on mat-icon "inbox" at bounding box center [29, 244] width 20 height 20
select select "**********"
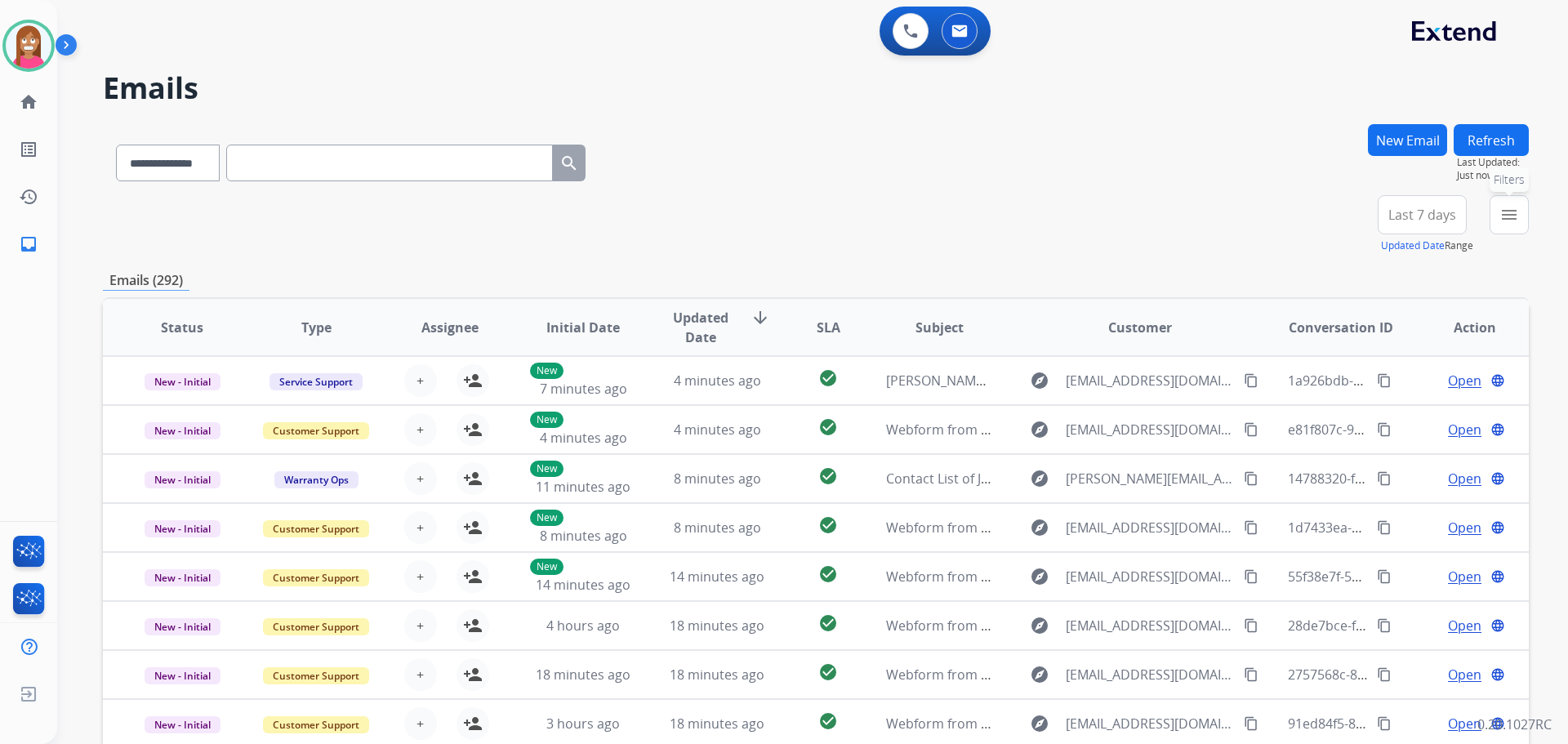
click at [1525, 227] on button "menu Filters" at bounding box center [1510, 215] width 40 height 40
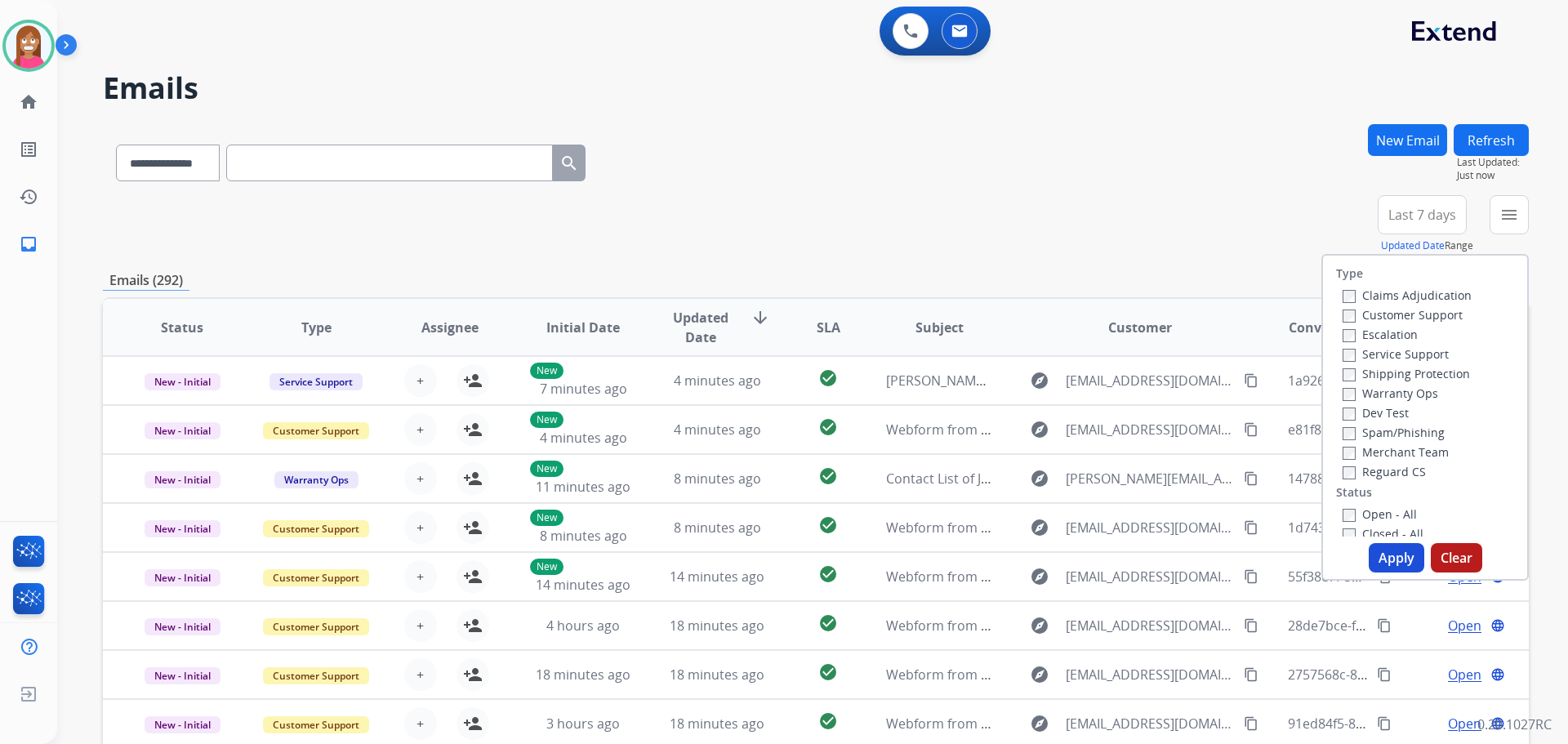
click at [1405, 311] on label "Customer Support" at bounding box center [1402, 315] width 120 height 16
click at [1397, 376] on label "Shipping Protection" at bounding box center [1406, 374] width 128 height 16
click at [1371, 481] on div "Type Claims Adjudication Customer Support Escalation Service Support Shipping P…" at bounding box center [1425, 396] width 204 height 281
click at [1371, 478] on label "Reguard CS" at bounding box center [1384, 472] width 83 height 16
click at [1357, 519] on label "Open - All" at bounding box center [1379, 514] width 74 height 16
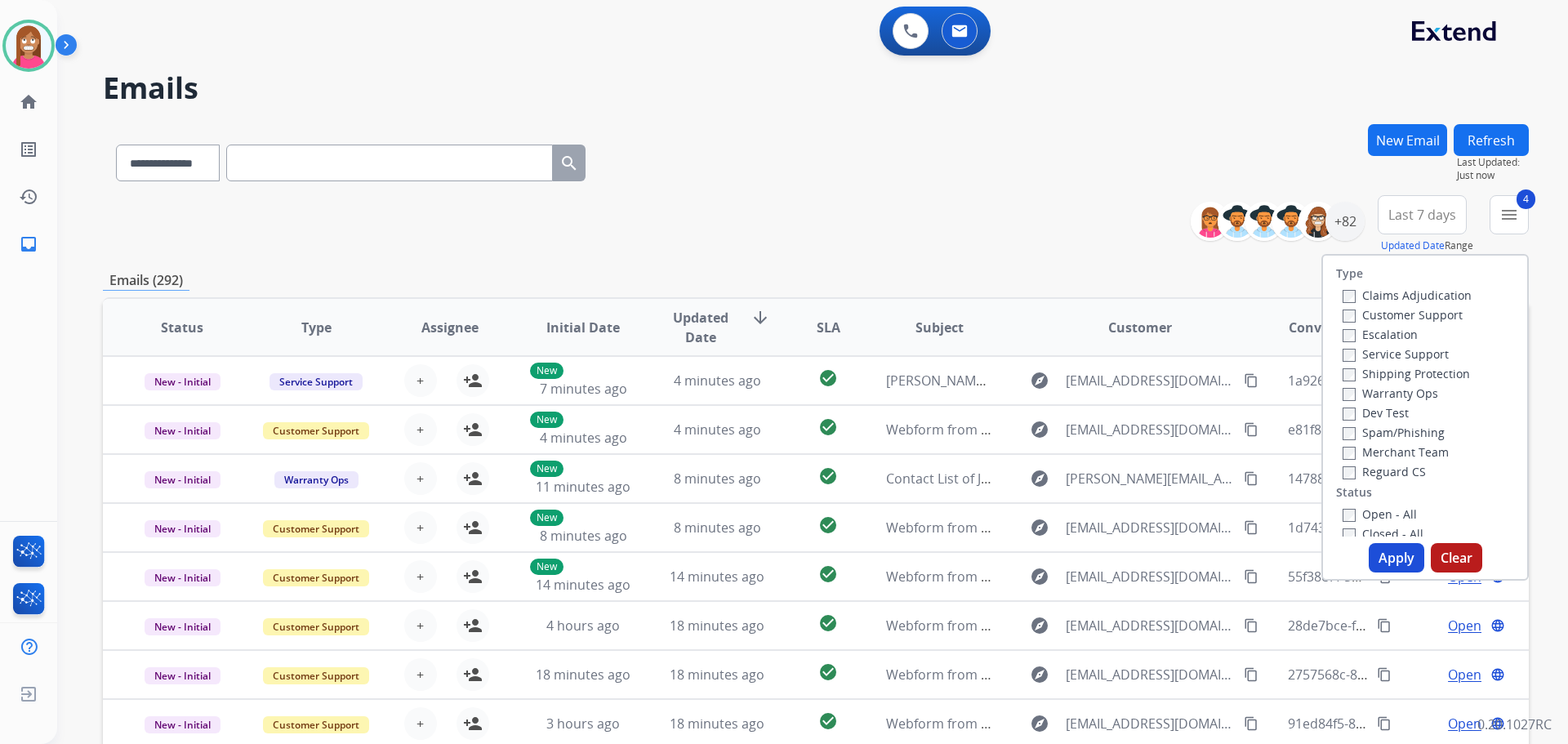
click at [1363, 562] on div "Apply Clear" at bounding box center [1425, 558] width 204 height 30
click at [691, 110] on div "**********" at bounding box center [793, 430] width 1472 height 744
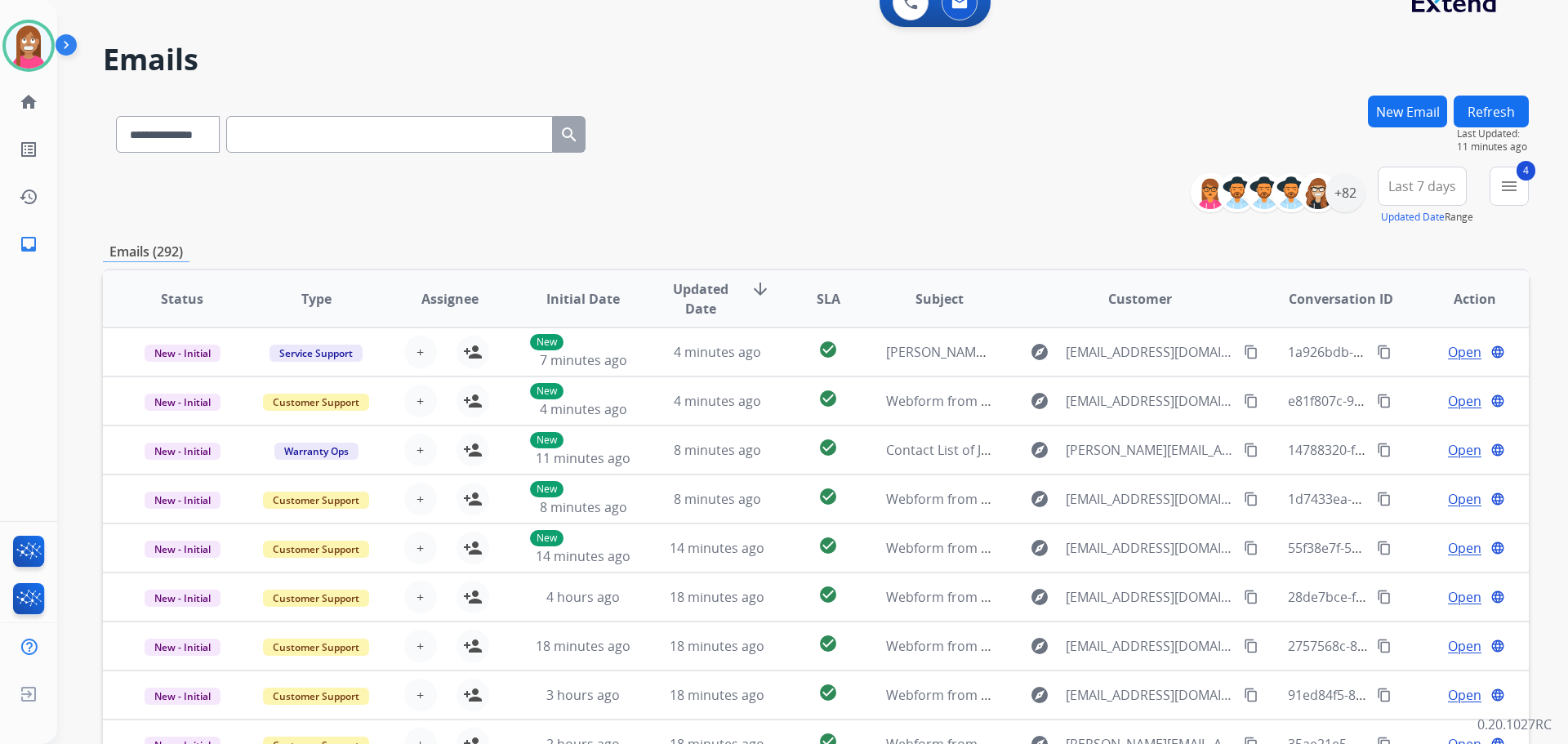
scroll to position [22, 0]
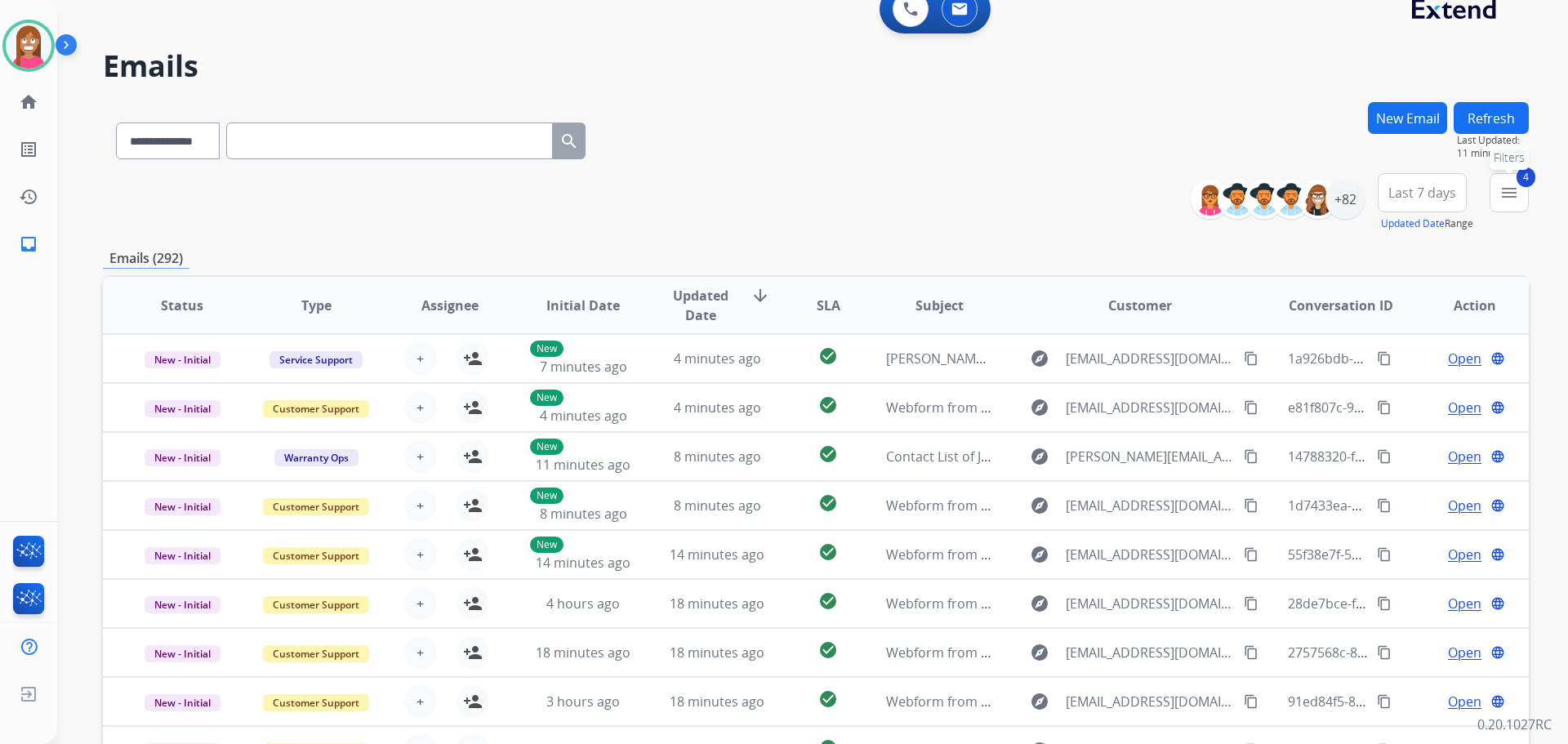
click at [1511, 192] on mat-icon "menu" at bounding box center [1510, 193] width 20 height 20
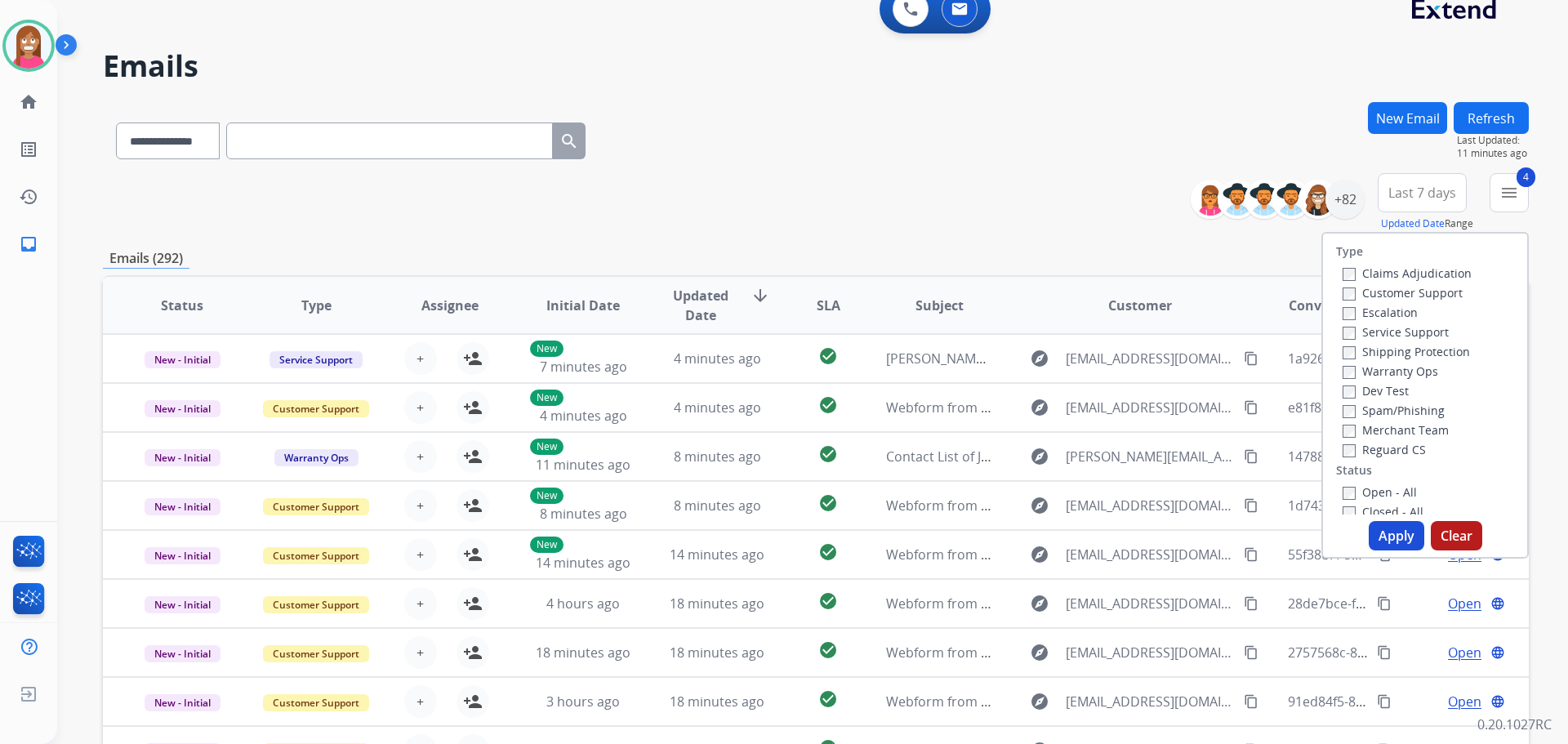
click at [1389, 523] on button "Apply" at bounding box center [1397, 535] width 55 height 30
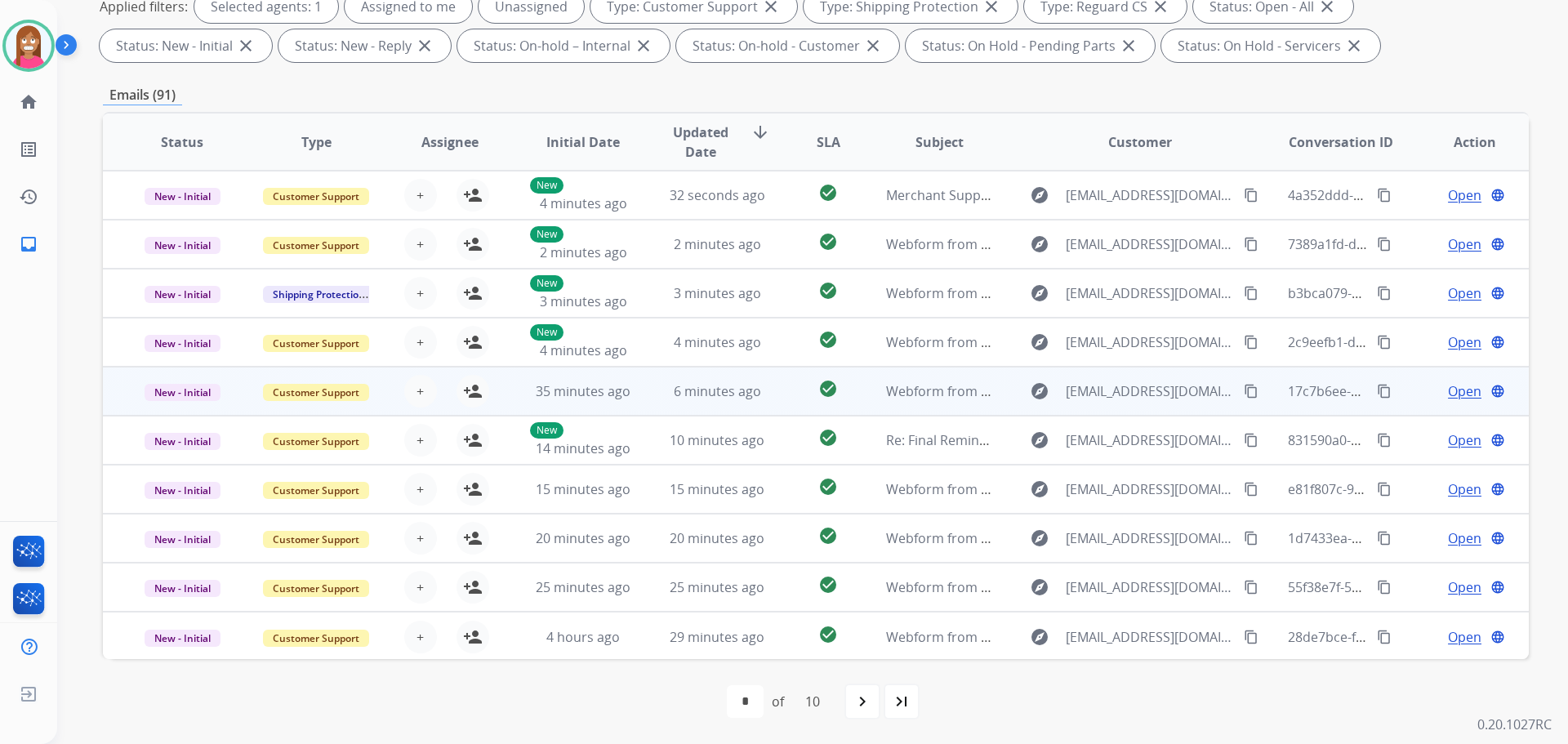
scroll to position [2, 0]
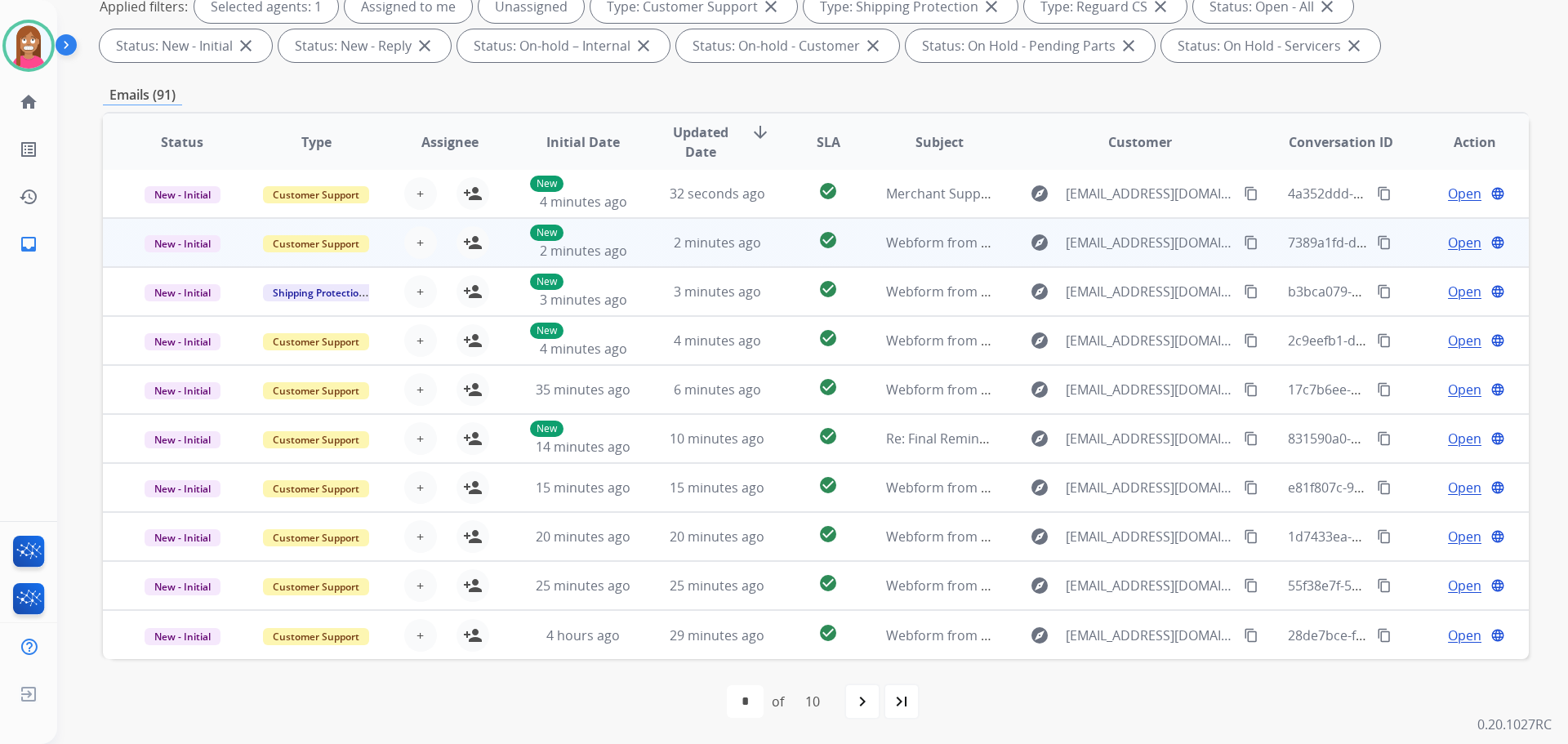
click at [695, 263] on td "2 minutes ago" at bounding box center [704, 242] width 134 height 49
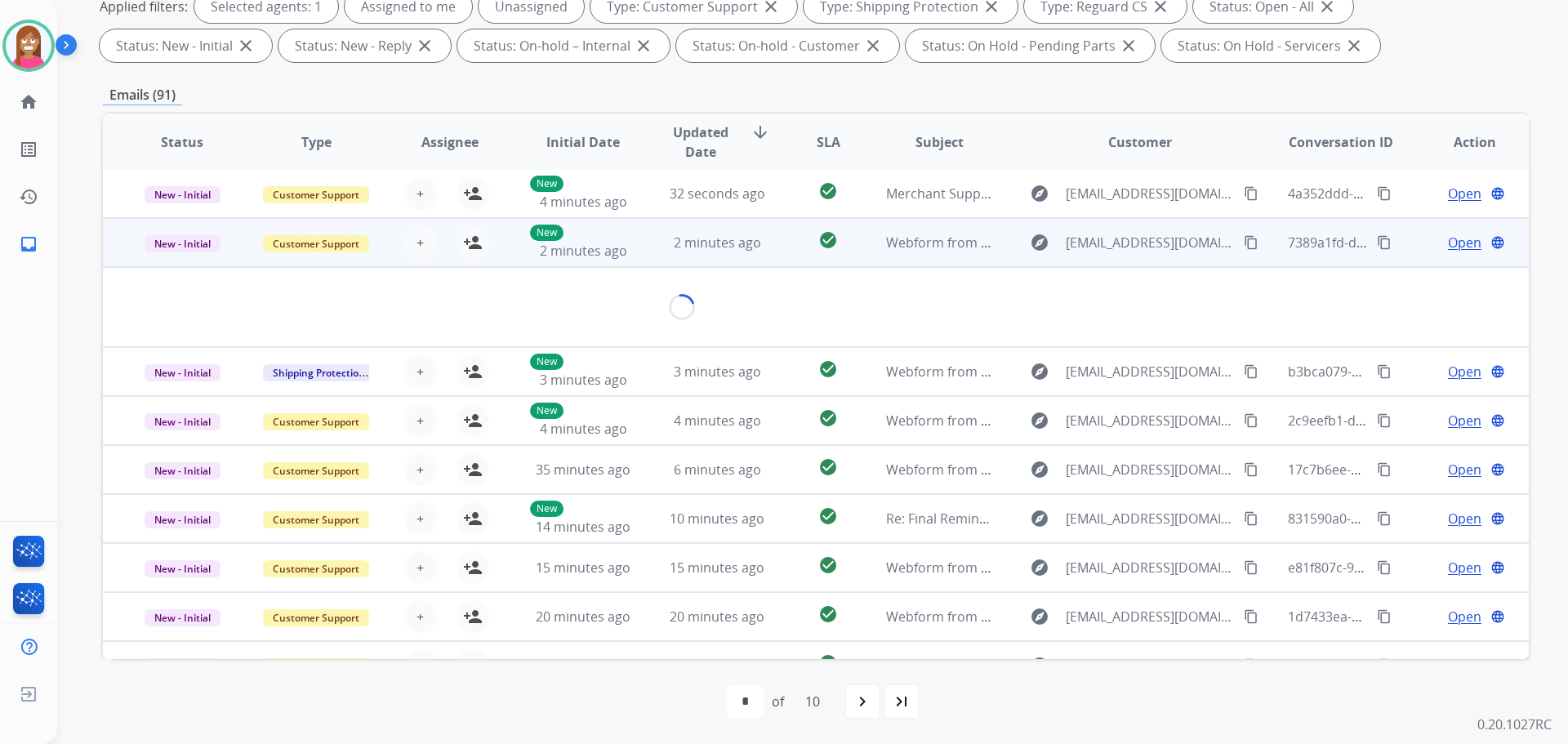
scroll to position [49, 0]
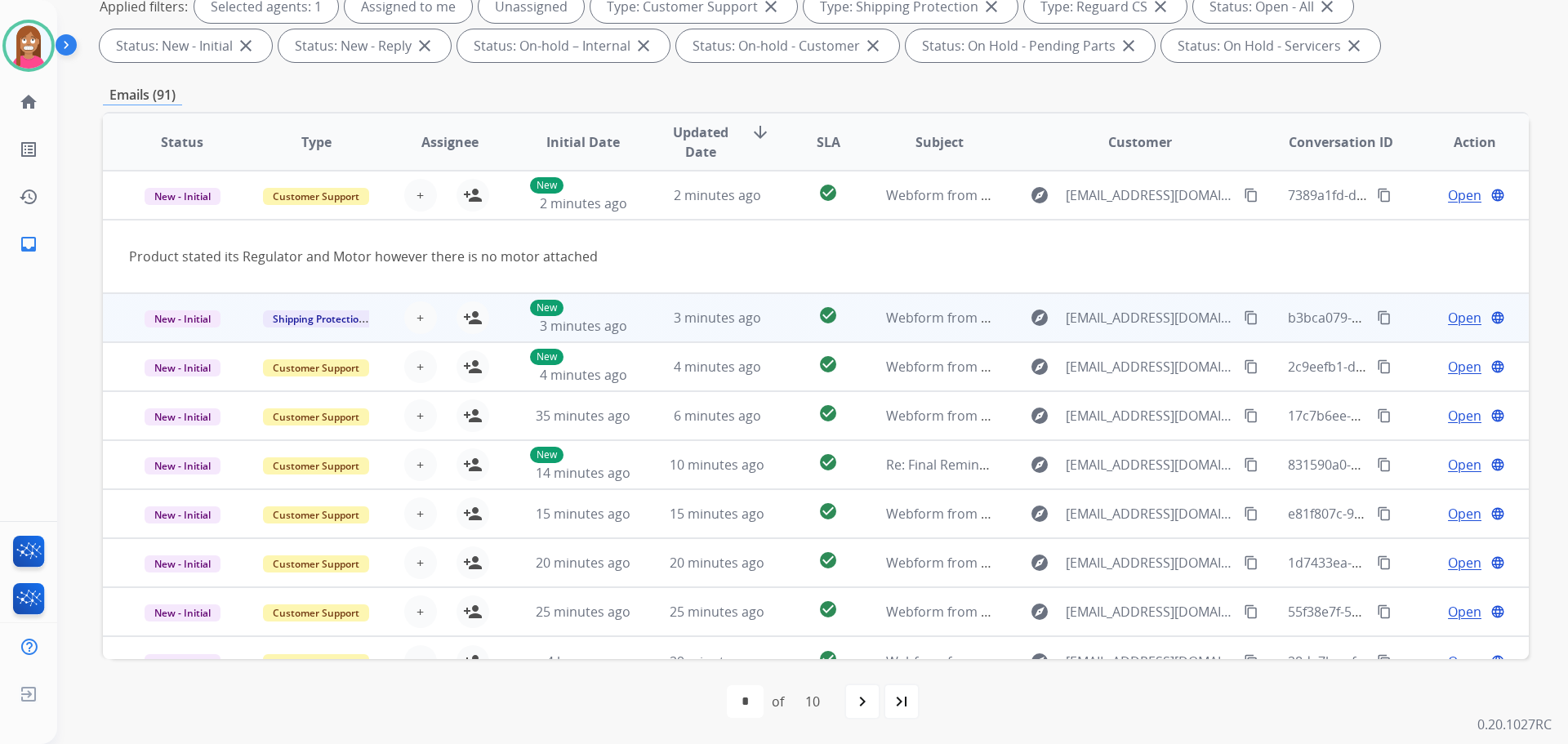
click at [639, 328] on td "3 minutes ago" at bounding box center [704, 318] width 134 height 49
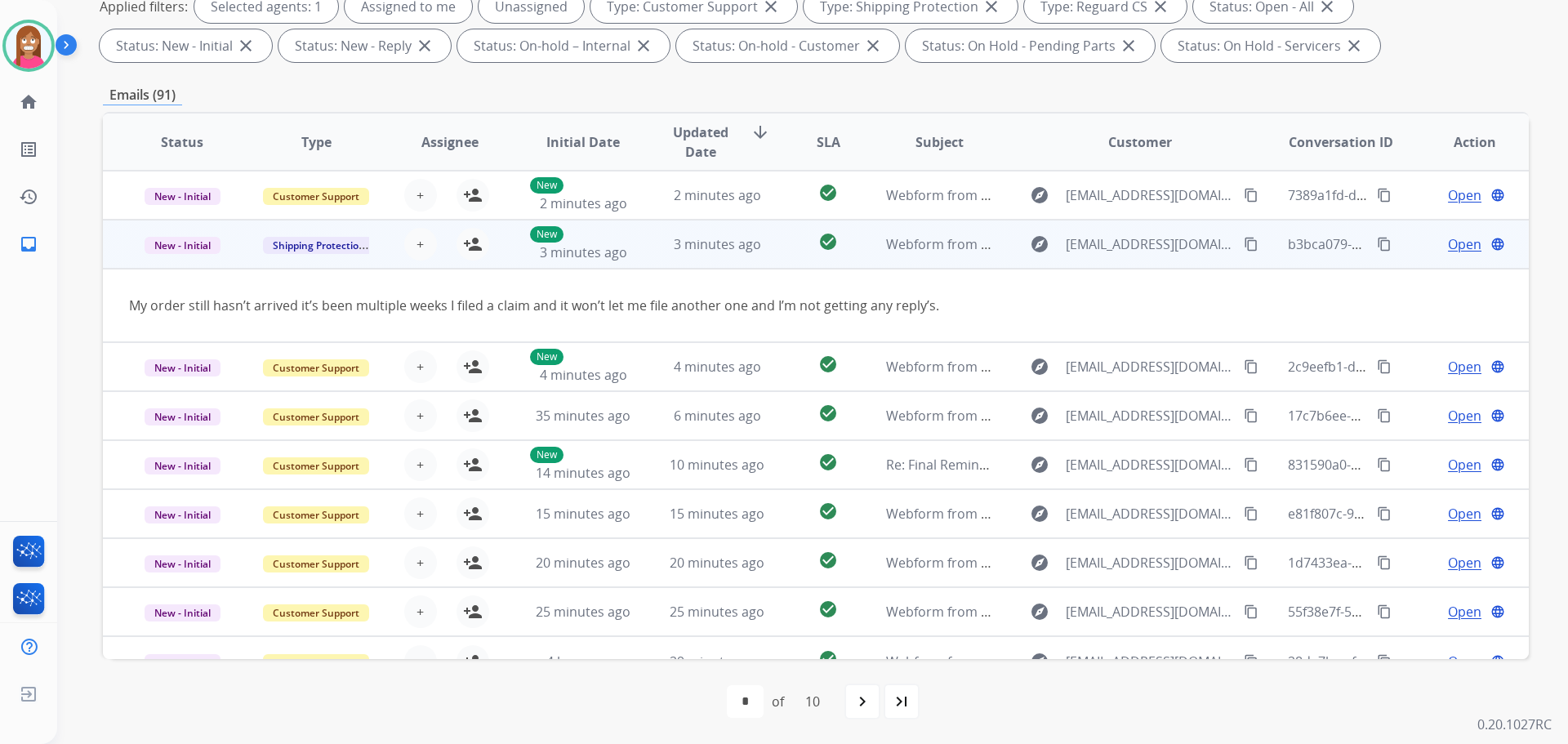
scroll to position [75, 0]
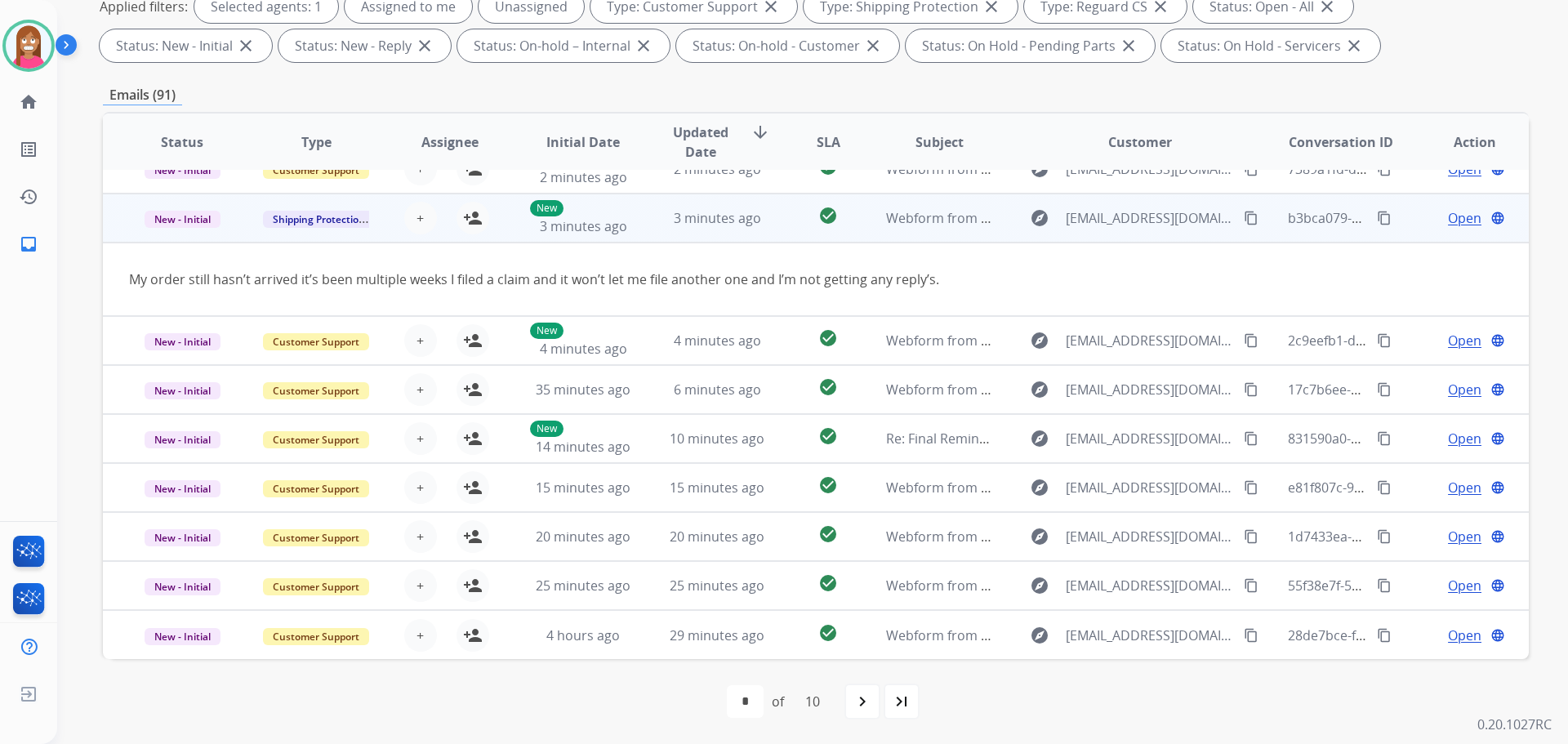
click at [1244, 219] on mat-icon "content_copy" at bounding box center [1251, 218] width 15 height 15
click at [475, 222] on mat-icon "person_add" at bounding box center [473, 218] width 20 height 20
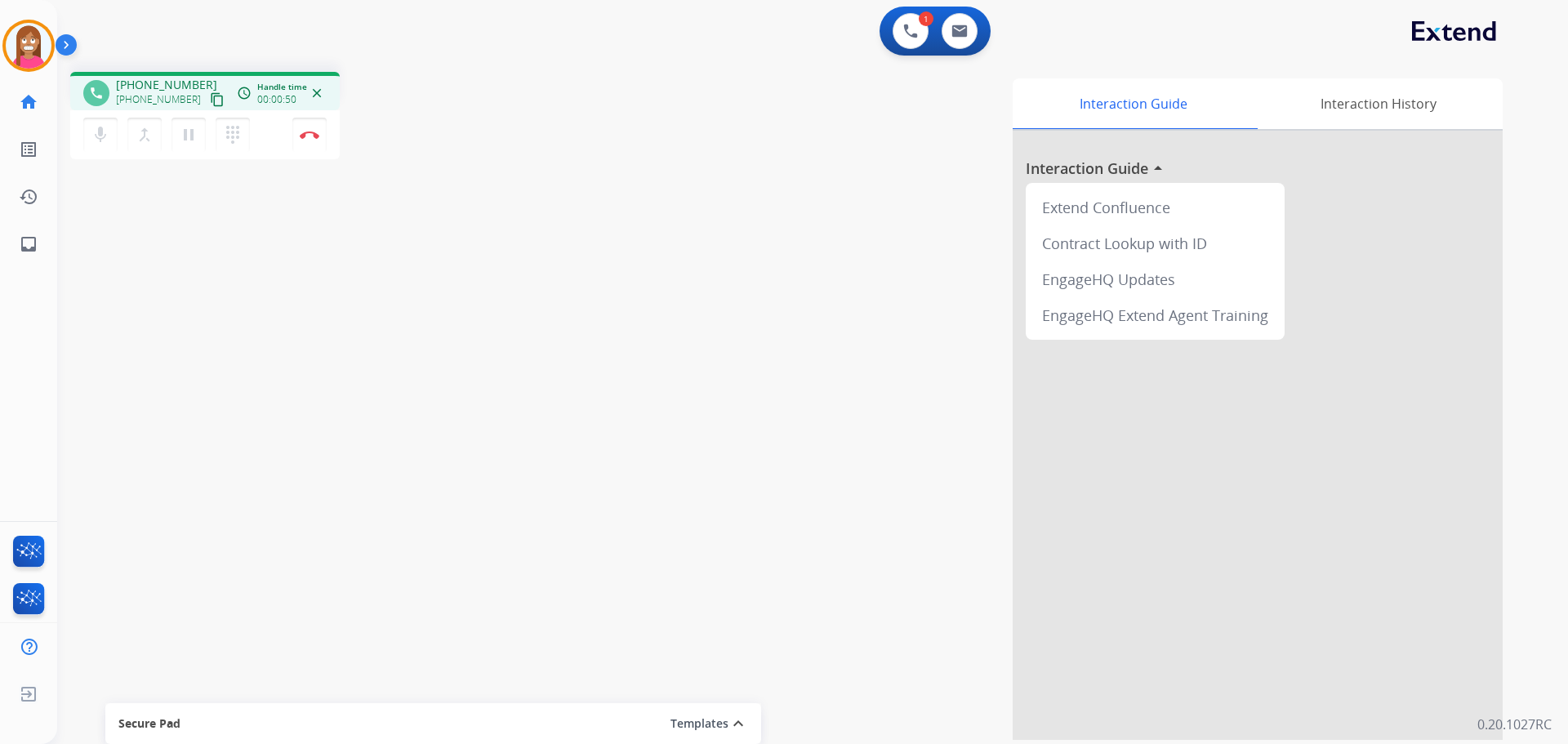
click at [210, 97] on mat-icon "content_copy" at bounding box center [217, 99] width 15 height 15
click at [315, 136] on img at bounding box center [310, 135] width 20 height 8
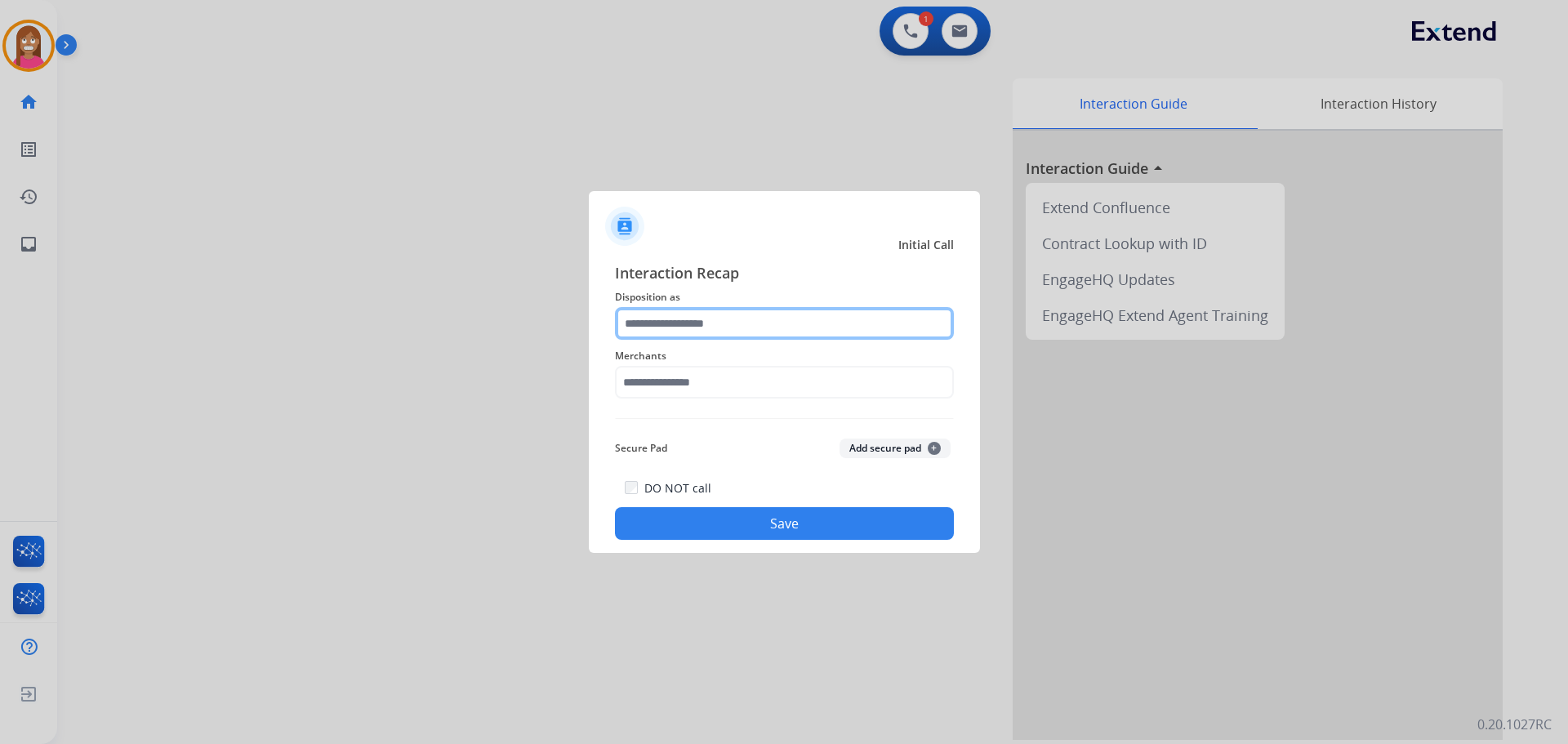
click at [738, 323] on input "text" at bounding box center [784, 323] width 339 height 33
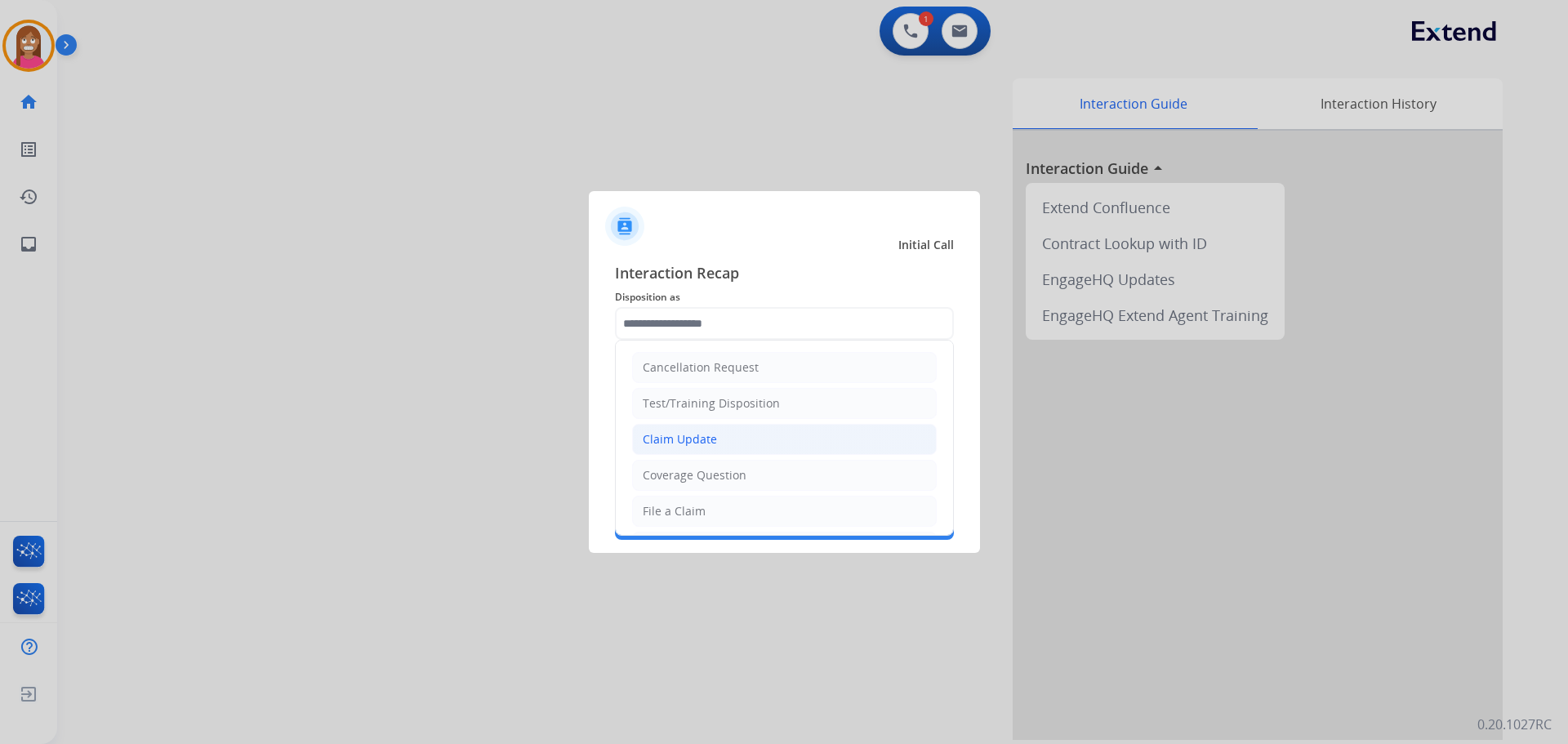
click at [659, 436] on div "Claim Update" at bounding box center [679, 439] width 74 height 17
type input "**********"
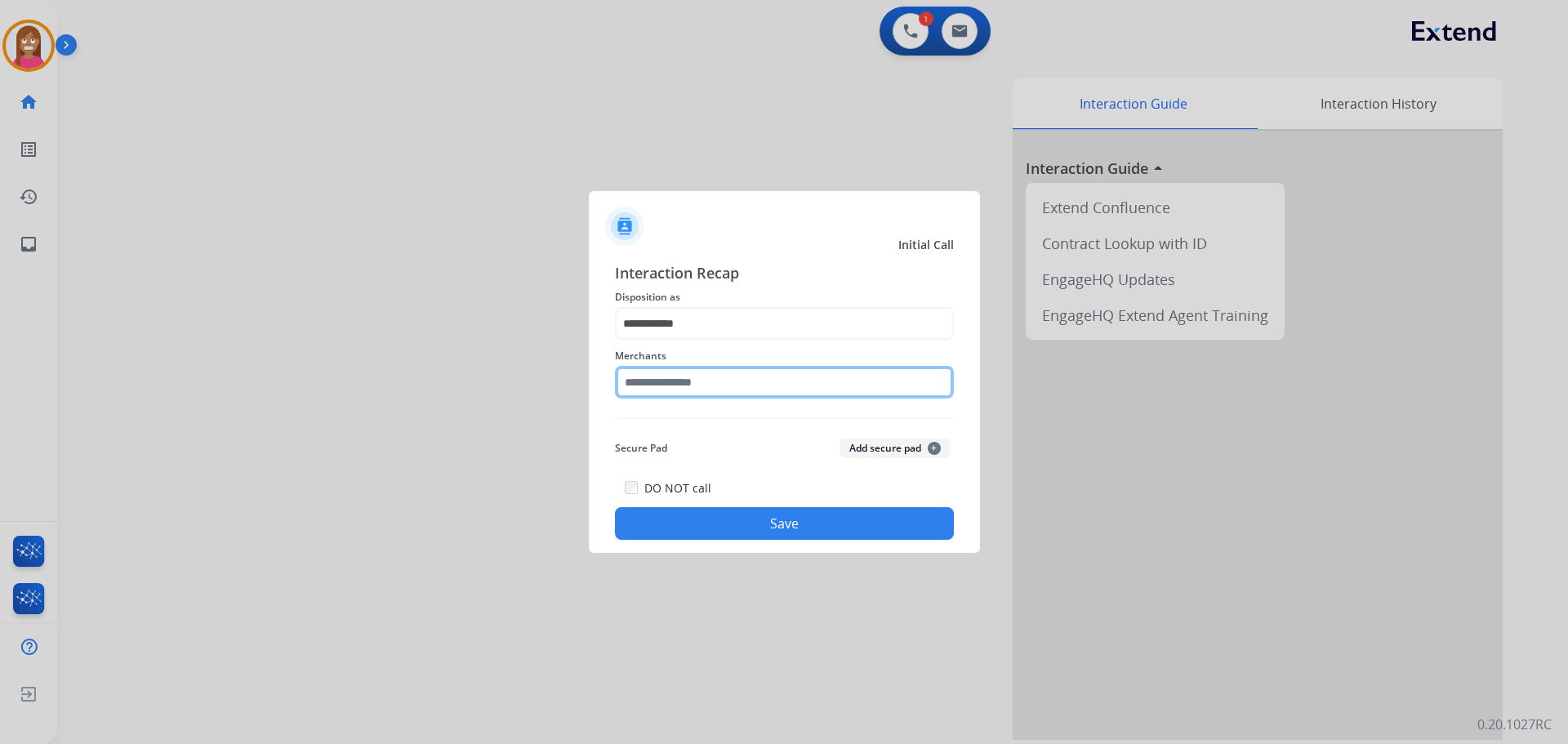
click at [652, 393] on input "text" at bounding box center [784, 382] width 339 height 33
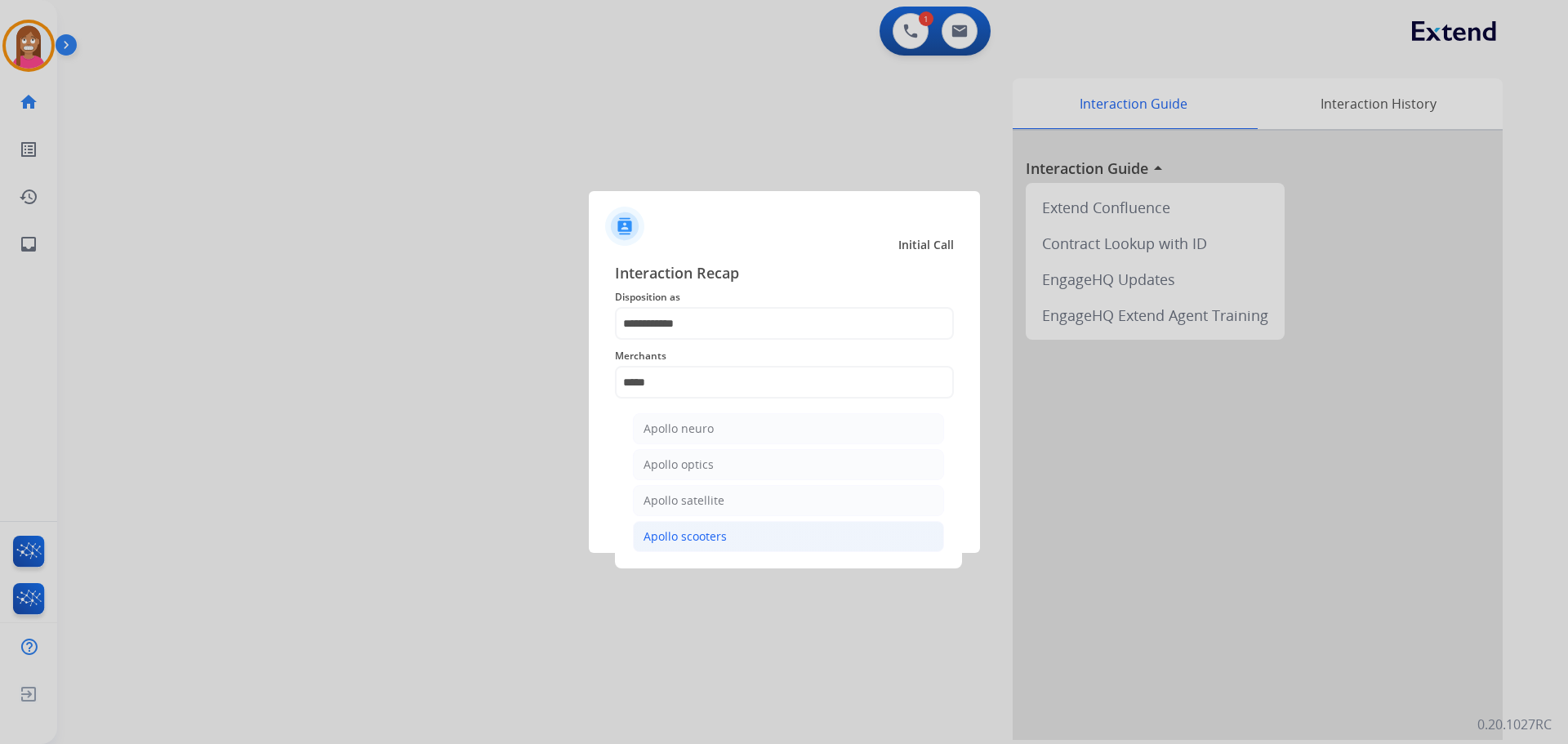
click at [675, 530] on div "Apollo scooters" at bounding box center [685, 536] width 83 height 17
type input "**********"
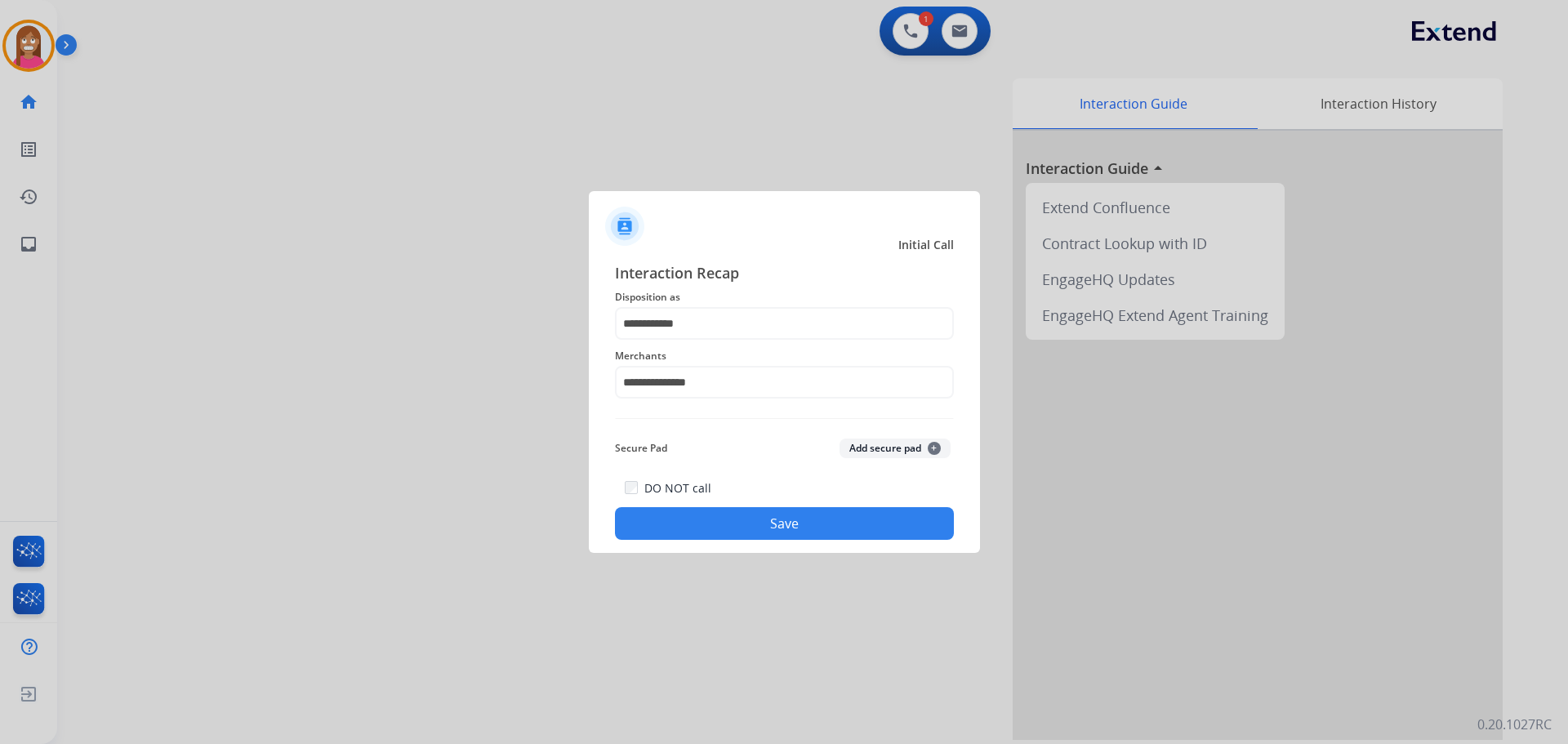
click at [698, 518] on button "Save" at bounding box center [784, 522] width 339 height 33
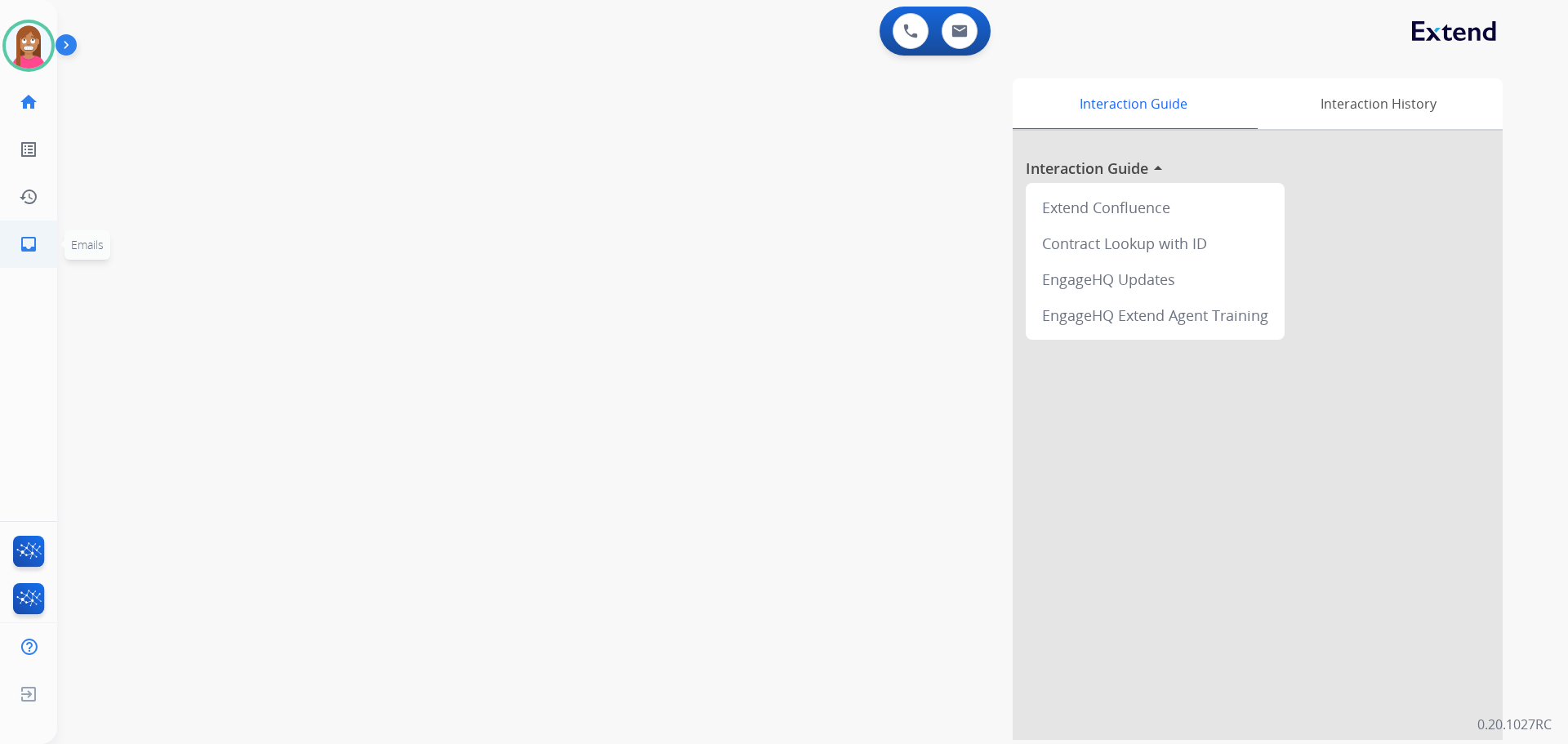
click at [37, 232] on link "inbox Emails" at bounding box center [29, 244] width 46 height 46
select select "**********"
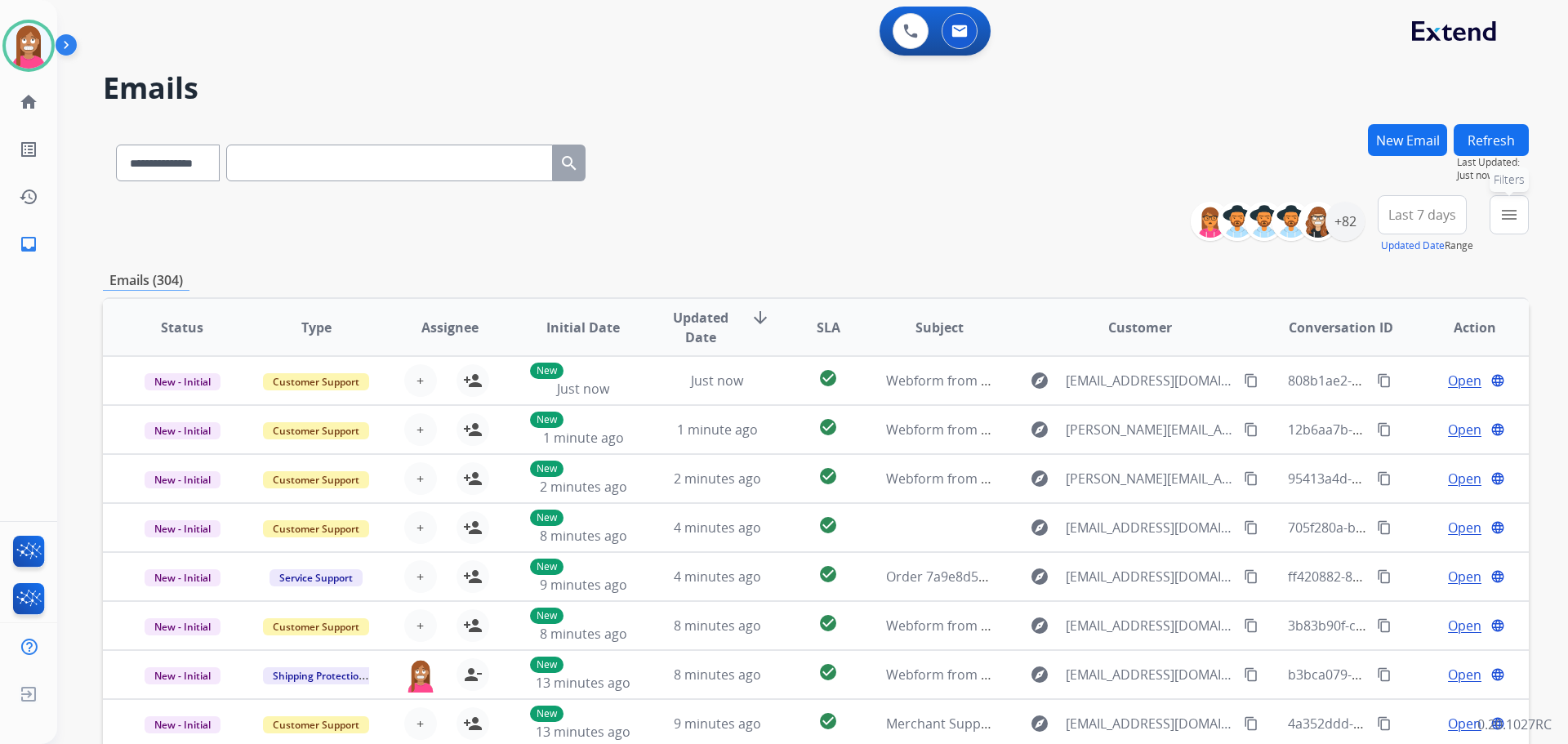
click at [1515, 218] on mat-icon "menu" at bounding box center [1510, 215] width 20 height 20
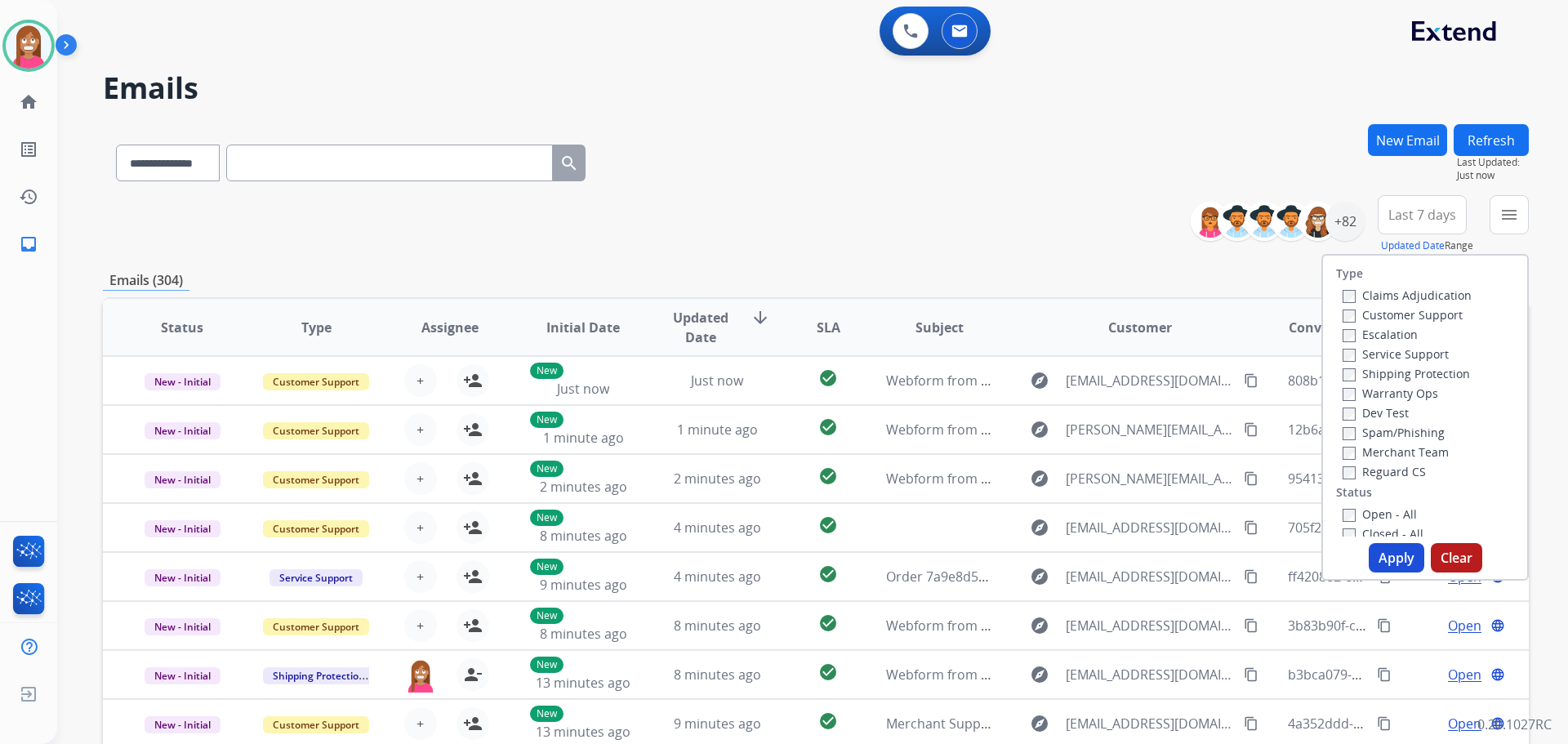
click at [1374, 313] on label "Customer Support" at bounding box center [1402, 315] width 120 height 16
click at [1369, 362] on div "Service Support" at bounding box center [1407, 353] width 129 height 20
click at [1370, 373] on label "Shipping Protection" at bounding box center [1406, 374] width 128 height 16
click at [1354, 474] on label "Reguard CS" at bounding box center [1384, 472] width 83 height 16
click at [1364, 519] on label "Open - All" at bounding box center [1379, 514] width 74 height 16
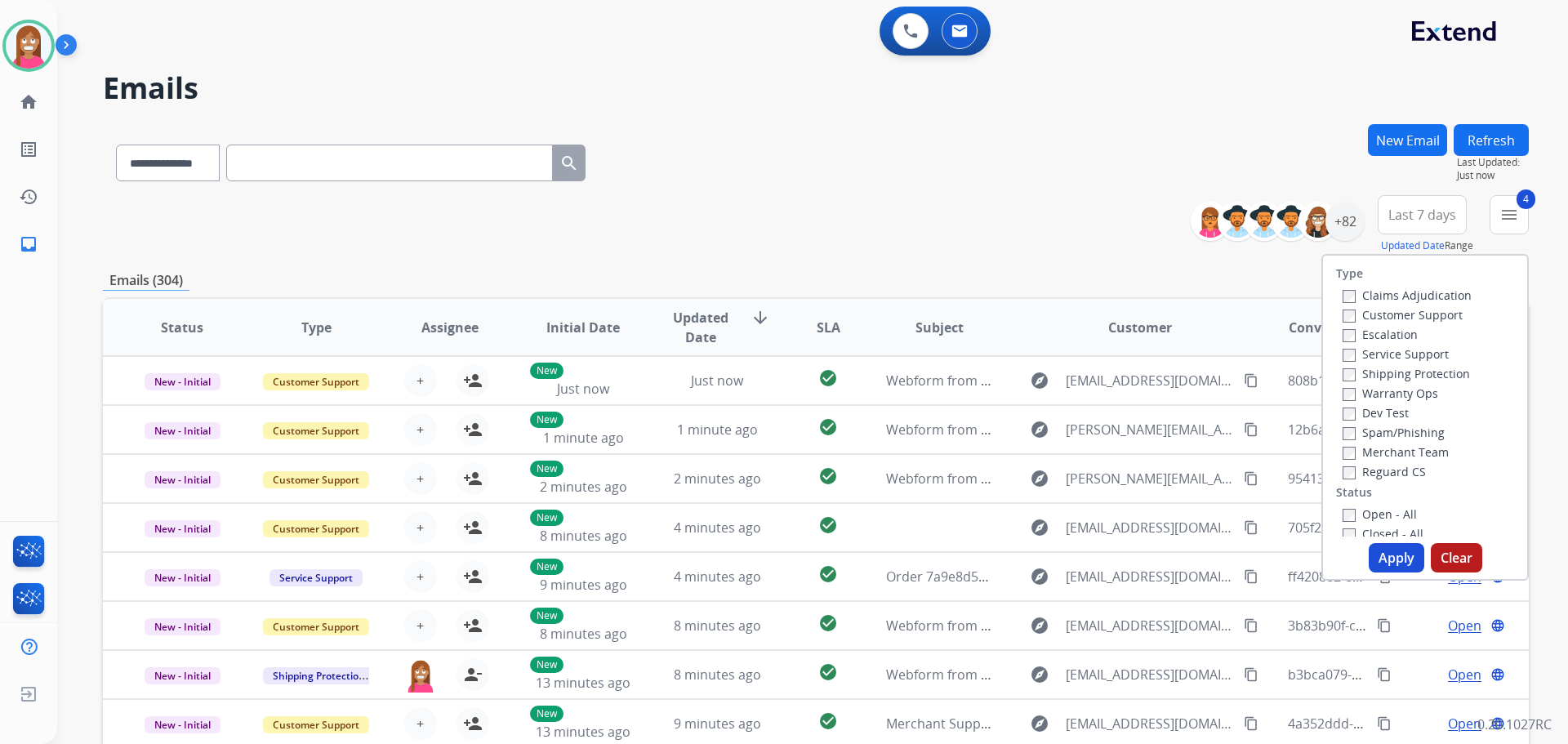
click at [1387, 557] on button "Apply" at bounding box center [1397, 558] width 55 height 30
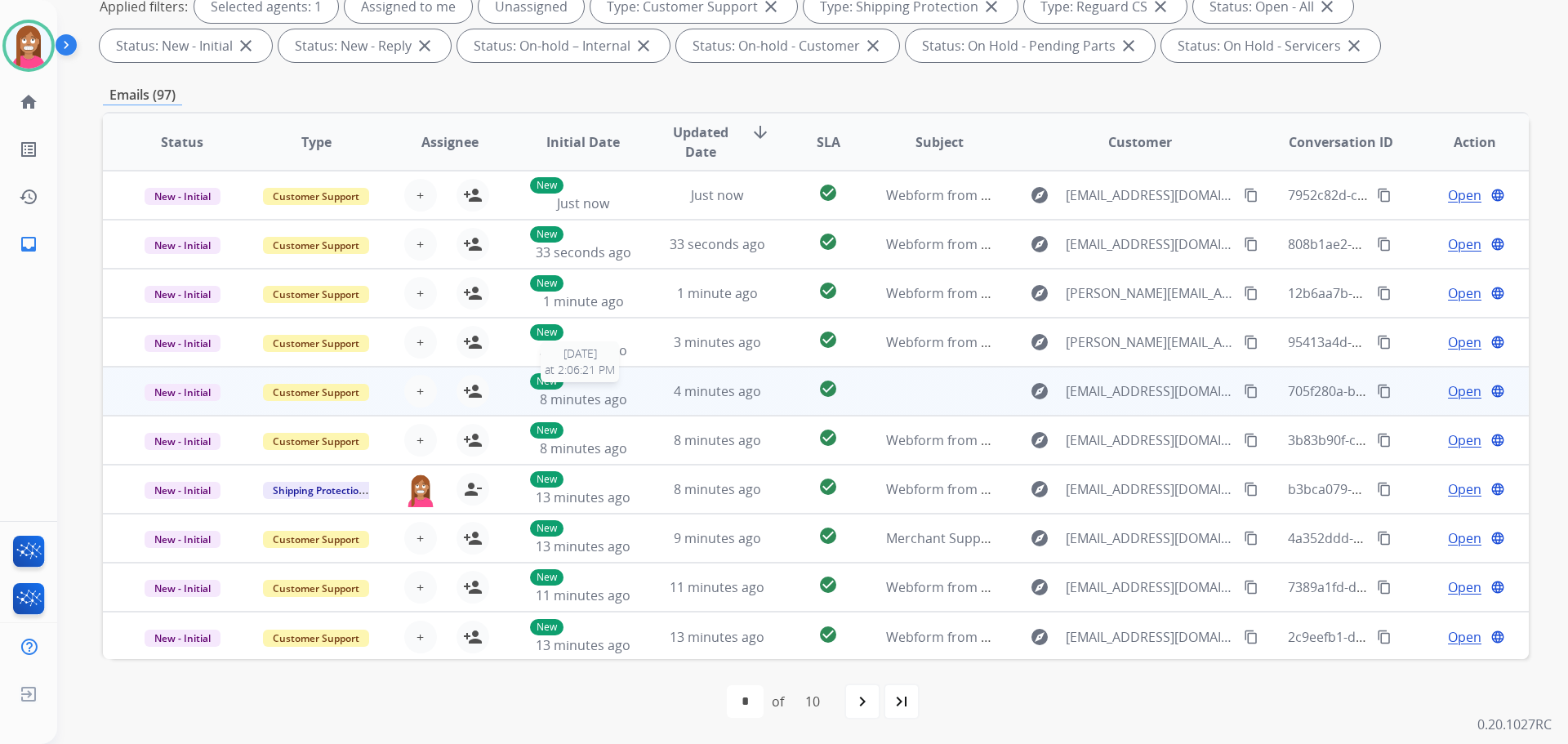
scroll to position [2, 0]
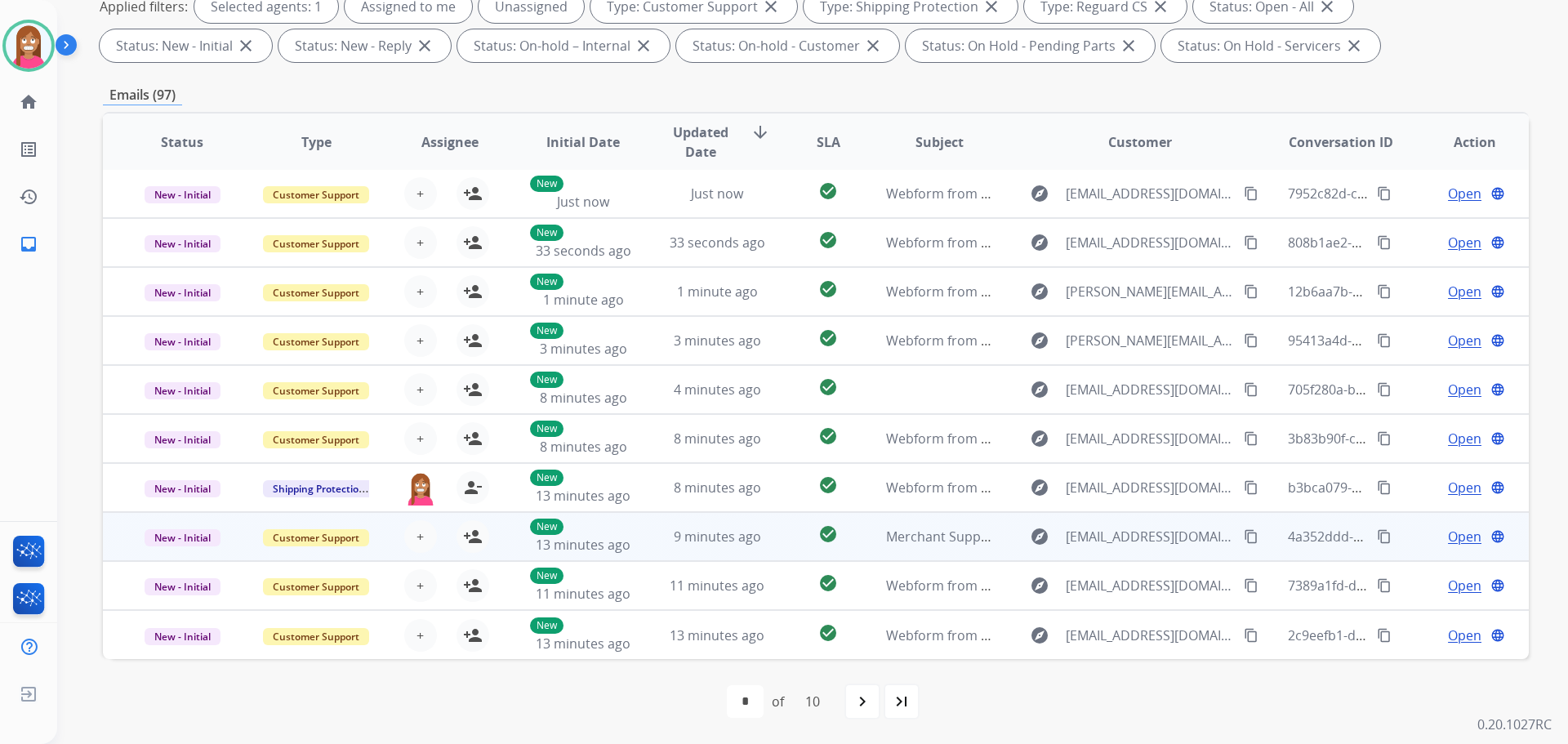
click at [628, 557] on td "New 13 minutes ago" at bounding box center [570, 536] width 134 height 49
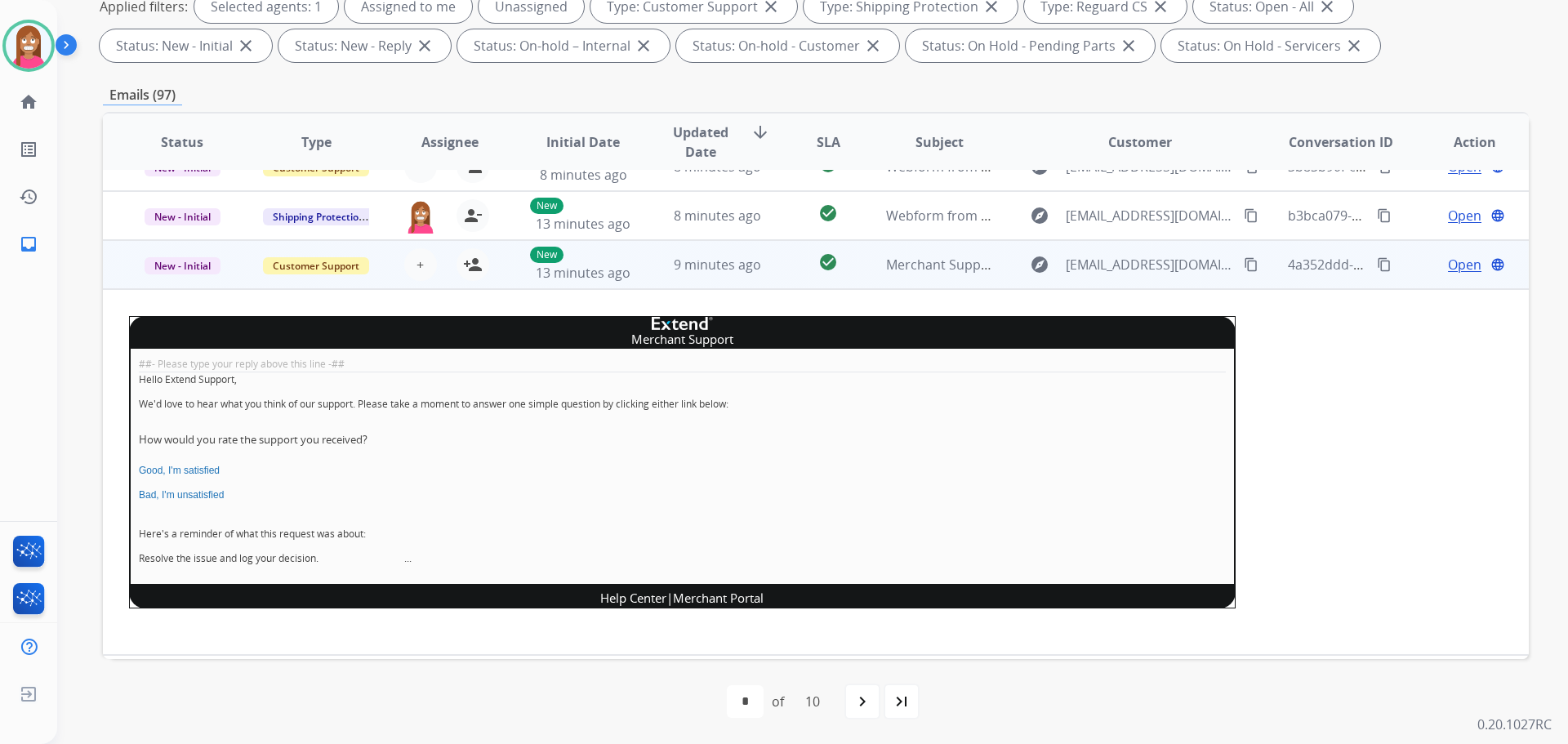
scroll to position [180, 0]
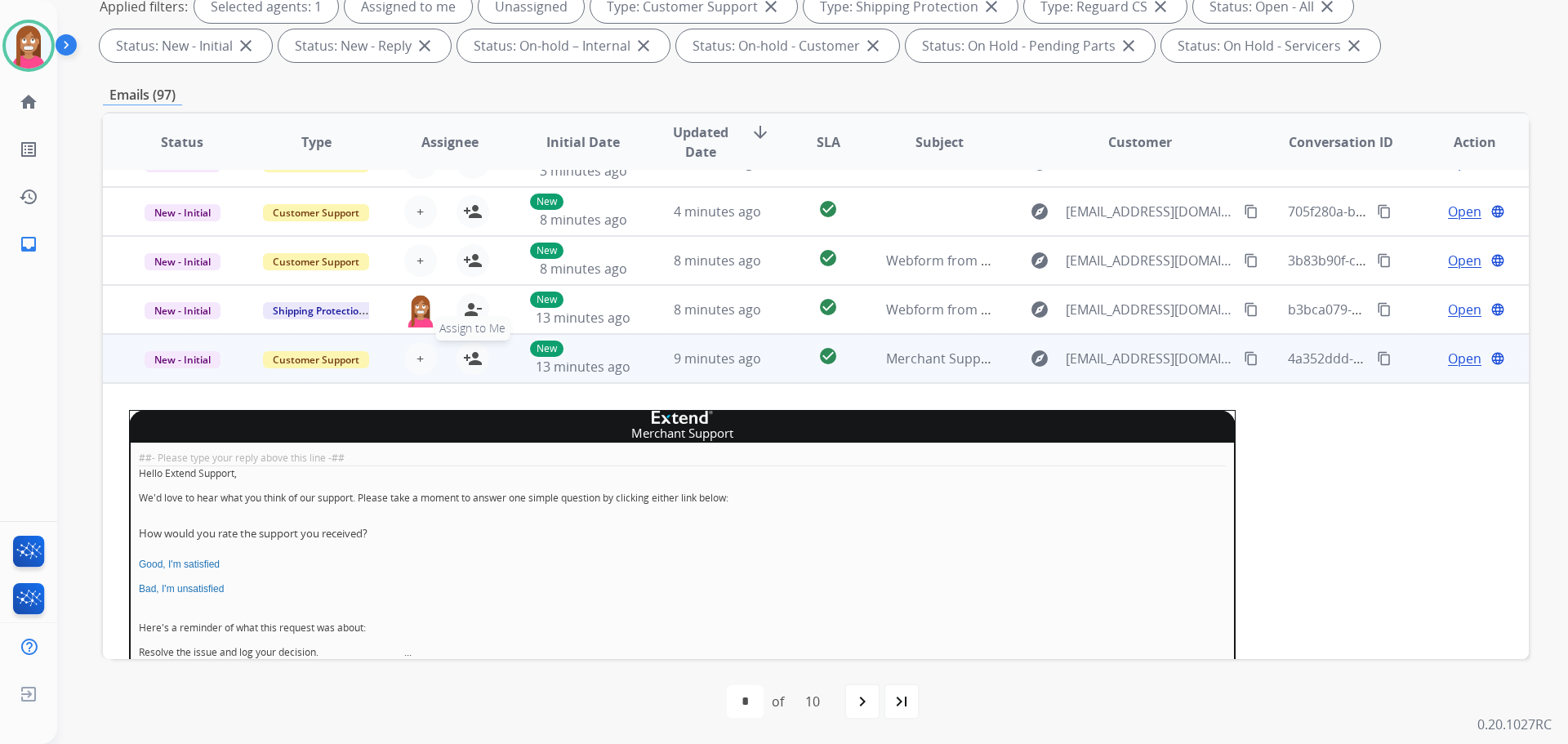
drag, startPoint x: 469, startPoint y: 358, endPoint x: 314, endPoint y: 390, distance: 158.3
click at [469, 359] on mat-icon "person_add" at bounding box center [473, 358] width 20 height 20
click at [198, 357] on span "New - Initial" at bounding box center [182, 359] width 76 height 17
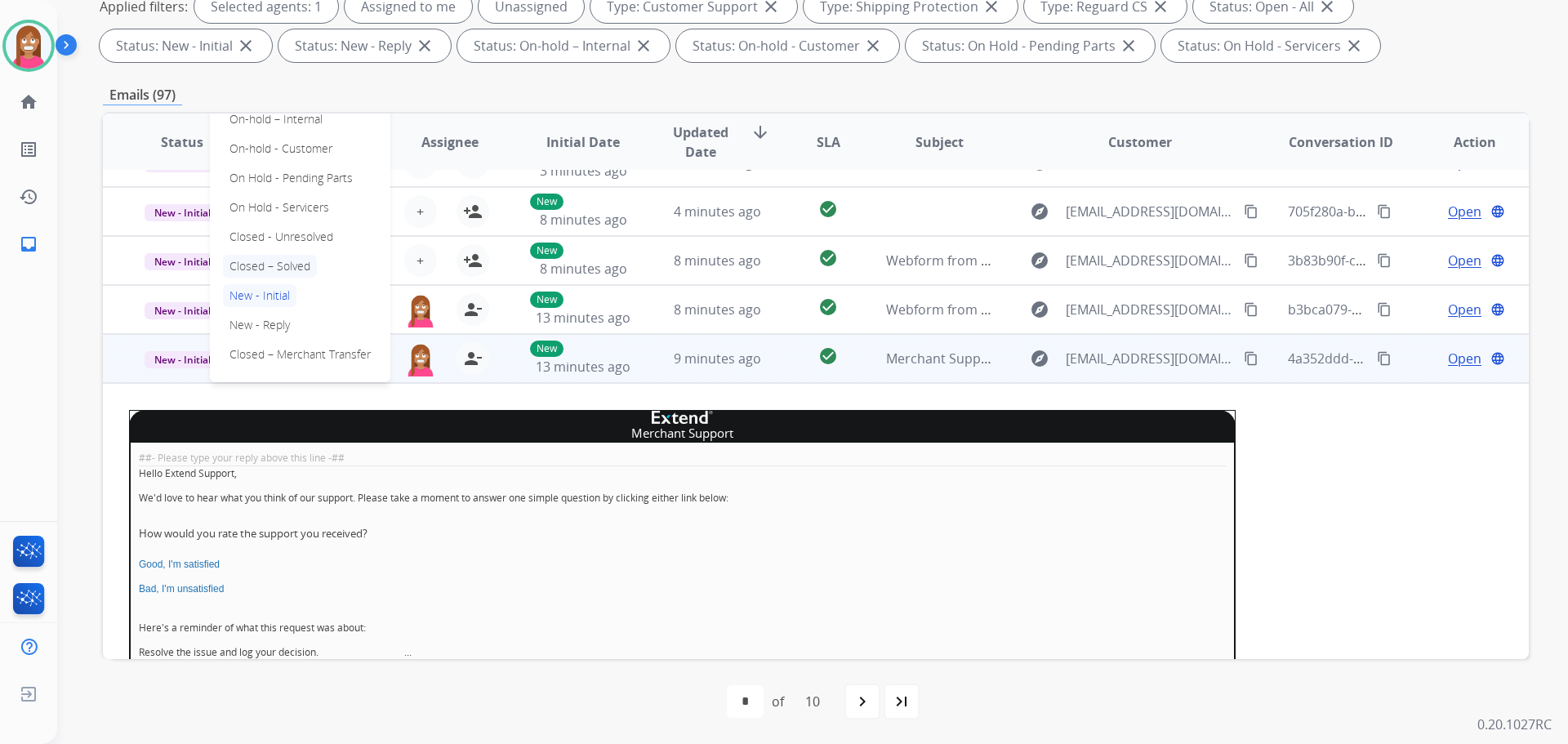
click at [248, 273] on p "Closed – Solved" at bounding box center [269, 265] width 94 height 23
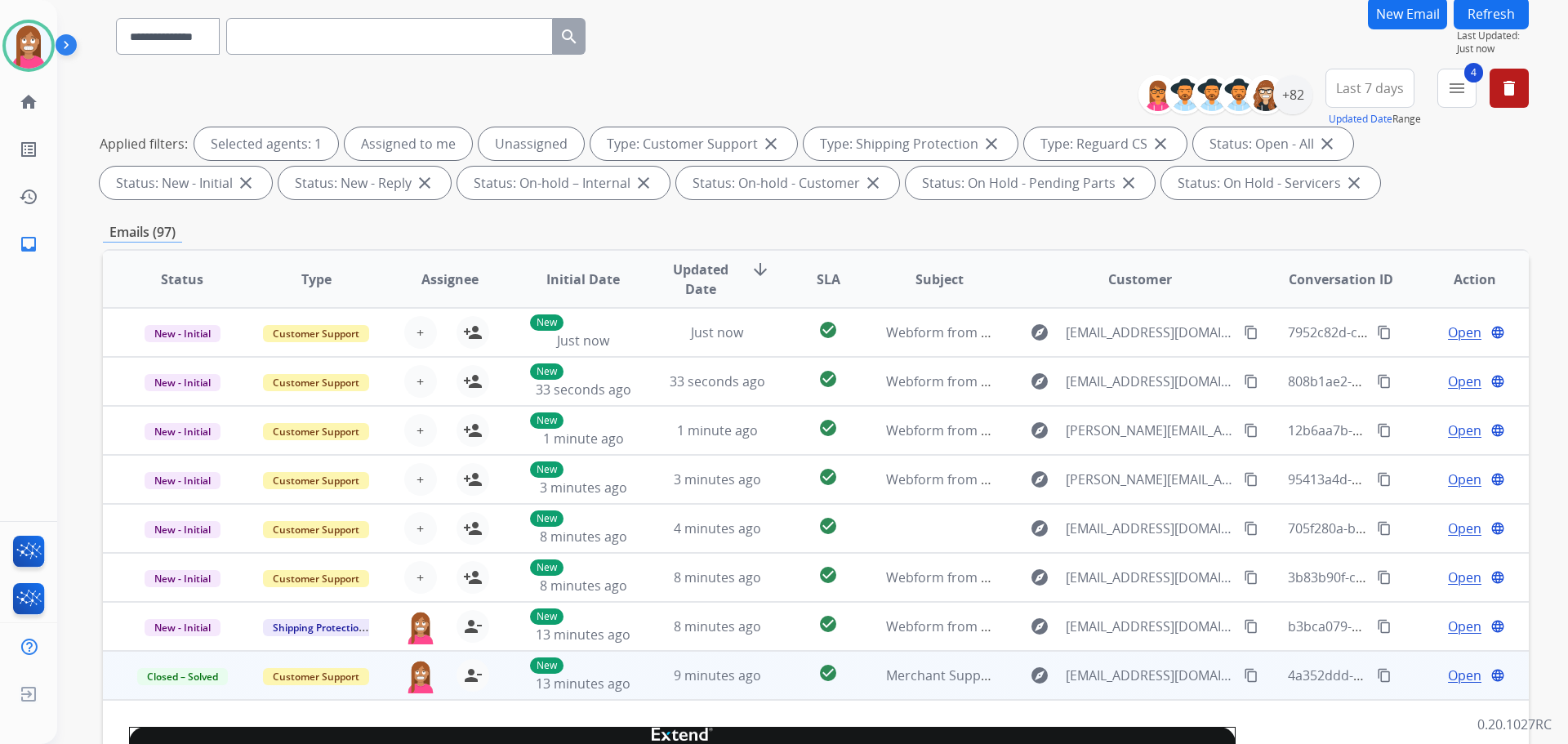
scroll to position [0, 0]
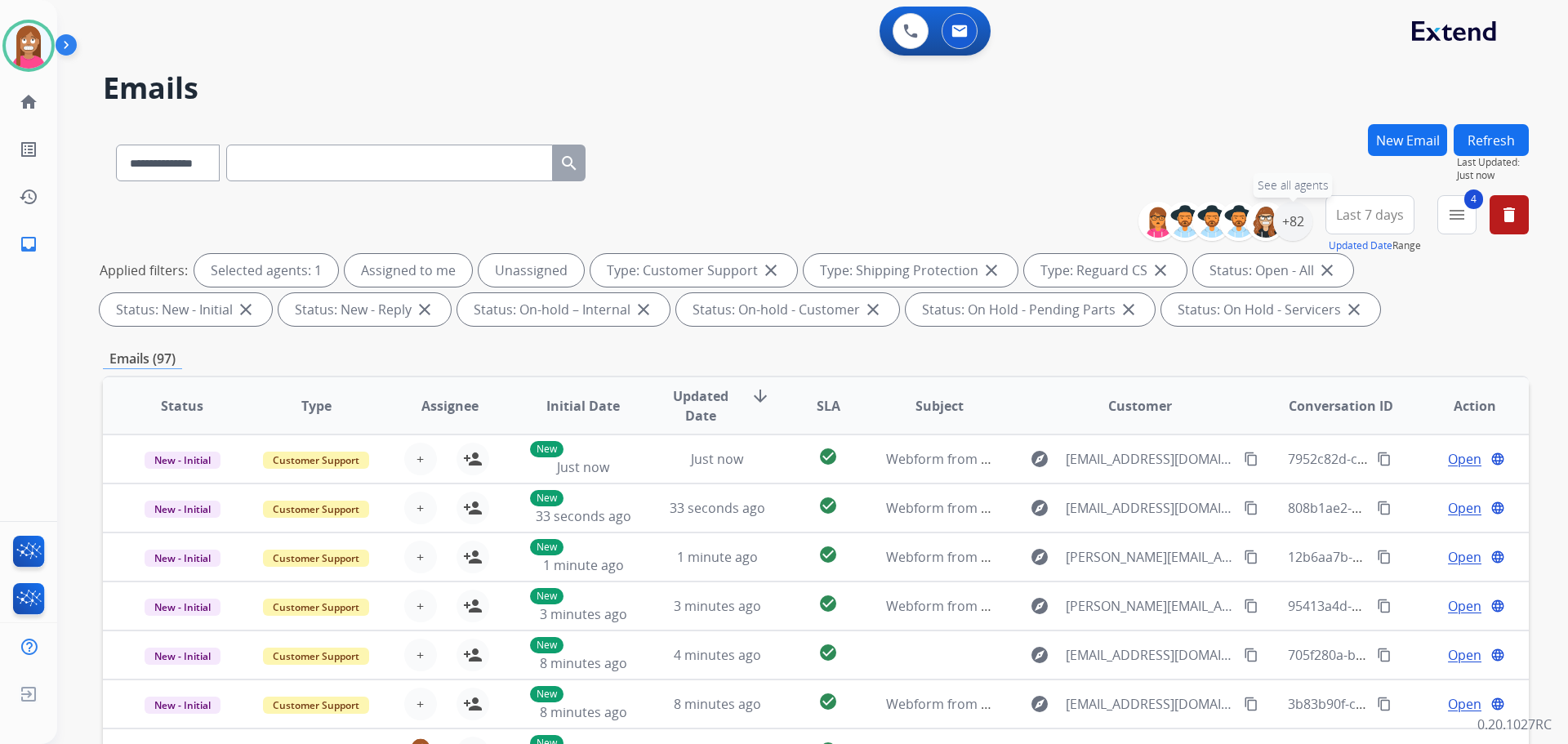
drag, startPoint x: 1288, startPoint y: 224, endPoint x: 1273, endPoint y: 240, distance: 21.9
click at [1288, 225] on div "+82" at bounding box center [1293, 222] width 40 height 40
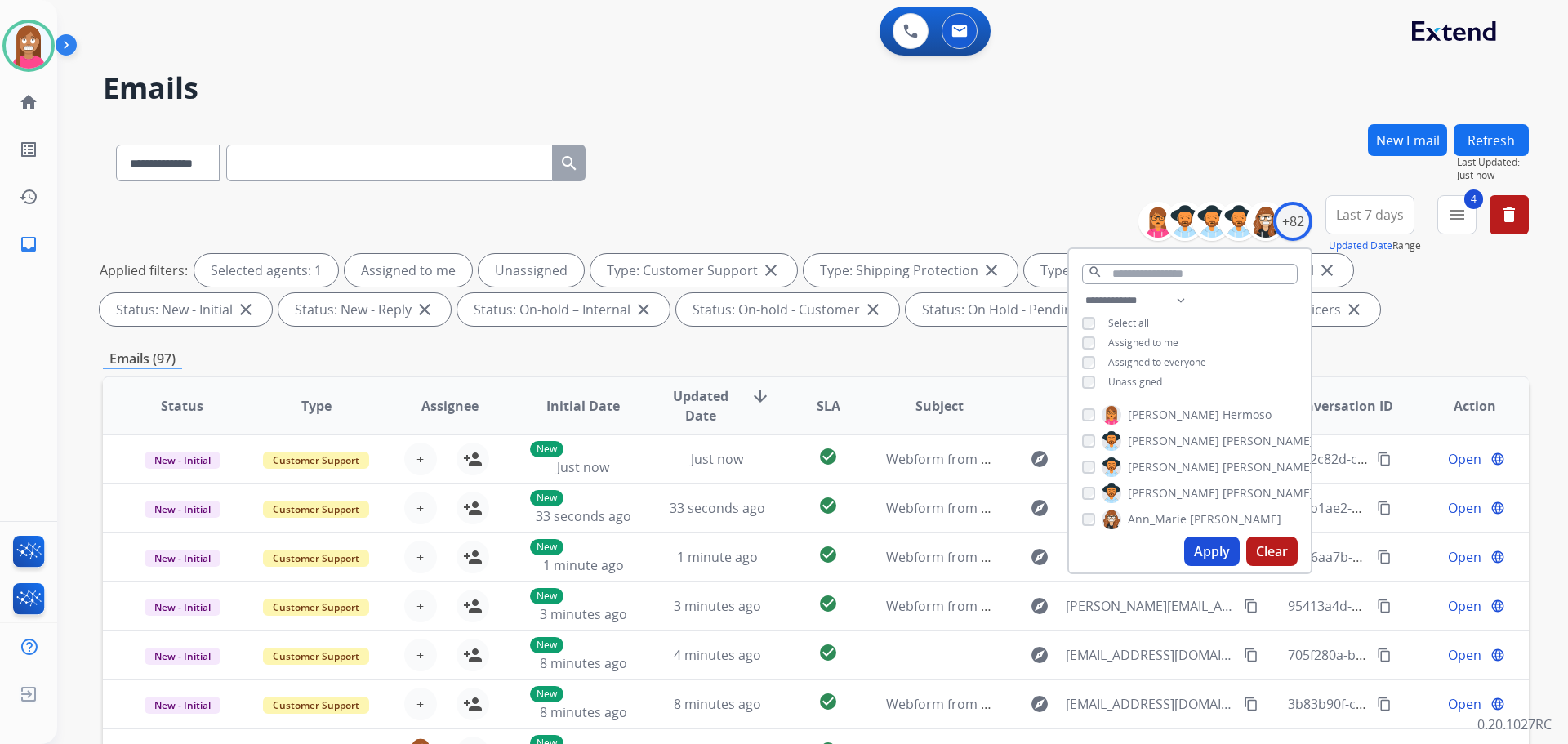
drag, startPoint x: 1109, startPoint y: 376, endPoint x: 1146, endPoint y: 431, distance: 66.3
click at [1110, 376] on span "Unassigned" at bounding box center [1135, 382] width 53 height 14
drag, startPoint x: 1215, startPoint y: 549, endPoint x: 1215, endPoint y: 530, distance: 19.0
click at [1215, 550] on button "Apply" at bounding box center [1212, 551] width 55 height 30
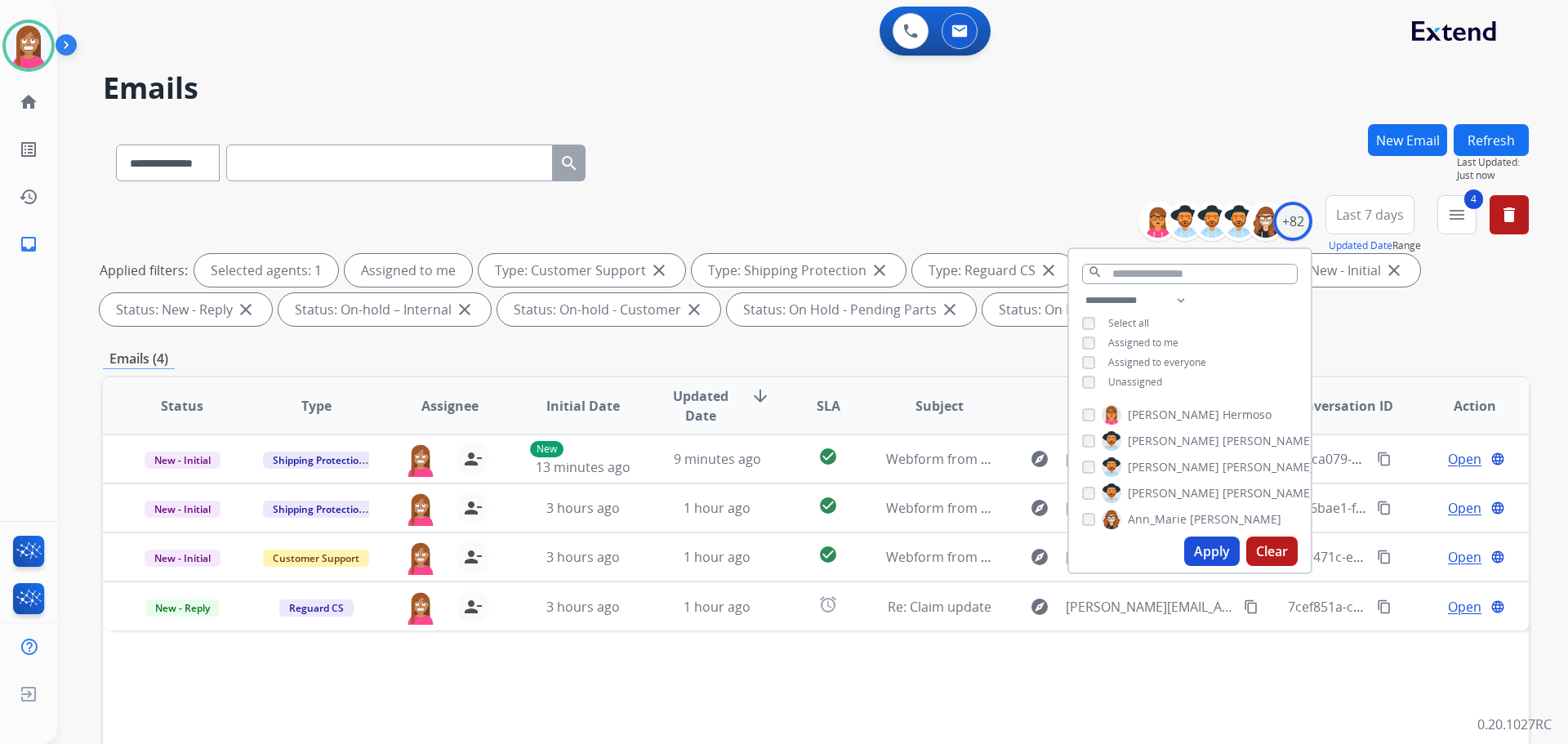
click at [745, 145] on div "**********" at bounding box center [816, 159] width 1426 height 71
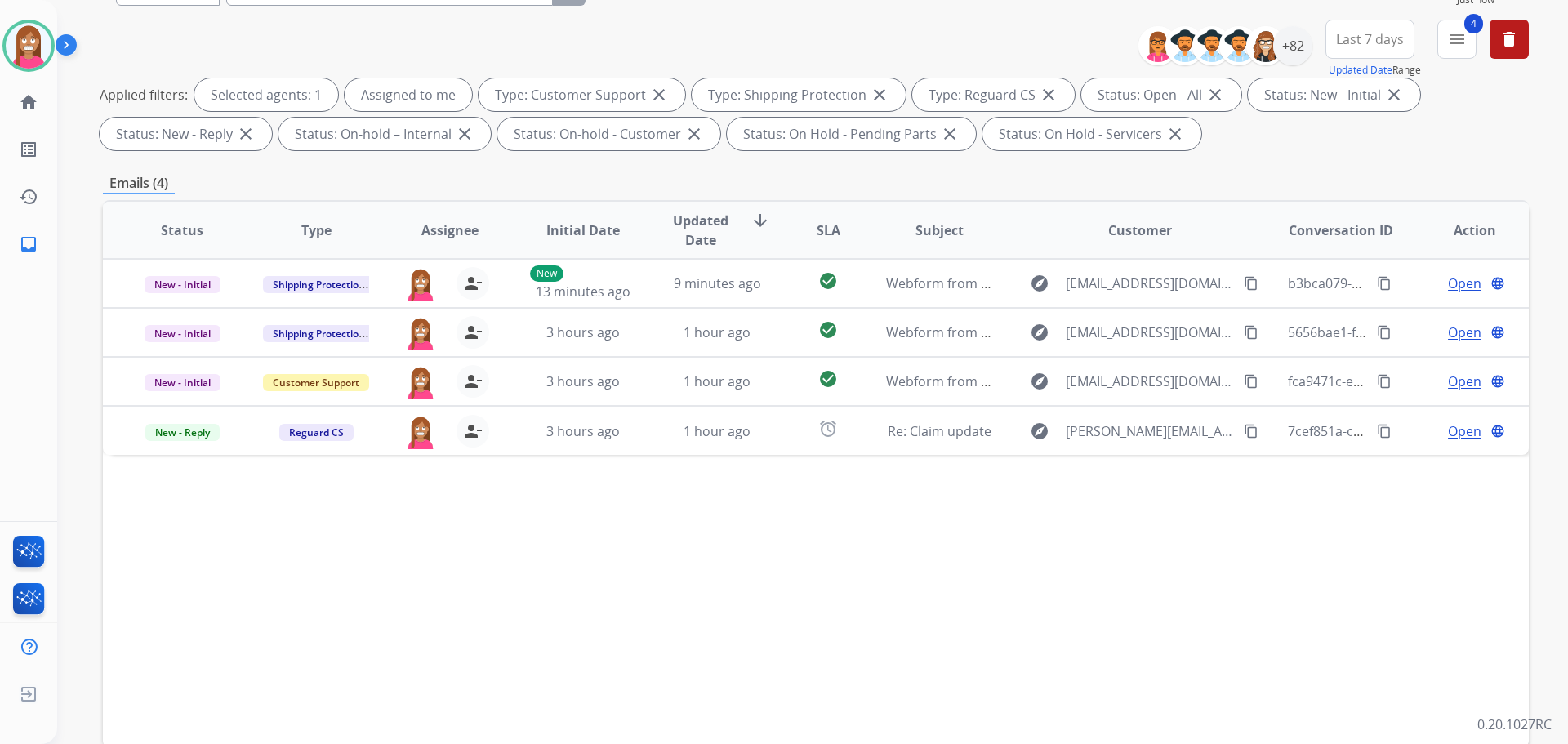
scroll to position [245, 0]
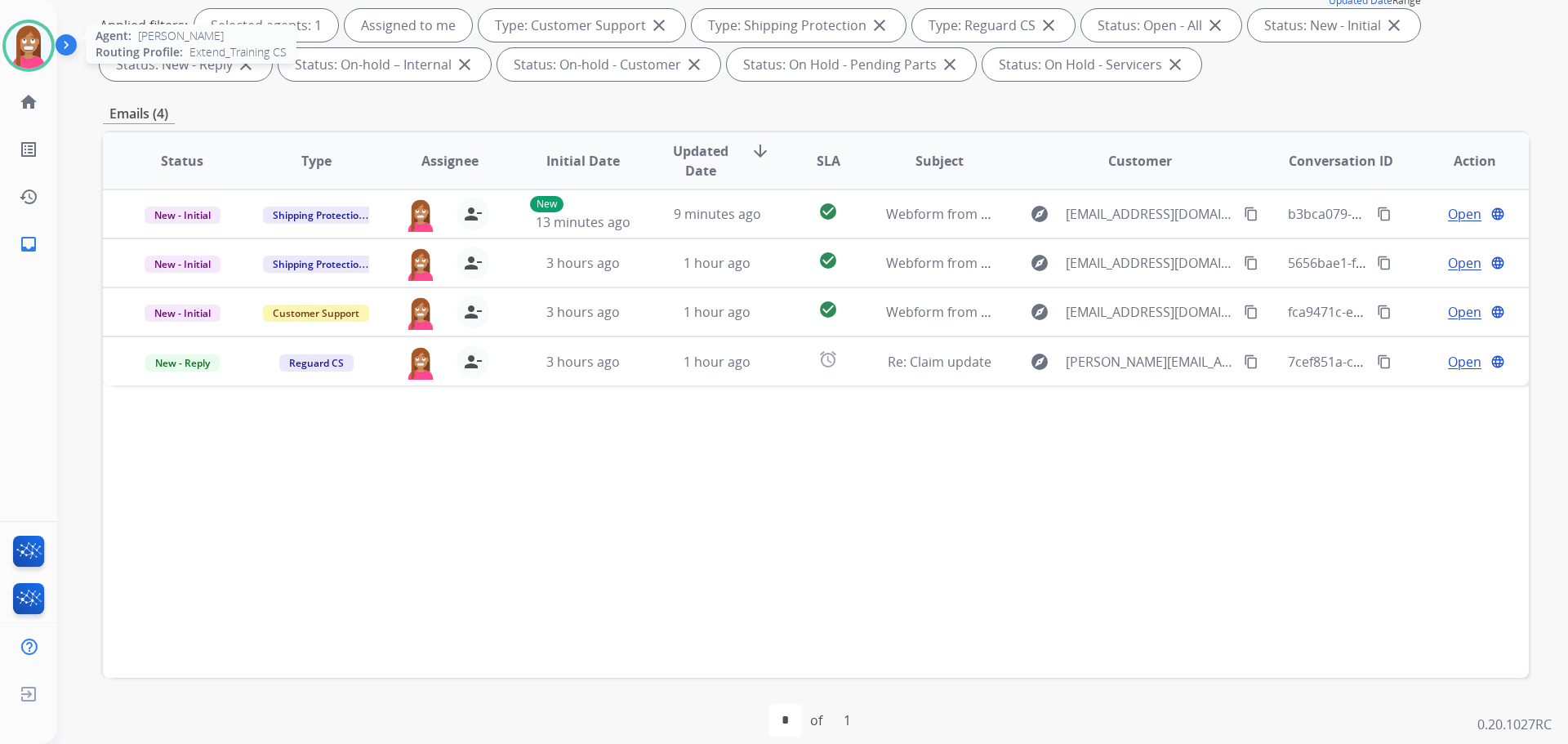
click at [10, 33] on img at bounding box center [29, 46] width 46 height 46
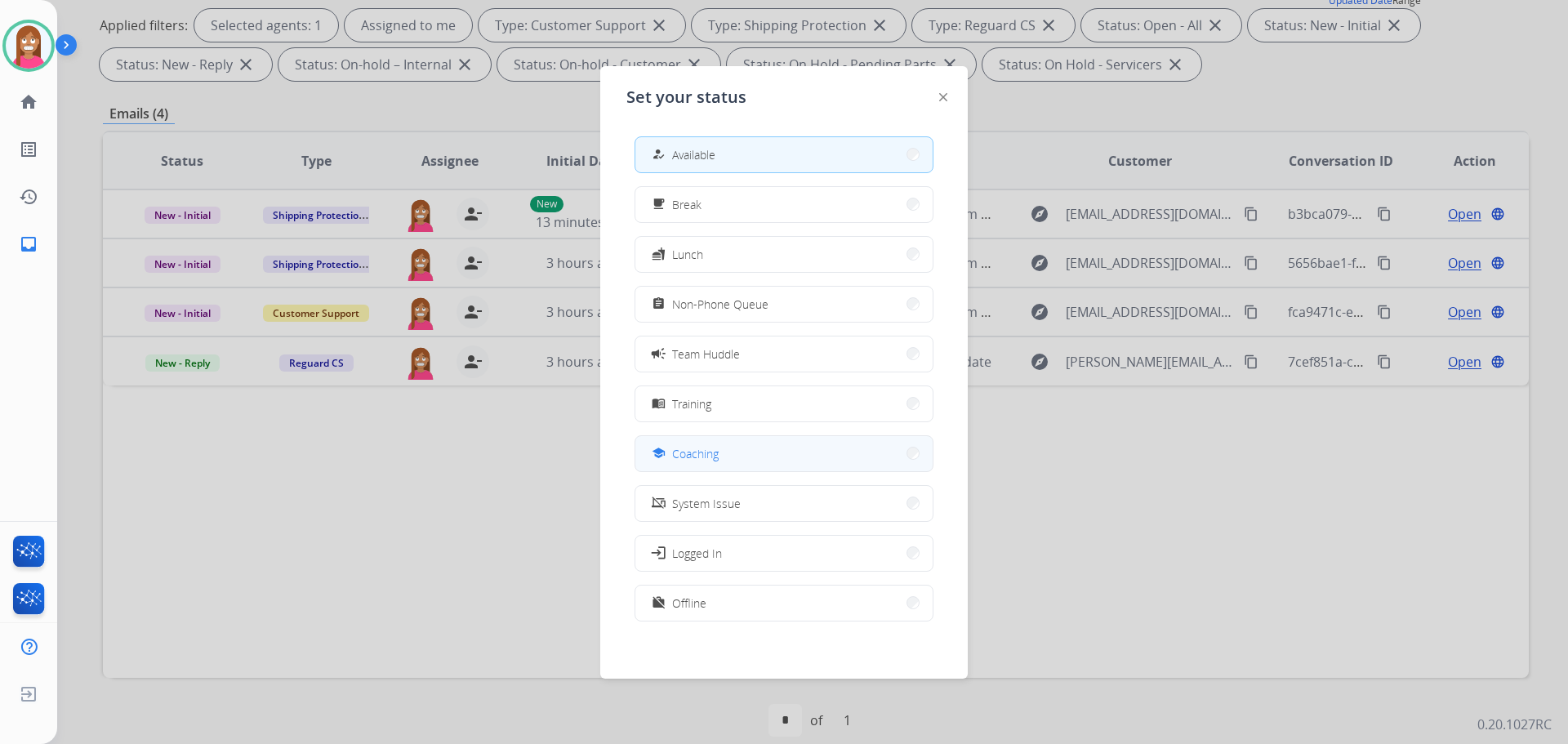
click at [667, 454] on div "school" at bounding box center [660, 453] width 24 height 20
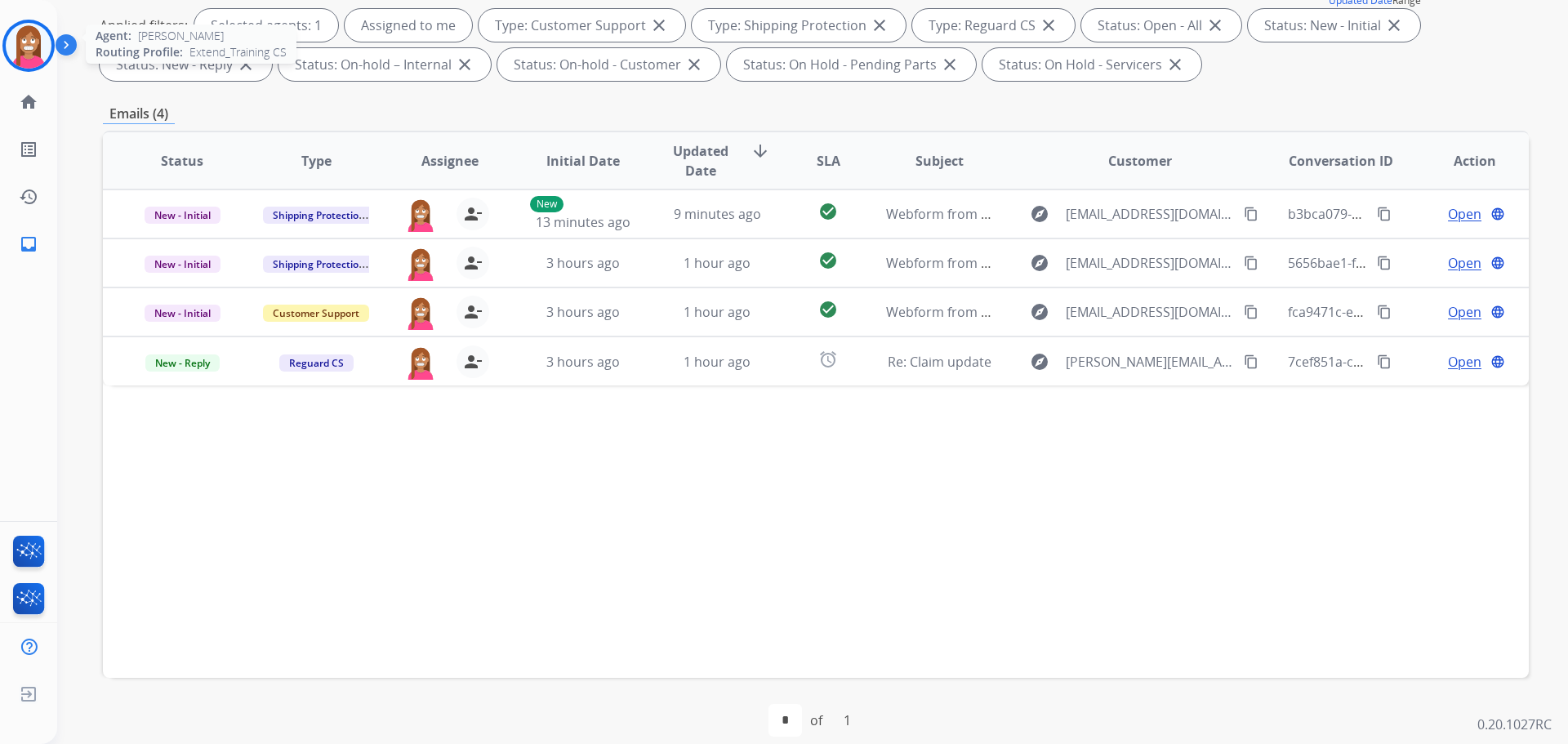
click at [30, 48] on img at bounding box center [29, 46] width 46 height 46
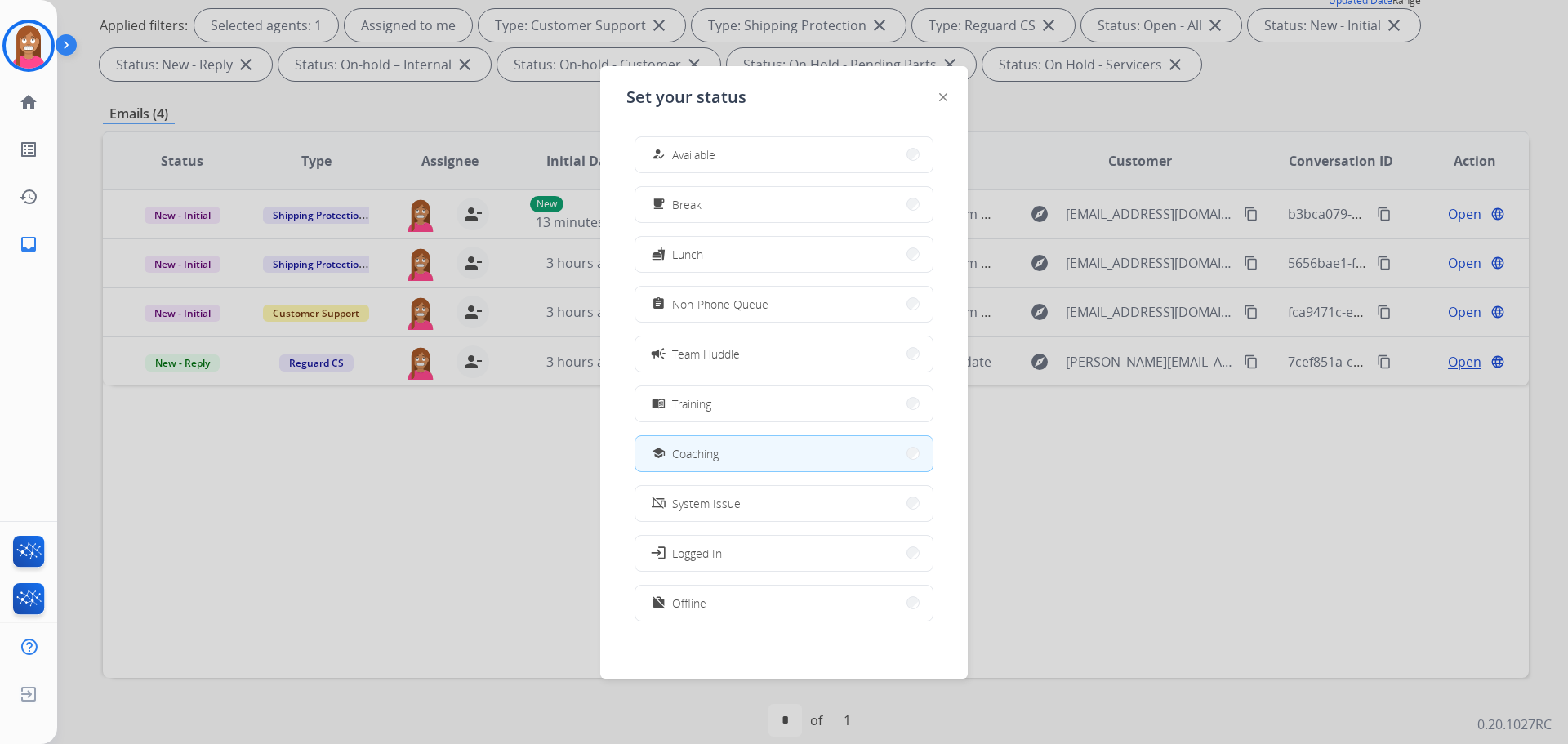
drag, startPoint x: 718, startPoint y: 161, endPoint x: 699, endPoint y: 155, distance: 19.9
click at [708, 146] on button "how_to_reg Available" at bounding box center [784, 154] width 297 height 35
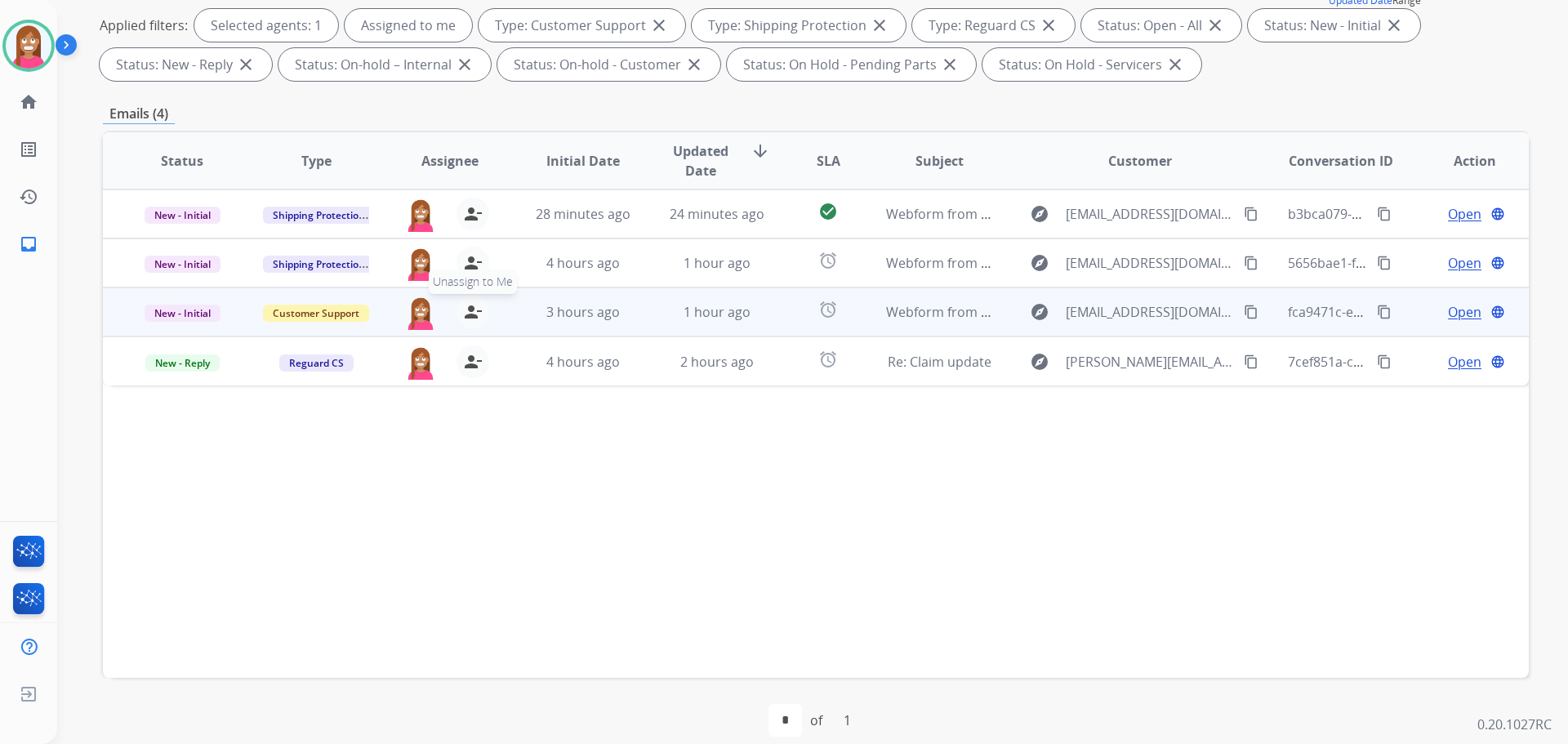
click at [468, 320] on mat-icon "person_remove" at bounding box center [473, 312] width 20 height 20
click at [468, 320] on mat-icon "person_add" at bounding box center [473, 312] width 20 height 20
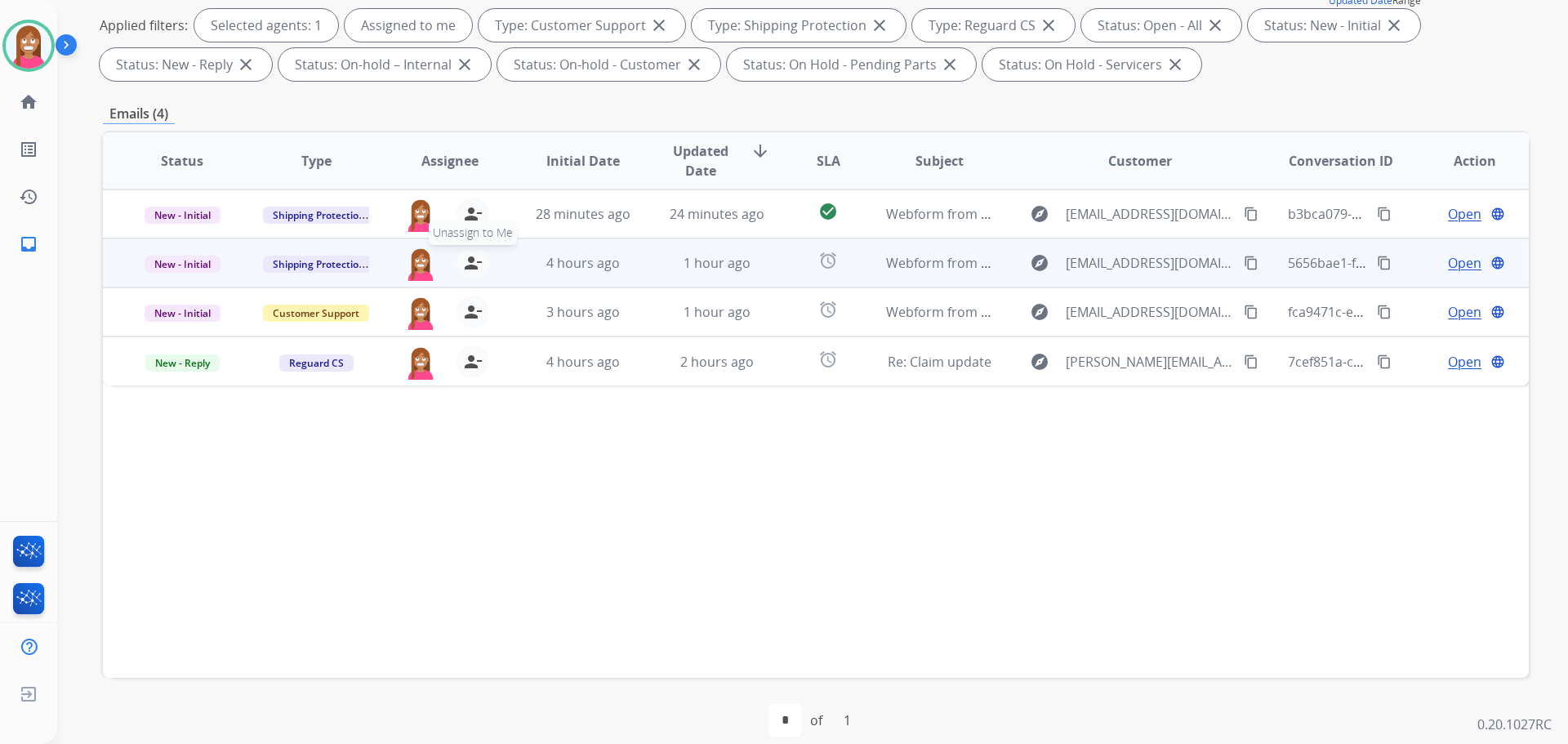
click at [468, 264] on mat-icon "person_remove" at bounding box center [473, 263] width 20 height 20
click at [468, 264] on mat-icon "person_add" at bounding box center [473, 263] width 20 height 20
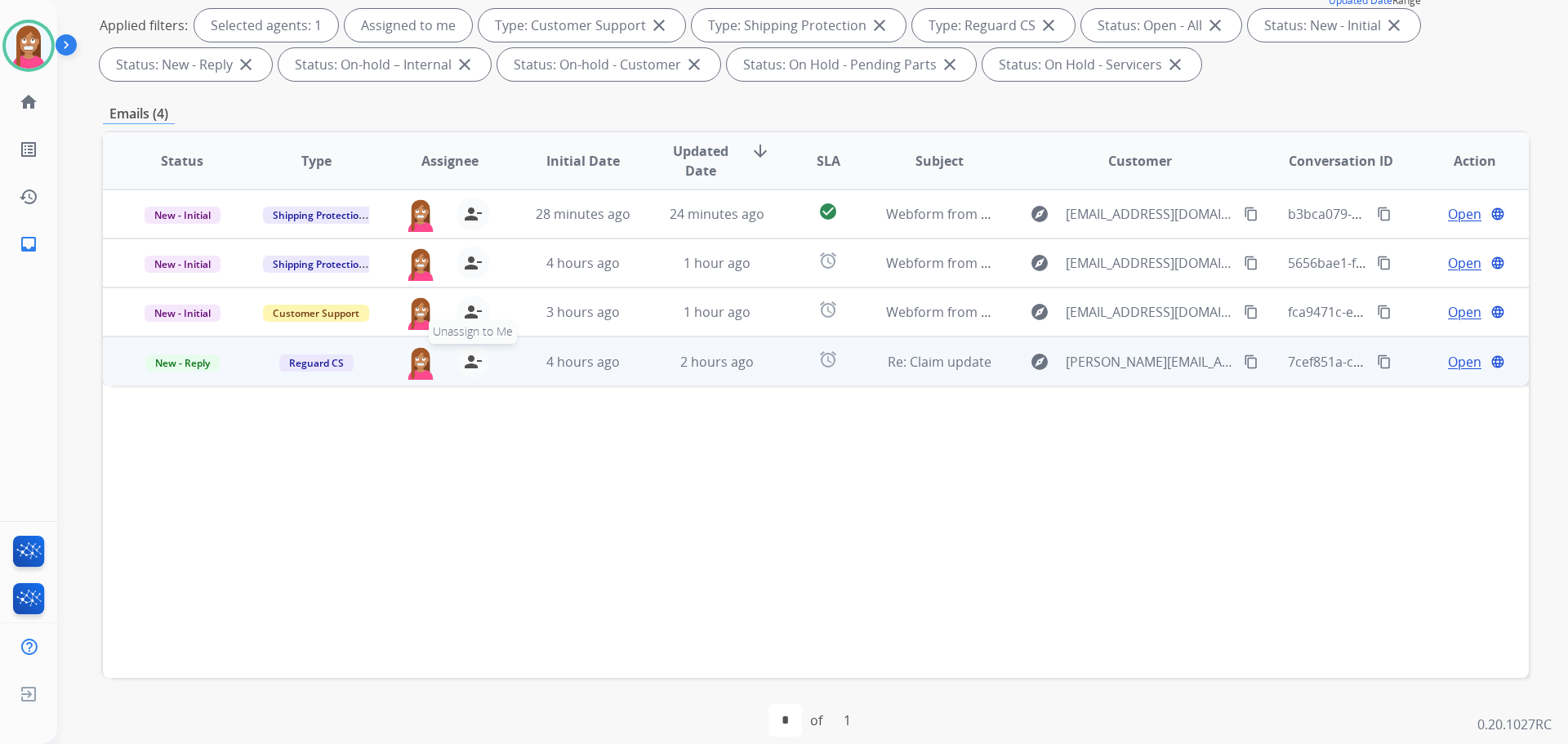
click at [473, 361] on mat-icon "person_remove" at bounding box center [473, 362] width 20 height 20
click at [473, 361] on mat-icon "person_add" at bounding box center [473, 362] width 20 height 20
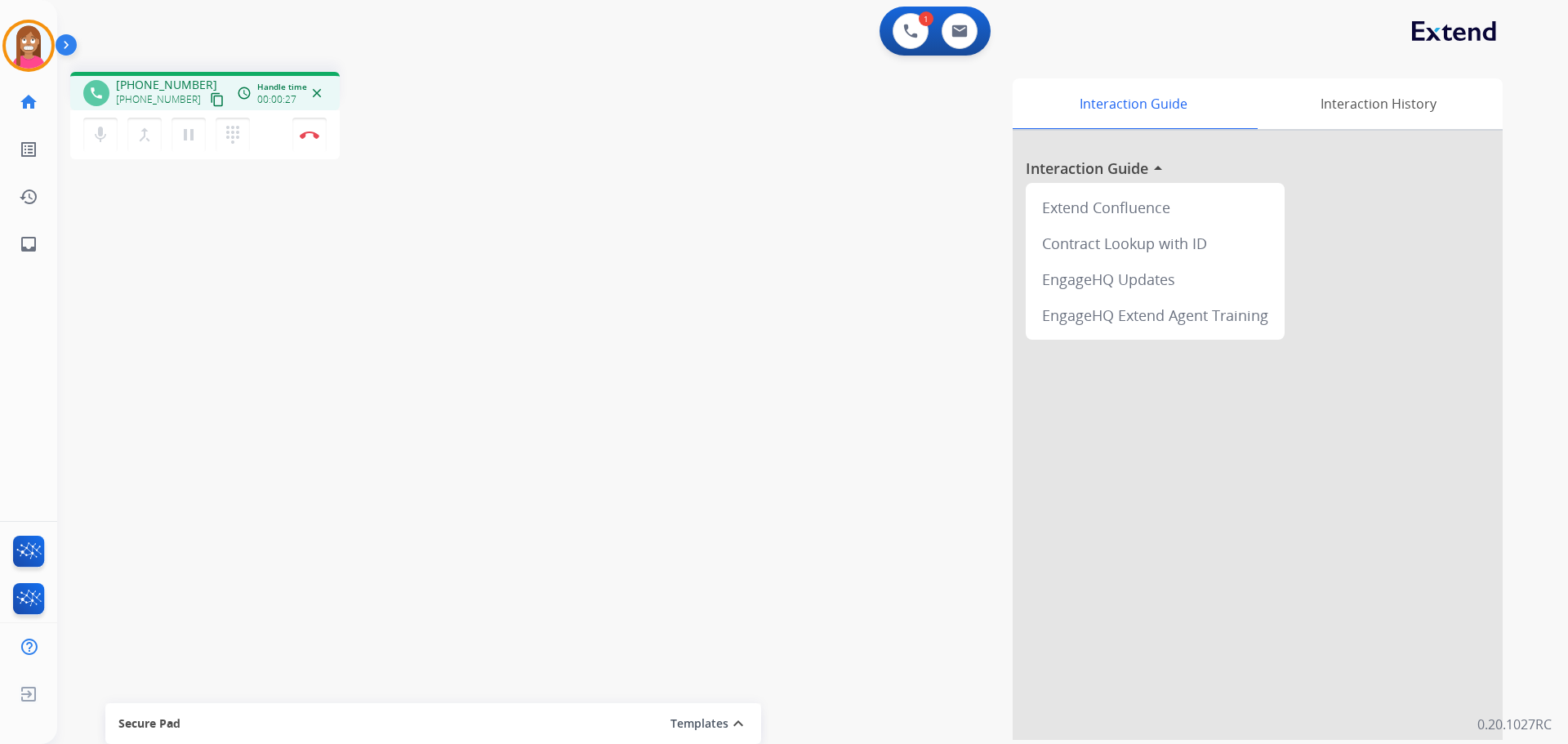
drag, startPoint x: 193, startPoint y: 95, endPoint x: 203, endPoint y: 95, distance: 10.0
click at [210, 96] on mat-icon "content_copy" at bounding box center [217, 99] width 15 height 15
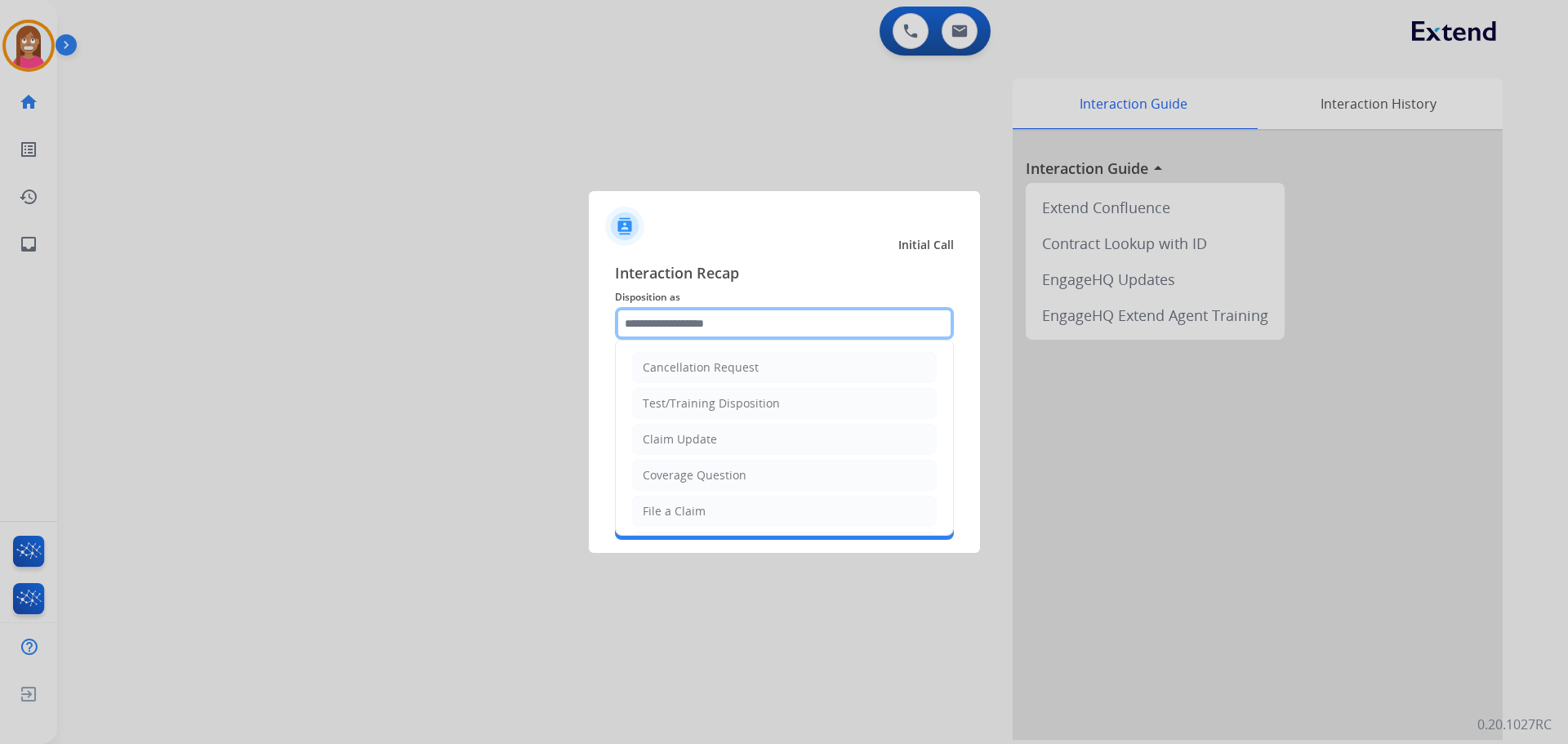
click at [642, 335] on input "text" at bounding box center [784, 323] width 339 height 33
click at [677, 440] on div "Claim Update" at bounding box center [679, 439] width 74 height 17
type input "**********"
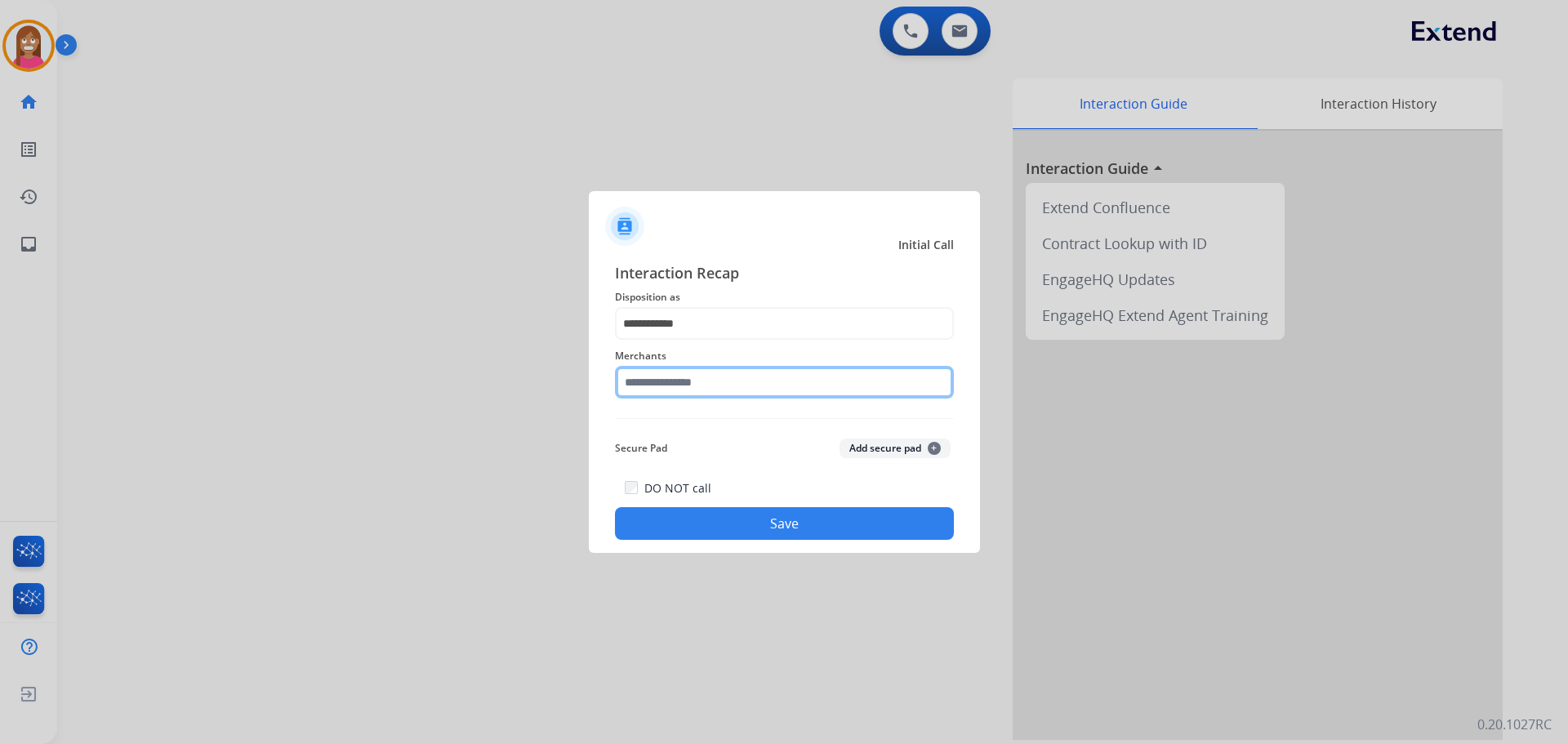
drag, startPoint x: 664, startPoint y: 377, endPoint x: 658, endPoint y: 402, distance: 25.7
click at [660, 390] on input "text" at bounding box center [784, 382] width 339 height 33
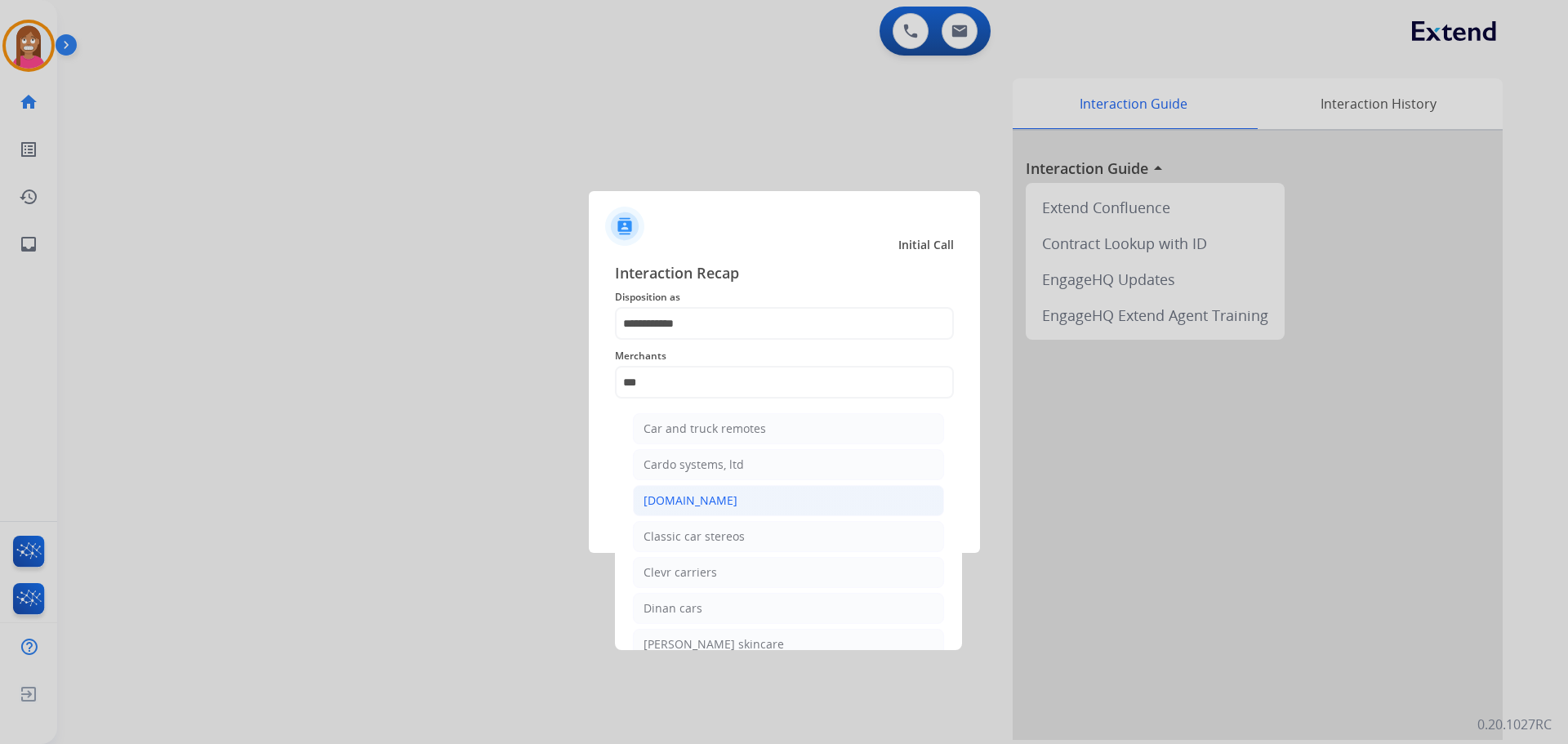
drag, startPoint x: 652, startPoint y: 502, endPoint x: 642, endPoint y: 497, distance: 11.2
click at [652, 502] on div "Carparts.com" at bounding box center [690, 501] width 94 height 17
type input "**********"
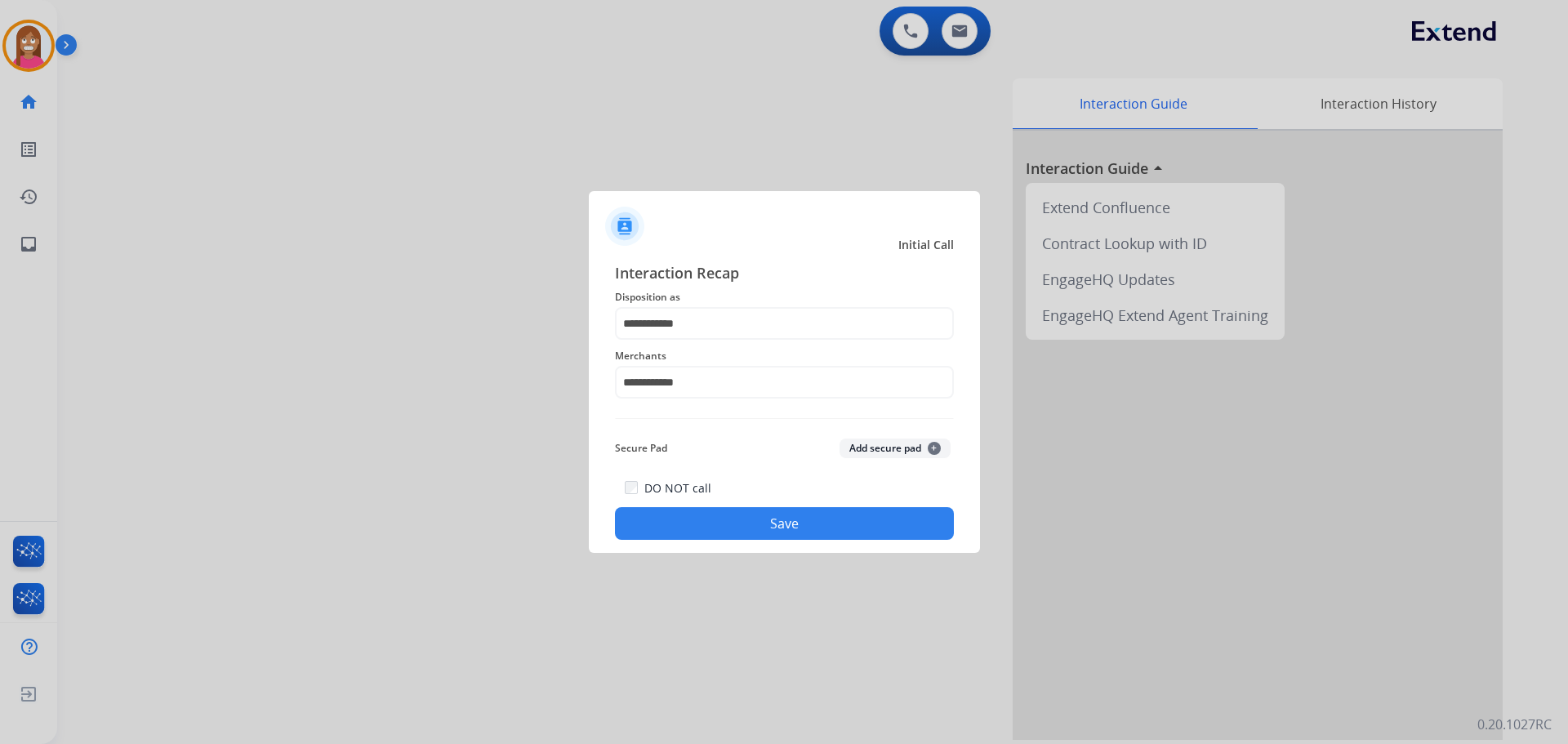
click at [674, 516] on button "Save" at bounding box center [784, 522] width 339 height 33
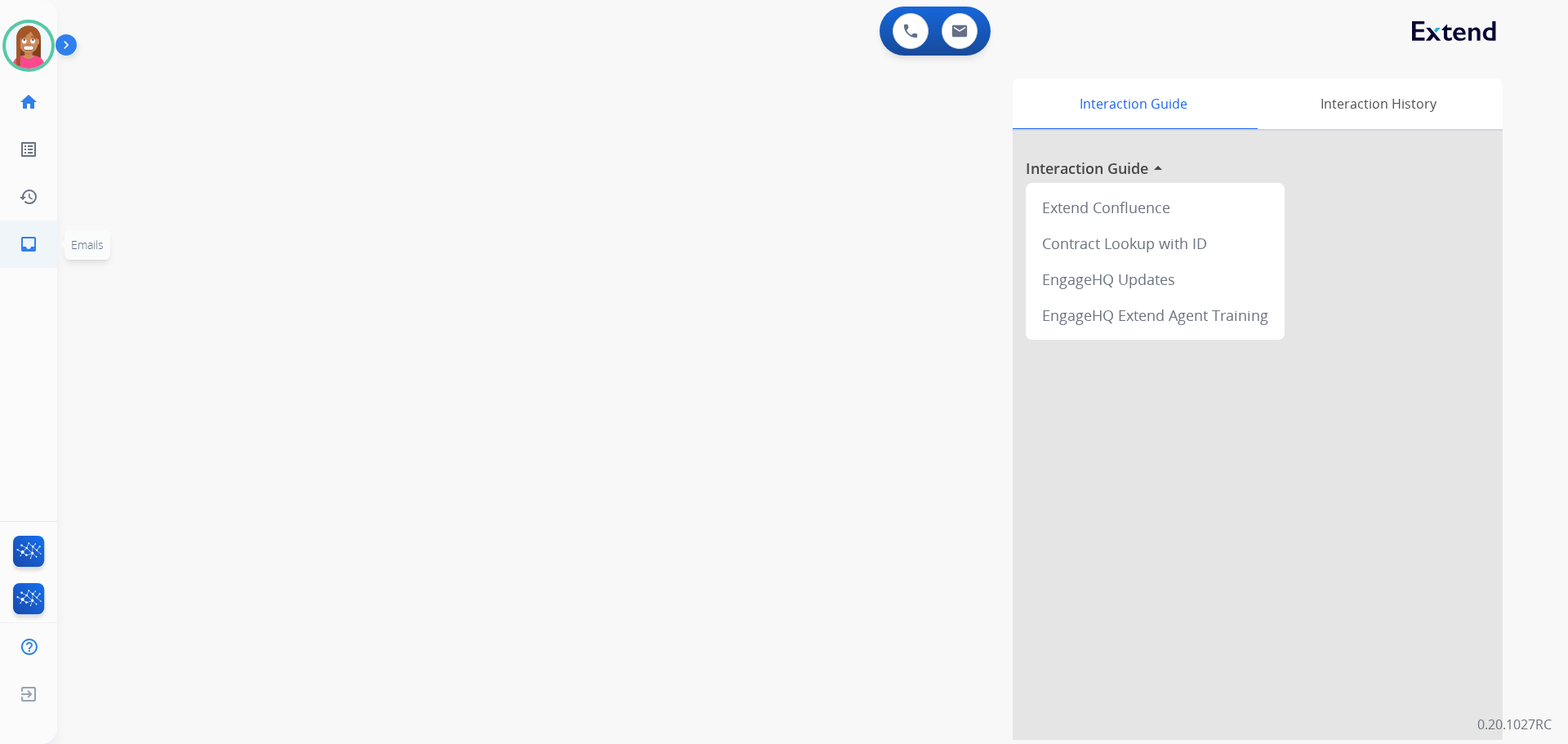
drag, startPoint x: 14, startPoint y: 237, endPoint x: 28, endPoint y: 239, distance: 14.1
click at [28, 239] on link "inbox Emails" at bounding box center [29, 244] width 46 height 46
select select "**********"
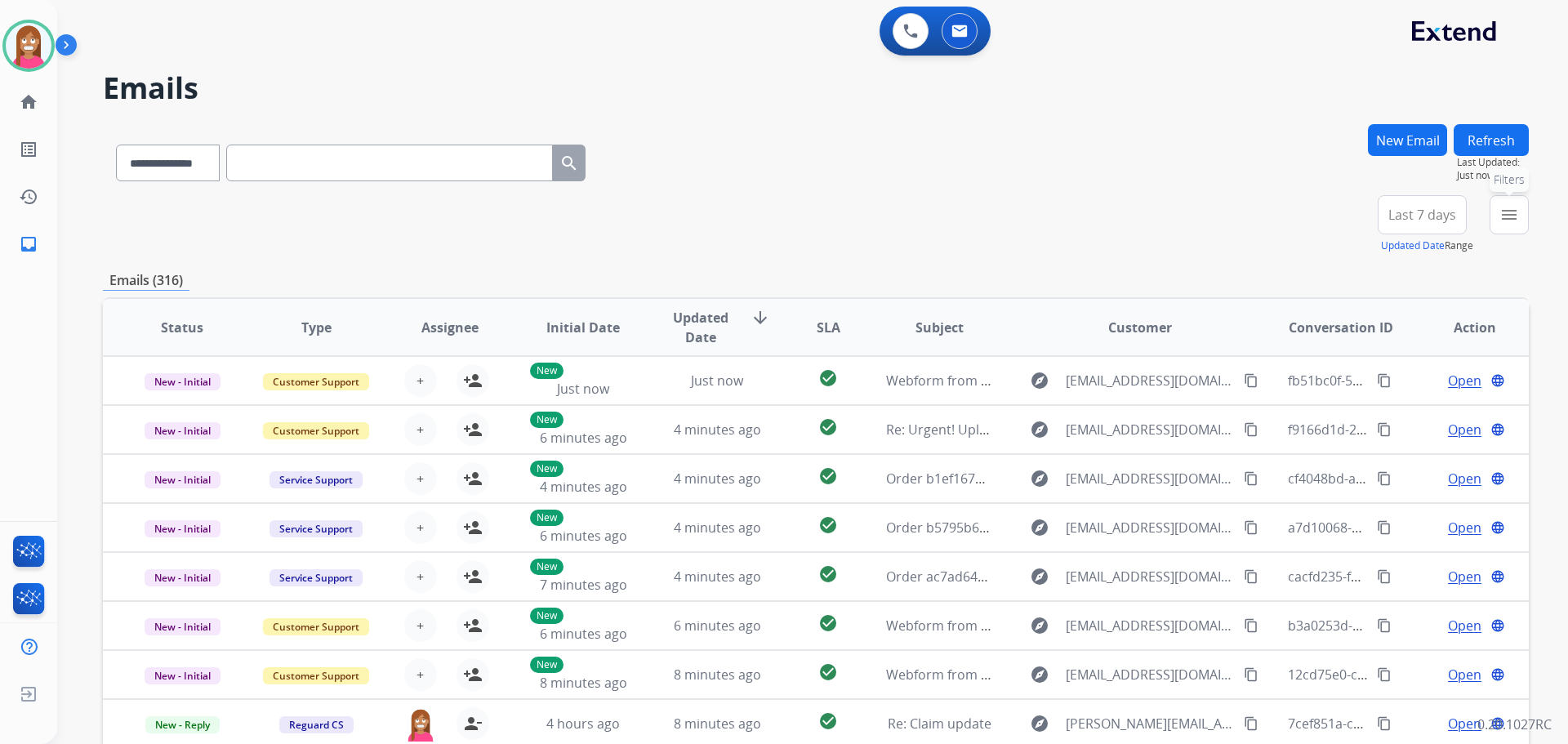
click at [1505, 231] on button "menu Filters" at bounding box center [1510, 215] width 40 height 40
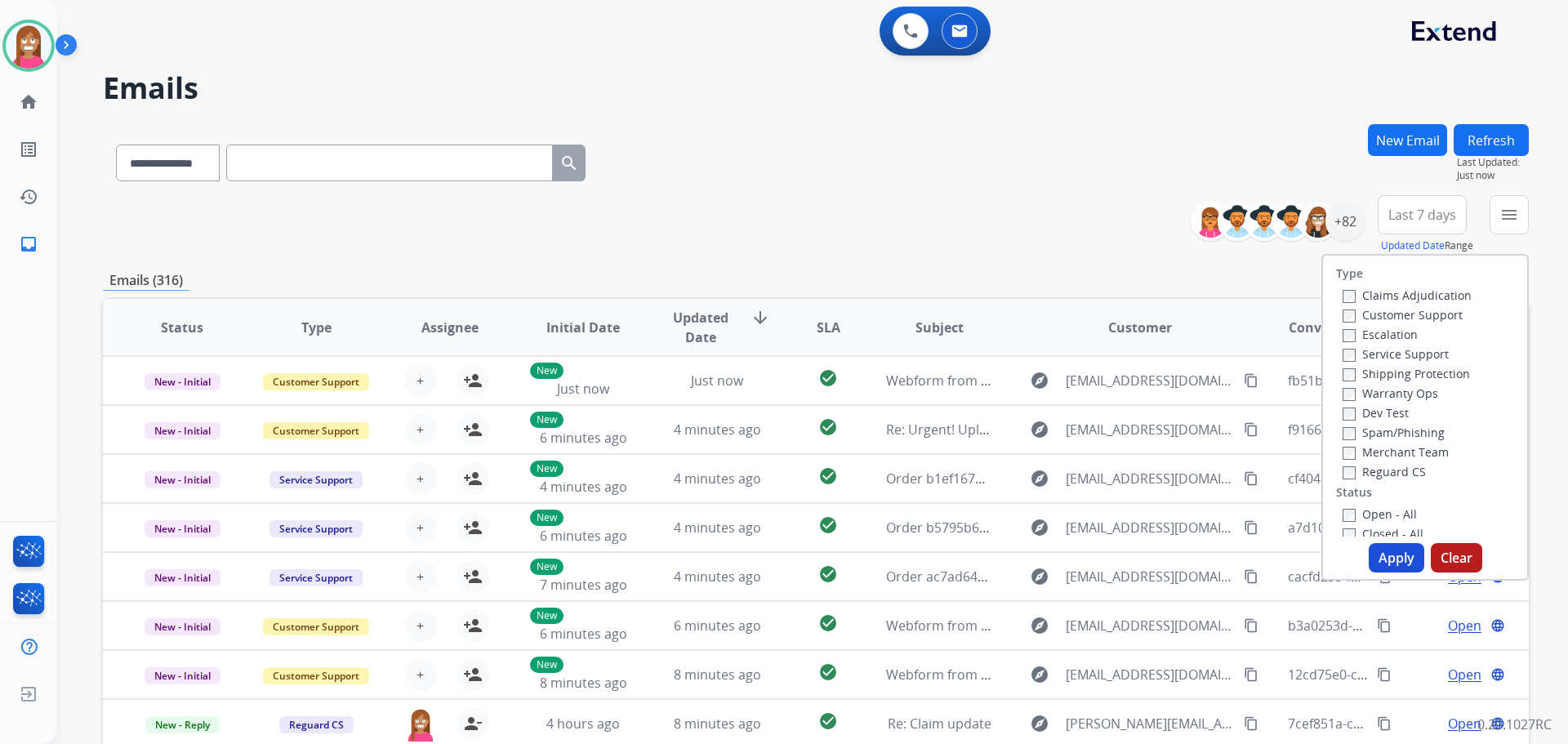
click at [1384, 314] on label "Customer Support" at bounding box center [1402, 315] width 120 height 16
click at [1388, 373] on label "Shipping Protection" at bounding box center [1406, 374] width 128 height 16
drag, startPoint x: 1351, startPoint y: 470, endPoint x: 1353, endPoint y: 512, distance: 42.0
click at [1351, 473] on label "Reguard CS" at bounding box center [1384, 472] width 83 height 16
click at [1358, 512] on label "Open - All" at bounding box center [1379, 514] width 74 height 16
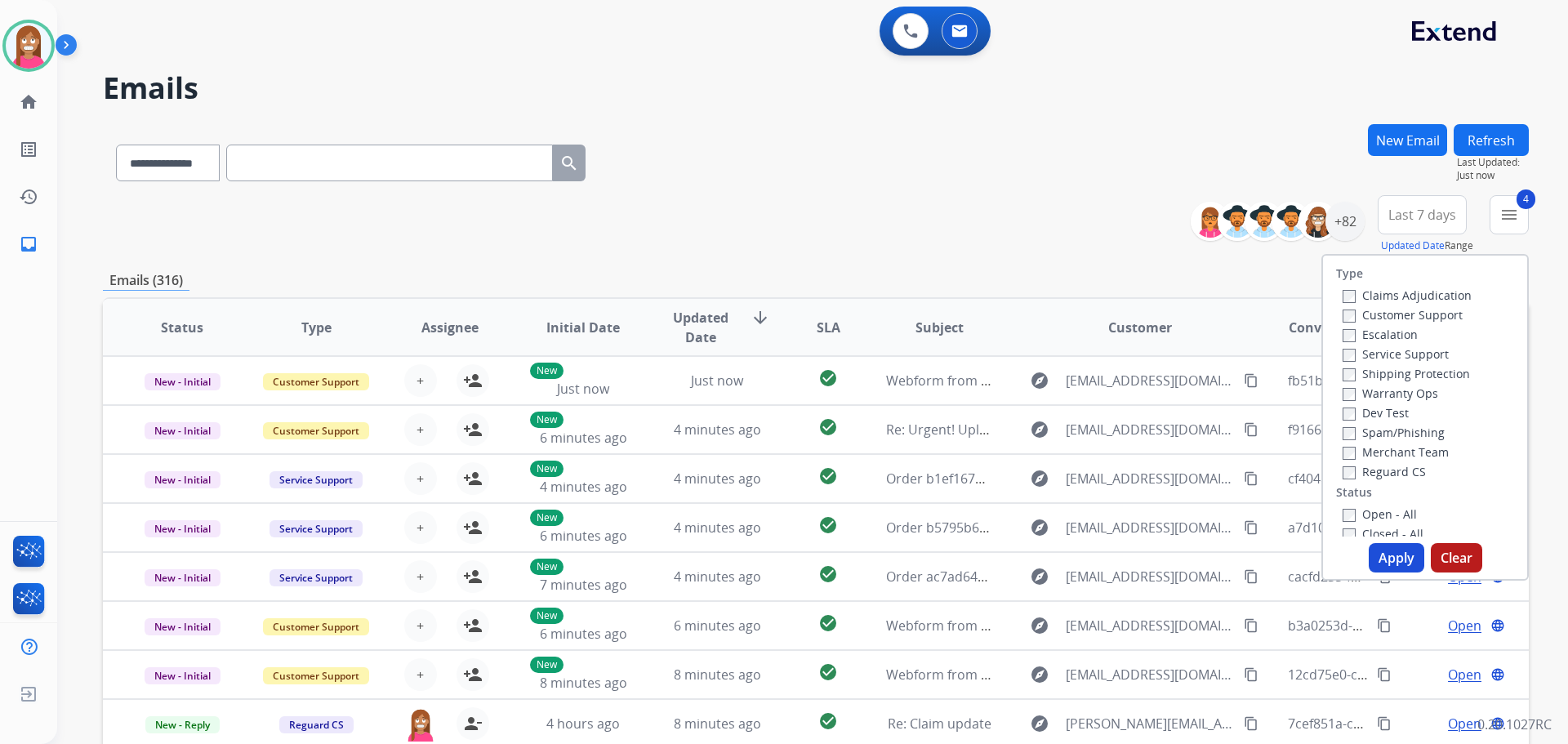
click at [1374, 550] on button "Apply" at bounding box center [1397, 558] width 55 height 30
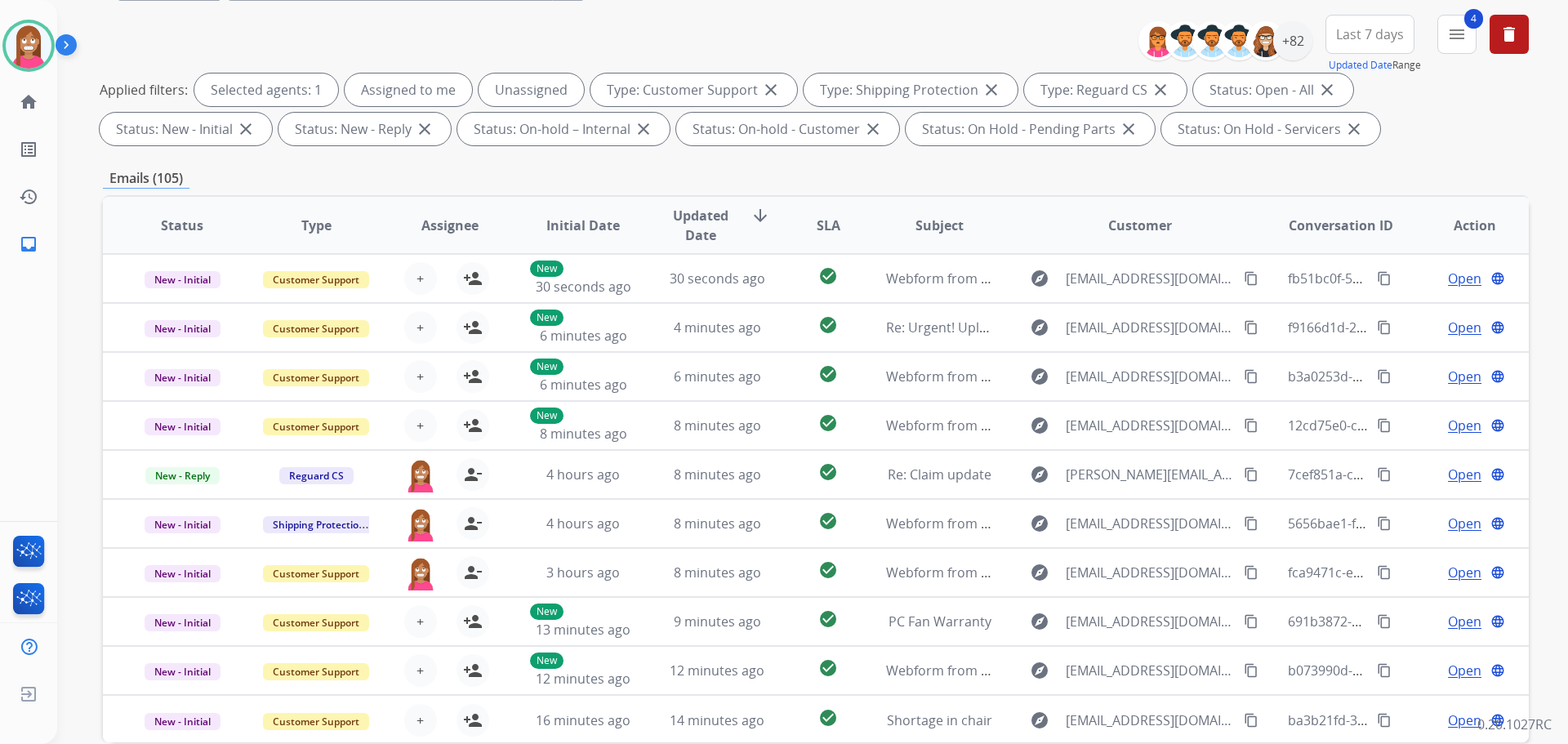
scroll to position [19, 0]
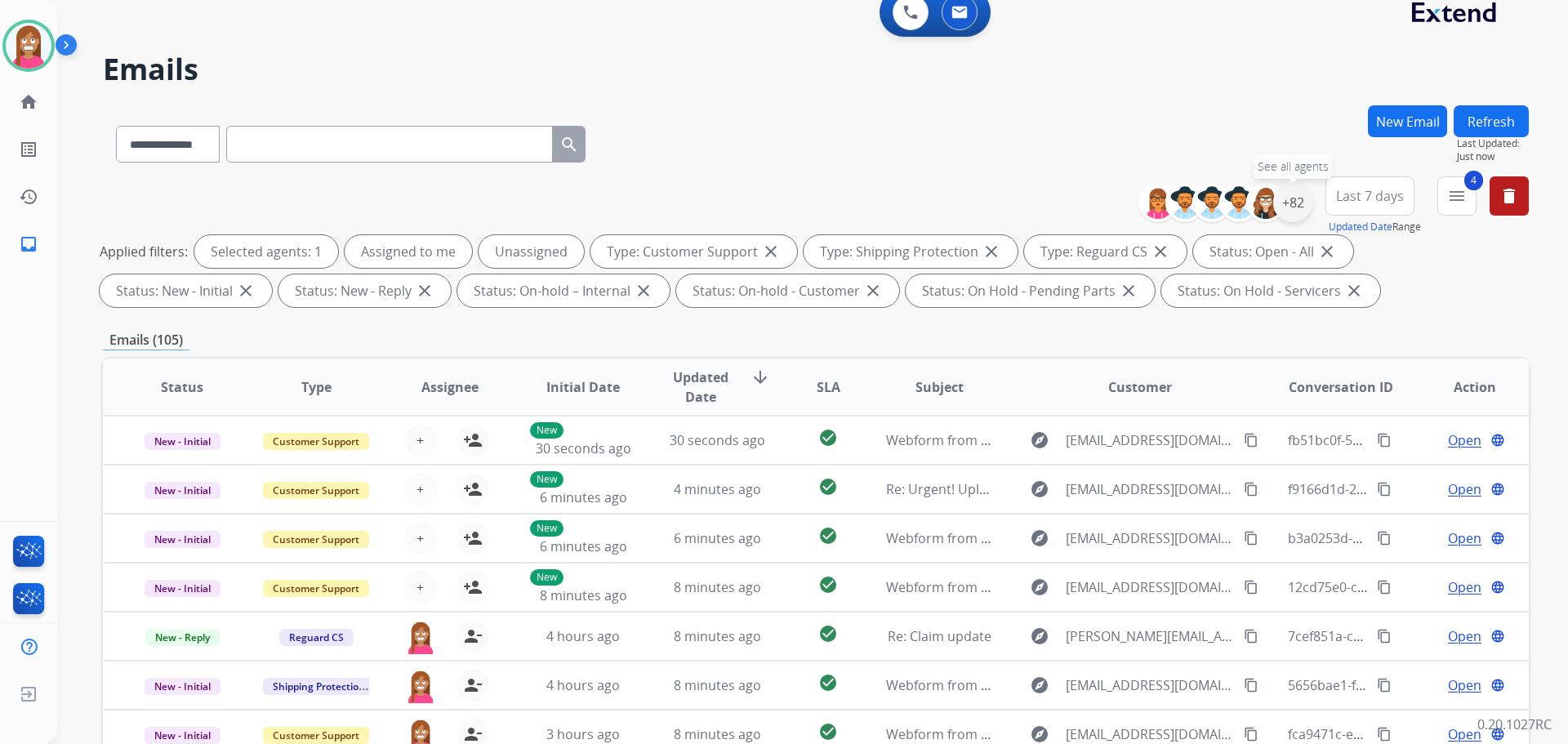
click at [1292, 203] on div "+82" at bounding box center [1293, 203] width 40 height 40
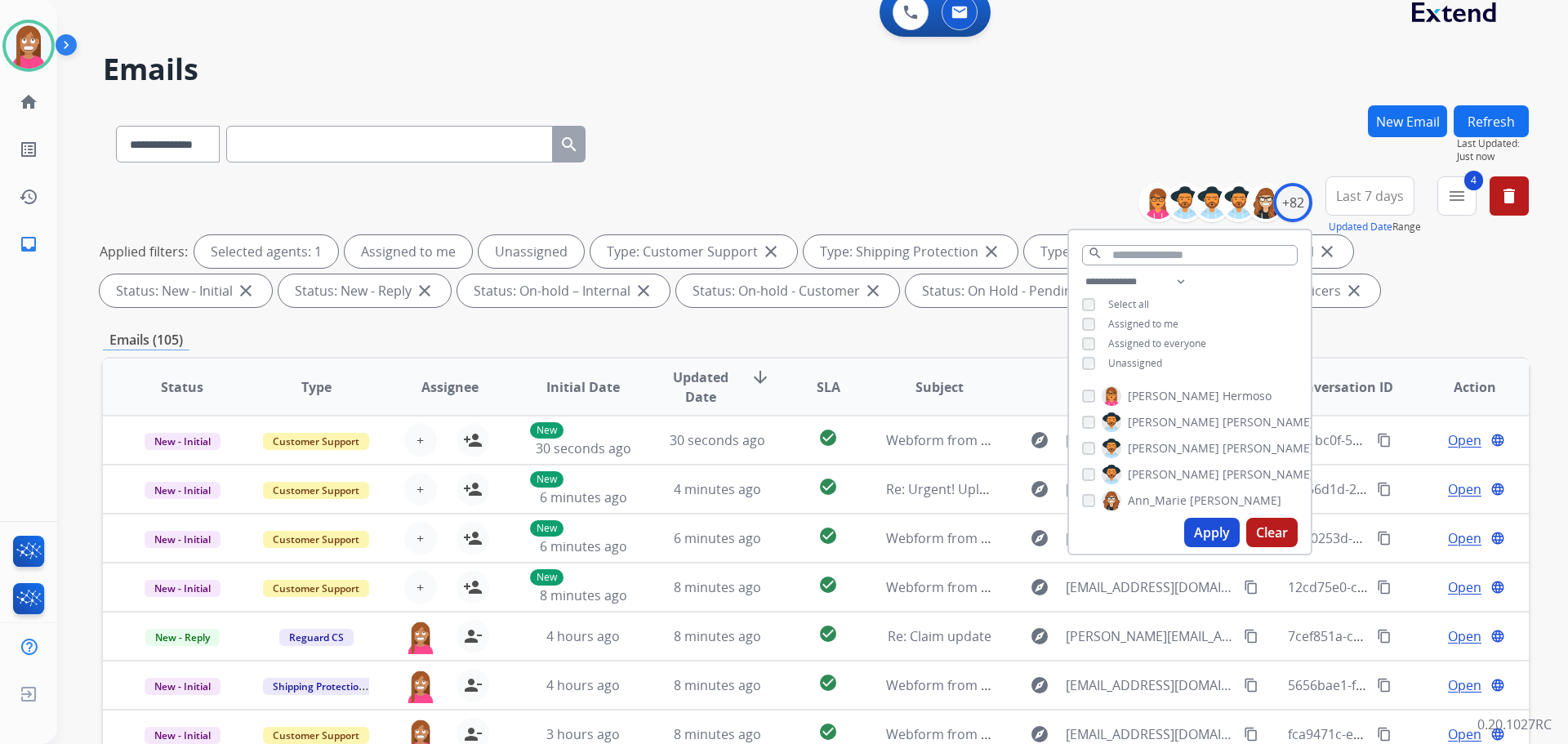
click at [1078, 362] on div "**********" at bounding box center [1190, 325] width 242 height 105
click at [1191, 534] on button "Apply" at bounding box center [1212, 532] width 55 height 30
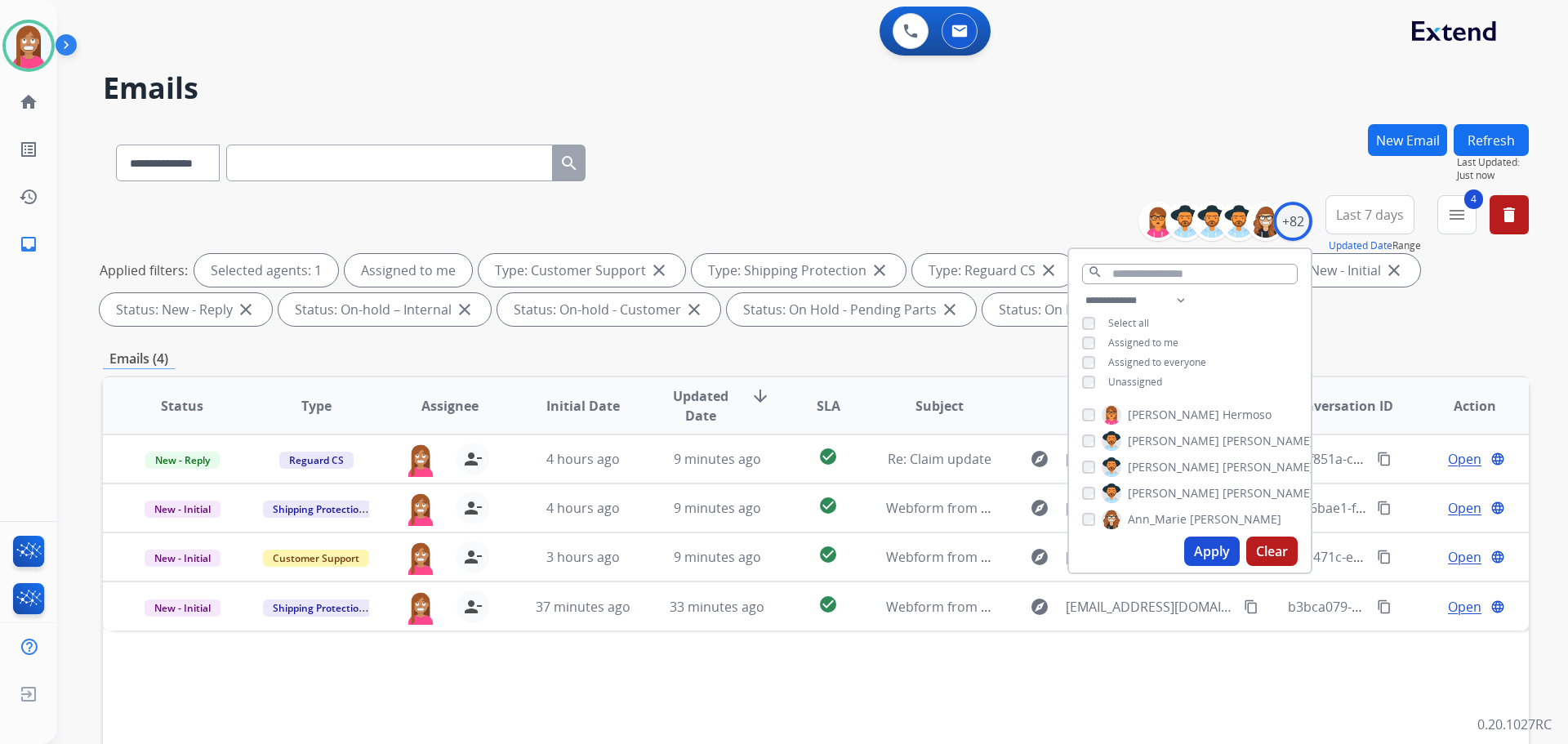
drag, startPoint x: 774, startPoint y: 175, endPoint x: 770, endPoint y: 191, distance: 16.5
click at [773, 183] on div "**********" at bounding box center [816, 159] width 1426 height 71
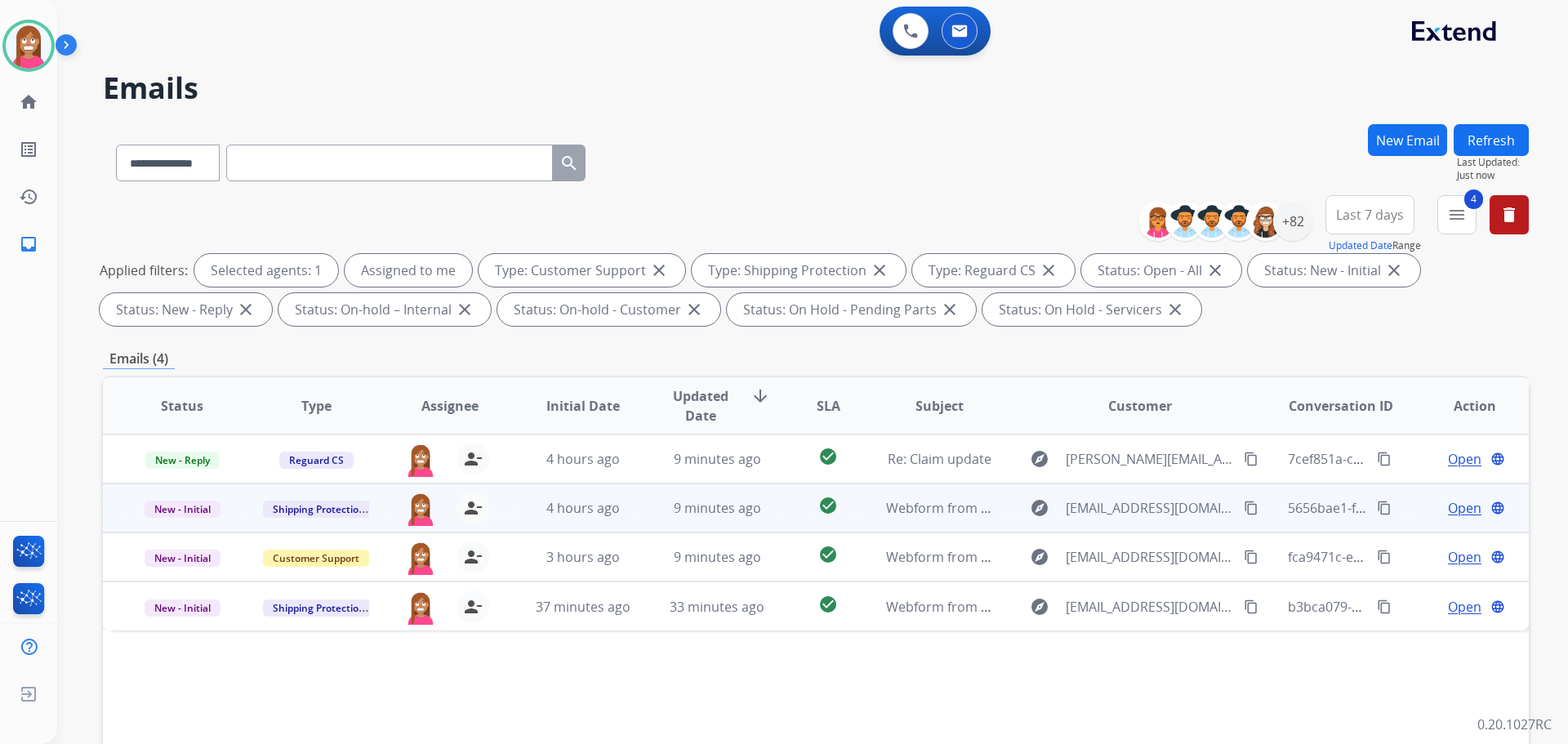
click at [637, 505] on td "9 minutes ago" at bounding box center [704, 508] width 134 height 49
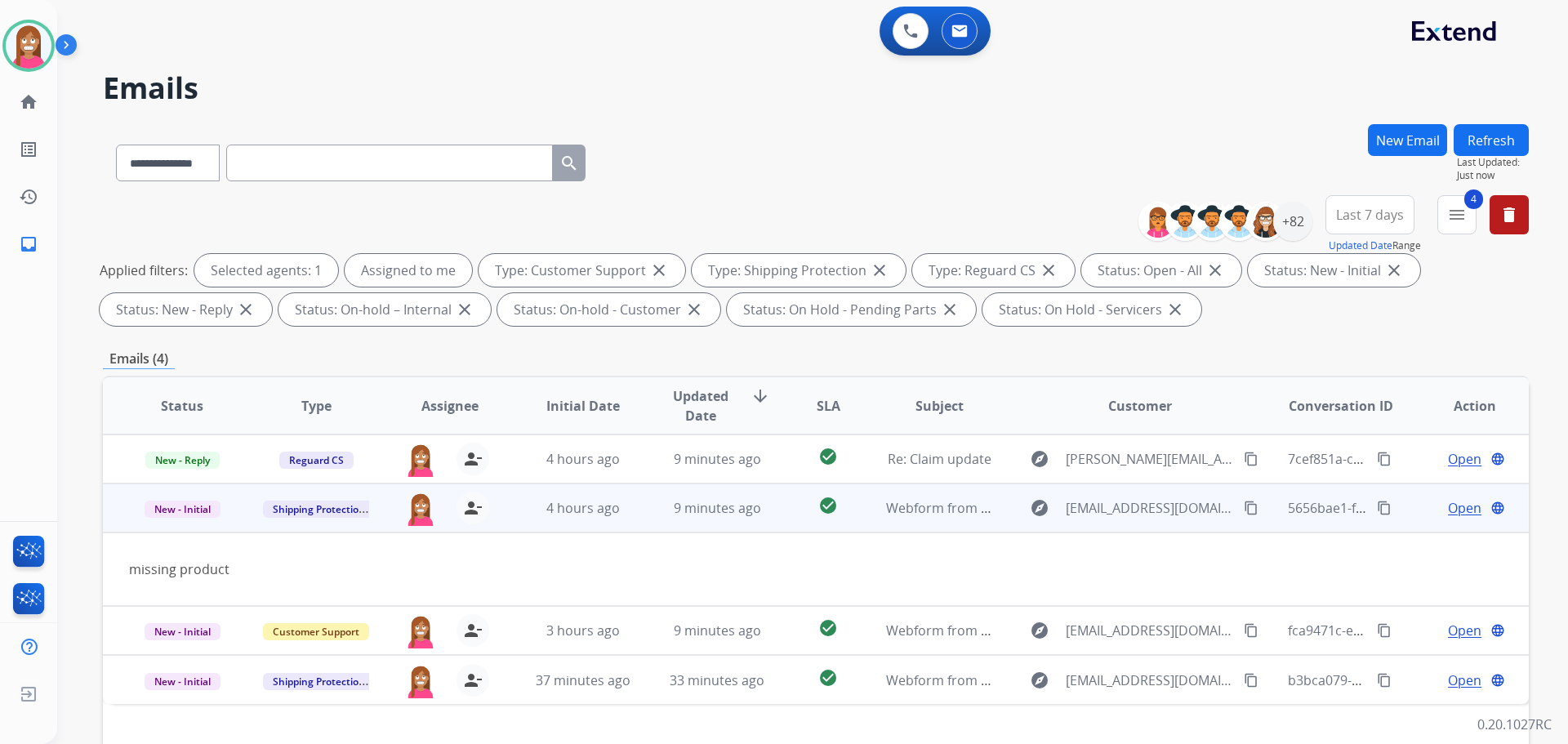
click at [1448, 510] on span "Open" at bounding box center [1465, 508] width 34 height 20
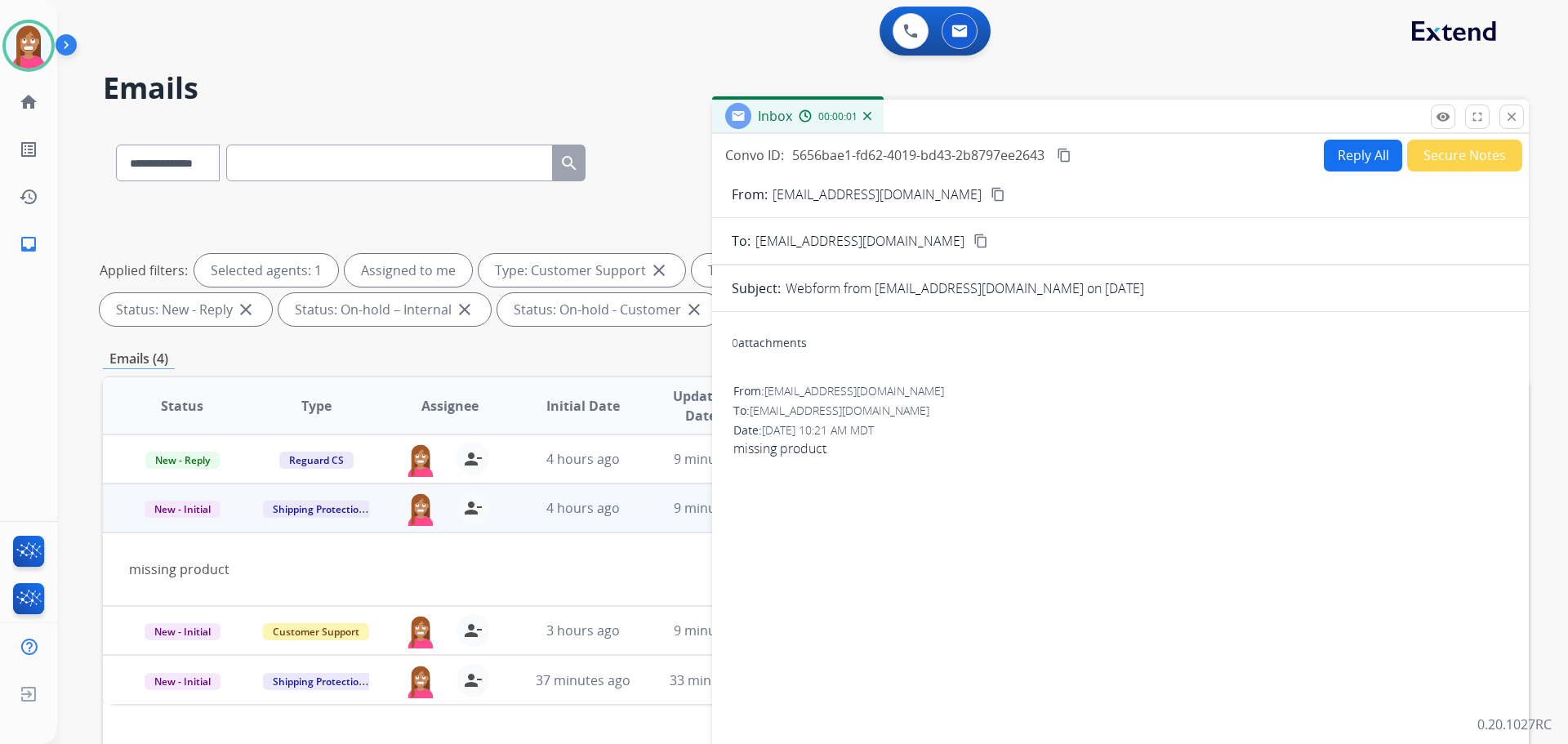
click at [1327, 153] on button "Reply All" at bounding box center [1362, 155] width 78 height 32
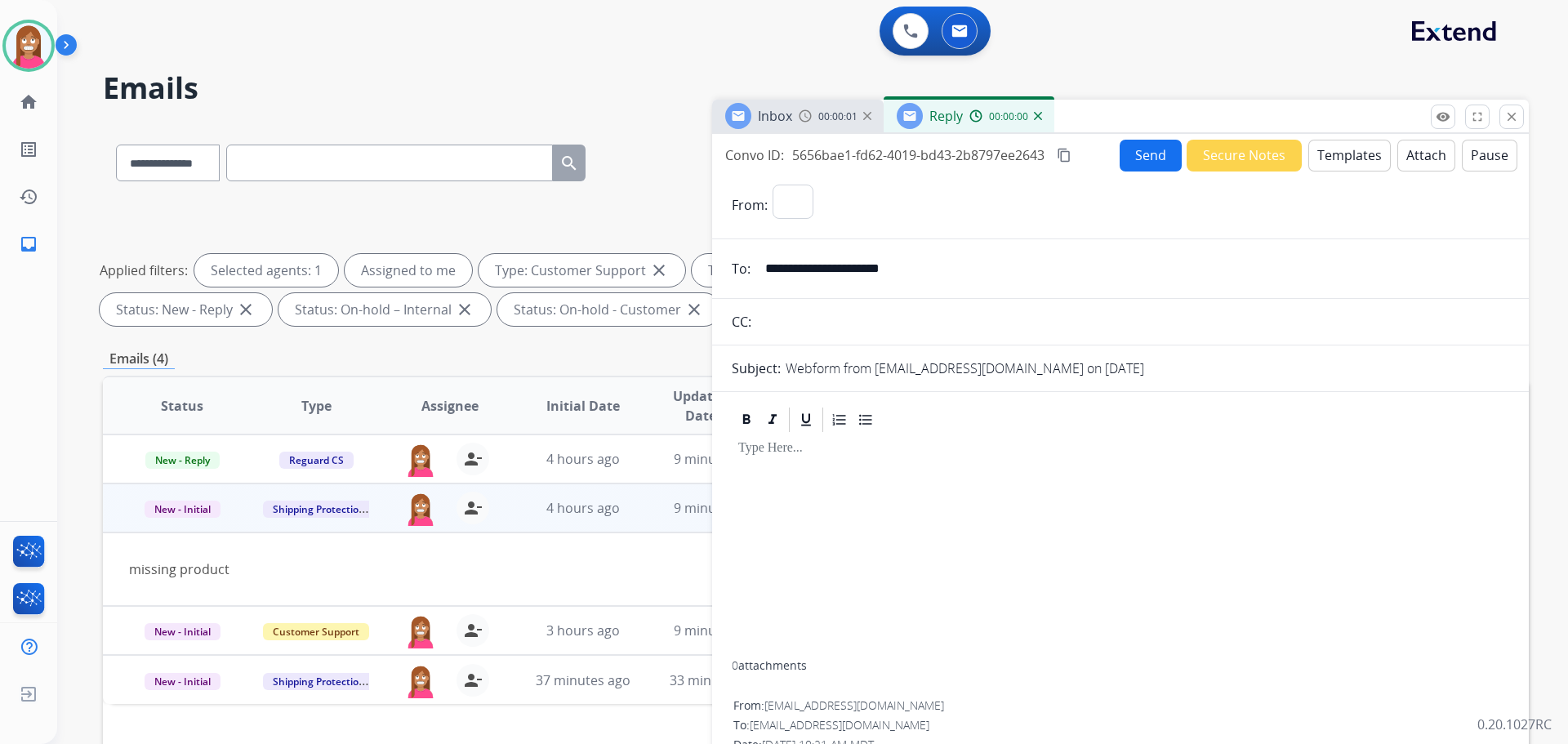
select select "**********"
click at [1331, 158] on button "Templates" at bounding box center [1349, 155] width 82 height 32
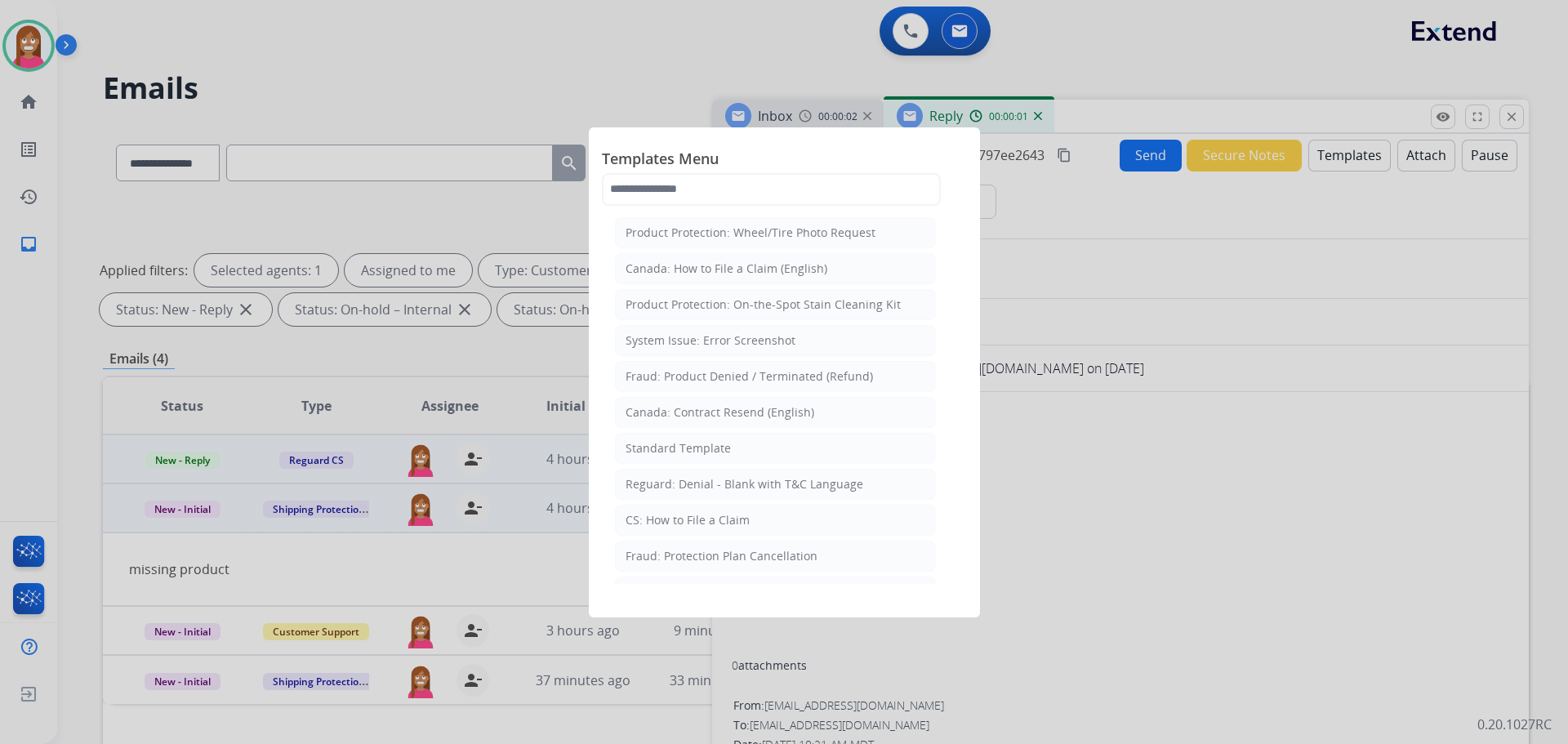
click at [679, 448] on div "Standard Template" at bounding box center [678, 448] width 105 height 17
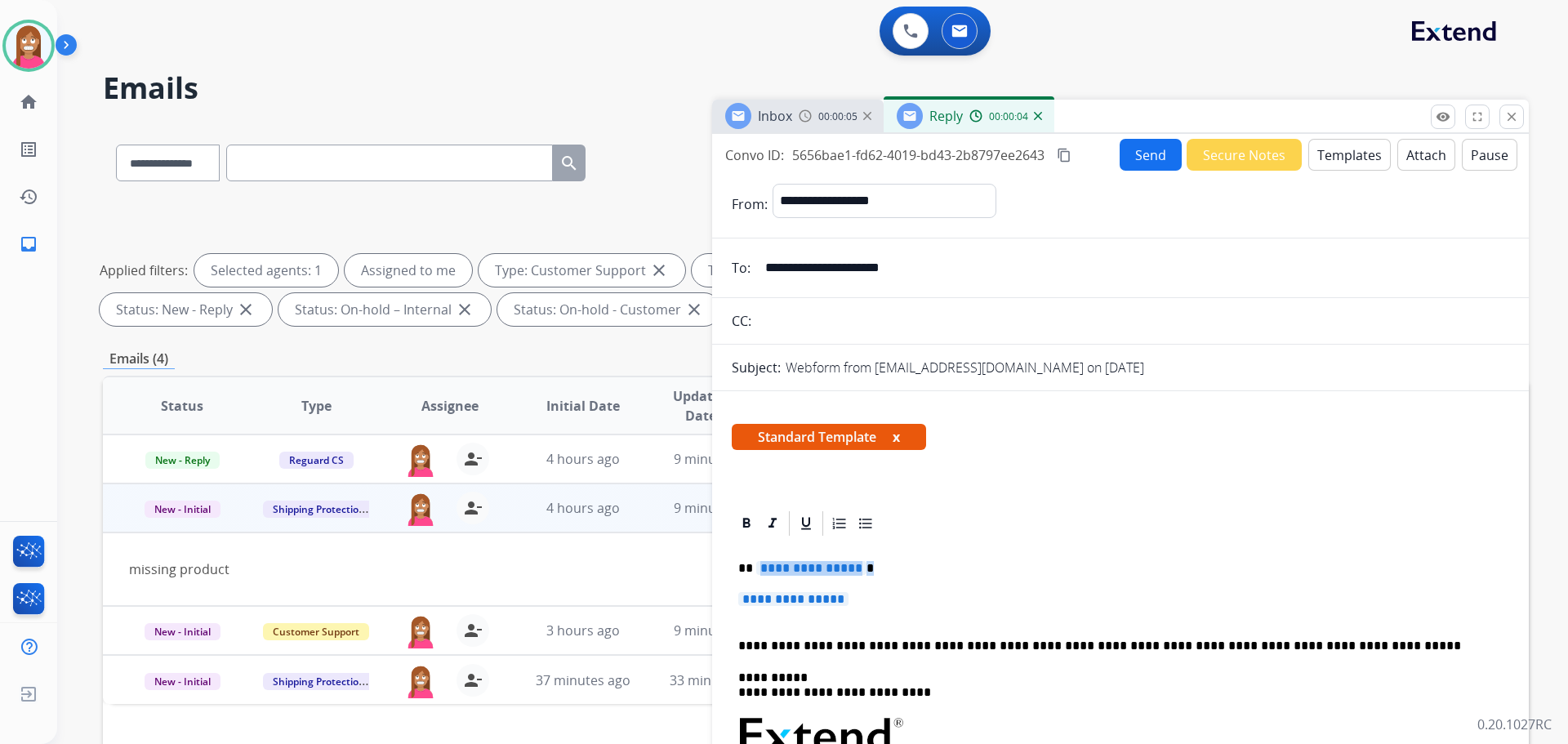
drag, startPoint x: 862, startPoint y: 600, endPoint x: 754, endPoint y: 555, distance: 117.0
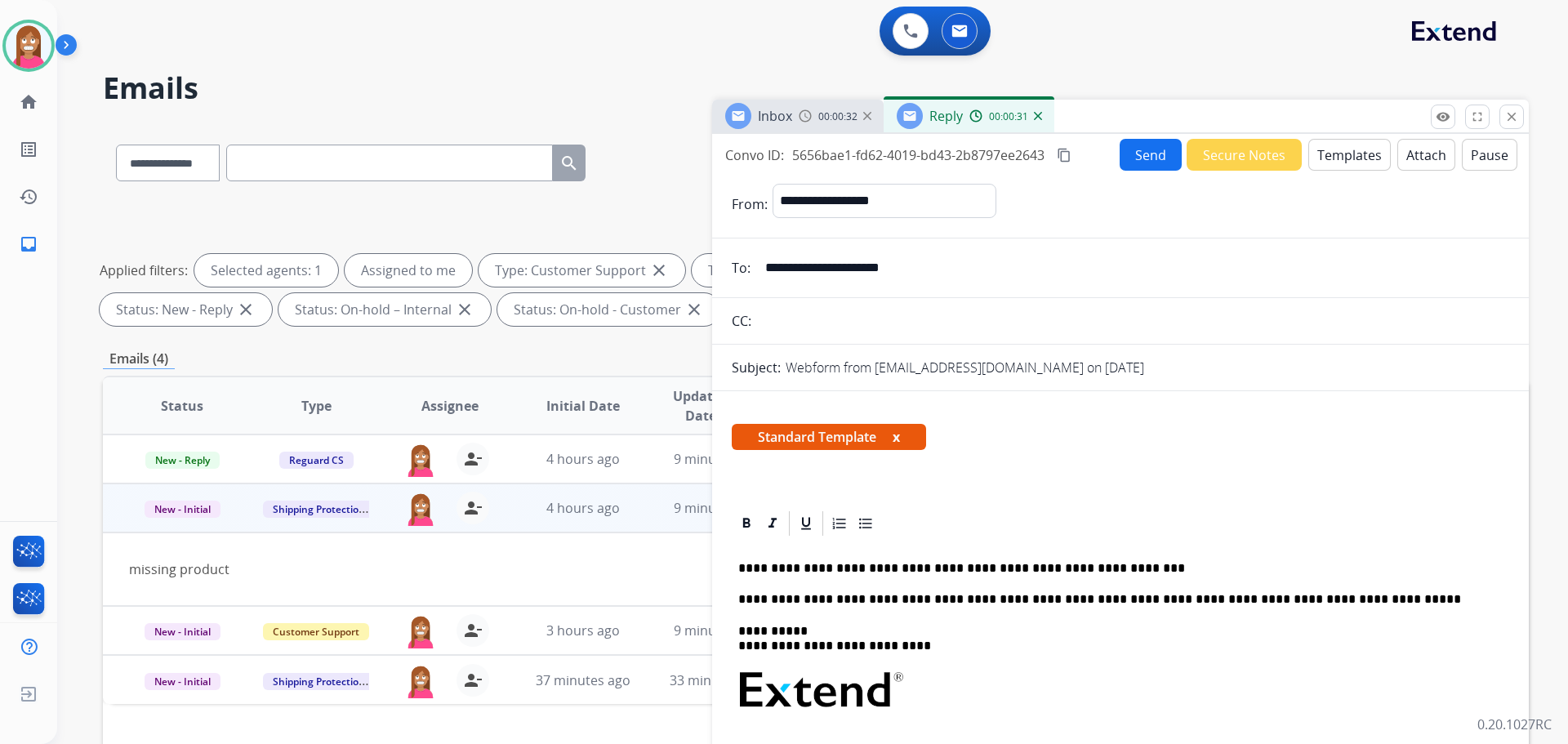
click at [1127, 161] on button "Send" at bounding box center [1150, 154] width 62 height 32
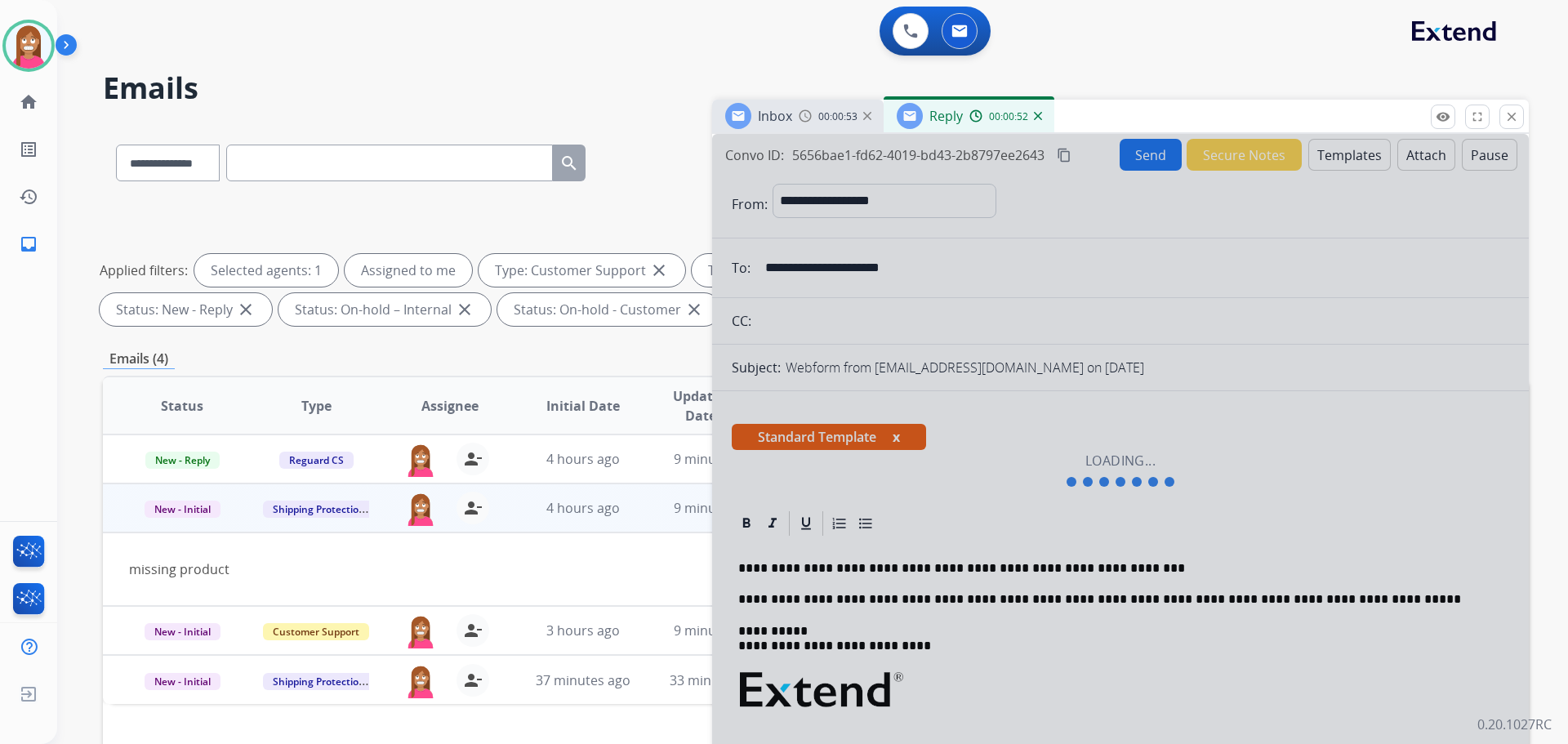
drag, startPoint x: 1097, startPoint y: 566, endPoint x: 753, endPoint y: 567, distance: 344.0
click at [769, 567] on div at bounding box center [1120, 470] width 817 height 673
drag, startPoint x: 729, startPoint y: 567, endPoint x: 1071, endPoint y: 601, distance: 343.7
click at [1076, 599] on div at bounding box center [1120, 470] width 817 height 673
drag, startPoint x: 1000, startPoint y: 604, endPoint x: 881, endPoint y: 631, distance: 122.0
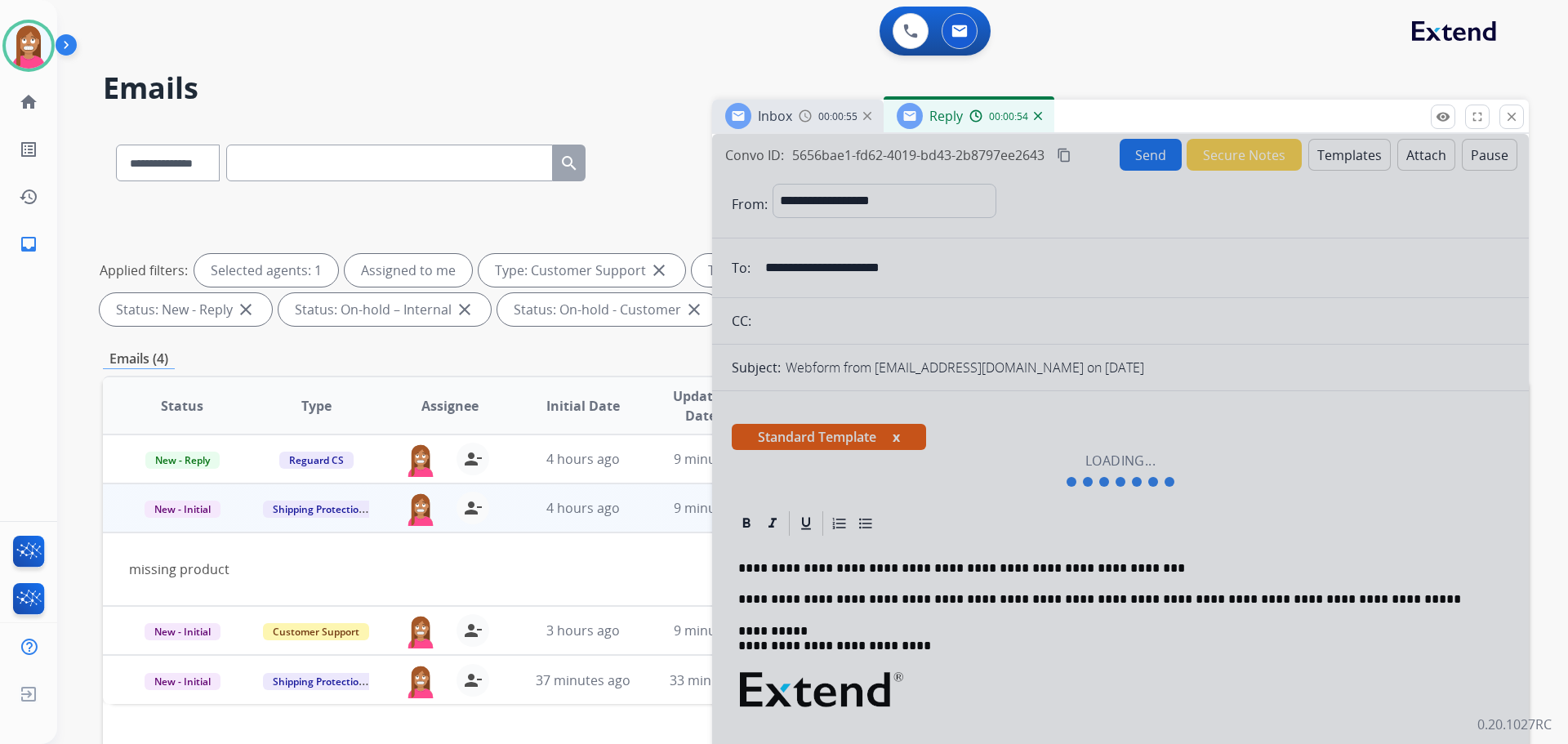
click at [958, 618] on div at bounding box center [1120, 470] width 817 height 673
drag, startPoint x: 839, startPoint y: 609, endPoint x: 680, endPoint y: 573, distance: 163.0
click at [808, 599] on div at bounding box center [1120, 470] width 817 height 673
drag, startPoint x: 690, startPoint y: 574, endPoint x: 722, endPoint y: 567, distance: 32.8
click at [712, 572] on div "**********" at bounding box center [816, 565] width 1426 height 884
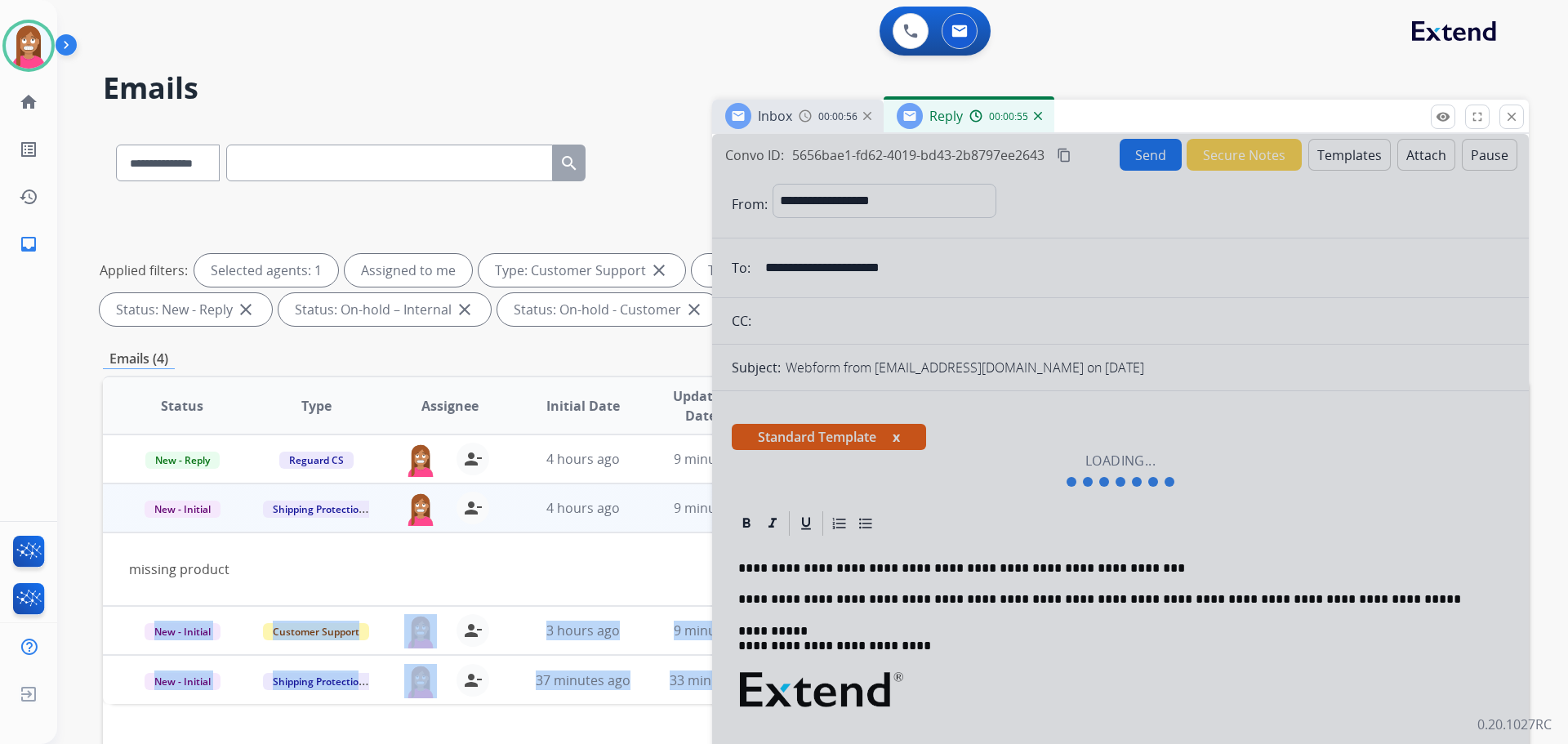
click at [760, 566] on div at bounding box center [1120, 470] width 817 height 673
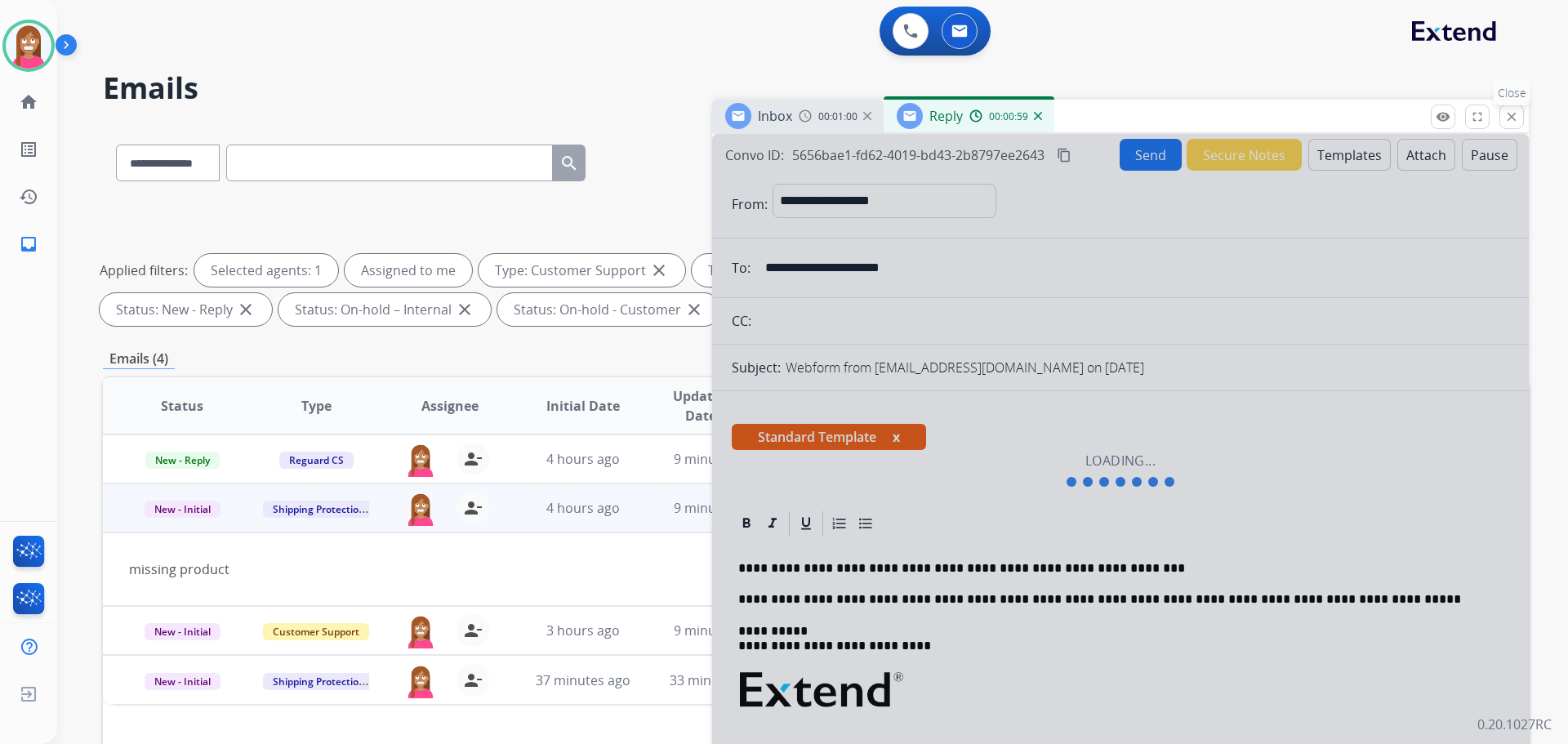
click at [1510, 109] on button "close Close" at bounding box center [1512, 117] width 25 height 25
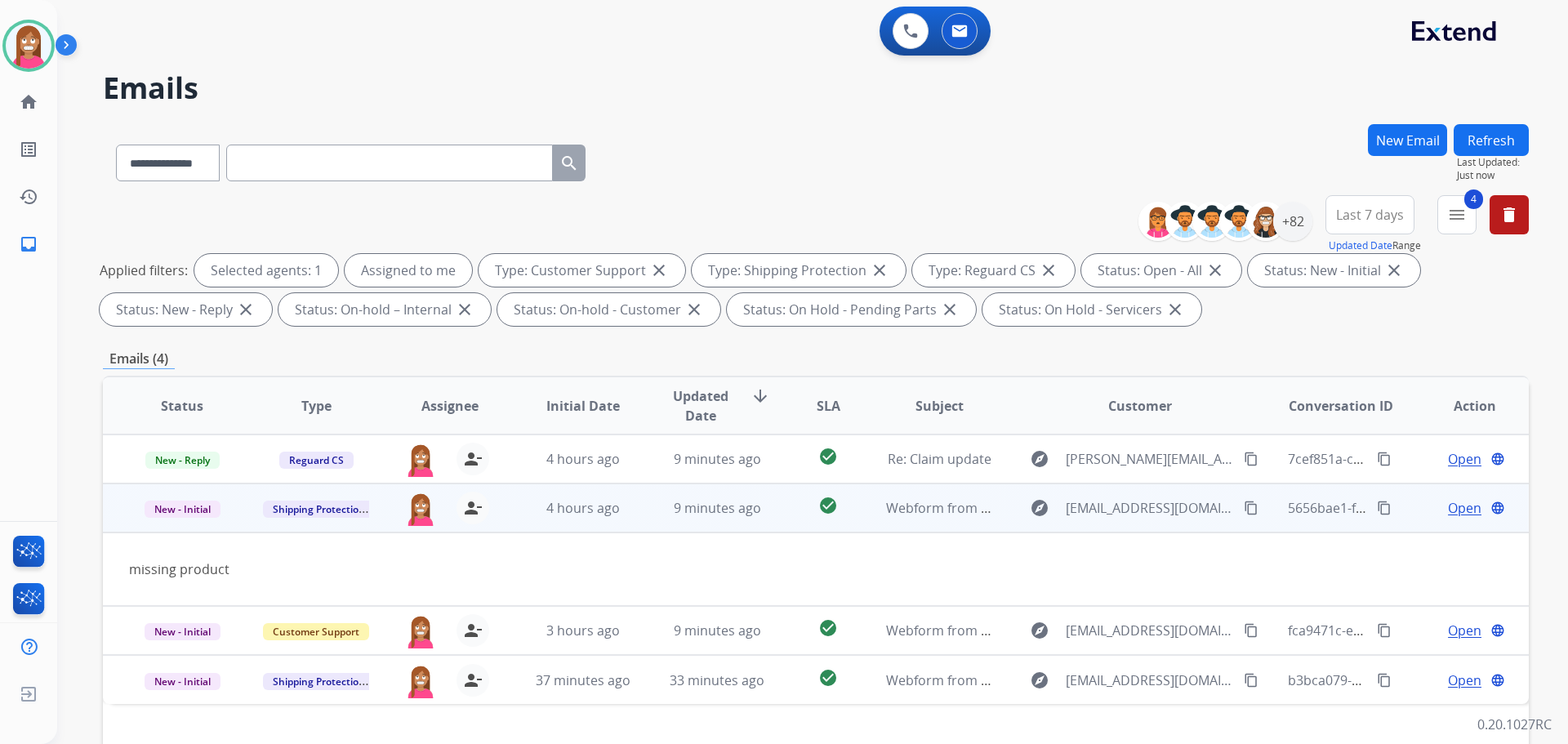
click at [1448, 510] on span "Open" at bounding box center [1465, 508] width 34 height 20
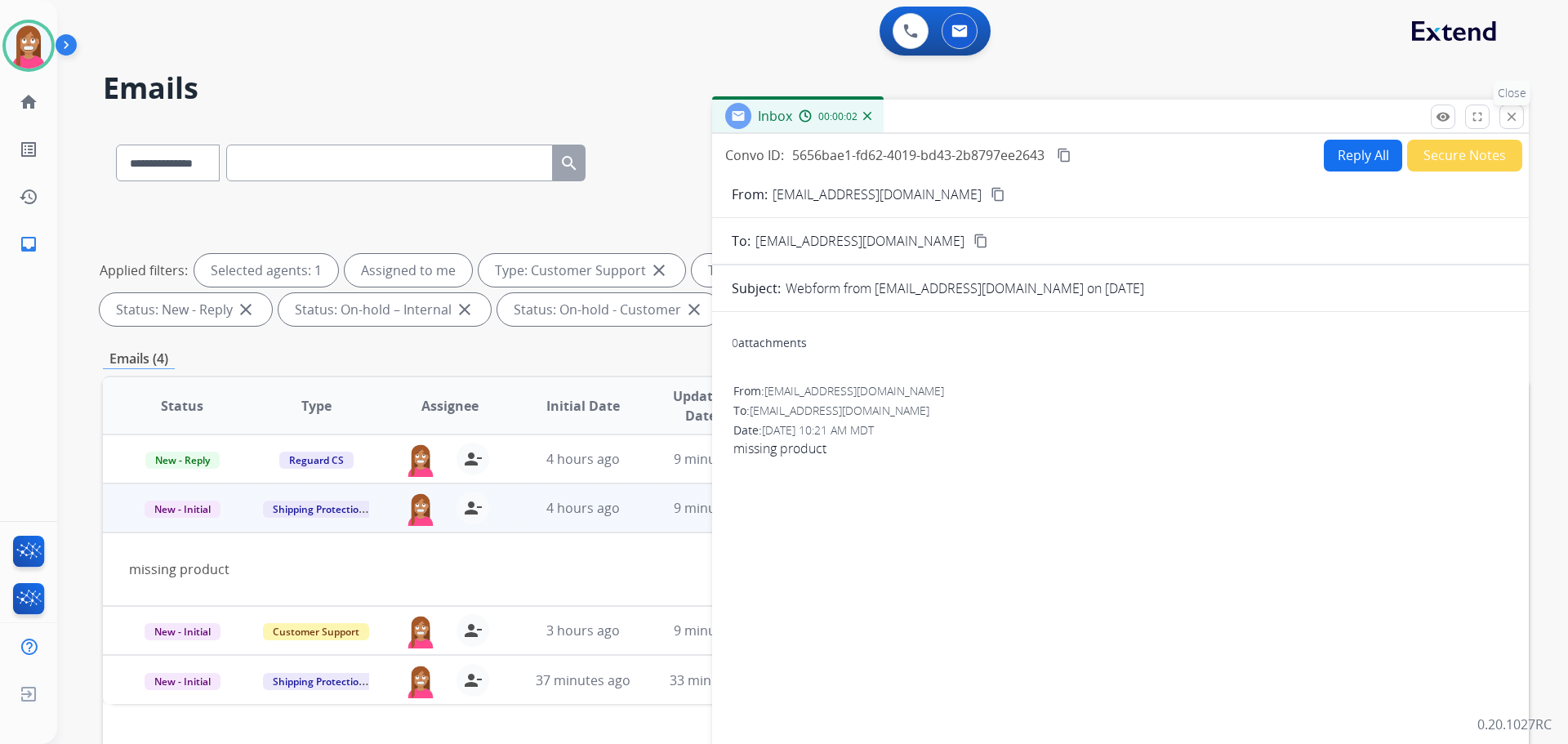
click at [1515, 124] on mat-icon "close" at bounding box center [1512, 117] width 15 height 15
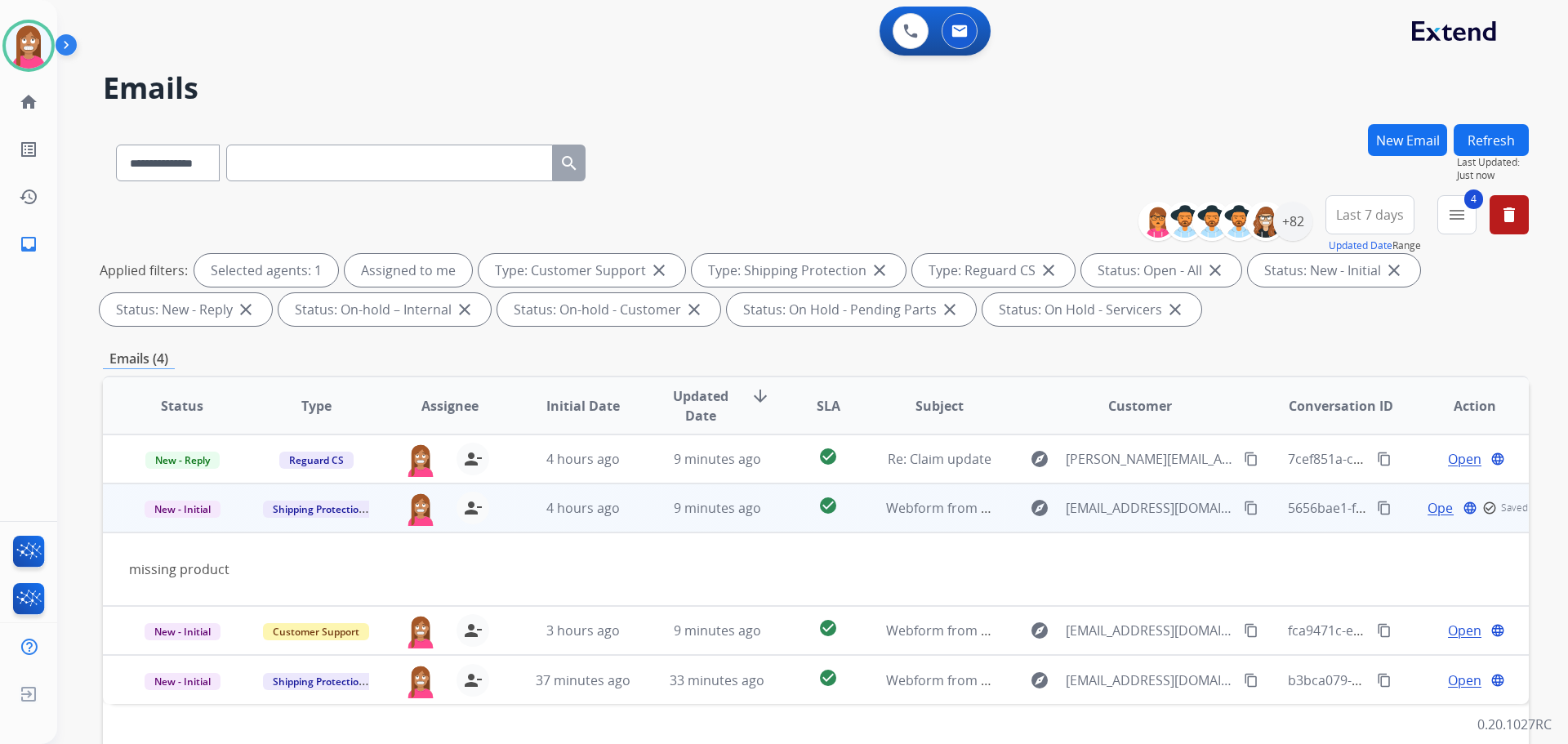
click at [1244, 510] on mat-icon "content_copy" at bounding box center [1251, 508] width 15 height 15
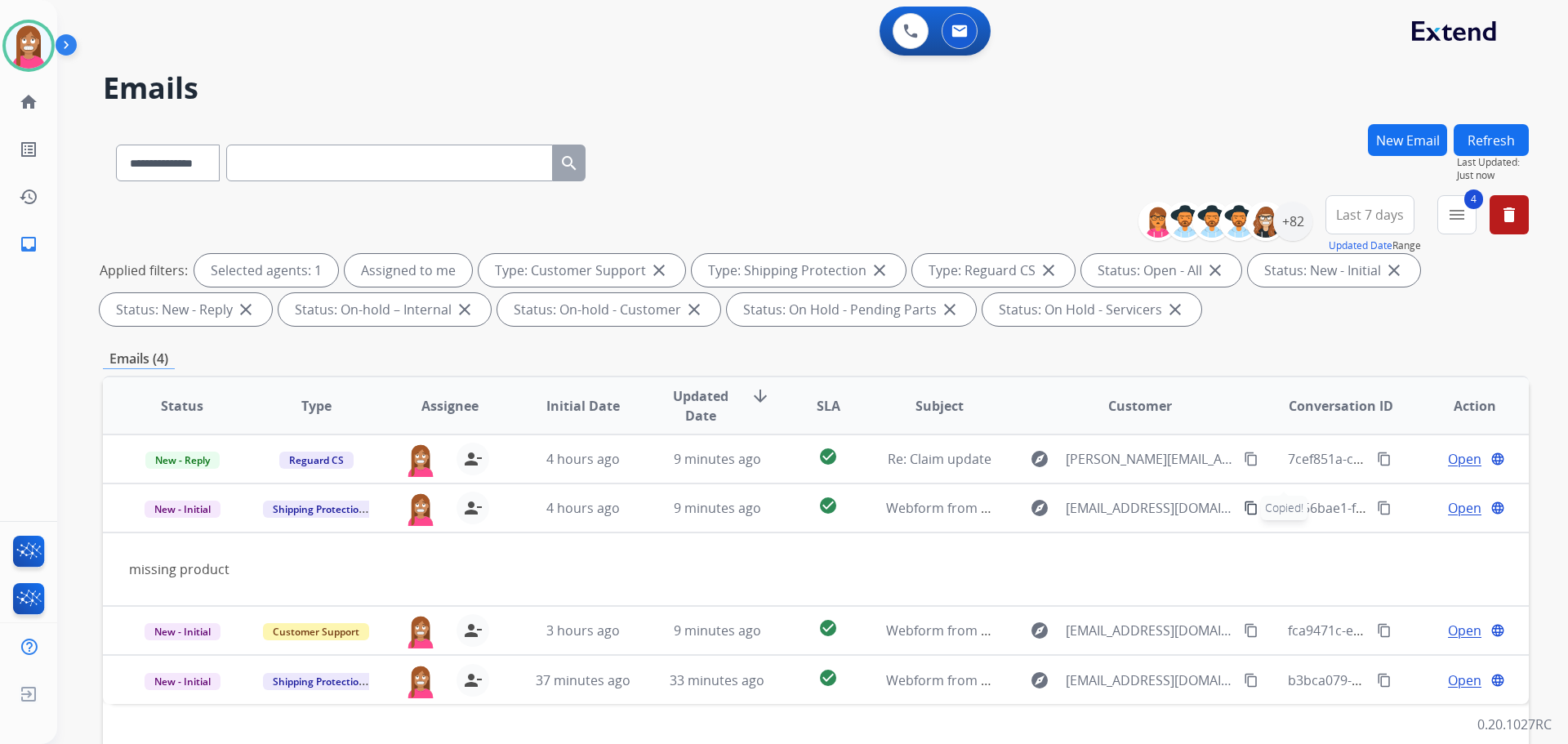
click at [1393, 142] on button "New Email" at bounding box center [1408, 140] width 79 height 32
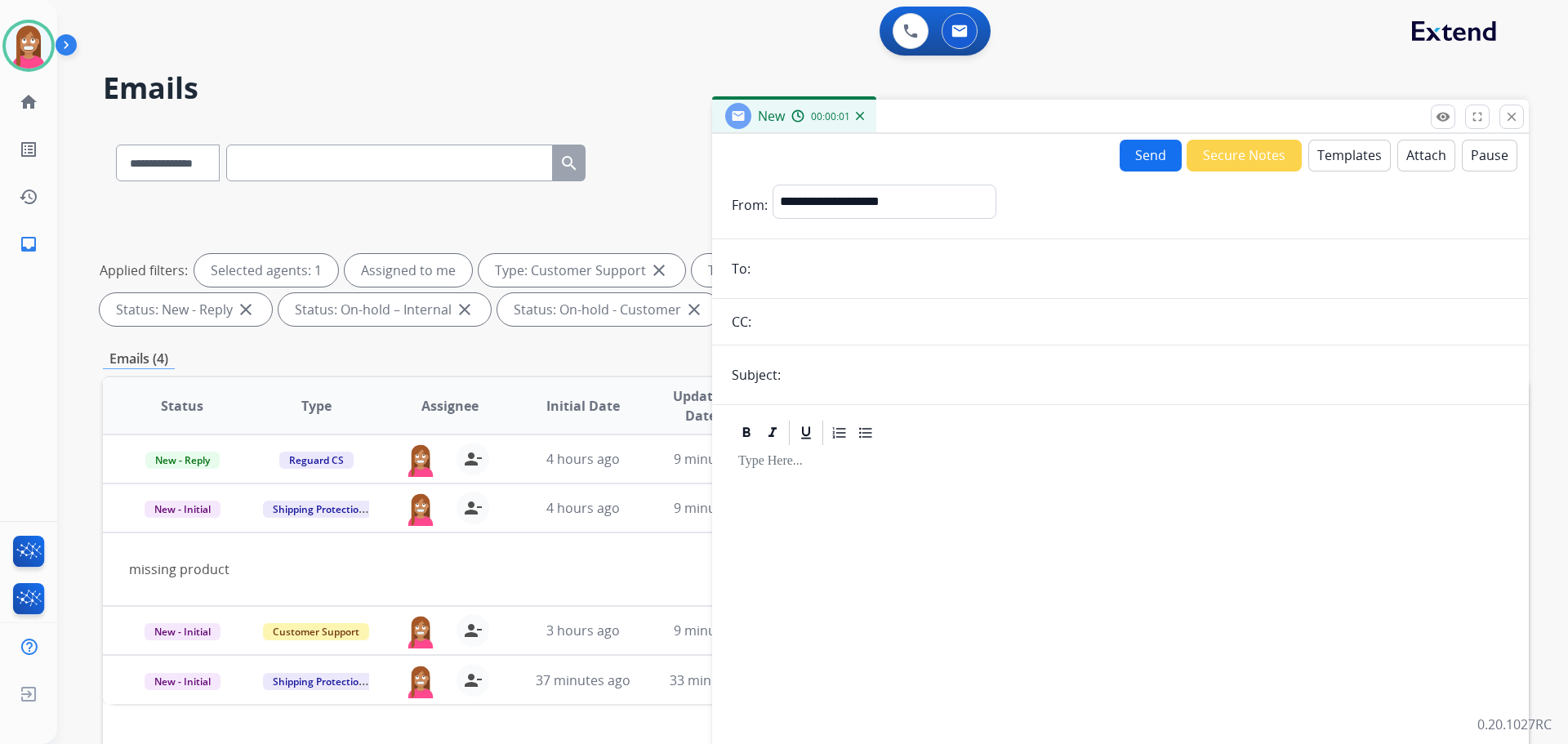
paste input "**********"
type input "**********"
drag, startPoint x: 795, startPoint y: 189, endPoint x: 800, endPoint y: 212, distance: 23.5
click at [796, 192] on select "**********" at bounding box center [884, 200] width 222 height 33
select select "**********"
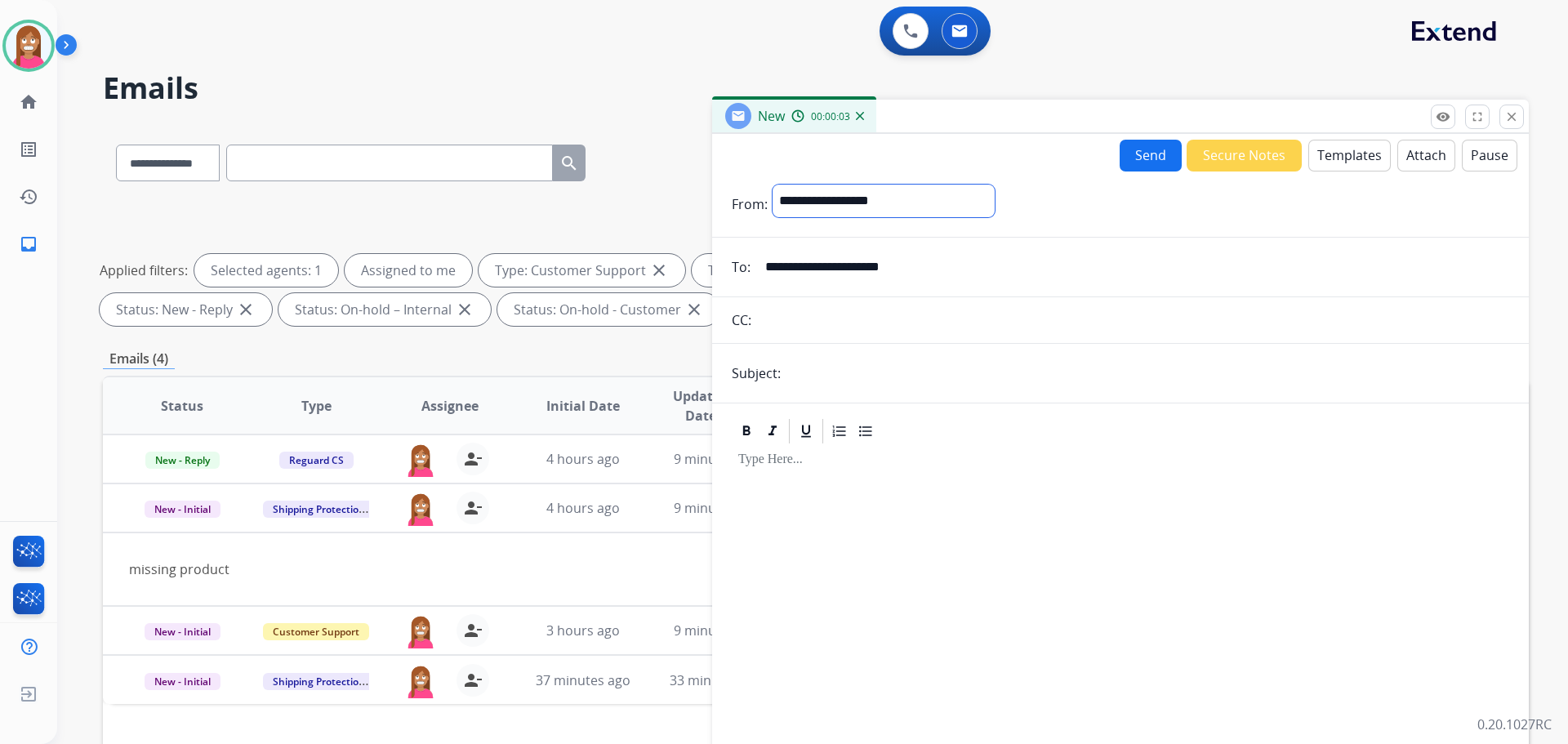
click at [773, 184] on select "**********" at bounding box center [884, 200] width 222 height 33
click at [1338, 143] on button "Templates" at bounding box center [1349, 155] width 82 height 32
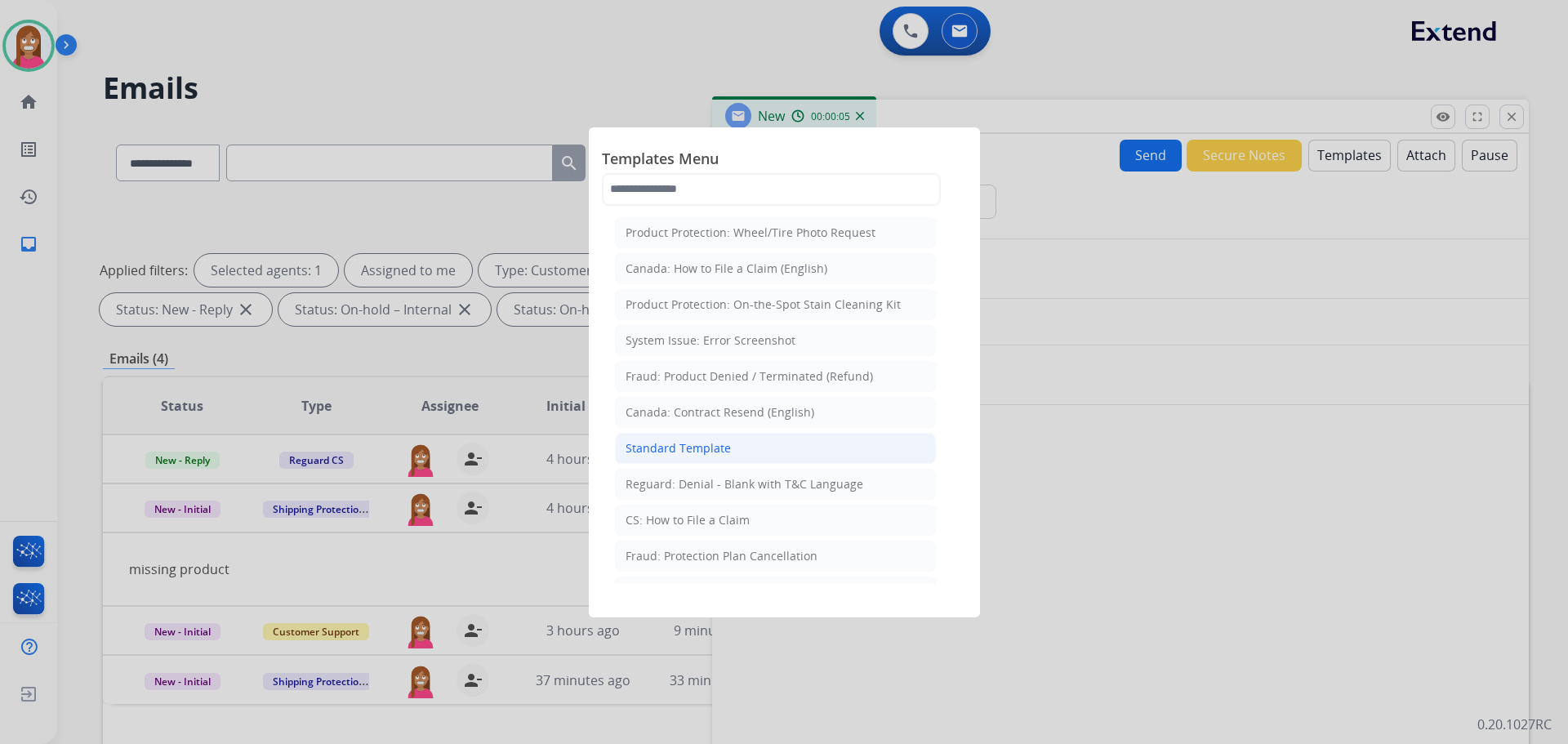
click at [671, 447] on div "Standard Template" at bounding box center [678, 448] width 105 height 17
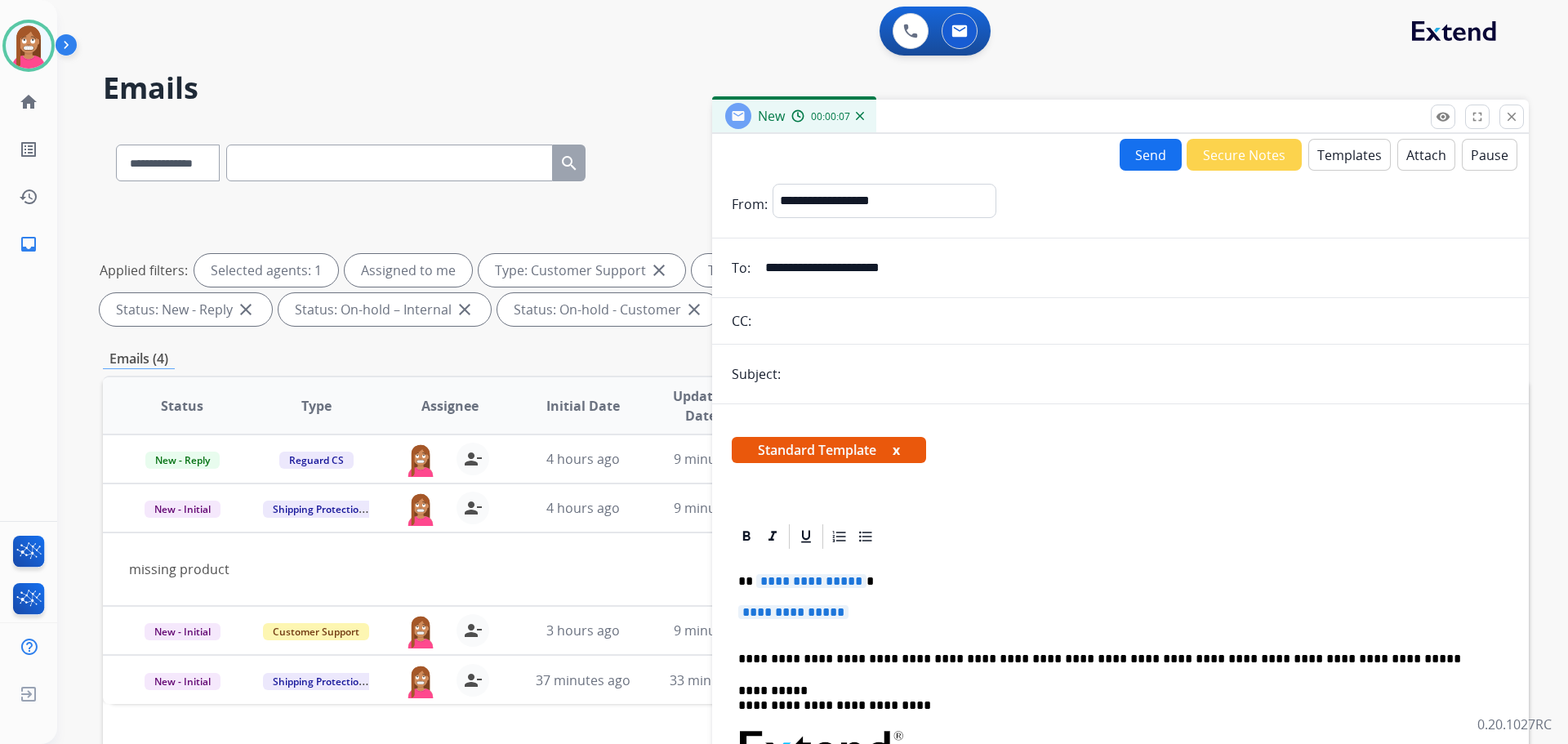
drag, startPoint x: 874, startPoint y: 627, endPoint x: 783, endPoint y: 595, distance: 96.5
drag, startPoint x: 871, startPoint y: 610, endPoint x: 764, endPoint y: 600, distance: 107.5
drag, startPoint x: 740, startPoint y: 631, endPoint x: 807, endPoint y: 591, distance: 78.0
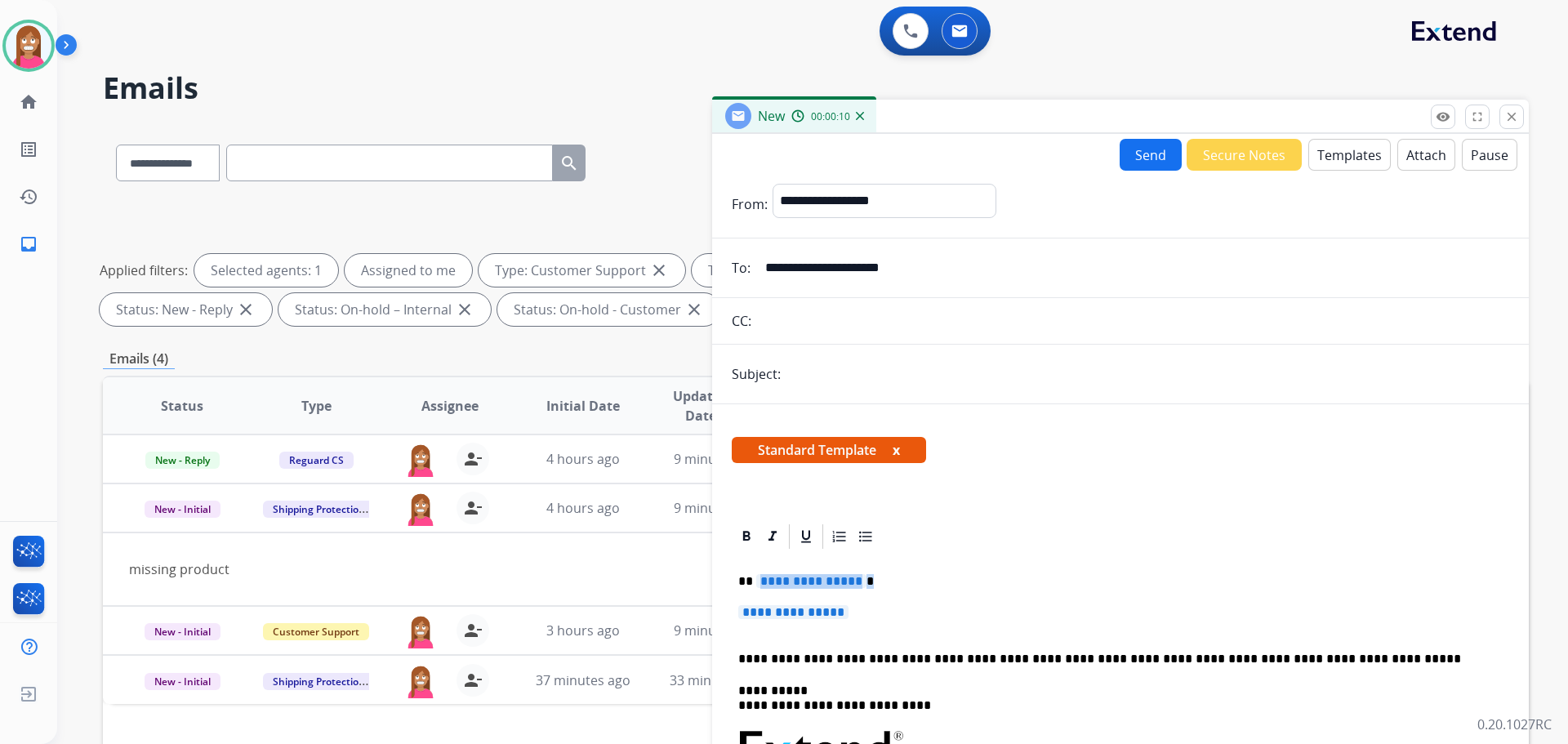
click at [871, 611] on p "**********" at bounding box center [1121, 619] width 764 height 31
drag, startPoint x: 871, startPoint y: 611, endPoint x: 750, endPoint y: 575, distance: 126.2
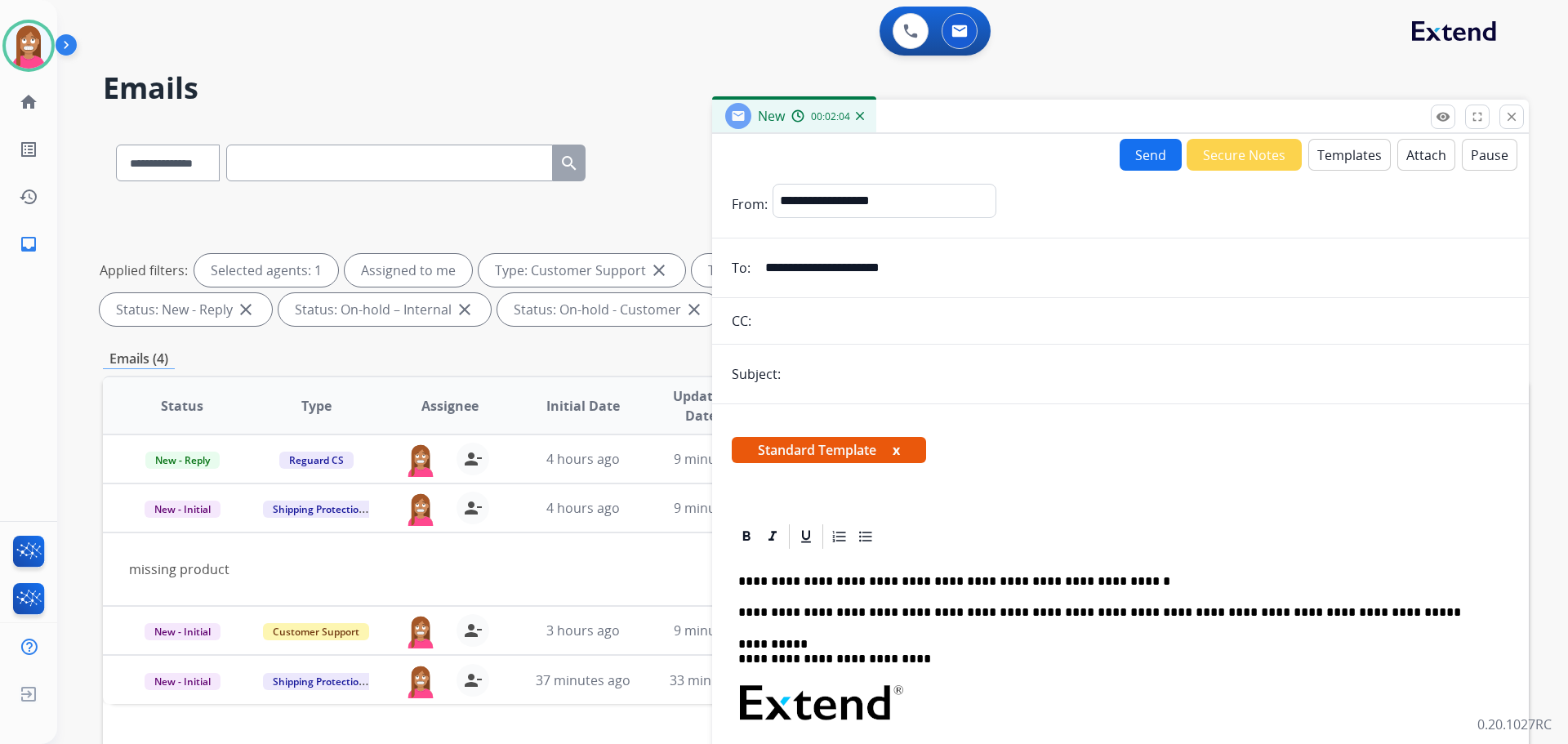
click at [846, 371] on input "text" at bounding box center [1147, 373] width 724 height 33
type input "**********"
click at [1142, 156] on button "Send" at bounding box center [1150, 154] width 62 height 32
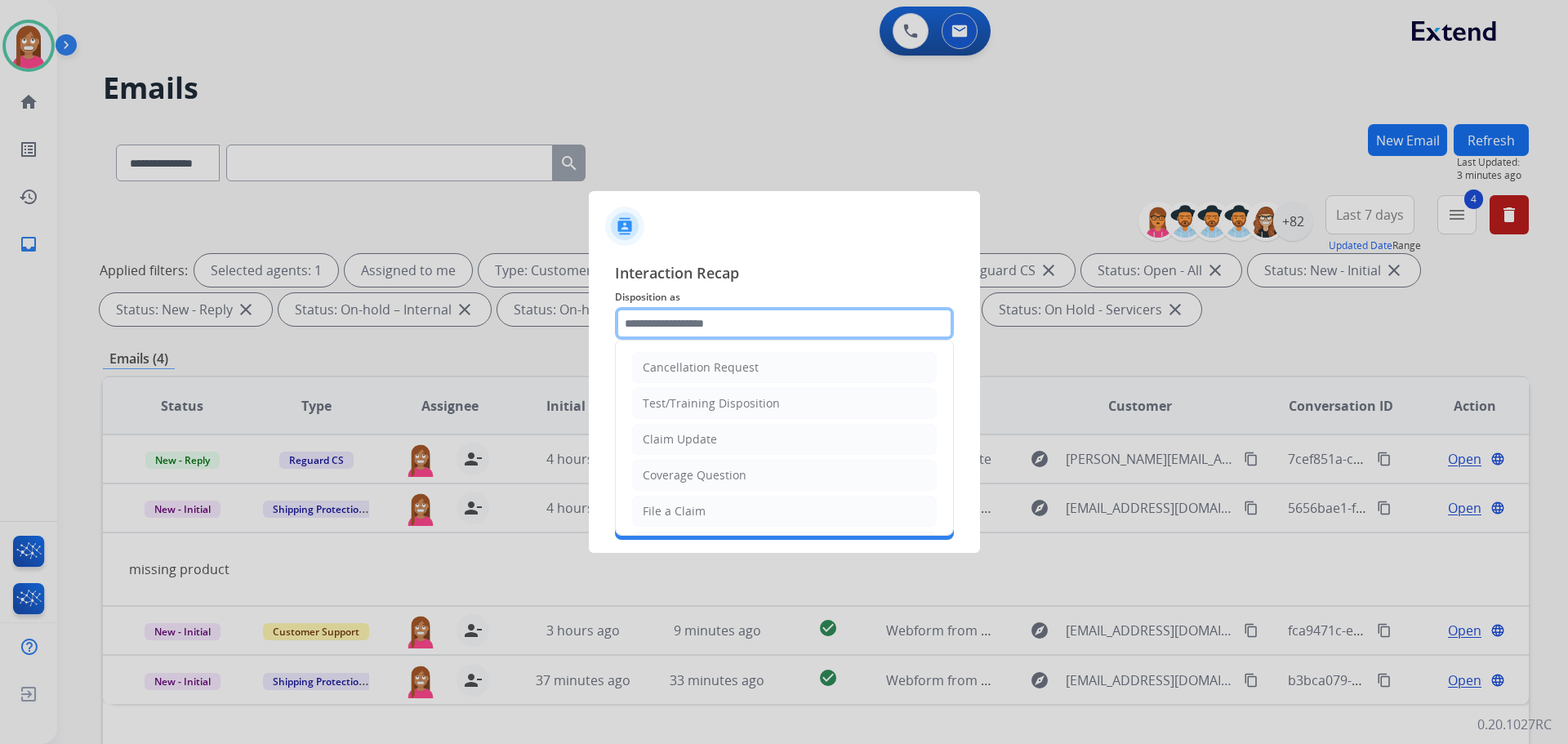
click at [664, 325] on input "text" at bounding box center [784, 323] width 339 height 33
click at [663, 439] on div "Claim Update" at bounding box center [679, 439] width 74 height 17
type input "**********"
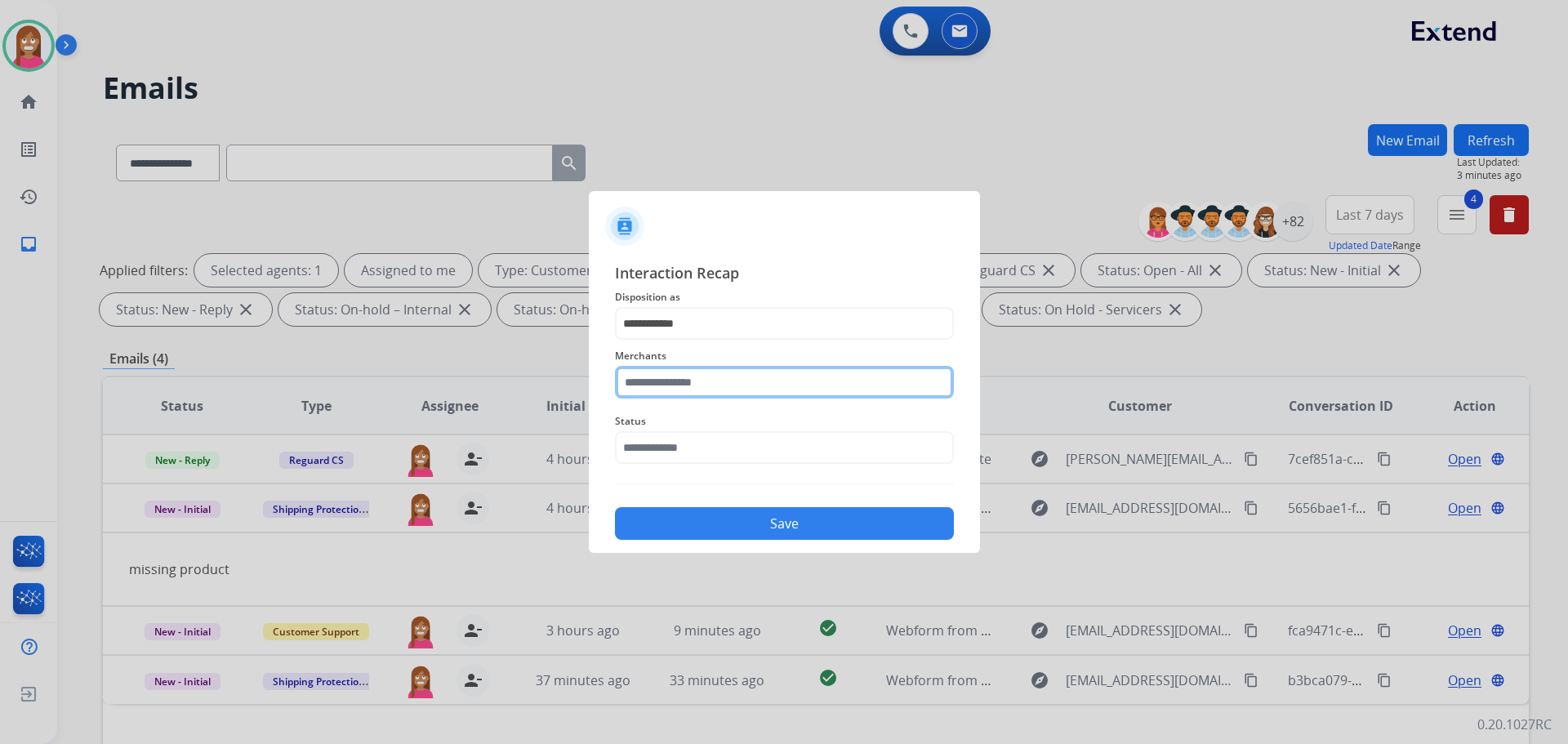
click at [659, 387] on input "text" at bounding box center [784, 382] width 339 height 33
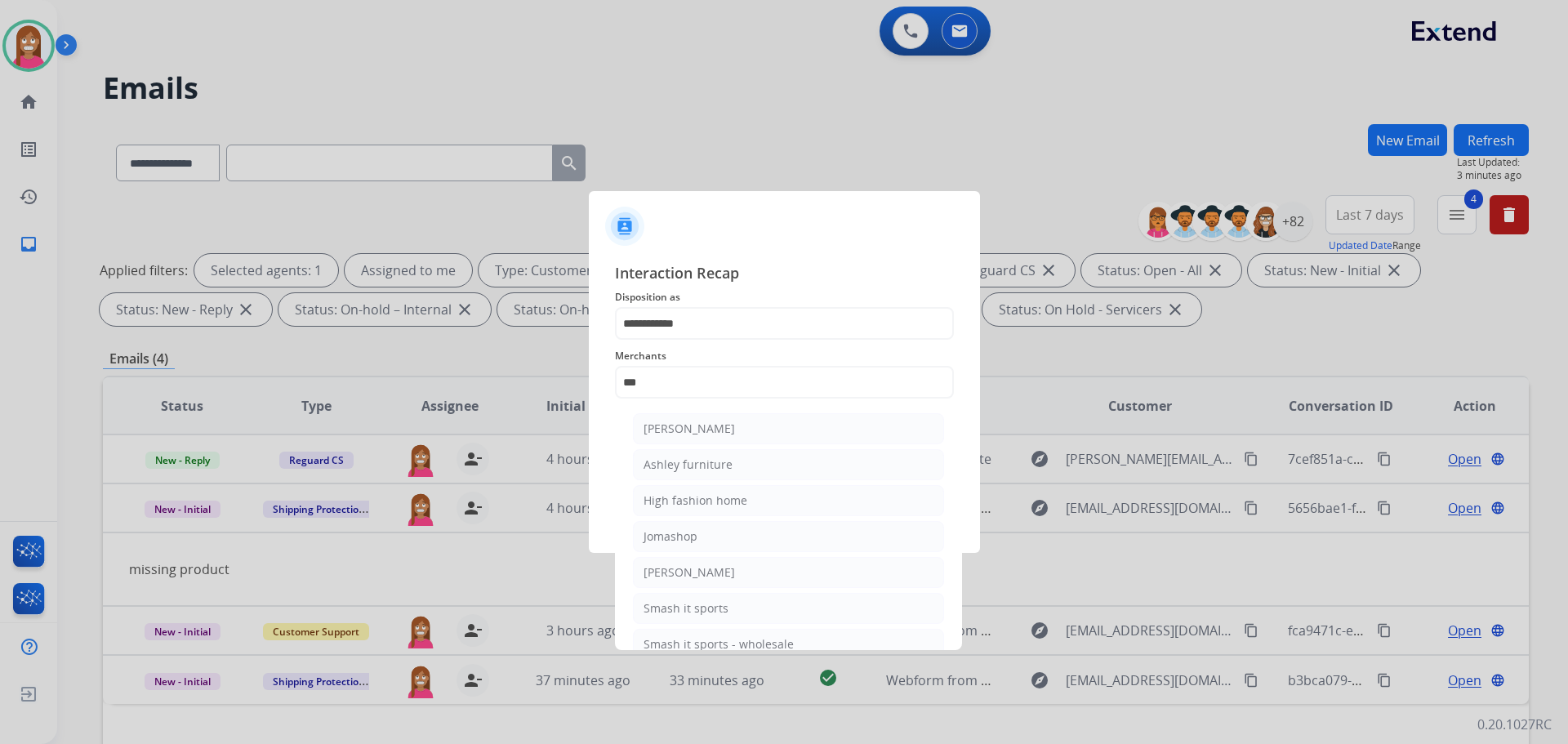
click at [715, 456] on li "Ashley furniture" at bounding box center [788, 464] width 311 height 31
type input "**********"
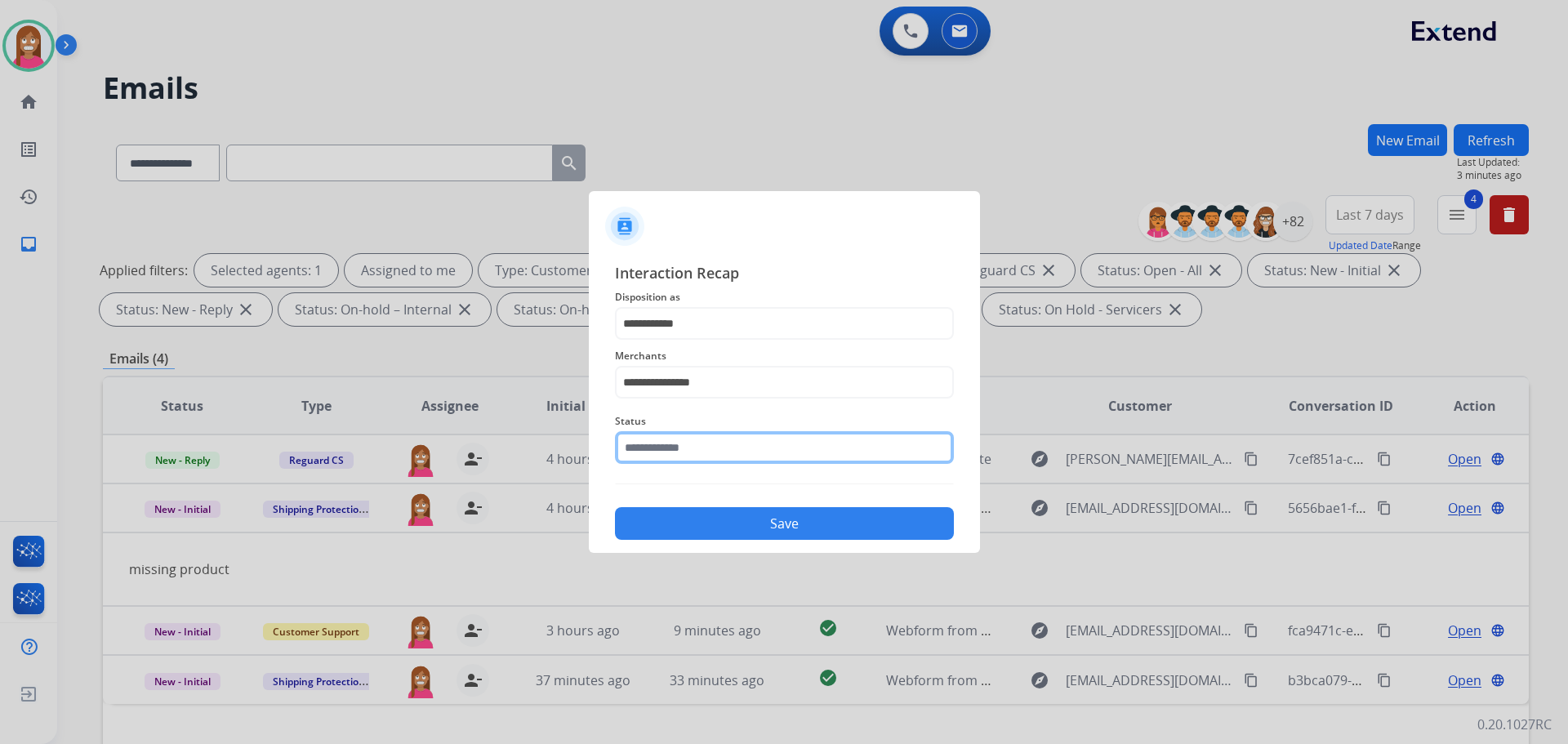
click at [679, 458] on input "text" at bounding box center [784, 447] width 339 height 33
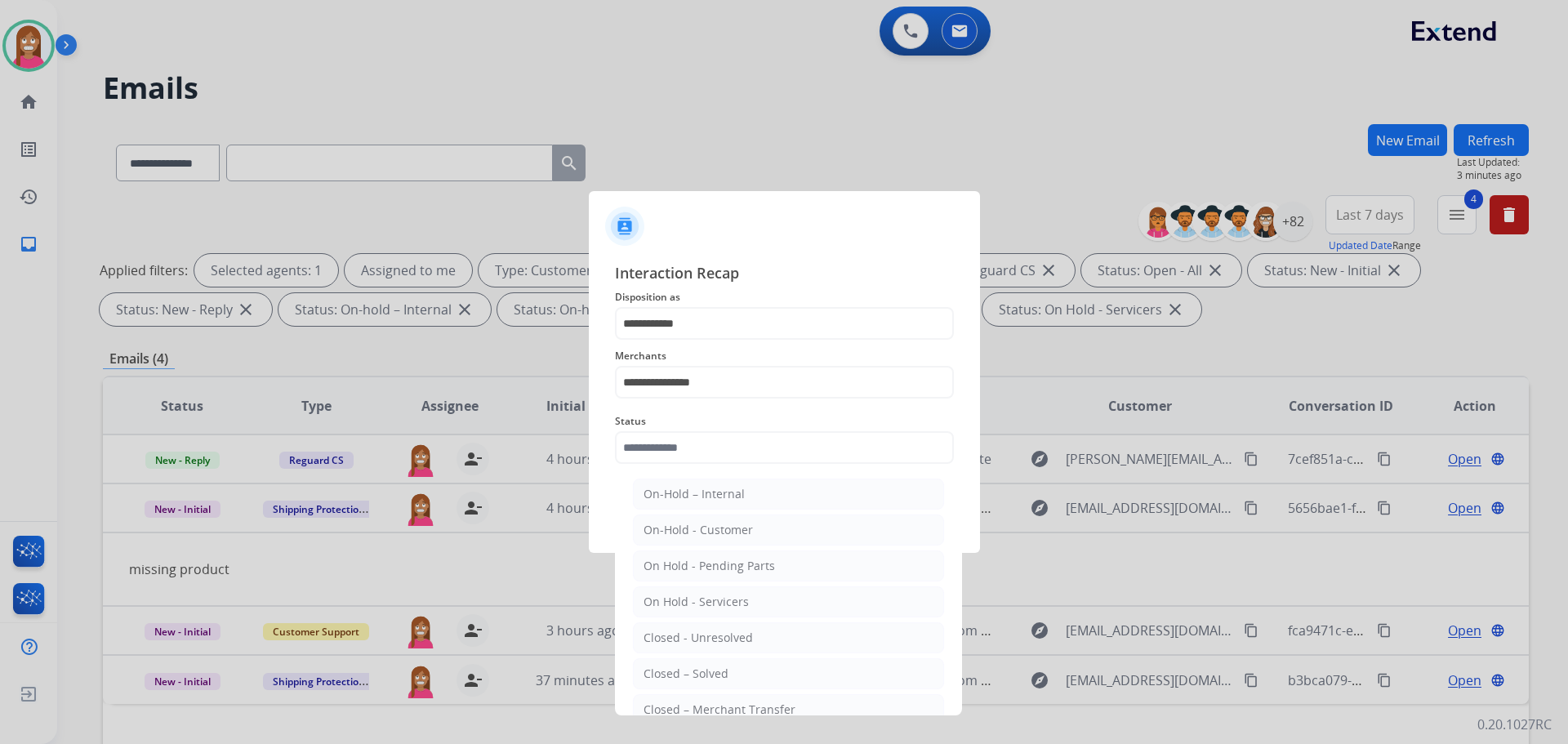
click at [657, 675] on div "Closed – Solved" at bounding box center [686, 673] width 85 height 17
type input "**********"
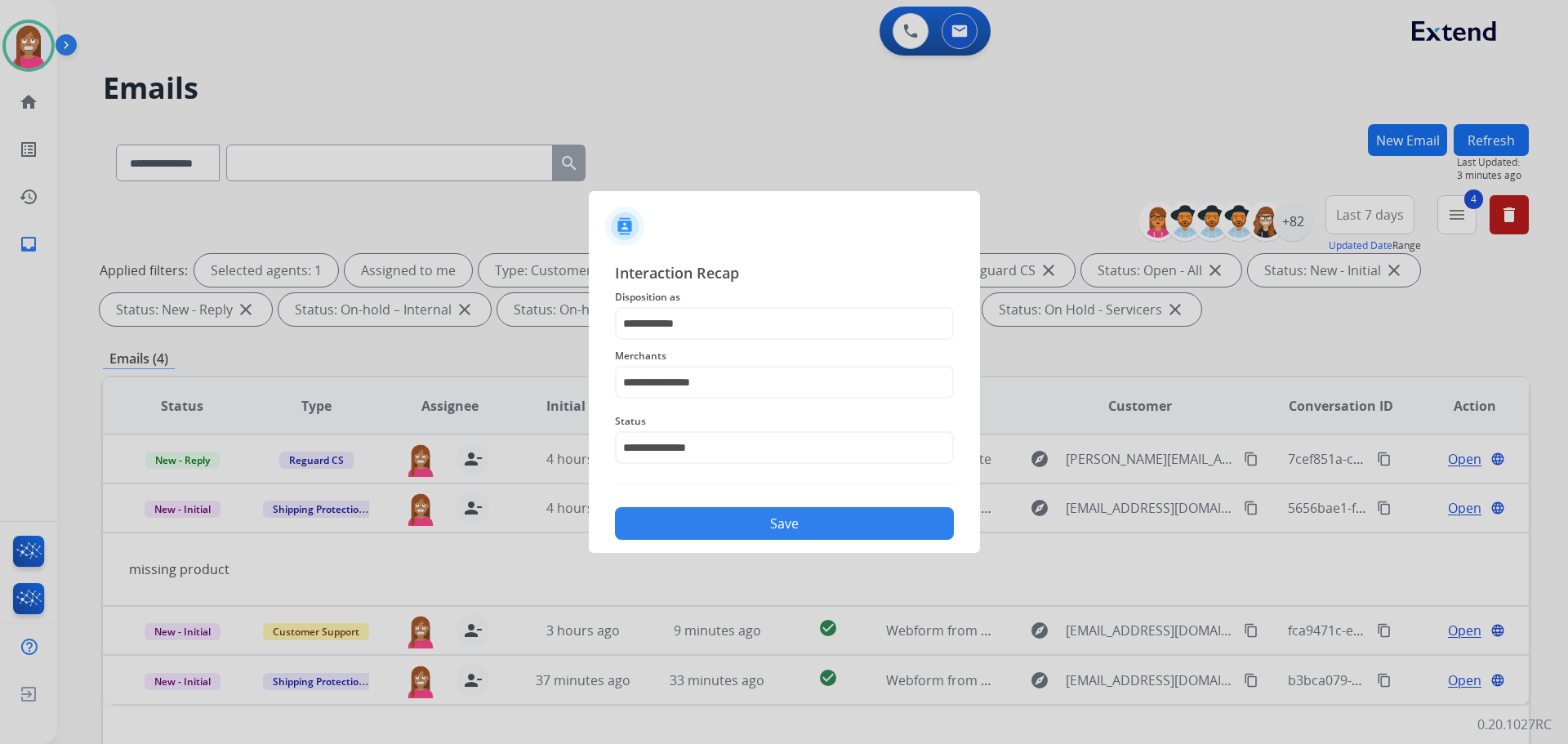
click at [674, 519] on button "Save" at bounding box center [784, 522] width 339 height 33
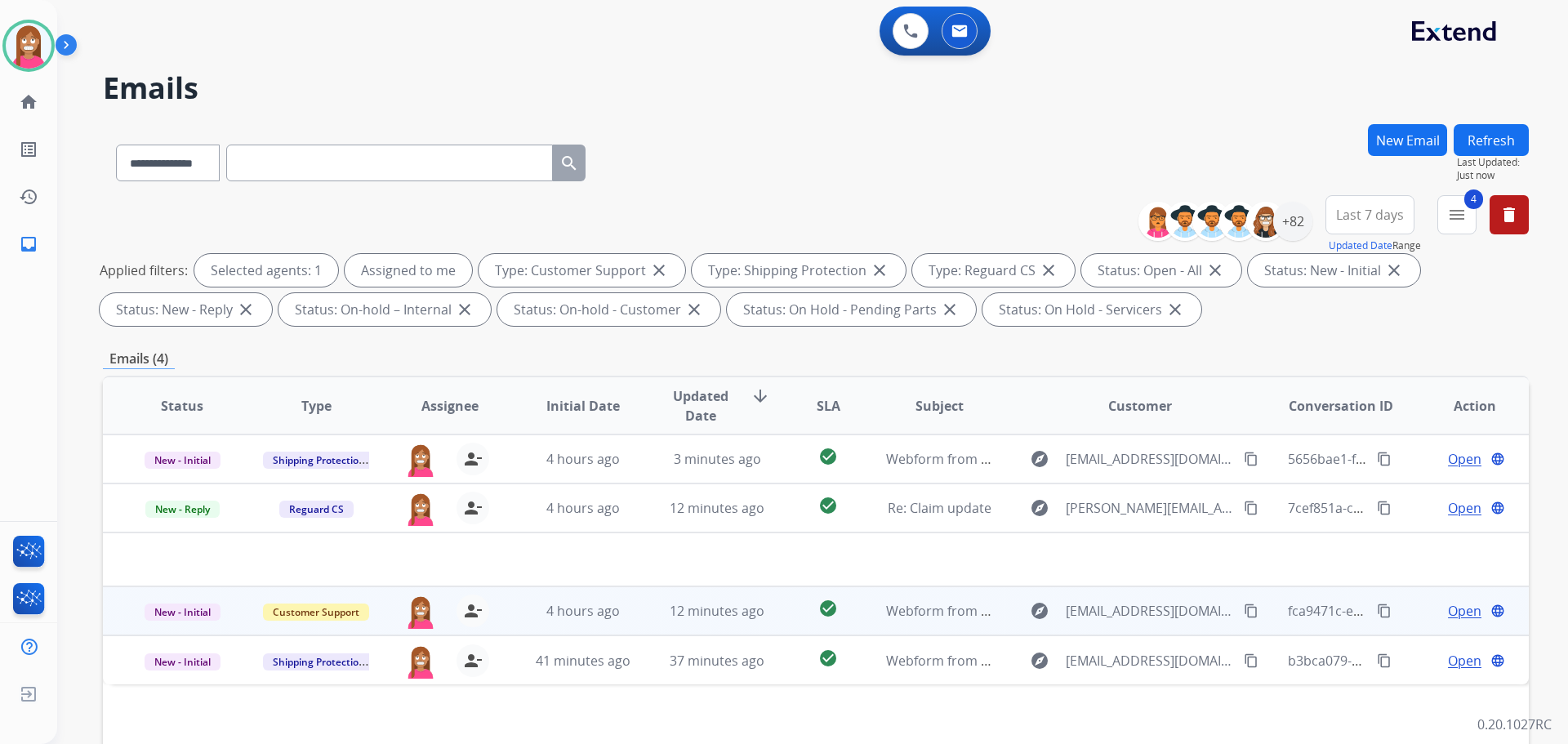
click at [637, 617] on td "12 minutes ago" at bounding box center [704, 610] width 134 height 49
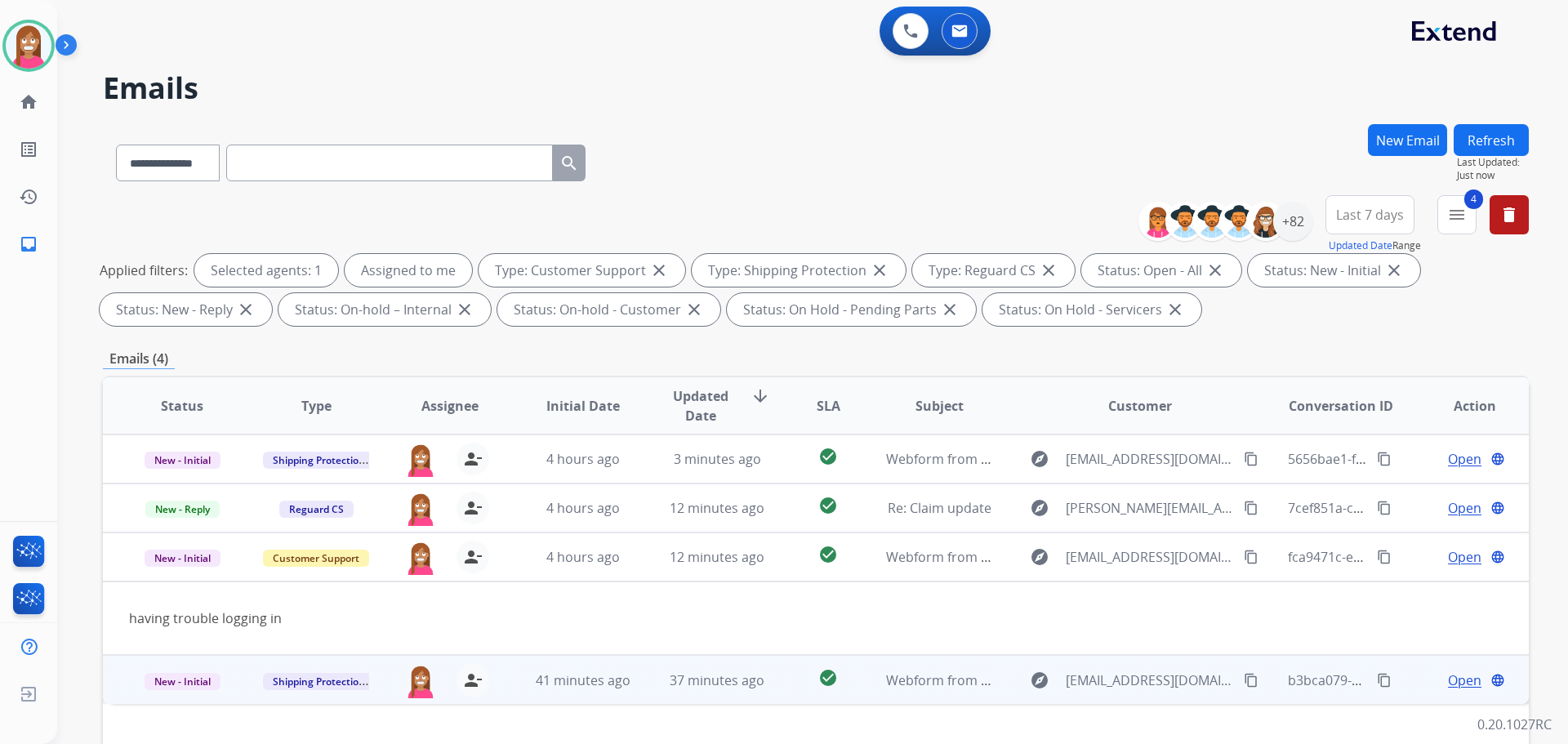
click at [515, 694] on td "41 minutes ago" at bounding box center [570, 680] width 134 height 49
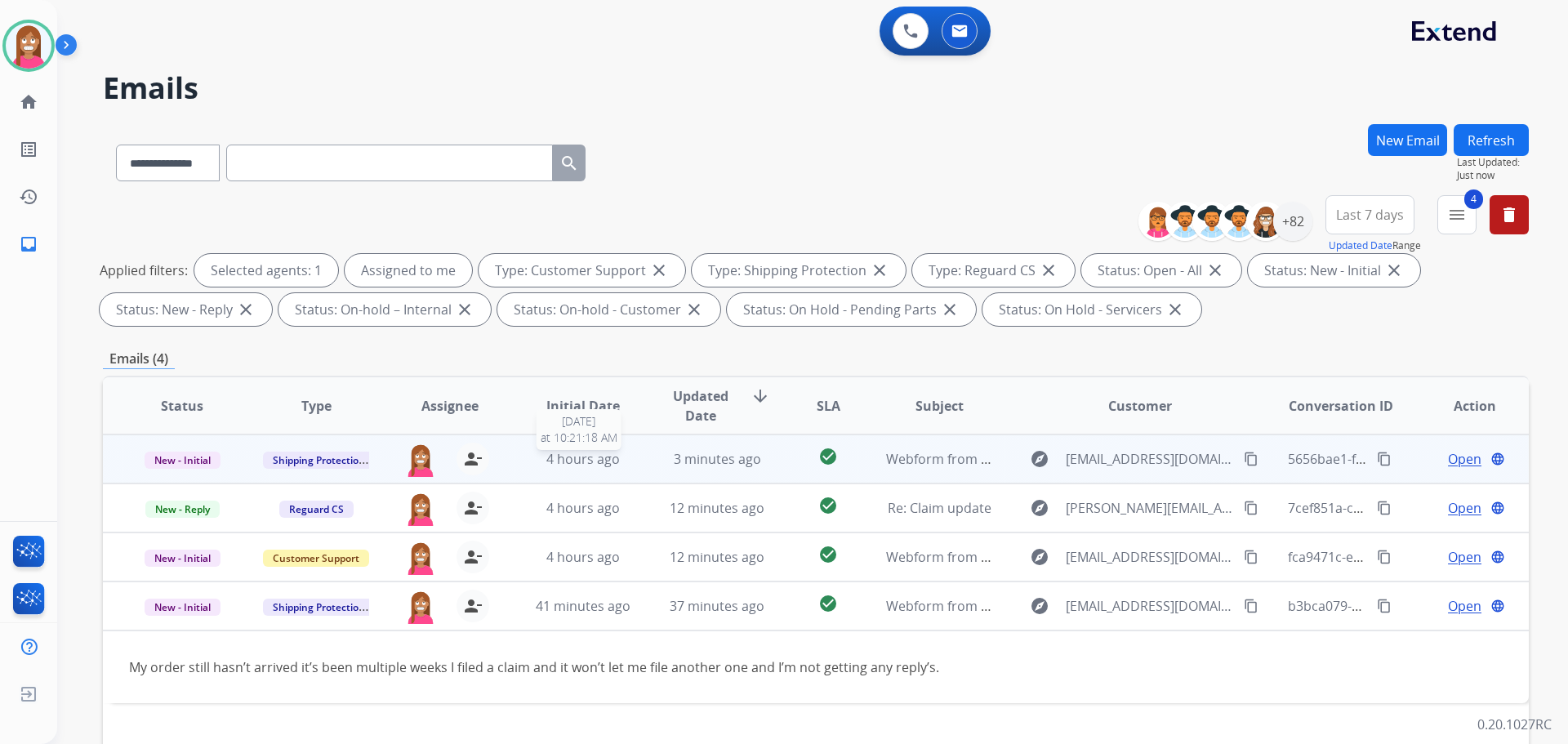
click at [532, 464] on div "4 hours ago" at bounding box center [583, 459] width 107 height 20
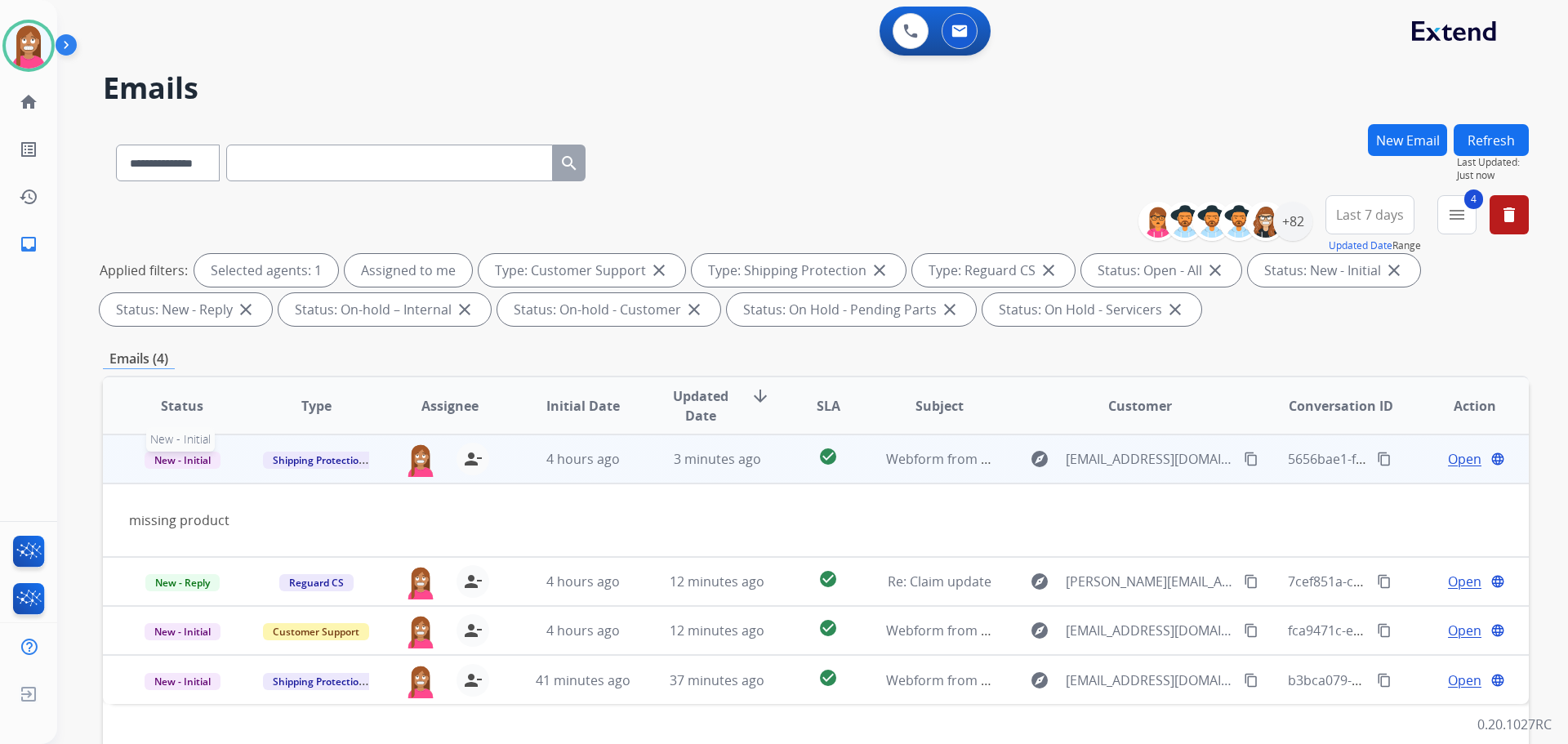
click at [162, 463] on span "New - Initial" at bounding box center [182, 459] width 76 height 17
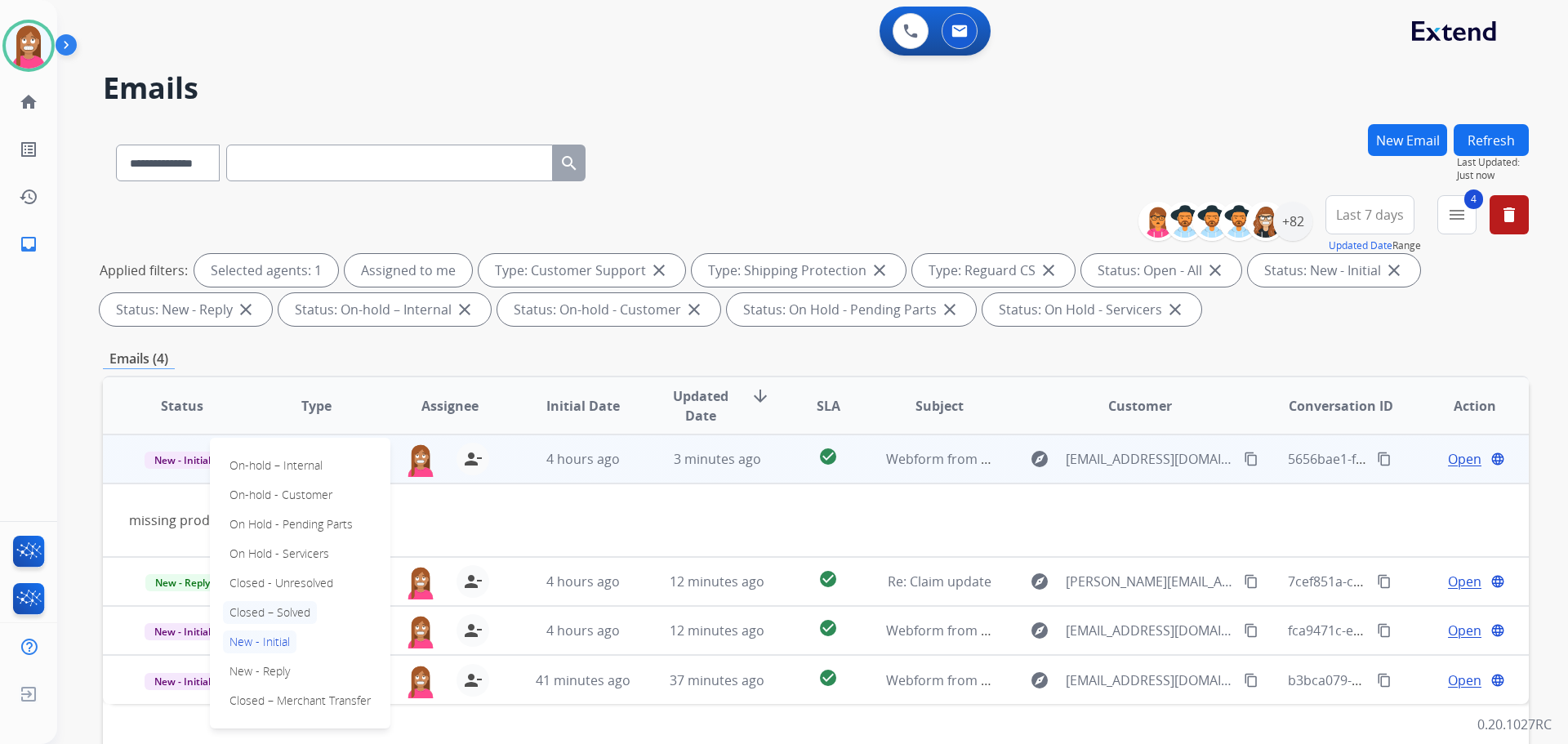
click at [245, 612] on p "Closed – Solved" at bounding box center [269, 611] width 94 height 23
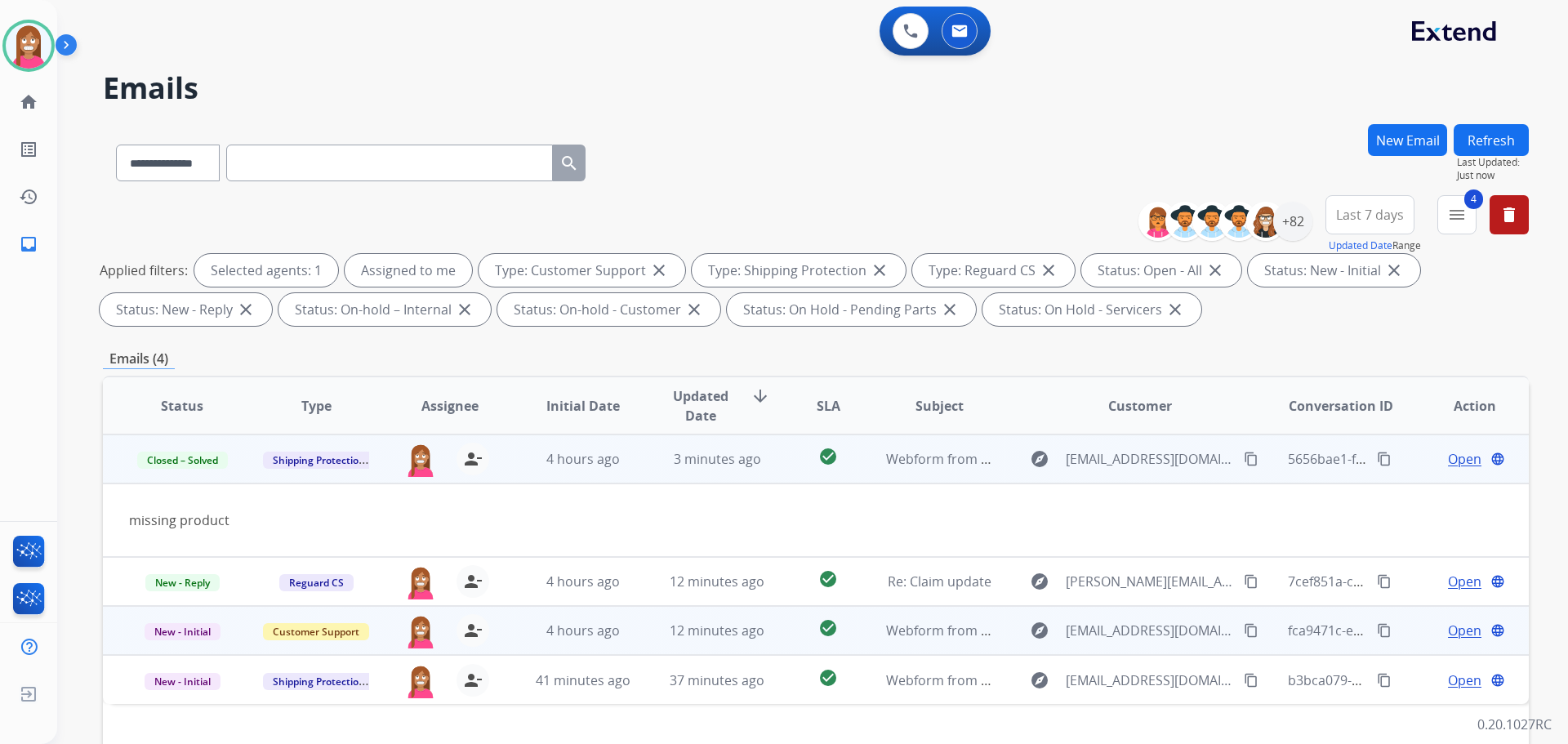
click at [645, 654] on td "12 minutes ago" at bounding box center [704, 630] width 134 height 49
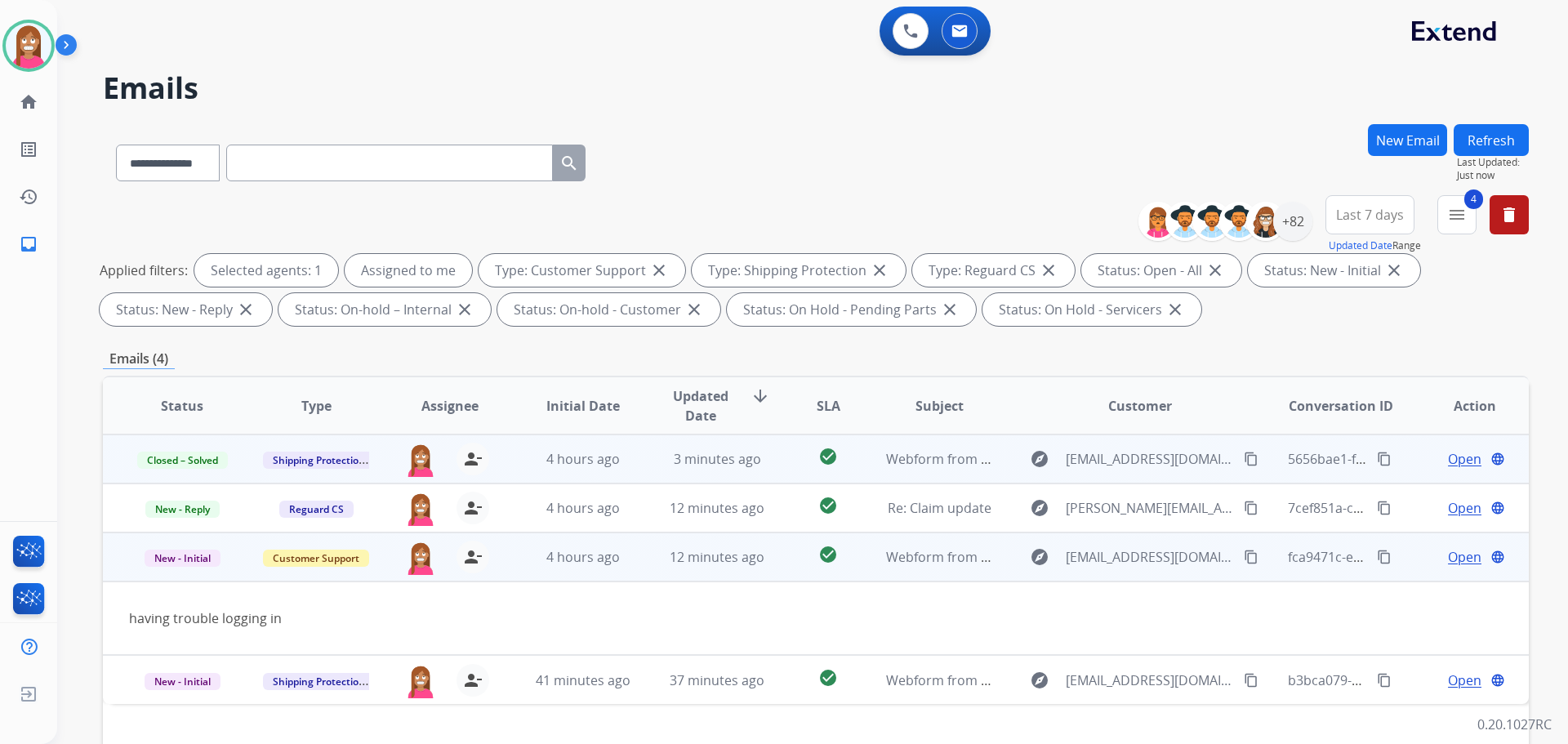
click at [1448, 551] on span "Open" at bounding box center [1465, 557] width 34 height 20
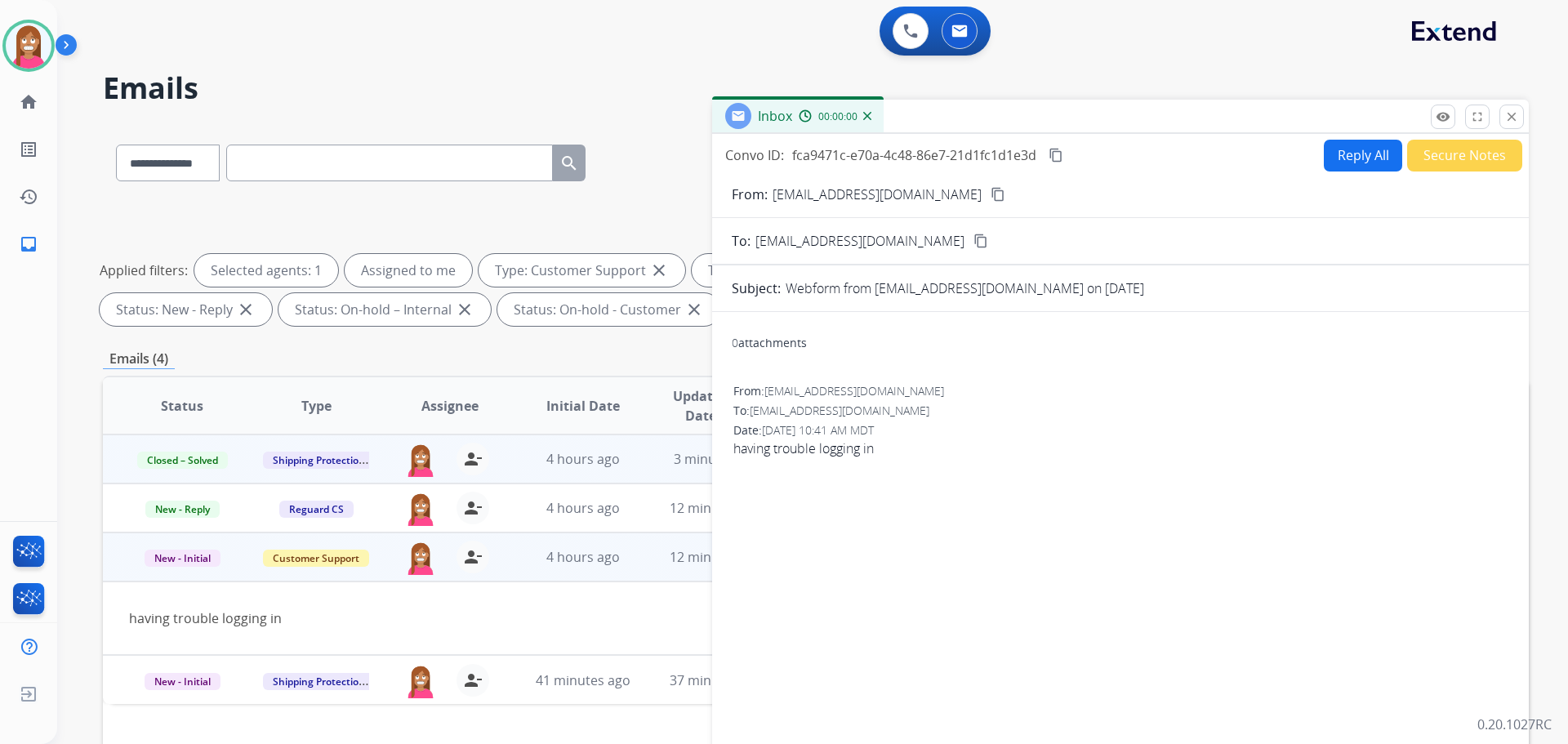
click at [1347, 155] on button "Reply All" at bounding box center [1362, 155] width 78 height 32
select select "**********"
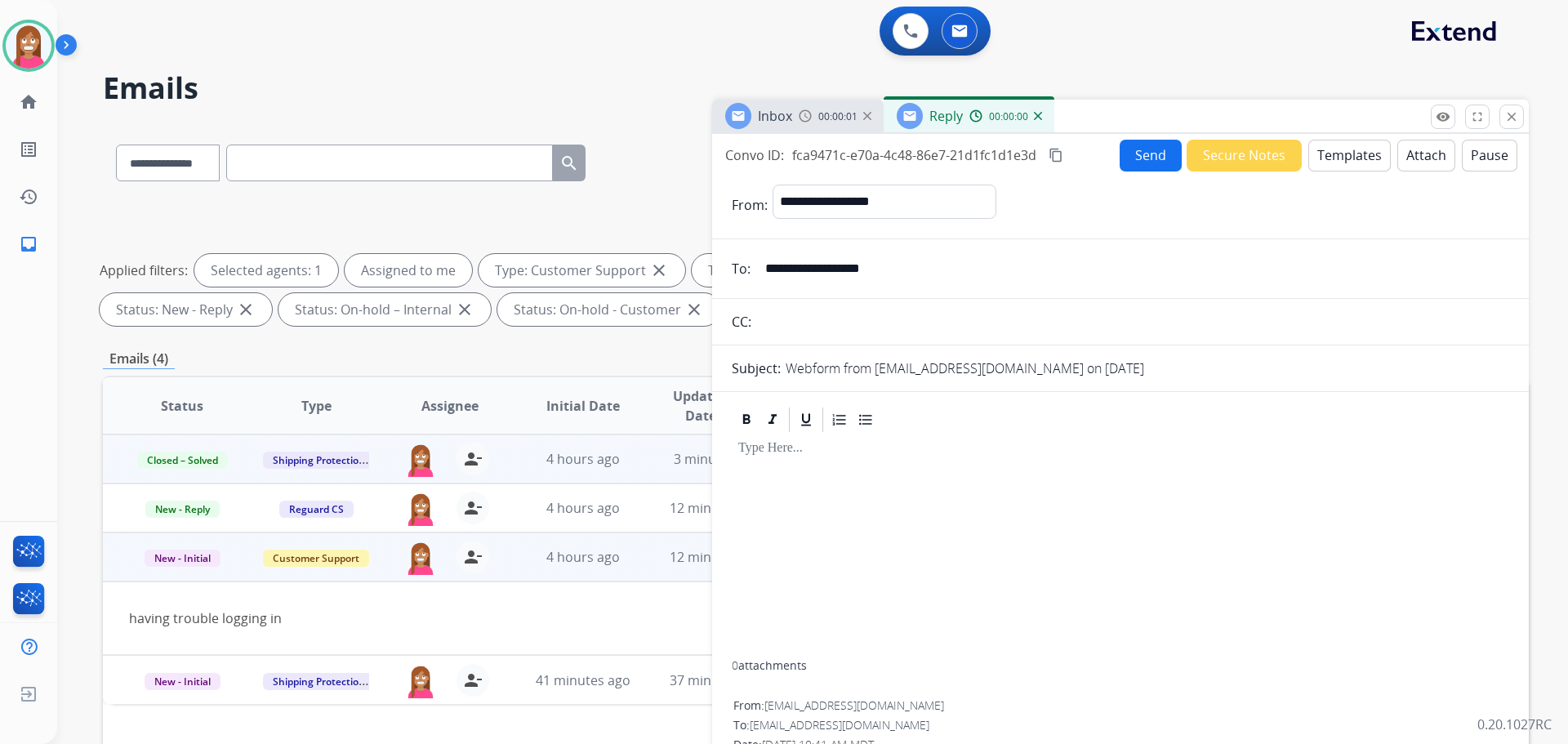
drag, startPoint x: 1347, startPoint y: 155, endPoint x: 1342, endPoint y: 163, distance: 9.4
click at [1342, 163] on button "Templates" at bounding box center [1349, 155] width 82 height 32
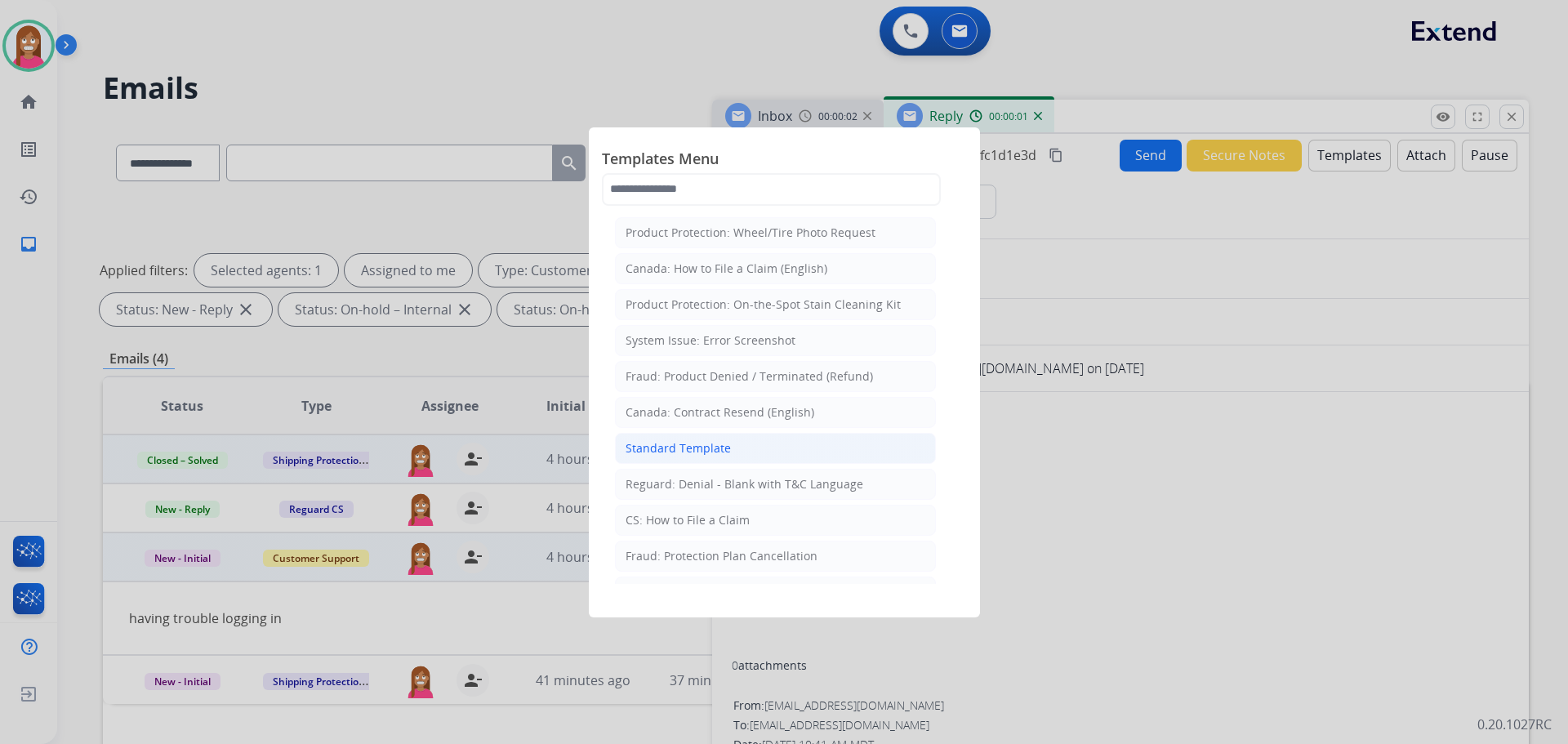
click at [692, 453] on div "Standard Template" at bounding box center [678, 448] width 105 height 17
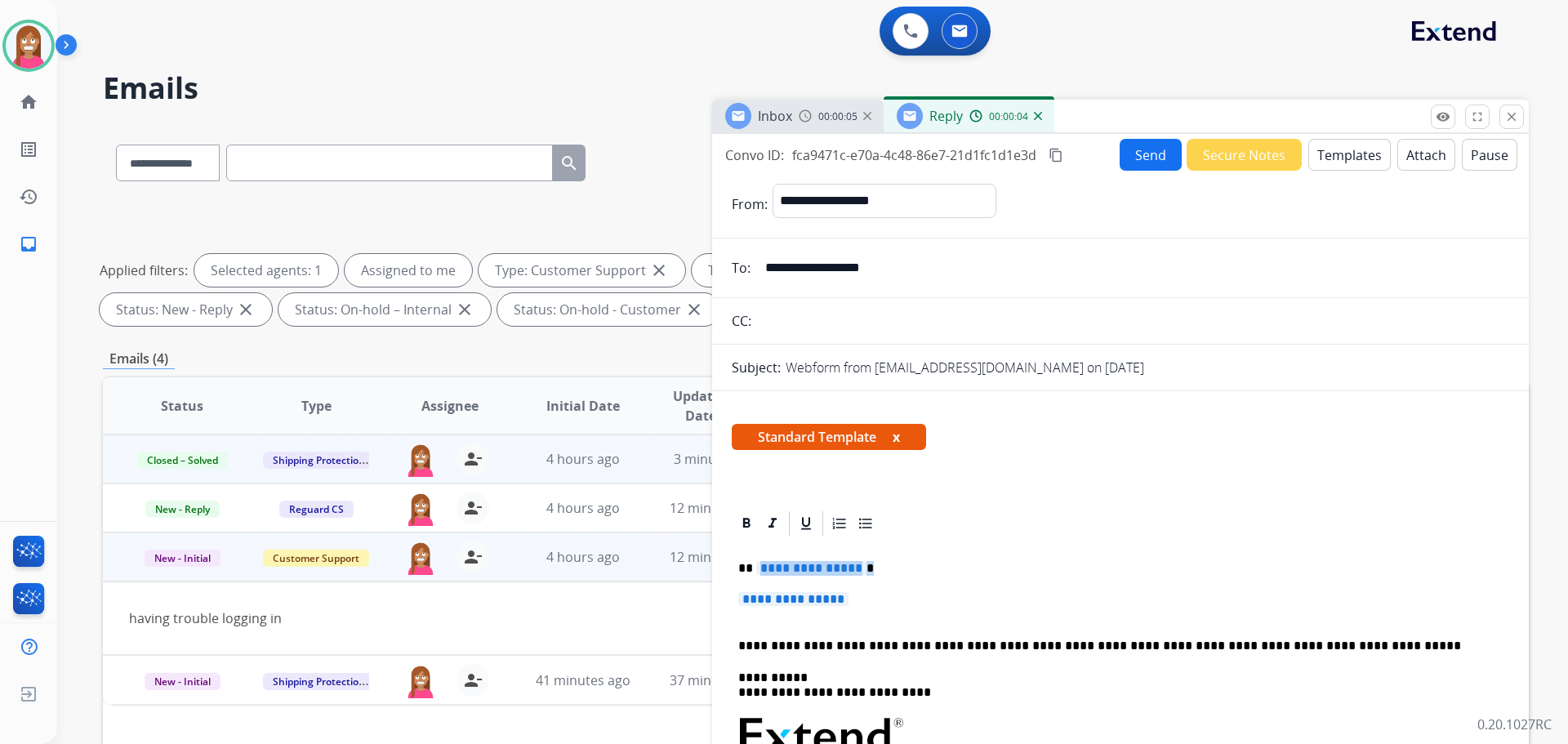
drag, startPoint x: 883, startPoint y: 600, endPoint x: 757, endPoint y: 555, distance: 133.8
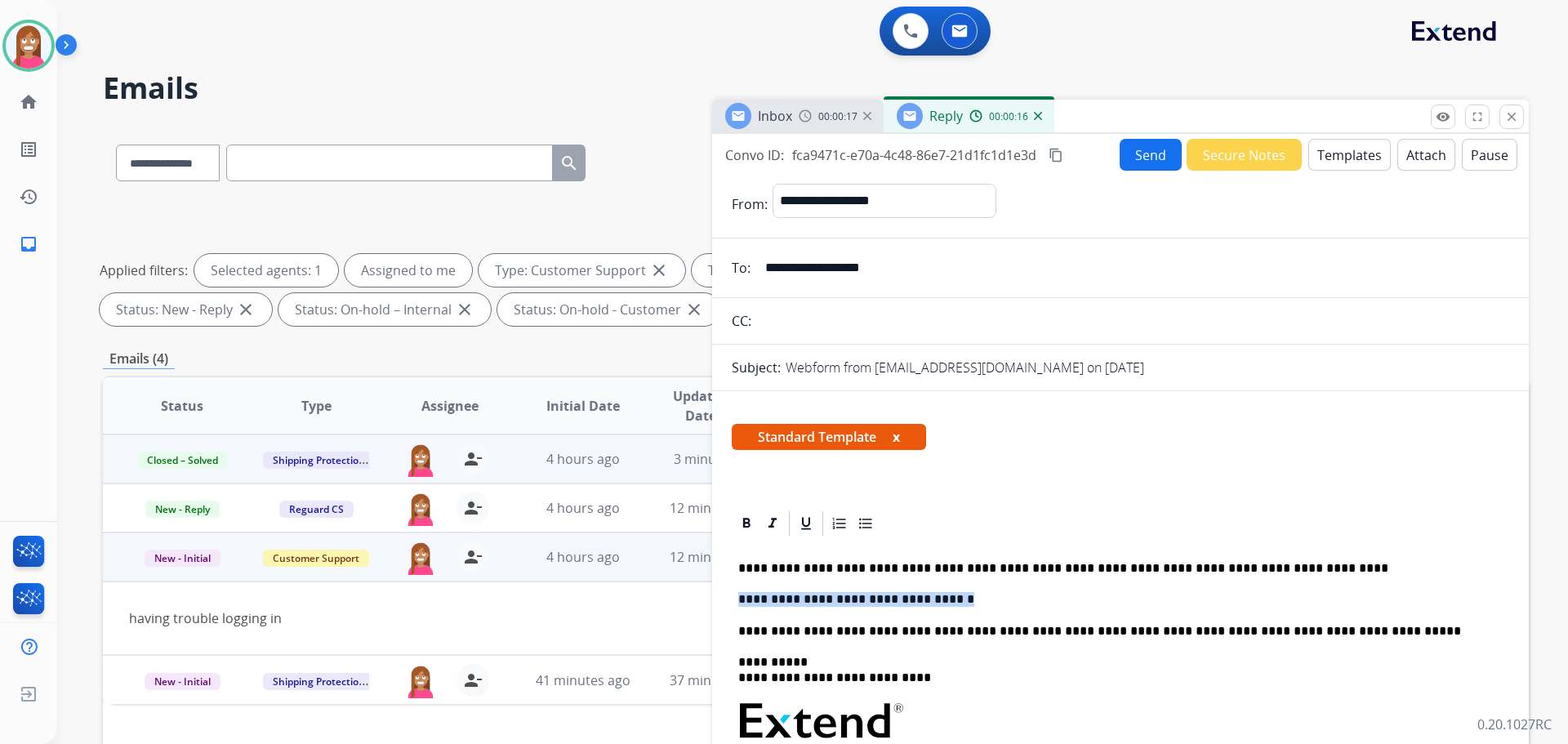
drag, startPoint x: 946, startPoint y: 592, endPoint x: 740, endPoint y: 597, distance: 206.1
click at [740, 597] on p "**********" at bounding box center [1114, 599] width 751 height 15
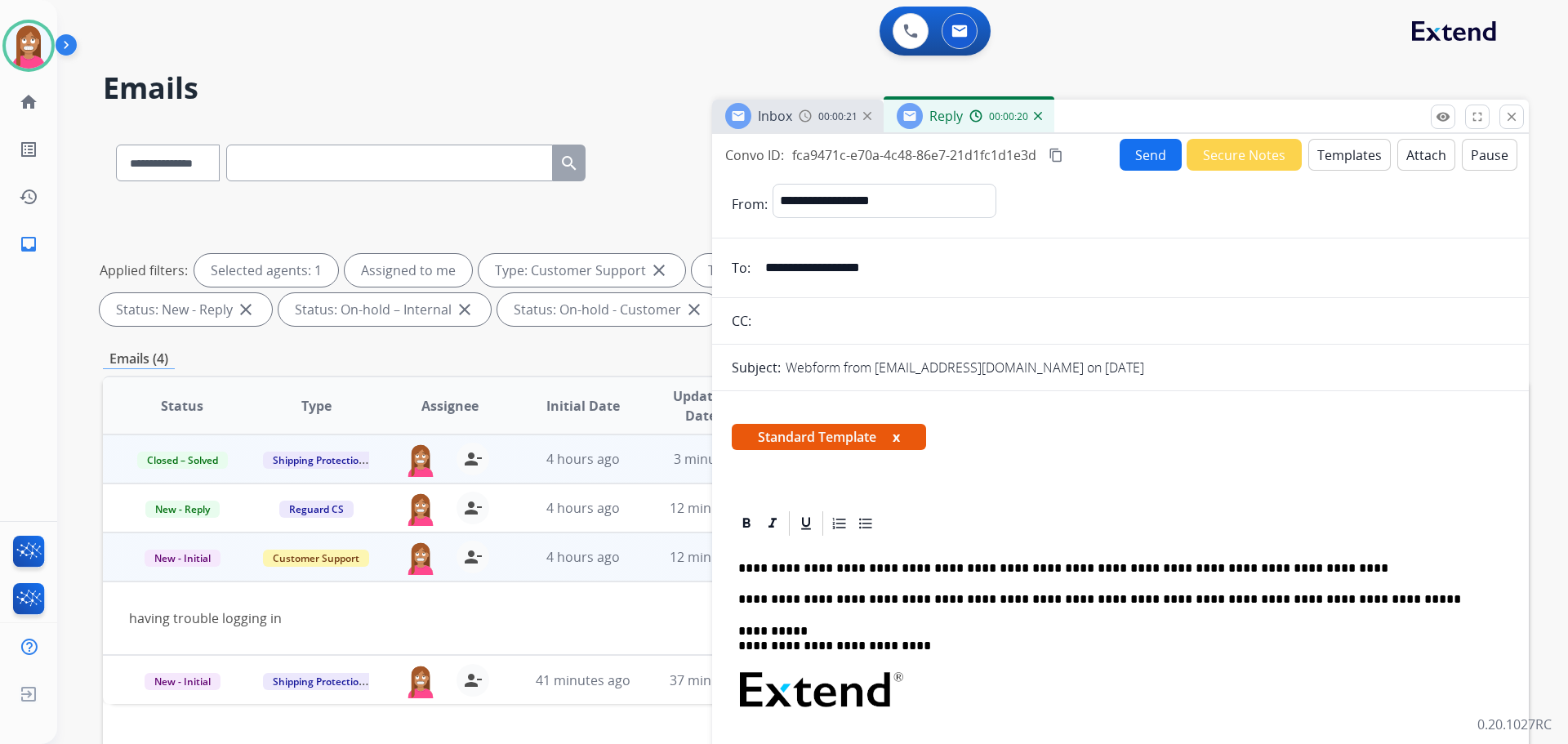
click at [1151, 159] on button "Send" at bounding box center [1150, 154] width 62 height 32
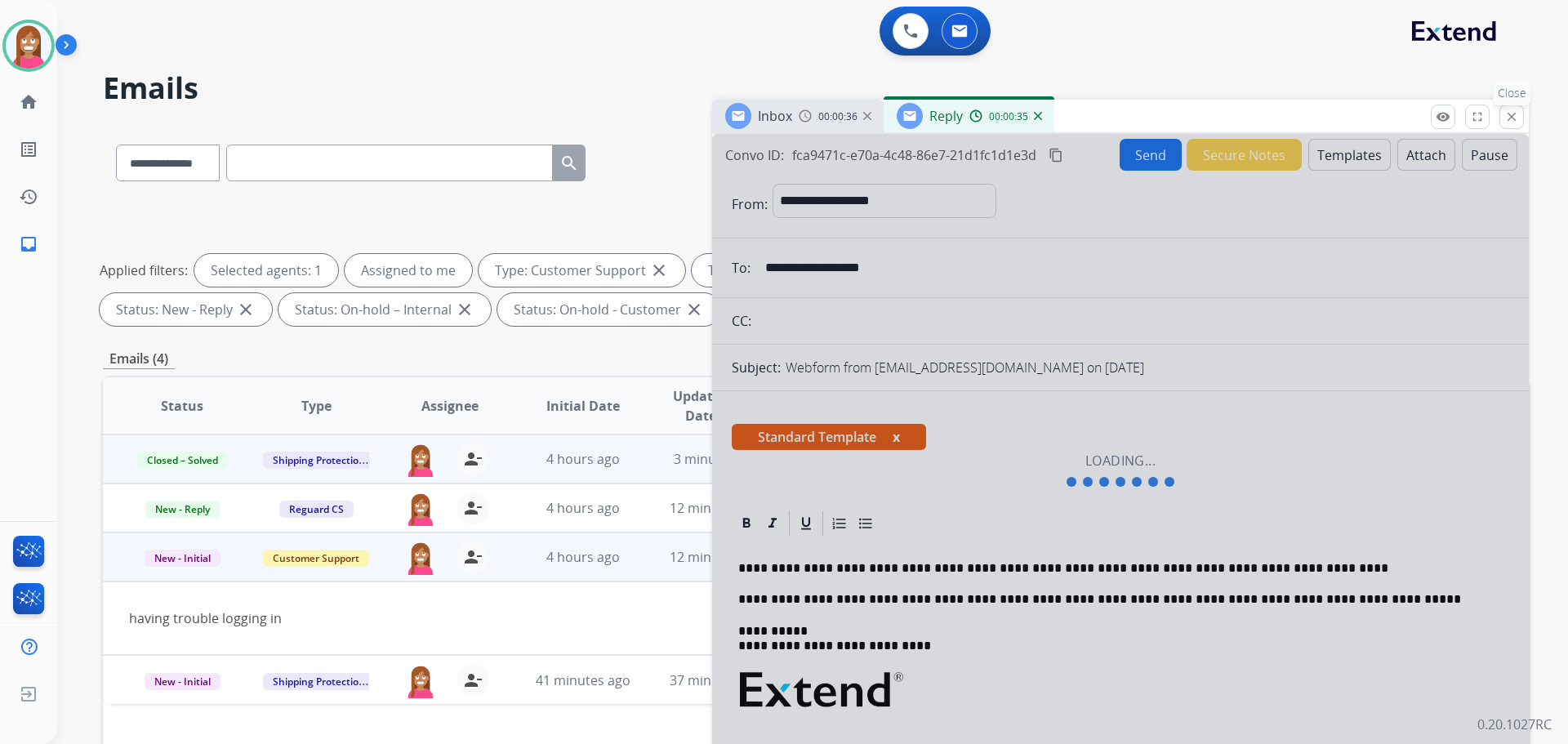
click at [1505, 118] on mat-icon "close" at bounding box center [1512, 117] width 15 height 15
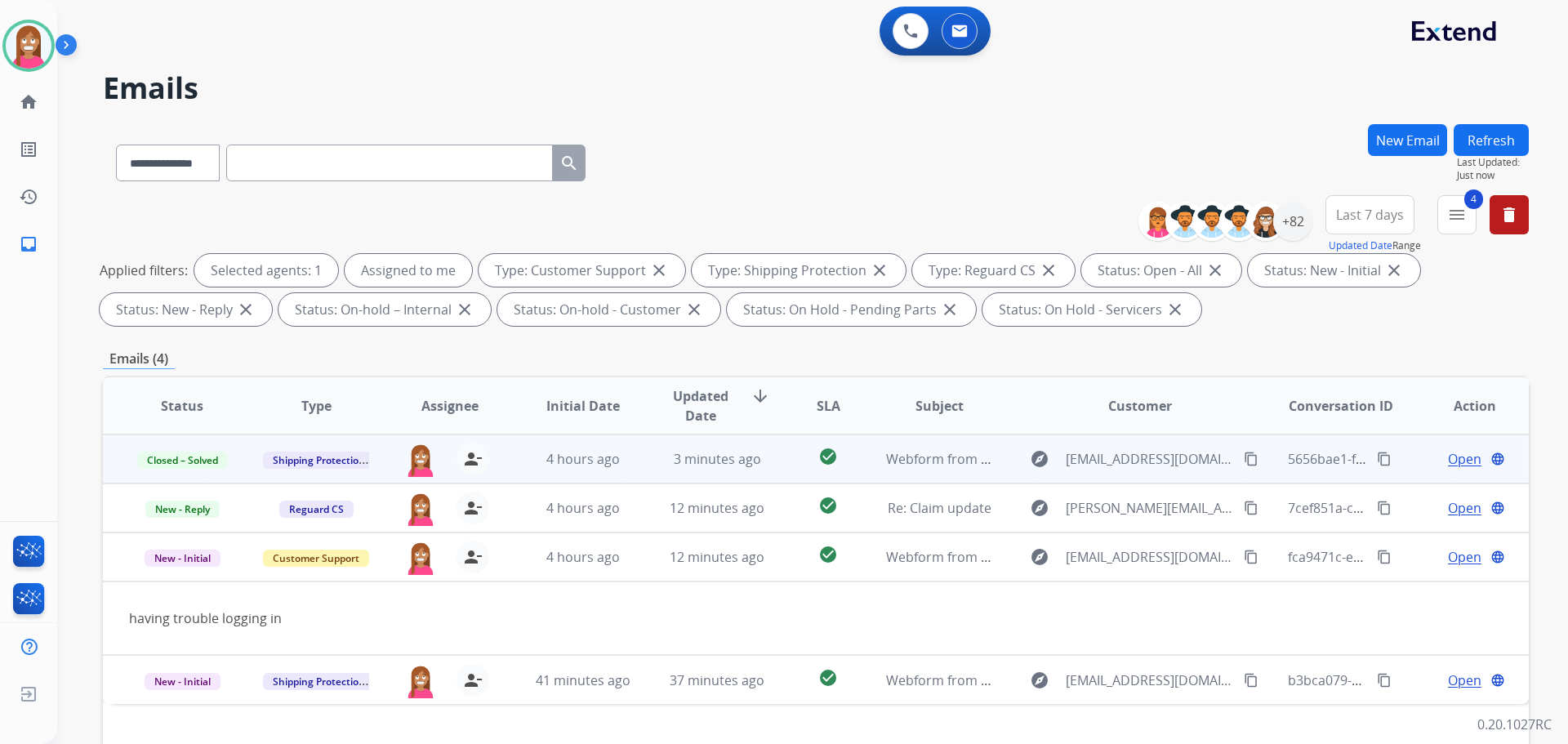
click at [1389, 138] on button "New Email" at bounding box center [1408, 140] width 79 height 32
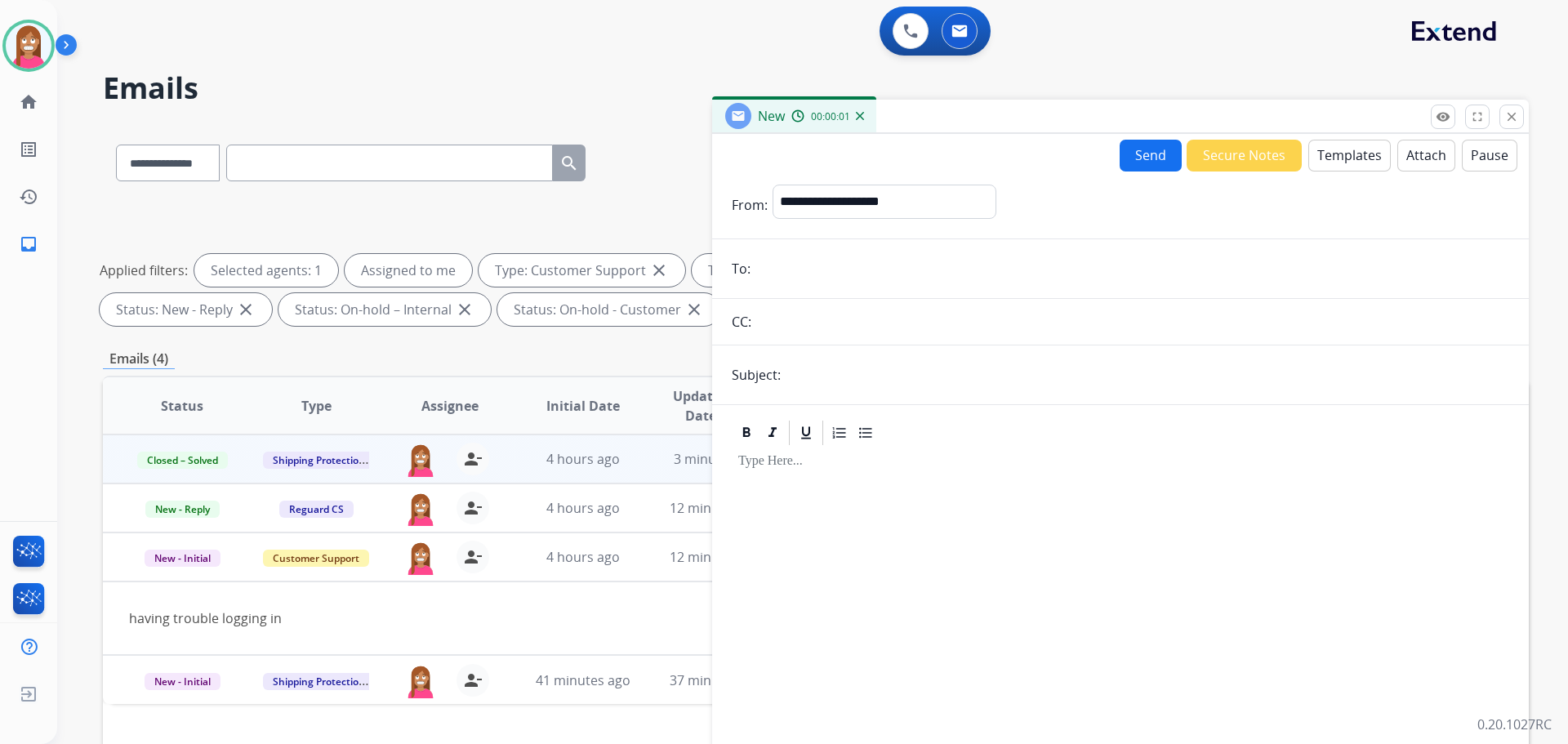
click at [1323, 161] on button "Templates" at bounding box center [1349, 155] width 82 height 32
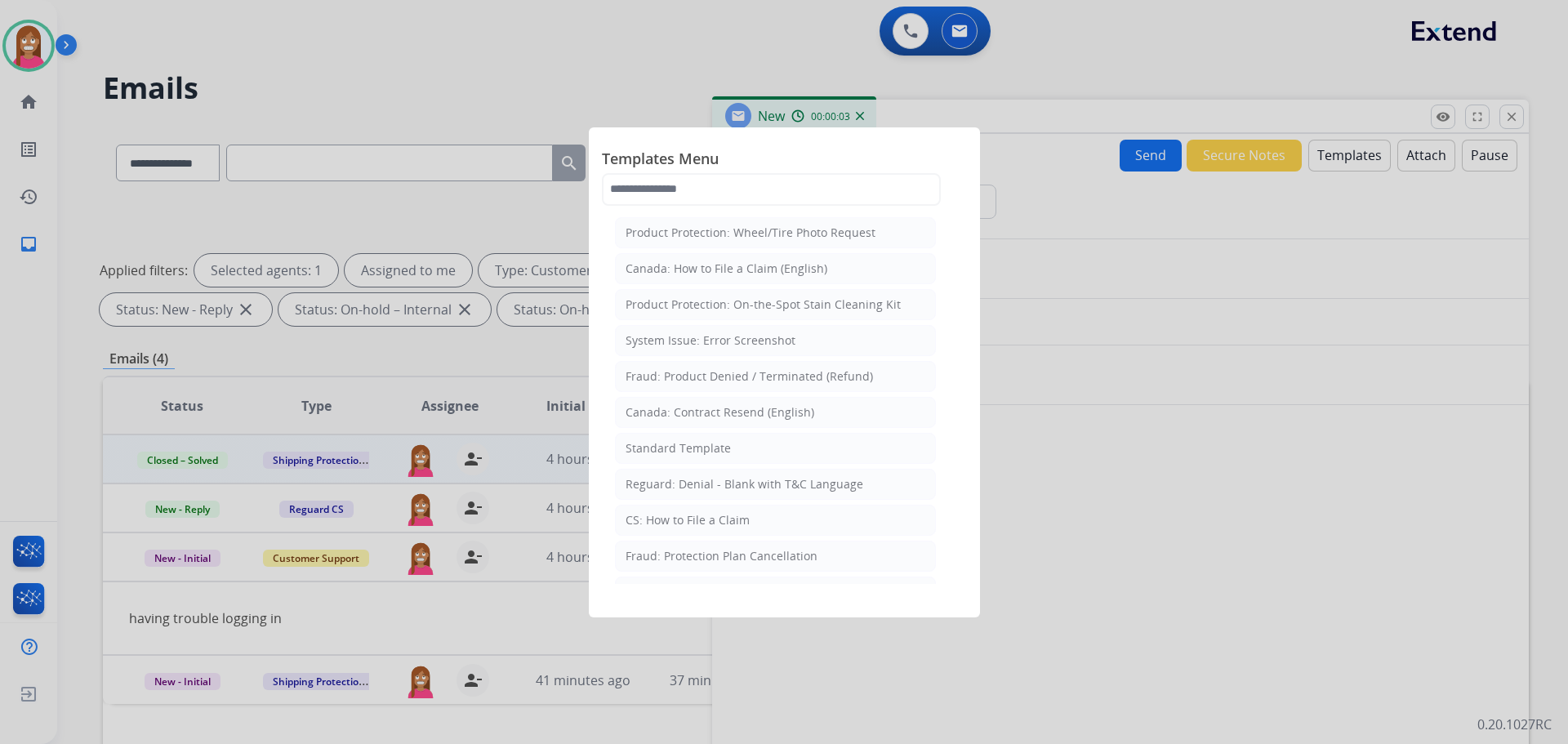
click at [669, 442] on div "Standard Template" at bounding box center [678, 448] width 105 height 17
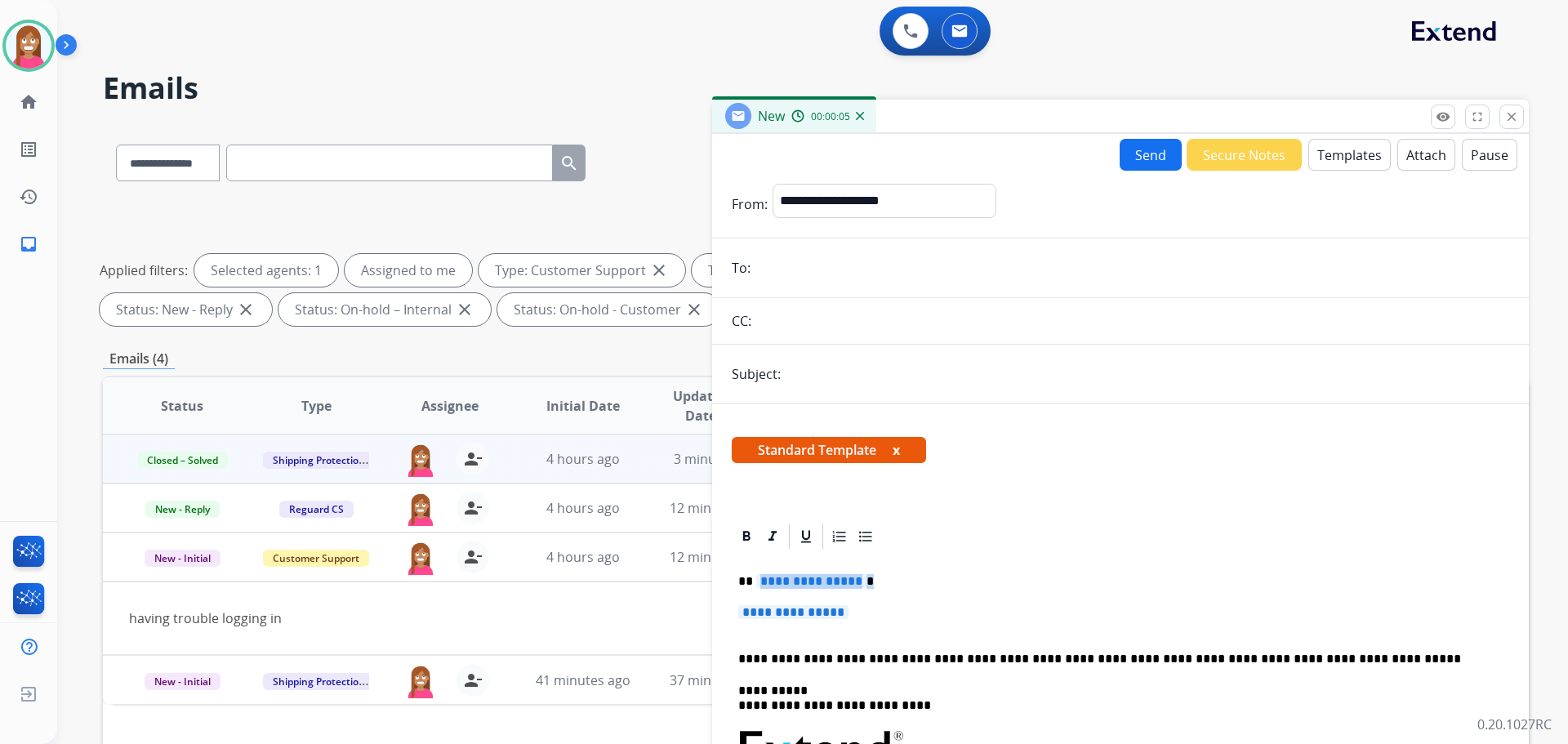
drag, startPoint x: 865, startPoint y: 609, endPoint x: 756, endPoint y: 576, distance: 113.9
paste div
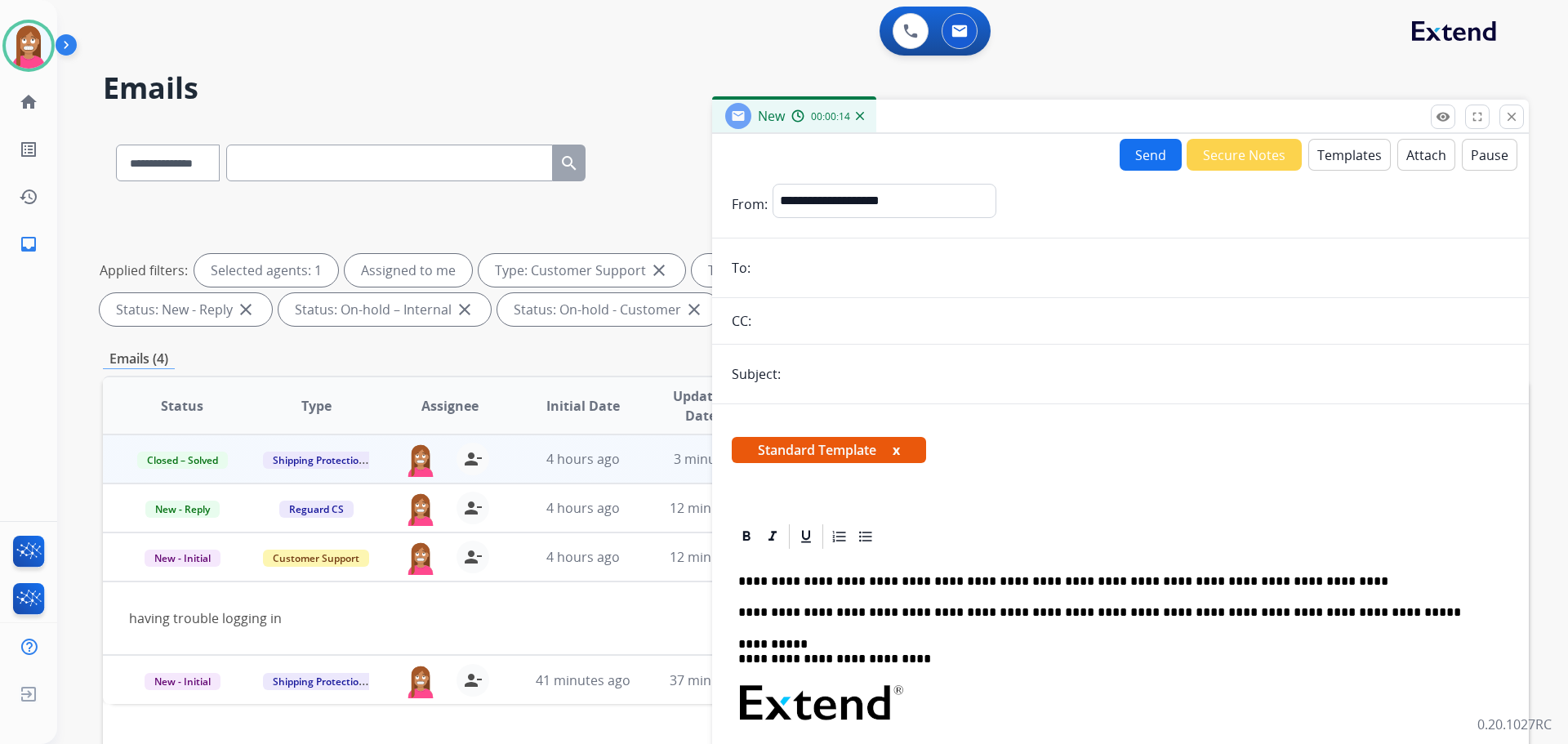
click at [749, 582] on p "**********" at bounding box center [1114, 581] width 751 height 15
click at [827, 378] on input "text" at bounding box center [1147, 373] width 724 height 33
type input "**********"
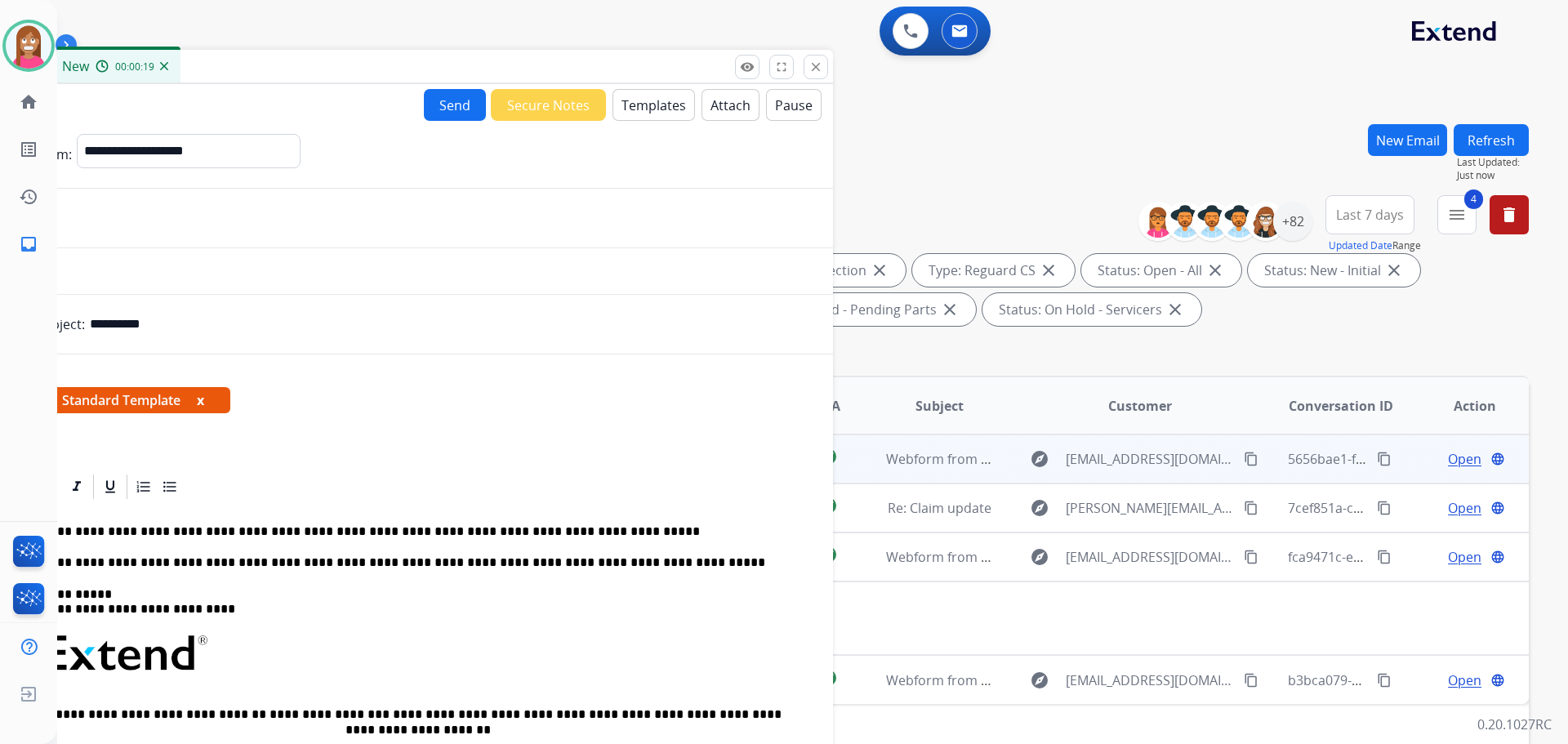
drag, startPoint x: 1183, startPoint y: 105, endPoint x: 508, endPoint y: 57, distance: 676.7
click at [506, 55] on div "New 00:00:19" at bounding box center [425, 66] width 817 height 35
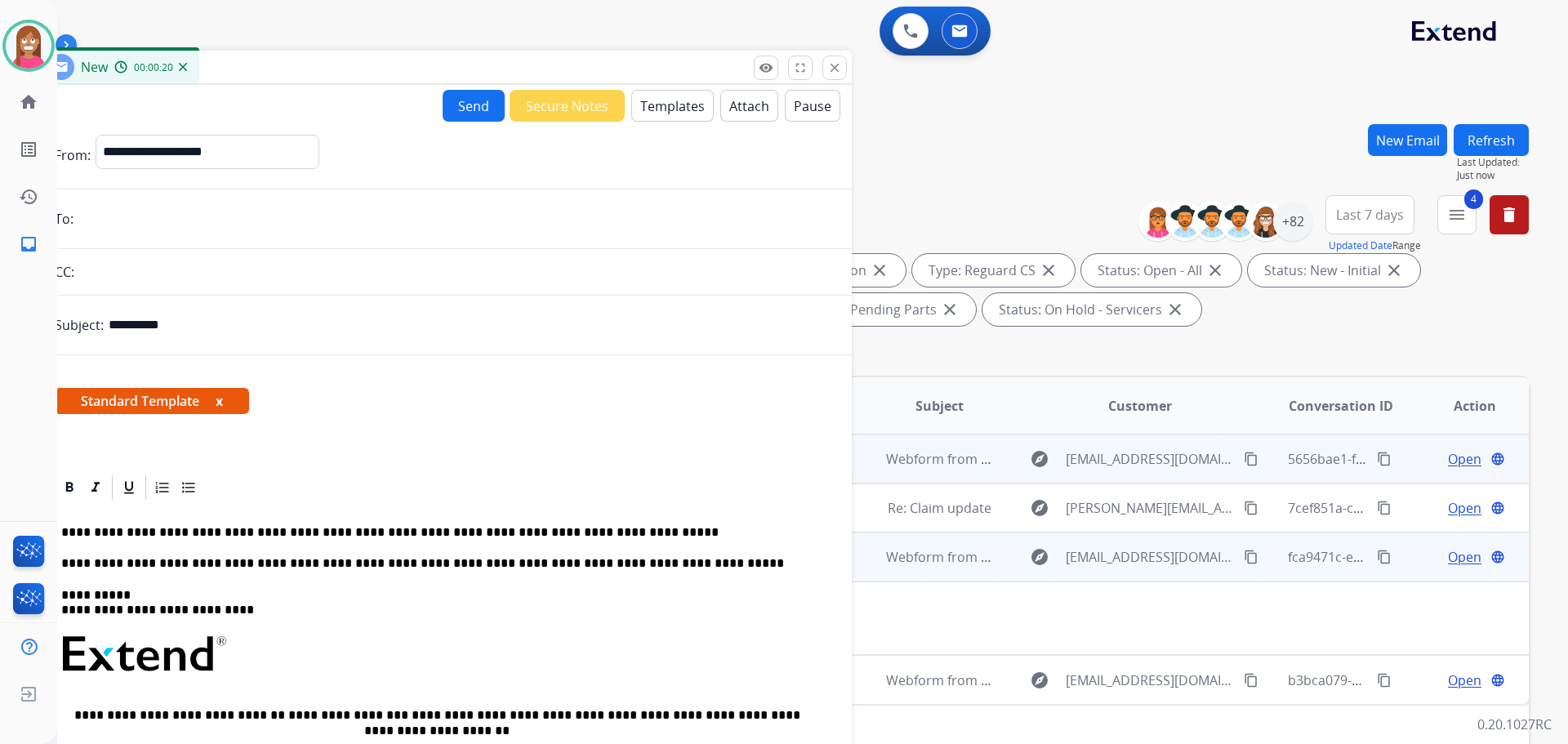
click at [1244, 551] on mat-icon "content_copy" at bounding box center [1251, 556] width 15 height 15
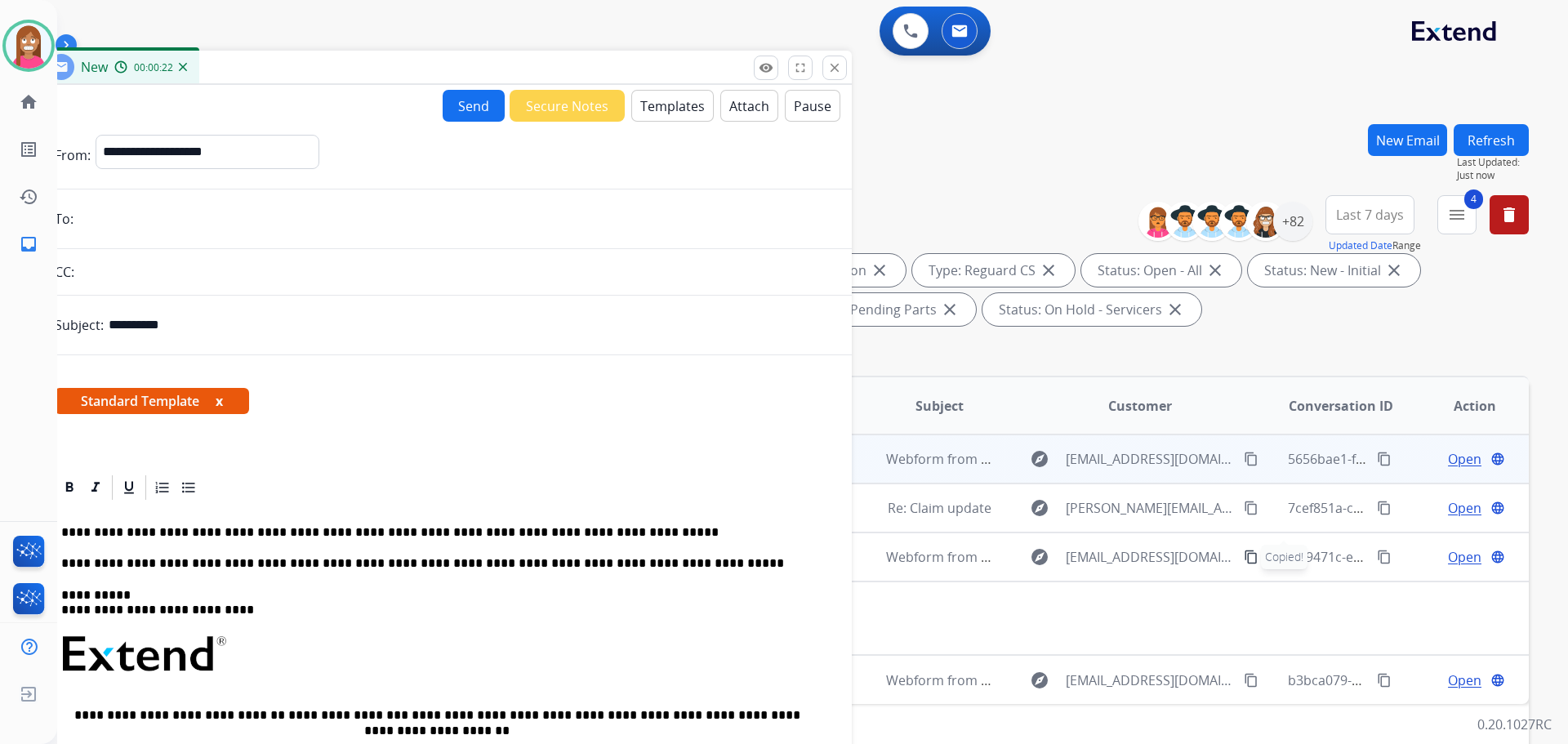
paste input "**********"
type input "**********"
click at [471, 114] on button "Send" at bounding box center [473, 106] width 62 height 32
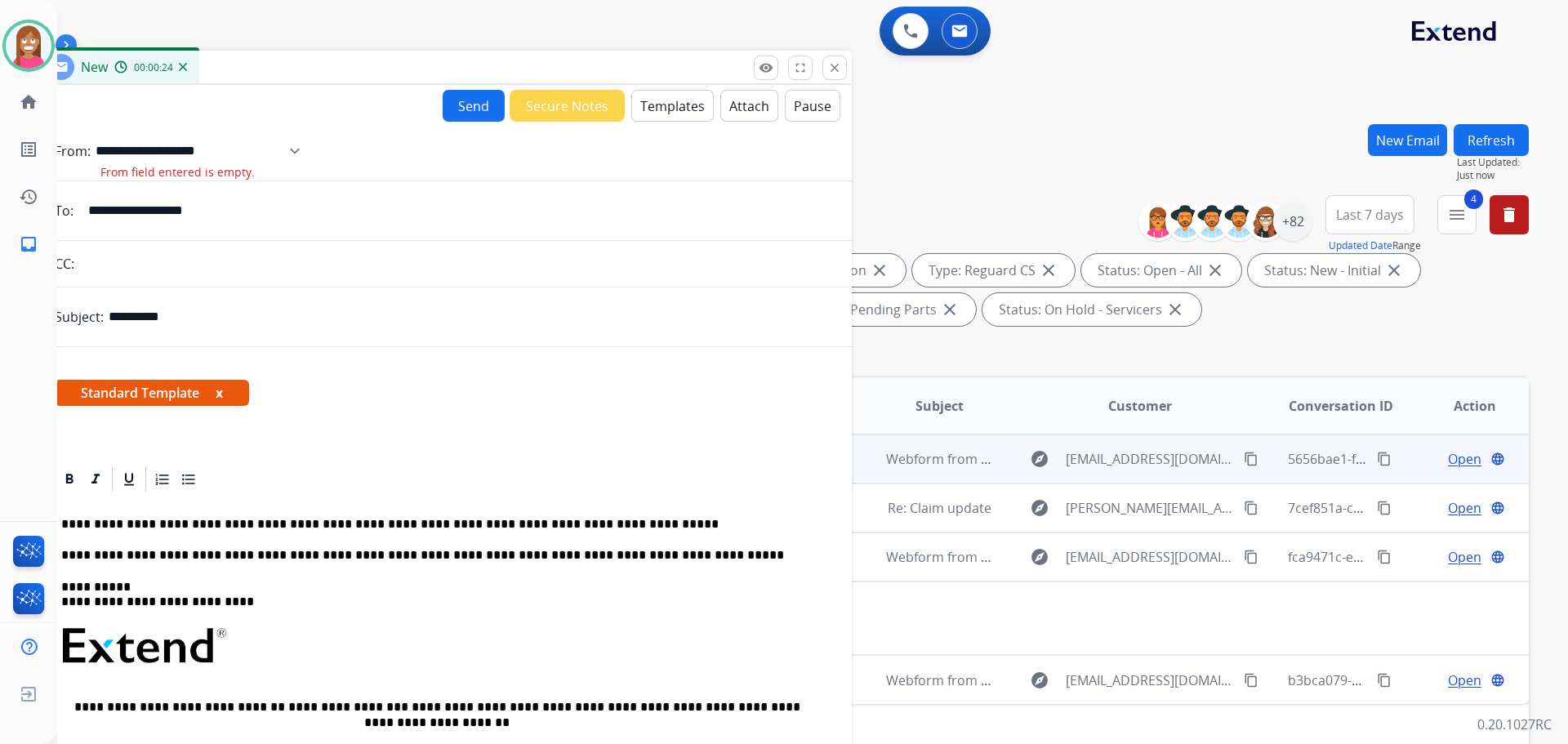
click at [187, 150] on select "**********" at bounding box center [204, 150] width 216 height 33
select select "**********"
click at [96, 135] on select "**********" at bounding box center [204, 150] width 216 height 33
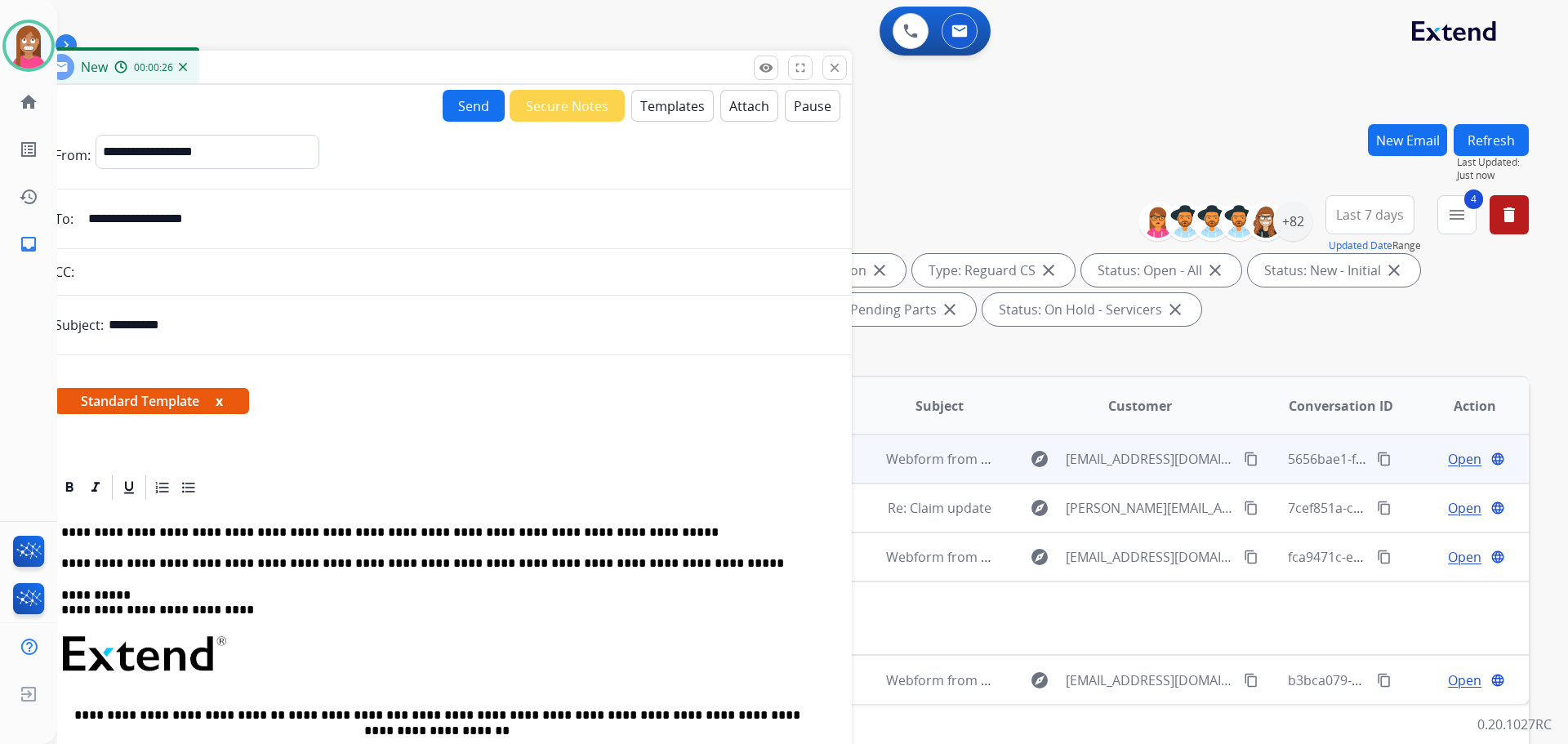
click at [471, 108] on button "Send" at bounding box center [473, 106] width 62 height 32
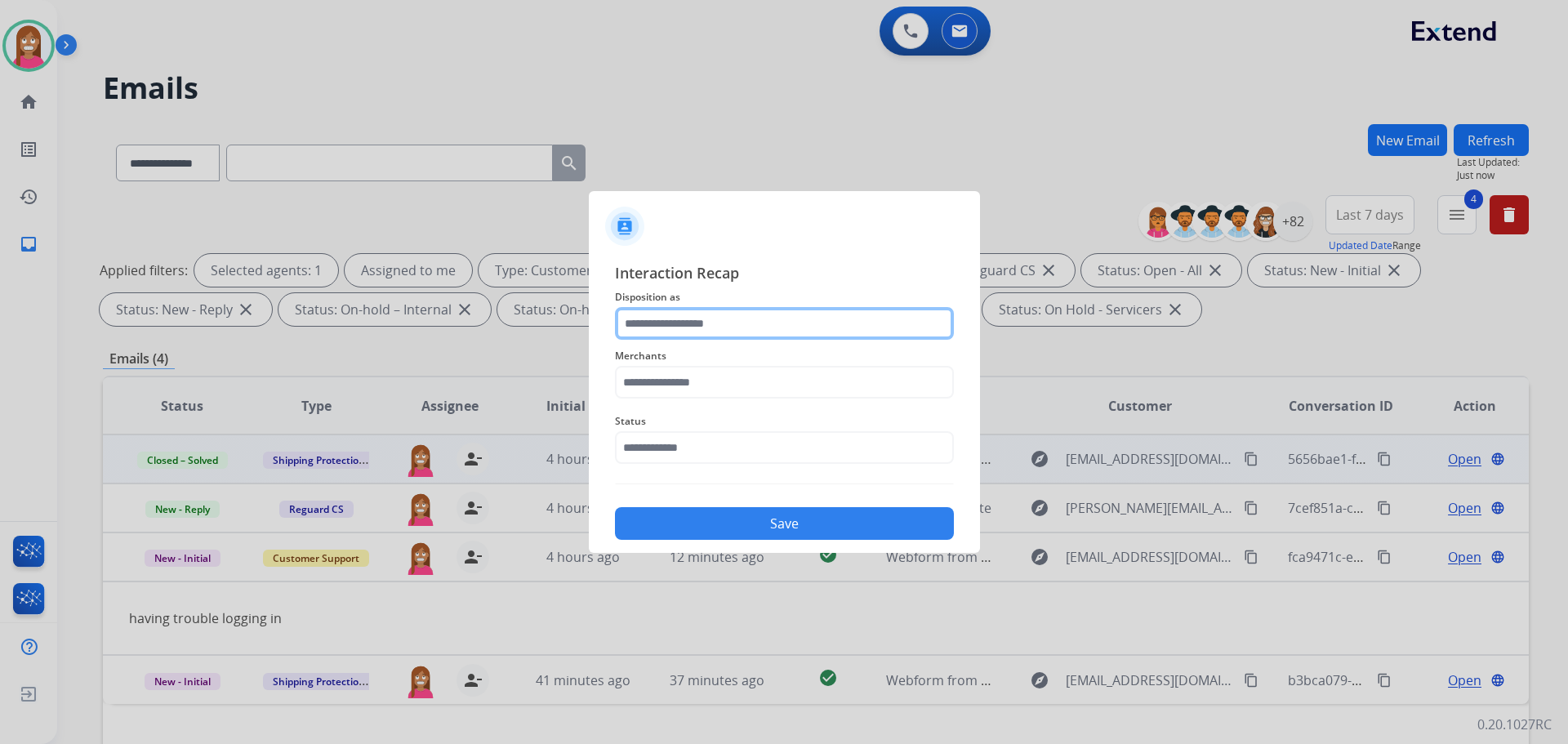
click at [663, 326] on input "text" at bounding box center [784, 323] width 339 height 33
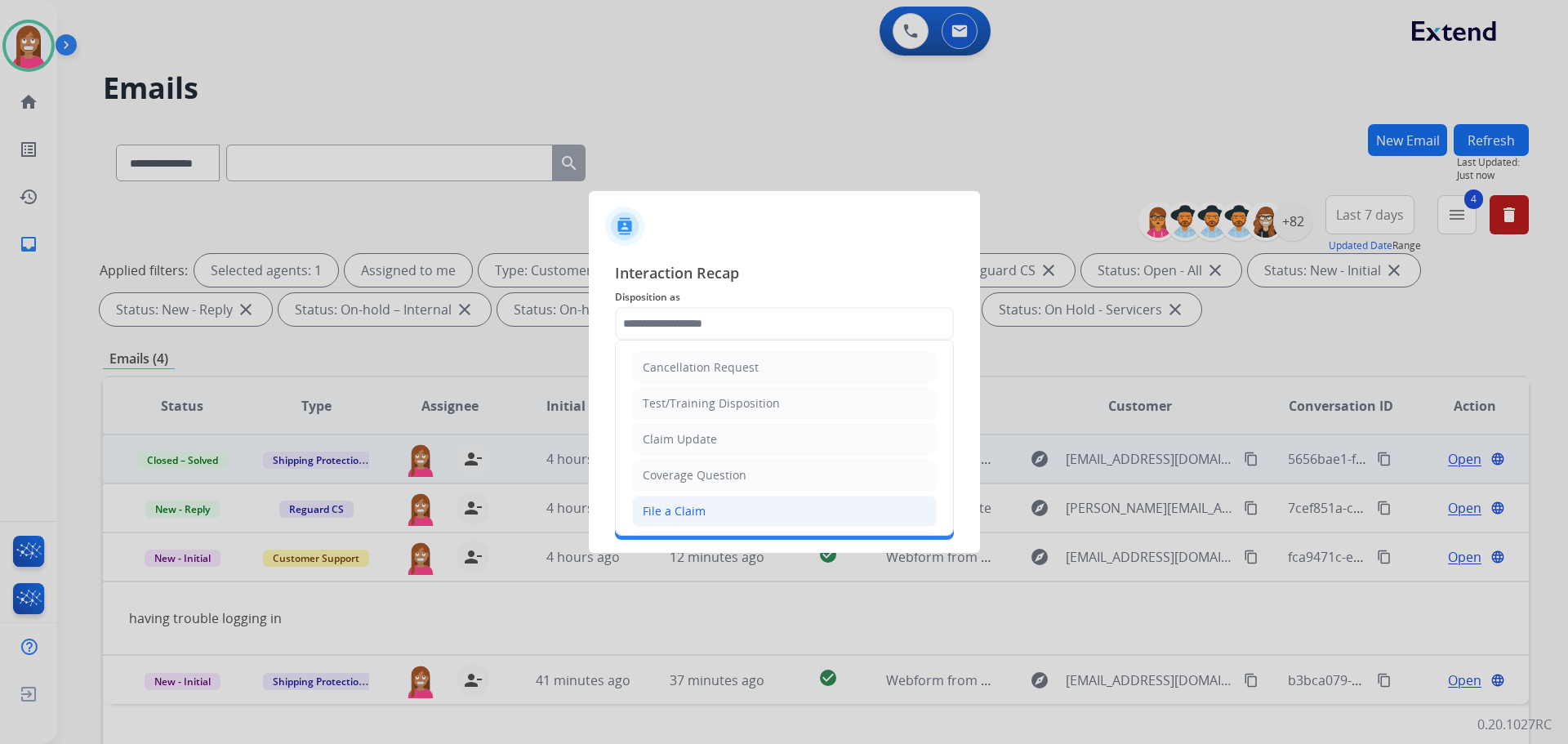
click at [672, 514] on div "File a Claim" at bounding box center [674, 511] width 63 height 17
type input "**********"
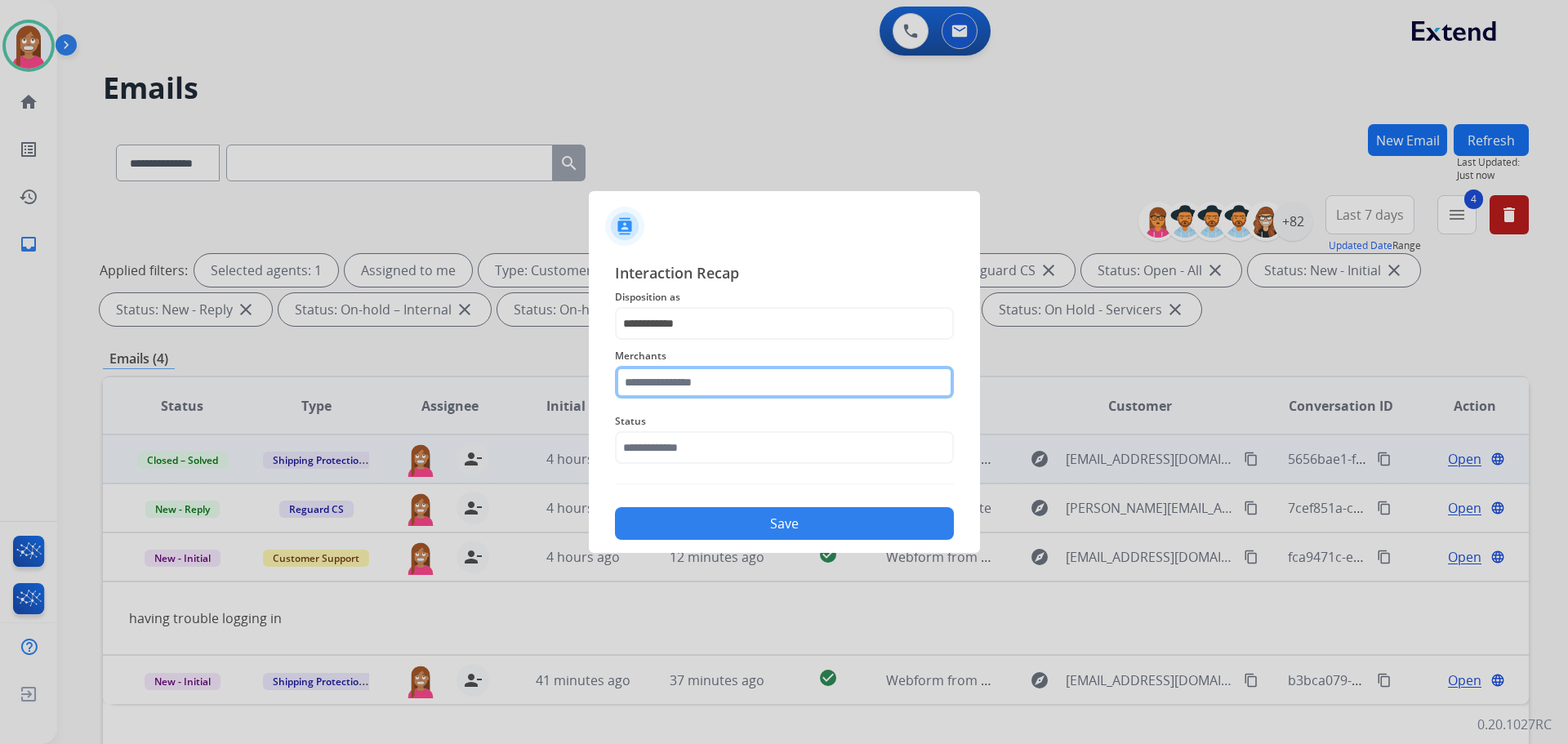
click at [643, 385] on input "text" at bounding box center [784, 382] width 339 height 33
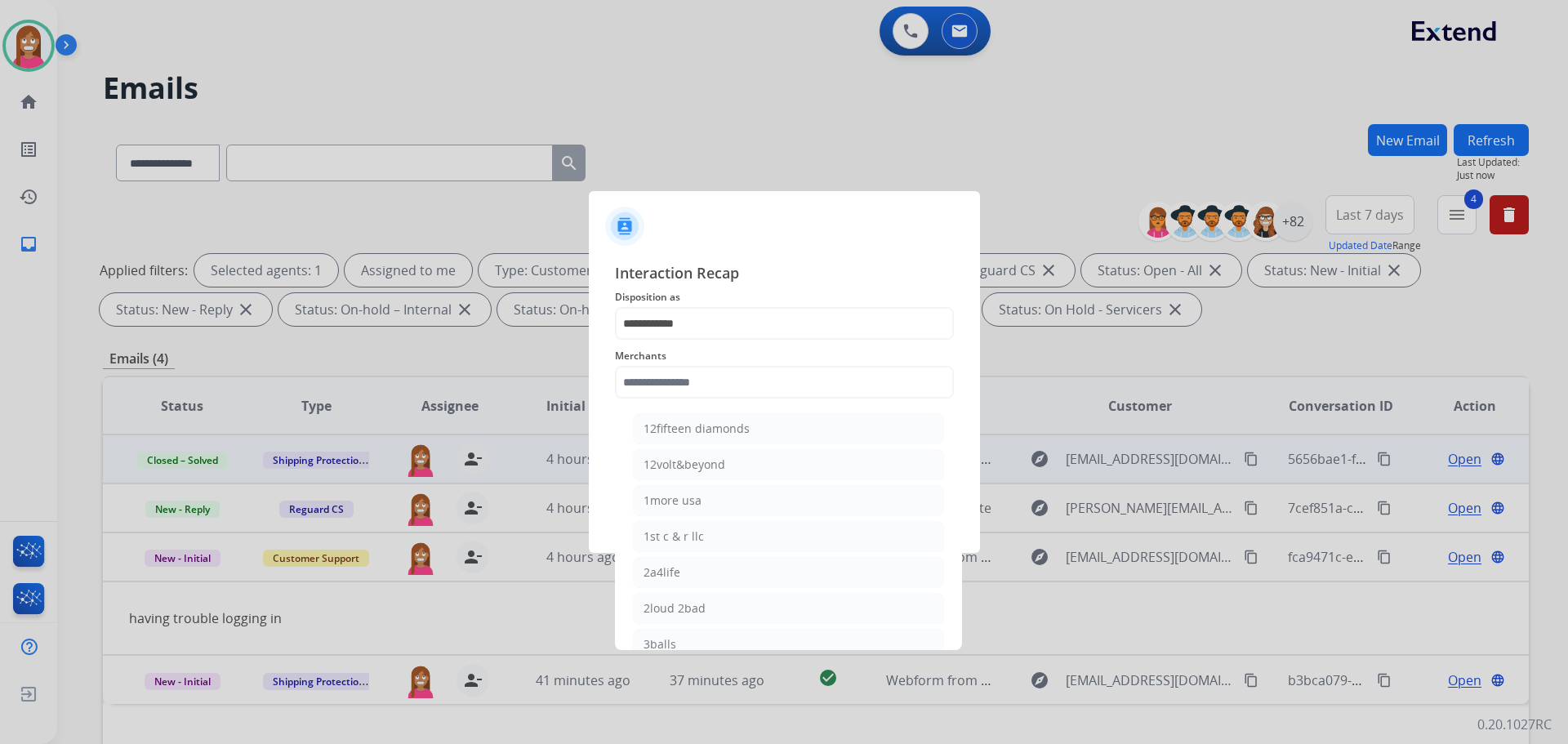
drag, startPoint x: 751, startPoint y: 498, endPoint x: 751, endPoint y: 517, distance: 19.0
click at [750, 498] on li "1more usa" at bounding box center [788, 500] width 311 height 31
type input "*********"
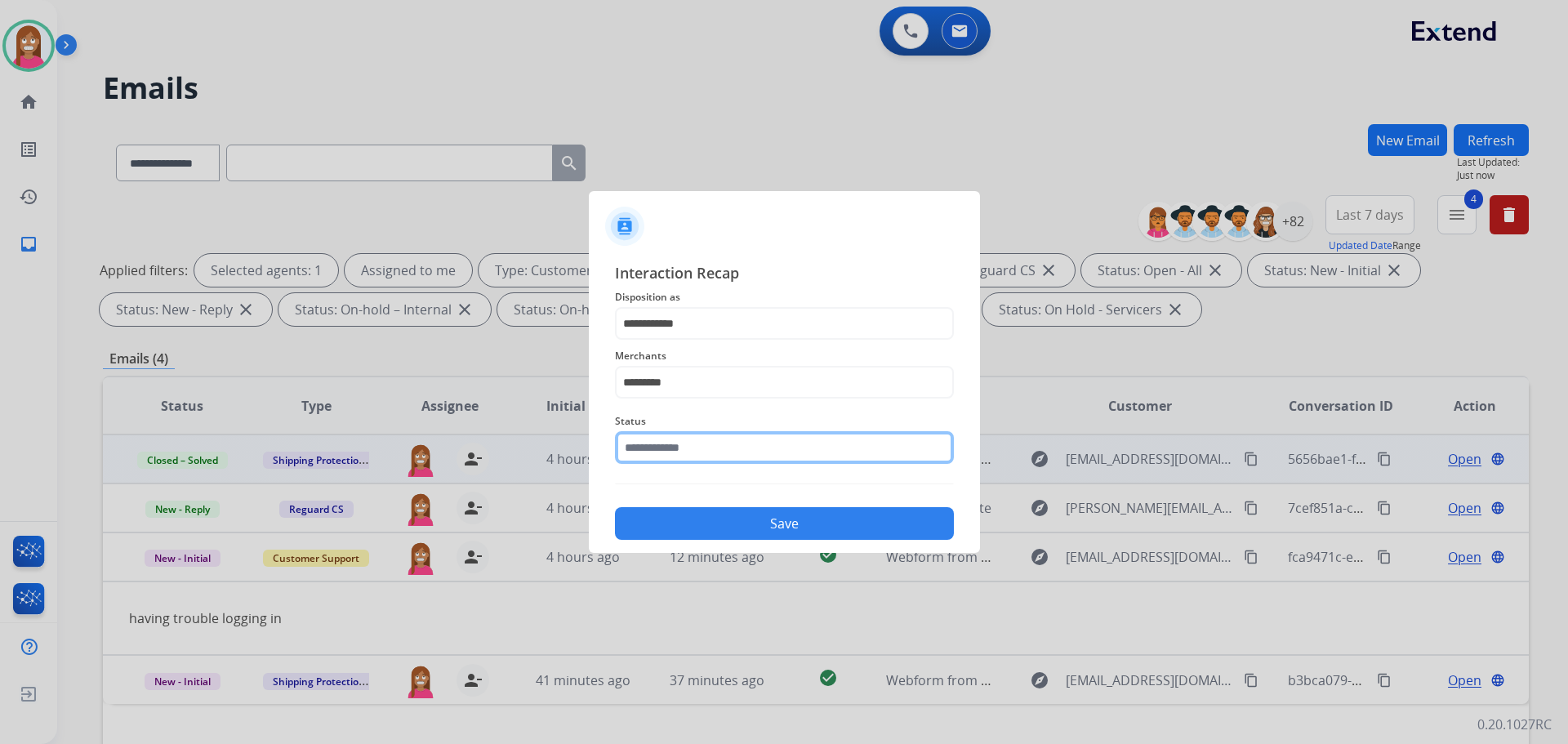
click at [649, 461] on input "text" at bounding box center [784, 447] width 339 height 33
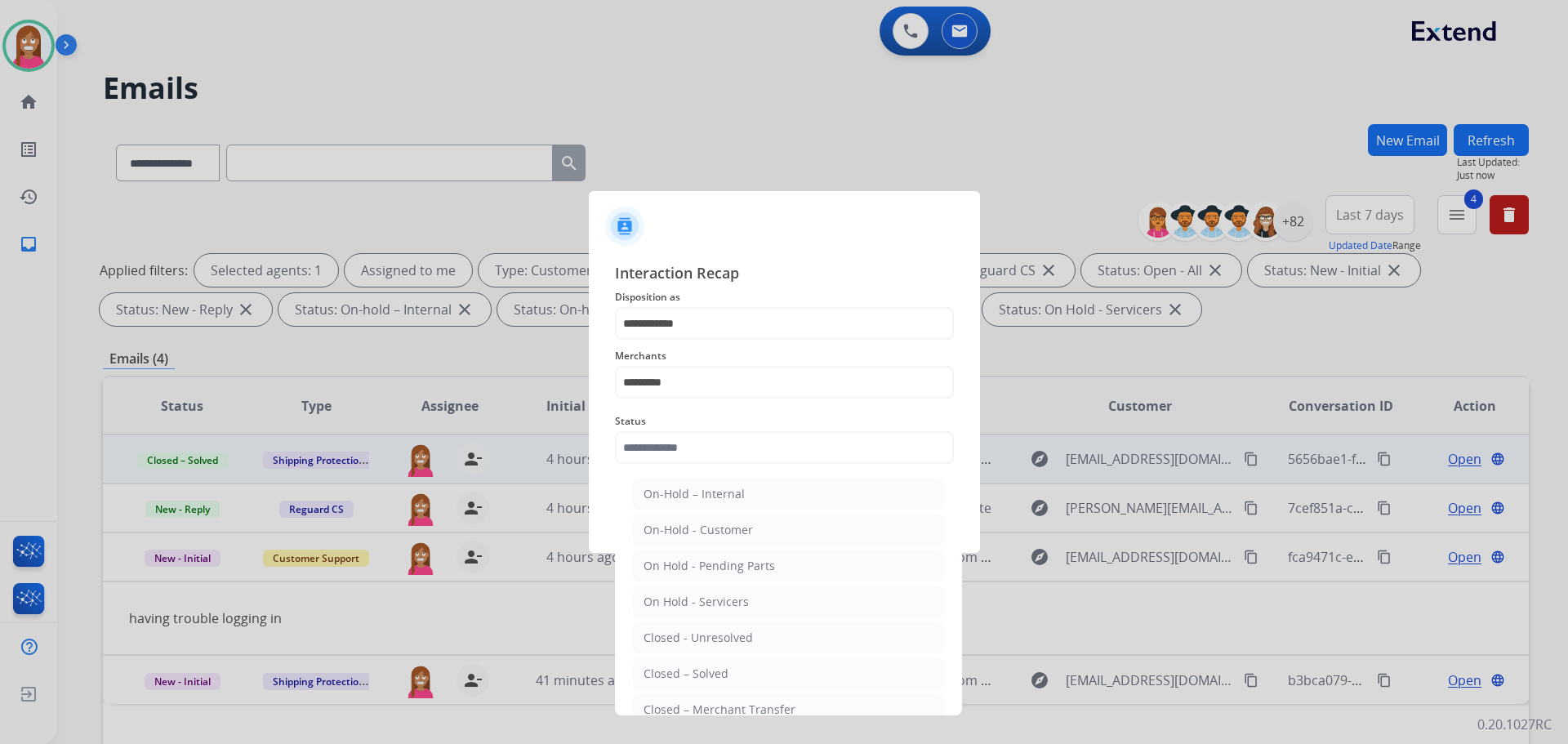
drag, startPoint x: 681, startPoint y: 680, endPoint x: 679, endPoint y: 580, distance: 100.0
click at [685, 677] on div "Closed – Solved" at bounding box center [686, 673] width 85 height 17
type input "**********"
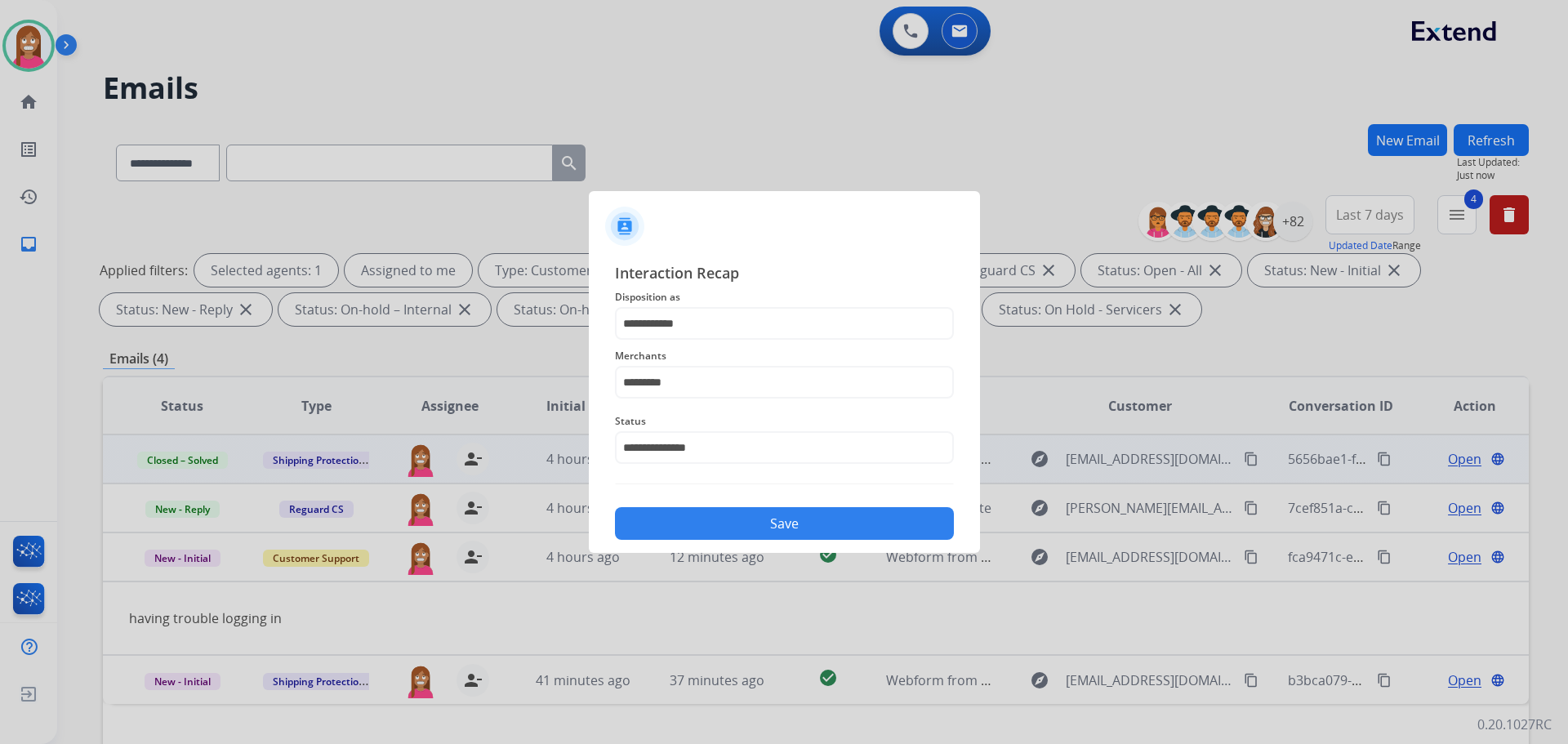
click at [645, 521] on button "Save" at bounding box center [784, 522] width 339 height 33
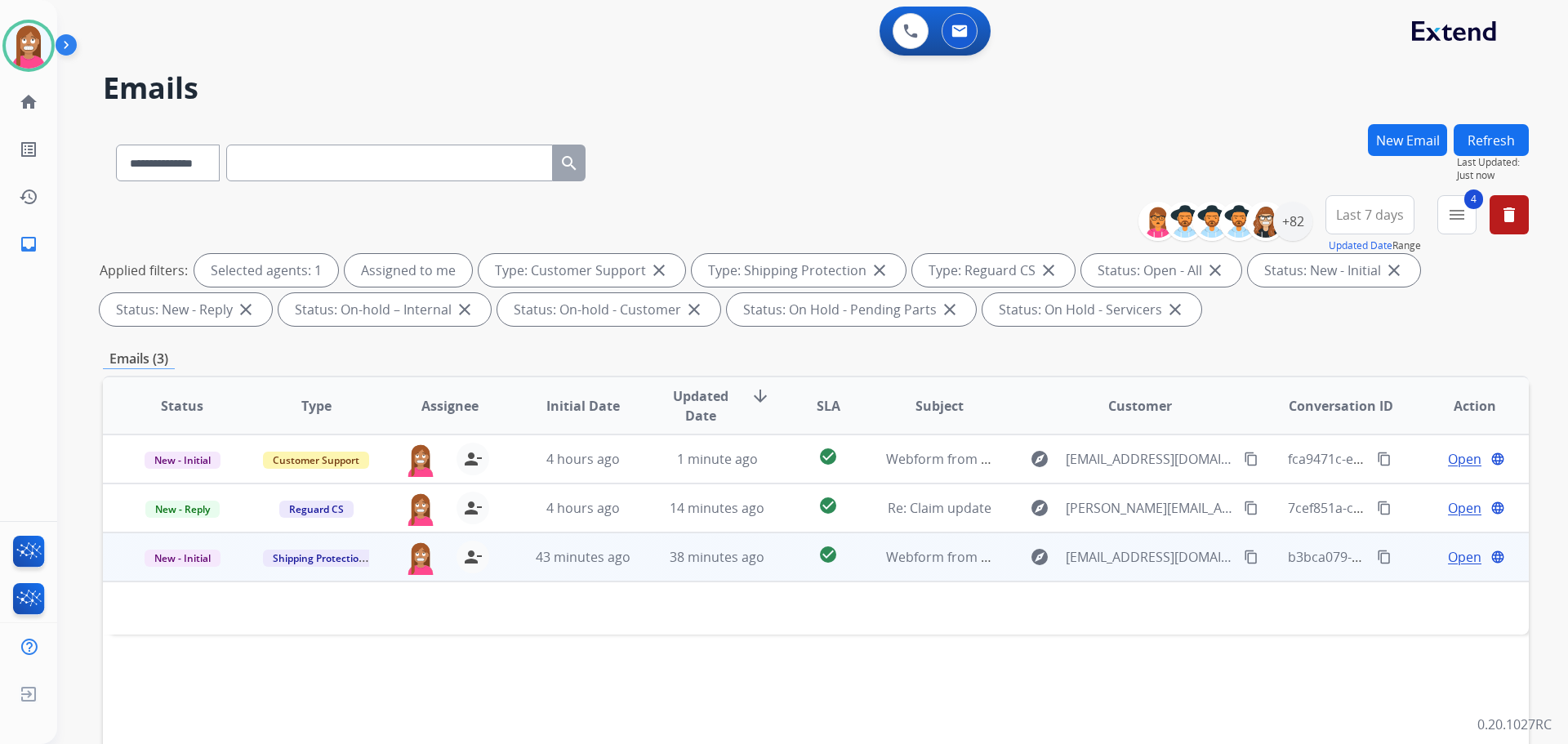
click at [515, 565] on td "43 minutes ago" at bounding box center [570, 557] width 134 height 49
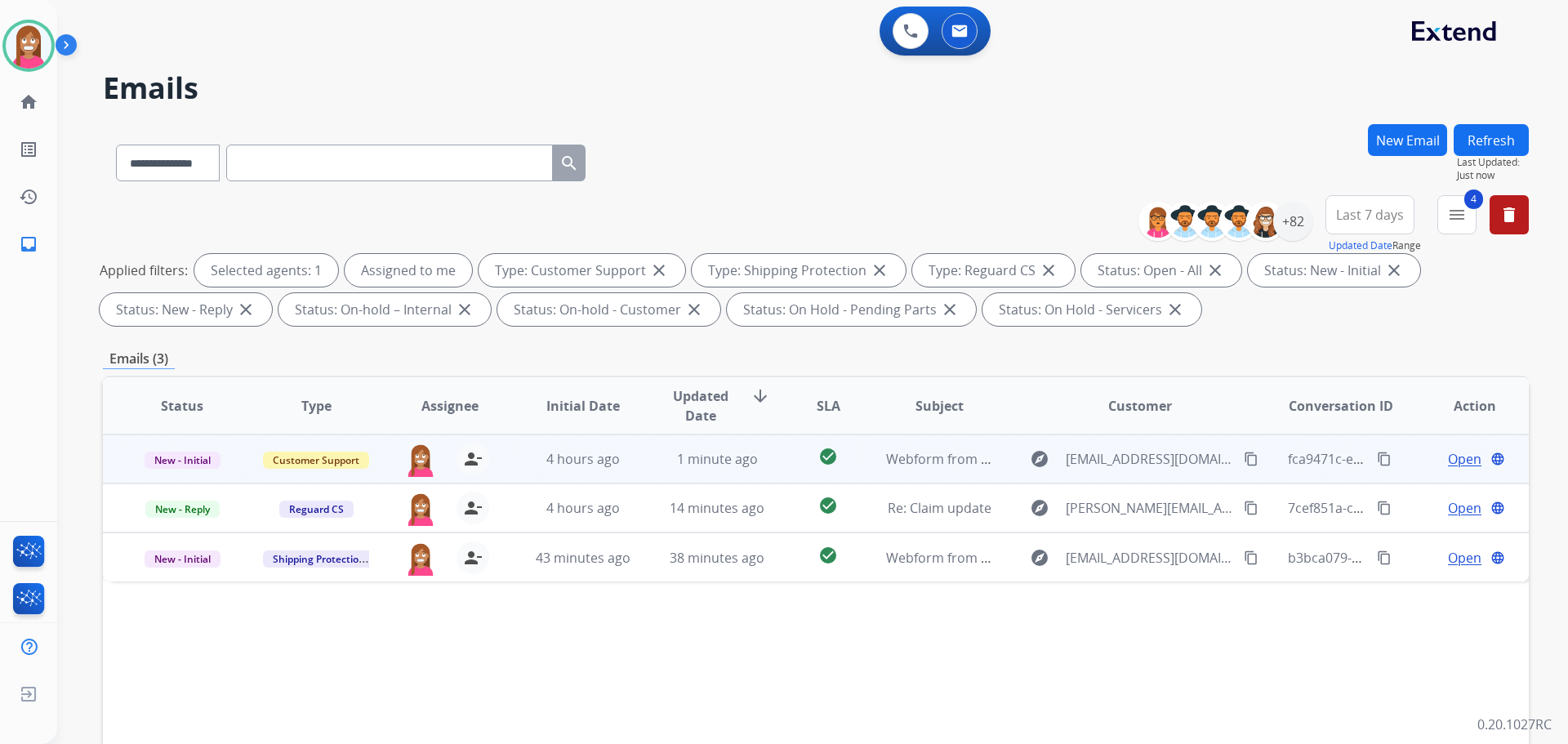
click at [517, 471] on td "4 hours ago" at bounding box center [570, 459] width 134 height 49
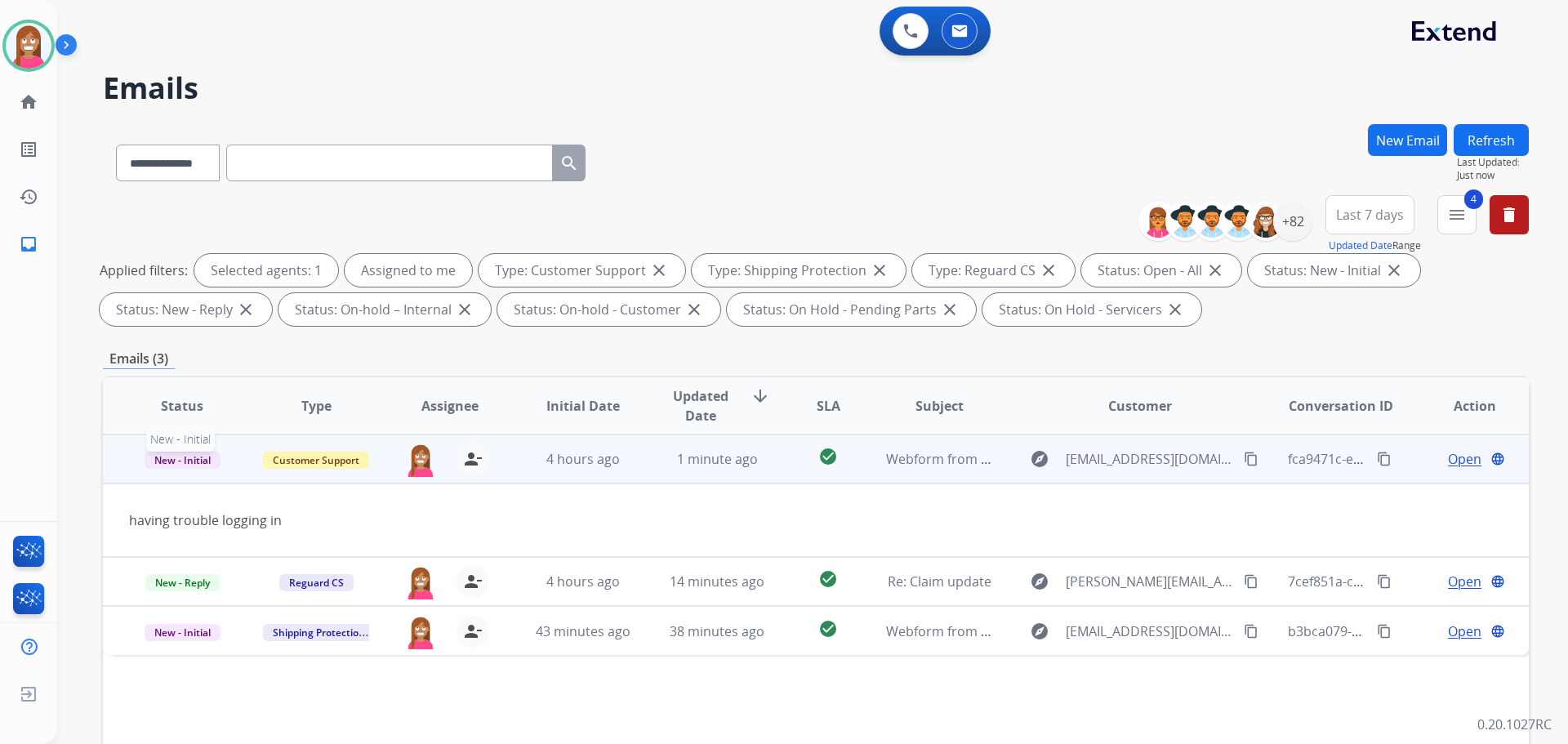
click at [185, 461] on span "New - Initial" at bounding box center [182, 459] width 76 height 17
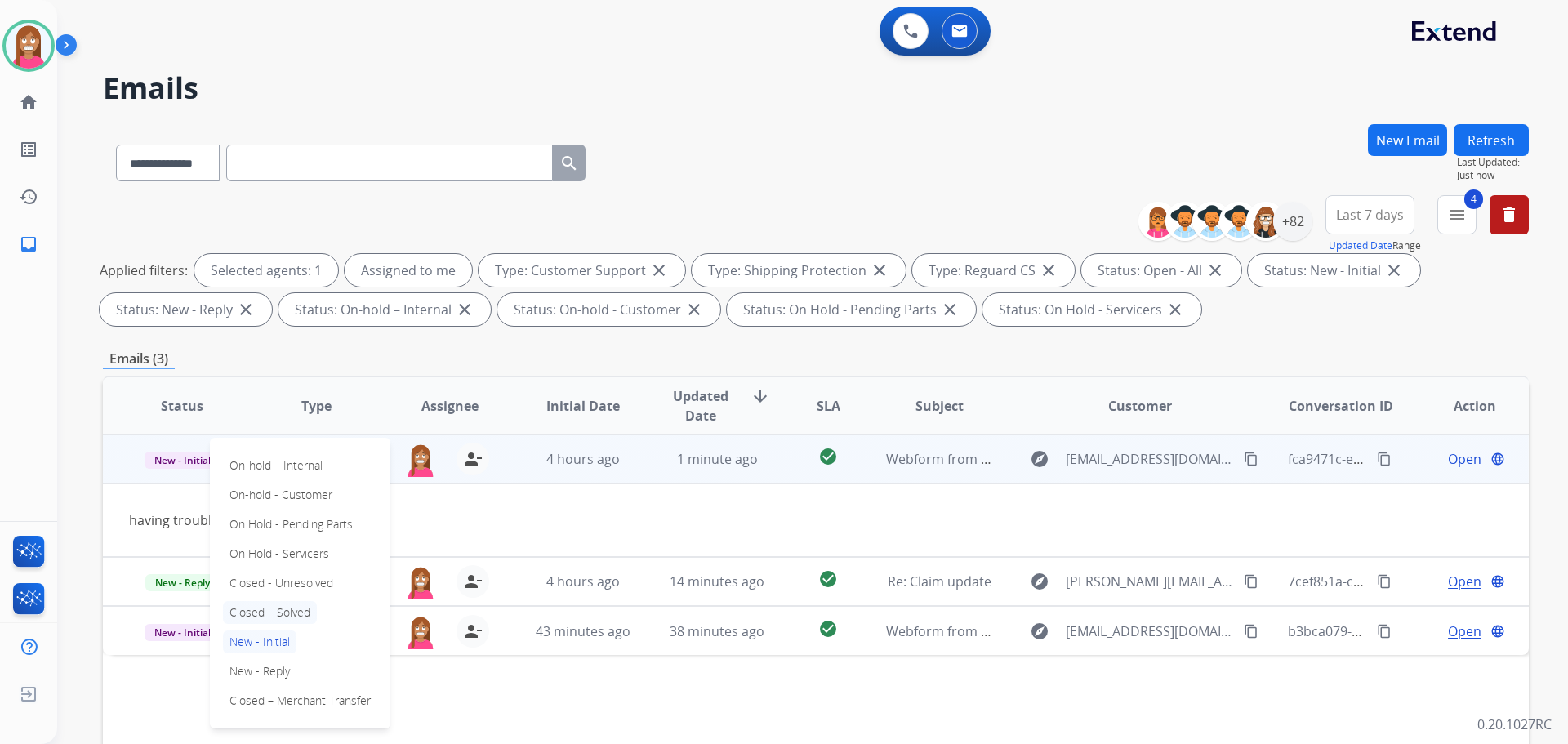
click at [247, 607] on p "Closed – Solved" at bounding box center [269, 611] width 94 height 23
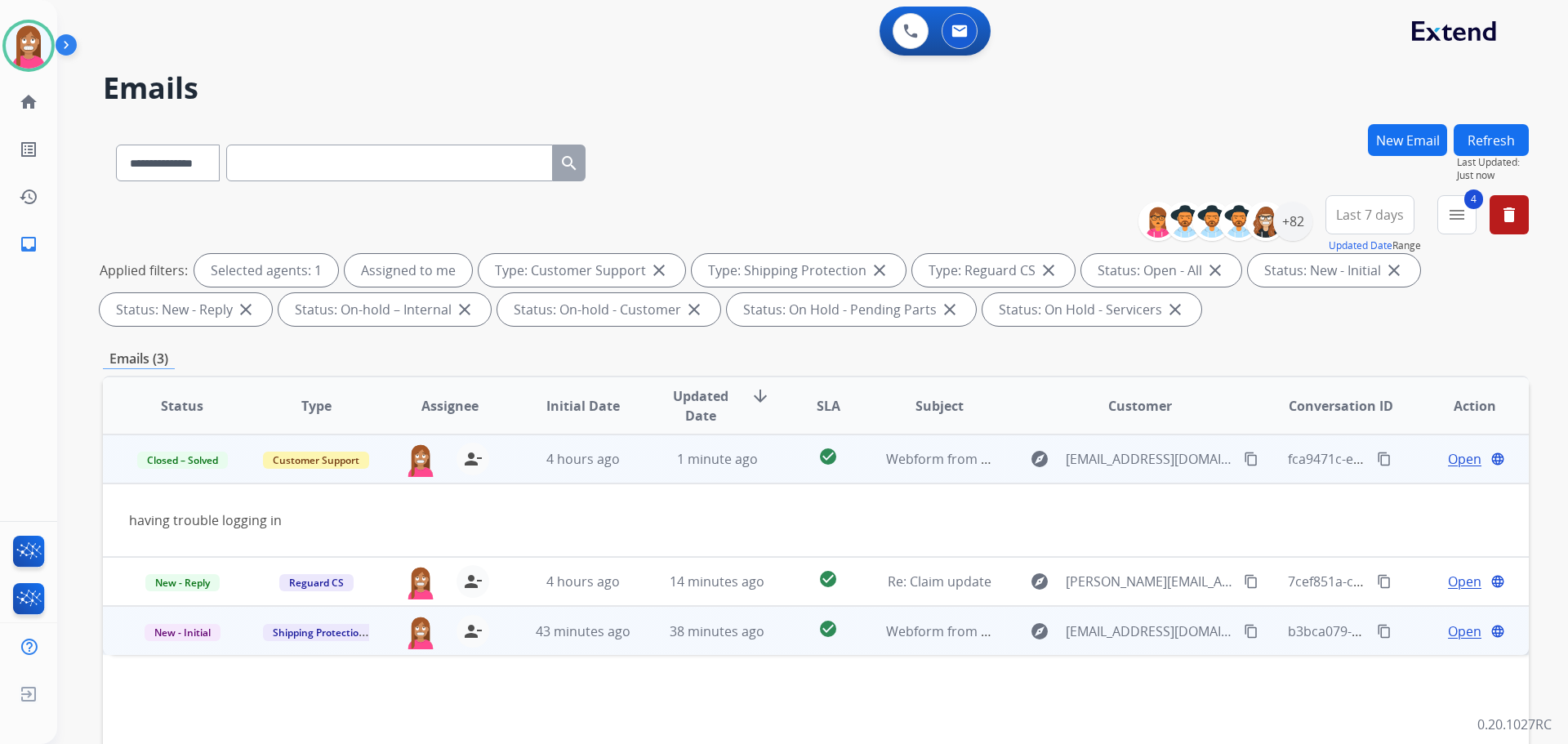
click at [637, 646] on td "38 minutes ago" at bounding box center [704, 630] width 134 height 49
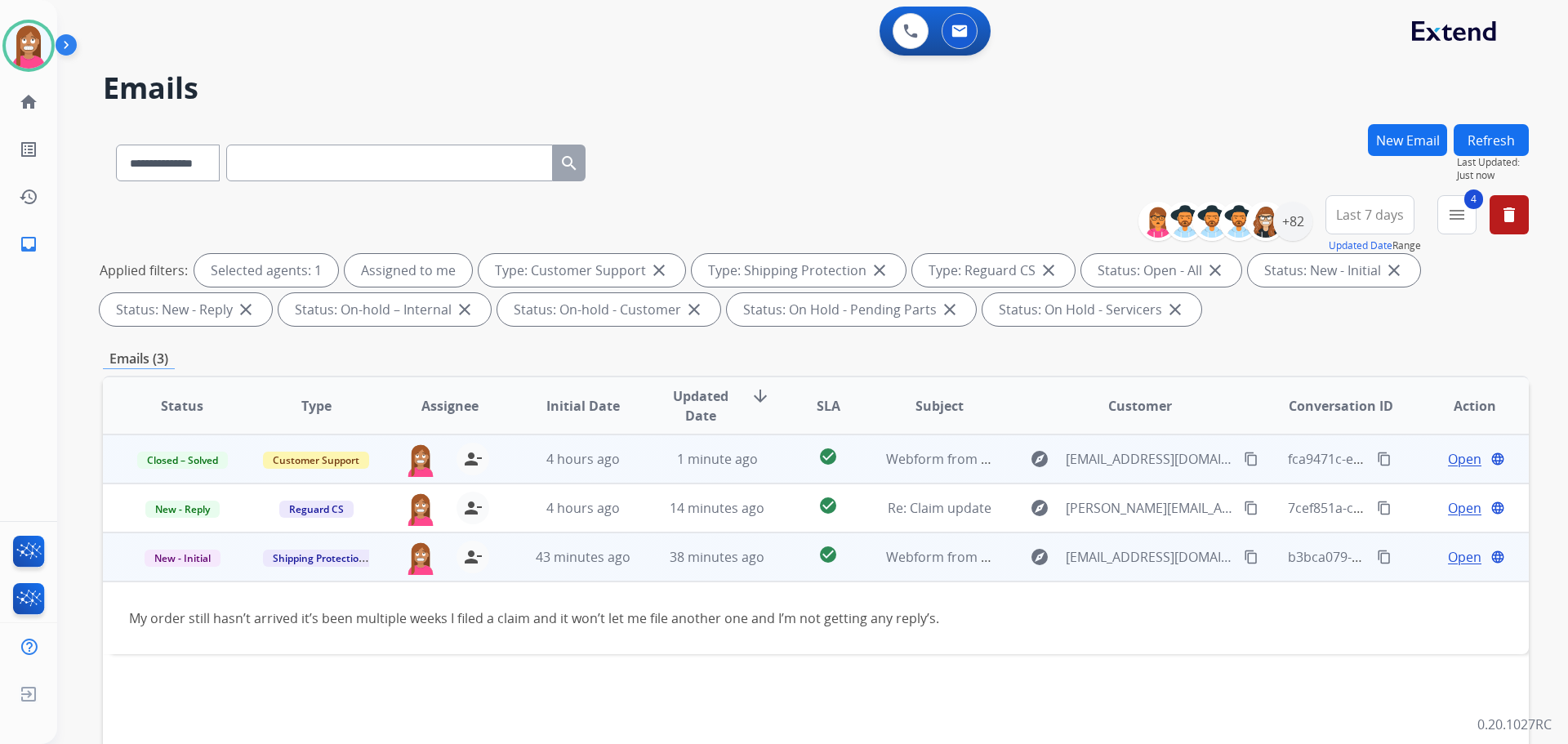
click at [1448, 554] on span "Open" at bounding box center [1465, 557] width 34 height 20
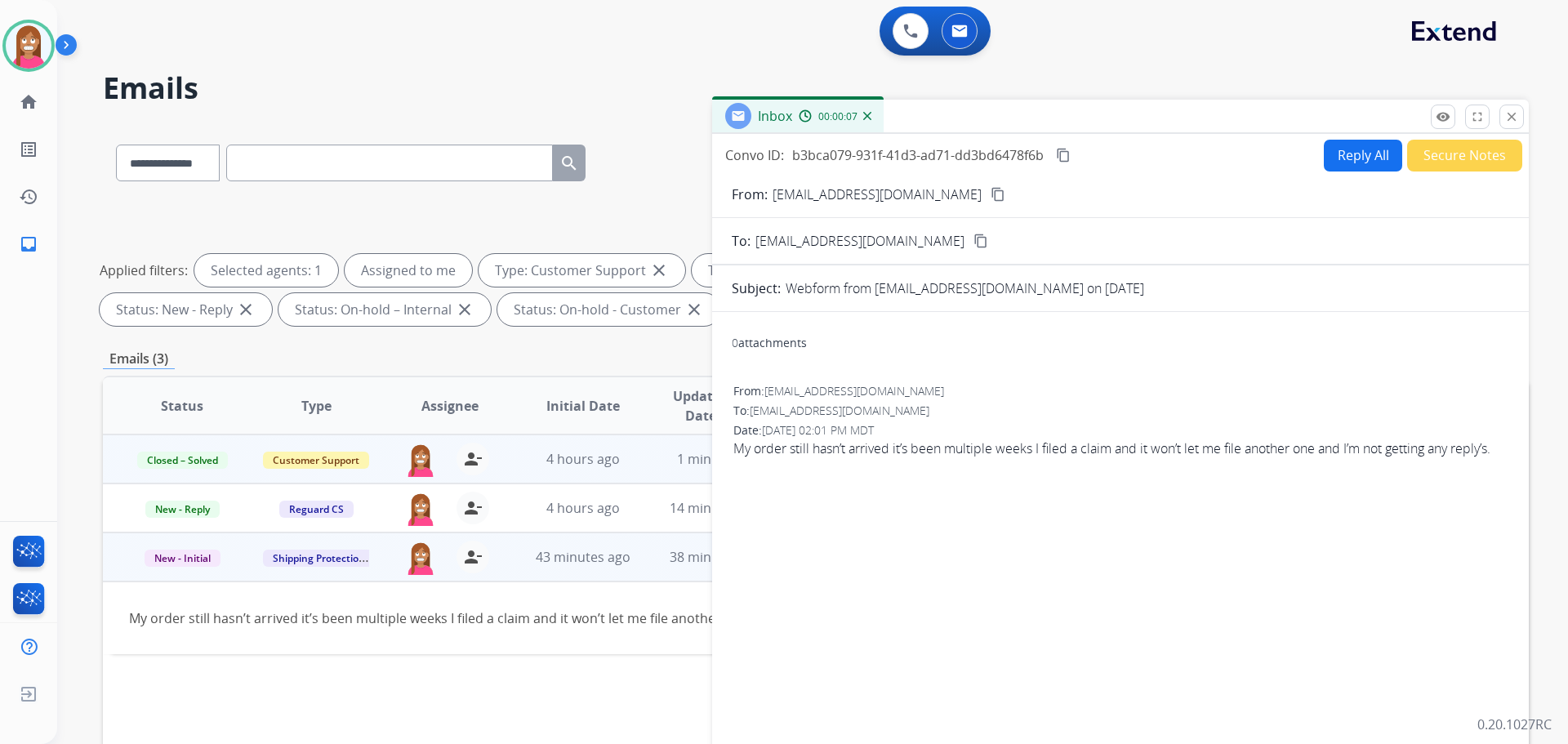
click at [991, 197] on mat-icon "content_copy" at bounding box center [998, 194] width 15 height 15
click at [1529, 119] on div "**********" at bounding box center [813, 372] width 1511 height 744
click at [1507, 118] on mat-icon "close" at bounding box center [1512, 117] width 15 height 15
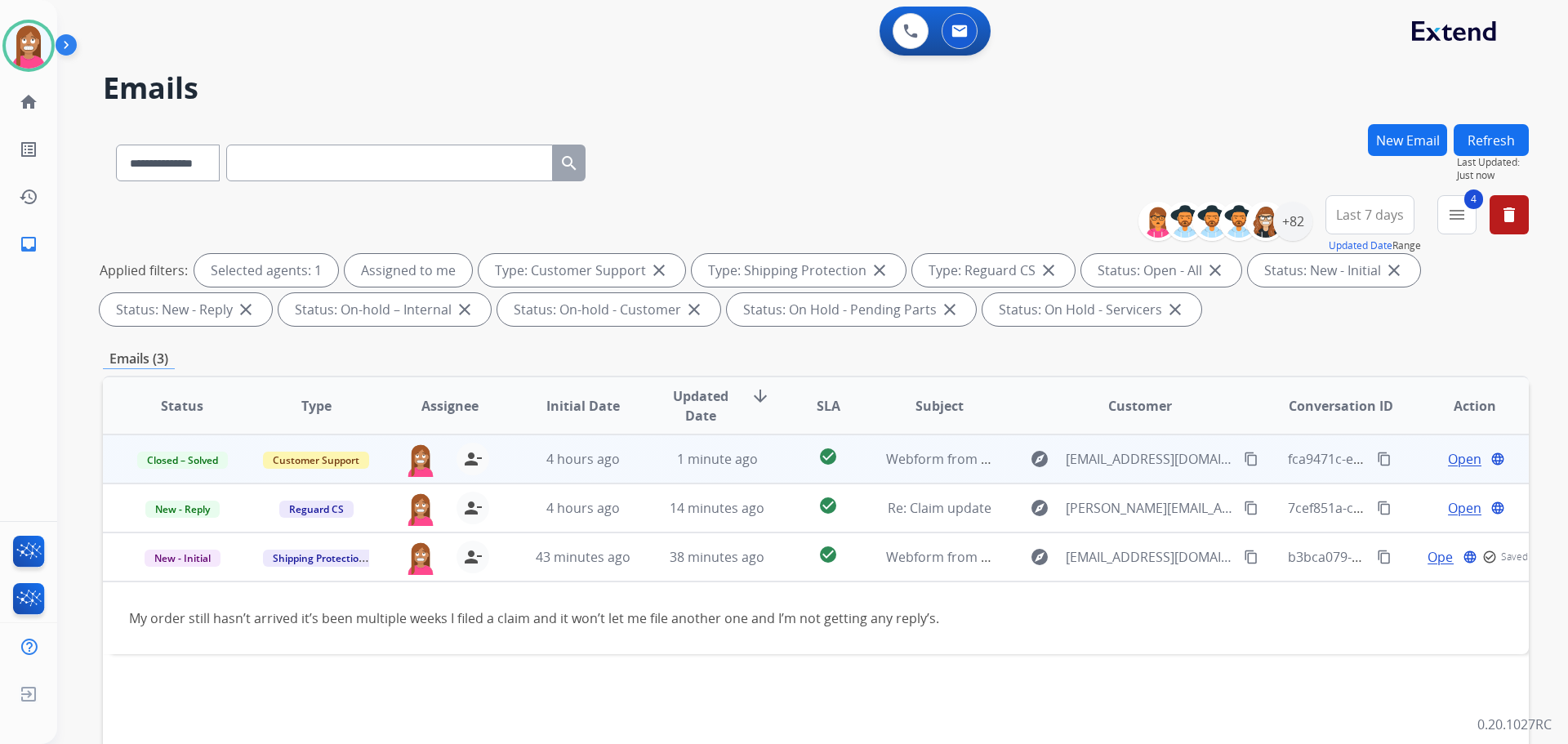
click at [1396, 126] on button "New Email" at bounding box center [1408, 140] width 79 height 32
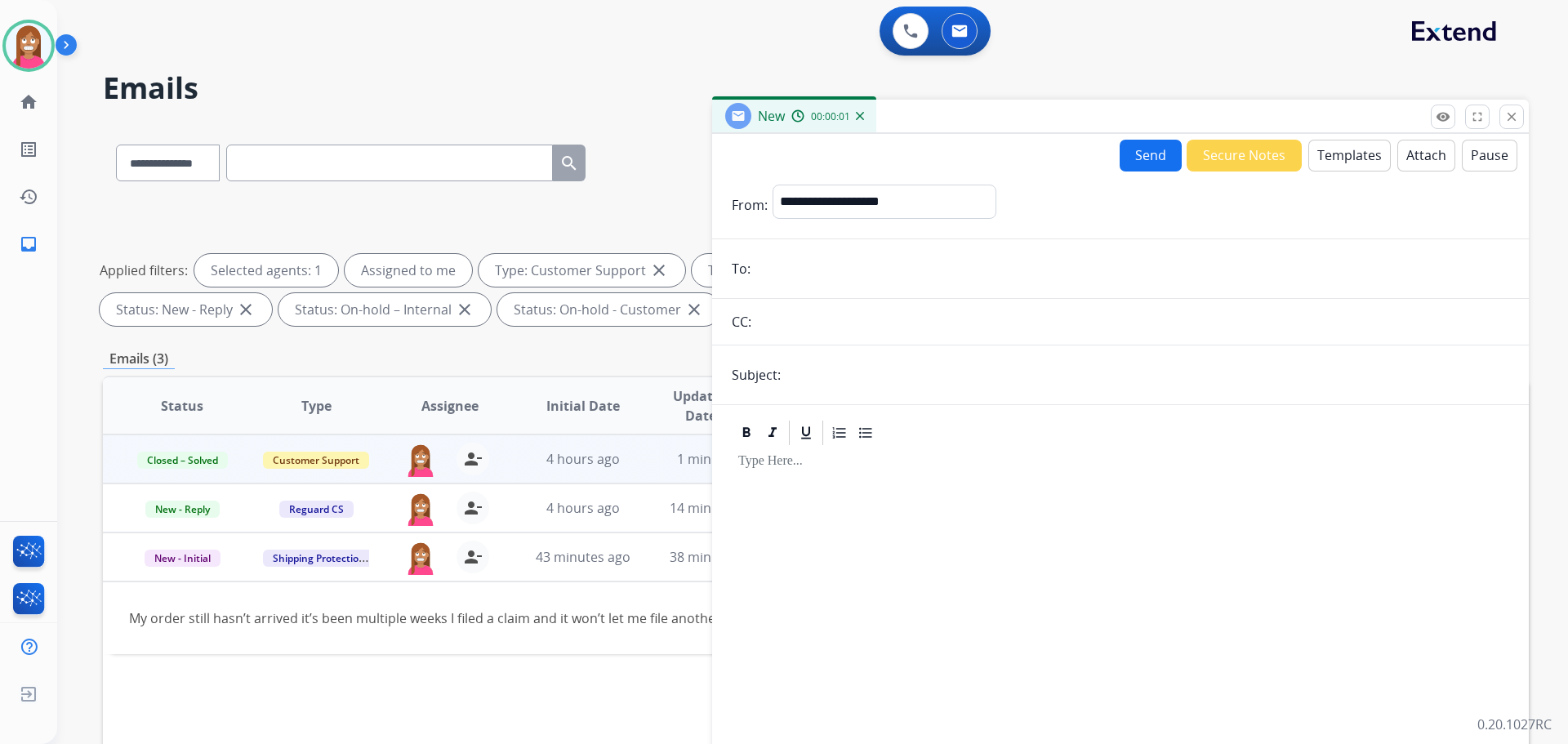
paste input "**********"
type input "**********"
click at [805, 205] on select "**********" at bounding box center [884, 200] width 222 height 33
select select "**********"
click at [773, 184] on select "**********" at bounding box center [884, 200] width 222 height 33
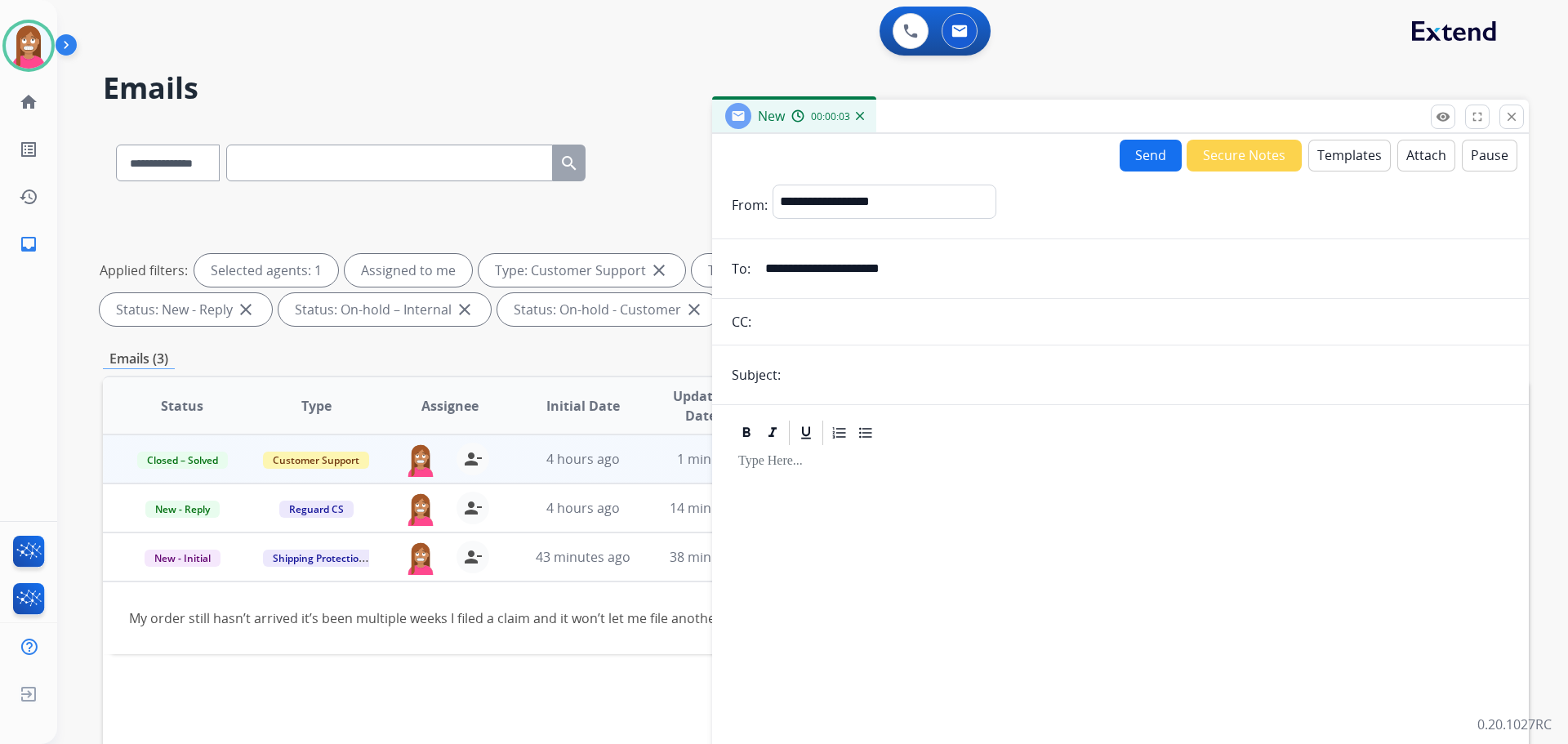
click at [829, 377] on input "text" at bounding box center [1147, 374] width 724 height 33
type input "**********"
click at [1329, 160] on button "Templates" at bounding box center [1349, 155] width 82 height 32
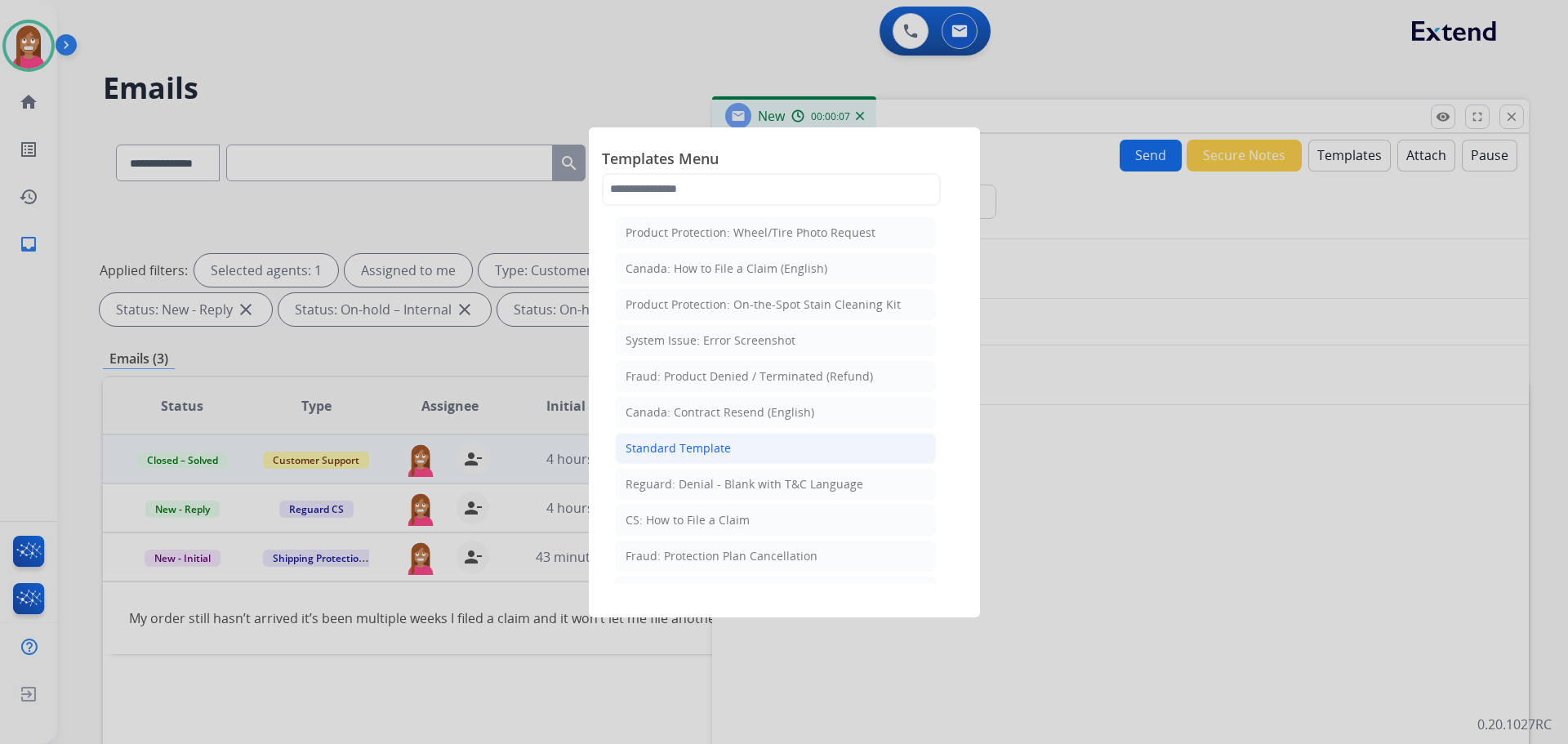
click at [673, 436] on li "Standard Template" at bounding box center [775, 447] width 321 height 31
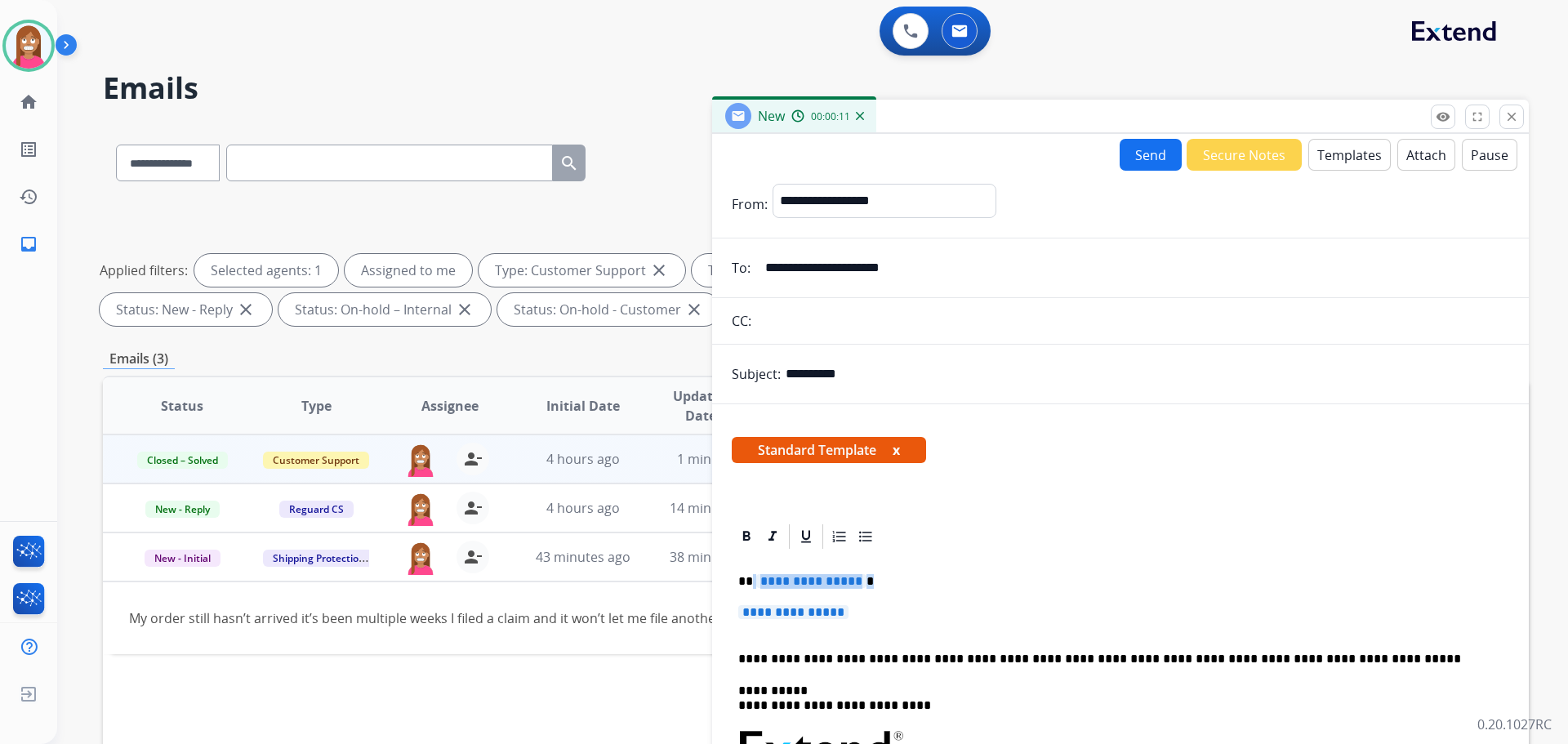
drag, startPoint x: 880, startPoint y: 619, endPoint x: 752, endPoint y: 579, distance: 134.1
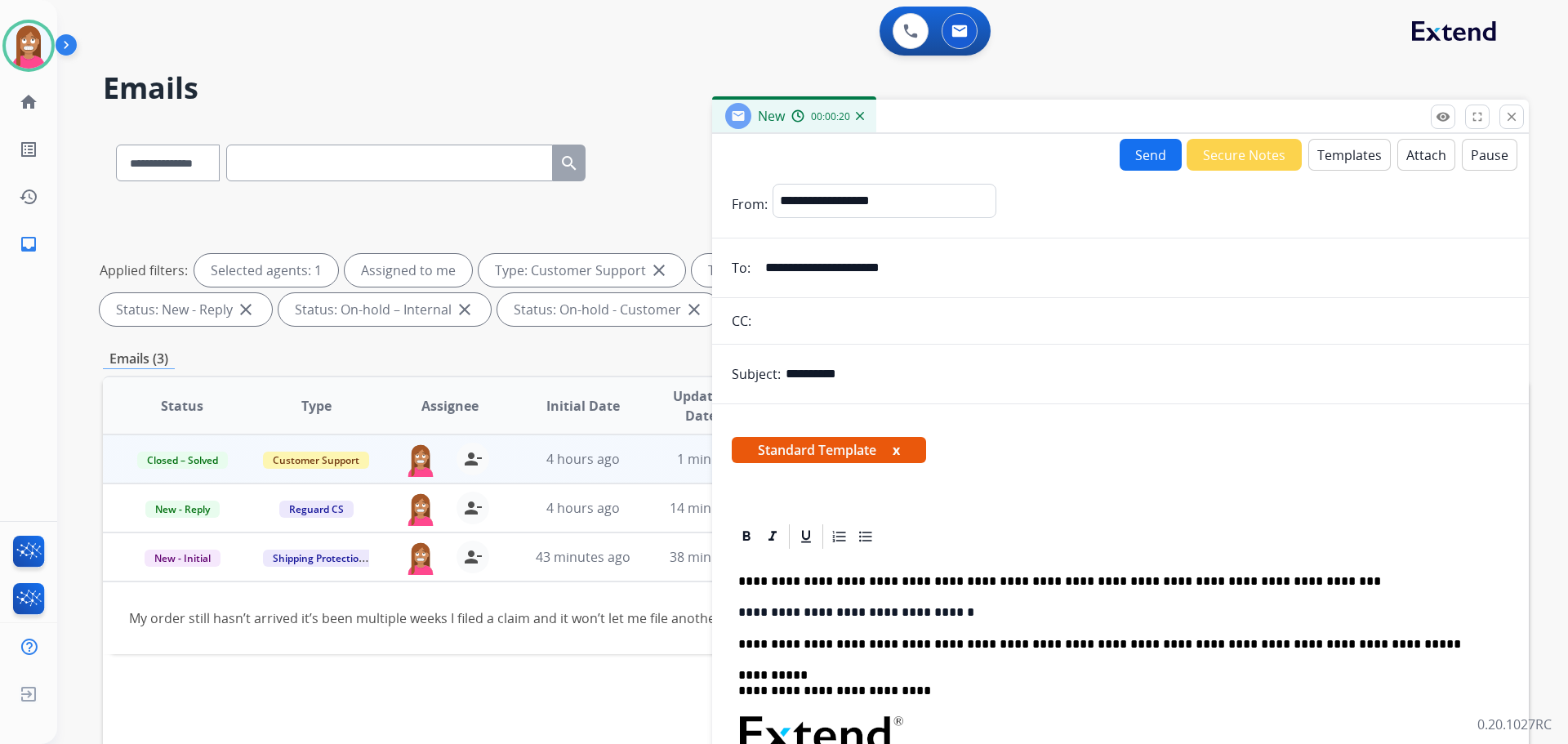
click at [751, 579] on p "**********" at bounding box center [1114, 581] width 751 height 15
drag, startPoint x: 936, startPoint y: 611, endPoint x: 735, endPoint y: 618, distance: 201.1
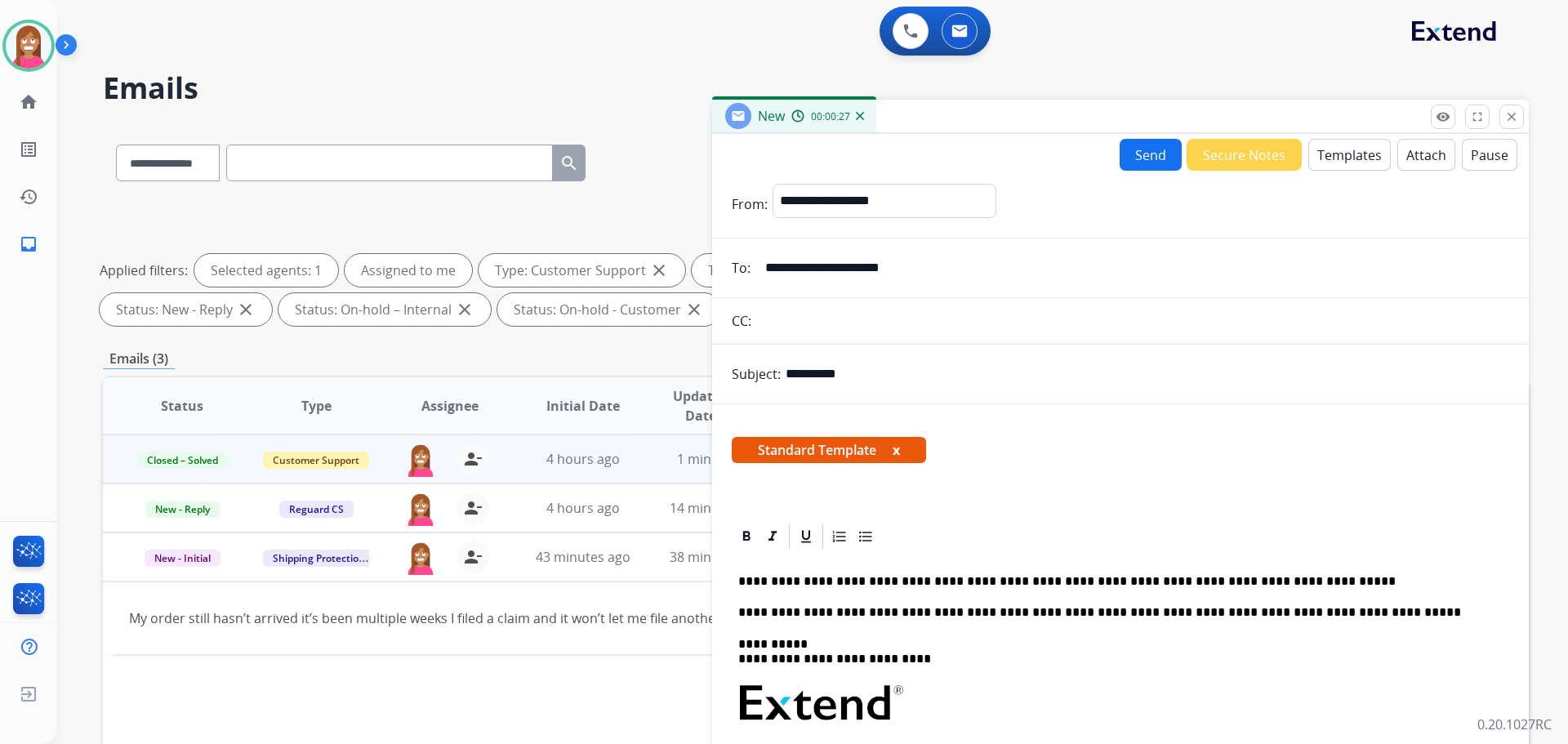
click at [1136, 147] on button "Send" at bounding box center [1150, 154] width 62 height 32
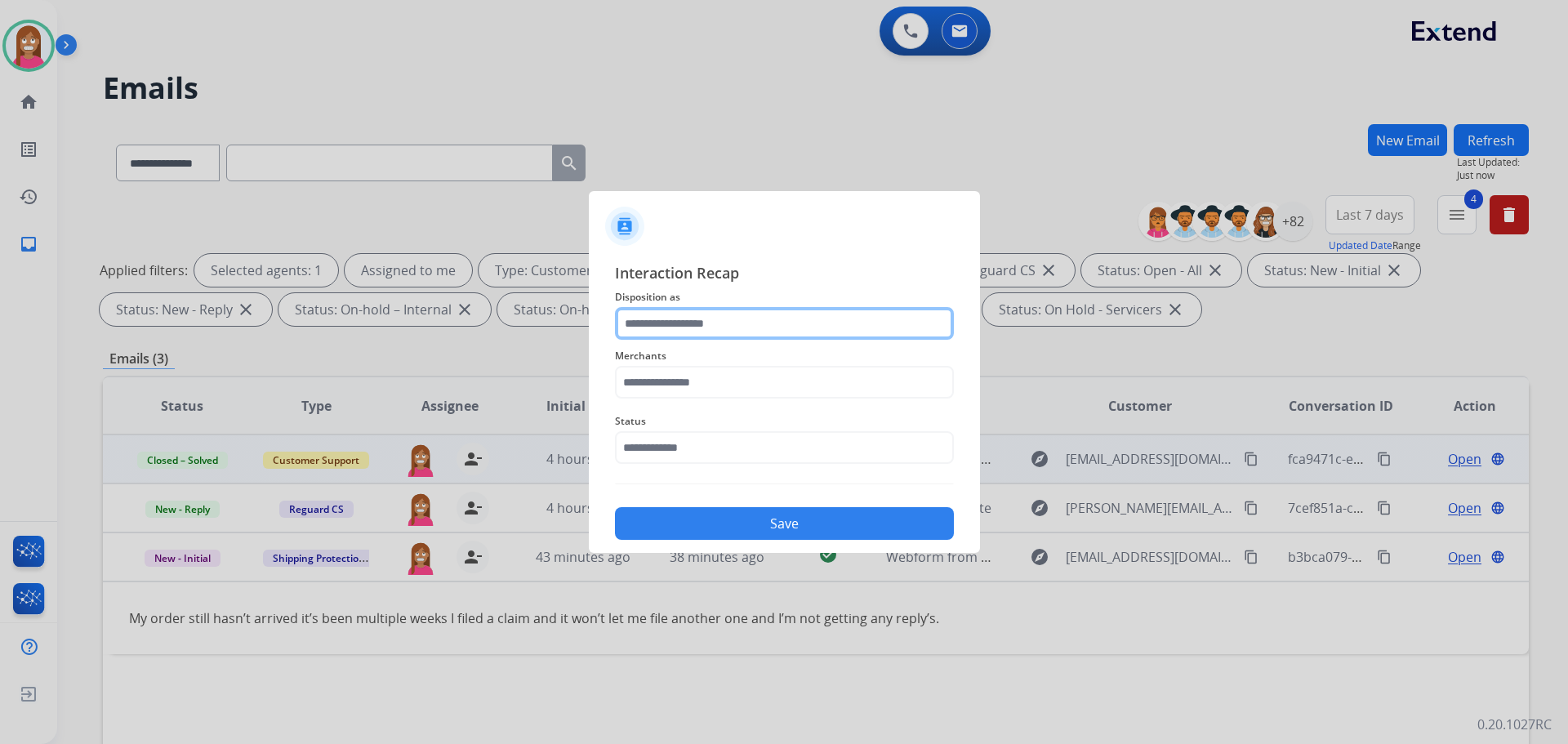
click at [697, 329] on input "text" at bounding box center [784, 323] width 339 height 33
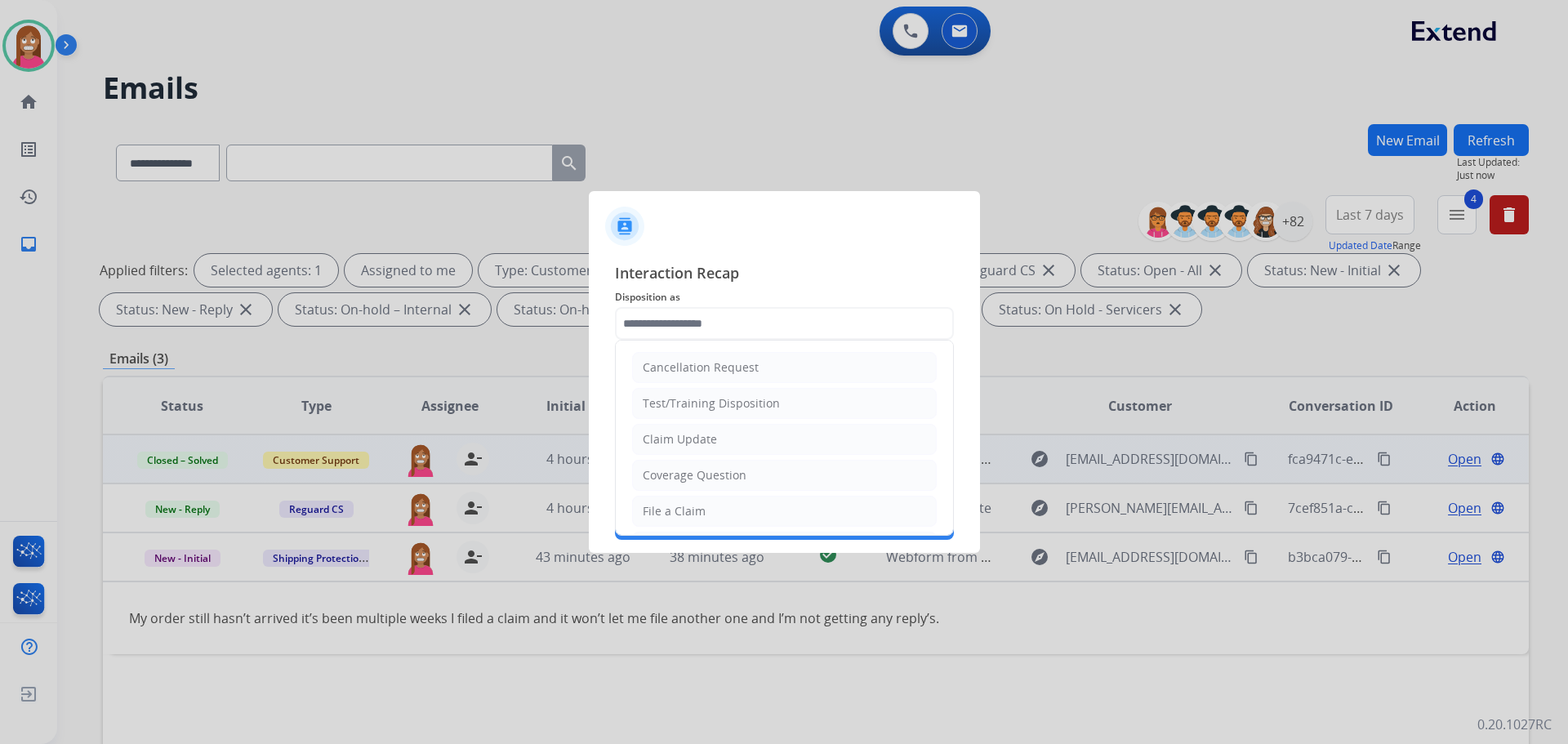
drag, startPoint x: 679, startPoint y: 509, endPoint x: 683, endPoint y: 495, distance: 14.6
click at [678, 509] on div "File a Claim" at bounding box center [674, 511] width 63 height 17
type input "**********"
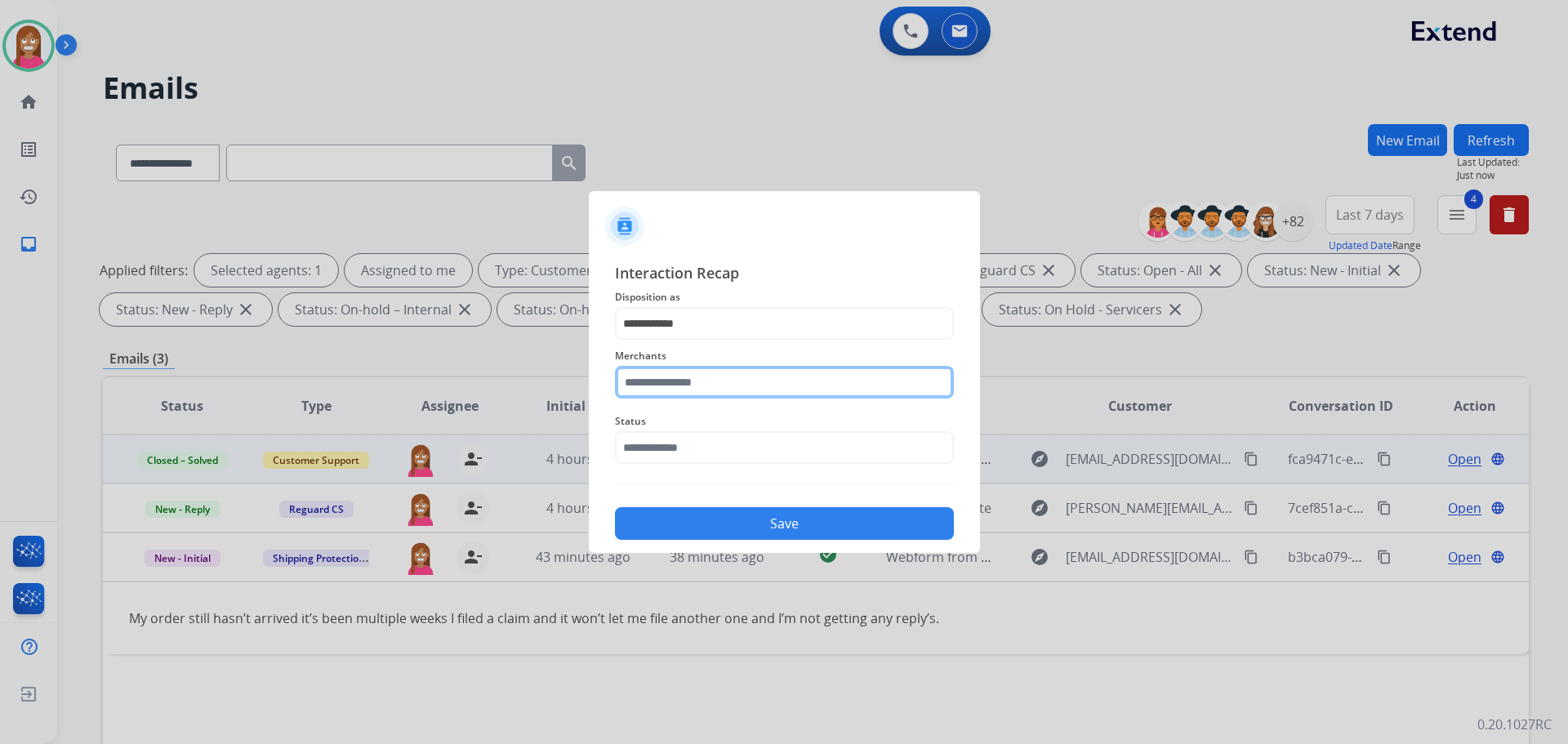
click at [666, 383] on input "text" at bounding box center [784, 382] width 339 height 33
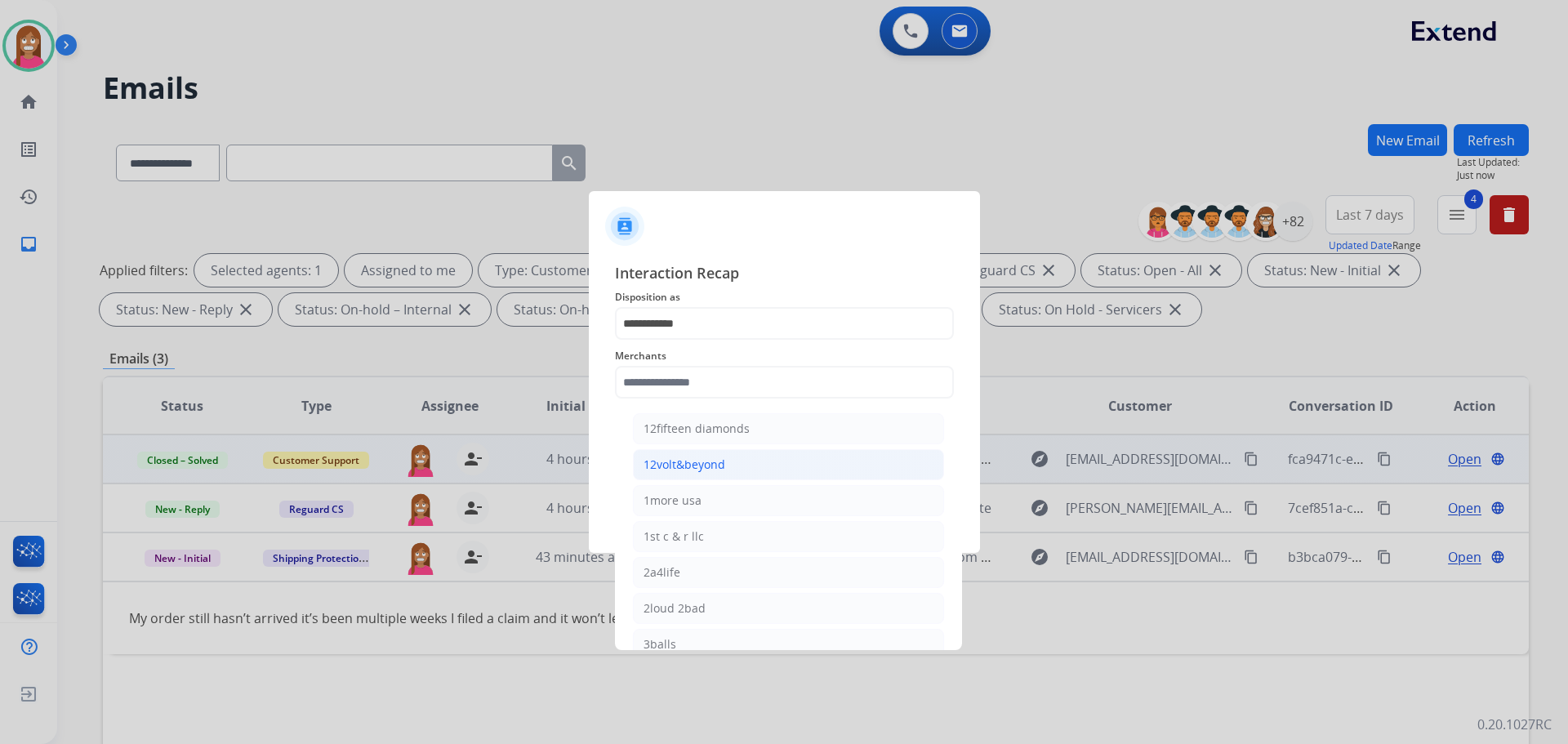
click at [684, 464] on div "12volt&beyond" at bounding box center [684, 464] width 82 height 17
type input "**********"
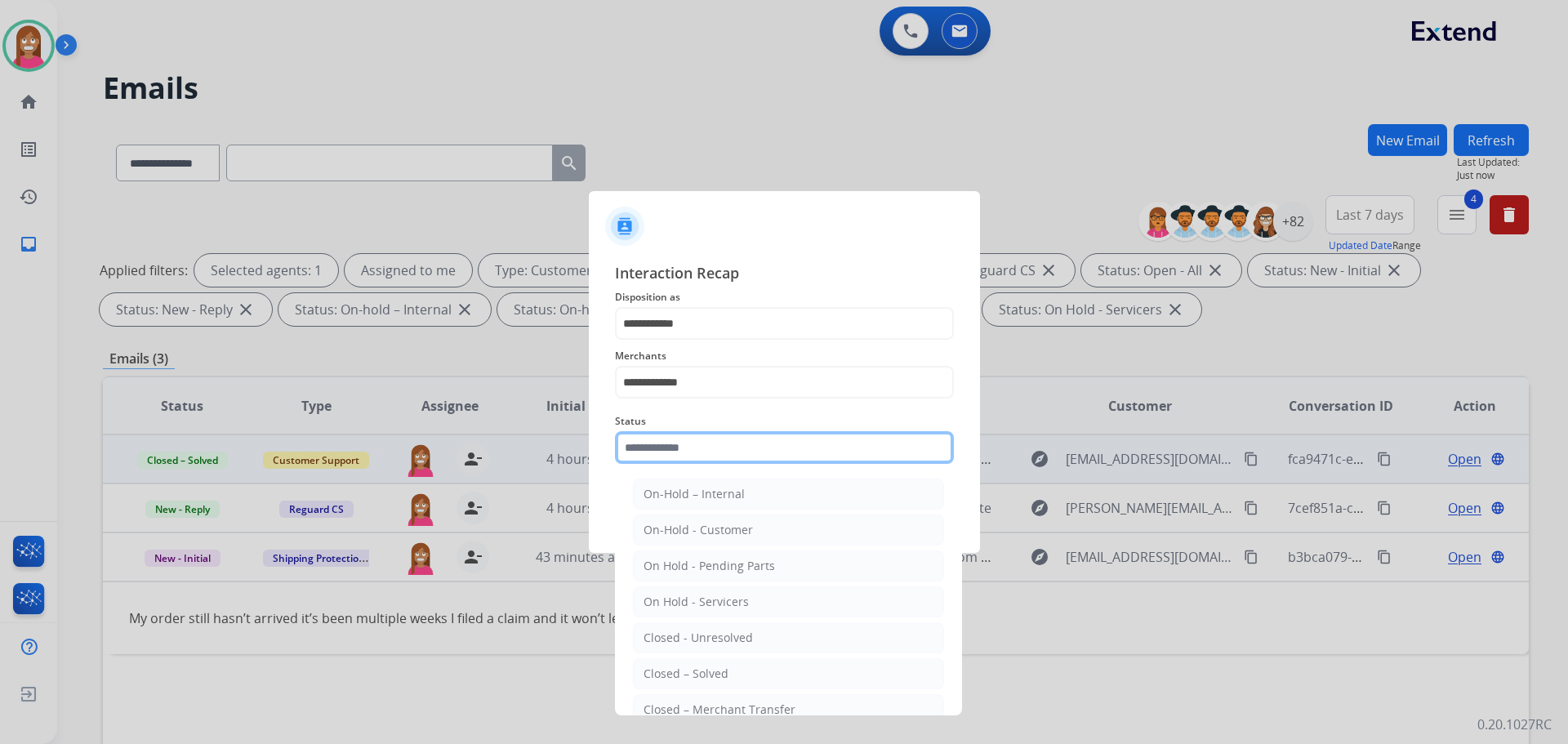
click at [681, 454] on input "text" at bounding box center [784, 447] width 339 height 33
click at [733, 678] on li "Closed – Solved" at bounding box center [788, 673] width 311 height 31
type input "**********"
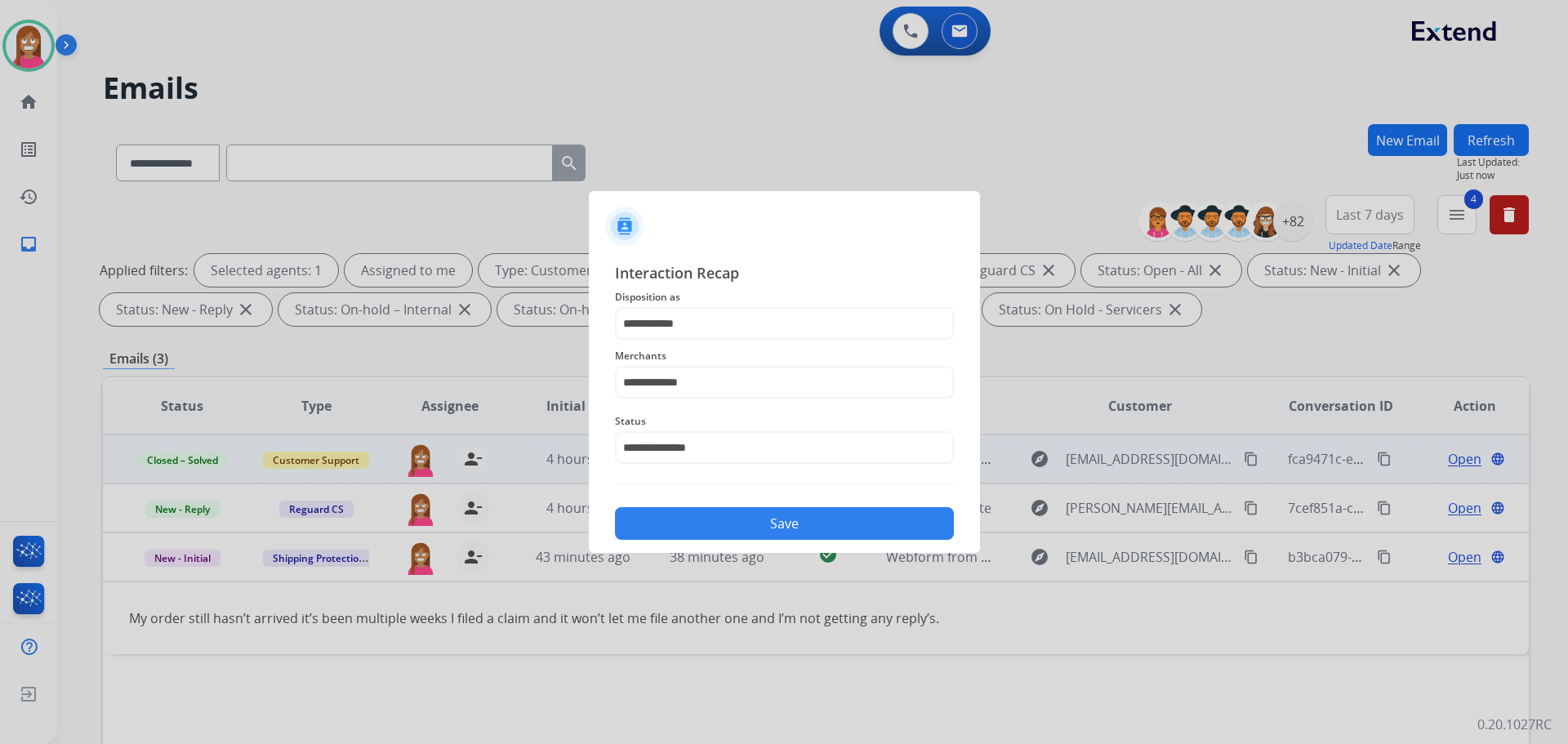
click at [681, 522] on button "Save" at bounding box center [784, 522] width 339 height 33
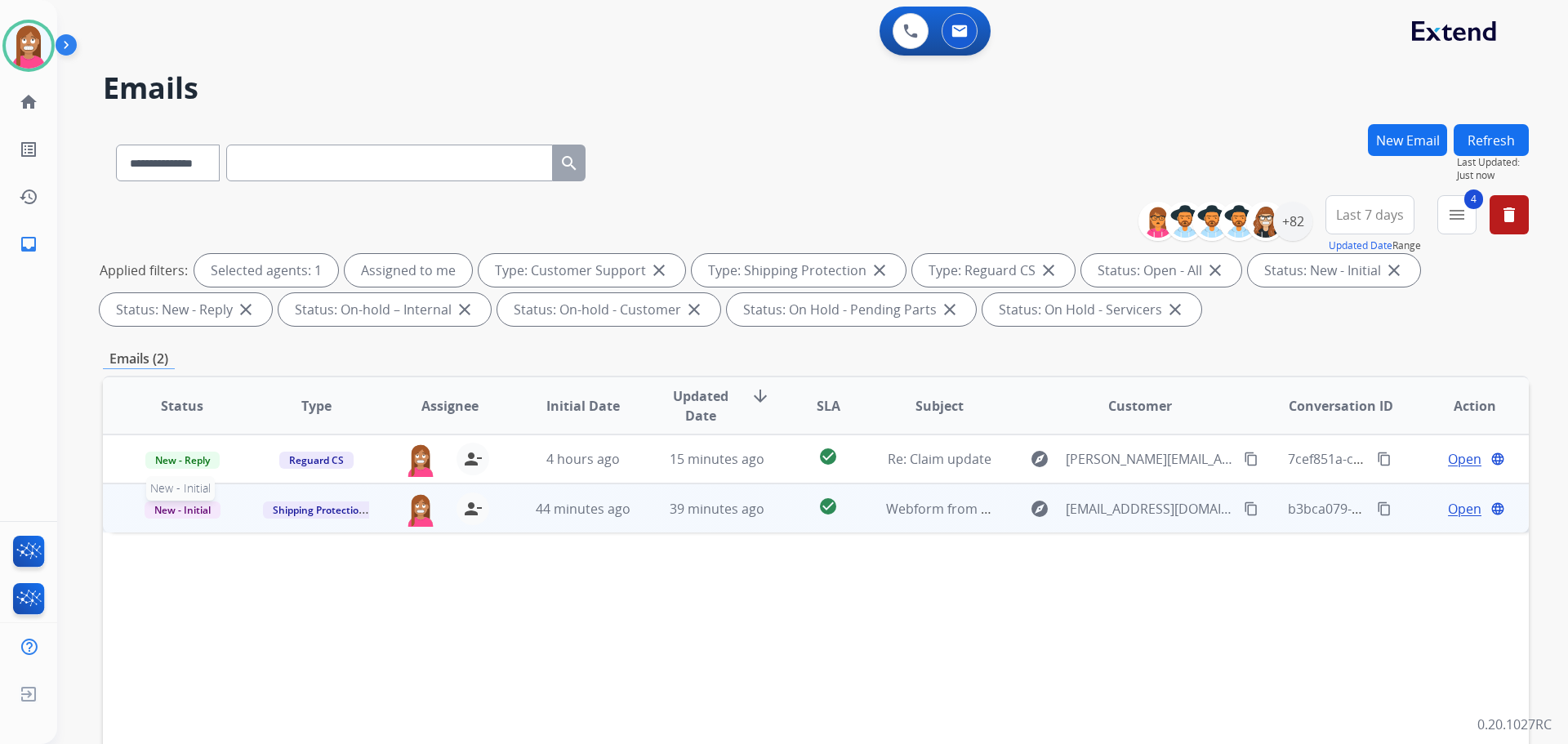
click at [192, 515] on span "New - Initial" at bounding box center [182, 510] width 76 height 17
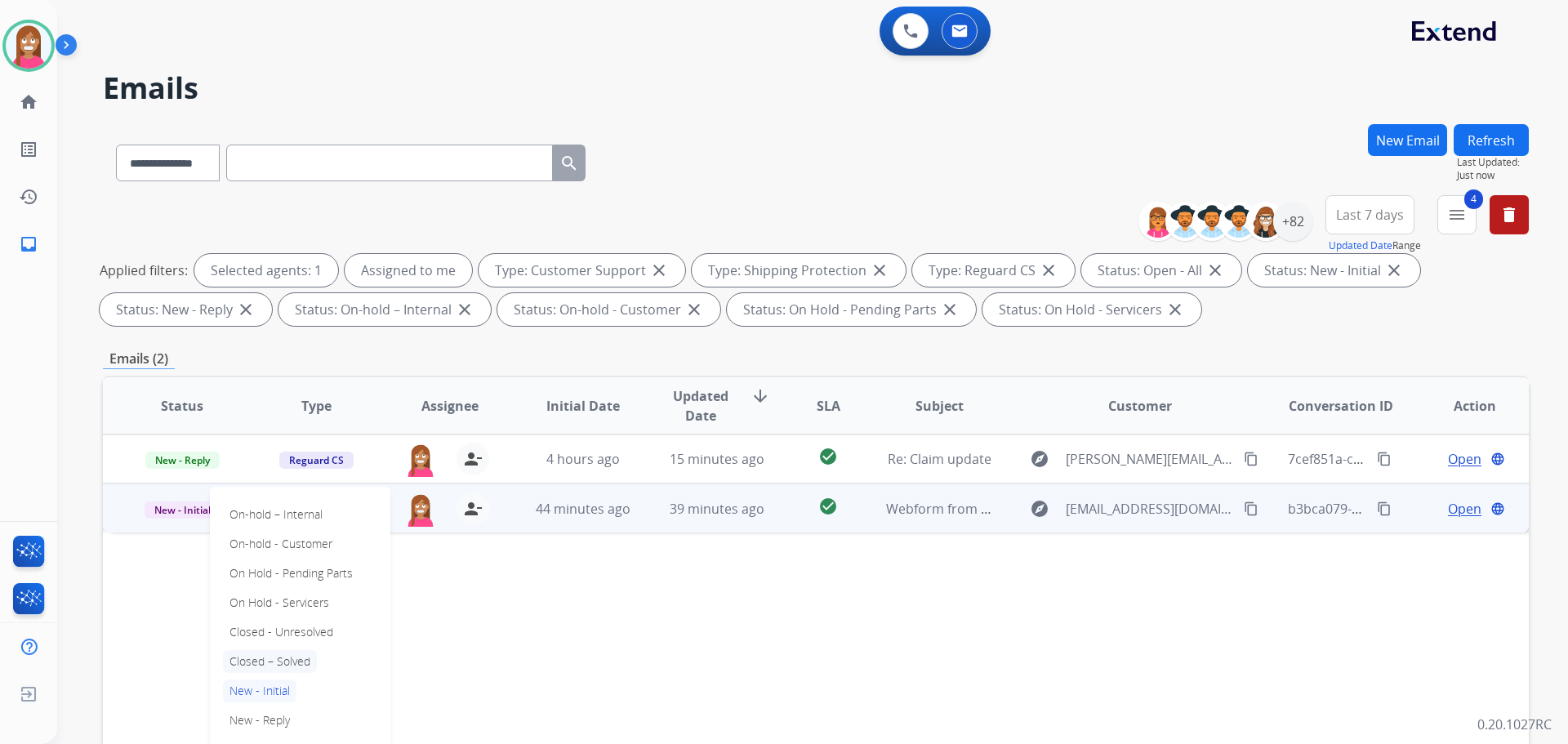
click at [265, 661] on p "Closed – Solved" at bounding box center [269, 661] width 94 height 23
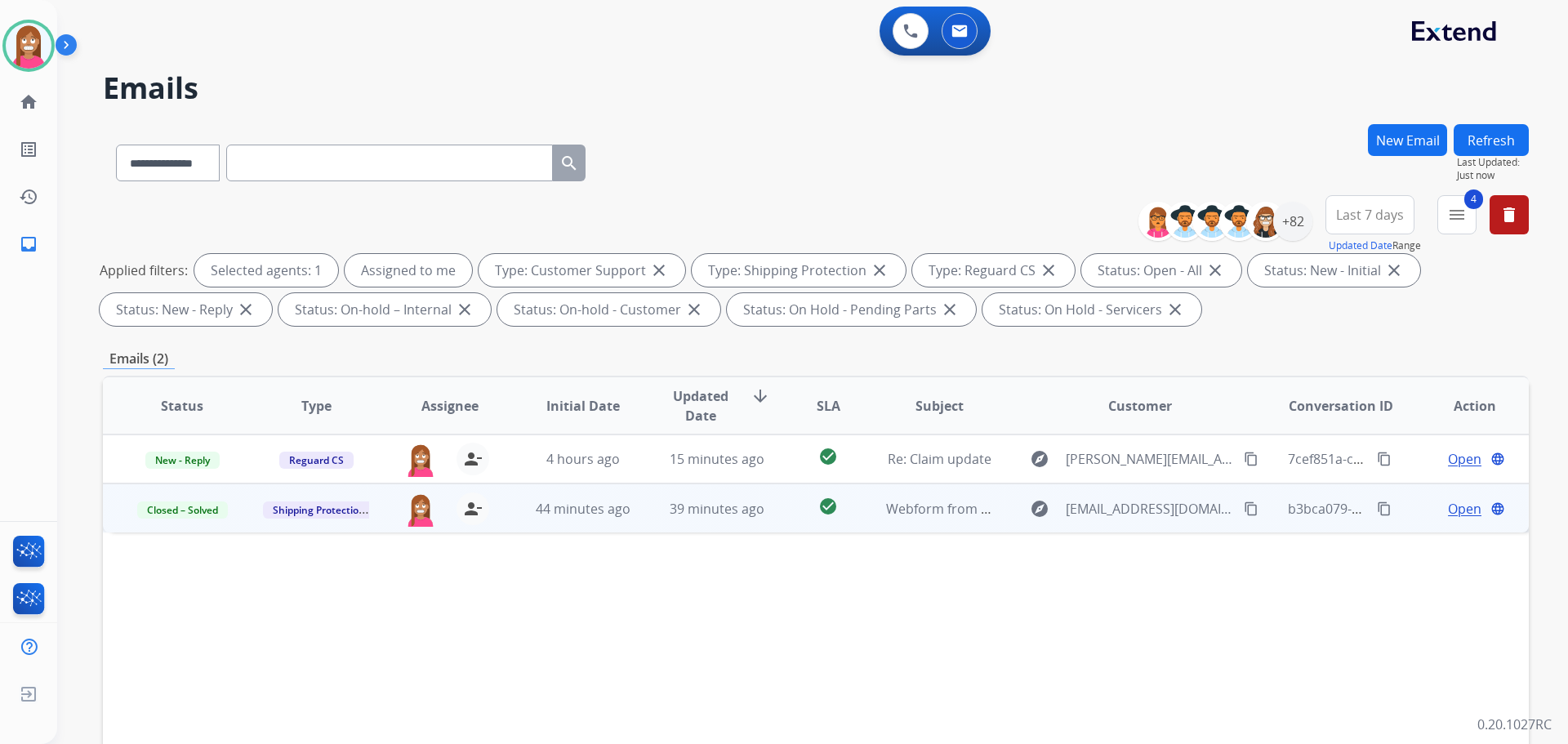
click at [655, 526] on td "39 minutes ago" at bounding box center [704, 508] width 134 height 49
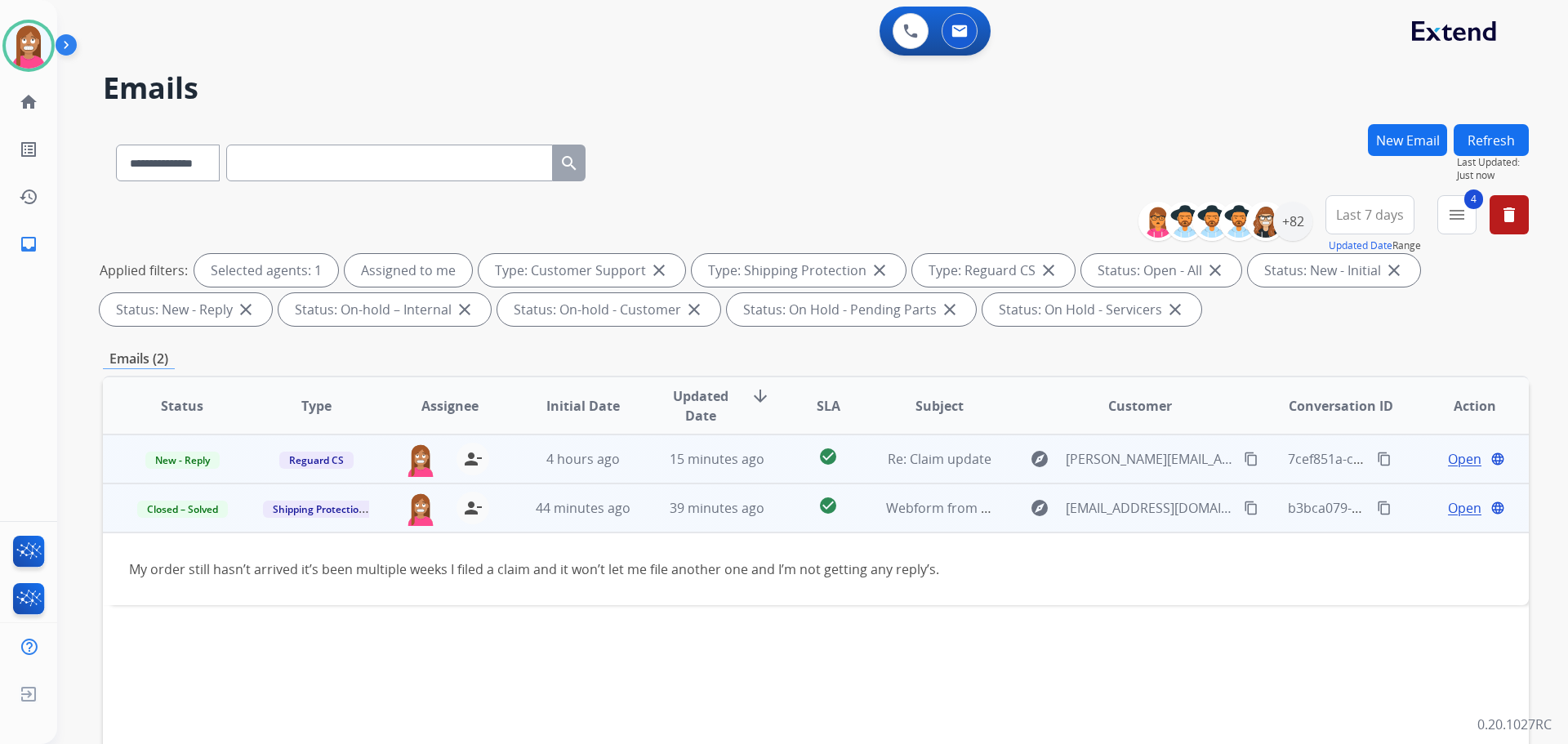
click at [639, 464] on td "15 minutes ago" at bounding box center [704, 459] width 134 height 49
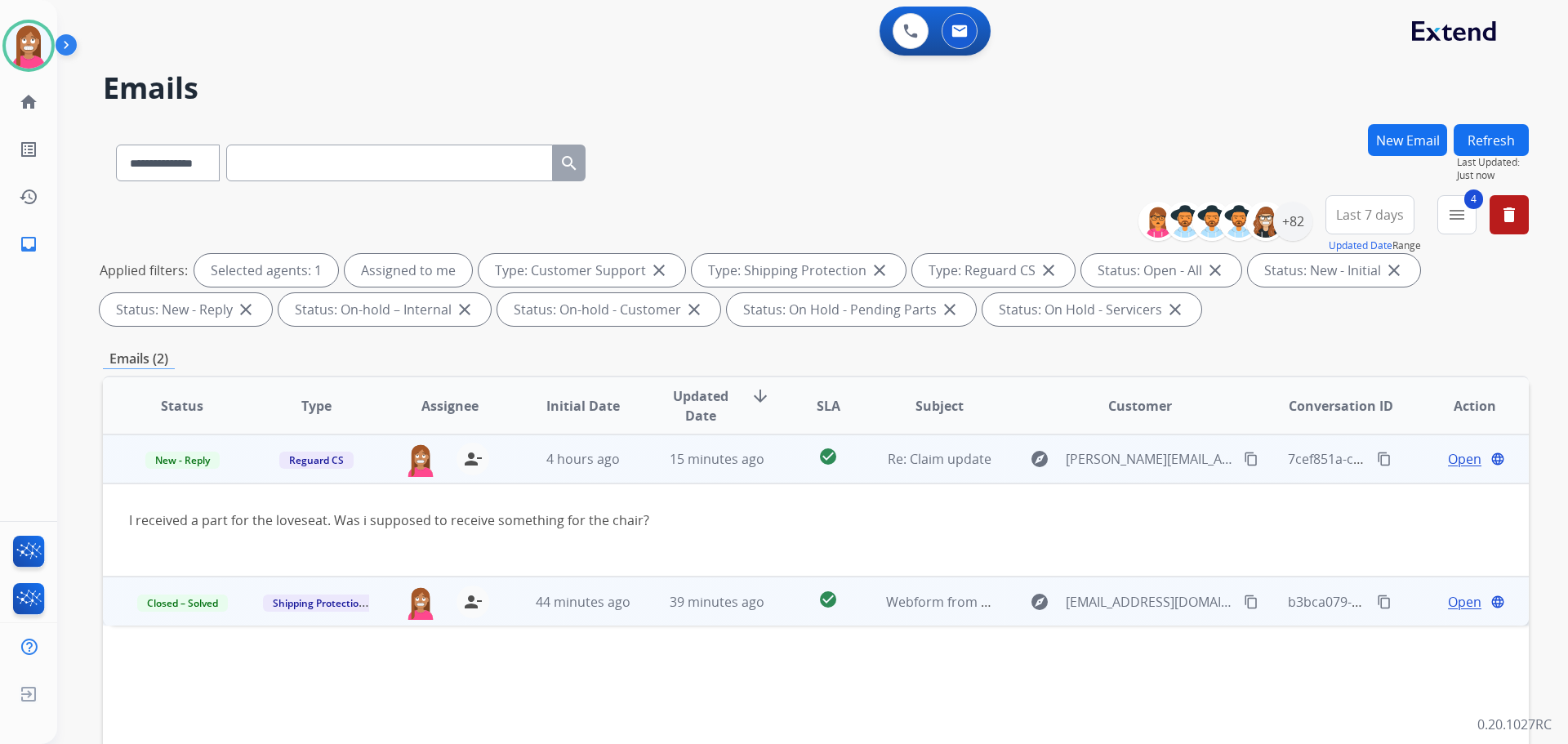
click at [1453, 457] on span "Open" at bounding box center [1465, 459] width 34 height 20
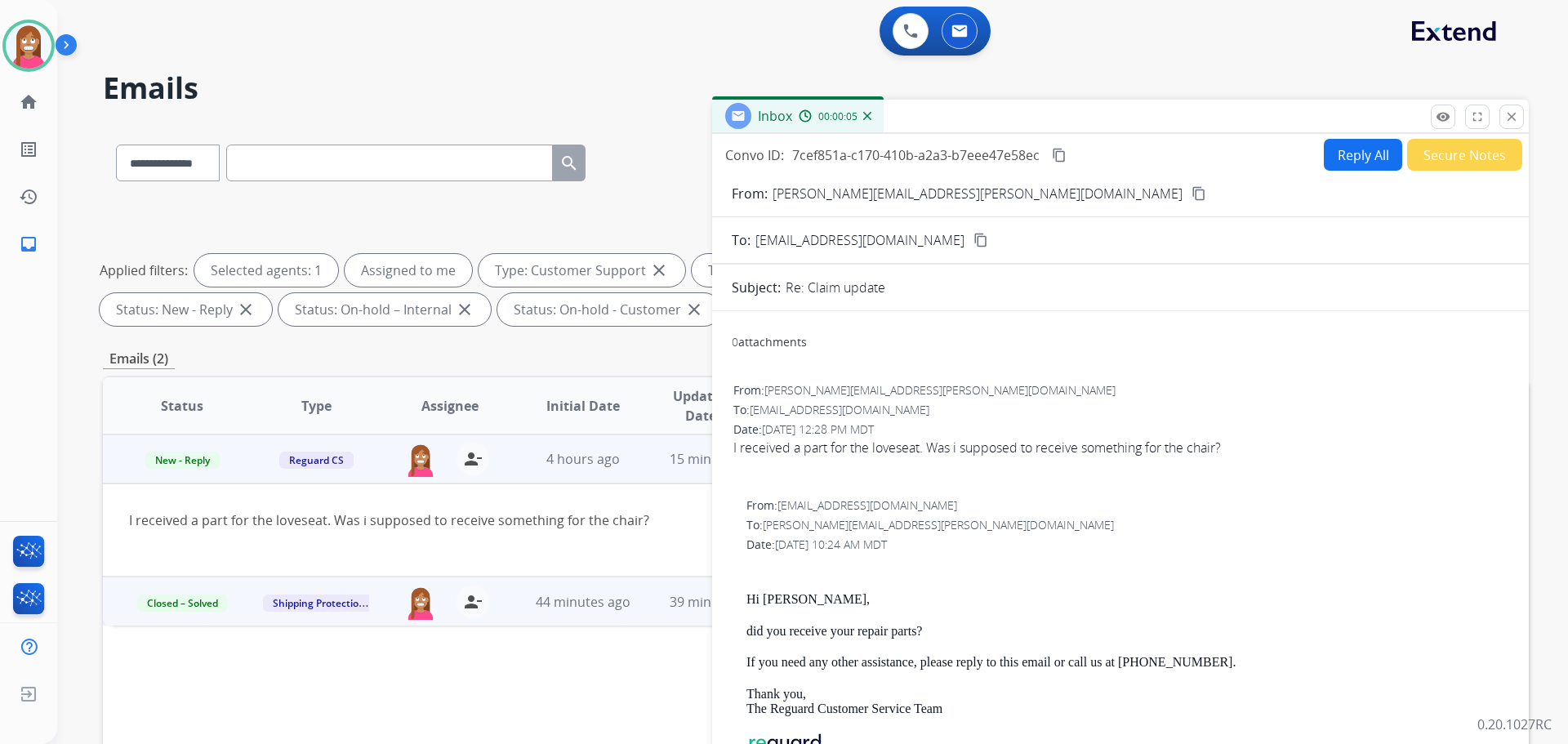
click at [1346, 167] on button "Reply All" at bounding box center [1362, 154] width 78 height 32
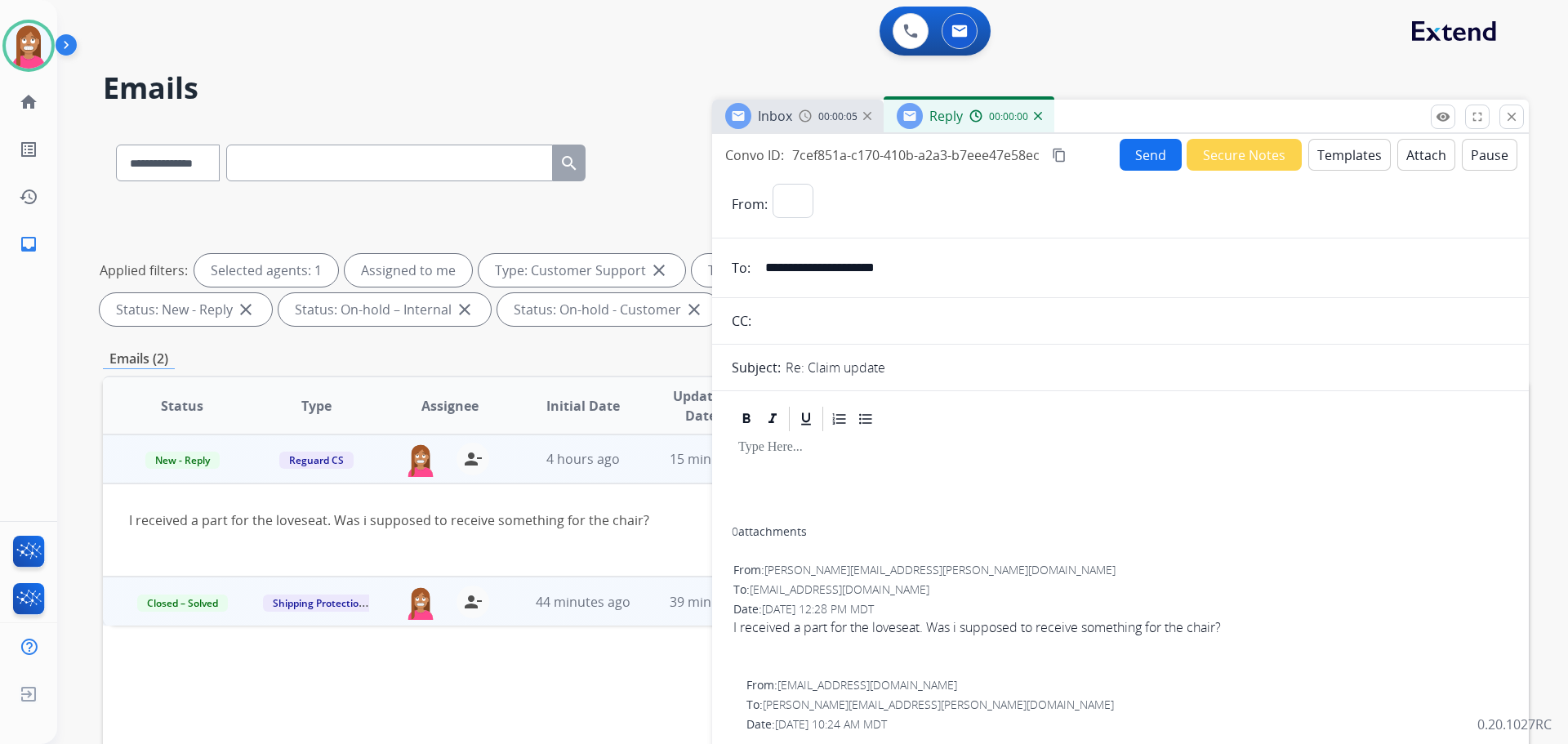
select select "**********"
click at [1351, 159] on button "Templates" at bounding box center [1349, 154] width 82 height 32
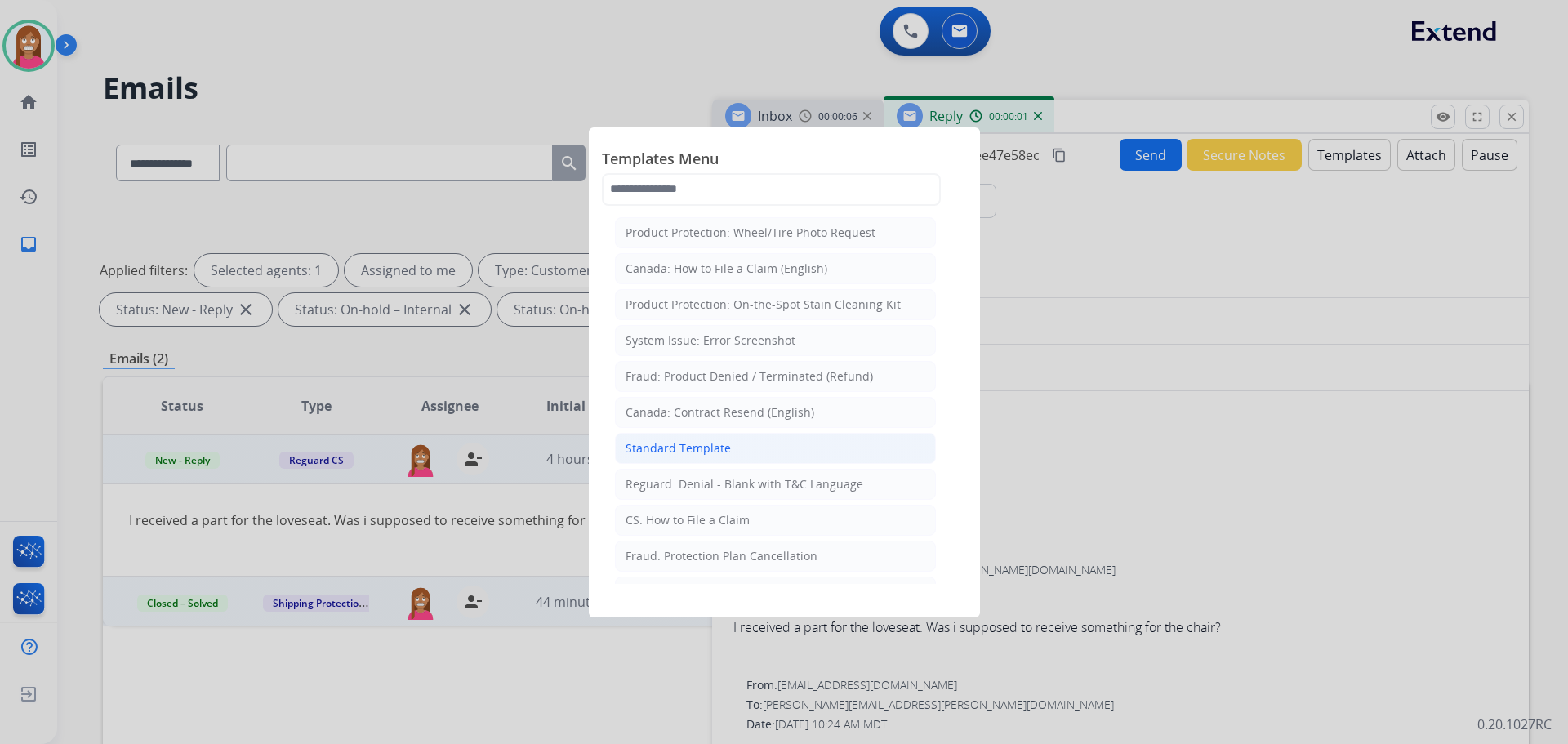
click at [667, 437] on li "Standard Template" at bounding box center [775, 447] width 321 height 31
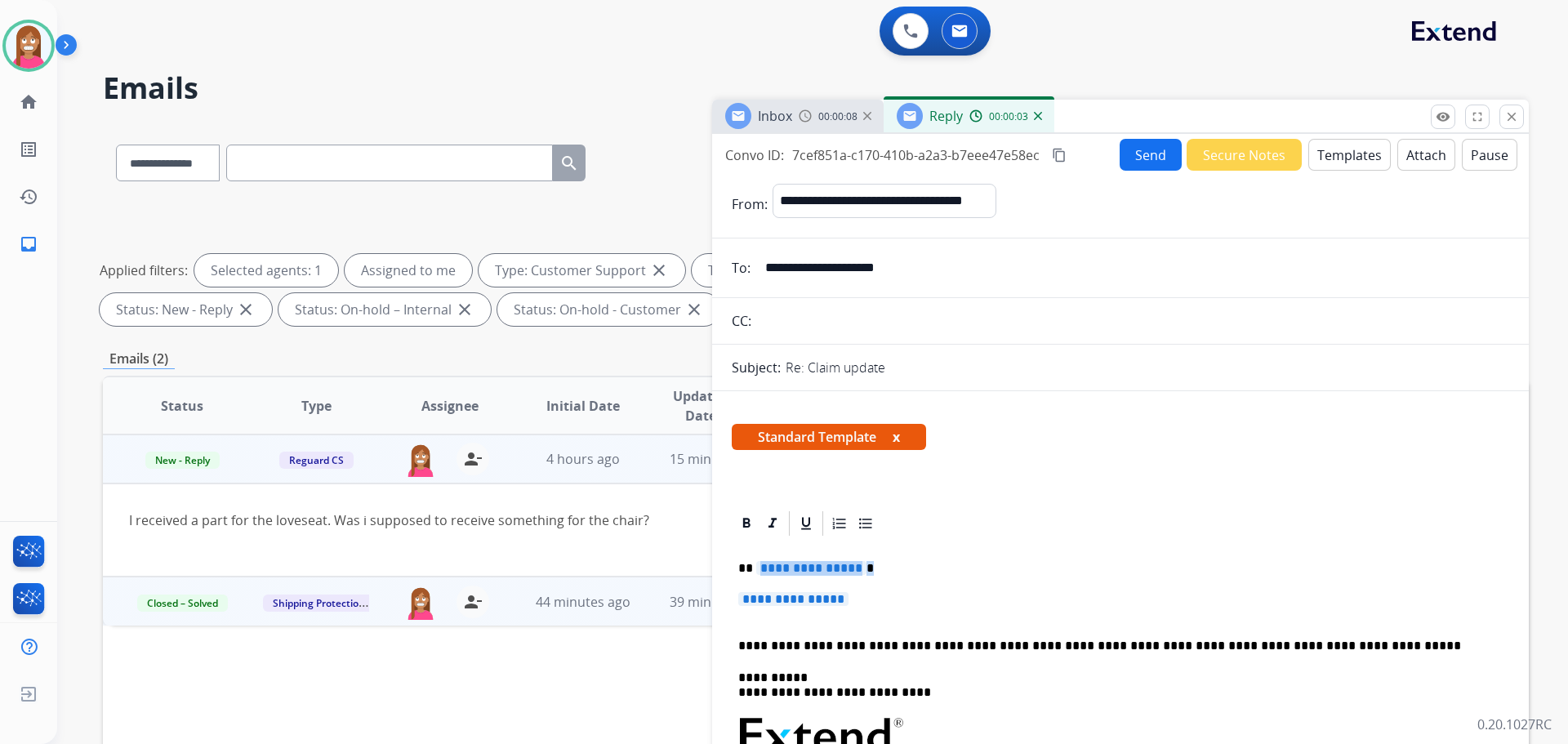
drag, startPoint x: 871, startPoint y: 601, endPoint x: 754, endPoint y: 562, distance: 123.3
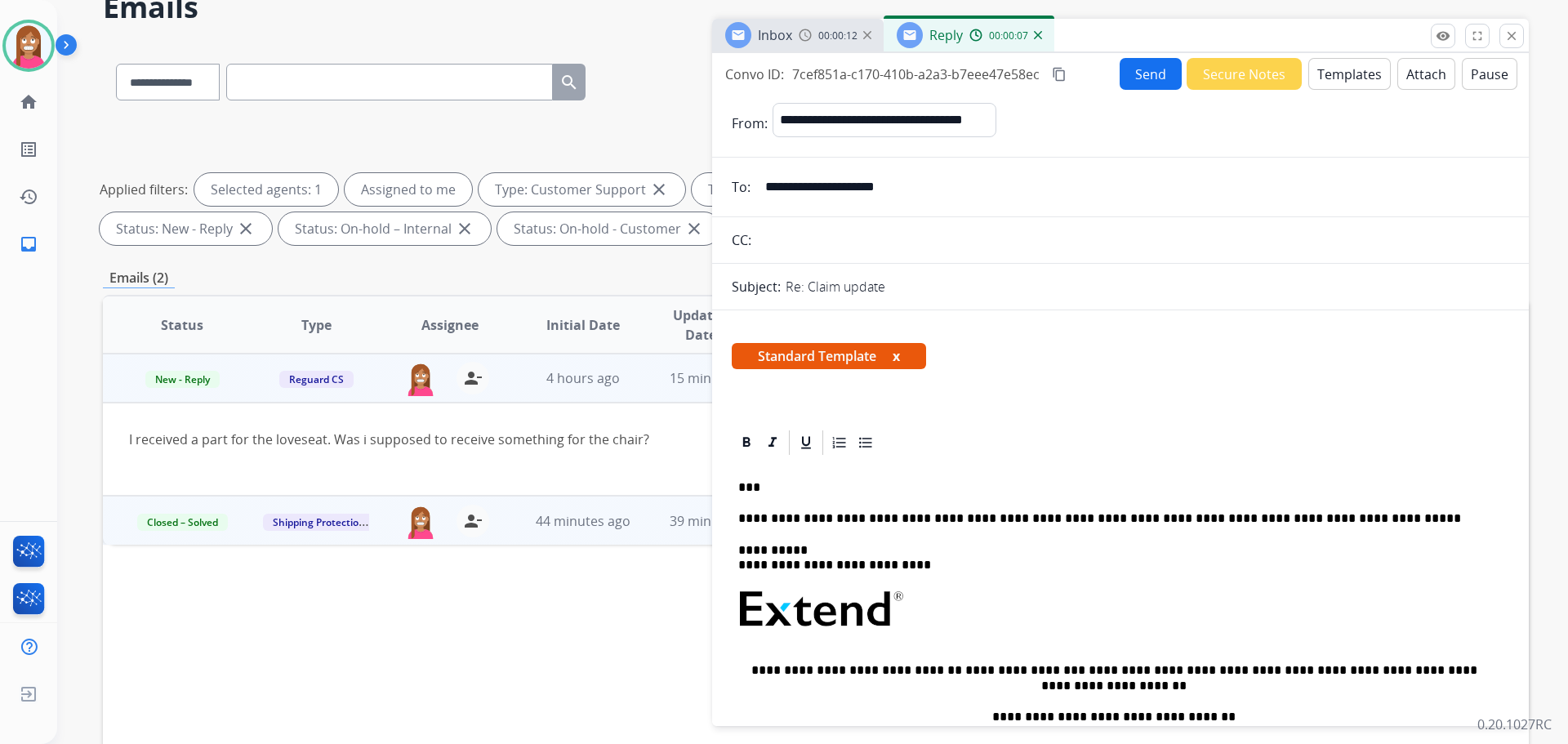
scroll to position [82, 0]
click at [1506, 37] on mat-icon "close" at bounding box center [1512, 35] width 15 height 15
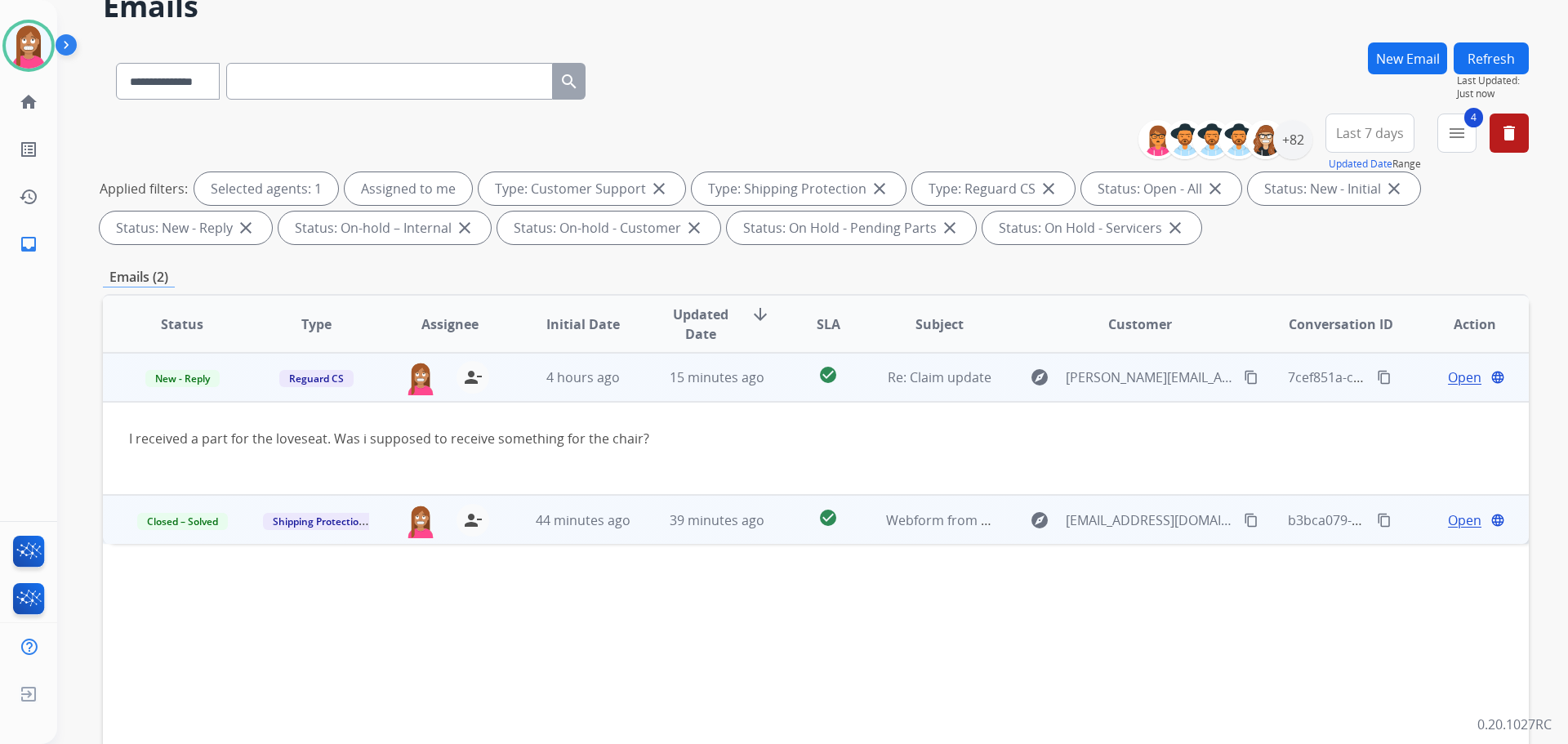
click at [1244, 371] on mat-icon "content_copy" at bounding box center [1251, 377] width 15 height 15
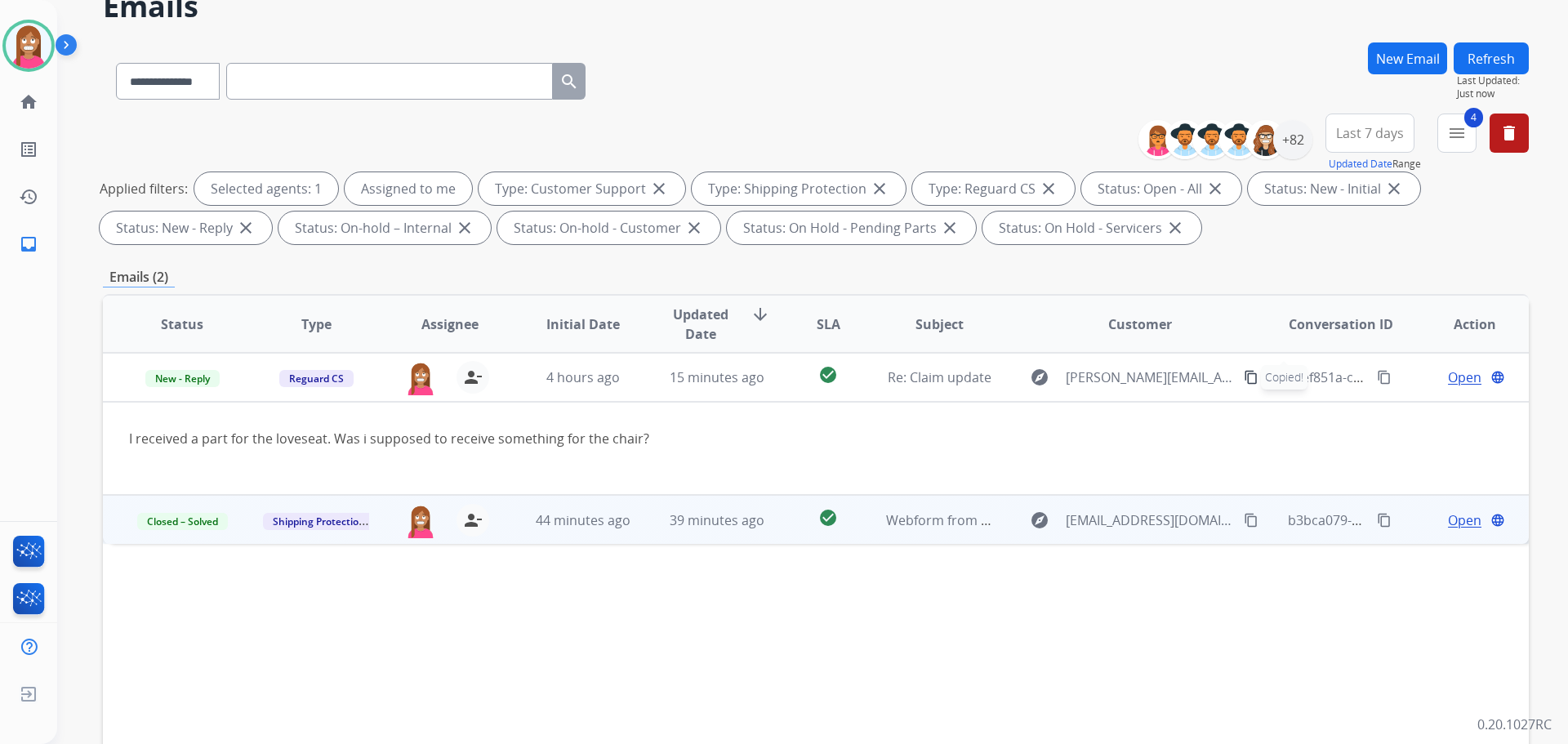
click at [1407, 50] on button "New Email" at bounding box center [1408, 58] width 79 height 32
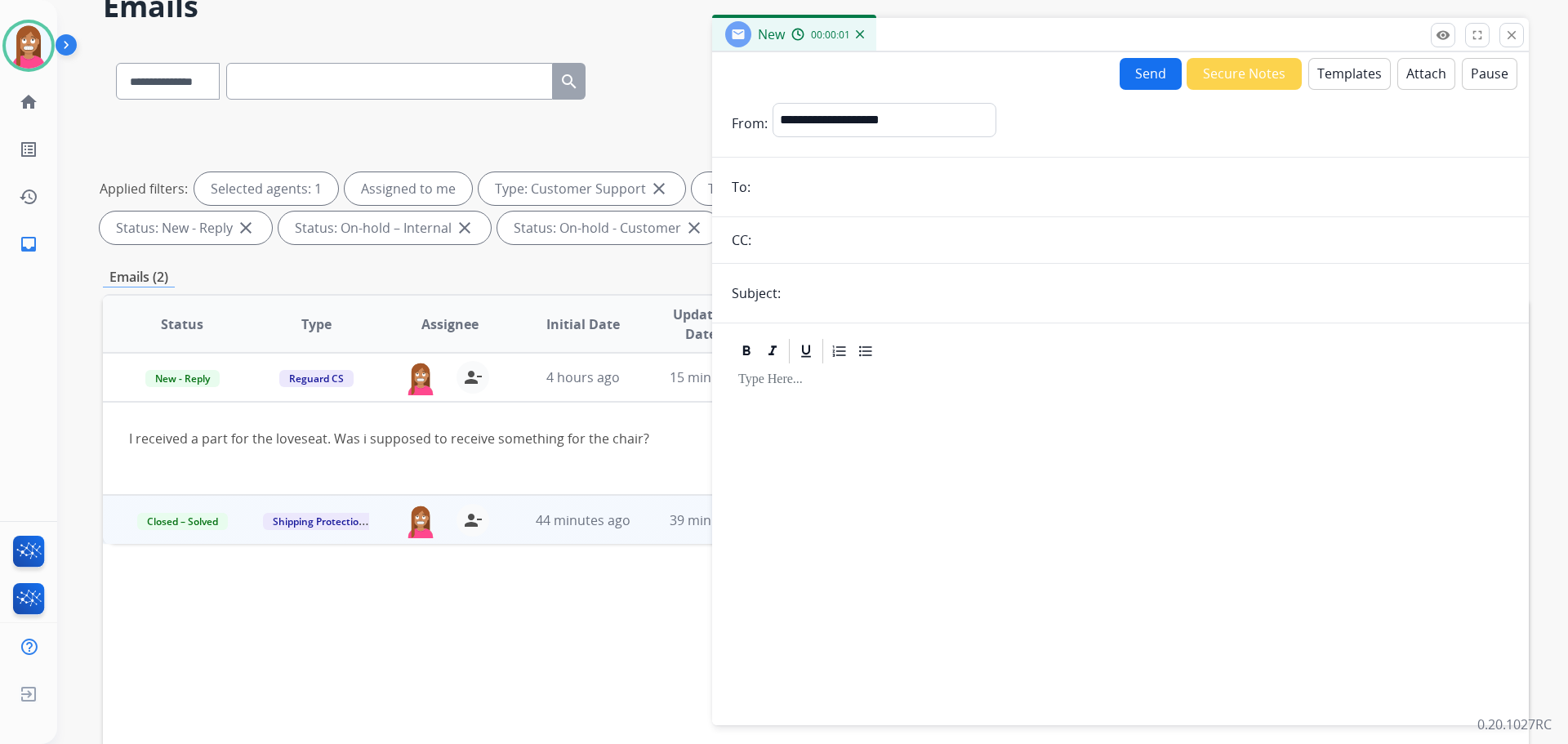
paste input "**********"
type input "**********"
click at [798, 133] on select "**********" at bounding box center [884, 119] width 222 height 33
select select "**********"
click at [773, 103] on select "**********" at bounding box center [884, 119] width 222 height 33
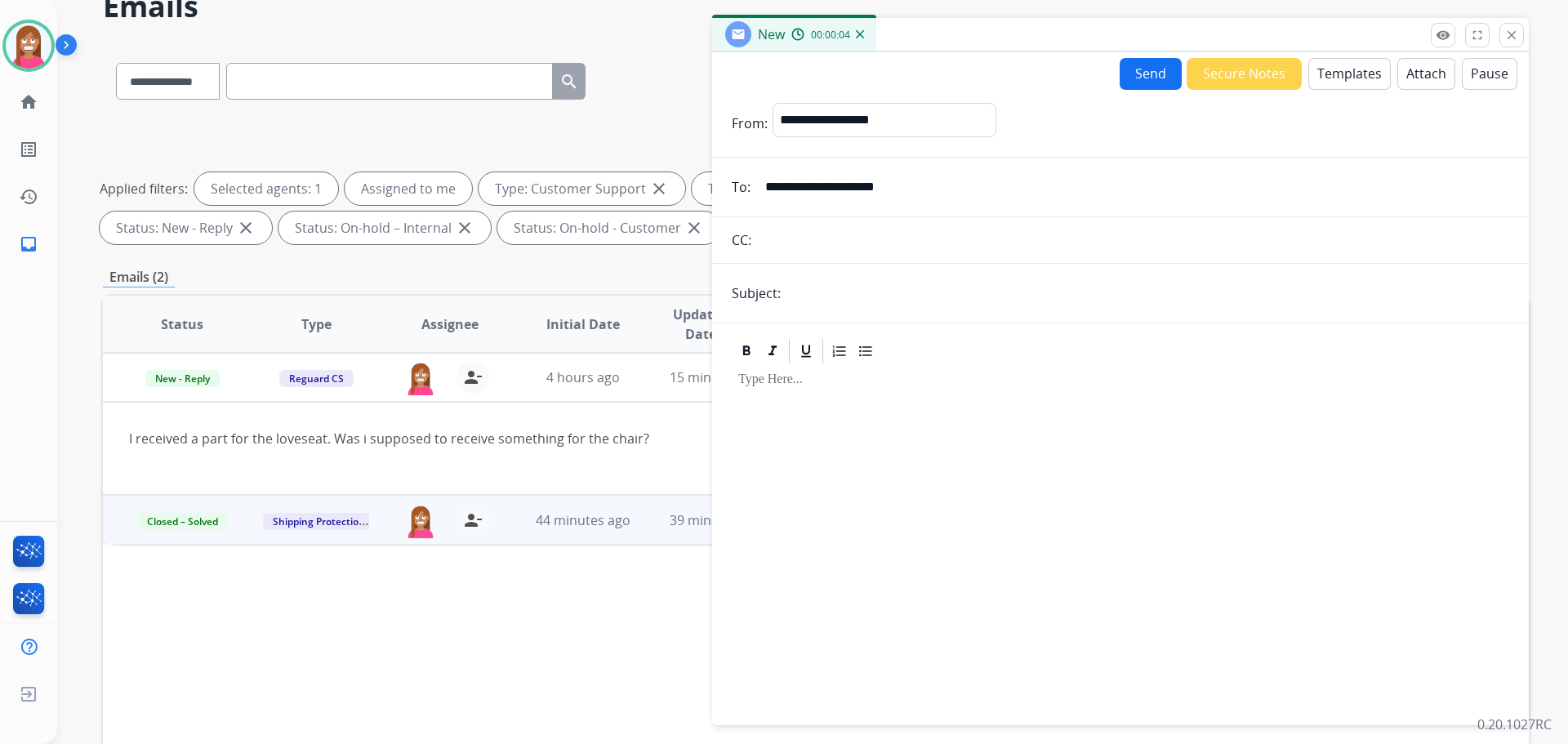
click at [831, 306] on input "text" at bounding box center [1147, 293] width 724 height 33
type input "**********"
click at [1309, 71] on button "Templates" at bounding box center [1349, 74] width 82 height 32
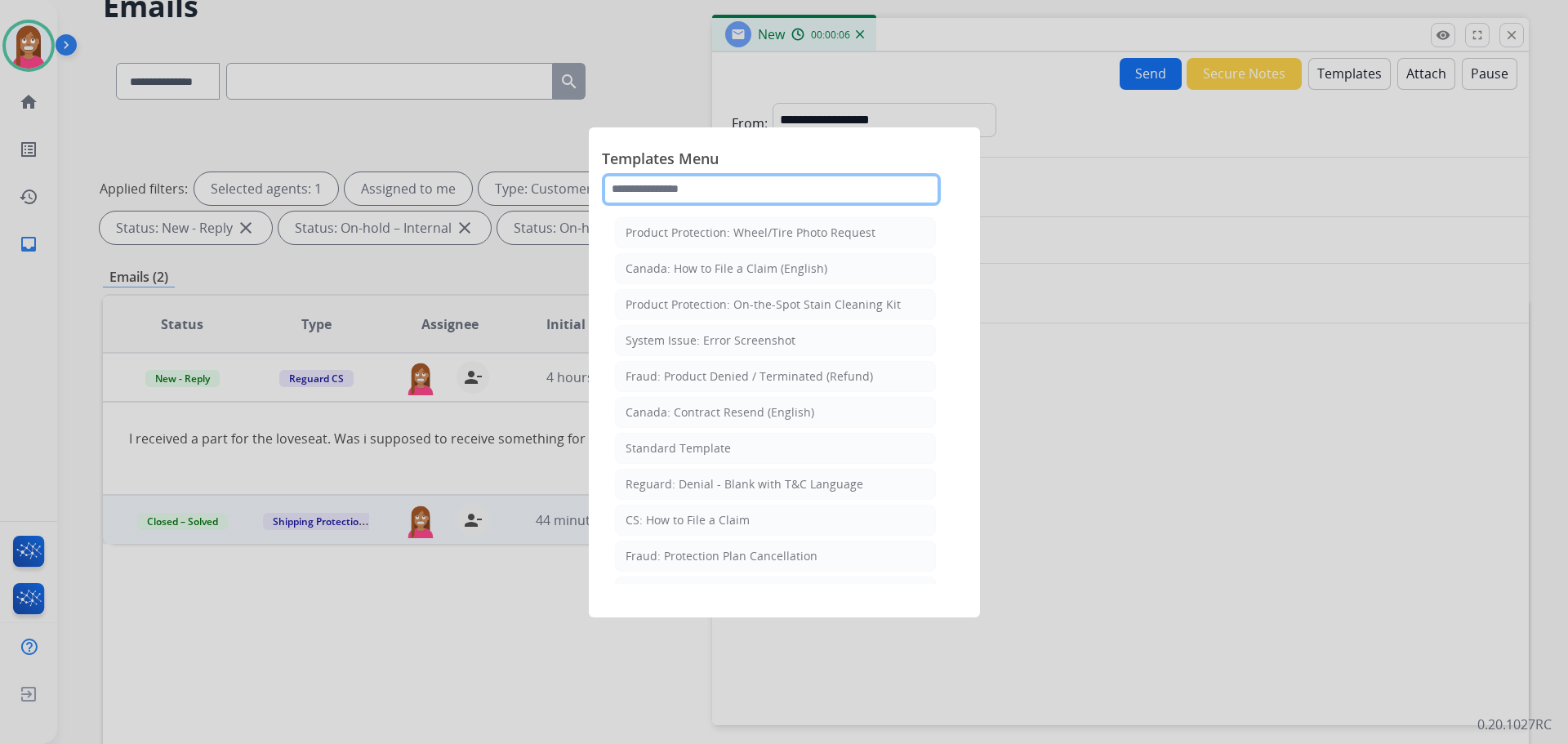
click at [746, 190] on input "text" at bounding box center [771, 189] width 339 height 33
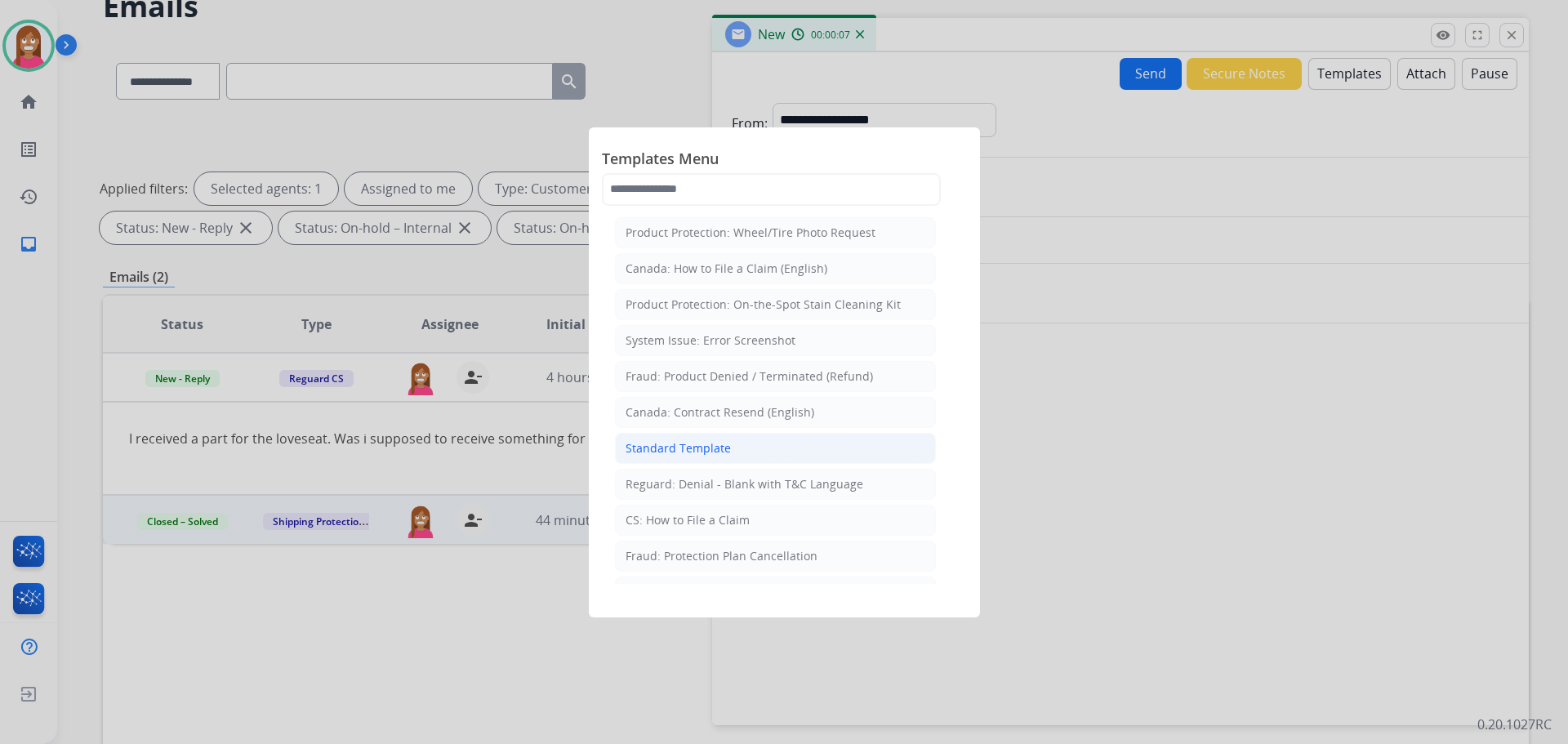
click at [674, 452] on div "Standard Template" at bounding box center [678, 448] width 105 height 17
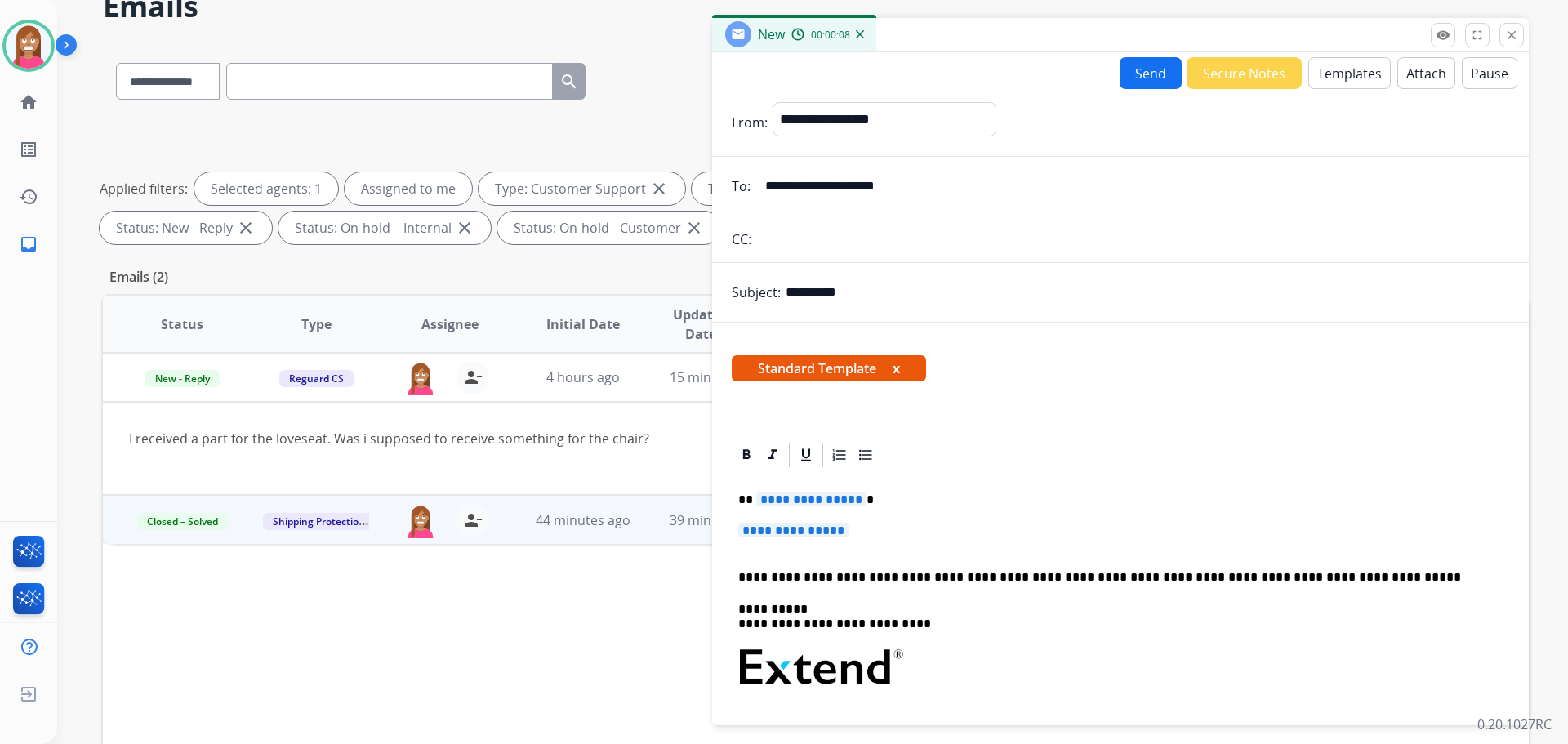
click at [875, 275] on form "**********" at bounding box center [1120, 520] width 817 height 863
drag, startPoint x: 870, startPoint y: 290, endPoint x: 757, endPoint y: 295, distance: 113.1
click at [757, 295] on div "**********" at bounding box center [1120, 292] width 817 height 33
click at [879, 292] on input "text" at bounding box center [1147, 292] width 724 height 33
type input "**********"
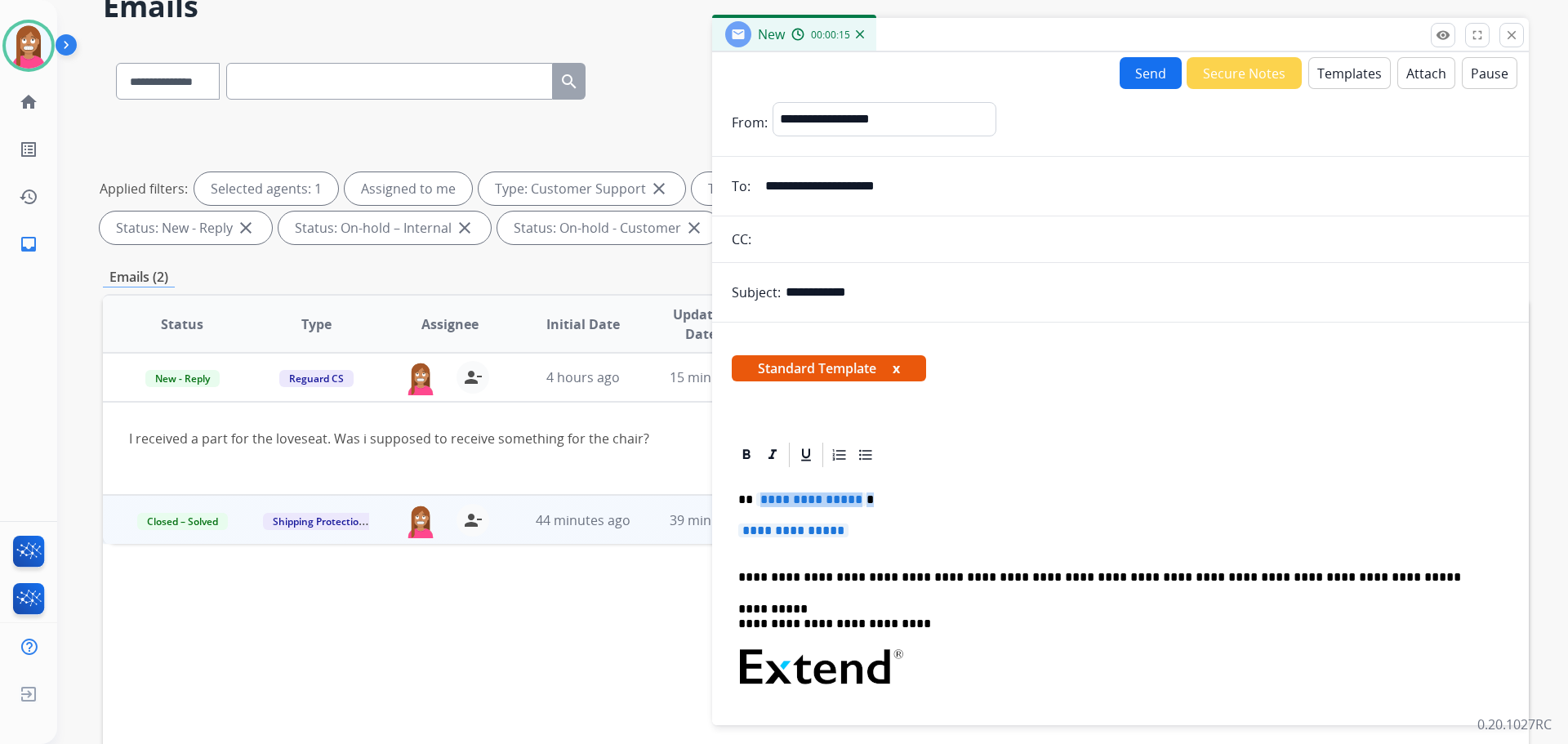
drag, startPoint x: 888, startPoint y: 529, endPoint x: 755, endPoint y: 500, distance: 136.1
click at [755, 500] on div "**********" at bounding box center [1120, 705] width 777 height 473
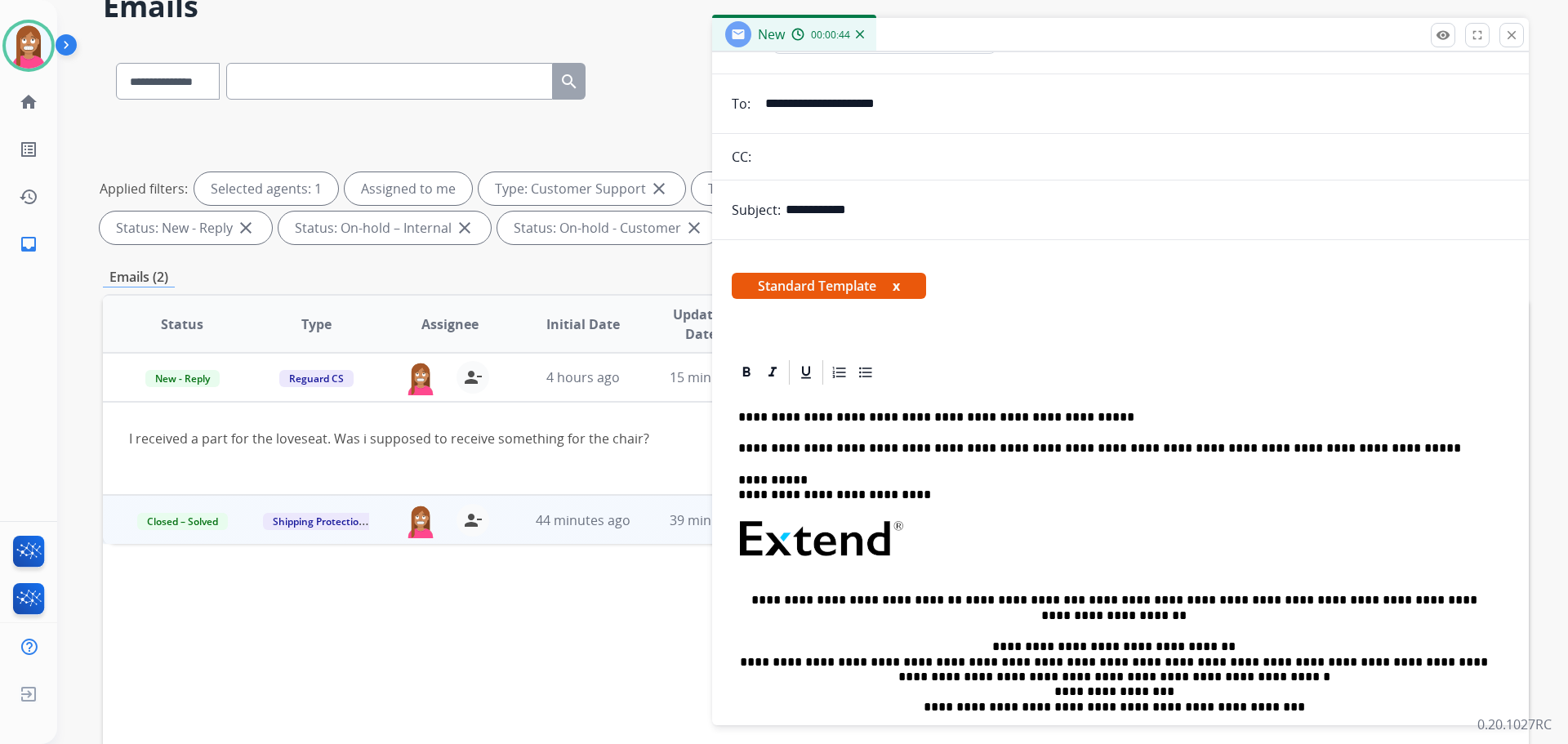
scroll to position [163, 0]
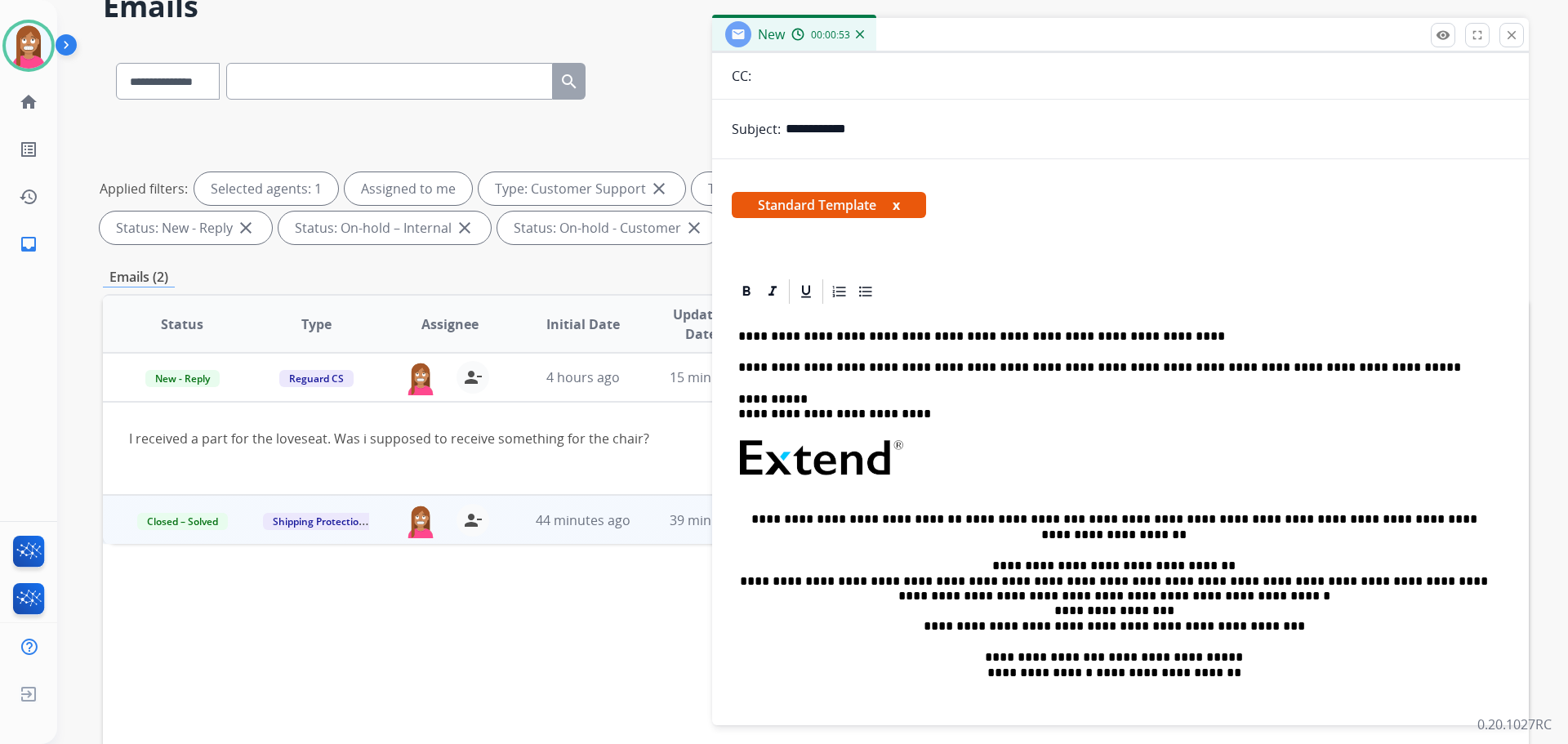
click at [1141, 337] on p "**********" at bounding box center [1114, 335] width 751 height 15
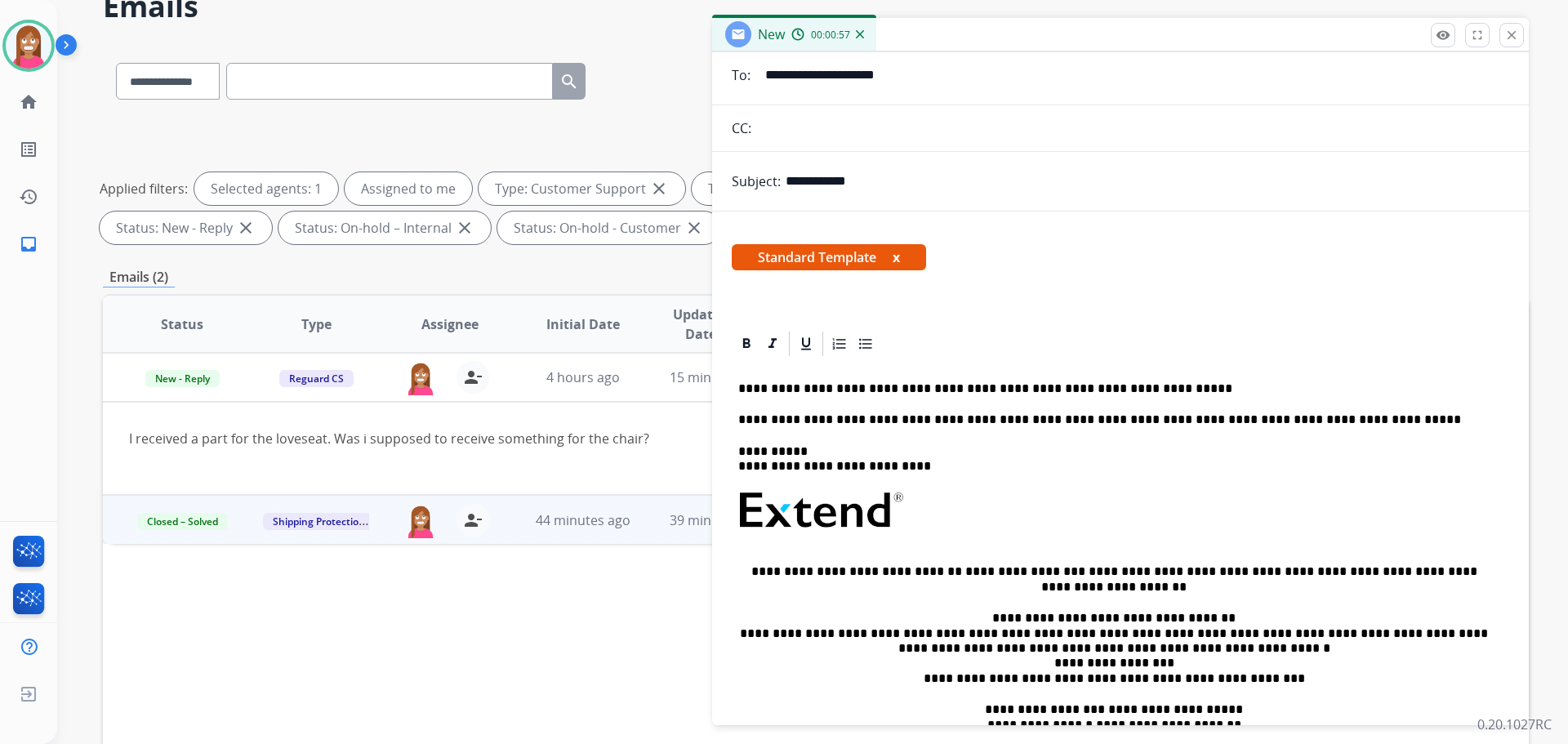
scroll to position [0, 0]
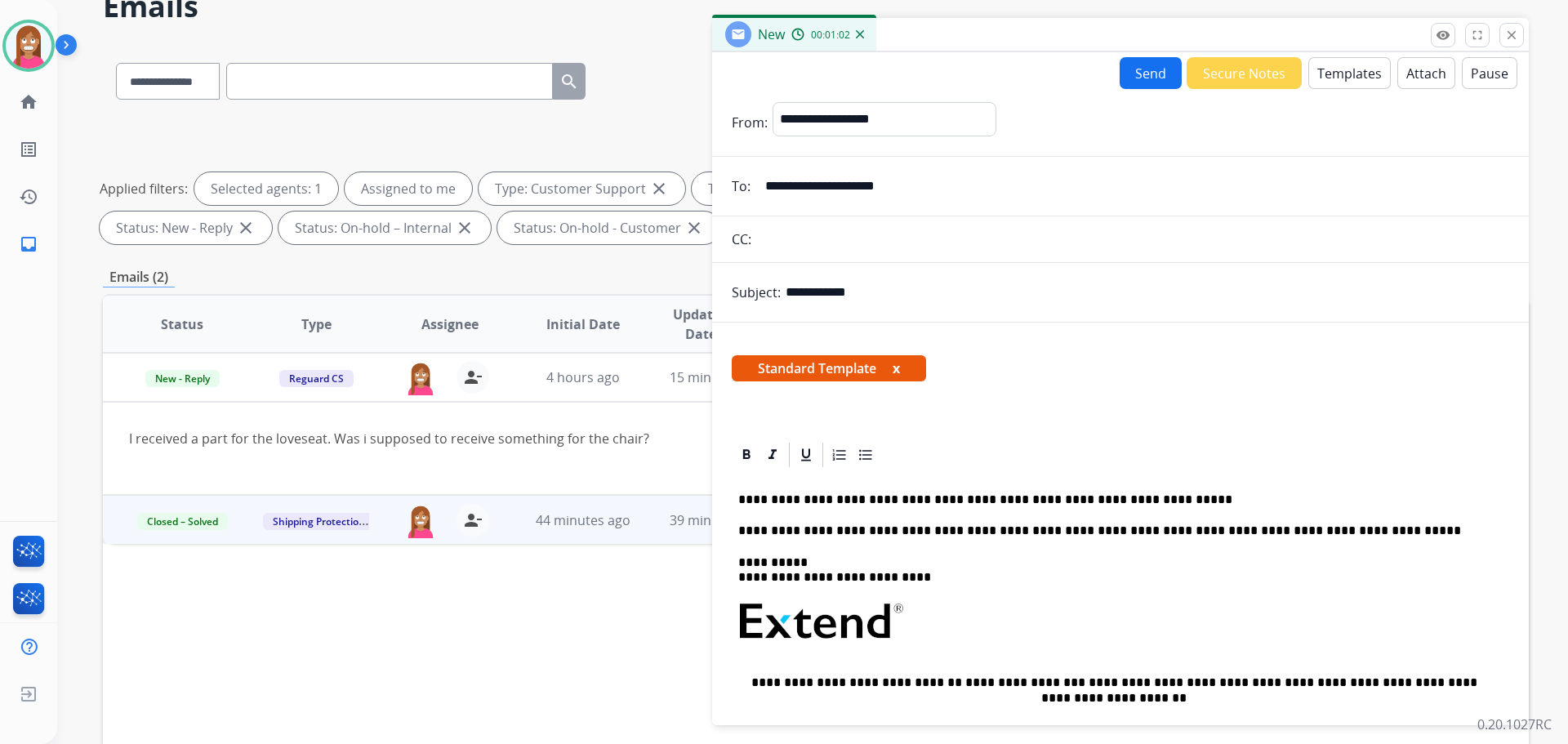
click at [973, 497] on p "**********" at bounding box center [1114, 500] width 751 height 15
click at [1150, 70] on button "Send" at bounding box center [1150, 73] width 62 height 32
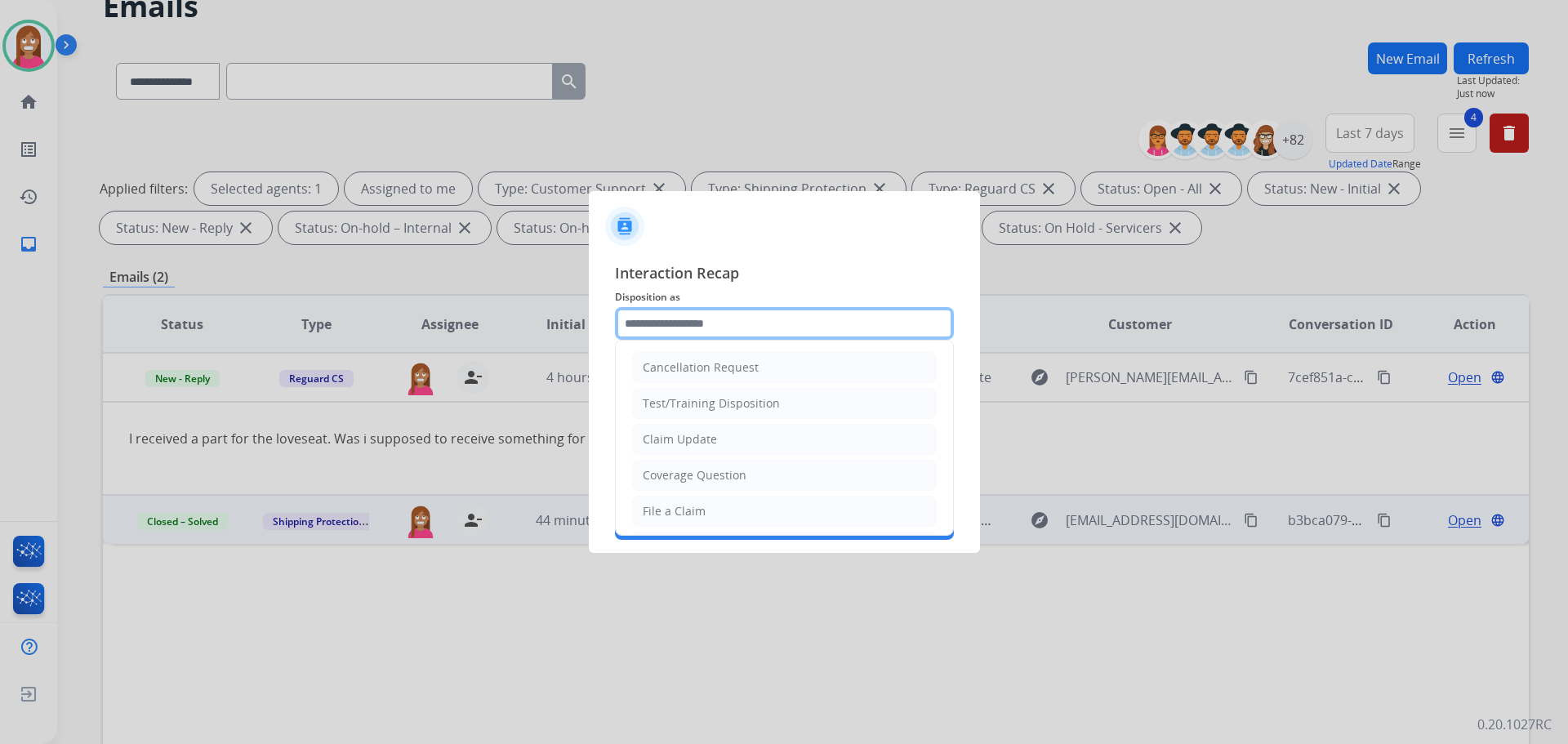
click at [666, 329] on input "text" at bounding box center [784, 323] width 339 height 33
click at [665, 436] on div "Claim Update" at bounding box center [679, 439] width 74 height 17
type input "**********"
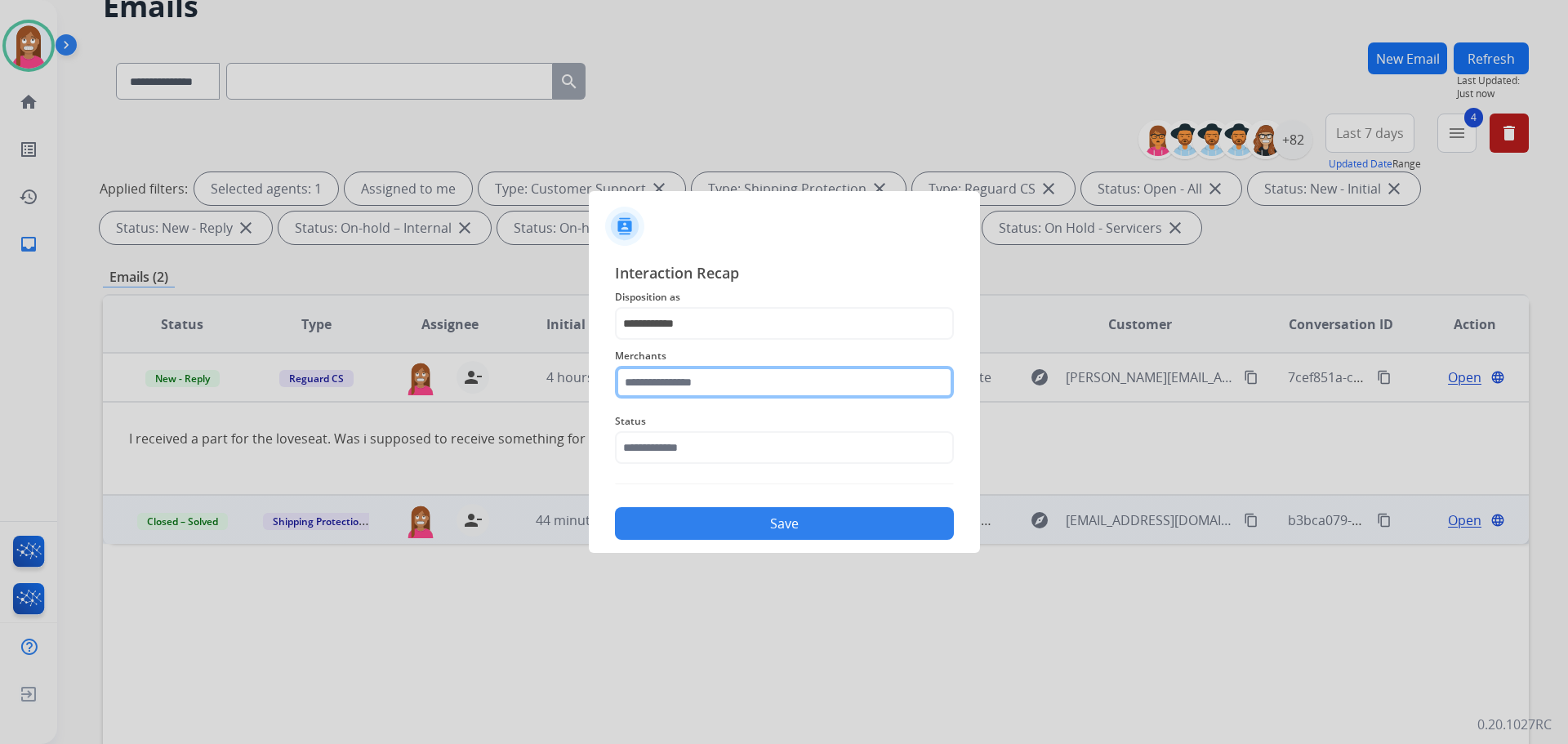
click at [649, 383] on input "text" at bounding box center [784, 382] width 339 height 33
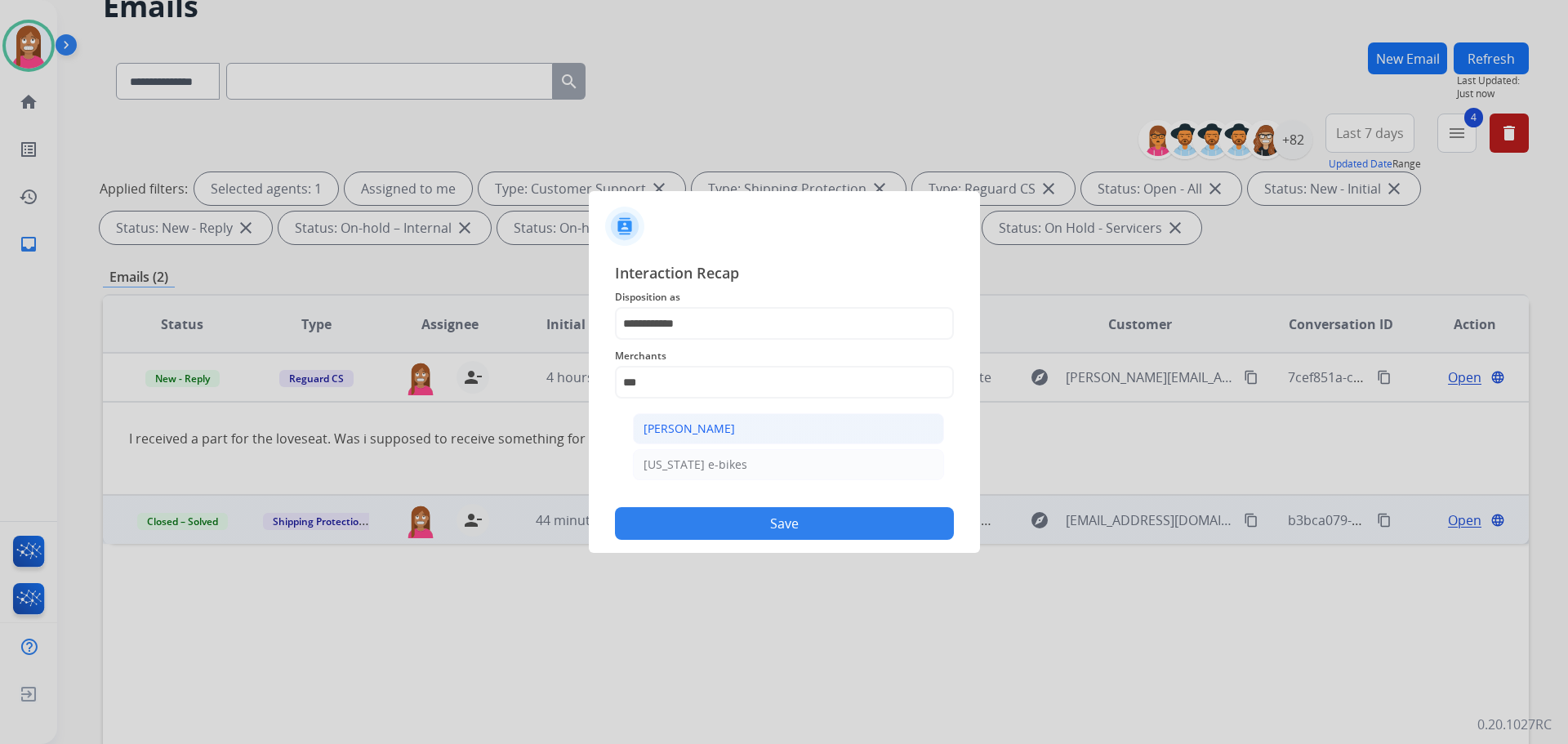
click at [680, 435] on div "Ashley - Reguard" at bounding box center [689, 428] width 91 height 17
type input "**********"
click at [665, 451] on input "text" at bounding box center [784, 447] width 339 height 33
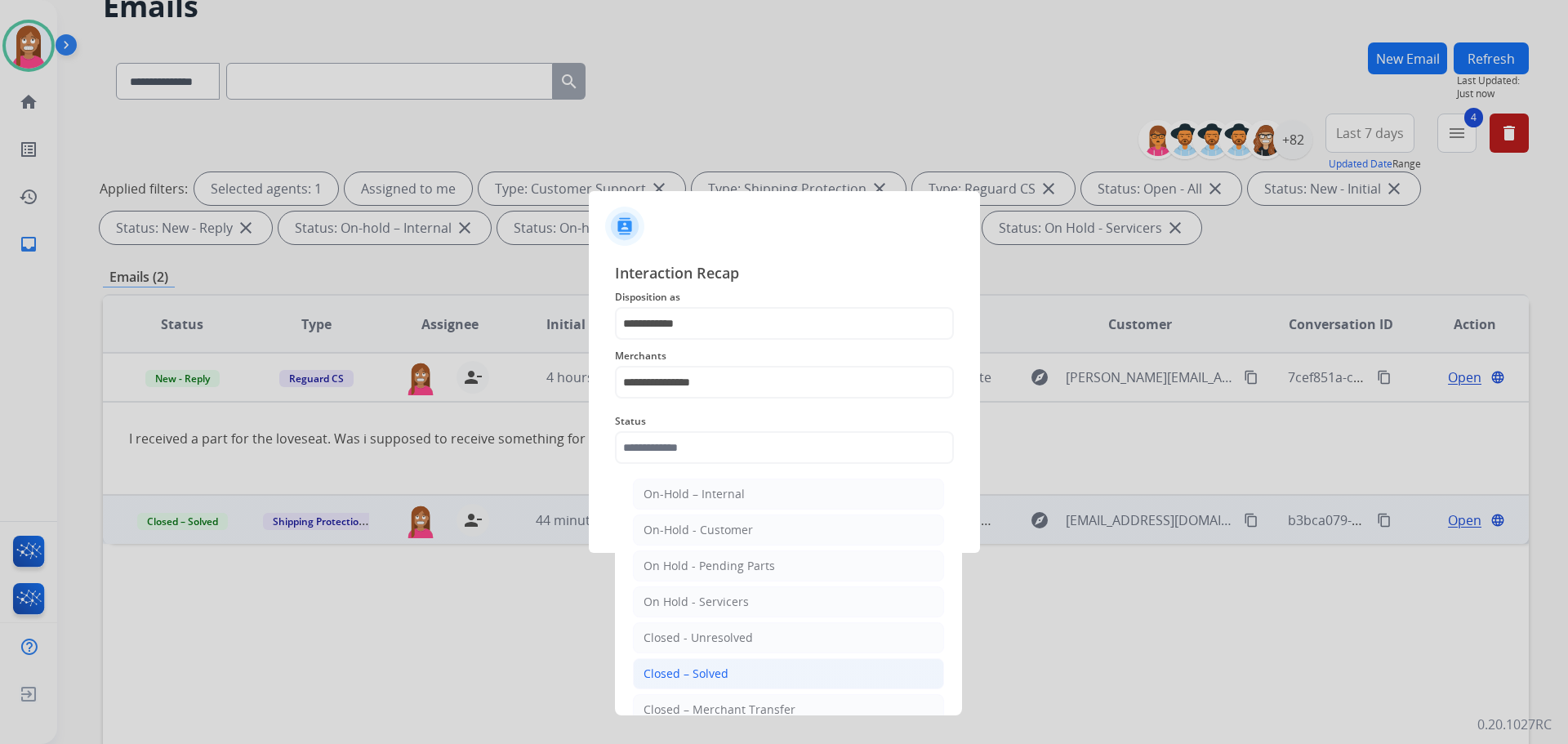
click at [684, 670] on div "Closed – Solved" at bounding box center [686, 673] width 85 height 17
type input "**********"
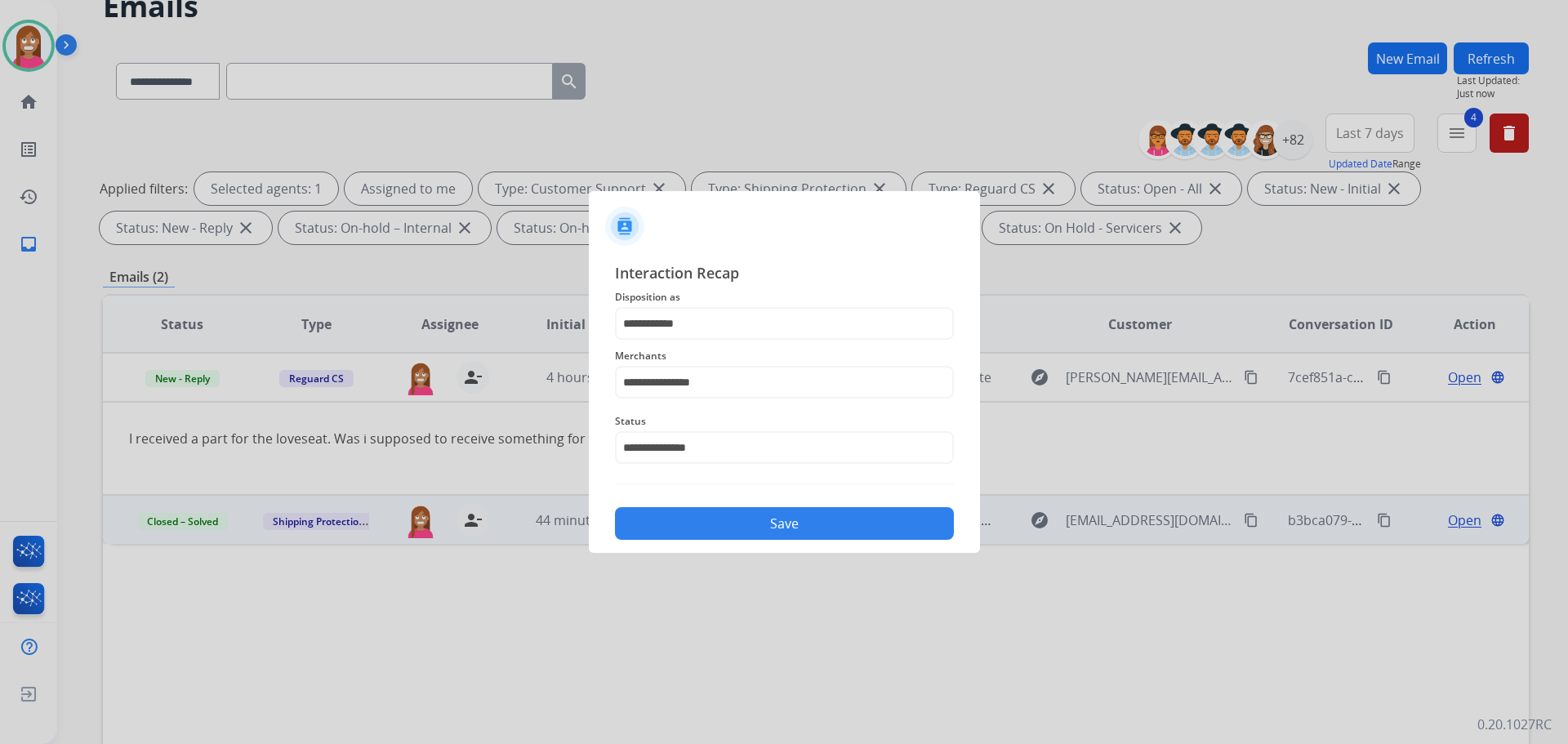
click at [698, 520] on button "Save" at bounding box center [784, 522] width 339 height 33
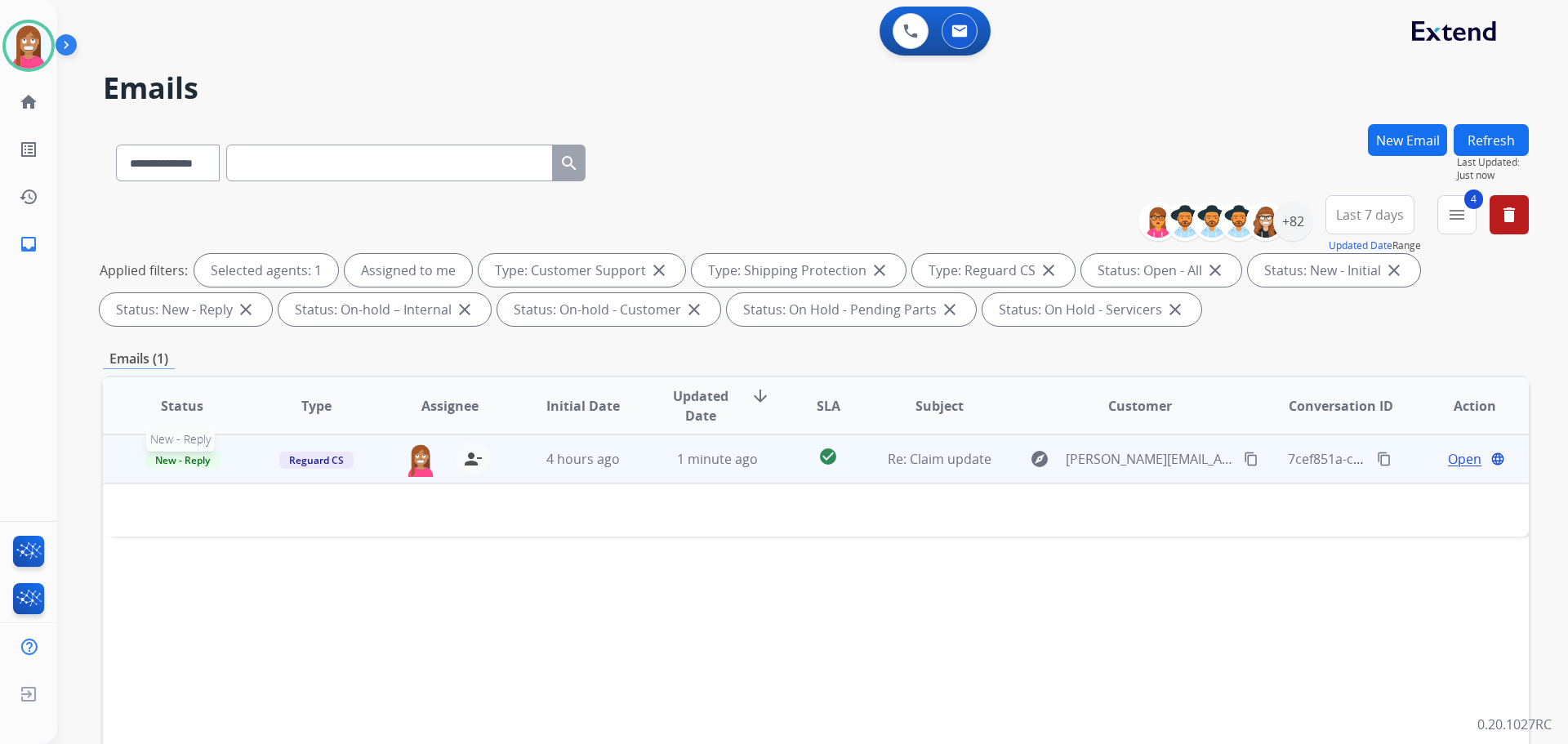
click at [164, 467] on span "New - Reply" at bounding box center [182, 459] width 74 height 17
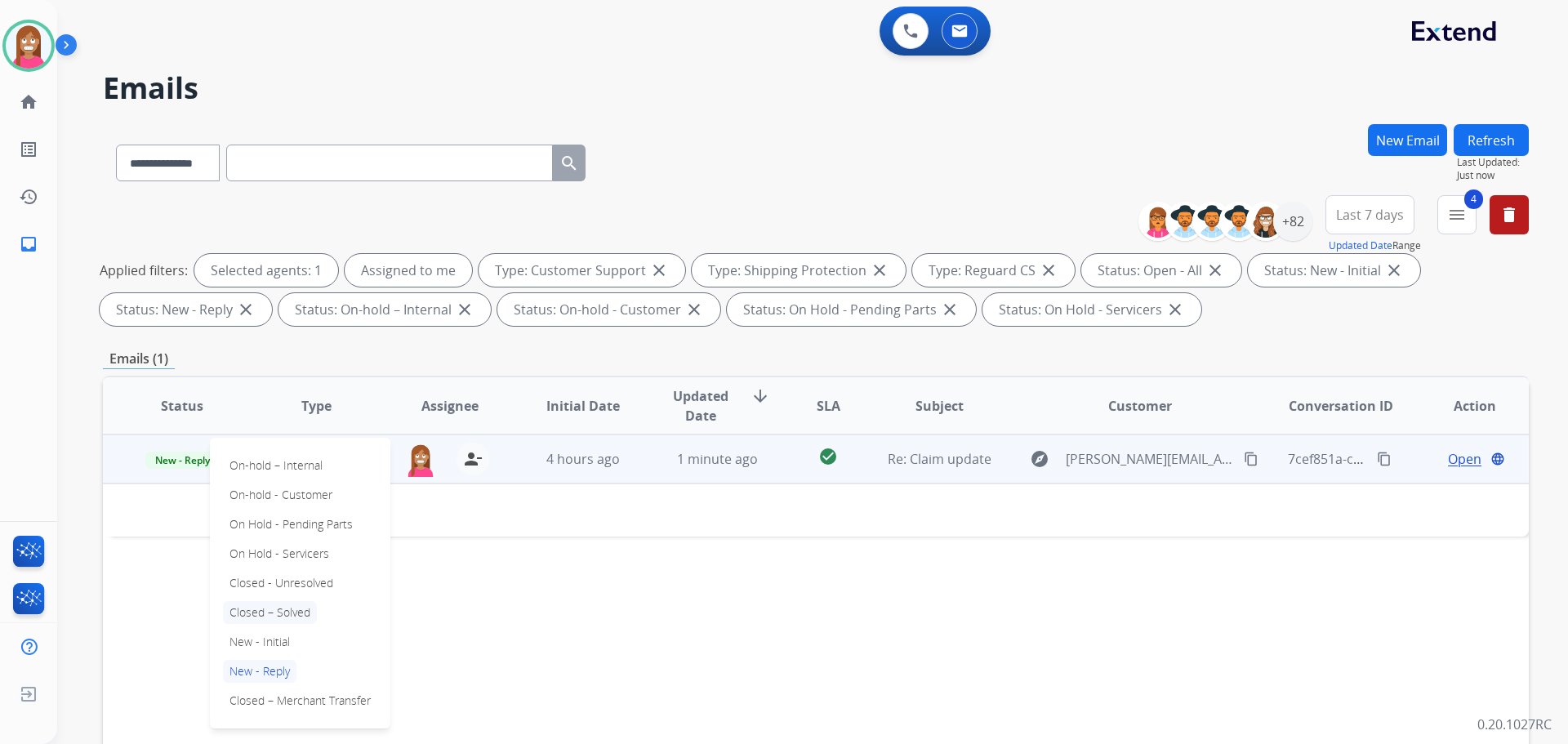
click at [268, 612] on p "Closed – Solved" at bounding box center [269, 611] width 94 height 23
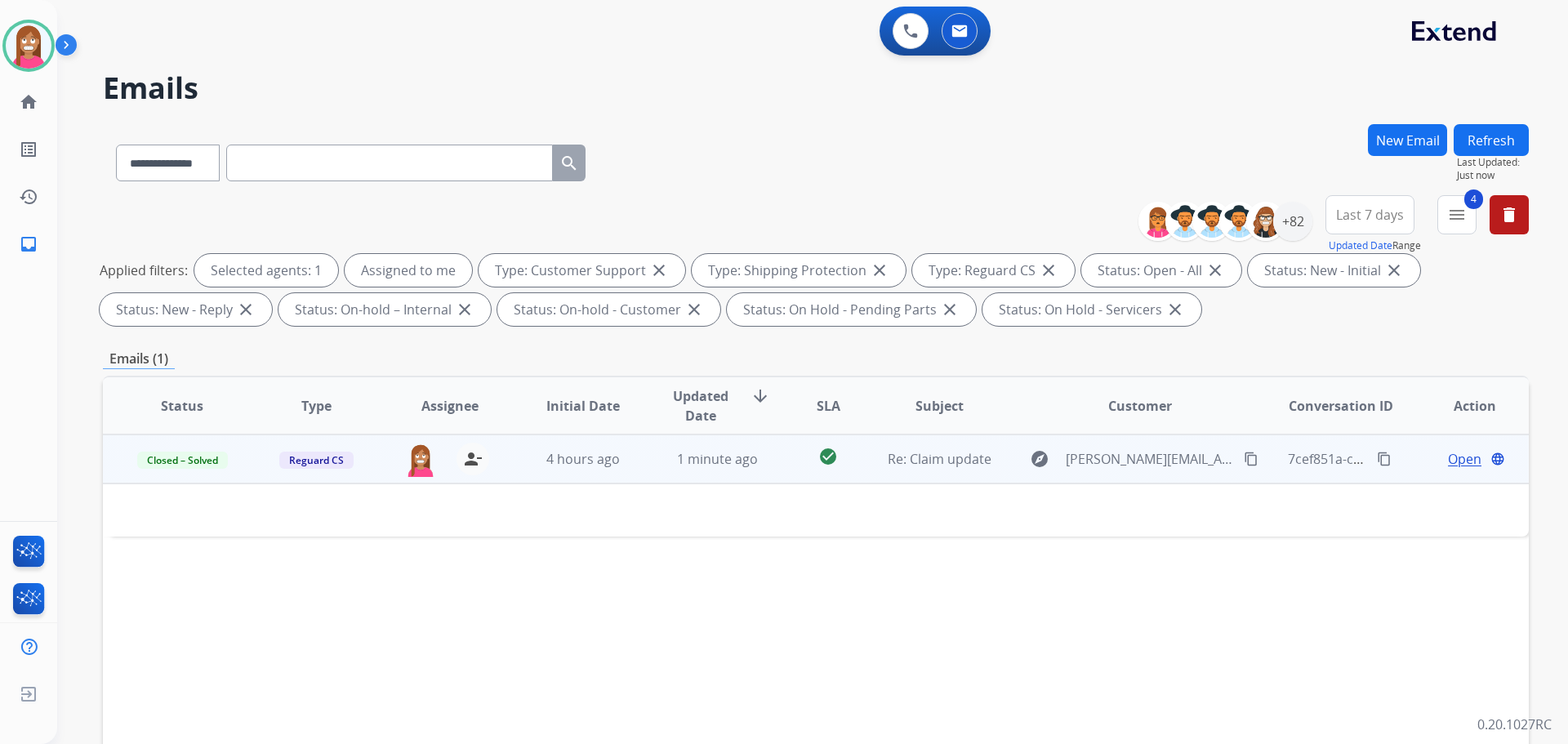
click at [1475, 140] on button "Refresh" at bounding box center [1492, 140] width 75 height 32
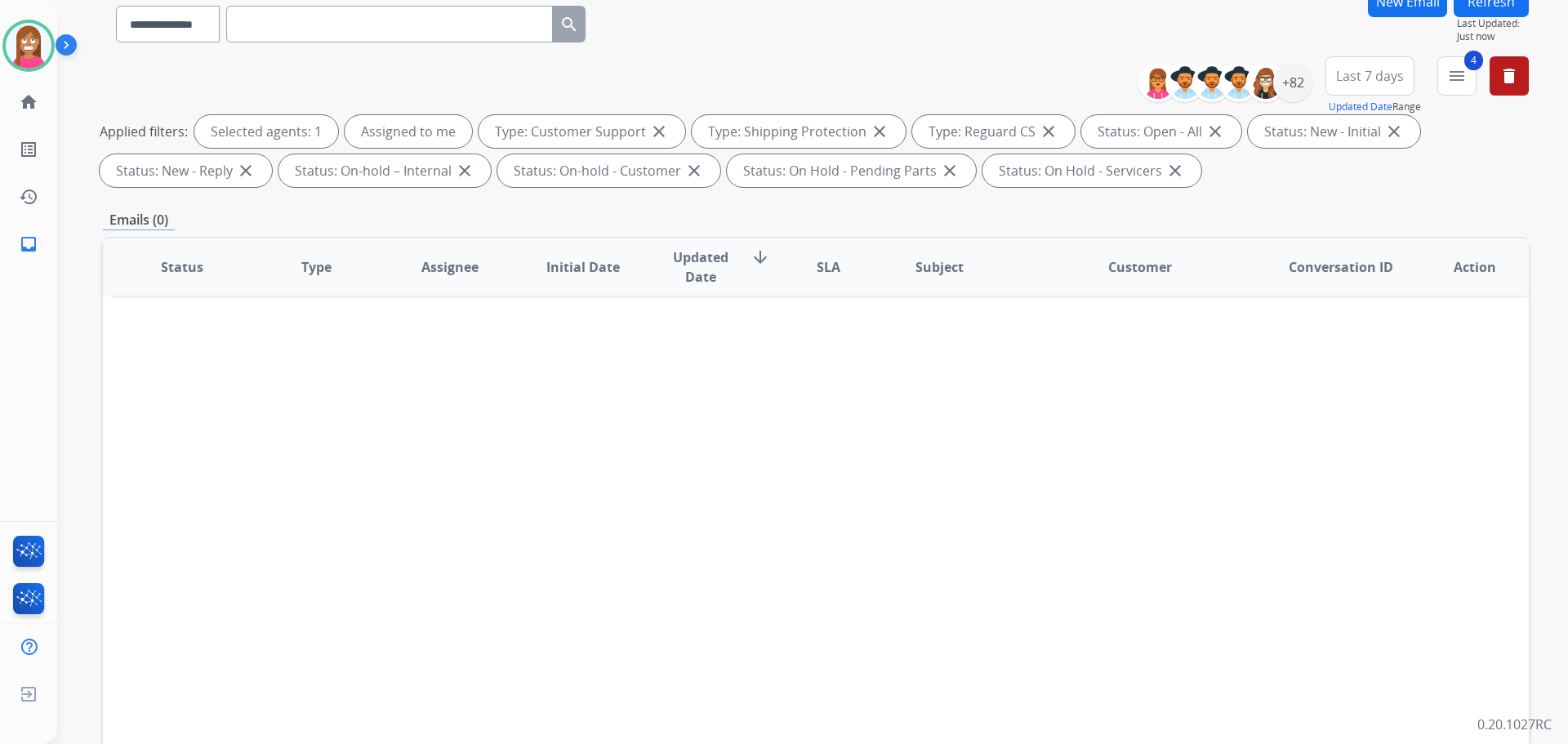
scroll to position [245, 0]
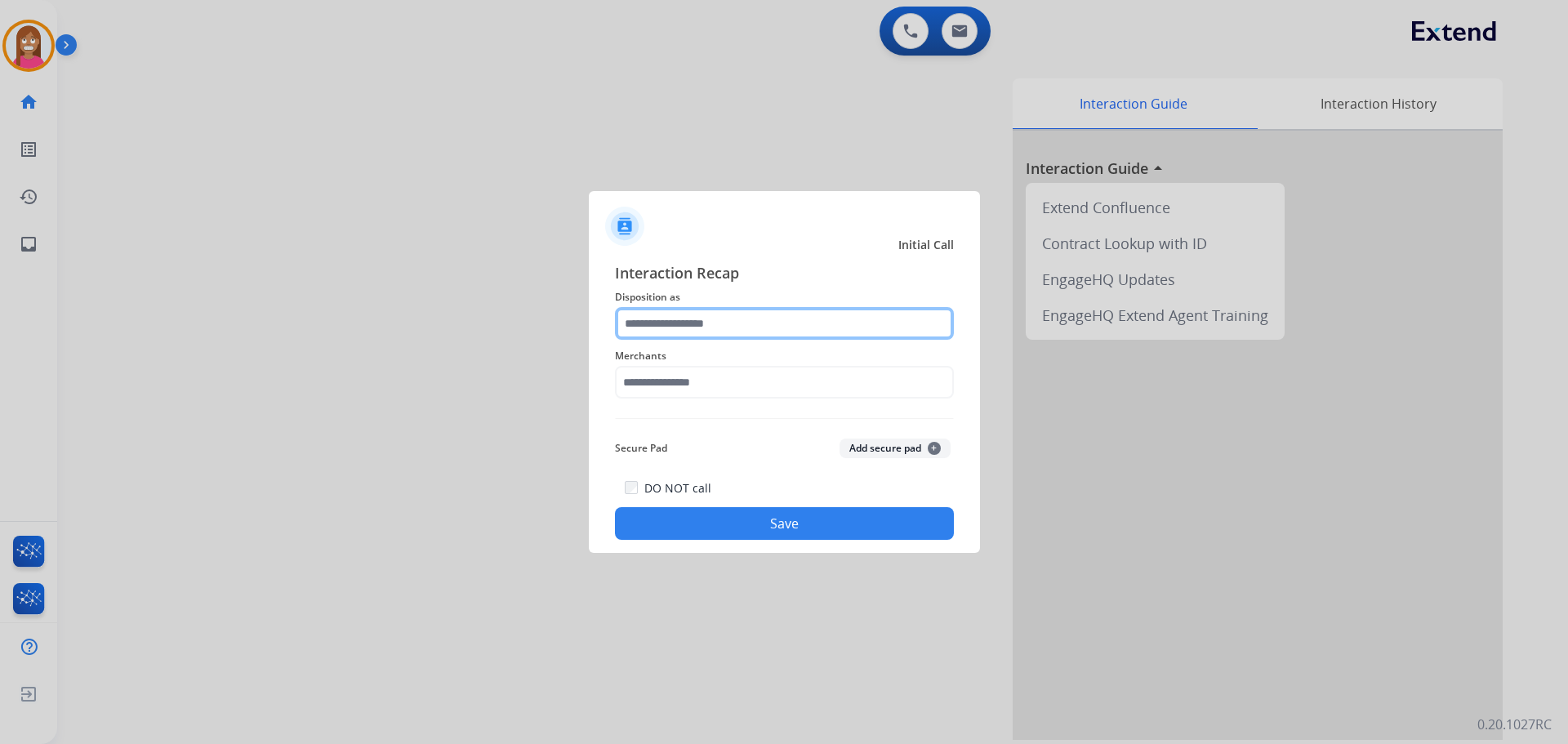
click at [697, 328] on input "text" at bounding box center [784, 323] width 339 height 33
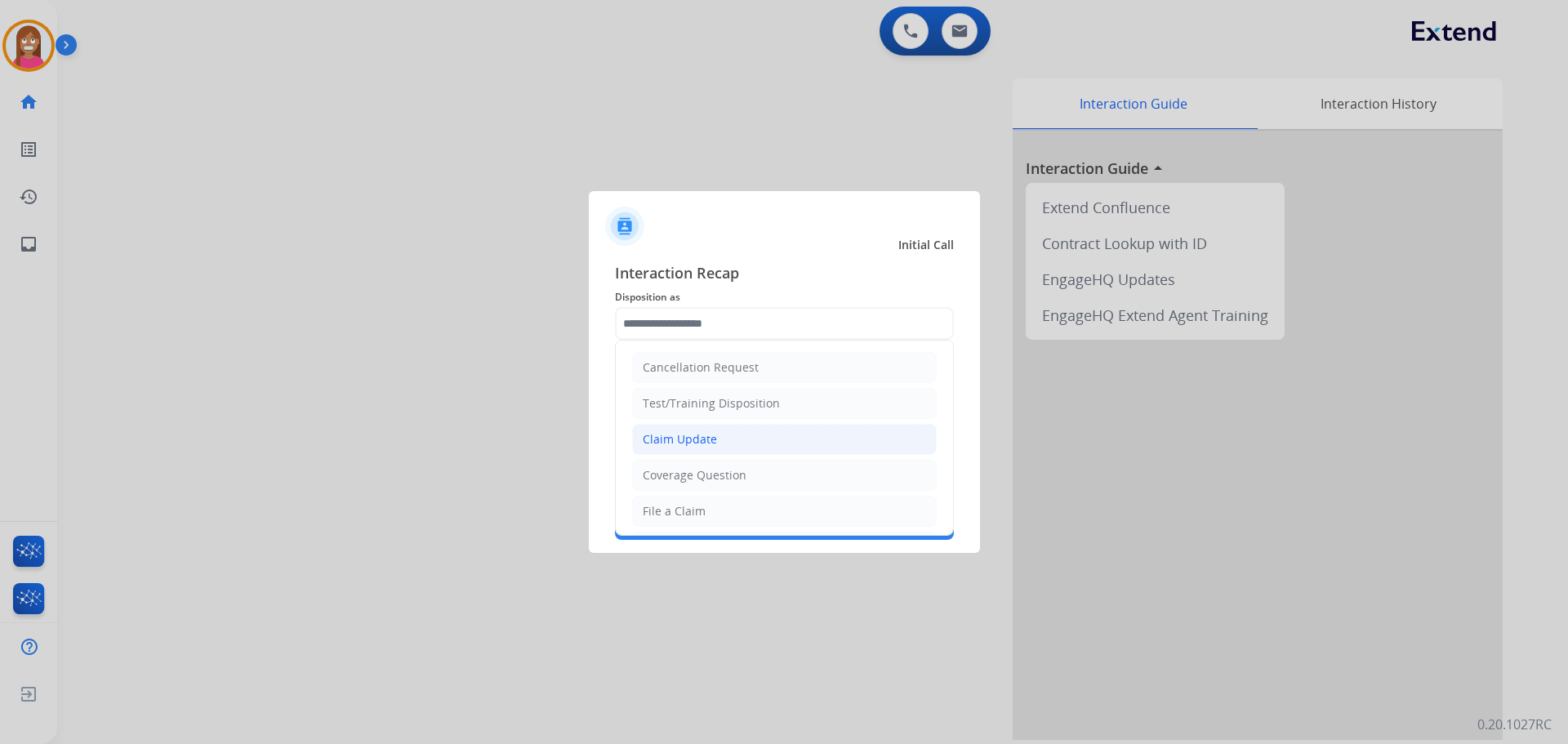
click at [684, 454] on li "Claim Update" at bounding box center [785, 438] width 305 height 31
type input "**********"
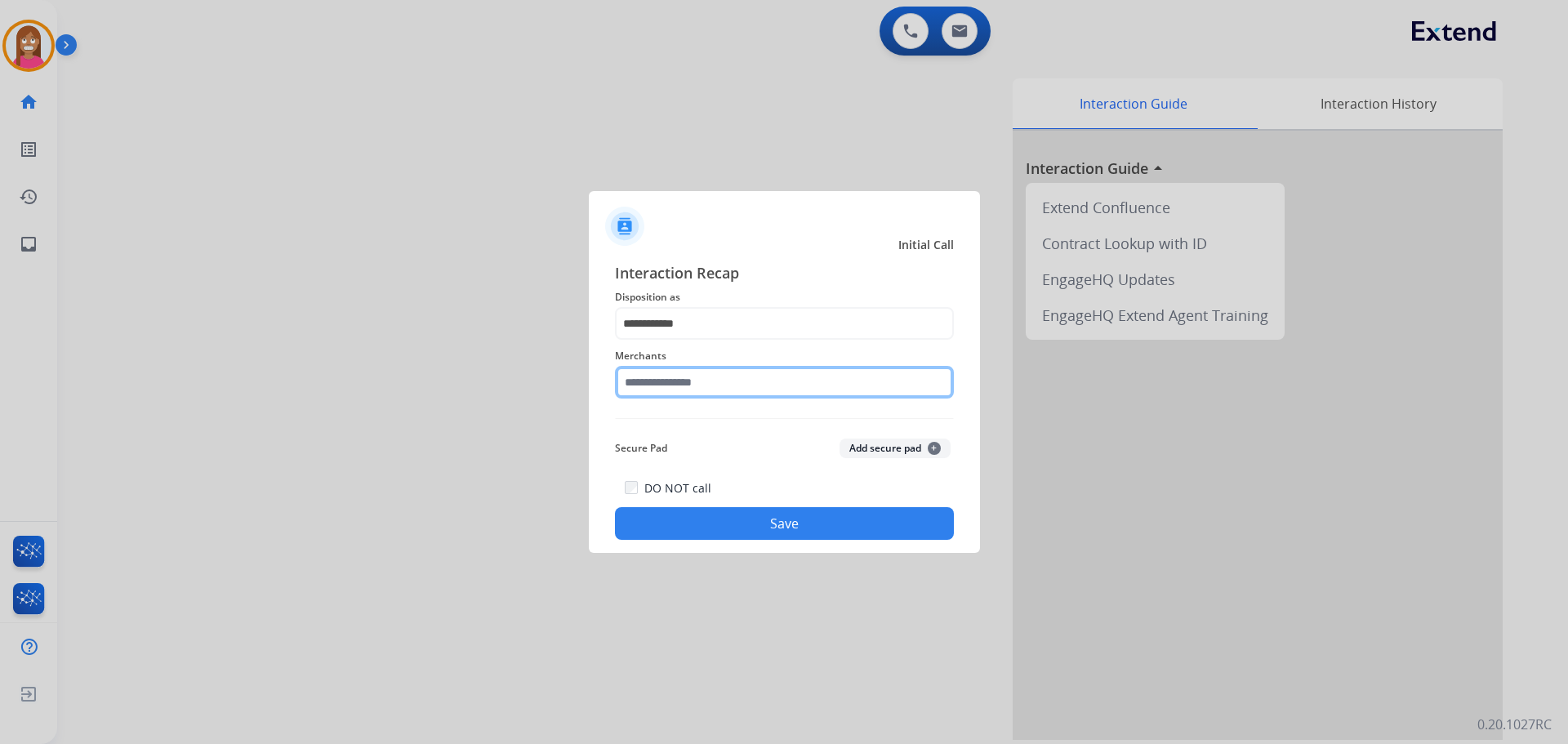
click at [642, 392] on input "text" at bounding box center [784, 382] width 339 height 33
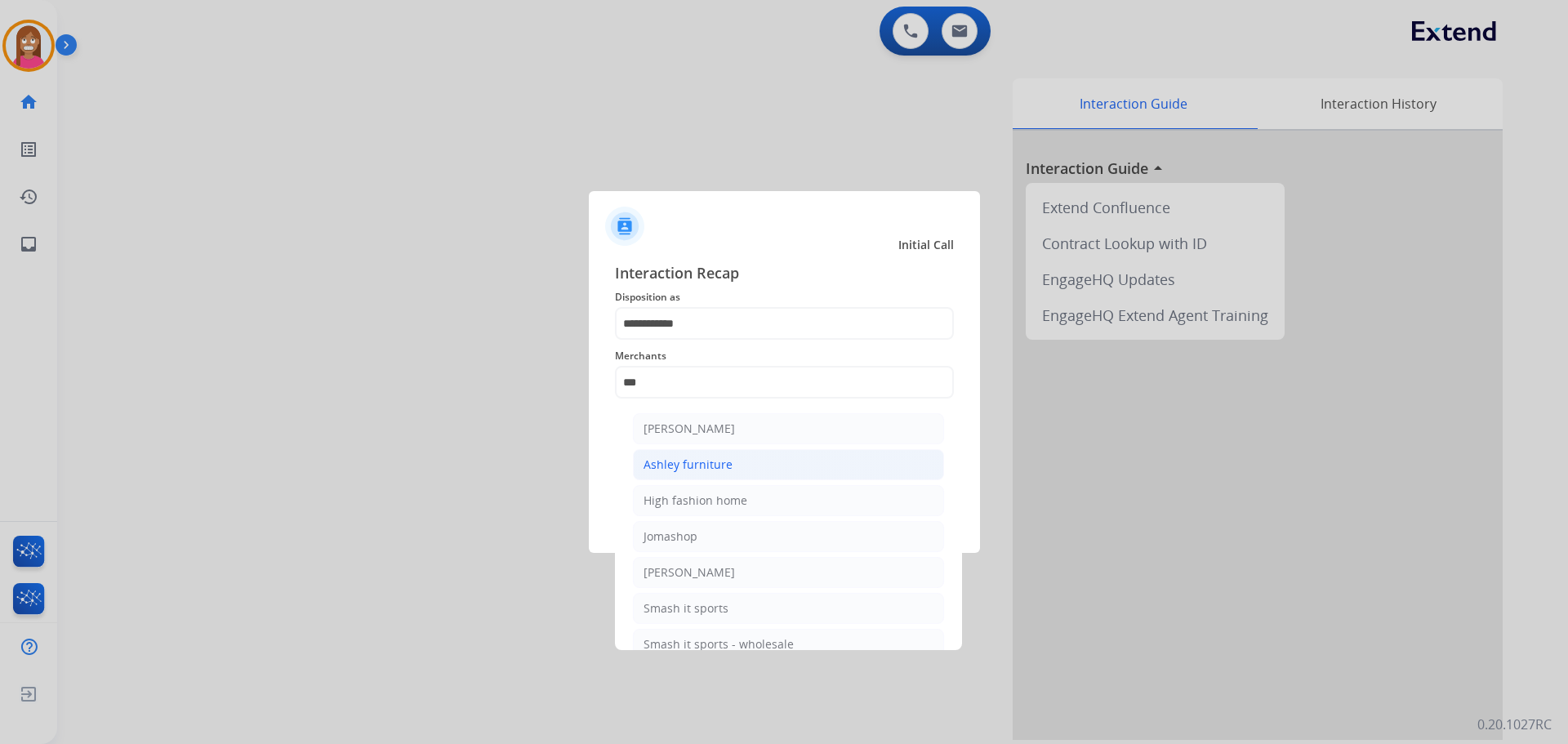
click at [680, 468] on div "Ashley furniture" at bounding box center [688, 464] width 89 height 17
type input "**********"
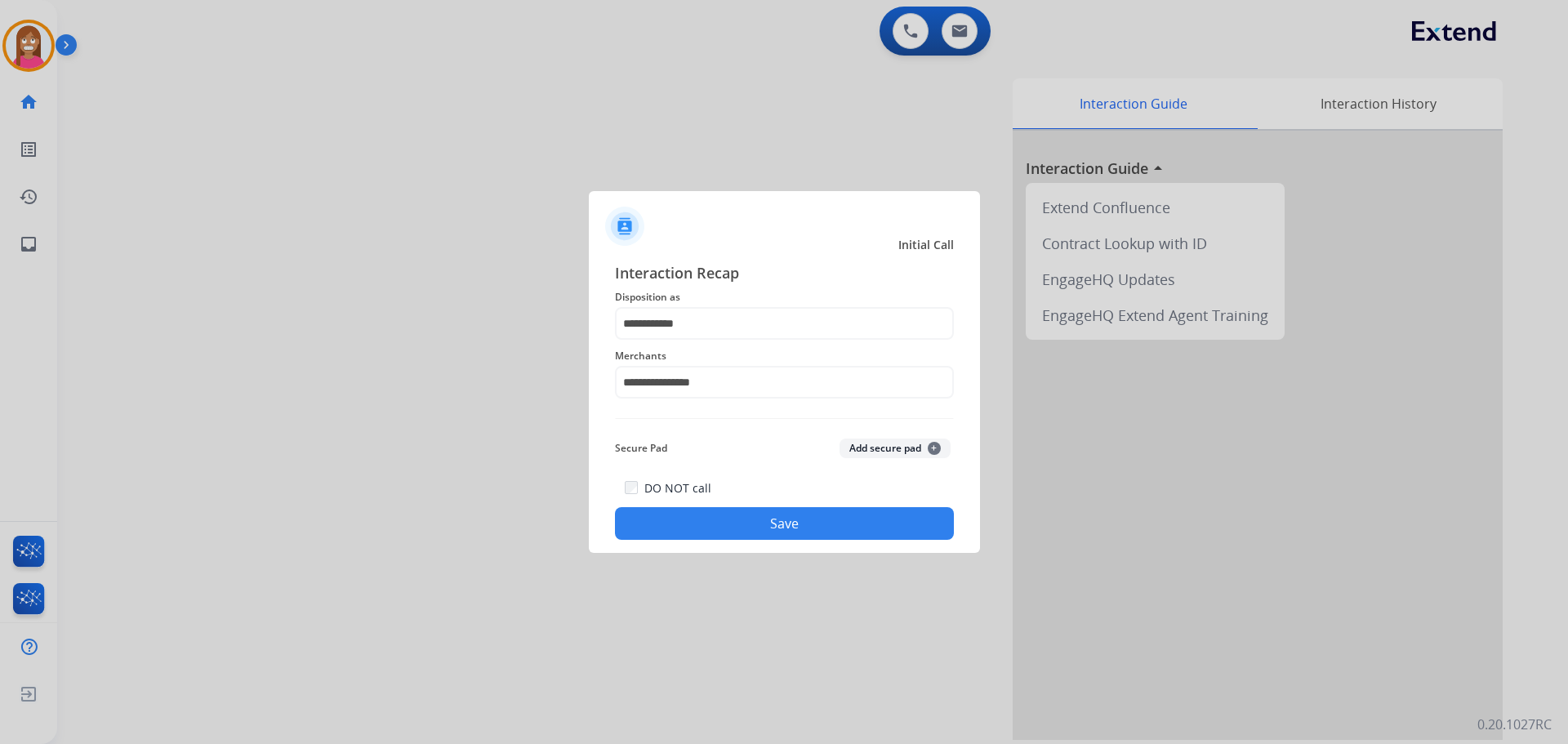
click at [660, 525] on button "Save" at bounding box center [784, 522] width 339 height 33
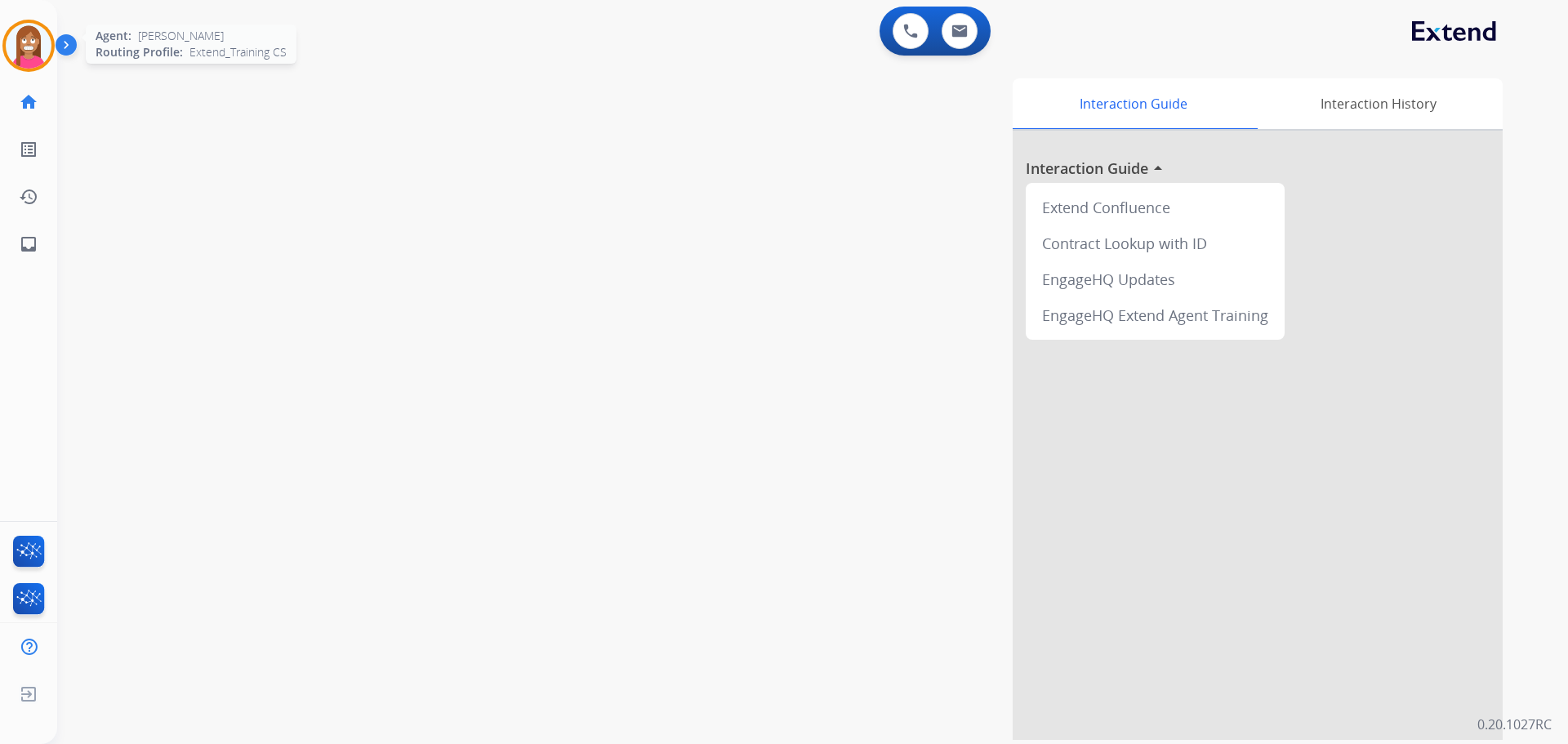
click at [17, 51] on img at bounding box center [29, 46] width 46 height 46
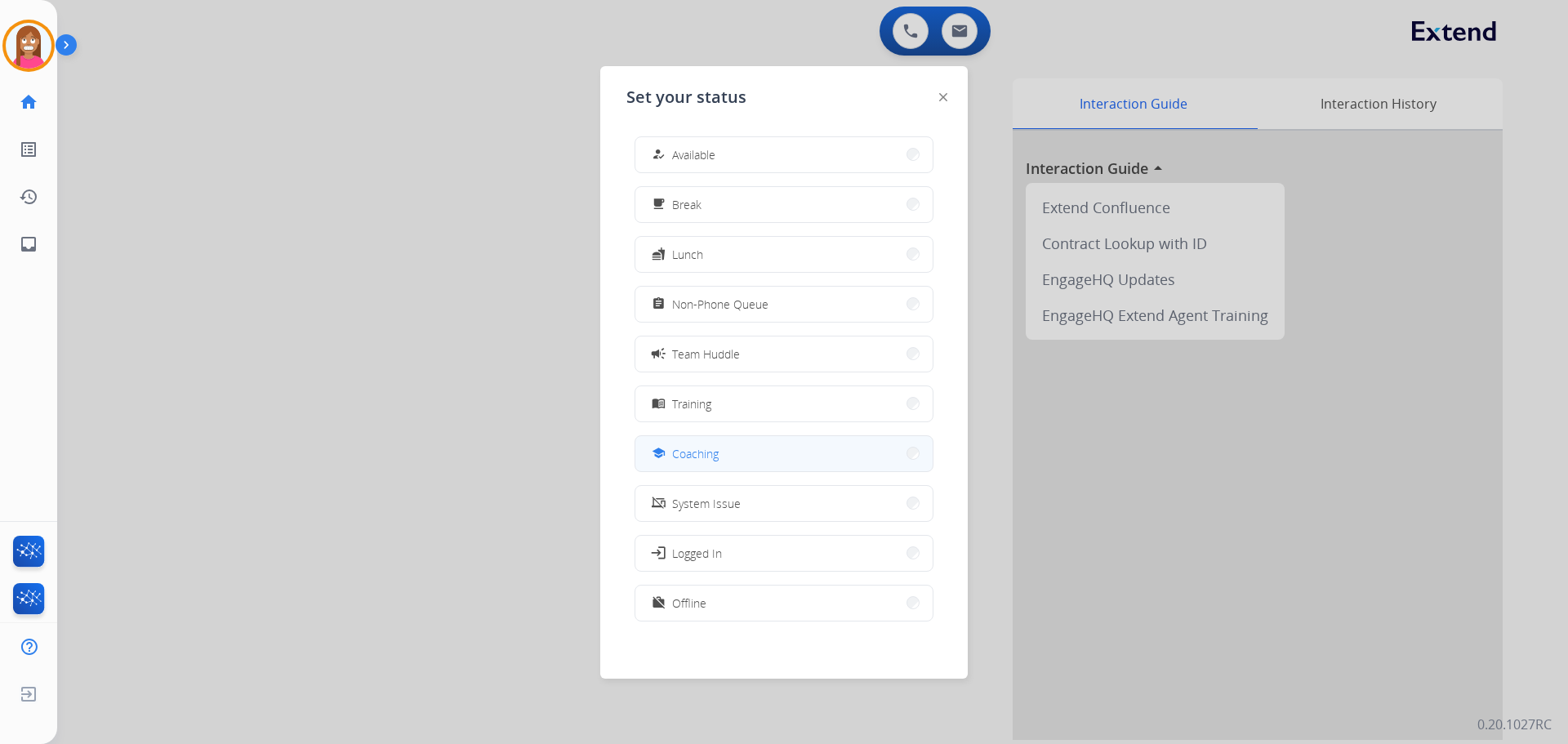
click at [667, 445] on div "school" at bounding box center [660, 453] width 24 height 20
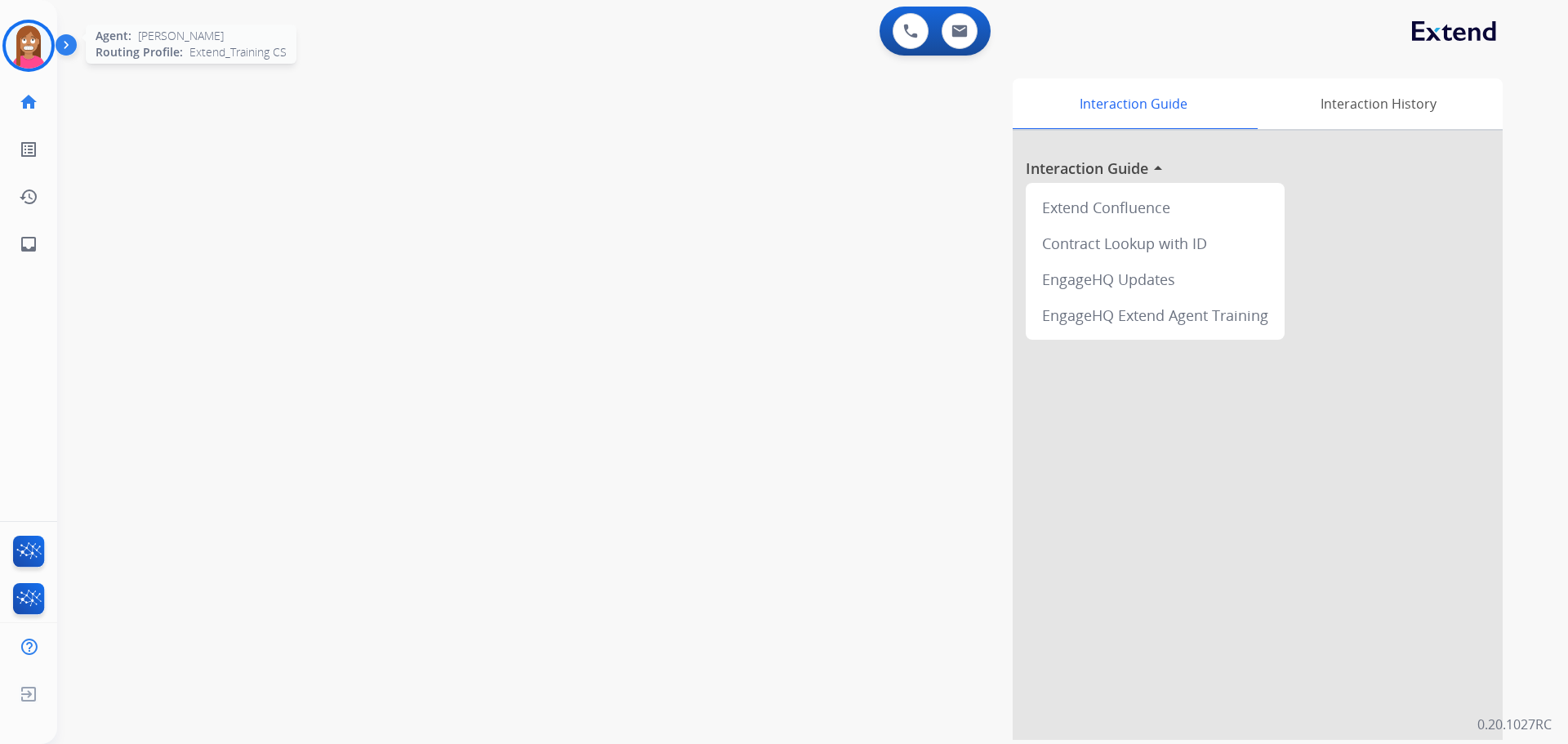
click at [31, 25] on img at bounding box center [29, 46] width 46 height 46
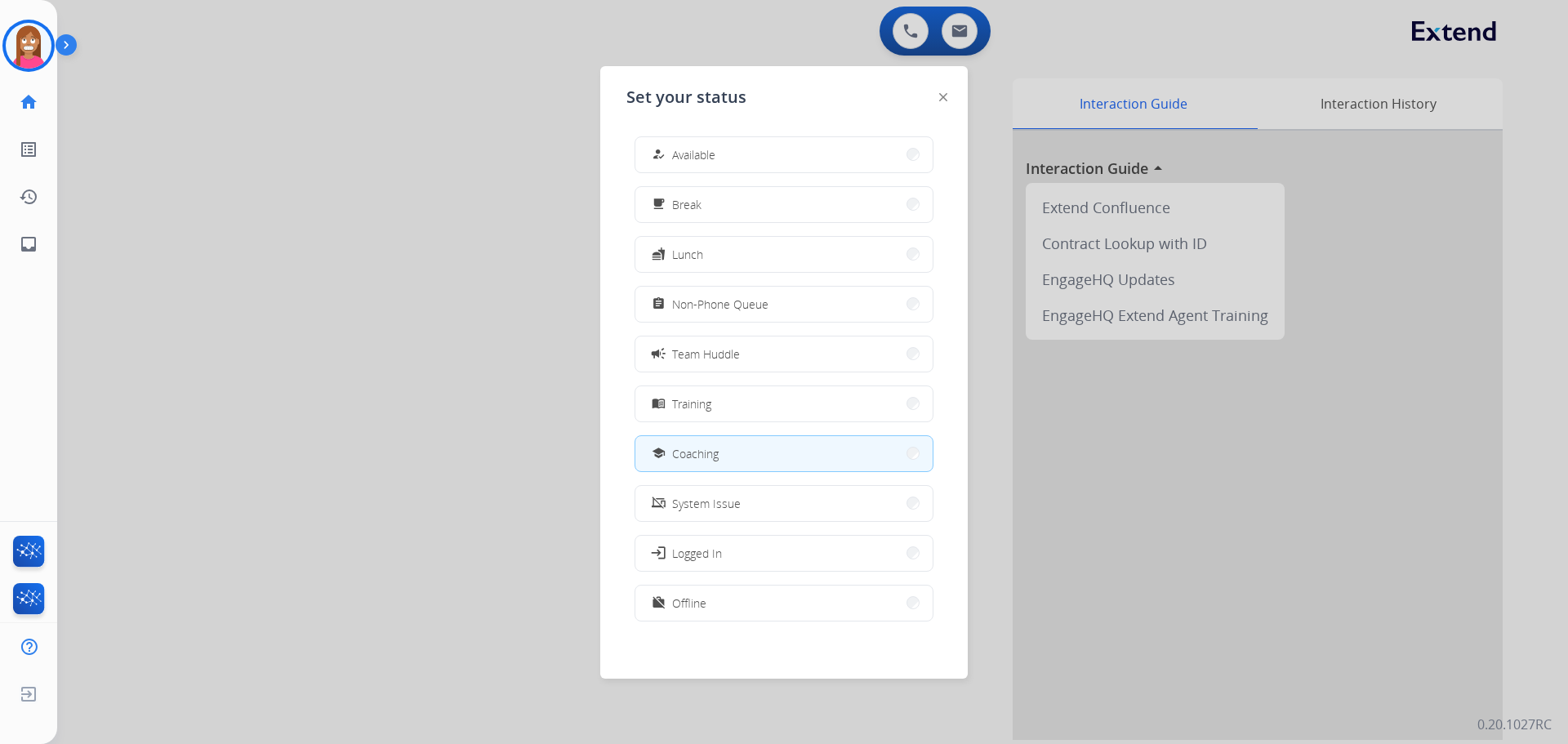
drag, startPoint x: 208, startPoint y: 232, endPoint x: 187, endPoint y: 205, distance: 34.2
click at [201, 221] on div at bounding box center [784, 372] width 1568 height 744
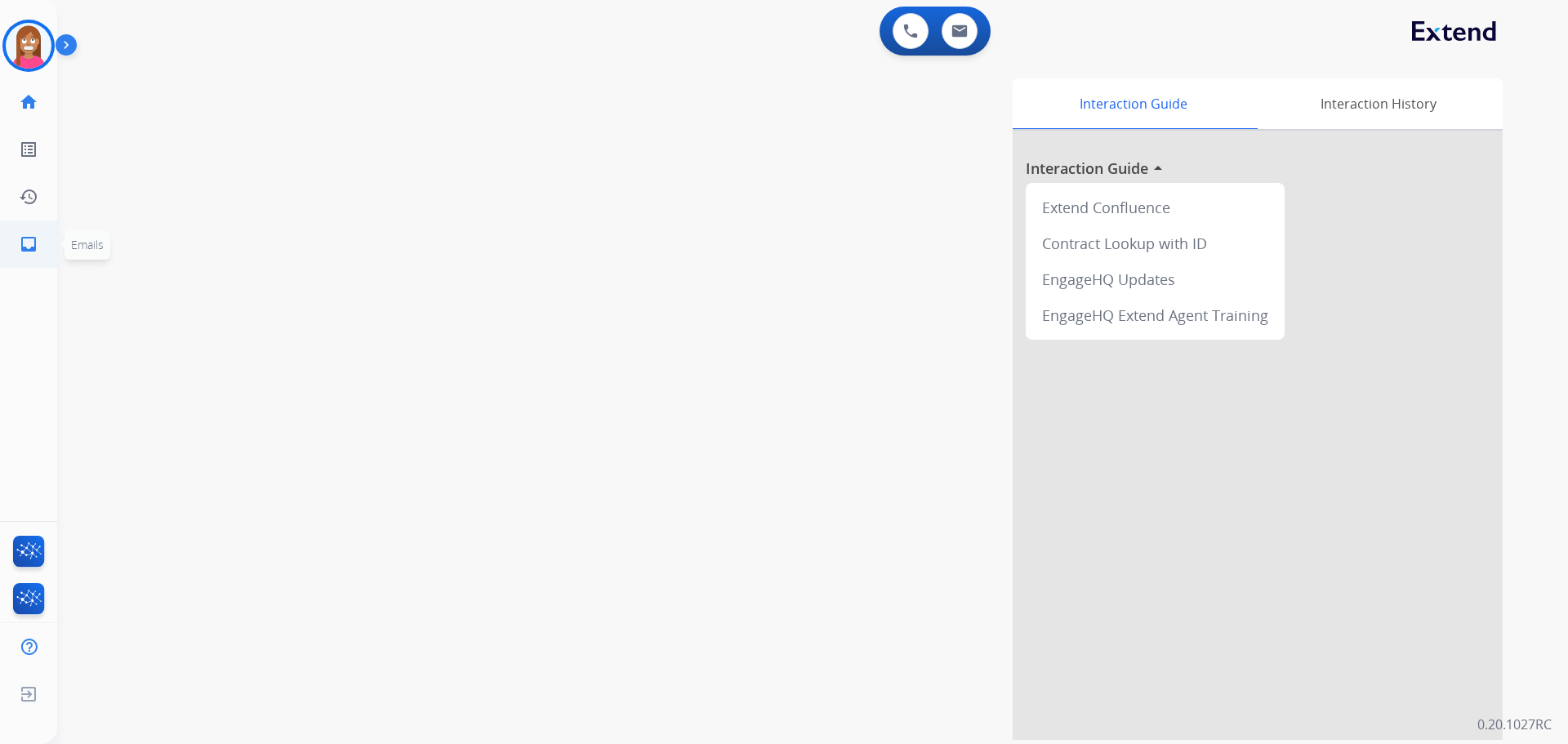
click at [0, 246] on ul "inbox Emails Emails" at bounding box center [29, 244] width 57 height 47
click at [20, 254] on link "inbox Emails" at bounding box center [29, 244] width 46 height 46
select select "**********"
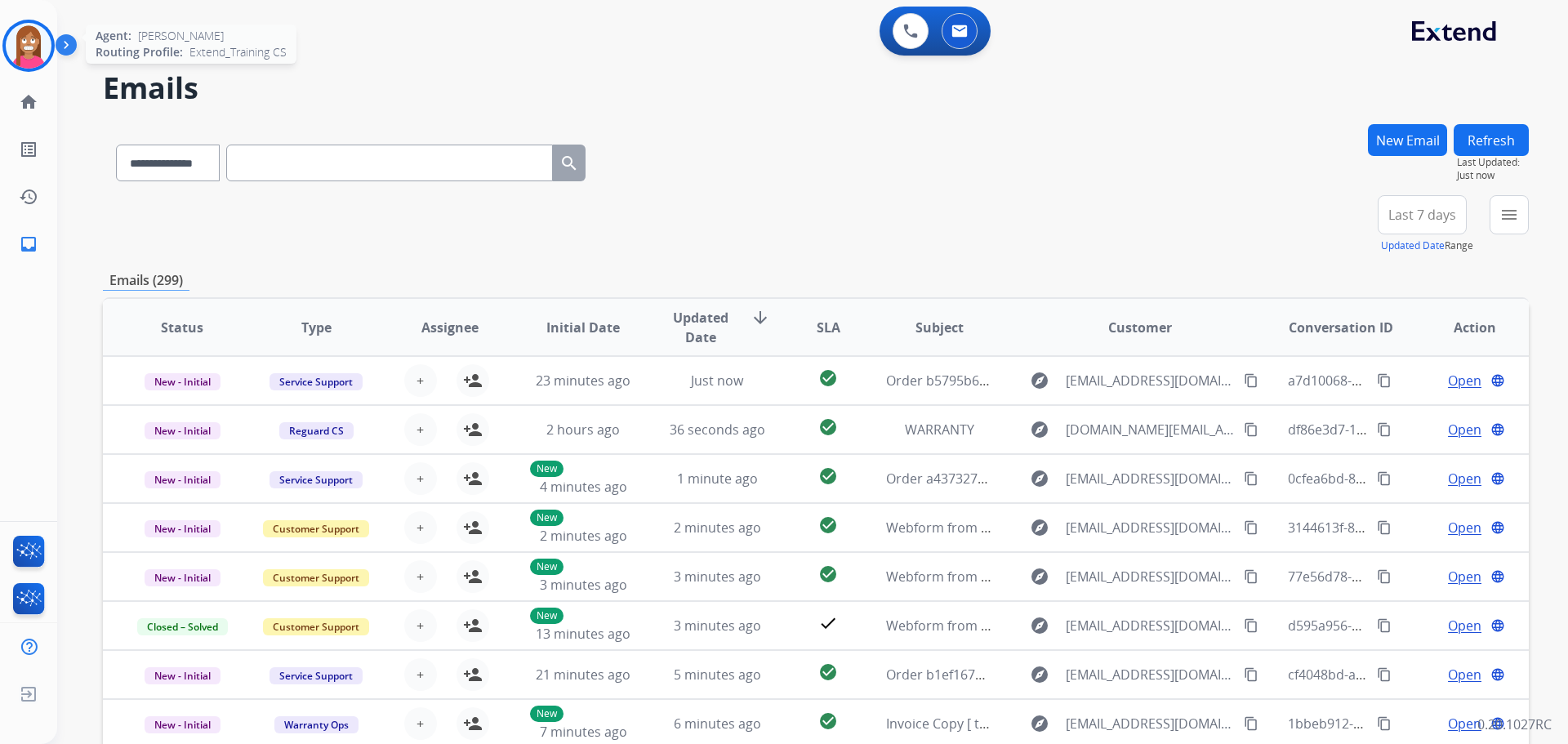
click at [27, 47] on img at bounding box center [29, 46] width 46 height 46
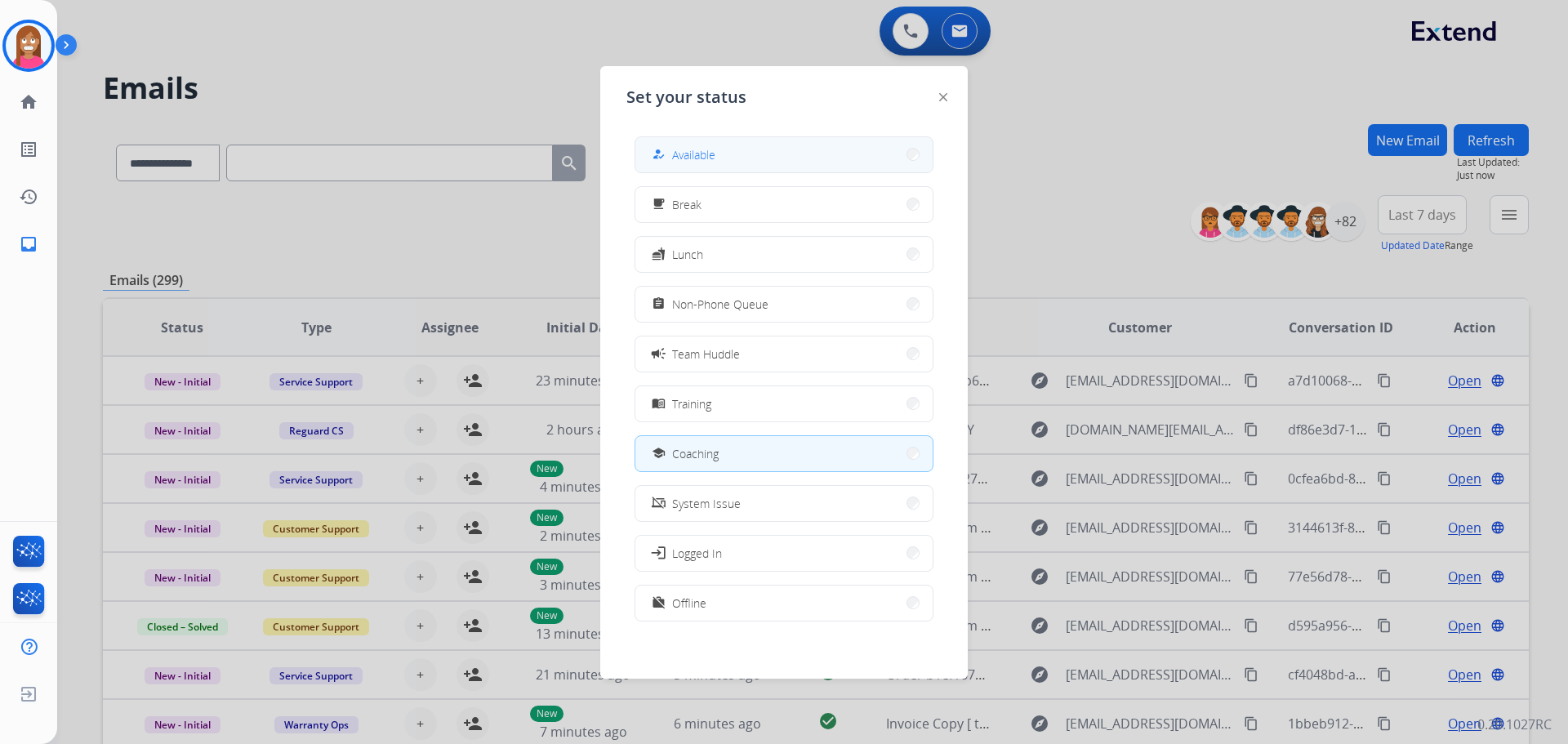
click at [719, 137] on div "how_to_reg Available" at bounding box center [784, 154] width 299 height 37
click at [763, 154] on button "how_to_reg Available" at bounding box center [784, 154] width 297 height 35
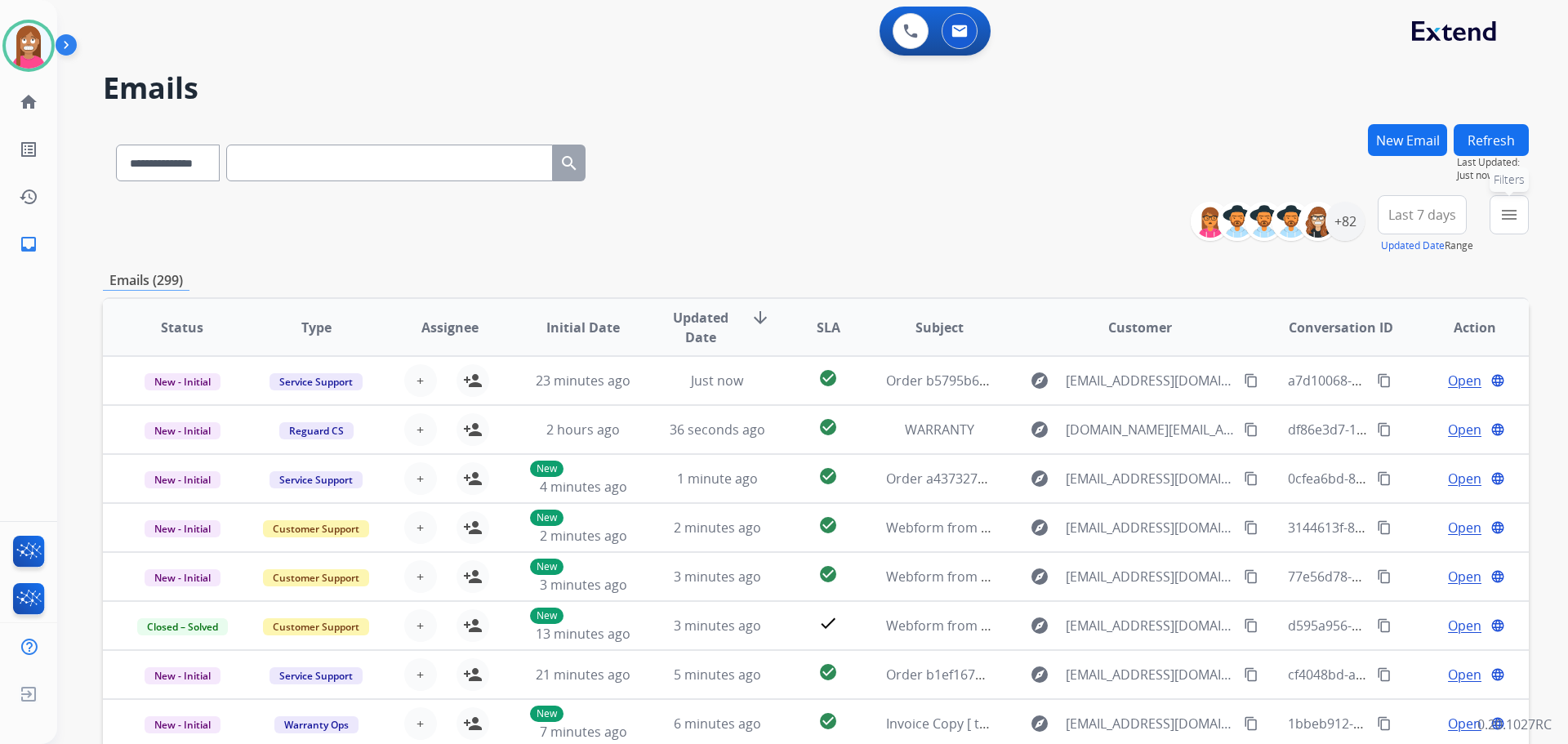
click at [1509, 228] on button "menu Filters" at bounding box center [1510, 215] width 40 height 40
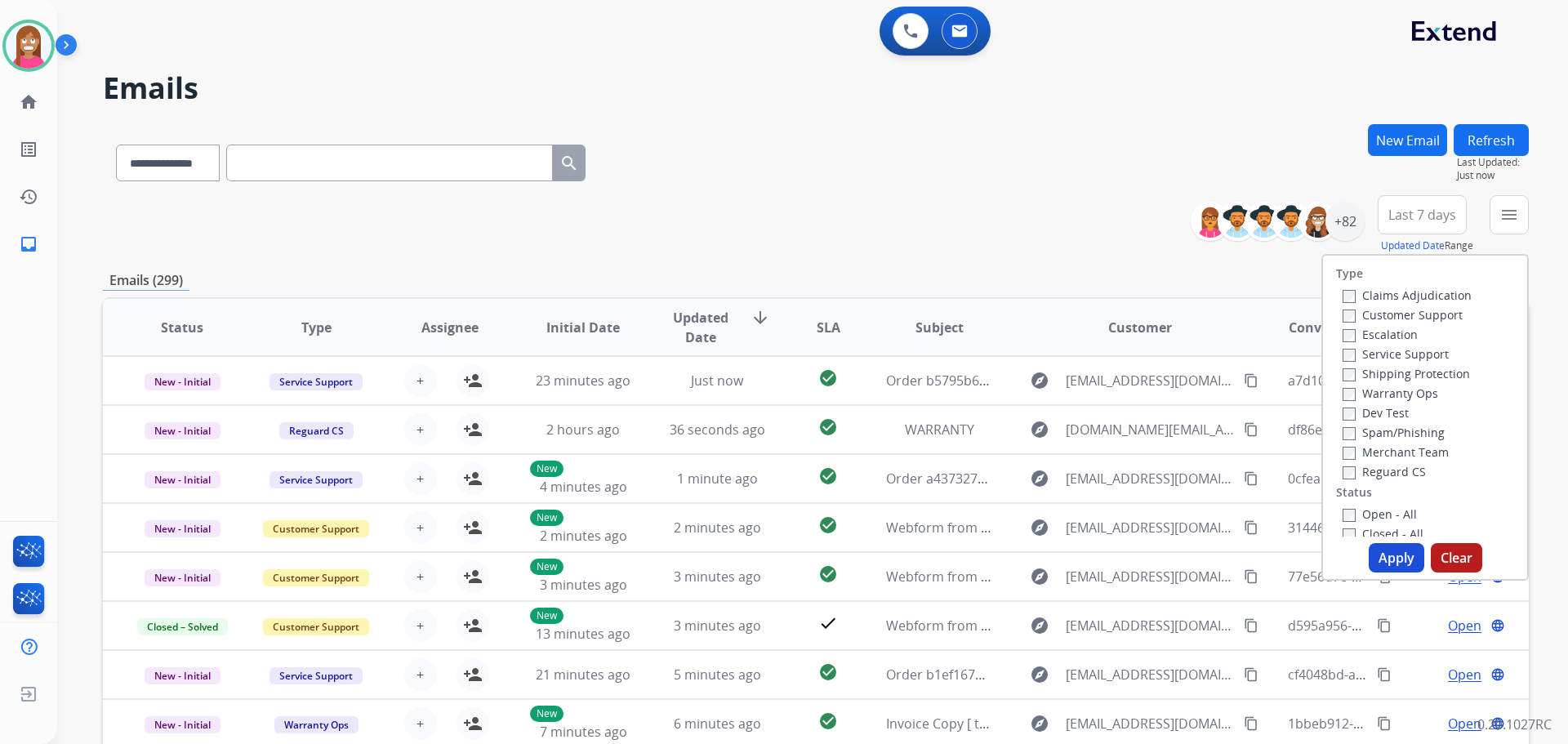
click at [1435, 310] on label "Customer Support" at bounding box center [1402, 315] width 120 height 16
click at [1354, 365] on div "Shipping Protection" at bounding box center [1407, 373] width 129 height 20
click at [1357, 366] on label "Shipping Protection" at bounding box center [1406, 374] width 128 height 16
click at [1395, 478] on label "Reguard CS" at bounding box center [1384, 472] width 83 height 16
click at [1376, 513] on label "Open - All" at bounding box center [1379, 514] width 74 height 16
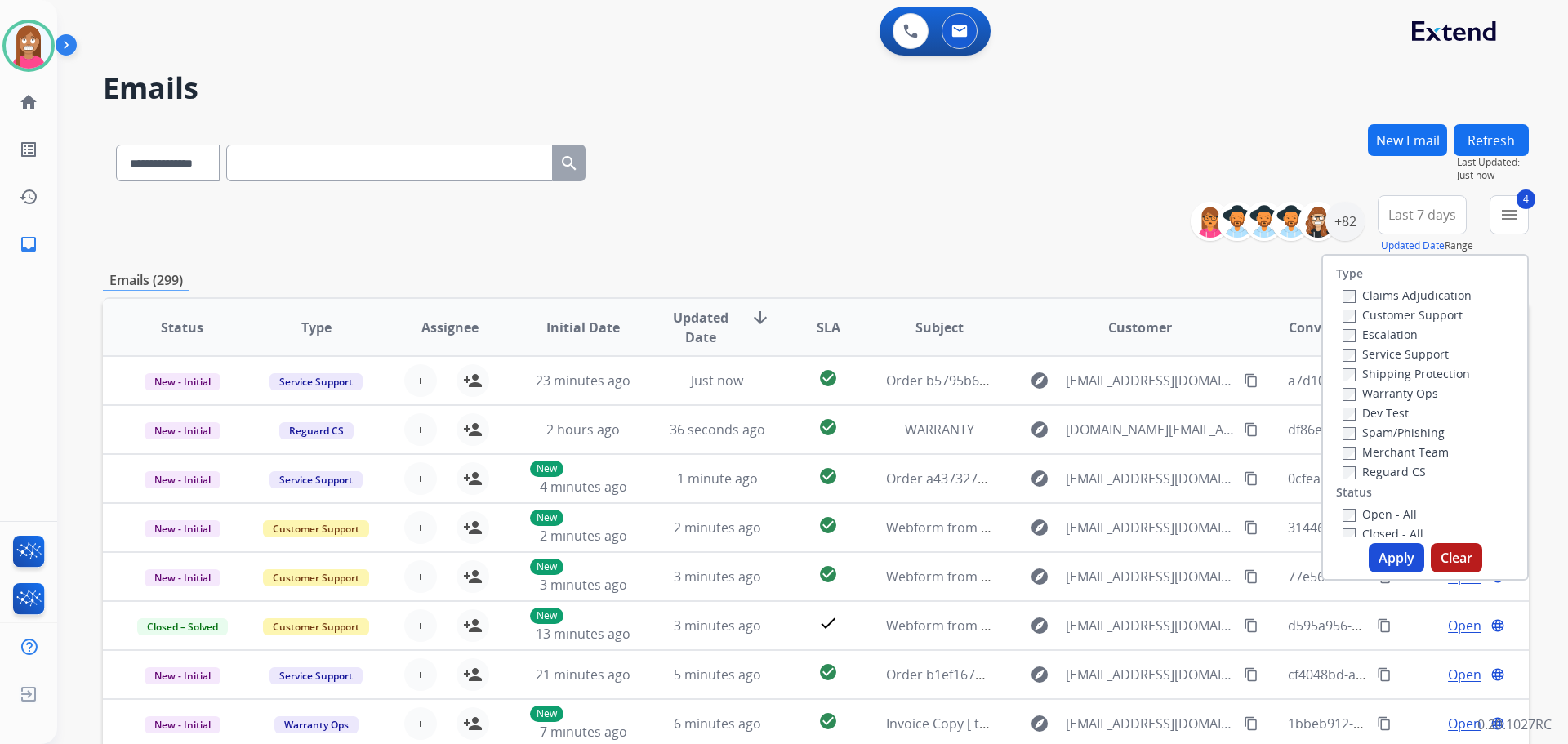
drag, startPoint x: 1382, startPoint y: 552, endPoint x: 1364, endPoint y: 544, distance: 19.7
click at [1370, 547] on button "Apply" at bounding box center [1397, 558] width 55 height 30
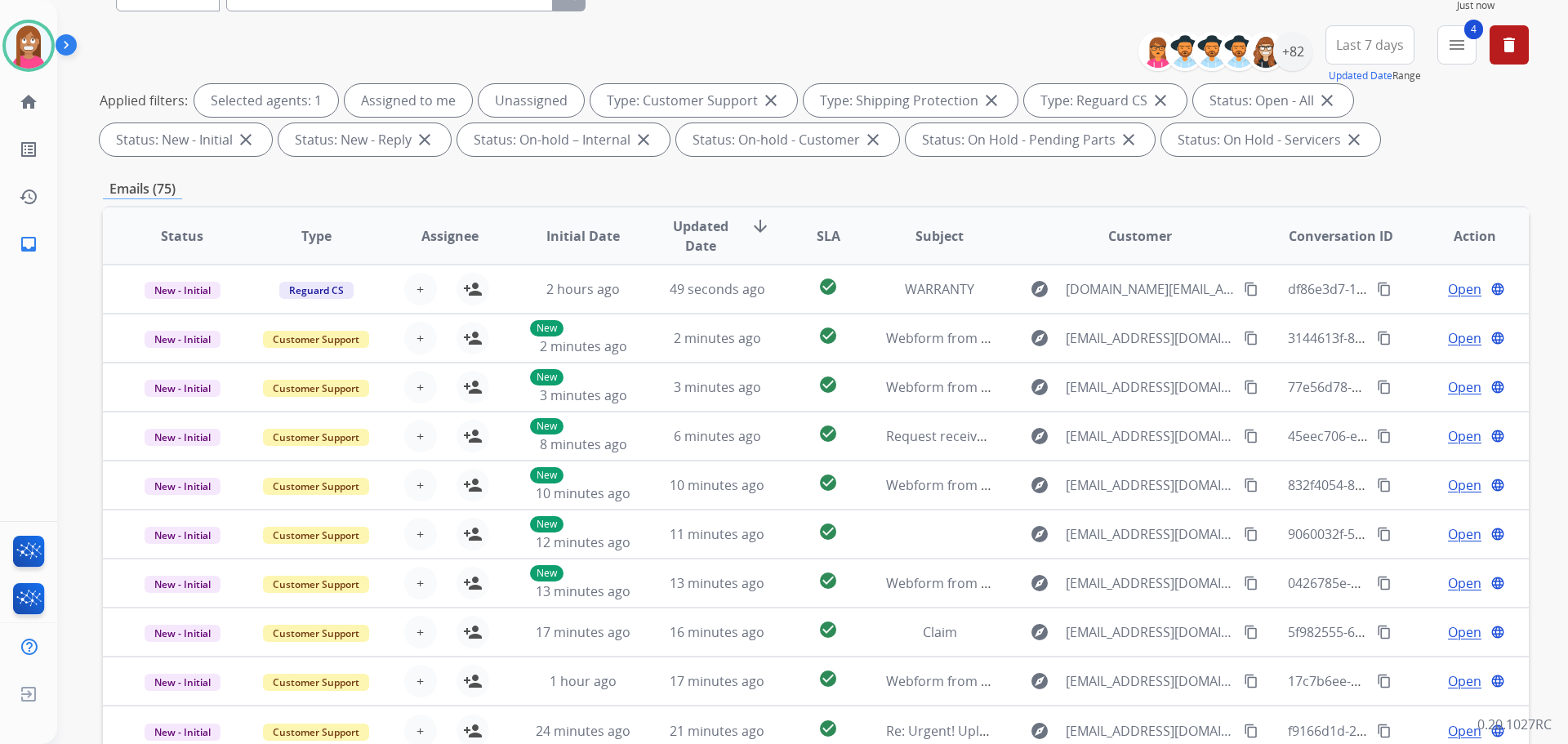
scroll to position [19, 0]
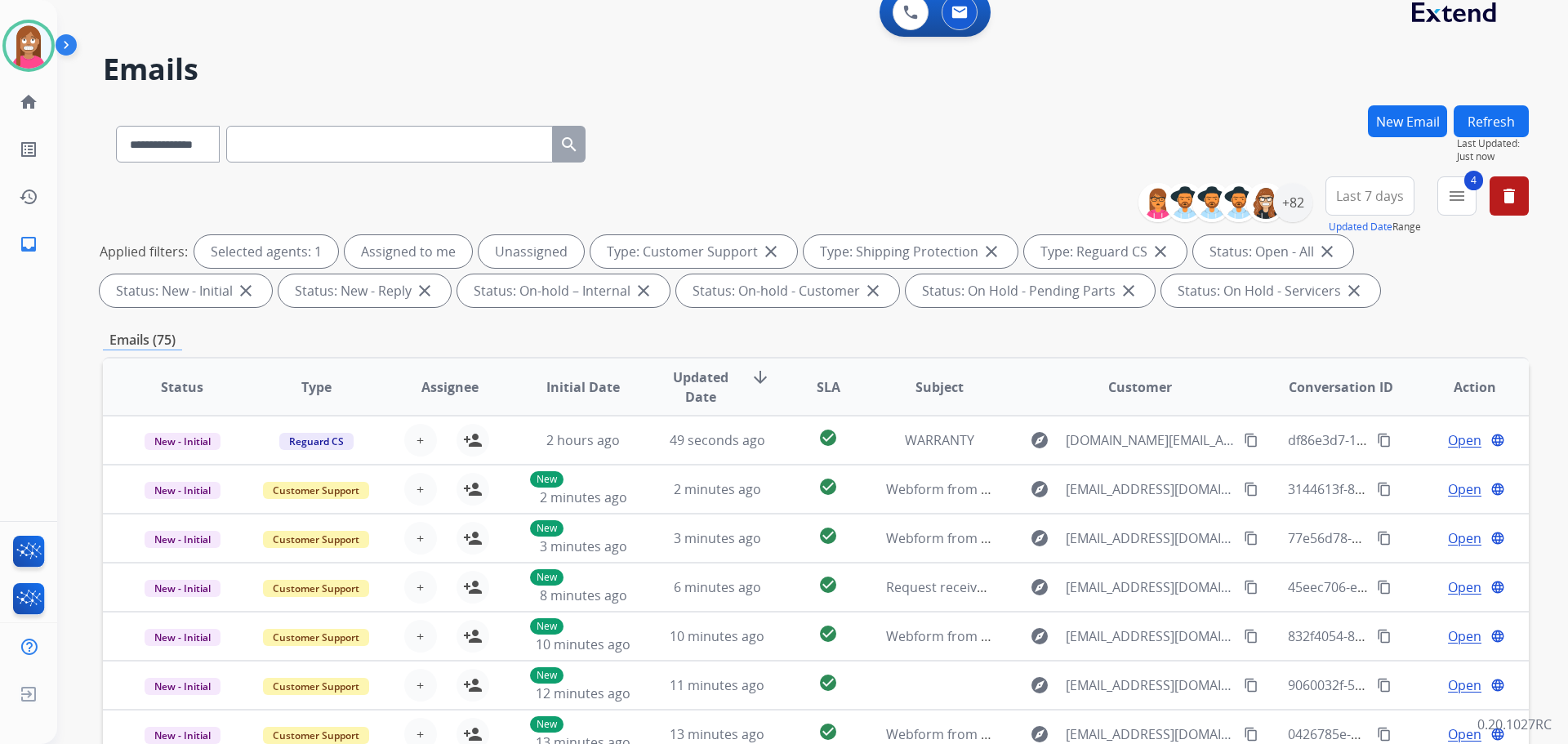
click at [1492, 120] on button "Refresh" at bounding box center [1492, 121] width 75 height 32
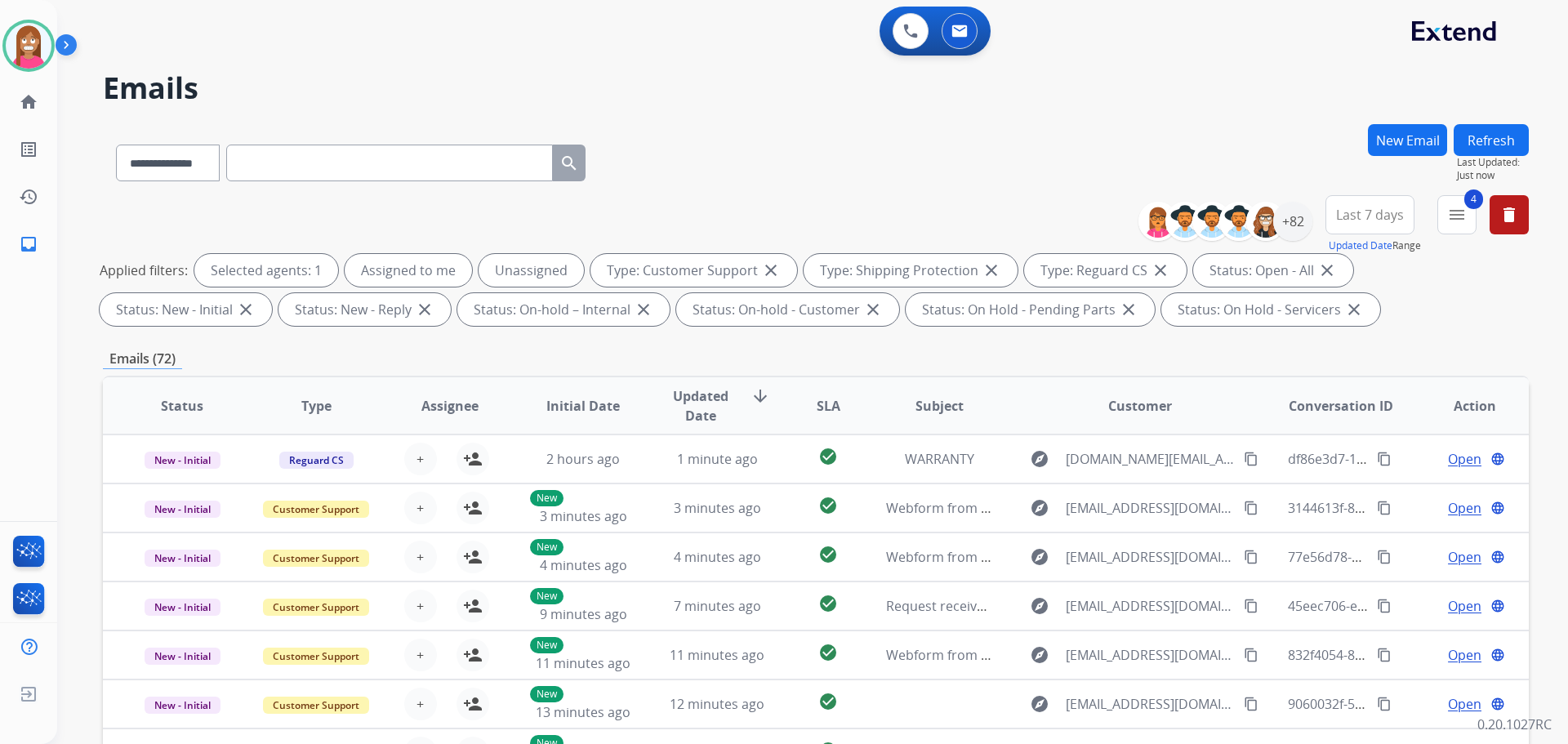
scroll to position [263, 0]
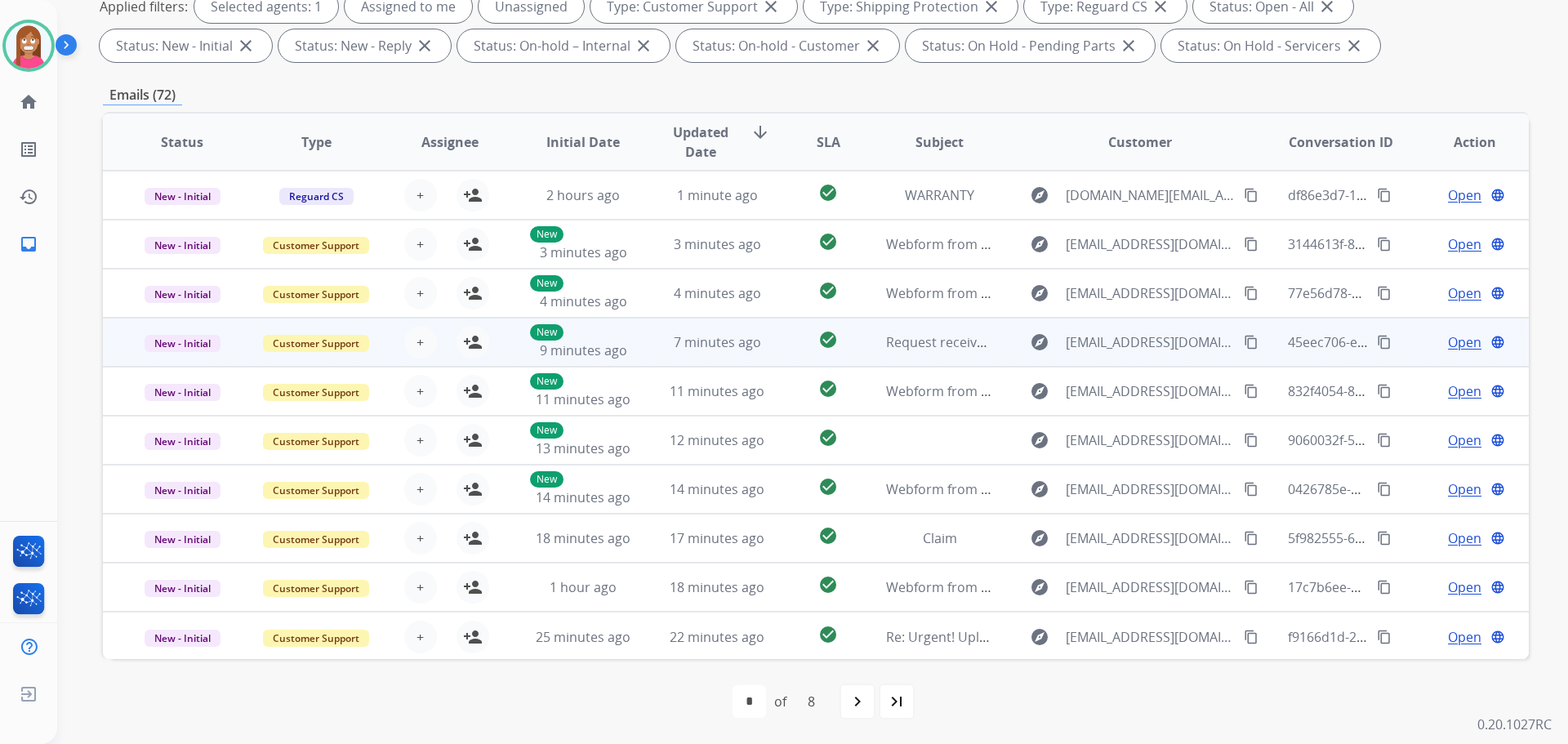
click at [641, 347] on td "7 minutes ago" at bounding box center [704, 342] width 134 height 49
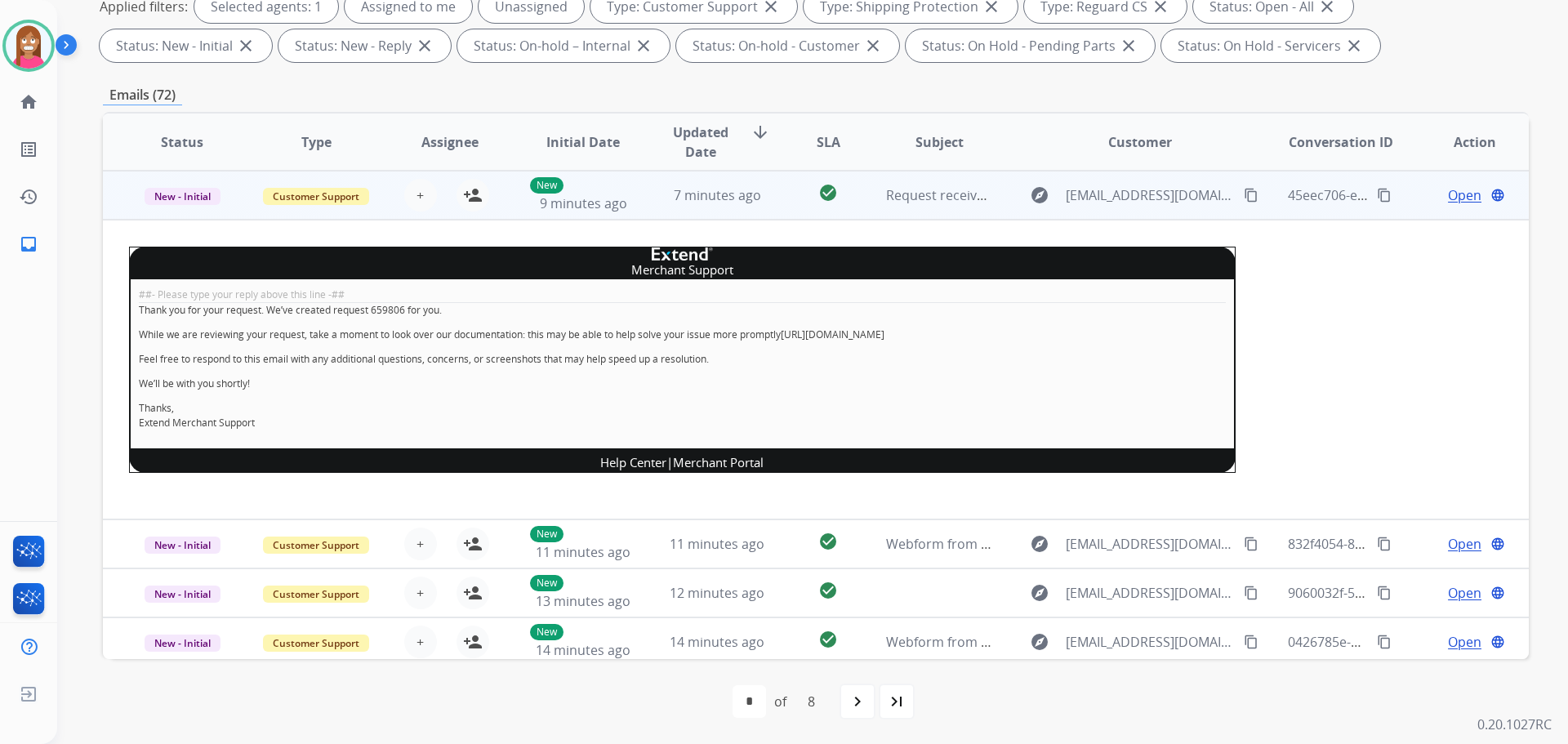
scroll to position [65, 0]
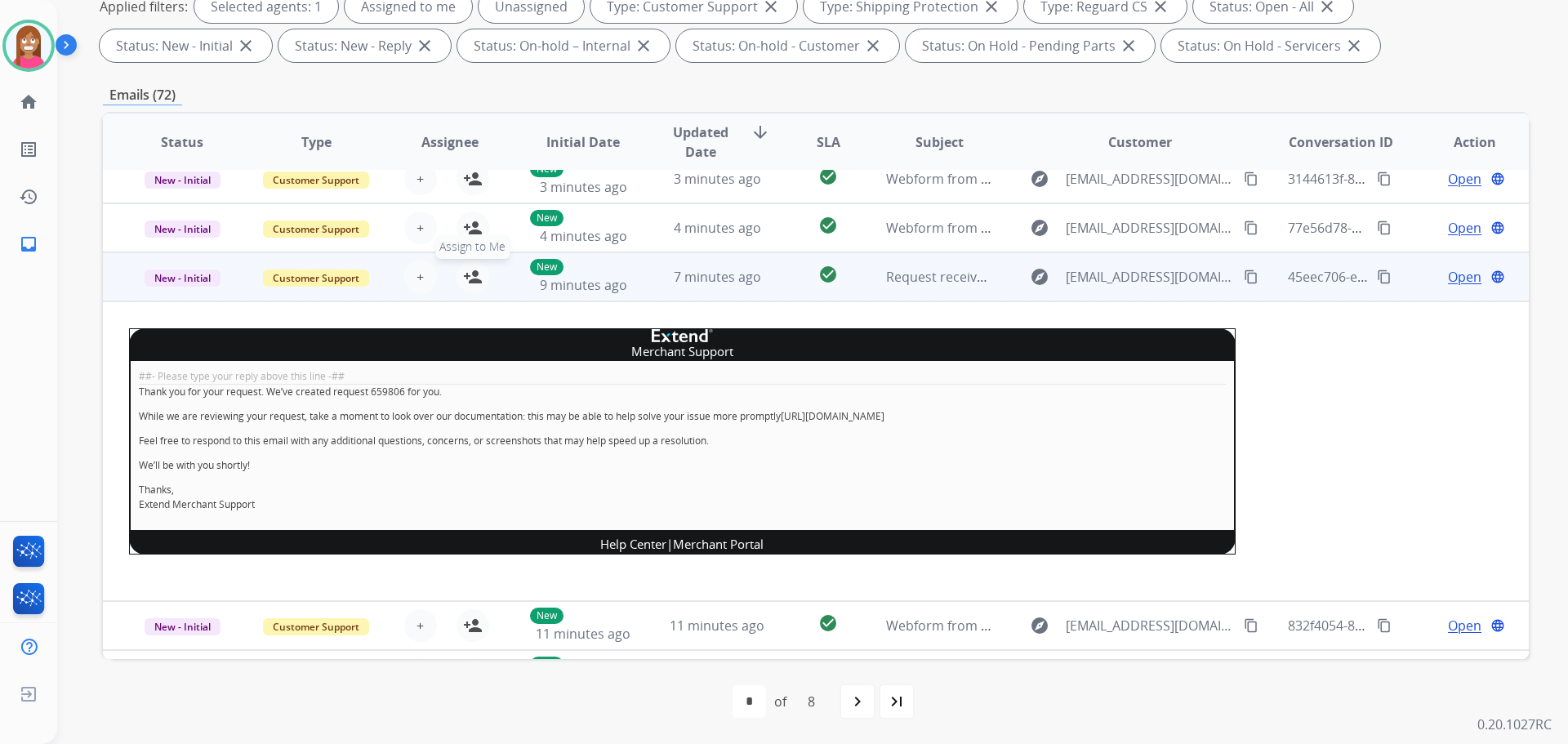
click at [469, 275] on mat-icon "person_add" at bounding box center [473, 277] width 20 height 20
click at [174, 281] on span "New - Initial" at bounding box center [182, 277] width 76 height 17
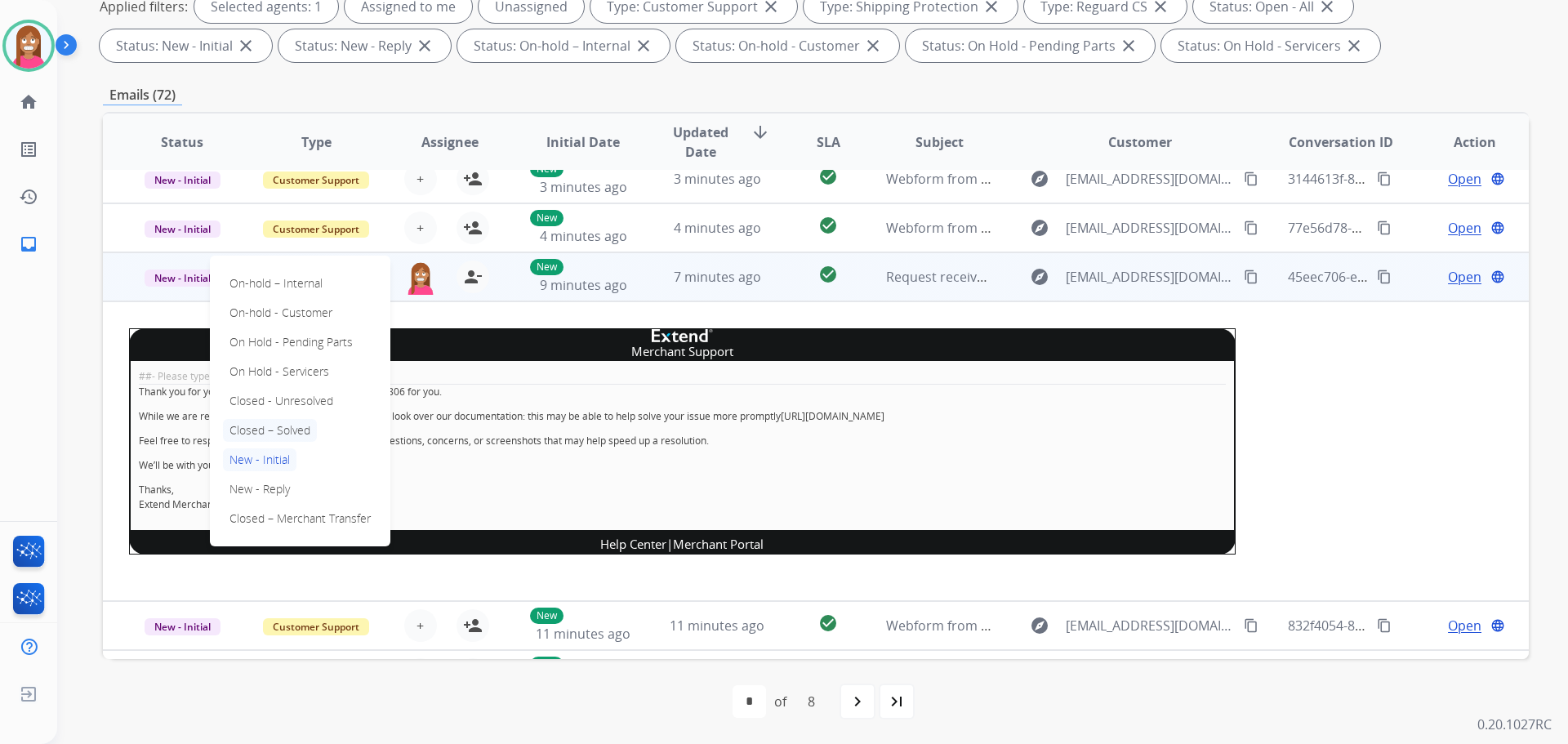
click at [242, 423] on p "Closed – Solved" at bounding box center [269, 429] width 94 height 23
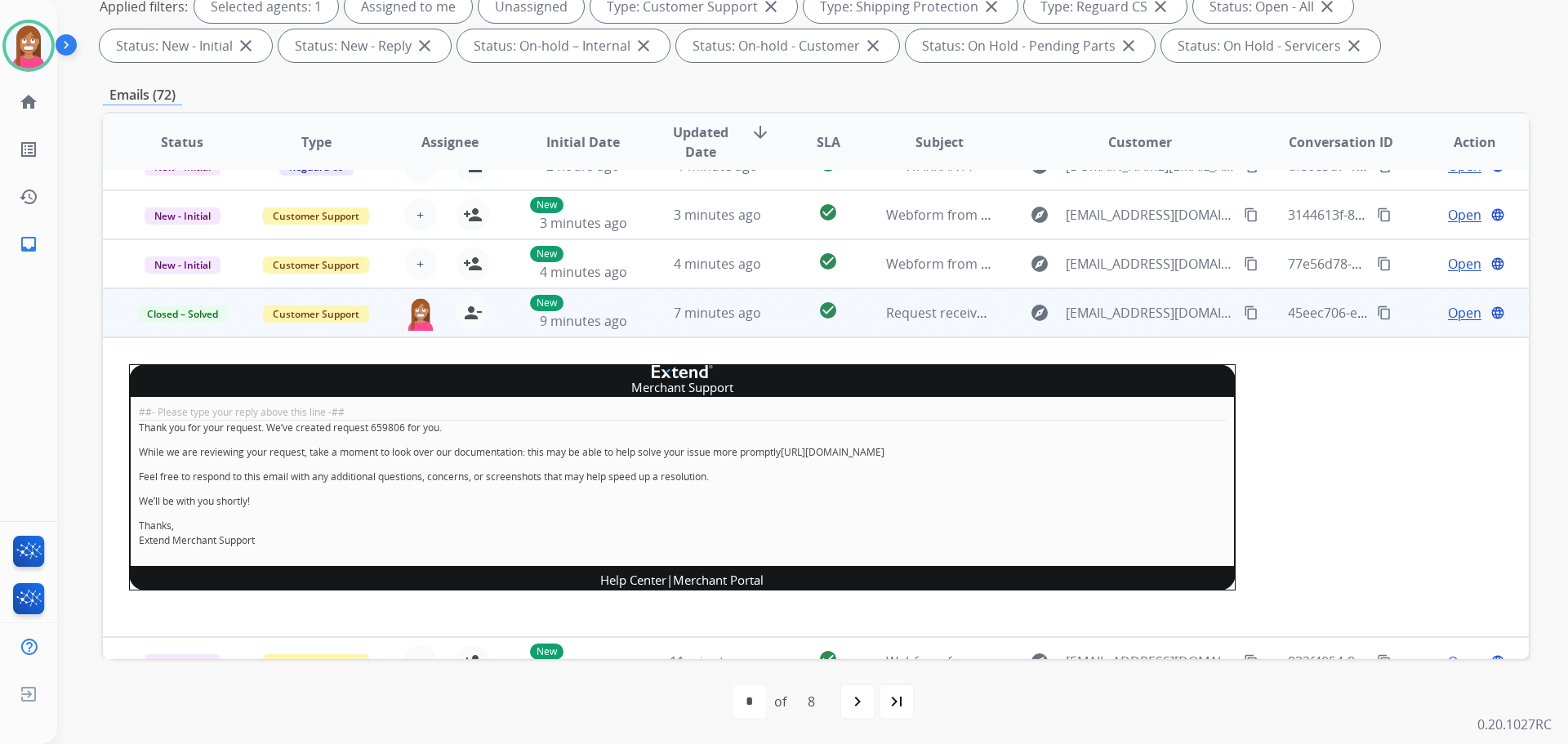
scroll to position [0, 0]
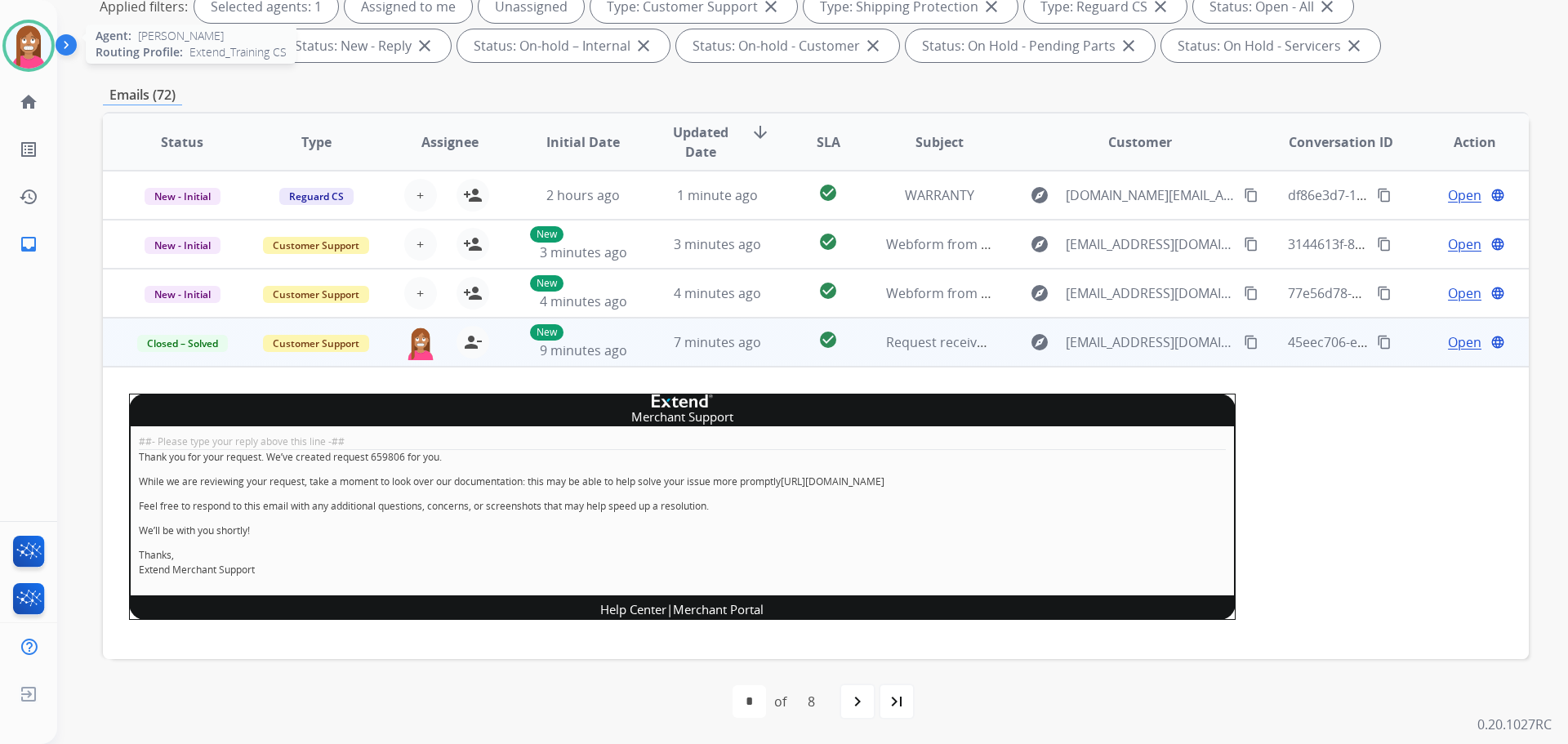
click at [23, 38] on img at bounding box center [29, 46] width 46 height 46
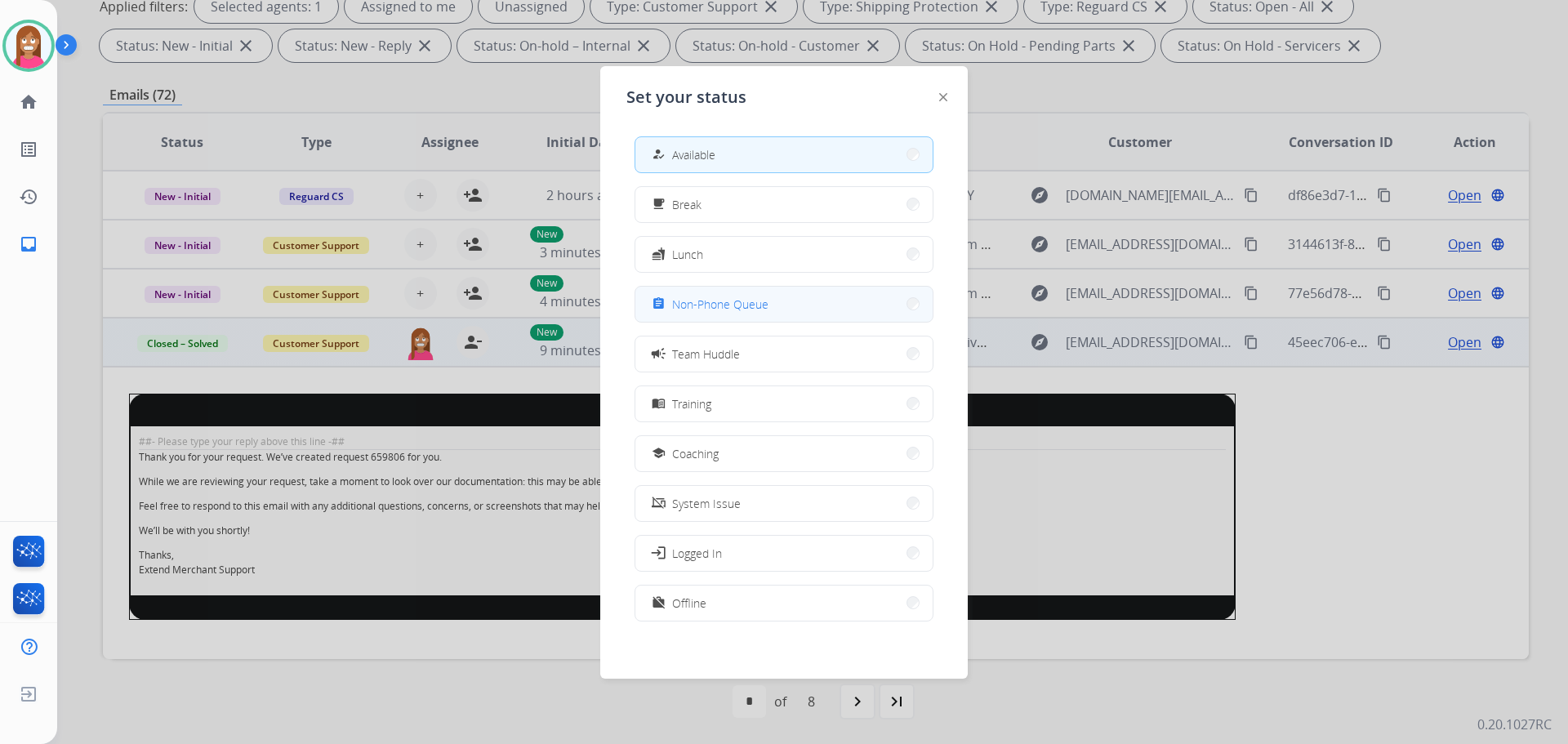
click at [663, 297] on mat-icon "assignment" at bounding box center [658, 304] width 14 height 14
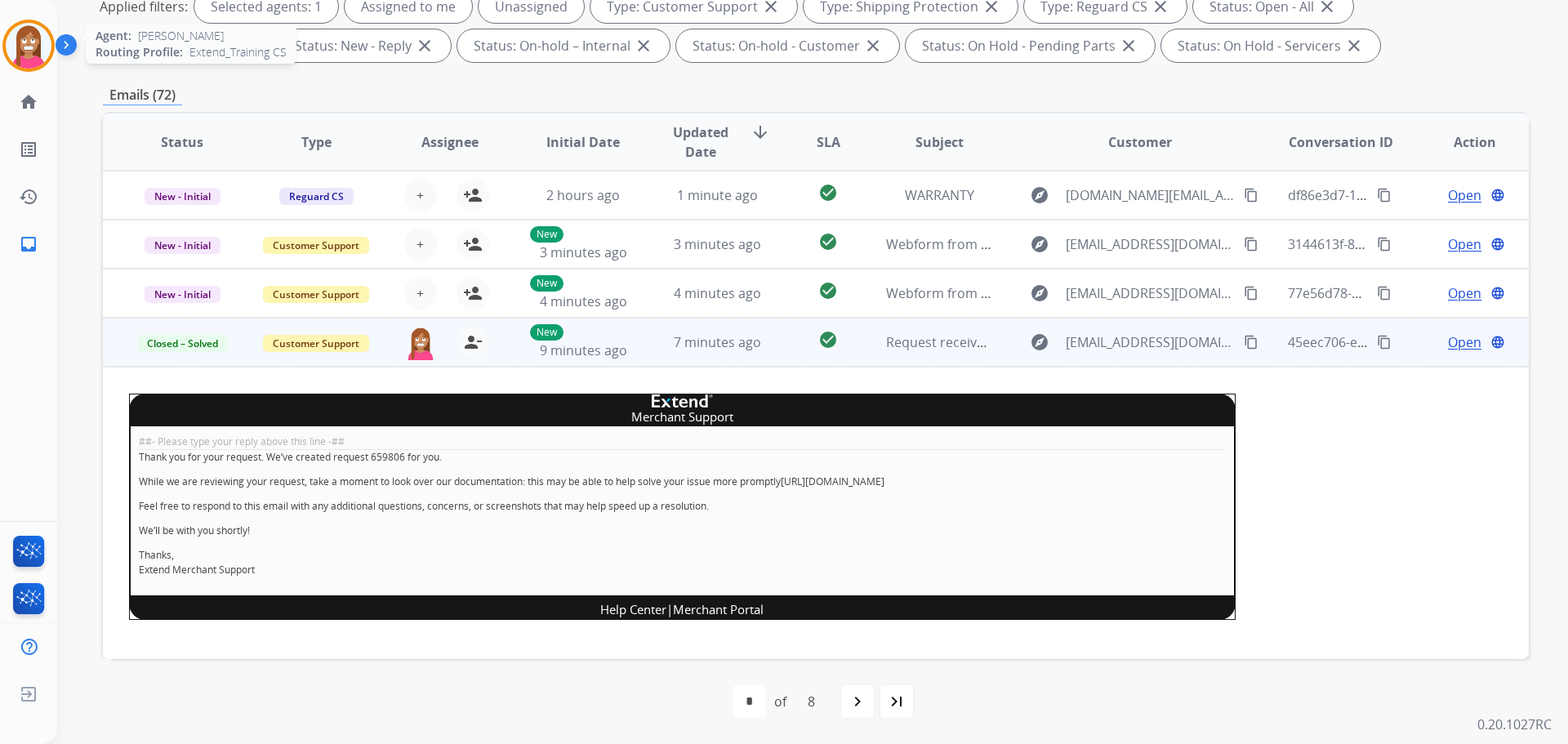
click at [11, 35] on img at bounding box center [29, 46] width 46 height 46
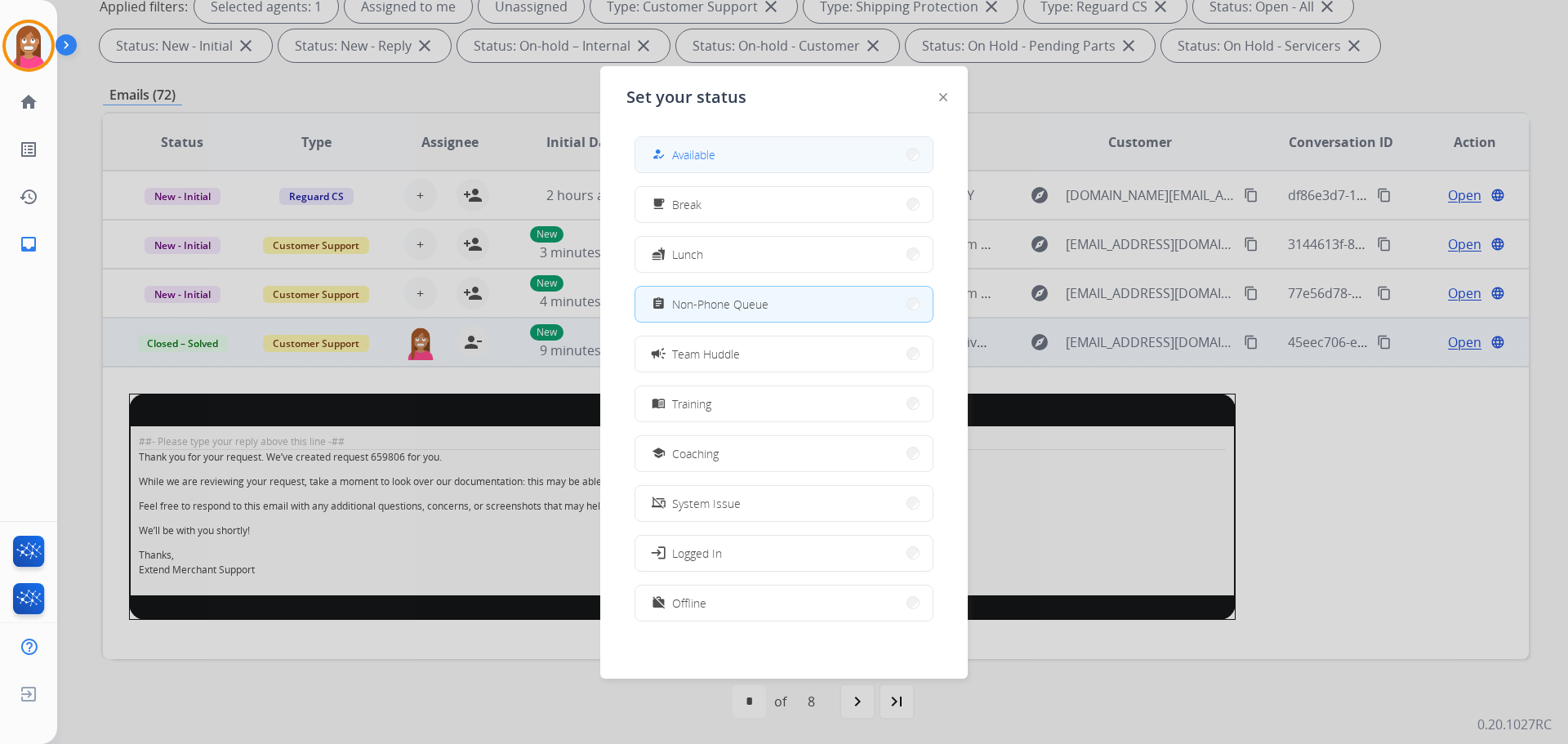
click at [693, 169] on button "how_to_reg Available" at bounding box center [784, 154] width 297 height 35
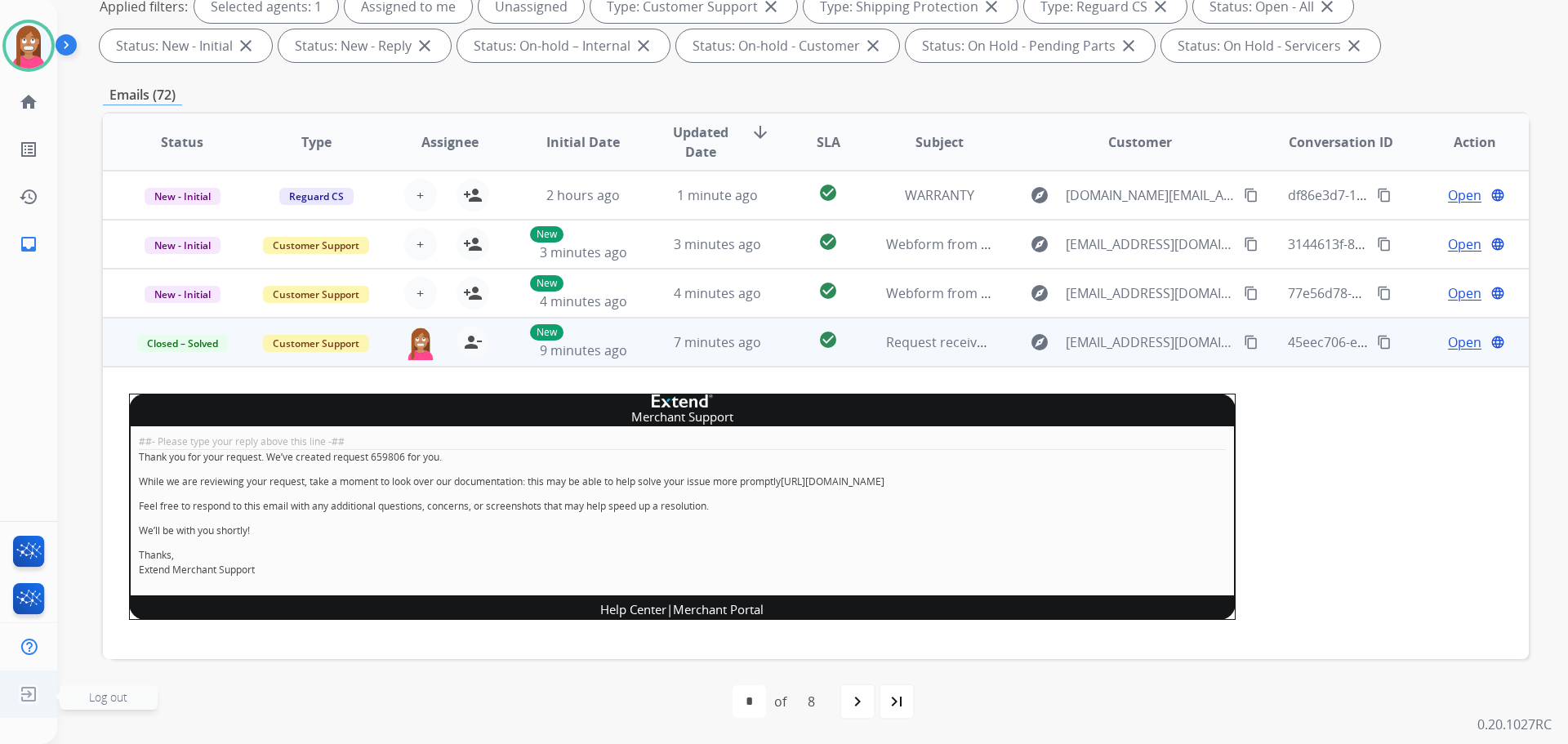
click at [22, 695] on img at bounding box center [29, 694] width 30 height 31
